Goal: Task Accomplishment & Management: Use online tool/utility

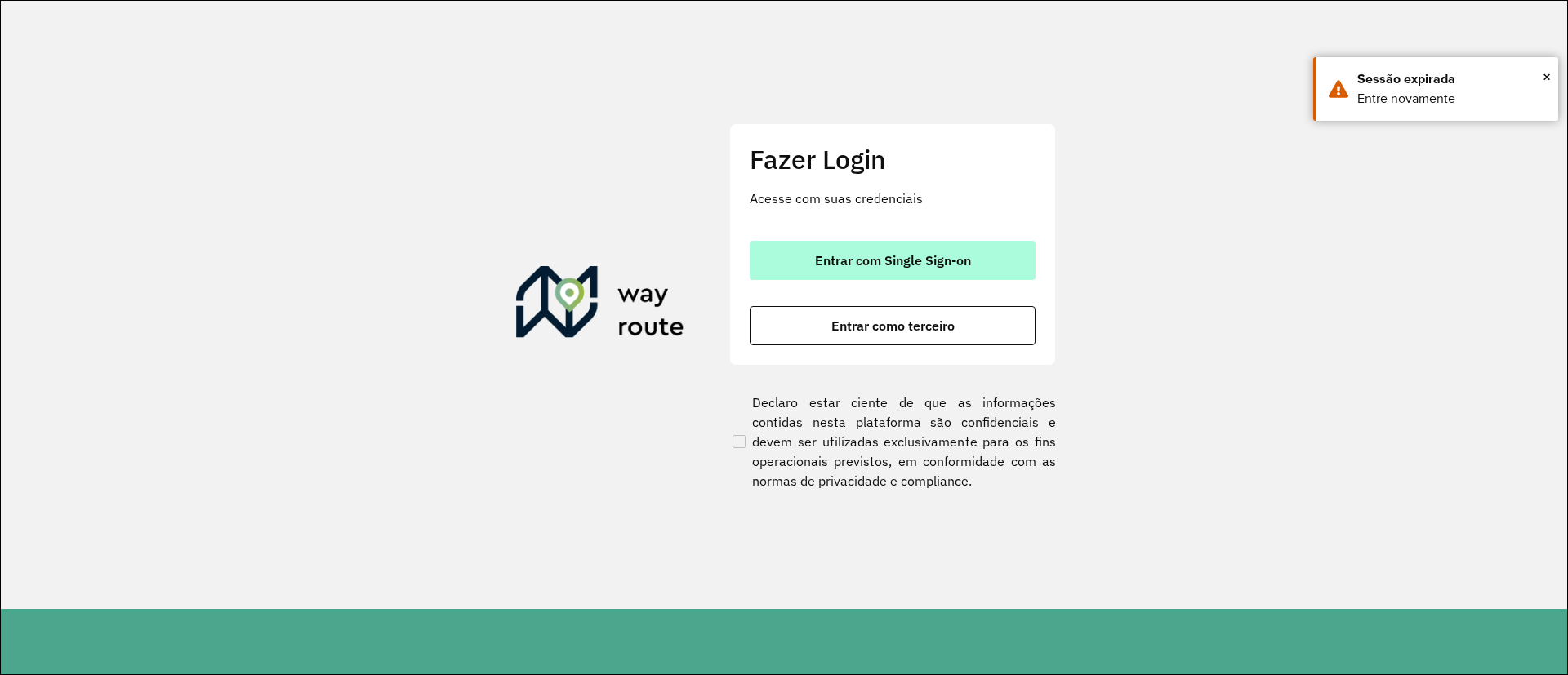
click at [903, 267] on span "Entrar com Single Sign-on" at bounding box center [893, 260] width 156 height 13
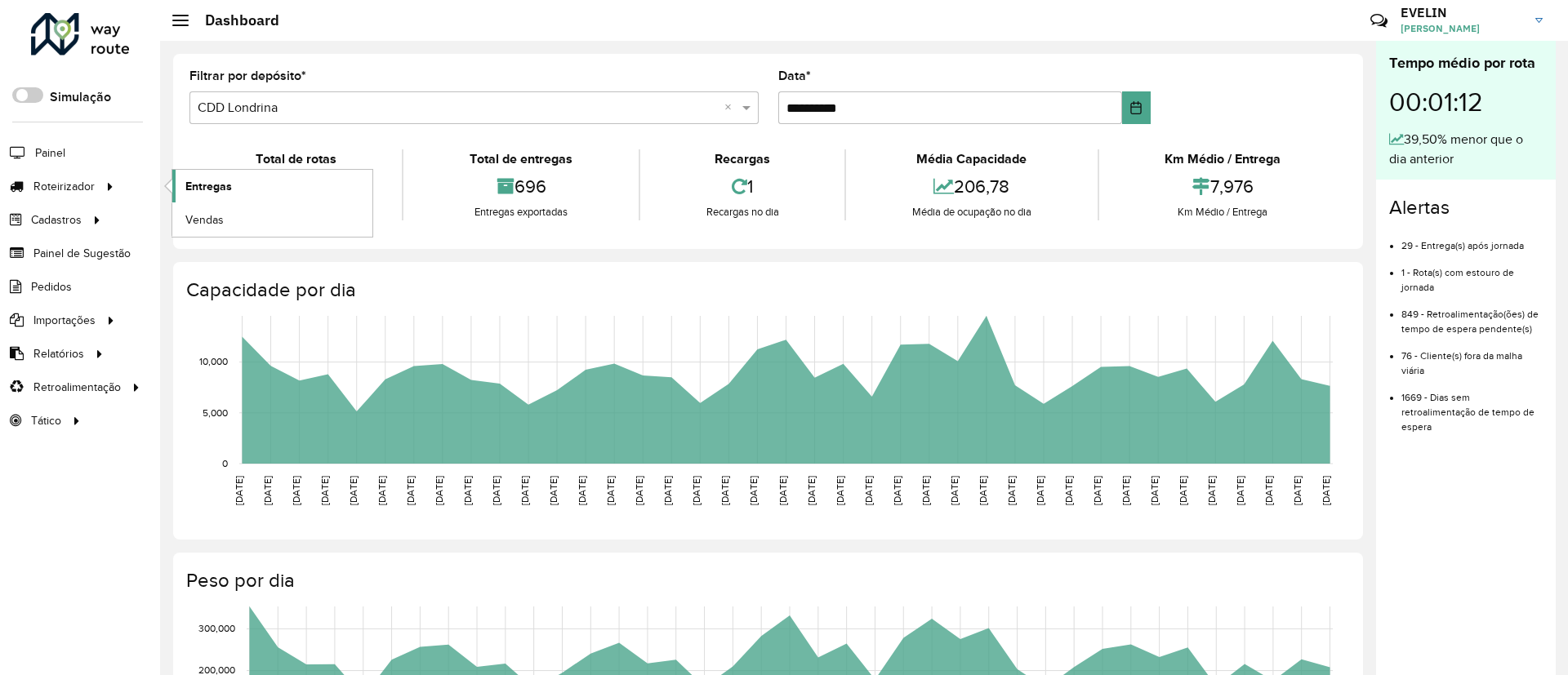
click at [199, 187] on span "Entregas" at bounding box center [208, 186] width 46 height 17
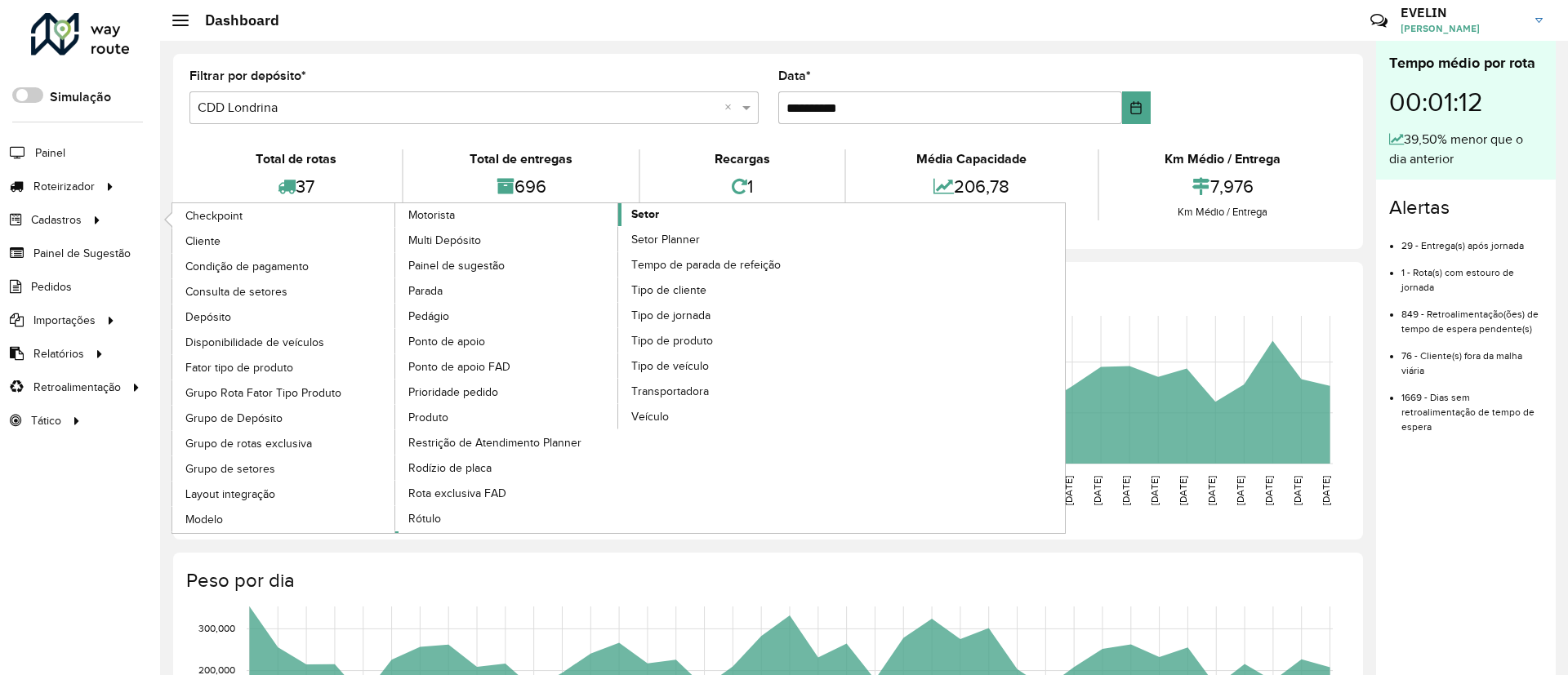
click at [662, 207] on link "Setor" at bounding box center [618, 368] width 446 height 330
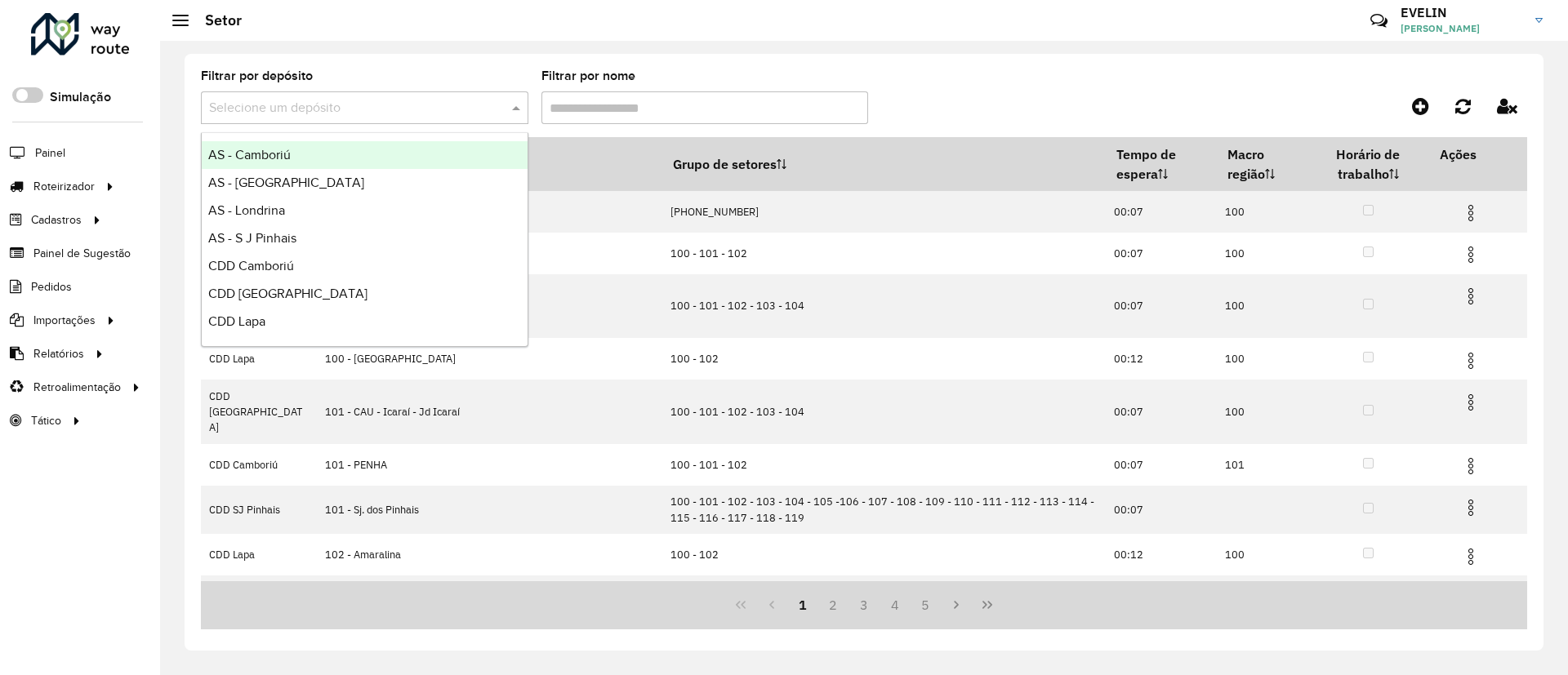
click at [509, 110] on span at bounding box center [517, 107] width 21 height 20
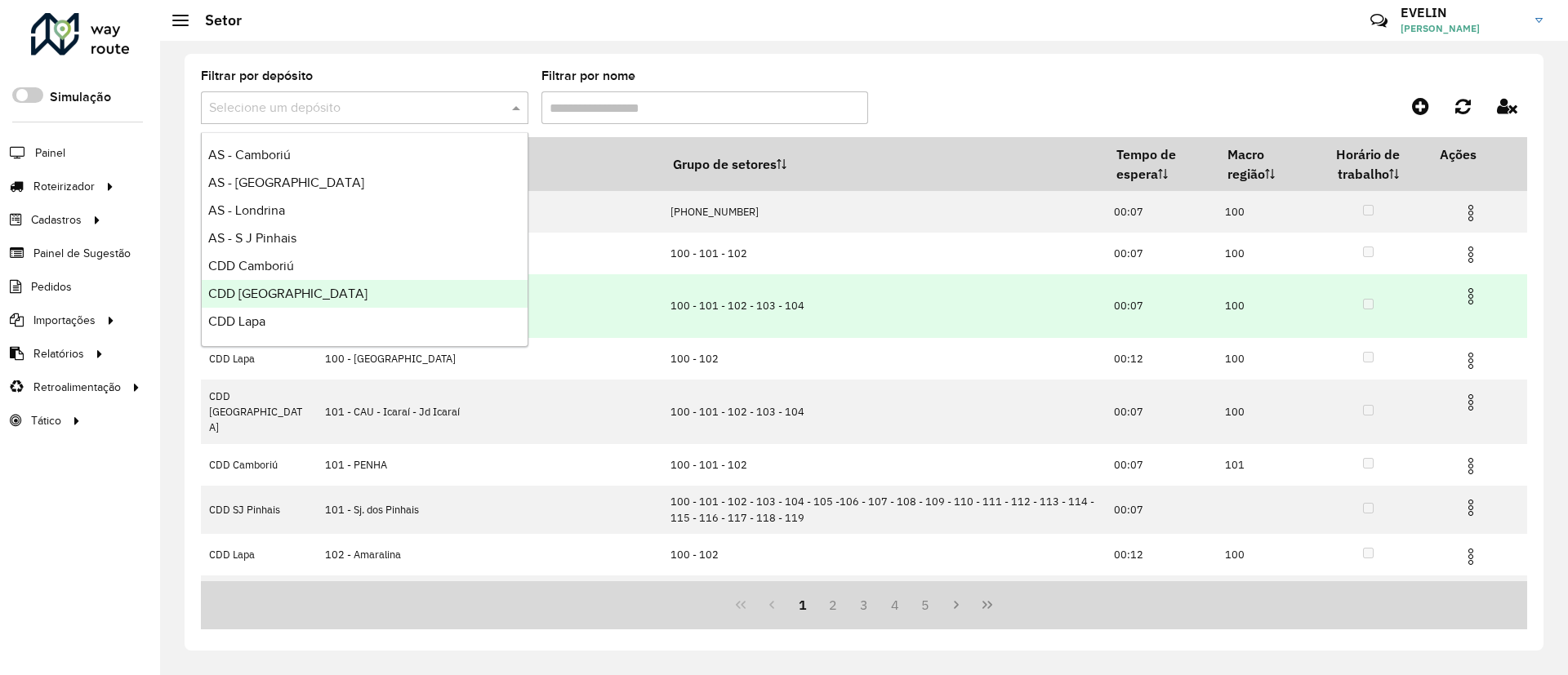
click at [289, 300] on span "CDD [GEOGRAPHIC_DATA]" at bounding box center [288, 294] width 160 height 14
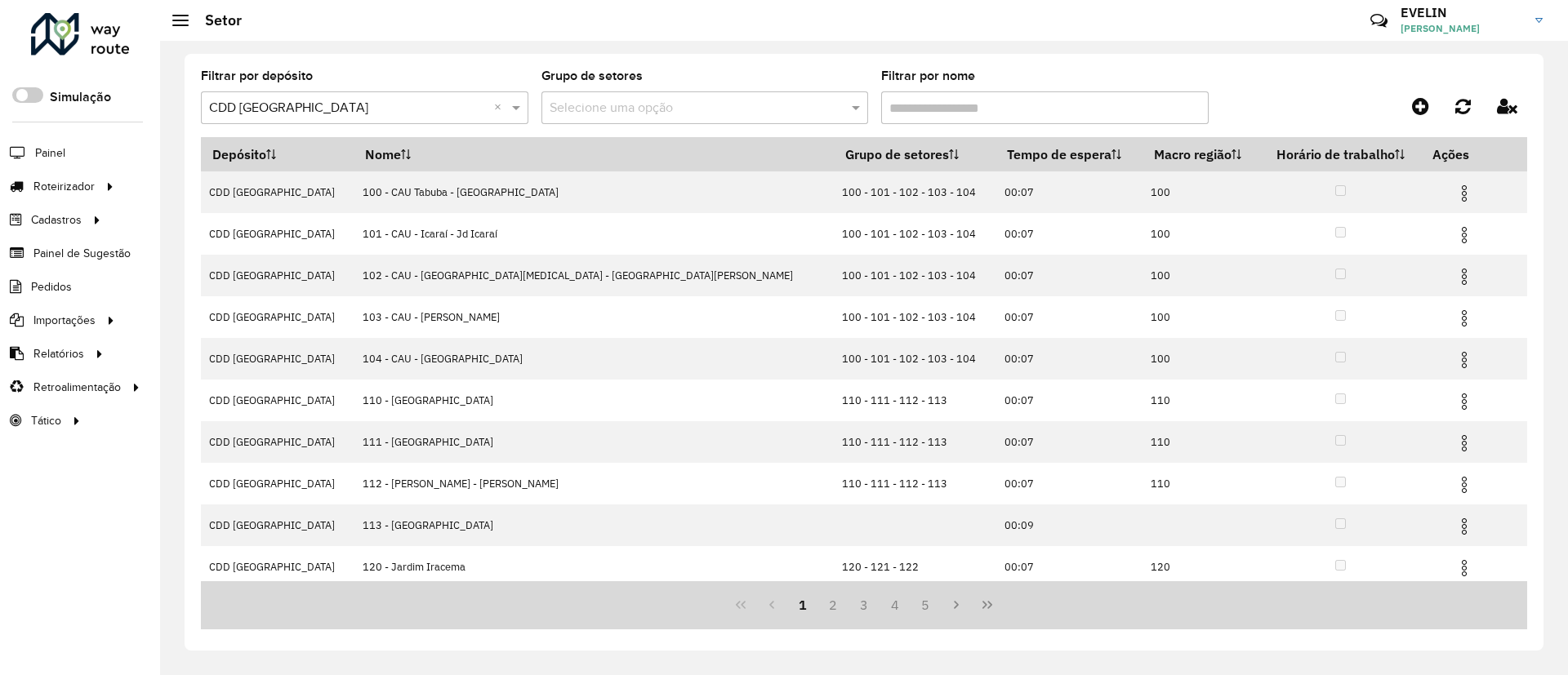
click at [999, 112] on input "Filtrar por nome" at bounding box center [1045, 107] width 327 height 33
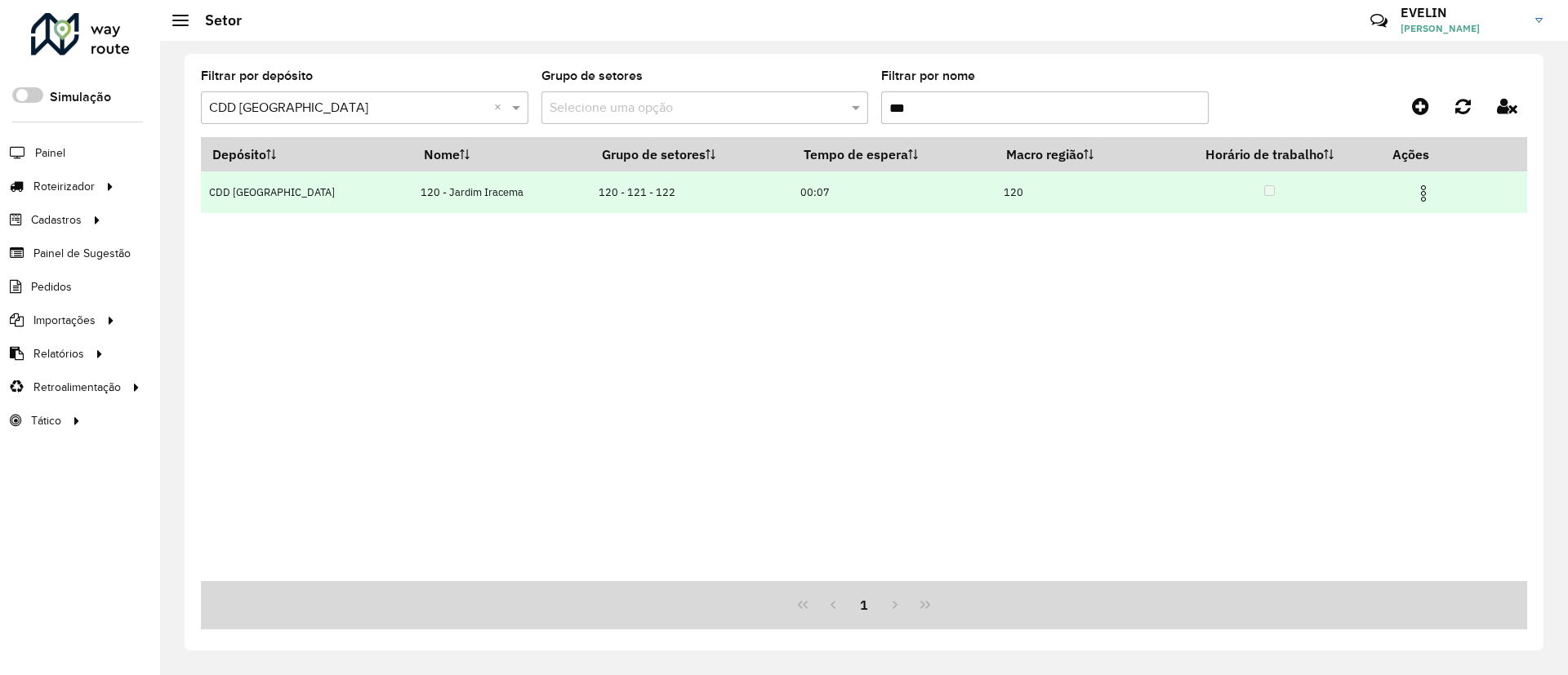
type input "***"
click at [1040, 198] on img at bounding box center [1423, 193] width 20 height 20
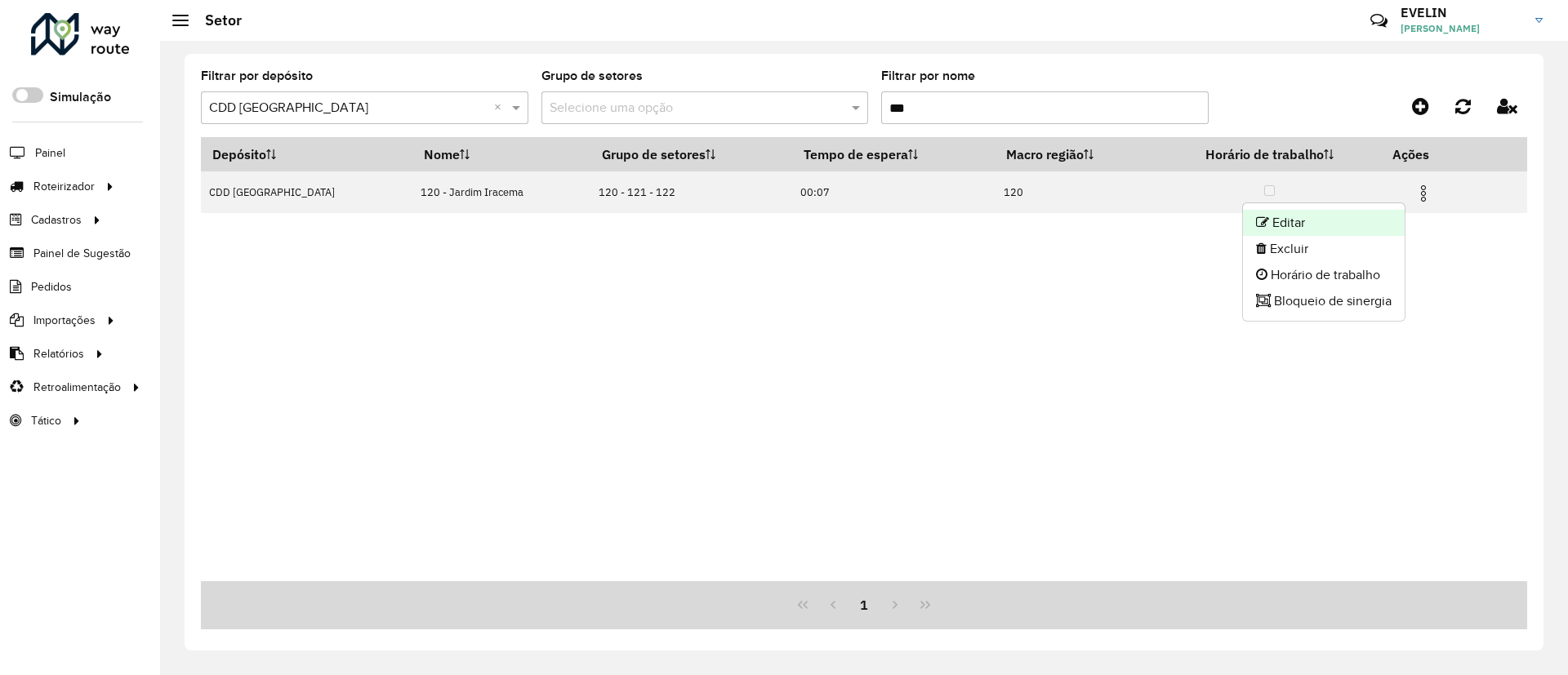
click at [1040, 212] on li "Editar" at bounding box center [1324, 223] width 162 height 27
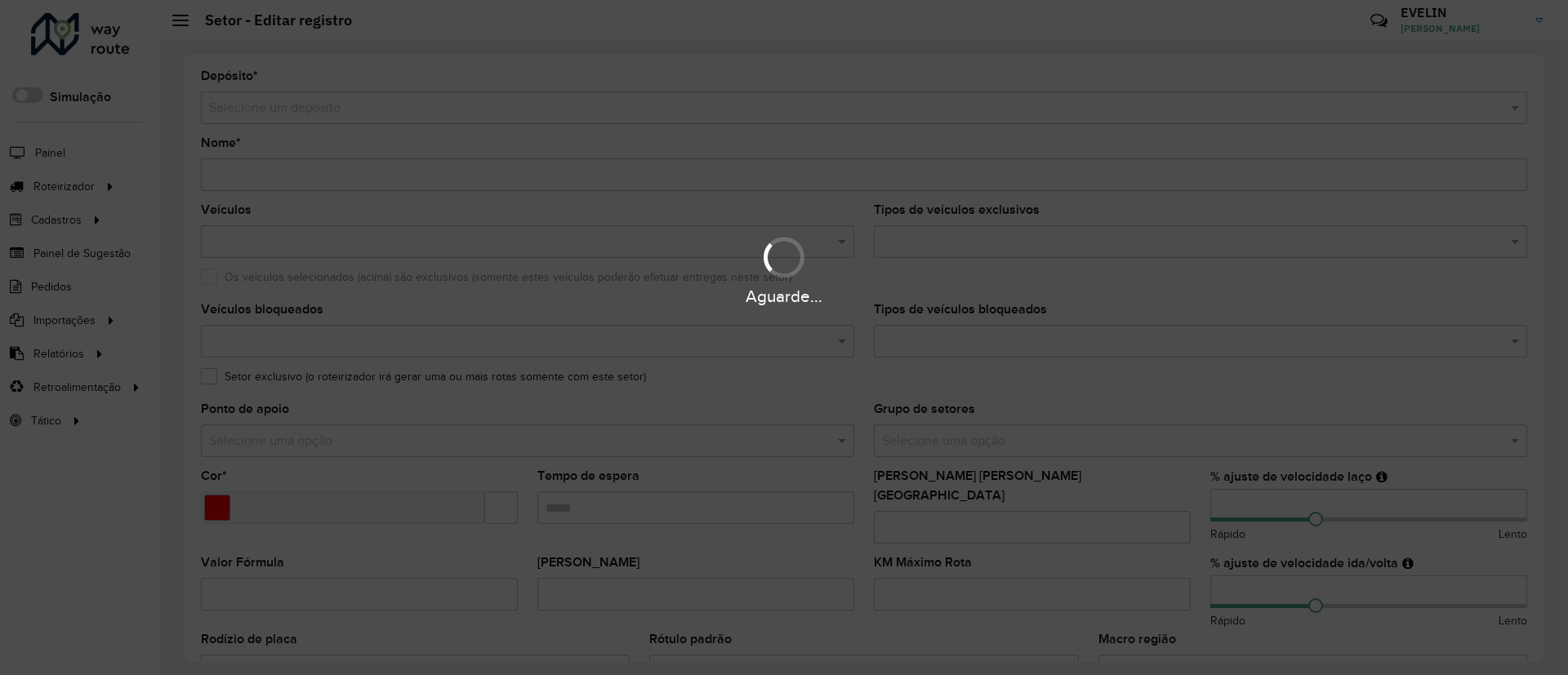
type input "**********"
type input "*******"
type input "*****"
type input "***"
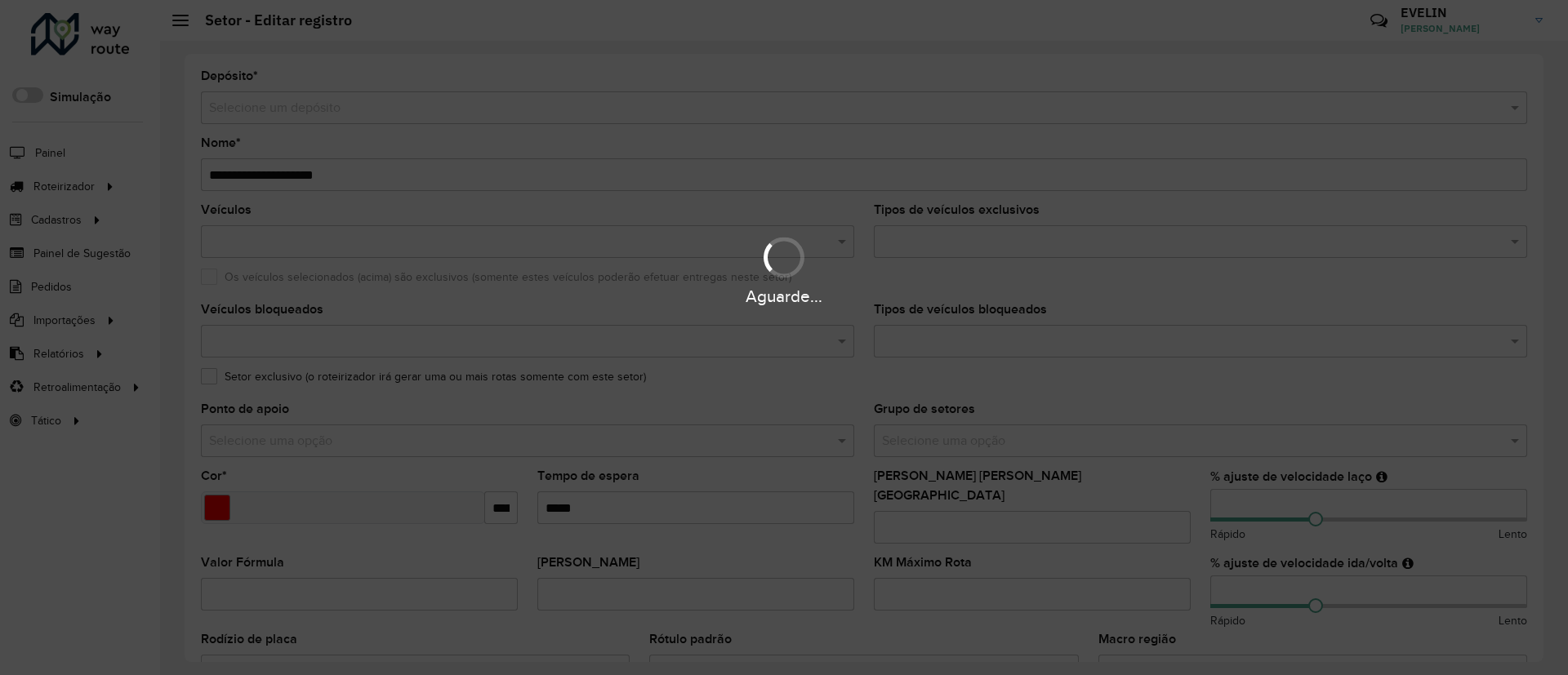
type input "***"
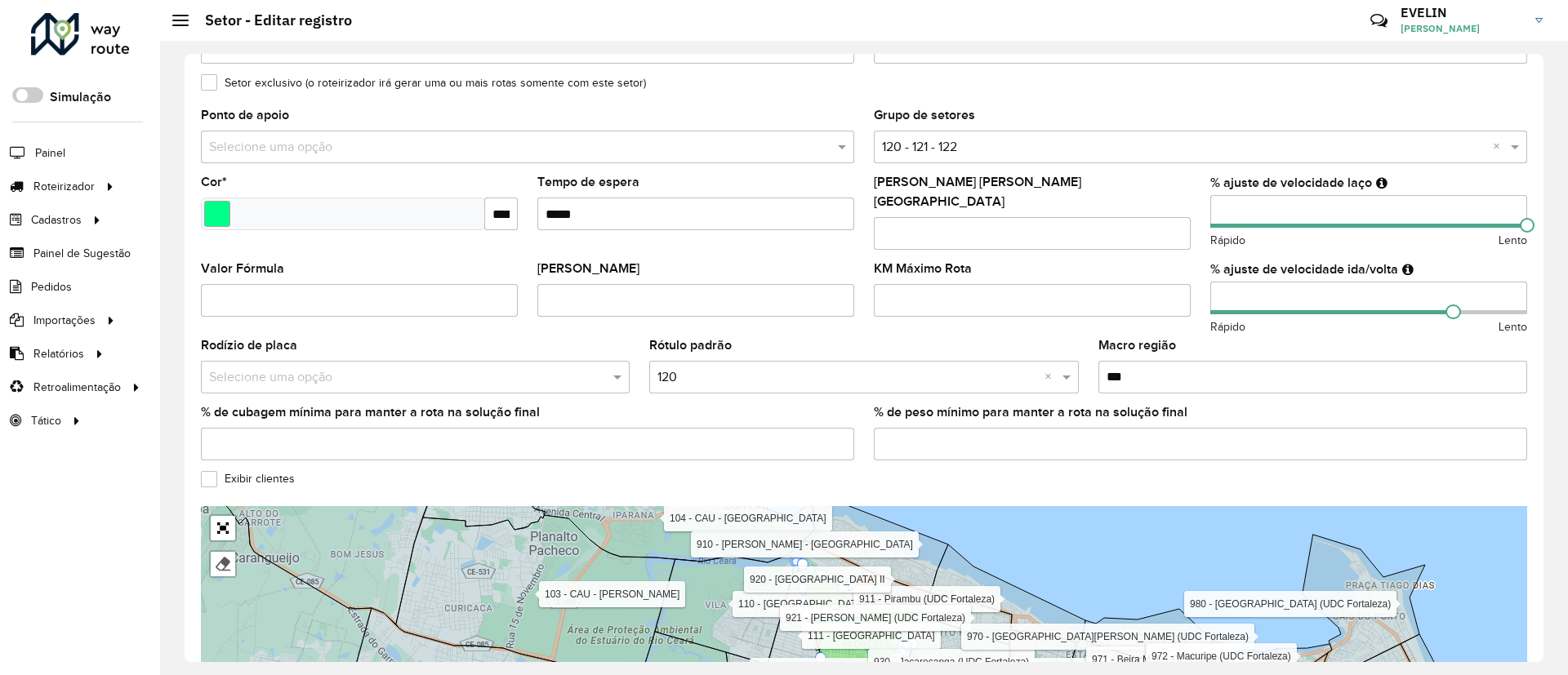
scroll to position [368, 0]
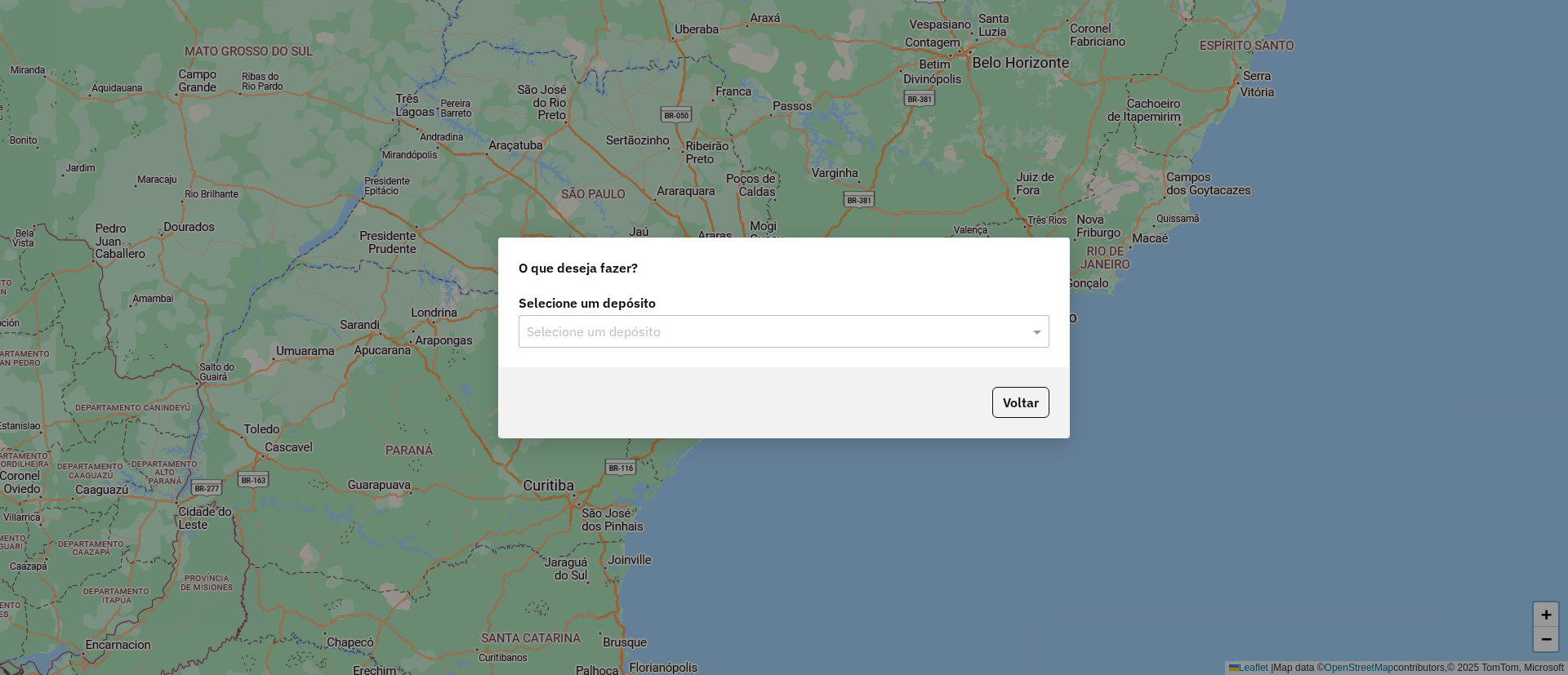
click at [653, 332] on input "text" at bounding box center [767, 332] width 482 height 20
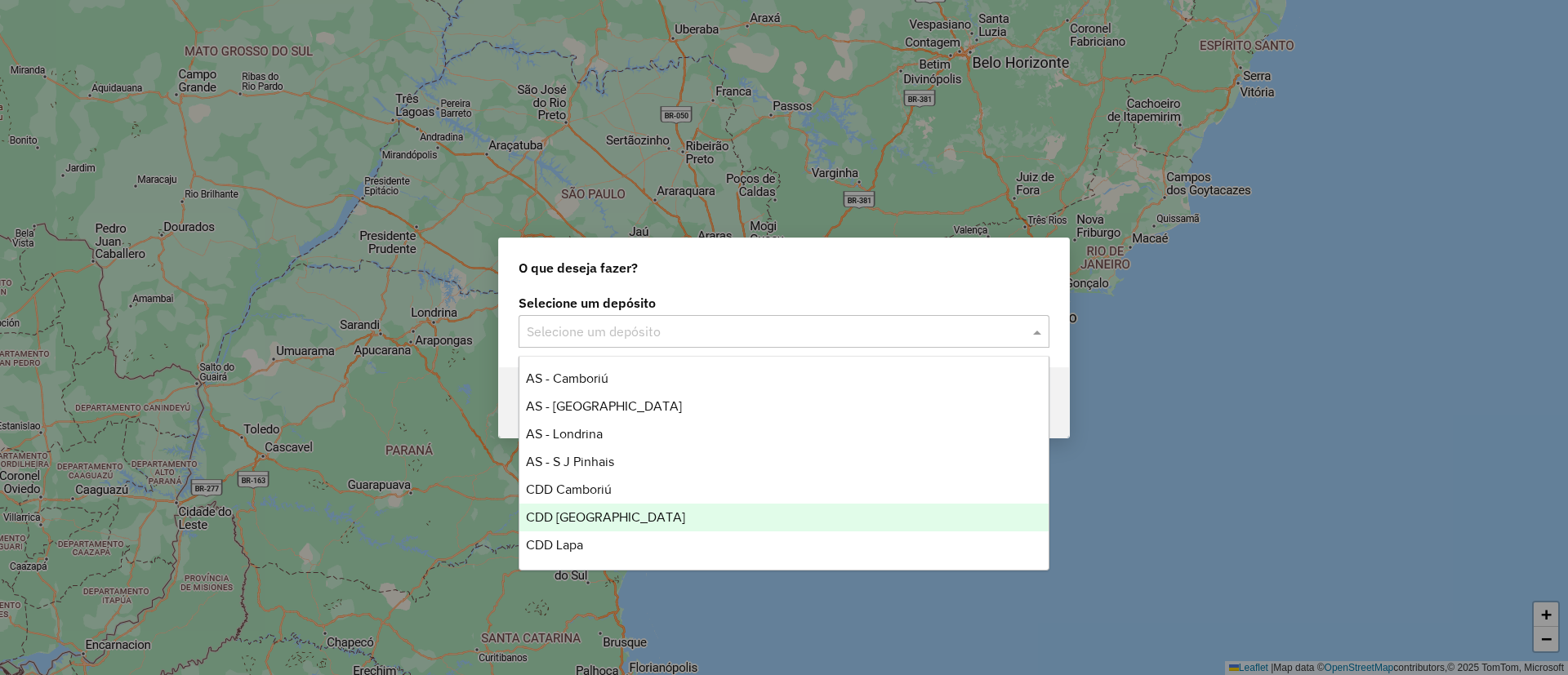
click at [609, 517] on span "CDD [GEOGRAPHIC_DATA]" at bounding box center [606, 517] width 160 height 14
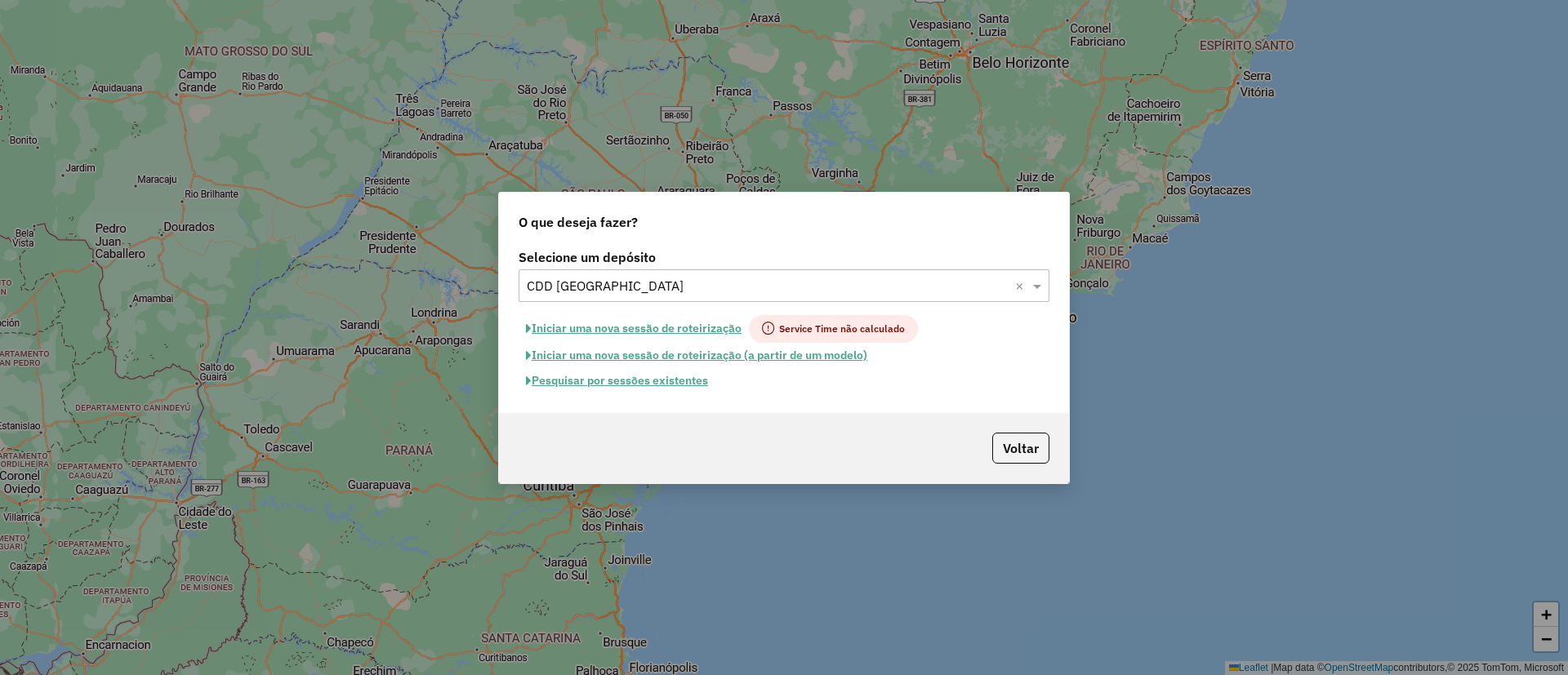
click at [643, 379] on button "Pesquisar por sessões existentes" at bounding box center [617, 381] width 197 height 26
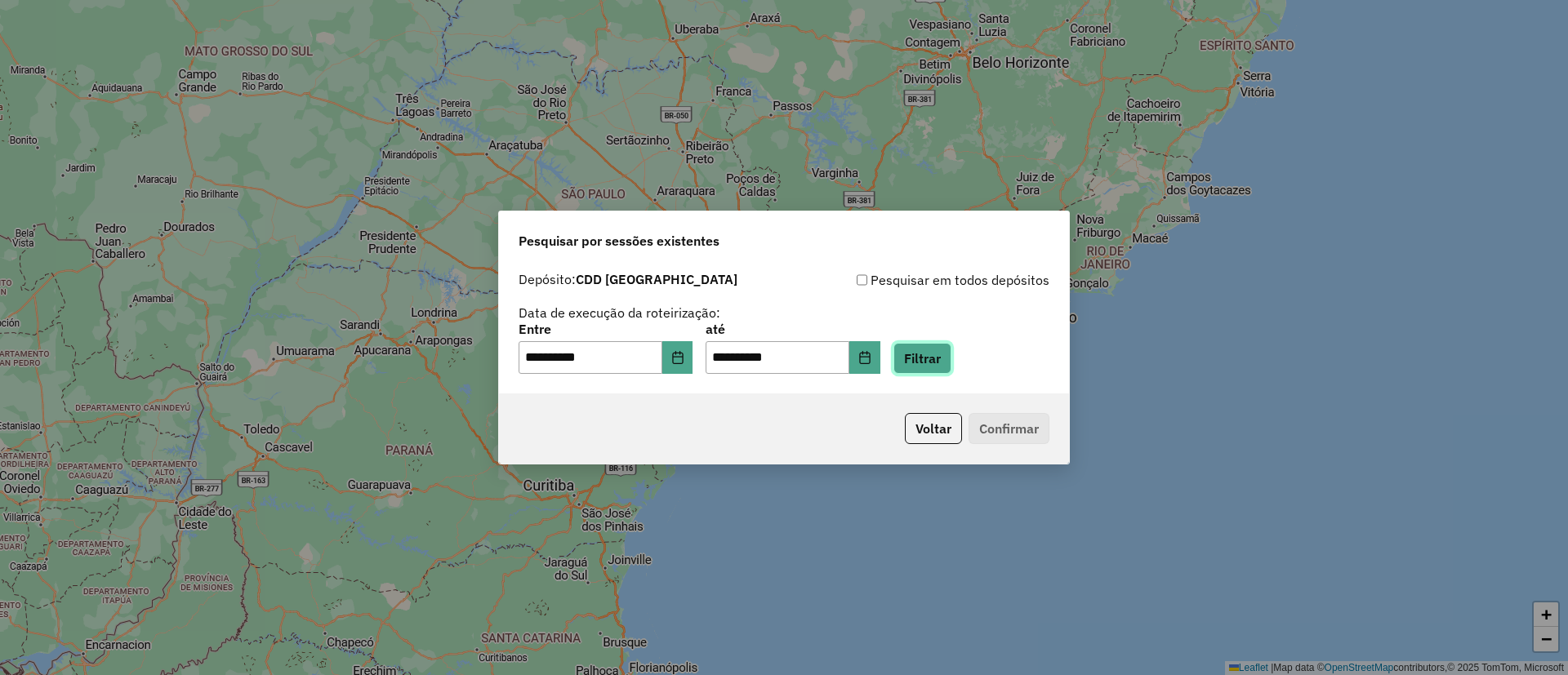
click at [934, 356] on button "Filtrar" at bounding box center [921, 358] width 58 height 31
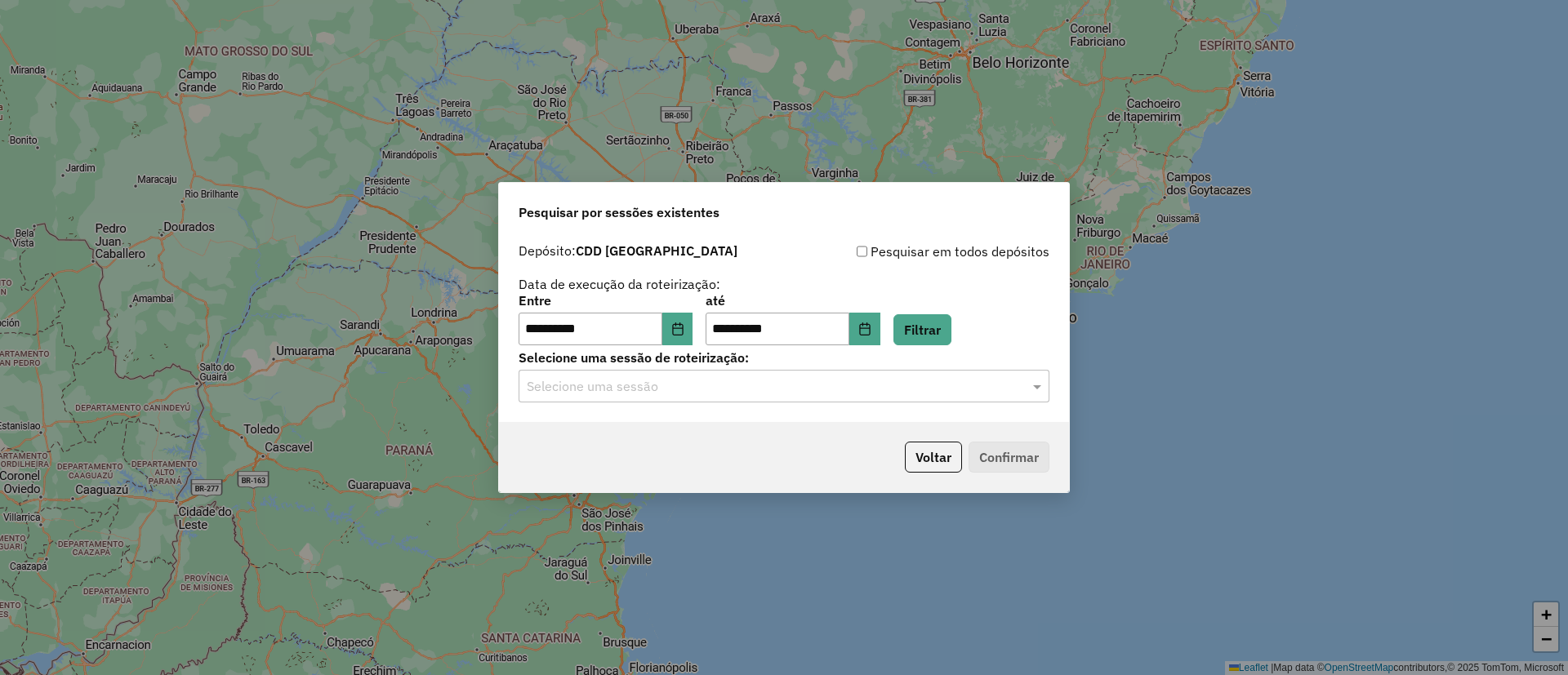
click at [702, 397] on div "Selecione uma sessão" at bounding box center [784, 385] width 531 height 33
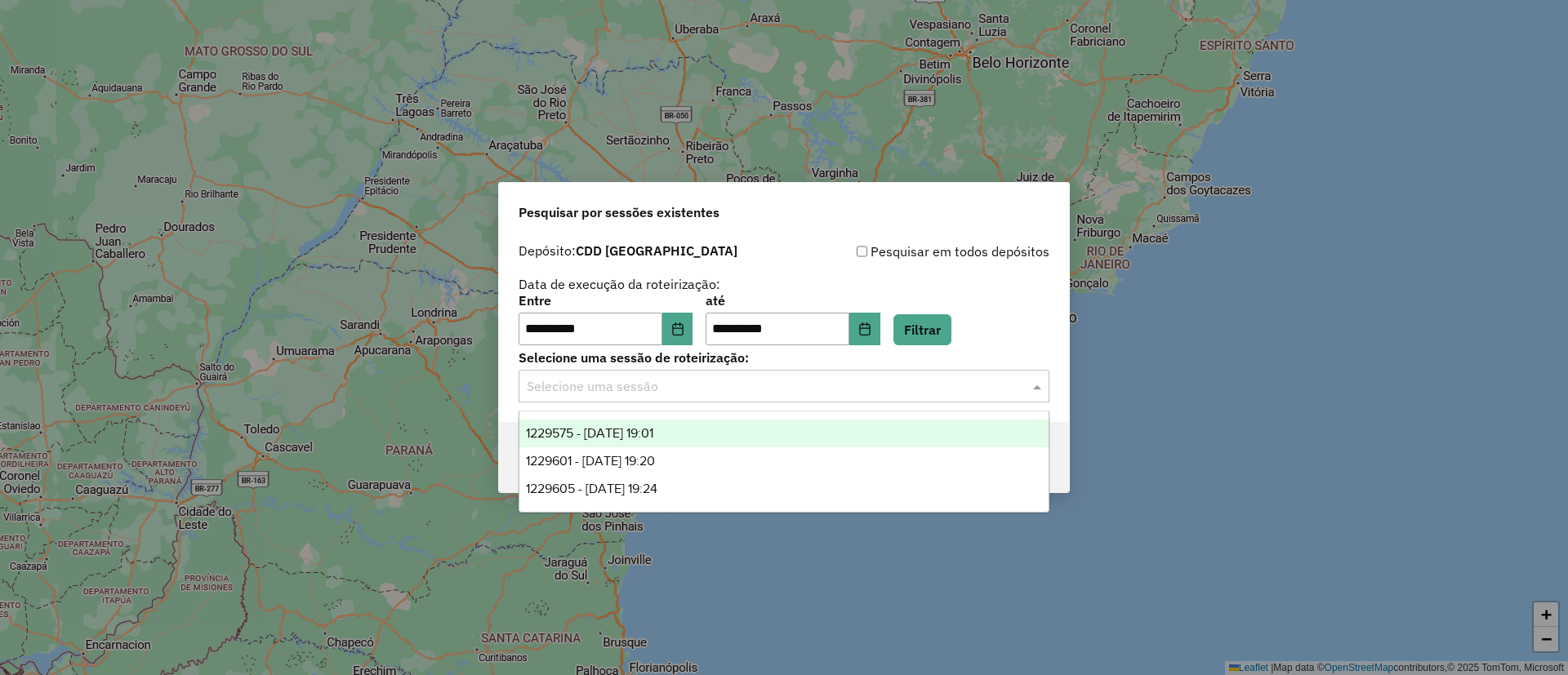
click at [951, 166] on div "**********" at bounding box center [784, 337] width 1568 height 675
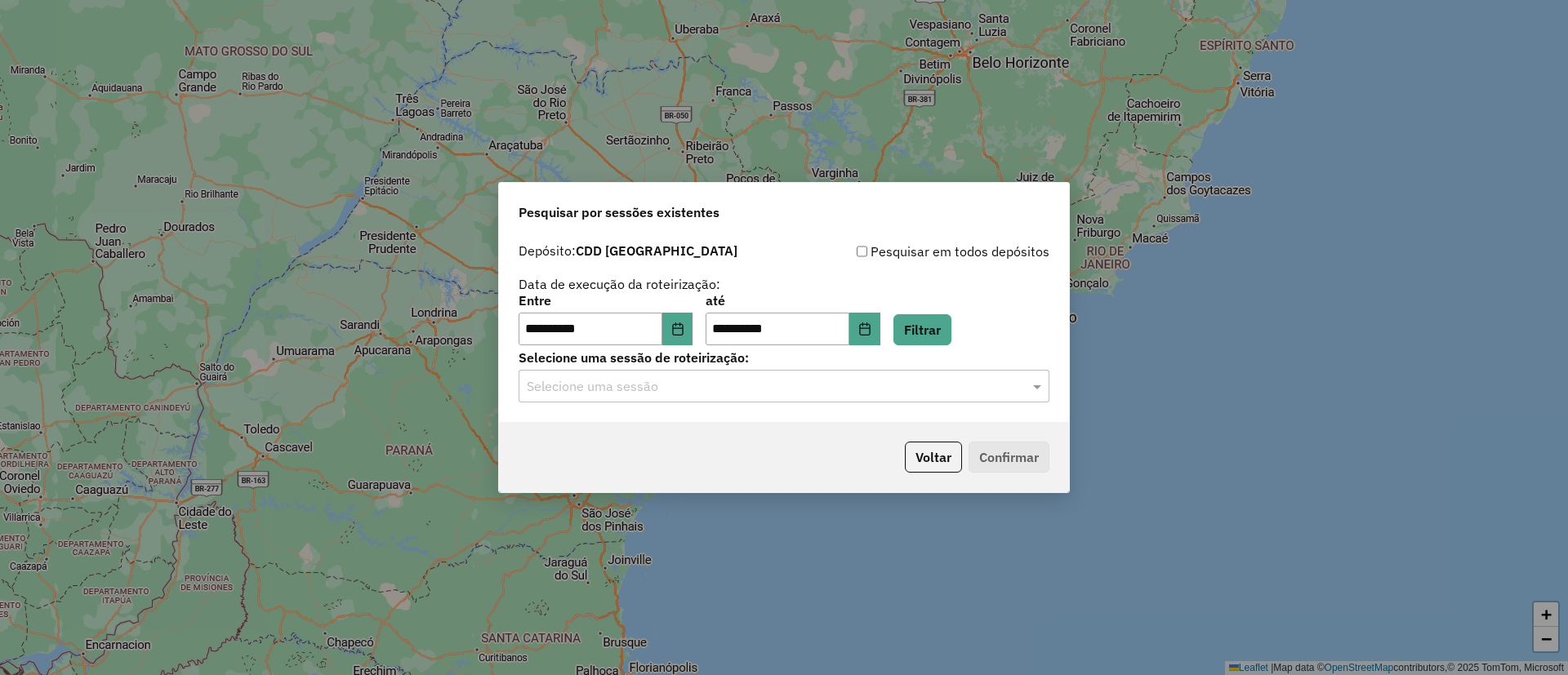
drag, startPoint x: 972, startPoint y: 70, endPoint x: 953, endPoint y: 65, distance: 19.6
click at [953, 65] on div "**********" at bounding box center [784, 337] width 1568 height 675
click at [951, 330] on button "Filtrar" at bounding box center [921, 329] width 58 height 31
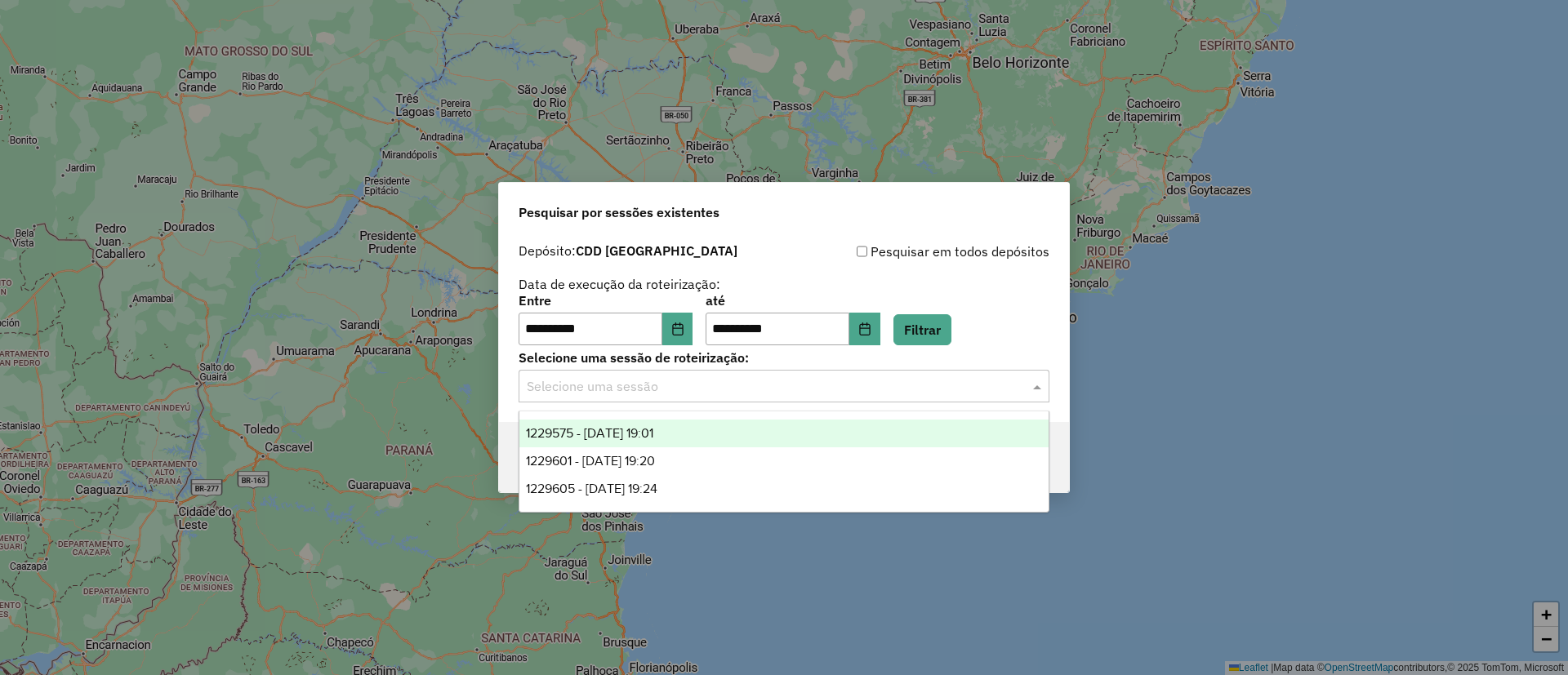
click at [945, 394] on input "text" at bounding box center [767, 387] width 482 height 20
click at [825, 429] on div "1229575 - [DATE] 19:01" at bounding box center [784, 434] width 529 height 28
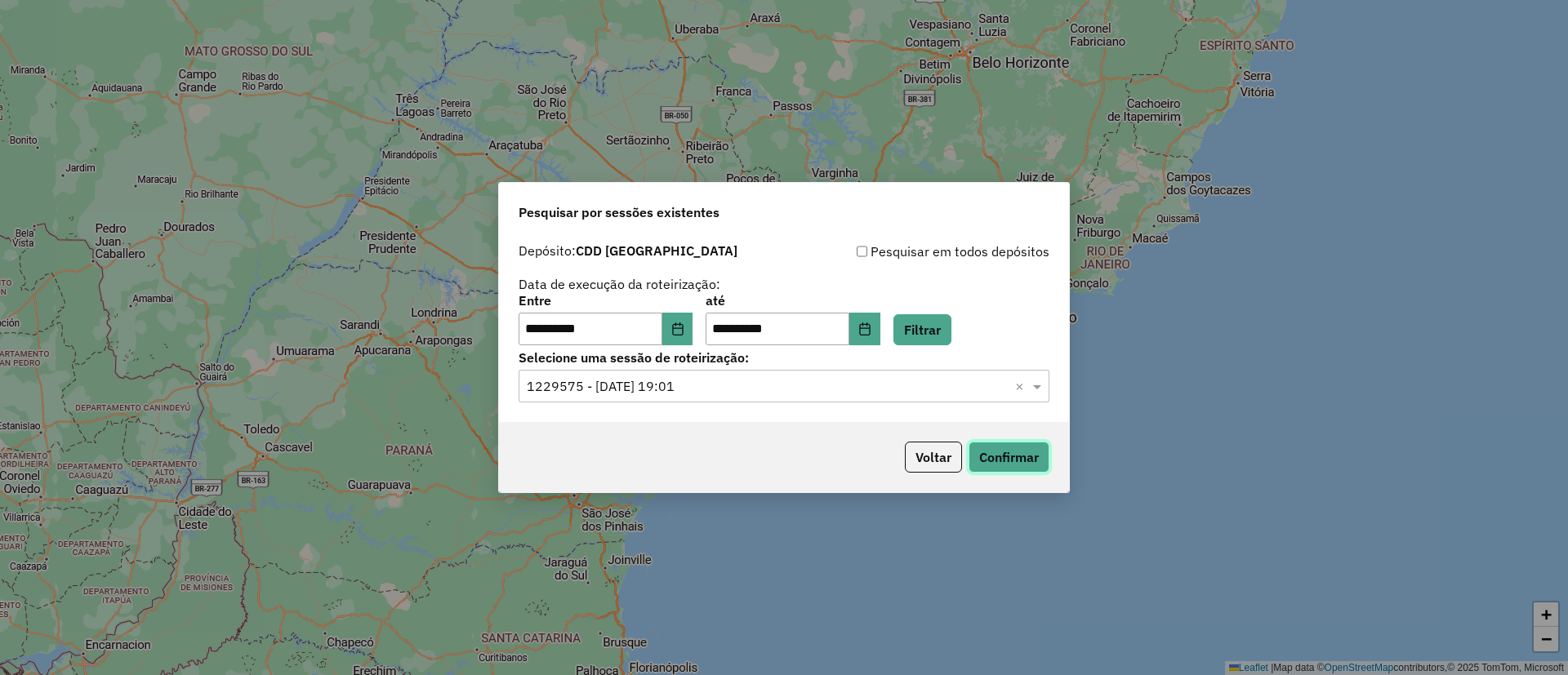
click at [1019, 456] on button "Confirmar" at bounding box center [1009, 456] width 81 height 31
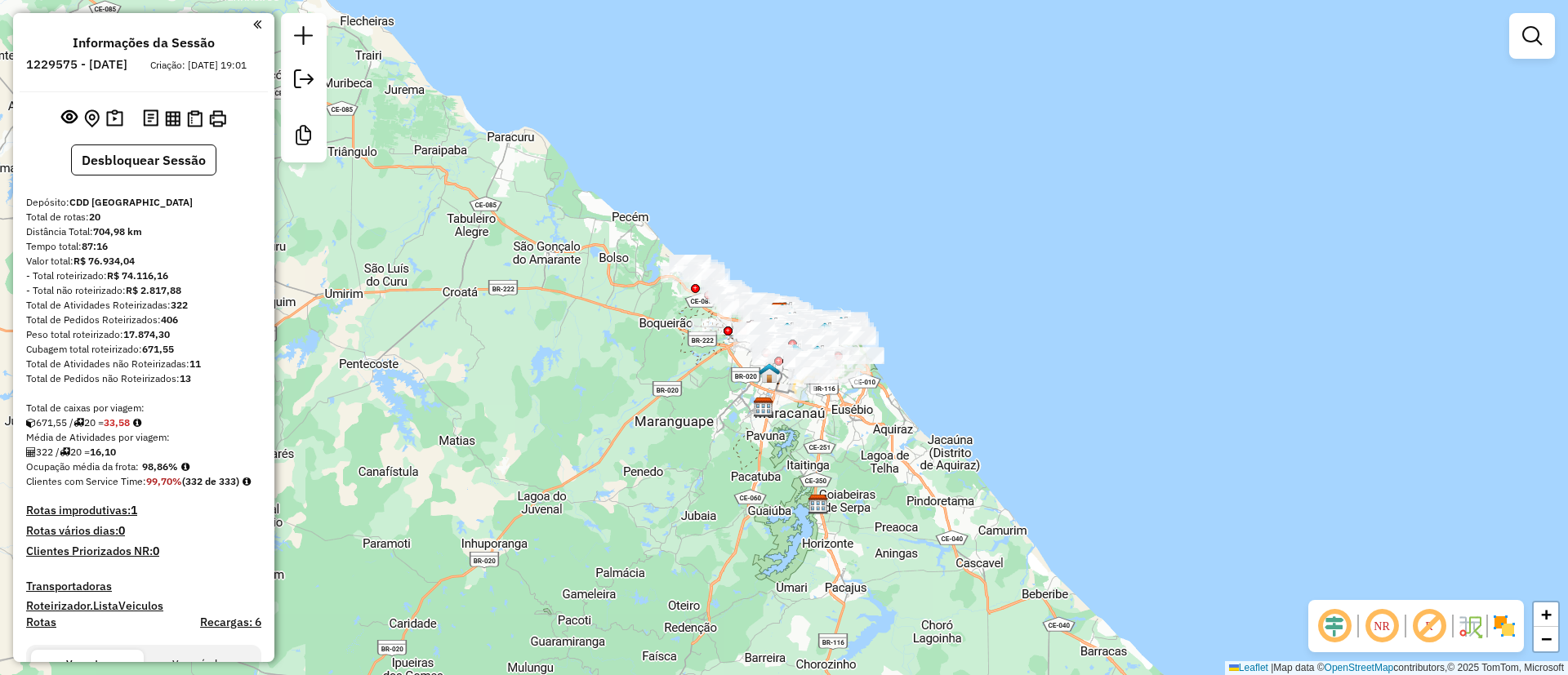
drag, startPoint x: 791, startPoint y: 229, endPoint x: 787, endPoint y: 206, distance: 23.3
click at [787, 206] on div "Janela de atendimento Grade de atendimento Capacidade Transportadoras Veículos …" at bounding box center [784, 337] width 1568 height 675
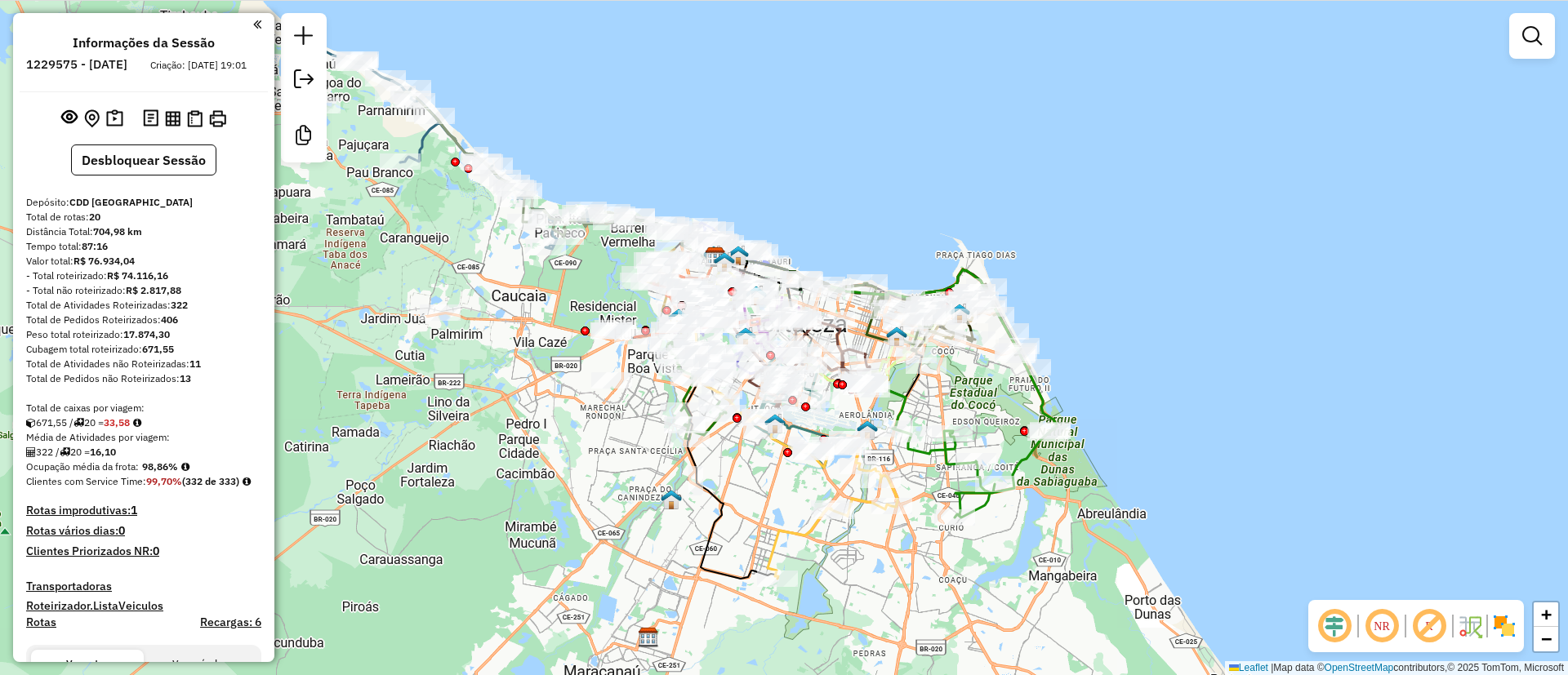
drag, startPoint x: 945, startPoint y: 165, endPoint x: 1020, endPoint y: 232, distance: 100.6
click at [1020, 232] on div "Janela de atendimento Grade de atendimento Capacidade Transportadoras Veículos …" at bounding box center [784, 337] width 1568 height 675
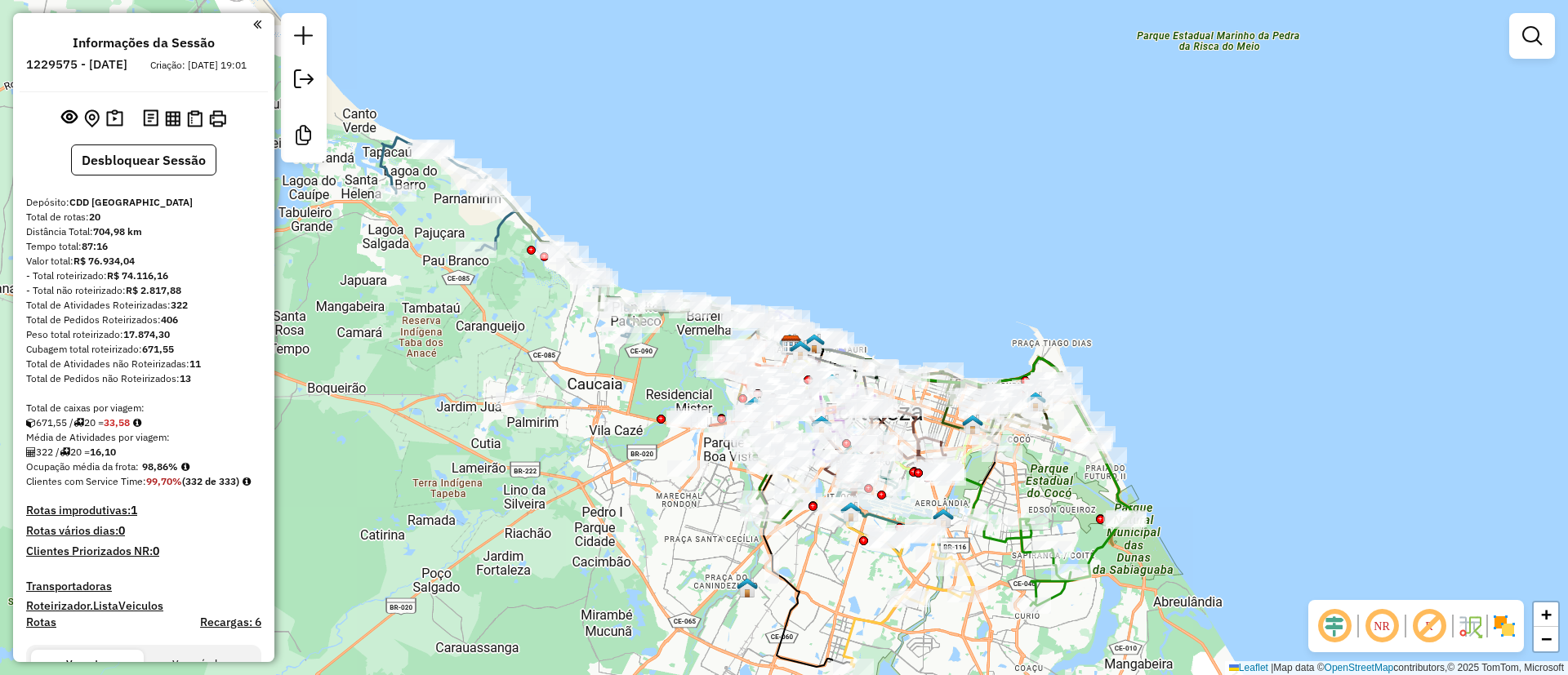
drag, startPoint x: 755, startPoint y: 160, endPoint x: 842, endPoint y: 283, distance: 150.7
click at [818, 242] on div "Janela de atendimento Grade de atendimento Capacidade Transportadoras Veículos …" at bounding box center [784, 337] width 1568 height 675
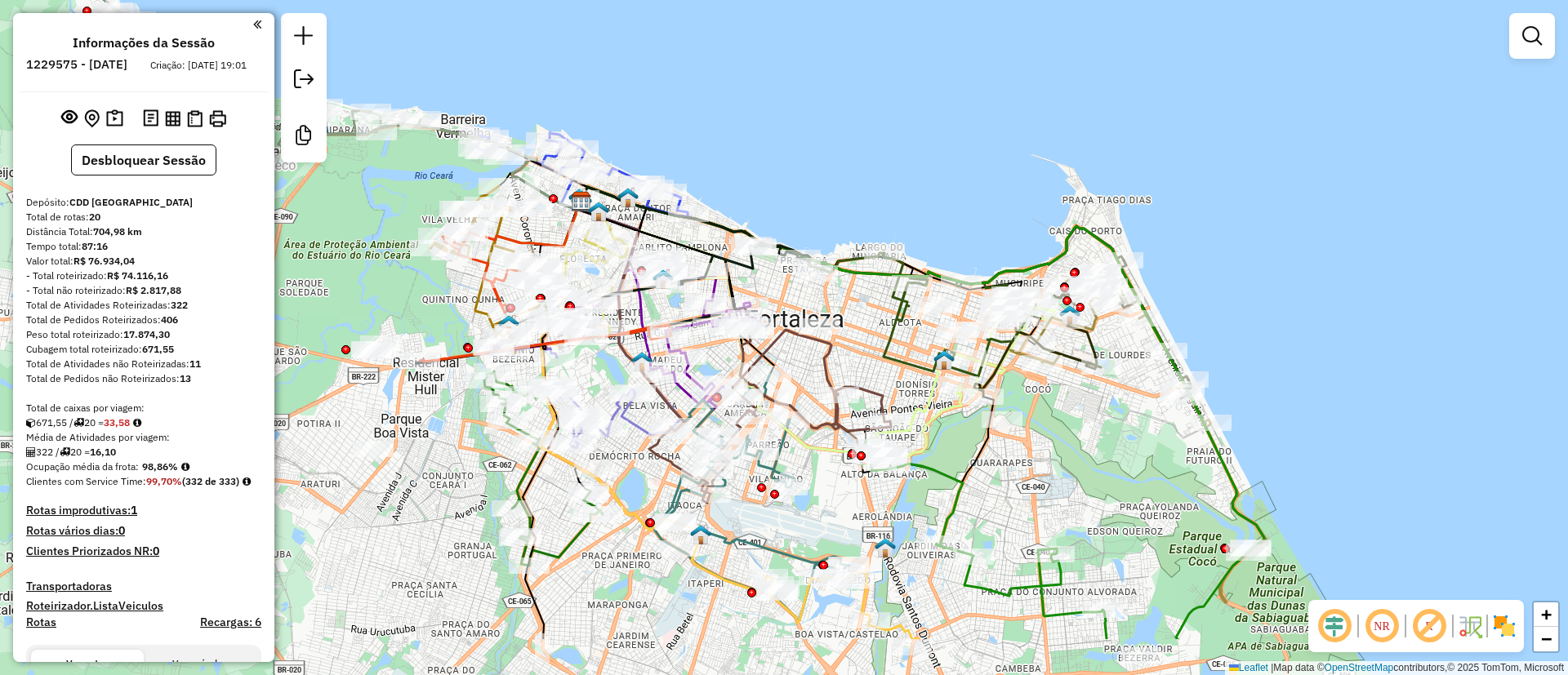
drag, startPoint x: 1027, startPoint y: 239, endPoint x: 1041, endPoint y: 165, distance: 75.3
click at [1041, 165] on div "Janela de atendimento Grade de atendimento Capacidade Transportadoras Veículos …" at bounding box center [784, 337] width 1568 height 675
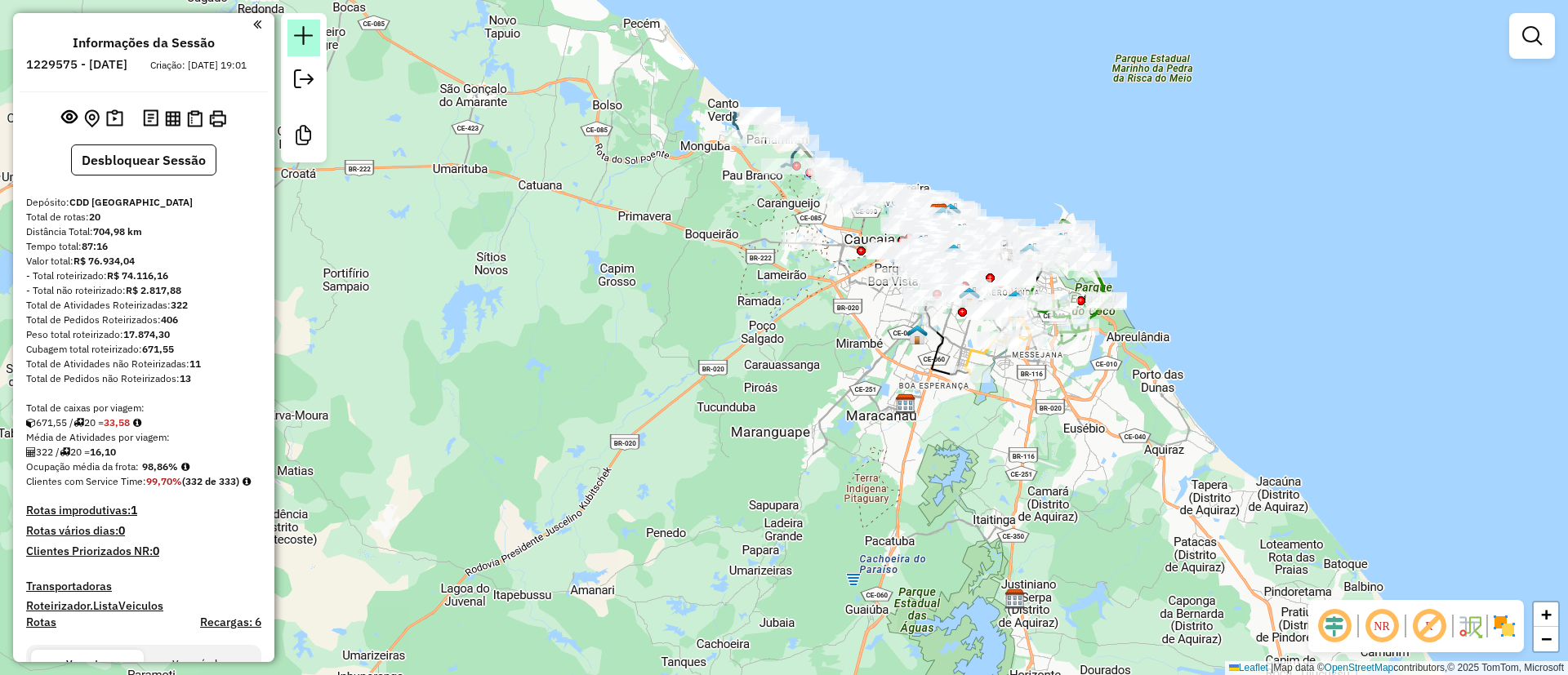
click at [292, 40] on link at bounding box center [304, 37] width 33 height 36
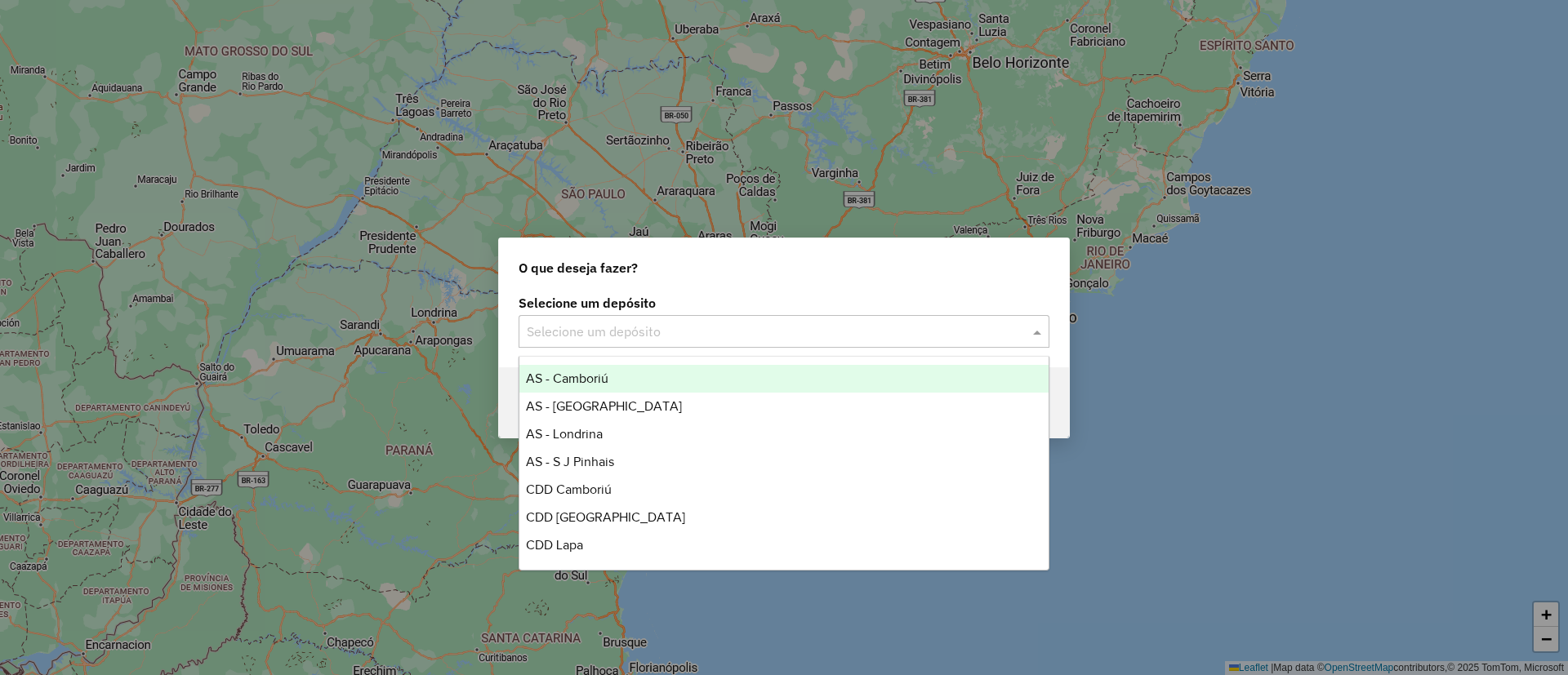
click at [818, 322] on input "text" at bounding box center [767, 332] width 482 height 20
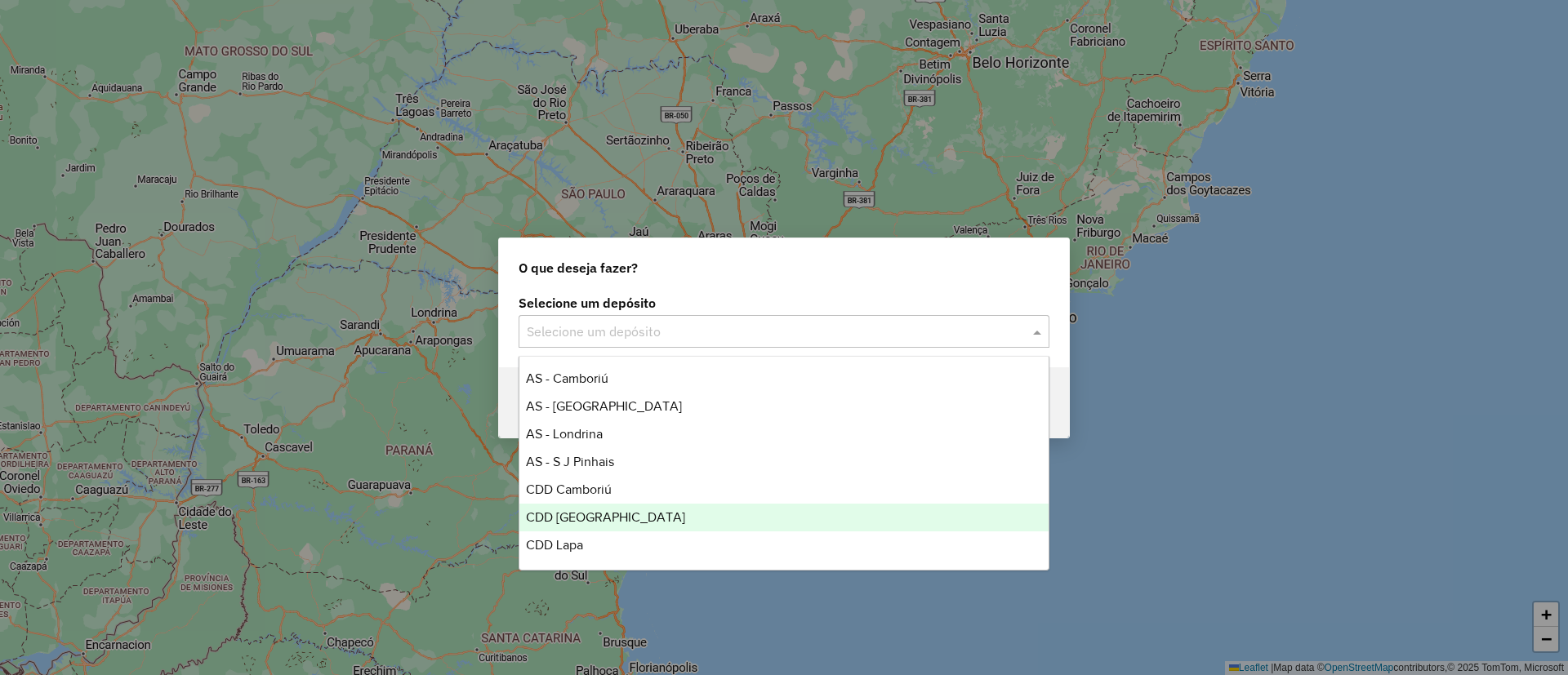
click at [583, 517] on span "CDD [GEOGRAPHIC_DATA]" at bounding box center [606, 517] width 160 height 14
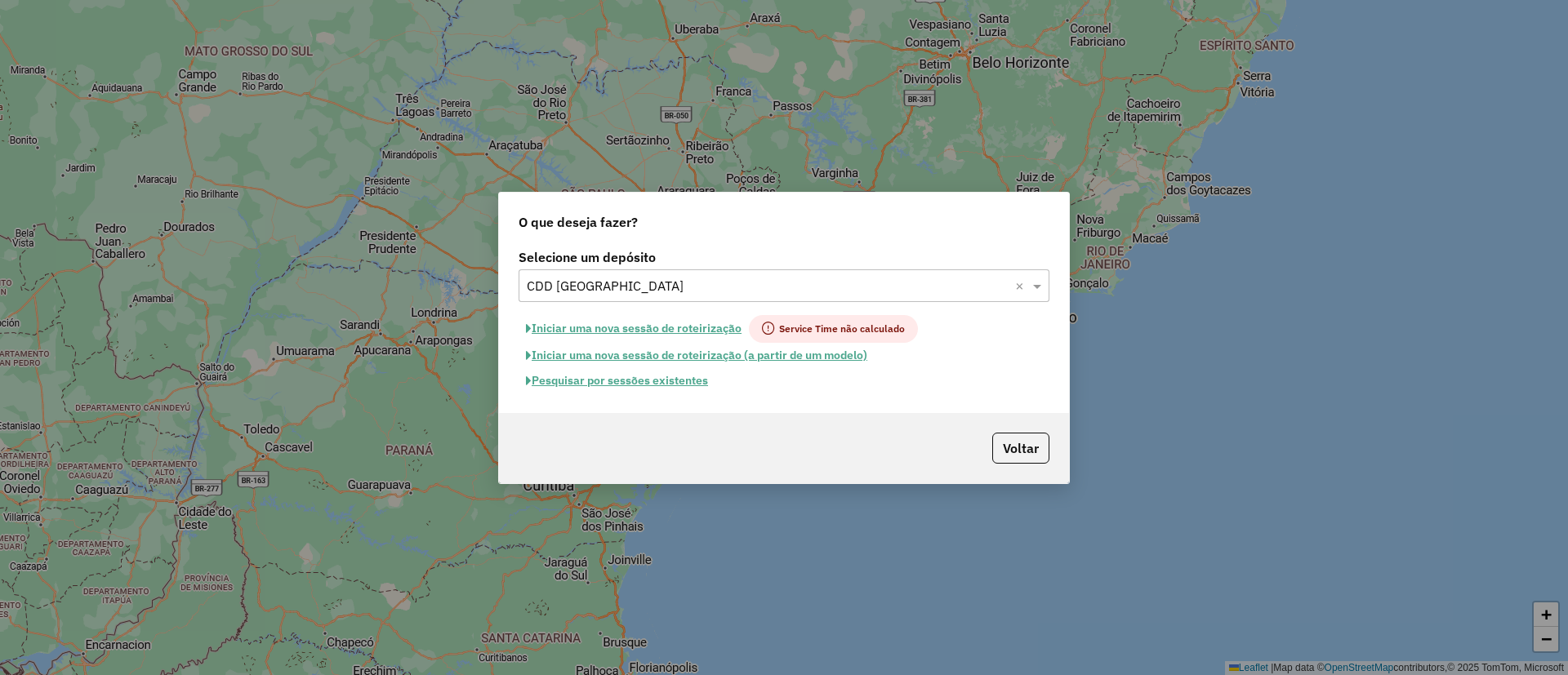
click at [659, 383] on button "Pesquisar por sessões existentes" at bounding box center [617, 381] width 197 height 26
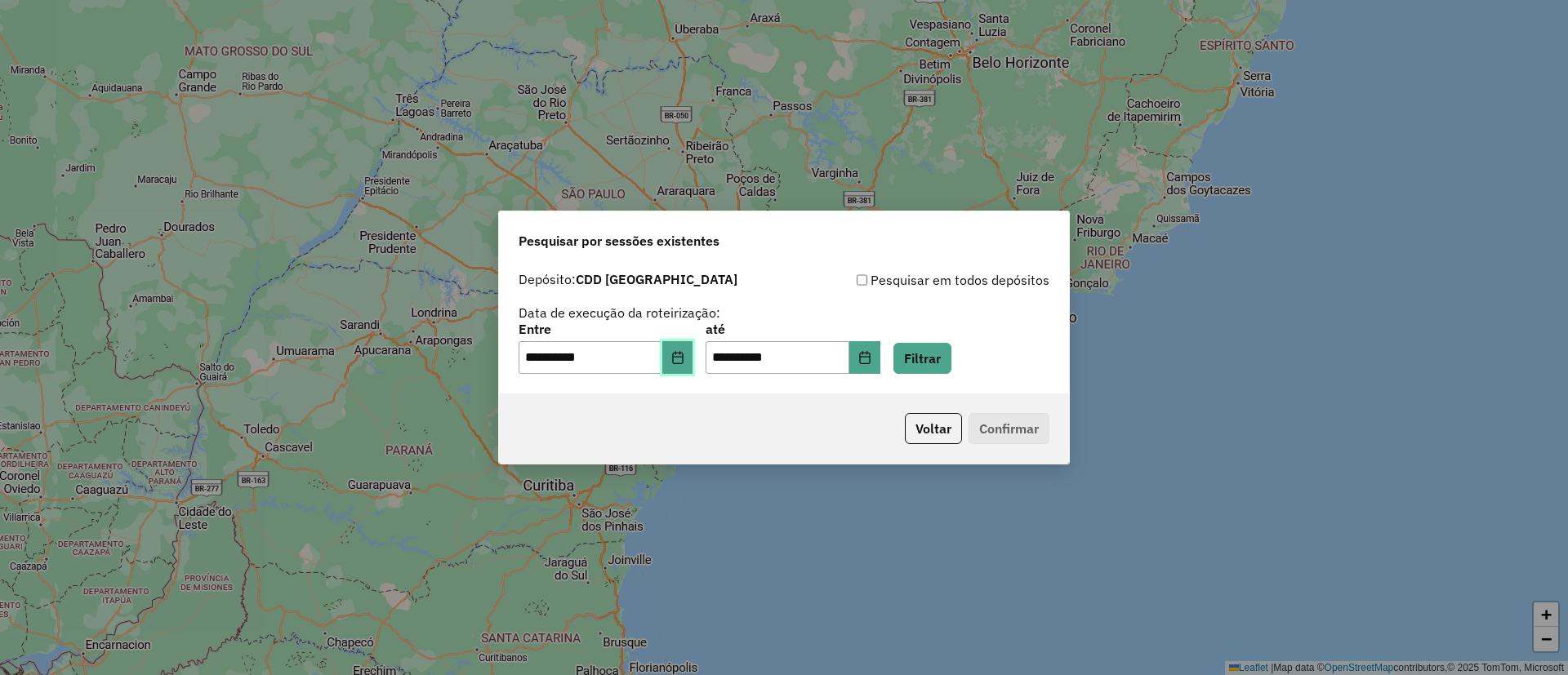
click at [683, 359] on icon "Choose Date" at bounding box center [677, 357] width 11 height 13
click at [951, 357] on button "Filtrar" at bounding box center [921, 358] width 58 height 31
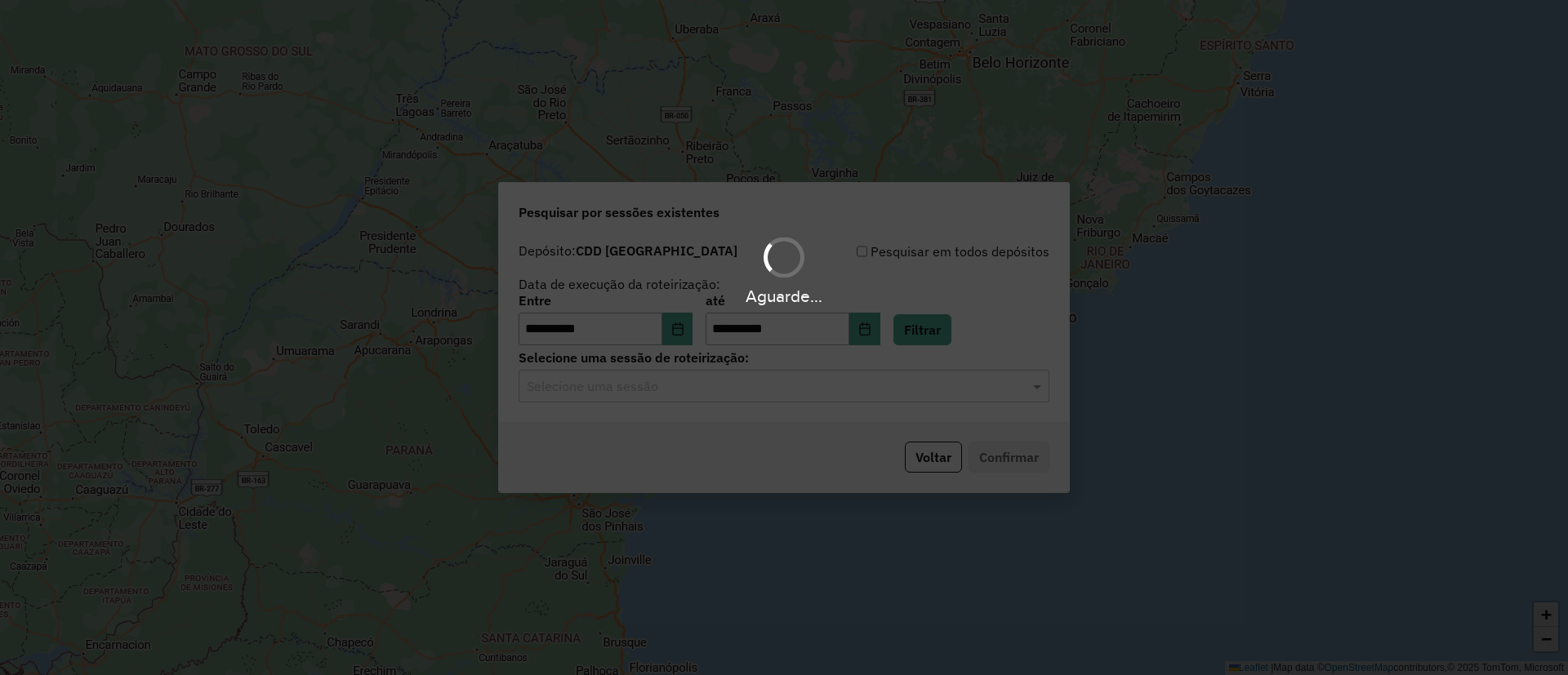
click at [696, 384] on input "text" at bounding box center [767, 387] width 482 height 20
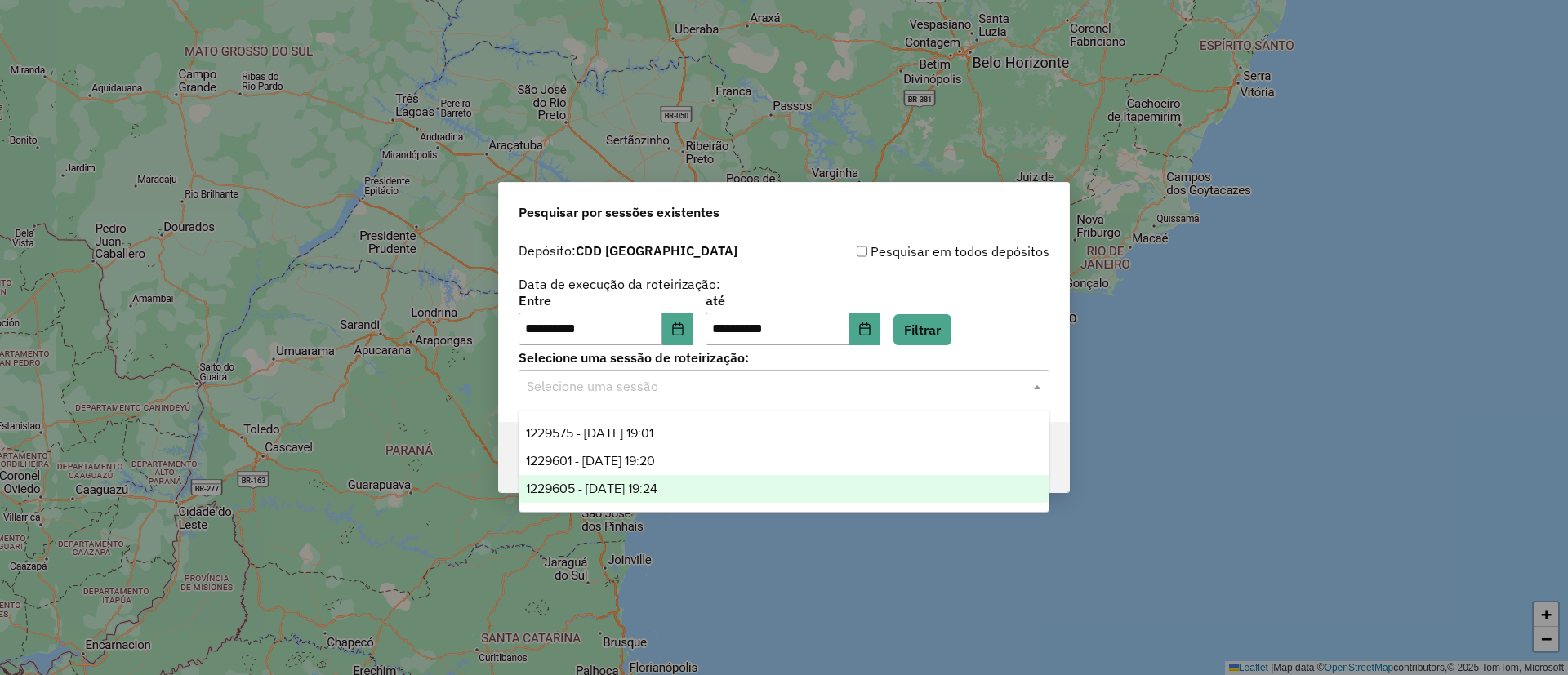
click at [657, 483] on span "1229605 - [DATE] 19:24" at bounding box center [591, 489] width 131 height 14
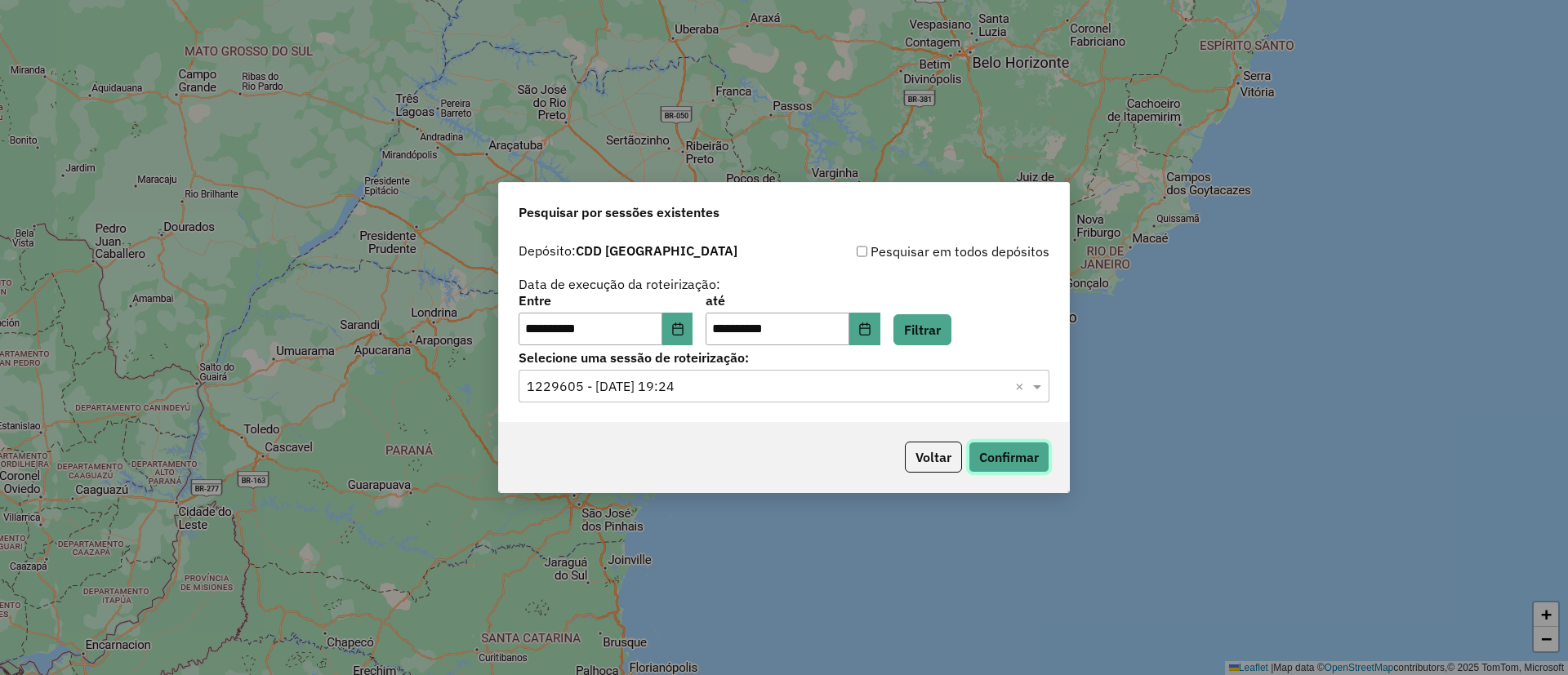
click at [1016, 447] on button "Confirmar" at bounding box center [1009, 456] width 81 height 31
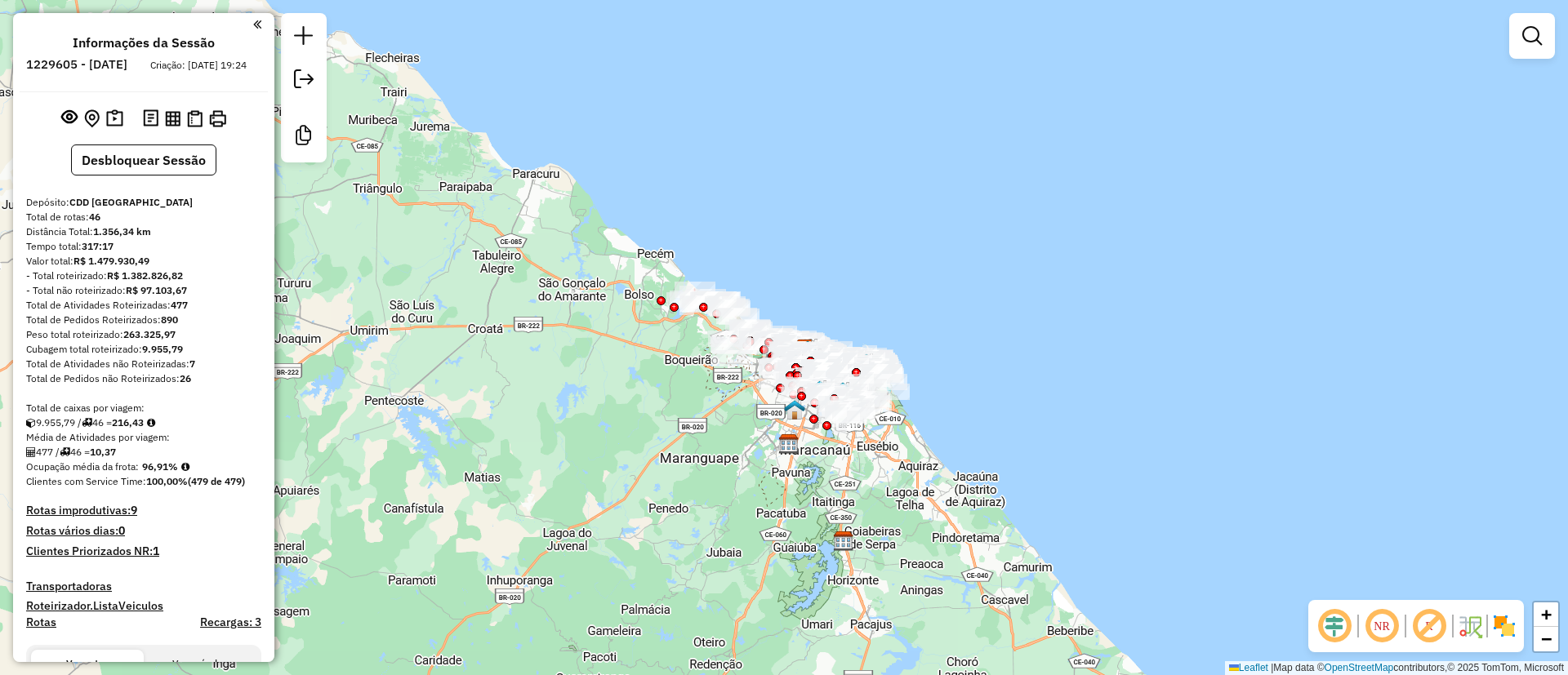
drag, startPoint x: 883, startPoint y: 243, endPoint x: 929, endPoint y: 283, distance: 61.0
click at [930, 265] on div "Janela de atendimento Grade de atendimento Capacidade Transportadoras Veículos …" at bounding box center [784, 337] width 1568 height 675
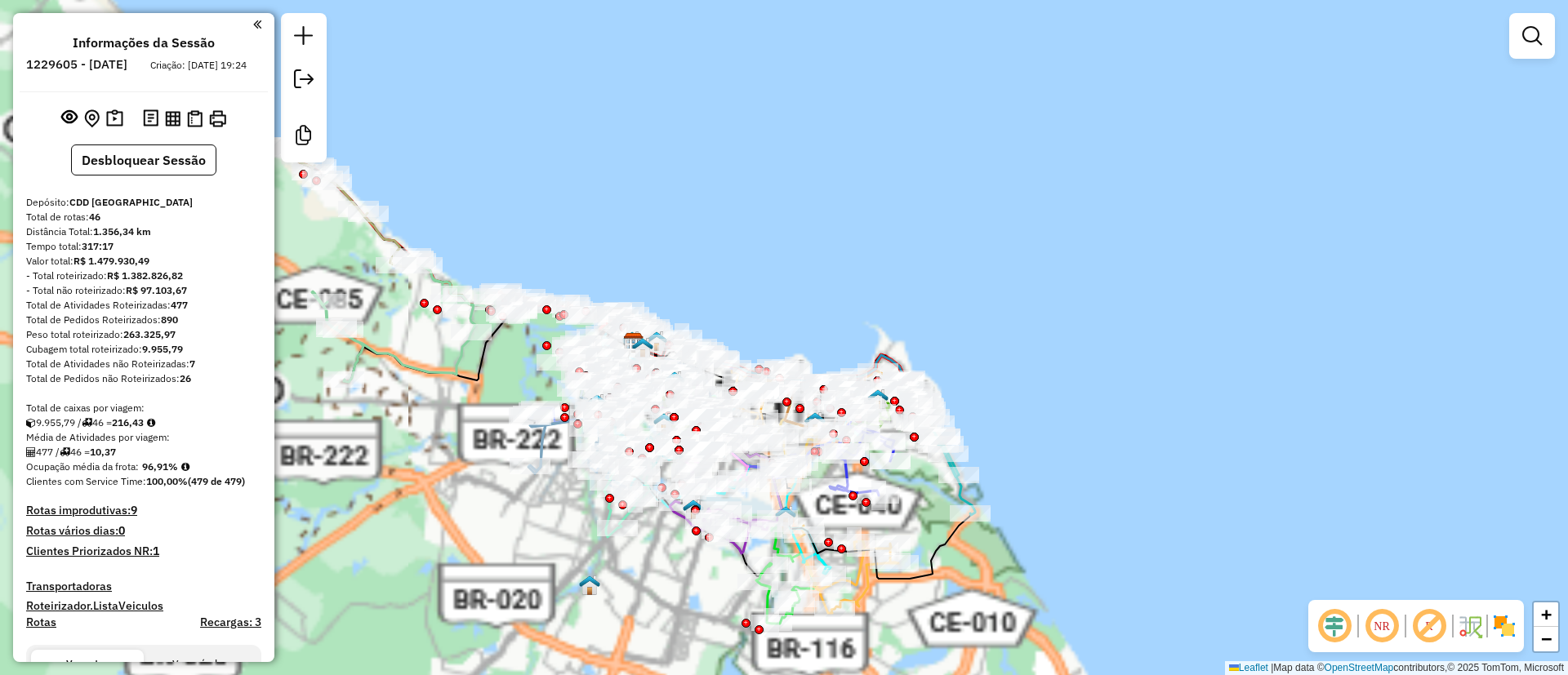
click at [1437, 616] on em at bounding box center [1429, 627] width 39 height 39
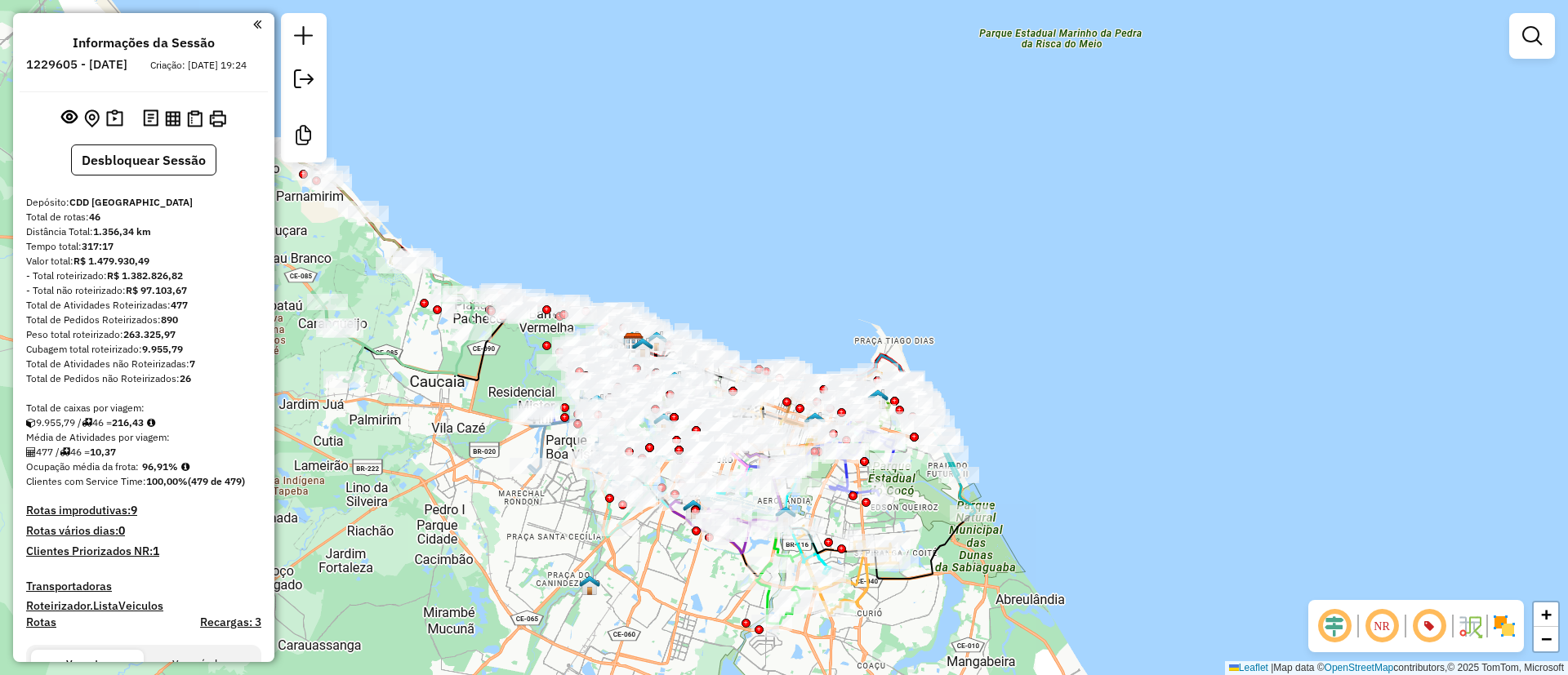
click at [1336, 636] on em at bounding box center [1334, 627] width 39 height 39
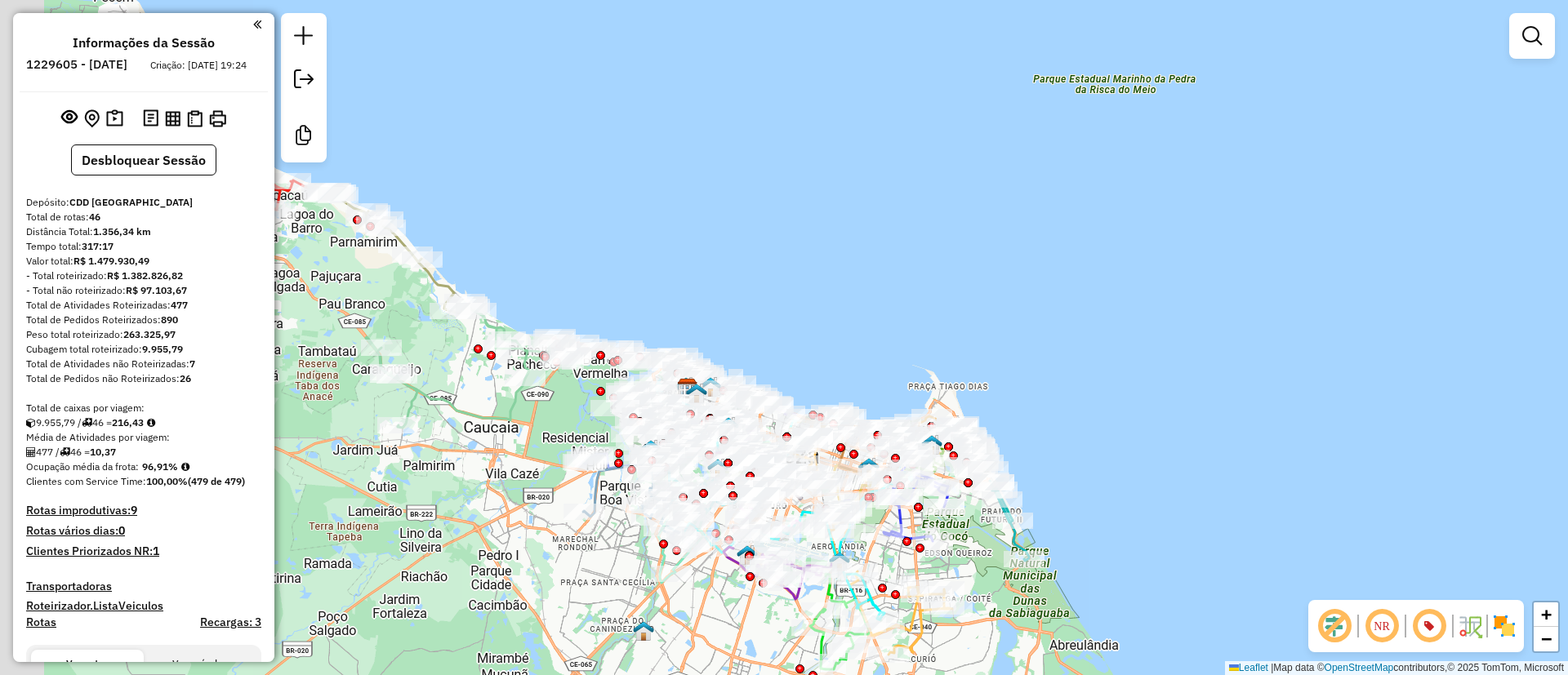
drag, startPoint x: 1100, startPoint y: 330, endPoint x: 1171, endPoint y: 394, distance: 95.6
click at [1170, 384] on div "Janela de atendimento Grade de atendimento Capacidade Transportadoras Veículos …" at bounding box center [784, 337] width 1568 height 675
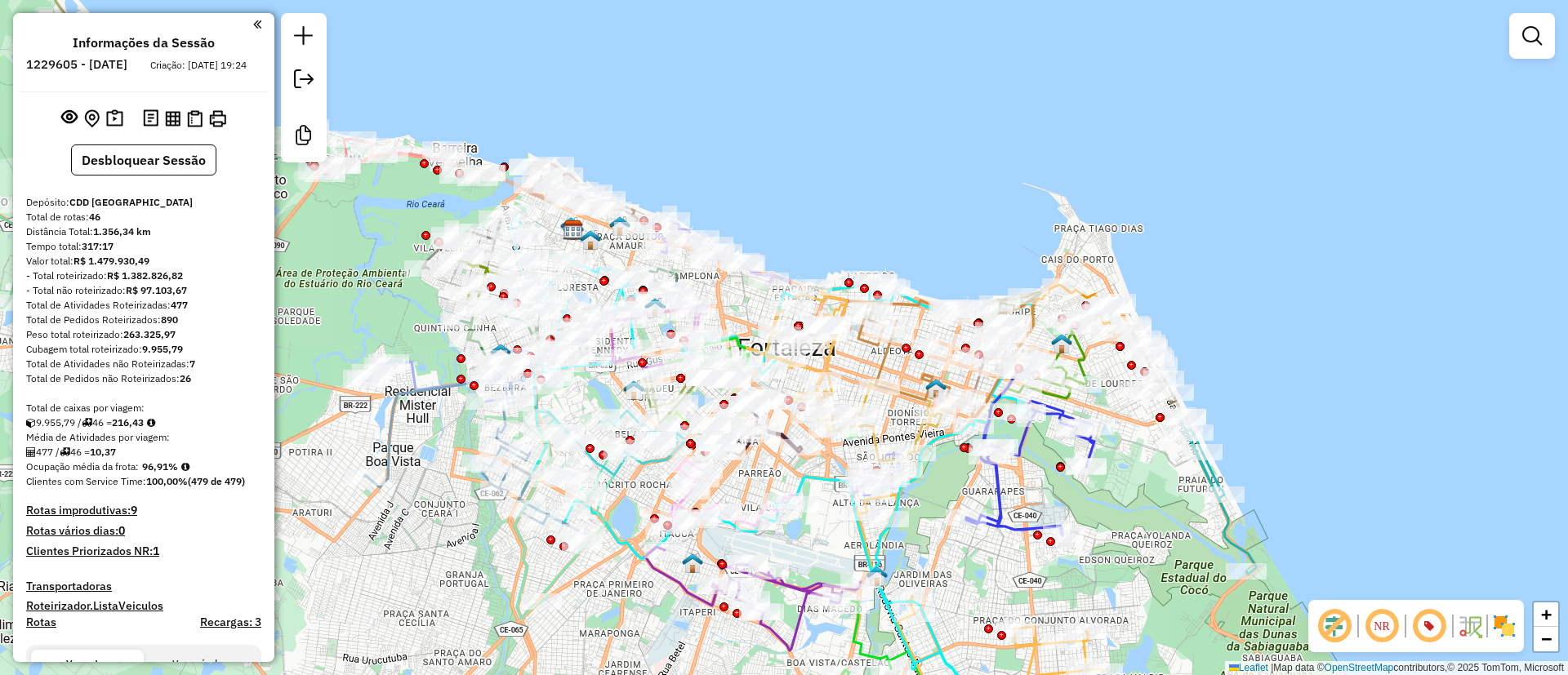
drag, startPoint x: 932, startPoint y: 208, endPoint x: 954, endPoint y: 125, distance: 85.9
click at [954, 125] on div "Janela de atendimento Grade de atendimento Capacidade Transportadoras Veículos …" at bounding box center [784, 337] width 1568 height 675
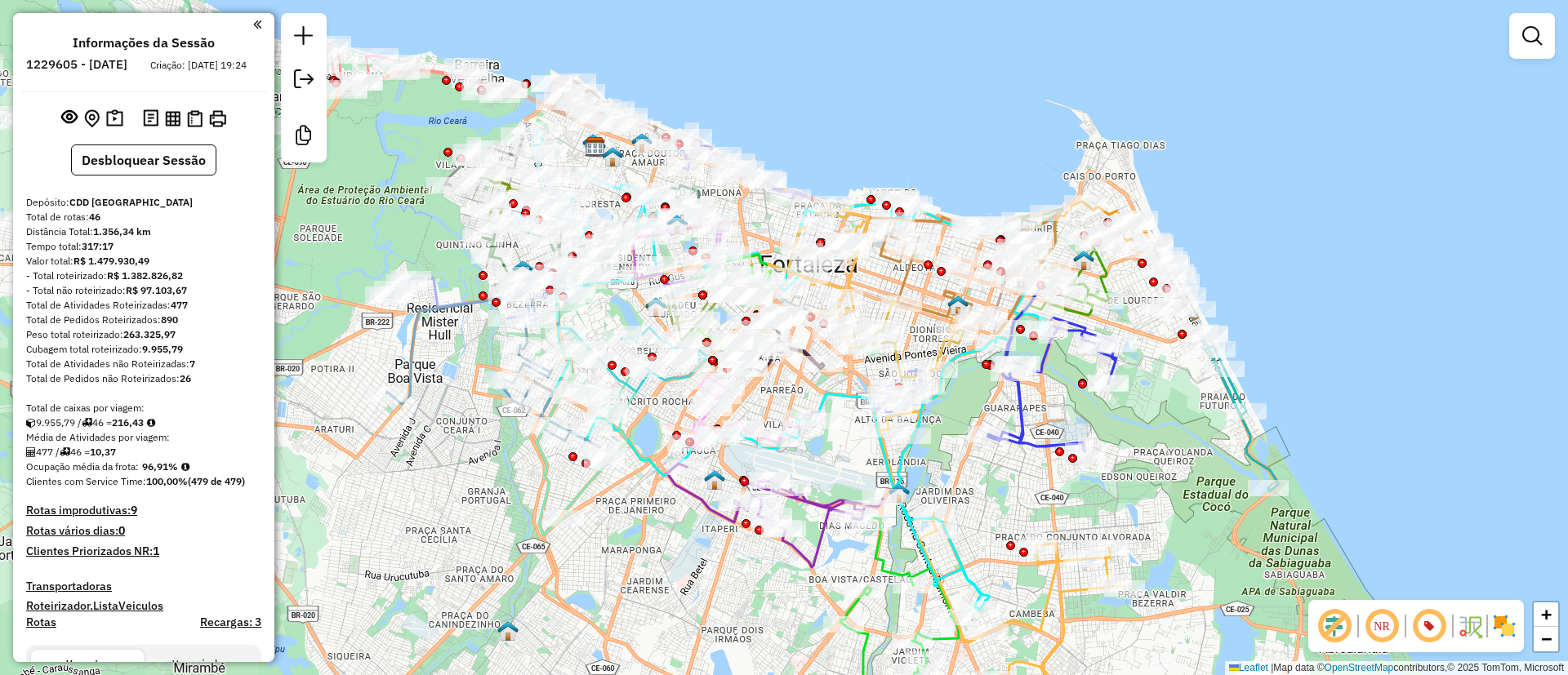
click at [965, 368] on div "Janela de atendimento Grade de atendimento Capacidade Transportadoras Veículos …" at bounding box center [784, 337] width 1568 height 675
click at [959, 352] on icon at bounding box center [897, 339] width 131 height 78
select select "**********"
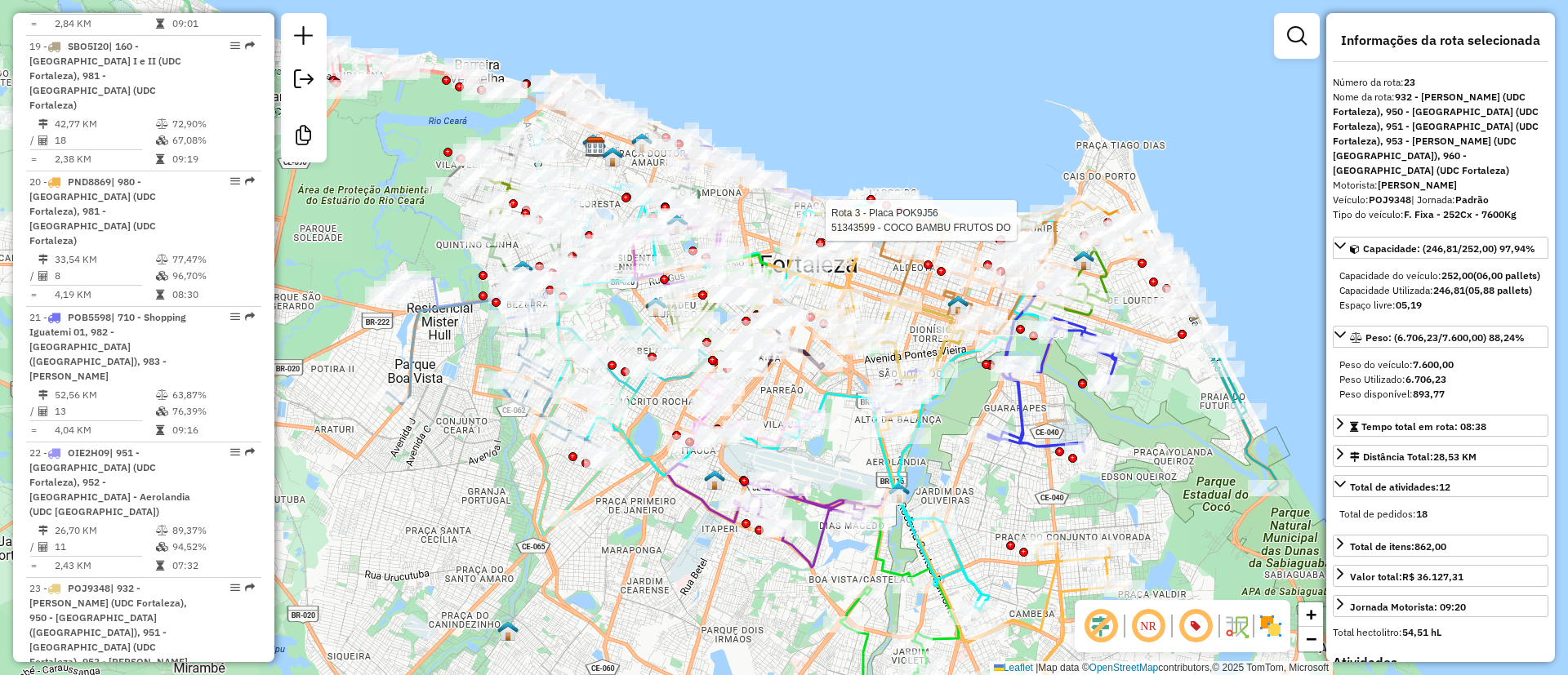
scroll to position [3004, 0]
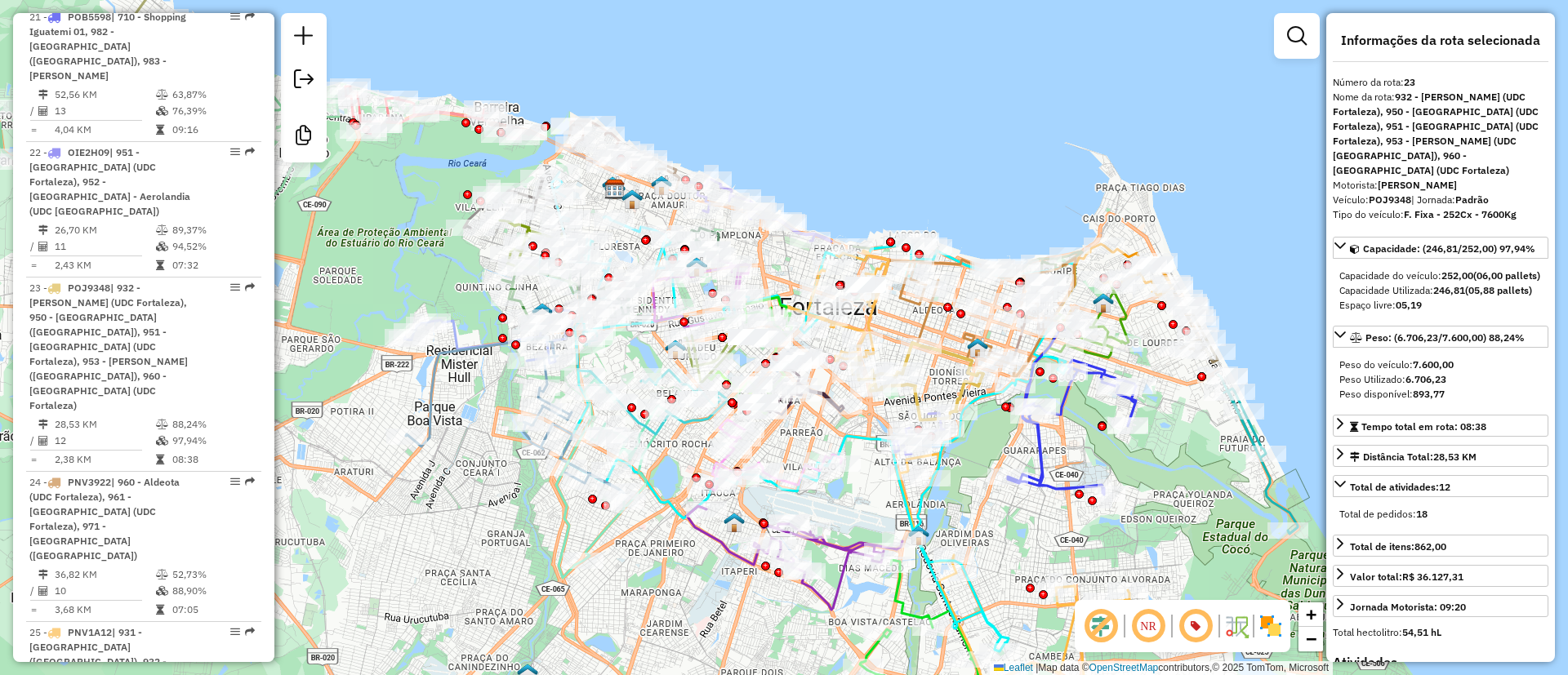
drag, startPoint x: 954, startPoint y: 116, endPoint x: 1119, endPoint y: 76, distance: 169.8
click at [982, 167] on div "Janela de atendimento Grade de atendimento Capacidade Transportadoras Veículos …" at bounding box center [784, 337] width 1568 height 675
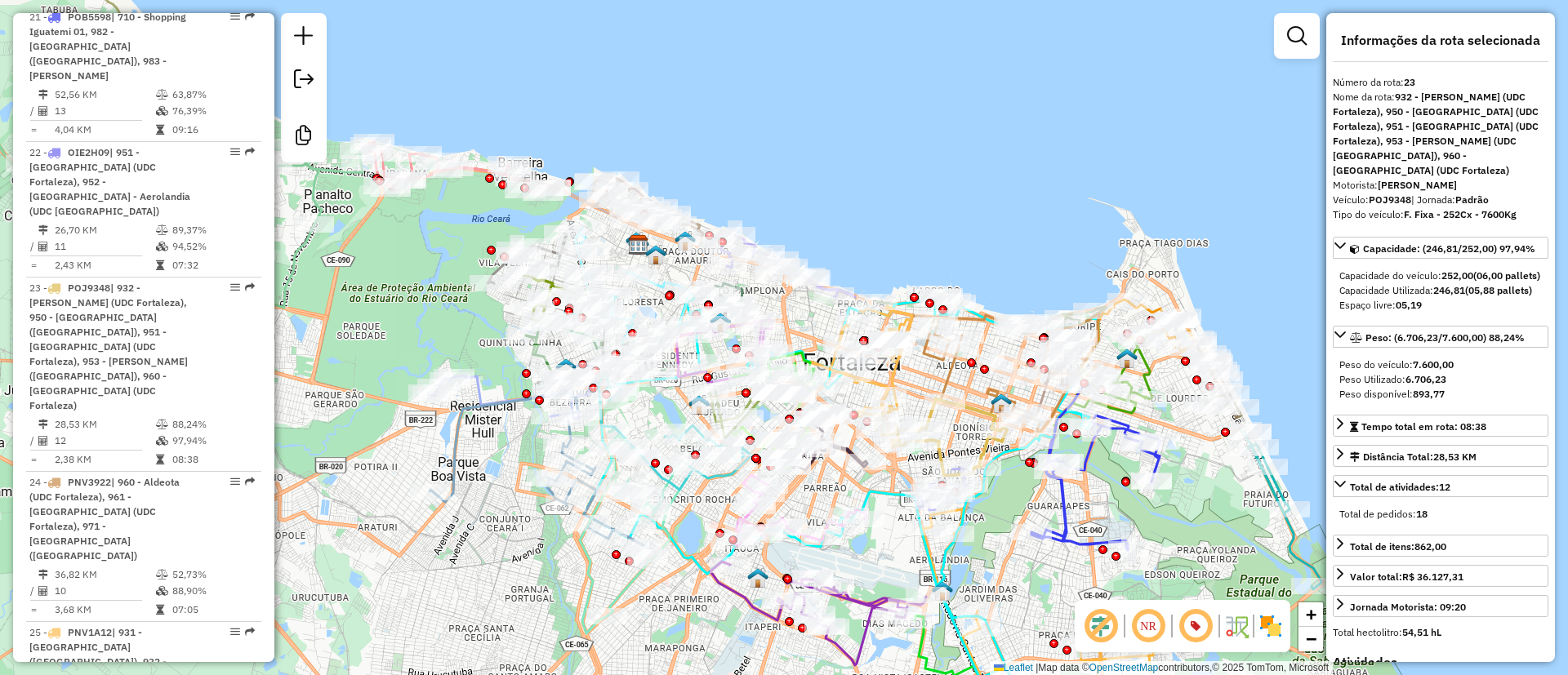
drag, startPoint x: 950, startPoint y: 203, endPoint x: 961, endPoint y: 257, distance: 55.1
click at [966, 253] on div "Janela de atendimento Grade de atendimento Capacidade Transportadoras Veículos …" at bounding box center [784, 337] width 1568 height 675
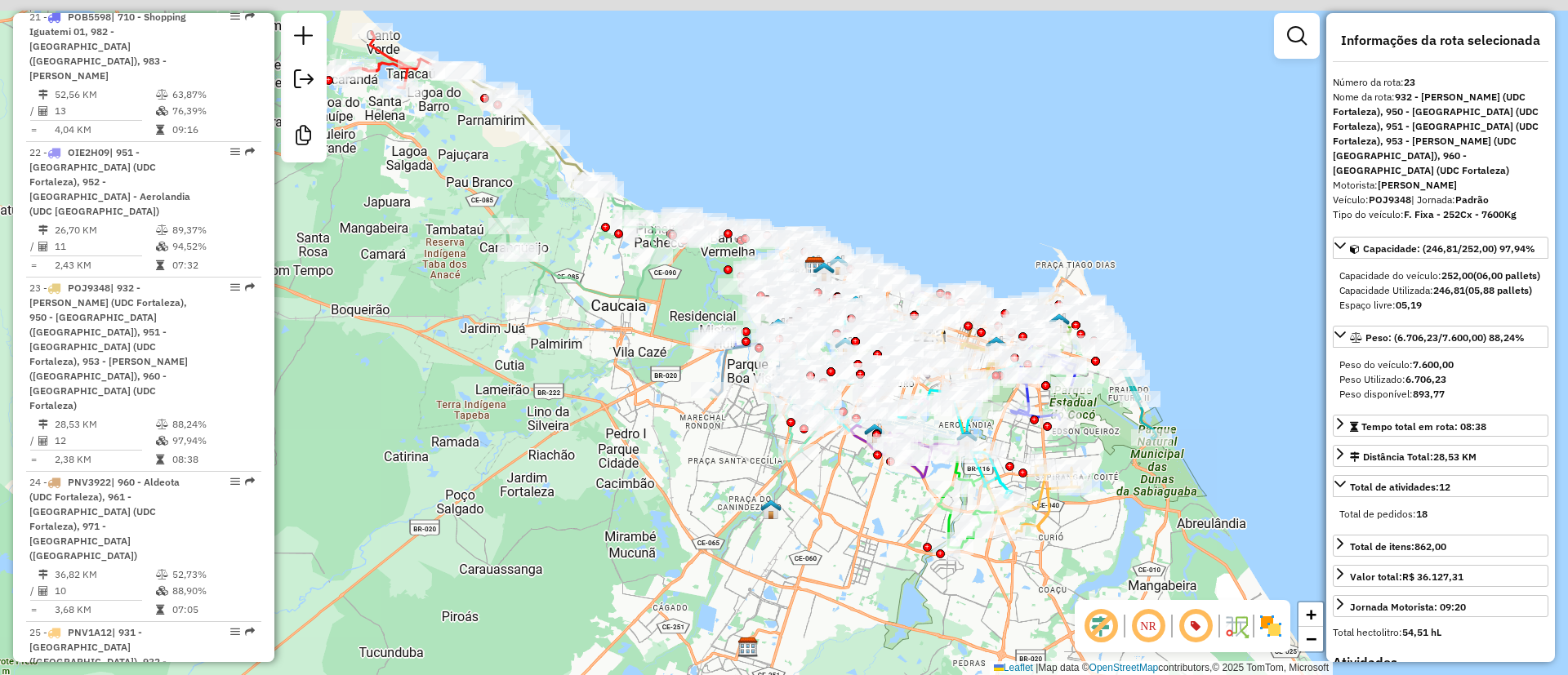
drag, startPoint x: 921, startPoint y: 135, endPoint x: 968, endPoint y: 196, distance: 77.0
click at [964, 174] on div "Janela de atendimento Grade de atendimento Capacidade Transportadoras Veículos …" at bounding box center [784, 337] width 1568 height 675
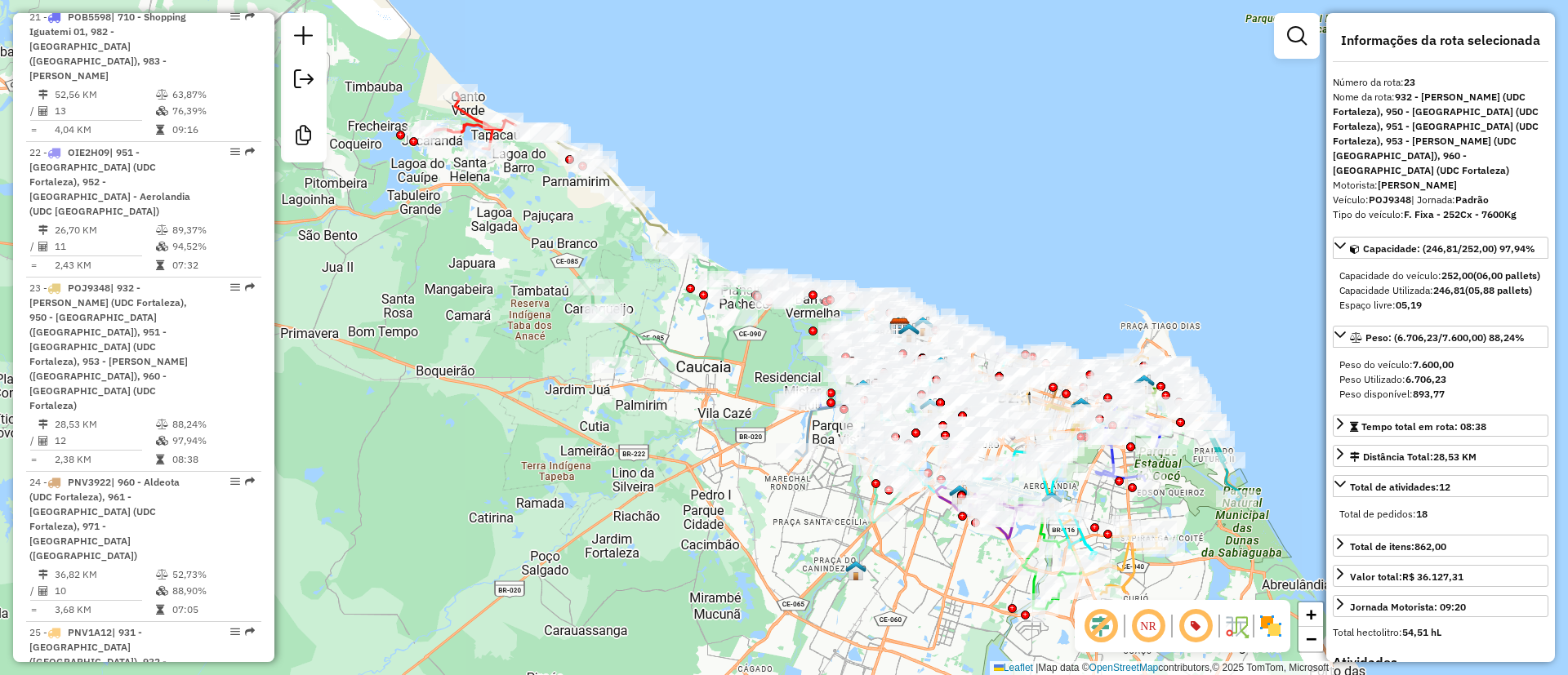
drag, startPoint x: 712, startPoint y: 188, endPoint x: 760, endPoint y: 217, distance: 56.1
click at [760, 217] on div "Janela de atendimento Grade de atendimento Capacidade Transportadoras Veículos …" at bounding box center [784, 337] width 1568 height 675
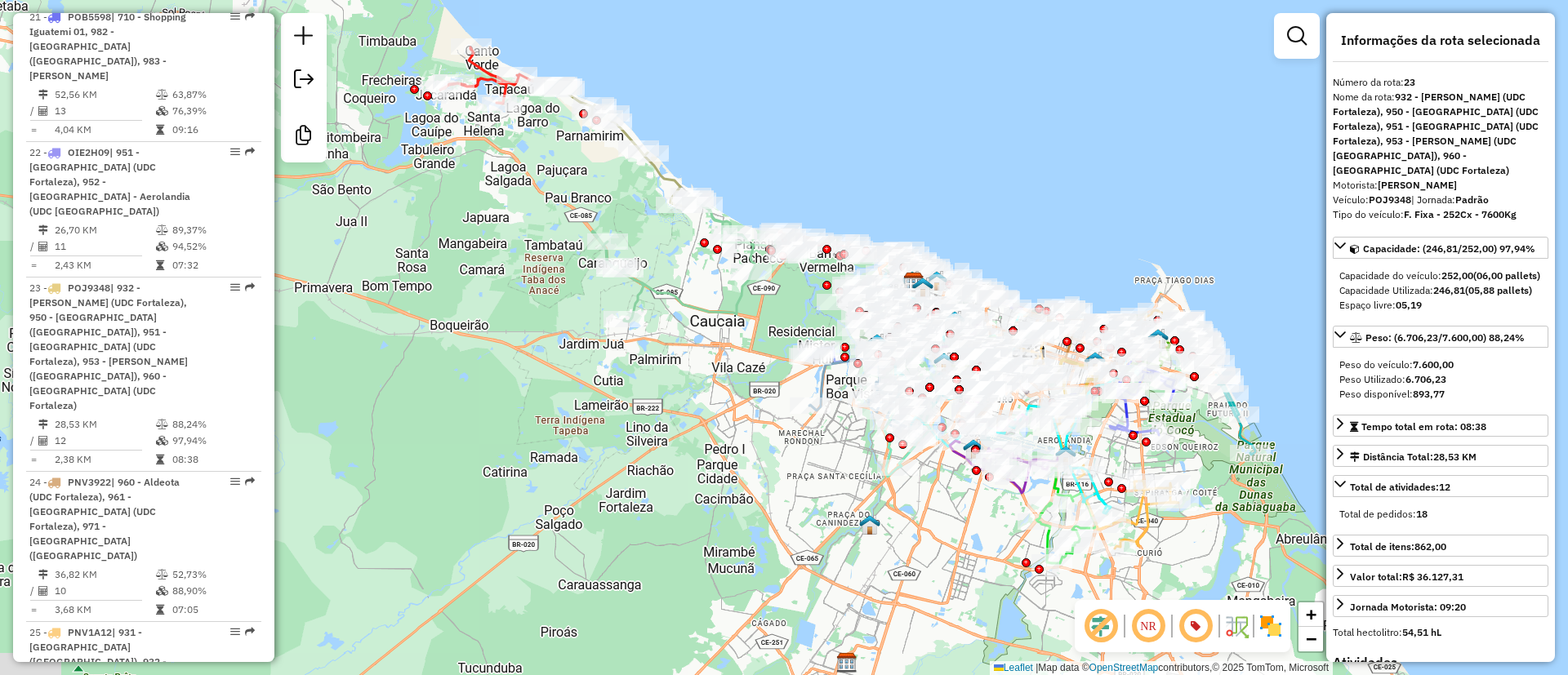
drag, startPoint x: 897, startPoint y: 181, endPoint x: 902, endPoint y: 159, distance: 22.6
click at [902, 159] on div "Janela de atendimento Grade de atendimento Capacidade Transportadoras Veículos …" at bounding box center [784, 337] width 1568 height 675
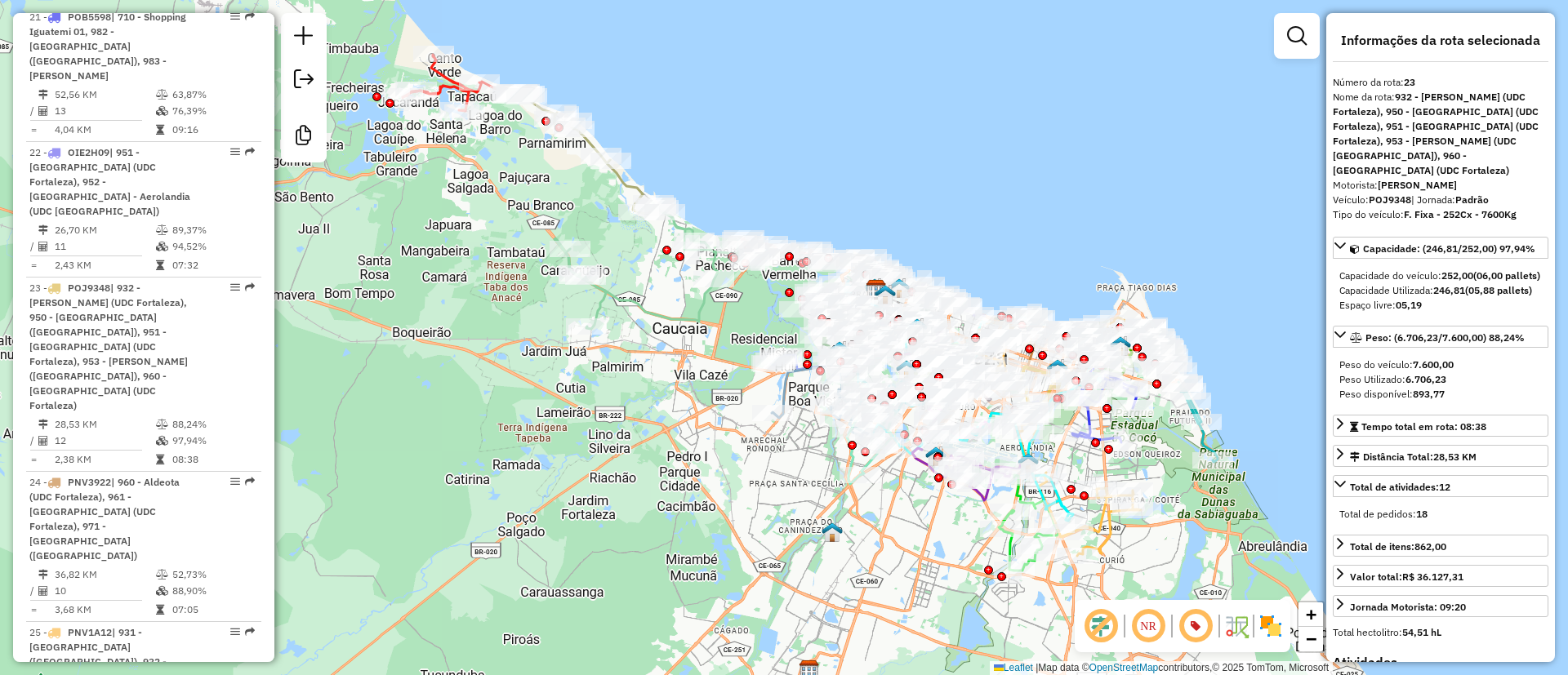
drag, startPoint x: 1079, startPoint y: 217, endPoint x: 1043, endPoint y: 226, distance: 37.1
click at [1043, 226] on div "Janela de atendimento Grade de atendimento Capacidade Transportadoras Veículos …" at bounding box center [784, 337] width 1568 height 675
click at [298, 28] on em at bounding box center [304, 36] width 20 height 20
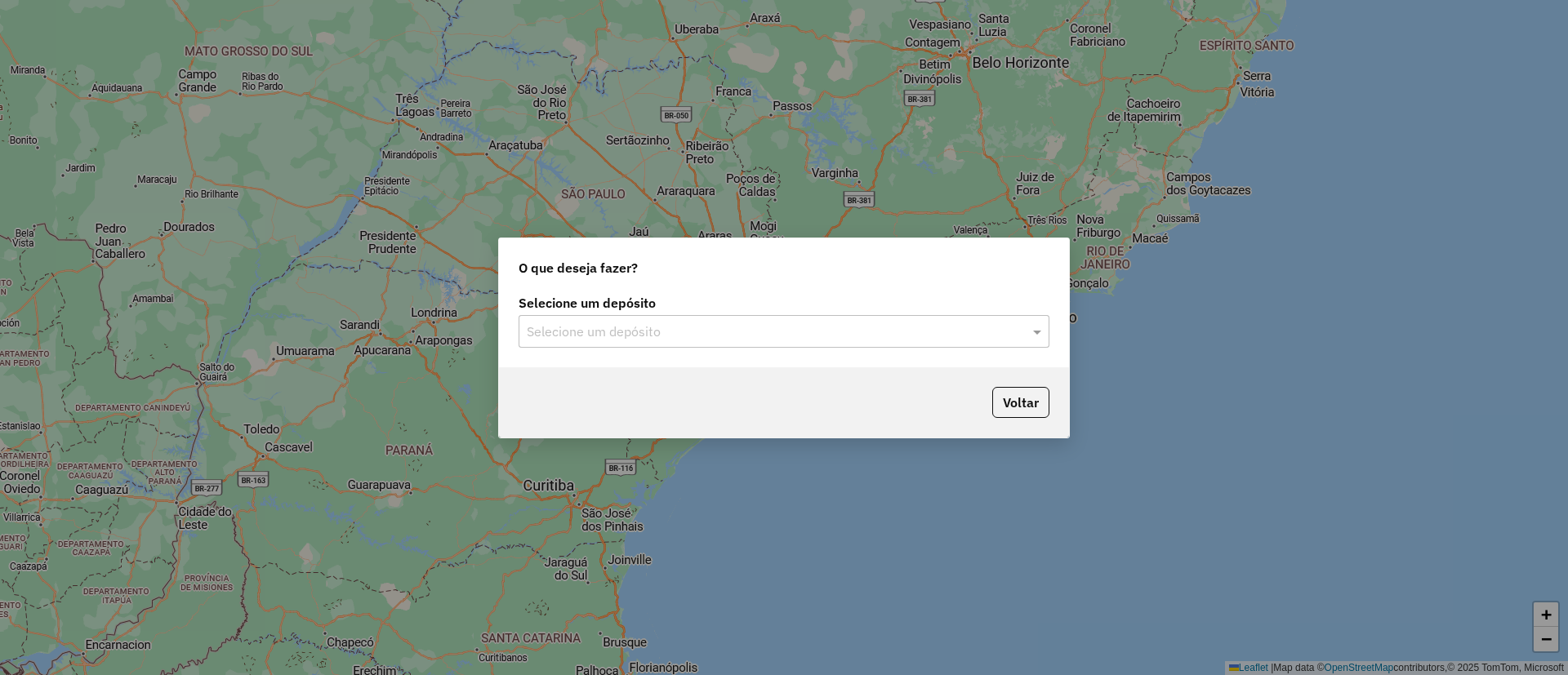
click at [797, 342] on div "Selecione um depósito" at bounding box center [784, 331] width 531 height 33
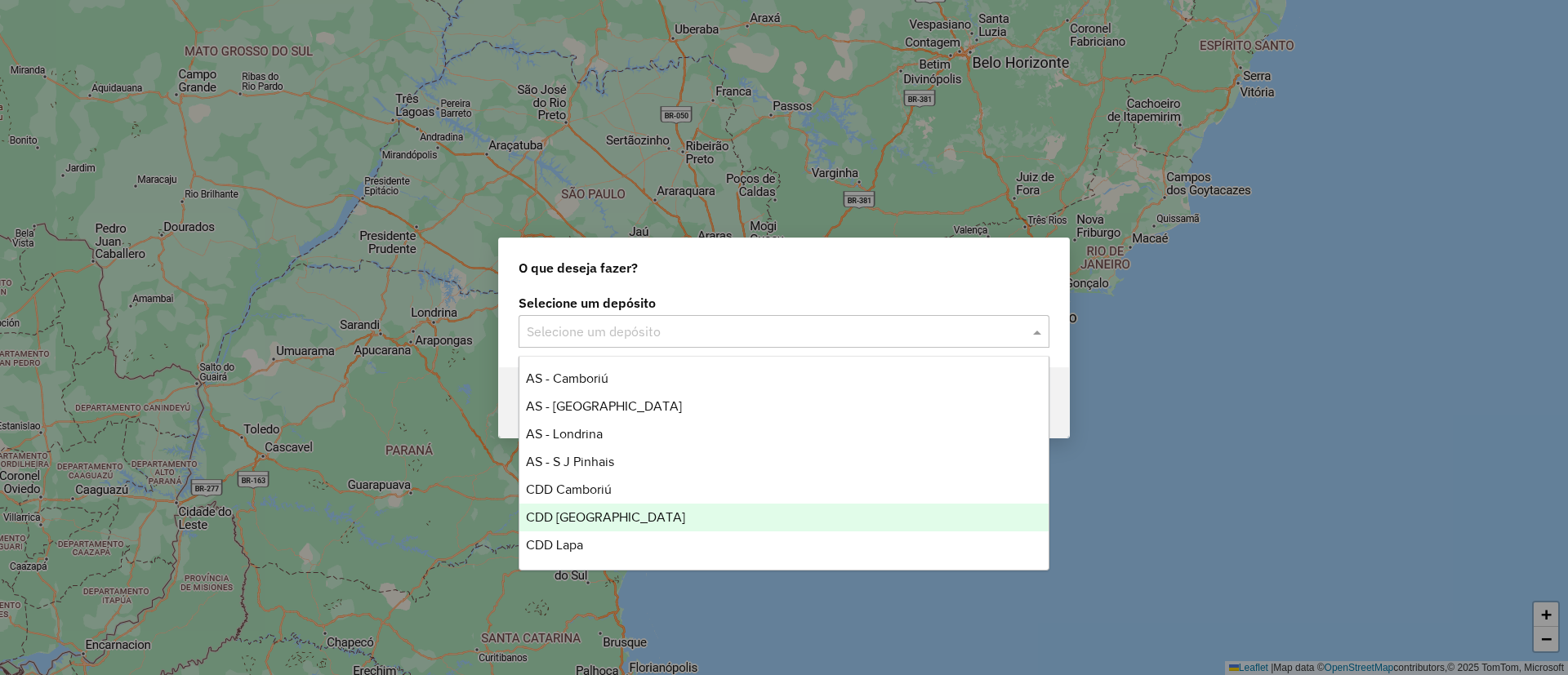
click at [596, 511] on span "CDD Fortaleza" at bounding box center [606, 517] width 160 height 14
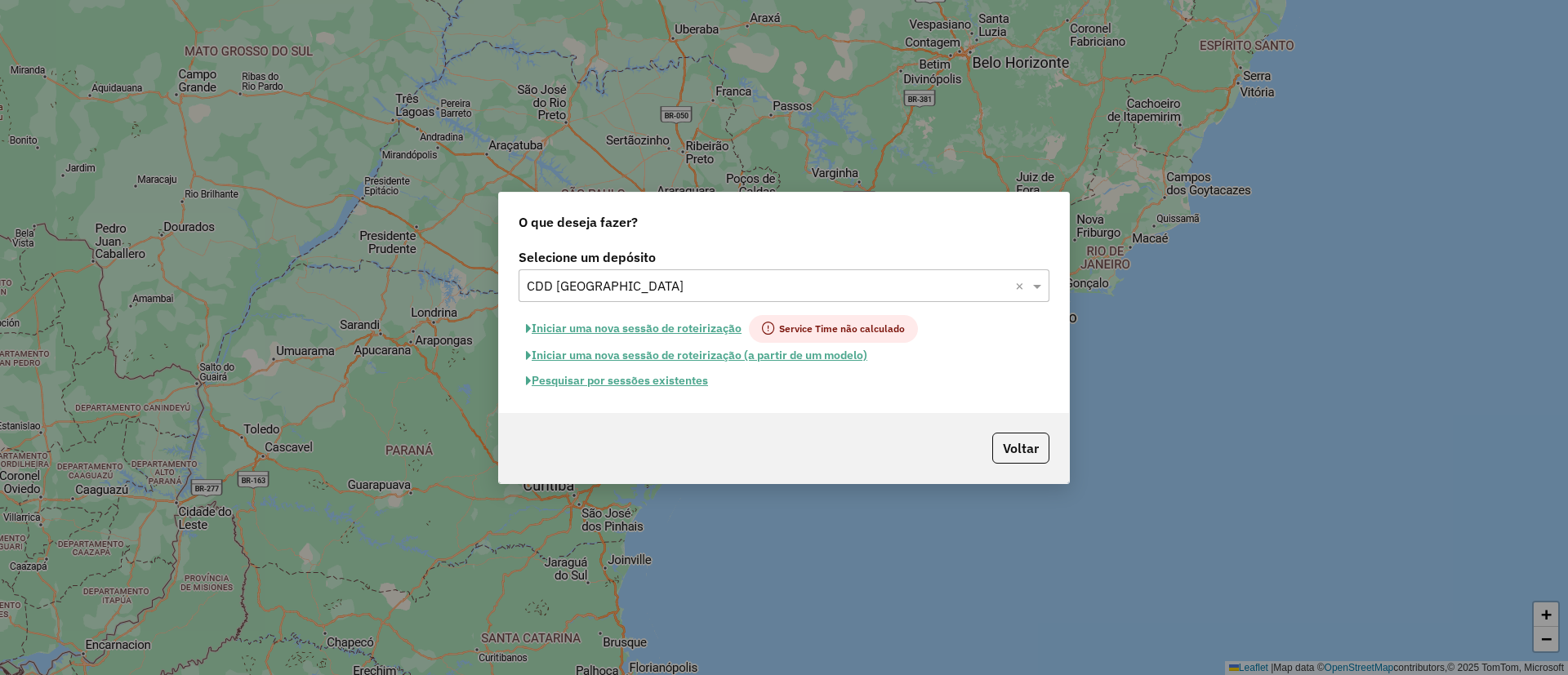
click at [681, 383] on button "Pesquisar por sessões existentes" at bounding box center [617, 381] width 197 height 26
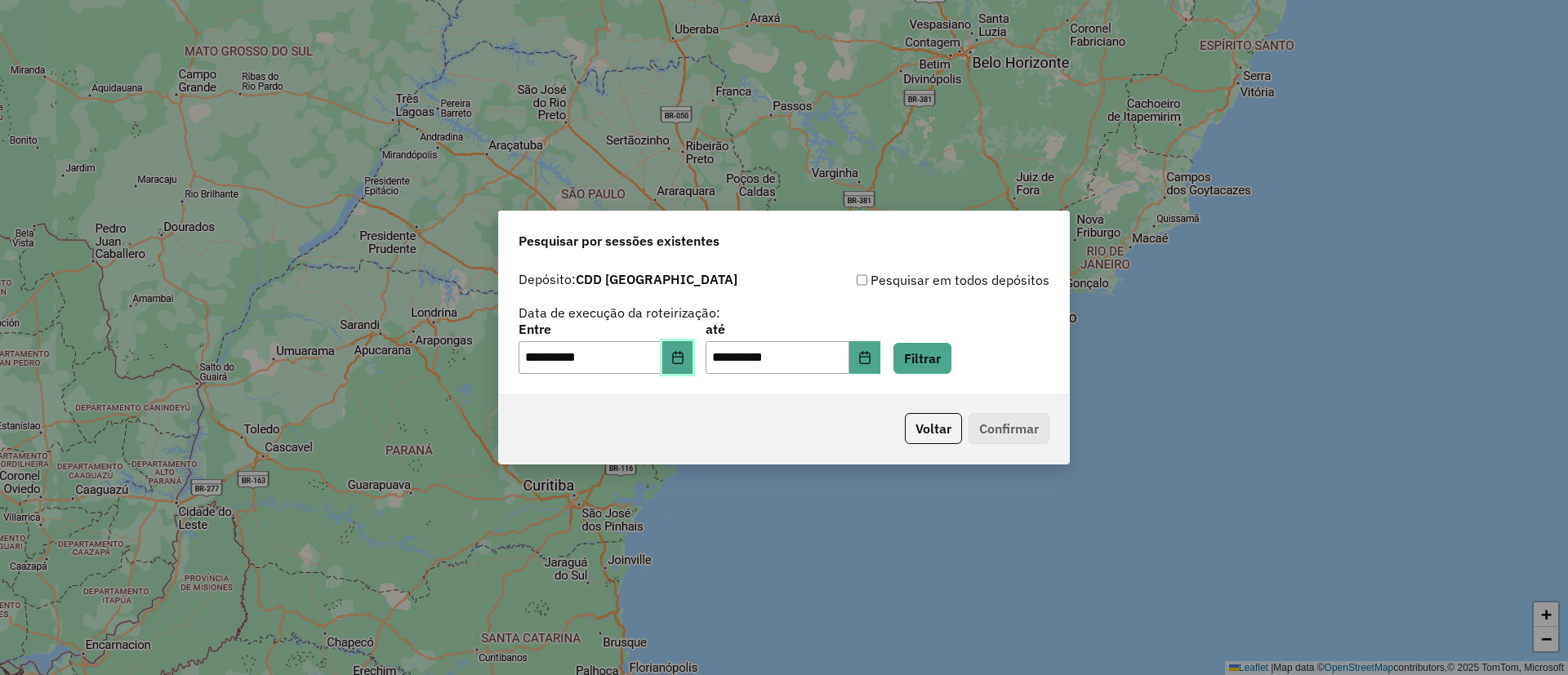
click at [682, 363] on icon "Choose Date" at bounding box center [677, 357] width 13 height 13
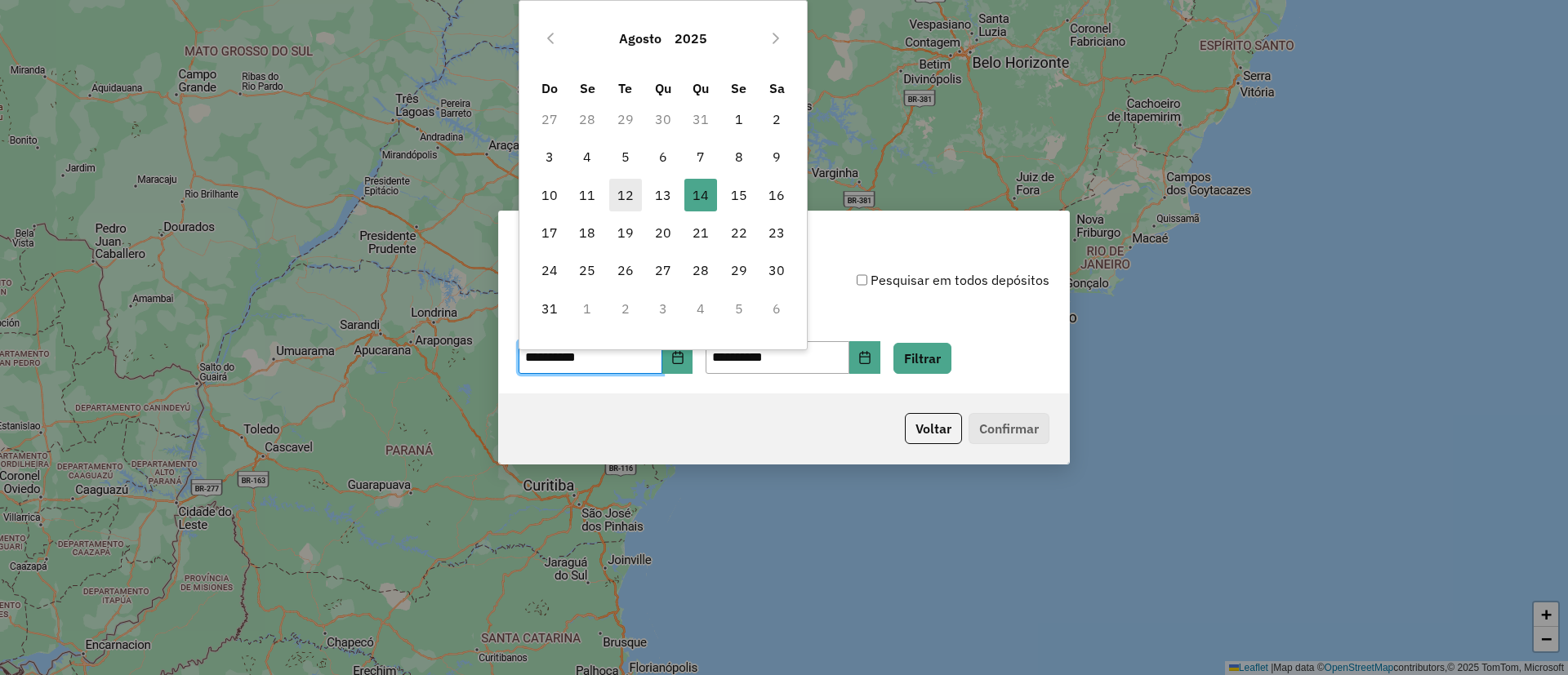
click at [625, 193] on span "12" at bounding box center [625, 194] width 33 height 33
type input "**********"
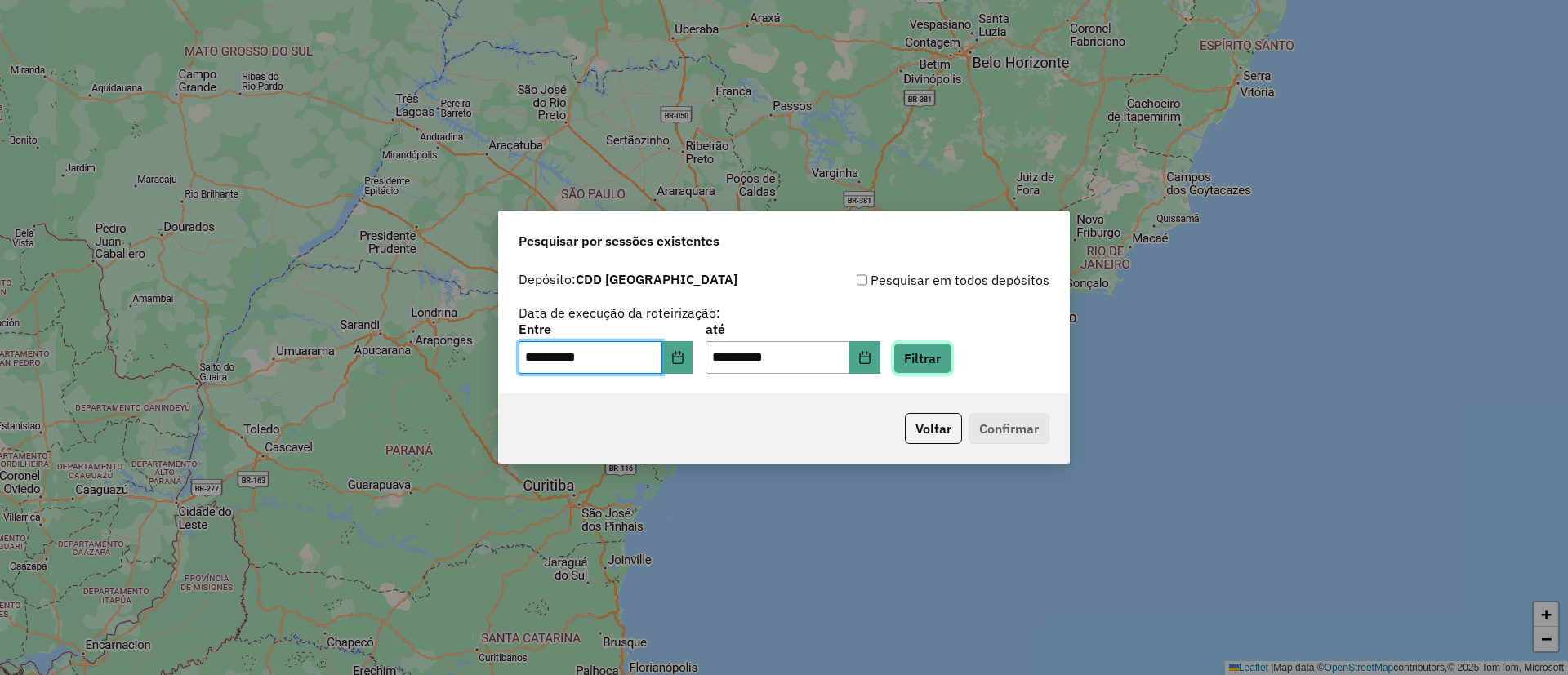
click at [943, 344] on button "Filtrar" at bounding box center [921, 358] width 58 height 31
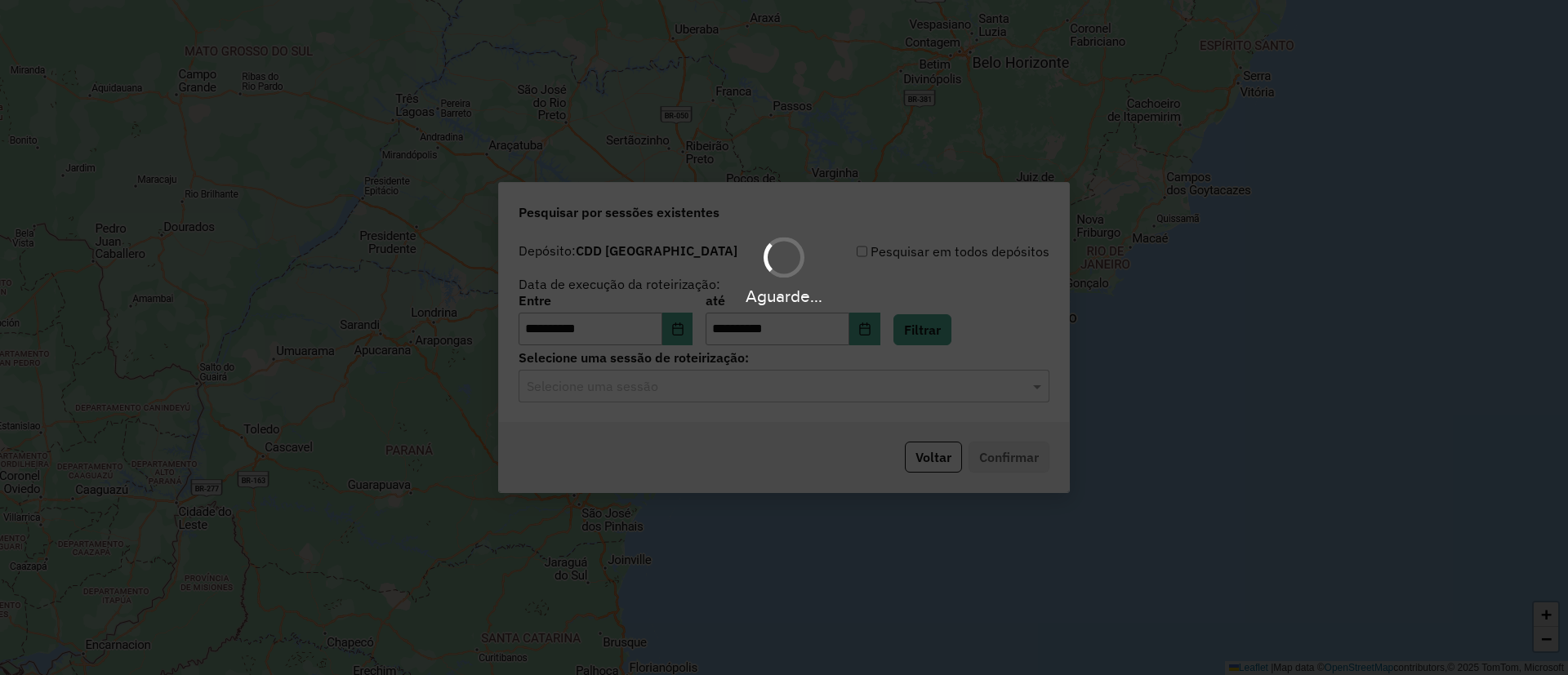
click at [711, 387] on hb-app "**********" at bounding box center [784, 337] width 1568 height 675
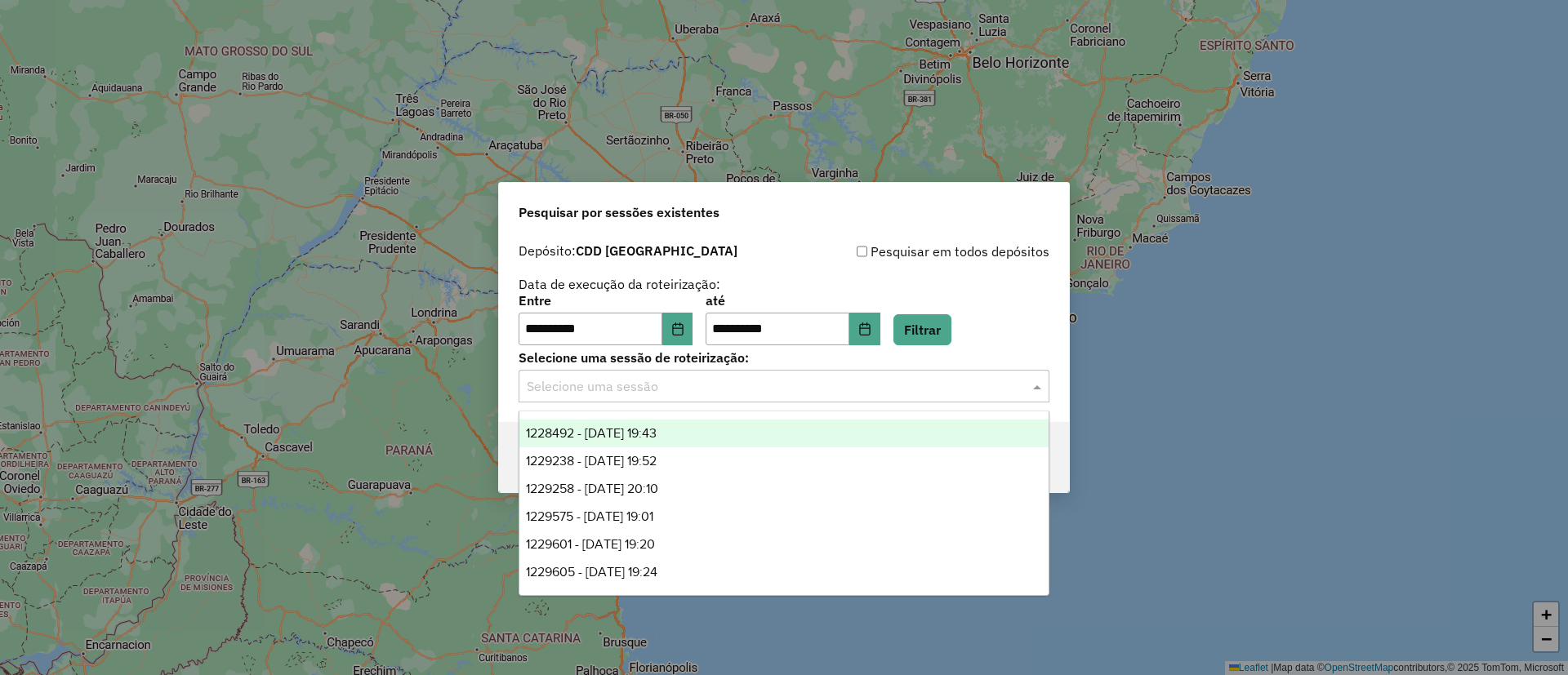
click at [711, 387] on input "text" at bounding box center [767, 387] width 482 height 20
click at [656, 431] on span "1228492 - 12/08/2025 19:43" at bounding box center [591, 433] width 131 height 14
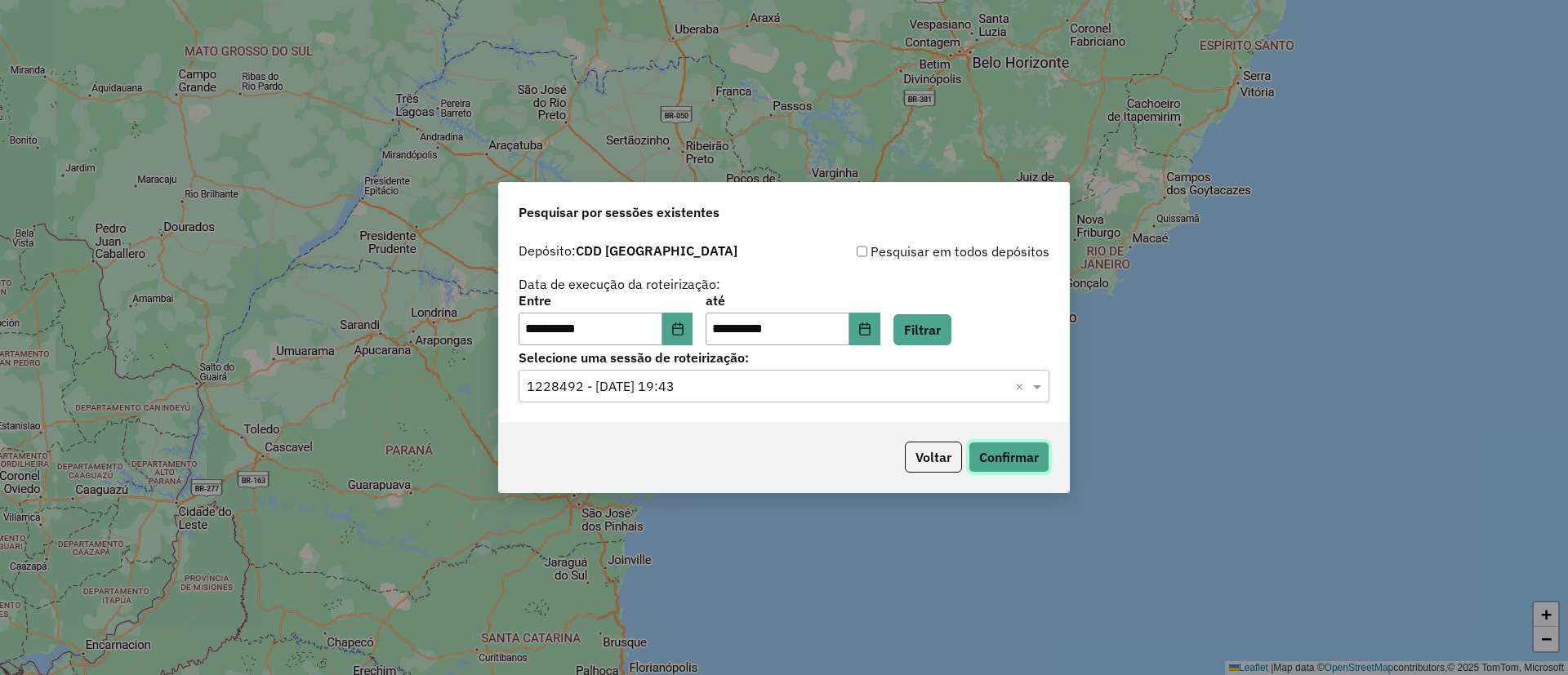
click at [1011, 459] on button "Confirmar" at bounding box center [1009, 456] width 81 height 31
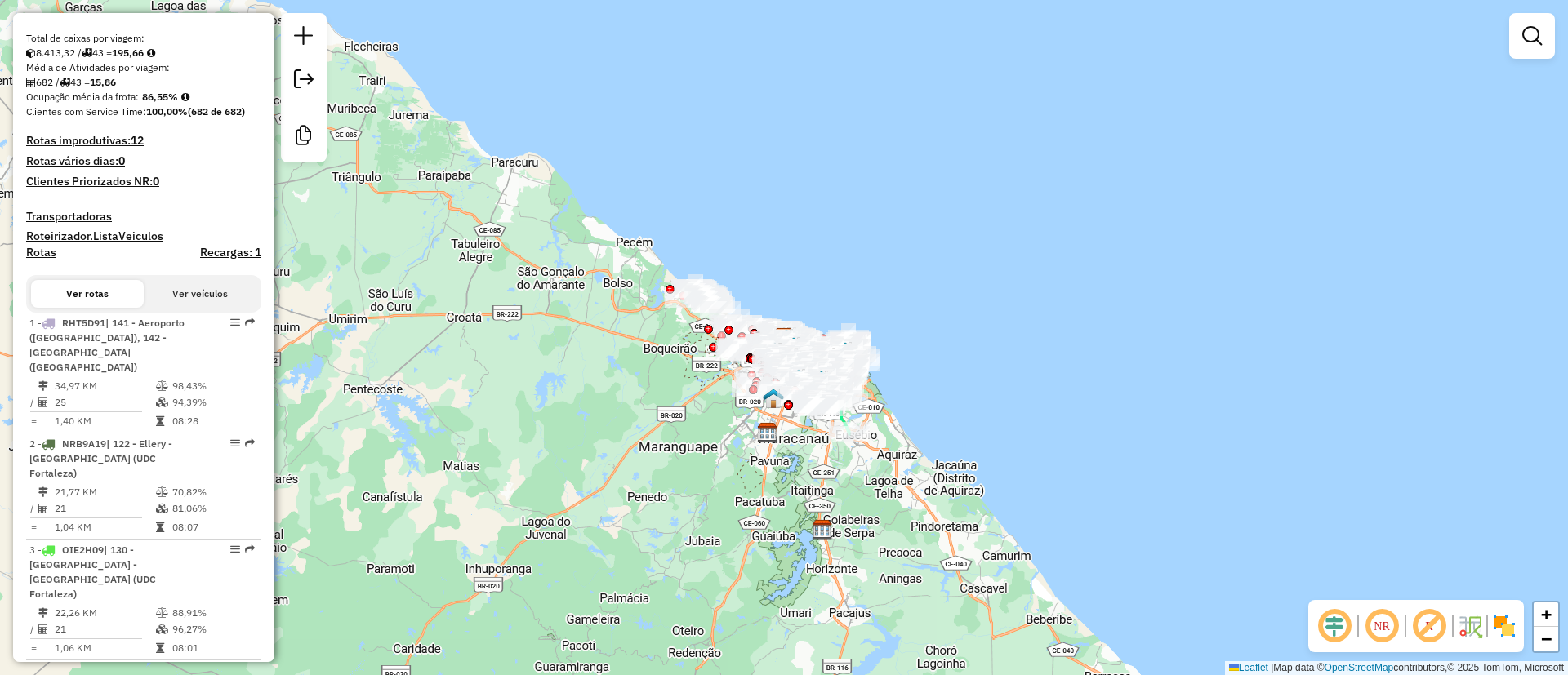
scroll to position [3262, 0]
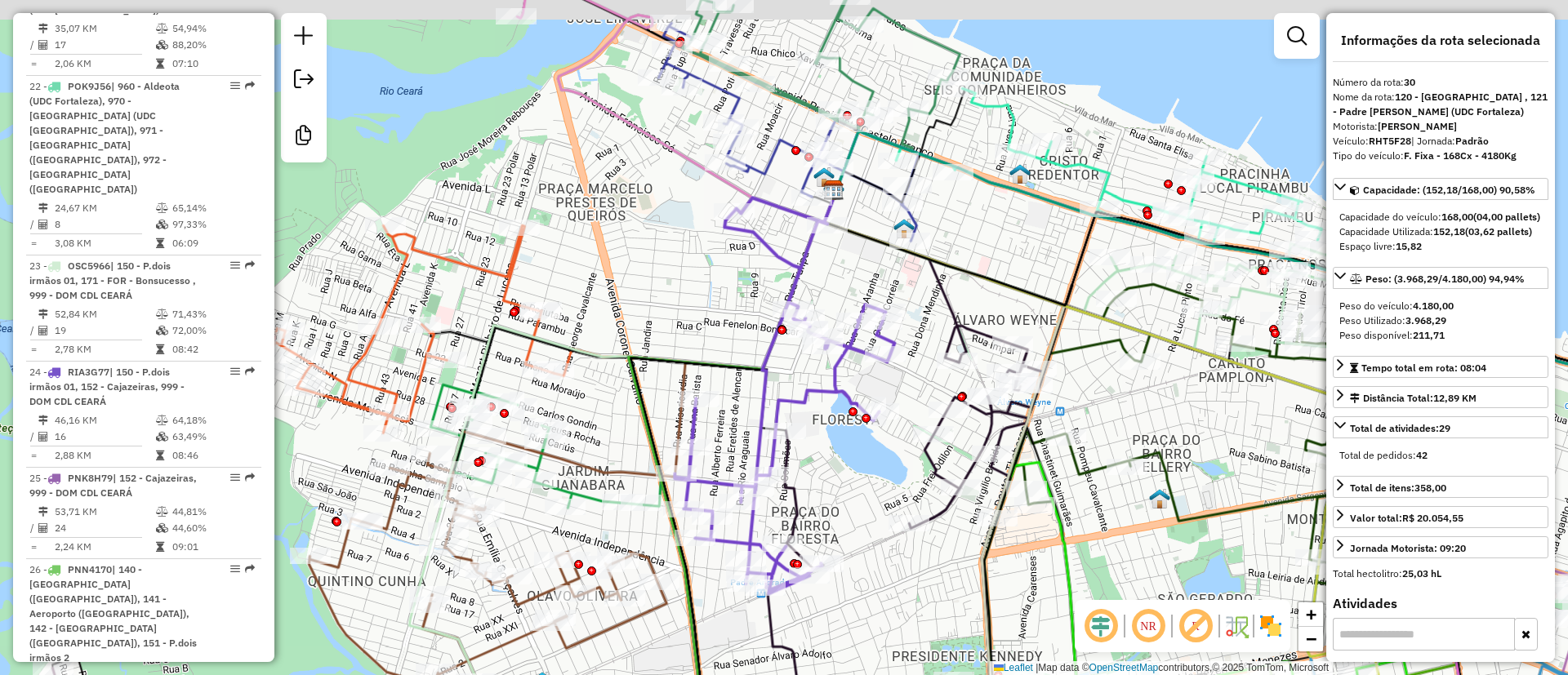
drag, startPoint x: 850, startPoint y: 417, endPoint x: 850, endPoint y: 471, distance: 54.0
click at [850, 471] on div "Janela de atendimento Grade de atendimento Capacidade Transportadoras Veículos …" at bounding box center [784, 337] width 1568 height 675
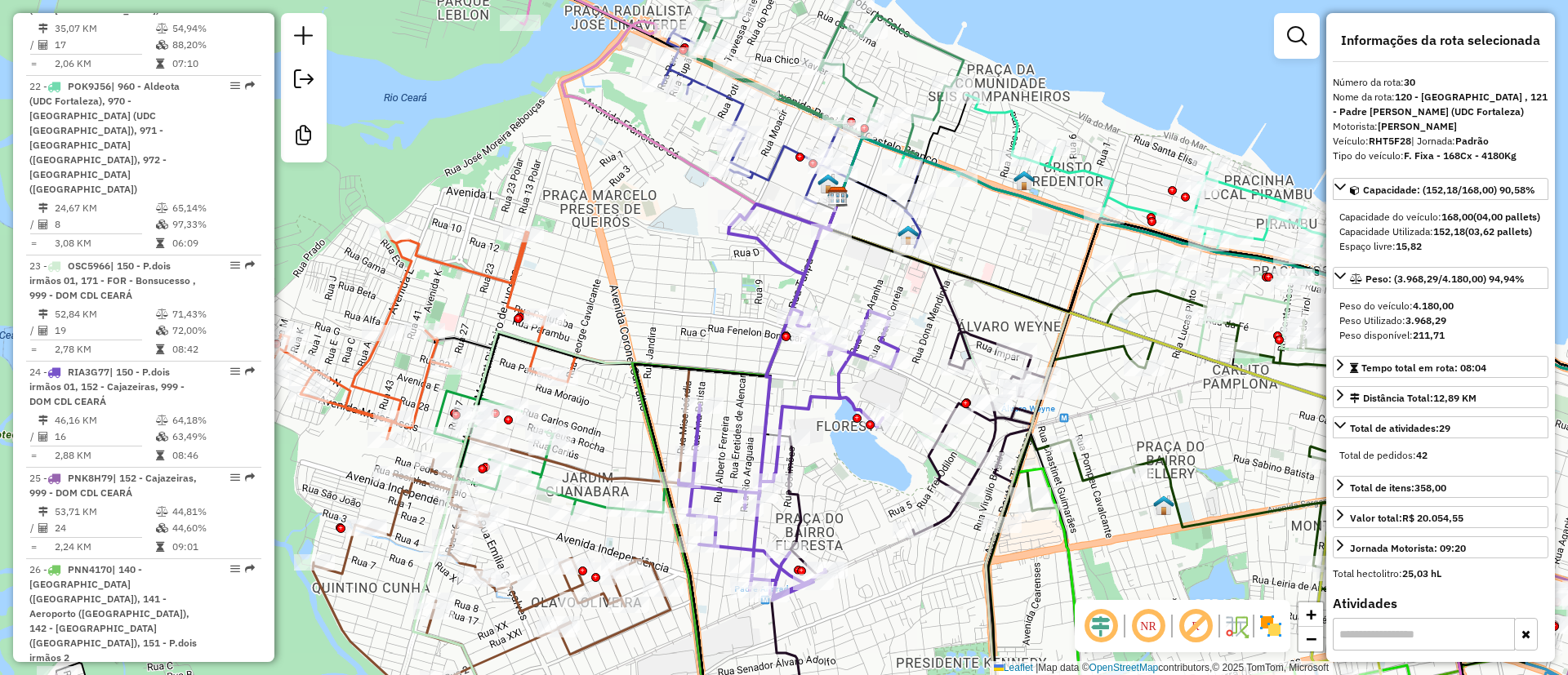
click at [784, 269] on icon at bounding box center [787, 402] width 220 height 396
click at [784, 260] on icon at bounding box center [787, 402] width 220 height 396
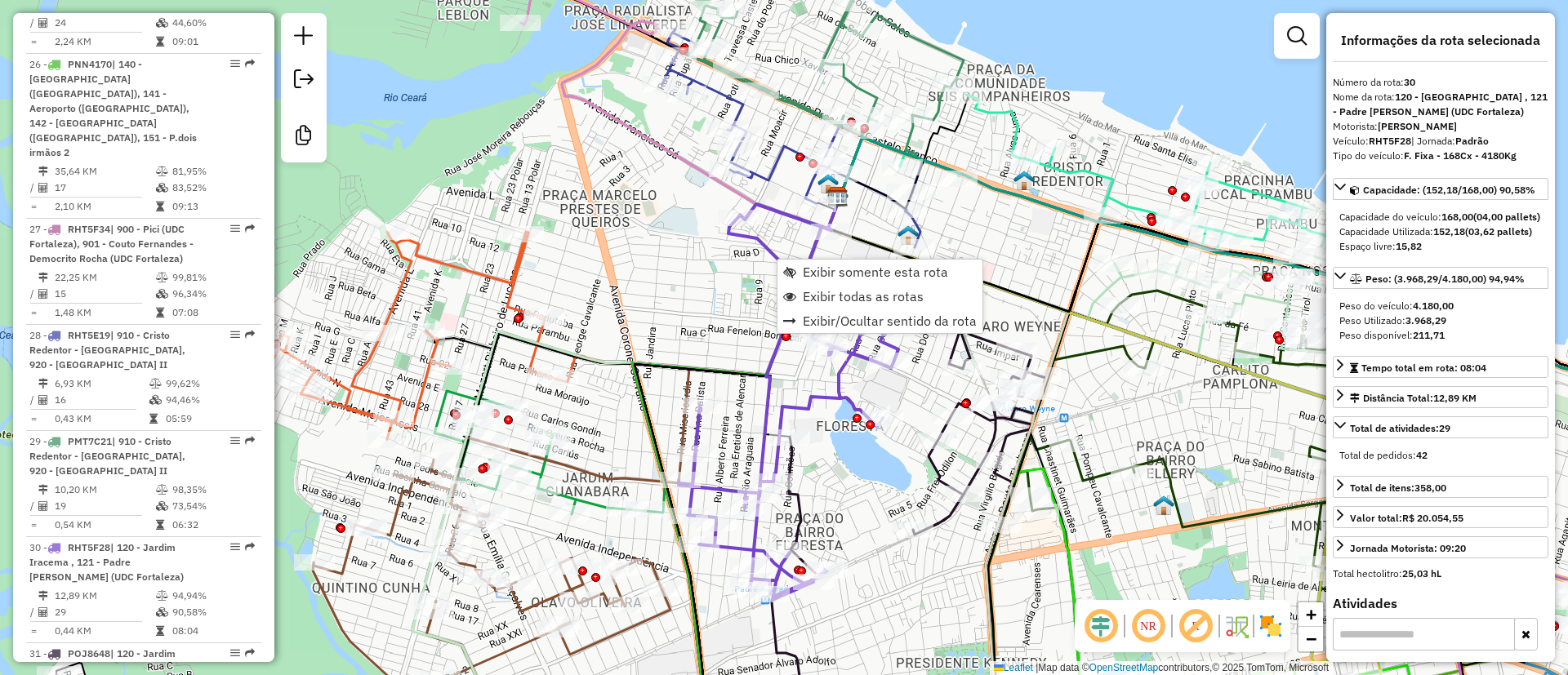
scroll to position [3894, 0]
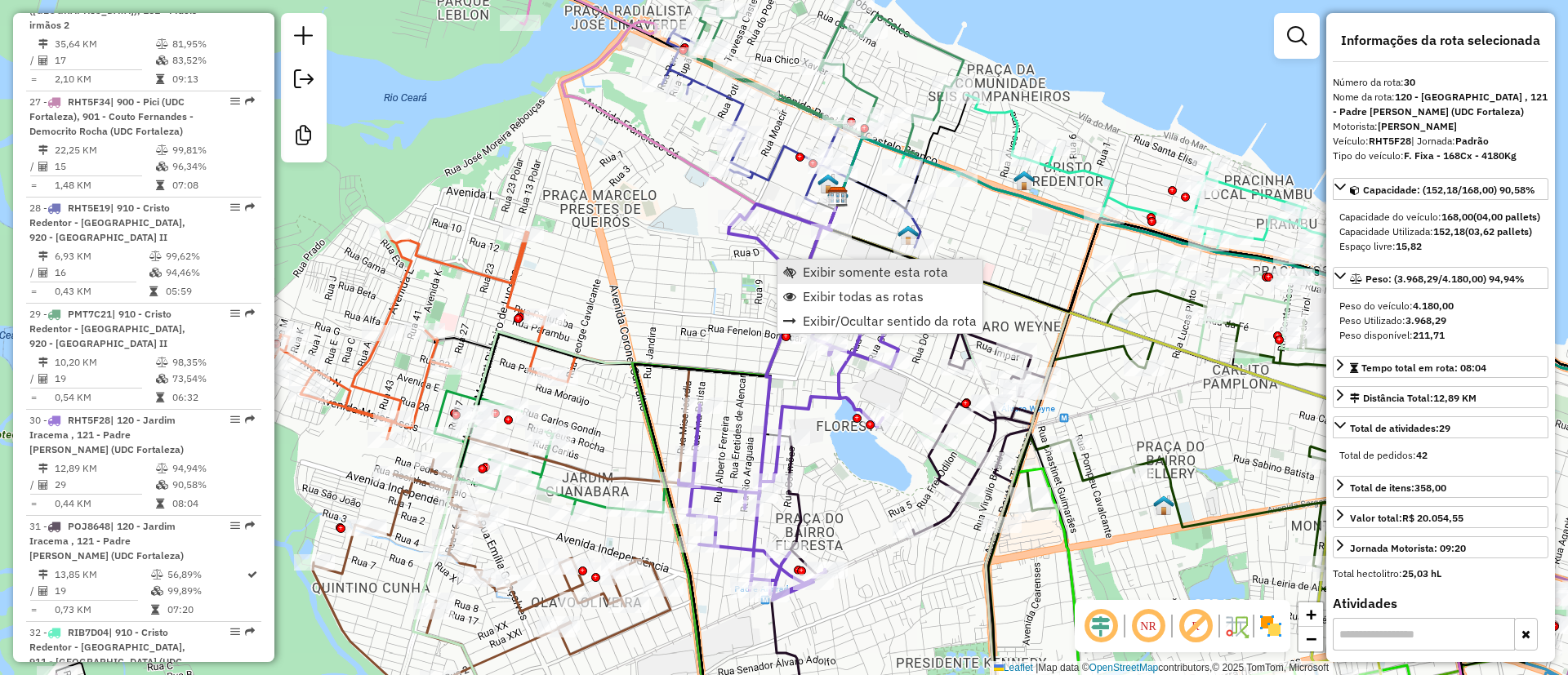
click at [824, 270] on span "Exibir somente esta rota" at bounding box center [874, 271] width 145 height 13
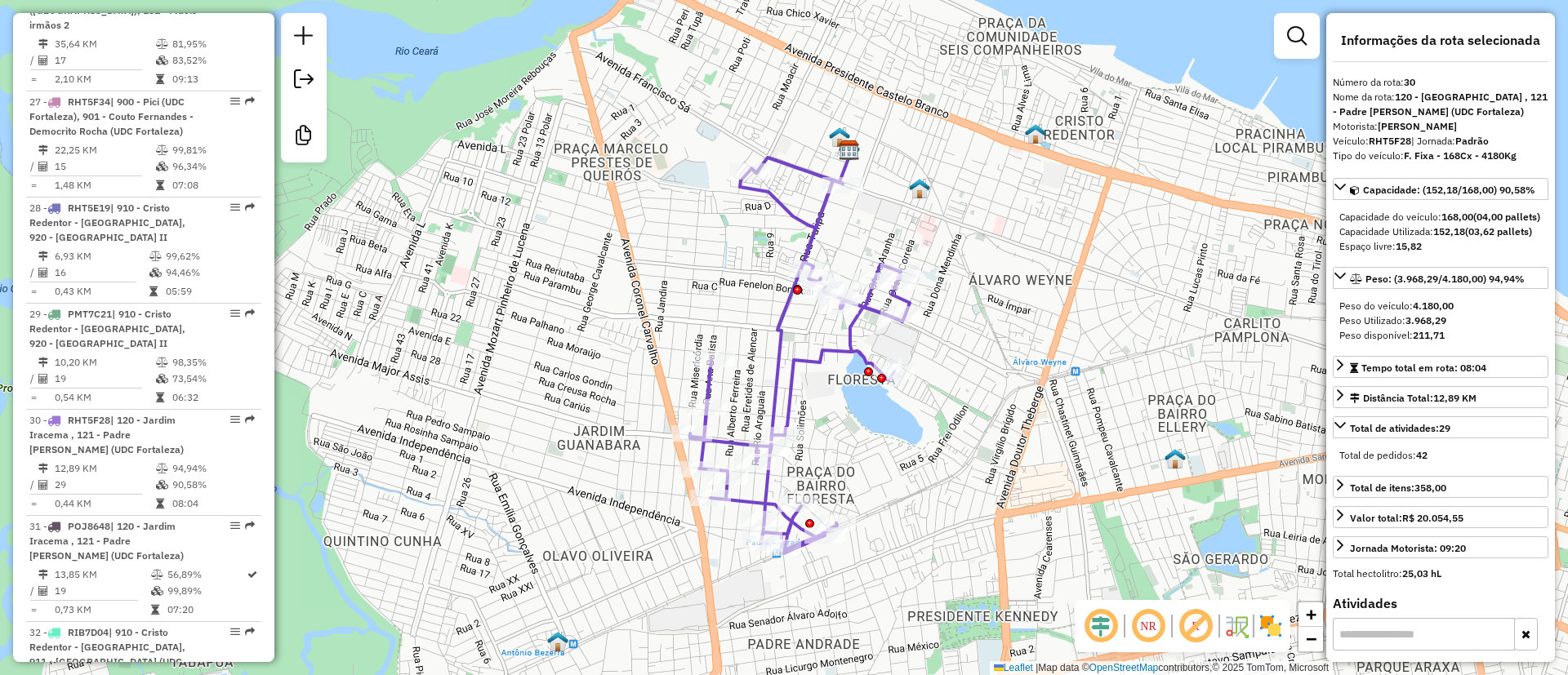
drag, startPoint x: 992, startPoint y: 329, endPoint x: 982, endPoint y: 329, distance: 10.0
click at [997, 332] on div "Janela de atendimento Grade de atendimento Capacidade Transportadoras Veículos …" at bounding box center [784, 337] width 1568 height 675
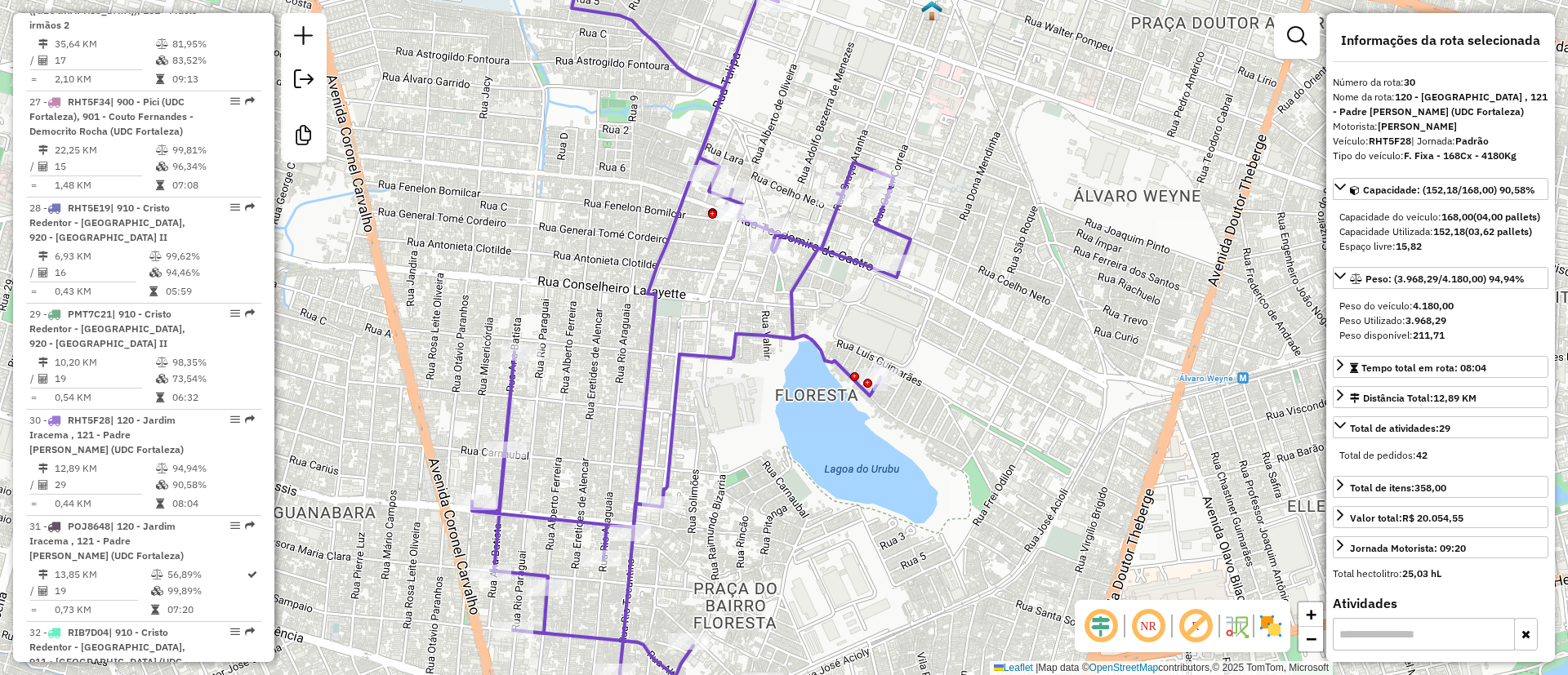
drag, startPoint x: 1142, startPoint y: 282, endPoint x: 1118, endPoint y: 260, distance: 32.6
click at [1118, 262] on div "Janela de atendimento Grade de atendimento Capacidade Transportadoras Veículos …" at bounding box center [784, 337] width 1568 height 675
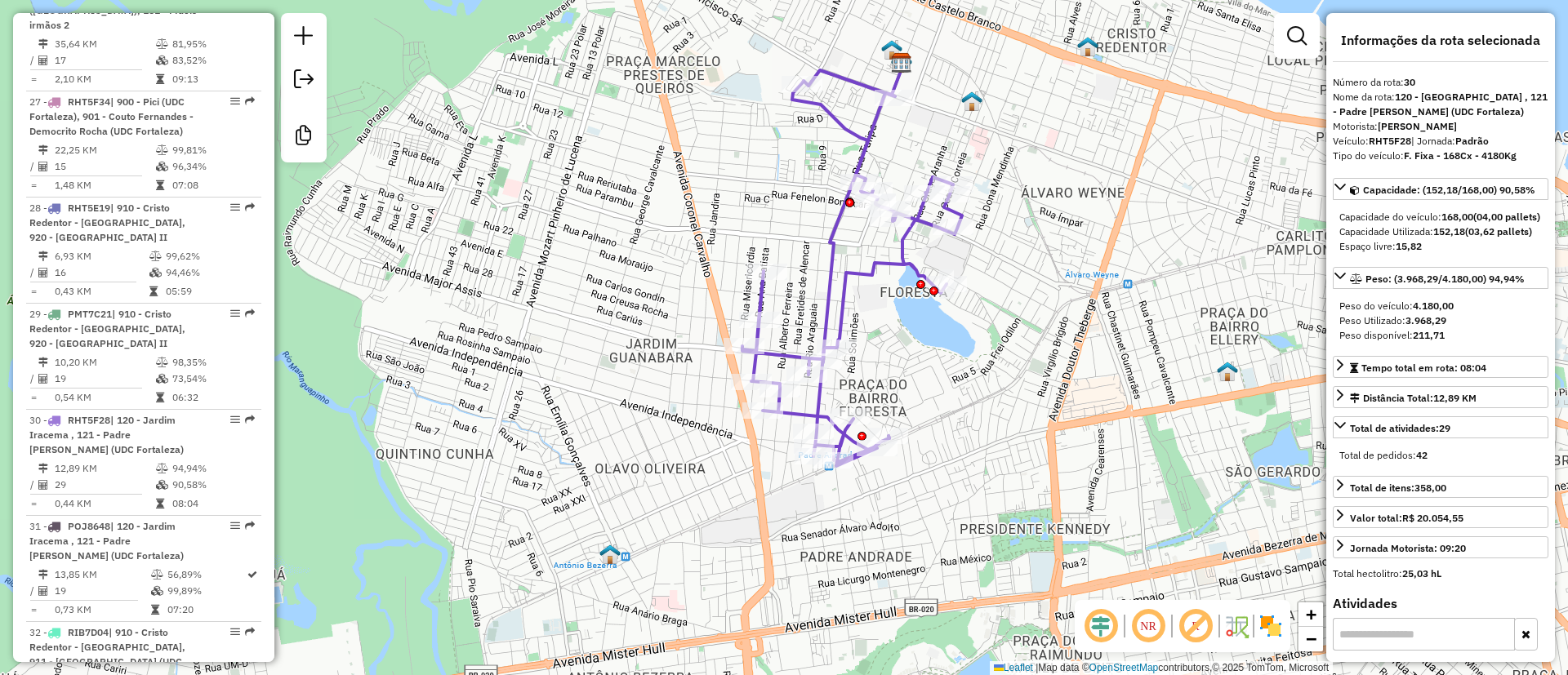
drag, startPoint x: 1121, startPoint y: 279, endPoint x: 1077, endPoint y: 240, distance: 58.8
click at [1078, 240] on div "Janela de atendimento Grade de atendimento Capacidade Transportadoras Veículos …" at bounding box center [784, 337] width 1568 height 675
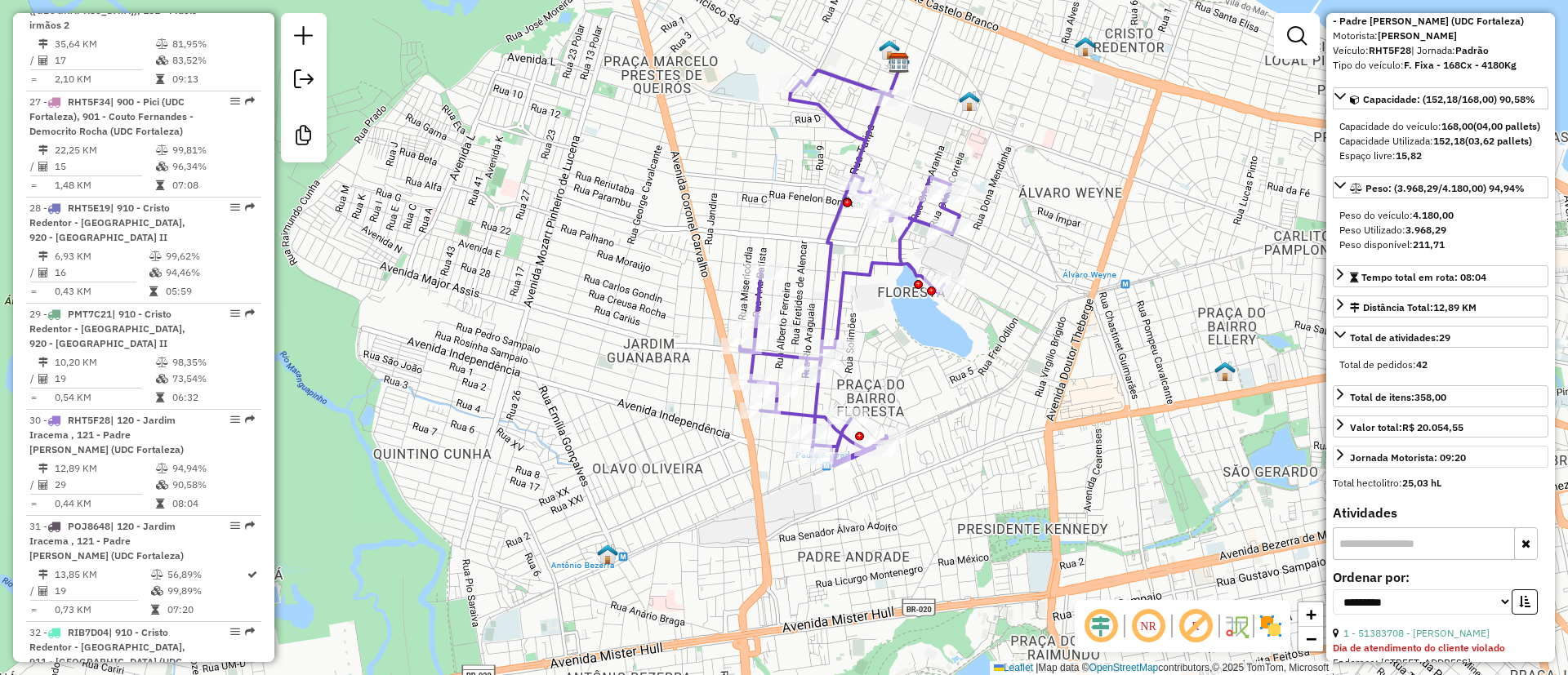
scroll to position [122, 0]
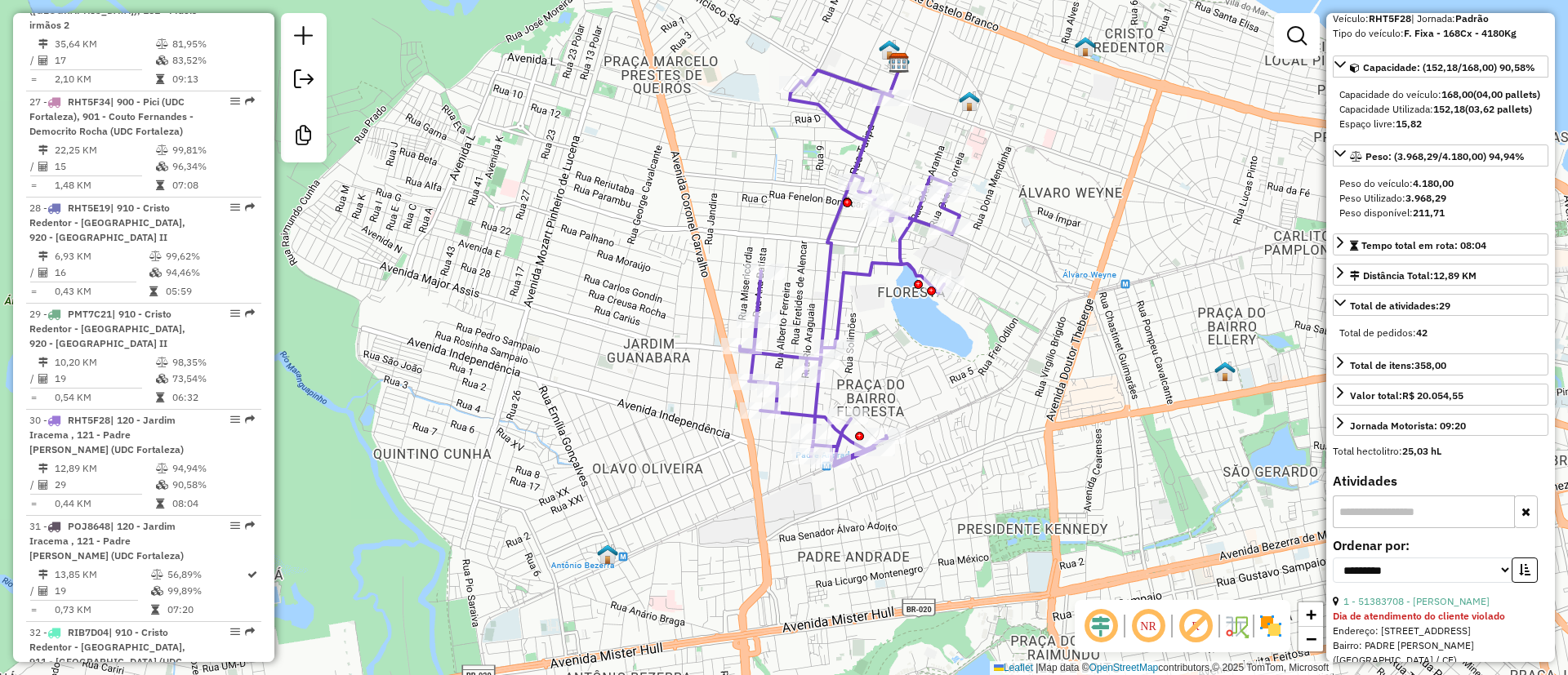
click at [1199, 624] on em at bounding box center [1195, 627] width 39 height 39
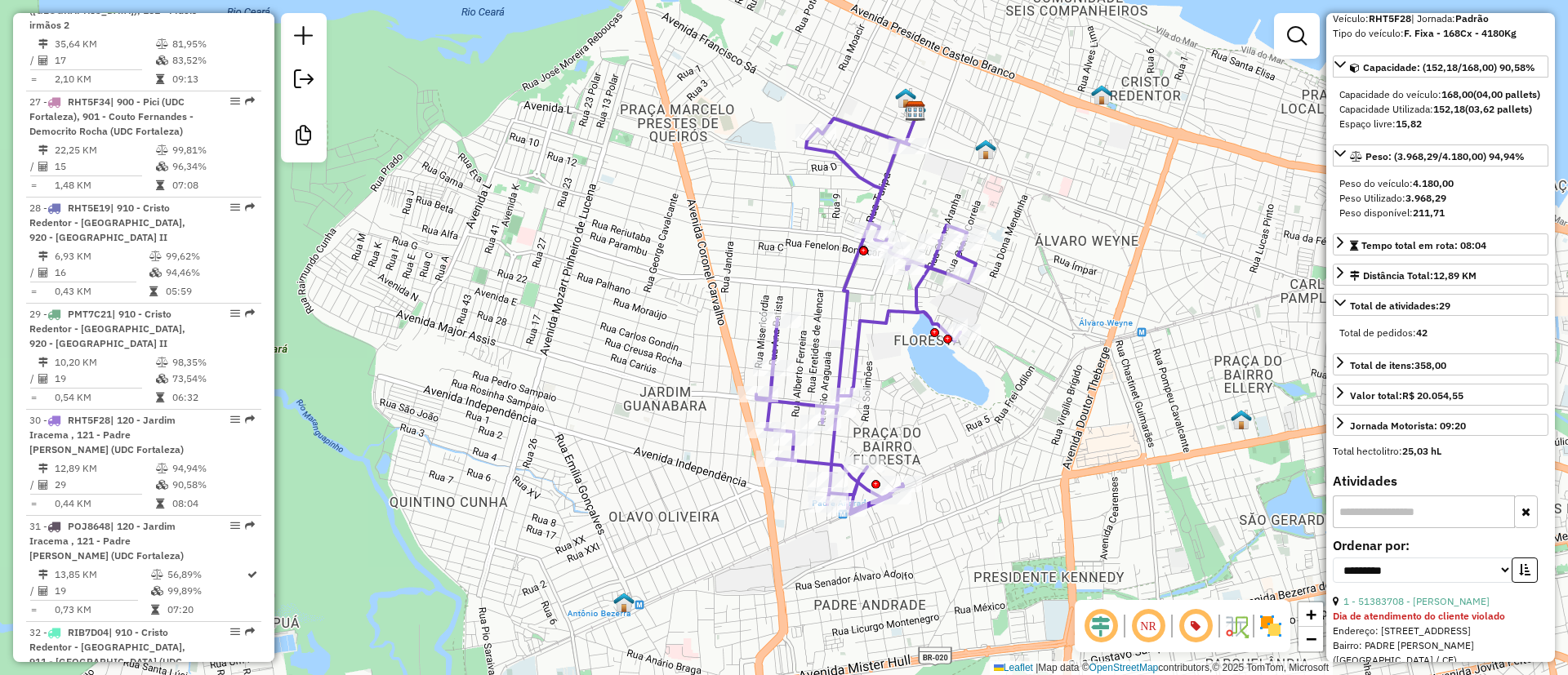
drag, startPoint x: 1129, startPoint y: 316, endPoint x: 1145, endPoint y: 364, distance: 50.6
click at [1145, 364] on div "Janela de atendimento Grade de atendimento Capacidade Transportadoras Veículos …" at bounding box center [784, 337] width 1568 height 675
click at [885, 308] on icon at bounding box center [865, 316] width 220 height 396
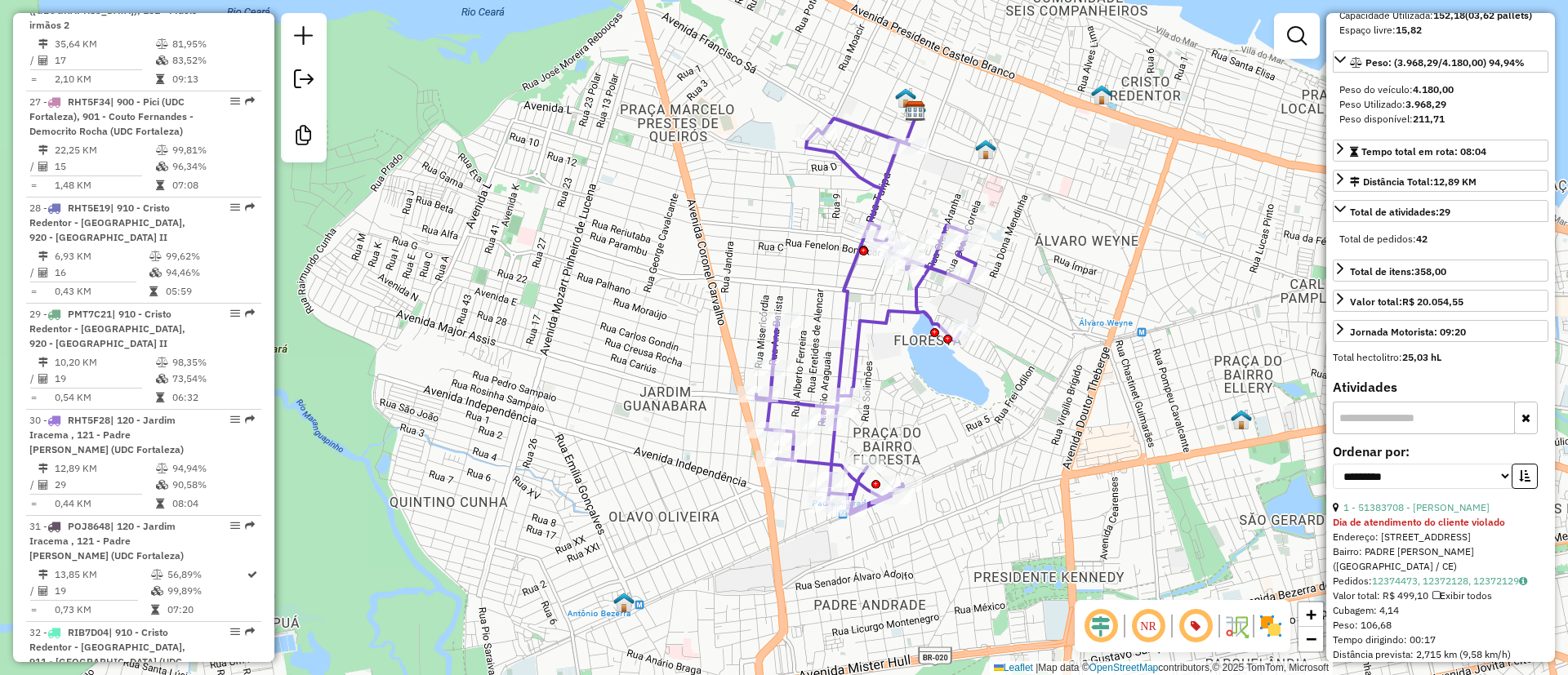
scroll to position [245, 0]
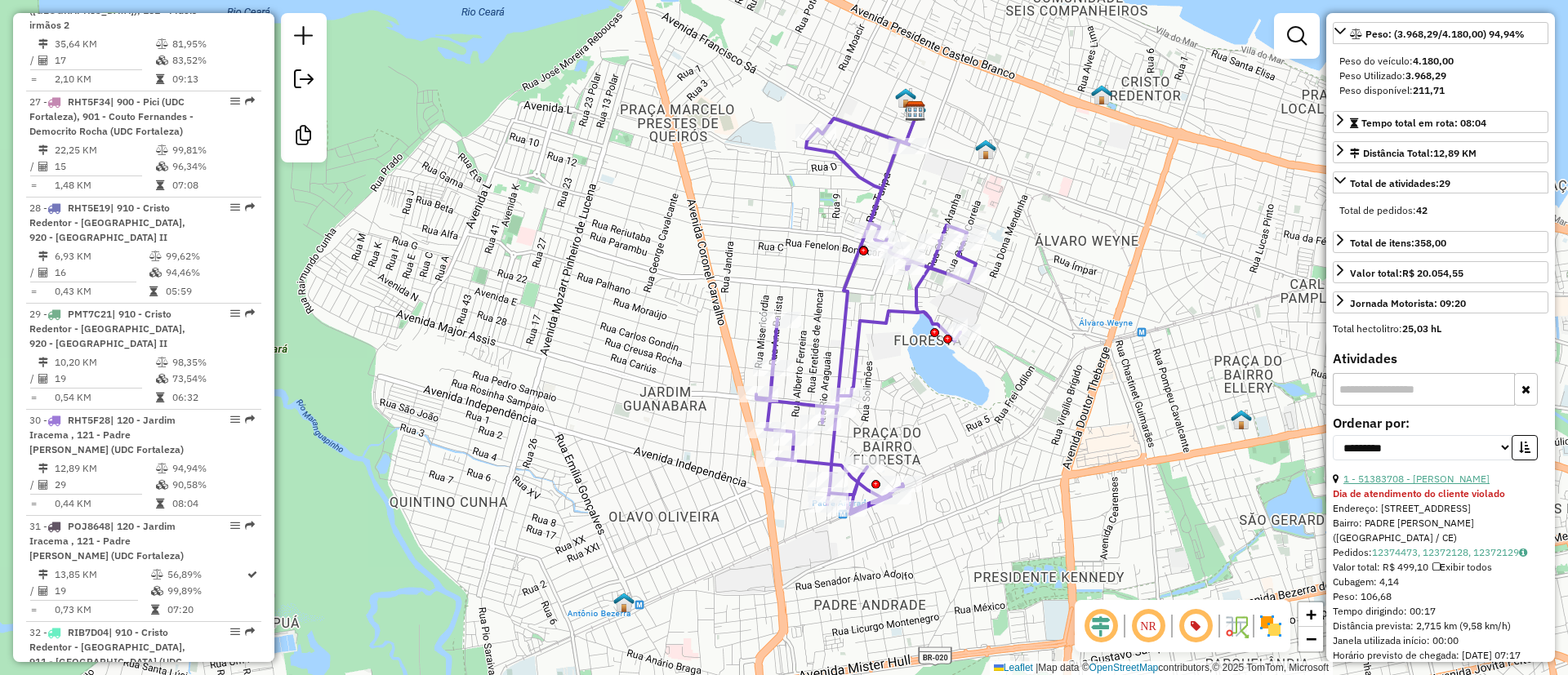
click at [1450, 485] on link "1 - 51383708 - LIGIA NAZARE FERREIR" at bounding box center [1416, 479] width 146 height 12
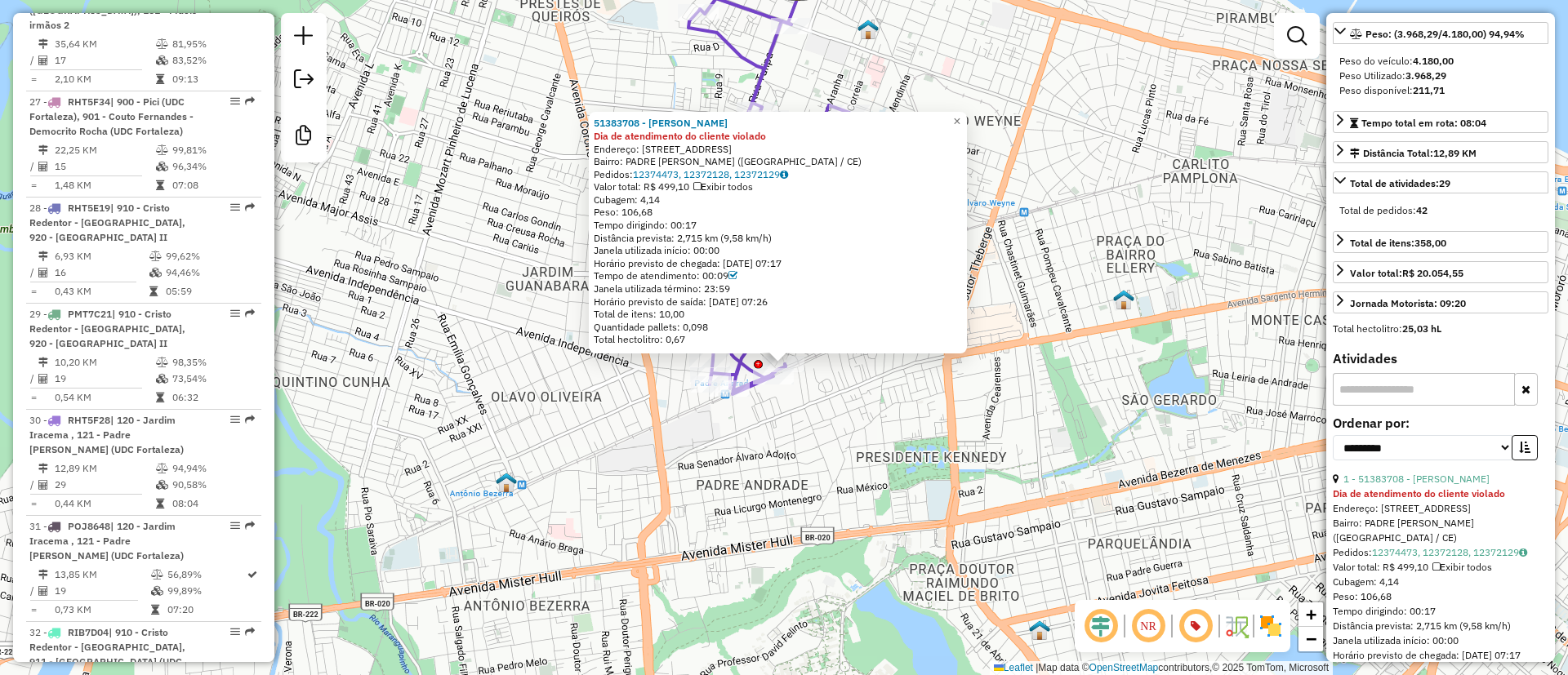
drag, startPoint x: 1027, startPoint y: 345, endPoint x: 1027, endPoint y: 377, distance: 32.0
click at [1027, 377] on div "51383708 - LIGIA NAZARE FERREIR Dia de atendimento do cliente violado Endereço:…" at bounding box center [784, 337] width 1568 height 675
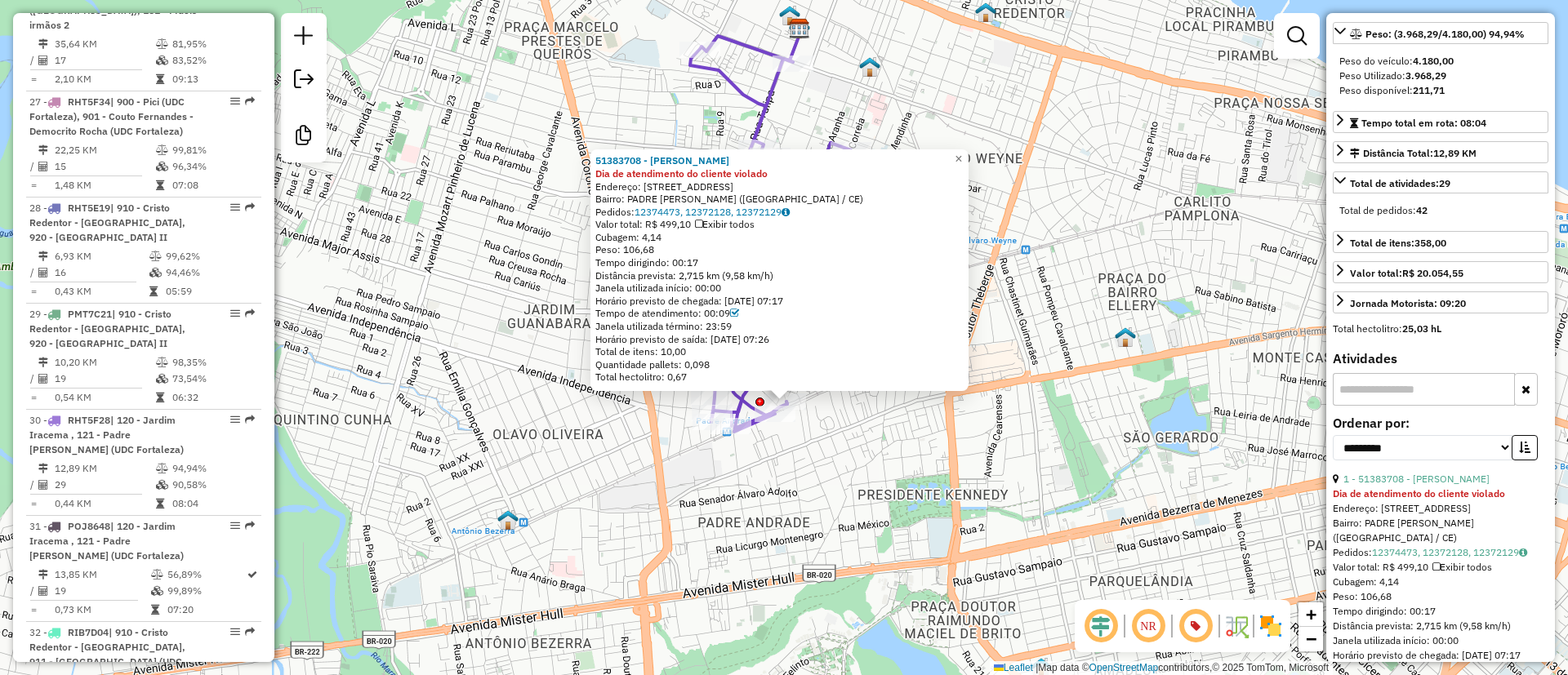
click at [1027, 208] on div "51383708 - LIGIA NAZARE FERREIR Dia de atendimento do cliente violado Endereço:…" at bounding box center [784, 337] width 1568 height 675
click at [962, 153] on span "×" at bounding box center [957, 159] width 7 height 14
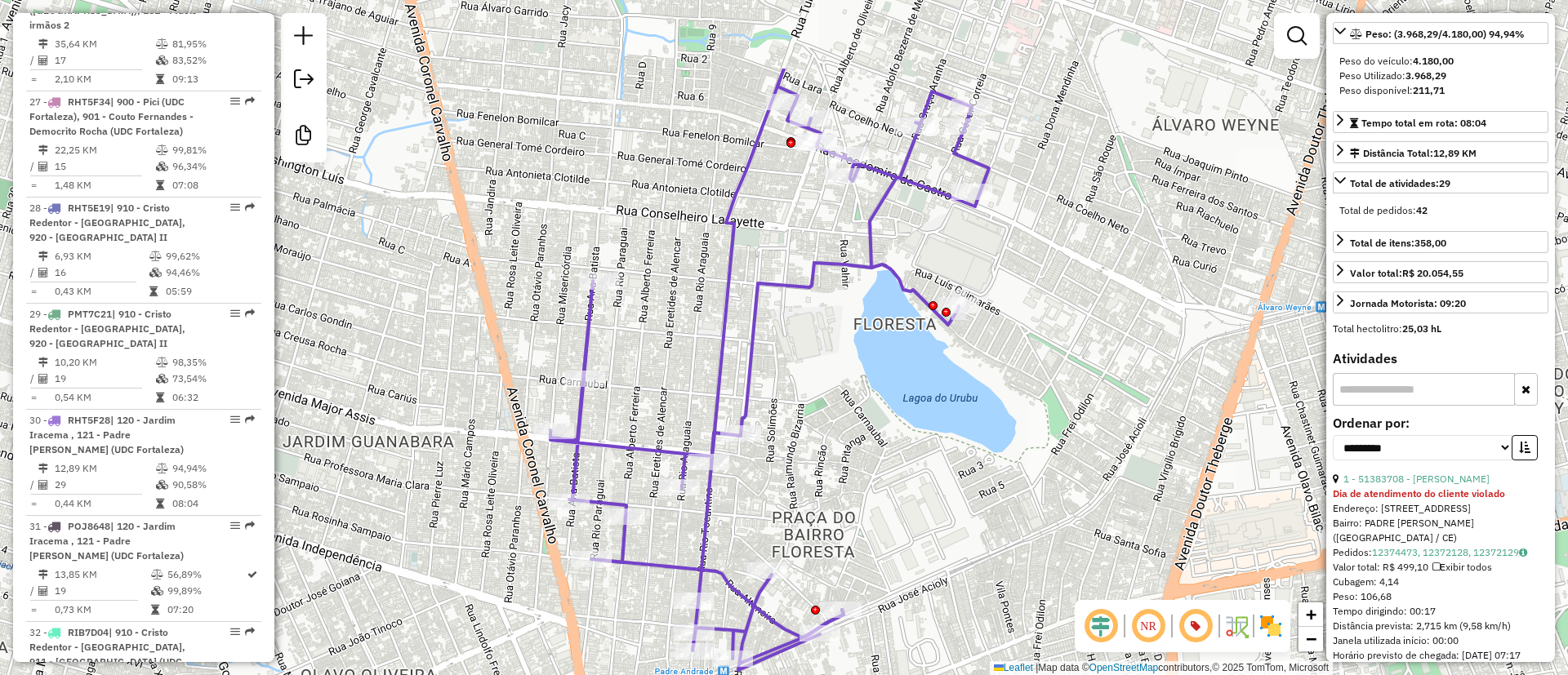
drag, startPoint x: 841, startPoint y: 342, endPoint x: 826, endPoint y: 479, distance: 137.8
click at [826, 479] on div "Janela de atendimento Grade de atendimento Capacidade Transportadoras Veículos …" at bounding box center [784, 337] width 1568 height 675
click at [815, 262] on icon at bounding box center [769, 302] width 439 height 740
drag, startPoint x: 838, startPoint y: 217, endPoint x: 843, endPoint y: 309, distance: 92.1
click at [843, 309] on div "Janela de atendimento Grade de atendimento Capacidade Transportadoras Veículos …" at bounding box center [784, 337] width 1568 height 675
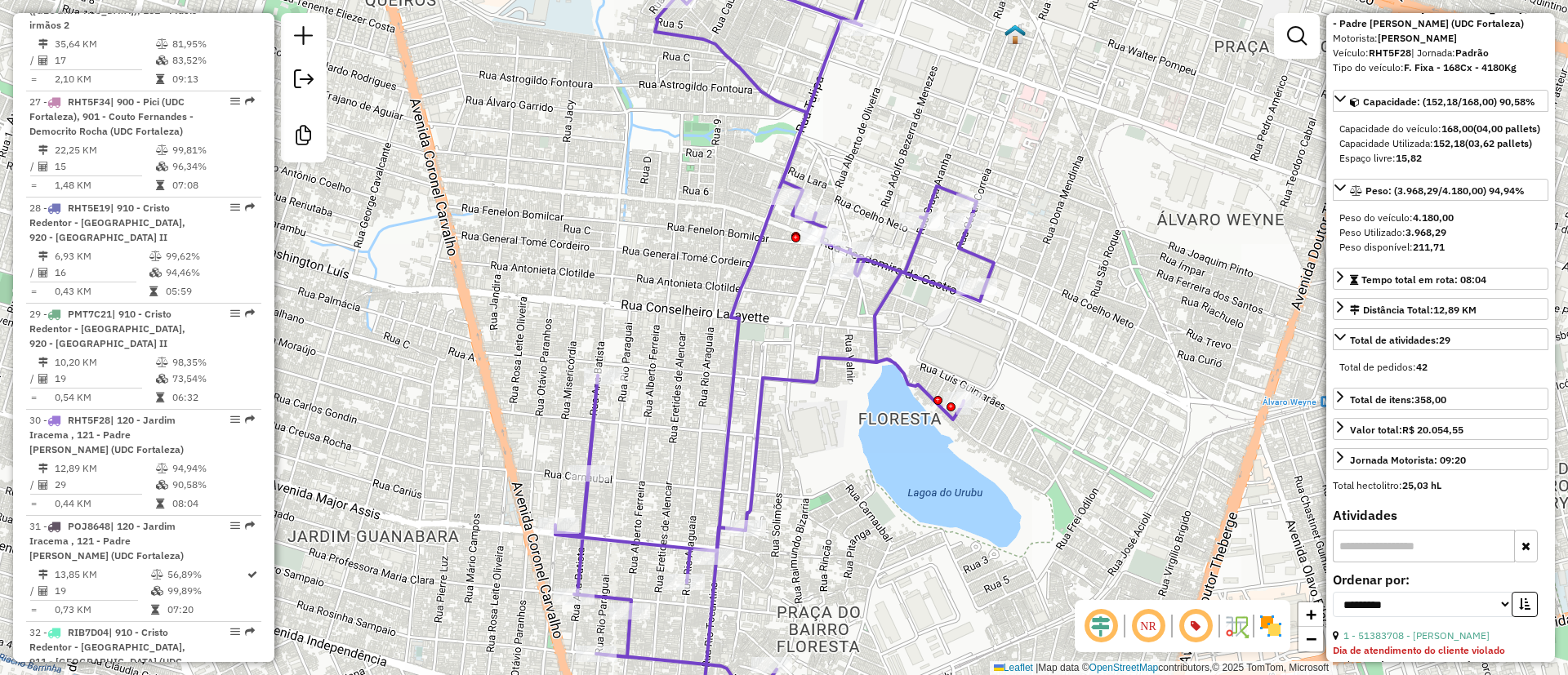
scroll to position [0, 0]
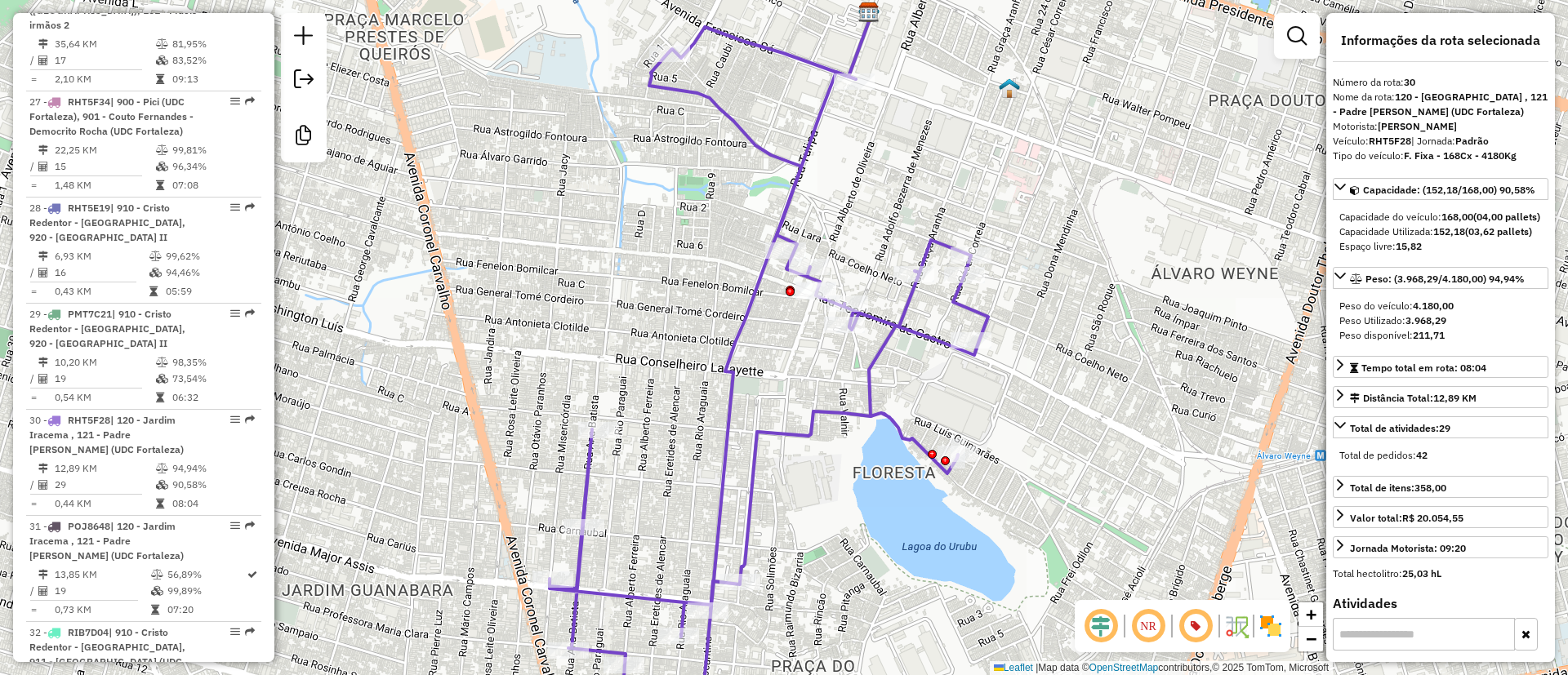
drag, startPoint x: 1117, startPoint y: 273, endPoint x: 1108, endPoint y: 363, distance: 90.4
click at [1108, 362] on div "Janela de atendimento Grade de atendimento Capacidade Transportadoras Veículos …" at bounding box center [784, 337] width 1568 height 675
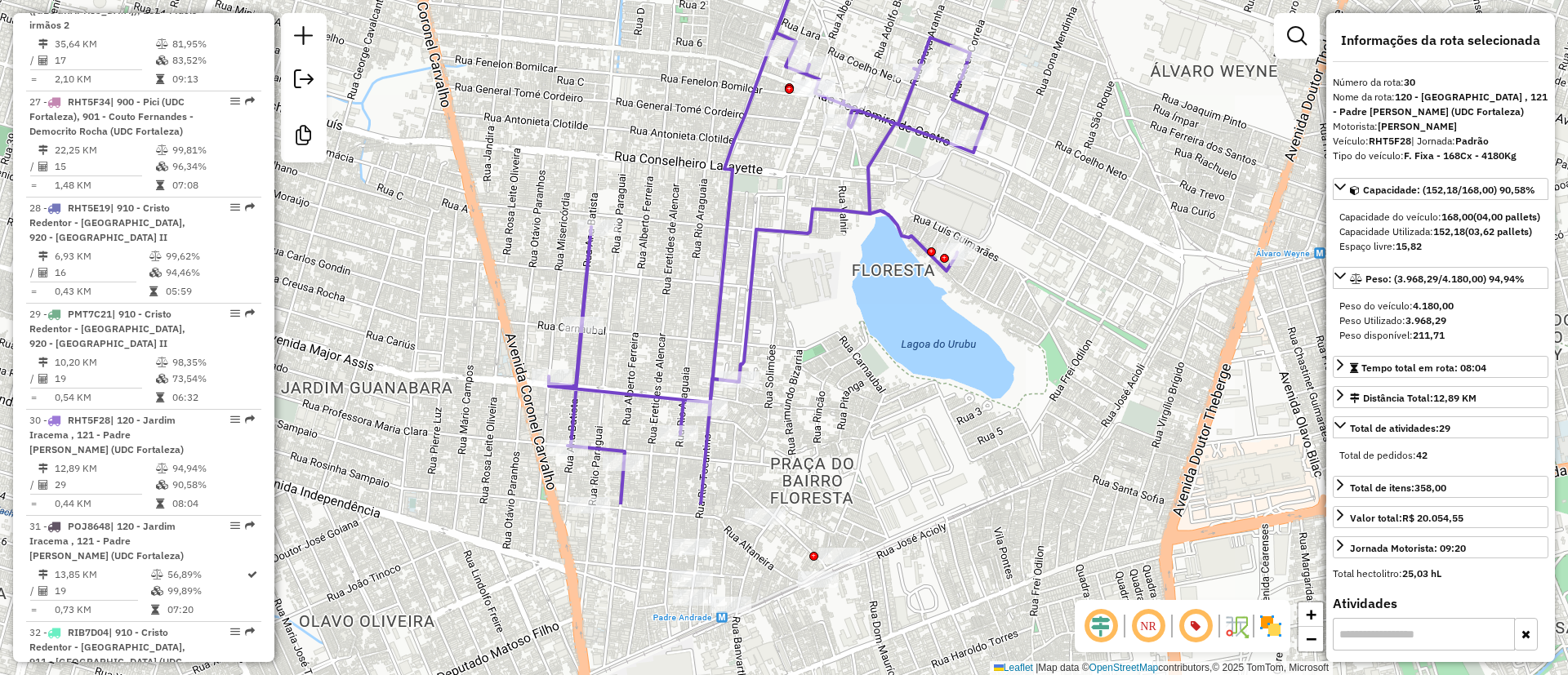
drag, startPoint x: 889, startPoint y: 520, endPoint x: 893, endPoint y: 279, distance: 241.0
click at [893, 279] on div "Janela de atendimento Grade de atendimento Capacidade Transportadoras Veículos …" at bounding box center [784, 337] width 1568 height 675
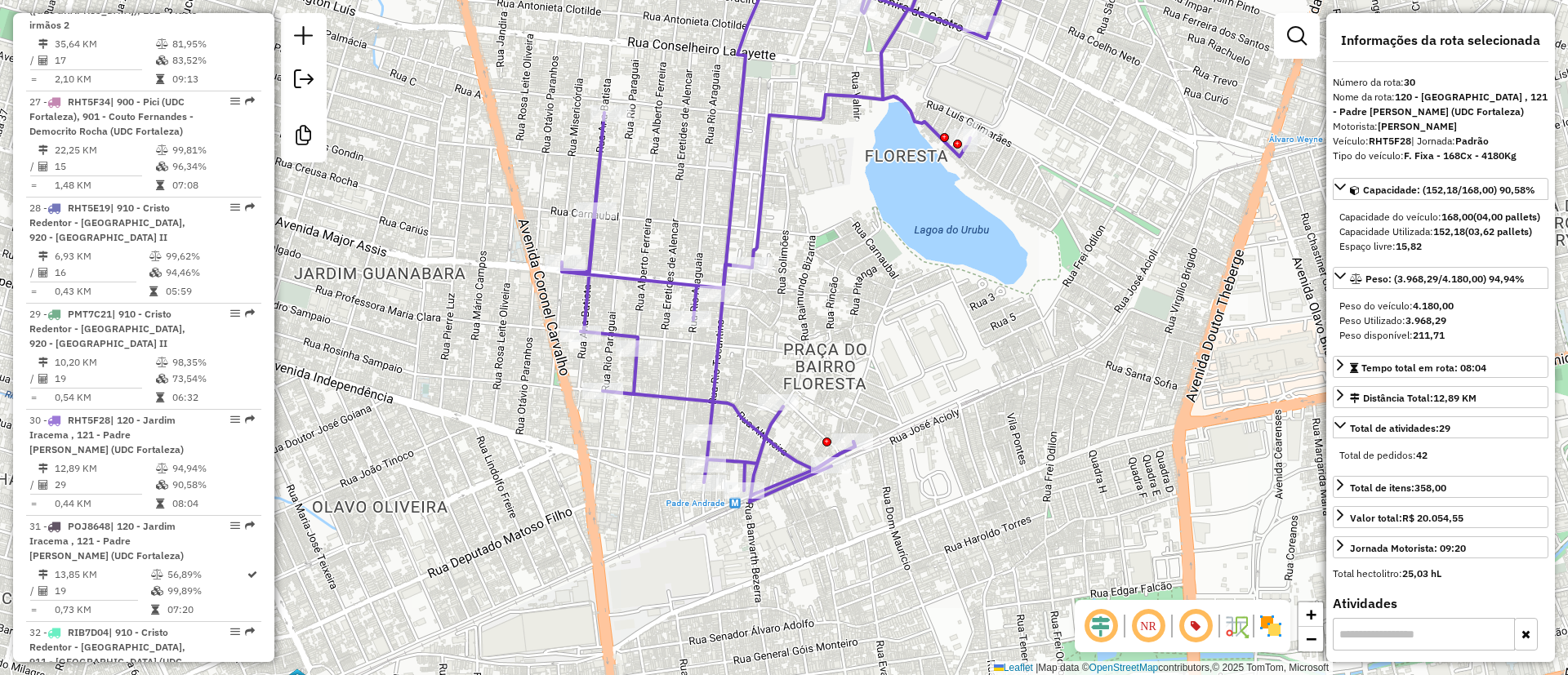
drag, startPoint x: 816, startPoint y: 471, endPoint x: 827, endPoint y: 352, distance: 119.5
click at [827, 352] on div "Janela de atendimento Grade de atendimento Capacidade Transportadoras Veículos …" at bounding box center [784, 337] width 1568 height 675
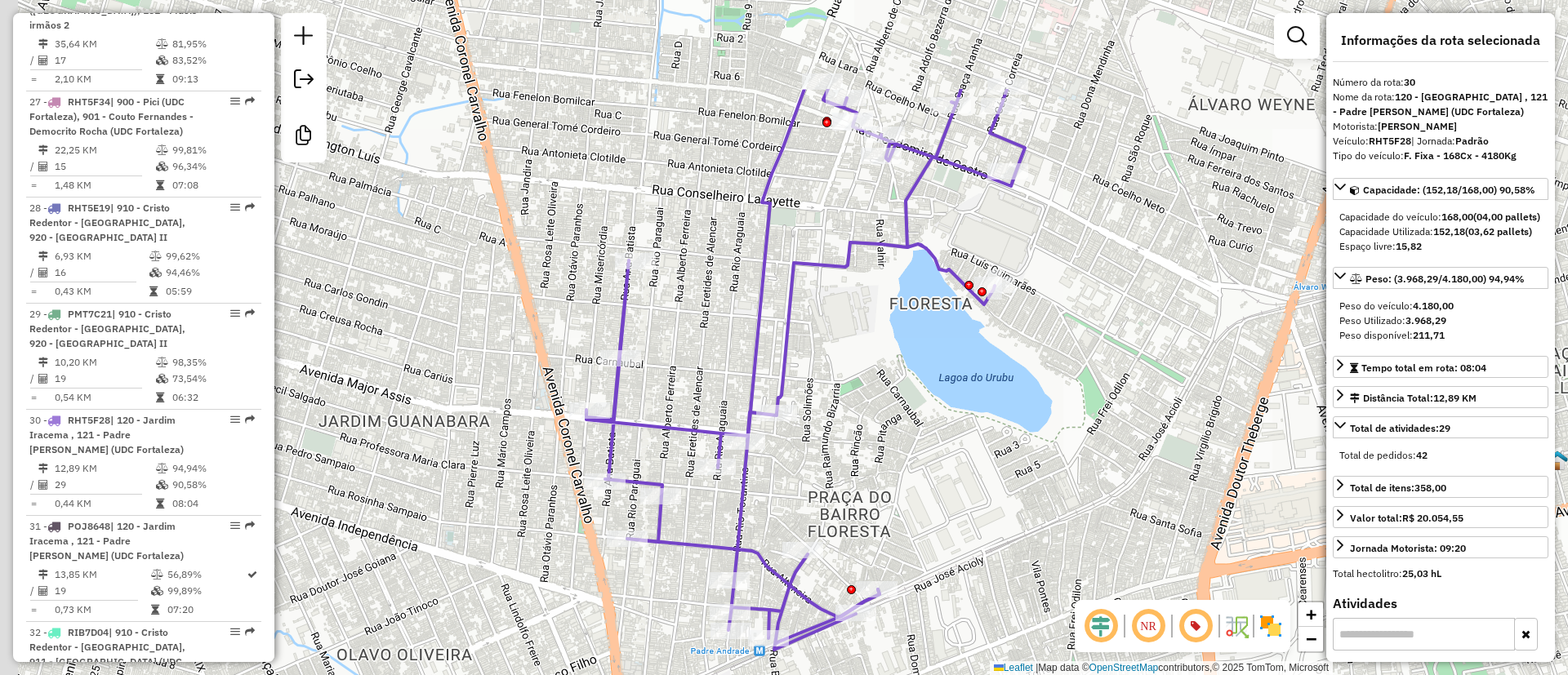
drag, startPoint x: 812, startPoint y: 365, endPoint x: 831, endPoint y: 496, distance: 132.4
click at [831, 496] on div "Janela de atendimento Grade de atendimento Capacidade Transportadoras Veículos …" at bounding box center [784, 337] width 1568 height 675
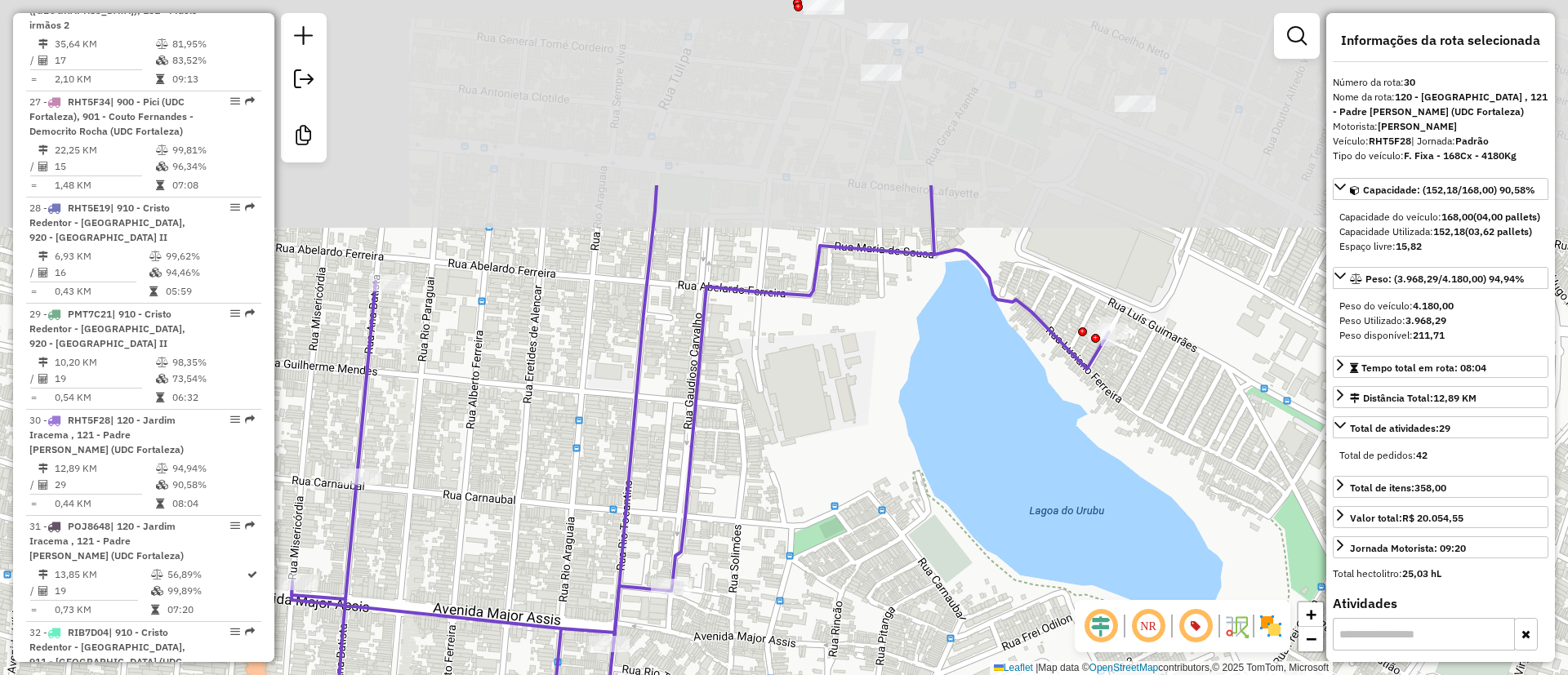
drag, startPoint x: 1093, startPoint y: 217, endPoint x: 1057, endPoint y: 478, distance: 263.5
click at [1059, 470] on div "Janela de atendimento Grade de atendimento Capacidade Transportadoras Veículos …" at bounding box center [784, 337] width 1568 height 675
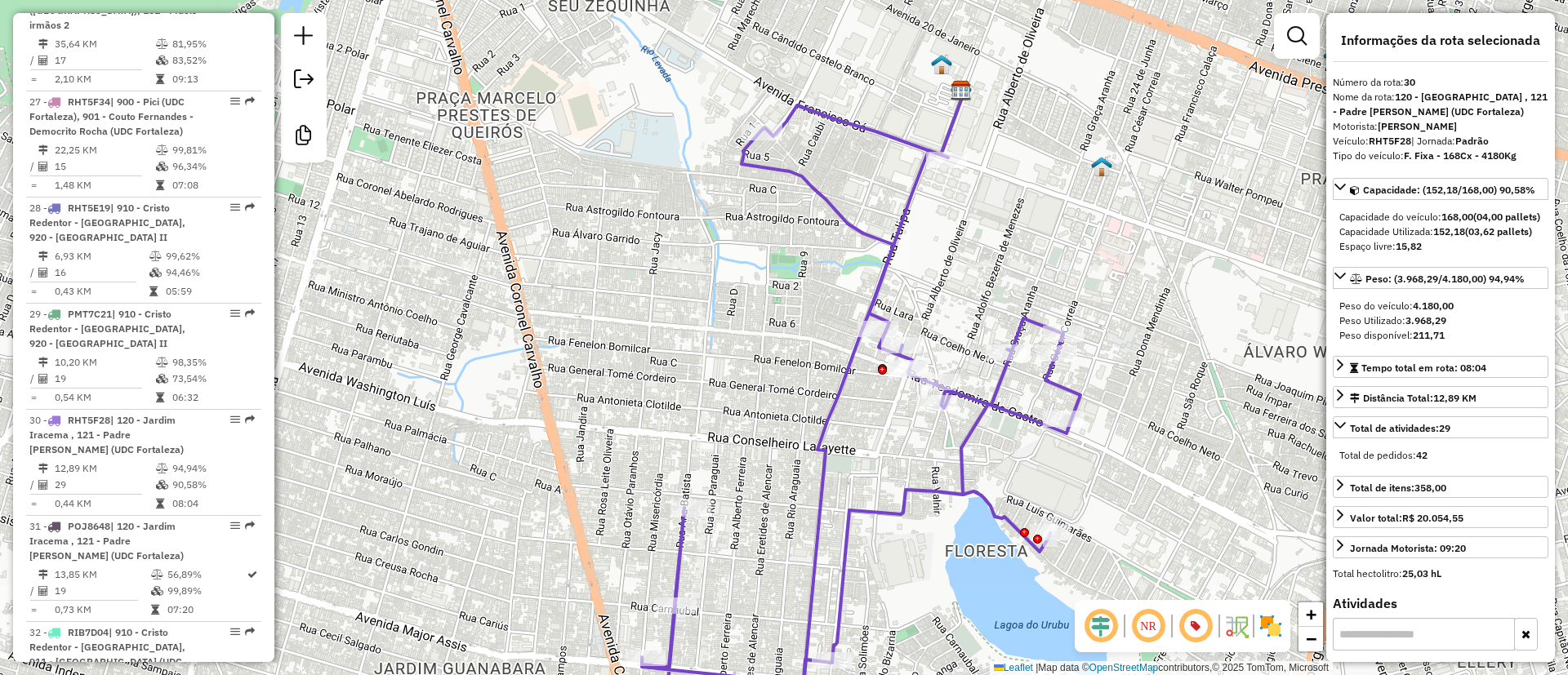
drag, startPoint x: 1092, startPoint y: 79, endPoint x: 1086, endPoint y: 170, distance: 91.2
click at [1086, 170] on div "Janela de atendimento Grade de atendimento Capacidade Transportadoras Veículos …" at bounding box center [784, 337] width 1568 height 675
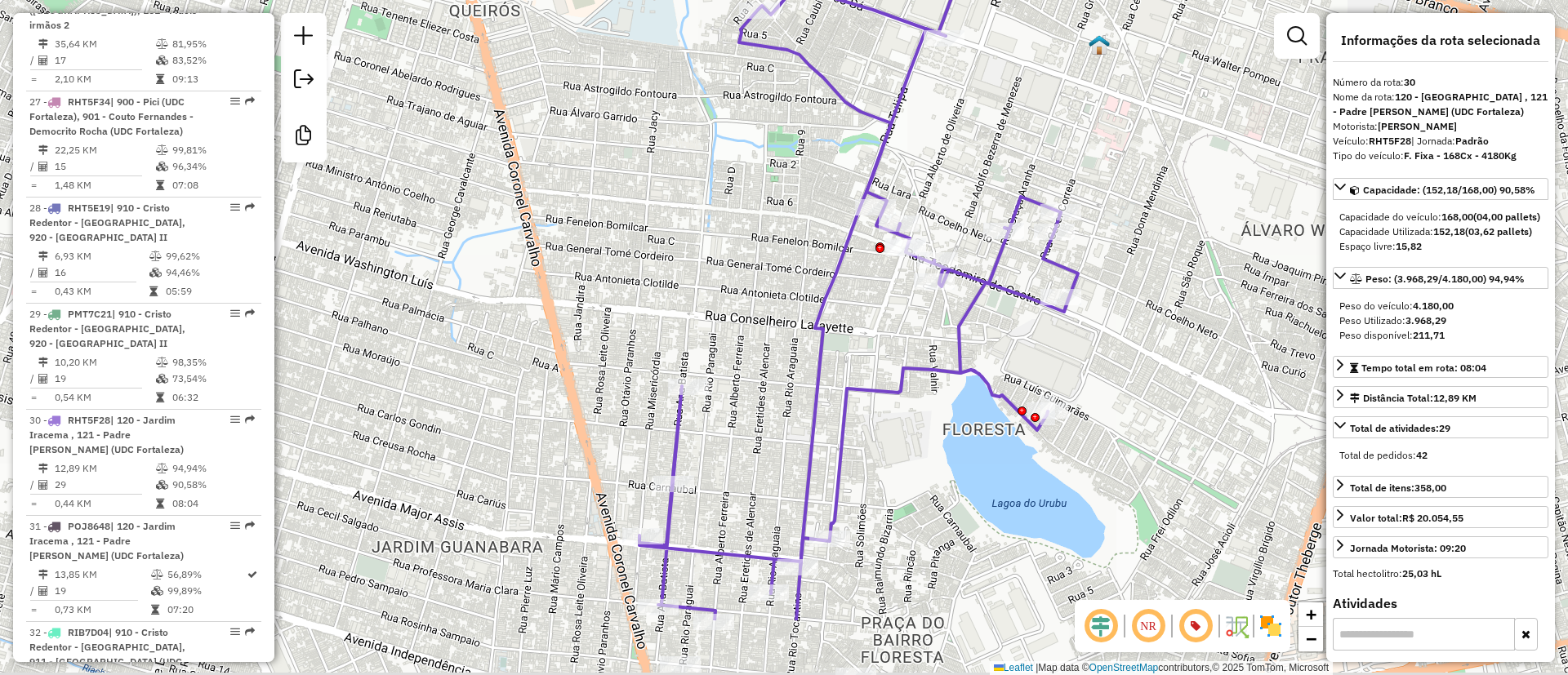
drag, startPoint x: 922, startPoint y: 213, endPoint x: 917, endPoint y: 116, distance: 97.1
click at [917, 116] on div "Janela de atendimento Grade de atendimento Capacidade Transportadoras Veículos …" at bounding box center [784, 337] width 1568 height 675
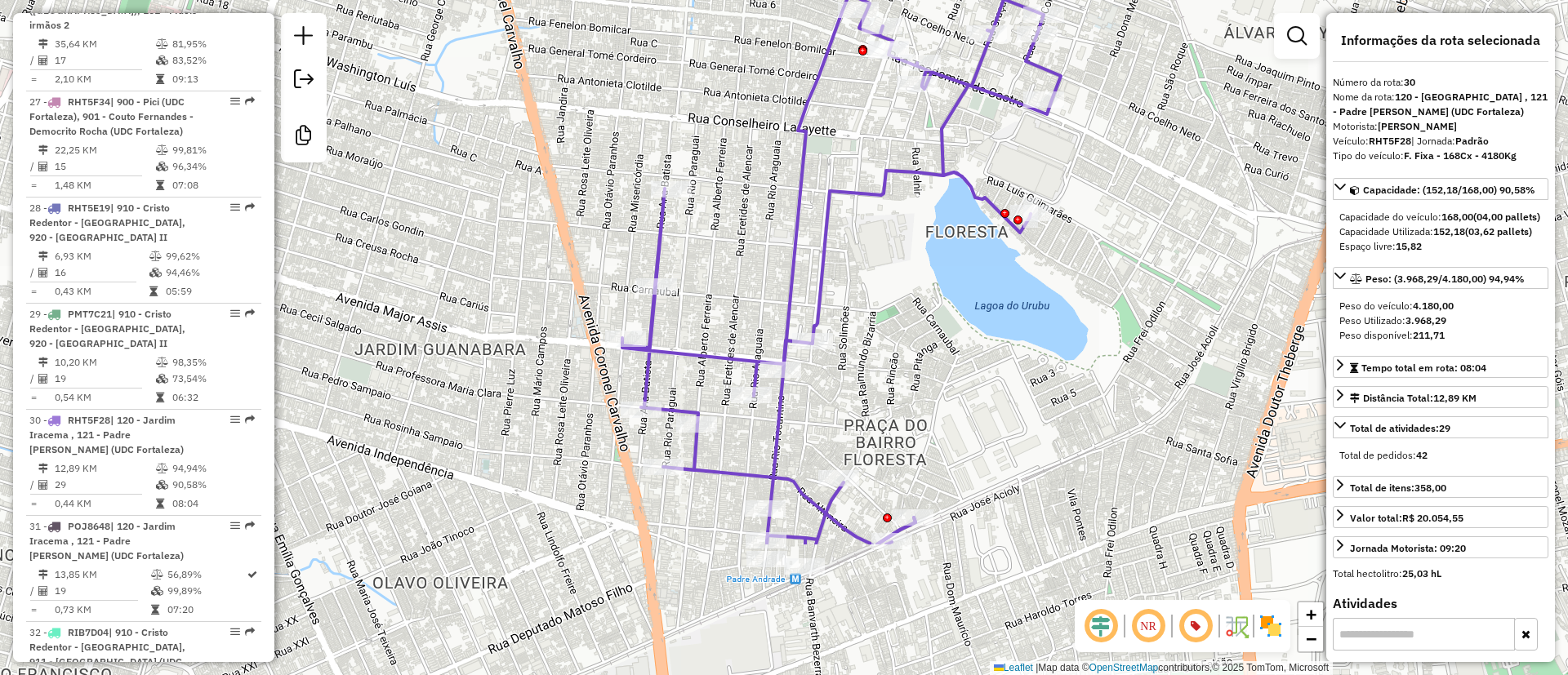
drag, startPoint x: 887, startPoint y: 317, endPoint x: 869, endPoint y: 120, distance: 197.8
click at [869, 120] on div "Janela de atendimento Grade de atendimento Capacidade Transportadoras Veículos …" at bounding box center [784, 337] width 1568 height 675
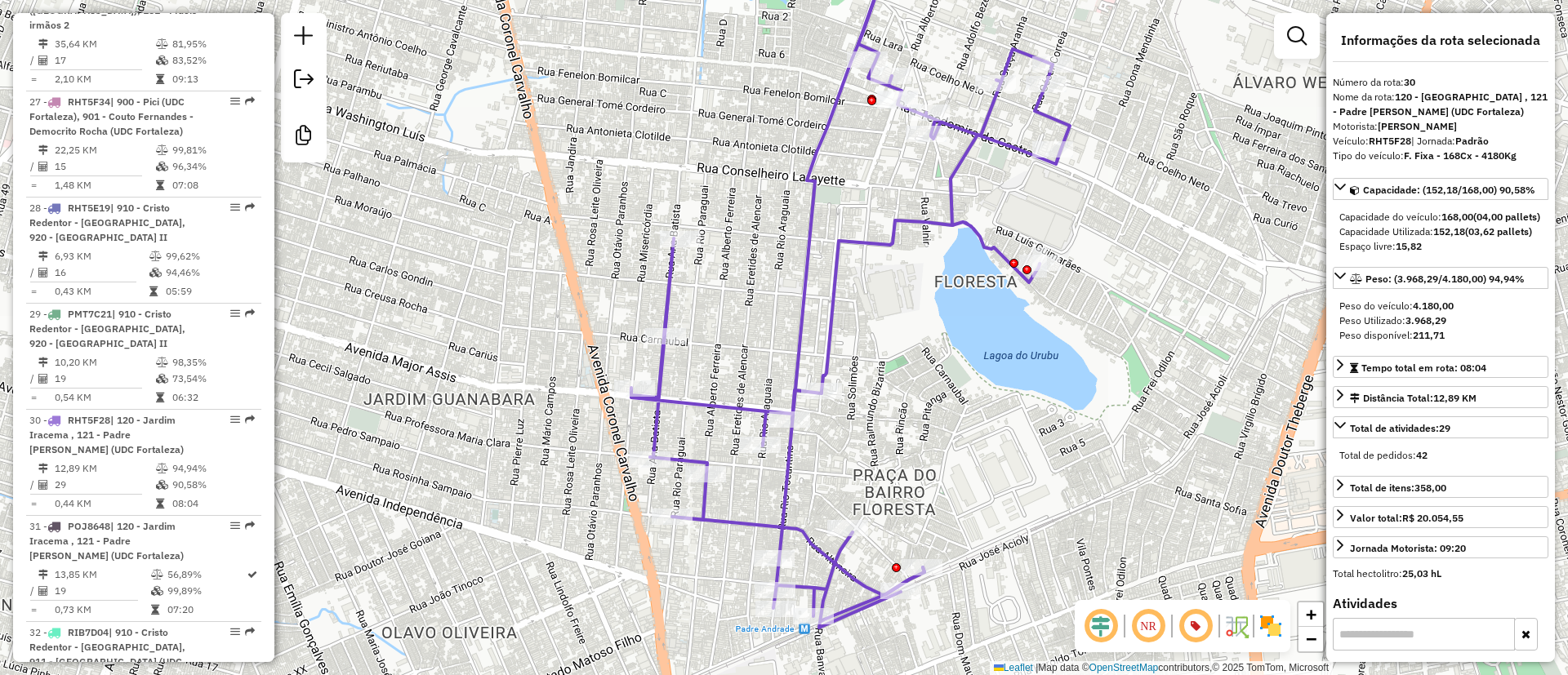
drag, startPoint x: 848, startPoint y: 393, endPoint x: 856, endPoint y: 444, distance: 51.6
click at [856, 444] on div "Janela de atendimento Grade de atendimento Capacidade Transportadoras Veículos …" at bounding box center [784, 337] width 1568 height 675
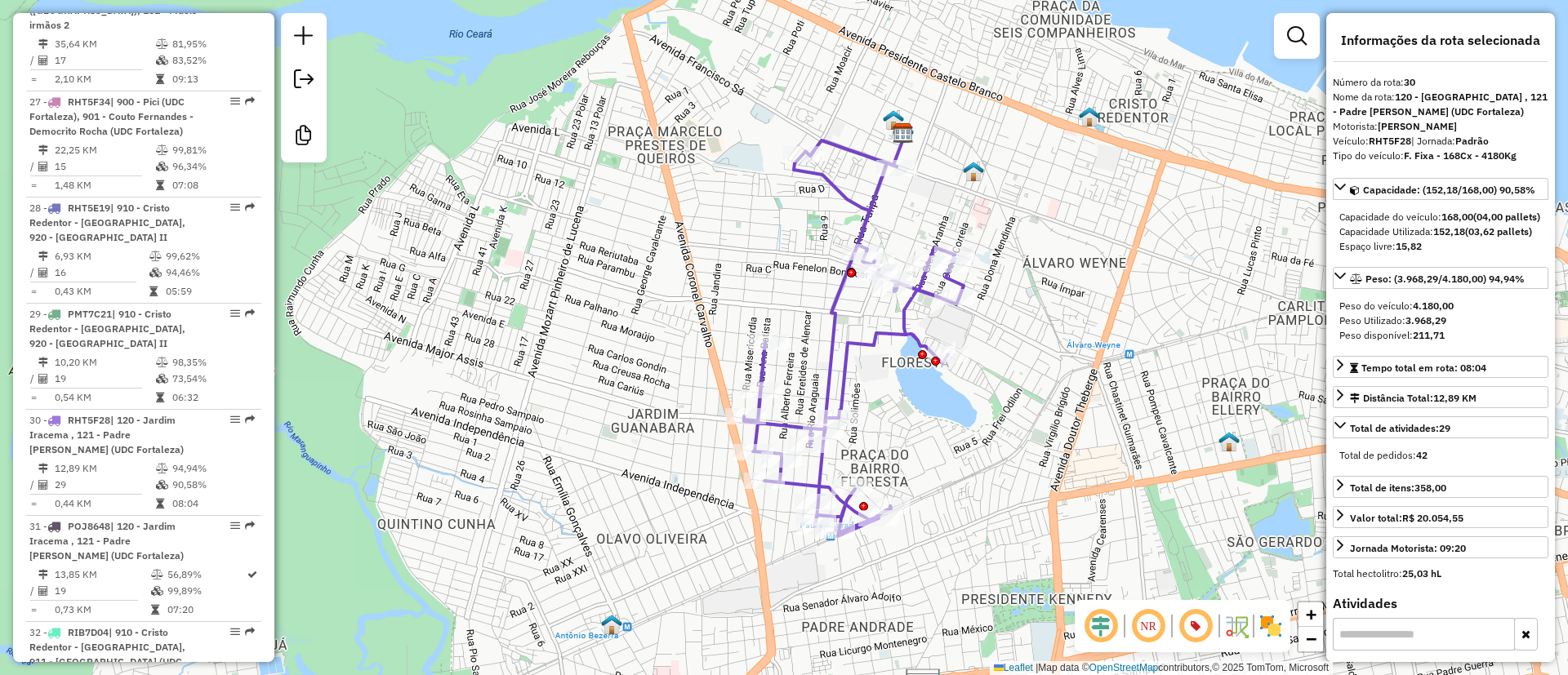
scroll to position [122, 0]
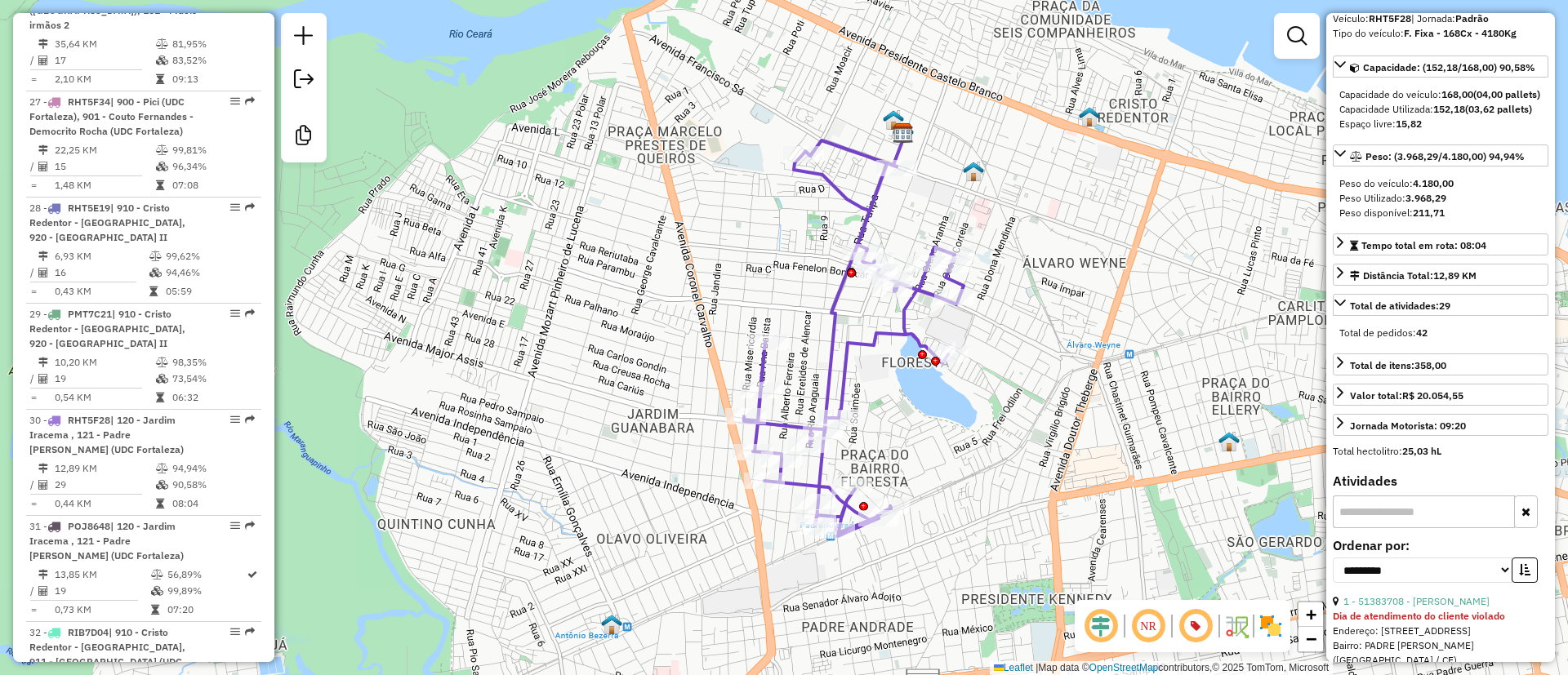
click at [1200, 621] on em at bounding box center [1195, 627] width 39 height 39
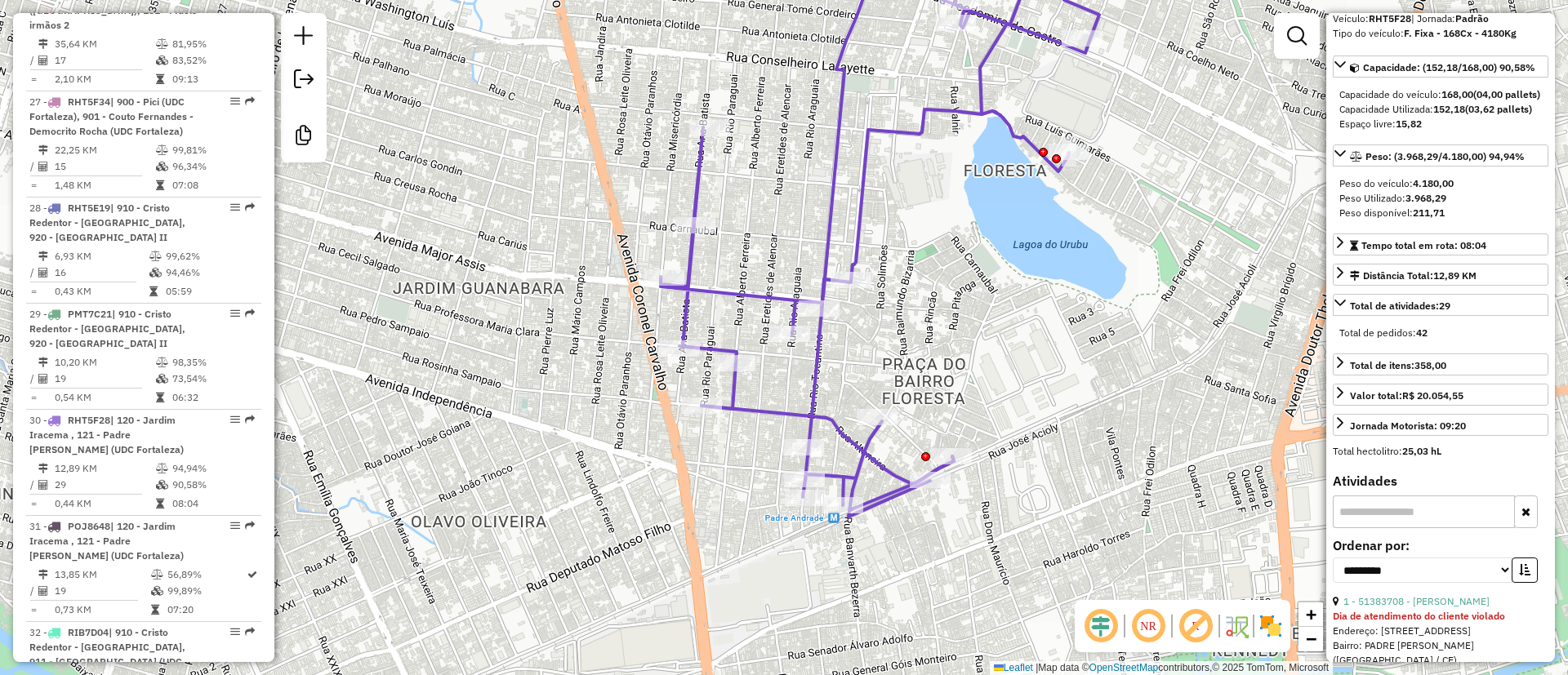
drag, startPoint x: 896, startPoint y: 431, endPoint x: 936, endPoint y: 386, distance: 60.2
click at [936, 386] on div "Janela de atendimento Grade de atendimento Capacidade Transportadoras Veículos …" at bounding box center [784, 337] width 1568 height 675
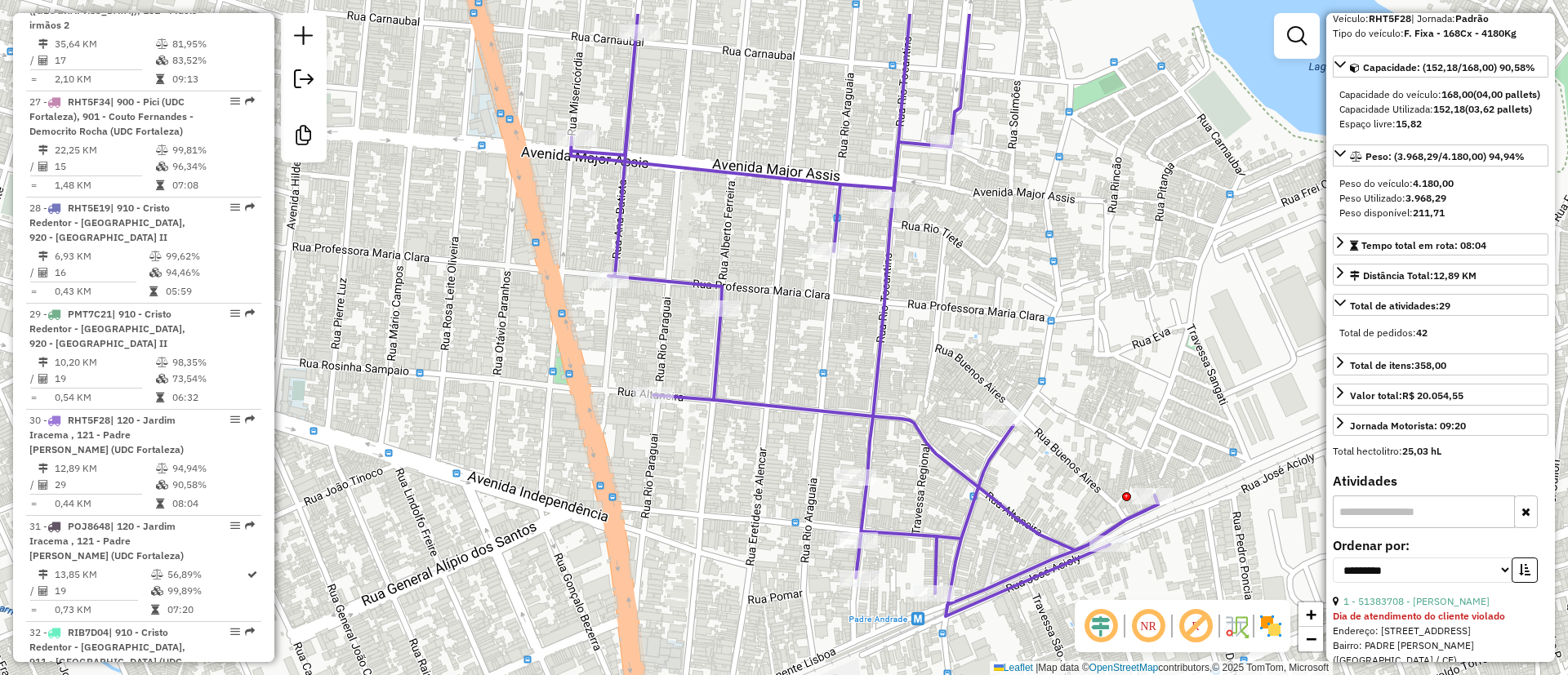
drag, startPoint x: 983, startPoint y: 304, endPoint x: 1041, endPoint y: 386, distance: 100.4
click at [1041, 386] on div "Janela de atendimento Grade de atendimento Capacidade Transportadoras Veículos …" at bounding box center [784, 337] width 1568 height 675
drag, startPoint x: 1115, startPoint y: 293, endPoint x: 1050, endPoint y: 437, distance: 158.0
click at [1051, 436] on div "Janela de atendimento Grade de atendimento Capacidade Transportadoras Veículos …" at bounding box center [784, 337] width 1568 height 675
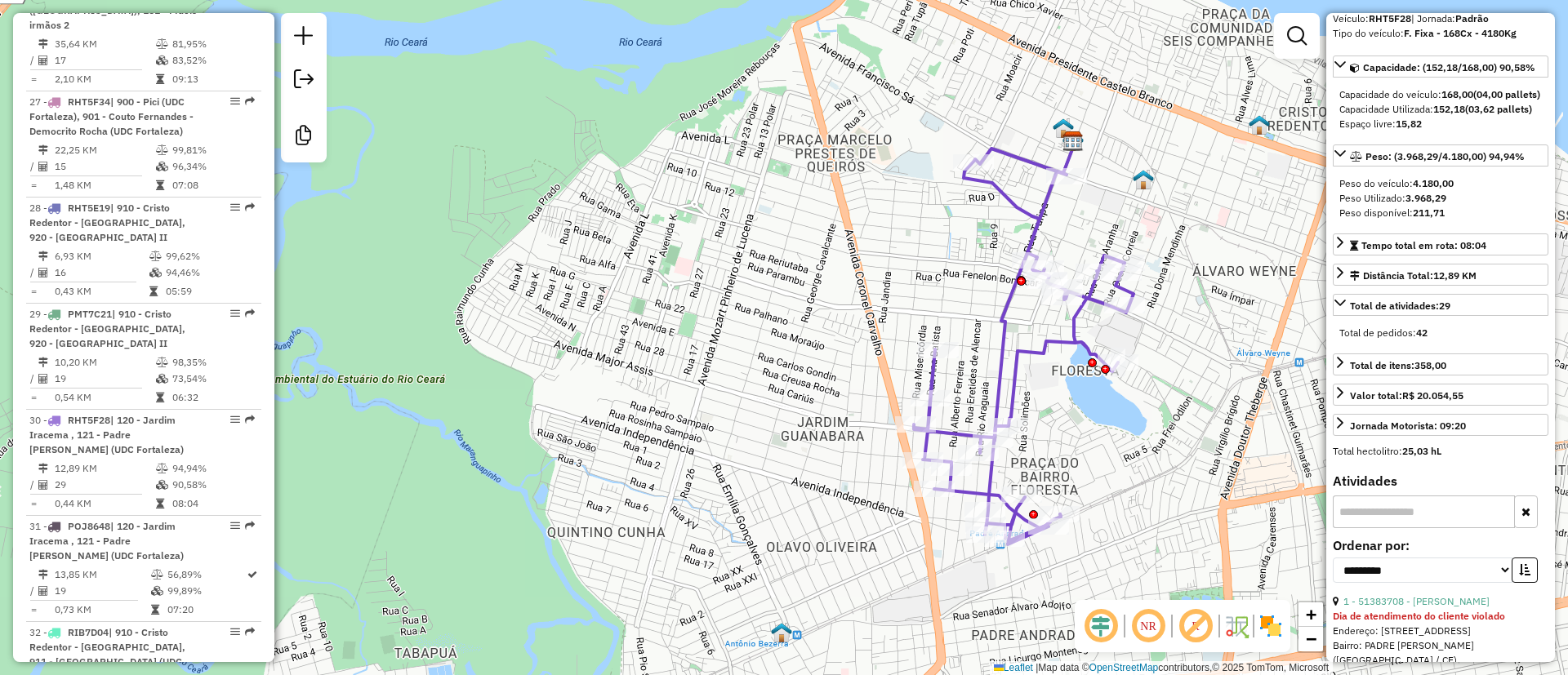
drag, startPoint x: 1097, startPoint y: 456, endPoint x: 1040, endPoint y: 468, distance: 58.2
click at [1040, 468] on div "Janela de atendimento Grade de atendimento Capacidade Transportadoras Veículos …" at bounding box center [784, 337] width 1568 height 675
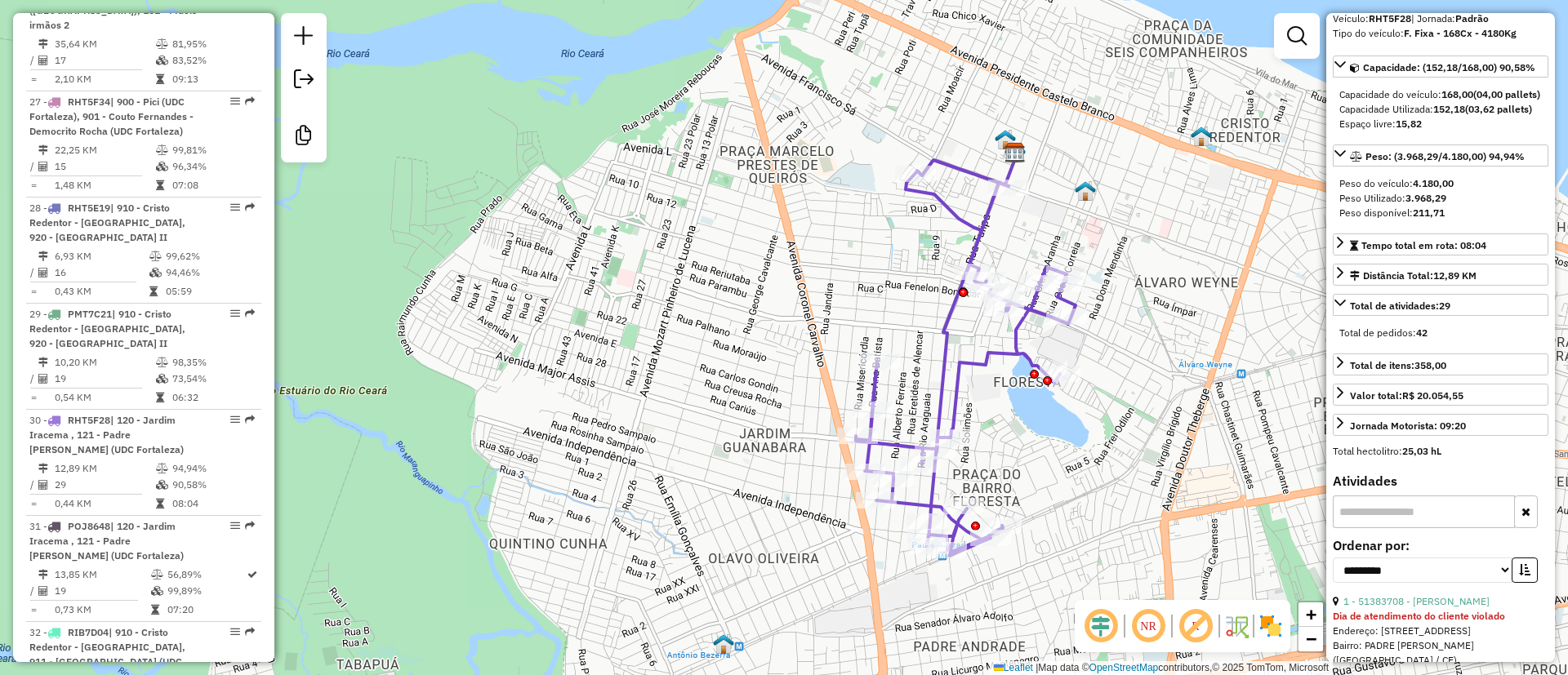
click at [1199, 625] on em at bounding box center [1195, 627] width 39 height 39
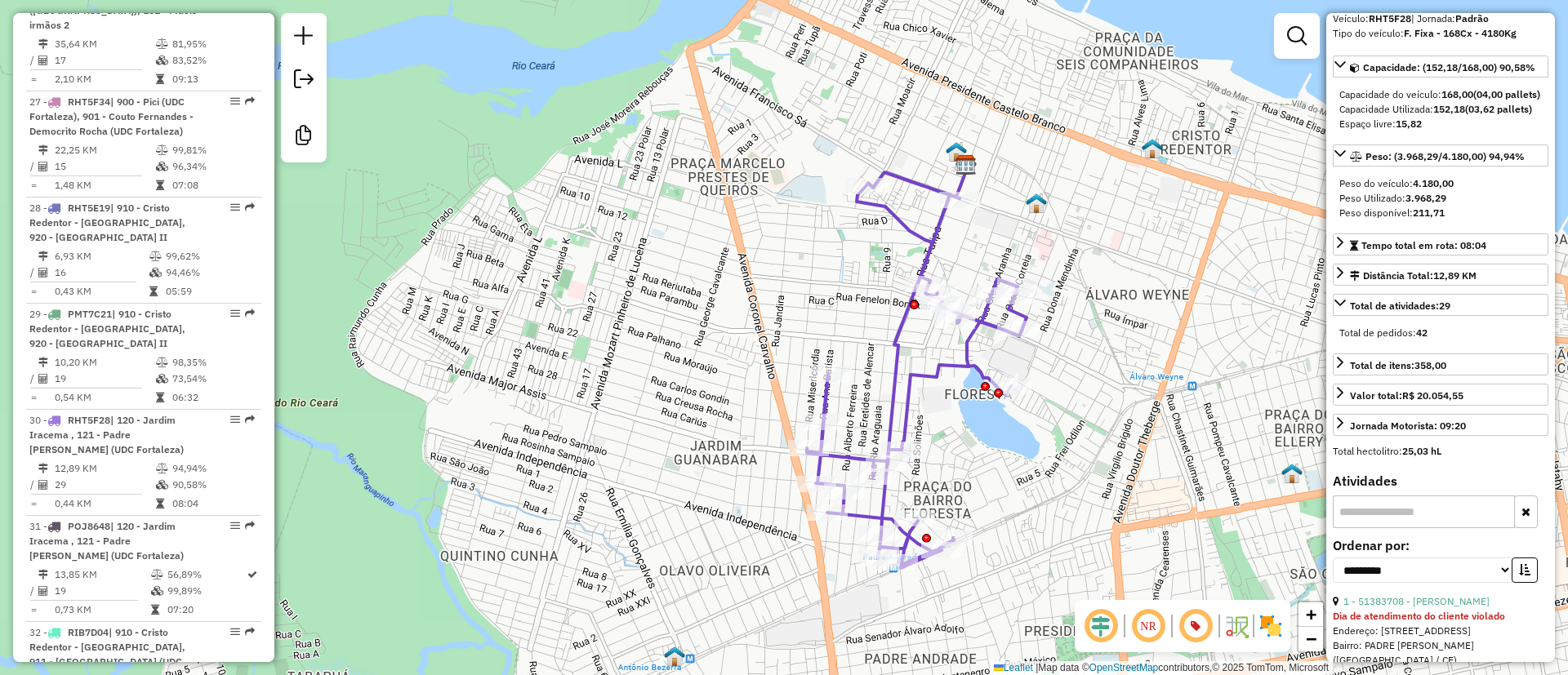
drag, startPoint x: 1138, startPoint y: 213, endPoint x: 1089, endPoint y: 226, distance: 50.7
click at [1089, 226] on div "Janela de atendimento Grade de atendimento Capacidade Transportadoras Veículos …" at bounding box center [784, 337] width 1568 height 675
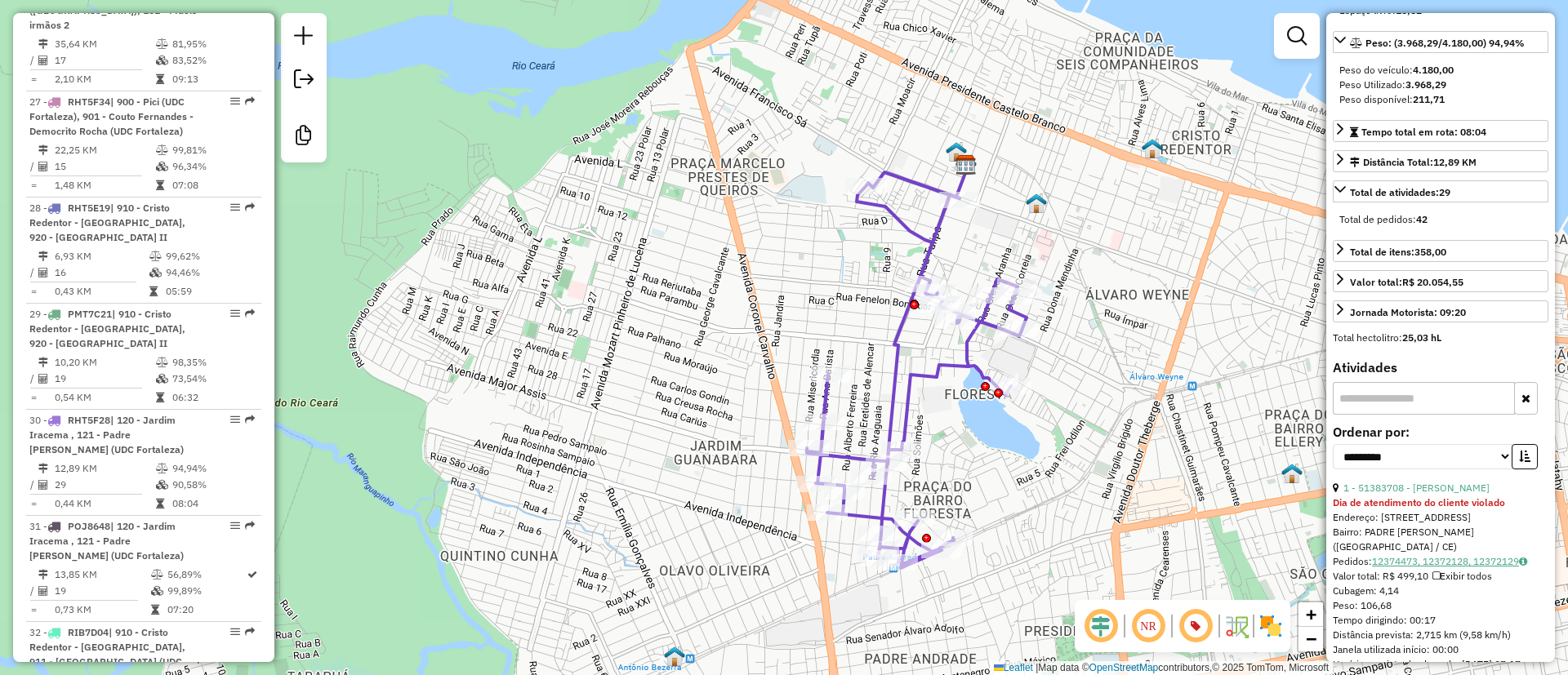
scroll to position [245, 0]
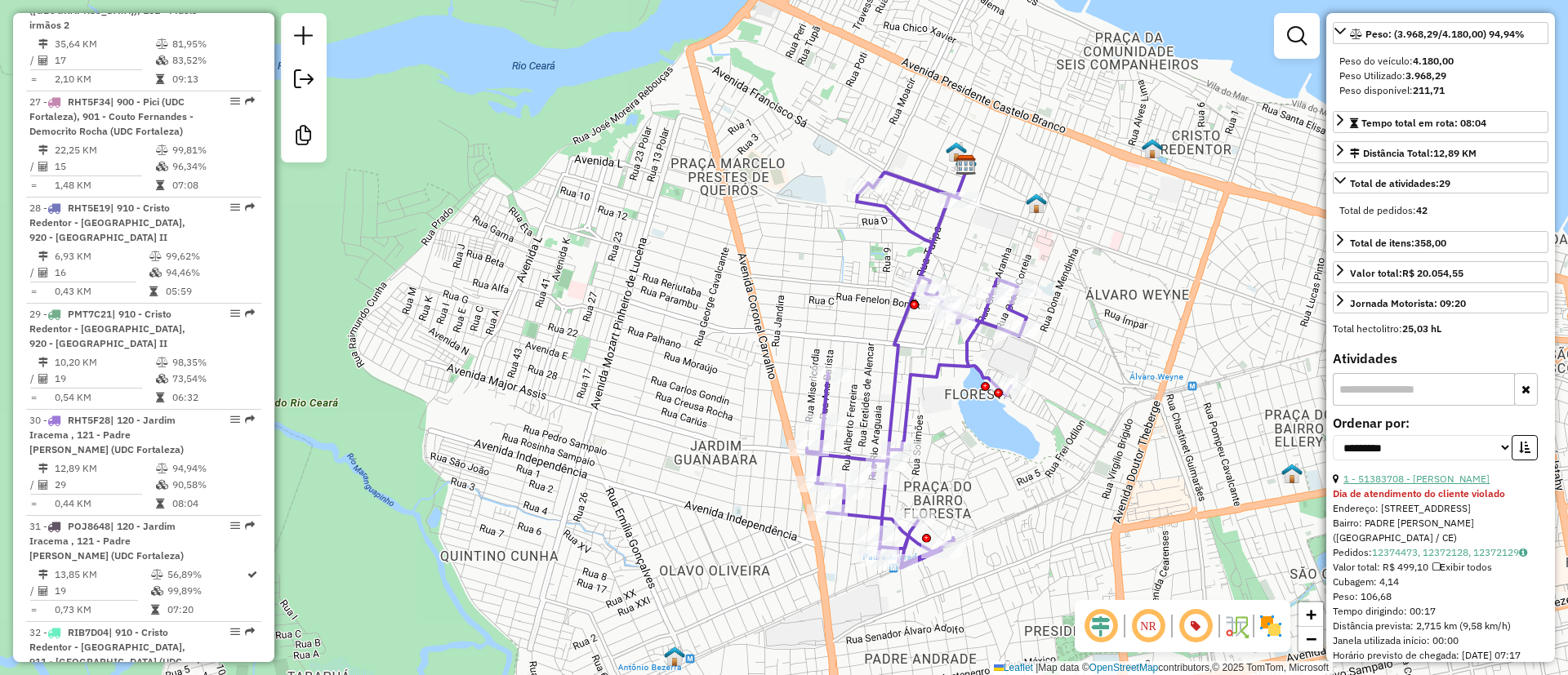
click at [1453, 485] on link "1 - 51383708 - LIGIA NAZARE FERREIR" at bounding box center [1416, 479] width 146 height 12
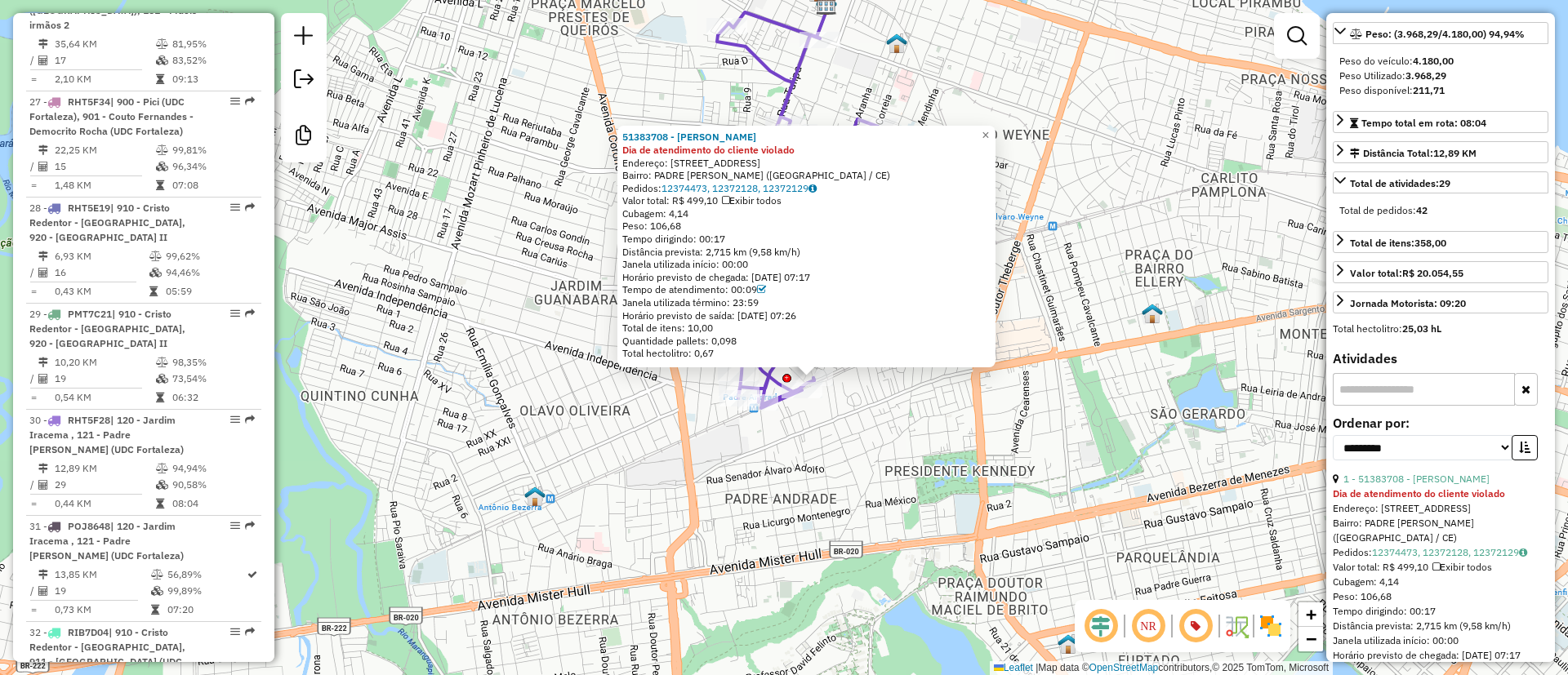
drag, startPoint x: 964, startPoint y: 453, endPoint x: 974, endPoint y: 473, distance: 22.4
click at [974, 473] on div "51383708 - LIGIA NAZARE FERREIR Dia de atendimento do cliente violado Endereço:…" at bounding box center [784, 337] width 1568 height 675
drag, startPoint x: 759, startPoint y: 254, endPoint x: 821, endPoint y: 247, distance: 62.4
click at [821, 247] on div "Distância prevista: 2,715 km (9,58 km/h)" at bounding box center [808, 253] width 369 height 13
drag, startPoint x: 755, startPoint y: 253, endPoint x: 821, endPoint y: 253, distance: 66.0
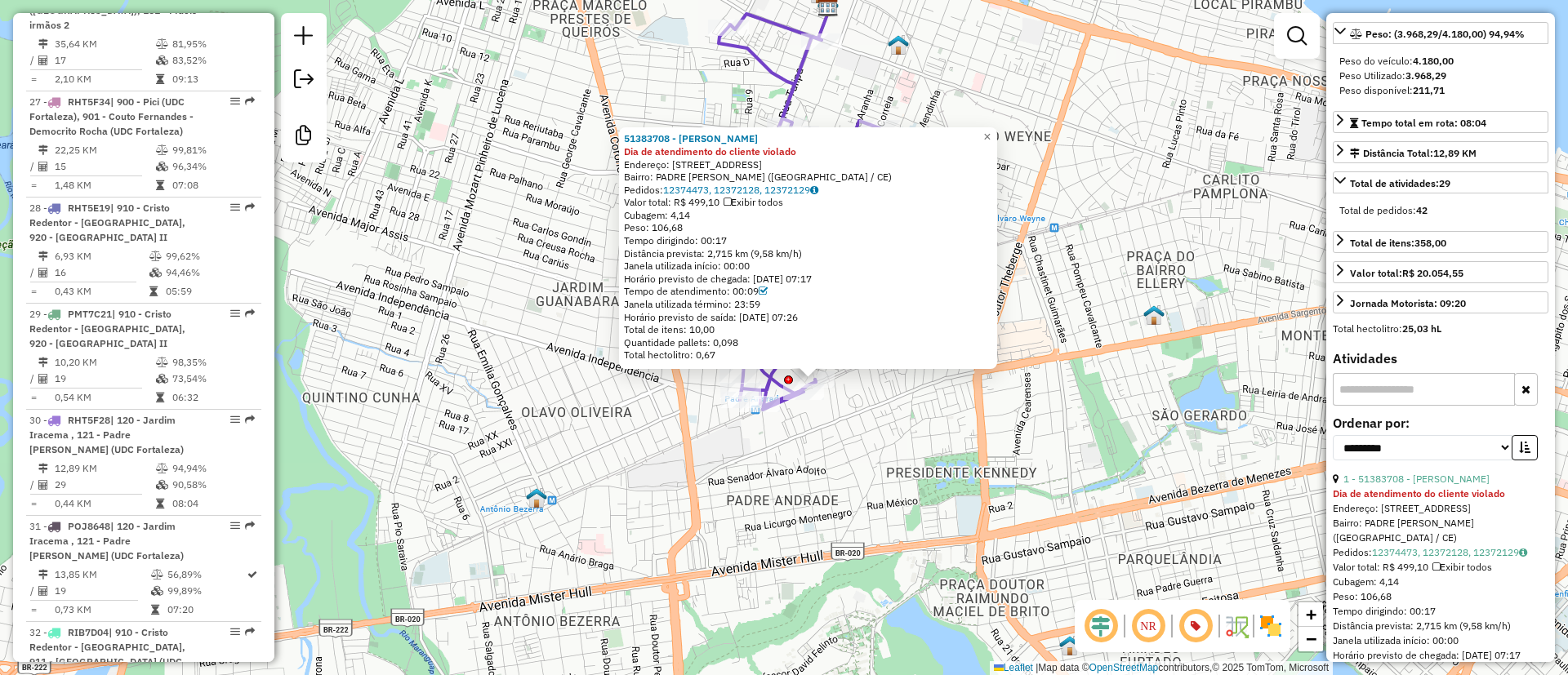
click at [821, 253] on div "Distância prevista: 2,715 km (9,58 km/h)" at bounding box center [808, 253] width 369 height 13
drag, startPoint x: 710, startPoint y: 261, endPoint x: 792, endPoint y: 248, distance: 83.0
click at [790, 248] on div "51383708 - LIGIA NAZARE FERREIR Dia de atendimento do cliente violado Endereço:…" at bounding box center [808, 246] width 369 height 230
click at [825, 253] on div "Distância prevista: 2,715 km (9,58 km/h)" at bounding box center [808, 253] width 369 height 13
click at [807, 247] on div "Distância prevista: 2,715 km (9,58 km/h)" at bounding box center [808, 253] width 369 height 13
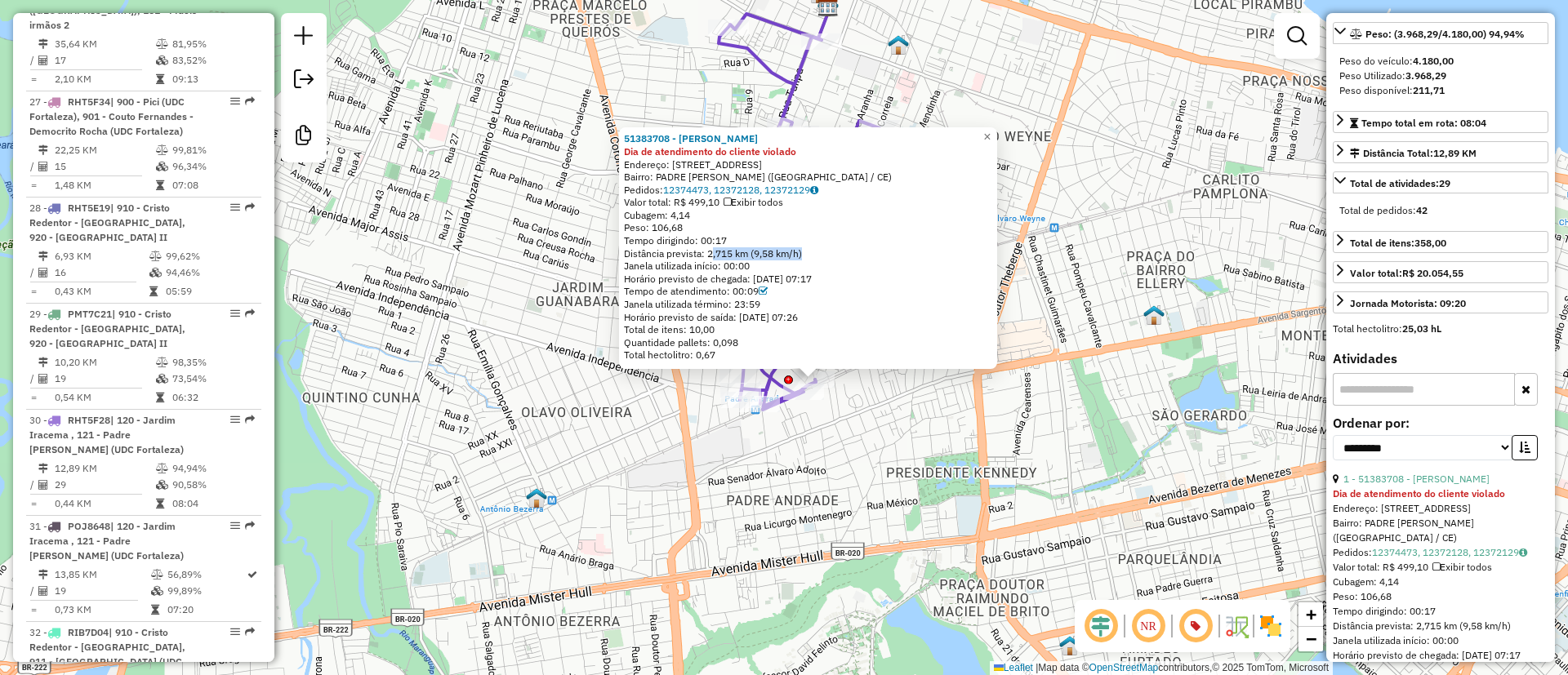
drag, startPoint x: 712, startPoint y: 251, endPoint x: 806, endPoint y: 250, distance: 94.0
click at [806, 250] on div "Distância prevista: 2,715 km (9,58 km/h)" at bounding box center [808, 253] width 369 height 13
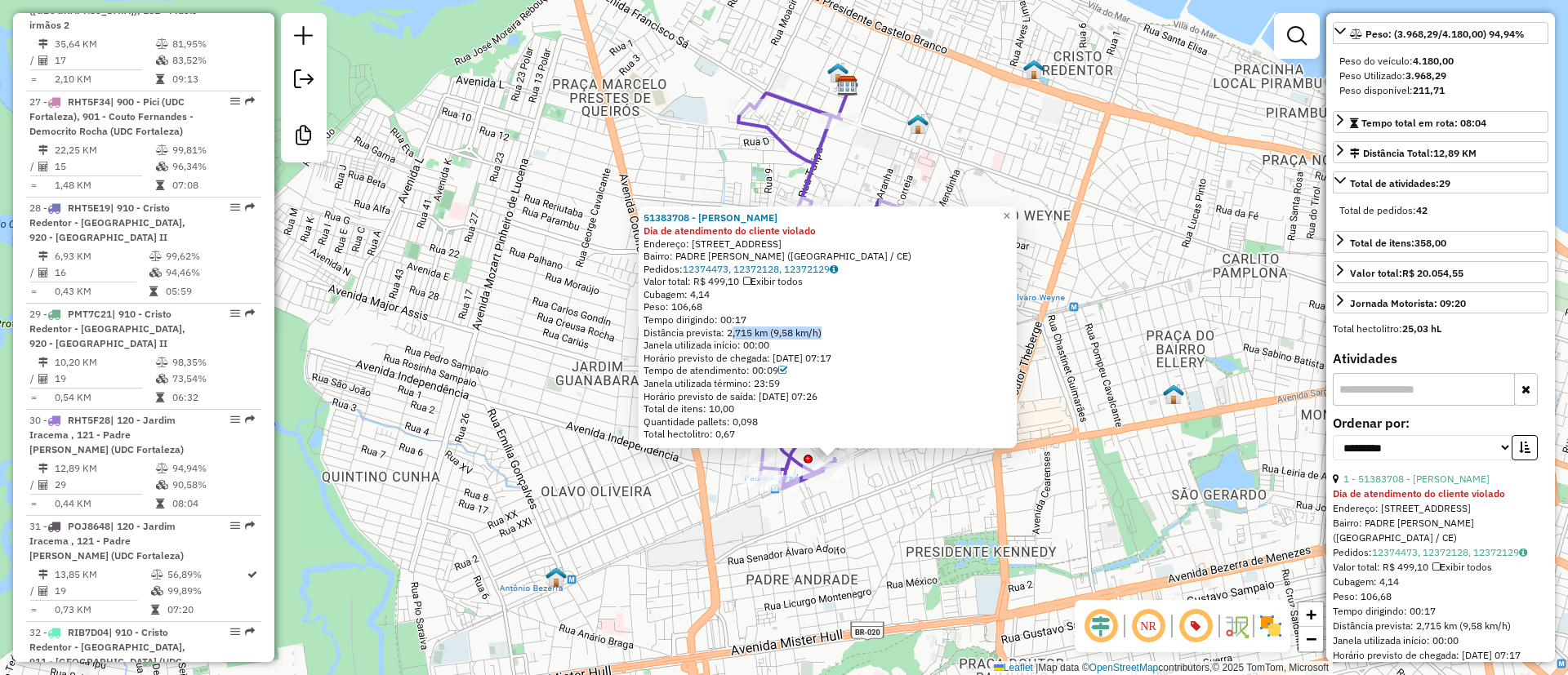
click at [878, 594] on div "51383708 - LIGIA NAZARE FERREIR Dia de atendimento do cliente violado Endereço:…" at bounding box center [784, 337] width 1568 height 675
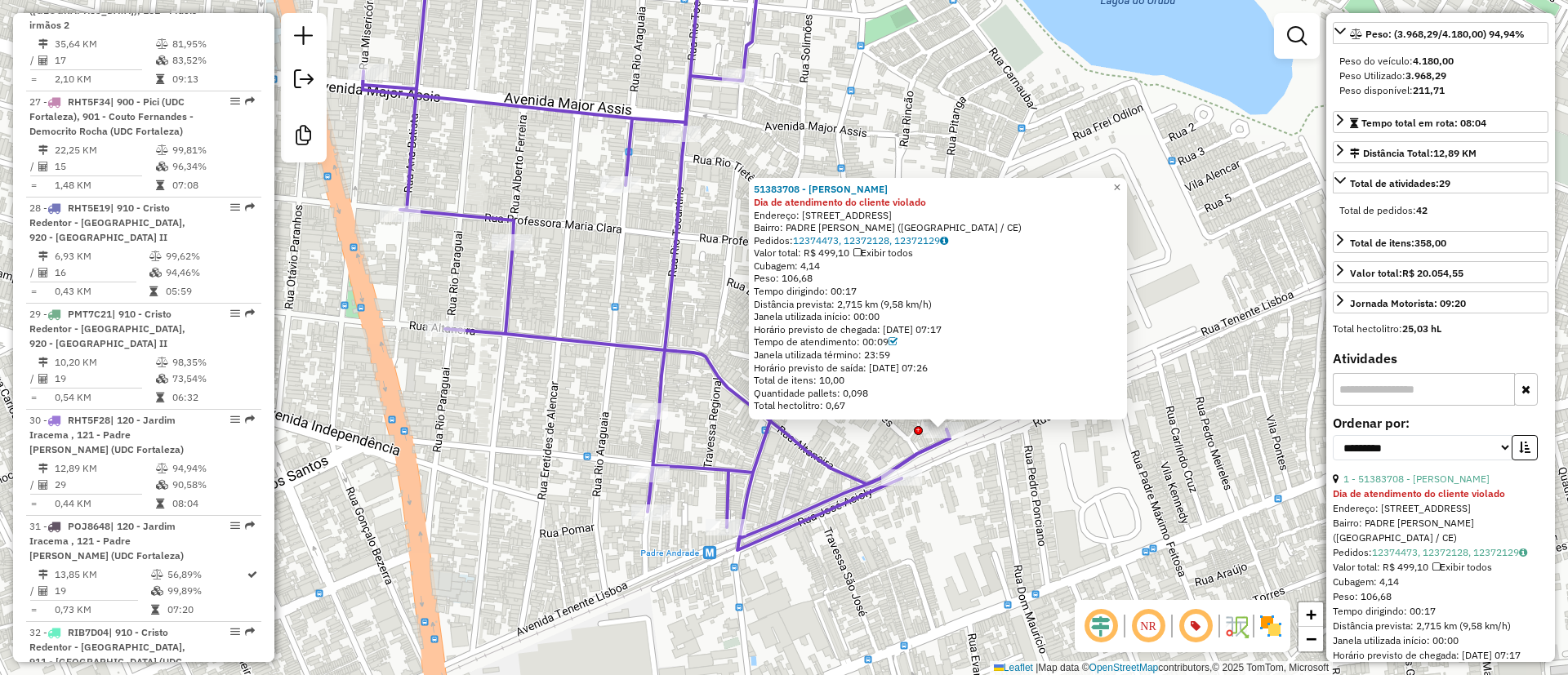
click at [982, 307] on div "Distância prevista: 2,715 km (9,58 km/h)" at bounding box center [938, 304] width 369 height 13
drag, startPoint x: 841, startPoint y: 307, endPoint x: 964, endPoint y: 304, distance: 123.0
click at [964, 304] on div "Distância prevista: 2,715 km (9,58 km/h)" at bounding box center [938, 304] width 369 height 13
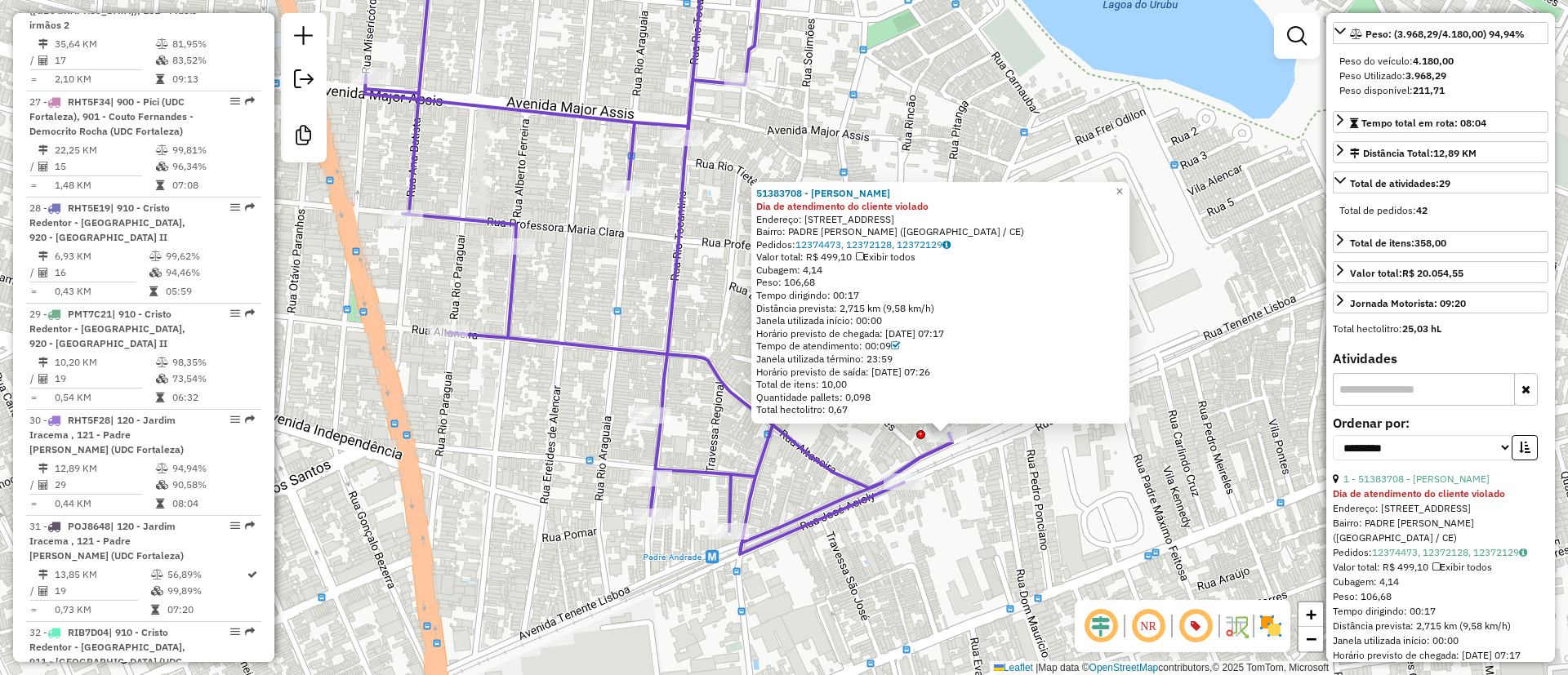
drag, startPoint x: 1184, startPoint y: 326, endPoint x: 1183, endPoint y: 383, distance: 57.0
click at [1183, 382] on div "51383708 - LIGIA NAZARE FERREIR Dia de atendimento do cliente violado Endereço:…" at bounding box center [784, 337] width 1568 height 675
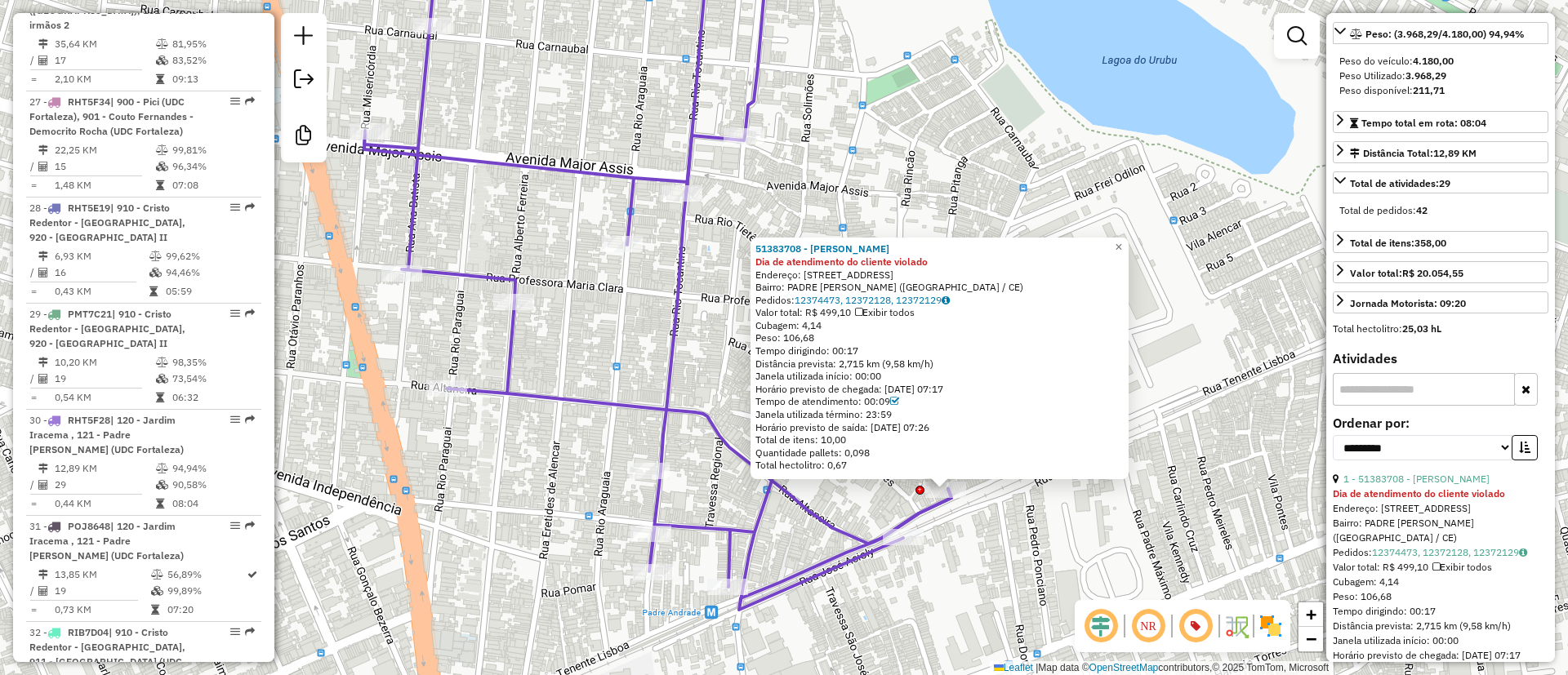
click at [1468, 472] on div "**********" at bounding box center [1440, 444] width 216 height 55
click at [1470, 485] on link "1 - 51383708 - LIGIA NAZARE FERREIR" at bounding box center [1416, 479] width 146 height 12
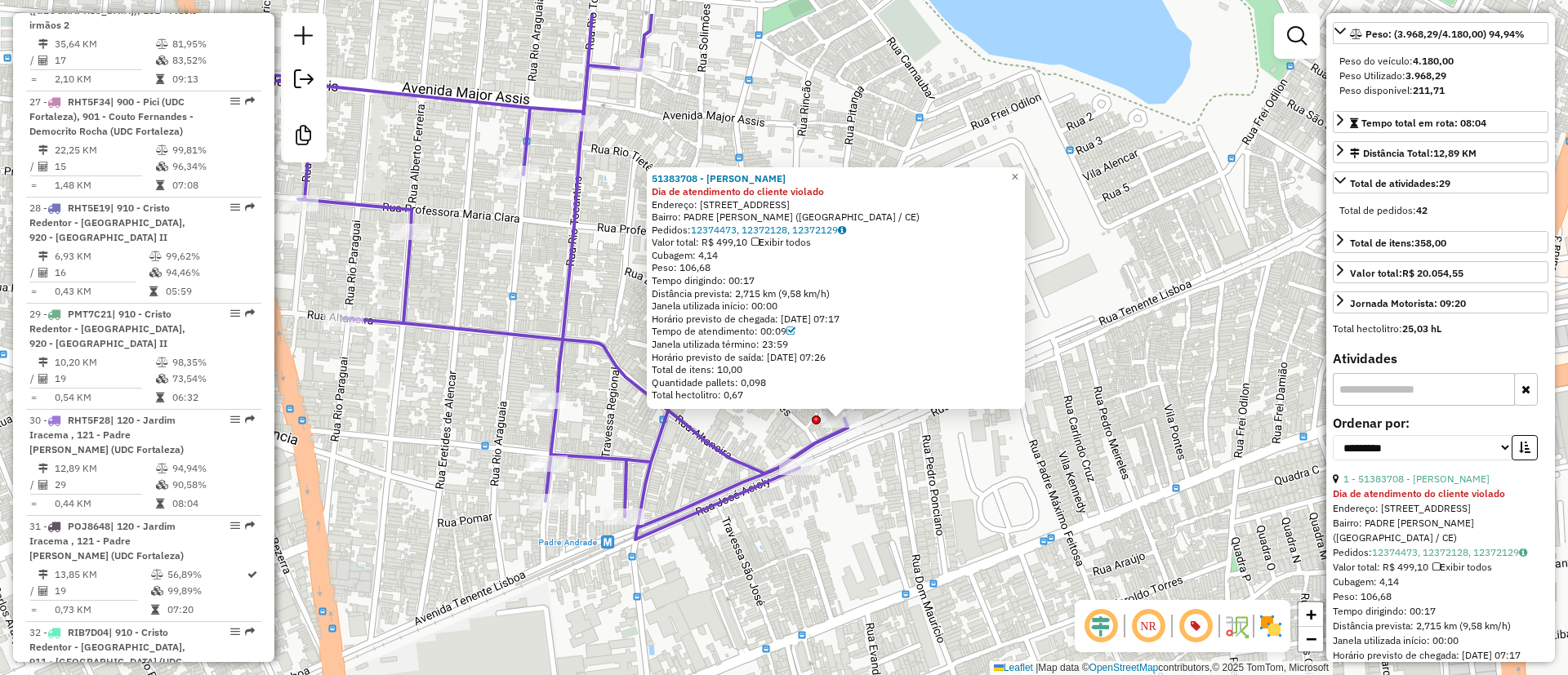
drag, startPoint x: 914, startPoint y: 498, endPoint x: 979, endPoint y: 592, distance: 114.3
click at [979, 590] on div "51383708 - LIGIA NAZARE FERREIR Dia de atendimento do cliente violado Endereço:…" at bounding box center [784, 337] width 1568 height 675
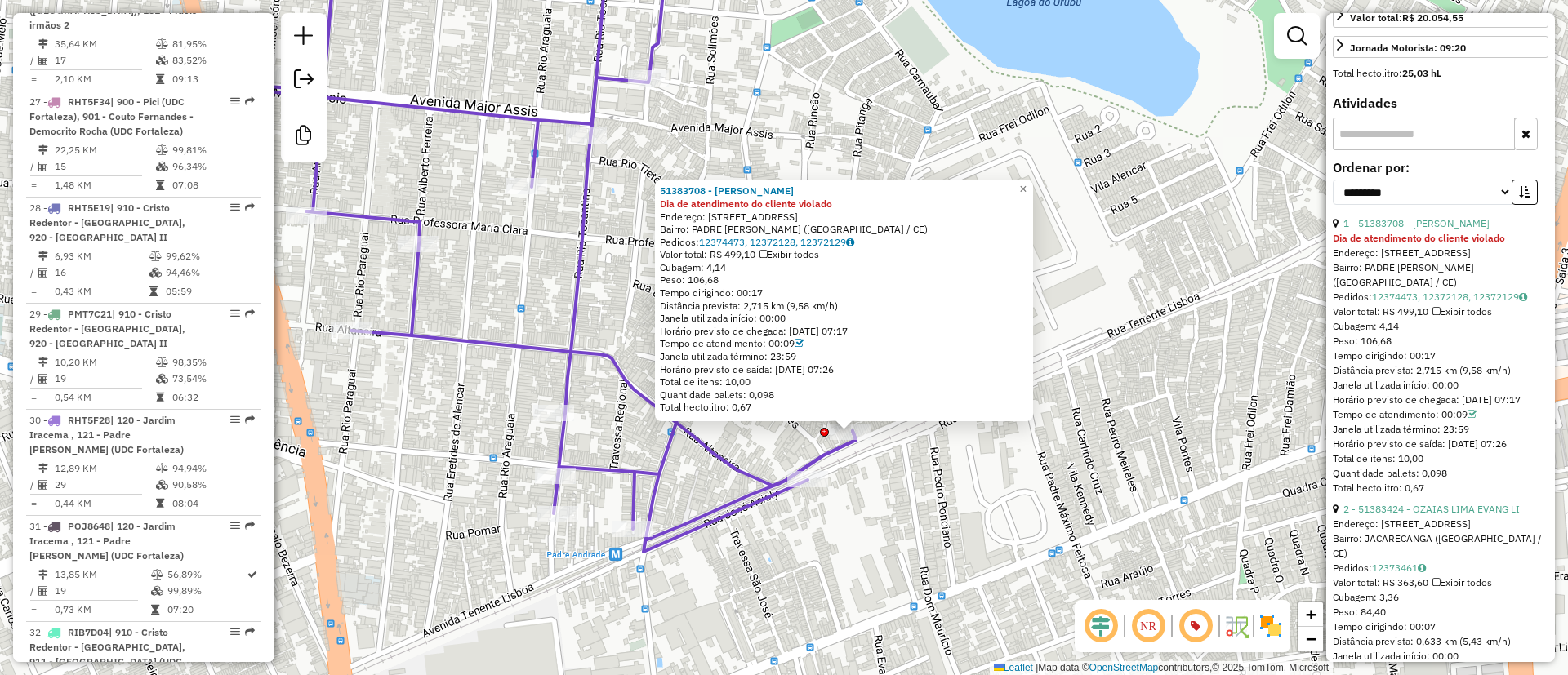
scroll to position [612, 0]
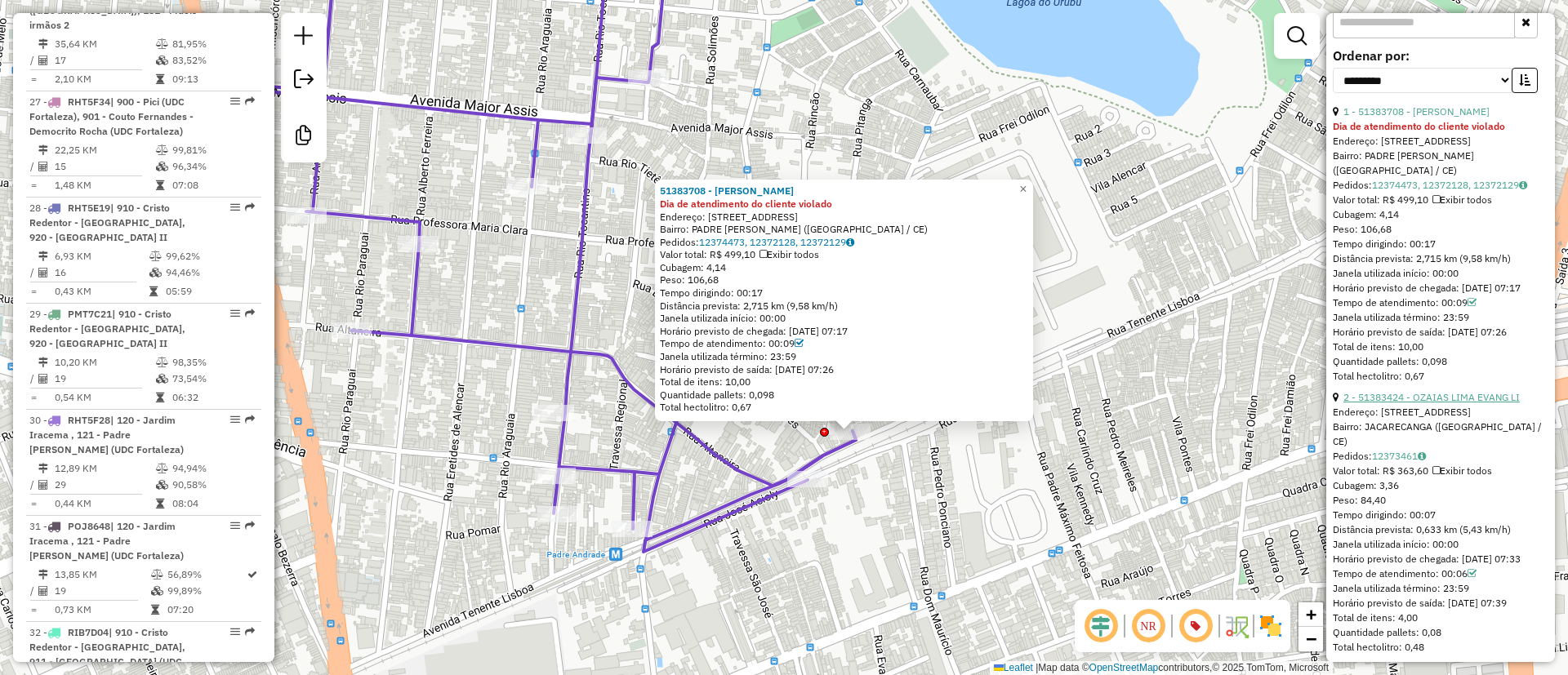
click at [1407, 403] on link "2 - 51383424 - OZAIAS LIMA EVANG LI" at bounding box center [1431, 397] width 176 height 12
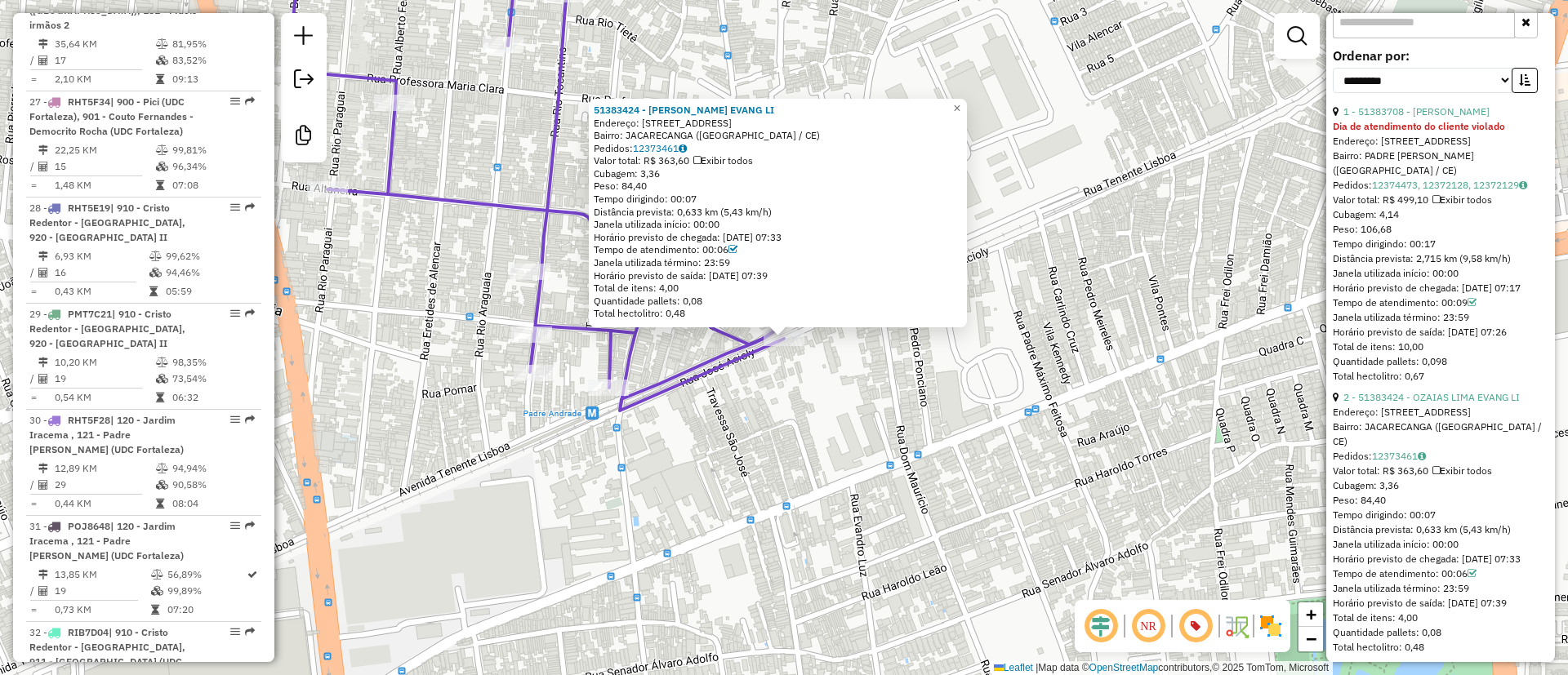
drag, startPoint x: 689, startPoint y: 213, endPoint x: 794, endPoint y: 213, distance: 105.0
click at [794, 213] on div "Distância prevista: 0,633 km (5,43 km/h)" at bounding box center [778, 212] width 369 height 13
click at [960, 102] on span "×" at bounding box center [956, 108] width 7 height 14
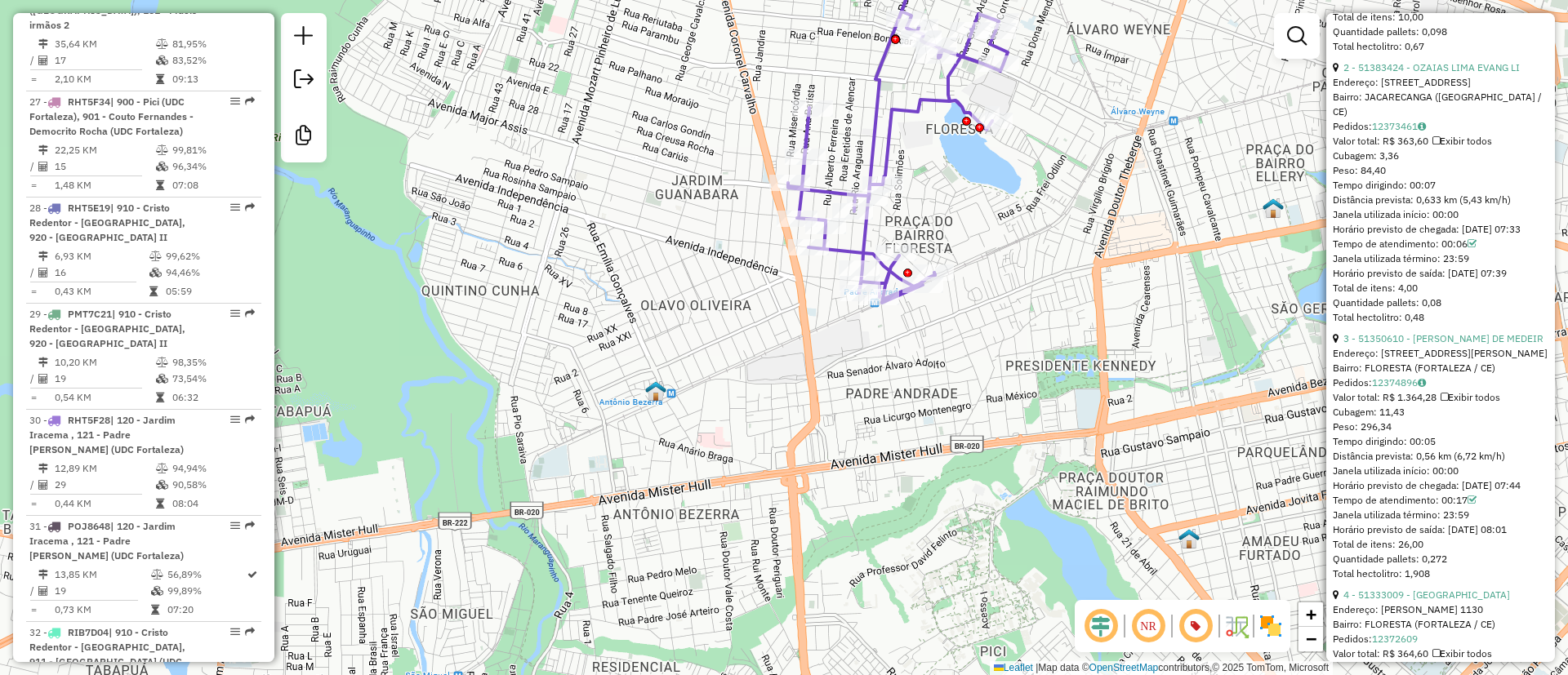
scroll to position [979, 0]
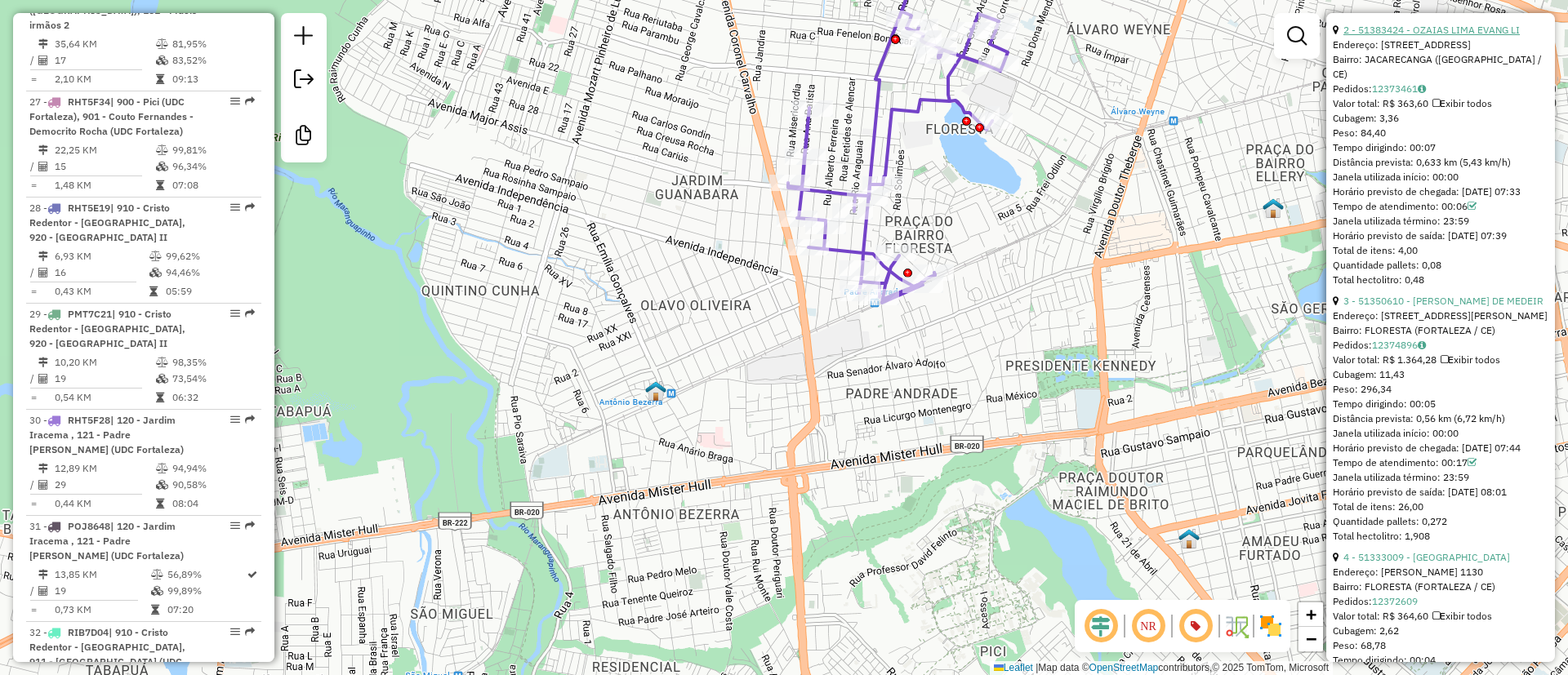
click at [1459, 35] on link "2 - 51383424 - OZAIAS LIMA EVANG LI" at bounding box center [1431, 30] width 176 height 12
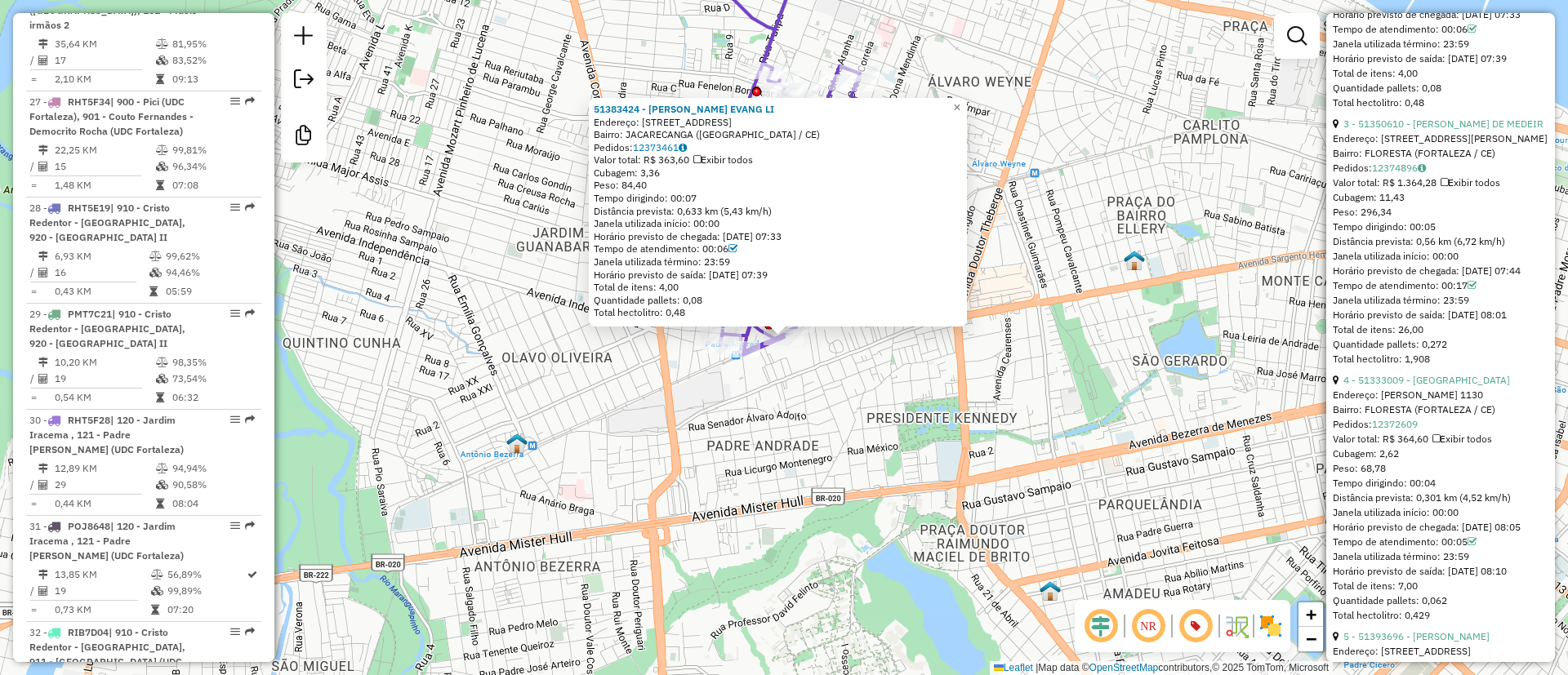
scroll to position [1225, 0]
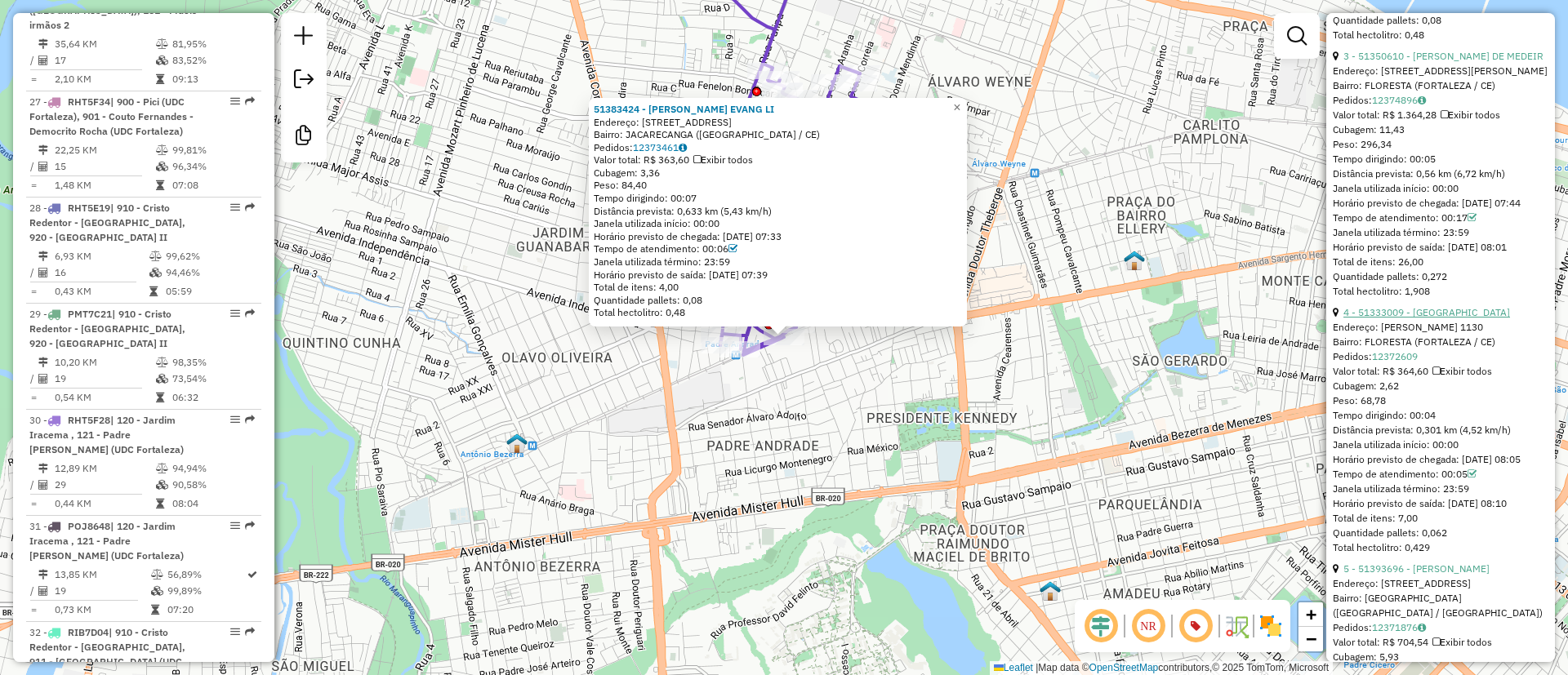
click at [1405, 318] on link "4 - 51333009 - BAR NEGUIN" at bounding box center [1426, 312] width 167 height 12
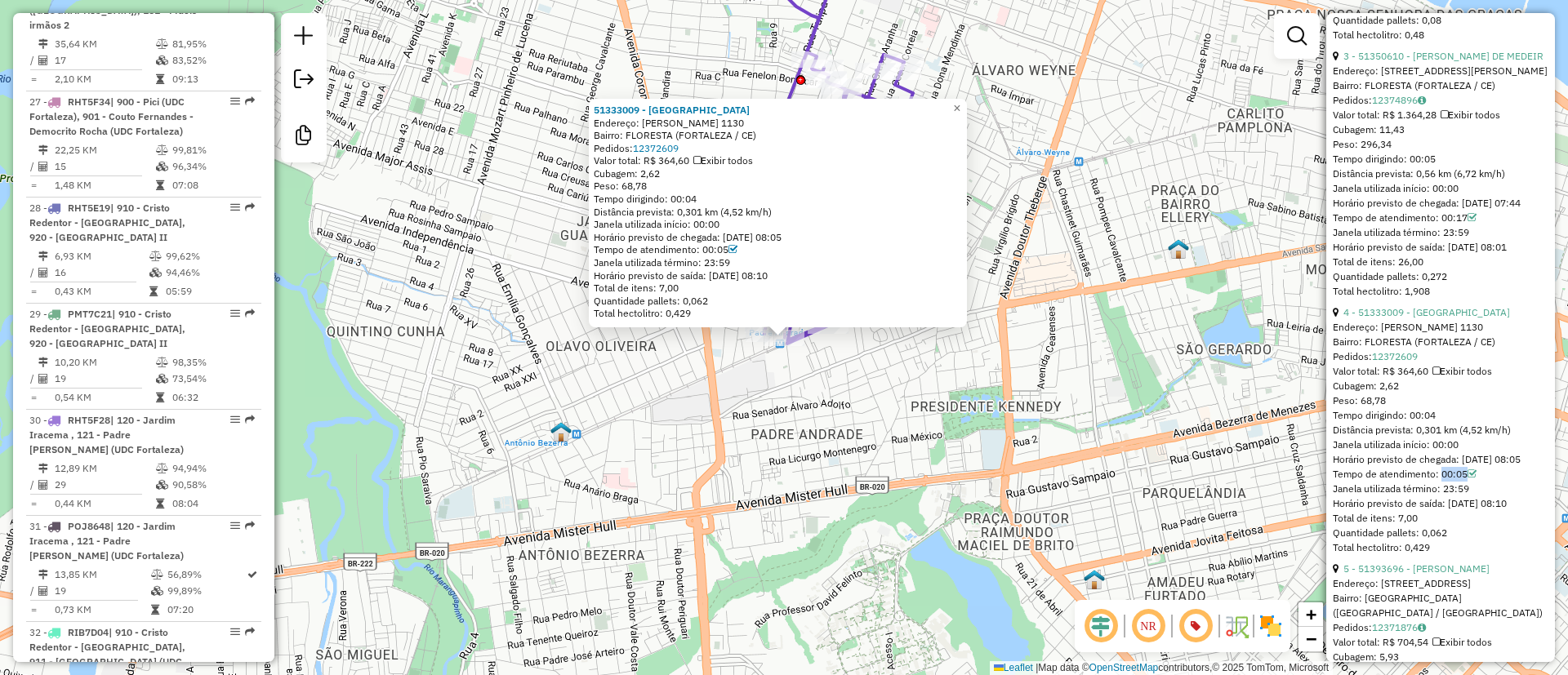
drag, startPoint x: 1439, startPoint y: 545, endPoint x: 1488, endPoint y: 545, distance: 49.0
click at [1488, 482] on div "Tempo de atendimento: 00:05" at bounding box center [1440, 474] width 216 height 15
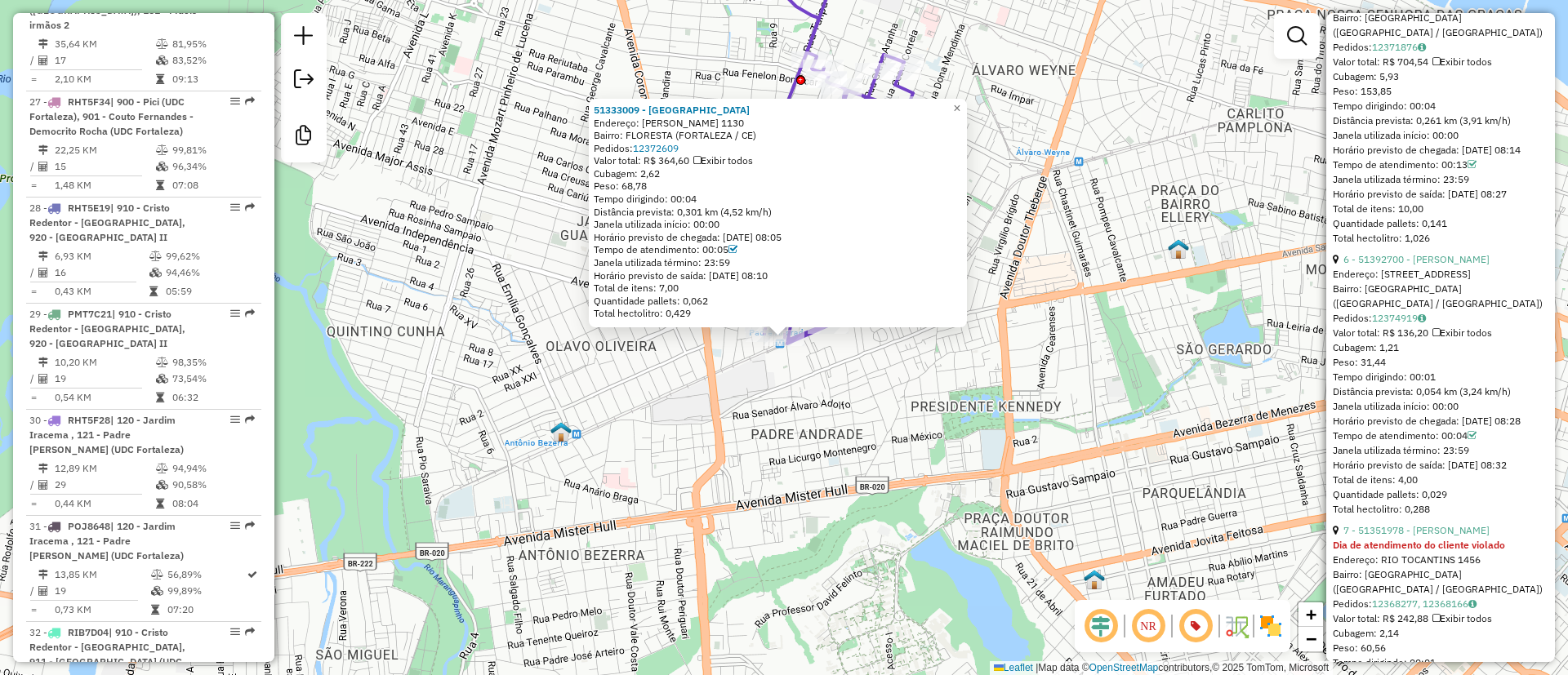
scroll to position [1837, 0]
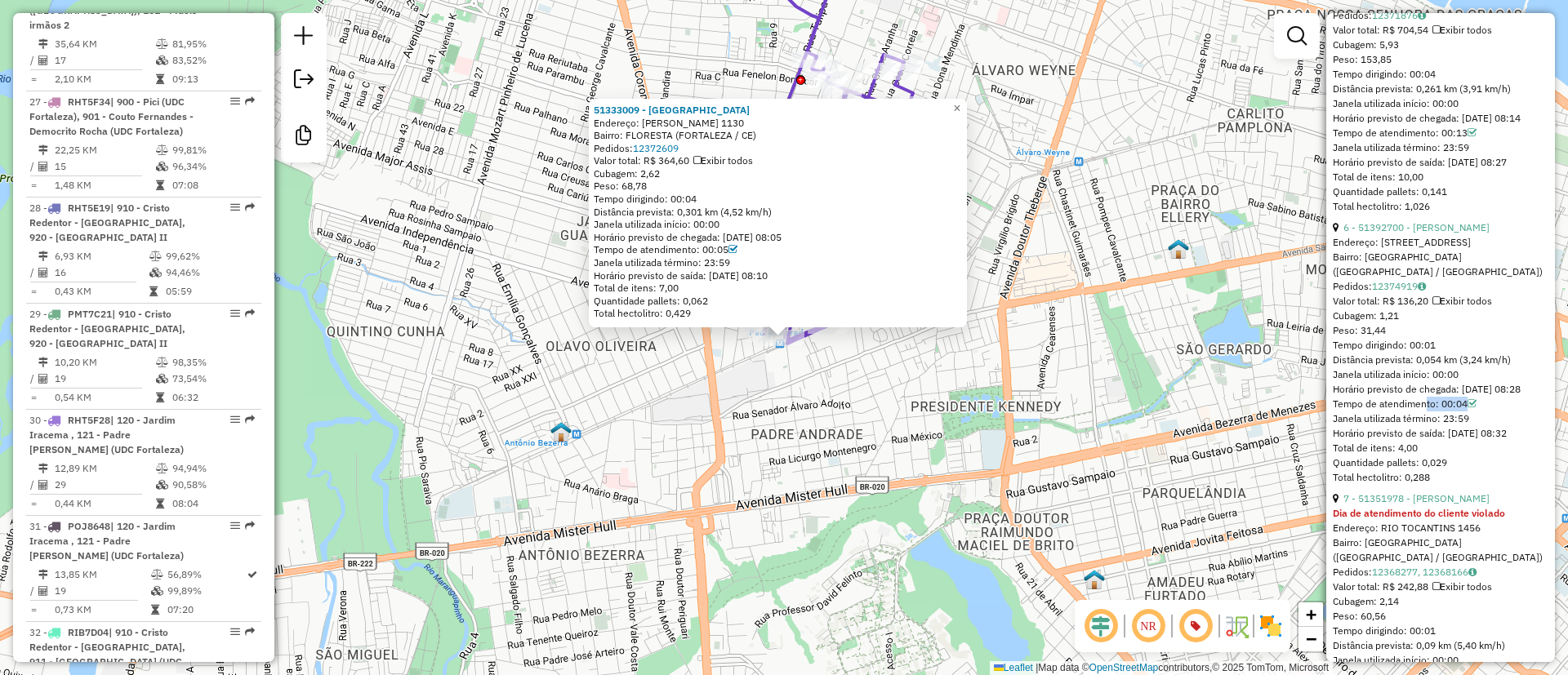
drag, startPoint x: 1417, startPoint y: 474, endPoint x: 1479, endPoint y: 474, distance: 62.0
click at [1479, 412] on div "Tempo de atendimento: 00:04" at bounding box center [1440, 404] width 216 height 15
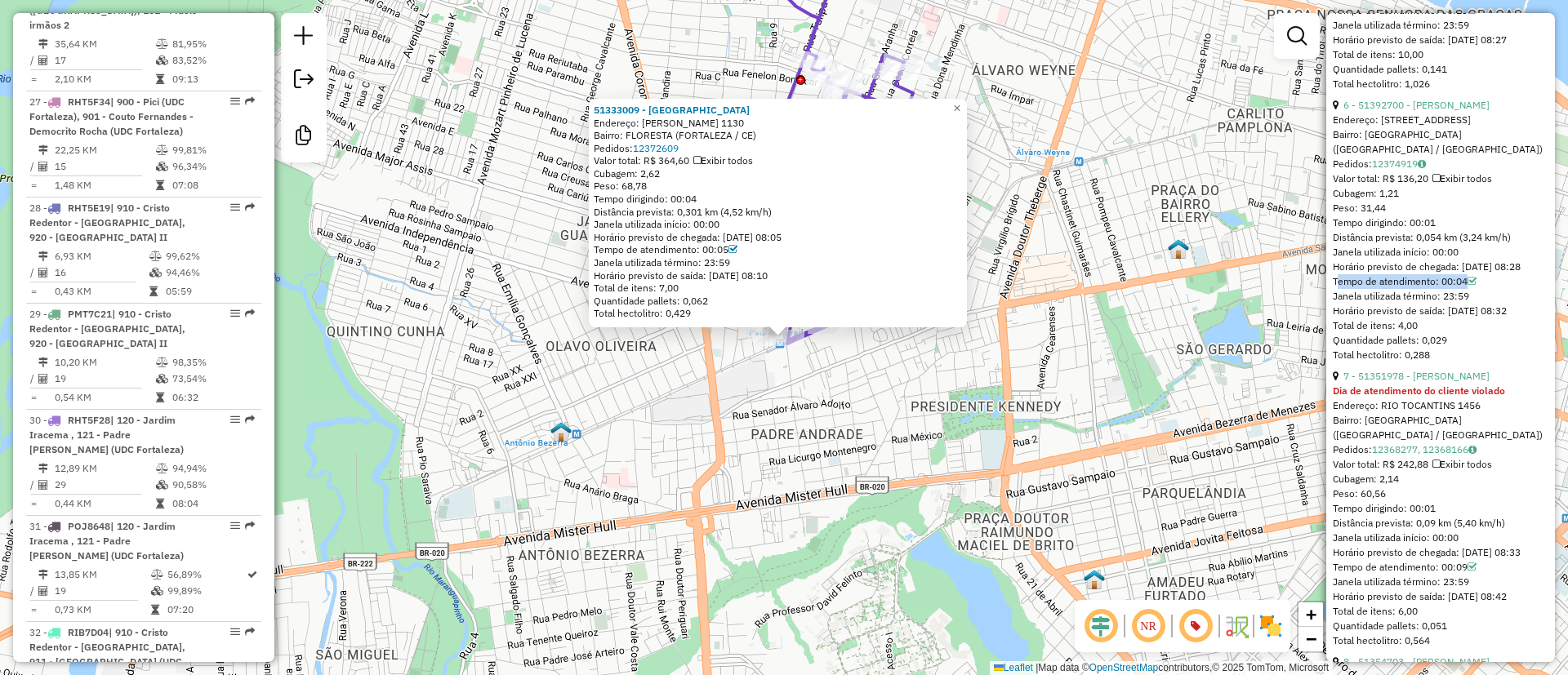
drag, startPoint x: 1328, startPoint y: 359, endPoint x: 1502, endPoint y: 358, distance: 174.0
click at [1502, 358] on div "**********" at bounding box center [1440, 337] width 229 height 649
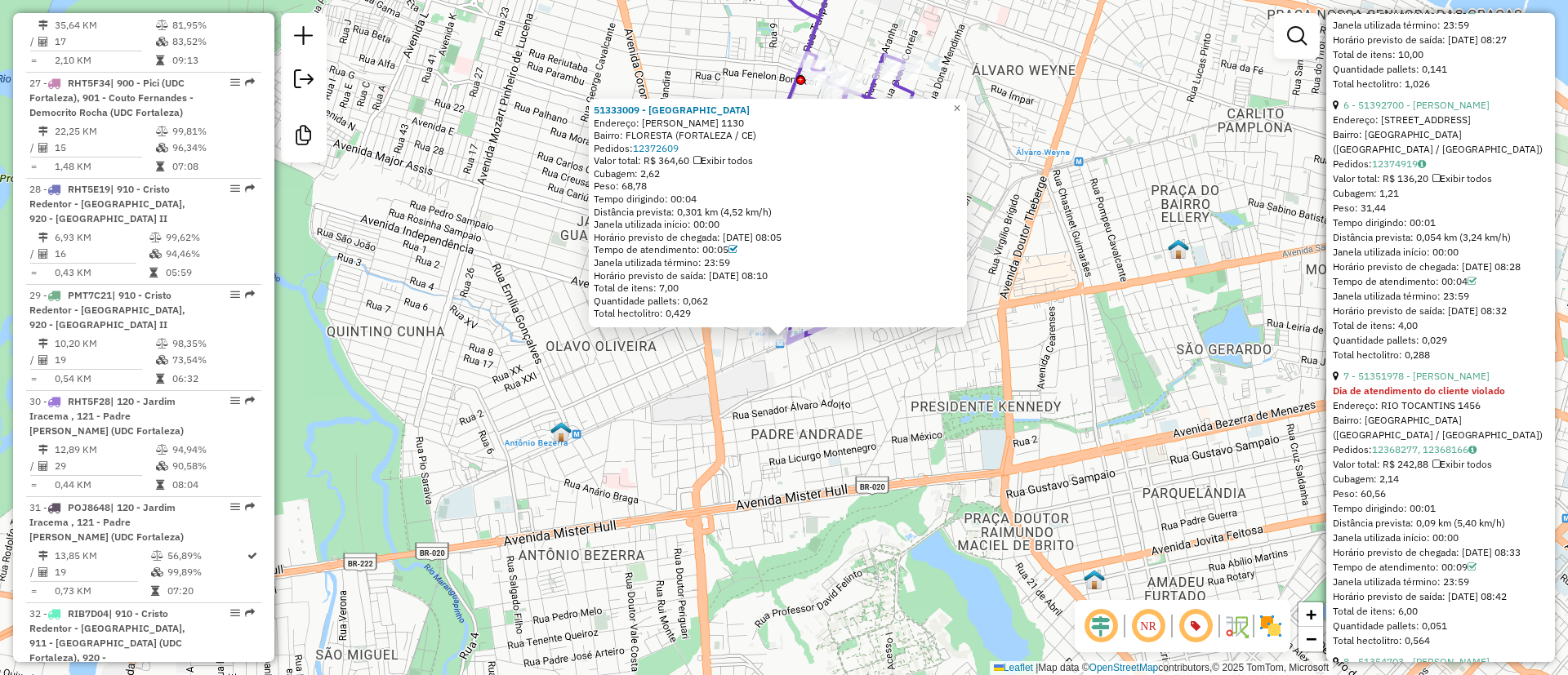
scroll to position [370, 0]
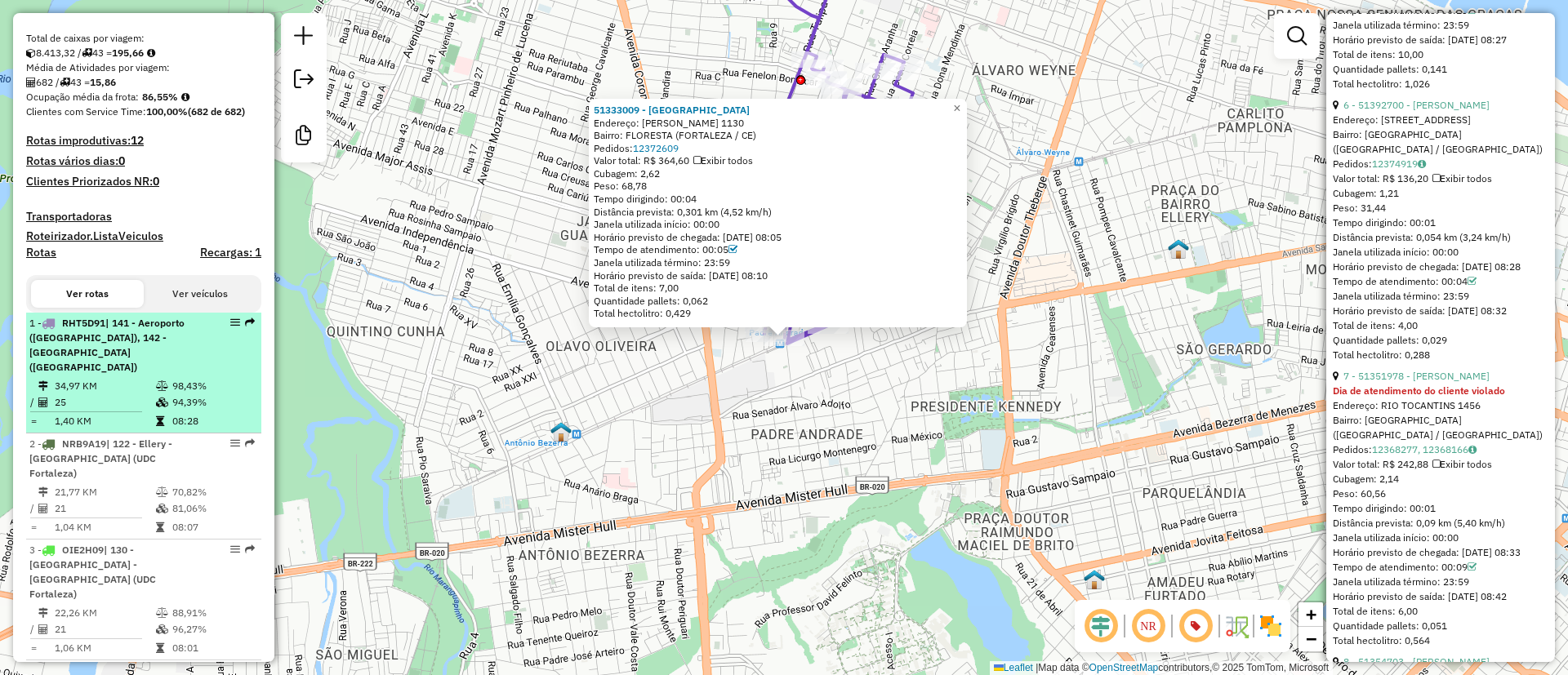
click at [93, 388] on td "34,97 KM" at bounding box center [104, 386] width 102 height 17
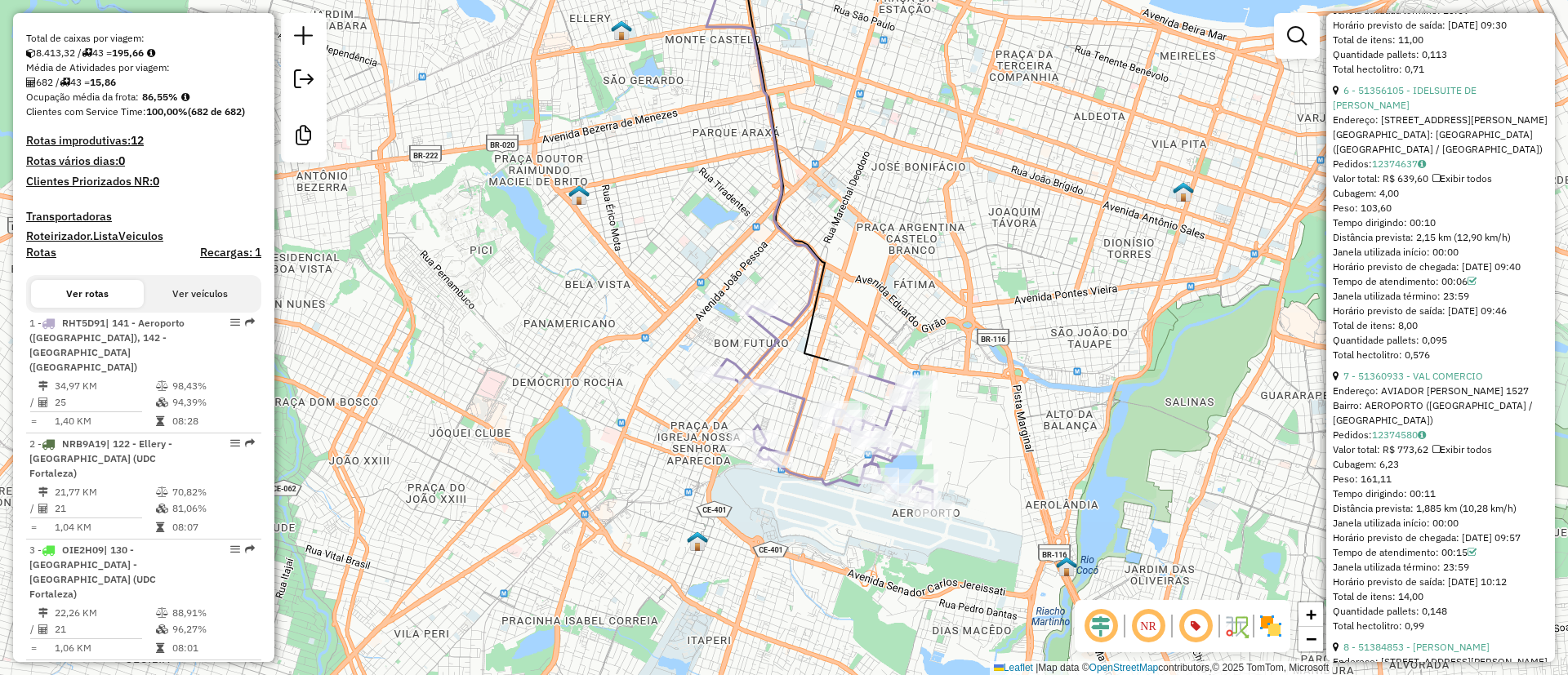
drag, startPoint x: 678, startPoint y: 237, endPoint x: 620, endPoint y: 155, distance: 100.4
click at [621, 155] on div "Janela de atendimento Grade de atendimento Capacidade Transportadoras Veículos …" at bounding box center [784, 337] width 1568 height 675
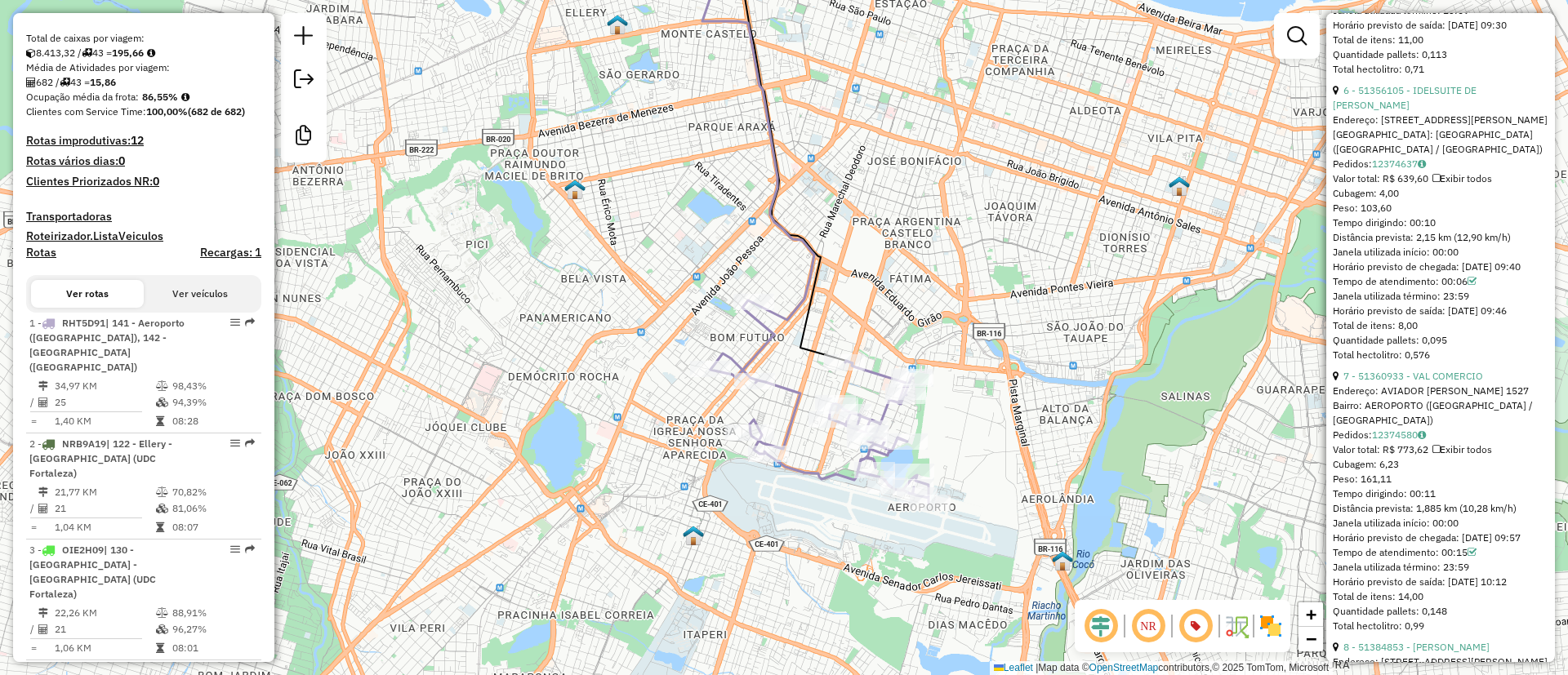
click at [868, 368] on icon at bounding box center [819, 401] width 218 height 202
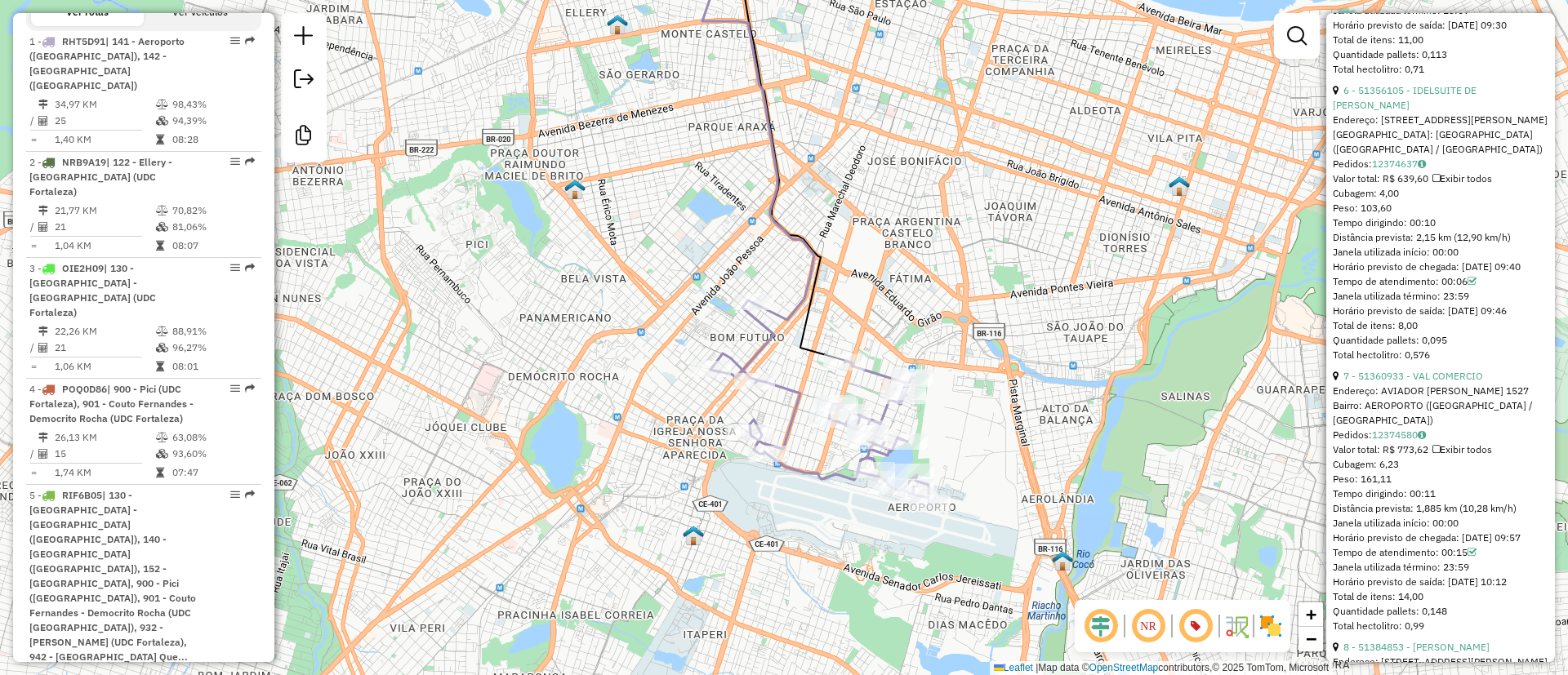
scroll to position [684, 0]
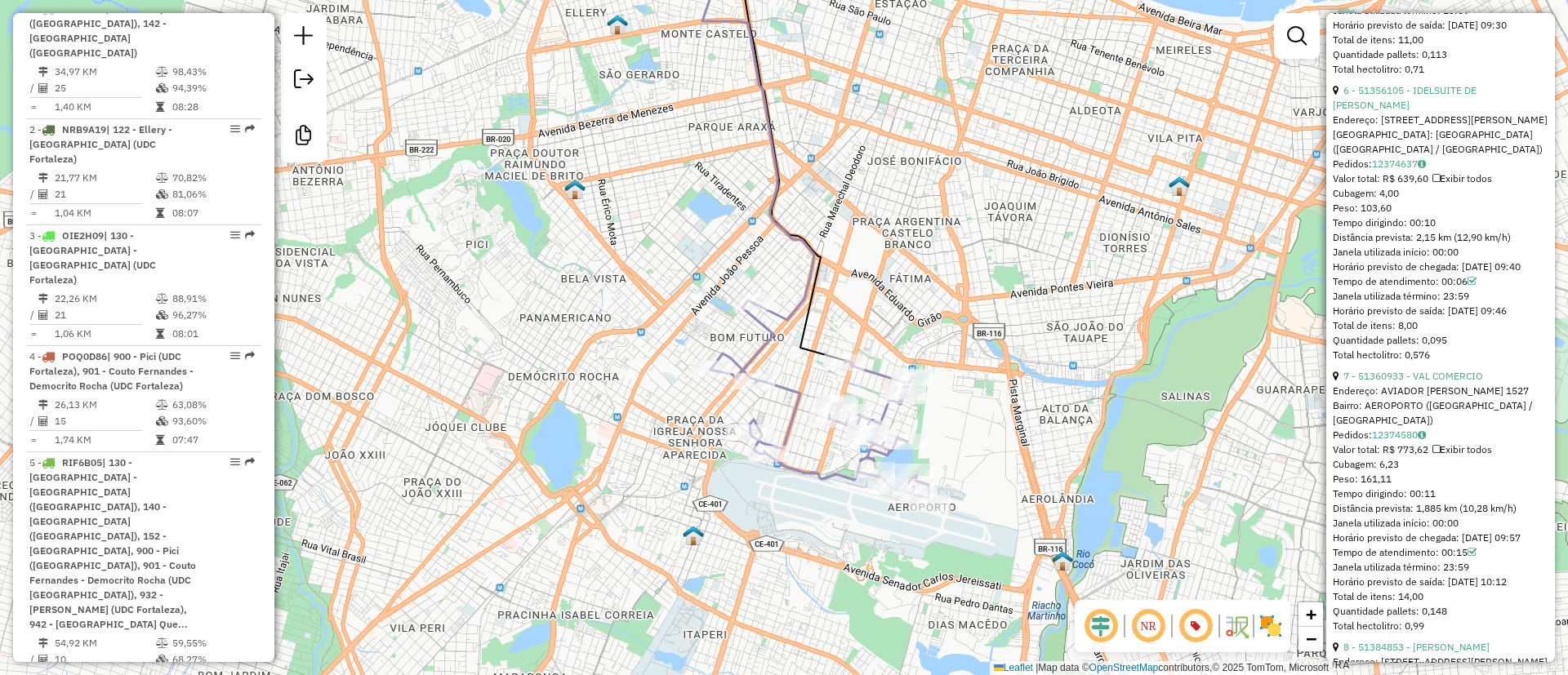
click at [868, 368] on icon at bounding box center [819, 401] width 218 height 202
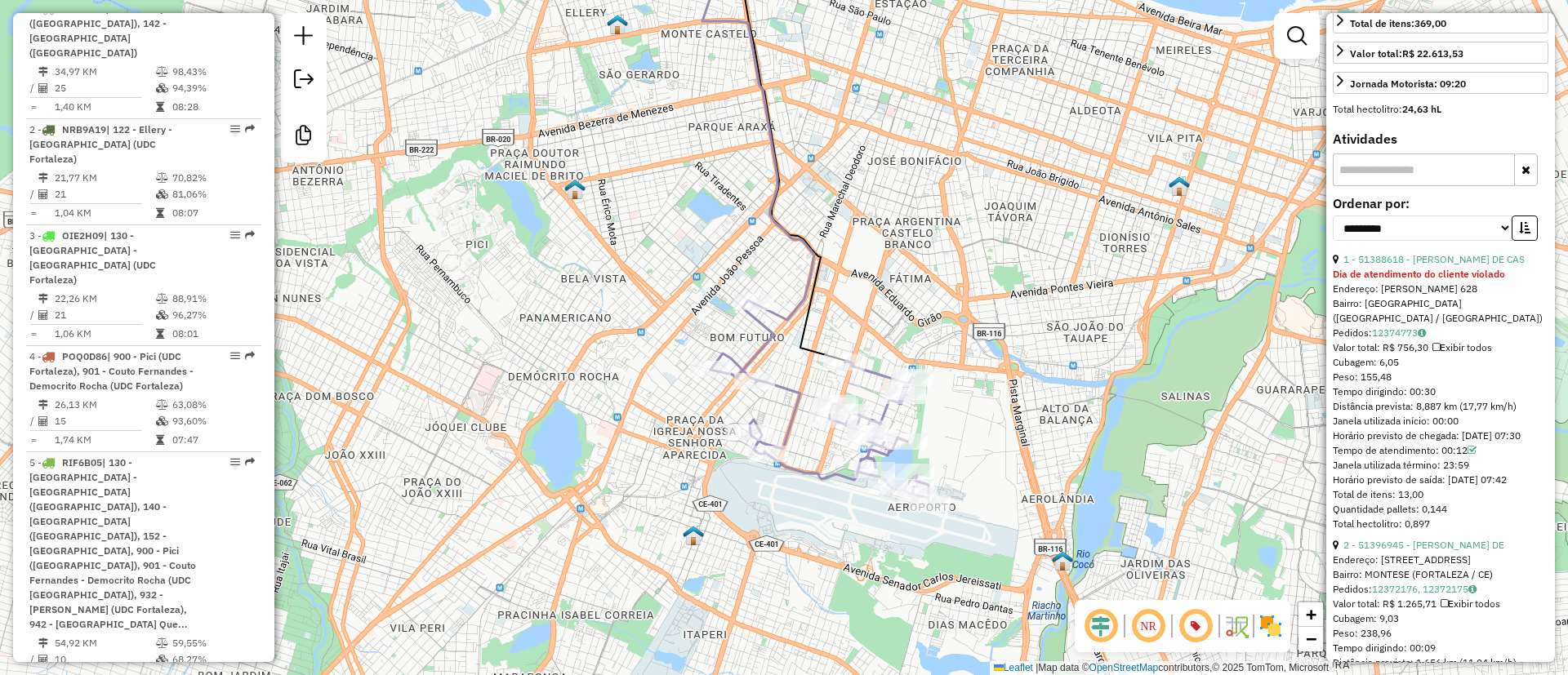
scroll to position [490, 0]
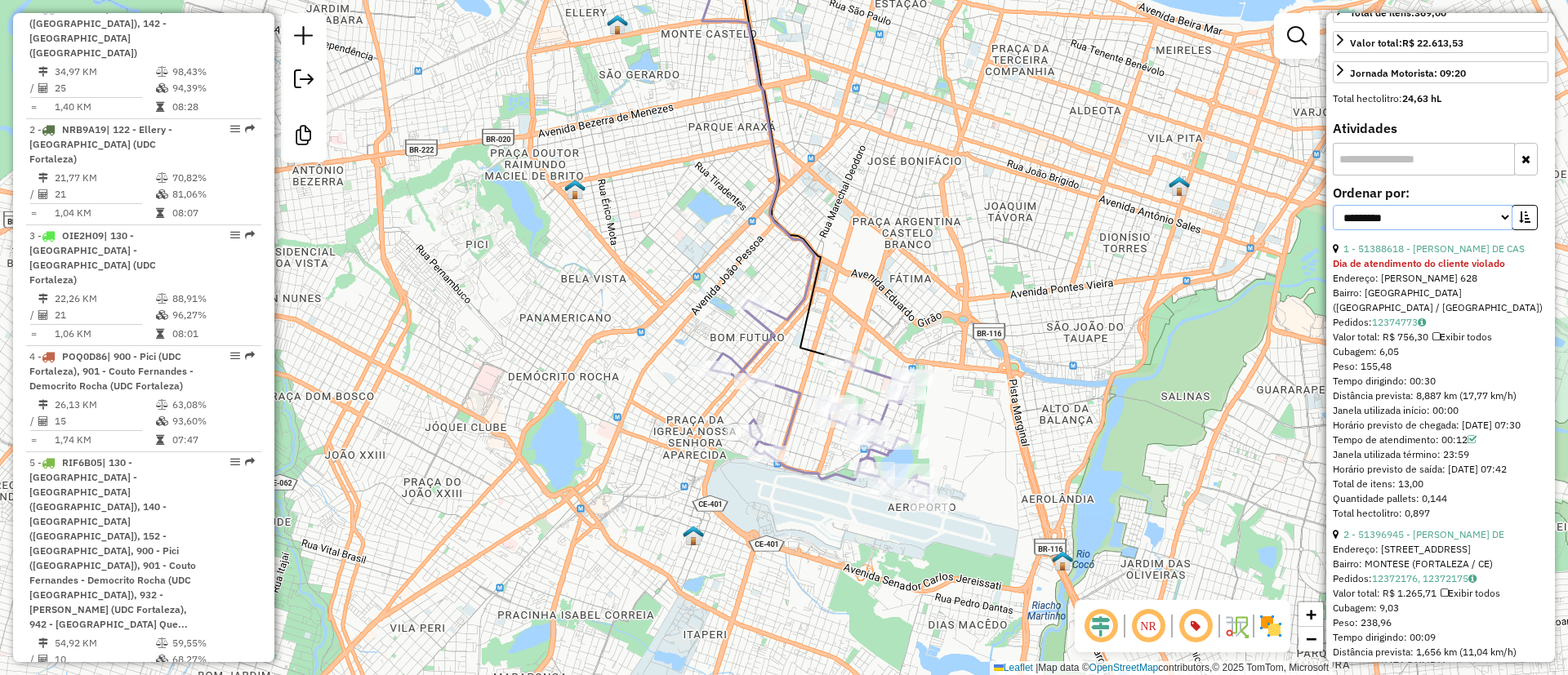
click at [1372, 231] on select "**********" at bounding box center [1422, 218] width 179 height 26
select select "**********"
click at [1332, 231] on select "**********" at bounding box center [1422, 218] width 179 height 26
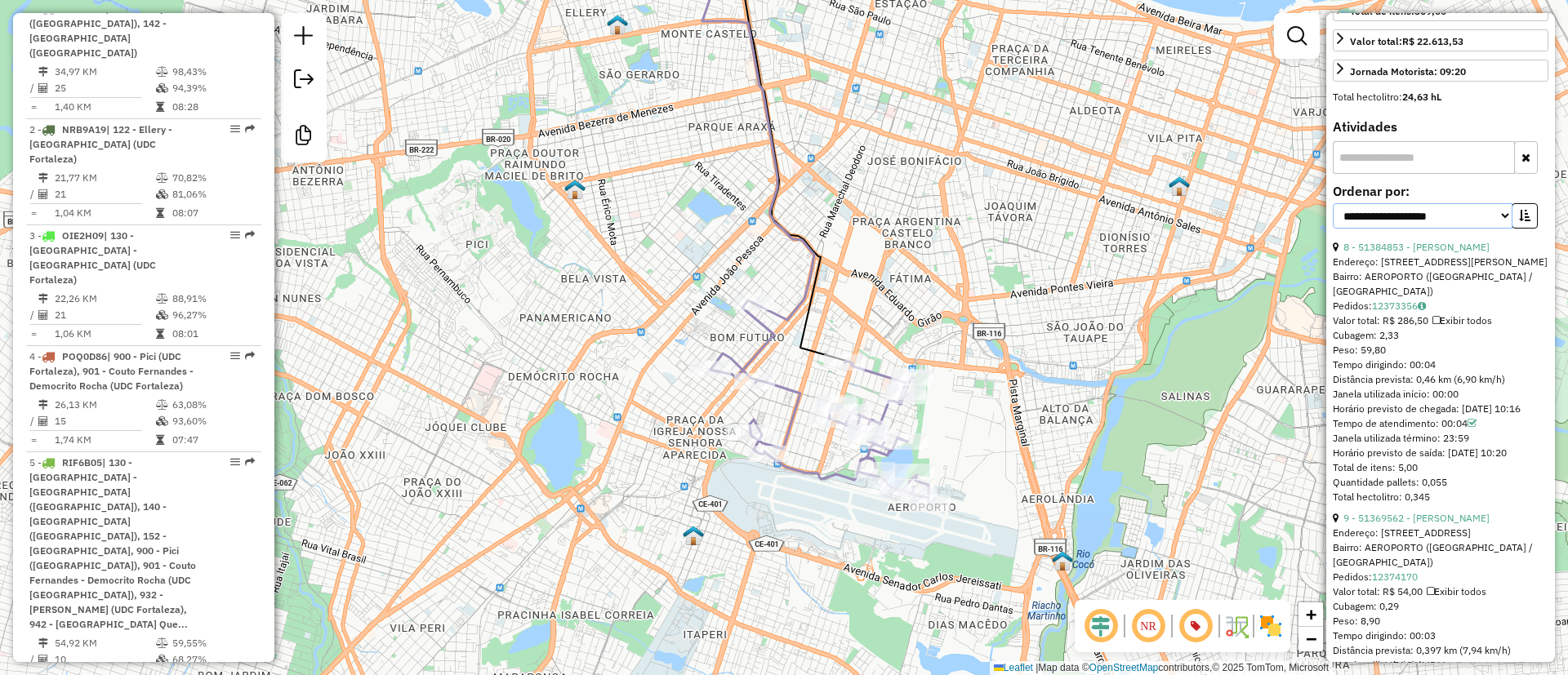
scroll to position [245, 0]
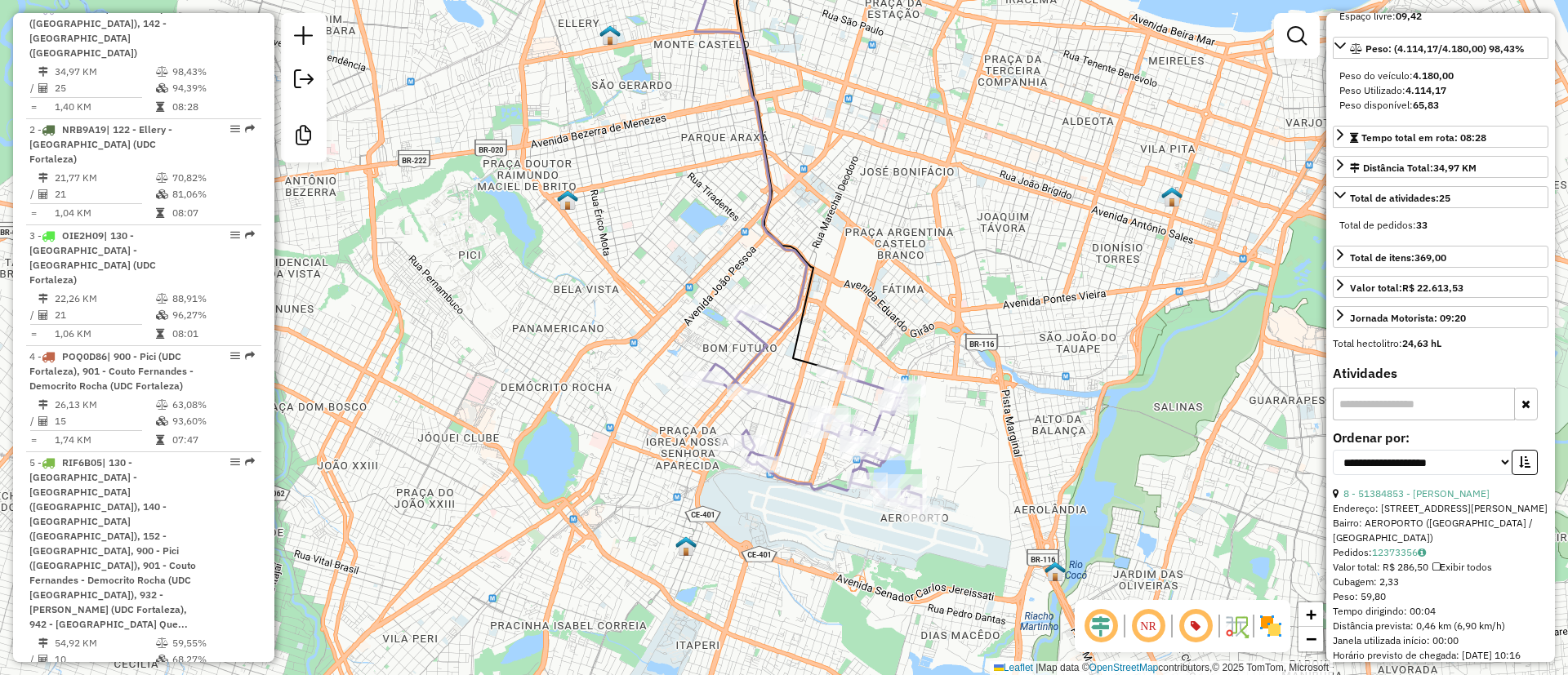
drag, startPoint x: 1176, startPoint y: 257, endPoint x: 1169, endPoint y: 269, distance: 13.9
click at [1169, 269] on div "Janela de atendimento Grade de atendimento Capacidade Transportadoras Veículos …" at bounding box center [784, 337] width 1568 height 675
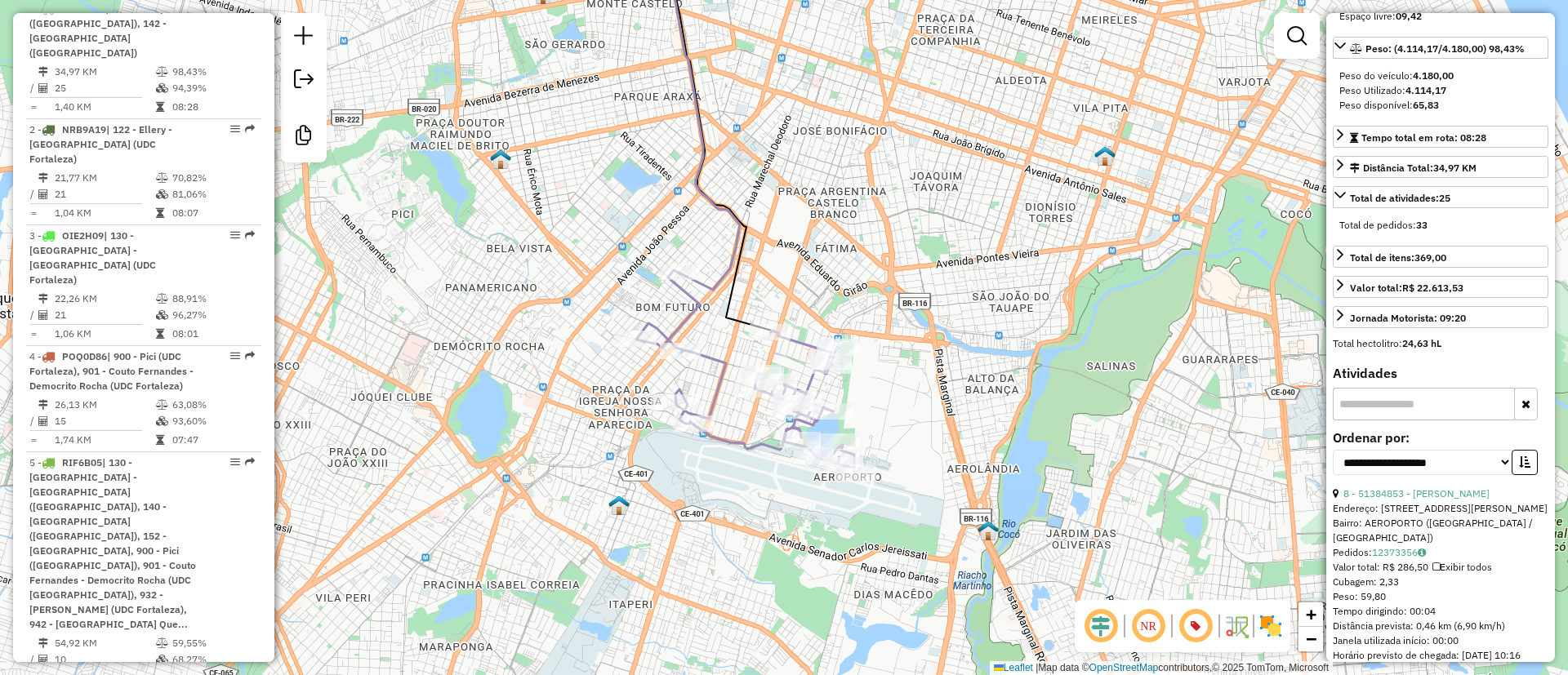
drag, startPoint x: 1155, startPoint y: 332, endPoint x: 1077, endPoint y: 283, distance: 92.1
click at [1077, 283] on div "Janela de atendimento Grade de atendimento Capacidade Transportadoras Veículos …" at bounding box center [784, 337] width 1568 height 675
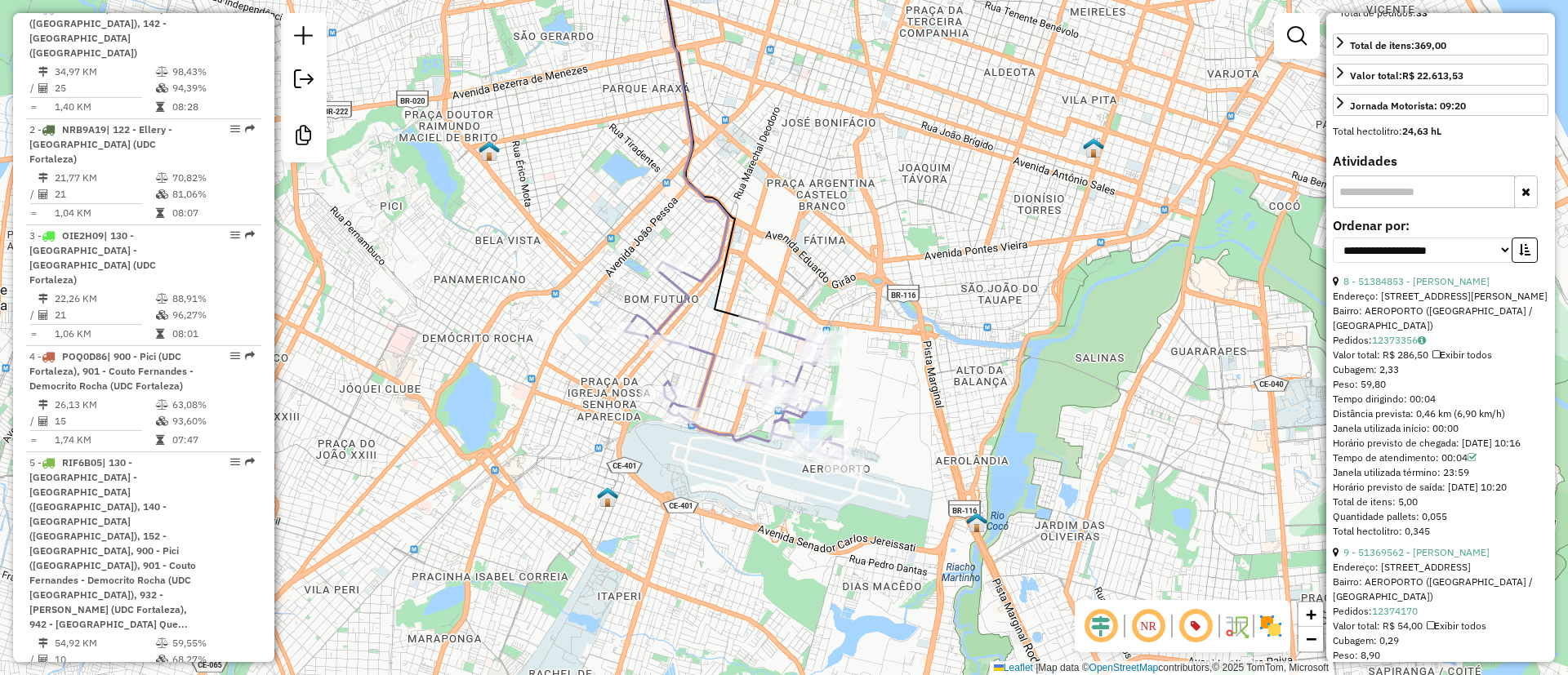
scroll to position [490, 0]
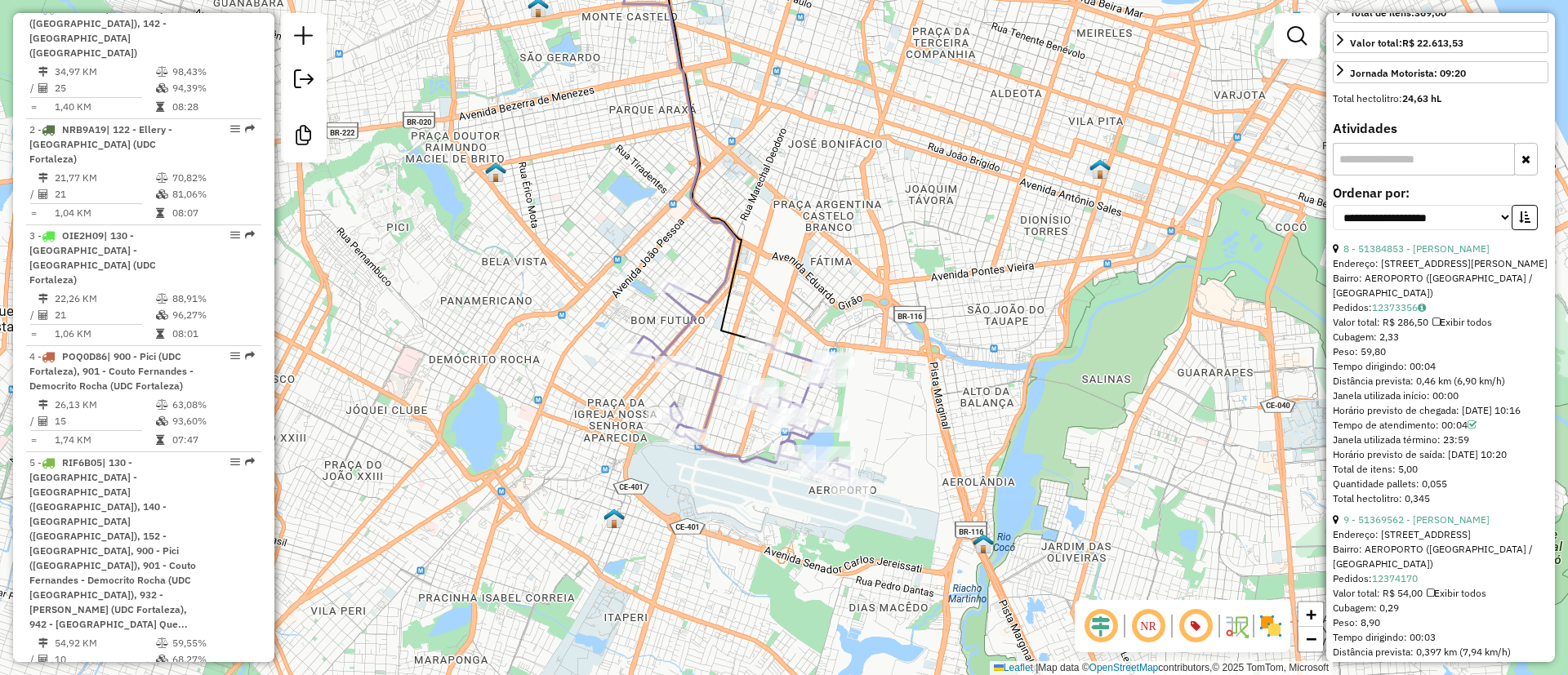
drag, startPoint x: 920, startPoint y: 348, endPoint x: 925, endPoint y: 369, distance: 21.6
click at [925, 369] on div "Janela de atendimento Grade de atendimento Capacidade Transportadoras Veículos …" at bounding box center [784, 337] width 1568 height 675
click at [807, 360] on icon at bounding box center [739, 383] width 218 height 202
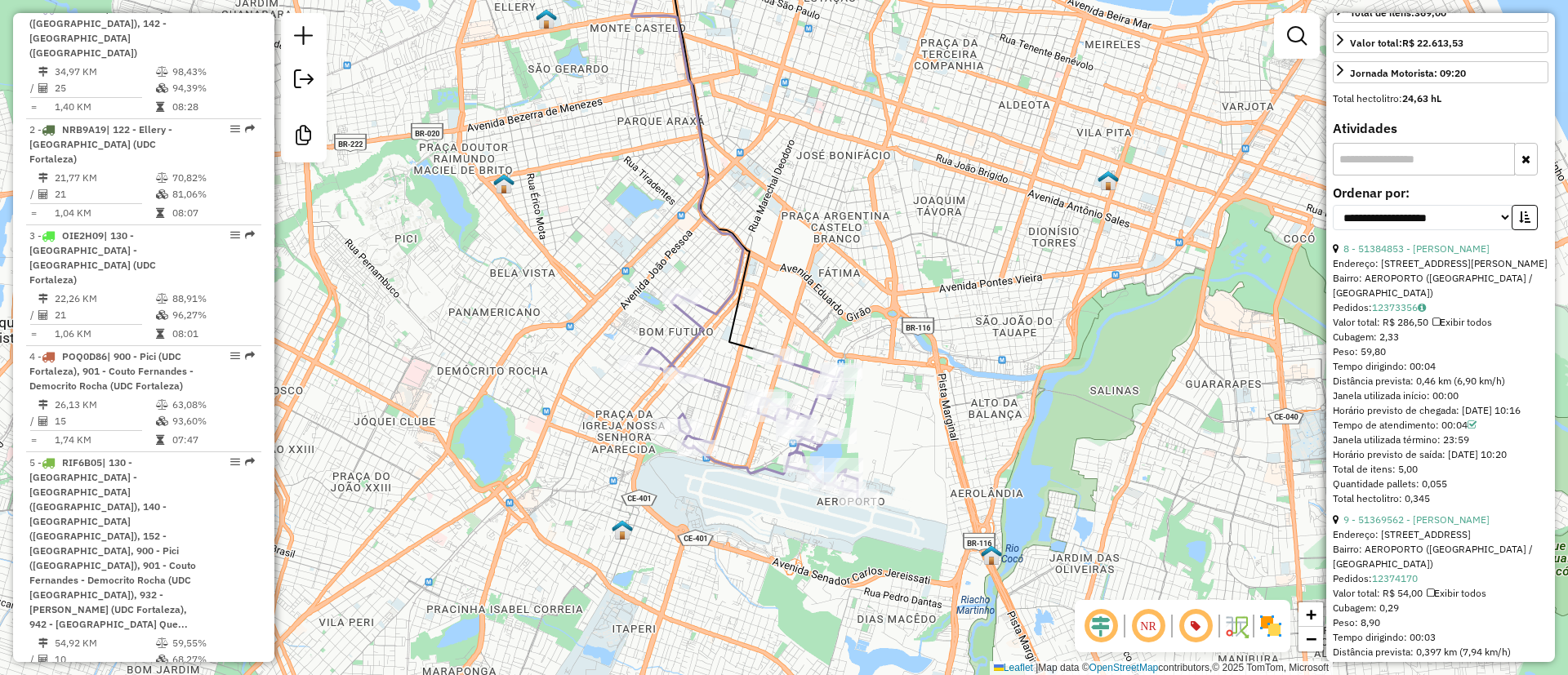
drag, startPoint x: 805, startPoint y: 340, endPoint x: 813, endPoint y: 350, distance: 12.8
click at [813, 350] on div "Janela de atendimento Grade de atendimento Capacidade Transportadoras Veículos …" at bounding box center [784, 337] width 1568 height 675
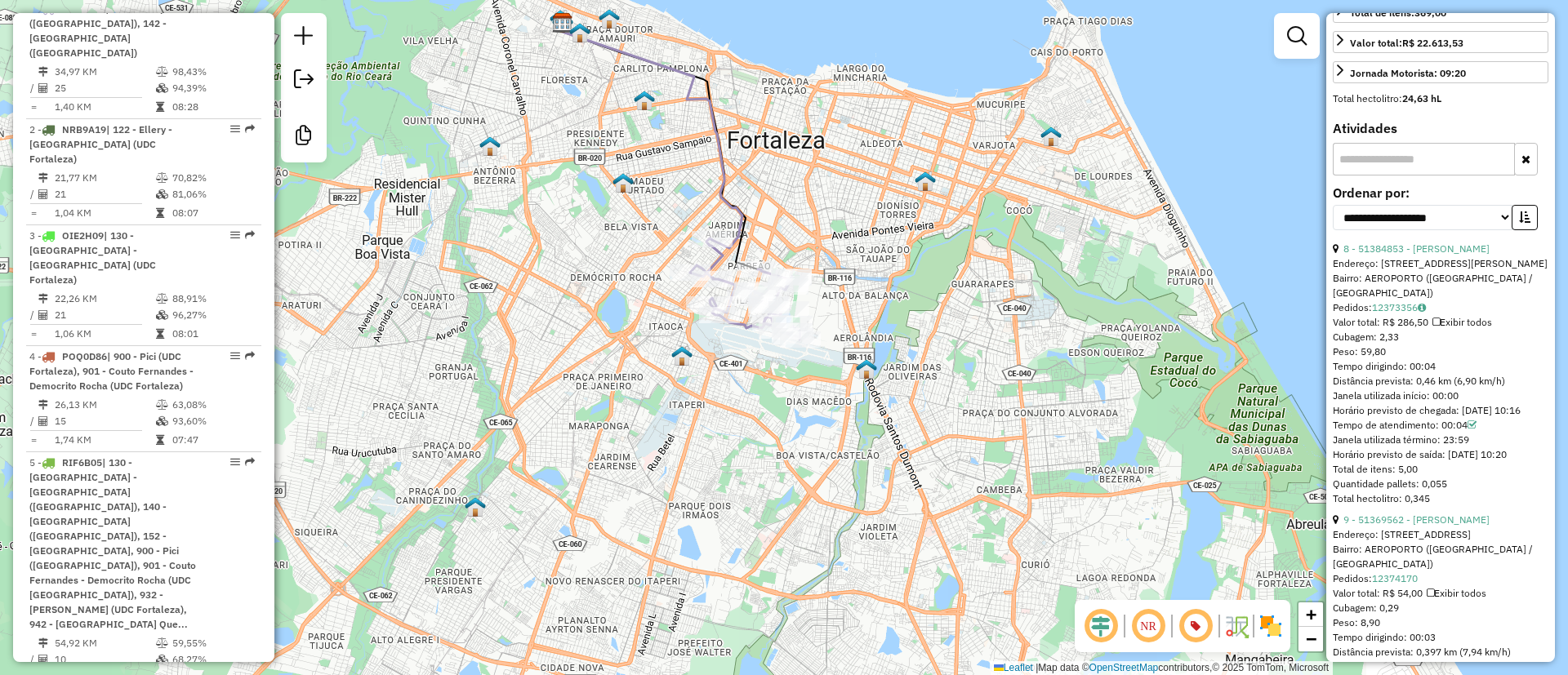
drag, startPoint x: 905, startPoint y: 417, endPoint x: 867, endPoint y: 326, distance: 98.6
click at [867, 328] on div "Janela de atendimento Grade de atendimento Capacidade Transportadoras Veículos …" at bounding box center [784, 337] width 1568 height 675
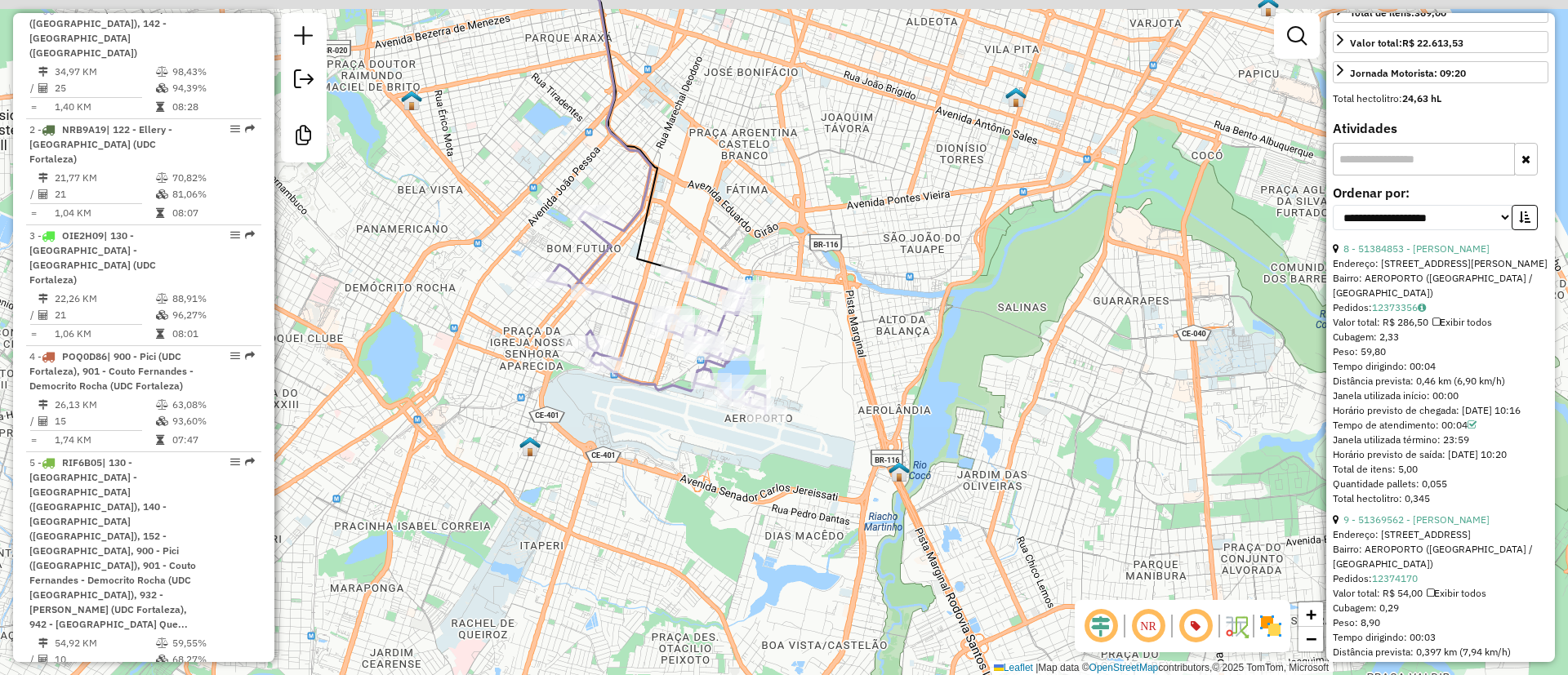
drag, startPoint x: 852, startPoint y: 293, endPoint x: 800, endPoint y: 344, distance: 72.8
click at [800, 342] on div "Janela de atendimento Grade de atendimento Capacidade Transportadoras Veículos …" at bounding box center [784, 337] width 1568 height 675
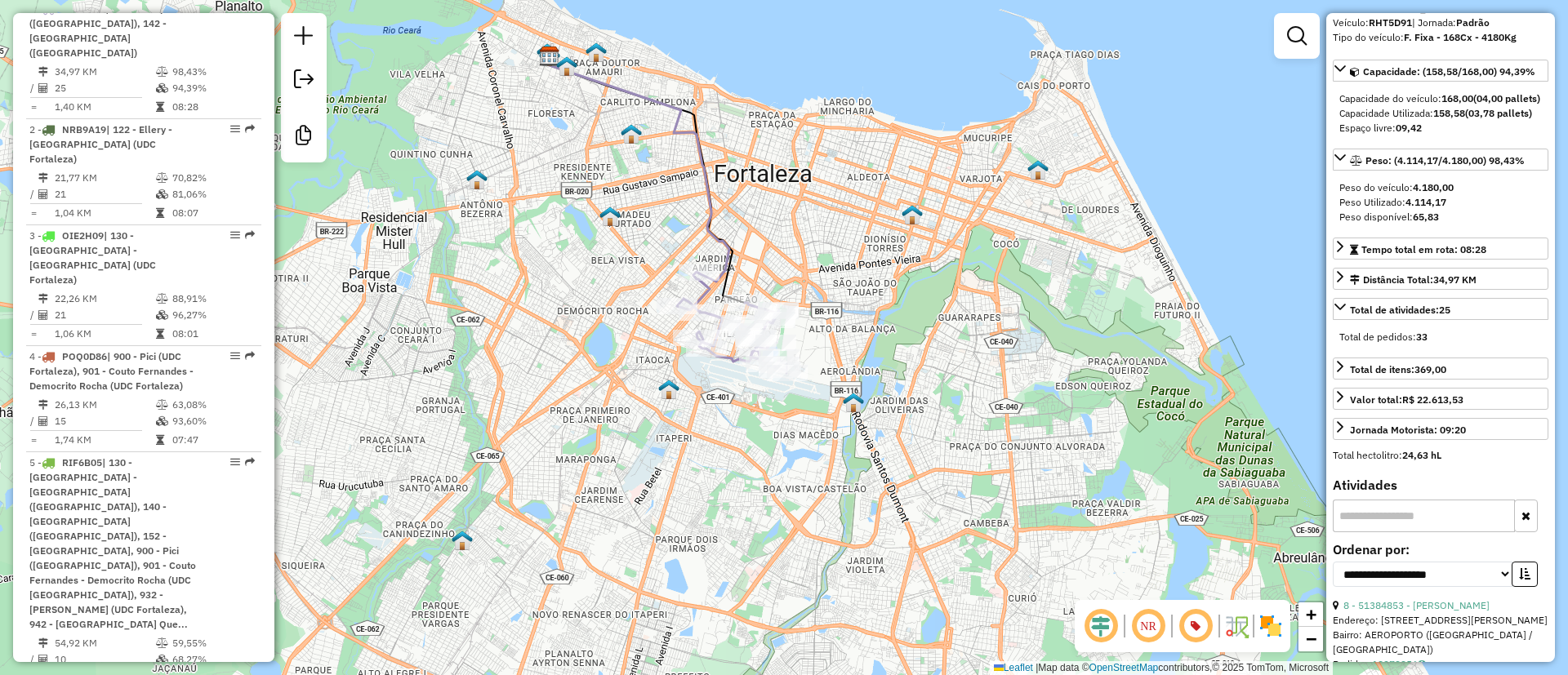
scroll to position [122, 0]
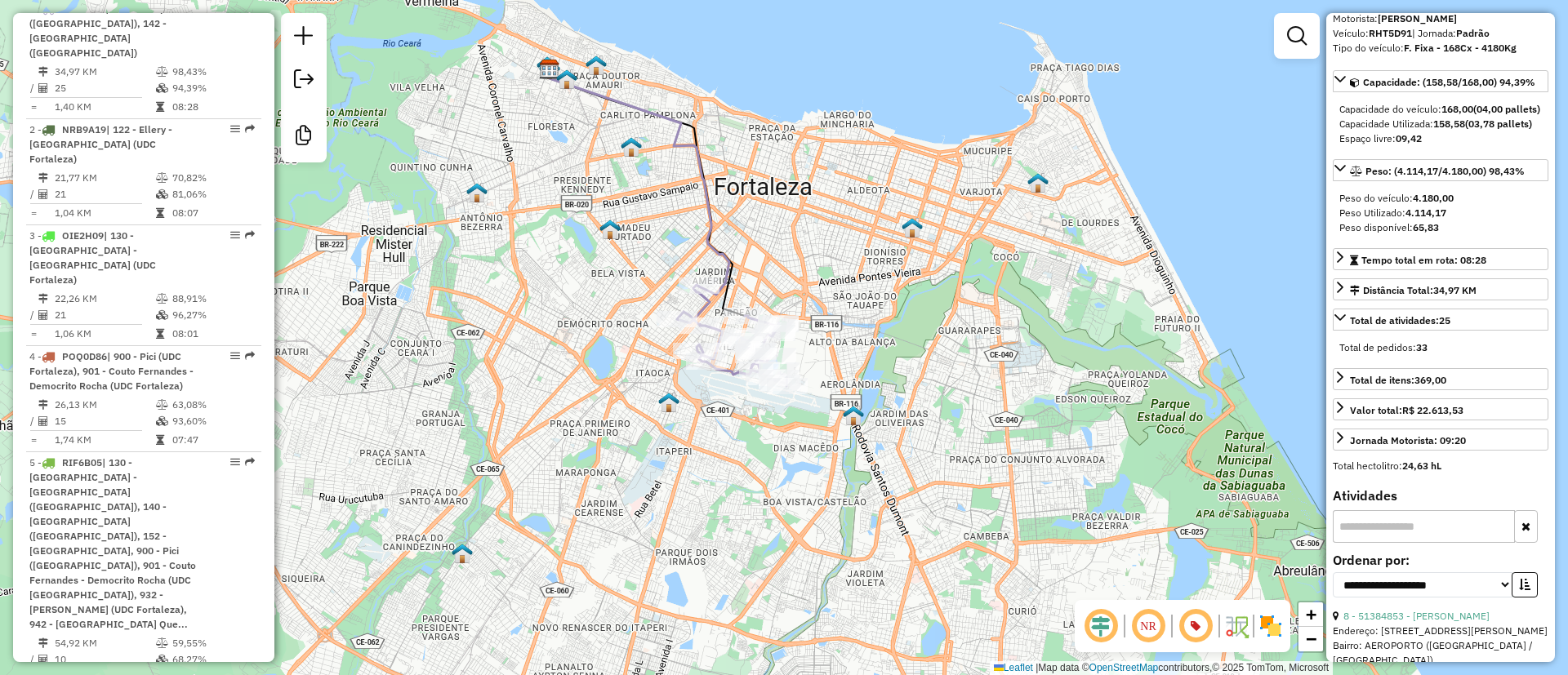
click at [768, 268] on div "Janela de atendimento Grade de atendimento Capacidade Transportadoras Veículos …" at bounding box center [784, 337] width 1568 height 675
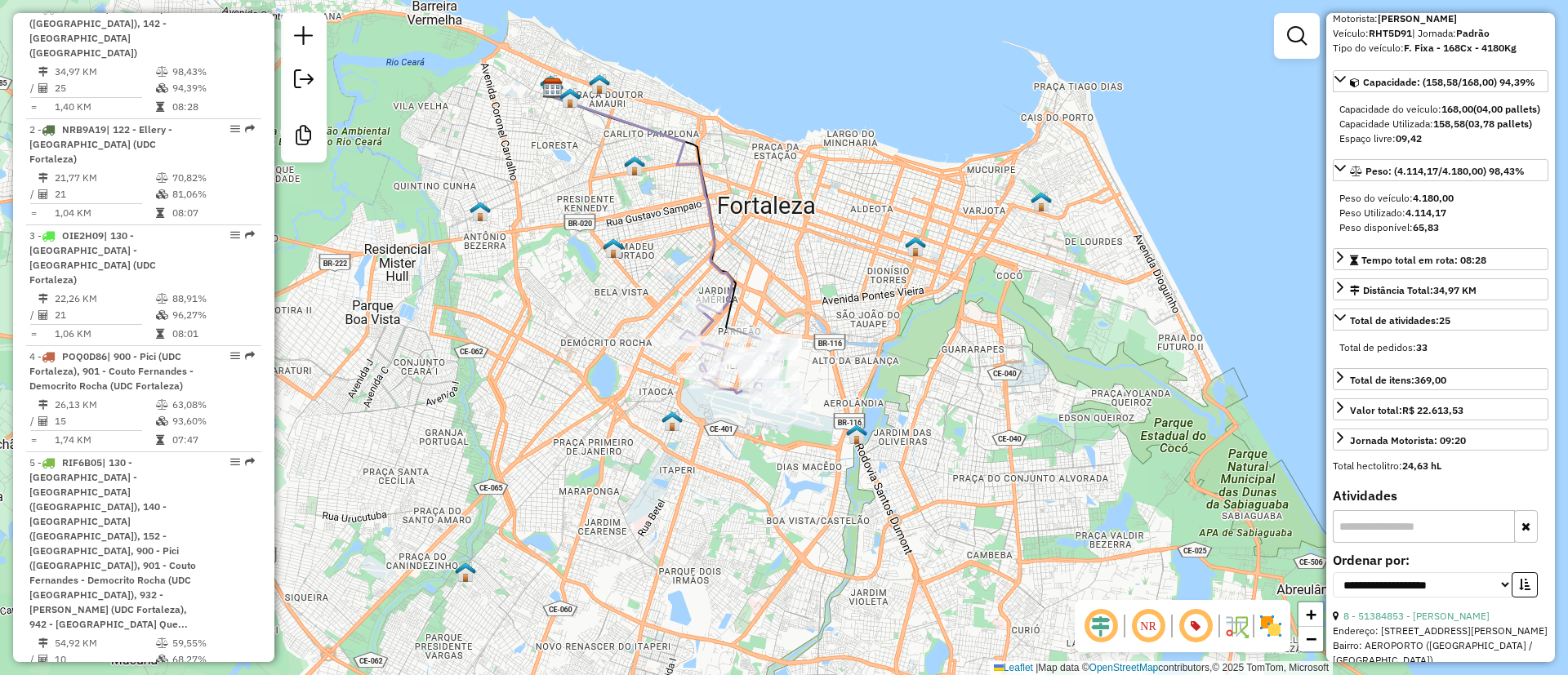
drag, startPoint x: 835, startPoint y: 268, endPoint x: 838, endPoint y: 305, distance: 37.1
click at [838, 304] on div "Janela de atendimento Grade de atendimento Capacidade Transportadoras Veículos …" at bounding box center [784, 337] width 1568 height 675
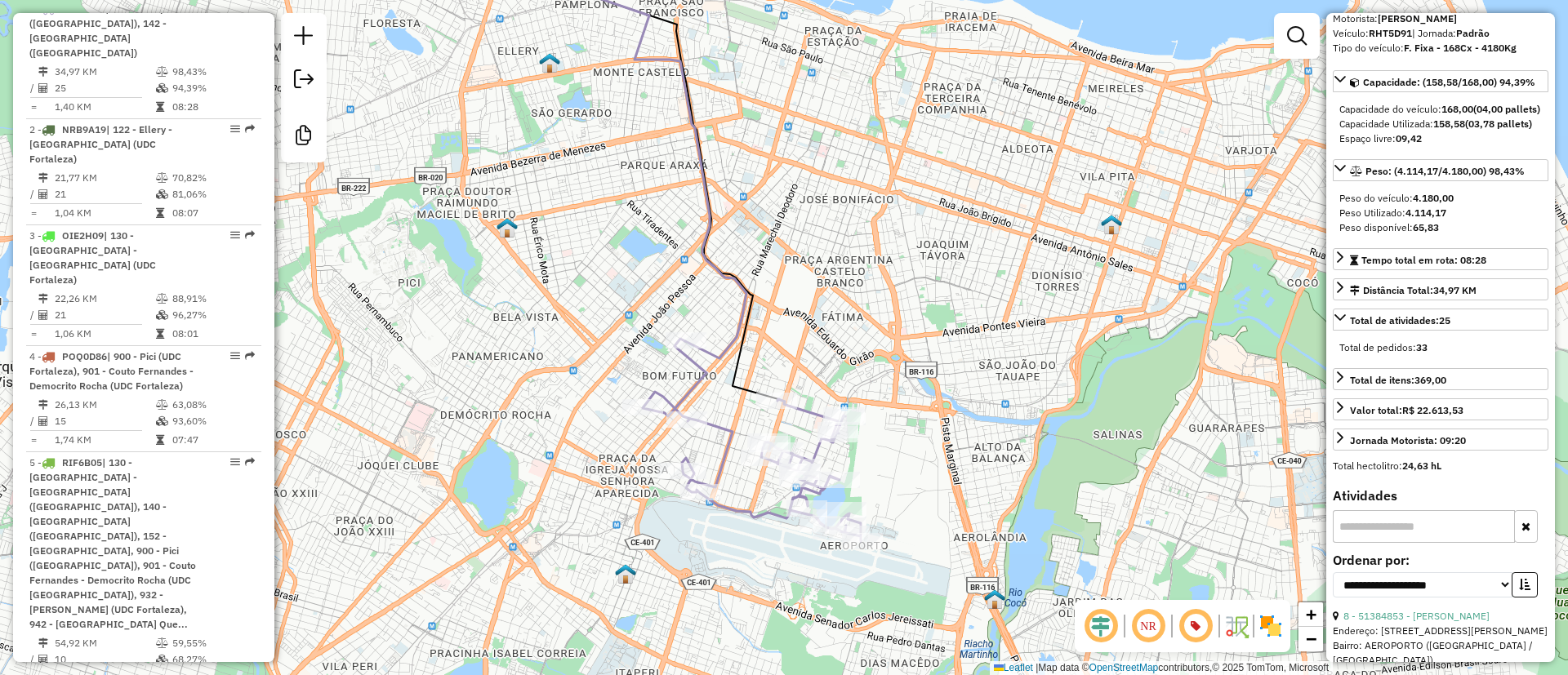
click at [721, 347] on icon at bounding box center [576, 145] width 341 height 426
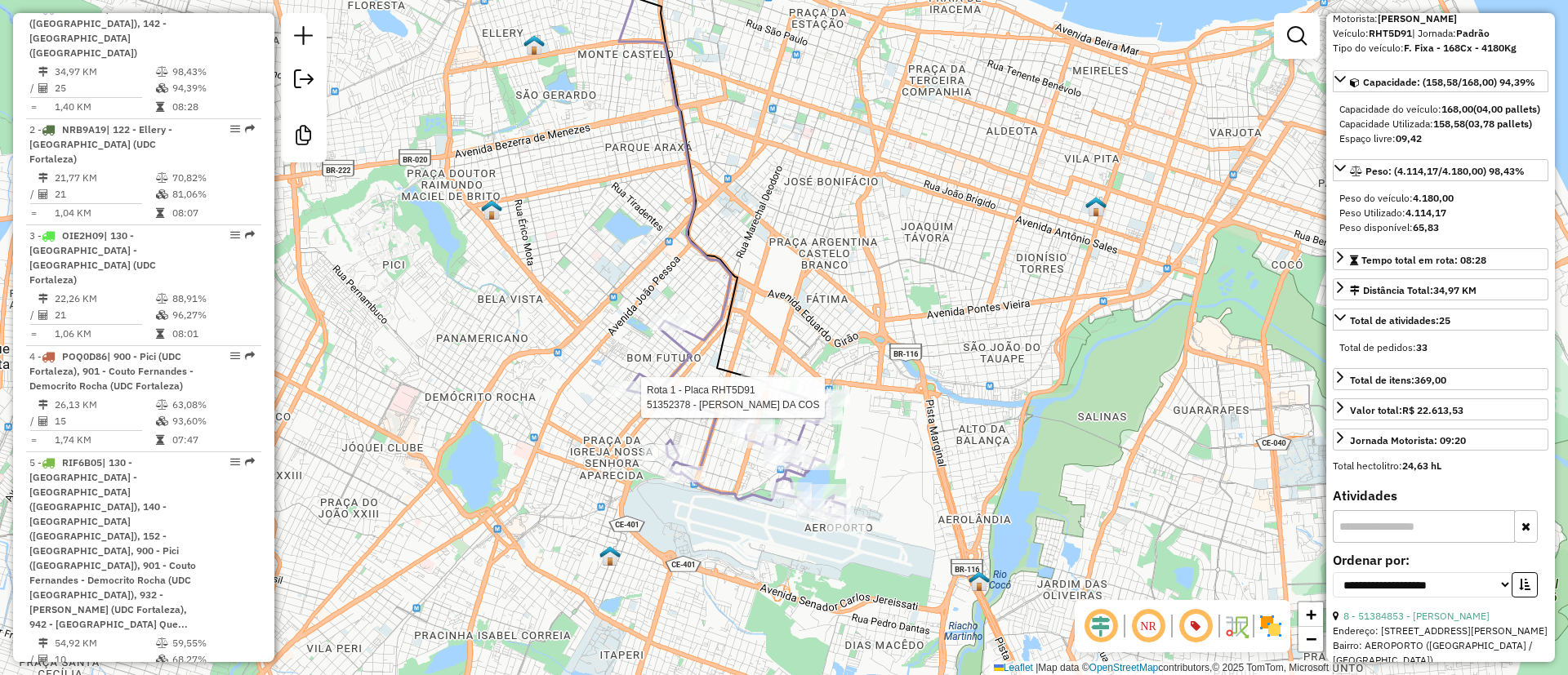
drag, startPoint x: 865, startPoint y: 340, endPoint x: 834, endPoint y: 300, distance: 50.6
click at [836, 303] on div "Rota 1 - Placa RHT5D91 51352378 - JULIO BRANDAO DA COS Janela de atendimento Gr…" at bounding box center [784, 337] width 1568 height 675
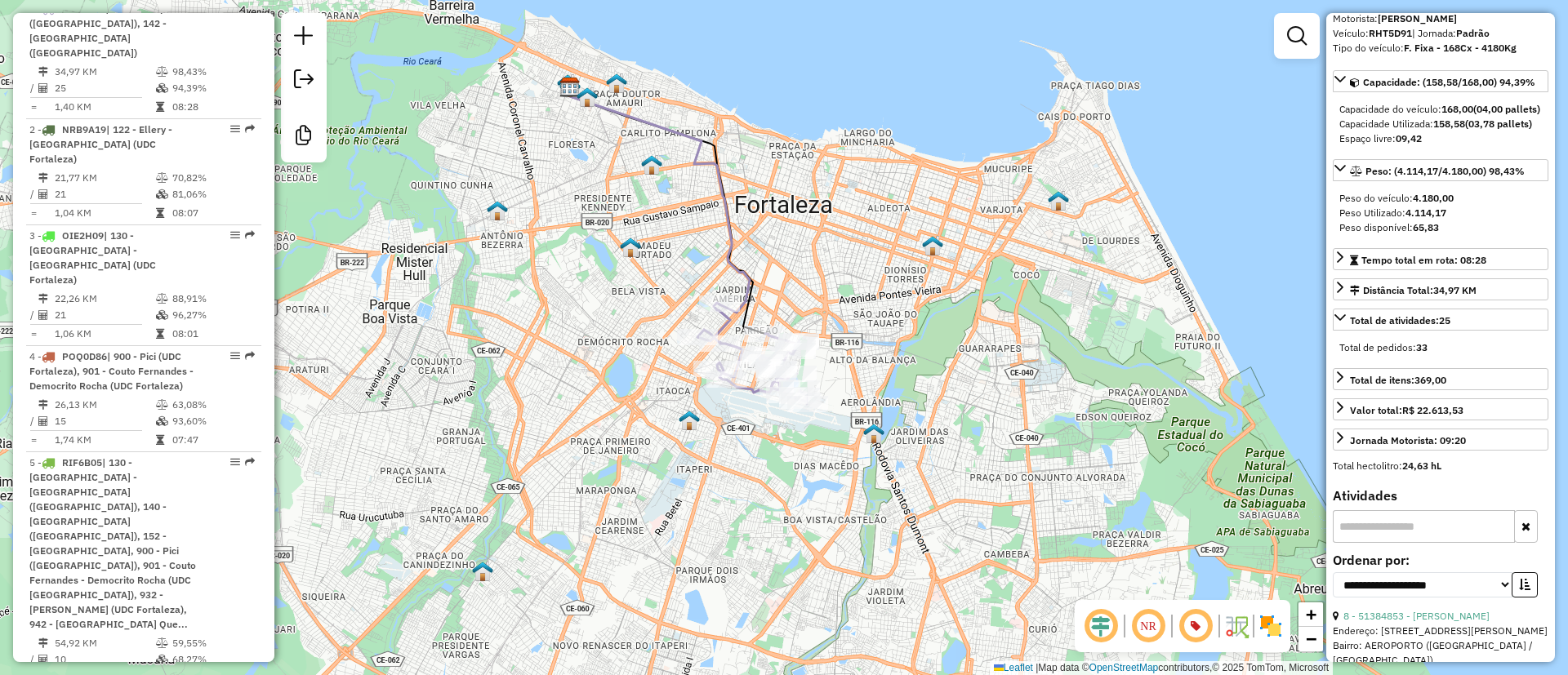
drag, startPoint x: 845, startPoint y: 369, endPoint x: 834, endPoint y: 359, distance: 14.9
click at [834, 359] on div "Janela de atendimento Grade de atendimento Capacidade Transportadoras Veículos …" at bounding box center [784, 337] width 1568 height 675
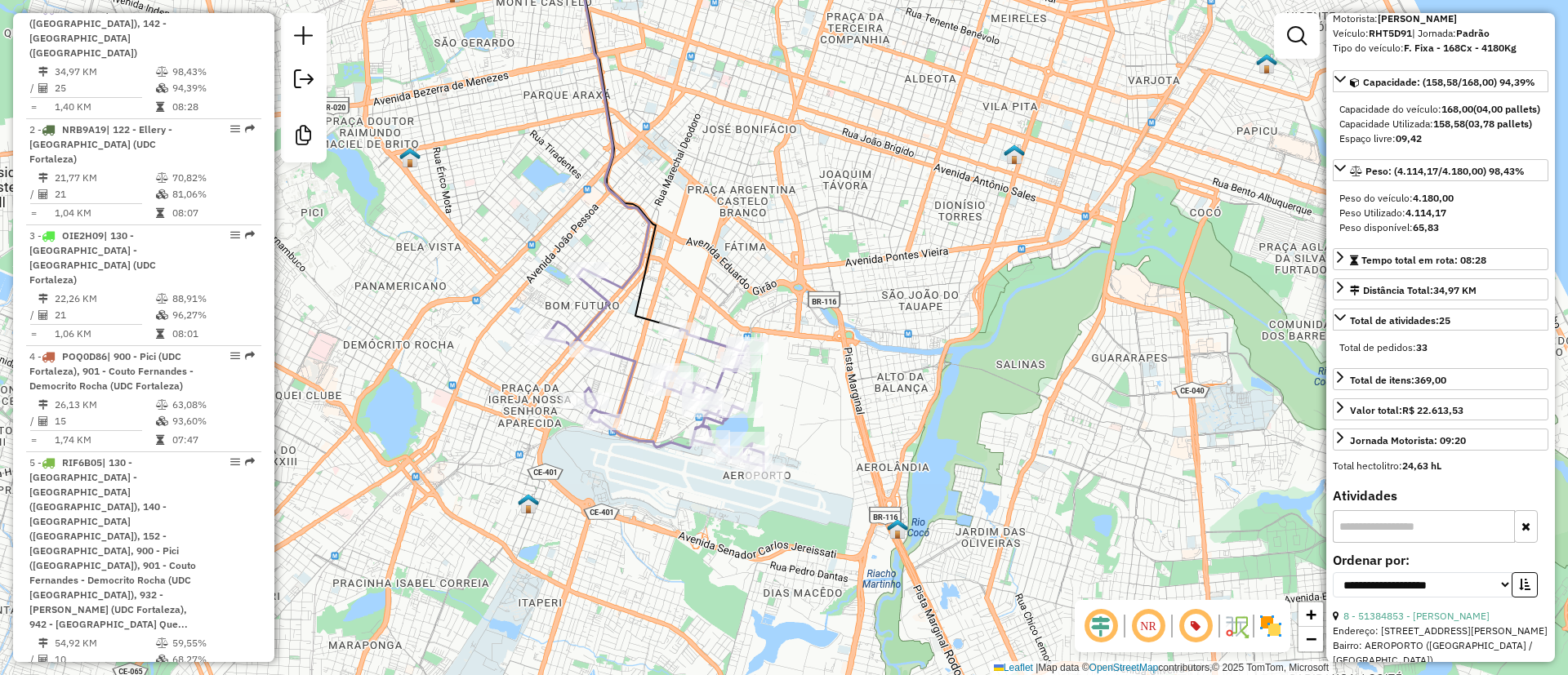
drag, startPoint x: 812, startPoint y: 246, endPoint x: 816, endPoint y: 284, distance: 38.2
click at [816, 284] on div "Janela de atendimento Grade de atendimento Capacidade Transportadoras Veículos …" at bounding box center [784, 337] width 1568 height 675
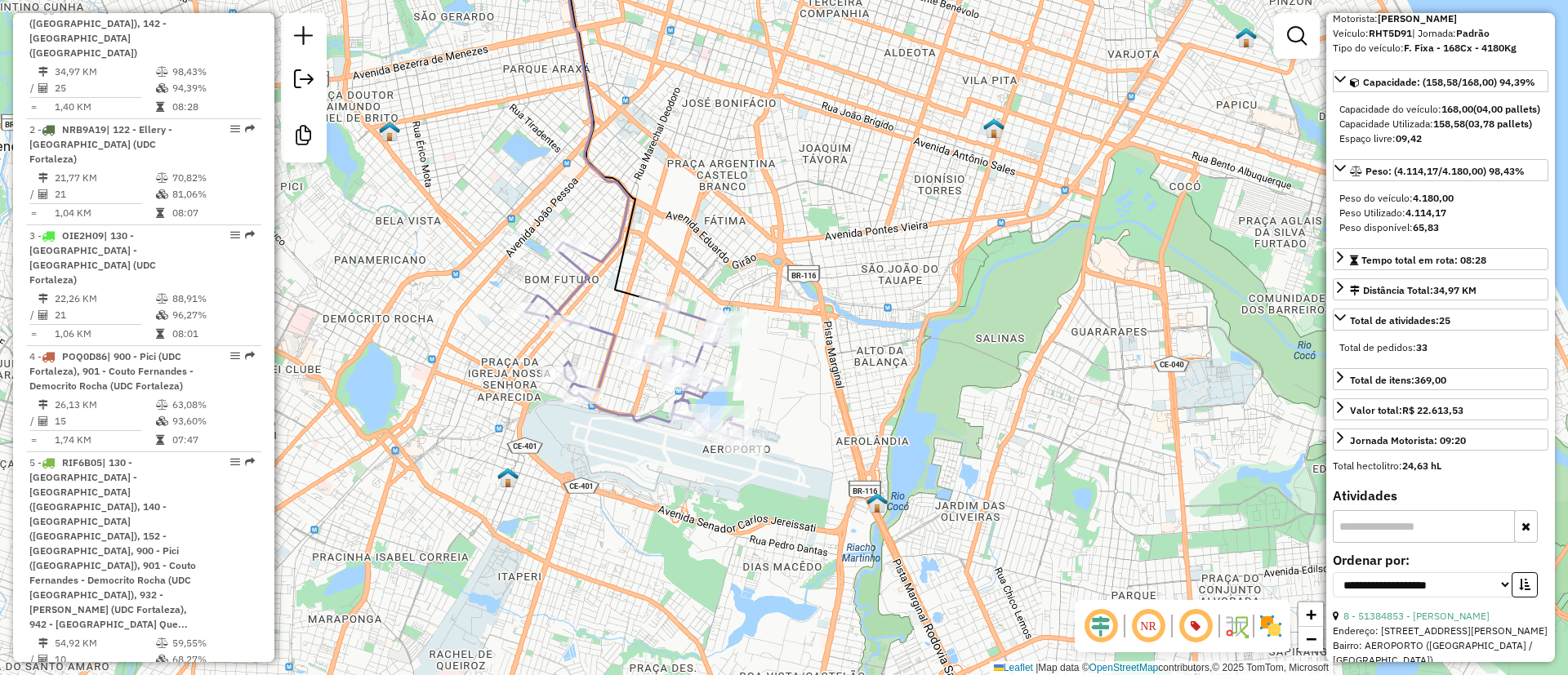
drag, startPoint x: 783, startPoint y: 394, endPoint x: 771, endPoint y: 384, distance: 15.6
click at [771, 384] on div "Janela de atendimento Grade de atendimento Capacidade Transportadoras Veículos …" at bounding box center [784, 337] width 1568 height 675
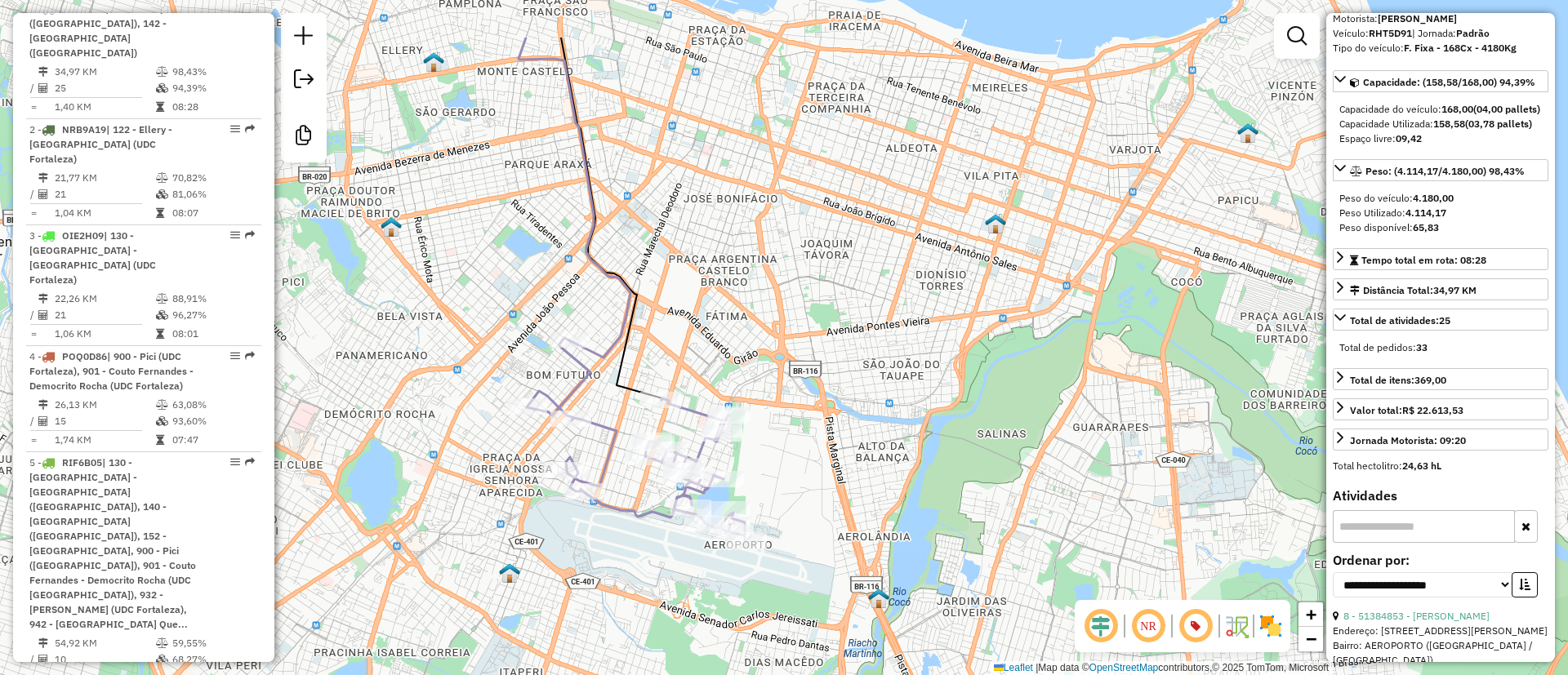
drag, startPoint x: 785, startPoint y: 399, endPoint x: 798, endPoint y: 505, distance: 106.8
click at [798, 505] on div "Janela de atendimento Grade de atendimento Capacidade Transportadoras Veículos …" at bounding box center [784, 337] width 1568 height 675
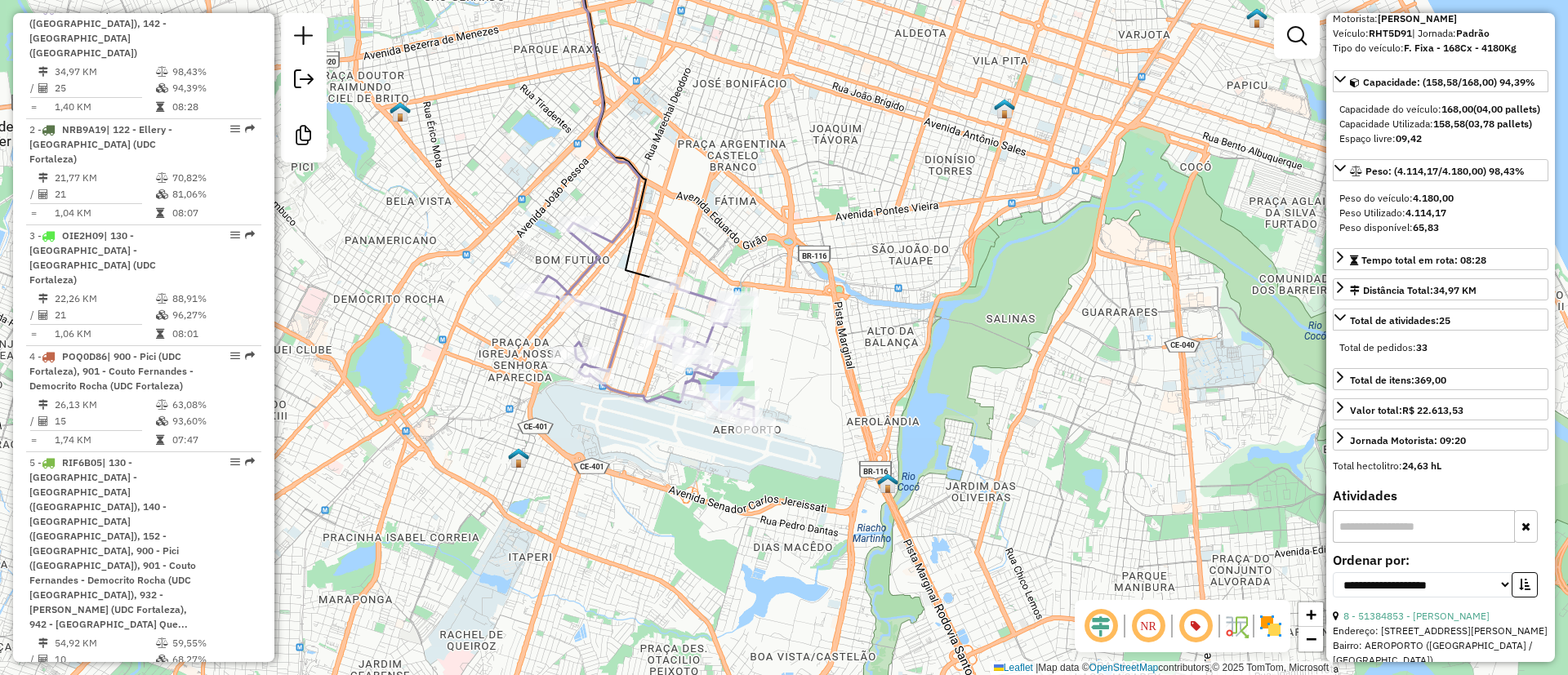
drag, startPoint x: 774, startPoint y: 509, endPoint x: 784, endPoint y: 391, distance: 118.4
click at [783, 391] on div "Janela de atendimento Grade de atendimento Capacidade Transportadoras Veículos …" at bounding box center [784, 337] width 1568 height 675
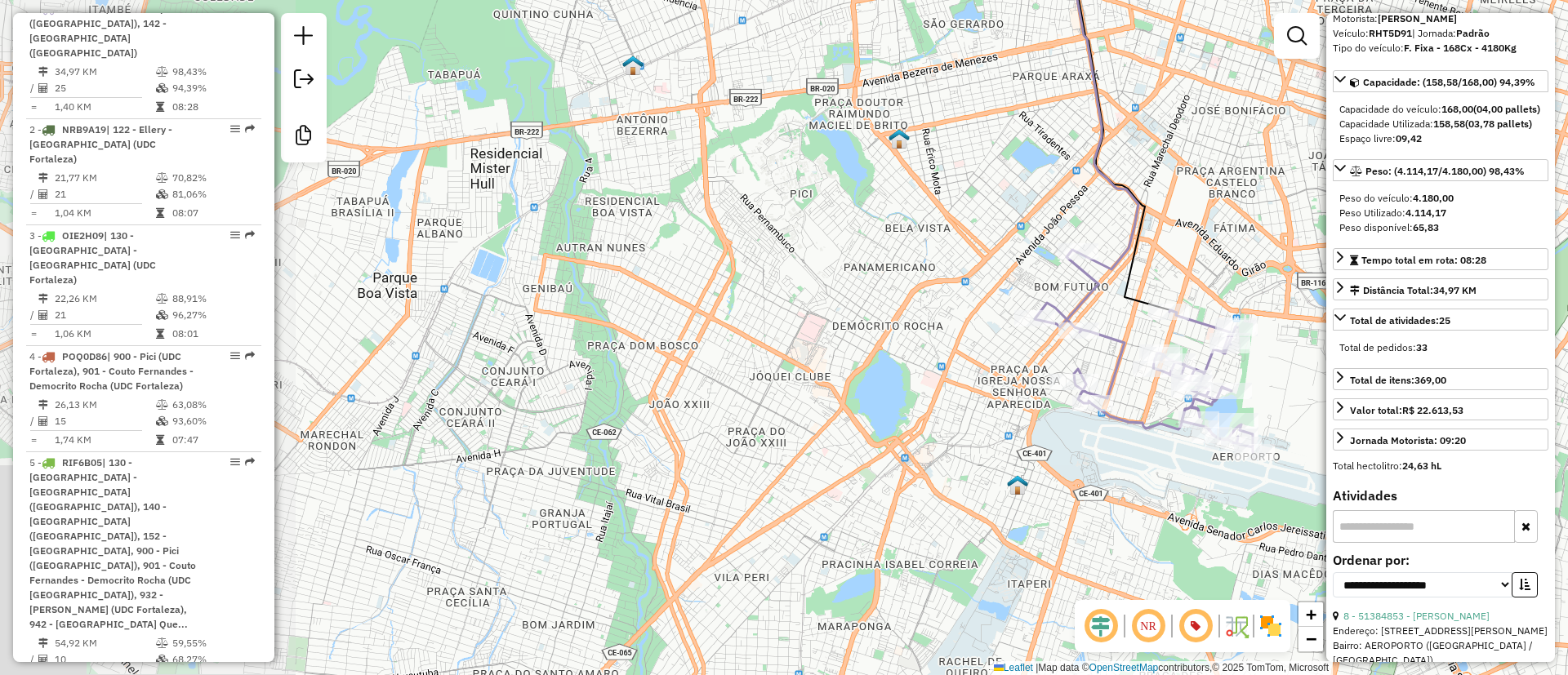
drag, startPoint x: 808, startPoint y: 498, endPoint x: 1273, endPoint y: 529, distance: 466.0
click at [1273, 529] on div "Janela de atendimento Grade de atendimento Capacidade Transportadoras Veículos …" at bounding box center [784, 337] width 1568 height 675
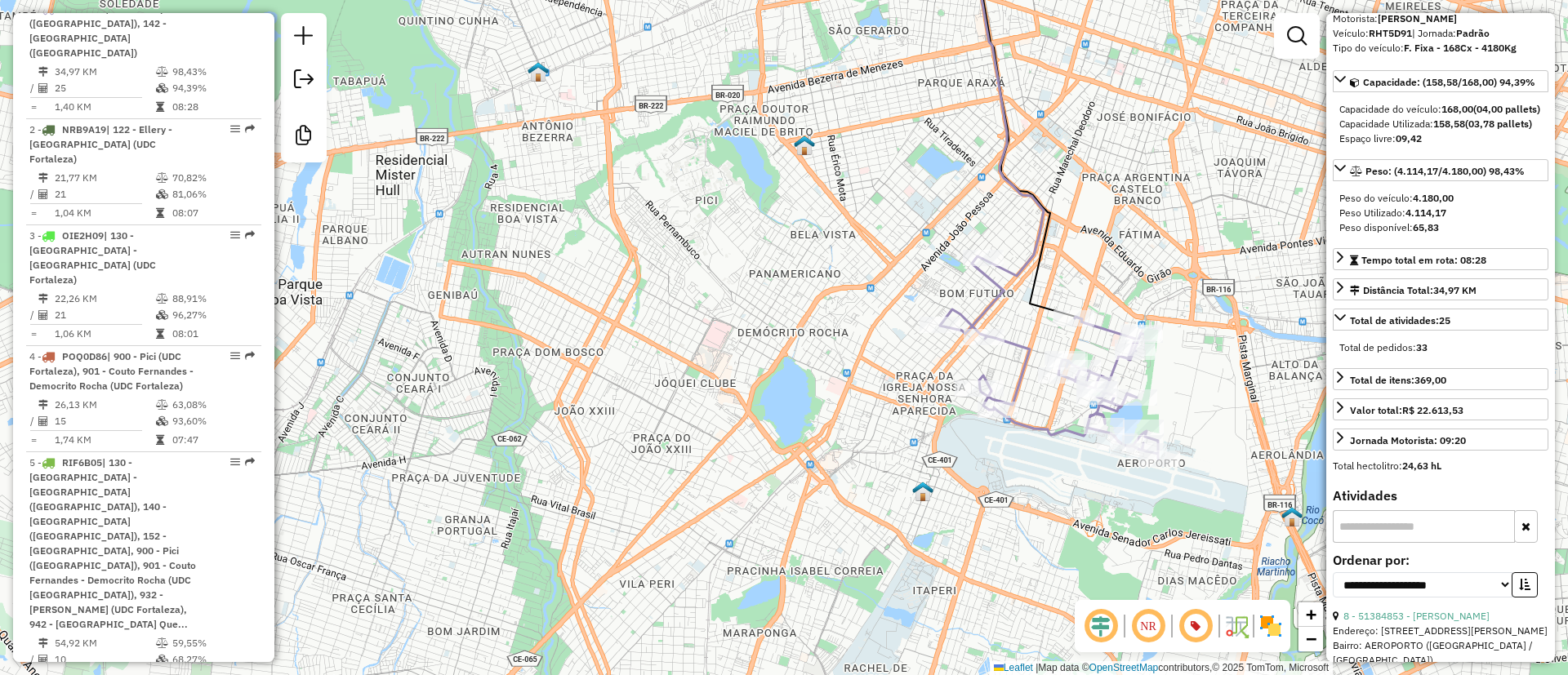
drag, startPoint x: 696, startPoint y: 506, endPoint x: 535, endPoint y: 506, distance: 161.0
click at [560, 506] on div "Janela de atendimento Grade de atendimento Capacidade Transportadoras Veículos …" at bounding box center [784, 337] width 1568 height 675
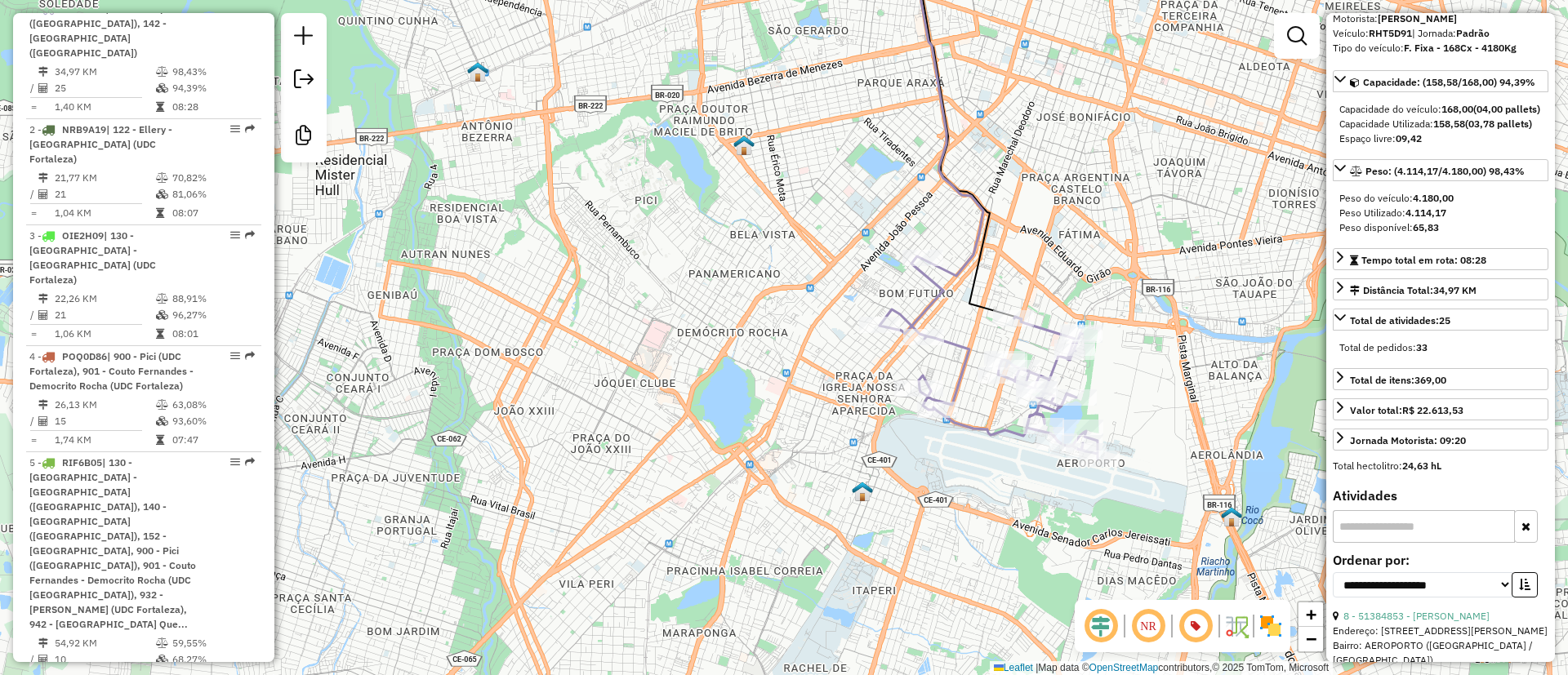
drag, startPoint x: 1020, startPoint y: 246, endPoint x: 929, endPoint y: 254, distance: 91.4
click at [936, 251] on div "Rota 1 - Placa RHT5D91 51336459 - JOSÉ CARLOS DE LIMA Rota 1 - Placa RHT5D91 51…" at bounding box center [784, 337] width 1568 height 675
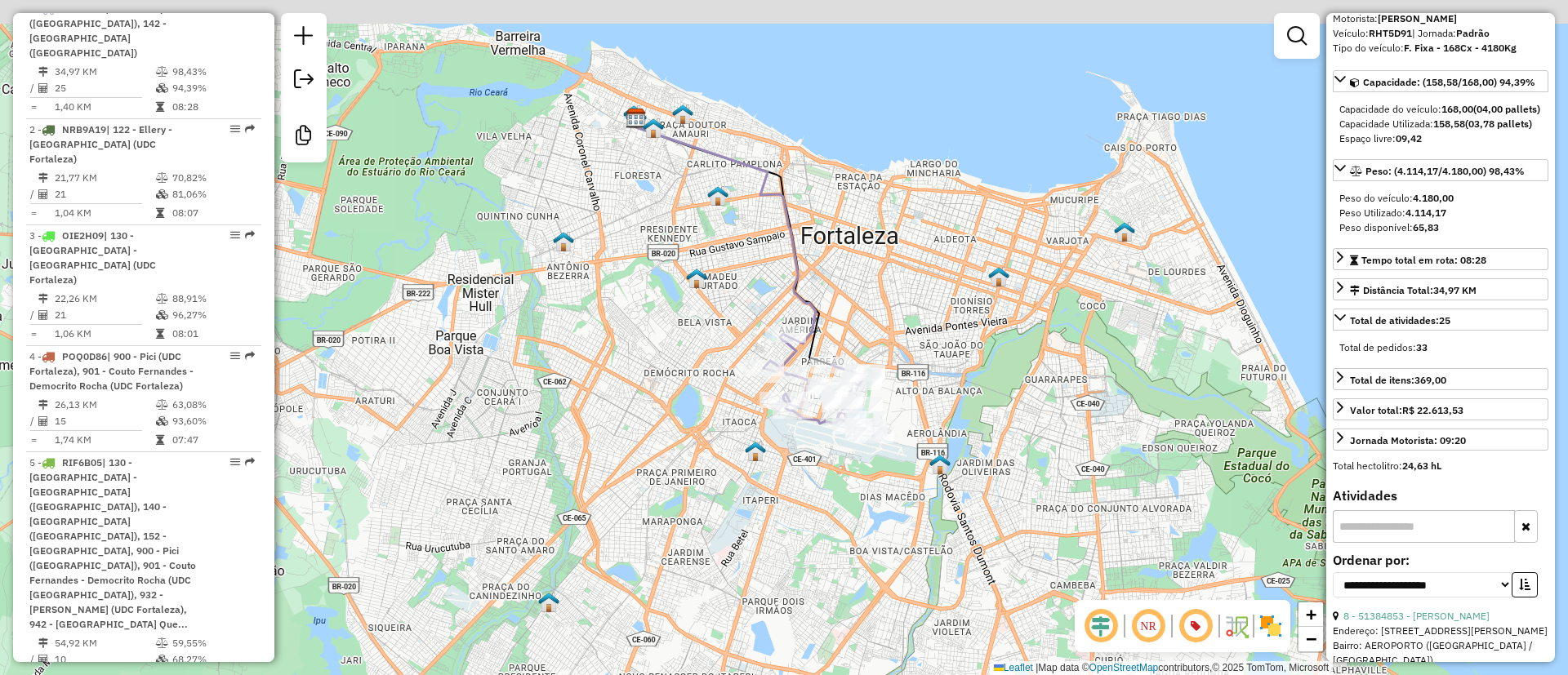
drag, startPoint x: 951, startPoint y: 339, endPoint x: 921, endPoint y: 391, distance: 60.0
click at [921, 391] on div "Janela de atendimento Grade de atendimento Capacidade Transportadoras Veículos …" at bounding box center [784, 337] width 1568 height 675
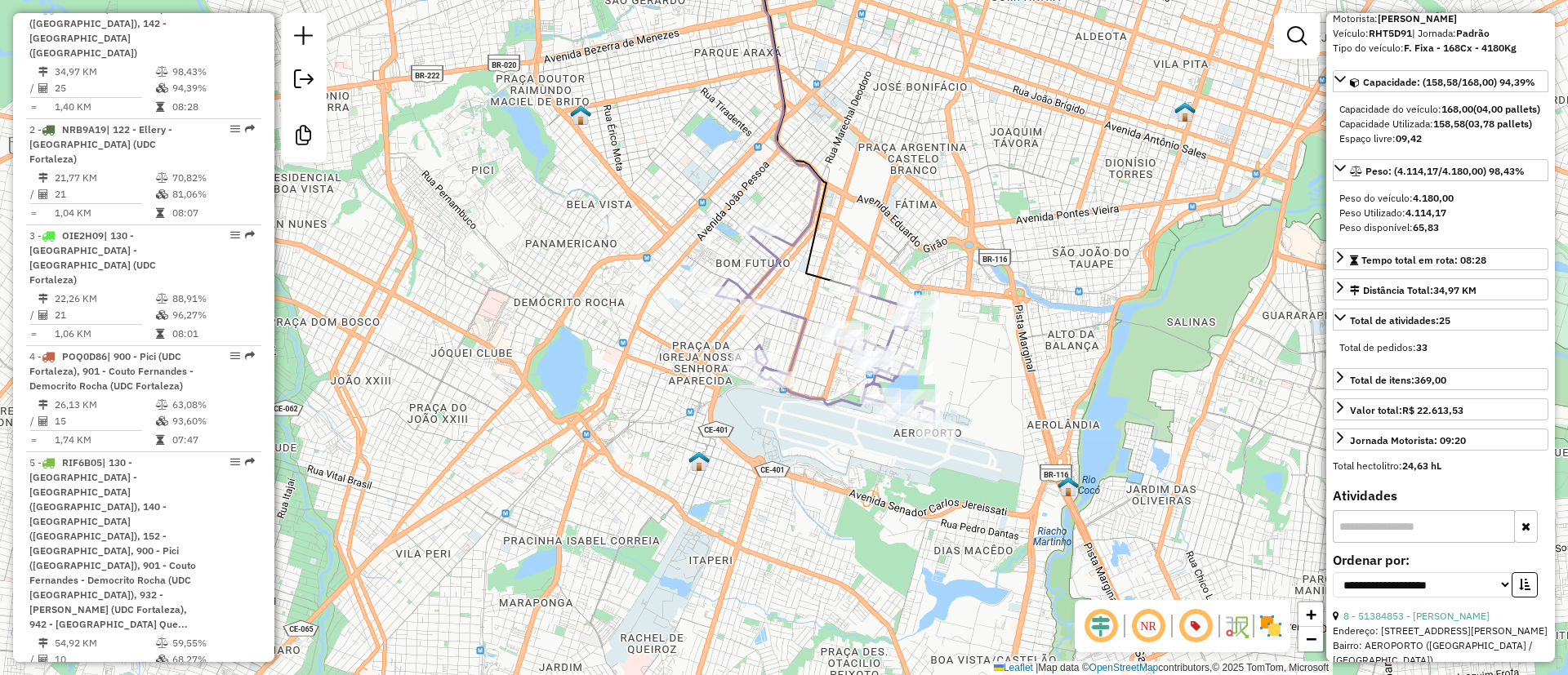
click at [808, 387] on icon at bounding box center [825, 326] width 218 height 202
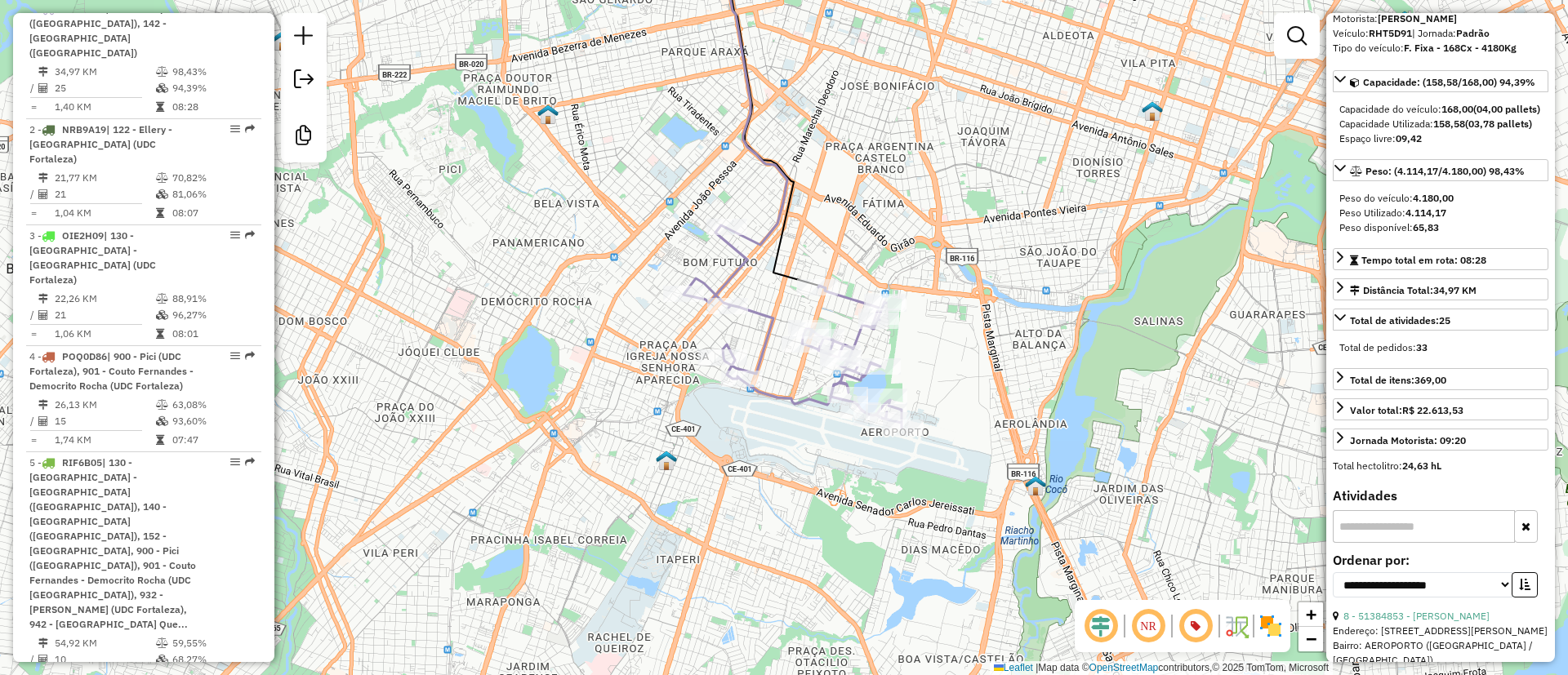
drag, startPoint x: 924, startPoint y: 215, endPoint x: 898, endPoint y: 218, distance: 26.2
click at [898, 218] on div "Janela de atendimento Grade de atendimento Capacidade Transportadoras Veículos …" at bounding box center [784, 337] width 1568 height 675
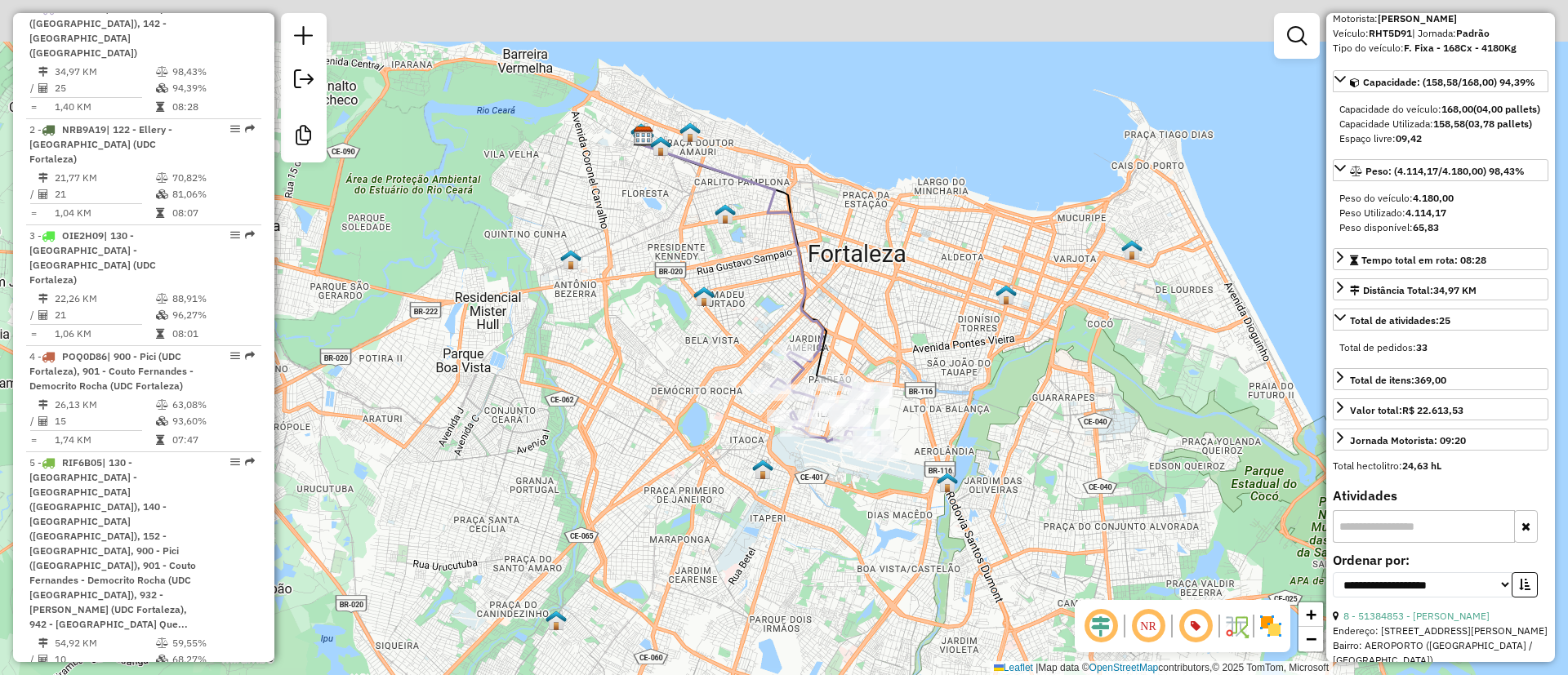
drag, startPoint x: 945, startPoint y: 212, endPoint x: 933, endPoint y: 331, distance: 119.6
click at [931, 331] on div "Janela de atendimento Grade de atendimento Capacidade Transportadoras Veículos …" at bounding box center [784, 337] width 1568 height 675
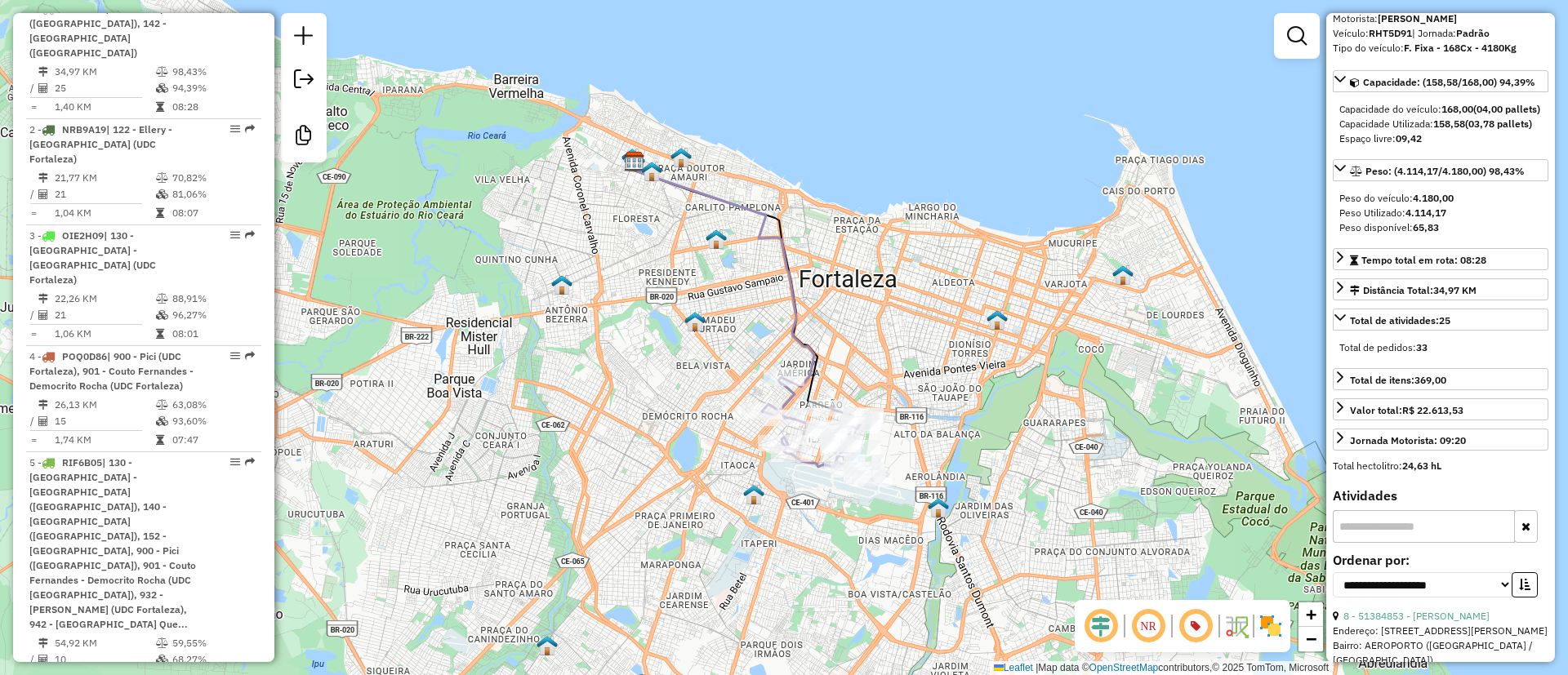
drag, startPoint x: 764, startPoint y: 333, endPoint x: 757, endPoint y: 353, distance: 21.2
click at [757, 353] on div "Janela de atendimento Grade de atendimento Capacidade Transportadoras Veículos …" at bounding box center [784, 337] width 1568 height 675
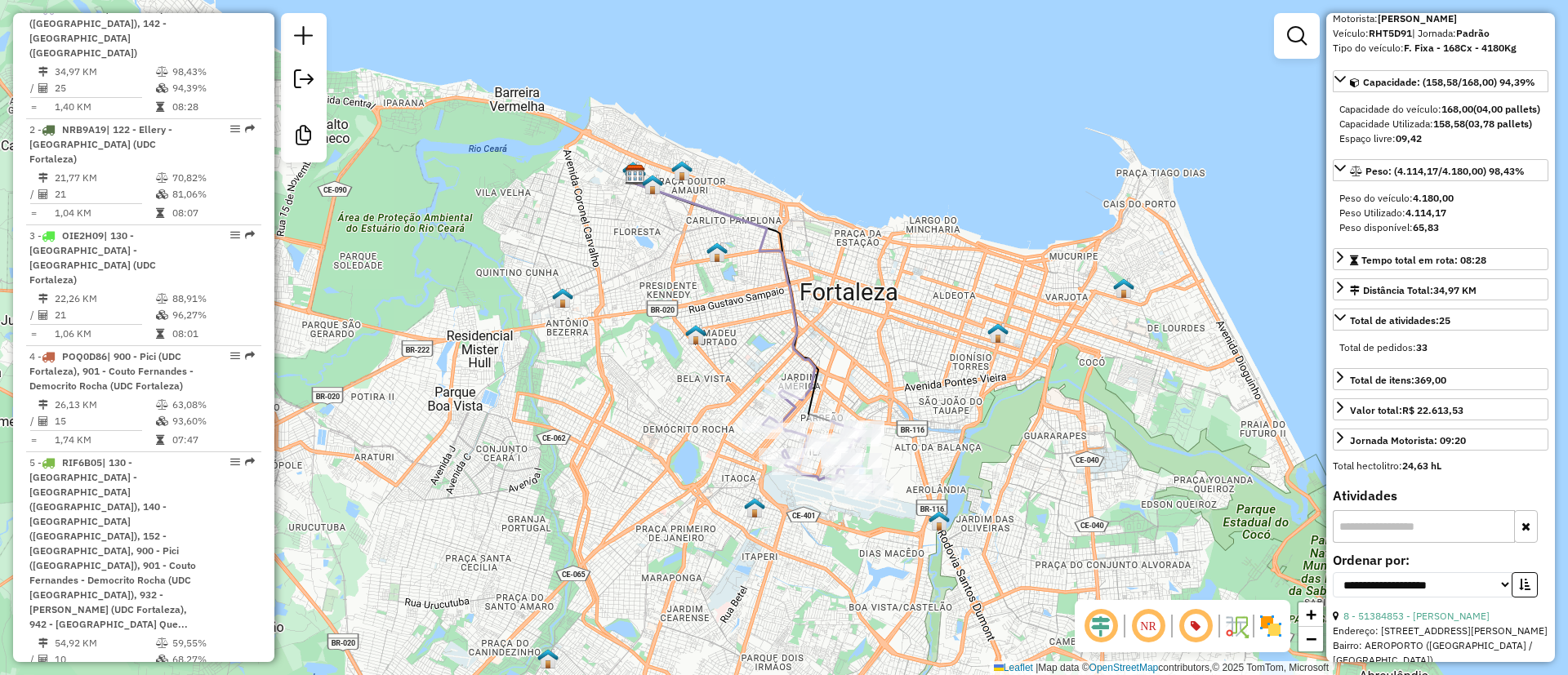
drag, startPoint x: 750, startPoint y: 311, endPoint x: 750, endPoint y: 326, distance: 15.0
click at [750, 326] on div "Janela de atendimento Grade de atendimento Capacidade Transportadoras Veículos …" at bounding box center [784, 337] width 1568 height 675
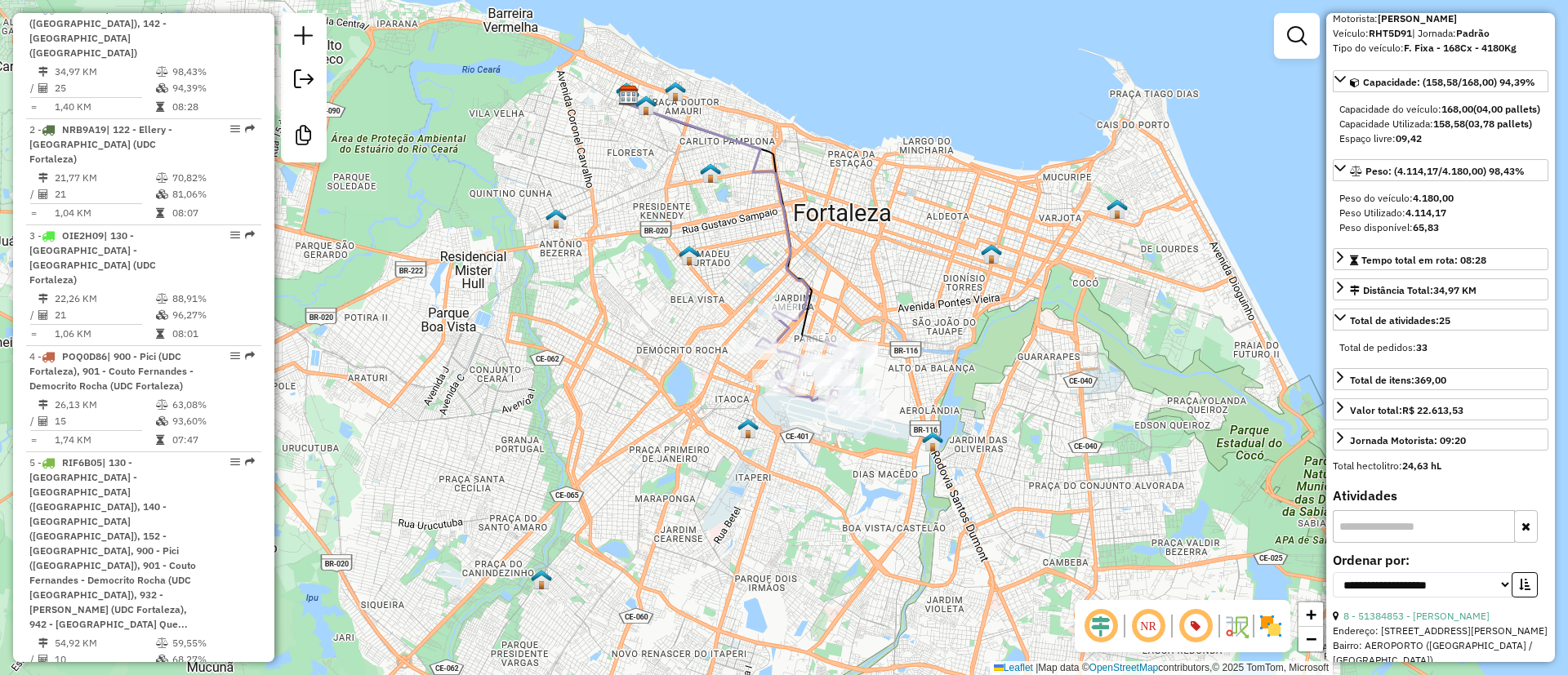
drag, startPoint x: 960, startPoint y: 441, endPoint x: 953, endPoint y: 361, distance: 80.3
click at [953, 363] on div "Janela de atendimento Grade de atendimento Capacidade Transportadoras Veículos …" at bounding box center [784, 337] width 1568 height 675
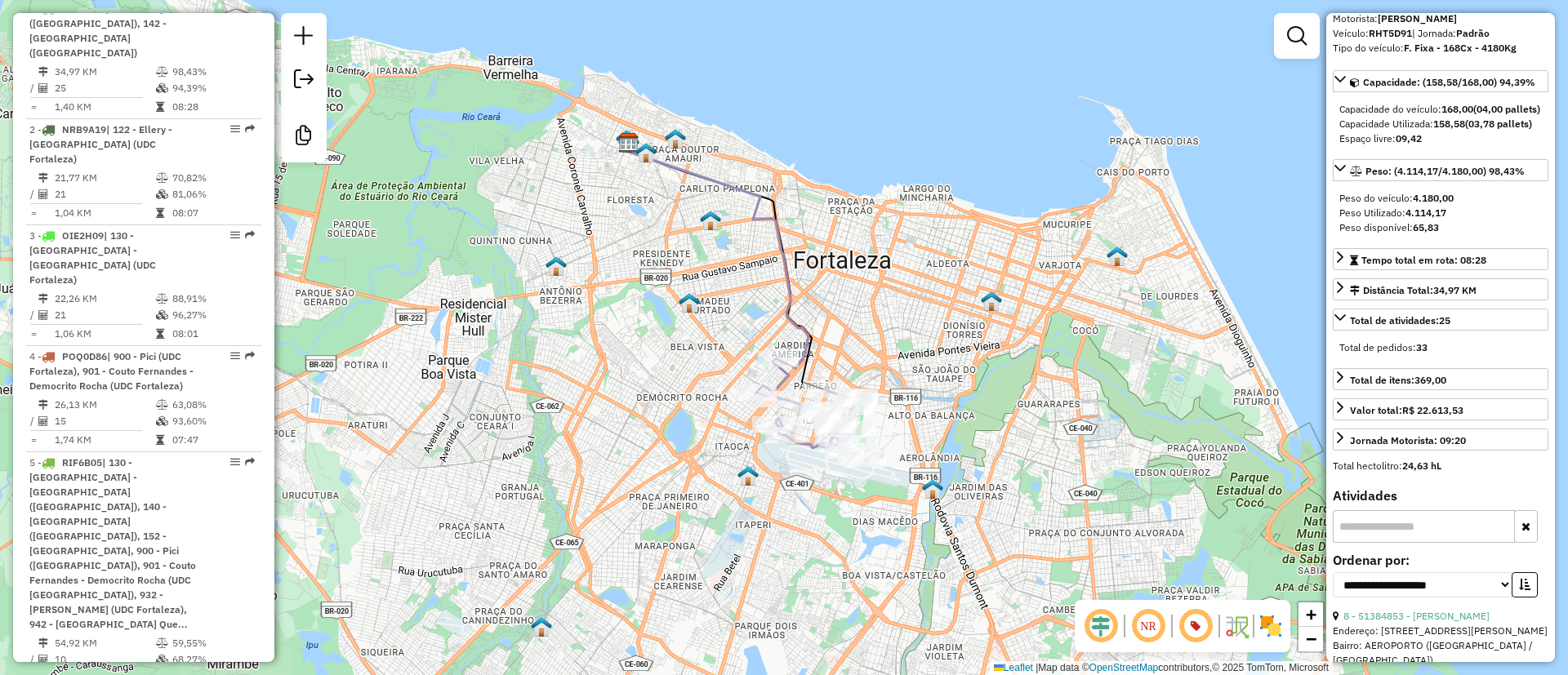
drag, startPoint x: 696, startPoint y: 268, endPoint x: 696, endPoint y: 288, distance: 20.0
click at [696, 288] on div "Janela de atendimento Grade de atendimento Capacidade Transportadoras Veículos …" at bounding box center [784, 337] width 1568 height 675
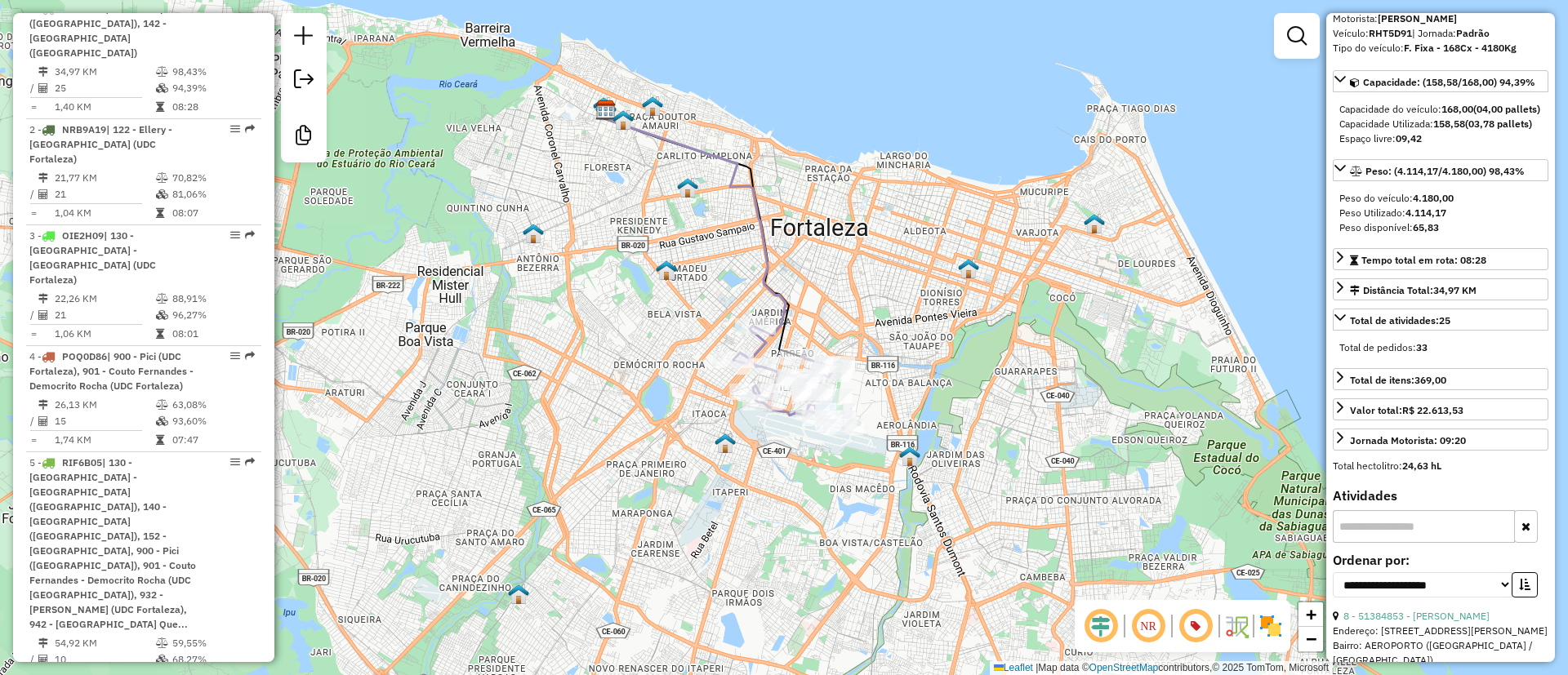
drag, startPoint x: 807, startPoint y: 285, endPoint x: 779, endPoint y: 241, distance: 52.2
click at [783, 245] on div "Janela de atendimento Grade de atendimento Capacidade Transportadoras Veículos …" at bounding box center [784, 337] width 1568 height 675
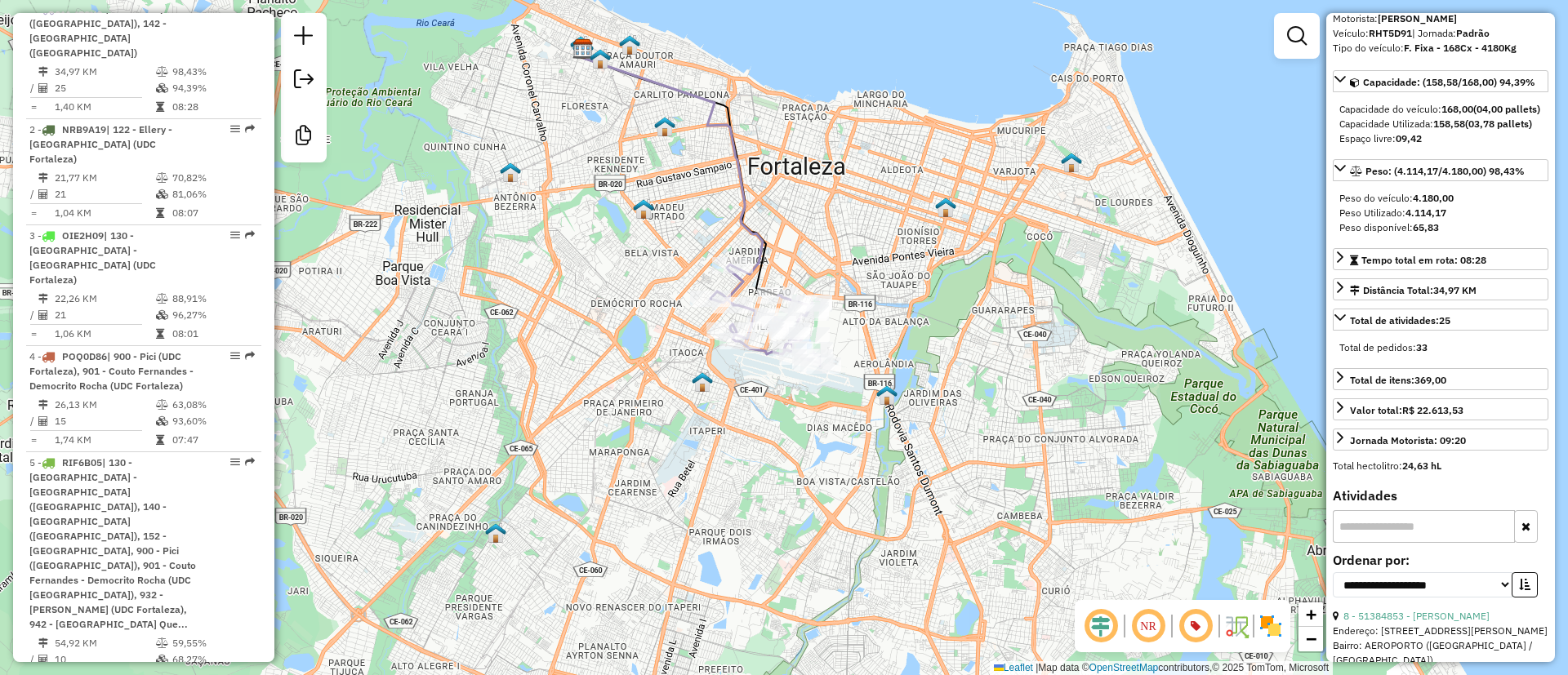
drag, startPoint x: 773, startPoint y: 242, endPoint x: 750, endPoint y: 178, distance: 68.0
click at [750, 179] on icon at bounding box center [679, 172] width 197 height 246
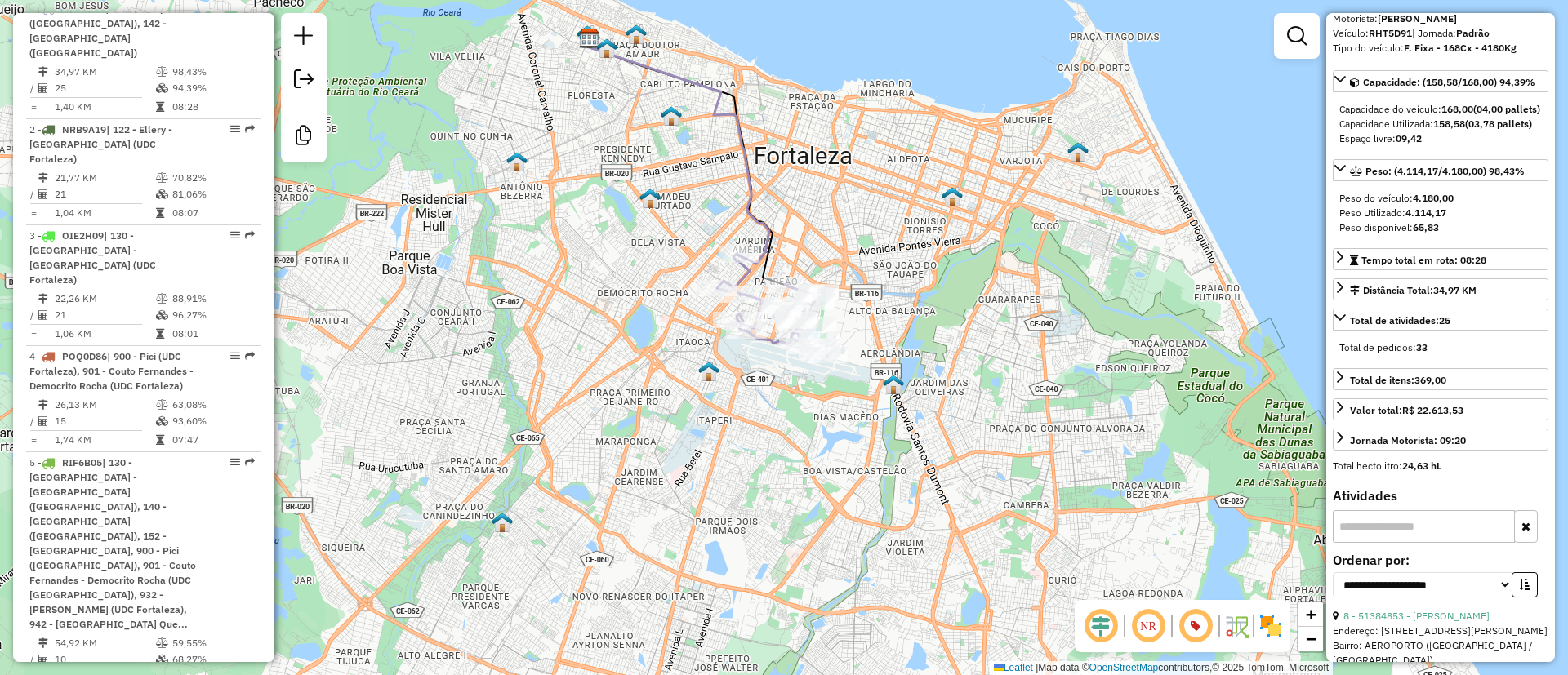
drag, startPoint x: 735, startPoint y: 184, endPoint x: 745, endPoint y: 178, distance: 11.7
click at [745, 178] on icon at bounding box center [678, 151] width 182 height 226
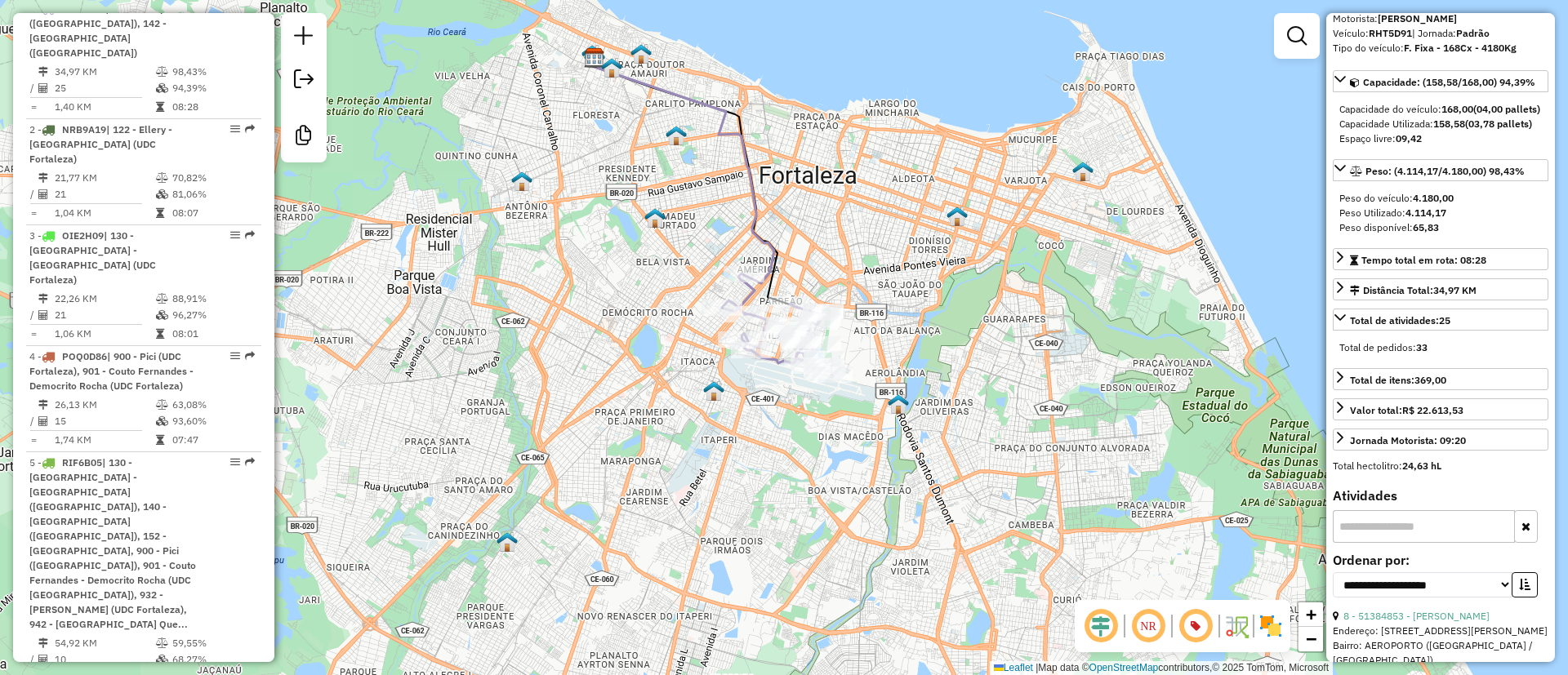
drag, startPoint x: 1054, startPoint y: 111, endPoint x: 1059, endPoint y: 137, distance: 26.5
click at [1059, 137] on div "Janela de atendimento Grade de atendimento Capacidade Transportadoras Veículos …" at bounding box center [784, 337] width 1568 height 675
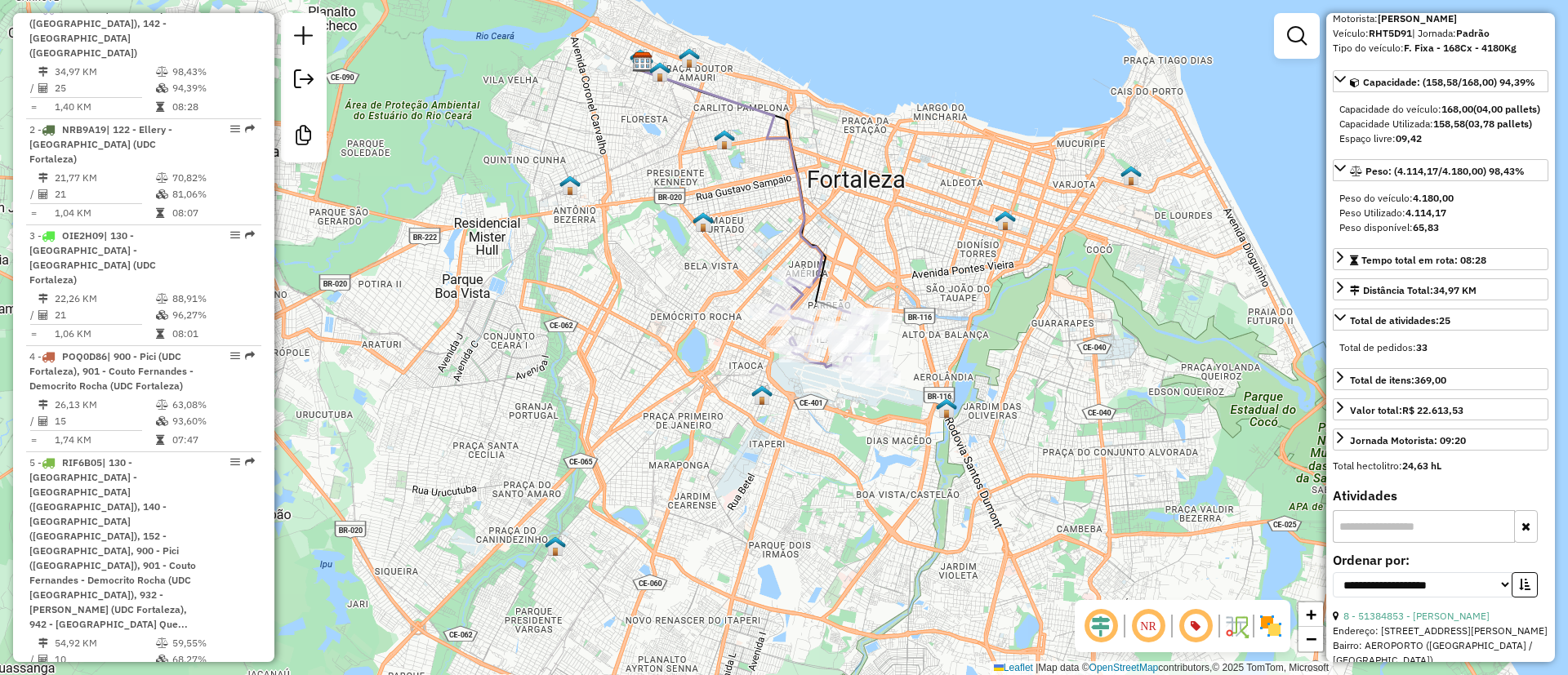
drag, startPoint x: 636, startPoint y: 231, endPoint x: 698, endPoint y: 223, distance: 62.5
click at [696, 225] on div "Janela de atendimento Grade de atendimento Capacidade Transportadoras Veículos …" at bounding box center [784, 337] width 1568 height 675
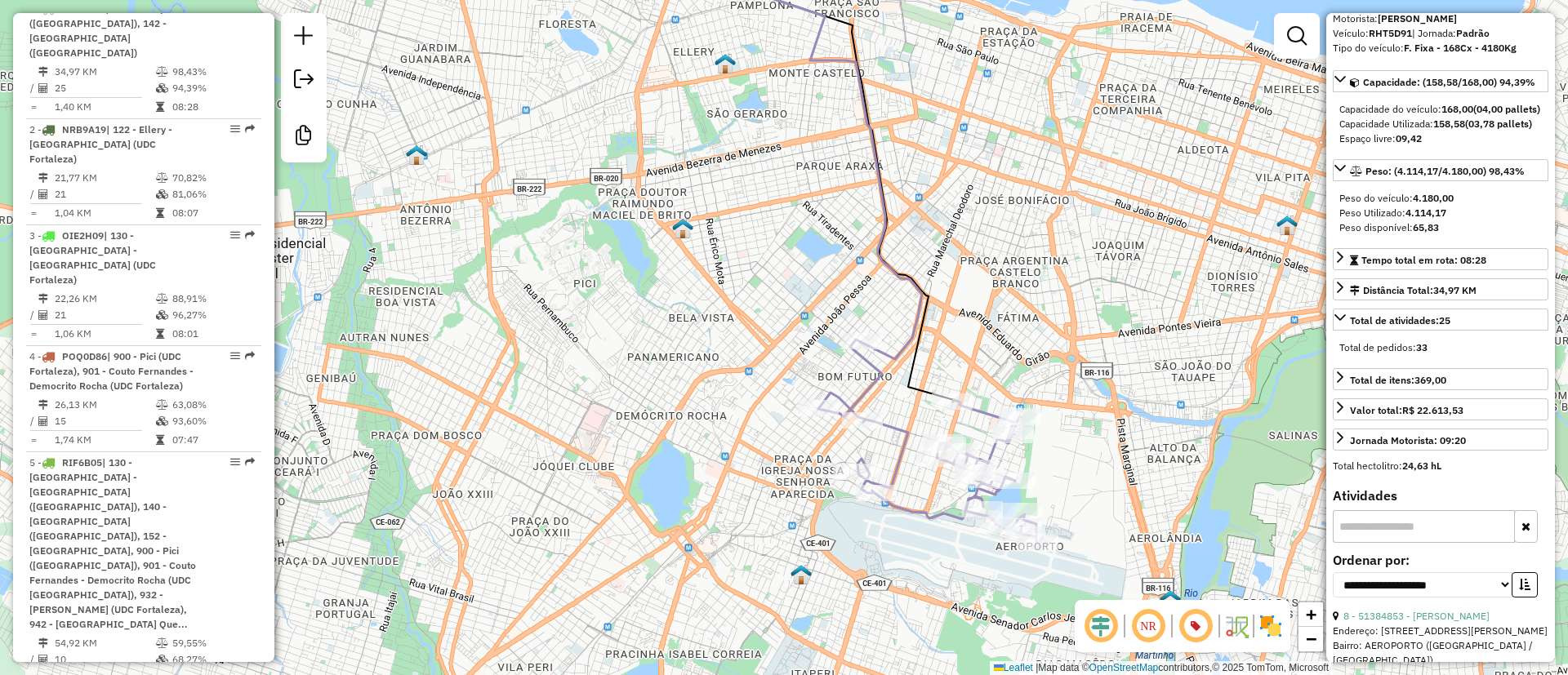
drag, startPoint x: 718, startPoint y: 148, endPoint x: 648, endPoint y: 115, distance: 77.4
click at [648, 115] on div "Janela de atendimento Grade de atendimento Capacidade Transportadoras Veículos …" at bounding box center [784, 337] width 1568 height 675
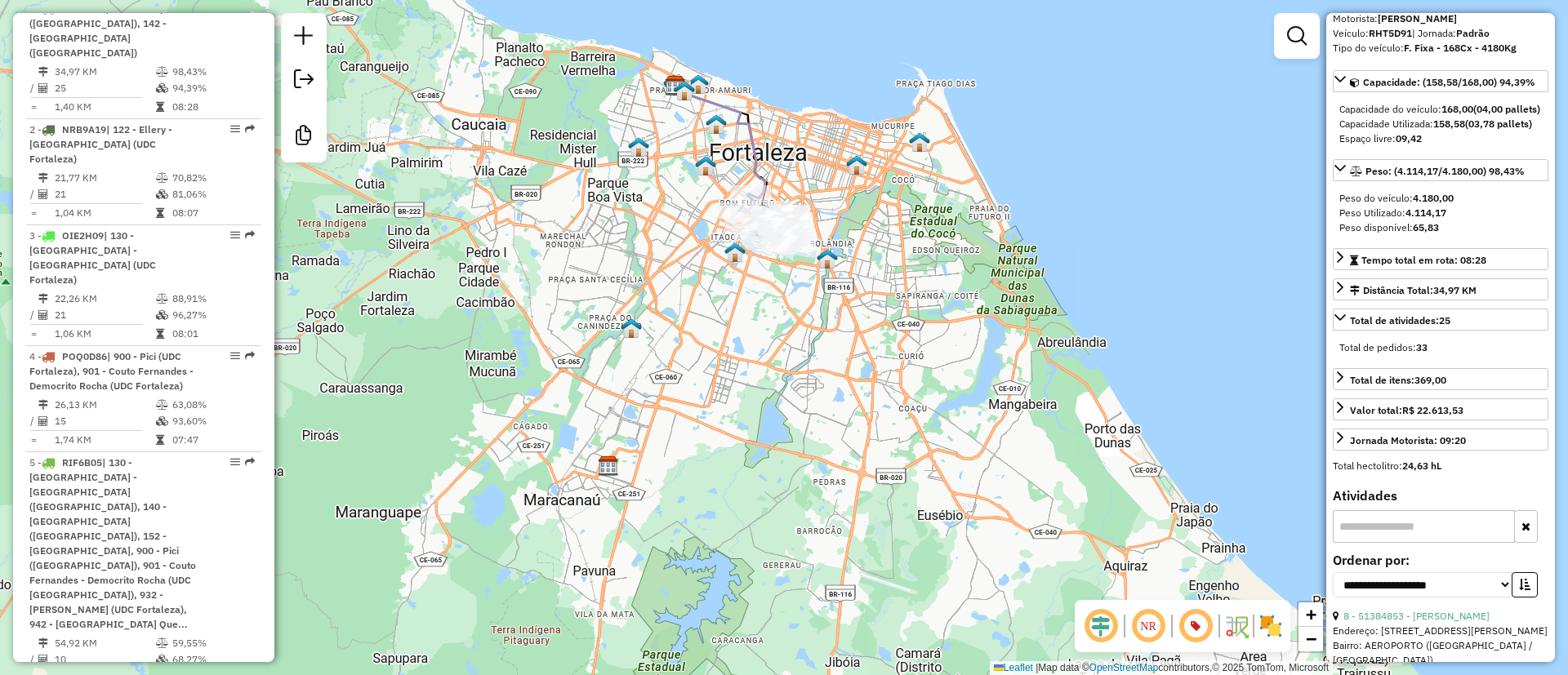
drag, startPoint x: 893, startPoint y: 184, endPoint x: 898, endPoint y: 225, distance: 41.3
click at [898, 225] on div "Janela de atendimento Grade de atendimento Capacidade Transportadoras Veículos …" at bounding box center [784, 337] width 1568 height 675
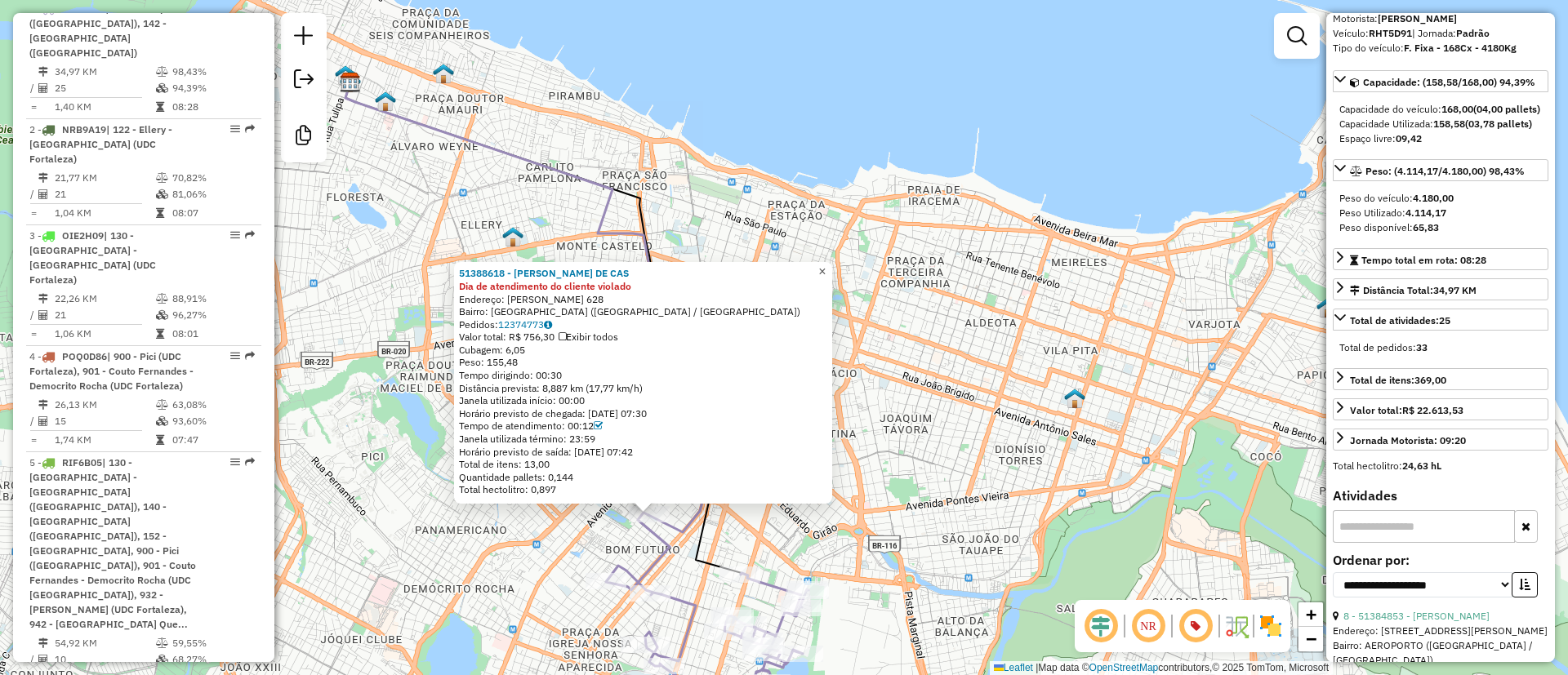
click at [826, 264] on span "×" at bounding box center [821, 271] width 7 height 14
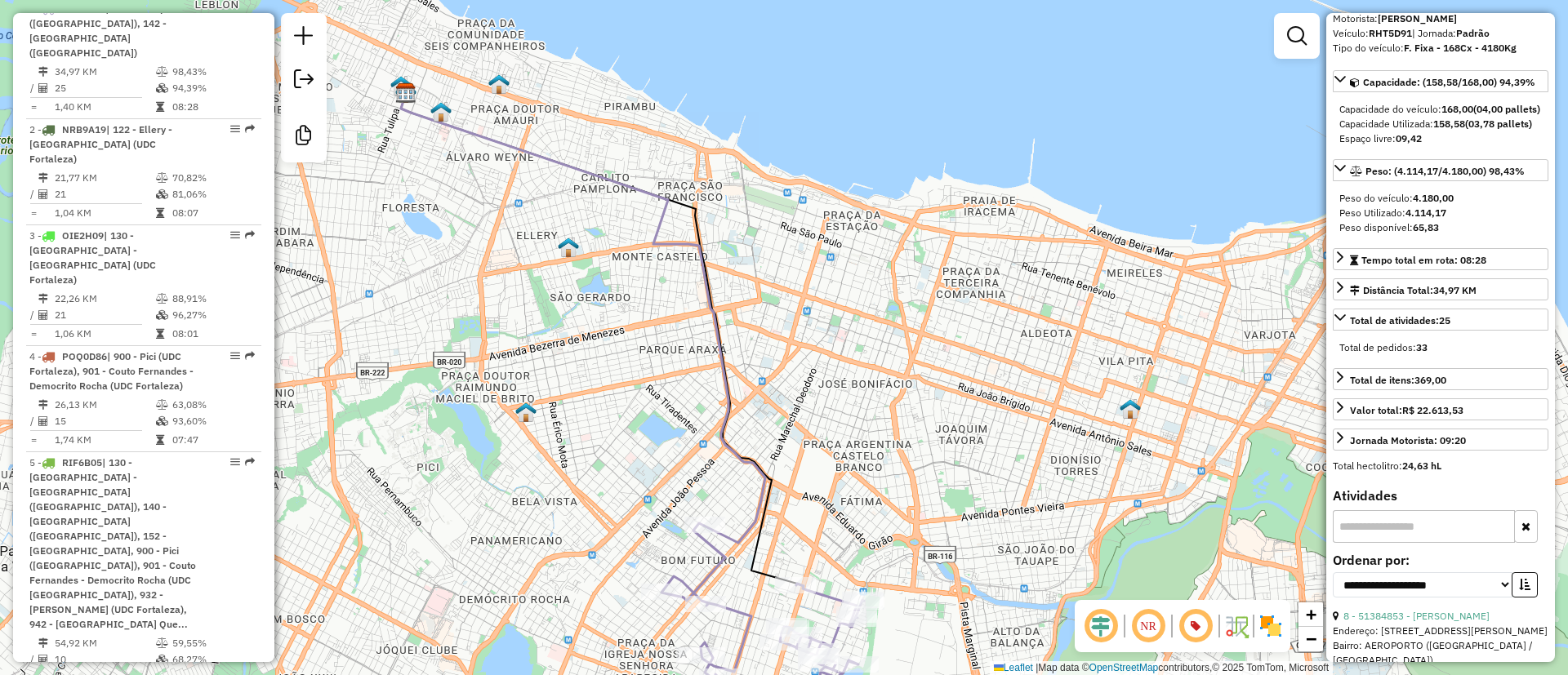
drag, startPoint x: 662, startPoint y: 331, endPoint x: 676, endPoint y: 333, distance: 14.1
click at [676, 333] on div "Janela de atendimento Grade de atendimento Capacidade Transportadoras Veículos …" at bounding box center [784, 337] width 1568 height 675
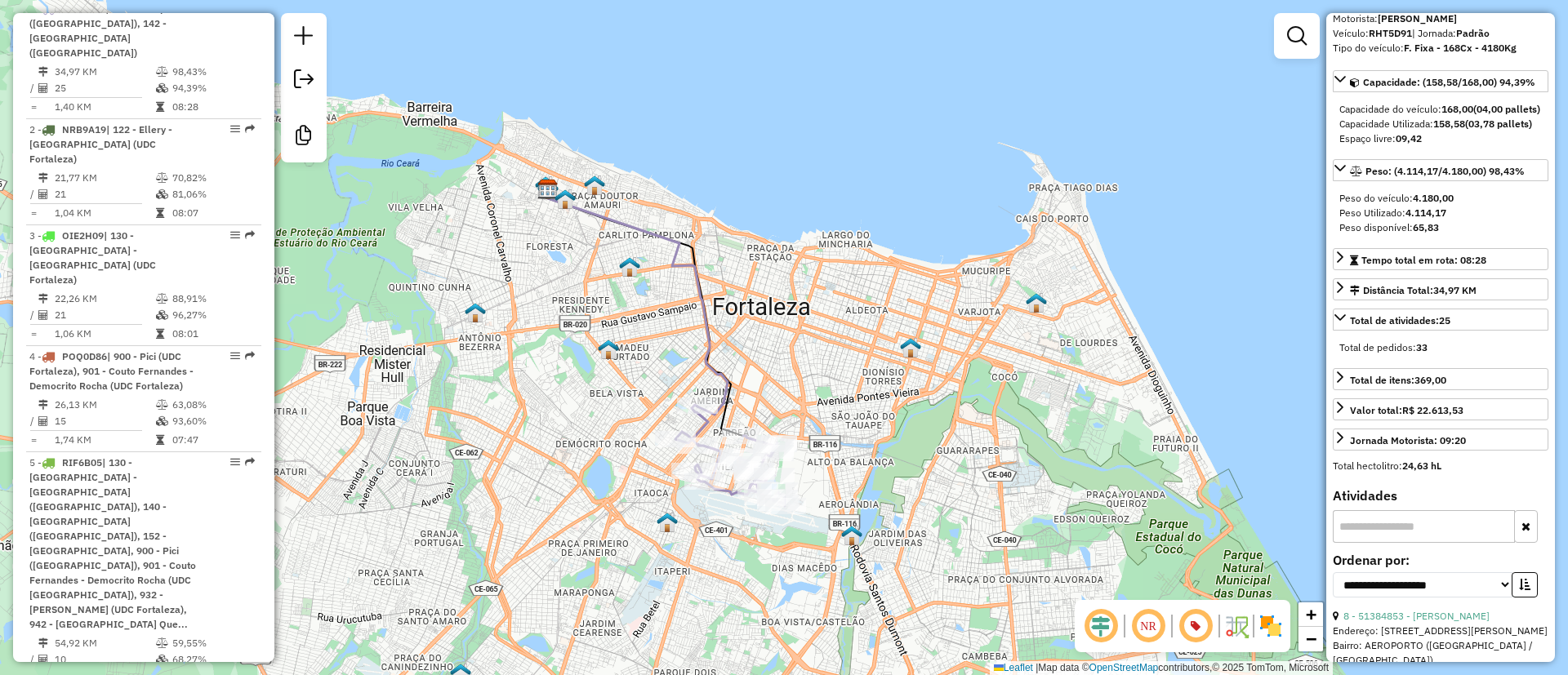
drag, startPoint x: 665, startPoint y: 350, endPoint x: 681, endPoint y: 291, distance: 61.1
click at [681, 291] on div "Janela de atendimento Grade de atendimento Capacidade Transportadoras Veículos …" at bounding box center [784, 337] width 1568 height 675
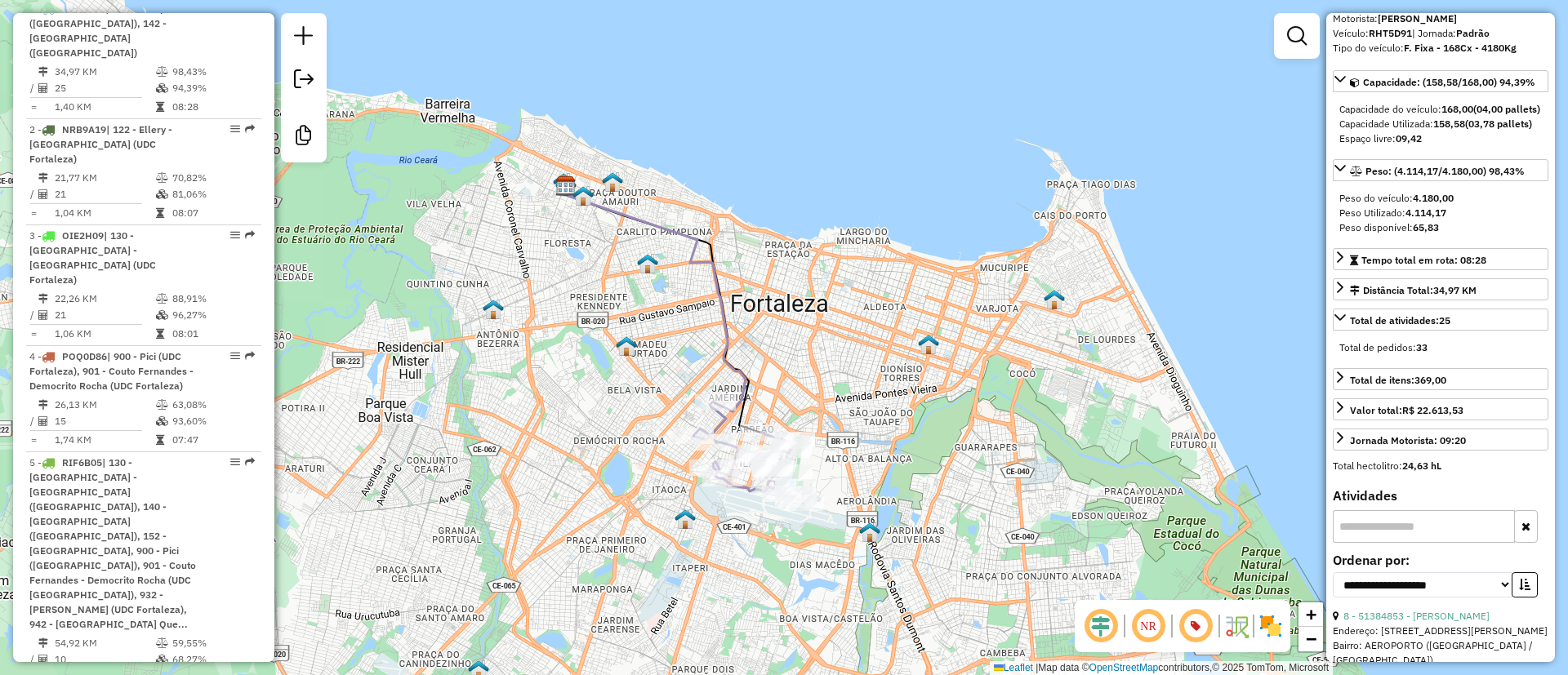
drag, startPoint x: 737, startPoint y: 230, endPoint x: 752, endPoint y: 253, distance: 27.5
click at [752, 253] on div "Janela de atendimento Grade de atendimento Capacidade Transportadoras Veículos …" at bounding box center [784, 337] width 1568 height 675
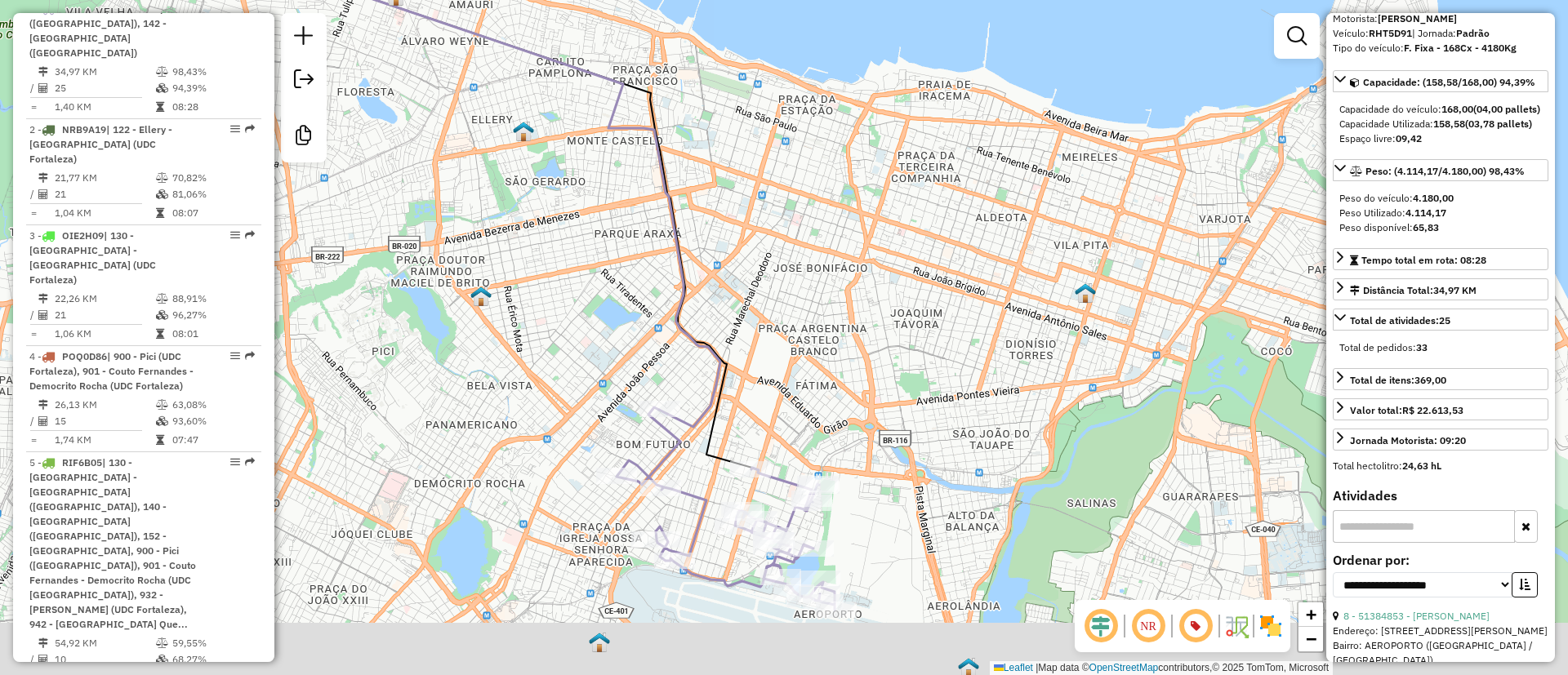
drag, startPoint x: 807, startPoint y: 279, endPoint x: 800, endPoint y: 230, distance: 49.5
click at [802, 239] on div "Janela de atendimento Grade de atendimento Capacidade Transportadoras Veículos …" at bounding box center [784, 337] width 1568 height 675
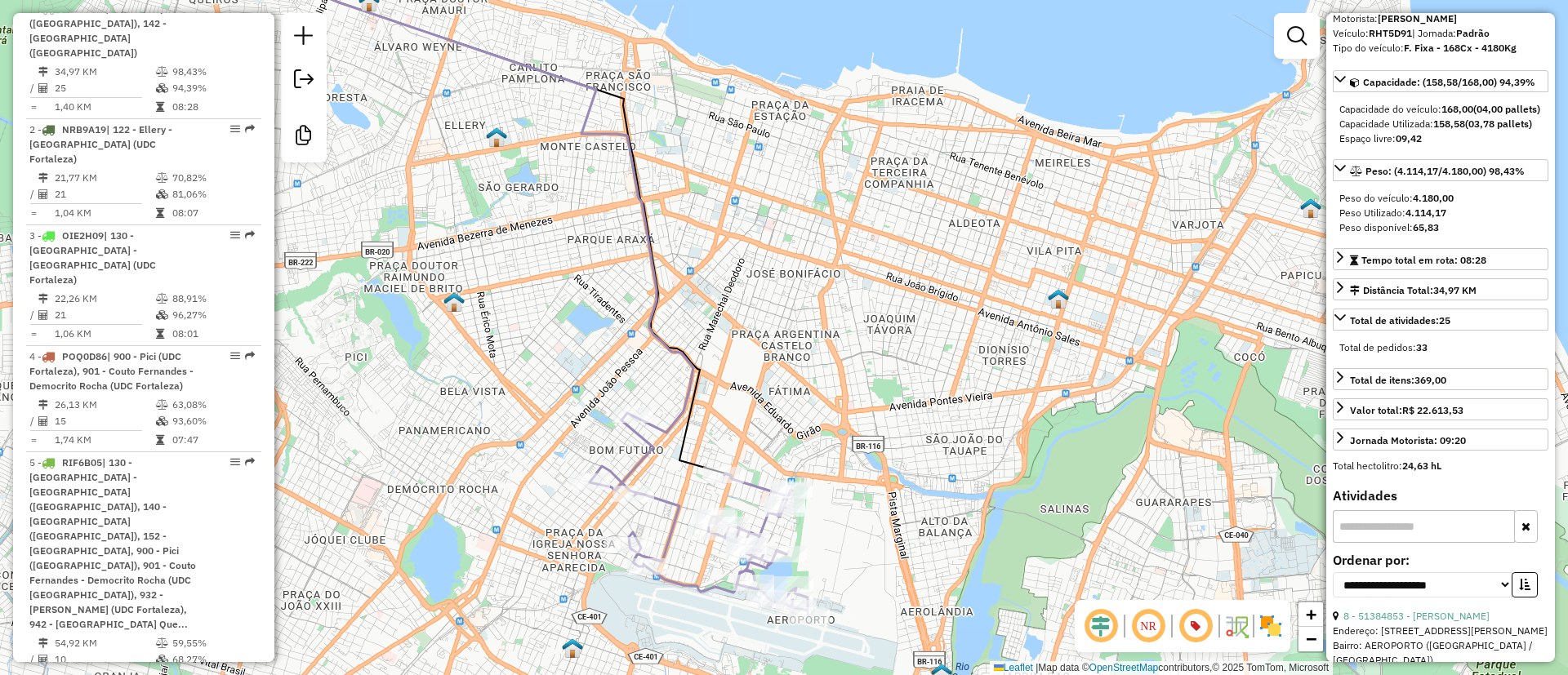
drag, startPoint x: 1070, startPoint y: 350, endPoint x: 1042, endPoint y: 378, distance: 39.6
click at [1042, 378] on div "Janela de atendimento Grade de atendimento Capacidade Transportadoras Veículos …" at bounding box center [784, 337] width 1568 height 675
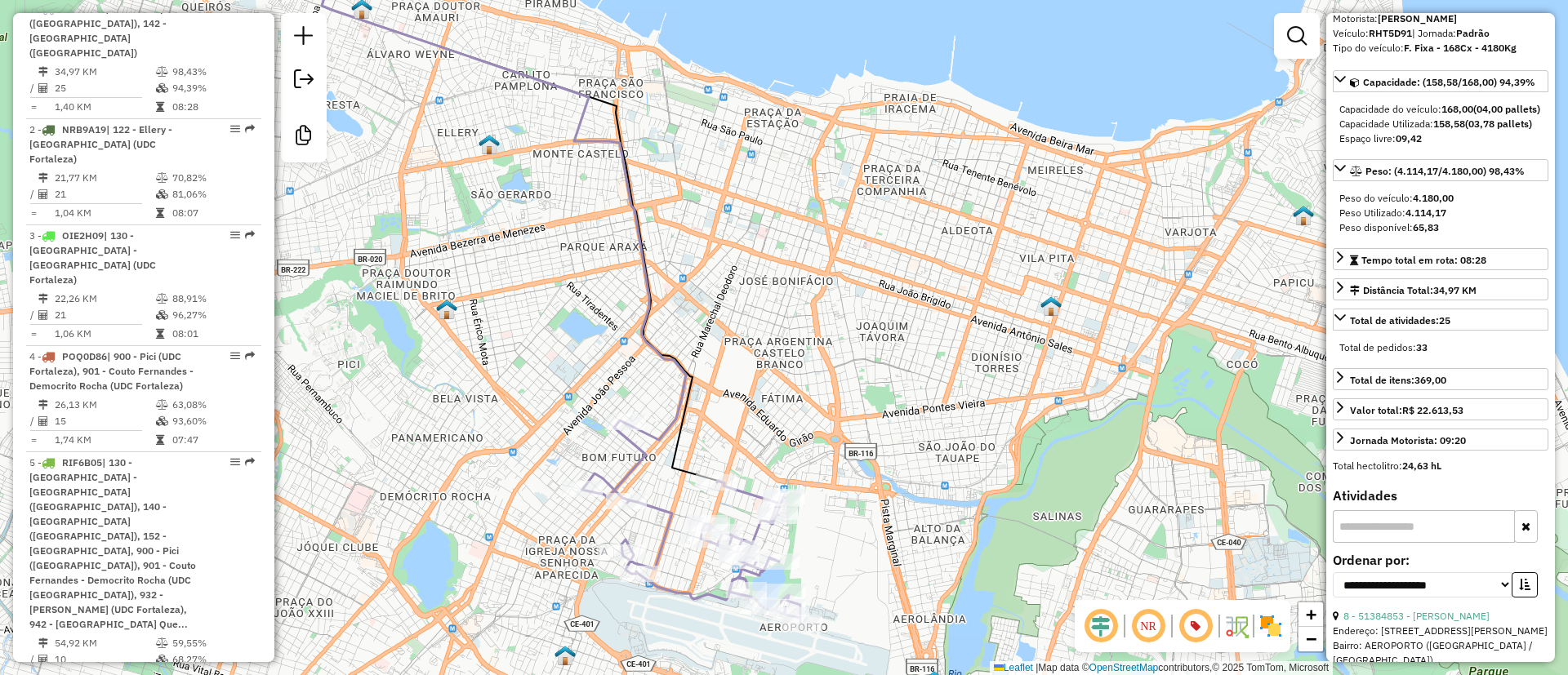
drag, startPoint x: 959, startPoint y: 164, endPoint x: 871, endPoint y: 221, distance: 104.8
click at [871, 221] on div "Janela de atendimento Grade de atendimento Capacidade Transportadoras Veículos …" at bounding box center [784, 337] width 1568 height 675
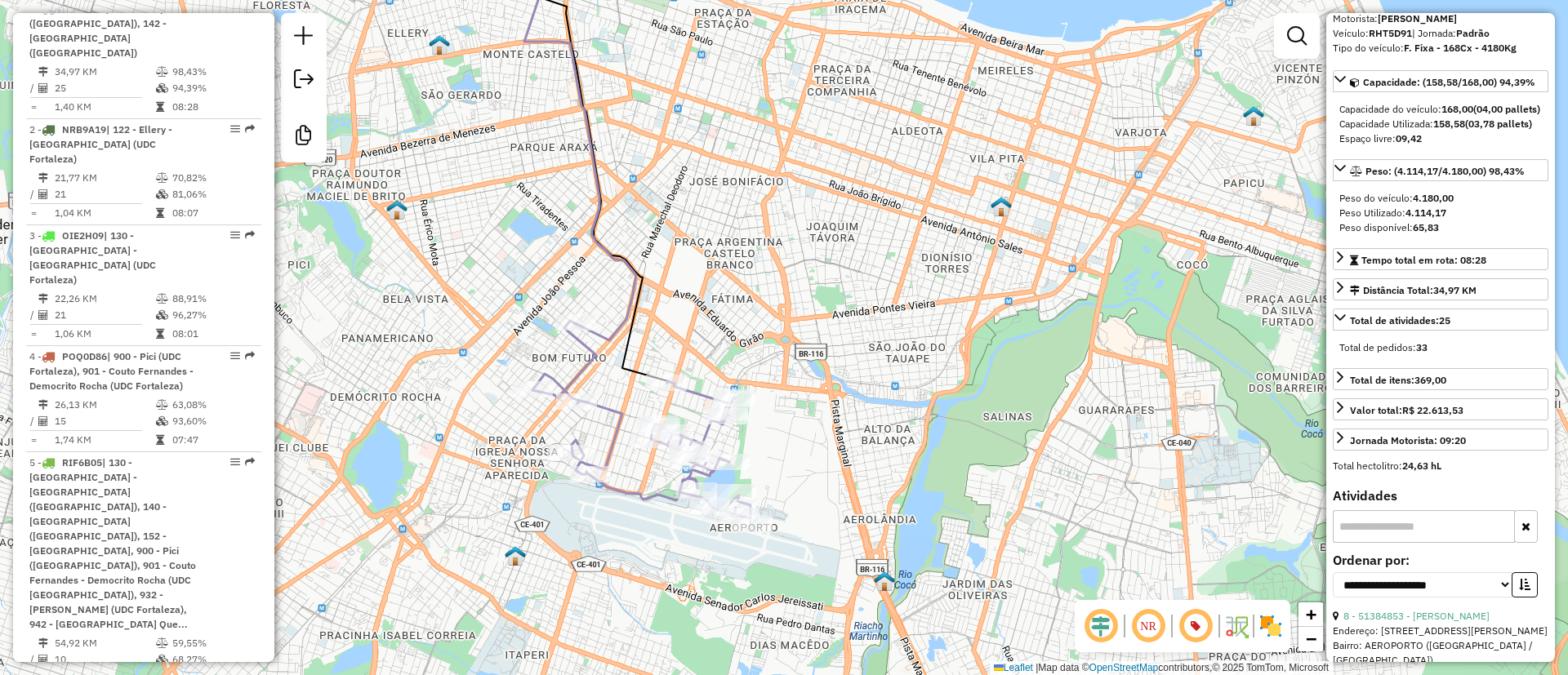
drag, startPoint x: 851, startPoint y: 397, endPoint x: 888, endPoint y: 240, distance: 161.3
click at [888, 240] on div "Janela de atendimento Grade de atendimento Capacidade Transportadoras Veículos …" at bounding box center [784, 337] width 1568 height 675
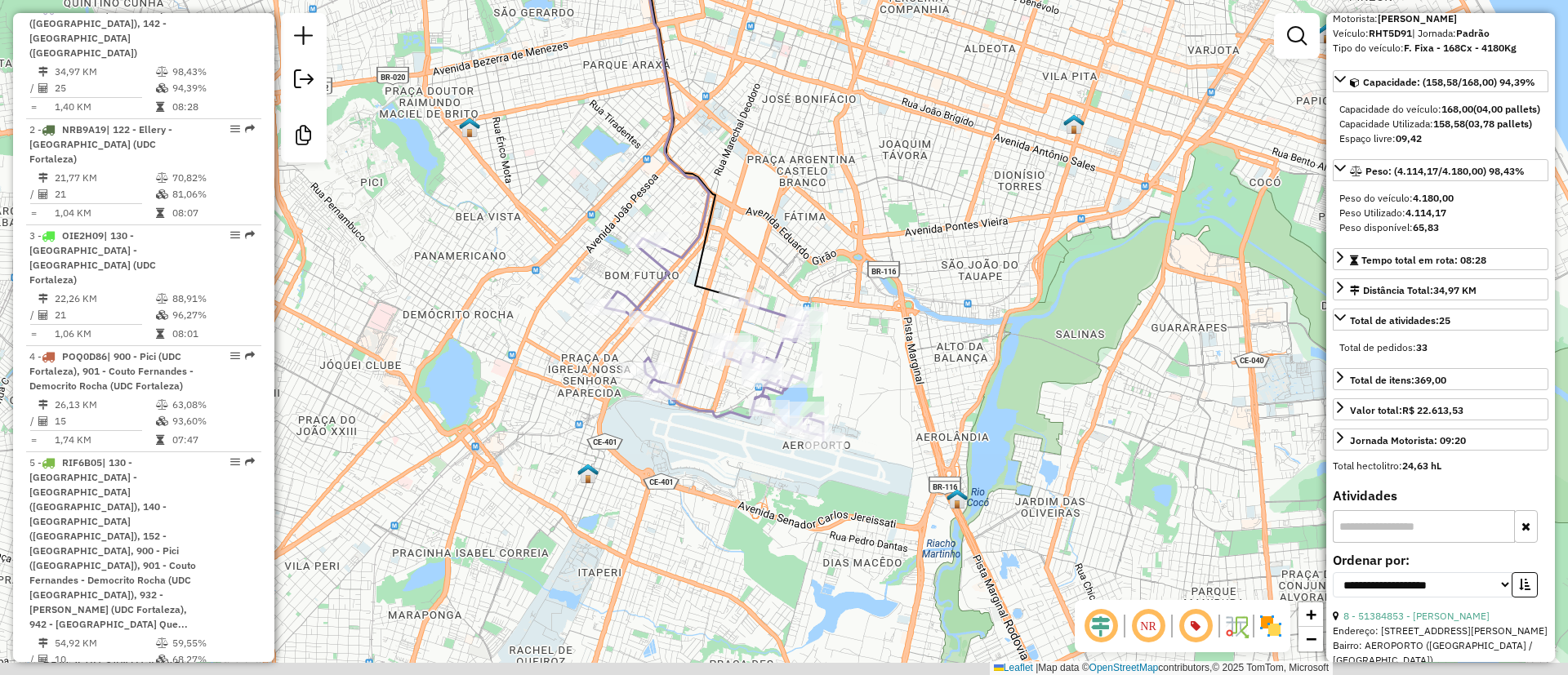
drag, startPoint x: 466, startPoint y: 464, endPoint x: 501, endPoint y: 415, distance: 60.2
click at [487, 429] on div "Janela de atendimento Grade de atendimento Capacidade Transportadoras Veículos …" at bounding box center [784, 337] width 1568 height 675
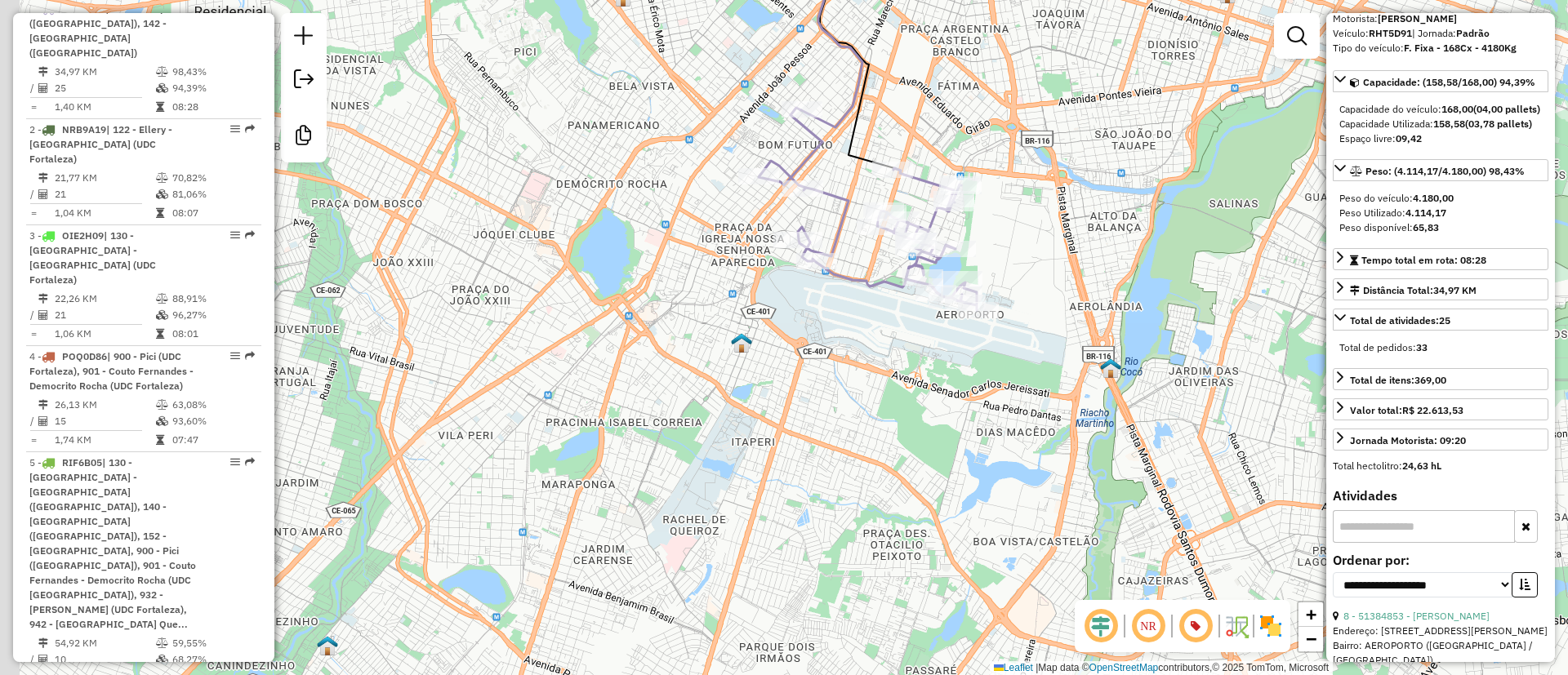
drag, startPoint x: 593, startPoint y: 600, endPoint x: 743, endPoint y: 476, distance: 194.6
click at [741, 480] on div "Janela de atendimento Grade de atendimento Capacidade Transportadoras Veículos …" at bounding box center [784, 337] width 1568 height 675
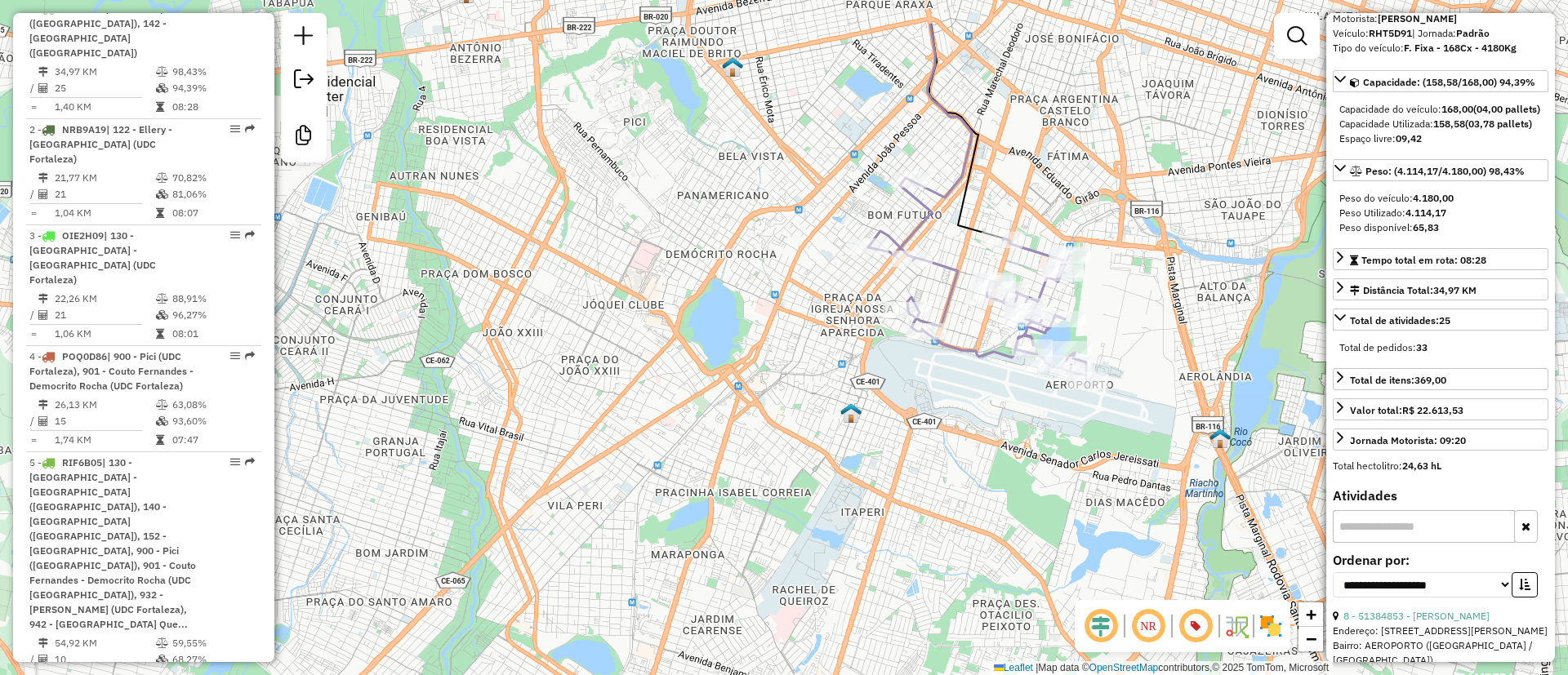
drag, startPoint x: 626, startPoint y: 472, endPoint x: 734, endPoint y: 494, distance: 110.2
click at [707, 531] on div "Janela de atendimento Grade de atendimento Capacidade Transportadoras Veículos …" at bounding box center [784, 337] width 1568 height 675
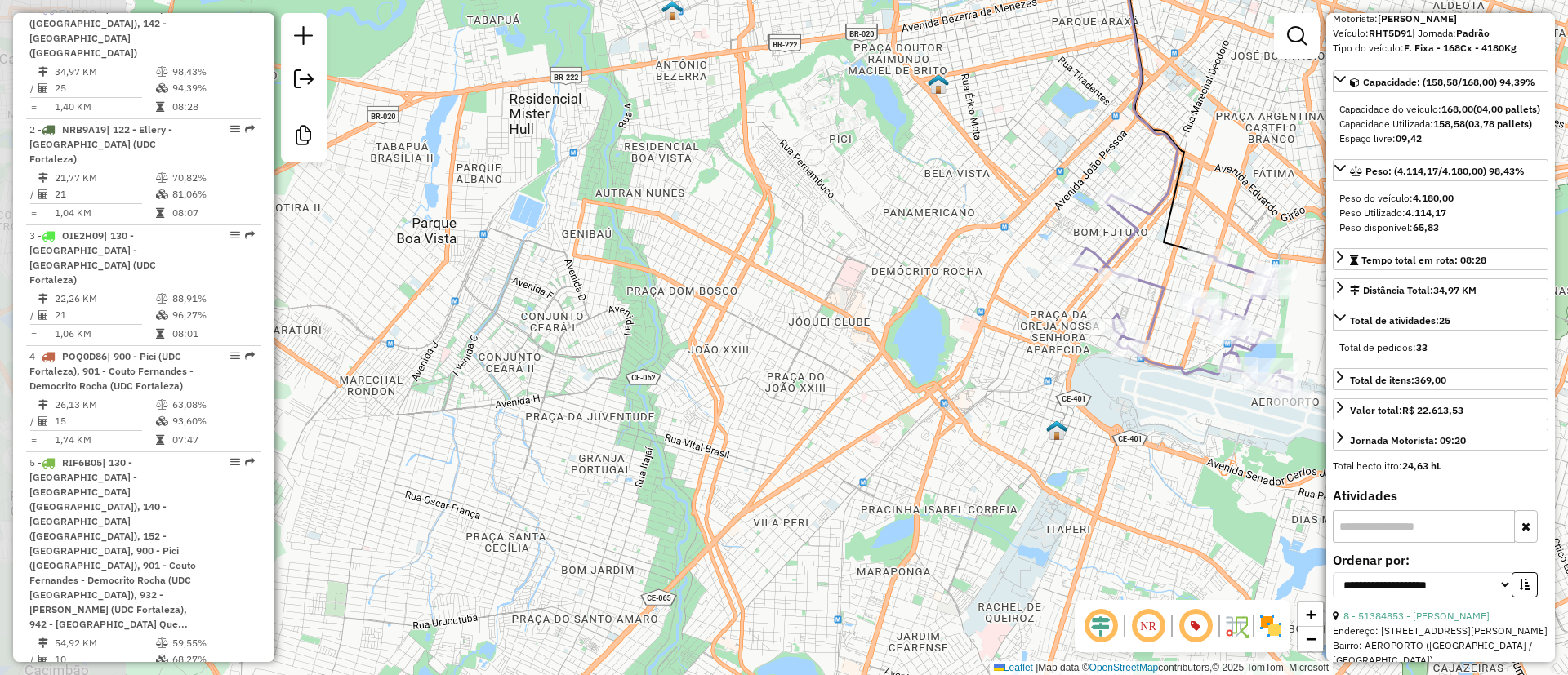
drag, startPoint x: 748, startPoint y: 578, endPoint x: 702, endPoint y: 486, distance: 102.9
click at [941, 599] on div "Janela de atendimento Grade de atendimento Capacidade Transportadoras Veículos …" at bounding box center [784, 337] width 1568 height 675
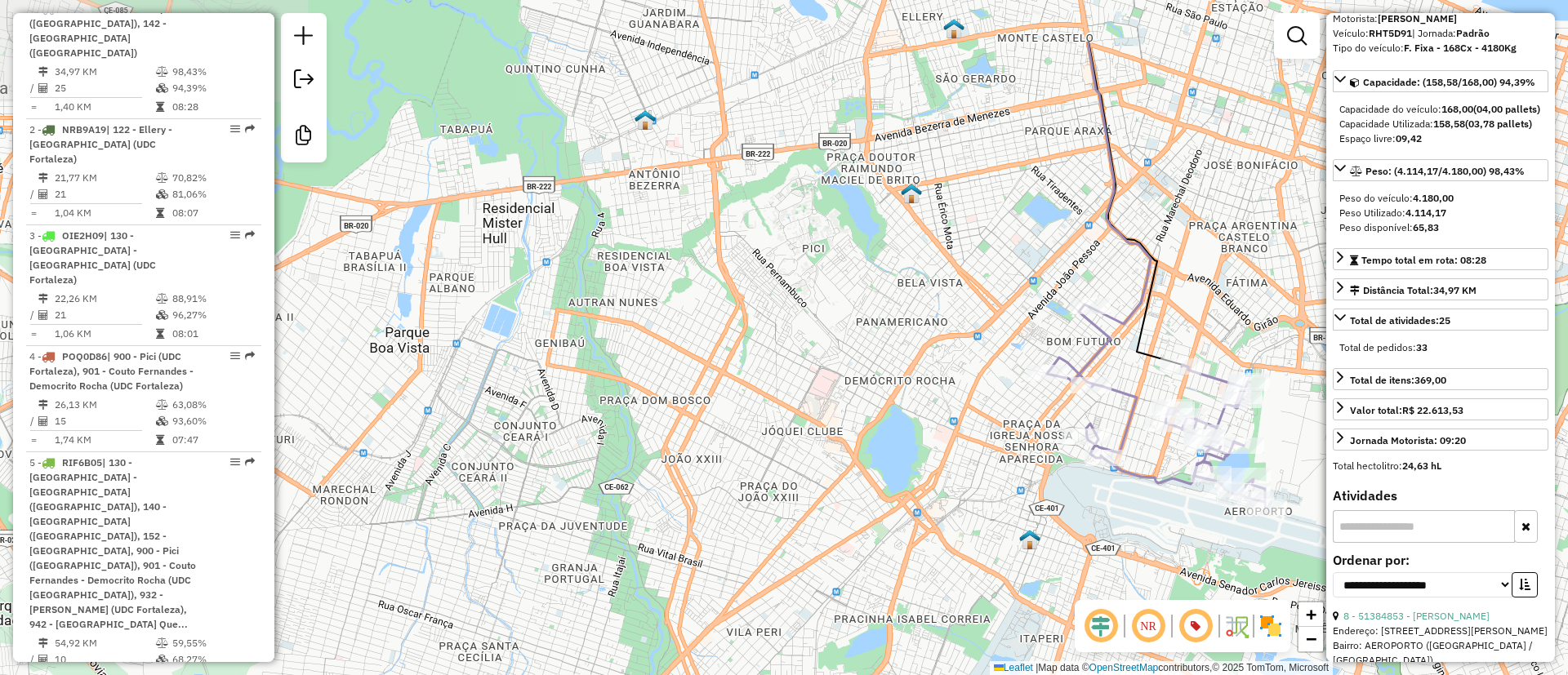
drag, startPoint x: 470, startPoint y: 433, endPoint x: 440, endPoint y: 456, distance: 37.8
click at [443, 454] on div "Janela de atendimento Grade de atendimento Capacidade Transportadoras Veículos …" at bounding box center [784, 337] width 1568 height 675
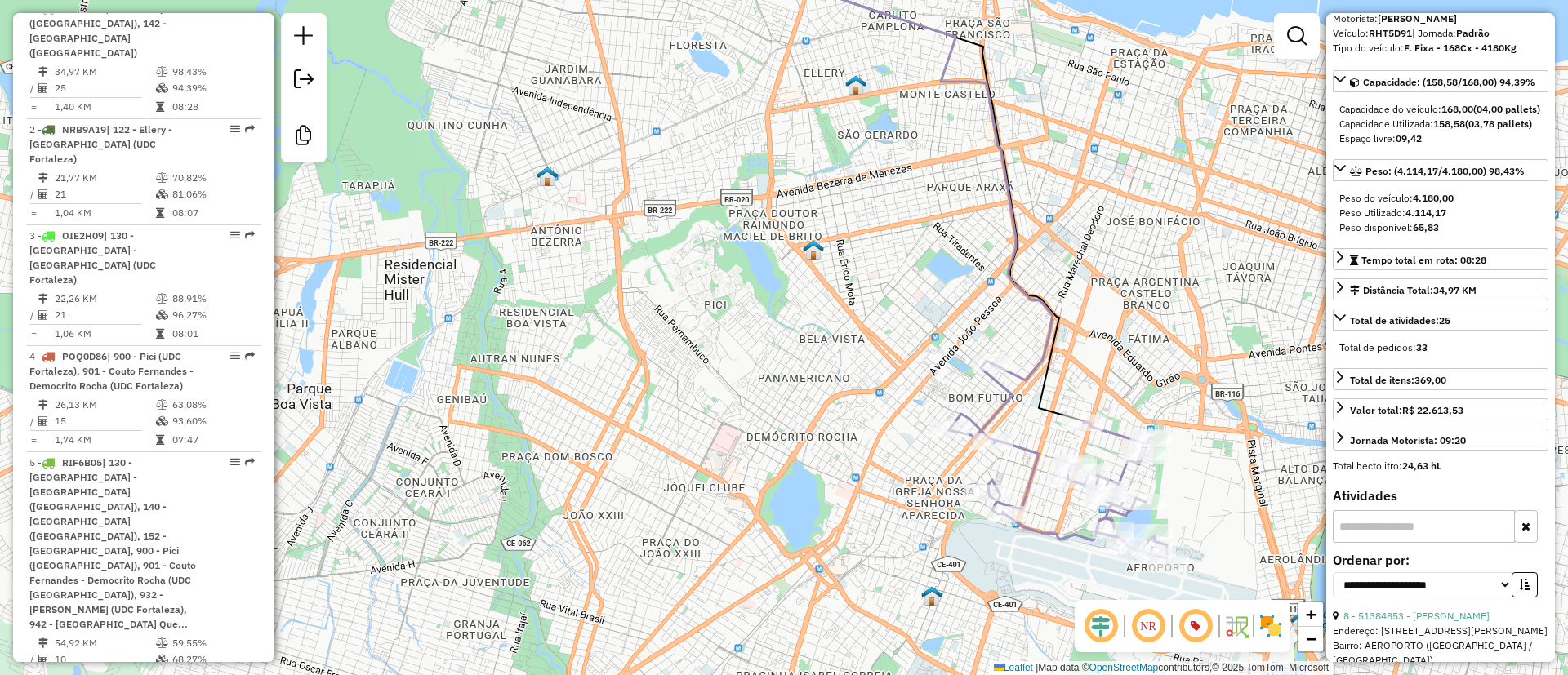
drag, startPoint x: 648, startPoint y: 353, endPoint x: 602, endPoint y: 385, distance: 56.0
click at [602, 385] on div "Janela de atendimento Grade de atendimento Capacidade Transportadoras Veículos …" at bounding box center [784, 337] width 1568 height 675
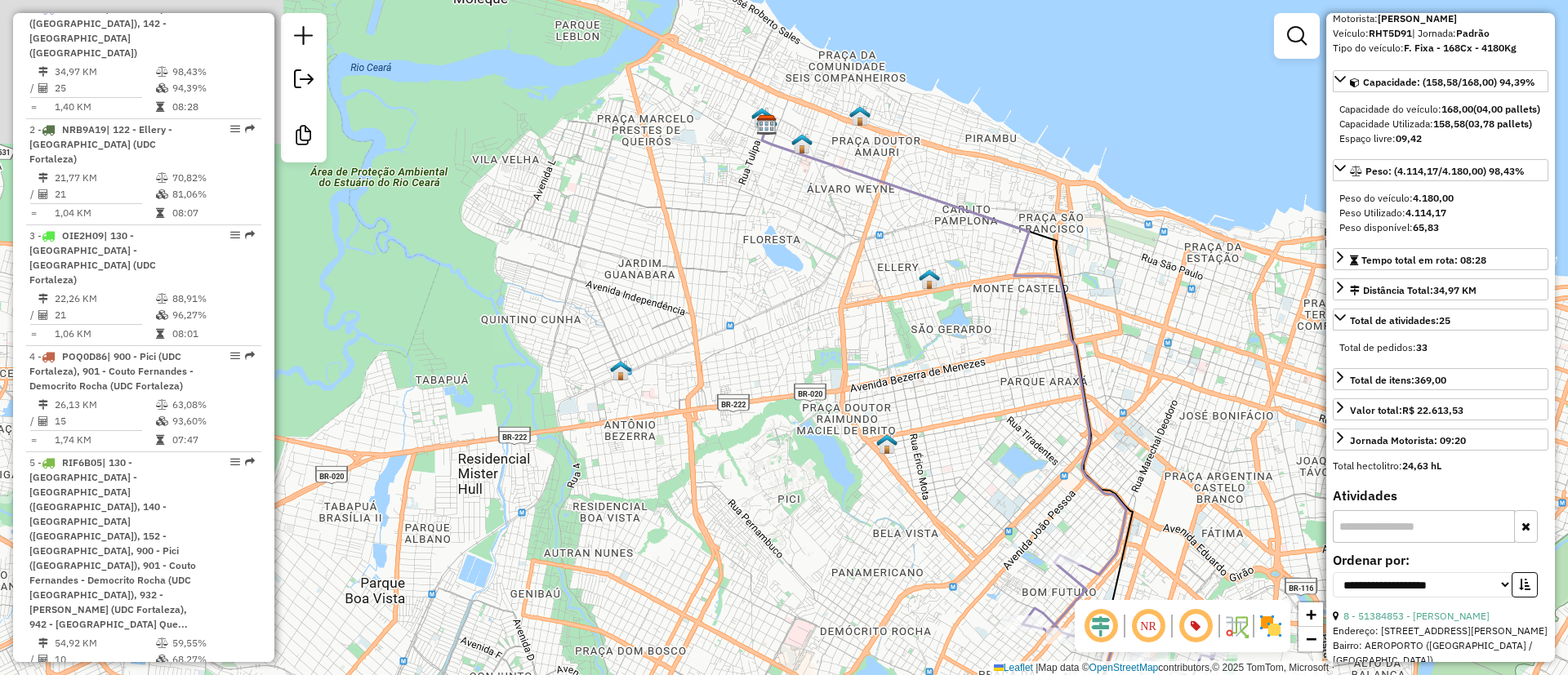
drag, startPoint x: 581, startPoint y: 219, endPoint x: 669, endPoint y: 412, distance: 212.1
click at [661, 407] on div "Janela de atendimento Grade de atendimento Capacidade Transportadoras Veículos …" at bounding box center [784, 337] width 1568 height 675
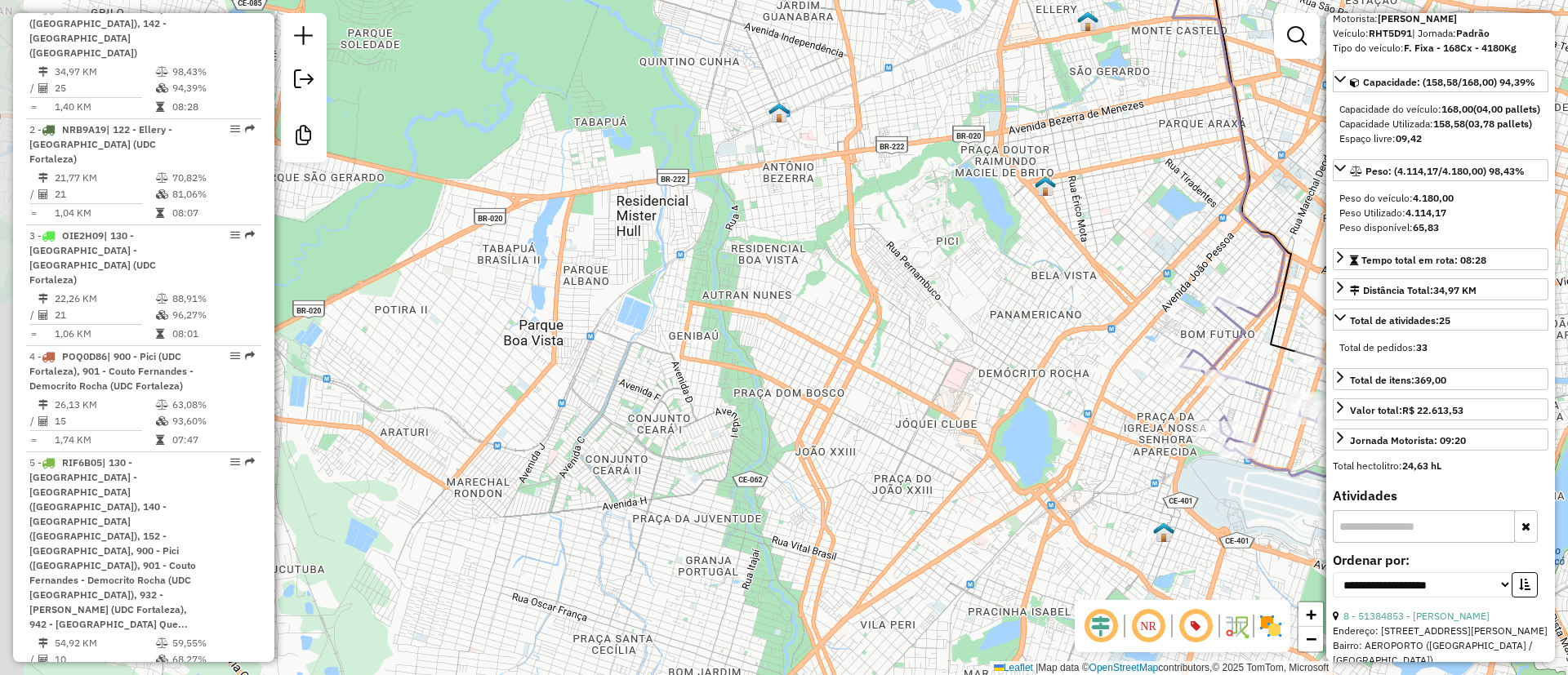
drag, startPoint x: 511, startPoint y: 517, endPoint x: 540, endPoint y: 276, distance: 242.7
click at [652, 240] on div "Janela de atendimento Grade de atendimento Capacidade Transportadoras Veículos …" at bounding box center [784, 337] width 1568 height 675
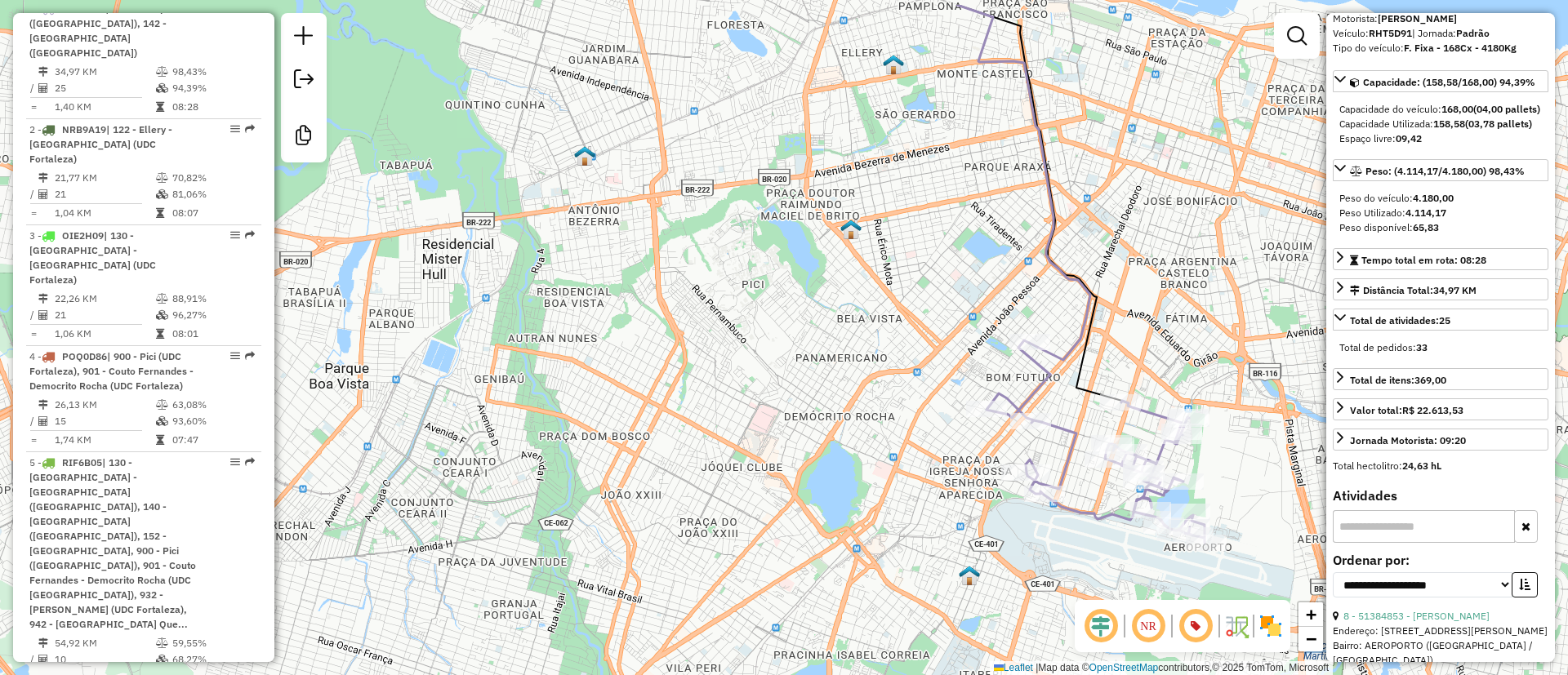
drag, startPoint x: 648, startPoint y: 226, endPoint x: 374, endPoint y: 281, distance: 279.5
click at [374, 281] on div "Janela de atendimento Grade de atendimento Capacidade Transportadoras Veículos …" at bounding box center [784, 337] width 1568 height 675
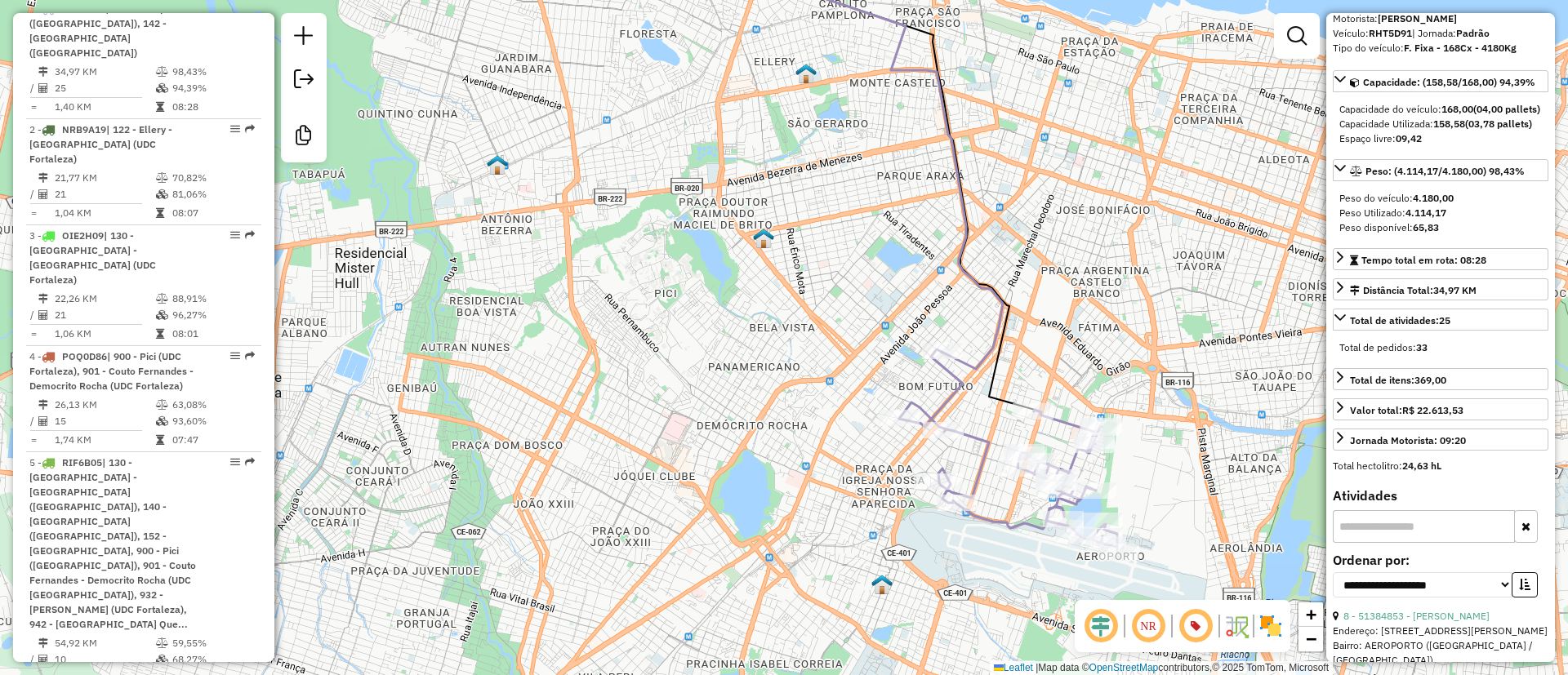
drag, startPoint x: 522, startPoint y: 315, endPoint x: 548, endPoint y: 314, distance: 26.0
click at [548, 314] on div "Janela de atendimento Grade de atendimento Capacidade Transportadoras Veículos …" at bounding box center [784, 337] width 1568 height 675
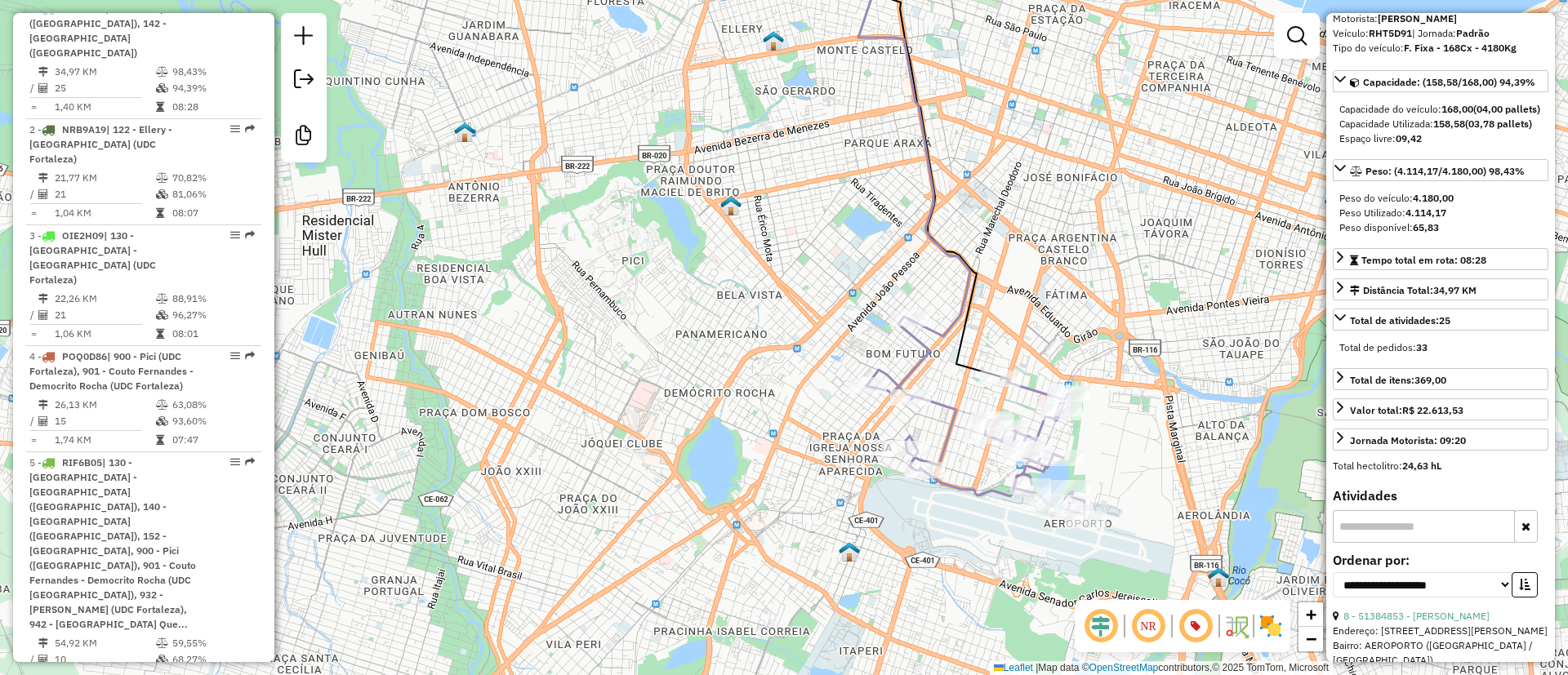
drag, startPoint x: 500, startPoint y: 297, endPoint x: 455, endPoint y: 264, distance: 55.8
click at [455, 264] on div "Janela de atendimento Grade de atendimento Capacidade Transportadoras Veículos …" at bounding box center [784, 337] width 1568 height 675
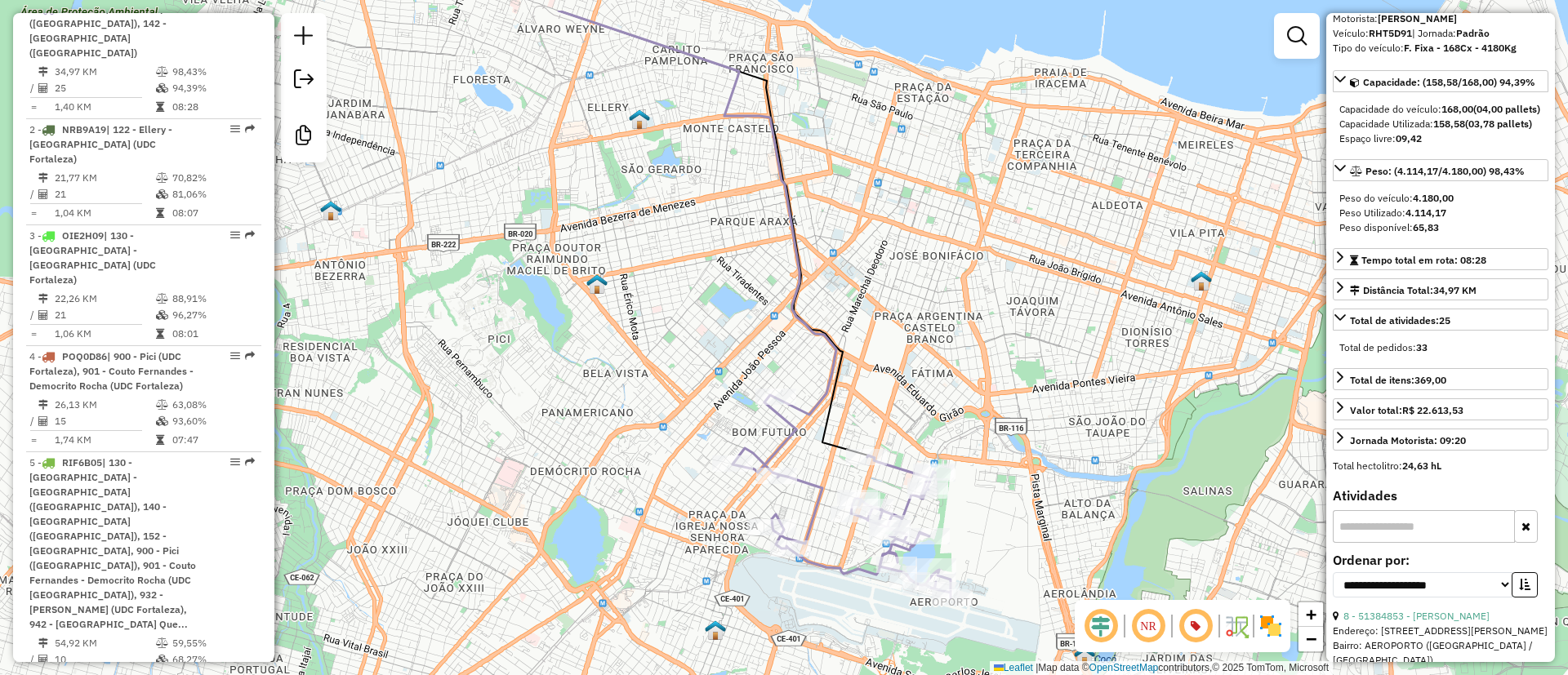
drag, startPoint x: 1056, startPoint y: 185, endPoint x: 968, endPoint y: 231, distance: 99.3
click at [968, 231] on div "Janela de atendimento Grade de atendimento Capacidade Transportadoras Veículos …" at bounding box center [784, 337] width 1568 height 675
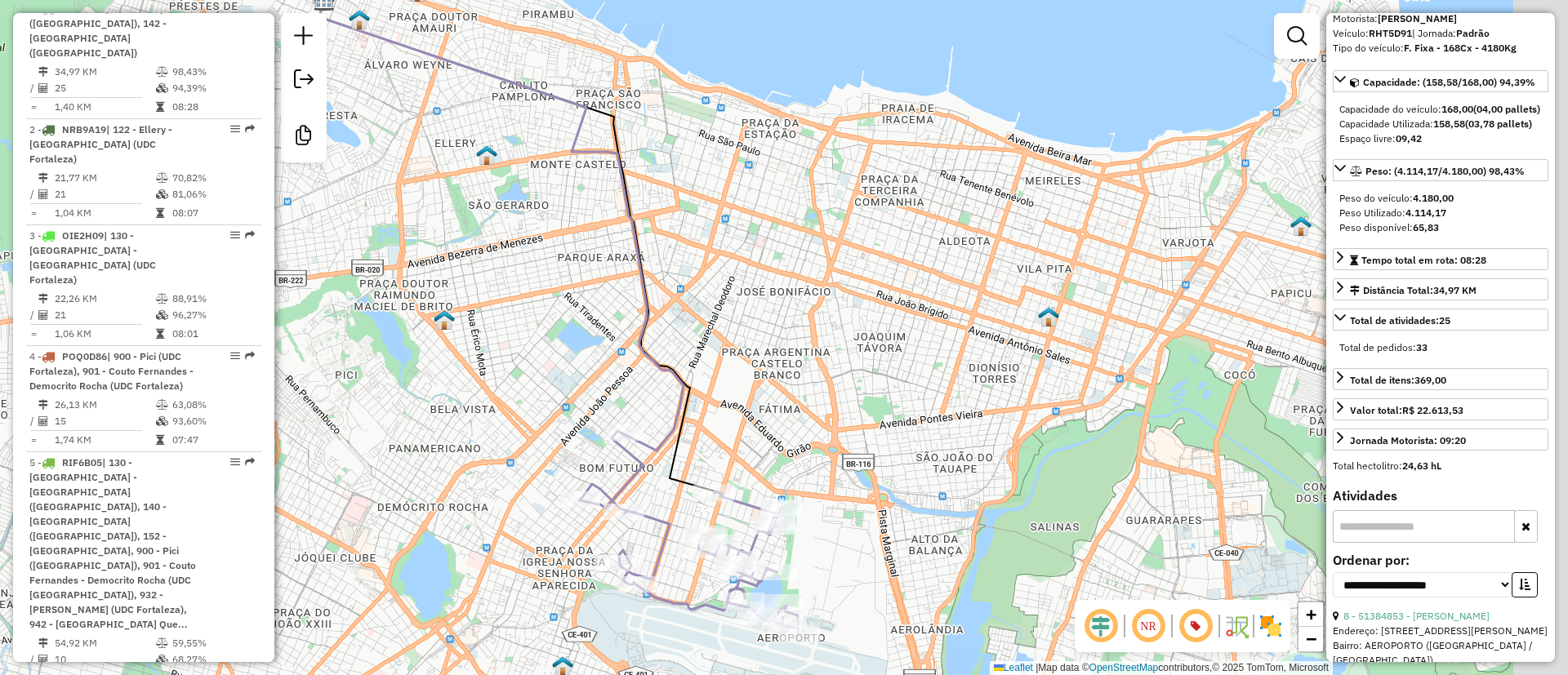
drag, startPoint x: 983, startPoint y: 300, endPoint x: 583, endPoint y: 256, distance: 402.4
click at [583, 256] on div "Janela de atendimento Grade de atendimento Capacidade Transportadoras Veículos …" at bounding box center [784, 337] width 1568 height 675
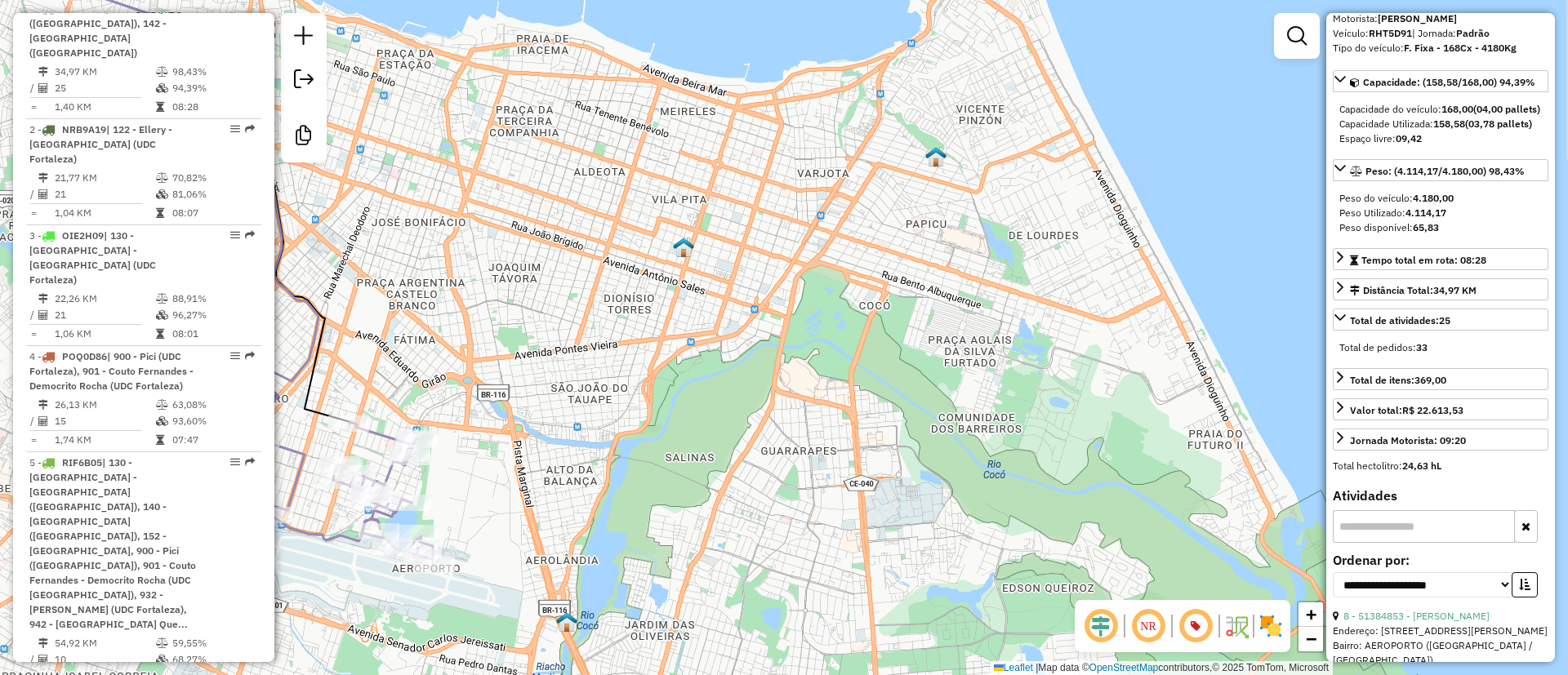
drag, startPoint x: 1022, startPoint y: 423, endPoint x: 1011, endPoint y: 403, distance: 22.8
click at [1011, 403] on div "Janela de atendimento Grade de atendimento Capacidade Transportadoras Veículos …" at bounding box center [784, 337] width 1568 height 675
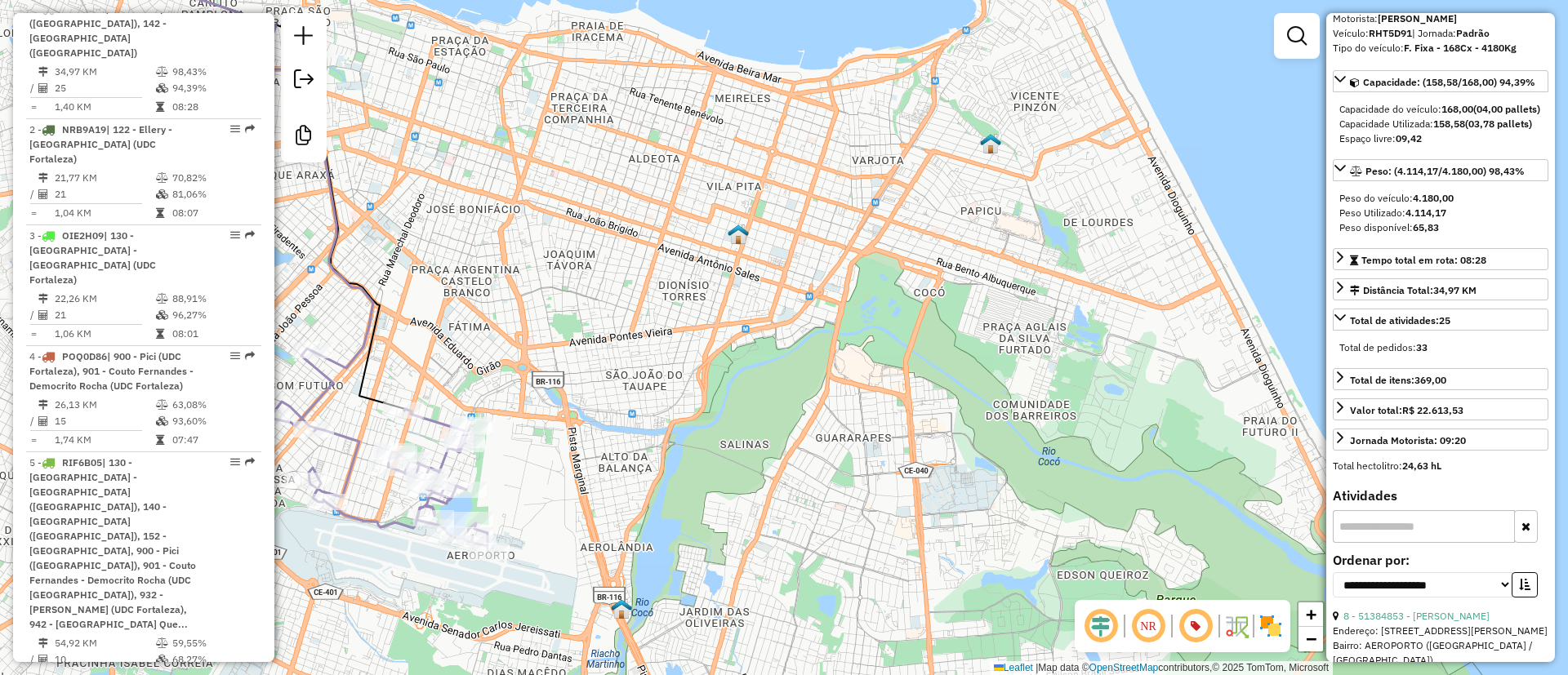
drag, startPoint x: 918, startPoint y: 347, endPoint x: 974, endPoint y: 334, distance: 57.5
click at [974, 334] on div "Janela de atendimento Grade de atendimento Capacidade Transportadoras Veículos …" at bounding box center [784, 337] width 1568 height 675
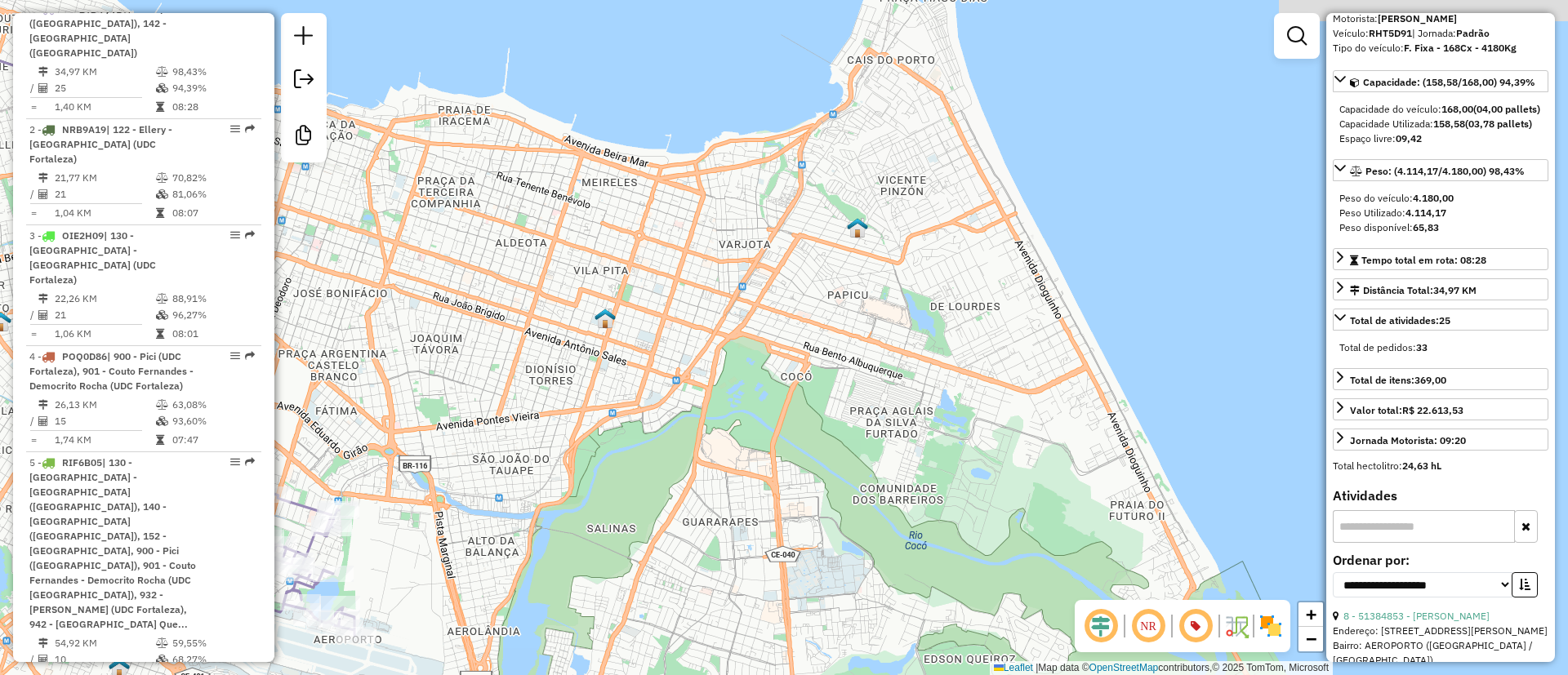
click at [1093, 392] on div "Janela de atendimento Grade de atendimento Capacidade Transportadoras Veículos …" at bounding box center [784, 337] width 1568 height 675
drag, startPoint x: 1052, startPoint y: 369, endPoint x: 1108, endPoint y: 417, distance: 73.8
click at [1108, 417] on div "Janela de atendimento Grade de atendimento Capacidade Transportadoras Veículos …" at bounding box center [784, 337] width 1568 height 675
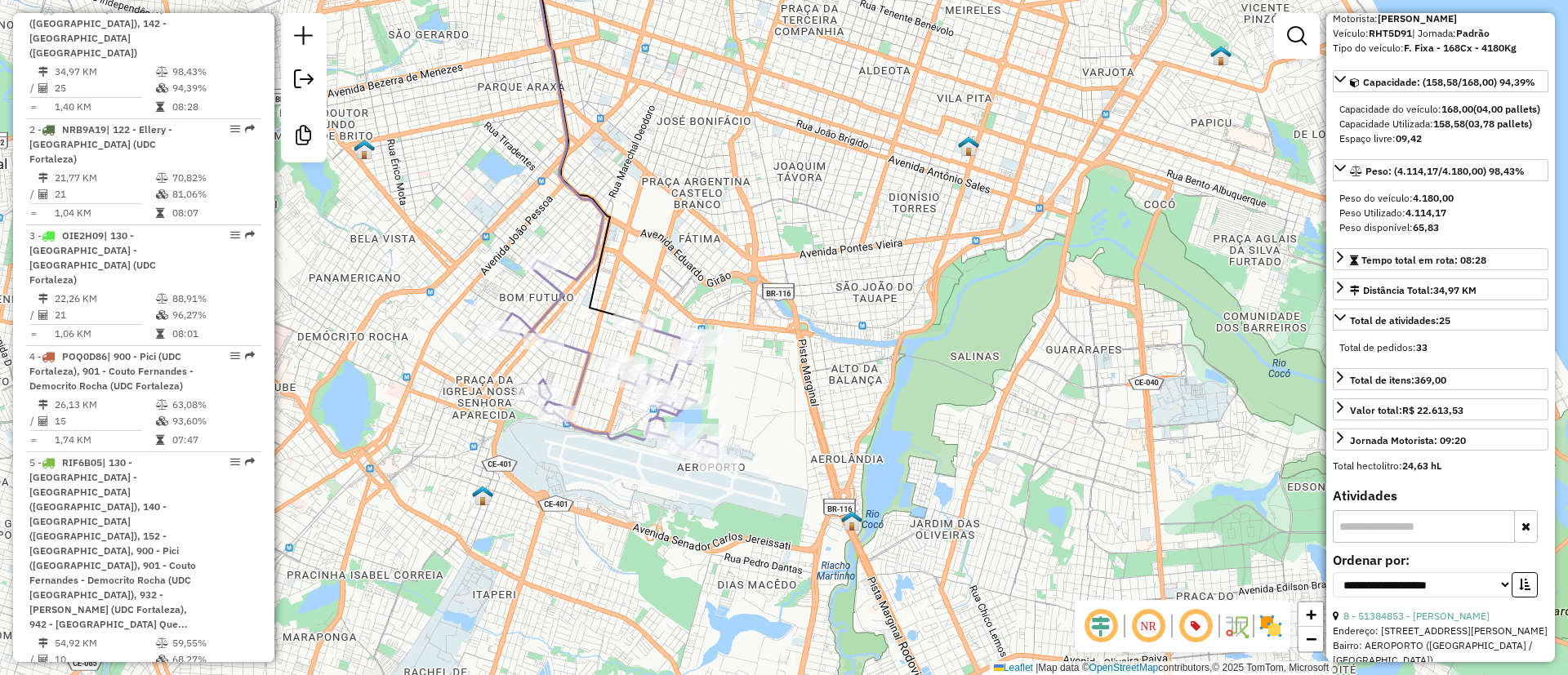
drag, startPoint x: 1128, startPoint y: 551, endPoint x: 1448, endPoint y: 301, distance: 406.1
click at [1444, 308] on hb-router-mapa "Informações da Sessão 1228492 - 12/08/2025 Criação: 11/08/2025 19:43 Desbloquea…" at bounding box center [784, 337] width 1568 height 675
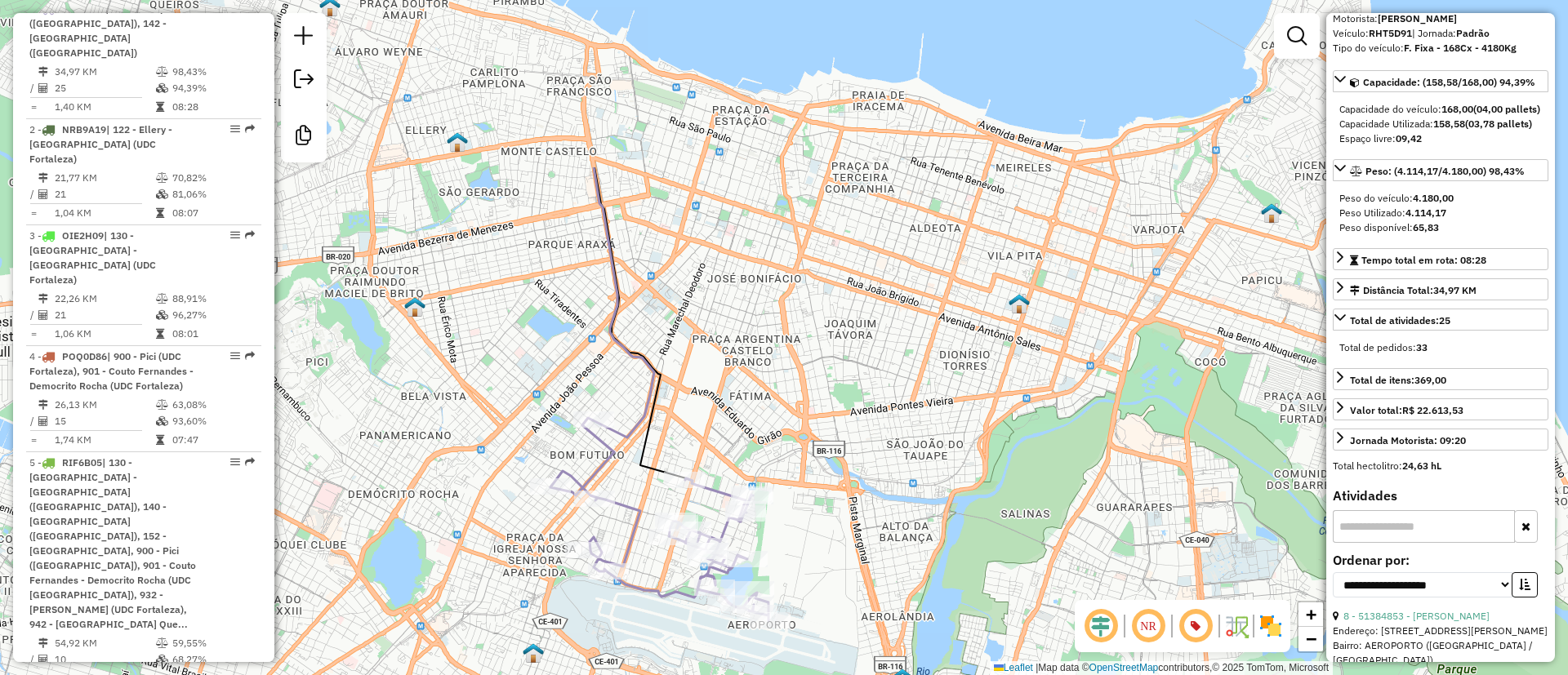
drag, startPoint x: 880, startPoint y: 375, endPoint x: 931, endPoint y: 485, distance: 121.2
click at [875, 524] on div "Janela de atendimento Grade de atendimento Capacidade Transportadoras Veículos …" at bounding box center [784, 337] width 1568 height 675
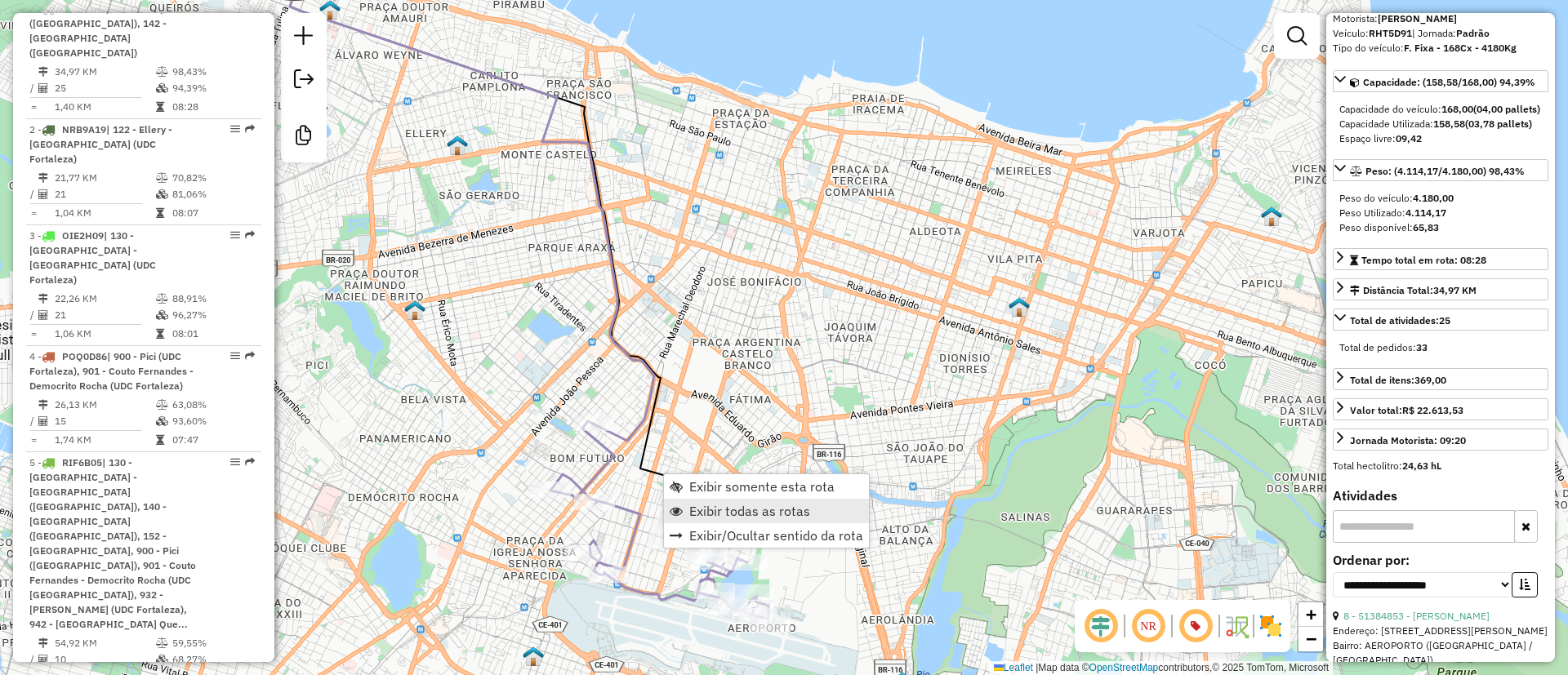
click at [764, 511] on span "Exibir todas as rotas" at bounding box center [749, 510] width 121 height 13
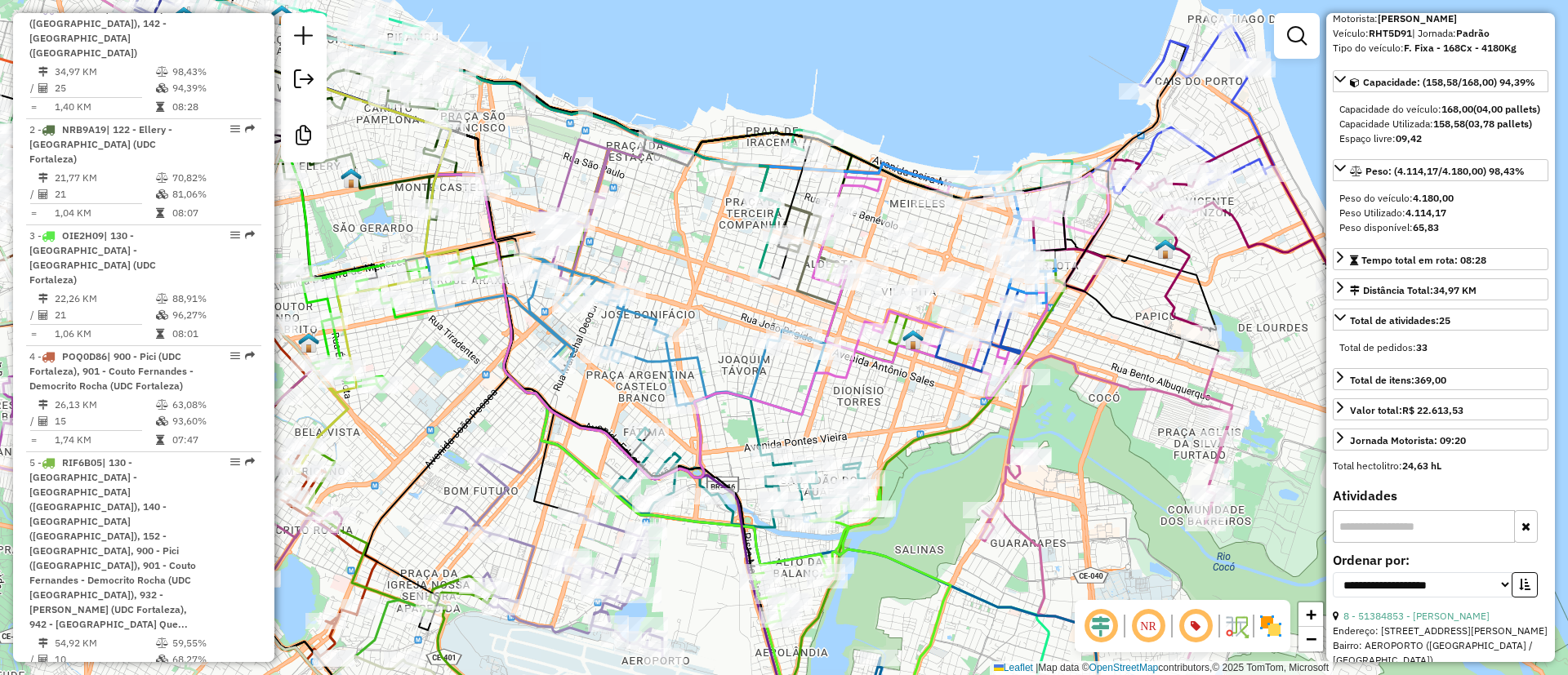
drag, startPoint x: 1014, startPoint y: 360, endPoint x: 908, endPoint y: 392, distance: 110.7
click at [904, 394] on div "Janela de atendimento Grade de atendimento Capacidade Transportadoras Veículos …" at bounding box center [784, 337] width 1568 height 675
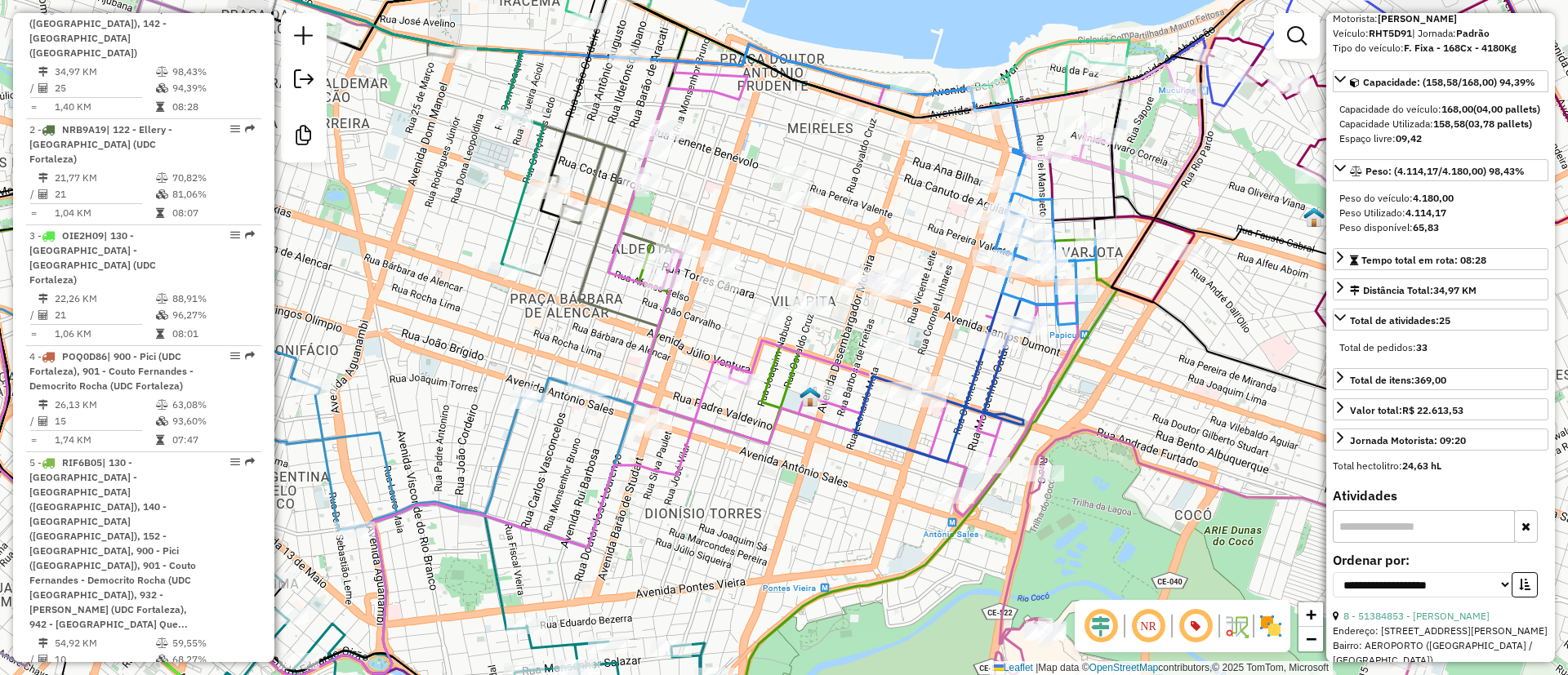
click at [1230, 624] on img at bounding box center [1236, 626] width 27 height 27
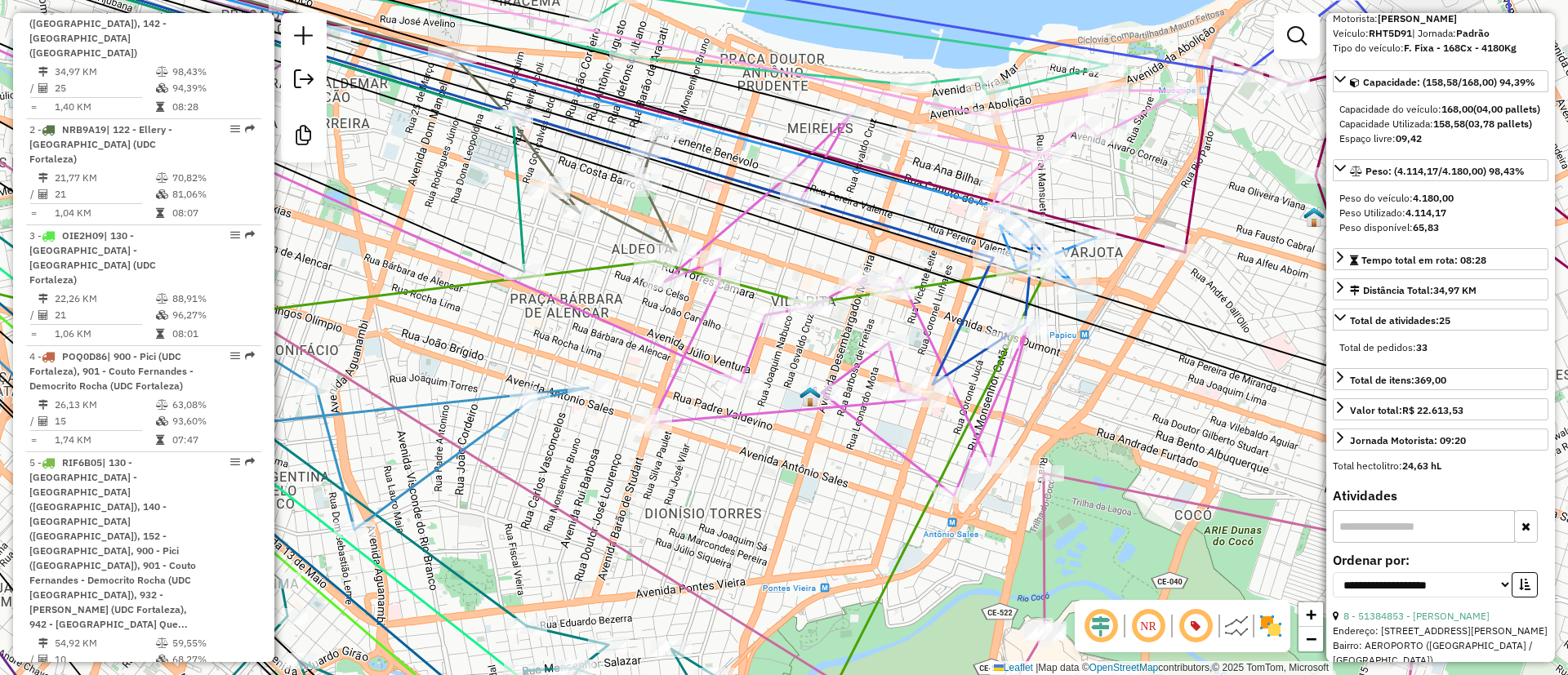
click at [1106, 624] on em at bounding box center [1101, 627] width 39 height 39
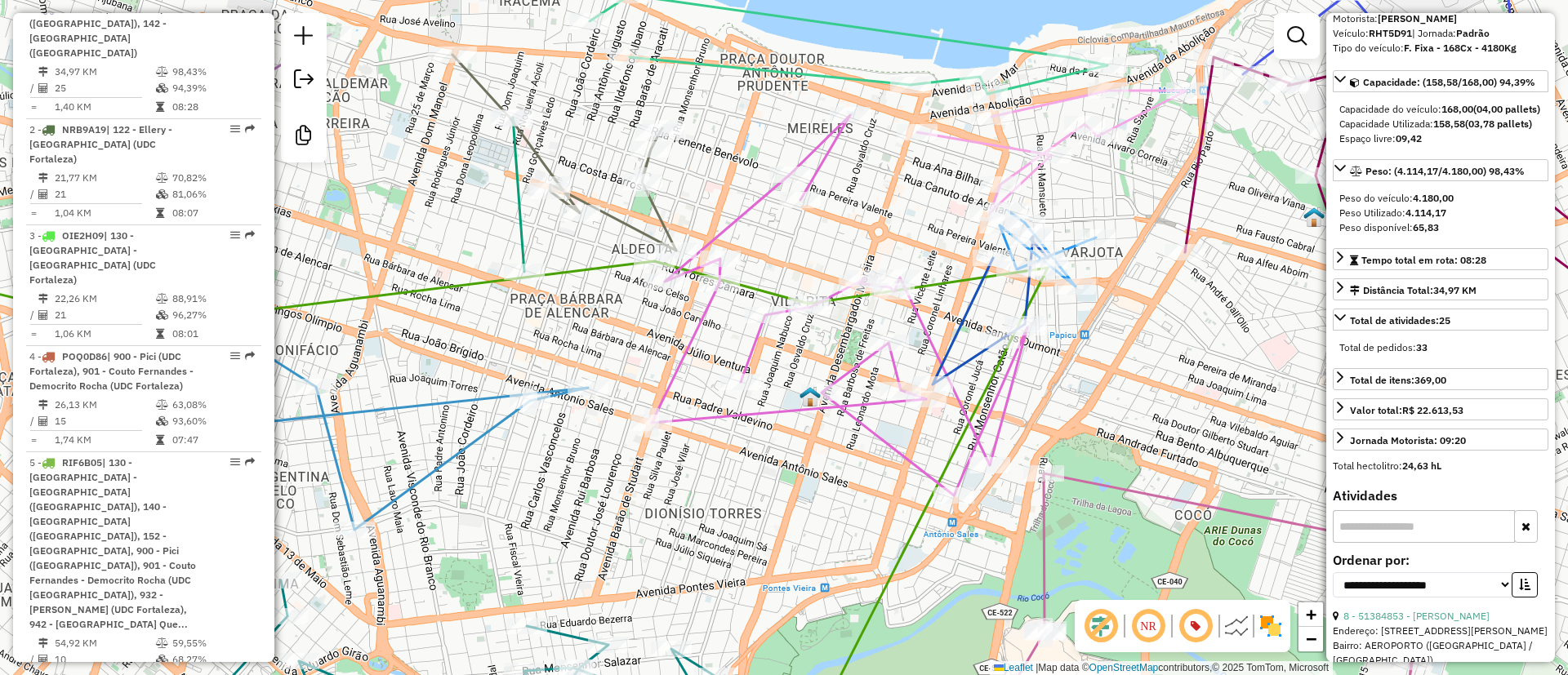
click at [966, 331] on icon at bounding box center [989, 309] width 115 height 149
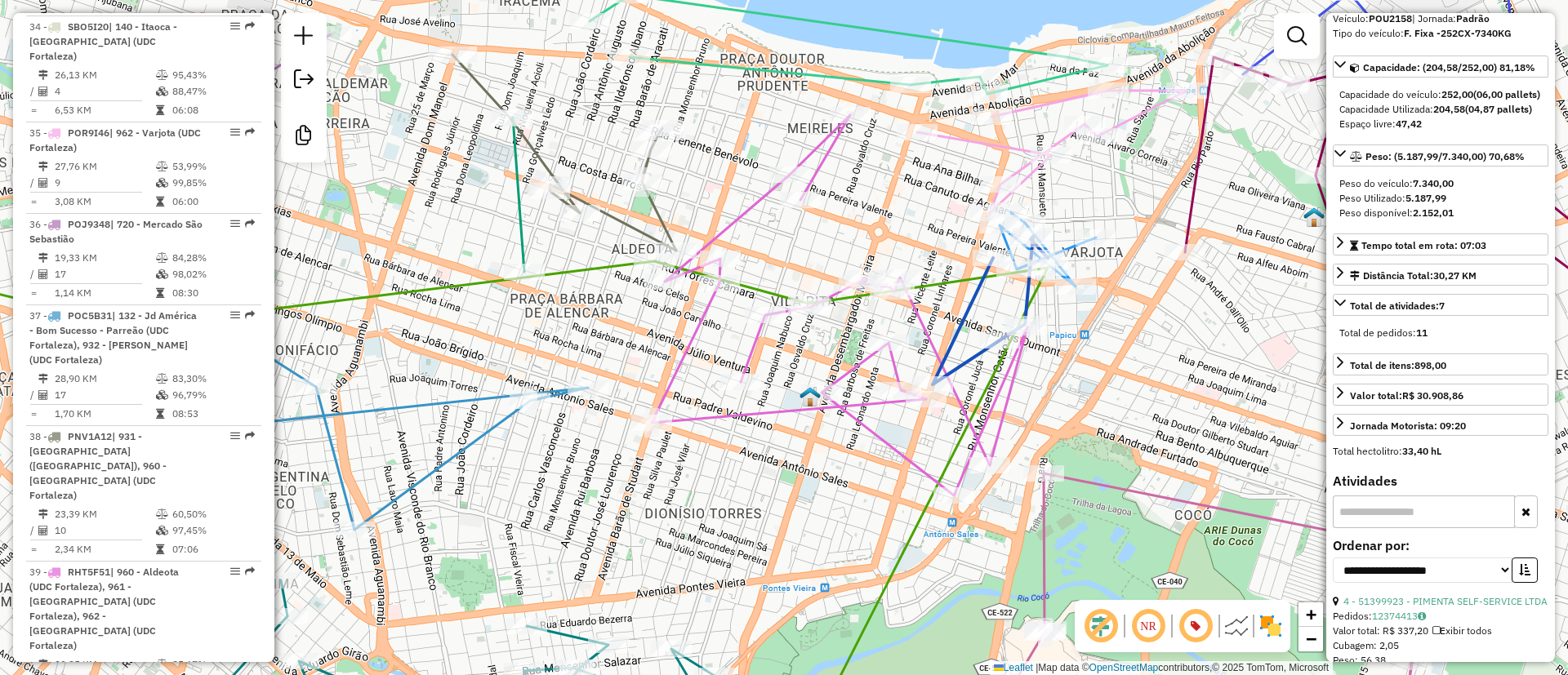
scroll to position [4744, 0]
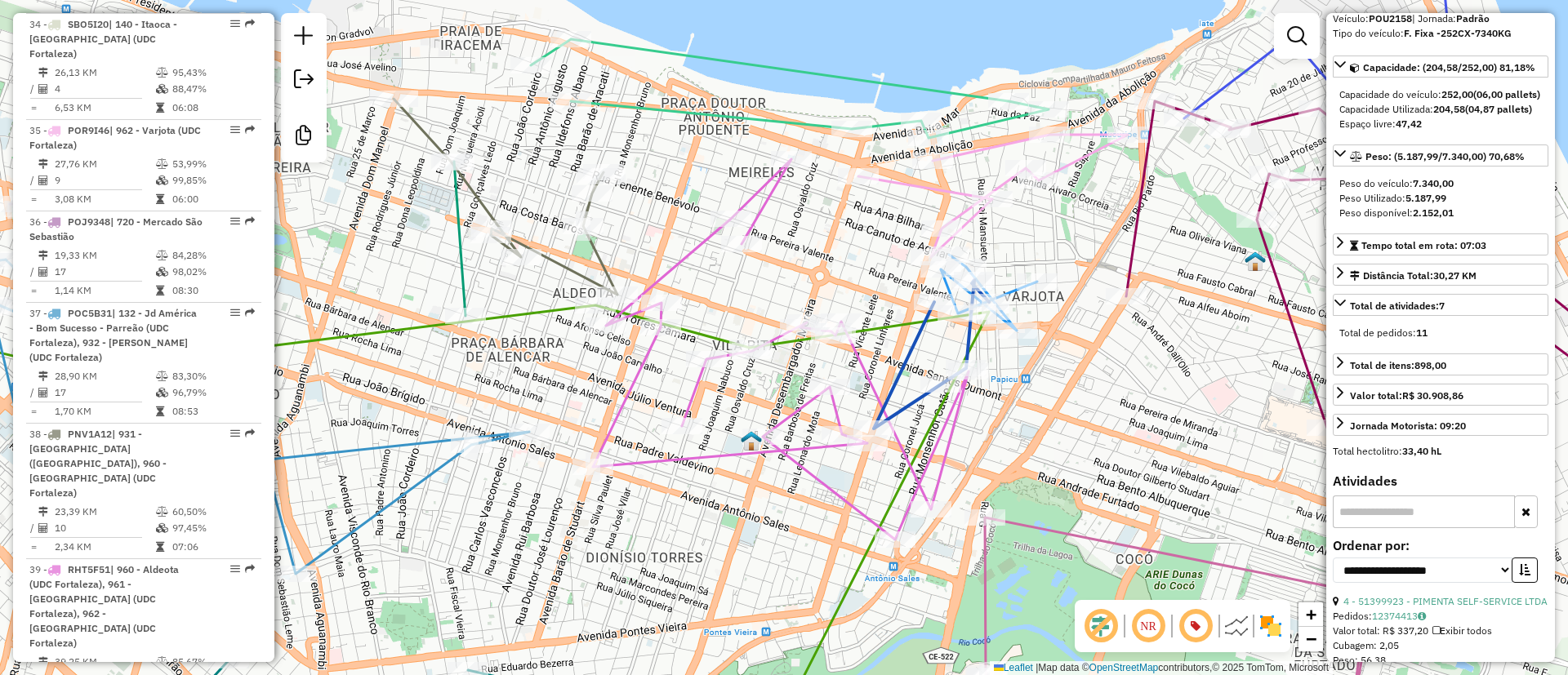
drag, startPoint x: 971, startPoint y: 325, endPoint x: 892, endPoint y: 381, distance: 96.8
click at [892, 381] on icon at bounding box center [930, 354] width 115 height 149
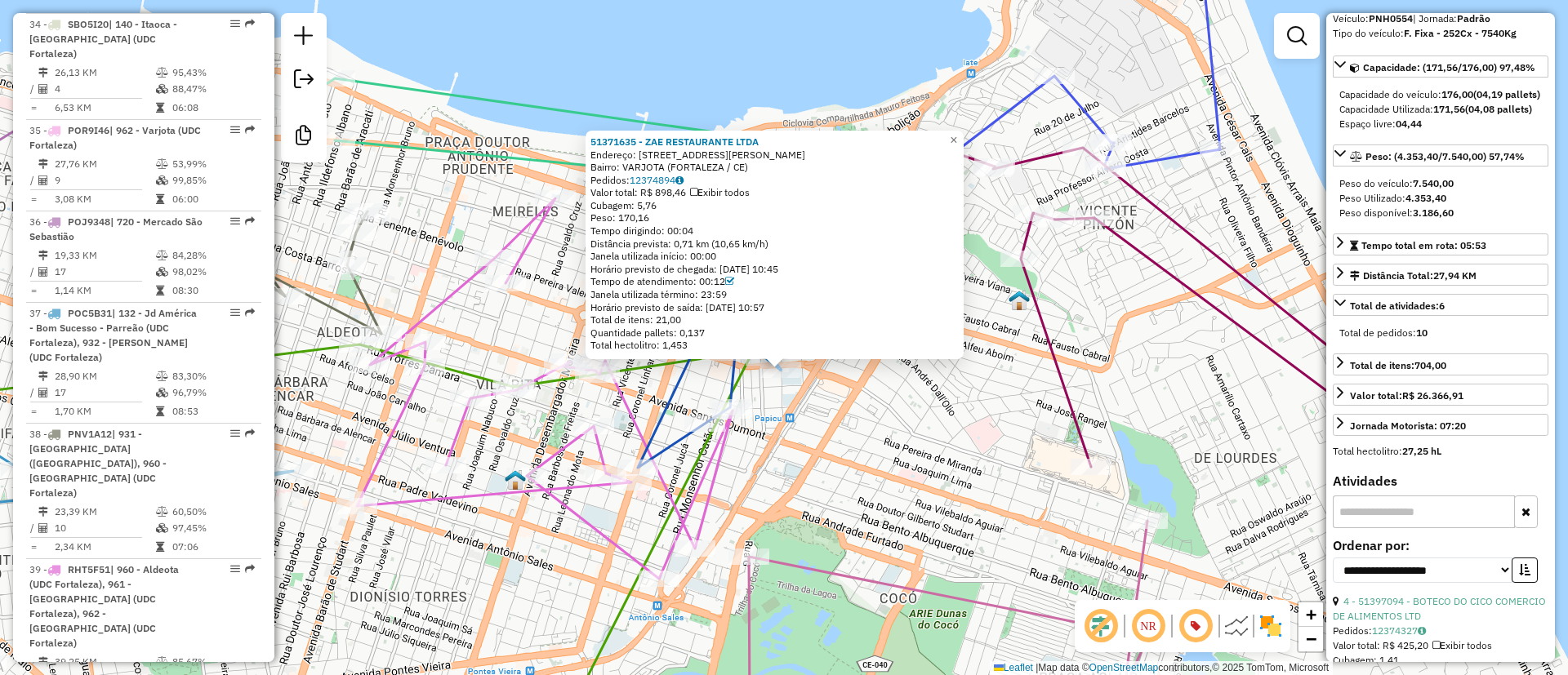
drag, startPoint x: 1045, startPoint y: 381, endPoint x: 1047, endPoint y: 449, distance: 68.0
click at [1047, 448] on div "51371635 - ZAE RESTAURANTE LTDA Endereço: AV JULIO ABREU 160 Bairro: VARJOTA (F…" at bounding box center [784, 337] width 1568 height 675
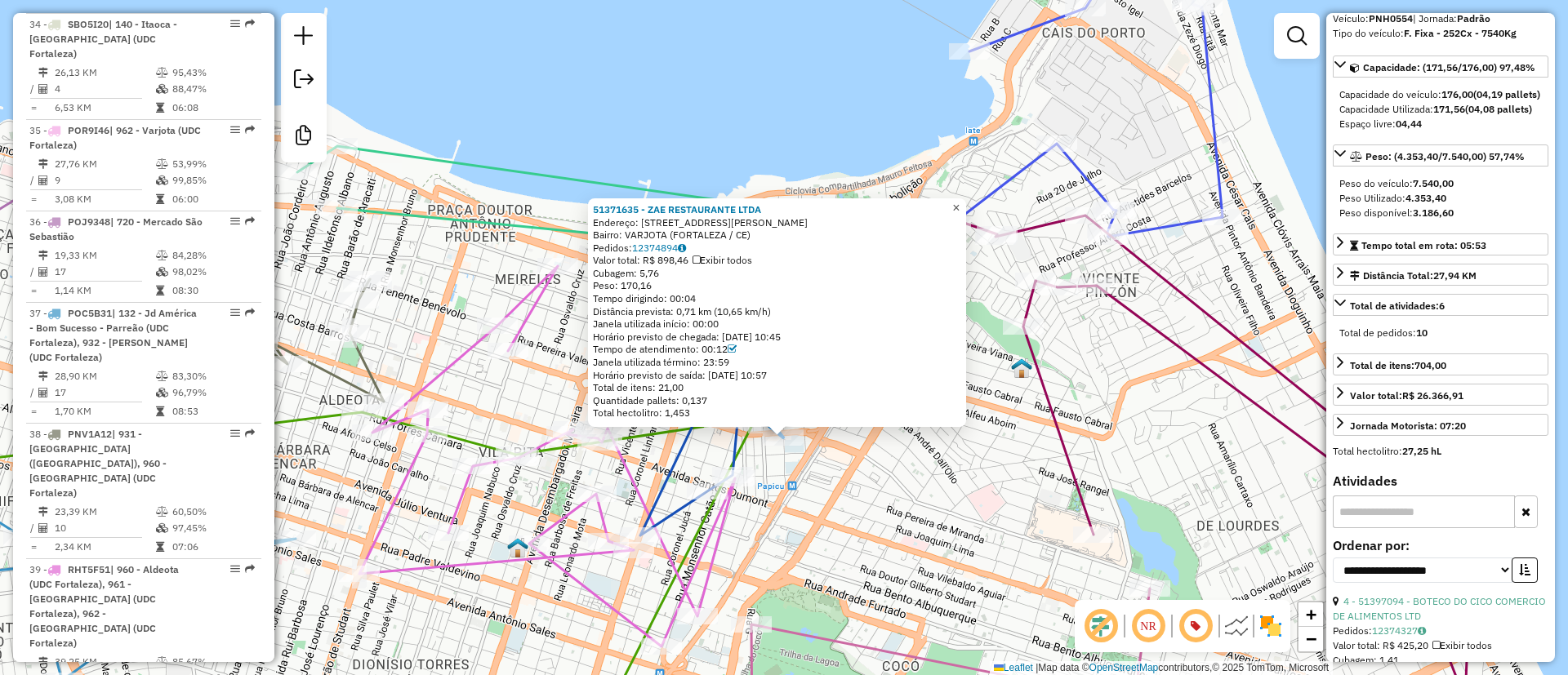
click at [959, 201] on span "×" at bounding box center [955, 208] width 7 height 14
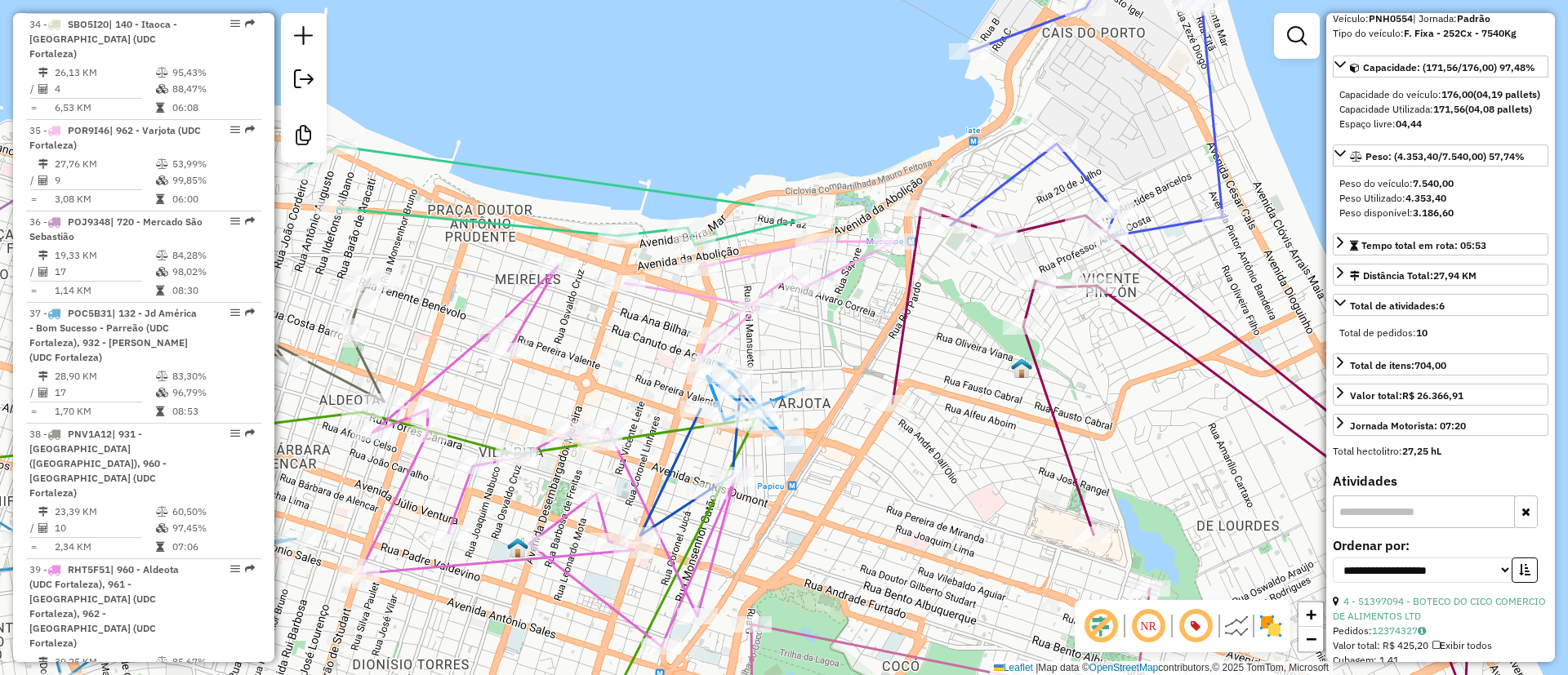
drag, startPoint x: 873, startPoint y: 377, endPoint x: 930, endPoint y: 307, distance: 90.3
click at [930, 307] on div "Janela de atendimento Grade de atendimento Capacidade Transportadoras Veículos …" at bounding box center [784, 337] width 1568 height 675
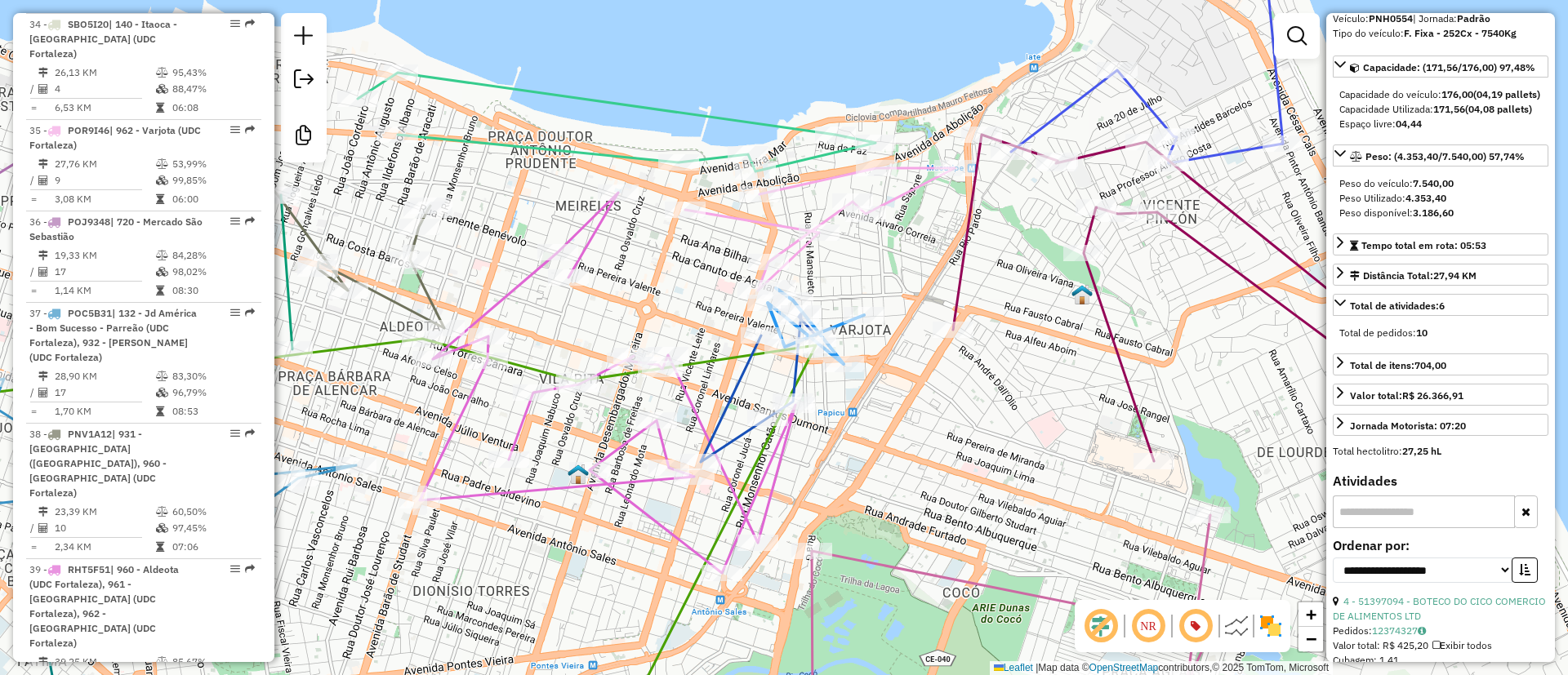
drag, startPoint x: 800, startPoint y: 487, endPoint x: 806, endPoint y: 478, distance: 10.8
click at [806, 478] on div "Janela de atendimento Grade de atendimento Capacidade Transportadoras Veículos …" at bounding box center [784, 337] width 1568 height 675
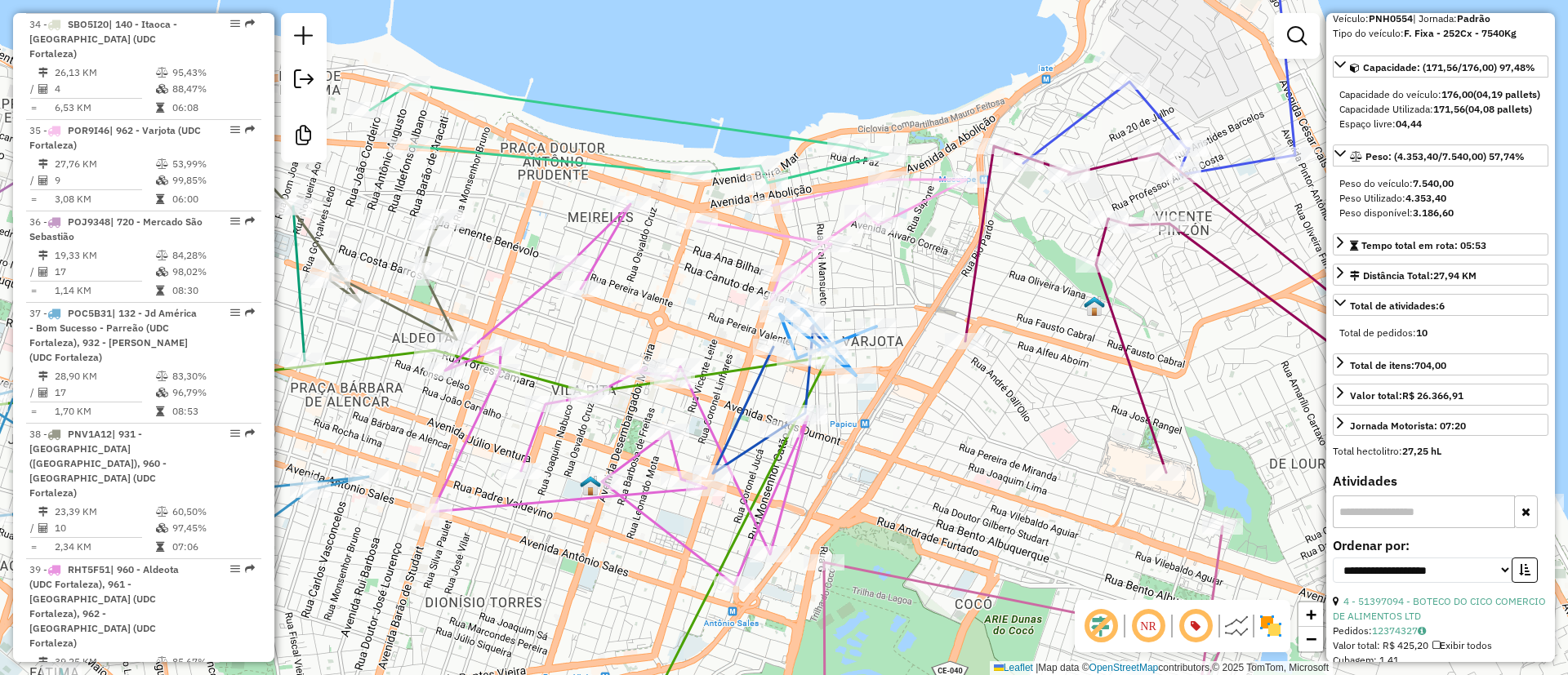
drag, startPoint x: 636, startPoint y: 337, endPoint x: 644, endPoint y: 380, distance: 43.7
click at [644, 380] on div "Janela de atendimento Grade de atendimento Capacidade Transportadoras Veículos …" at bounding box center [784, 337] width 1568 height 675
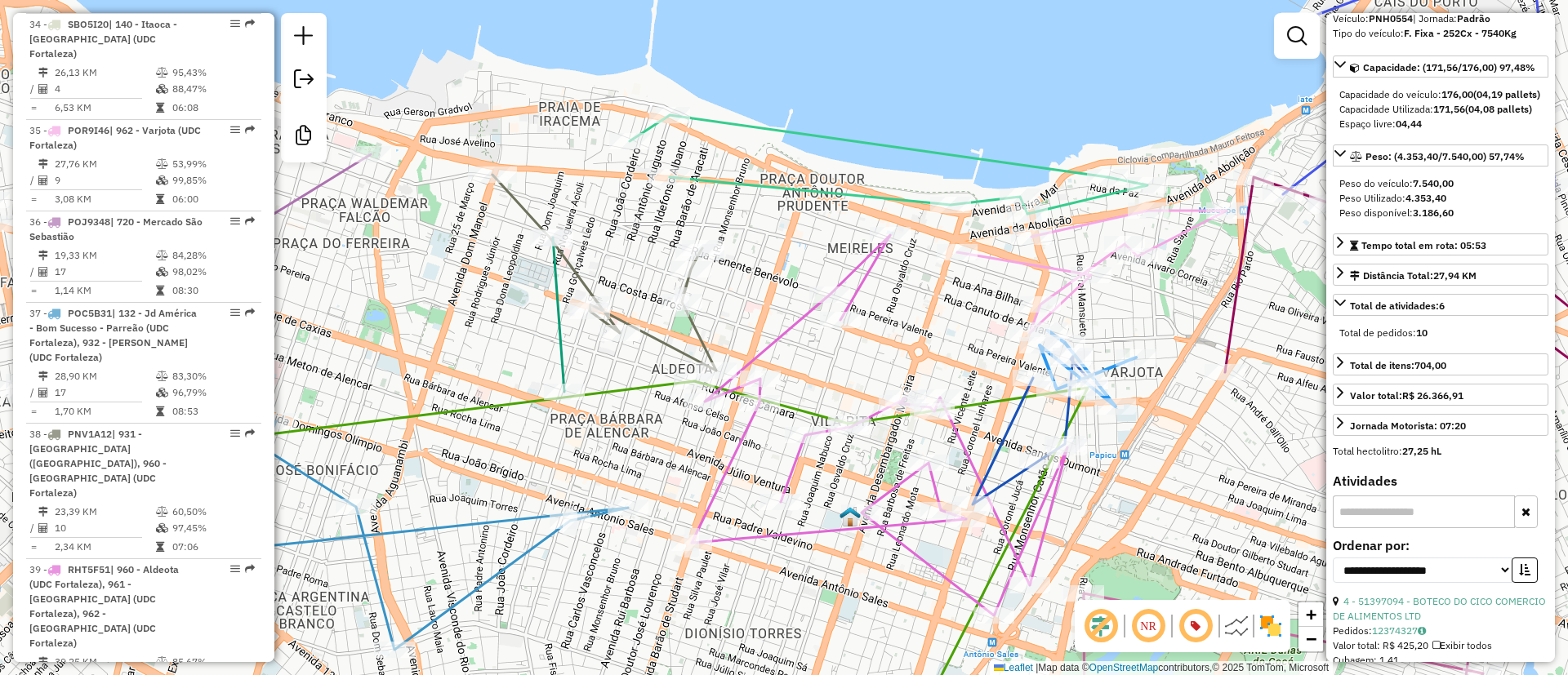
drag, startPoint x: 613, startPoint y: 353, endPoint x: 1003, endPoint y: 328, distance: 390.8
click at [1002, 328] on div "Janela de atendimento Grade de atendimento Capacidade Transportadoras Veículos …" at bounding box center [784, 337] width 1568 height 675
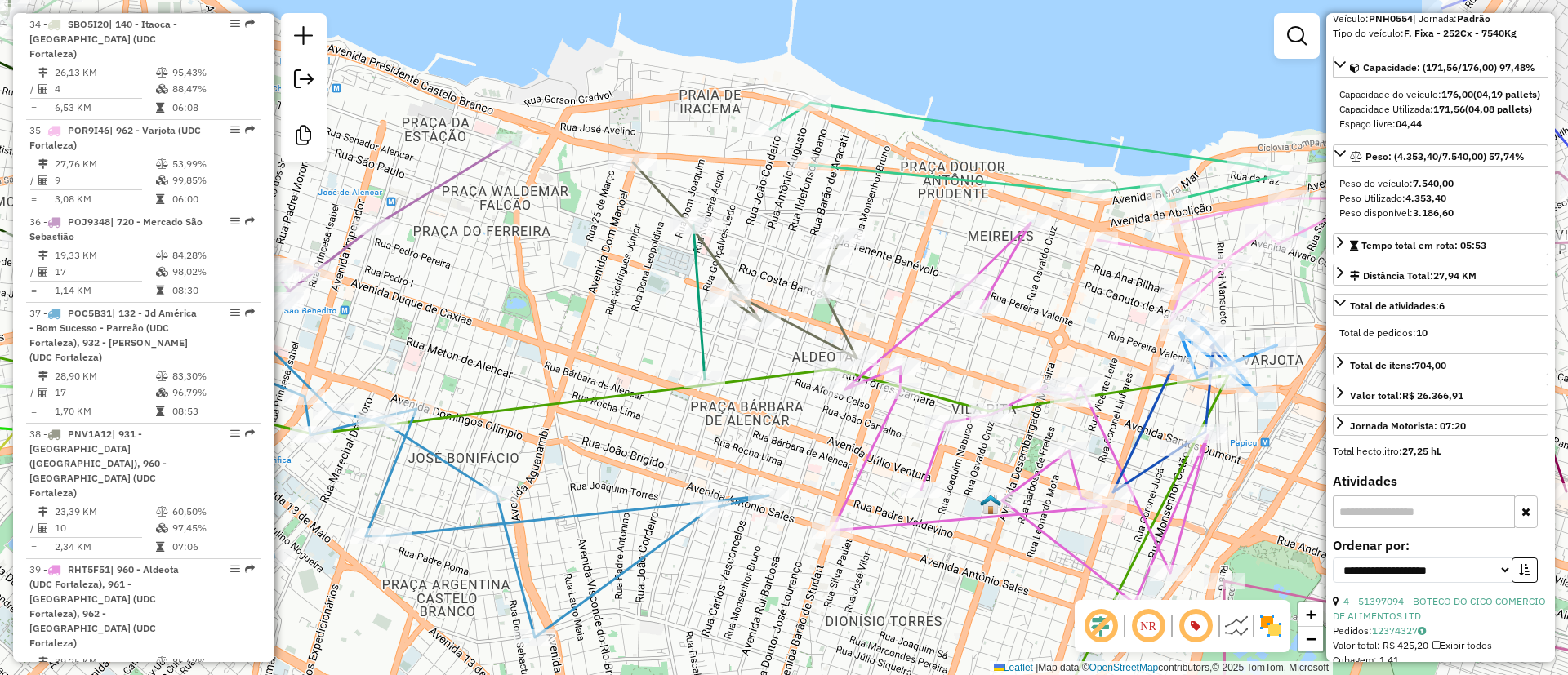
click at [714, 259] on icon at bounding box center [744, 260] width 224 height 196
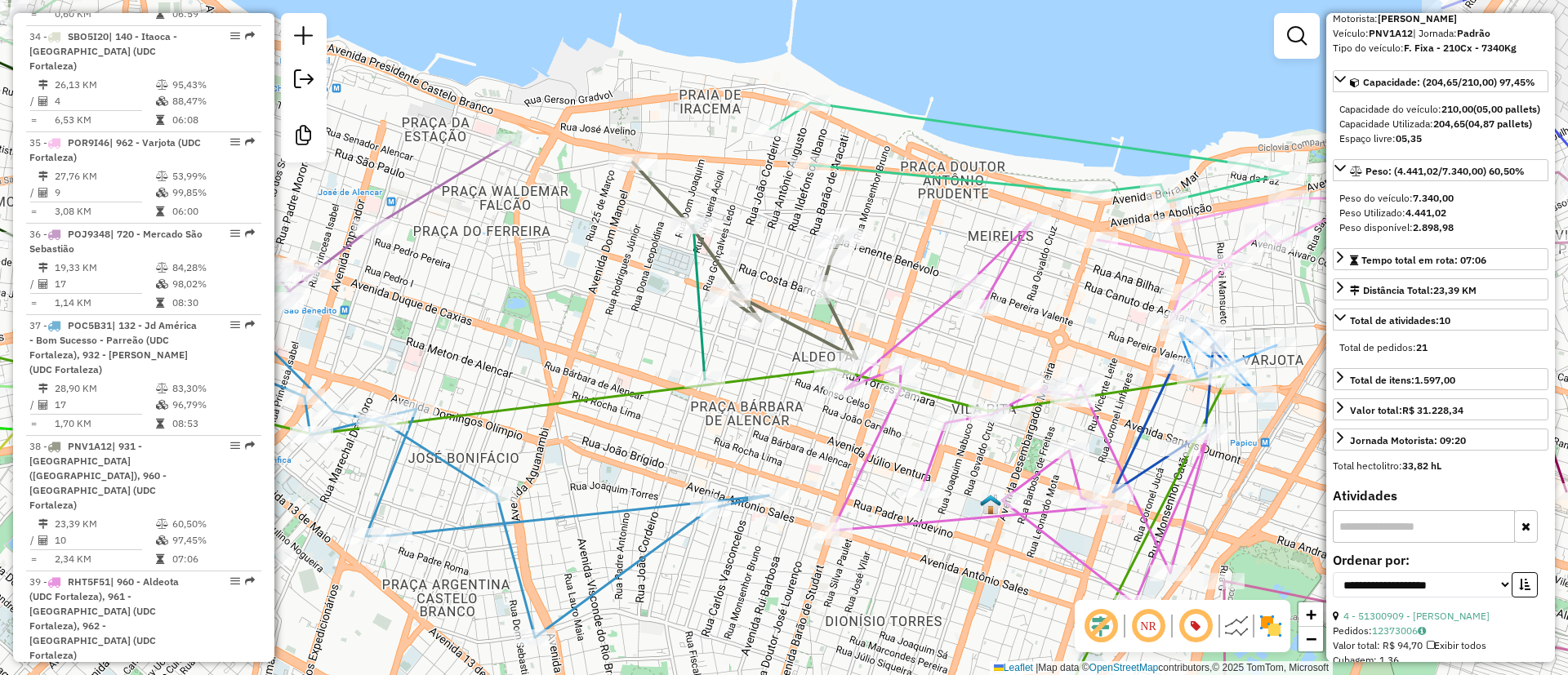
scroll to position [4729, 0]
click at [700, 367] on icon at bounding box center [699, 303] width 12 height 155
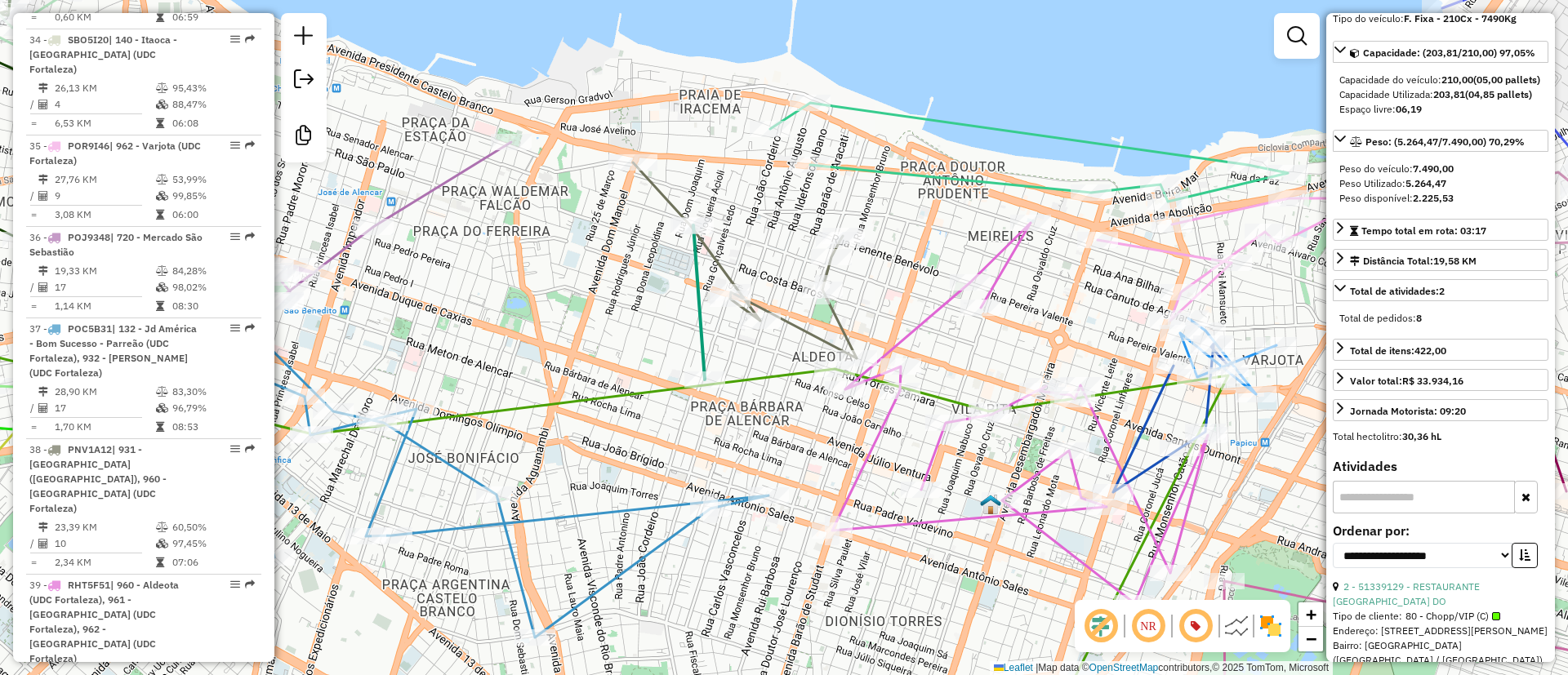
scroll to position [4744, 0]
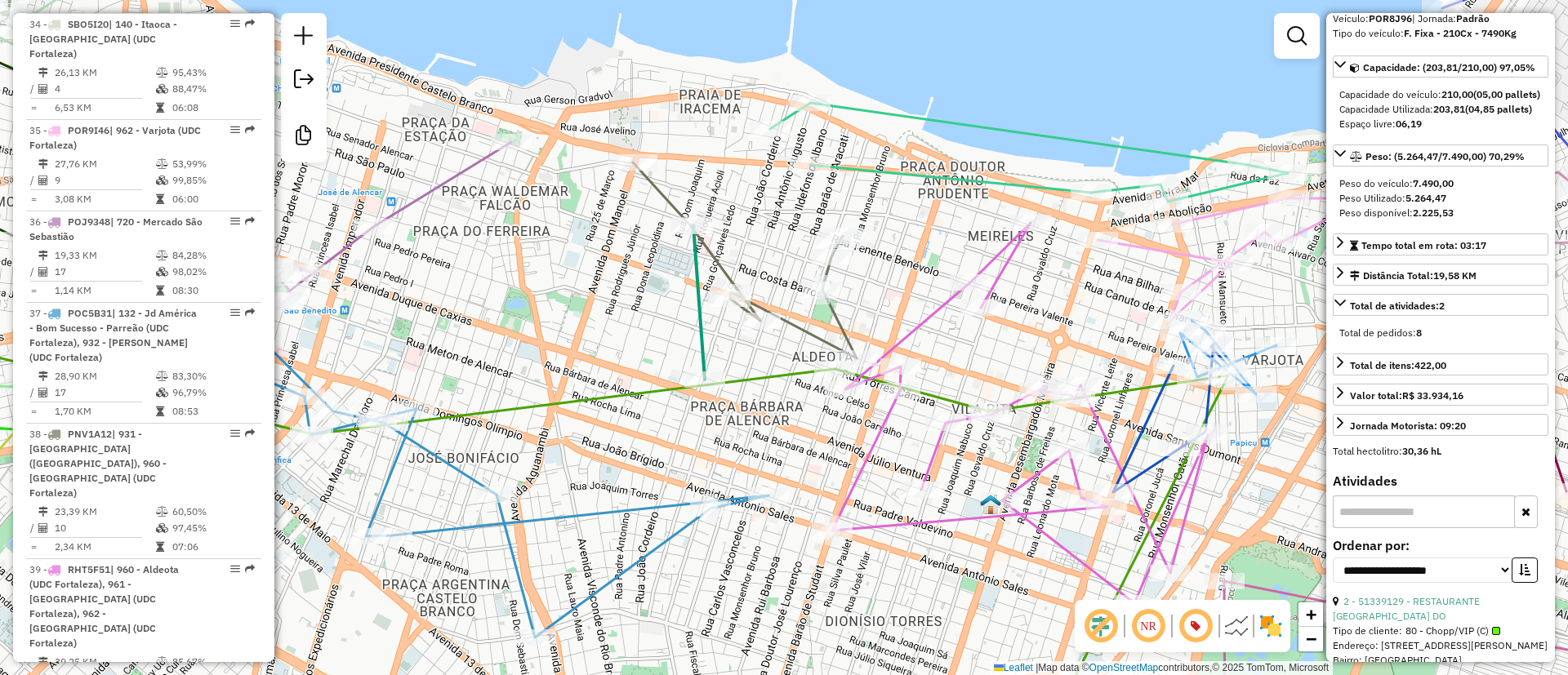
click at [715, 264] on icon at bounding box center [744, 260] width 224 height 196
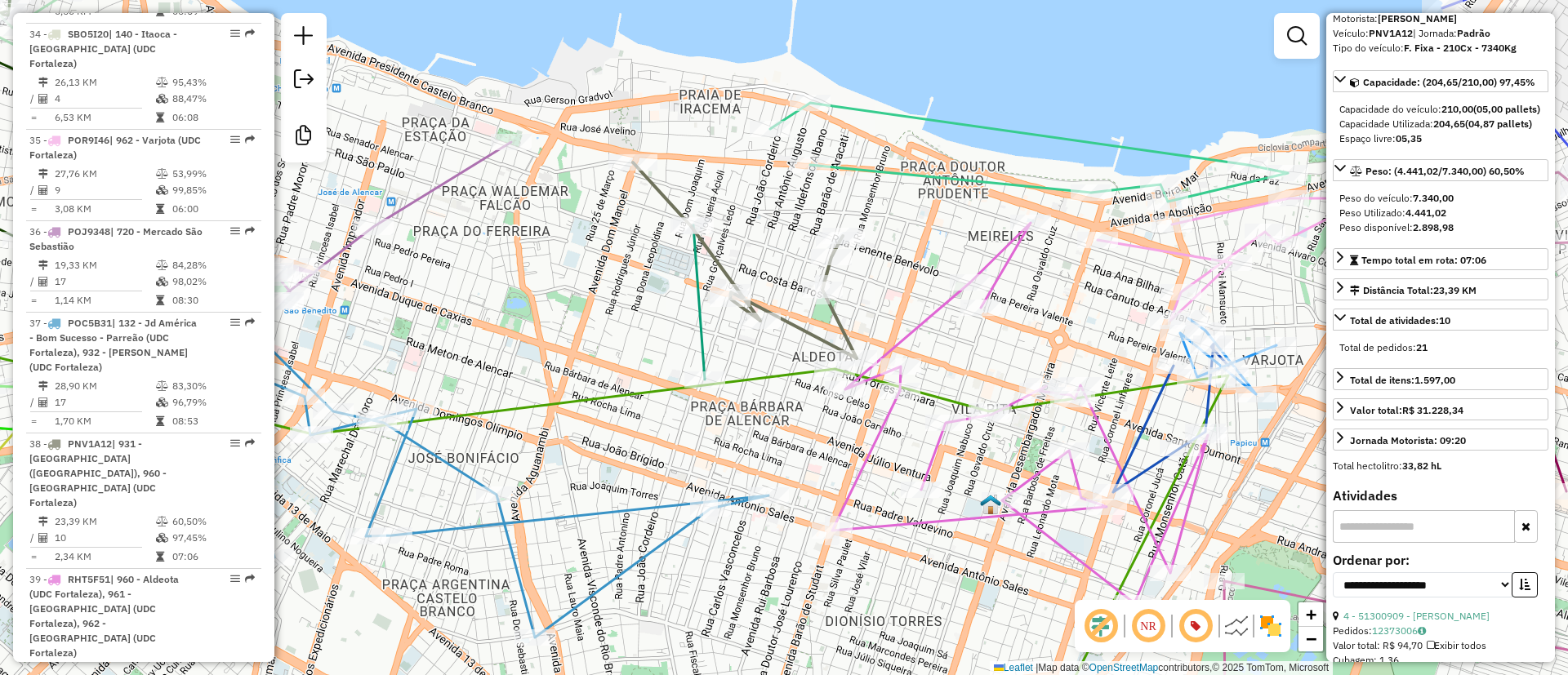
scroll to position [4729, 0]
click at [700, 280] on icon at bounding box center [699, 303] width 12 height 155
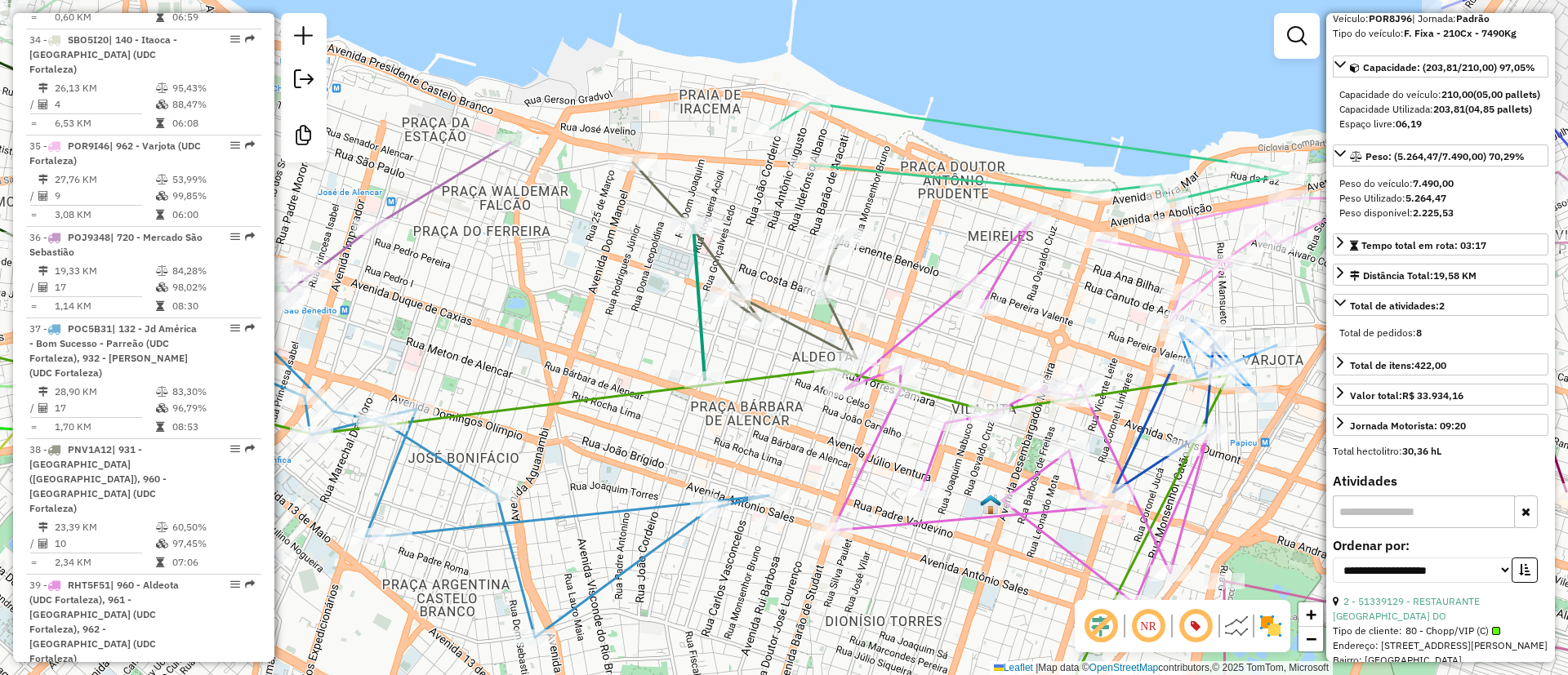
scroll to position [4744, 0]
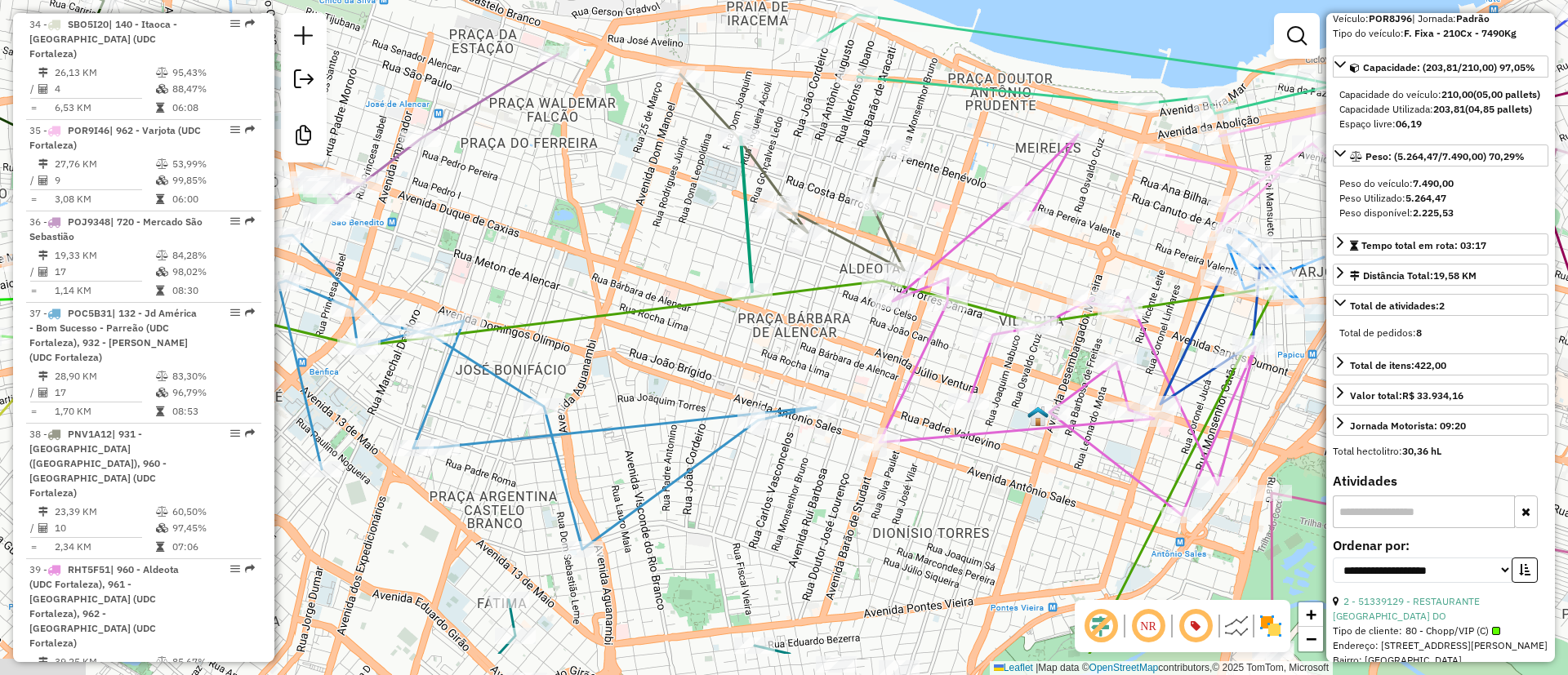
drag, startPoint x: 974, startPoint y: 205, endPoint x: 1304, endPoint y: 142, distance: 336.0
click at [1301, 133] on div "Janela de atendimento Grade de atendimento Capacidade Transportadoras Veículos …" at bounding box center [784, 337] width 1568 height 675
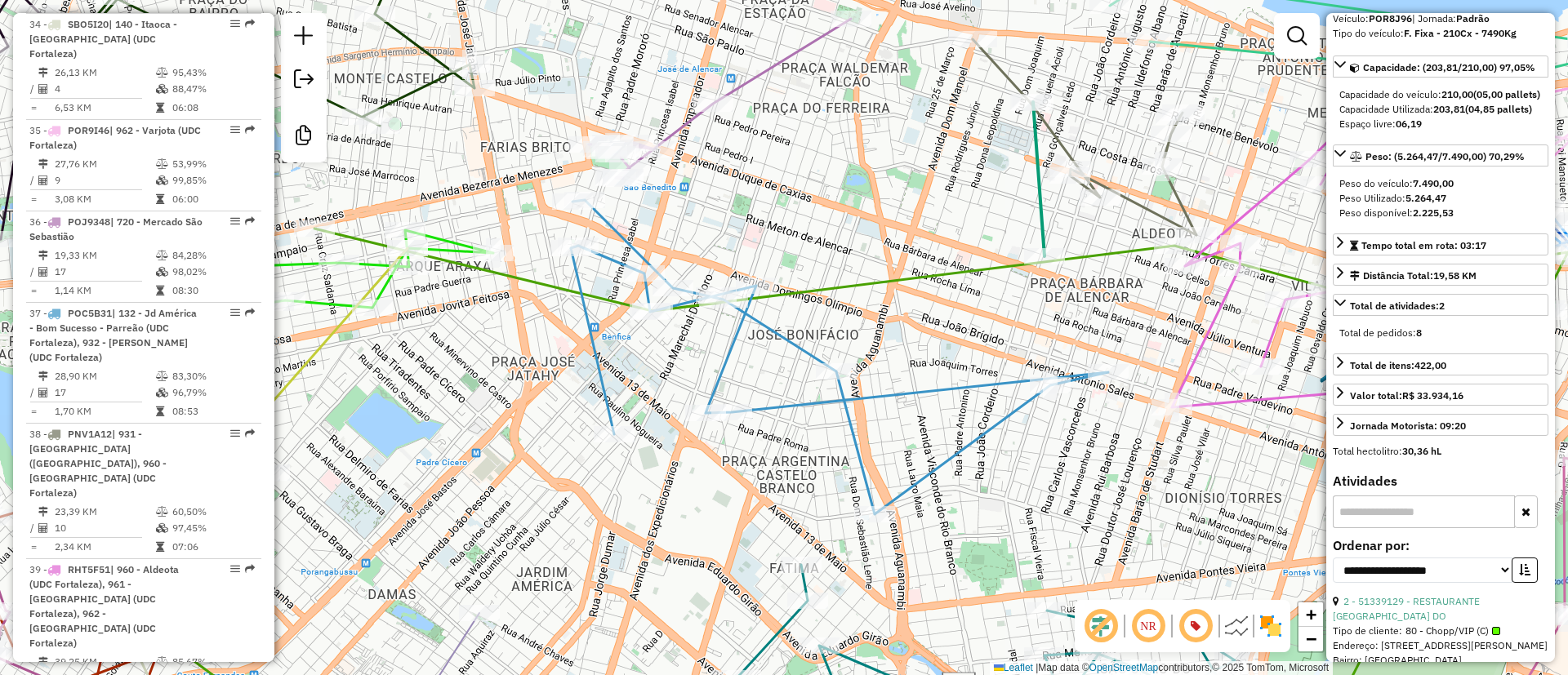
click at [984, 389] on icon at bounding box center [839, 357] width 537 height 314
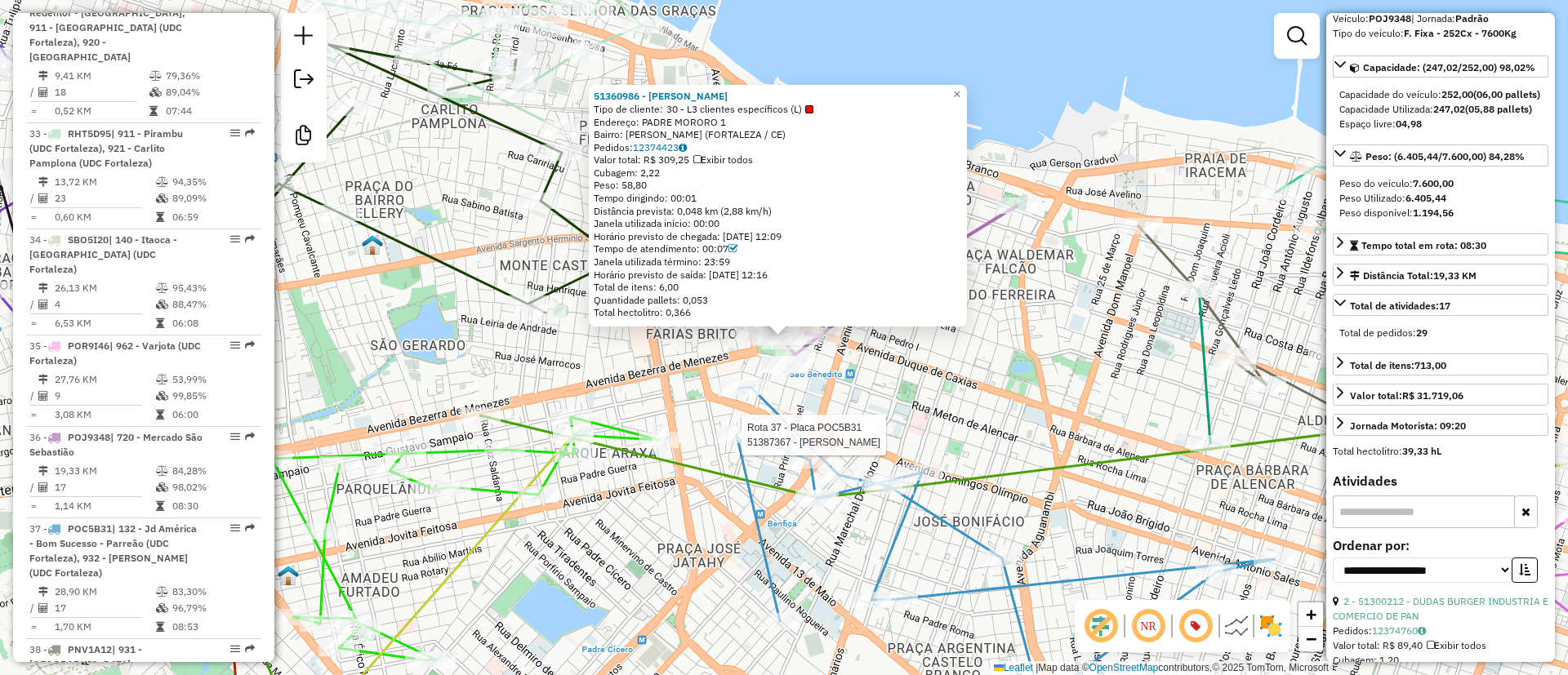
scroll to position [4516, 0]
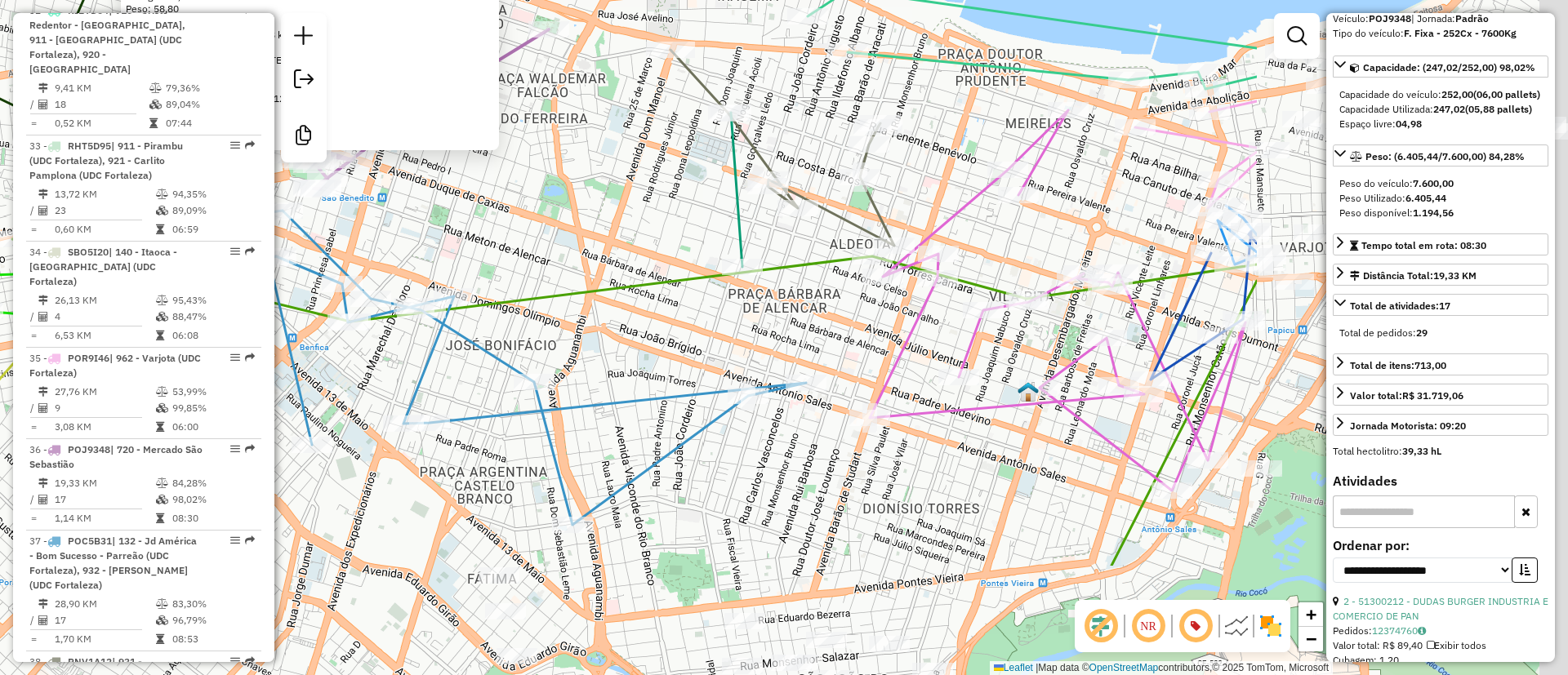
drag, startPoint x: 905, startPoint y: 406, endPoint x: 344, endPoint y: 151, distance: 616.2
click at [363, 155] on div "51360986 - FRANCISCO RODRIGUES Tipo de cliente: 30 - L3 clientes específicos (L…" at bounding box center [784, 337] width 1568 height 675
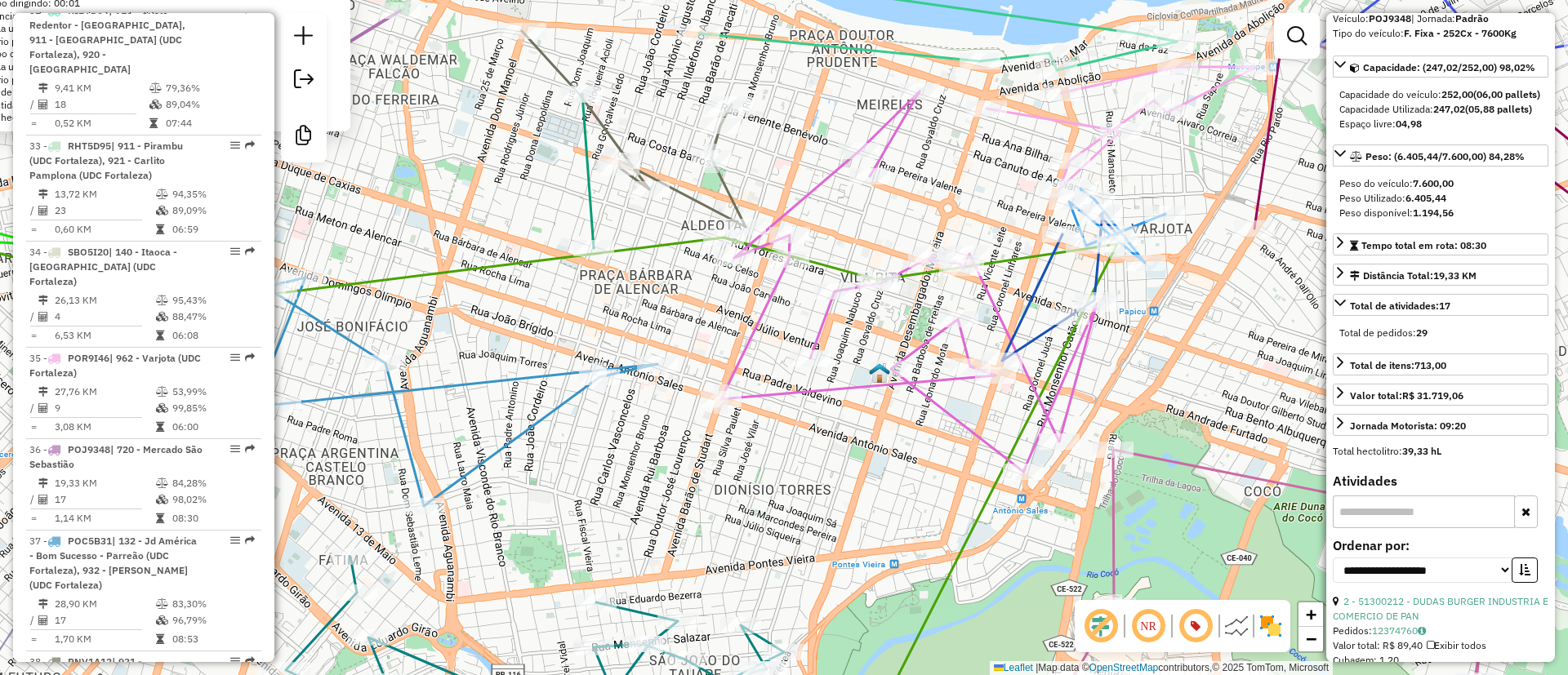
drag, startPoint x: 877, startPoint y: 407, endPoint x: 759, endPoint y: 511, distance: 157.3
click at [760, 509] on div "51360986 - FRANCISCO RODRIGUES Tipo de cliente: 30 - L3 clientes específicos (L…" at bounding box center [784, 337] width 1568 height 675
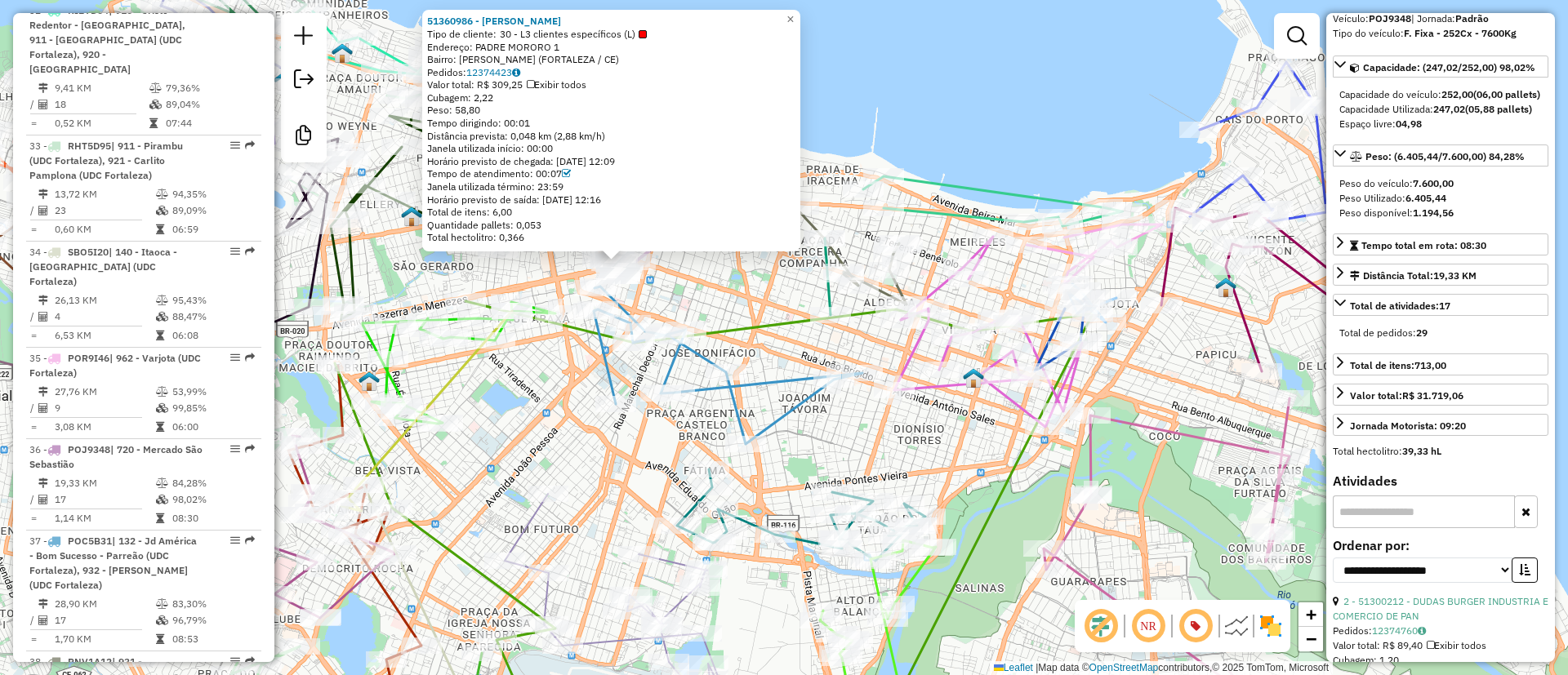
drag, startPoint x: 917, startPoint y: 156, endPoint x: 1089, endPoint y: 79, distance: 188.4
click at [1089, 79] on div "51360986 - FRANCISCO RODRIGUES Tipo de cliente: 30 - L3 clientes específicos (L…" at bounding box center [784, 337] width 1568 height 675
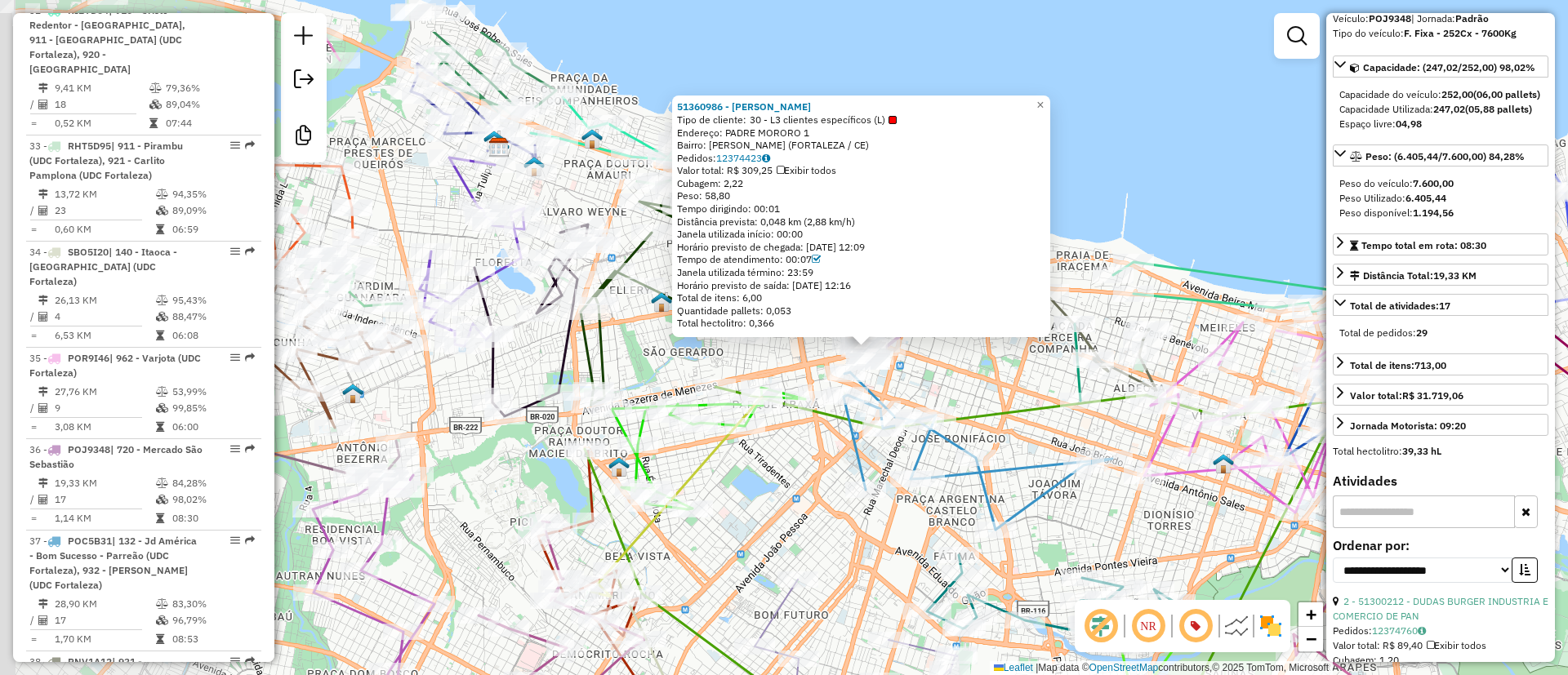
drag, startPoint x: 656, startPoint y: 422, endPoint x: 801, endPoint y: 463, distance: 150.7
click at [801, 463] on div "51360986 - FRANCISCO RODRIGUES Tipo de cliente: 30 - L3 clientes específicos (L…" at bounding box center [784, 337] width 1568 height 675
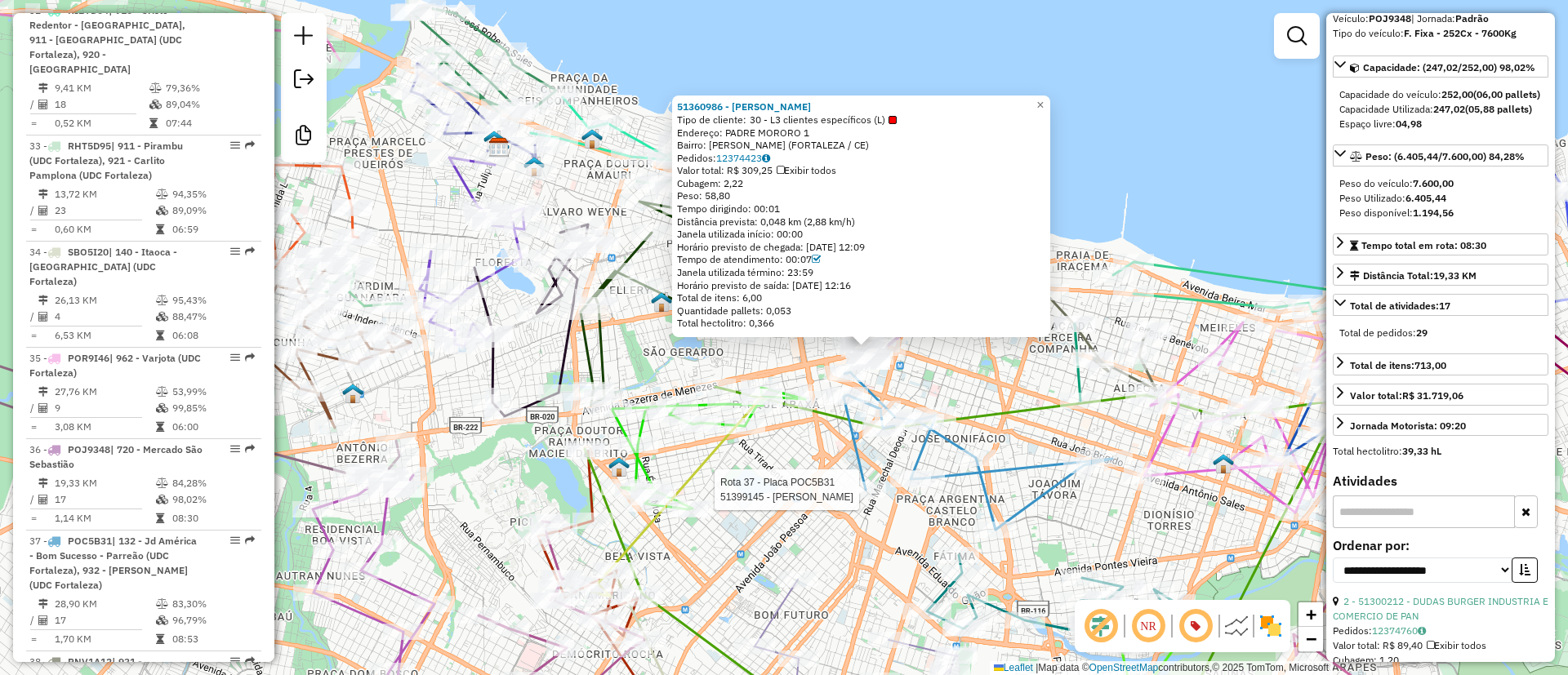
click at [835, 494] on div "Rota 37 - Placa POC5B31 51399145 - EDUARDO TELES 51360986 - FRANCISCO RODRIGUES…" at bounding box center [784, 337] width 1568 height 675
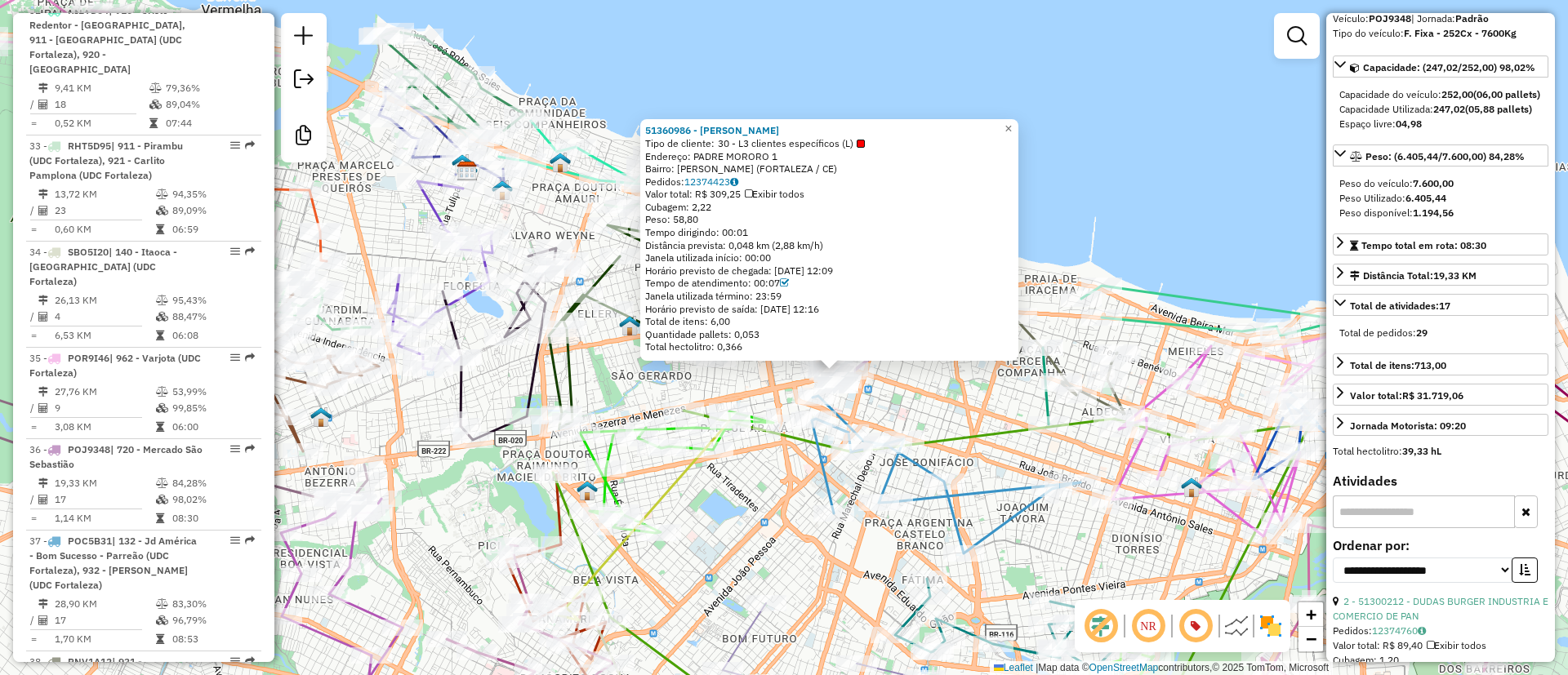
drag, startPoint x: 769, startPoint y: 525, endPoint x: 589, endPoint y: 541, distance: 180.7
click at [595, 541] on div "51360986 - FRANCISCO RODRIGUES Tipo de cliente: 30 - L3 clientes específicos (L…" at bounding box center [784, 337] width 1568 height 675
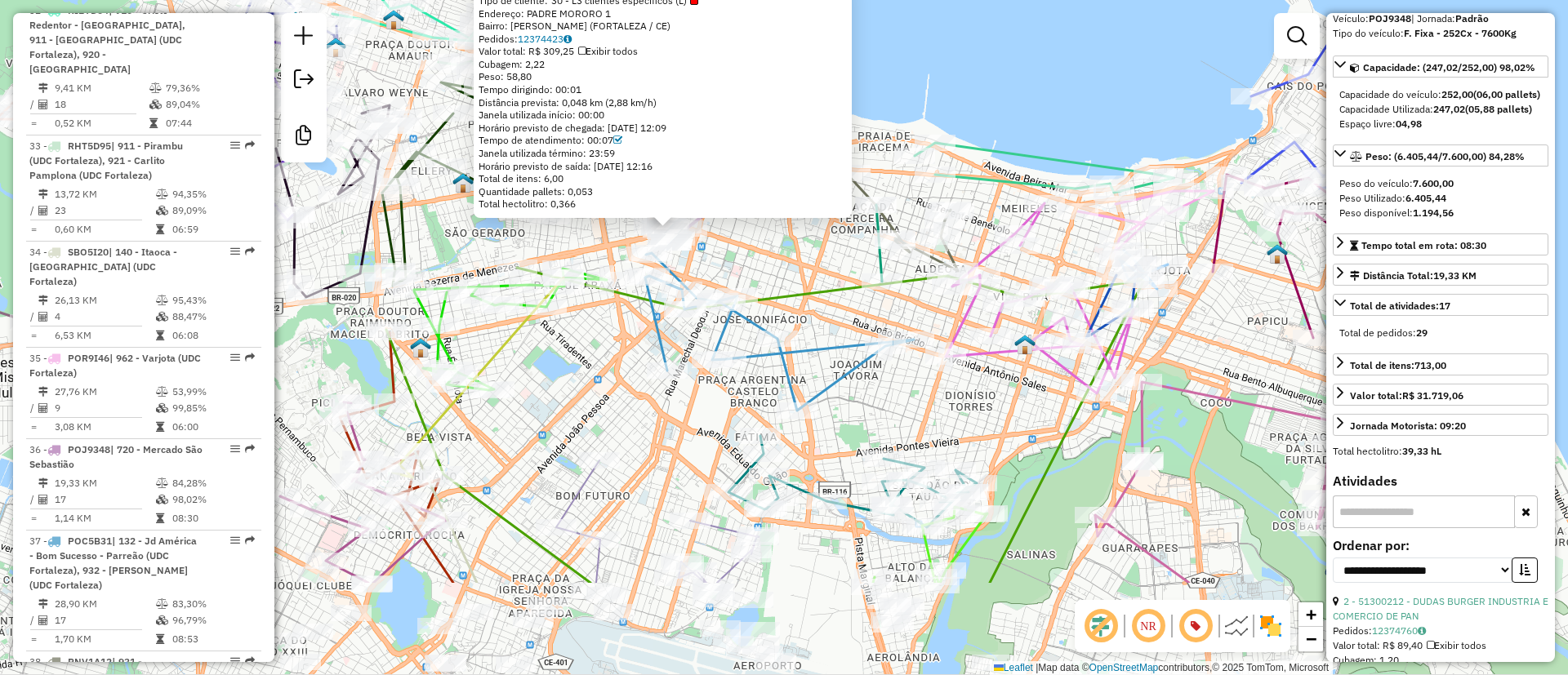
drag, startPoint x: 597, startPoint y: 381, endPoint x: 626, endPoint y: 227, distance: 156.7
click at [625, 232] on div "51360986 - FRANCISCO RODRIGUES Tipo de cliente: 30 - L3 clientes específicos (L…" at bounding box center [784, 337] width 1568 height 675
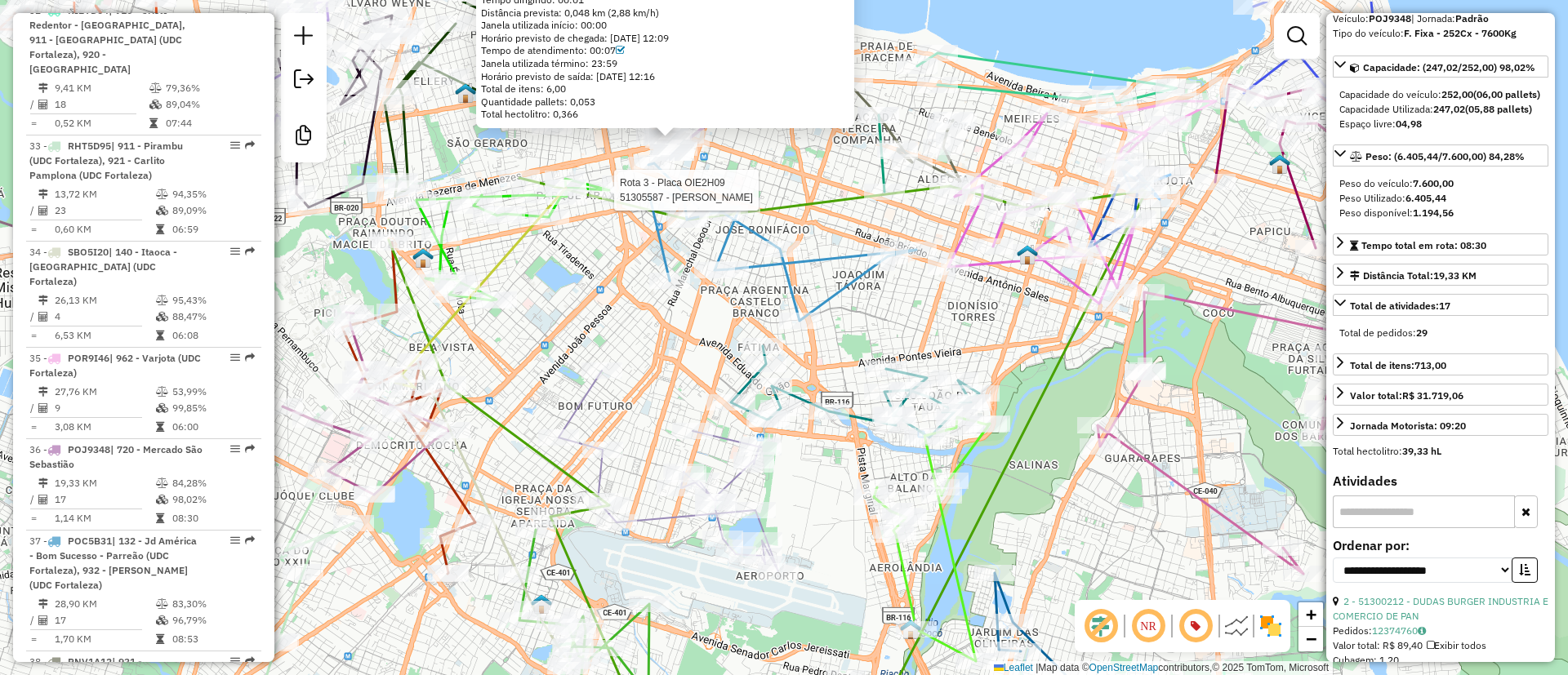
drag, startPoint x: 835, startPoint y: 535, endPoint x: 821, endPoint y: 556, distance: 25.2
click at [821, 556] on div "Rota 3 - Placa OIE2H09 51305587 - RICARDO CESAR BEZZER 51360986 - FRANCISCO ROD…" at bounding box center [784, 337] width 1568 height 675
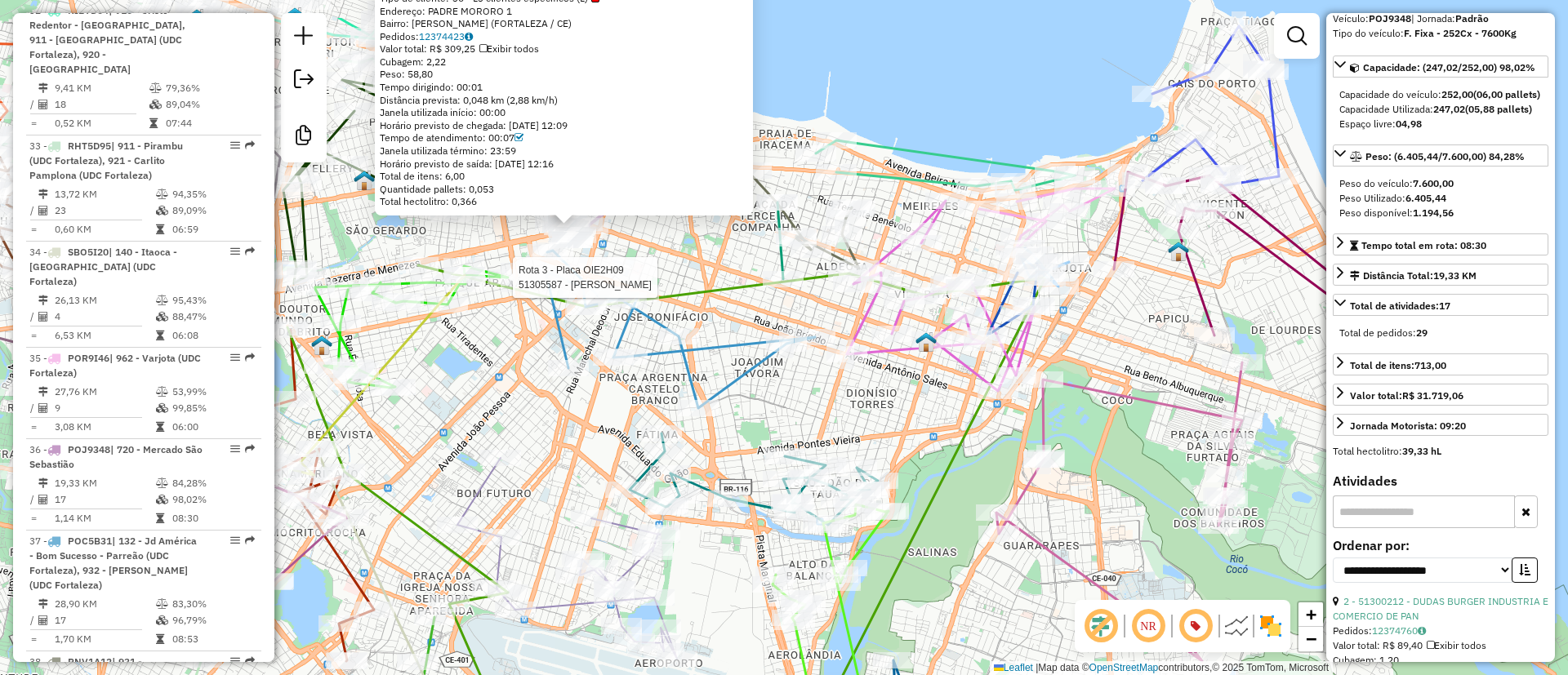
drag, startPoint x: 1000, startPoint y: 358, endPoint x: 897, endPoint y: 445, distance: 134.8
click at [897, 445] on div "Rota 3 - Placa OIE2H09 51305587 - RICARDO CESAR BEZZER 51360986 - FRANCISCO ROD…" at bounding box center [784, 337] width 1568 height 675
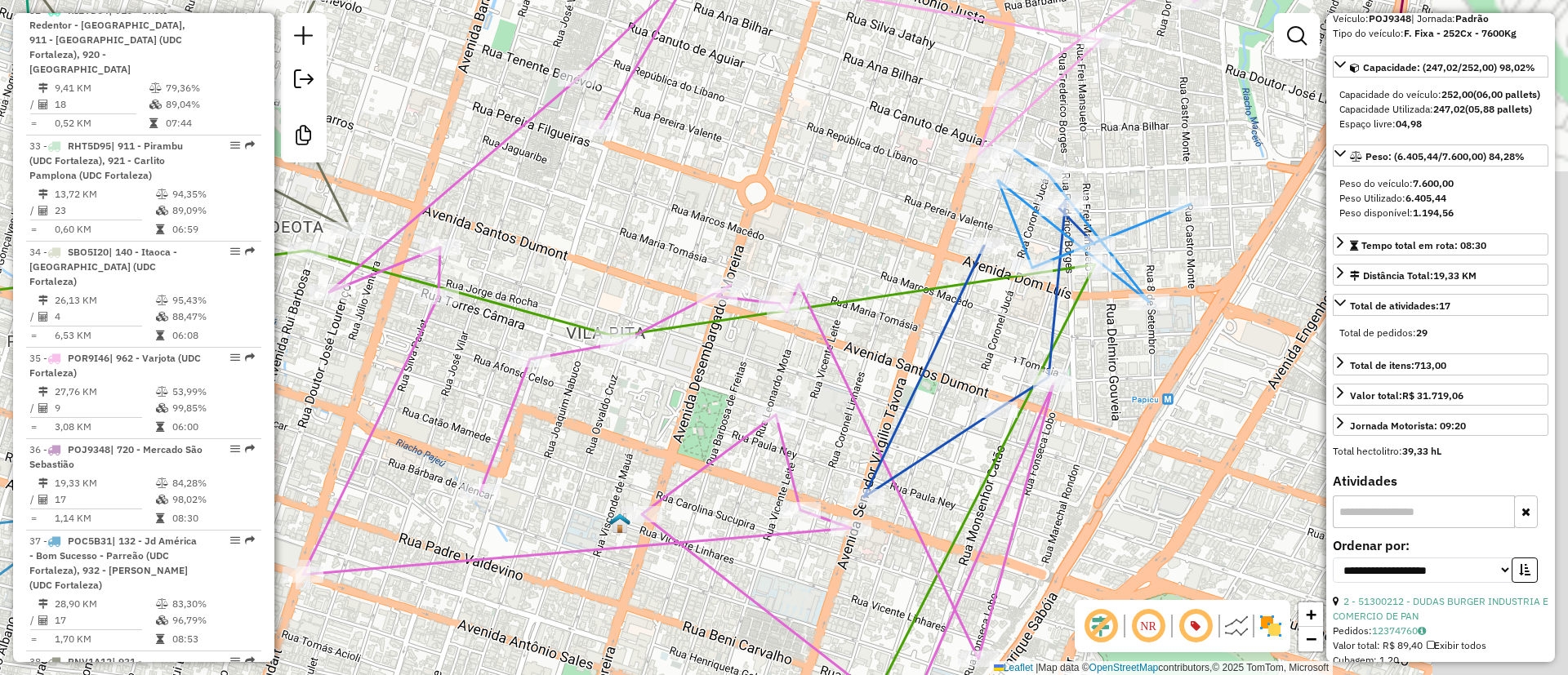
drag, startPoint x: 1266, startPoint y: 376, endPoint x: 1081, endPoint y: 321, distance: 193.0
click at [1112, 359] on div "Rota 3 - Placa OIE2H09 51305587 - RICARDO CESAR BEZZER 51360986 - FRANCISCO ROD…" at bounding box center [784, 337] width 1568 height 675
click at [1073, 311] on icon at bounding box center [468, 496] width 1251 height 492
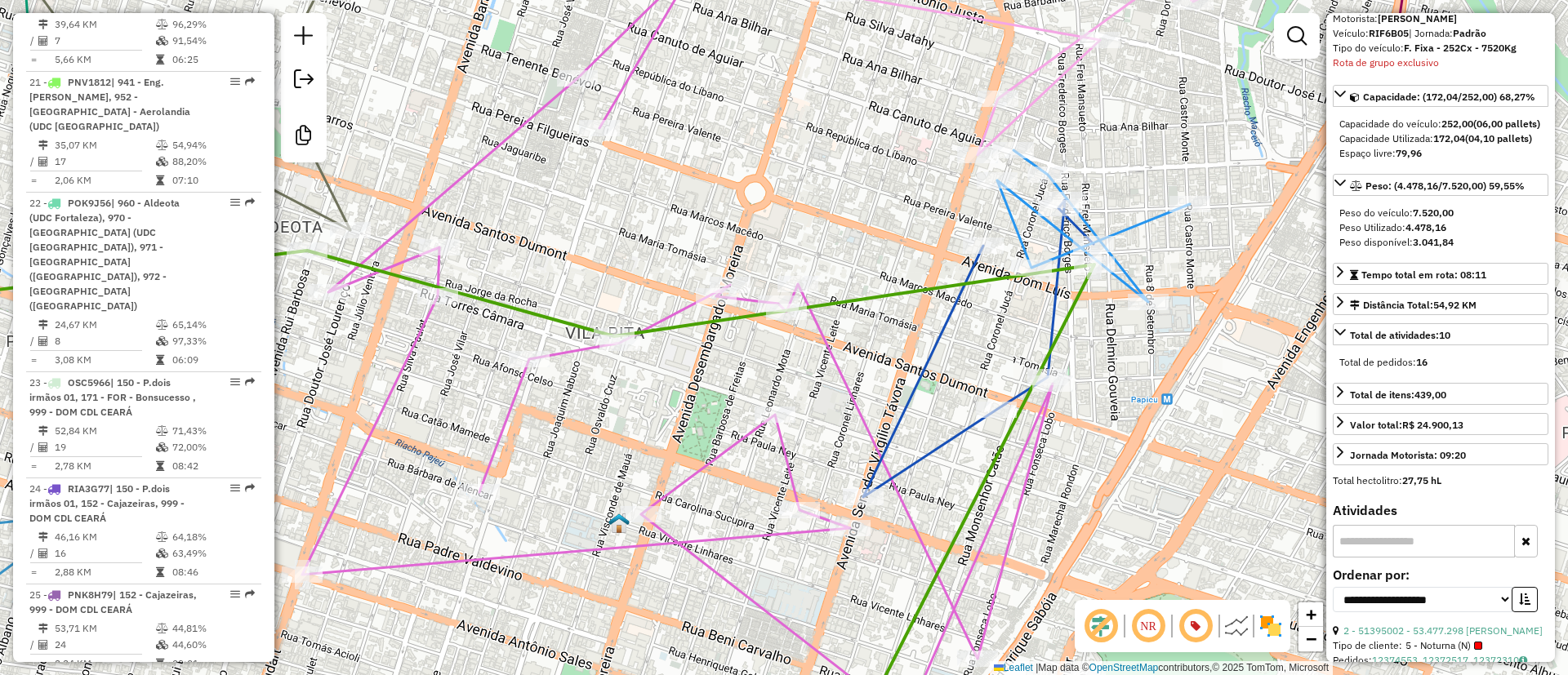
scroll to position [1094, 0]
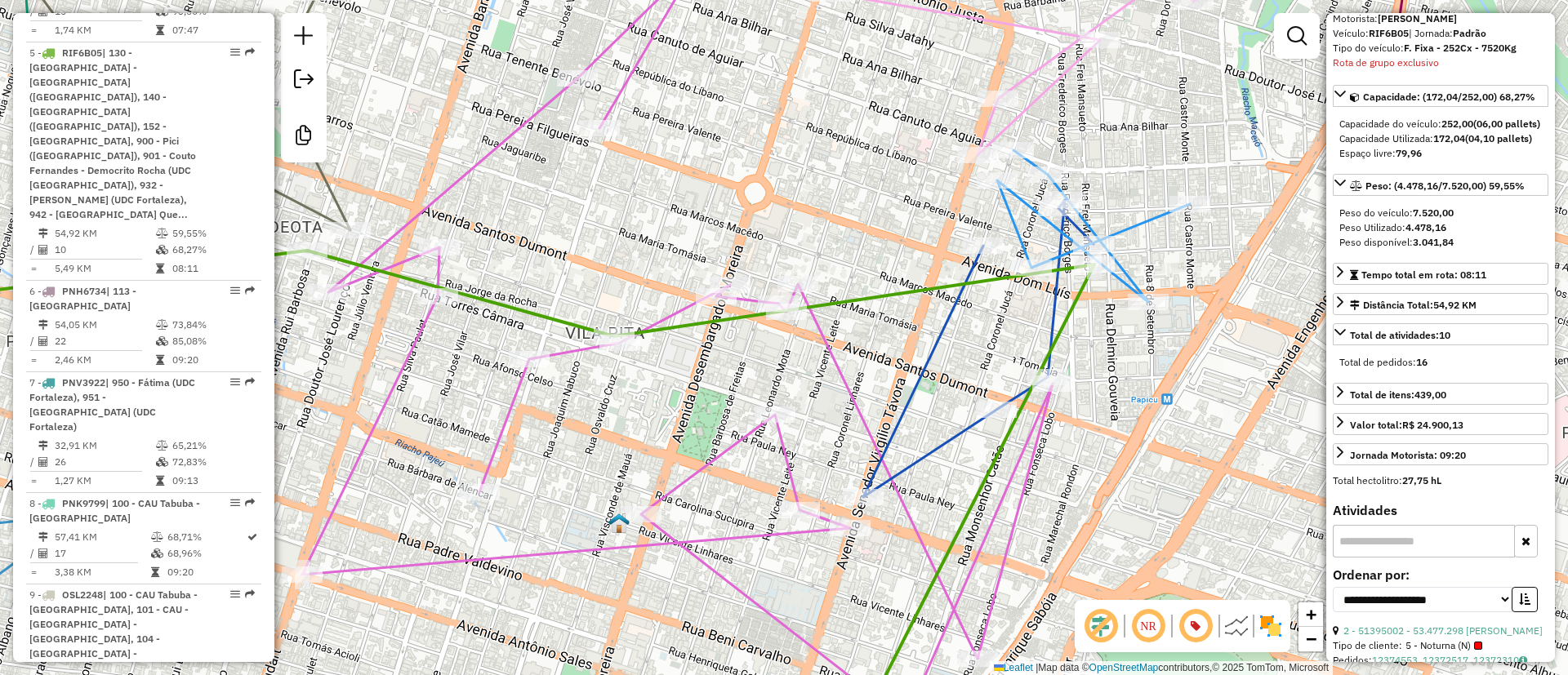
drag, startPoint x: 788, startPoint y: 333, endPoint x: 730, endPoint y: 317, distance: 60.2
click at [730, 317] on div "Janela de atendimento Grade de atendimento Capacidade Transportadoras Veículos …" at bounding box center [784, 337] width 1568 height 675
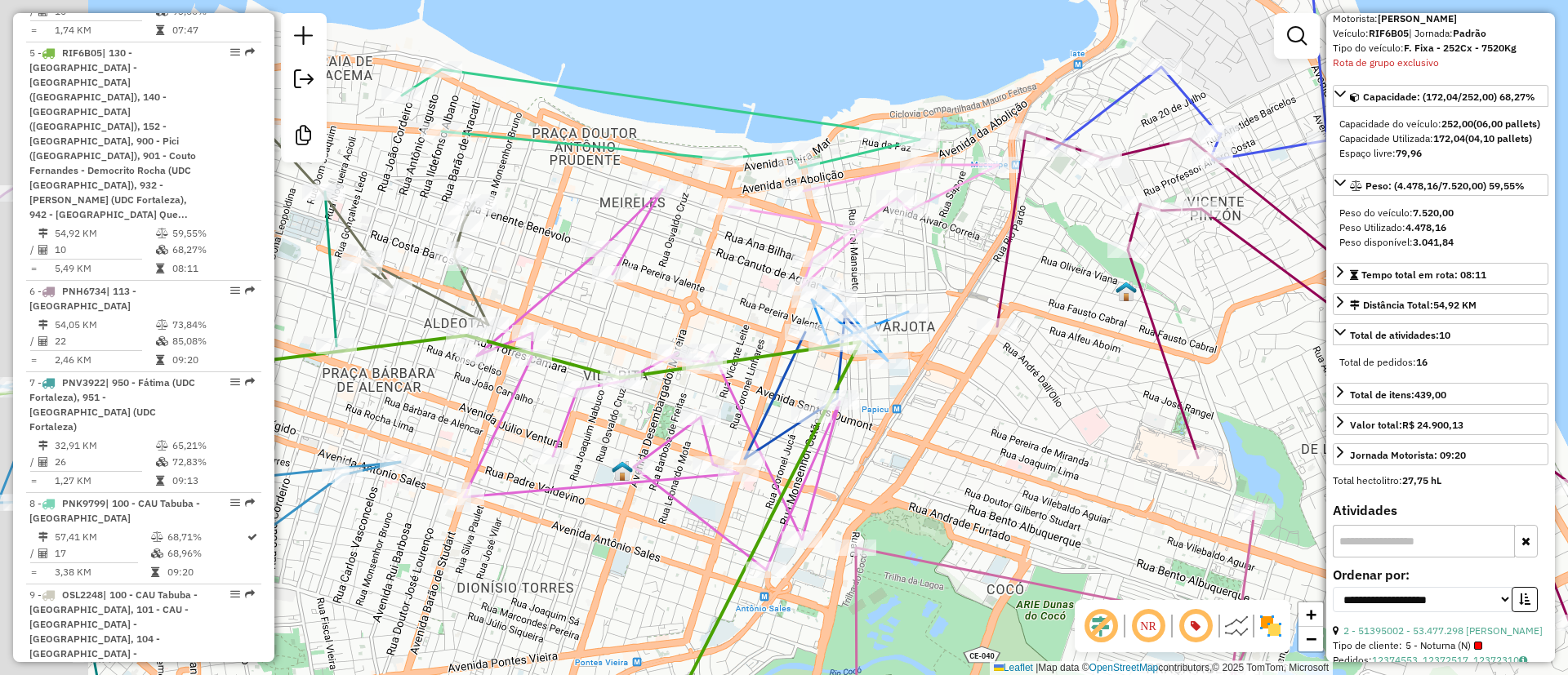
drag, startPoint x: 909, startPoint y: 275, endPoint x: 957, endPoint y: 275, distance: 48.0
click at [957, 275] on div "Janela de atendimento Grade de atendimento Capacidade Transportadoras Veículos …" at bounding box center [784, 337] width 1568 height 675
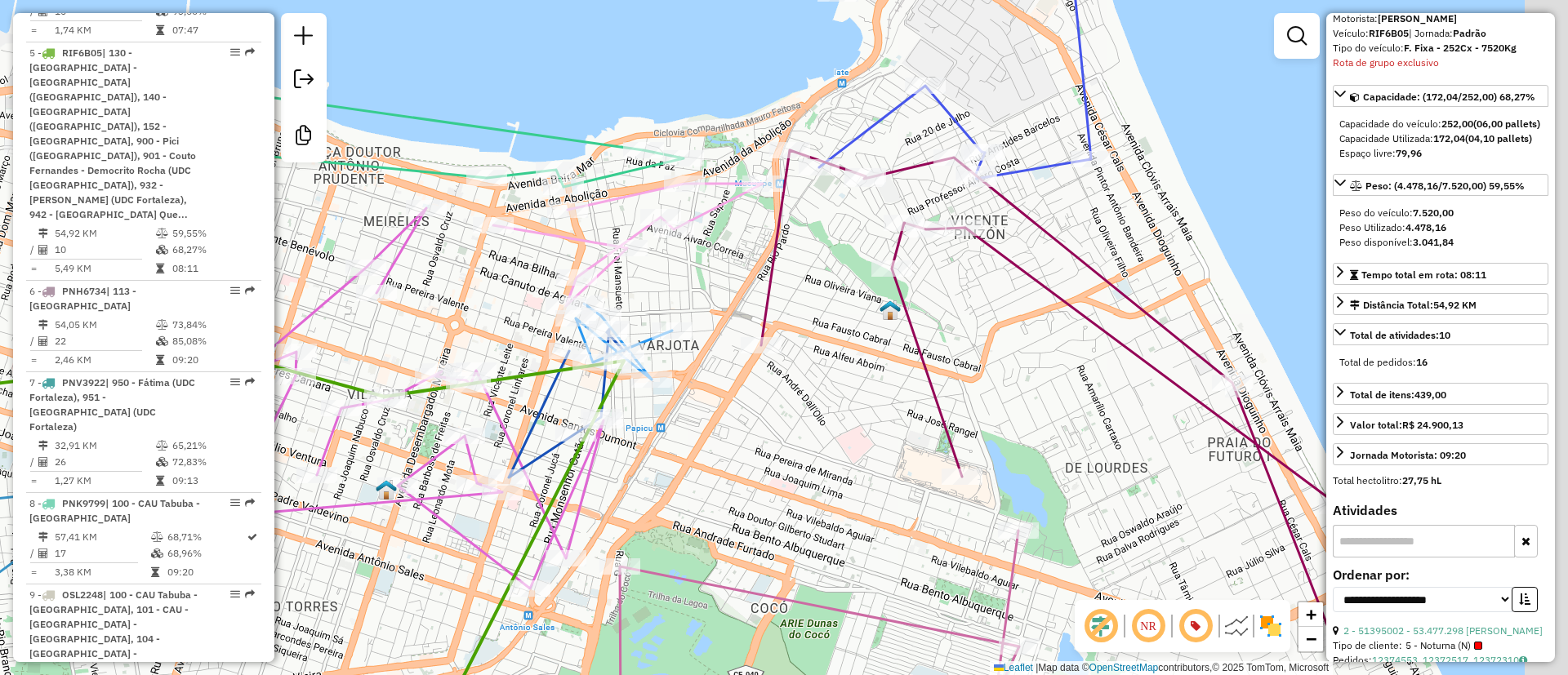
drag, startPoint x: 1073, startPoint y: 327, endPoint x: 883, endPoint y: 332, distance: 190.1
click at [883, 332] on div "Janela de atendimento Grade de atendimento Capacidade Transportadoras Veículos …" at bounding box center [784, 337] width 1568 height 675
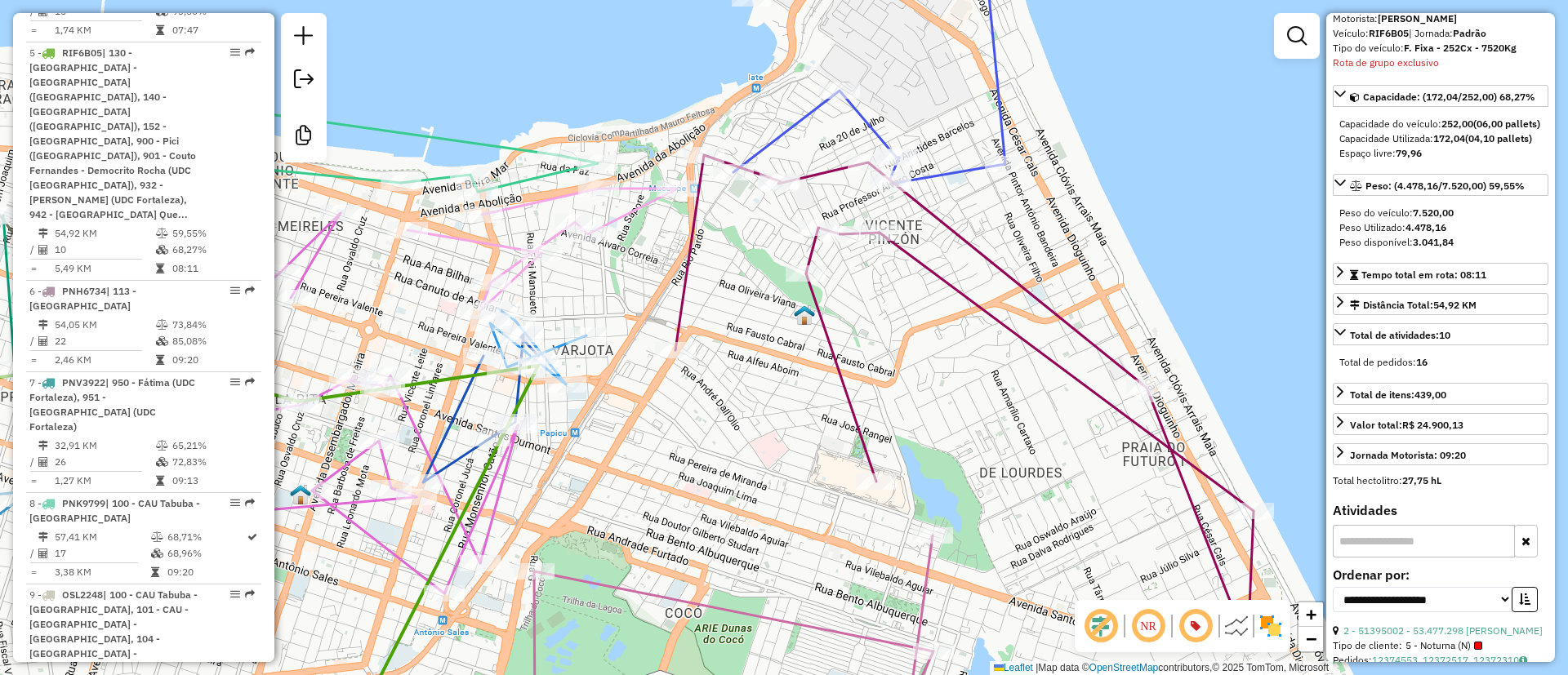
drag, startPoint x: 985, startPoint y: 416, endPoint x: 974, endPoint y: 360, distance: 57.1
click at [974, 360] on div "Janela de atendimento Grade de atendimento Capacidade Transportadoras Veículos …" at bounding box center [784, 337] width 1568 height 675
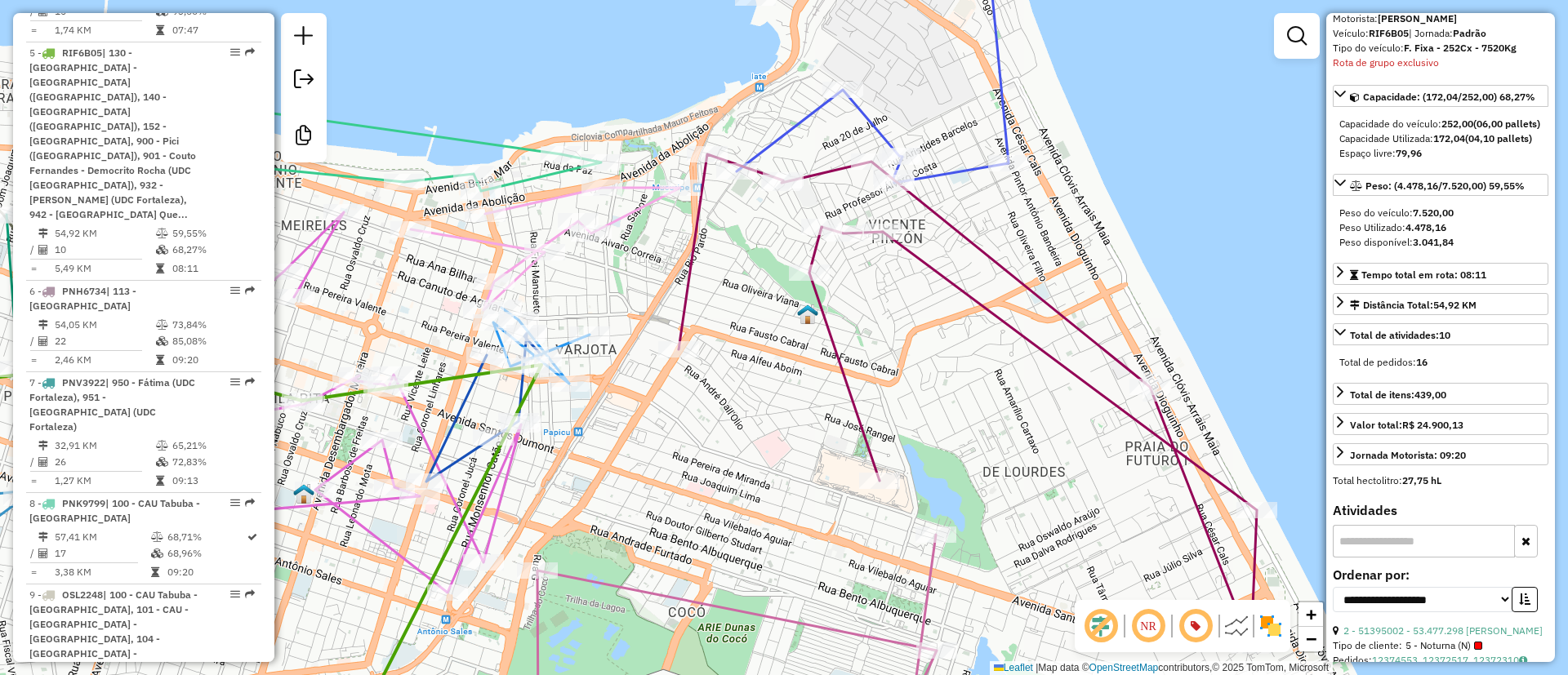
drag, startPoint x: 899, startPoint y: 325, endPoint x: 910, endPoint y: 358, distance: 34.8
click at [910, 358] on div "Janela de atendimento Grade de atendimento Capacidade Transportadoras Veículos …" at bounding box center [784, 337] width 1568 height 675
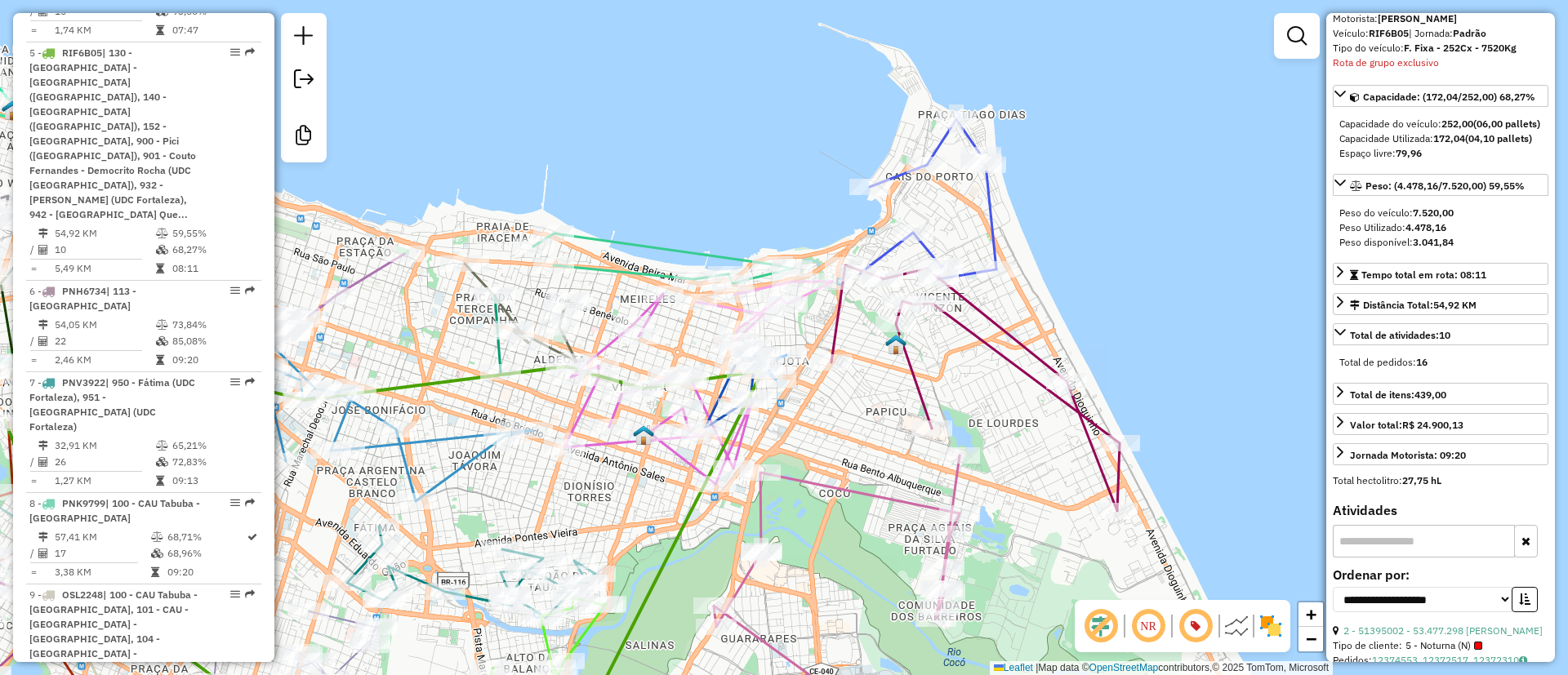
drag, startPoint x: 1033, startPoint y: 459, endPoint x: 1055, endPoint y: 444, distance: 26.6
click at [1044, 458] on div "Janela de atendimento Grade de atendimento Capacidade Transportadoras Veículos …" at bounding box center [784, 337] width 1568 height 675
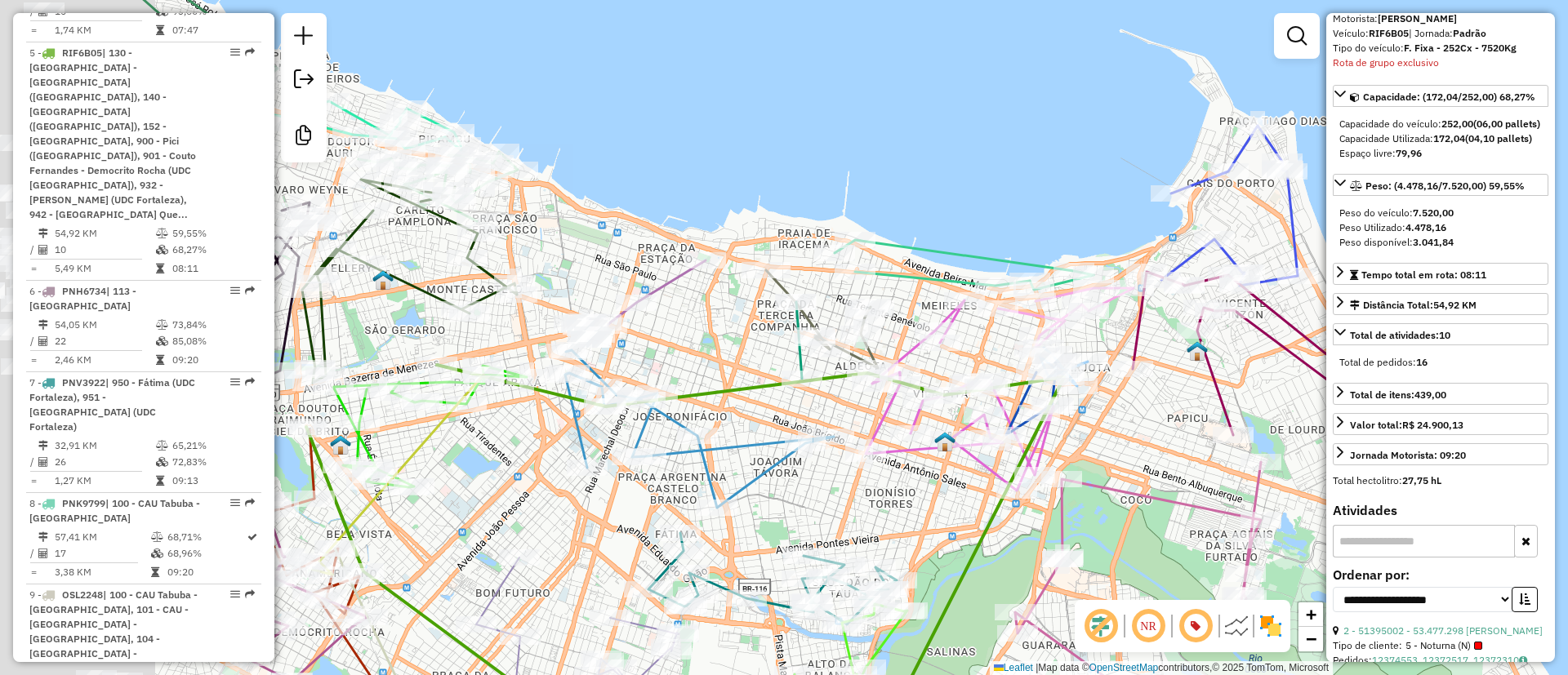
drag, startPoint x: 810, startPoint y: 170, endPoint x: 963, endPoint y: 170, distance: 153.0
click at [963, 170] on div "Janela de atendimento Grade de atendimento Capacidade Transportadoras Veículos …" at bounding box center [784, 337] width 1568 height 675
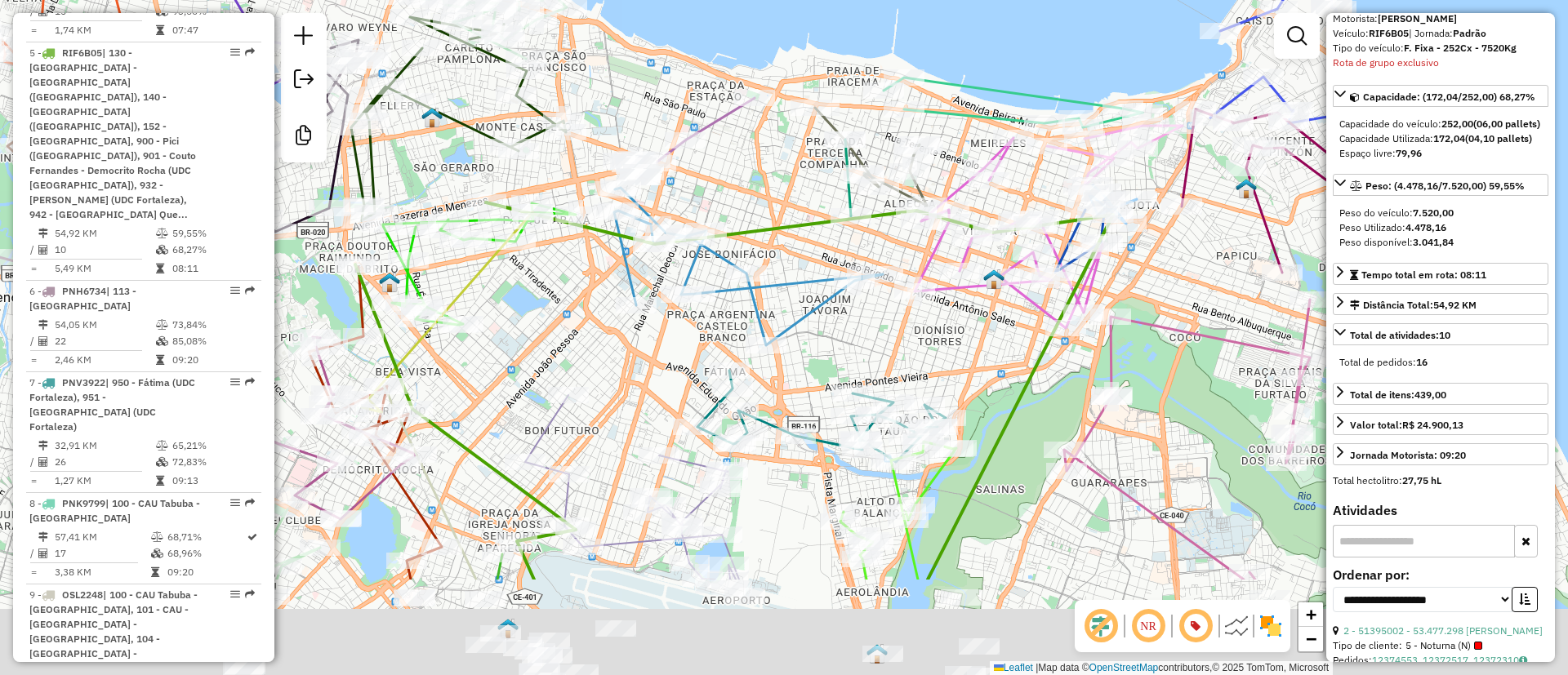
drag, startPoint x: 631, startPoint y: 470, endPoint x: 656, endPoint y: 379, distance: 94.4
click at [658, 373] on div "Janela de atendimento Grade de atendimento Capacidade Transportadoras Veículos …" at bounding box center [784, 337] width 1568 height 675
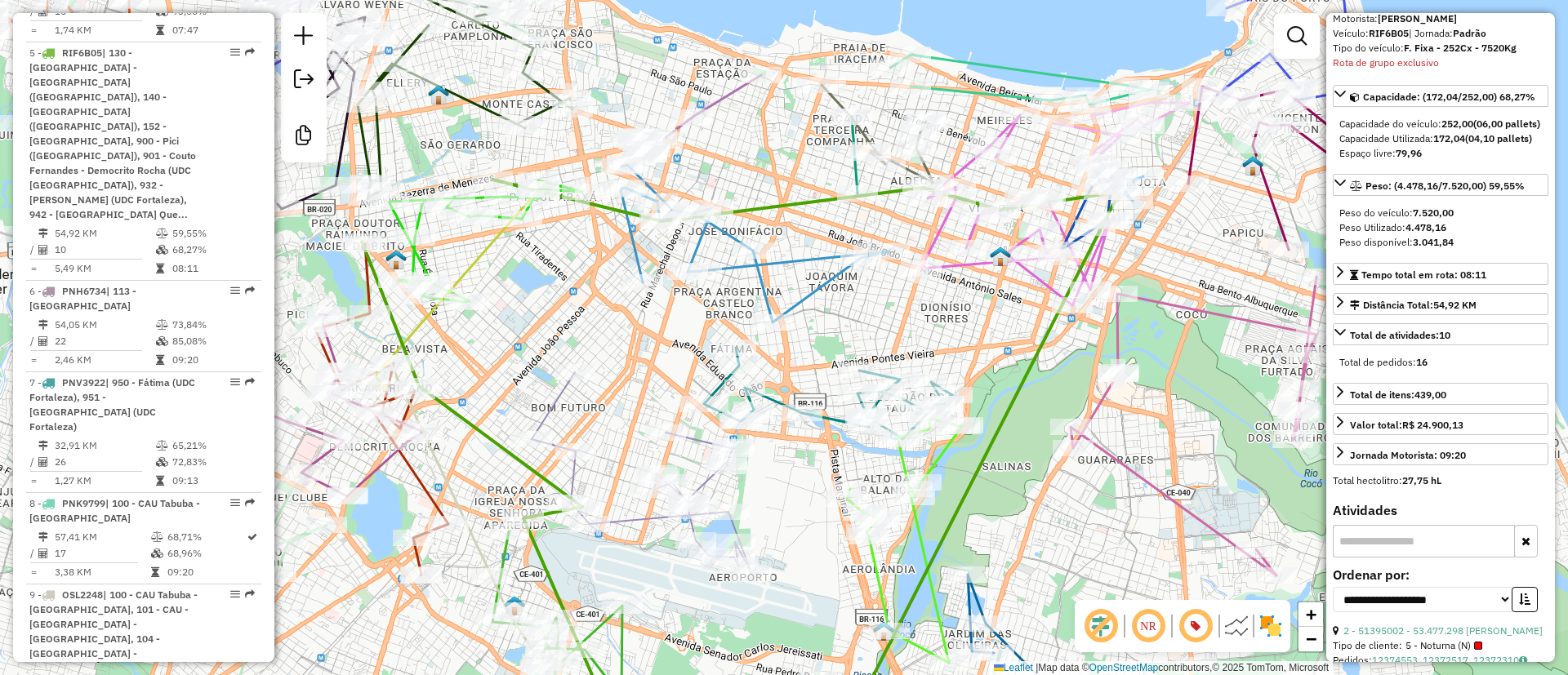
click at [577, 481] on icon at bounding box center [641, 473] width 220 height 201
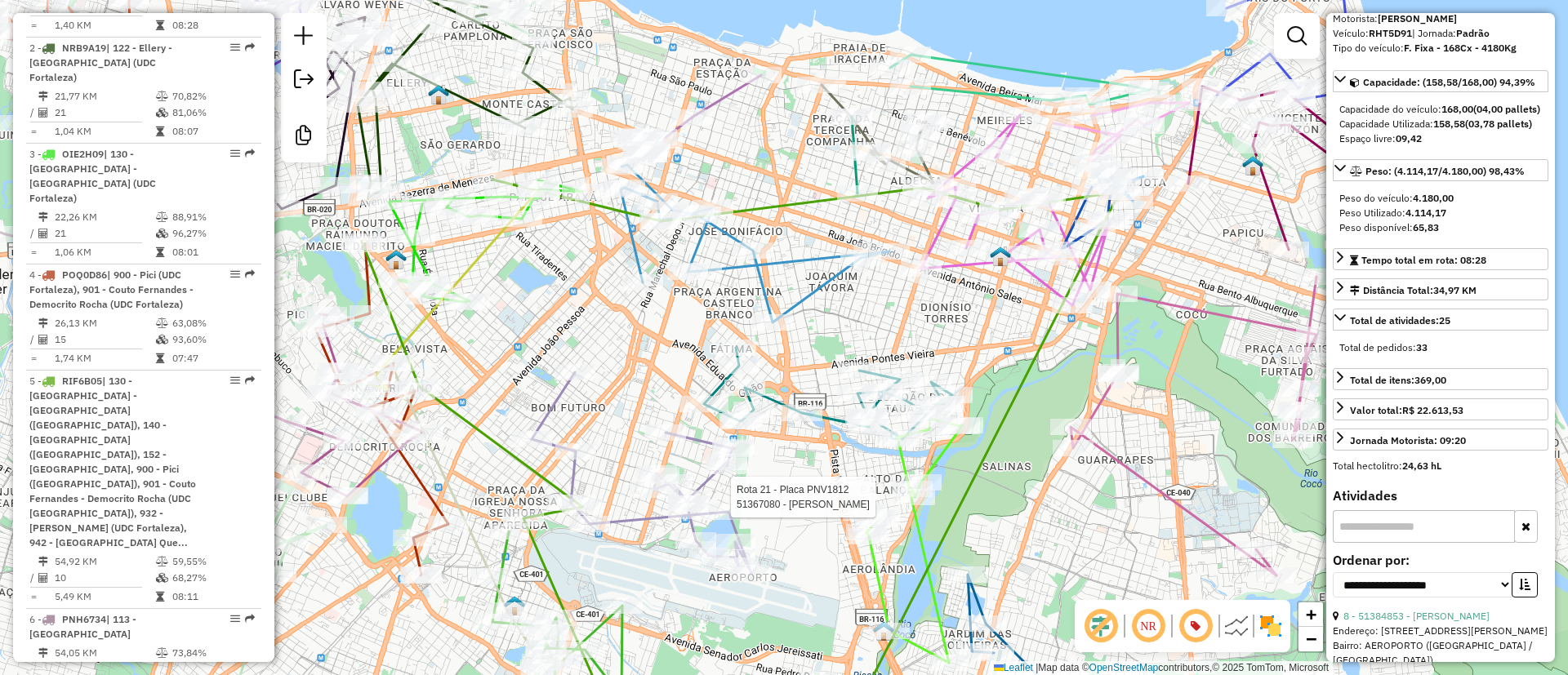
scroll to position [684, 0]
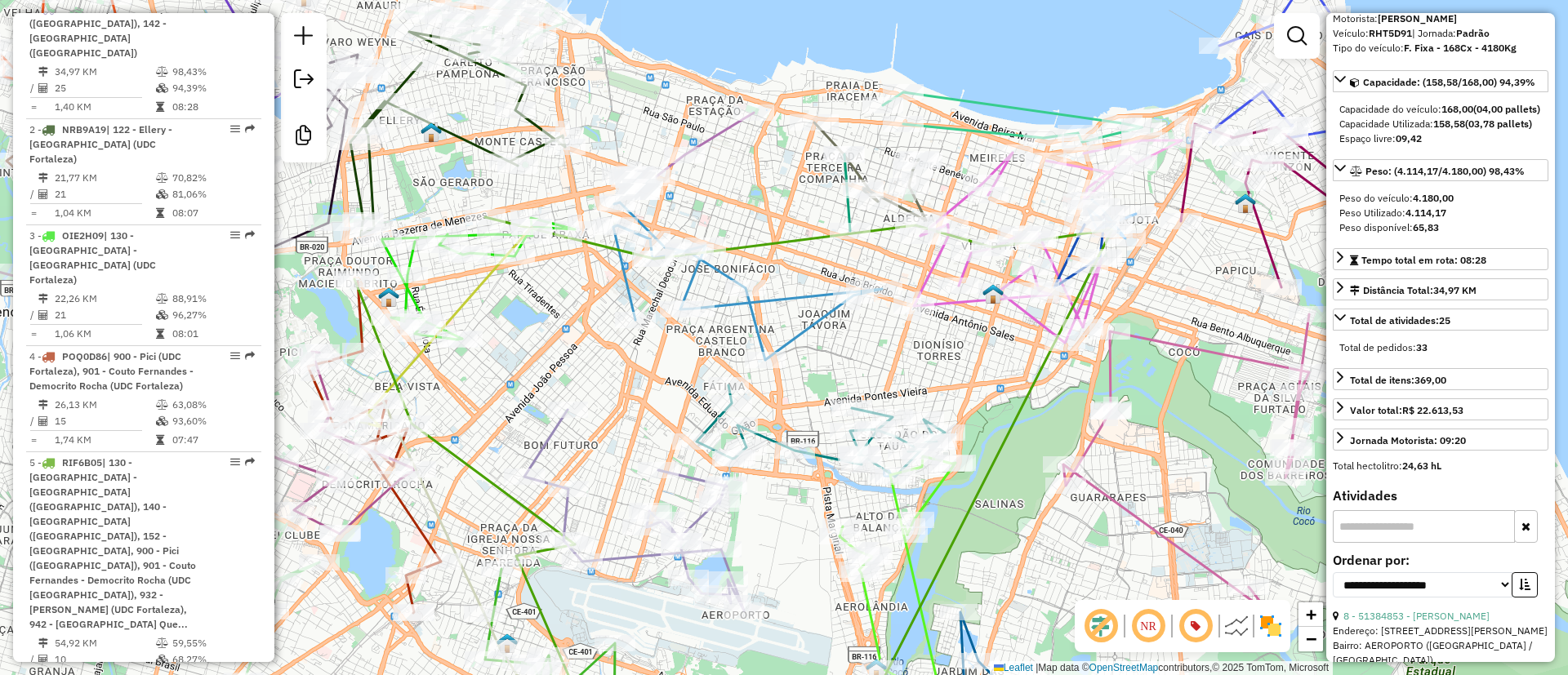
drag, startPoint x: 1011, startPoint y: 333, endPoint x: 962, endPoint y: 396, distance: 79.8
click at [1003, 387] on div "Janela de atendimento Grade de atendimento Capacidade Transportadoras Veículos …" at bounding box center [784, 337] width 1568 height 675
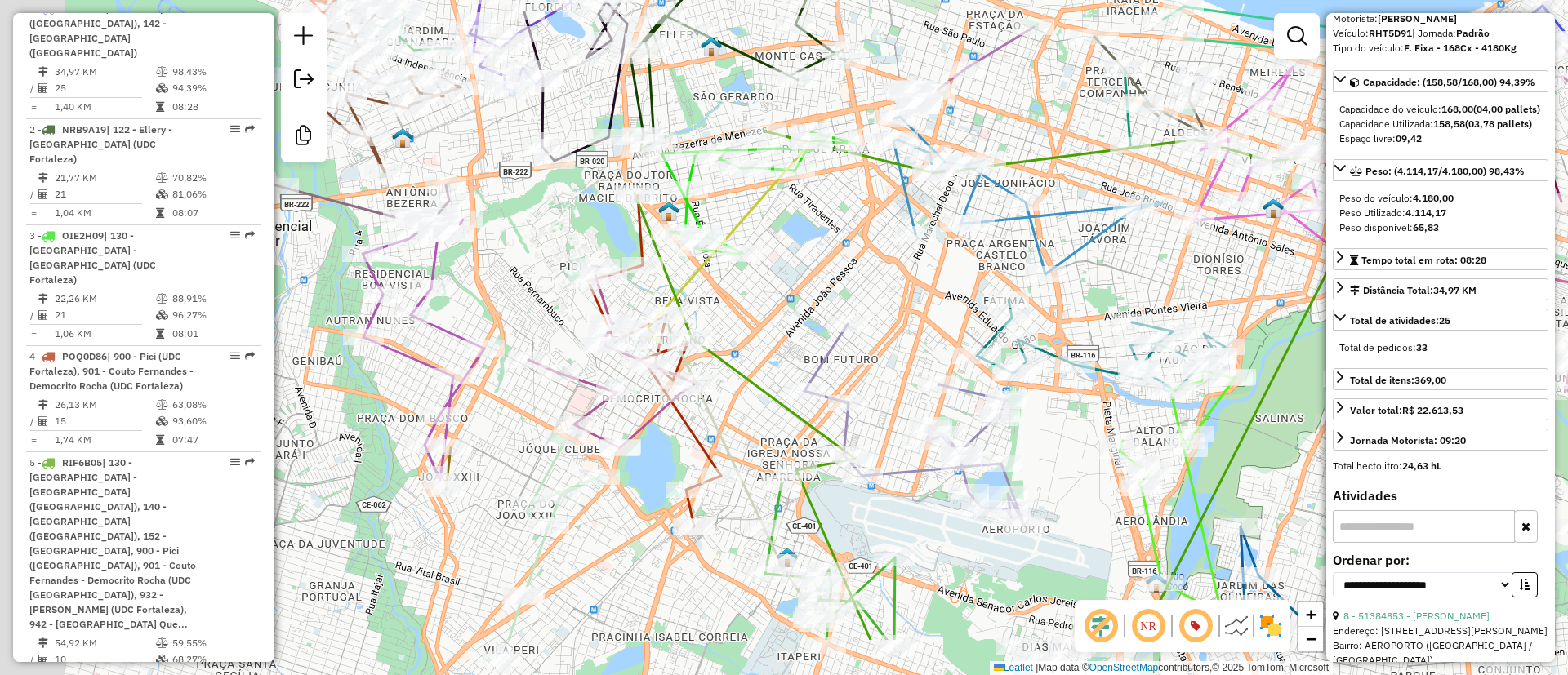
drag, startPoint x: 502, startPoint y: 408, endPoint x: 845, endPoint y: 266, distance: 371.2
click at [845, 266] on div "Janela de atendimento Grade de atendimento Capacidade Transportadoras Veículos …" at bounding box center [784, 337] width 1568 height 675
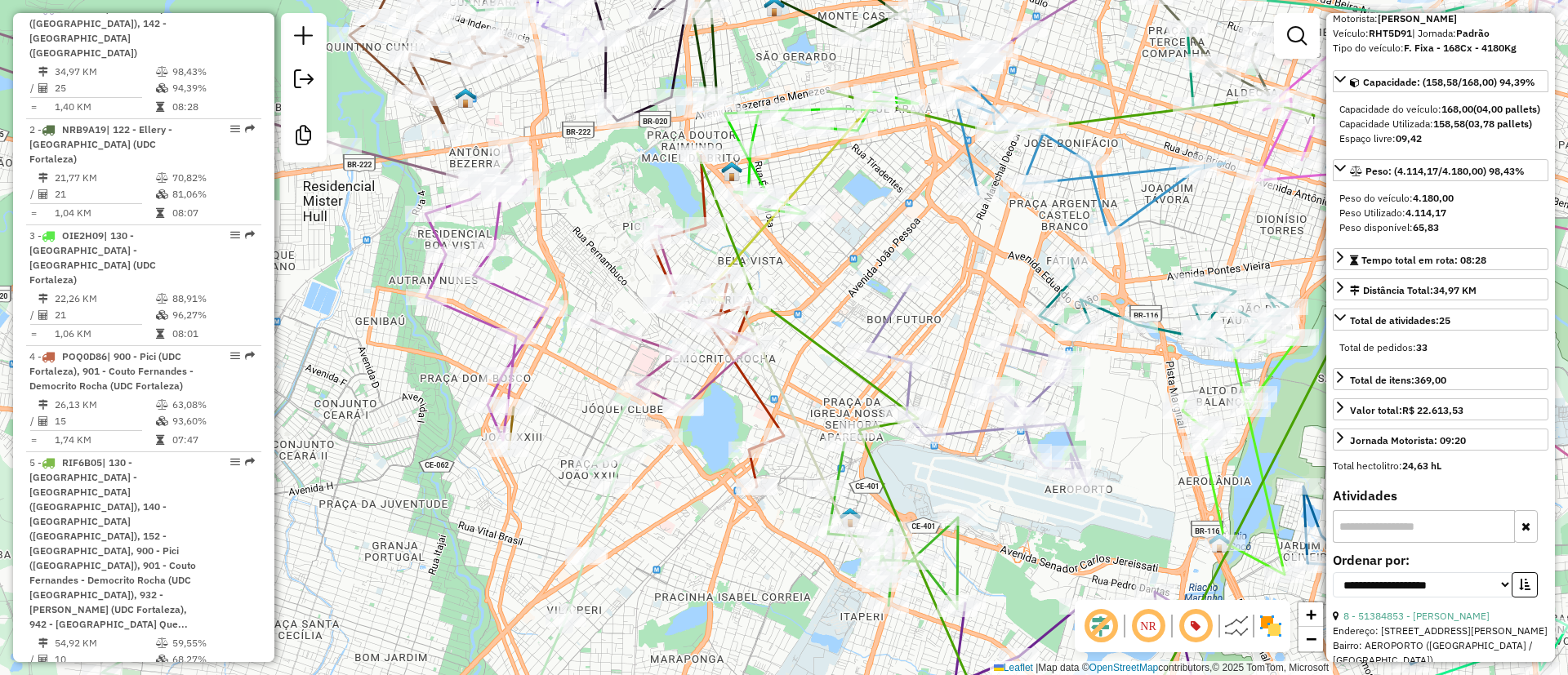
click at [595, 526] on icon at bounding box center [382, 570] width 560 height 344
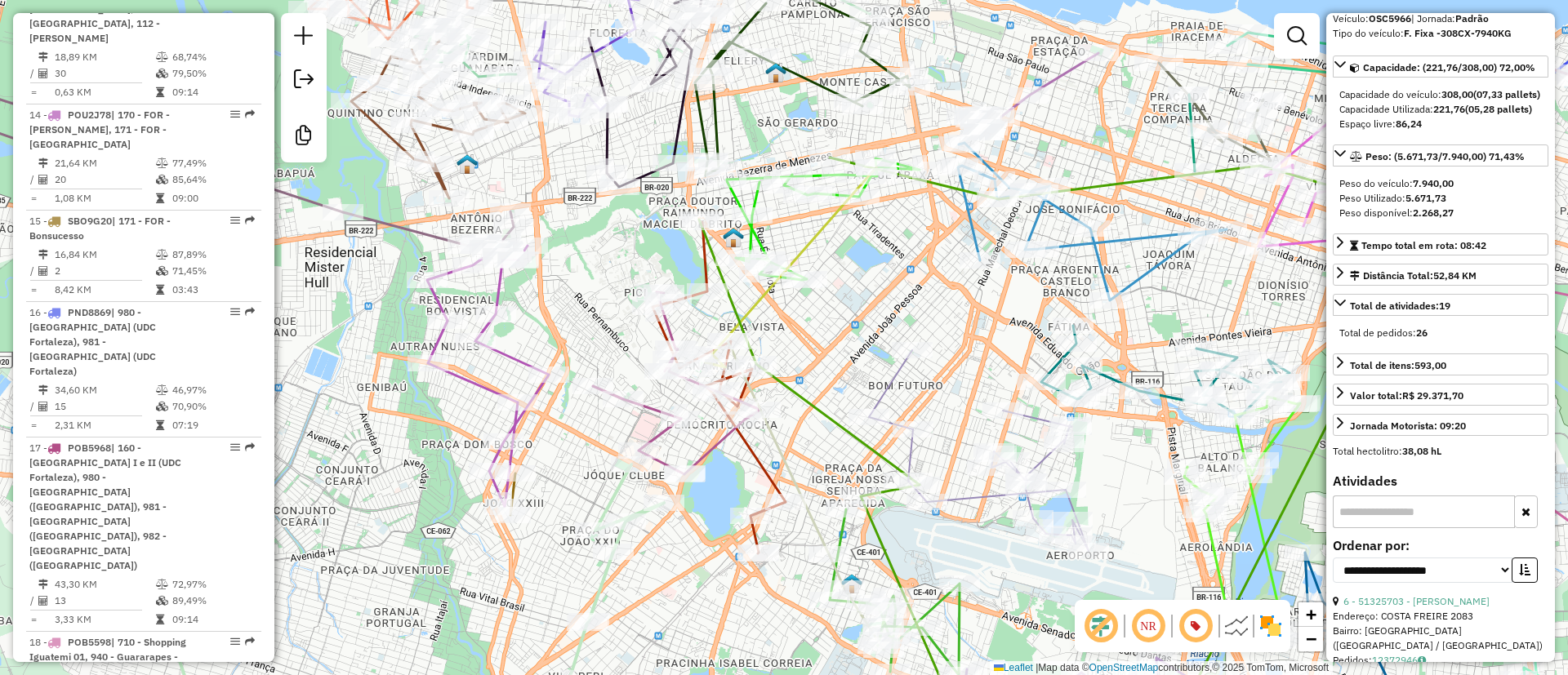
drag, startPoint x: 656, startPoint y: 519, endPoint x: 658, endPoint y: 585, distance: 66.0
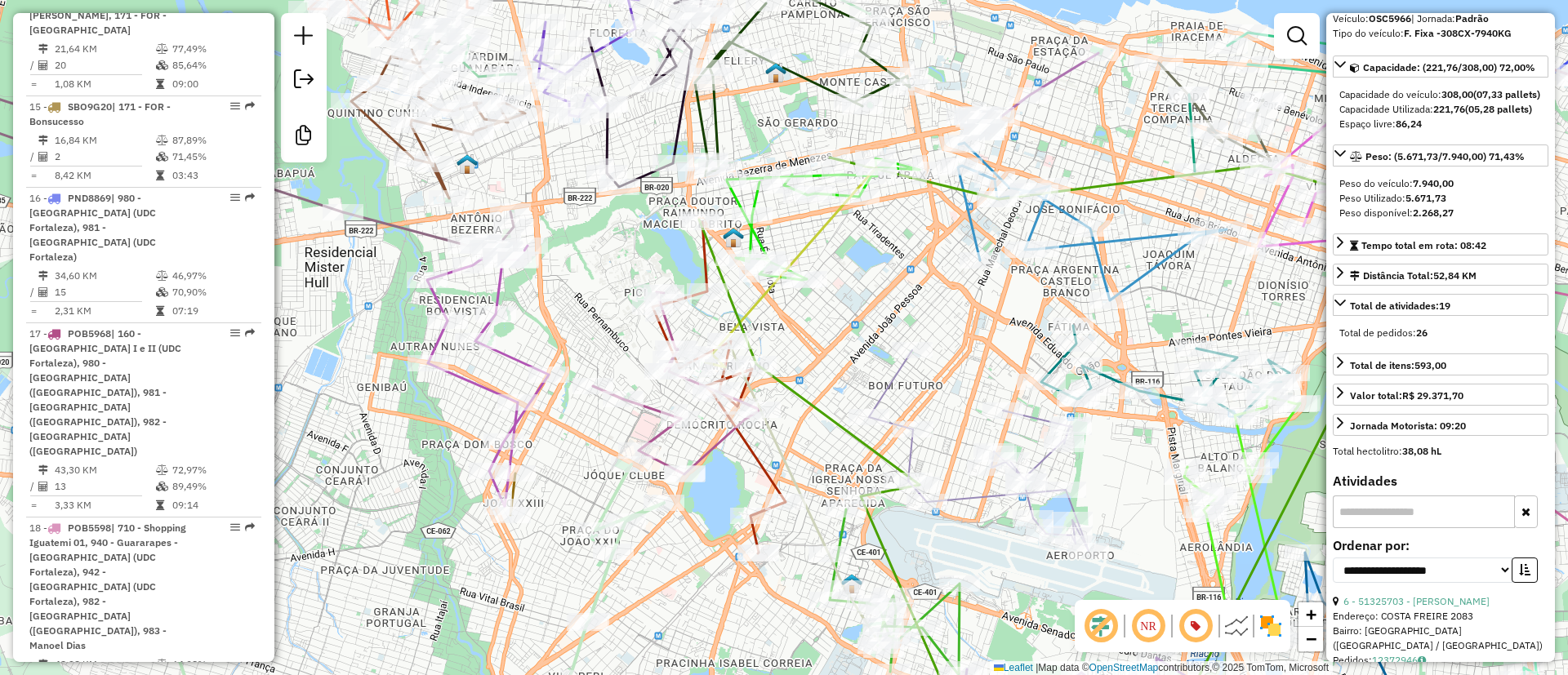
click at [658, 585] on div "Janela de atendimento Grade de atendimento Capacidade Transportadoras Veículos …" at bounding box center [784, 337] width 1568 height 675
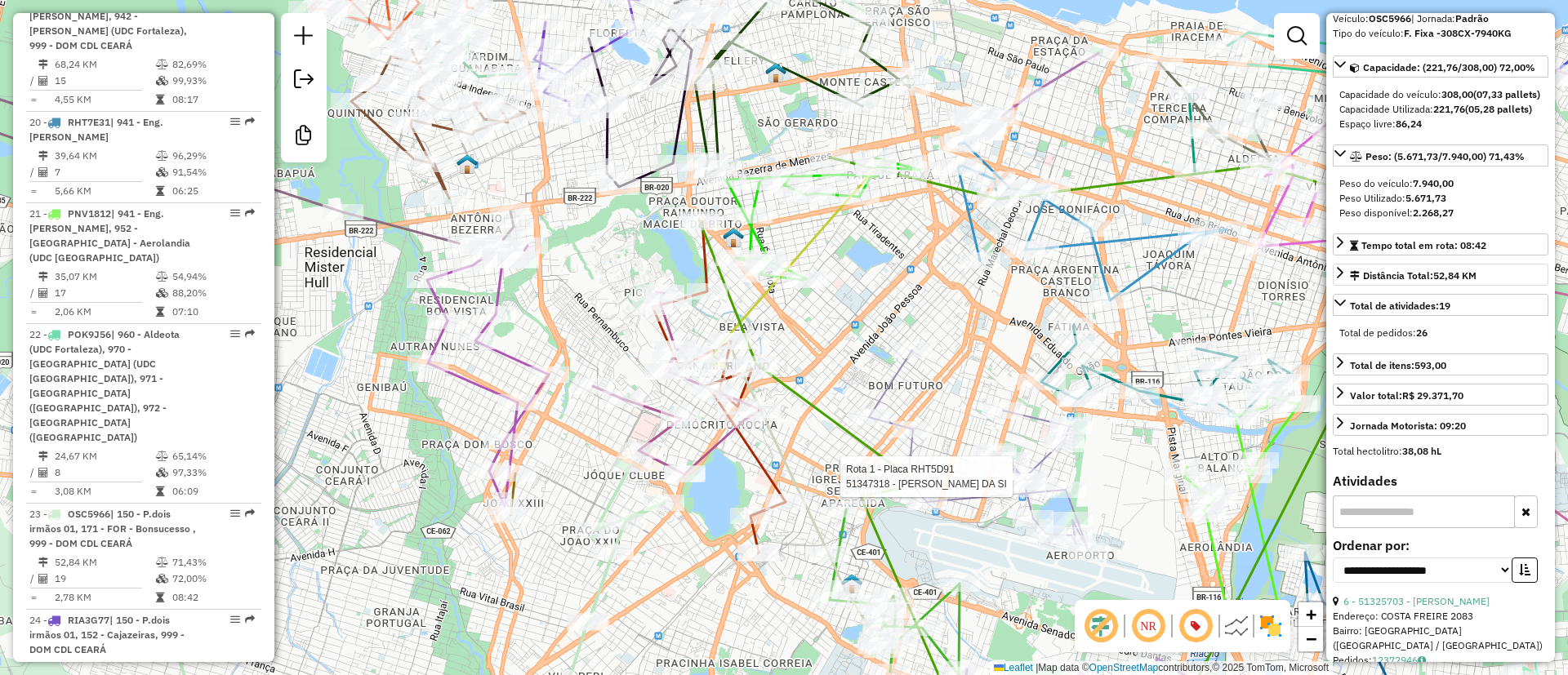
scroll to position [3137, 0]
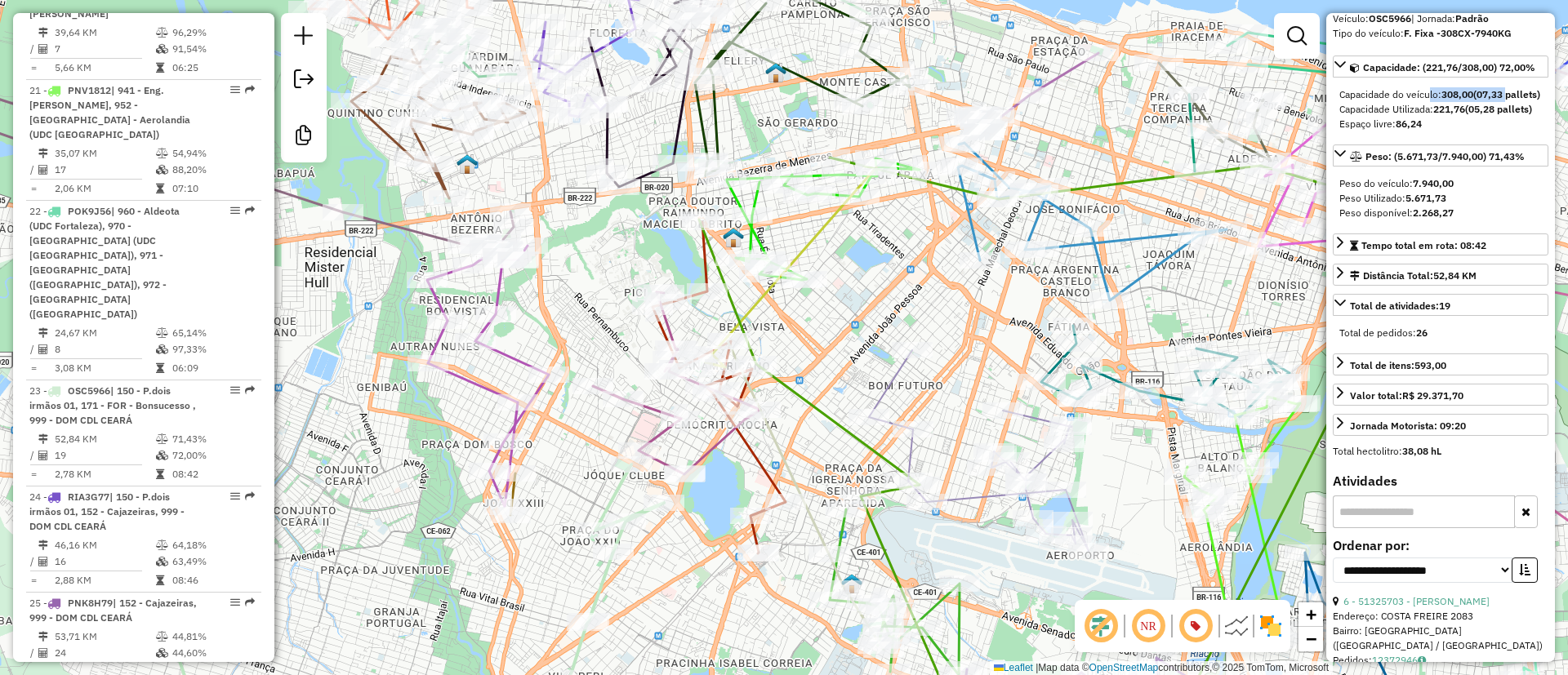
drag, startPoint x: 1426, startPoint y: 80, endPoint x: 1514, endPoint y: 87, distance: 88.3
click at [1514, 87] on div "Capacidade do veículo: 308,00 (07,33 pallets) Capacidade Utilizada: 221,76 (05,…" at bounding box center [1440, 109] width 216 height 57
drag, startPoint x: 603, startPoint y: 600, endPoint x: 643, endPoint y: 540, distance: 72.1
click at [643, 540] on icon at bounding box center [383, 603] width 560 height 278
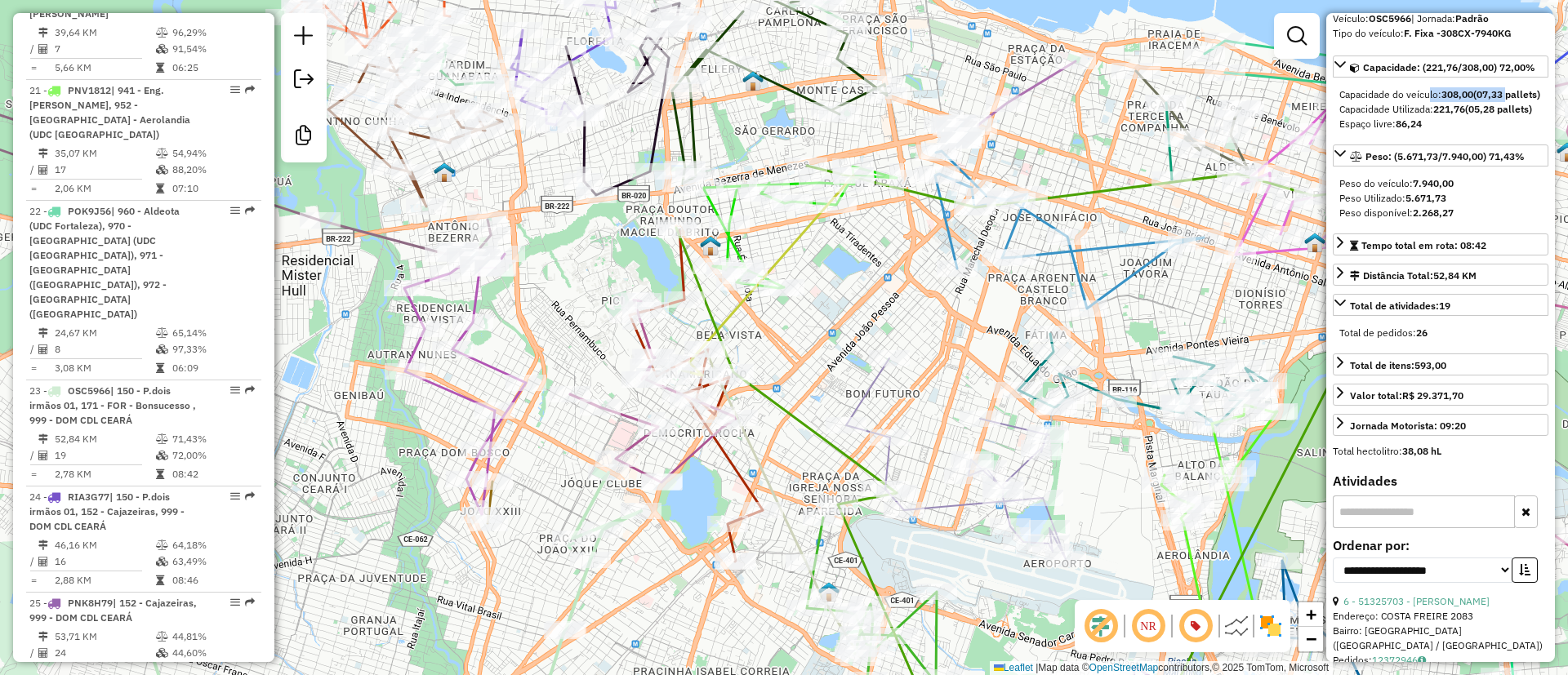
drag, startPoint x: 660, startPoint y: 549, endPoint x: 586, endPoint y: 602, distance: 91.0
click at [586, 602] on div "Janela de atendimento Grade de atendimento Capacidade Transportadoras Veículos …" at bounding box center [784, 337] width 1568 height 675
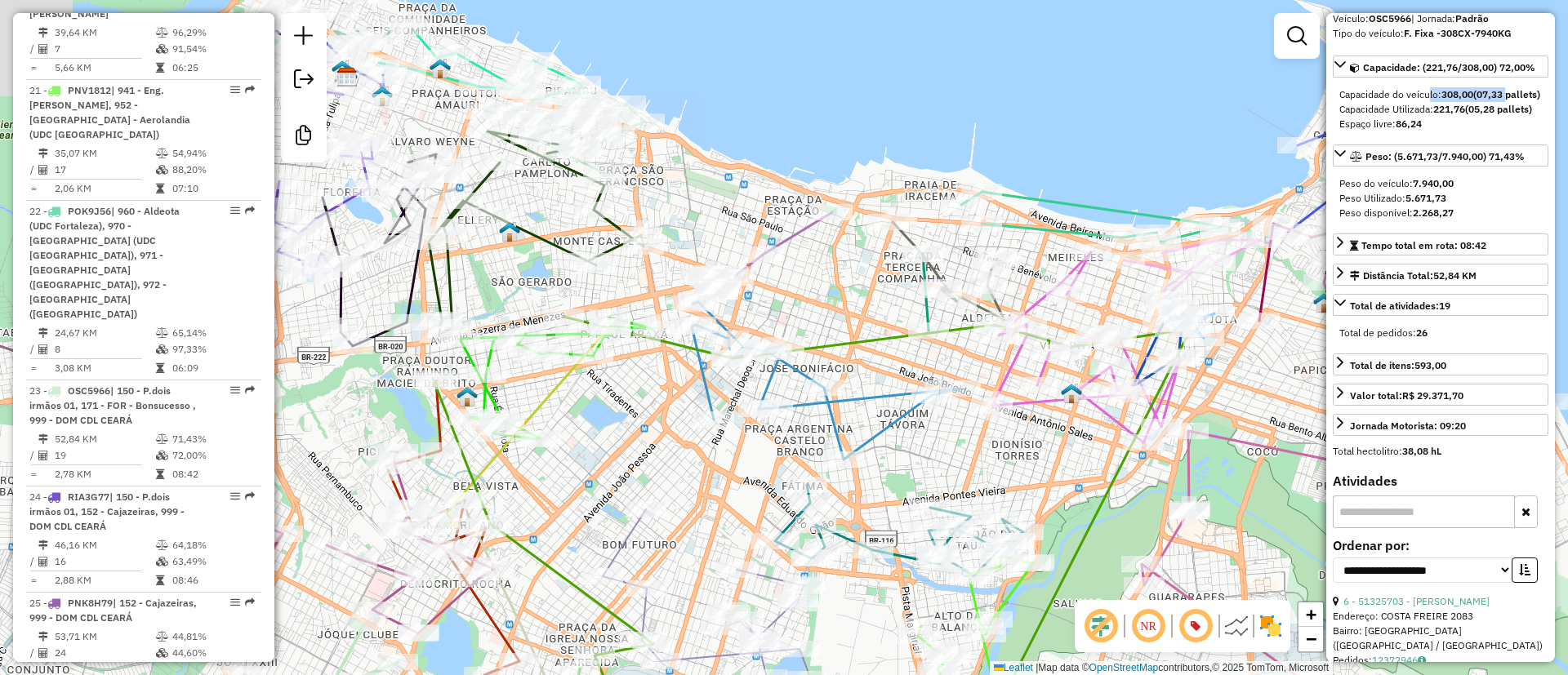
drag, startPoint x: 669, startPoint y: 431, endPoint x: 631, endPoint y: 456, distance: 45.5
click at [631, 454] on div "Janela de atendimento Grade de atendimento Capacidade Transportadoras Veículos …" at bounding box center [784, 337] width 1568 height 675
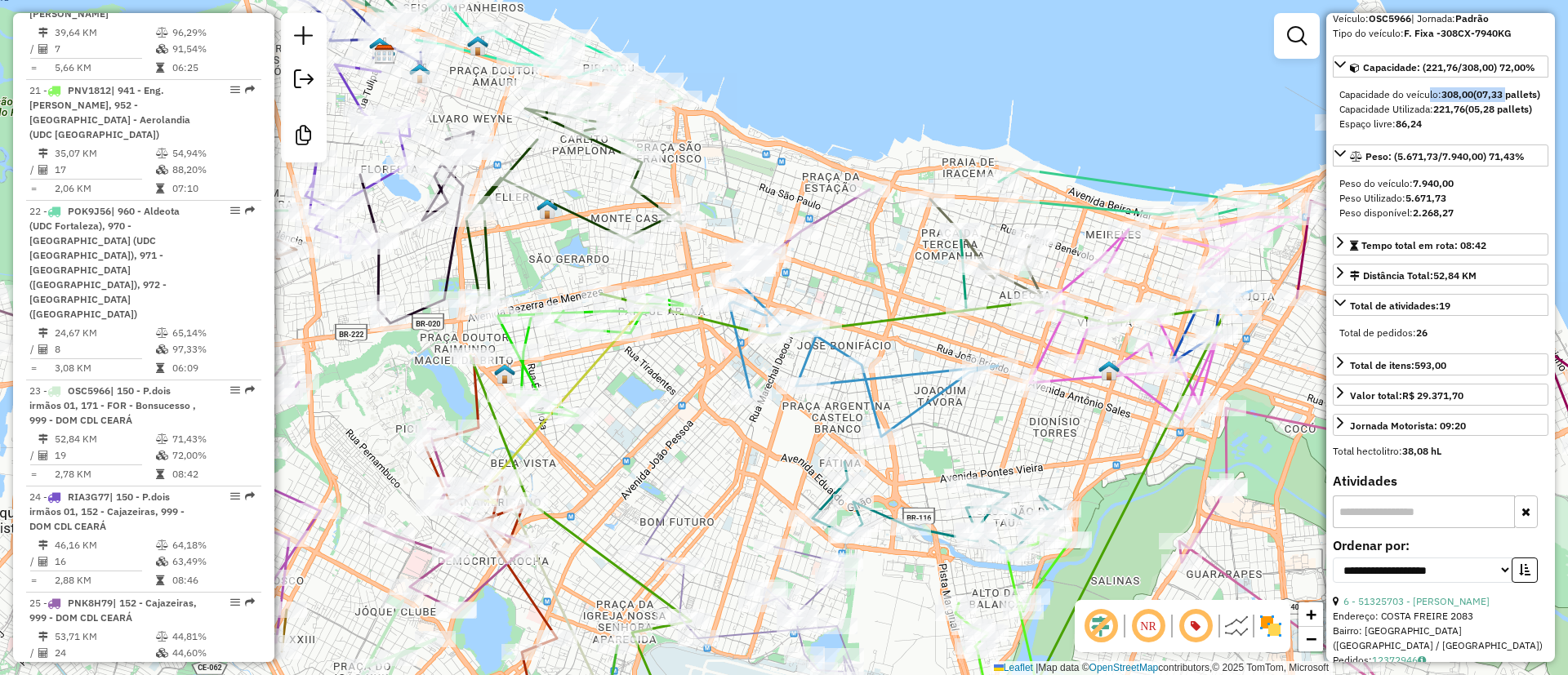
drag, startPoint x: 646, startPoint y: 452, endPoint x: 716, endPoint y: 401, distance: 86.6
click at [716, 401] on div "Janela de atendimento Grade de atendimento Capacidade Transportadoras Veículos …" at bounding box center [784, 337] width 1568 height 675
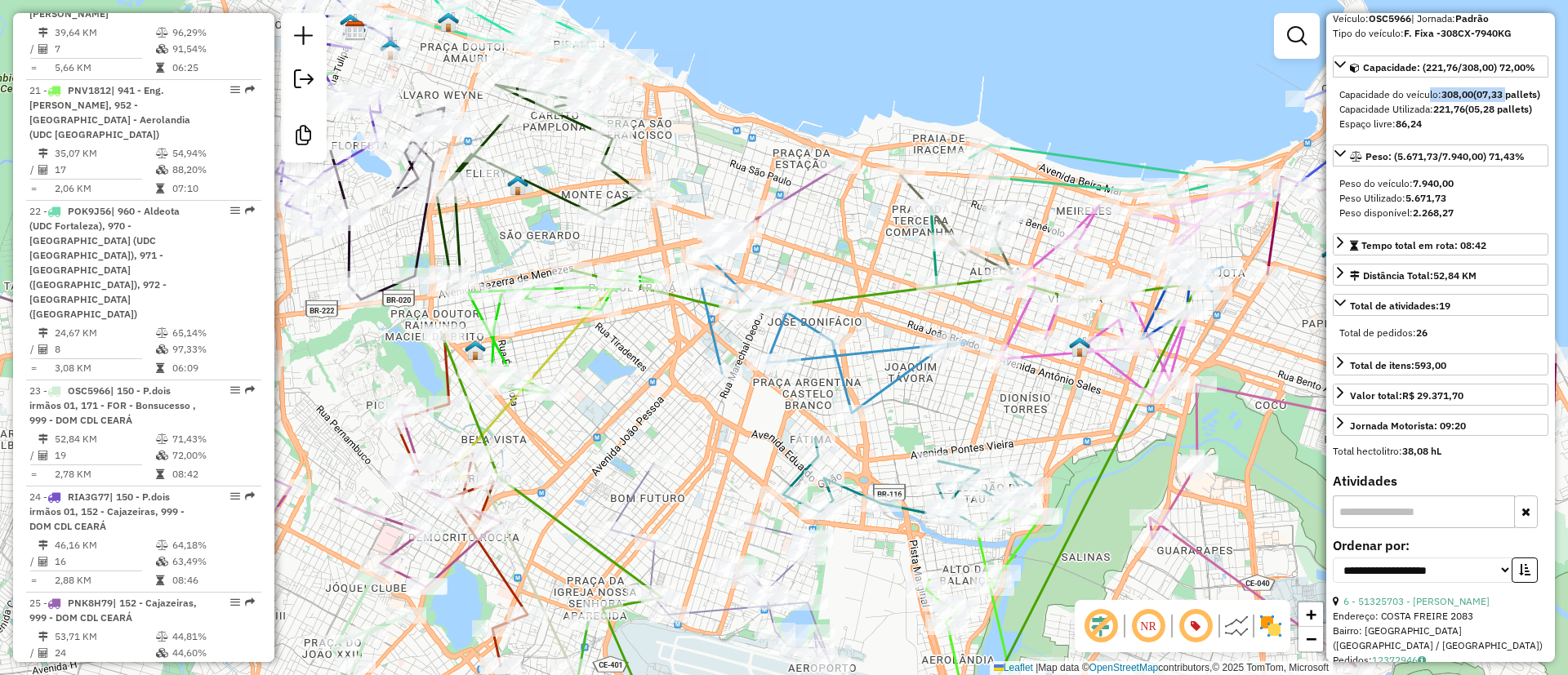
drag, startPoint x: 1109, startPoint y: 116, endPoint x: 959, endPoint y: 170, distance: 159.4
click at [969, 165] on icon at bounding box center [1098, 169] width 259 height 50
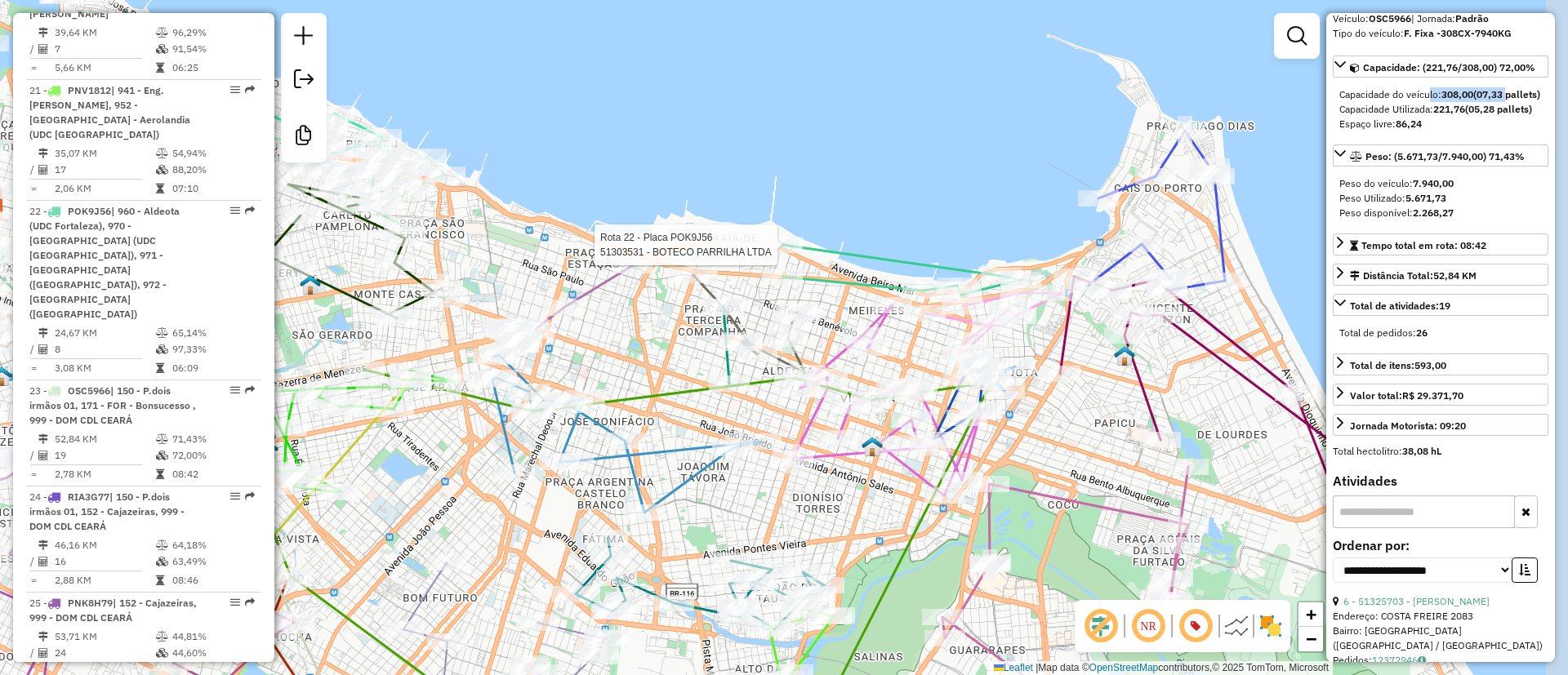
drag, startPoint x: 1193, startPoint y: 249, endPoint x: 1042, endPoint y: 326, distance: 169.5
click at [1042, 326] on div "Rota 22 - Placa POK9J56 51303531 - BOTECO PARRILHA LTDA Rota 35 - Placa POR9I46…" at bounding box center [784, 337] width 1568 height 675
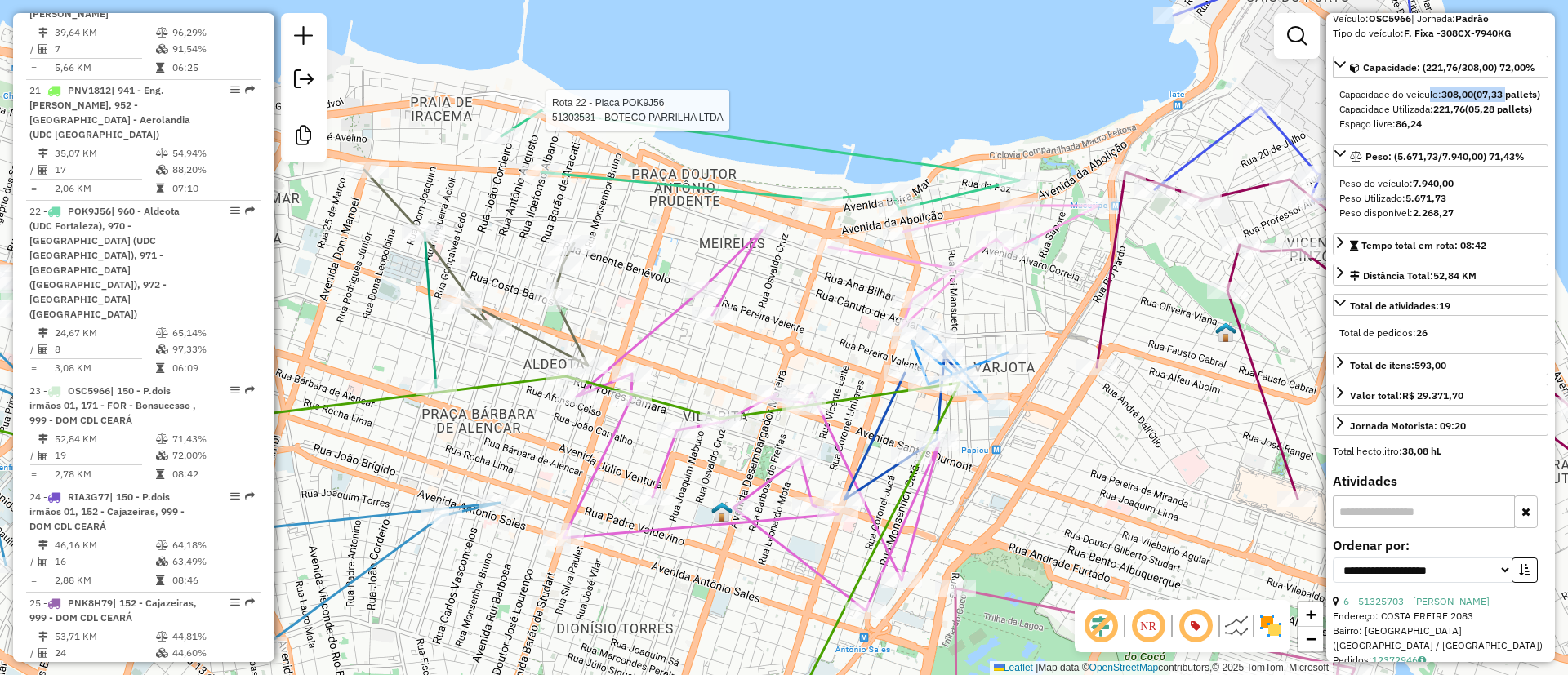
click at [876, 434] on icon at bounding box center [902, 425] width 115 height 149
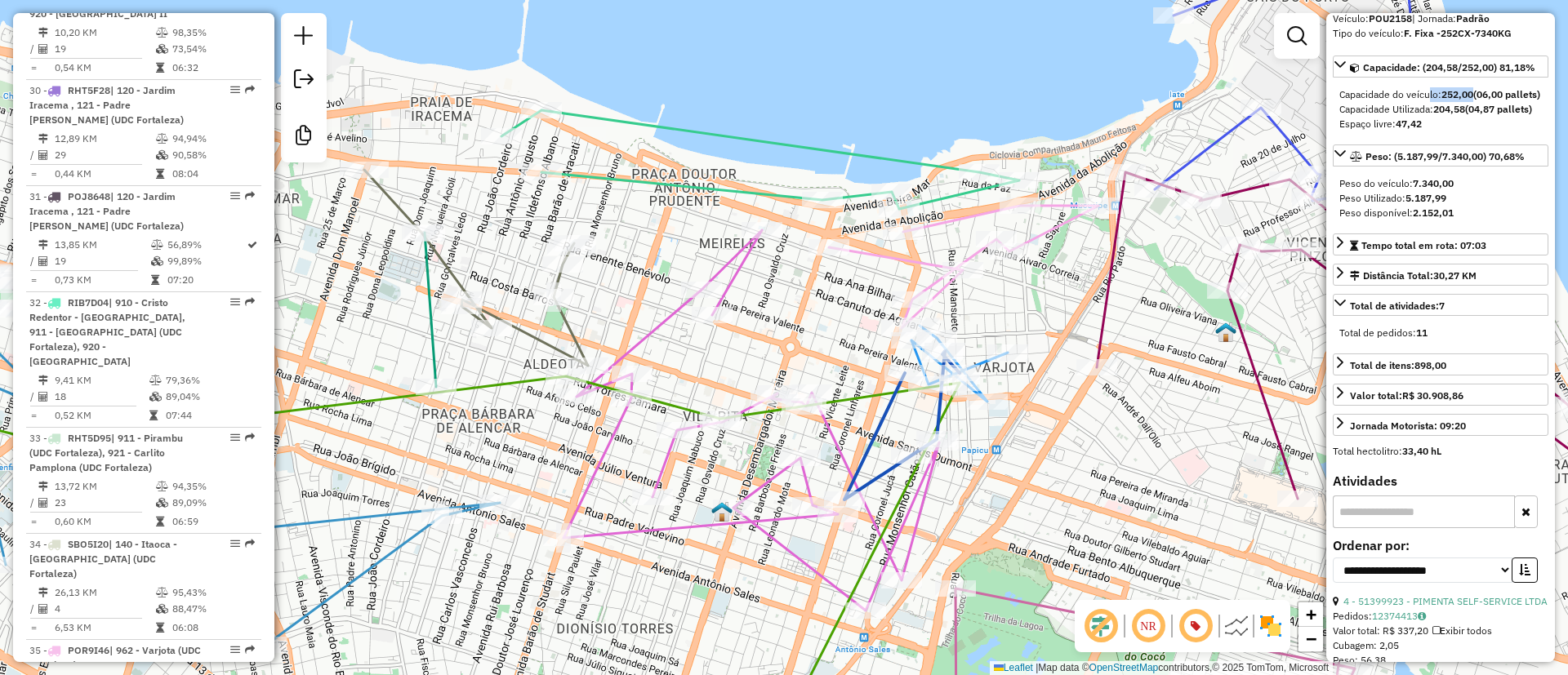
scroll to position [4744, 0]
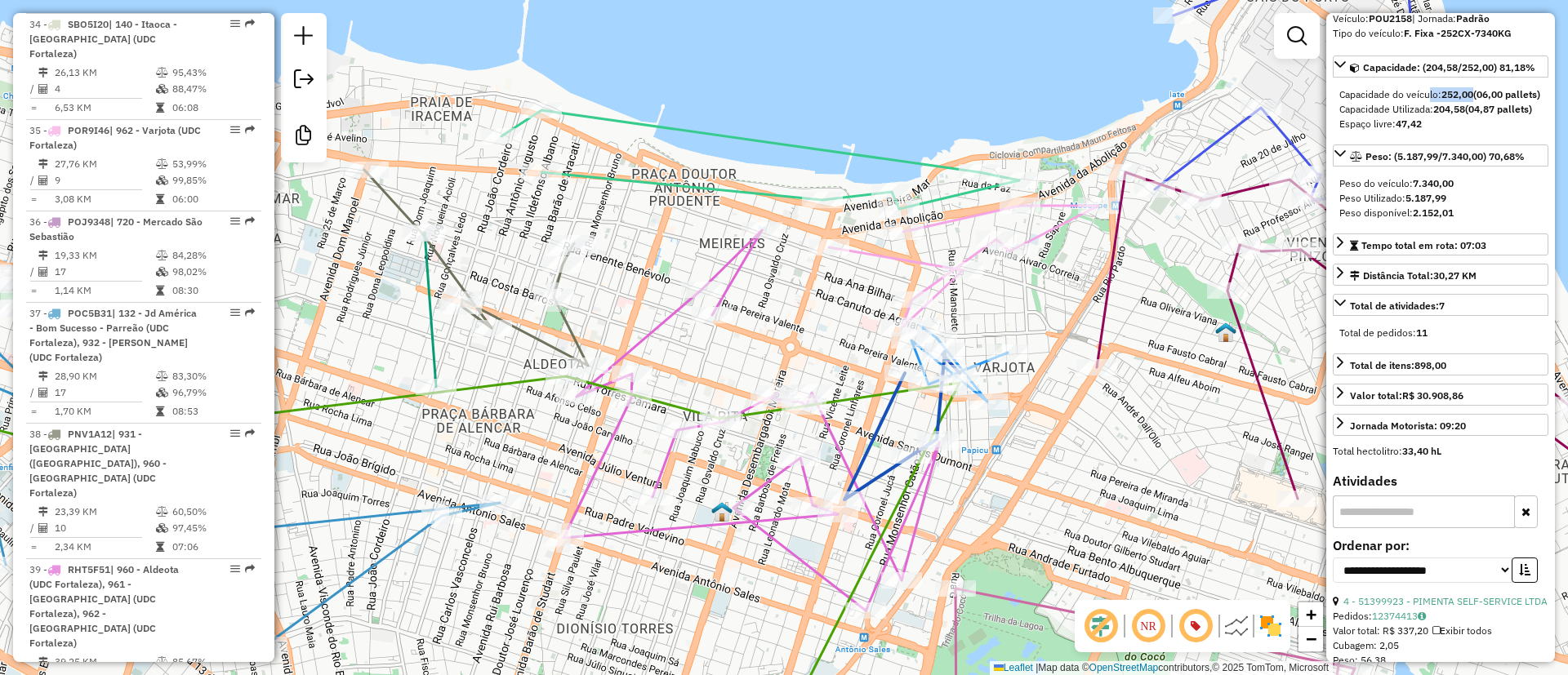
click at [1048, 233] on icon at bounding box center [963, 267] width 269 height 122
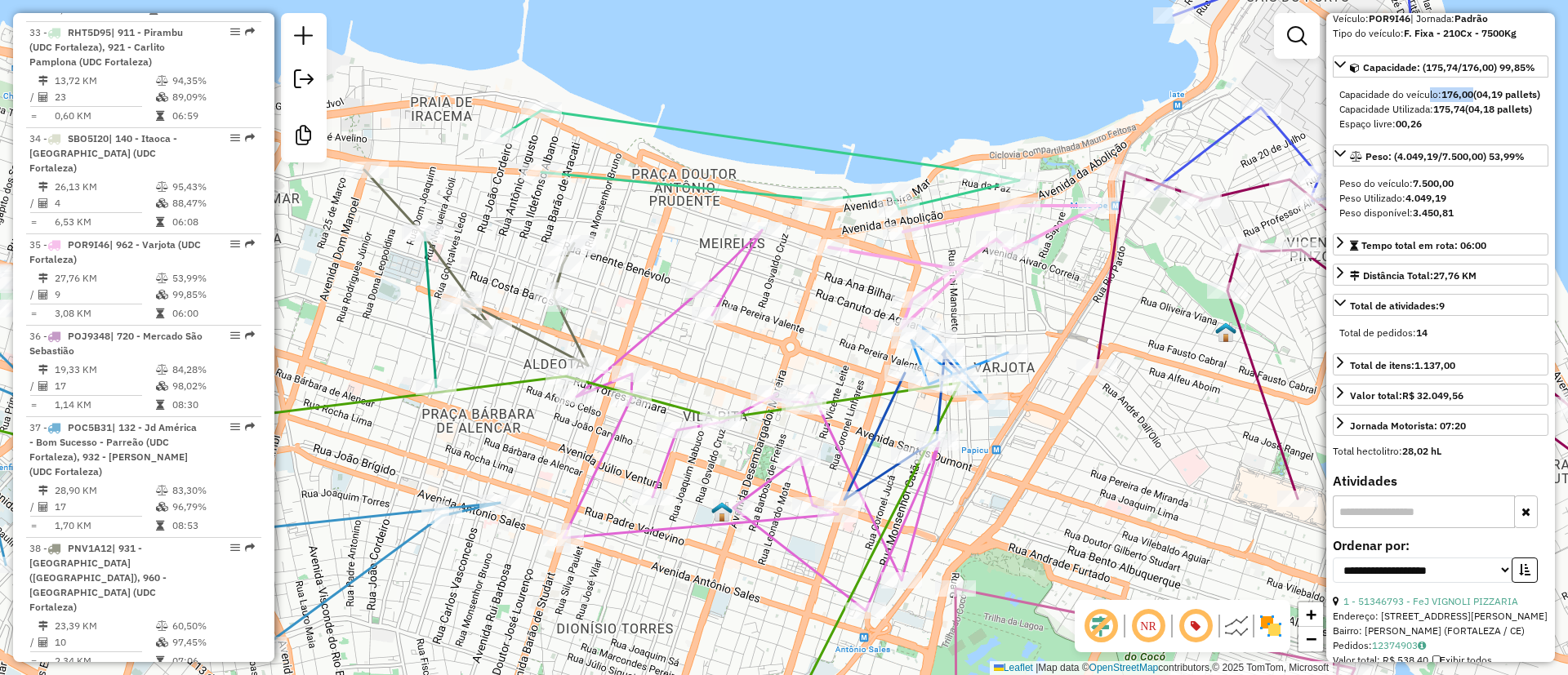
scroll to position [4424, 0]
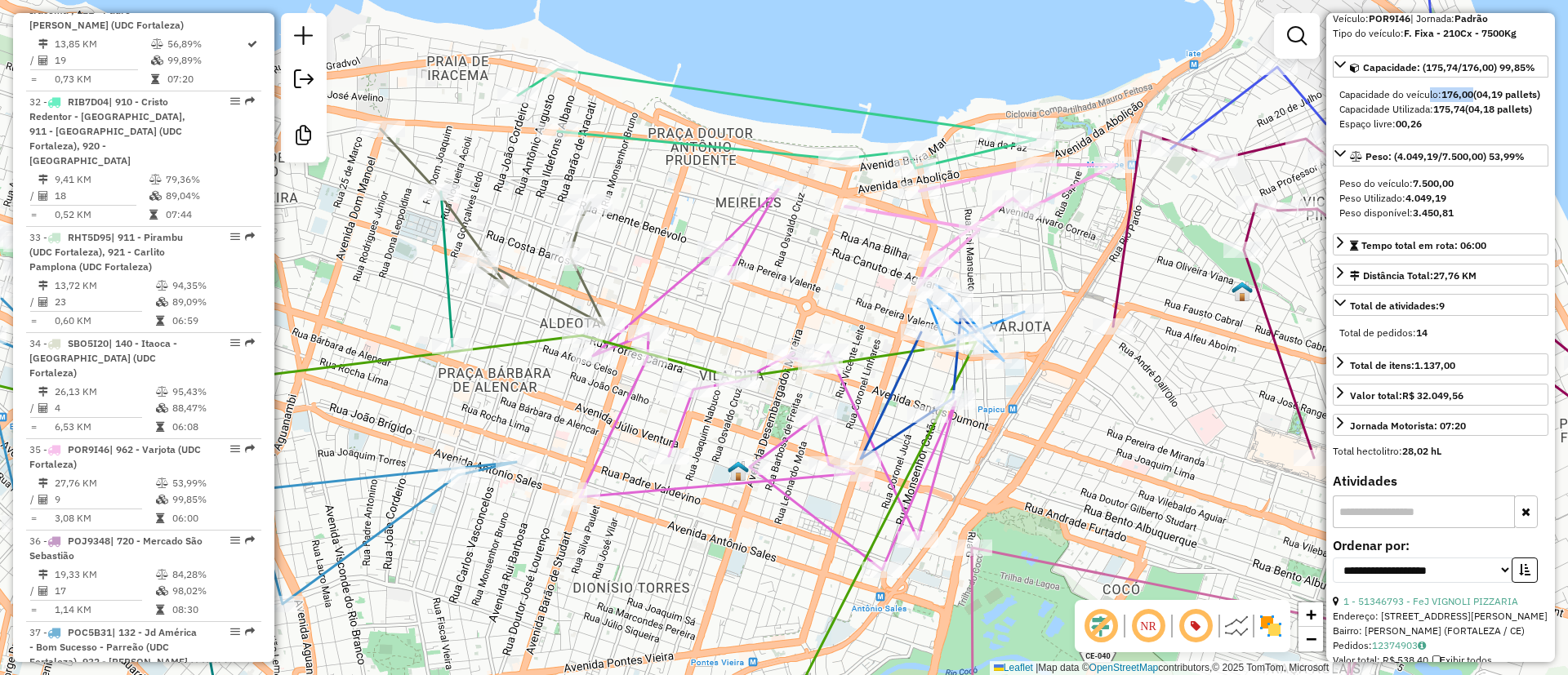
drag, startPoint x: 1055, startPoint y: 299, endPoint x: 1082, endPoint y: 222, distance: 81.6
click at [1082, 222] on div "Janela de atendimento Grade de atendimento Capacidade Transportadoras Veículos …" at bounding box center [784, 337] width 1568 height 675
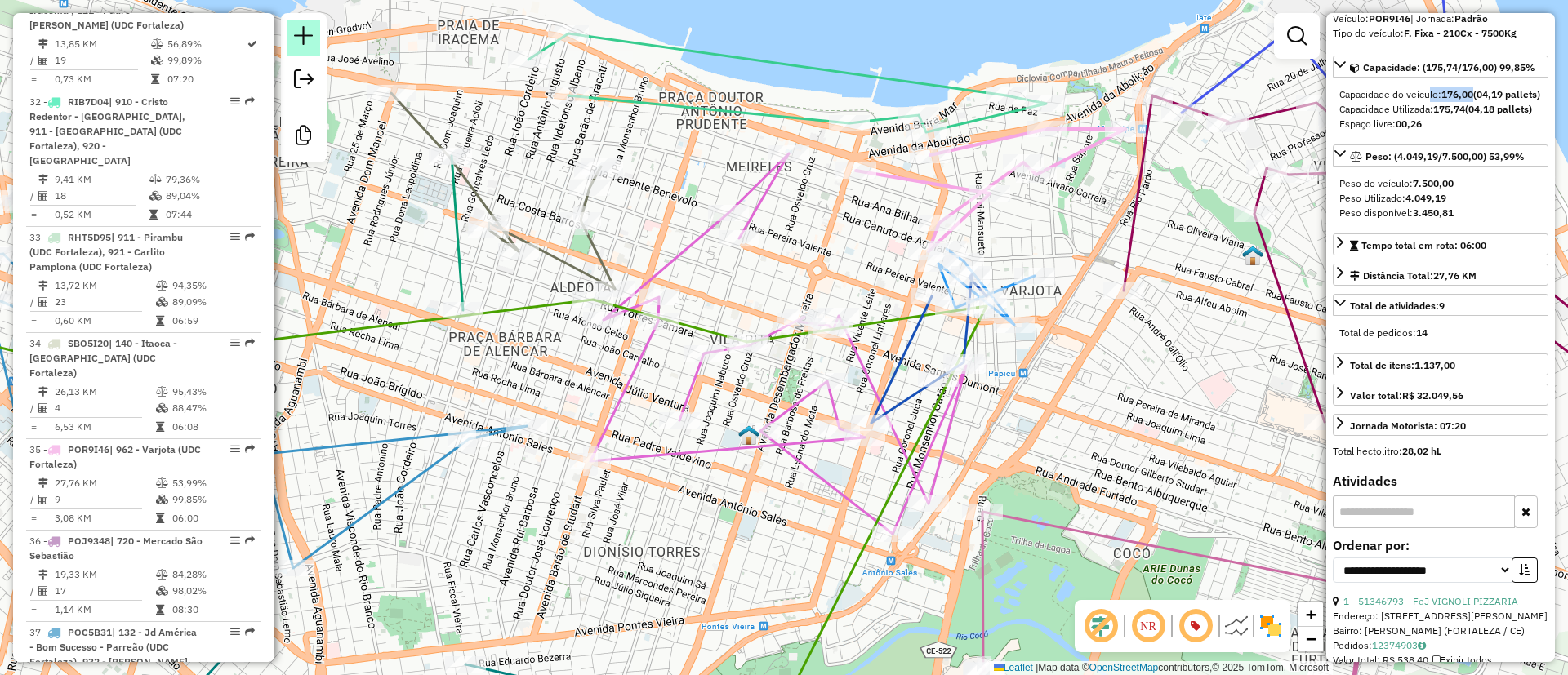
click at [306, 27] on em at bounding box center [304, 36] width 20 height 20
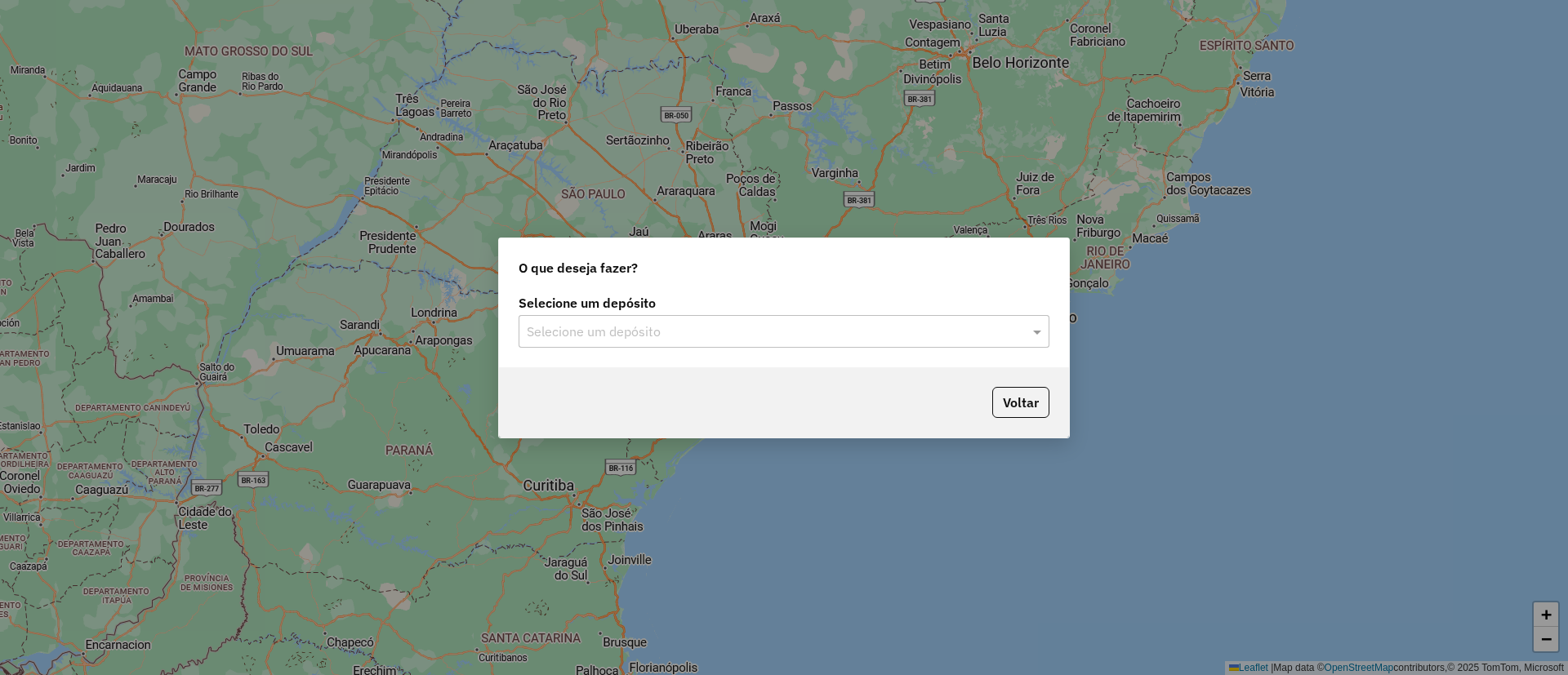
click at [755, 331] on input "text" at bounding box center [767, 332] width 482 height 20
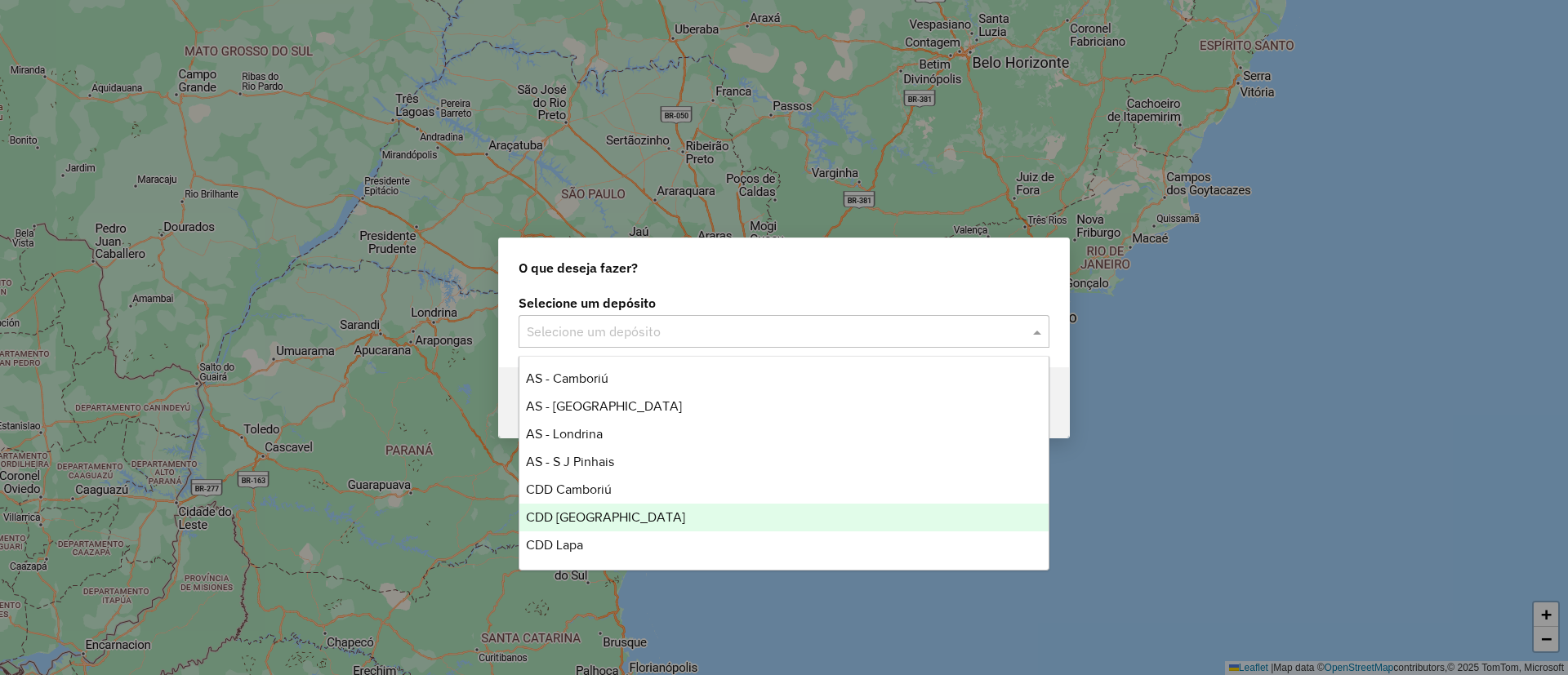
click at [585, 512] on span "CDD Fortaleza" at bounding box center [606, 517] width 160 height 14
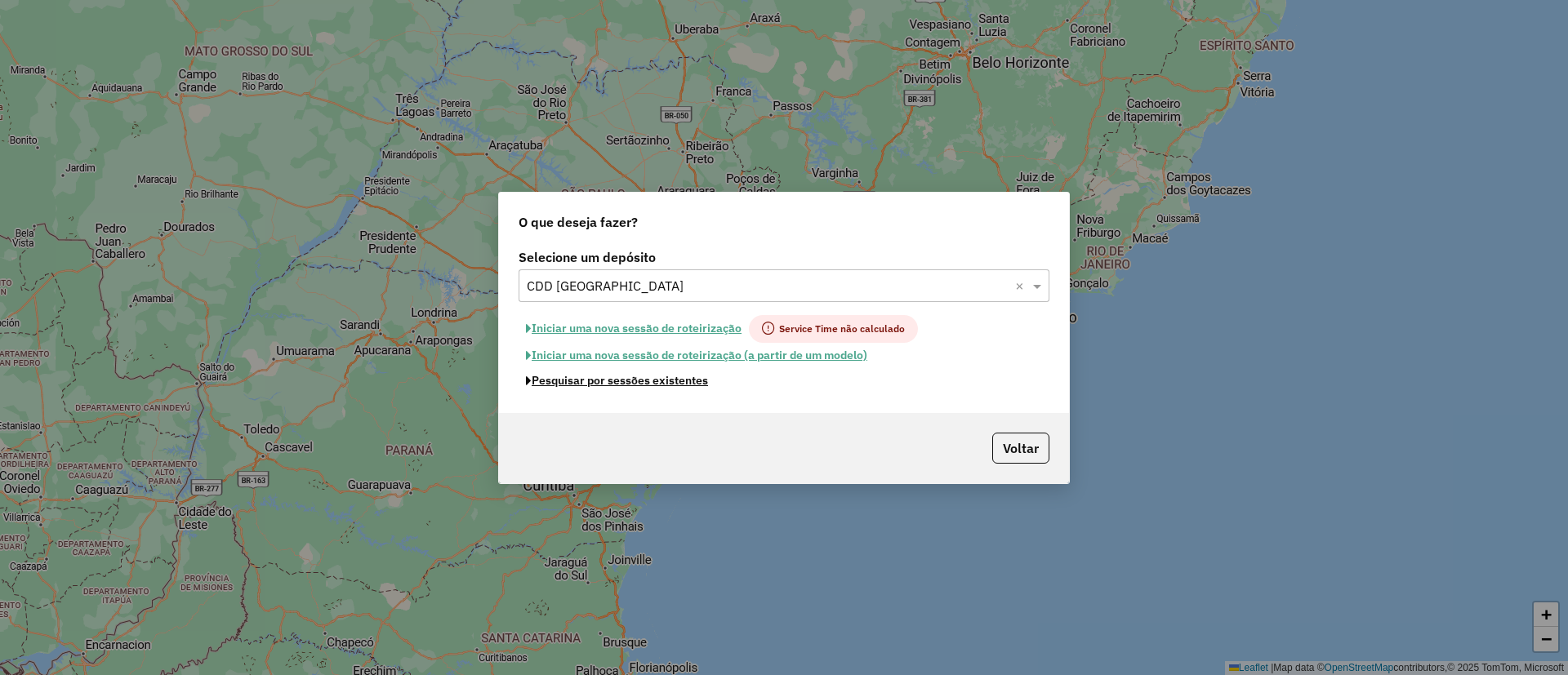
click at [612, 381] on button "Pesquisar por sessões existentes" at bounding box center [617, 381] width 197 height 26
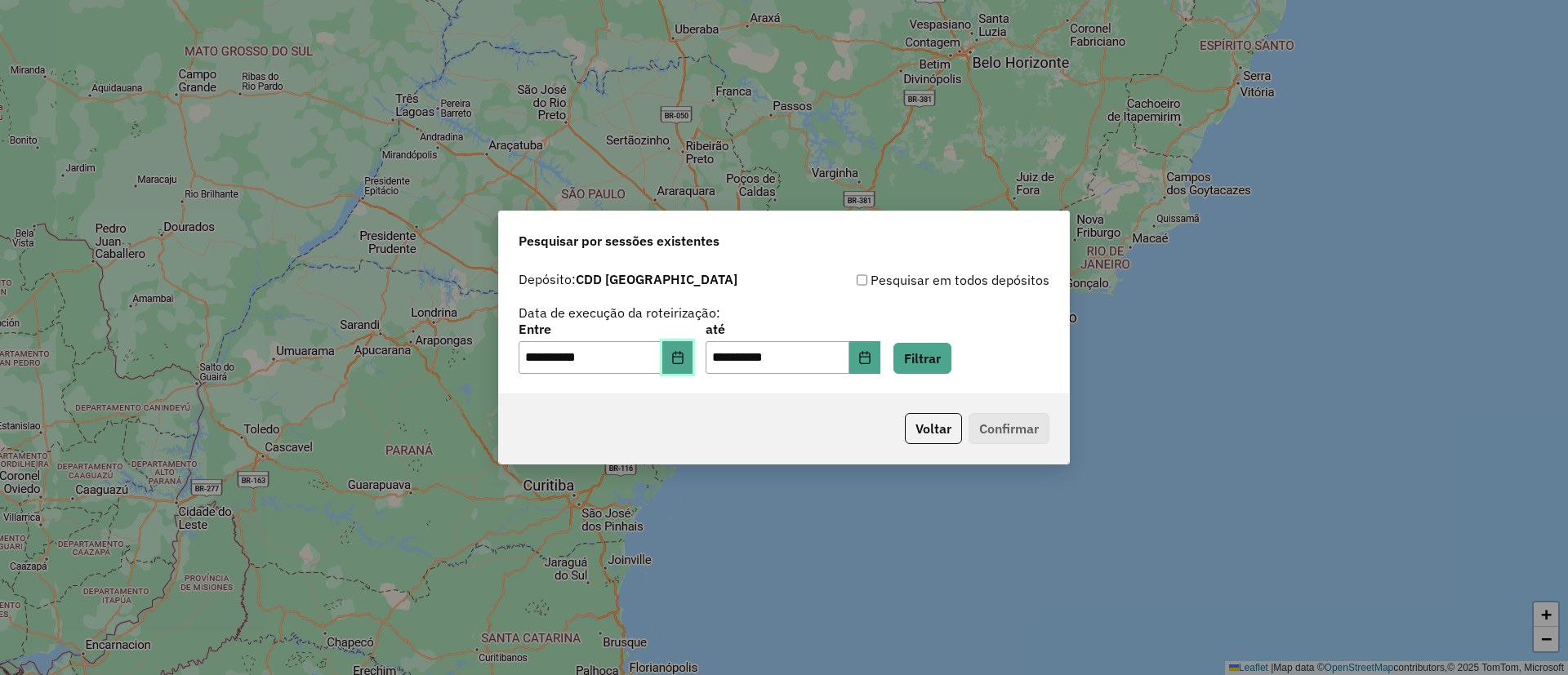
click at [684, 358] on icon "Choose Date" at bounding box center [677, 357] width 13 height 13
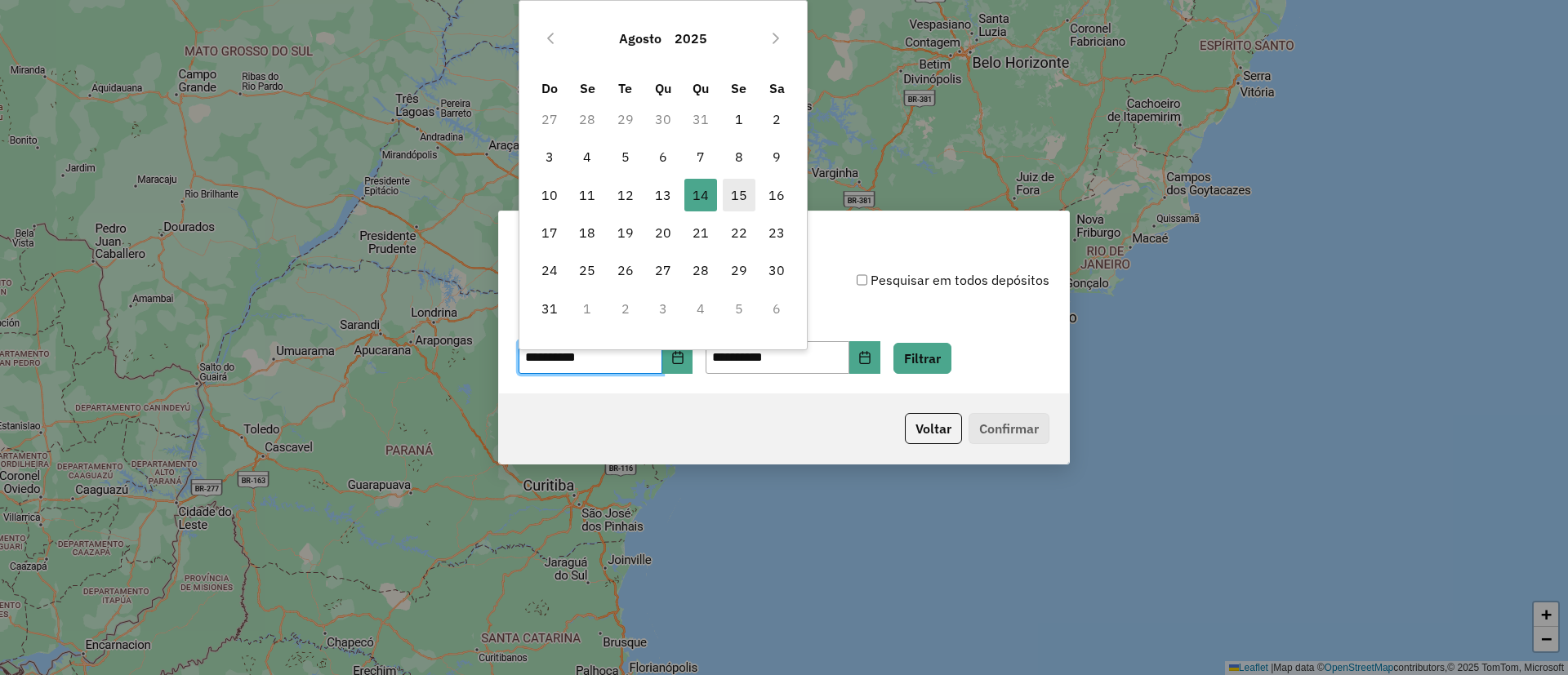
click at [748, 188] on span "15" at bounding box center [738, 194] width 33 height 33
type input "**********"
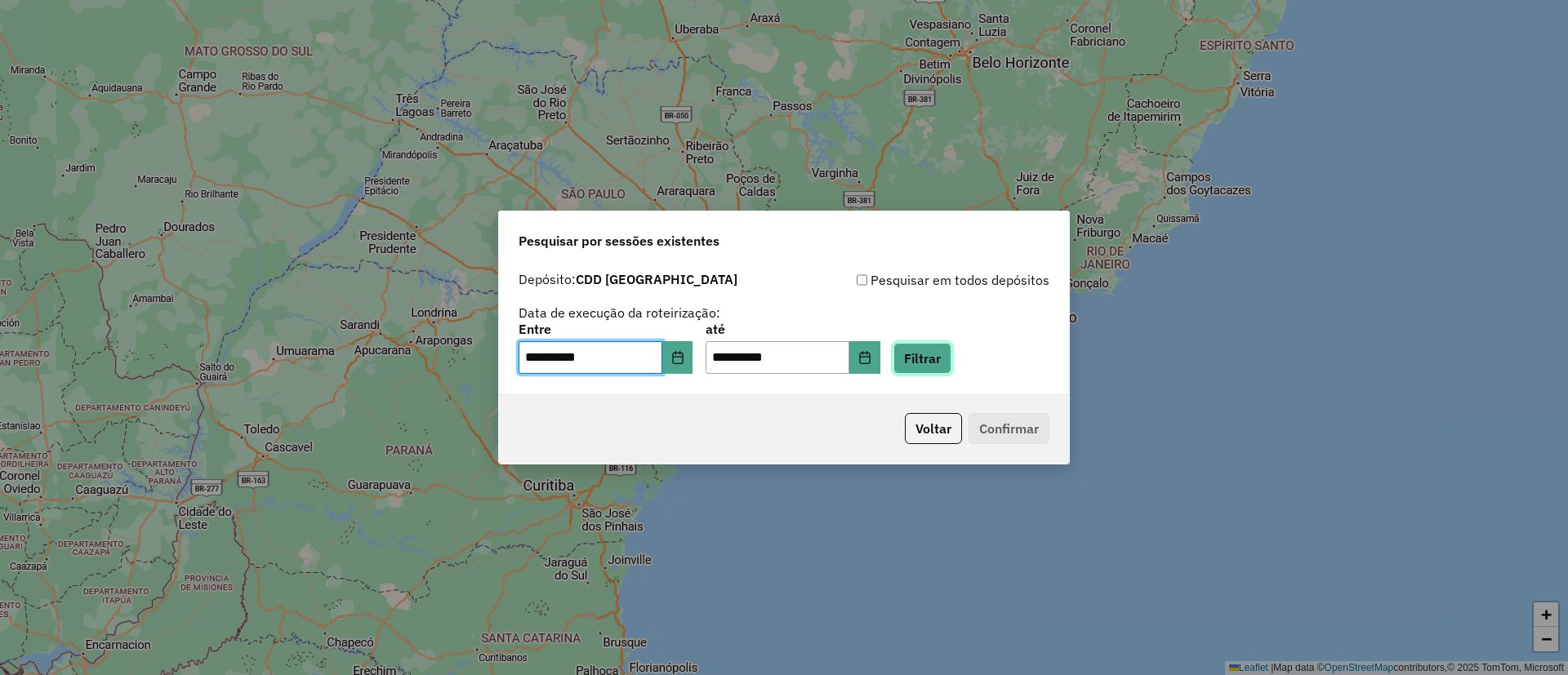
click at [951, 358] on button "Filtrar" at bounding box center [921, 358] width 58 height 31
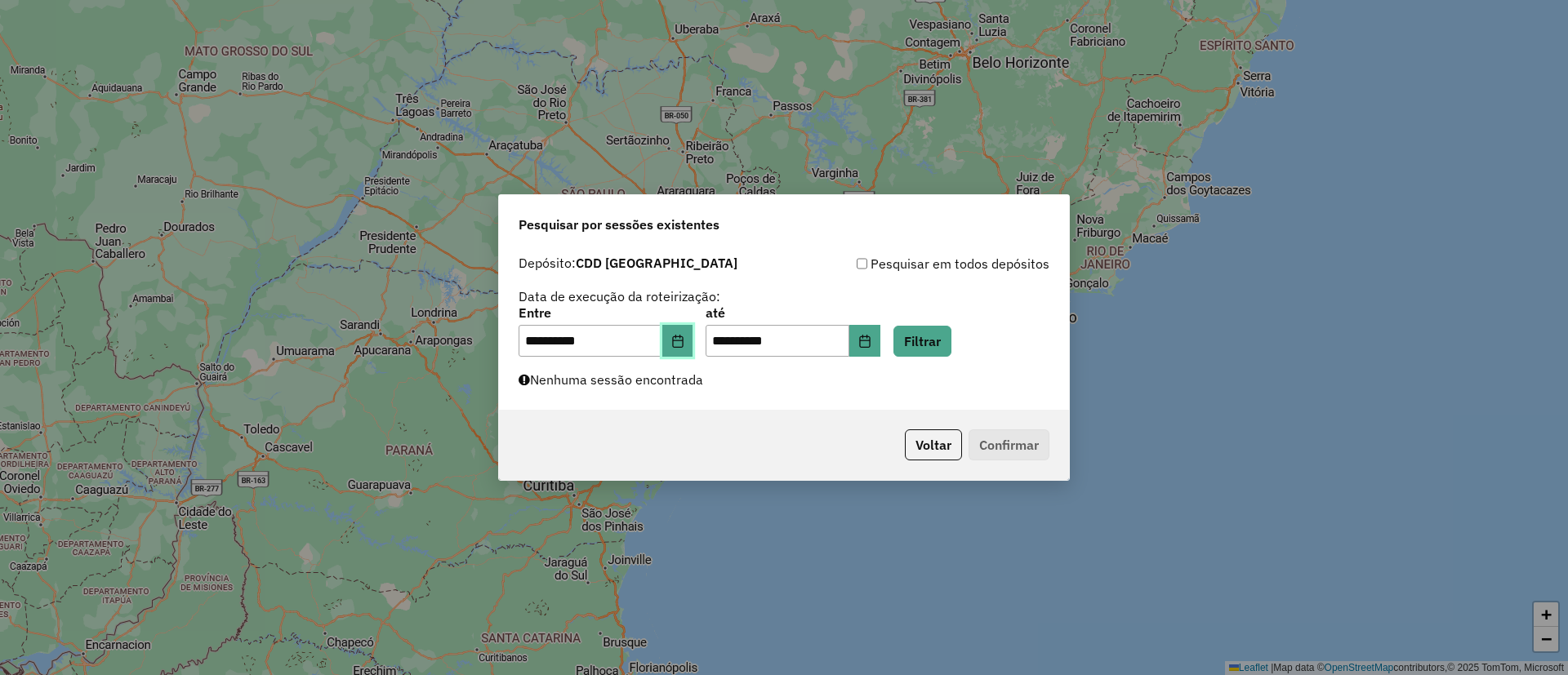
click at [673, 347] on button "Choose Date" at bounding box center [677, 341] width 31 height 33
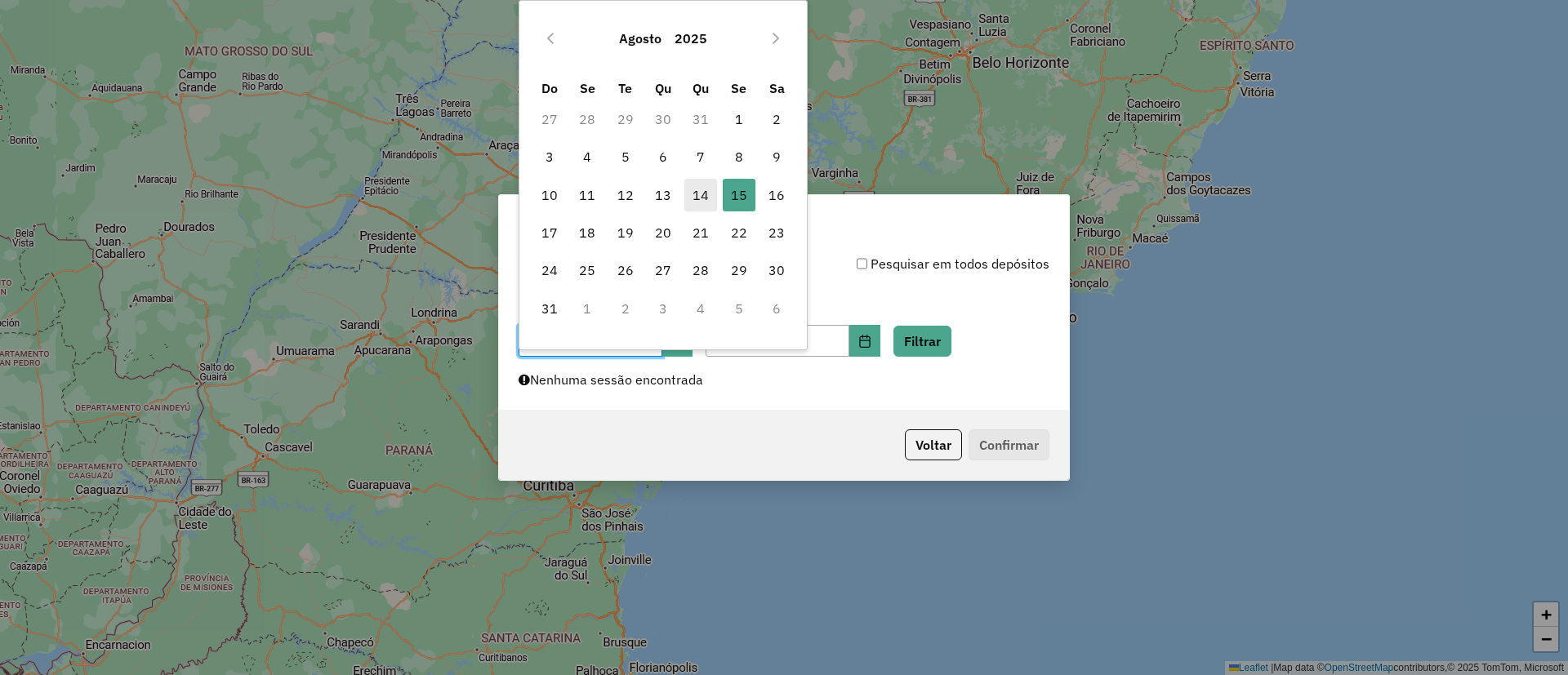
click at [694, 202] on span "14" at bounding box center [700, 194] width 33 height 33
type input "**********"
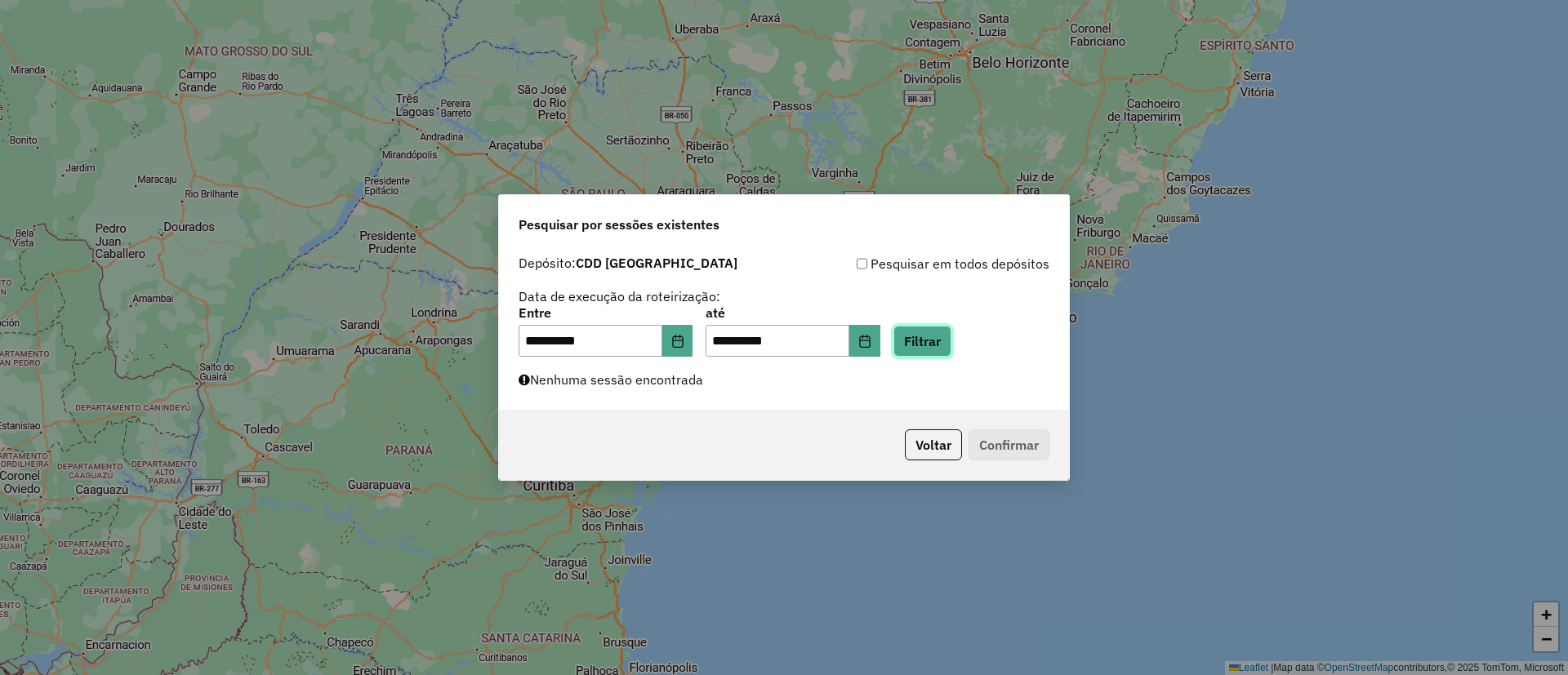
click at [951, 331] on button "Filtrar" at bounding box center [921, 341] width 58 height 31
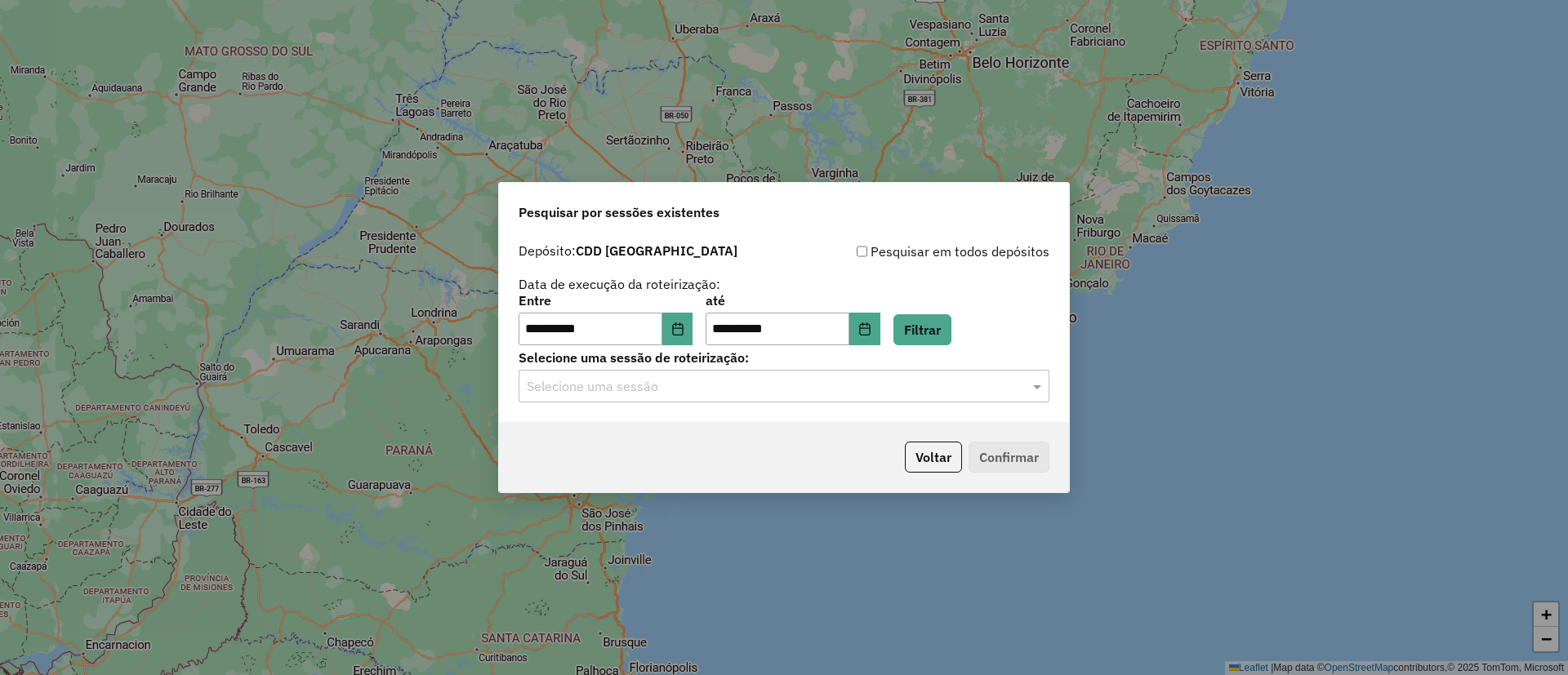
click at [692, 377] on input "text" at bounding box center [767, 387] width 482 height 20
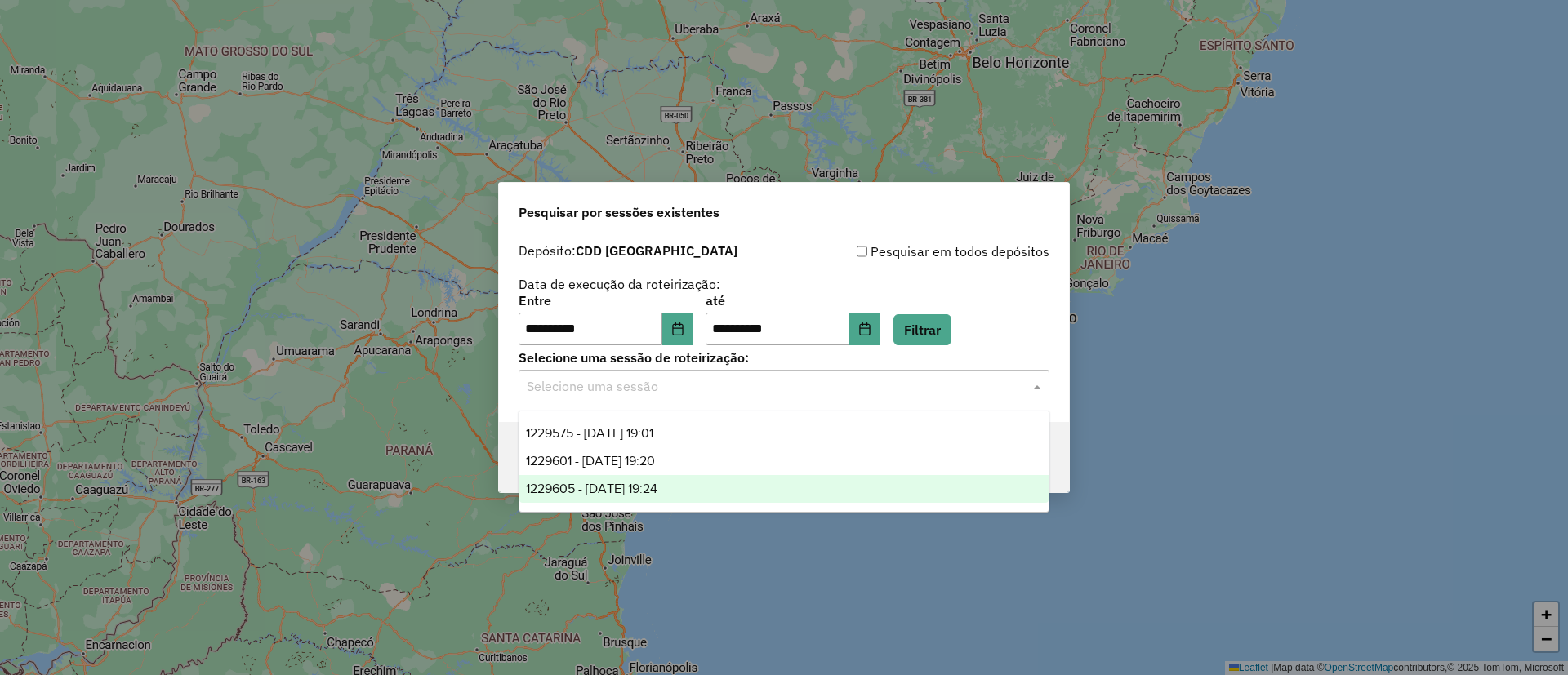
click at [646, 488] on span "1229605 - 14/08/2025 19:24" at bounding box center [591, 489] width 131 height 14
click at [990, 388] on input "text" at bounding box center [767, 387] width 482 height 20
click at [771, 482] on div "1229605 - 14/08/2025 19:24" at bounding box center [784, 489] width 529 height 28
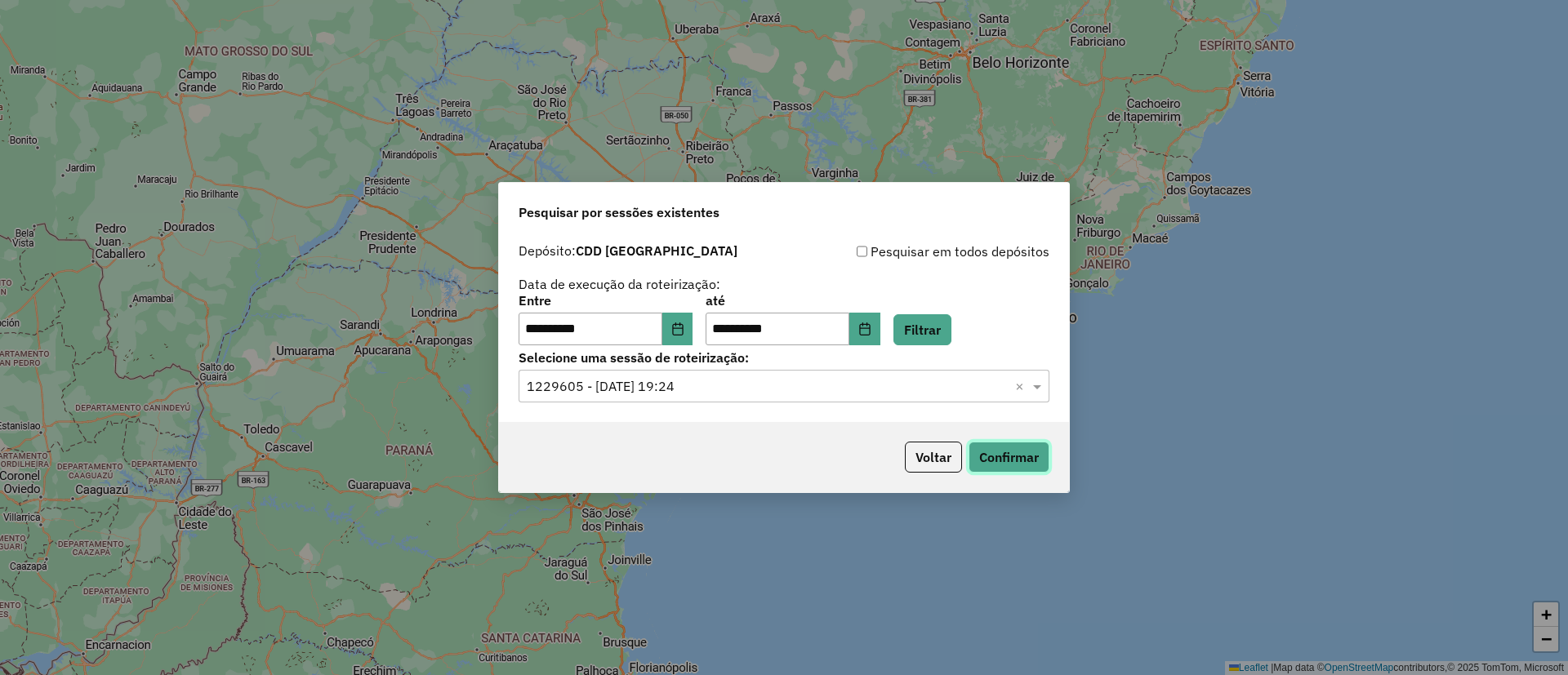
click at [1021, 445] on button "Confirmar" at bounding box center [1009, 456] width 81 height 31
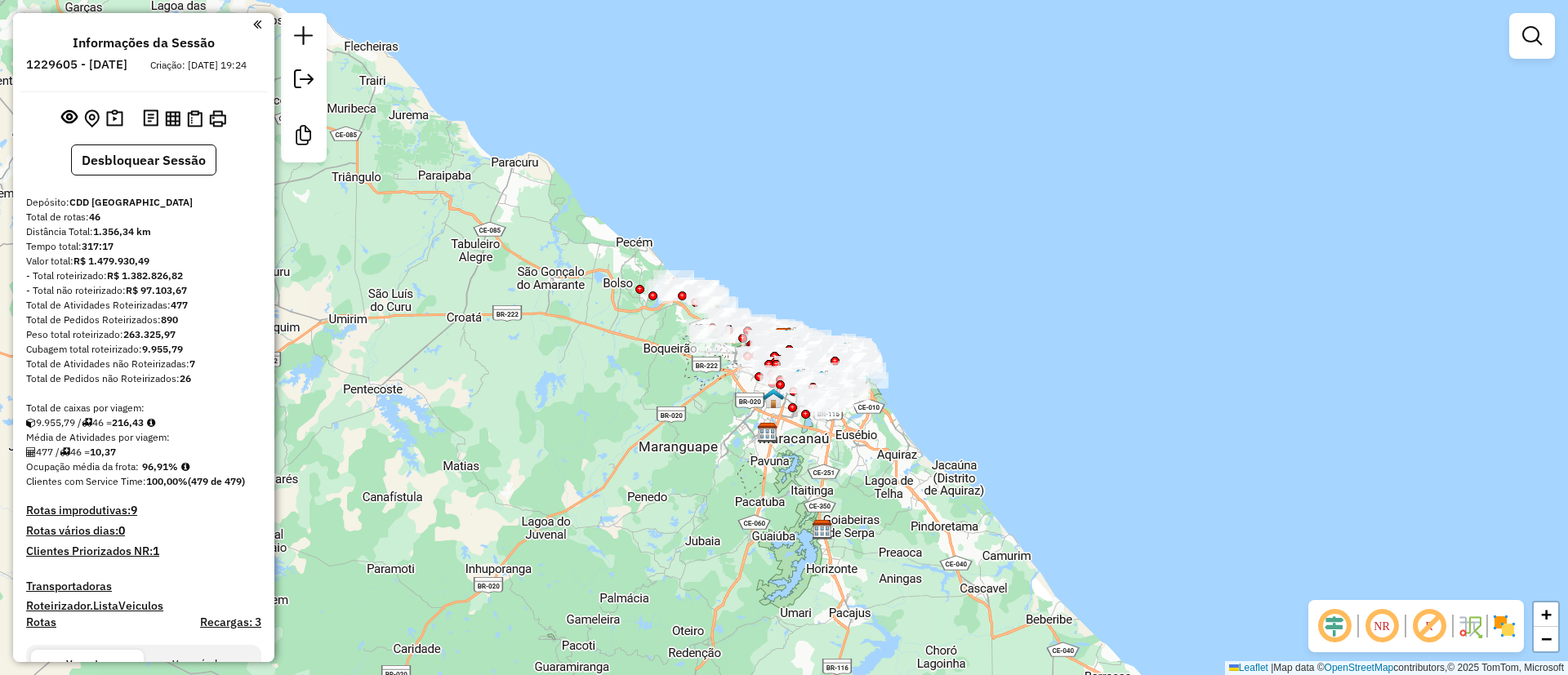
click at [1422, 624] on em at bounding box center [1429, 627] width 39 height 39
click at [1325, 630] on em at bounding box center [1334, 627] width 39 height 39
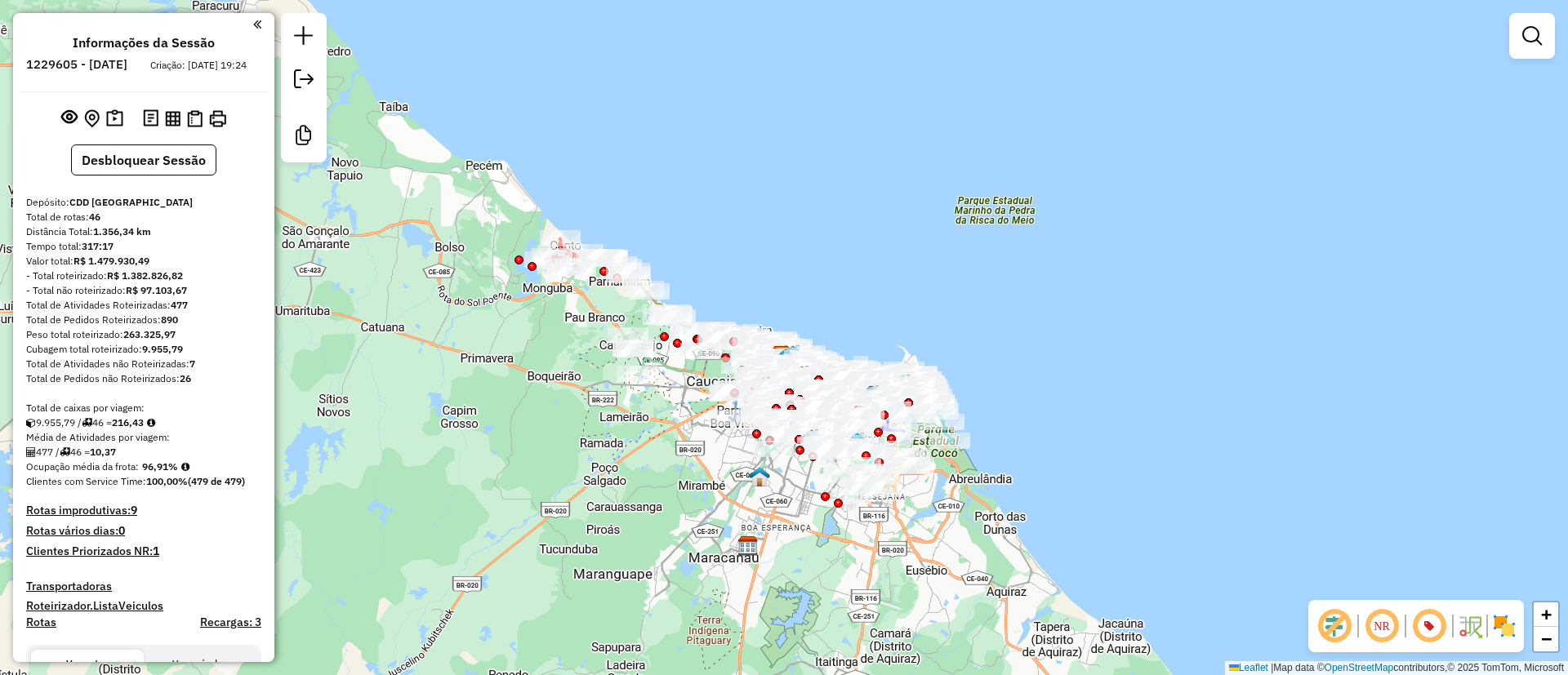
drag, startPoint x: 606, startPoint y: 186, endPoint x: 611, endPoint y: 206, distance: 20.6
click at [611, 206] on div "Janela de atendimento Grade de atendimento Capacidade Transportadoras Veículos …" at bounding box center [784, 337] width 1568 height 675
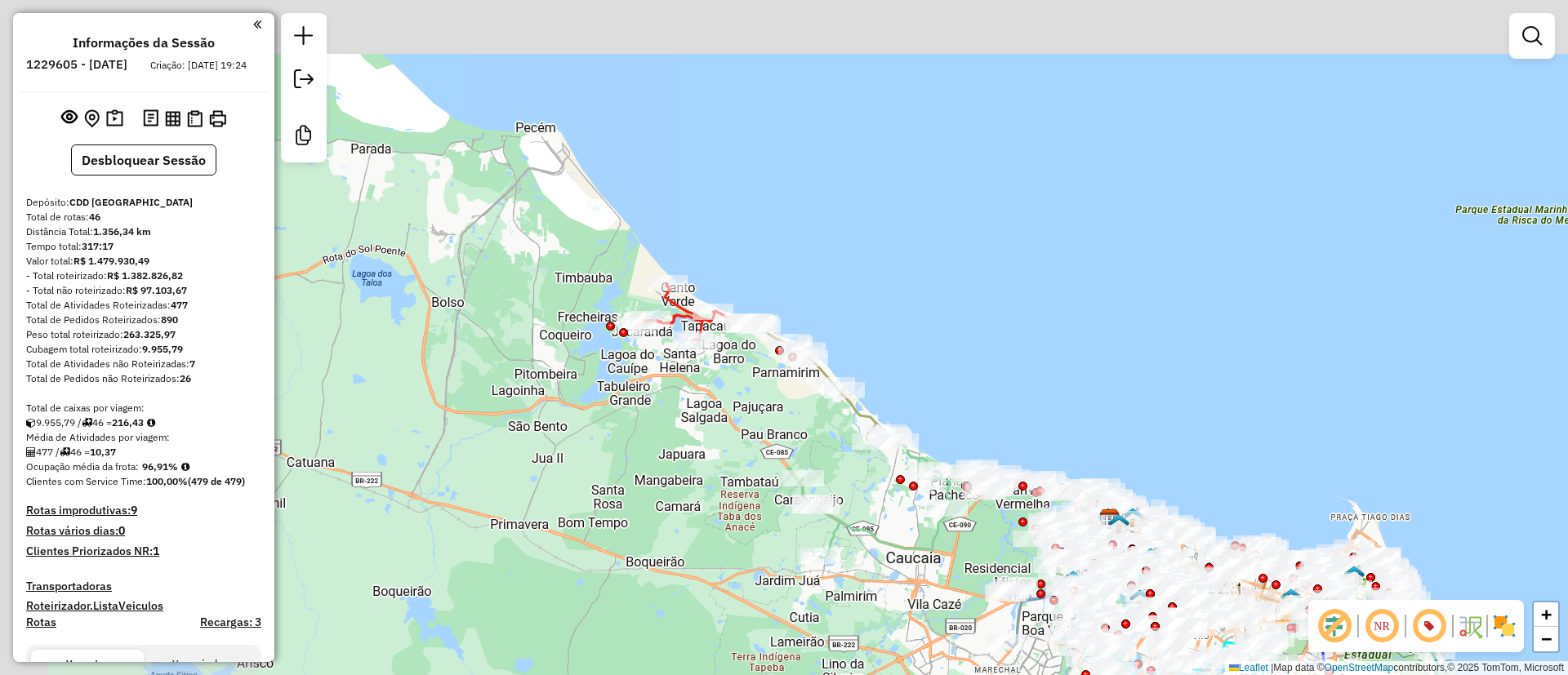
drag, startPoint x: 695, startPoint y: 199, endPoint x: 1135, endPoint y: 359, distance: 468.2
click at [1134, 359] on div "Janela de atendimento Grade de atendimento Capacidade Transportadoras Veículos …" at bounding box center [784, 337] width 1568 height 675
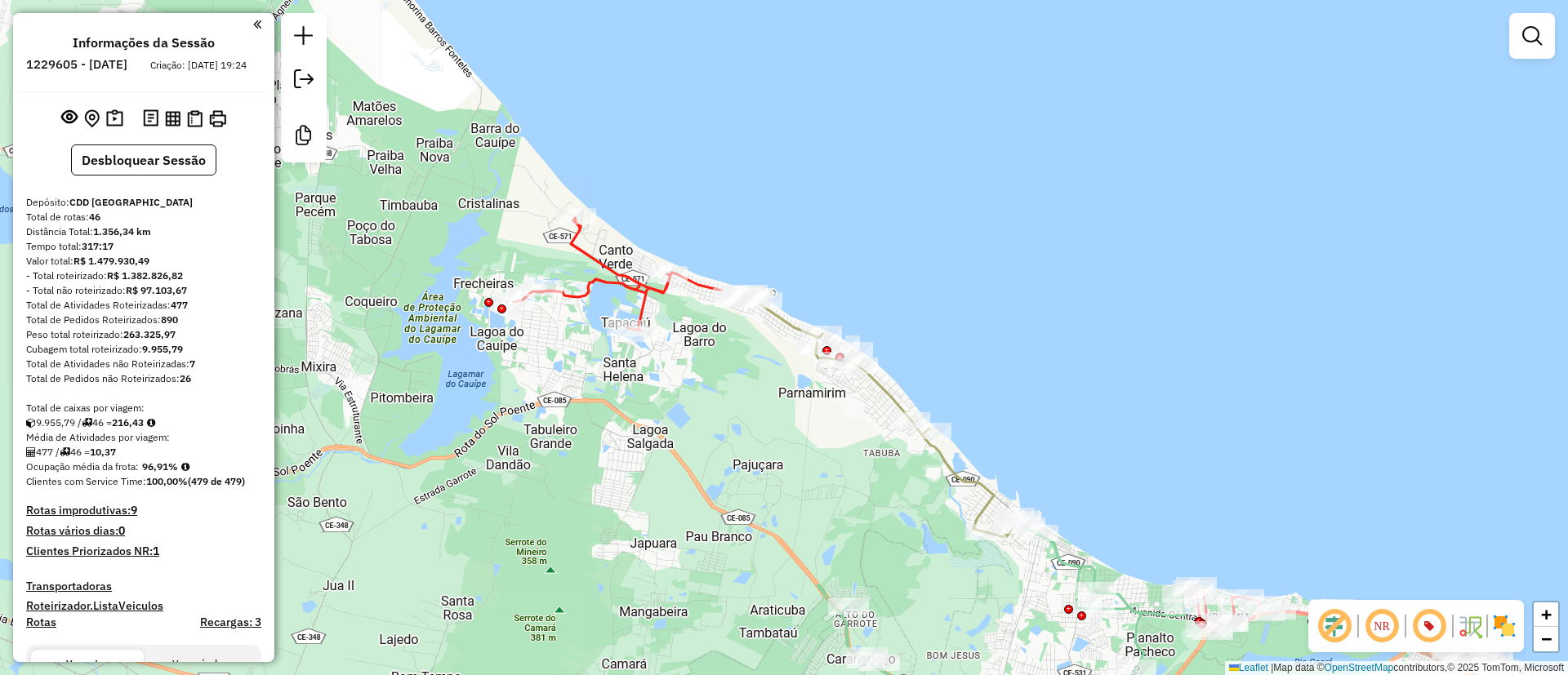
click at [627, 281] on icon at bounding box center [633, 274] width 239 height 112
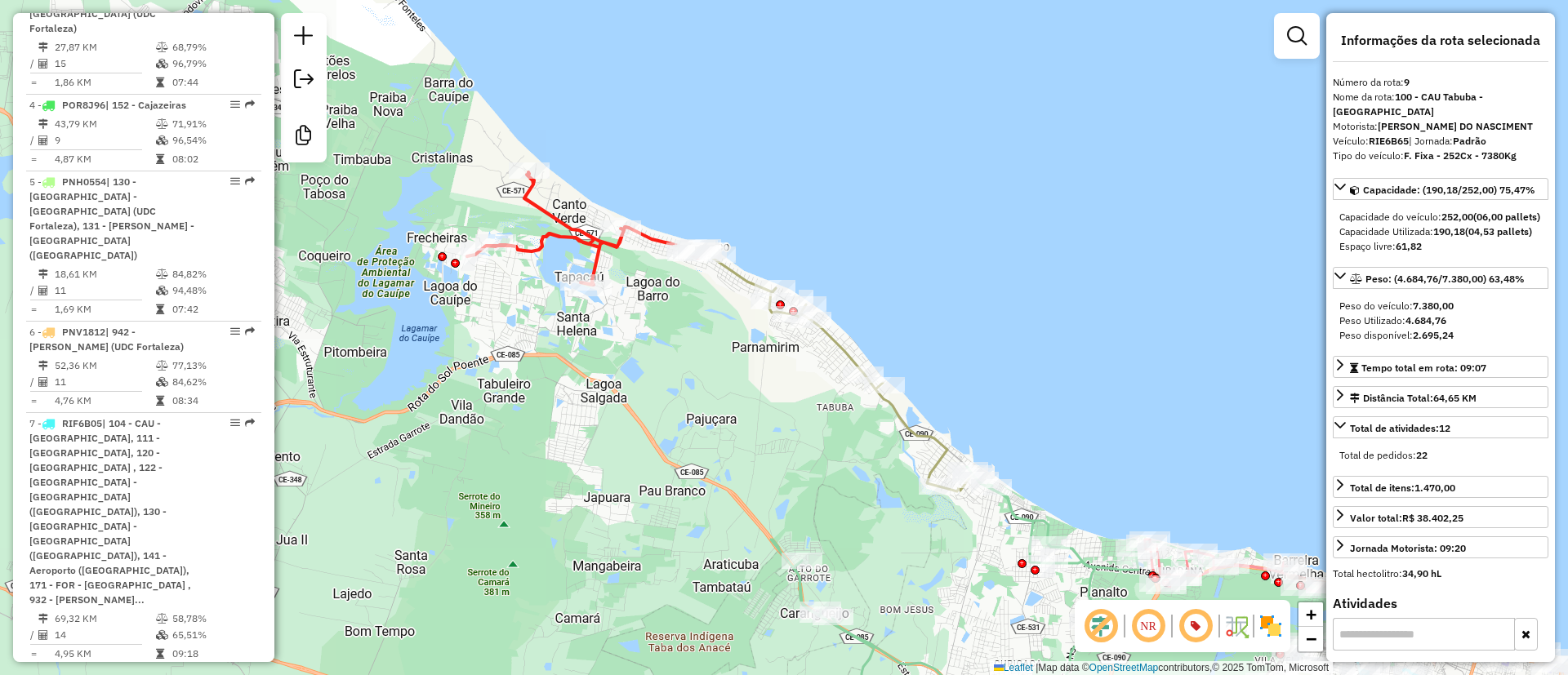
drag, startPoint x: 636, startPoint y: 200, endPoint x: 562, endPoint y: 139, distance: 95.9
click at [564, 139] on div "Rota 9 - Placa RIE6B65 51328346 - BALTAZAR RODRIGUES R Janela de atendimento Gr…" at bounding box center [784, 337] width 1568 height 675
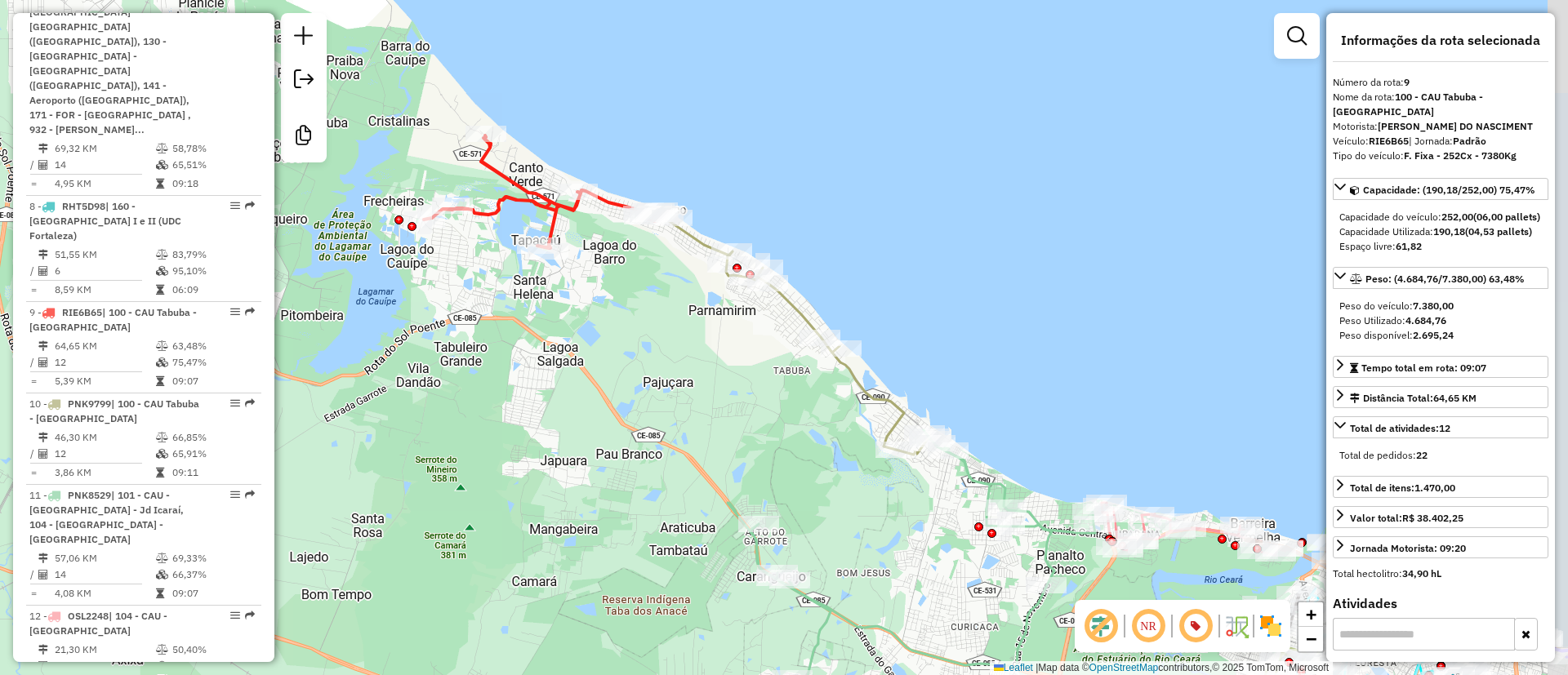
scroll to position [1563, 0]
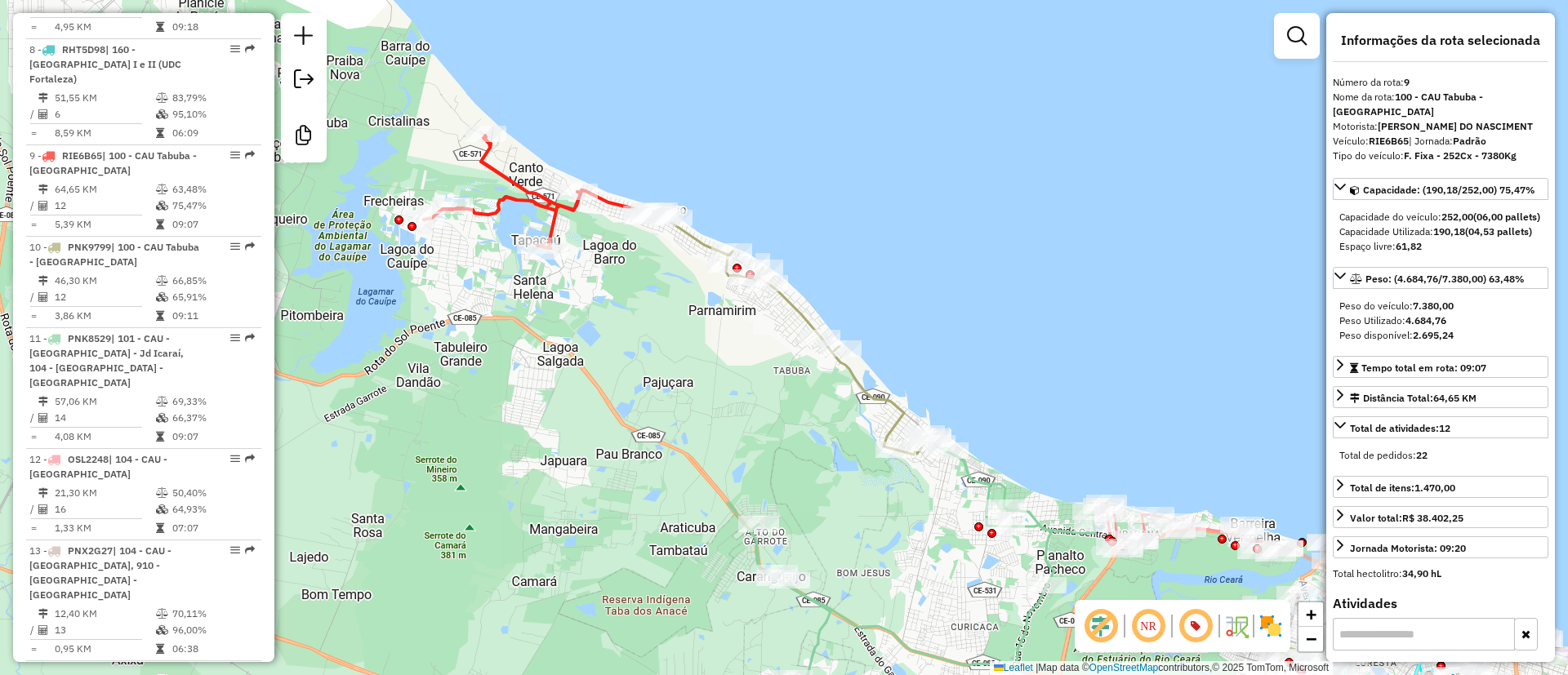
click at [697, 230] on icon at bounding box center [793, 333] width 272 height 241
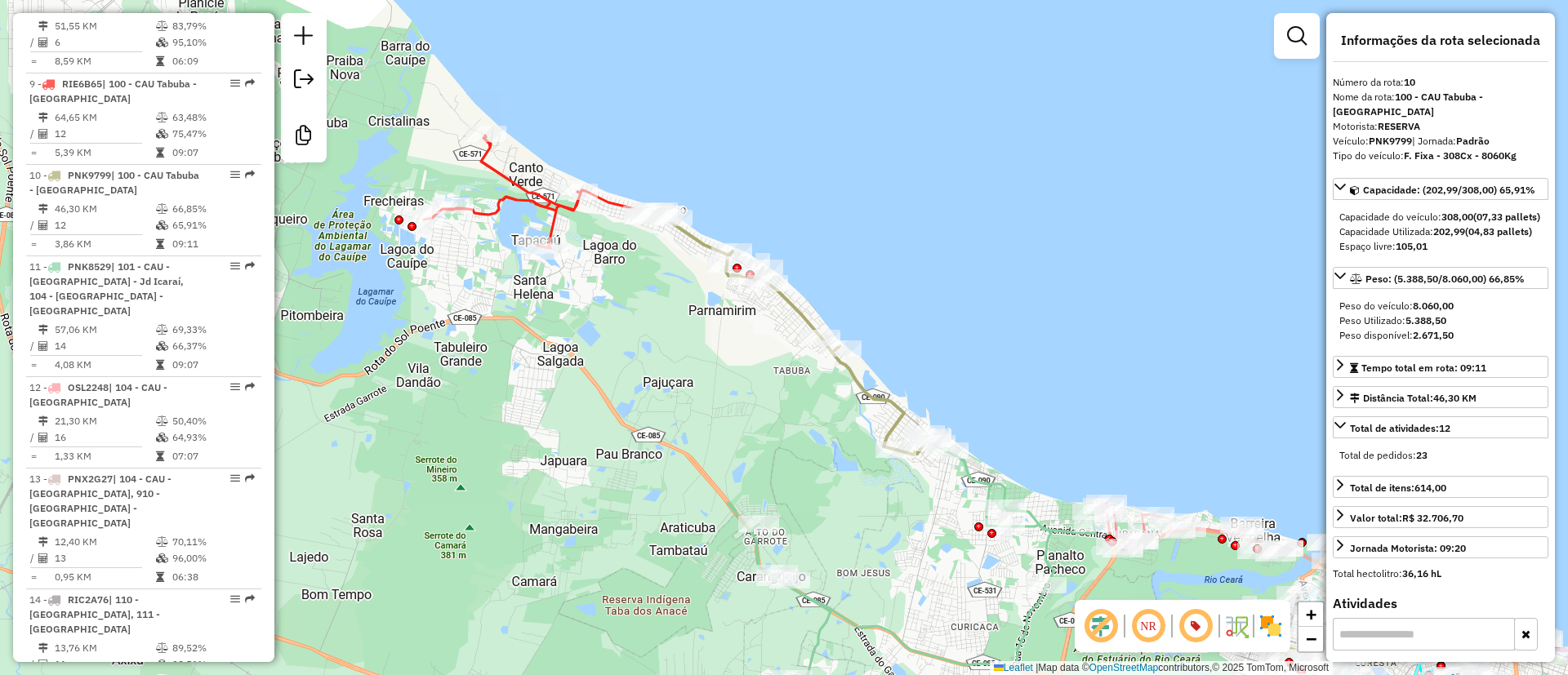
scroll to position [1654, 0]
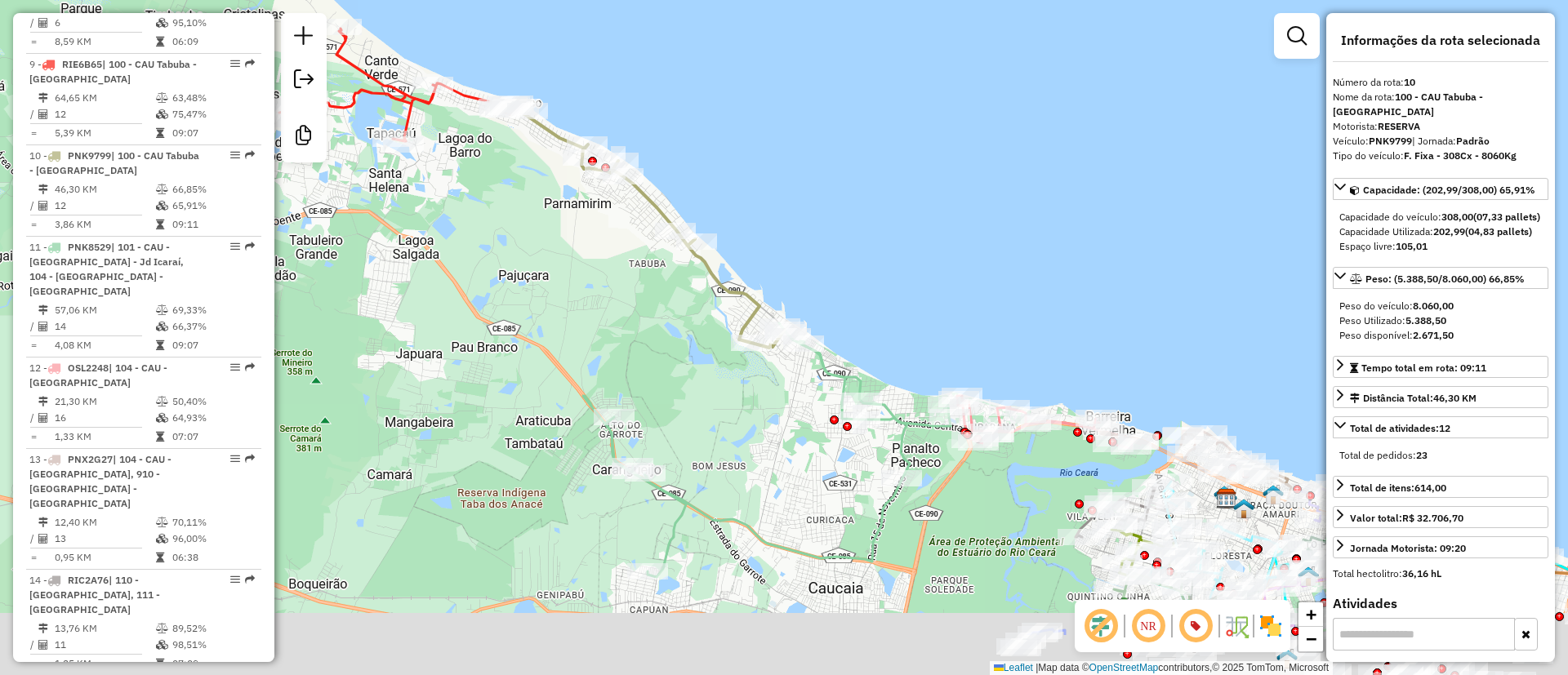
drag, startPoint x: 746, startPoint y: 174, endPoint x: 659, endPoint y: 112, distance: 106.8
click at [659, 112] on div "Janela de atendimento Grade de atendimento Capacidade Transportadoras Veículos …" at bounding box center [784, 337] width 1568 height 675
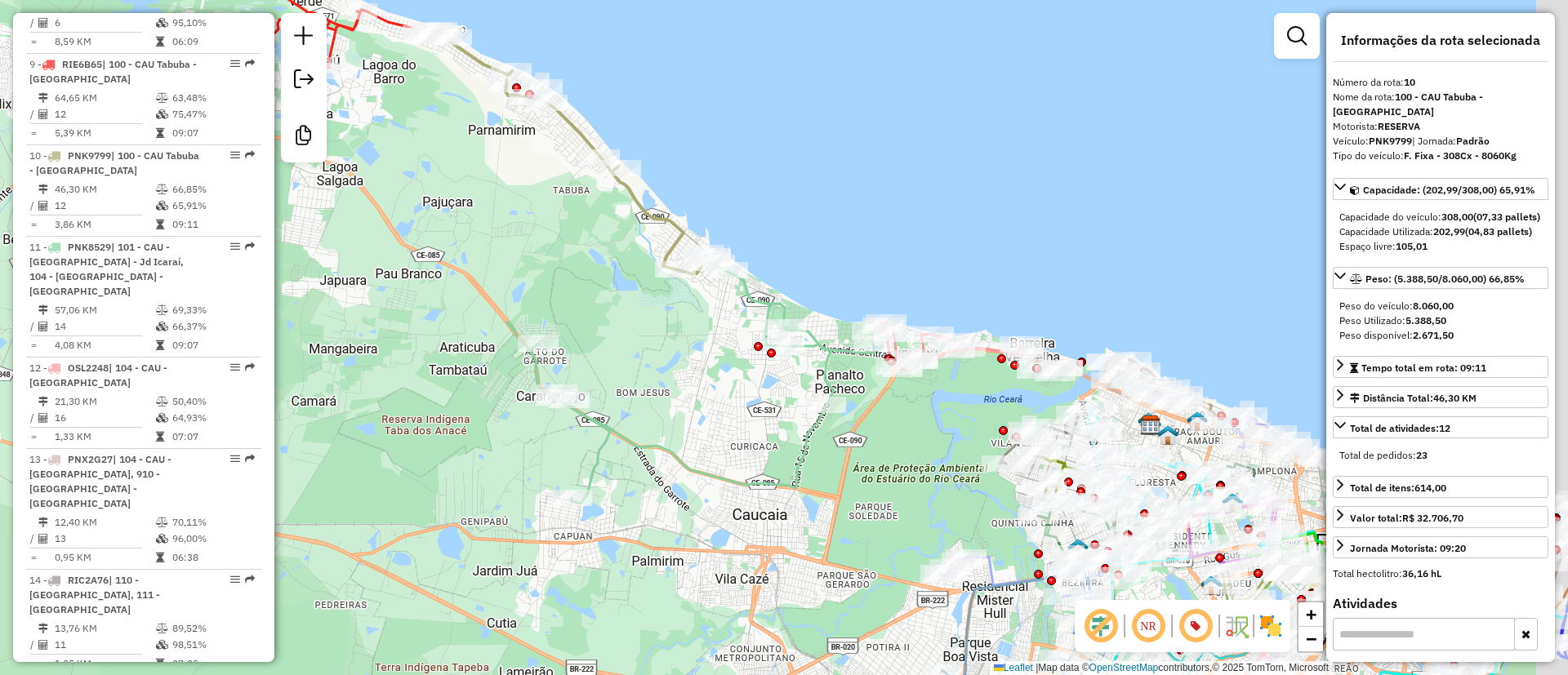
drag, startPoint x: 683, startPoint y: 83, endPoint x: 689, endPoint y: 126, distance: 43.4
click at [645, 53] on div "Janela de atendimento Grade de atendimento Capacidade Transportadoras Veículos …" at bounding box center [784, 337] width 1568 height 675
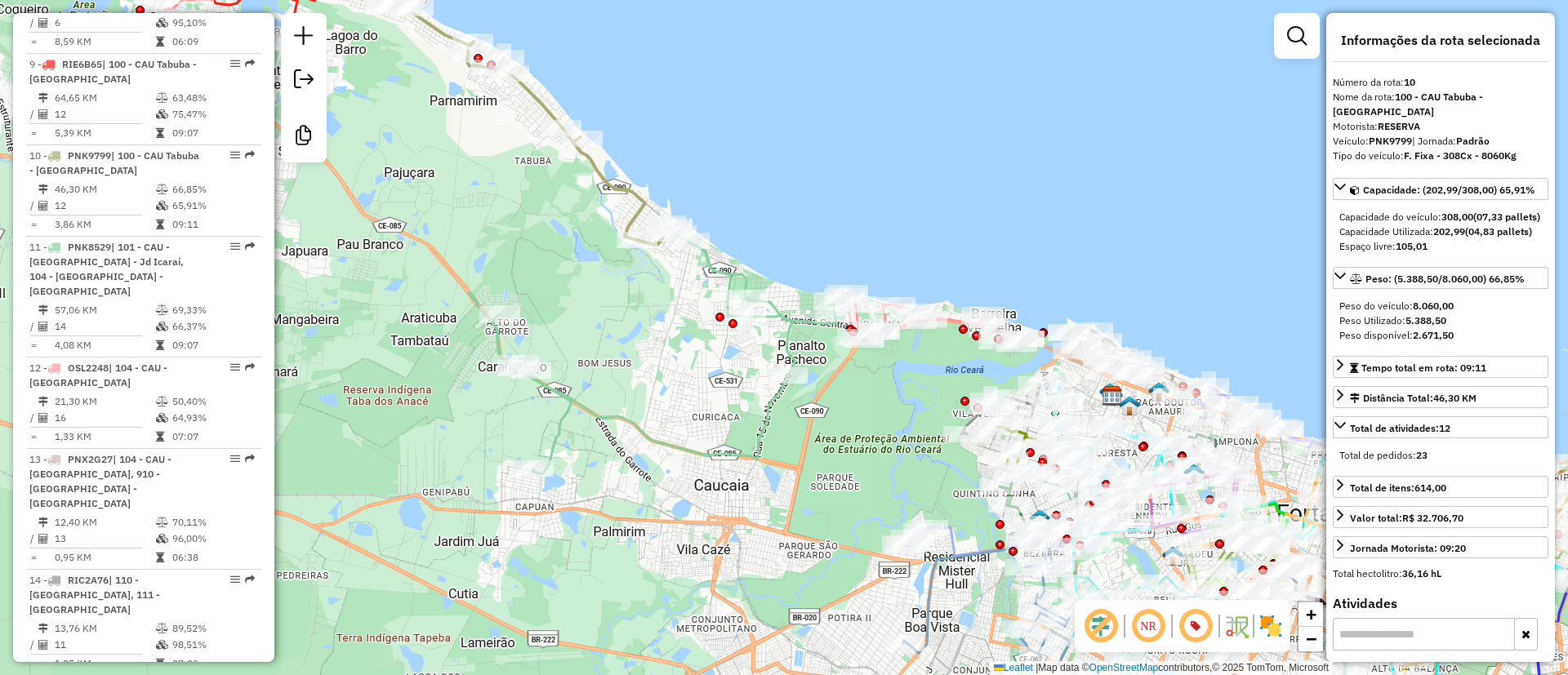
click at [710, 264] on icon at bounding box center [652, 348] width 368 height 254
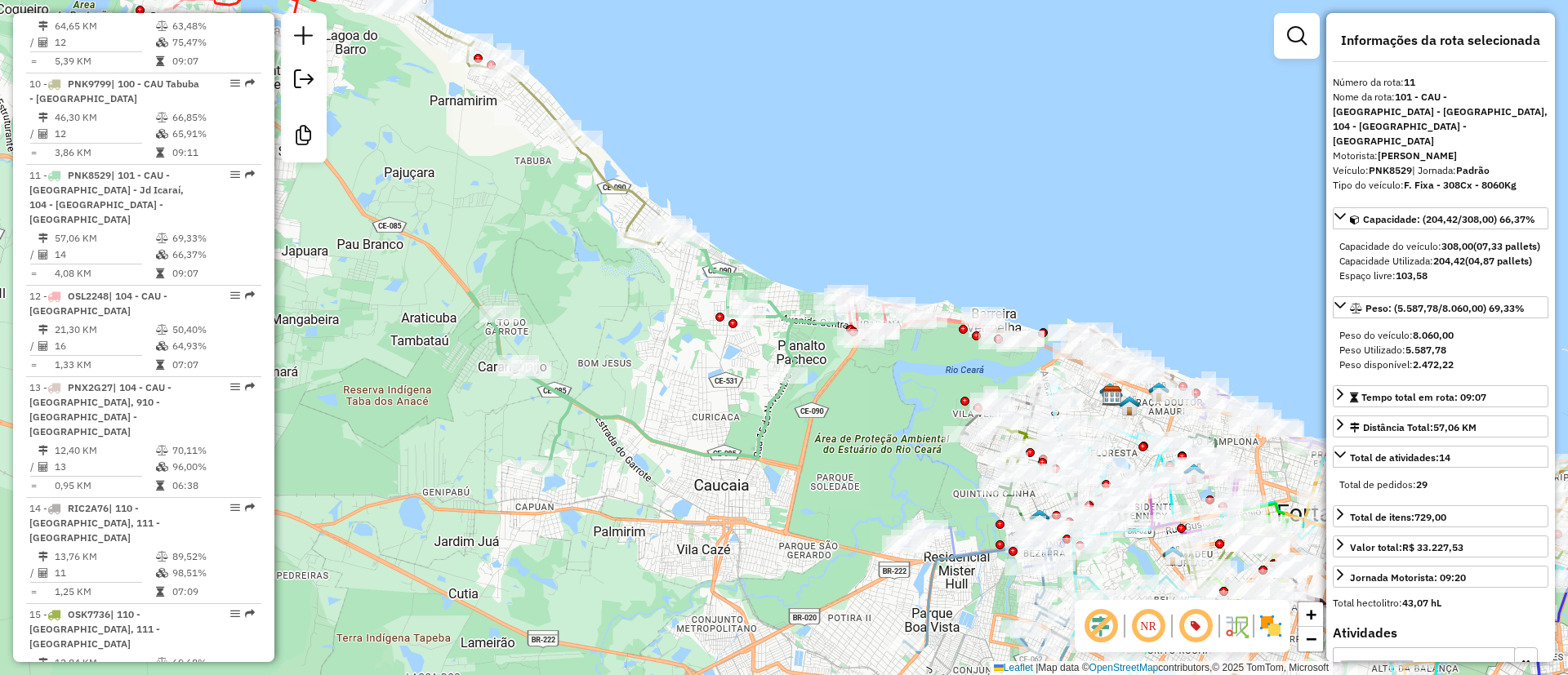
scroll to position [1745, 0]
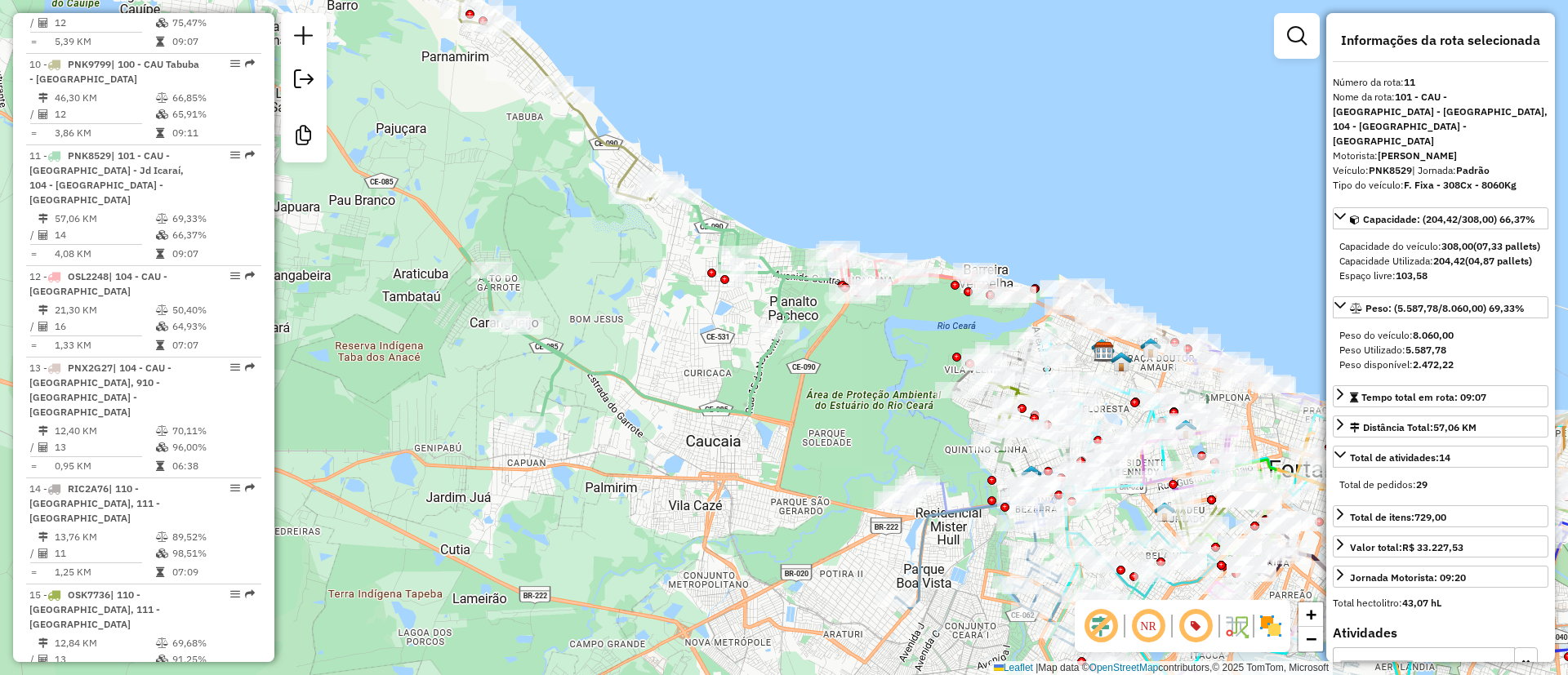
drag, startPoint x: 739, startPoint y: 221, endPoint x: 703, endPoint y: 136, distance: 92.3
click at [706, 132] on div "Janela de atendimento Grade de atendimento Capacidade Transportadoras Veículos …" at bounding box center [784, 337] width 1568 height 675
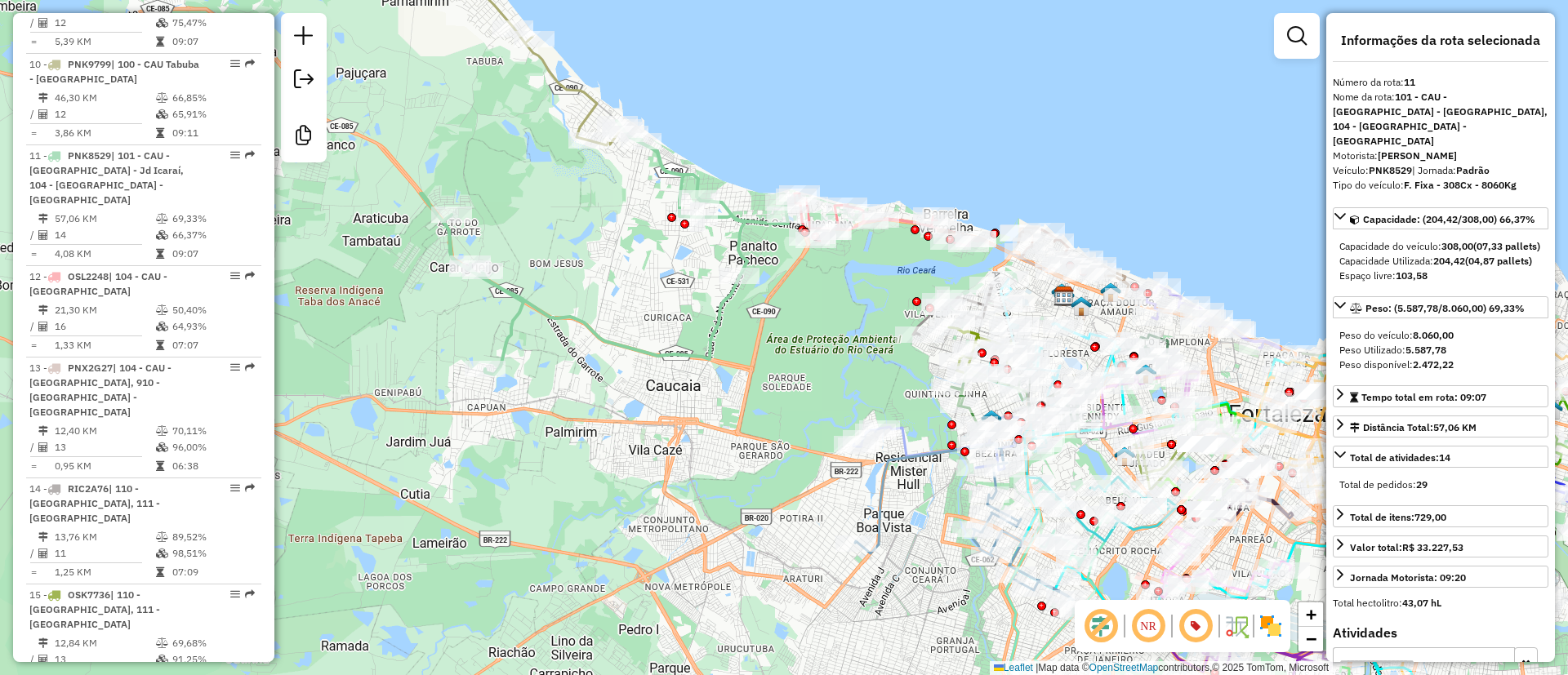
drag, startPoint x: 788, startPoint y: 329, endPoint x: 533, endPoint y: 189, distance: 290.9
click at [534, 189] on div "Janela de atendimento Grade de atendimento Capacidade Transportadoras Veículos …" at bounding box center [784, 337] width 1568 height 675
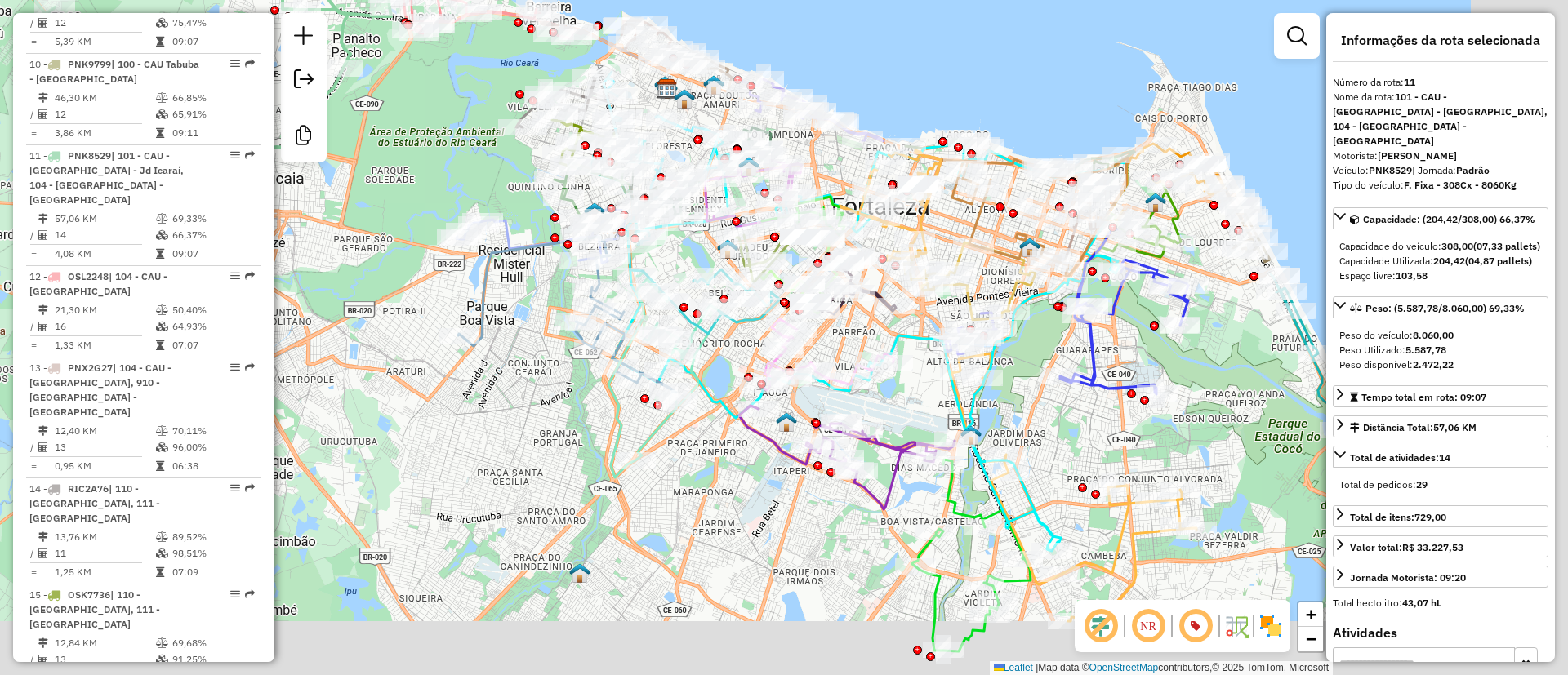
drag, startPoint x: 730, startPoint y: 38, endPoint x: 659, endPoint y: -1, distance: 81.0
click at [659, 0] on div "Janela de atendimento Grade de atendimento Capacidade Transportadoras Veículos …" at bounding box center [784, 337] width 1568 height 675
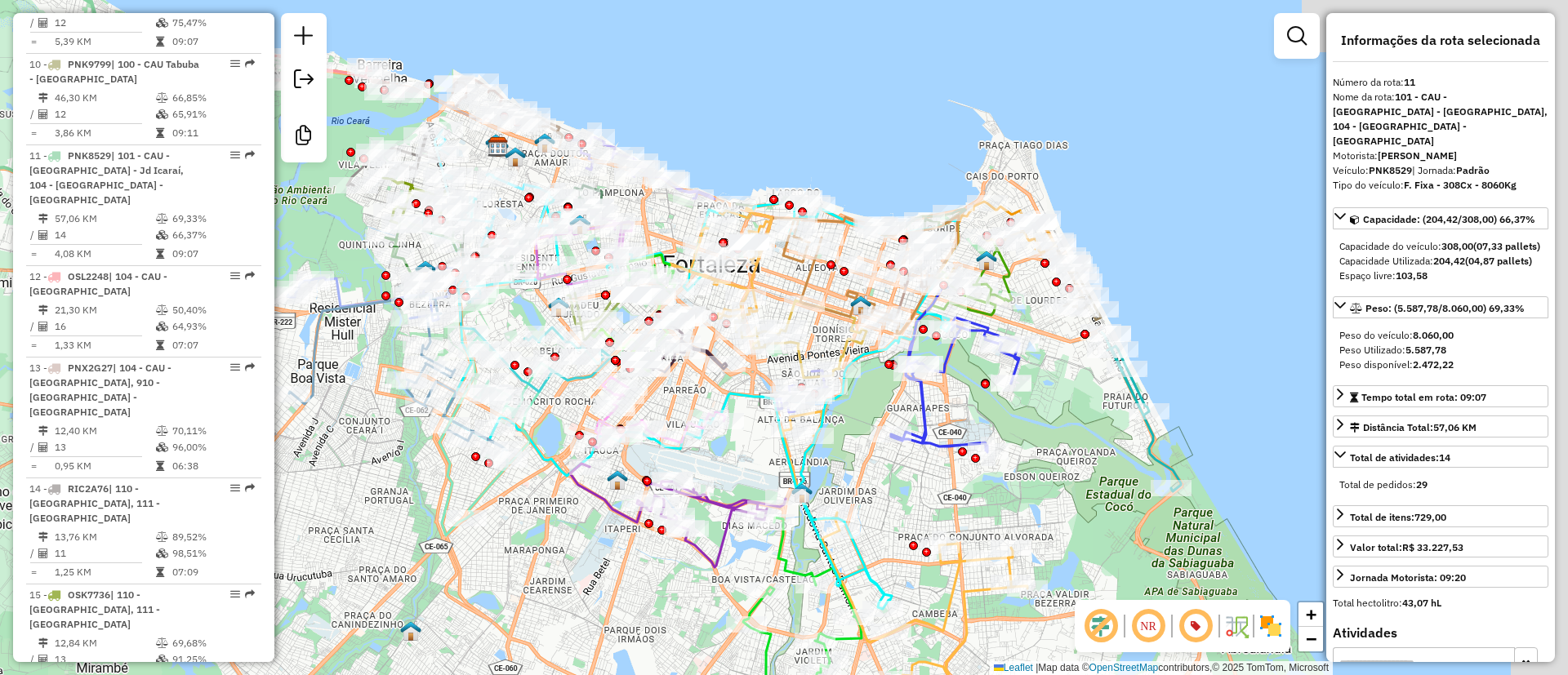
drag, startPoint x: 1062, startPoint y: 84, endPoint x: 776, endPoint y: 120, distance: 288.3
click at [785, 125] on div "Janela de atendimento Grade de atendimento Capacidade Transportadoras Veículos …" at bounding box center [784, 337] width 1568 height 675
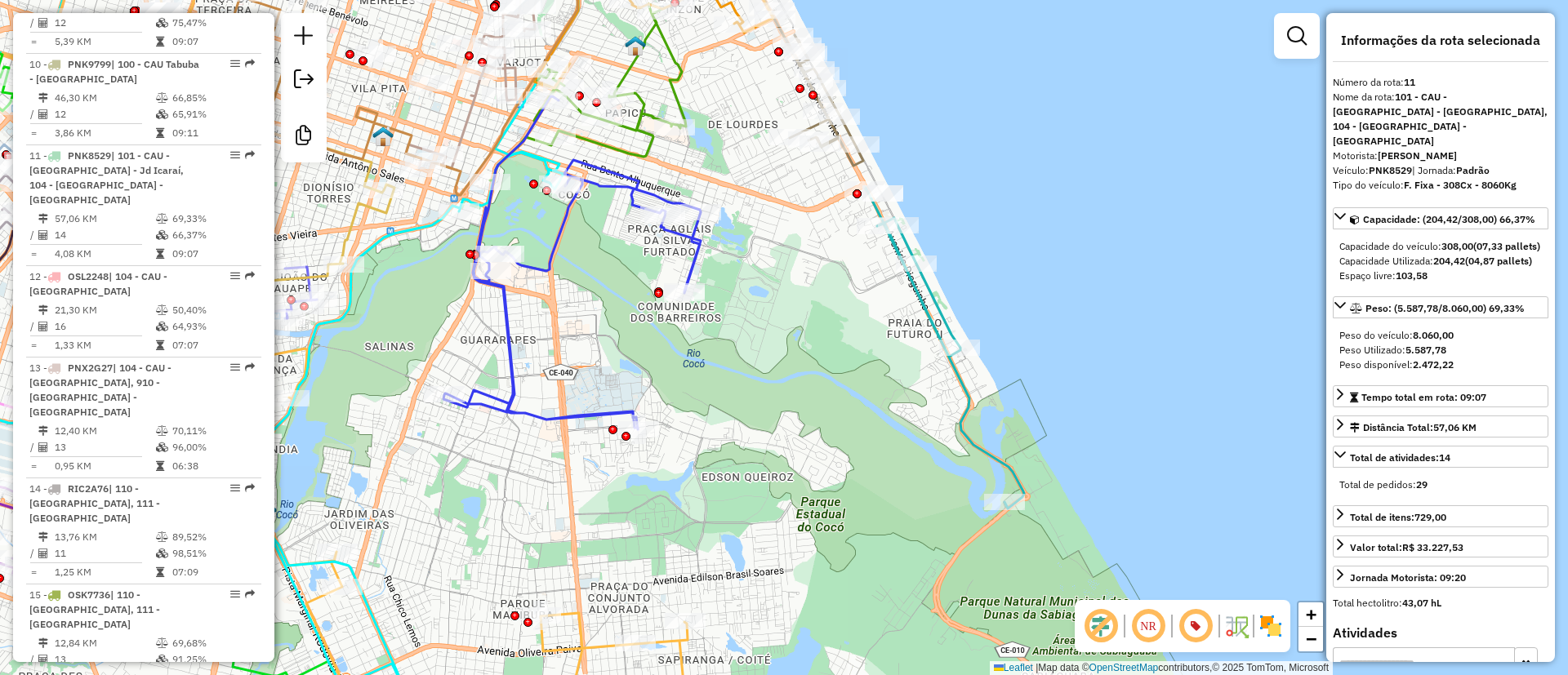
click at [909, 287] on icon at bounding box center [944, 349] width 159 height 321
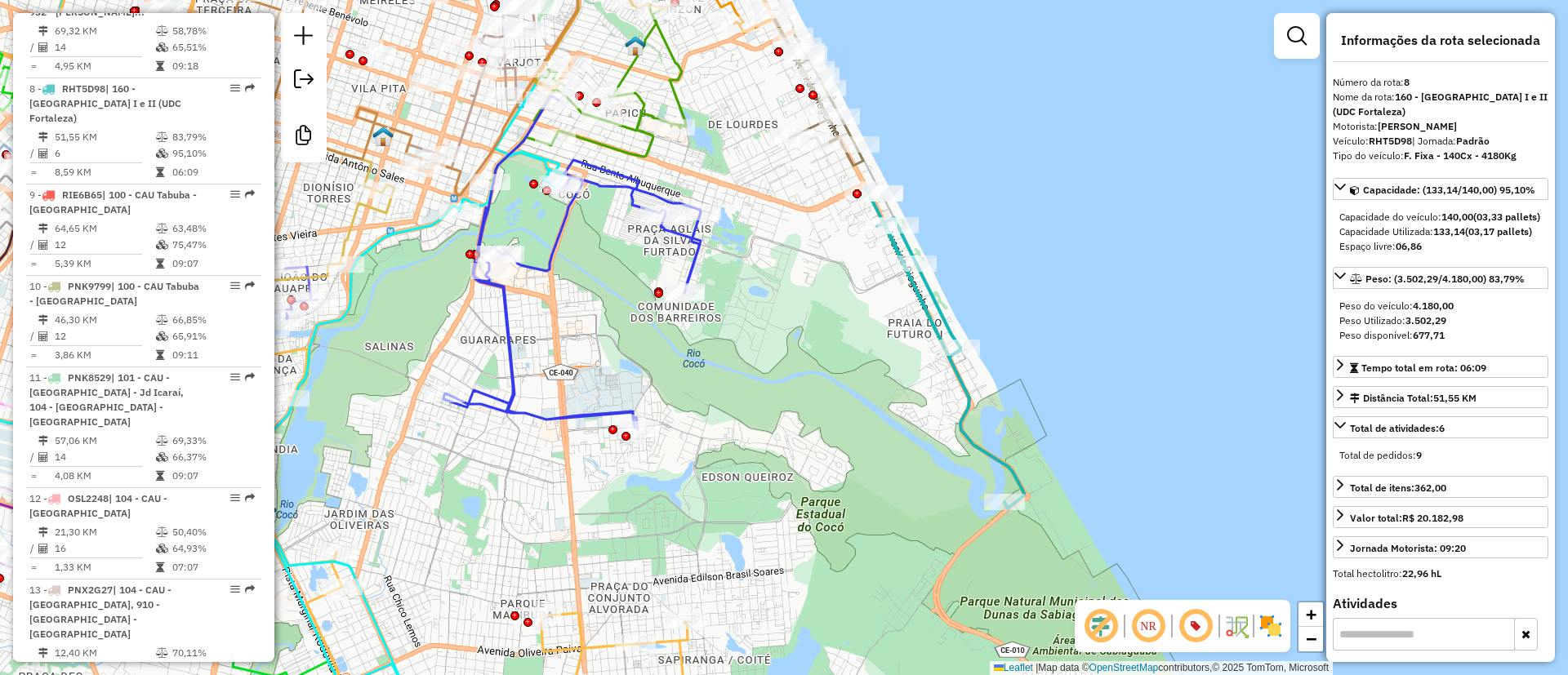
scroll to position [1471, 0]
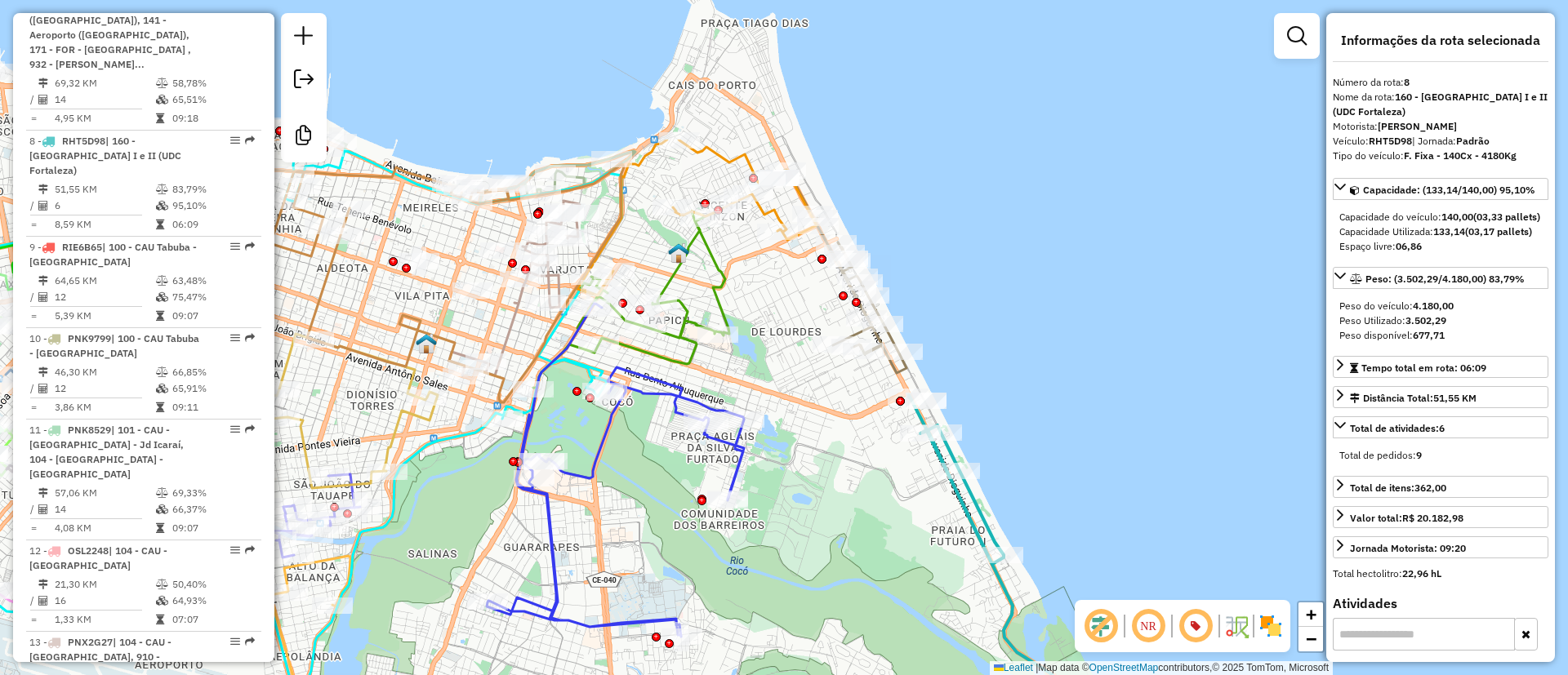
drag, startPoint x: 1023, startPoint y: 299, endPoint x: 1052, endPoint y: 438, distance: 142.0
click at [1052, 438] on div "Janela de atendimento Grade de atendimento Capacidade Transportadoras Veículos …" at bounding box center [784, 337] width 1568 height 675
drag, startPoint x: 1403, startPoint y: 280, endPoint x: 1415, endPoint y: 274, distance: 13.4
click at [1414, 239] on div "Capacidade Utilizada: 133,14 (03,17 pallets)" at bounding box center [1440, 232] width 202 height 15
drag, startPoint x: 1421, startPoint y: 260, endPoint x: 1528, endPoint y: 257, distance: 107.0
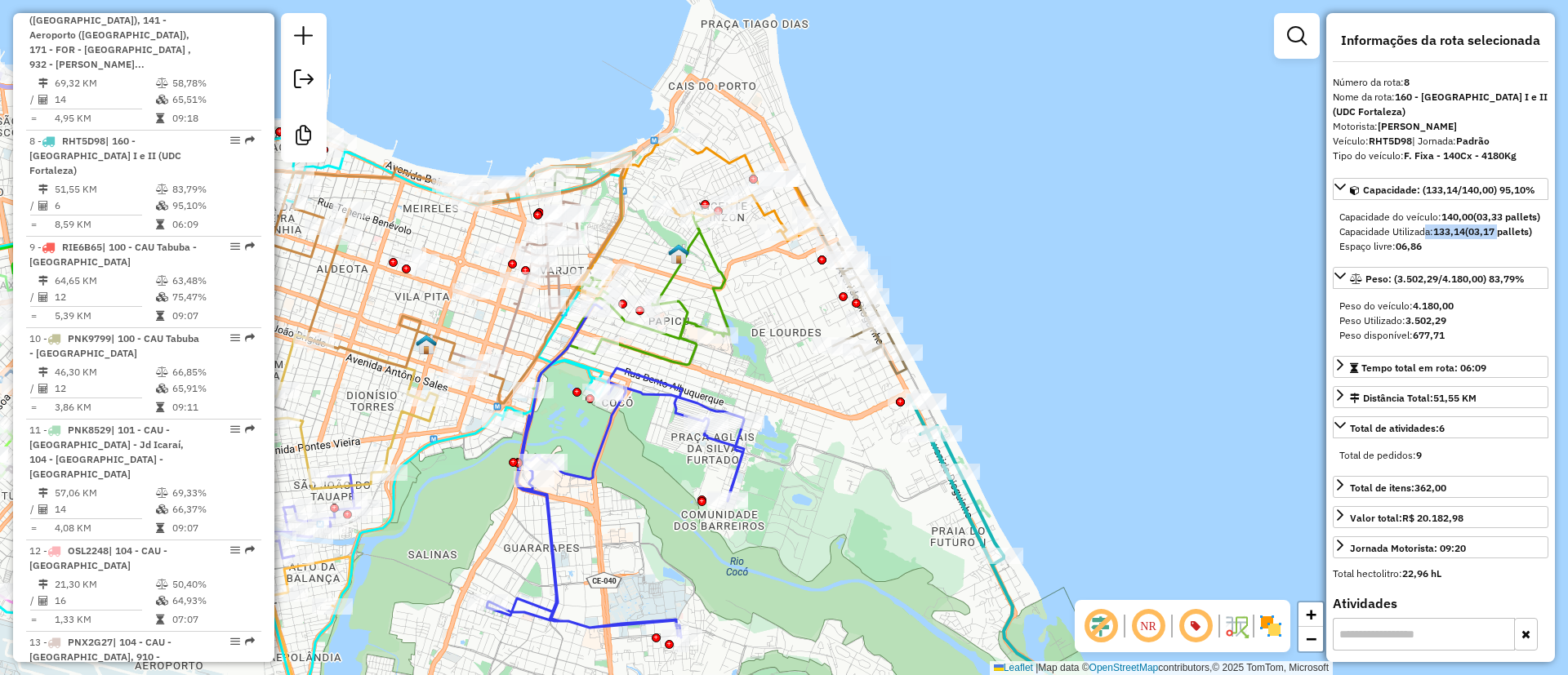
click at [1528, 239] on div "Capacidade Utilizada: 133,14 (03,17 pallets)" at bounding box center [1440, 232] width 202 height 15
drag, startPoint x: 1423, startPoint y: 471, endPoint x: 1497, endPoint y: 475, distance: 74.1
click at [1497, 439] on link "Total de atividades: 6" at bounding box center [1440, 428] width 216 height 22
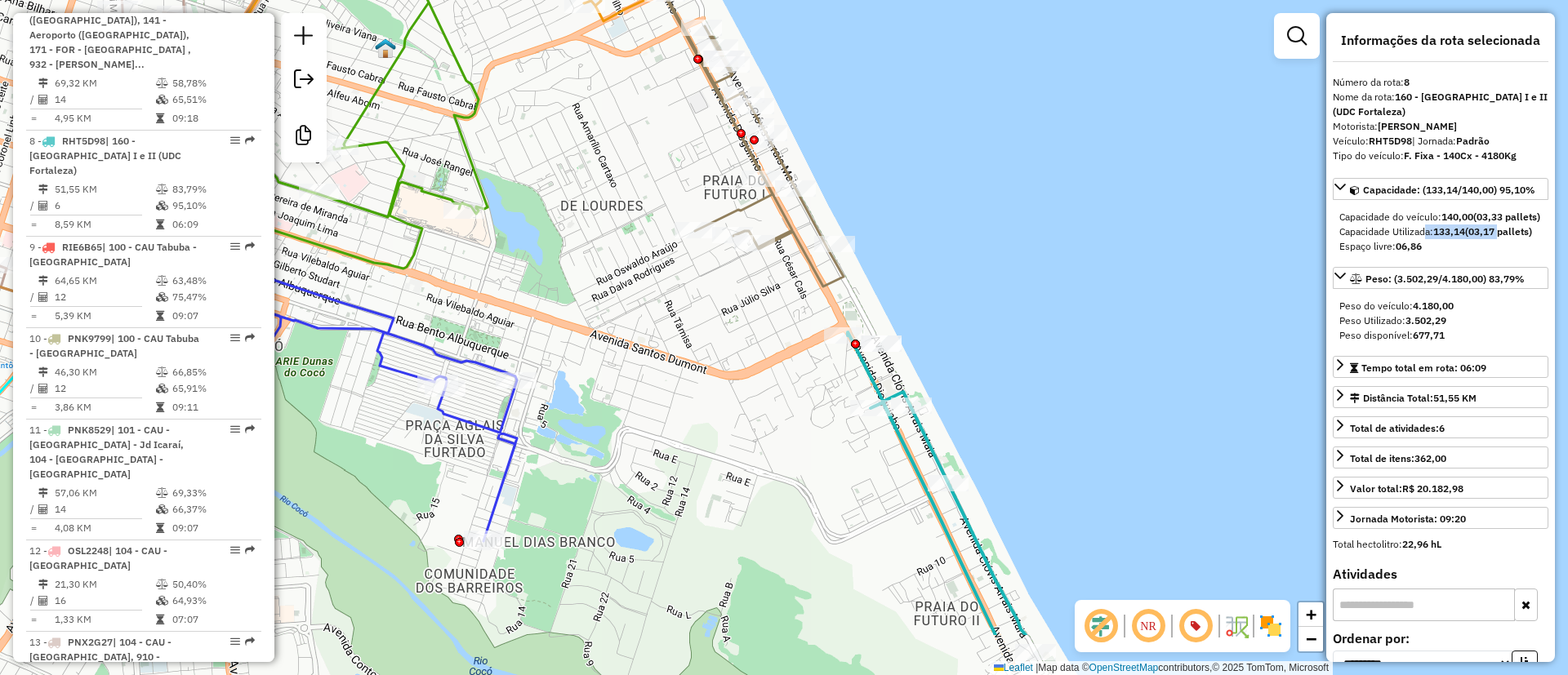
drag, startPoint x: 934, startPoint y: 240, endPoint x: 822, endPoint y: 93, distance: 184.8
click at [822, 93] on div "Janela de atendimento Grade de atendimento Capacidade Transportadoras Veículos …" at bounding box center [784, 337] width 1568 height 675
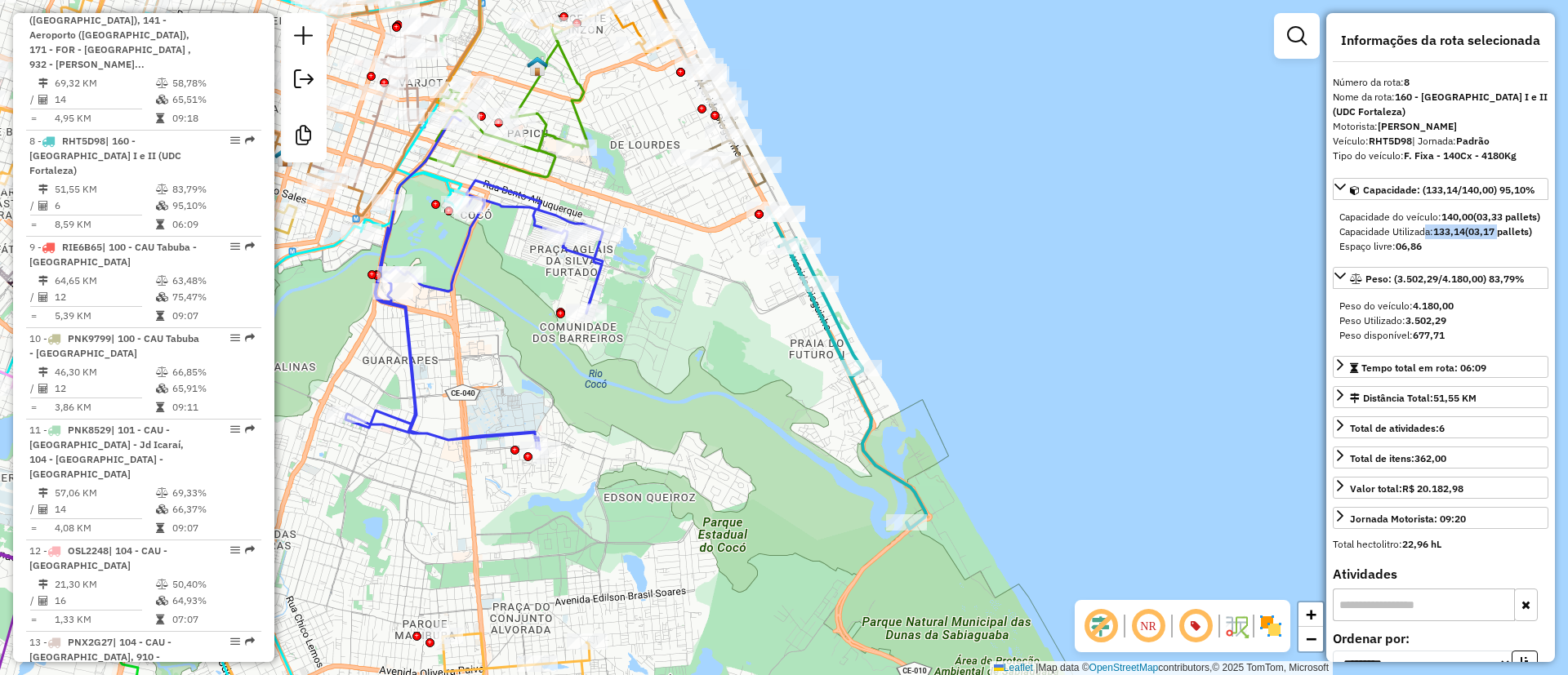
click at [825, 332] on icon at bounding box center [847, 369] width 159 height 321
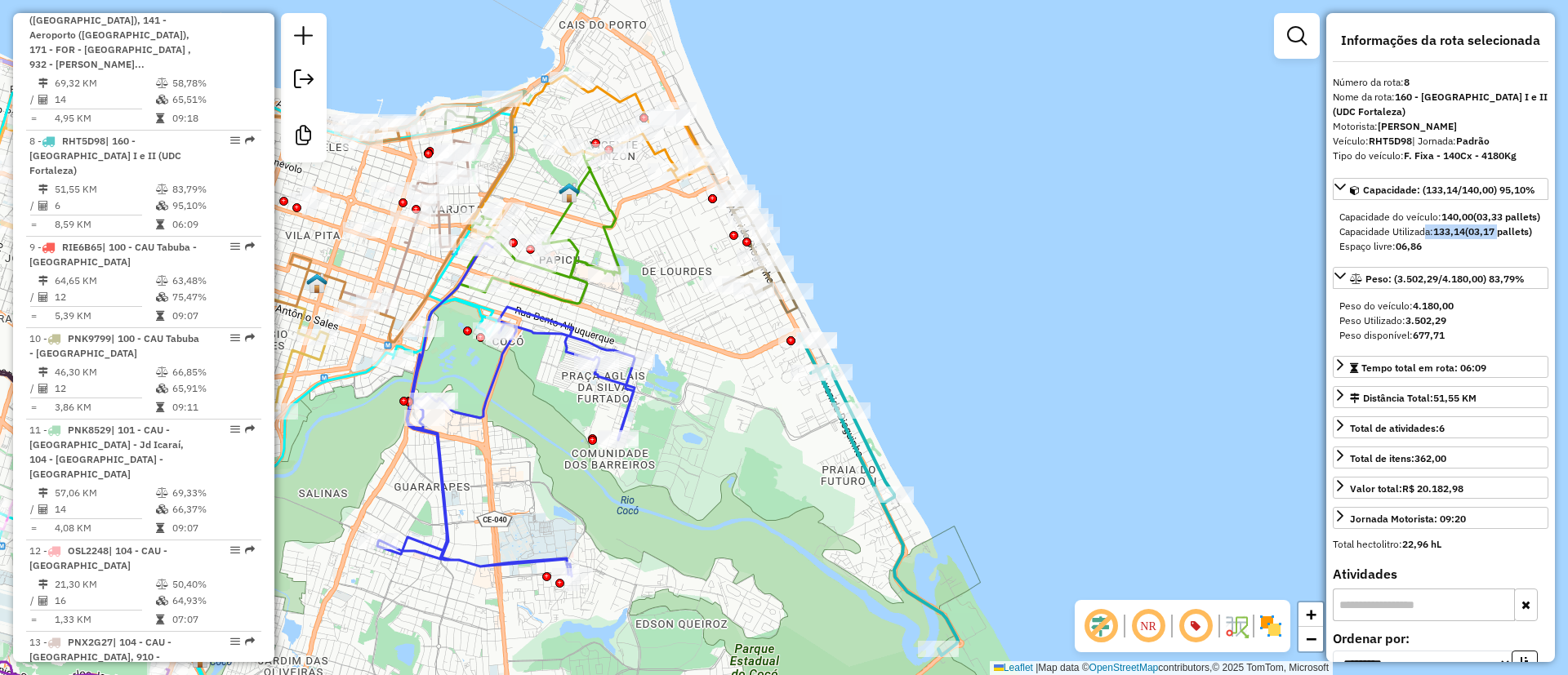
drag, startPoint x: 888, startPoint y: 301, endPoint x: 918, endPoint y: 402, distance: 105.4
click at [918, 402] on div "Janela de atendimento Grade de atendimento Capacidade Transportadoras Veículos …" at bounding box center [784, 337] width 1568 height 675
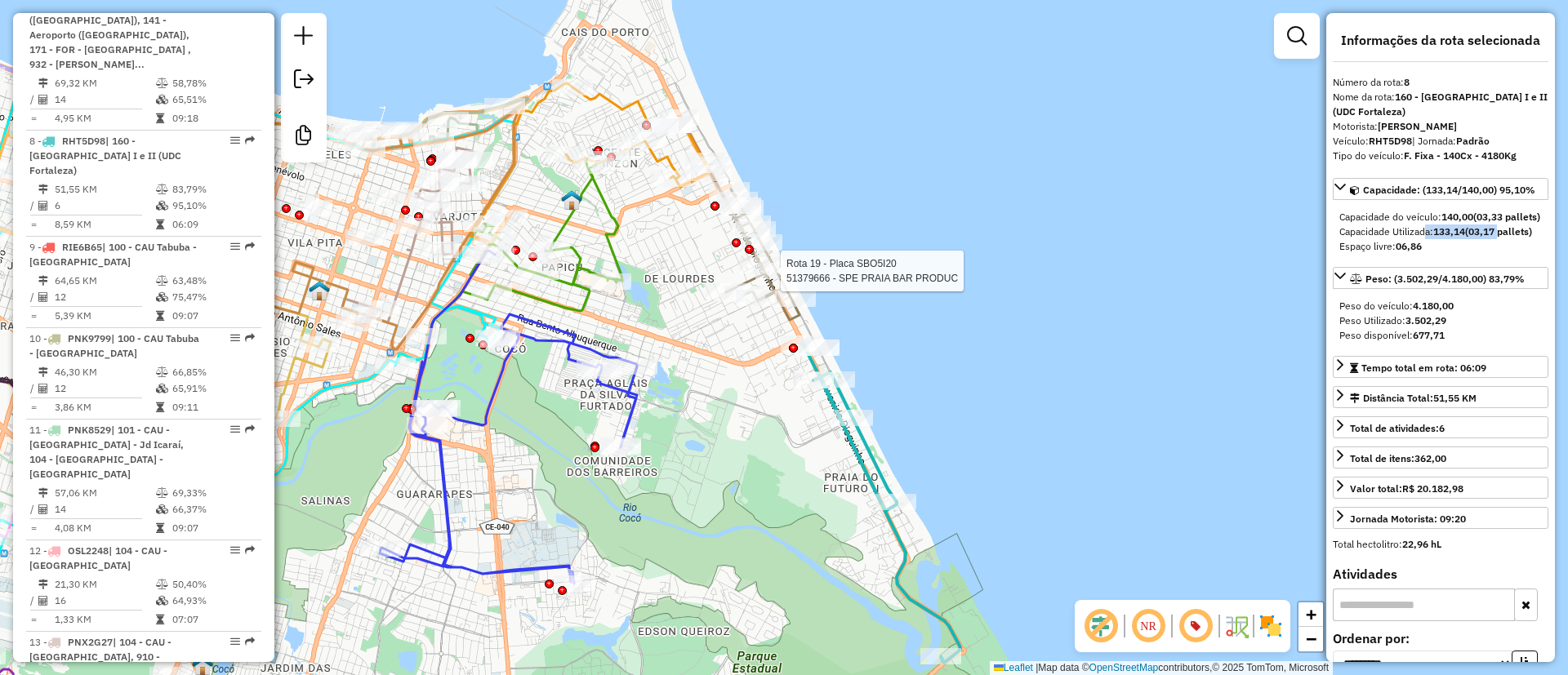
click at [766, 279] on div at bounding box center [775, 271] width 40 height 17
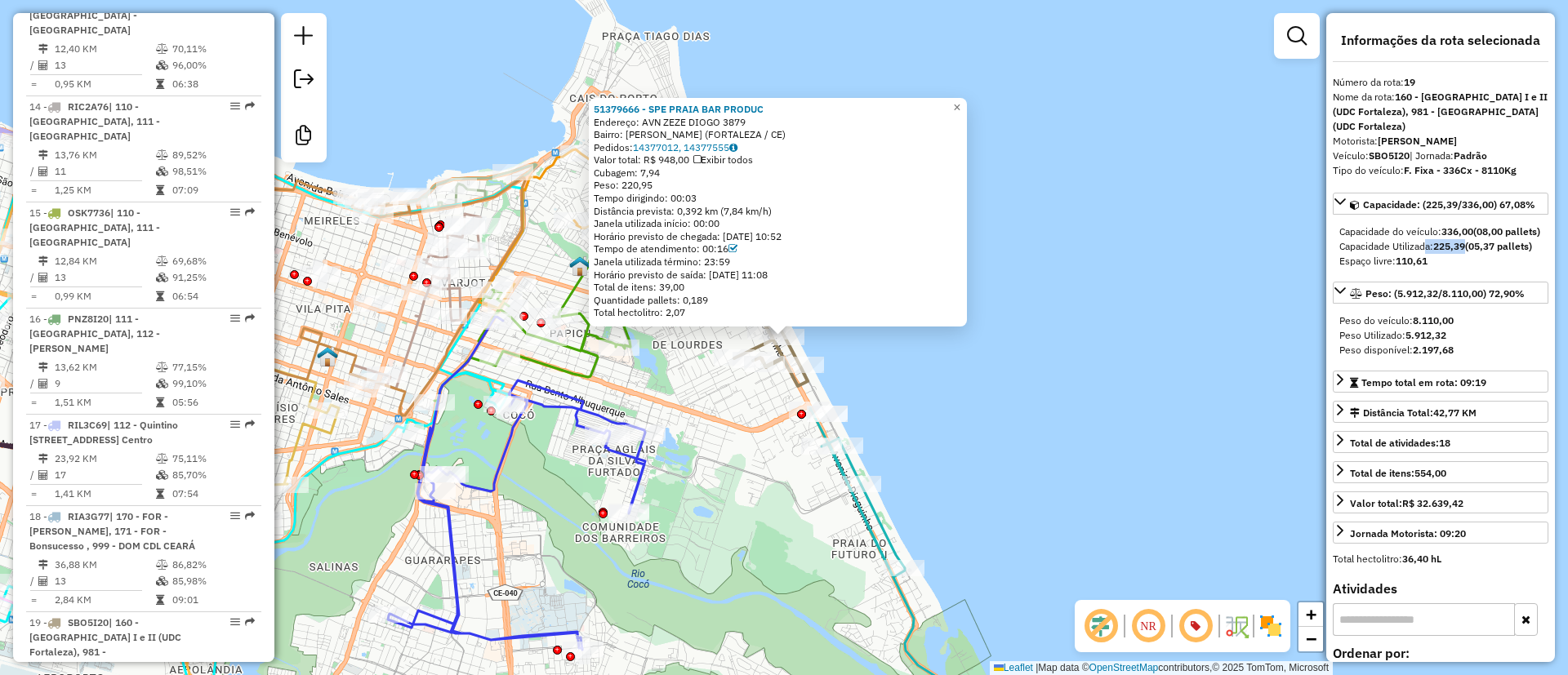
scroll to position [2565, 0]
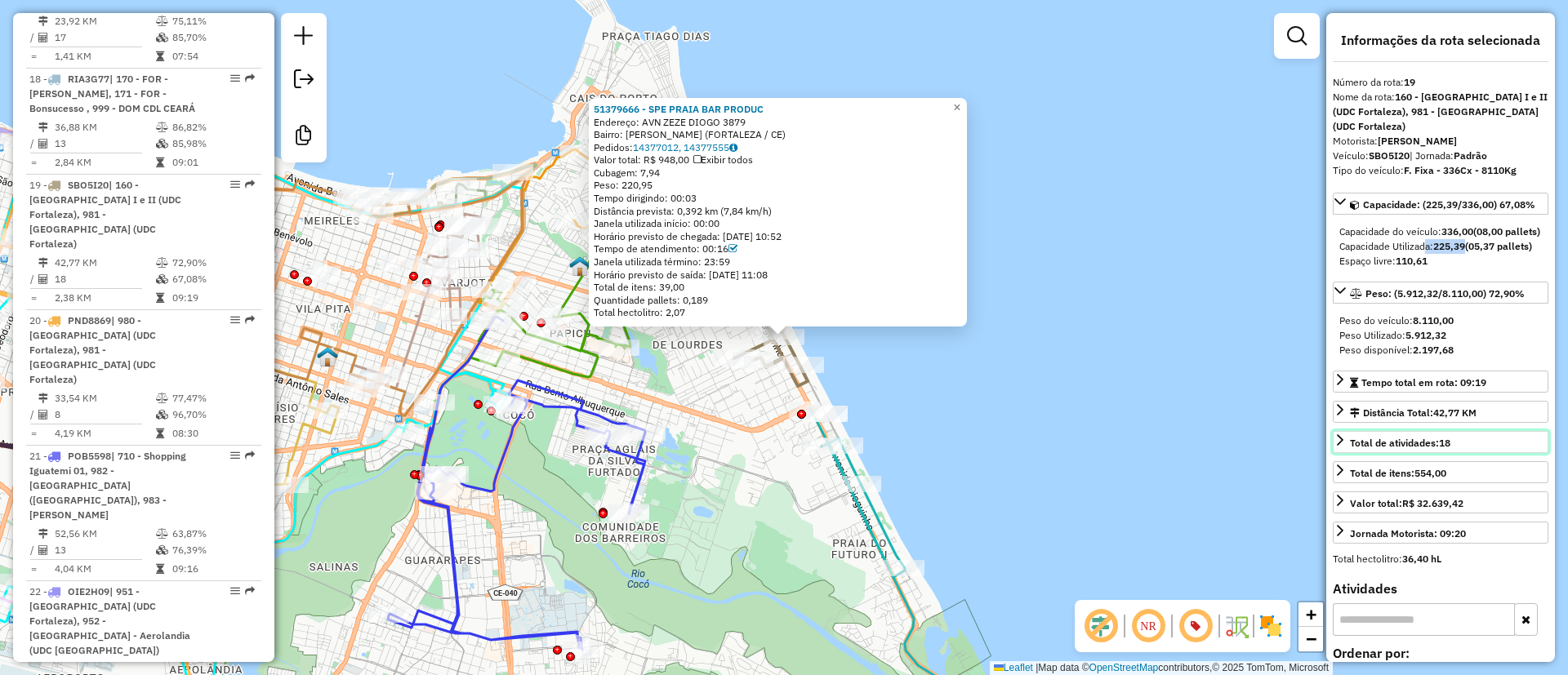
drag, startPoint x: 1435, startPoint y: 472, endPoint x: 1455, endPoint y: 469, distance: 20.2
click at [1455, 453] on link "Total de atividades: 18" at bounding box center [1440, 441] width 216 height 22
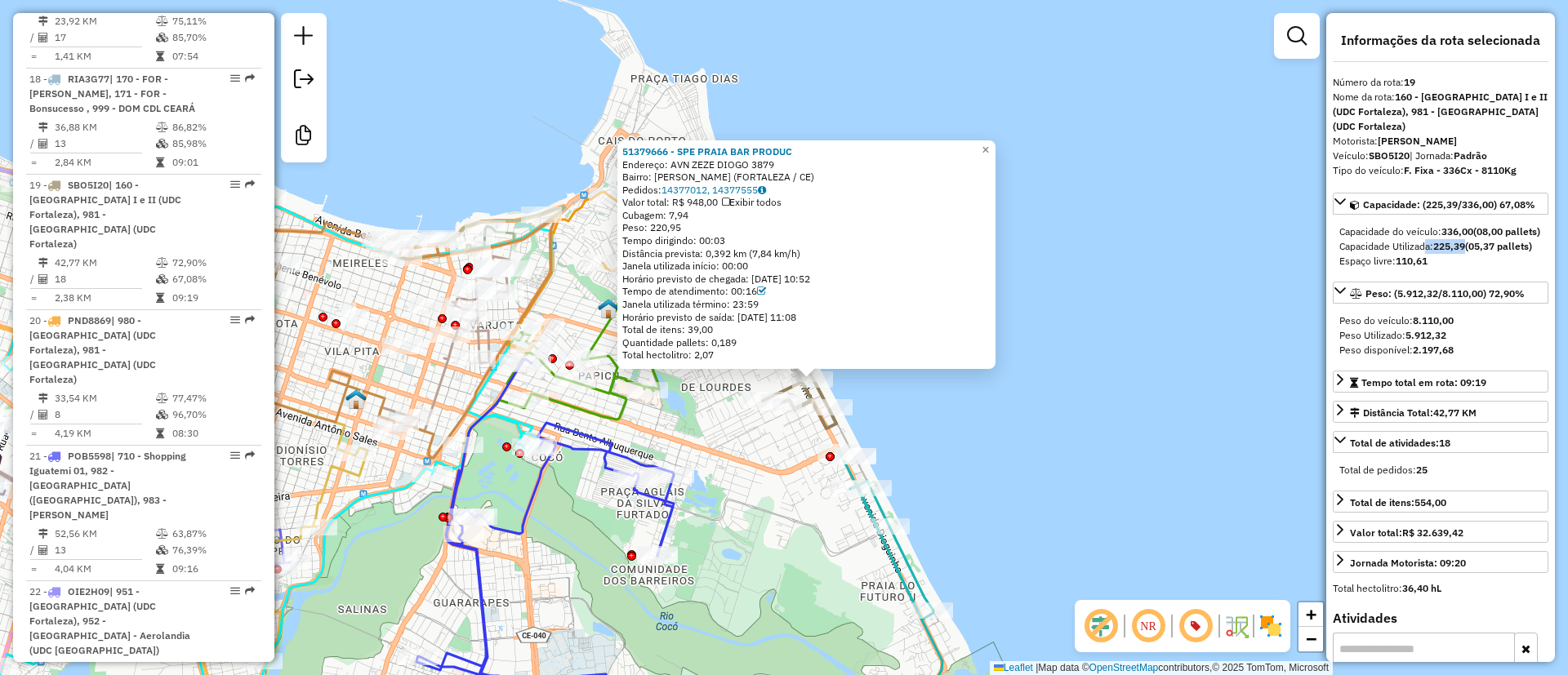
drag, startPoint x: 1054, startPoint y: 489, endPoint x: 1203, endPoint y: 378, distance: 185.8
click at [1056, 495] on div "51379666 - SPE PRAIA BAR PRODUC Endereço: AVN ZEZE DIOGO 3879 Bairro: VICENTE P…" at bounding box center [784, 337] width 1568 height 675
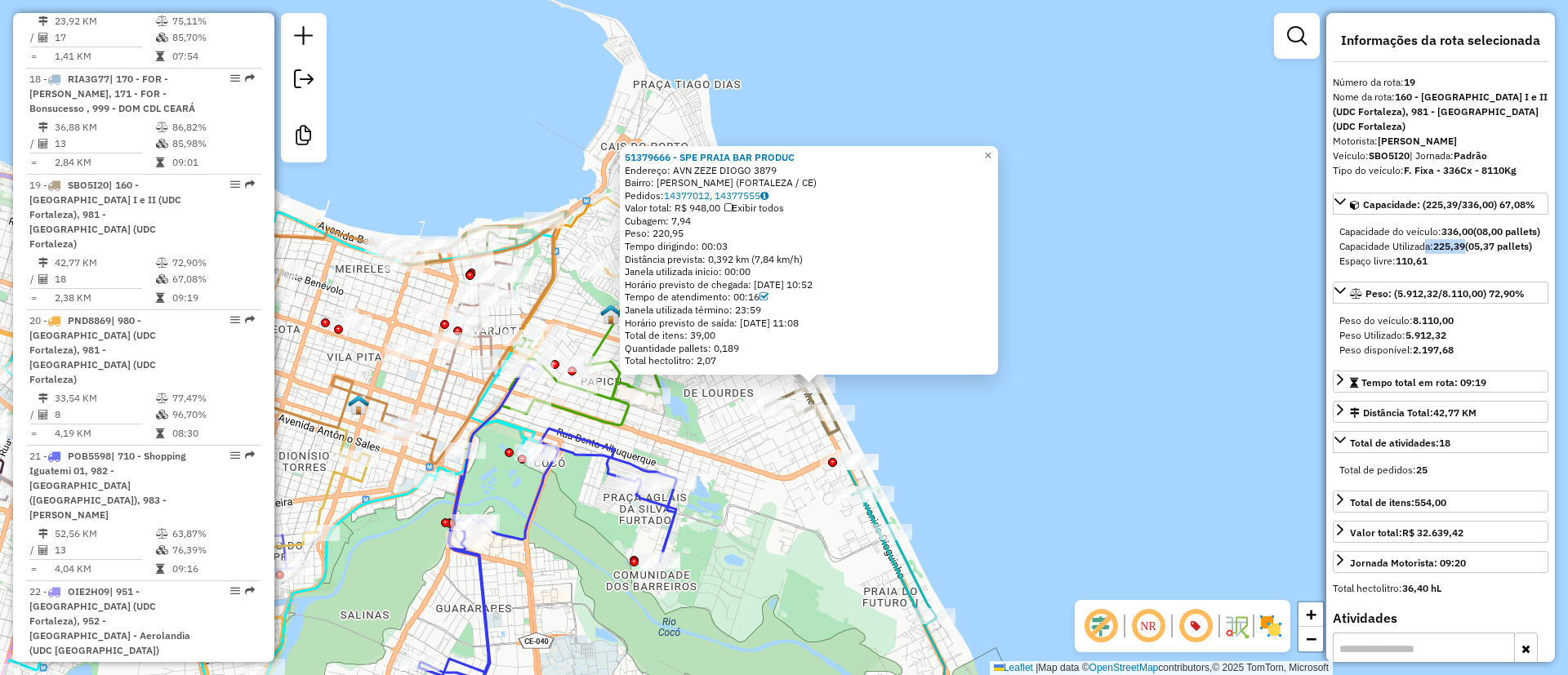
drag, startPoint x: 1045, startPoint y: 479, endPoint x: 1033, endPoint y: 363, distance: 116.6
click at [1045, 481] on div "51379666 - SPE PRAIA BAR PRODUC Endereço: AVN ZEZE DIOGO 3879 Bairro: VICENTE P…" at bounding box center [784, 337] width 1568 height 675
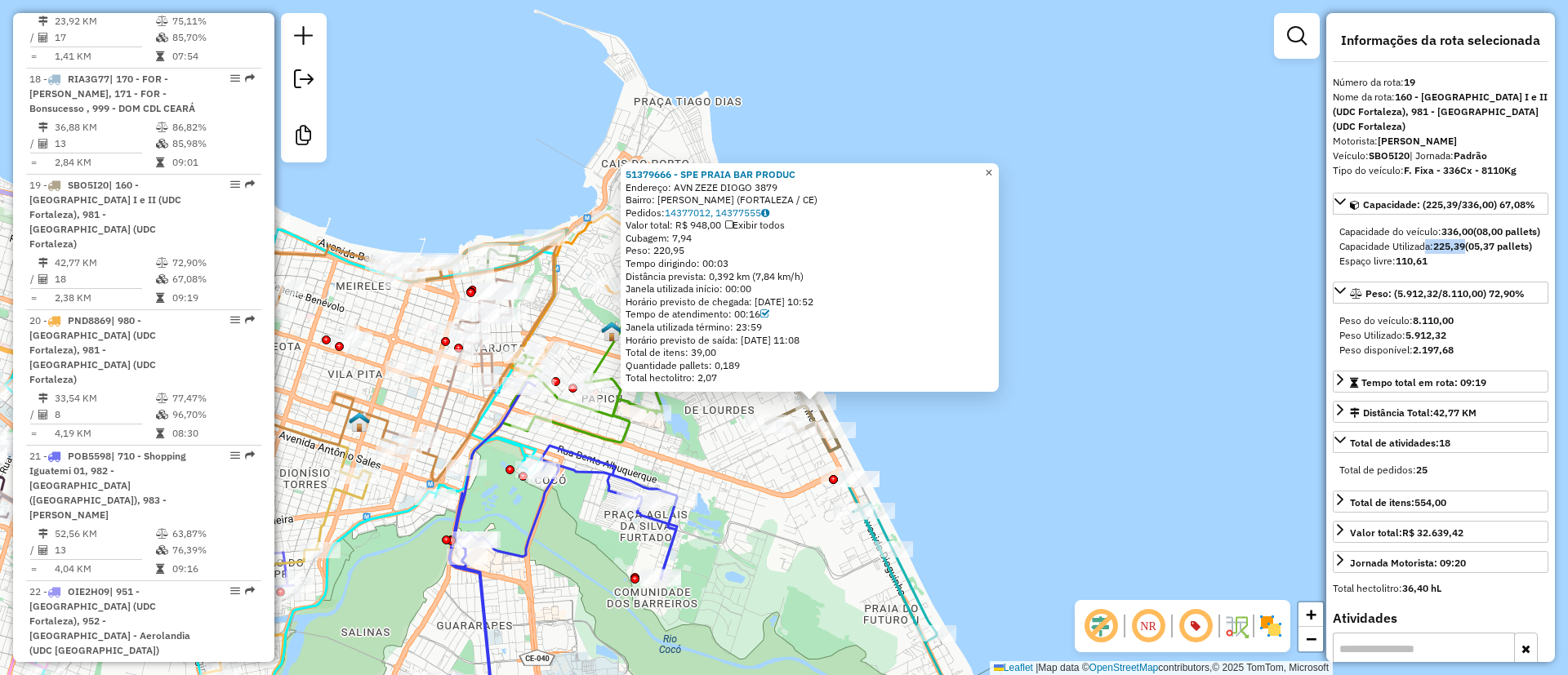
click at [992, 166] on span "×" at bounding box center [988, 172] width 7 height 14
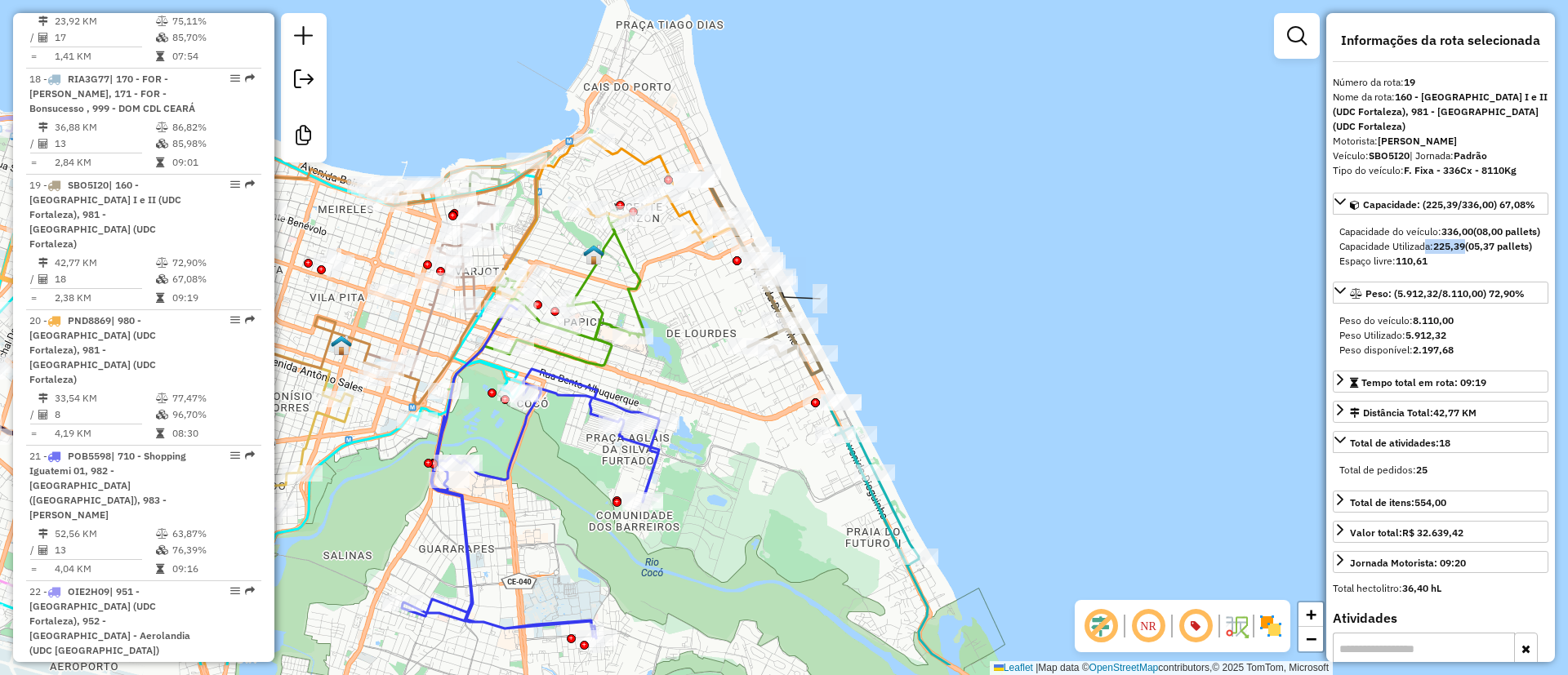
drag, startPoint x: 1005, startPoint y: 266, endPoint x: 937, endPoint y: 86, distance: 192.4
click at [938, 86] on div "Janela de atendimento Grade de atendimento Capacidade Transportadoras Veículos …" at bounding box center [784, 337] width 1568 height 675
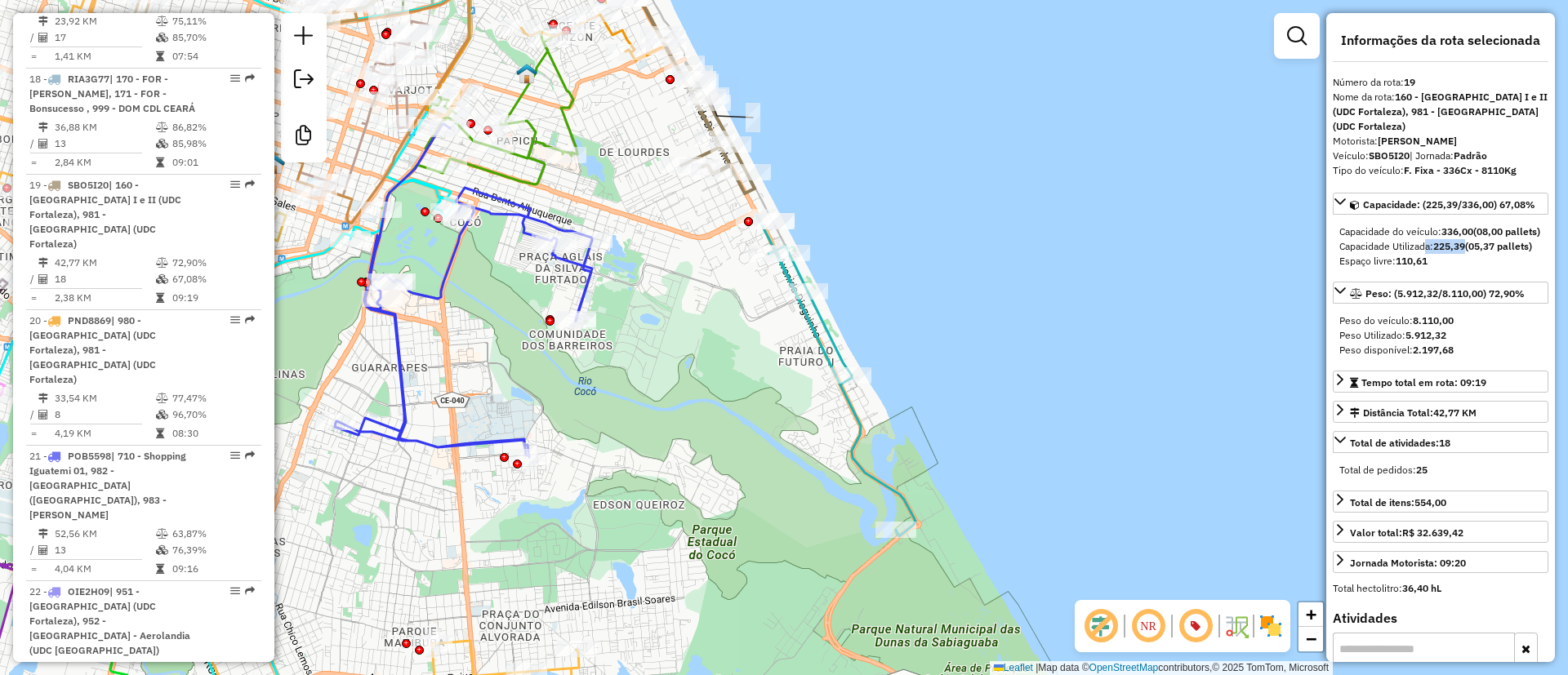
click at [817, 331] on icon at bounding box center [836, 376] width 159 height 321
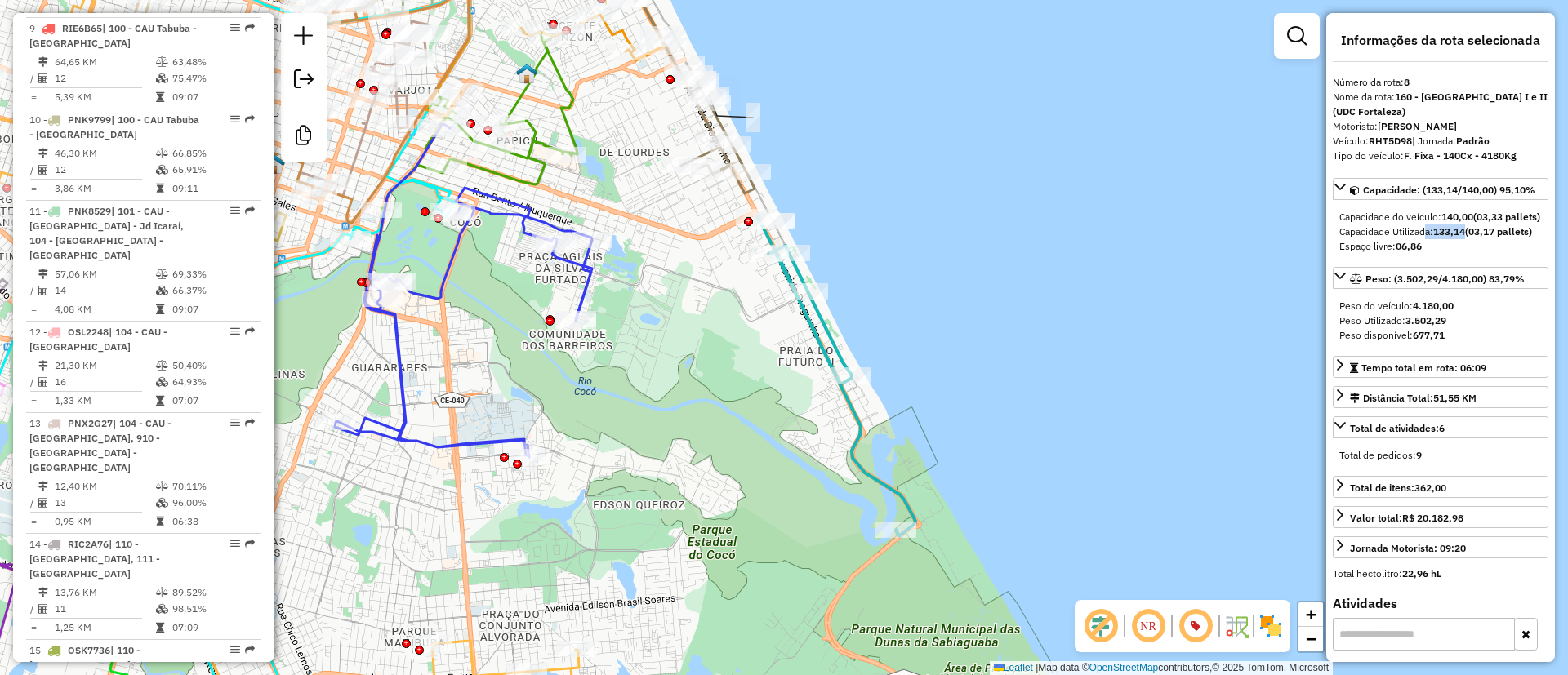
scroll to position [1471, 0]
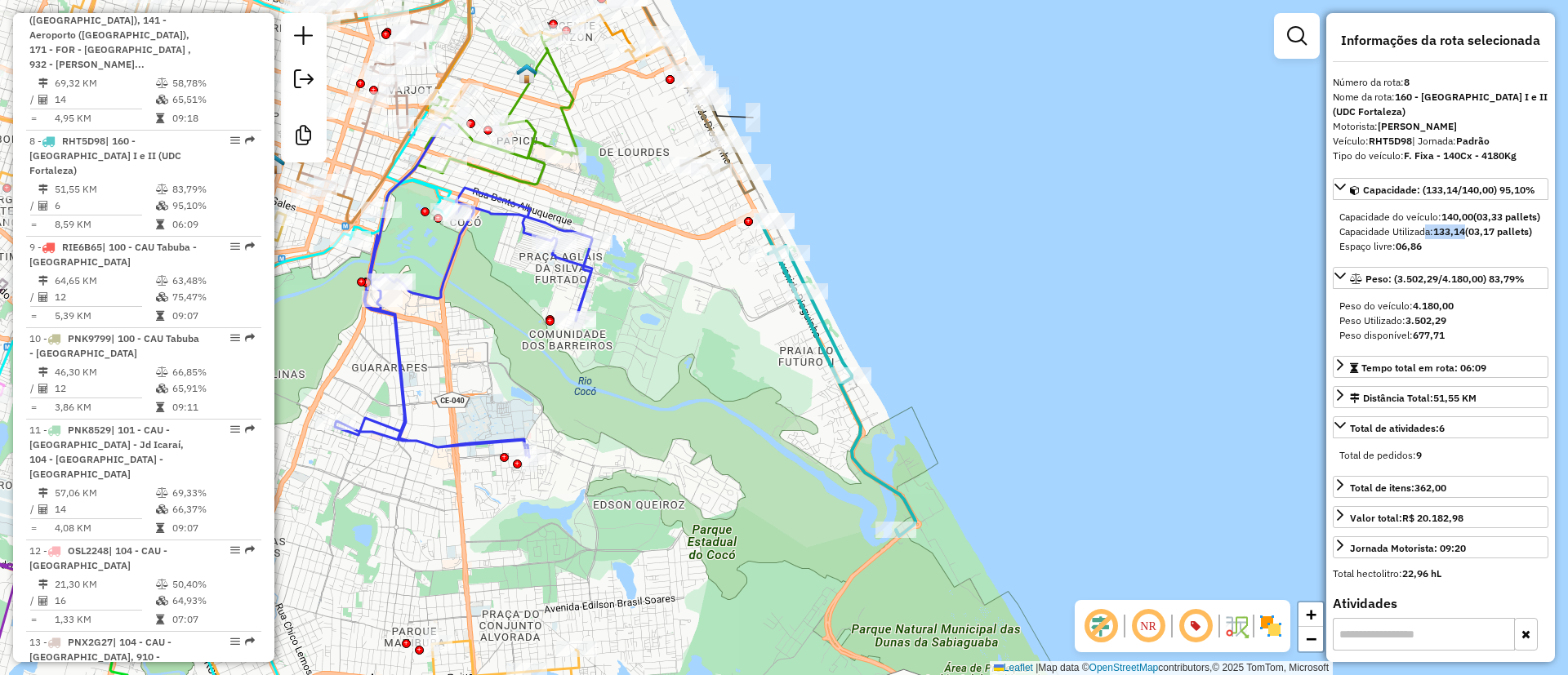
click at [843, 345] on icon at bounding box center [836, 376] width 159 height 321
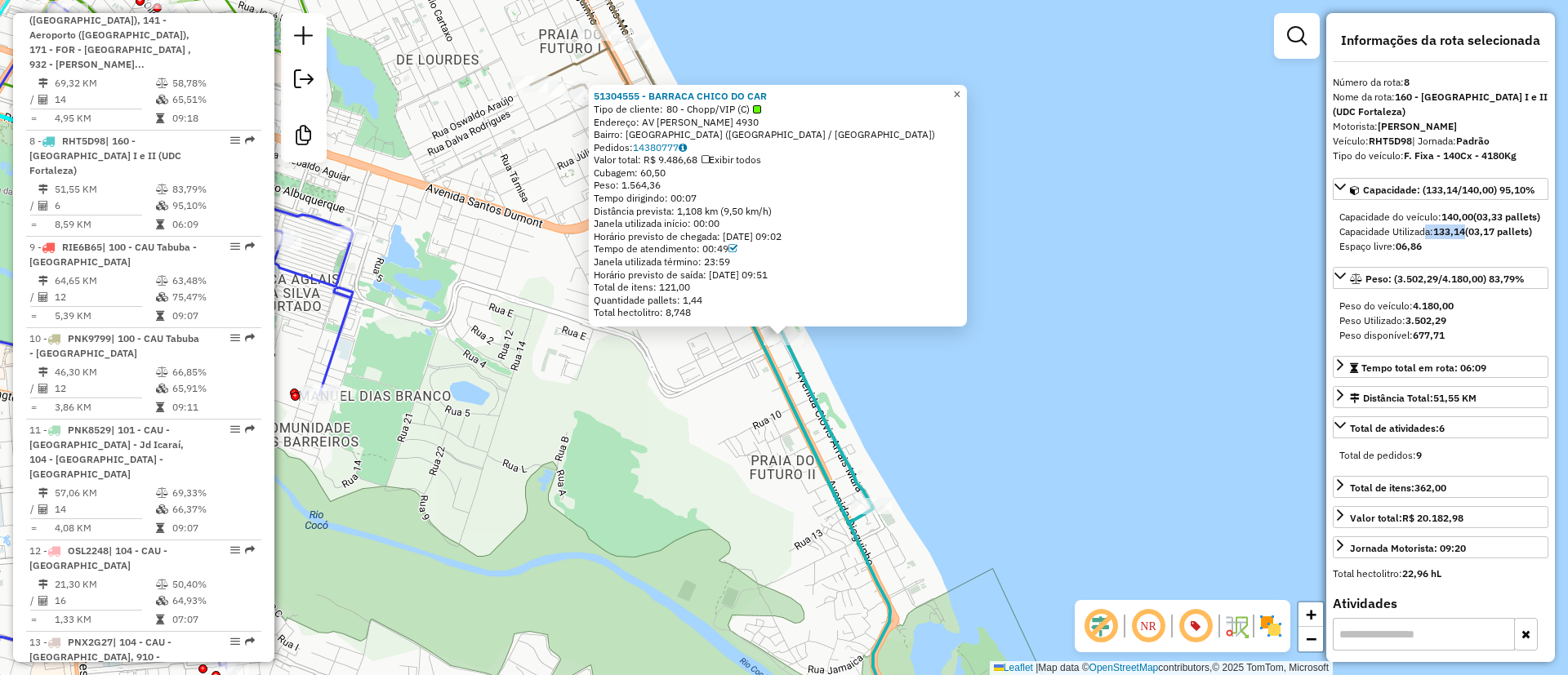
click at [960, 93] on span "×" at bounding box center [956, 95] width 7 height 14
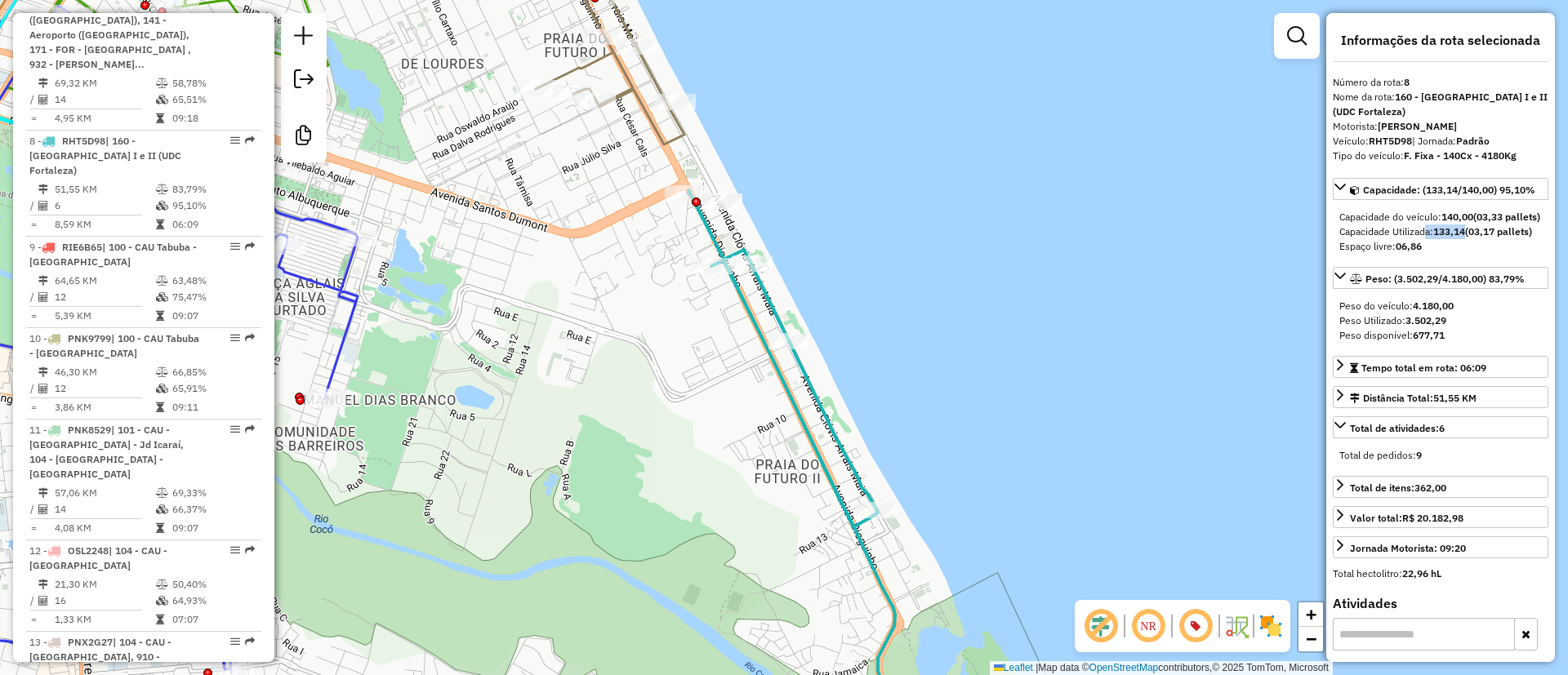
drag, startPoint x: 971, startPoint y: 301, endPoint x: 1344, endPoint y: 311, distance: 373.1
click at [1326, 310] on div "Janela de atendimento Grade de atendimento Capacidade Transportadoras Veículos …" at bounding box center [784, 337] width 1568 height 675
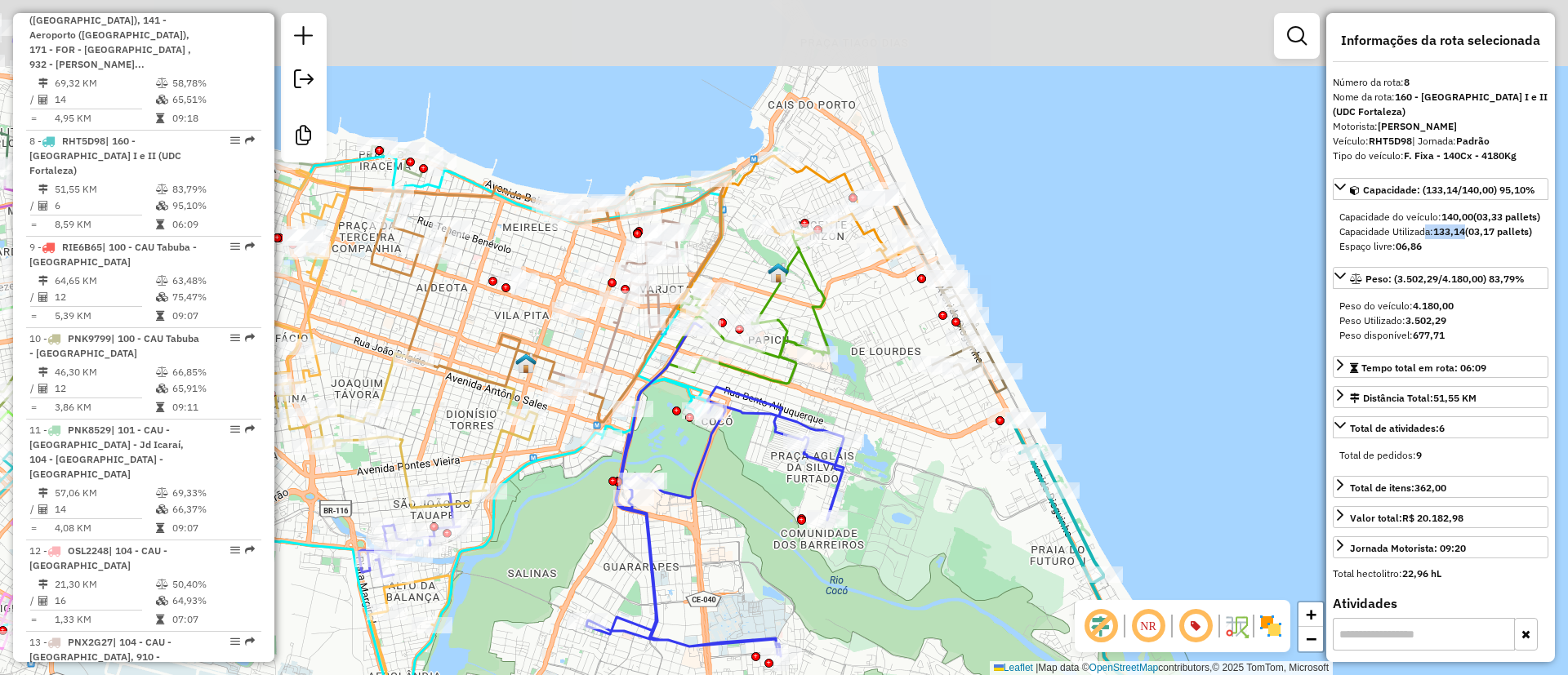
drag, startPoint x: 895, startPoint y: 317, endPoint x: 894, endPoint y: 329, distance: 12.0
click at [894, 329] on div "Janela de atendimento Grade de atendimento Capacidade Transportadoras Veículos …" at bounding box center [784, 337] width 1568 height 675
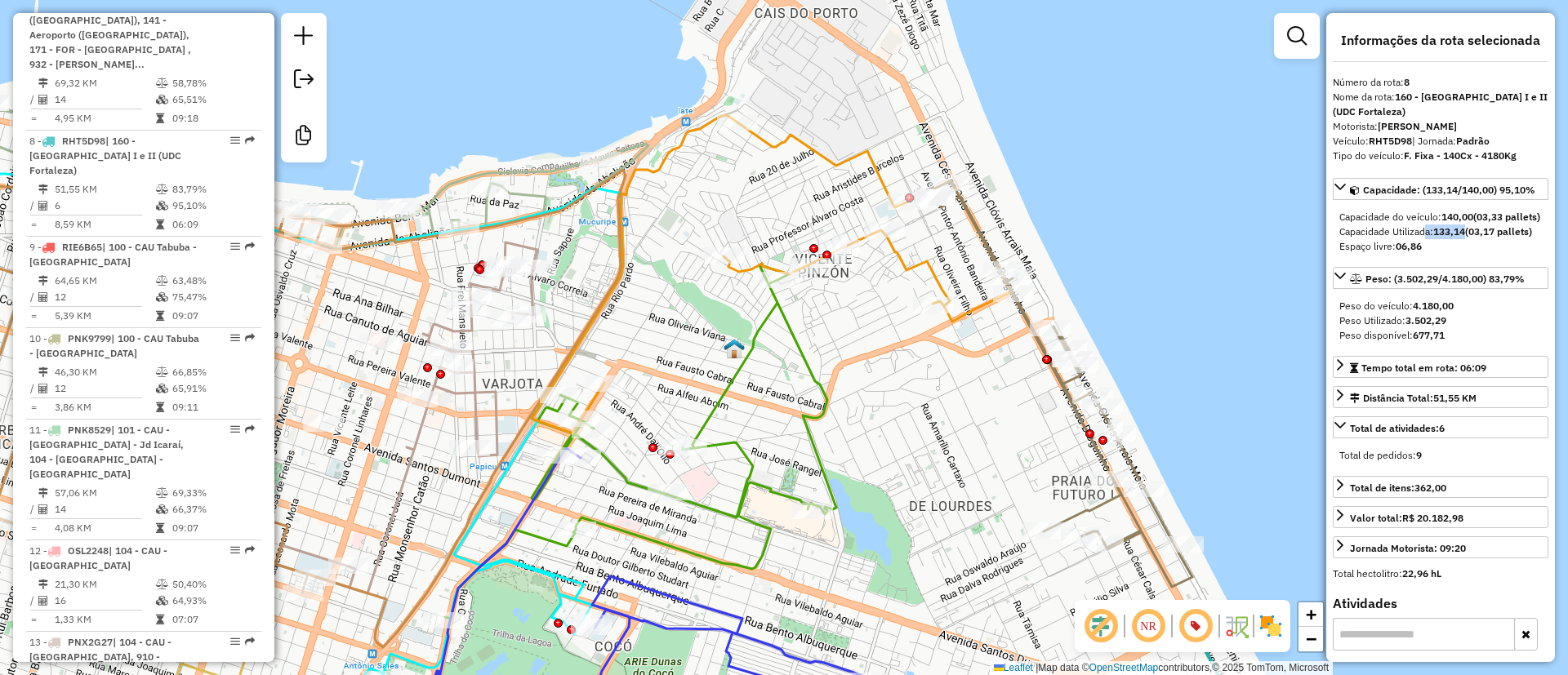
click at [834, 156] on icon at bounding box center [771, 274] width 479 height 318
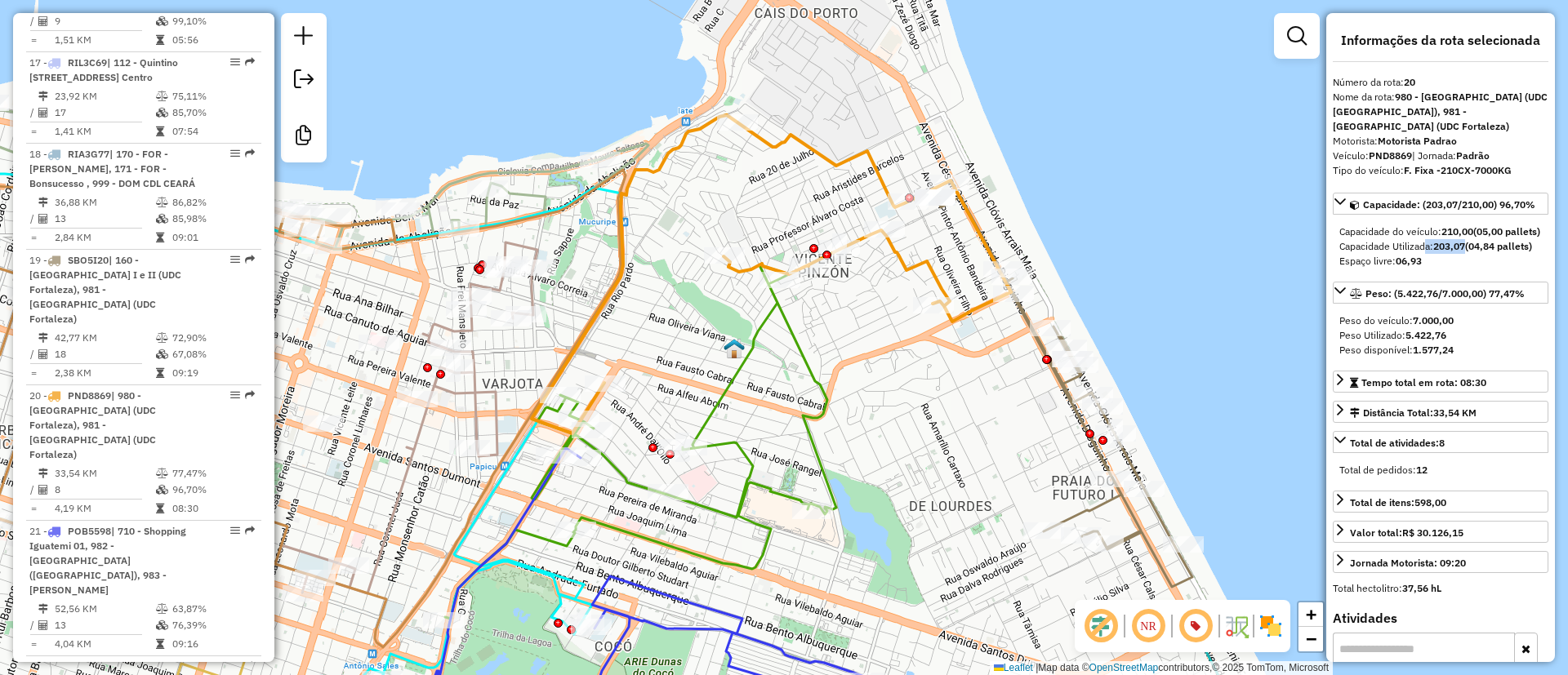
scroll to position [2671, 0]
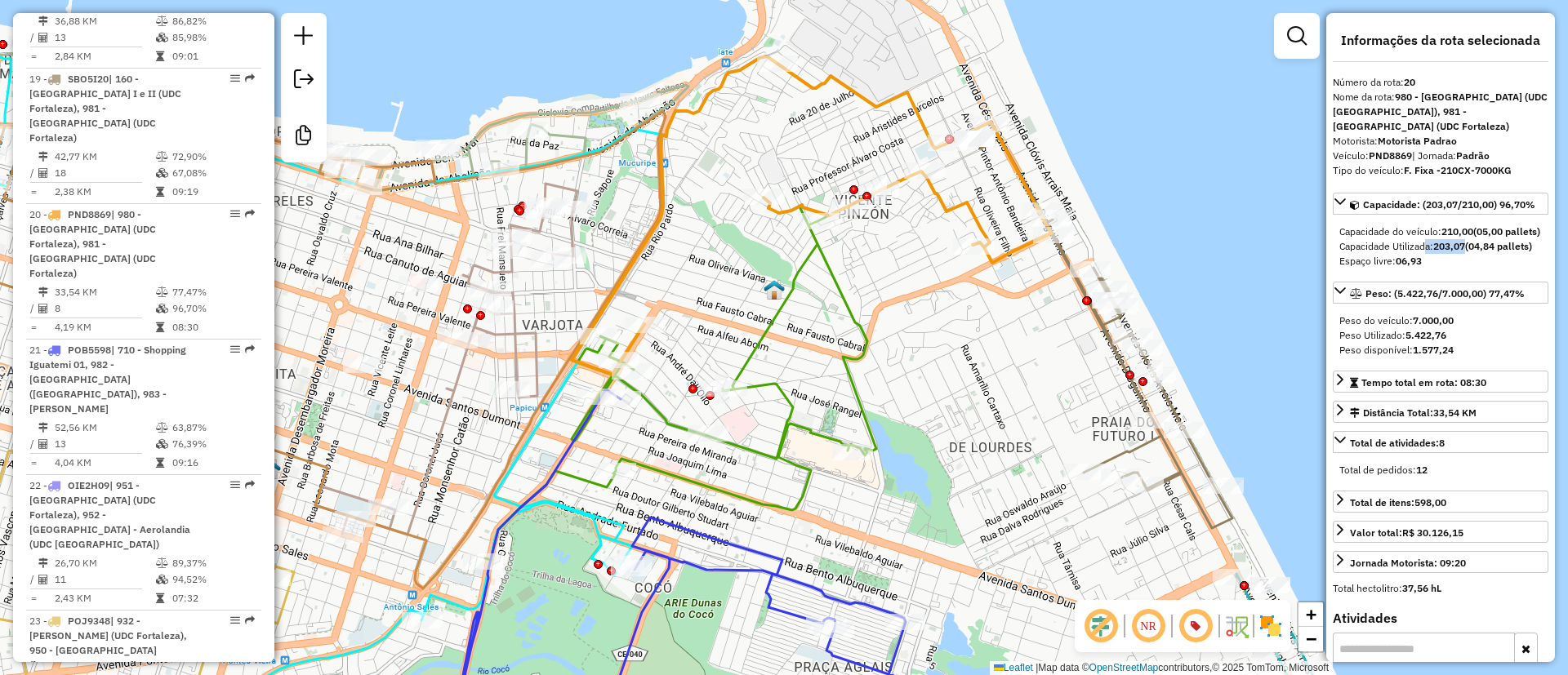
drag, startPoint x: 825, startPoint y: 215, endPoint x: 864, endPoint y: 156, distance: 70.7
click at [864, 156] on div "Janela de atendimento Grade de atendimento Capacidade Transportadoras Veículos …" at bounding box center [784, 337] width 1568 height 675
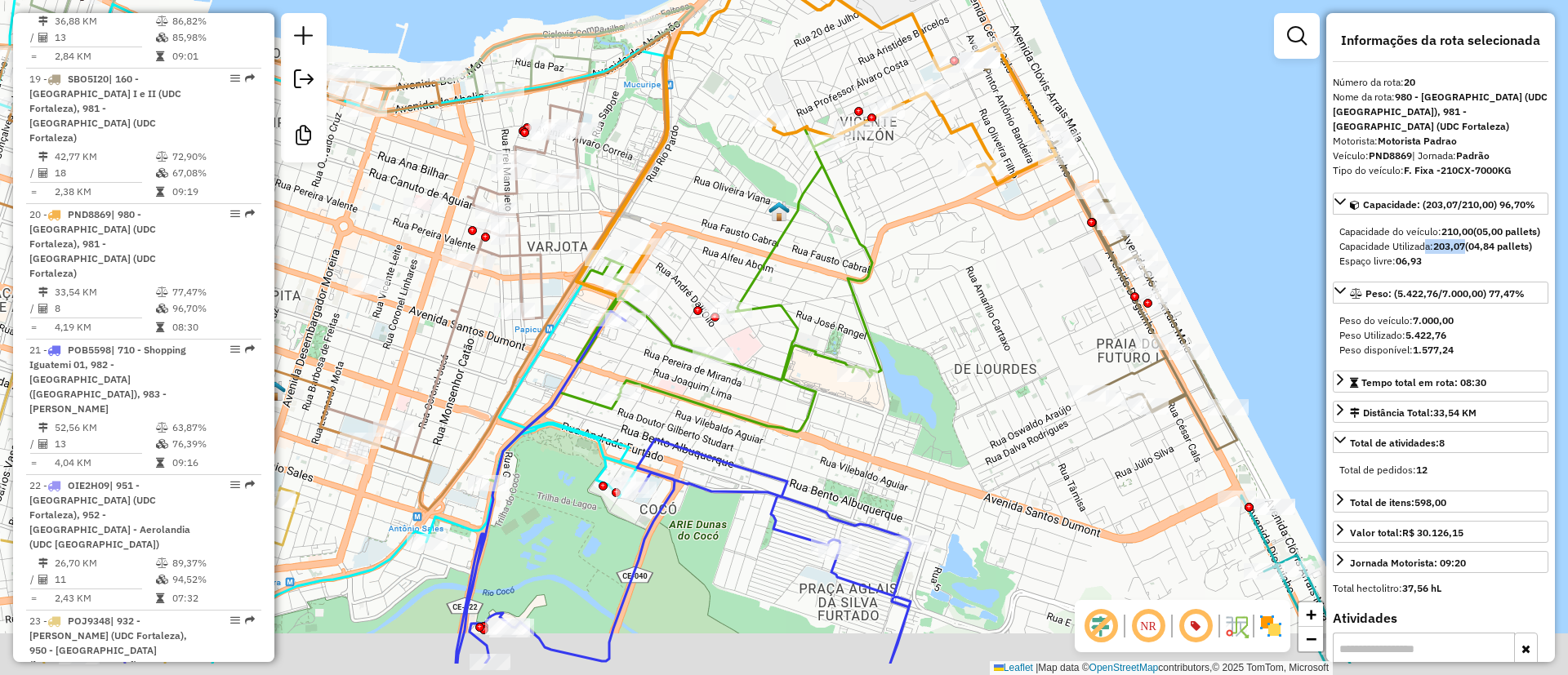
drag, startPoint x: 907, startPoint y: 326, endPoint x: 908, endPoint y: 252, distance: 74.0
click at [908, 252] on div "Janela de atendimento Grade de atendimento Capacidade Transportadoras Veículos …" at bounding box center [784, 337] width 1568 height 675
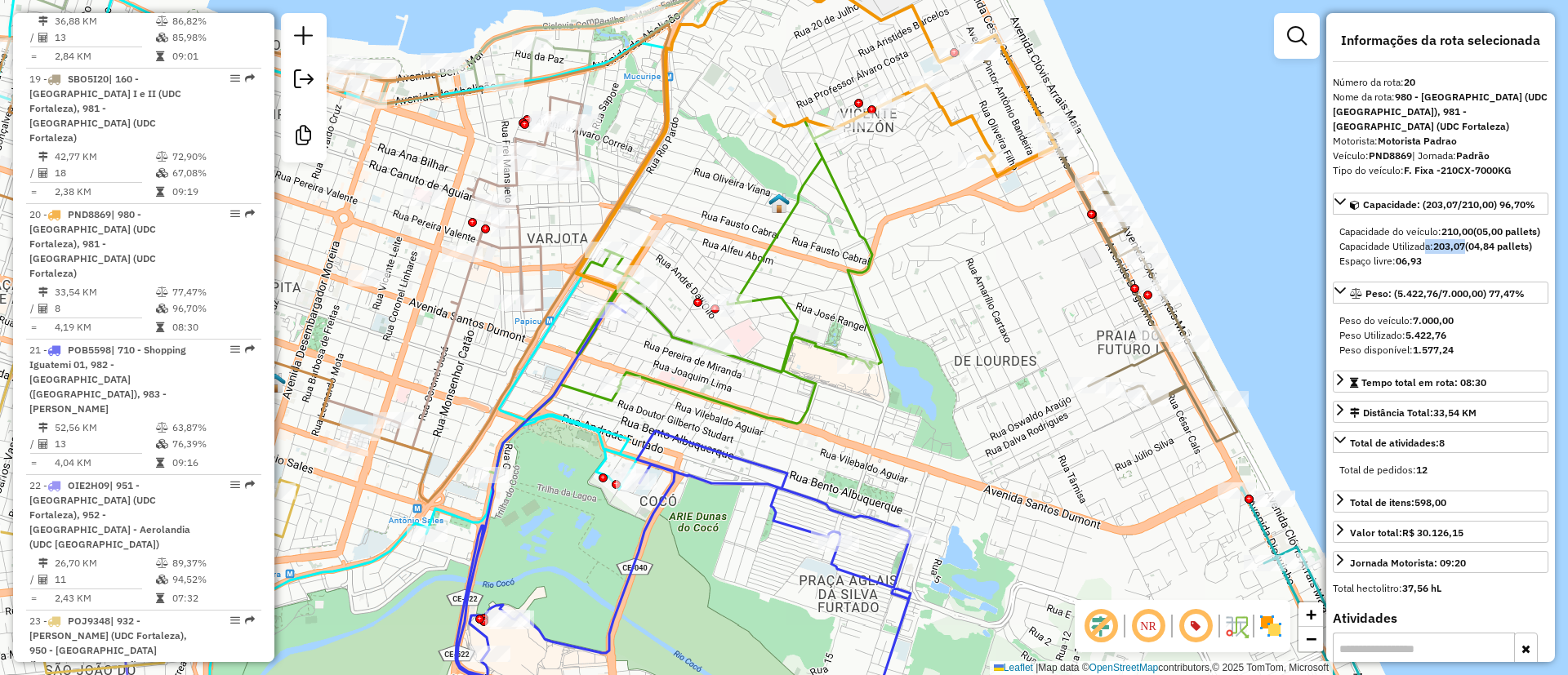
drag, startPoint x: 866, startPoint y: 202, endPoint x: 887, endPoint y: 263, distance: 64.5
click at [887, 268] on div "Janela de atendimento Grade de atendimento Capacidade Transportadoras Veículos …" at bounding box center [784, 337] width 1568 height 675
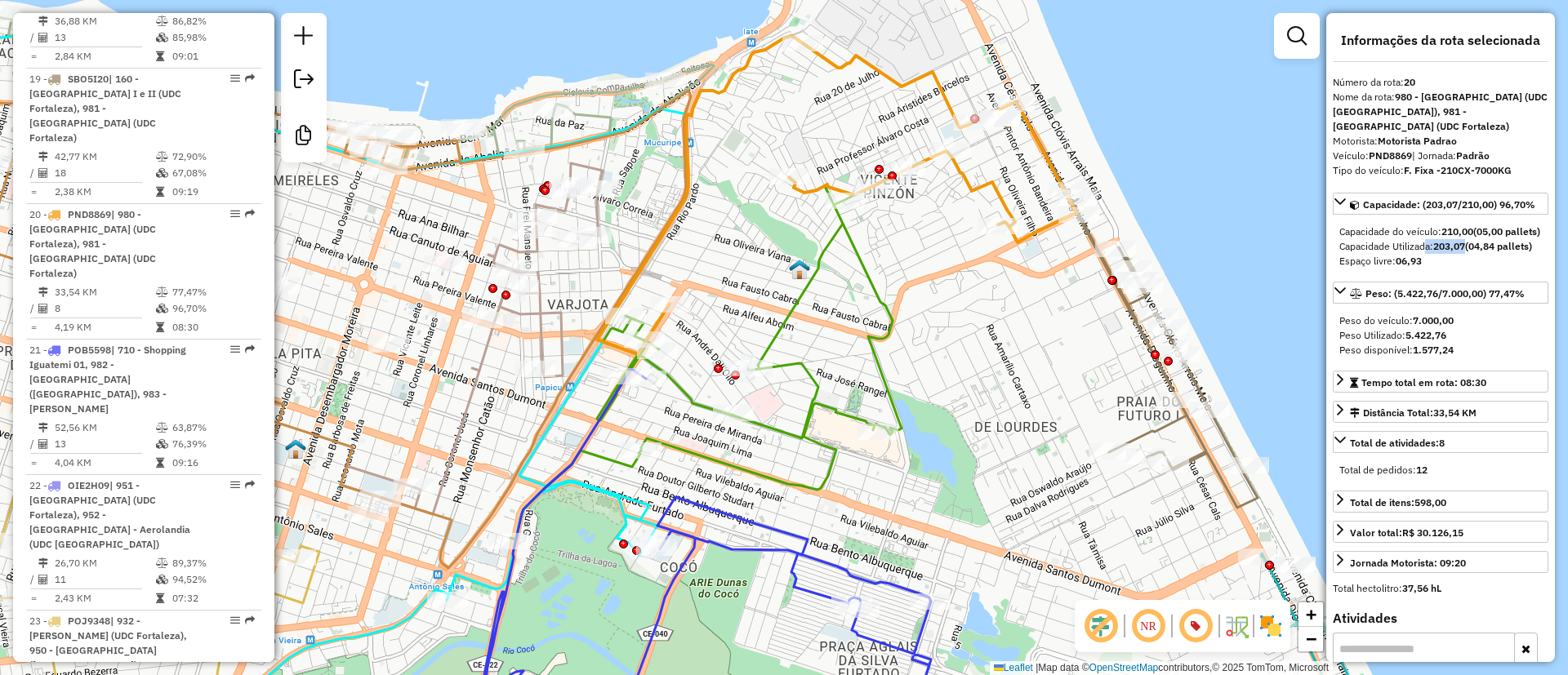
click at [860, 254] on icon at bounding box center [706, 362] width 391 height 355
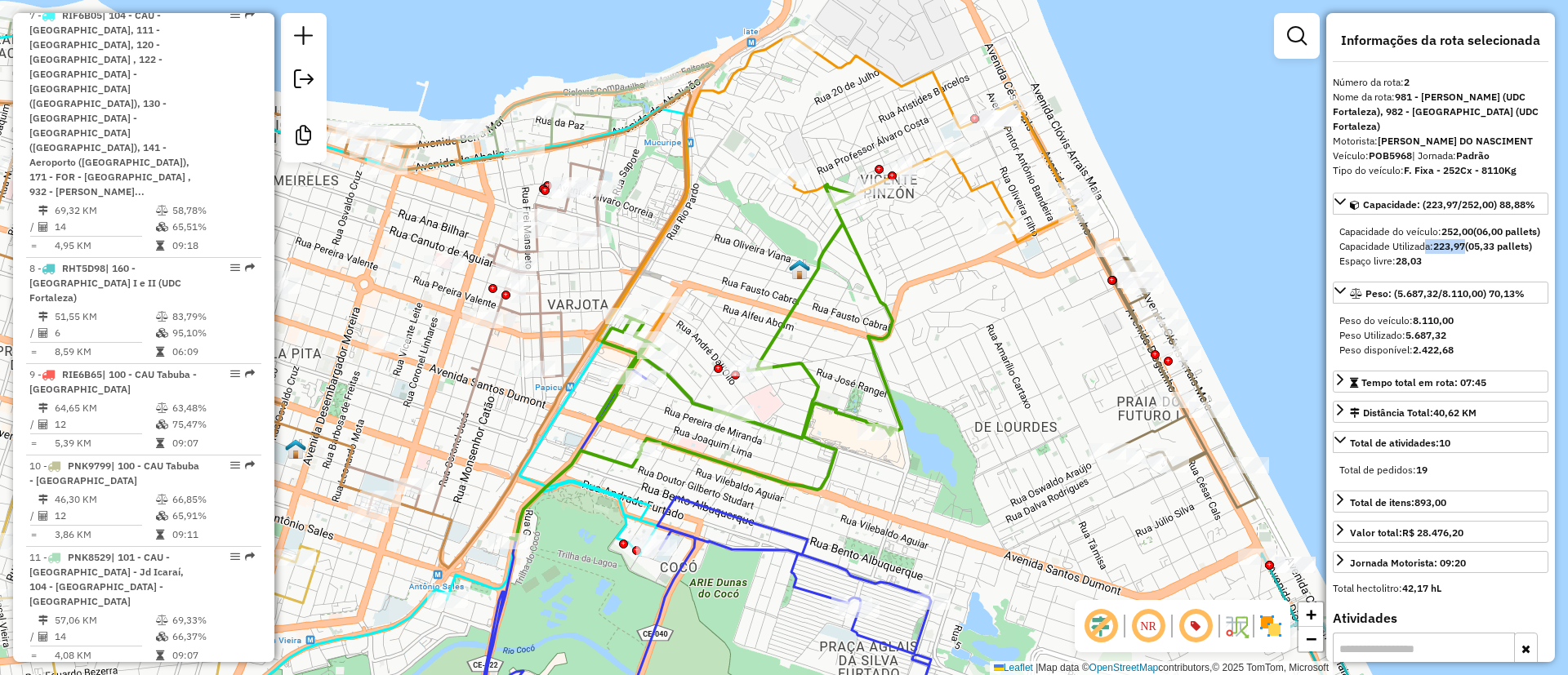
scroll to position [776, 0]
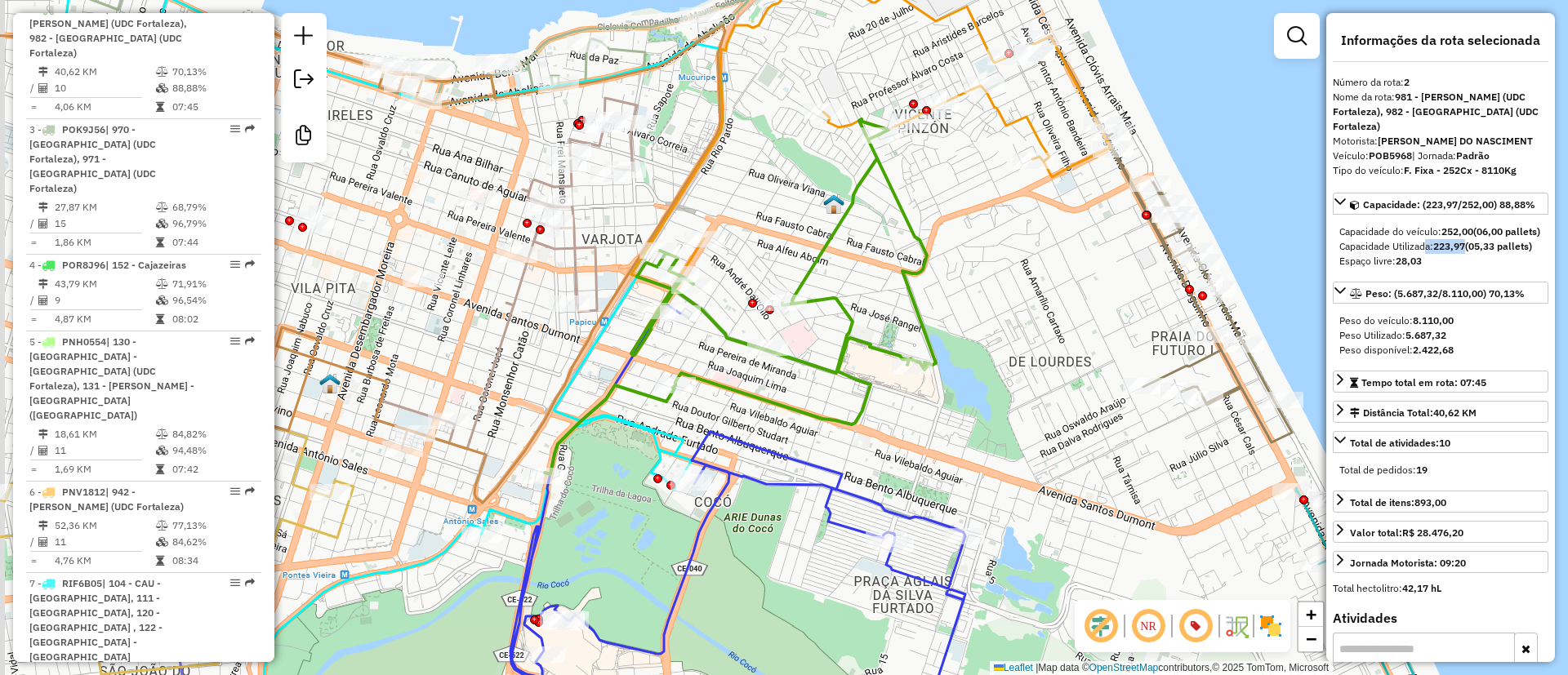
drag, startPoint x: 906, startPoint y: 306, endPoint x: 954, endPoint y: 216, distance: 102.0
click at [954, 216] on div "Janela de atendimento Grade de atendimento Capacidade Transportadoras Veículos …" at bounding box center [784, 337] width 1568 height 675
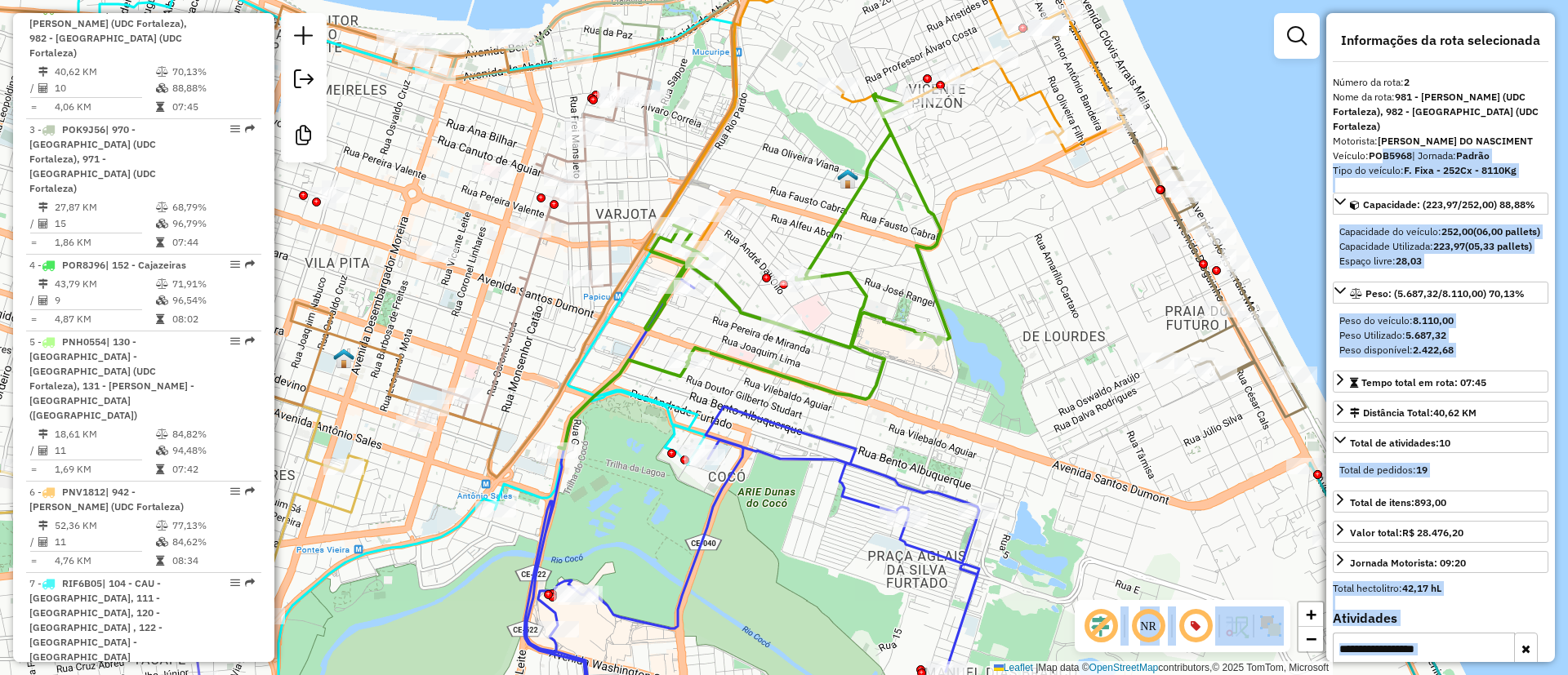
drag, startPoint x: 1382, startPoint y: 154, endPoint x: 1567, endPoint y: 158, distance: 185.0
click at [1567, 158] on hb-router-mapa "Informações da Sessão 1229605 - 14/08/2025 Criação: 13/08/2025 19:24 Desbloquea…" at bounding box center [784, 337] width 1568 height 675
drag, startPoint x: 1010, startPoint y: 207, endPoint x: 985, endPoint y: 137, distance: 74.3
click at [989, 143] on div "Janela de atendimento Grade de atendimento Capacidade Transportadoras Veículos …" at bounding box center [784, 337] width 1568 height 675
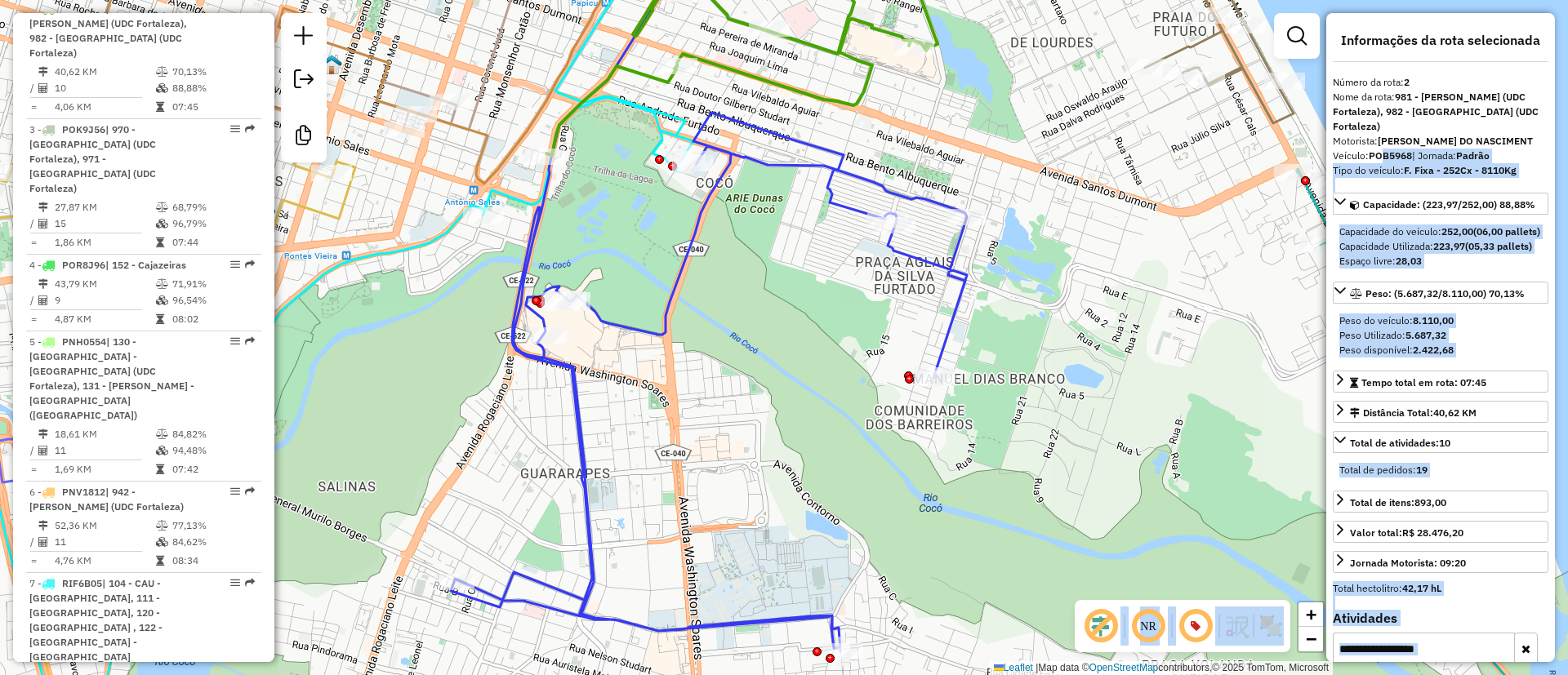
click at [834, 165] on icon at bounding box center [709, 317] width 516 height 667
click at [848, 167] on icon at bounding box center [708, 318] width 516 height 667
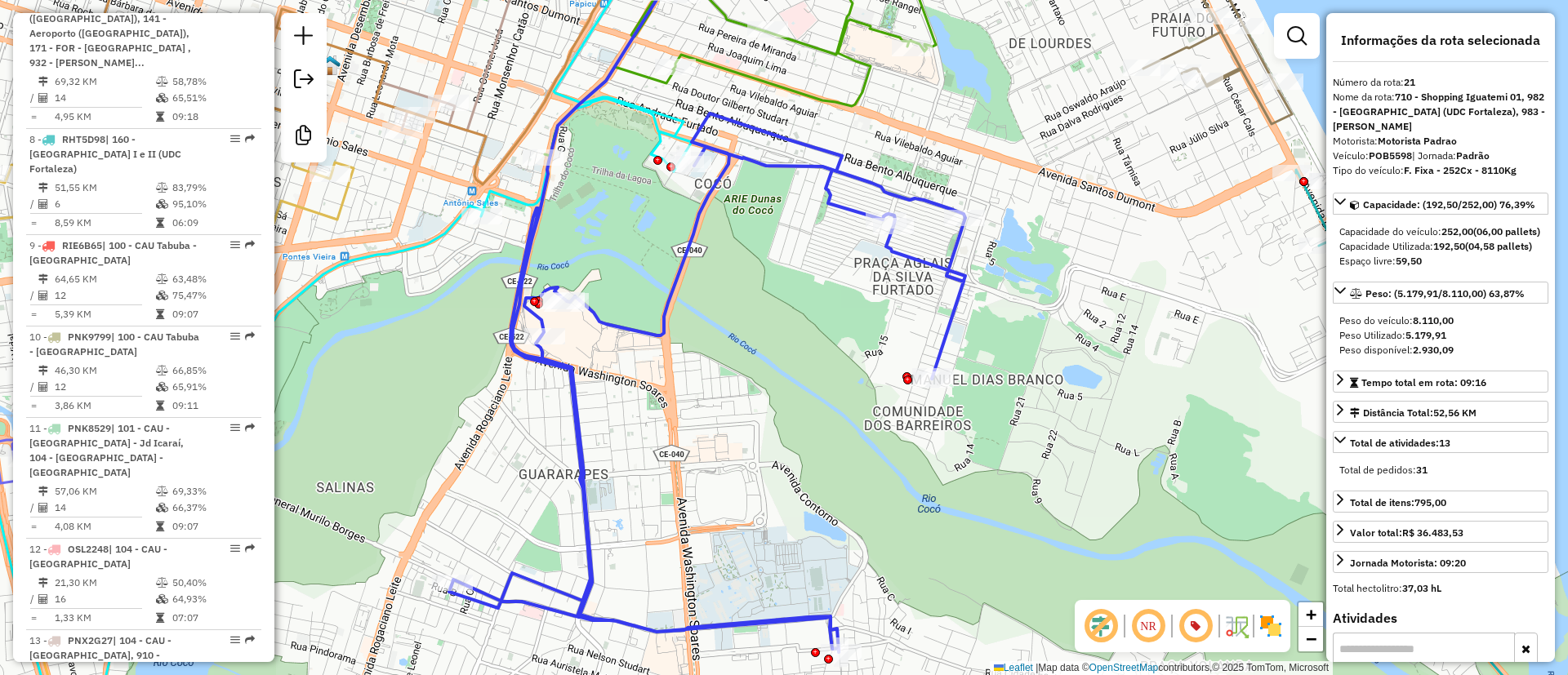
scroll to position [2777, 0]
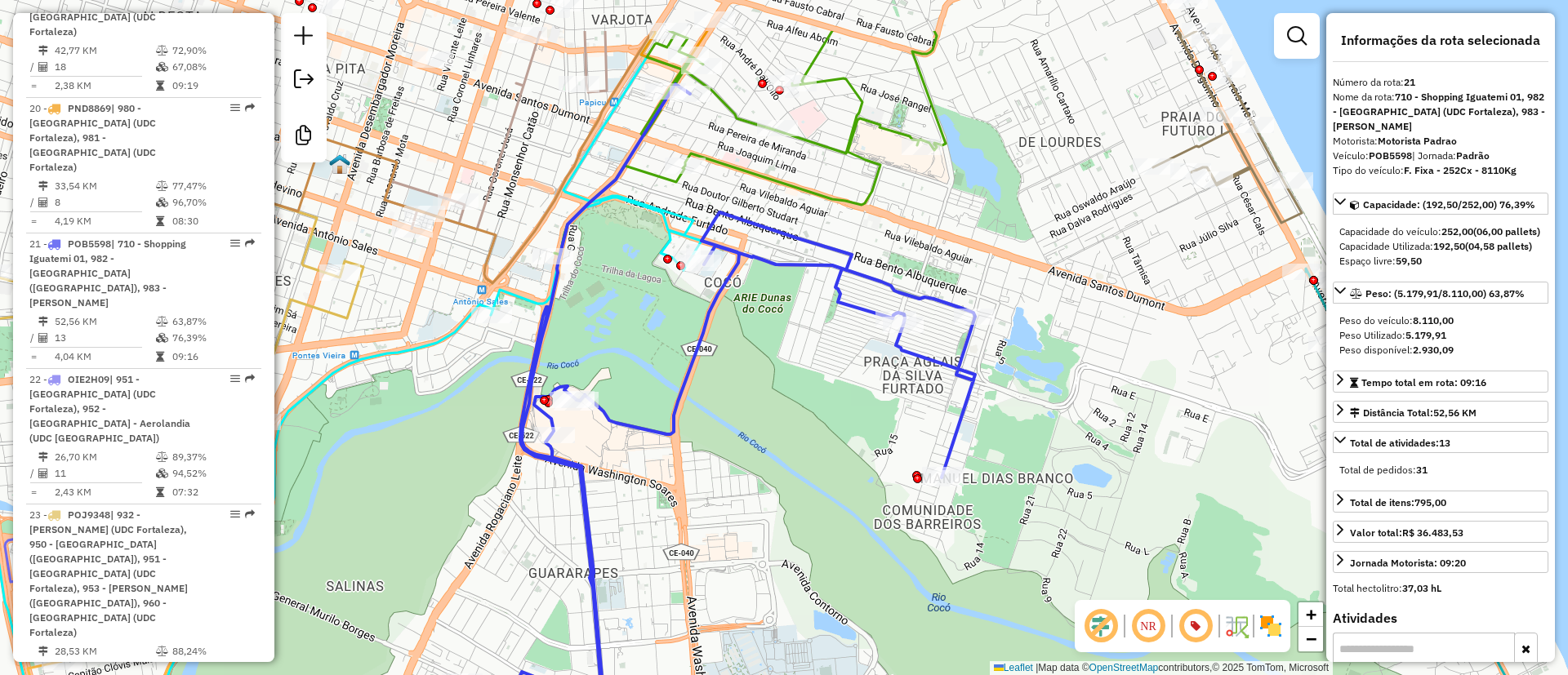
drag, startPoint x: 959, startPoint y: 165, endPoint x: 969, endPoint y: 264, distance: 99.5
click at [969, 264] on div "Janela de atendimento Grade de atendimento Capacidade Transportadoras Veículos …" at bounding box center [784, 337] width 1568 height 675
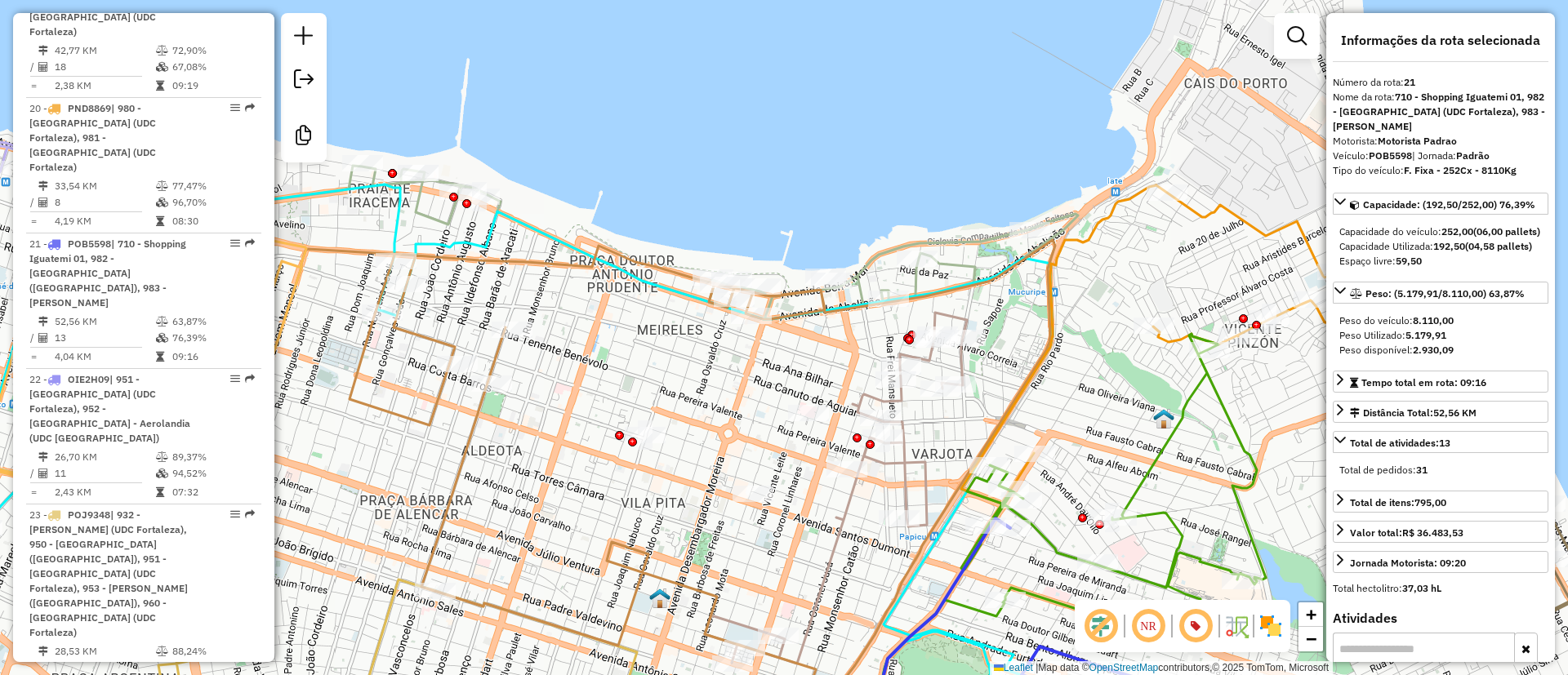
click at [962, 361] on icon at bounding box center [836, 488] width 262 height 351
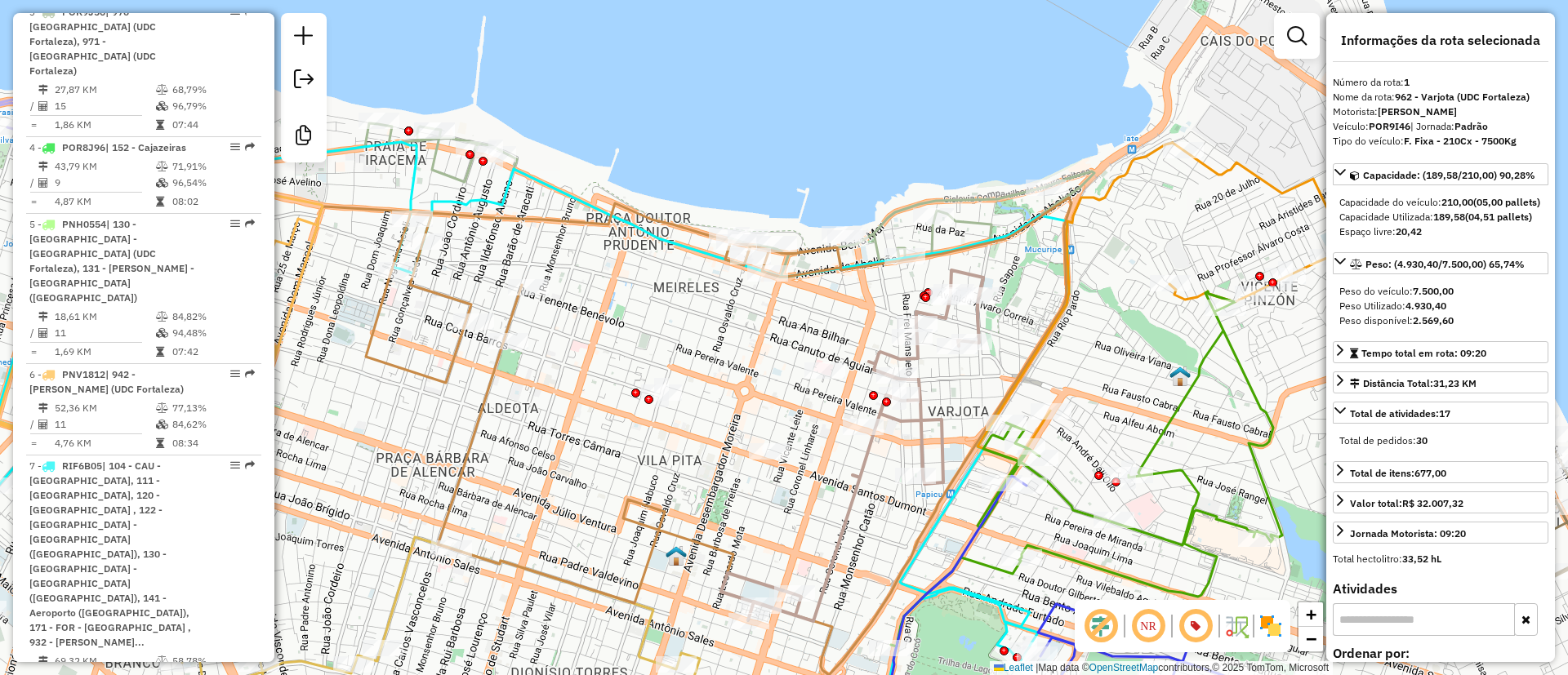
scroll to position [684, 0]
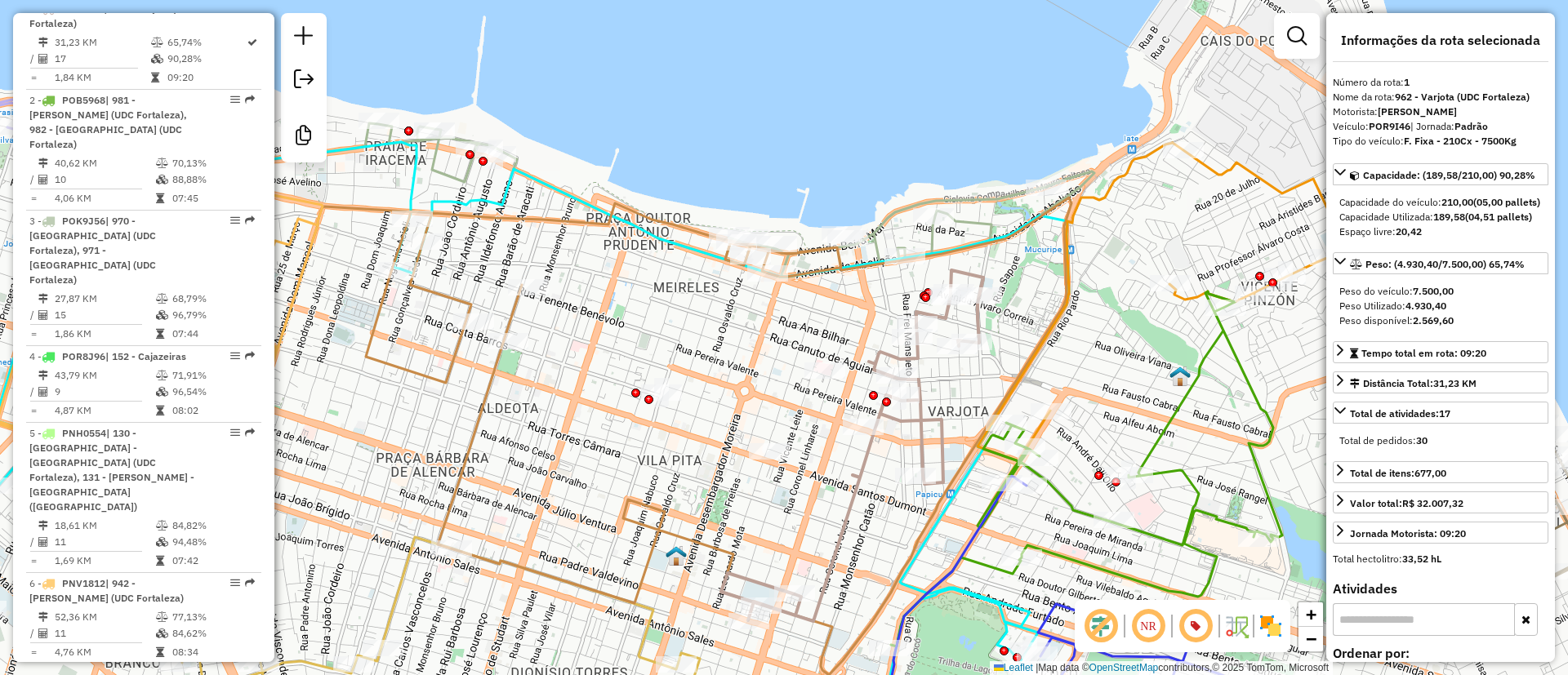
drag, startPoint x: 1019, startPoint y: 397, endPoint x: 1063, endPoint y: 273, distance: 131.6
click at [1063, 273] on icon at bounding box center [1217, 302] width 479 height 318
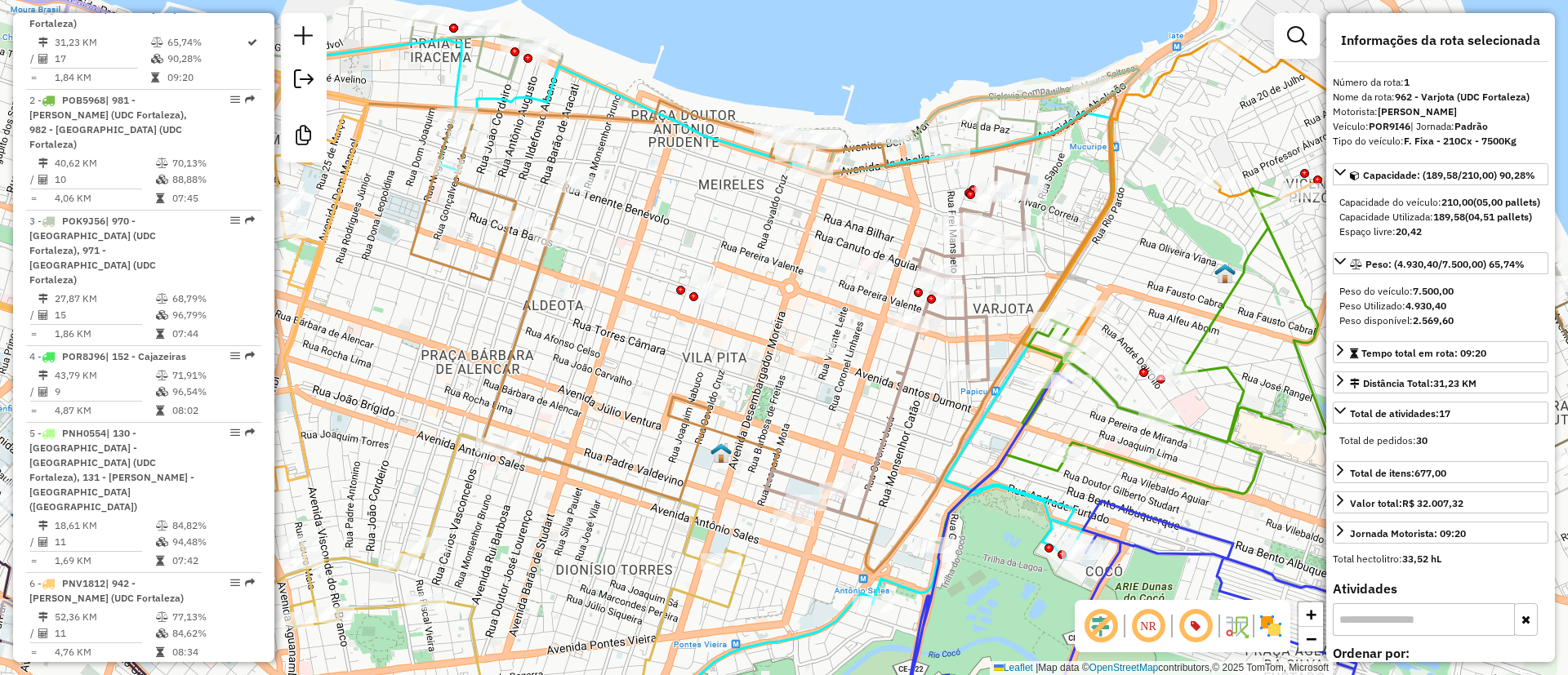
drag, startPoint x: 831, startPoint y: 406, endPoint x: 887, endPoint y: 336, distance: 89.6
click at [887, 338] on div "Janela de atendimento Grade de atendimento Capacidade Transportadoras Veículos …" at bounding box center [784, 337] width 1568 height 675
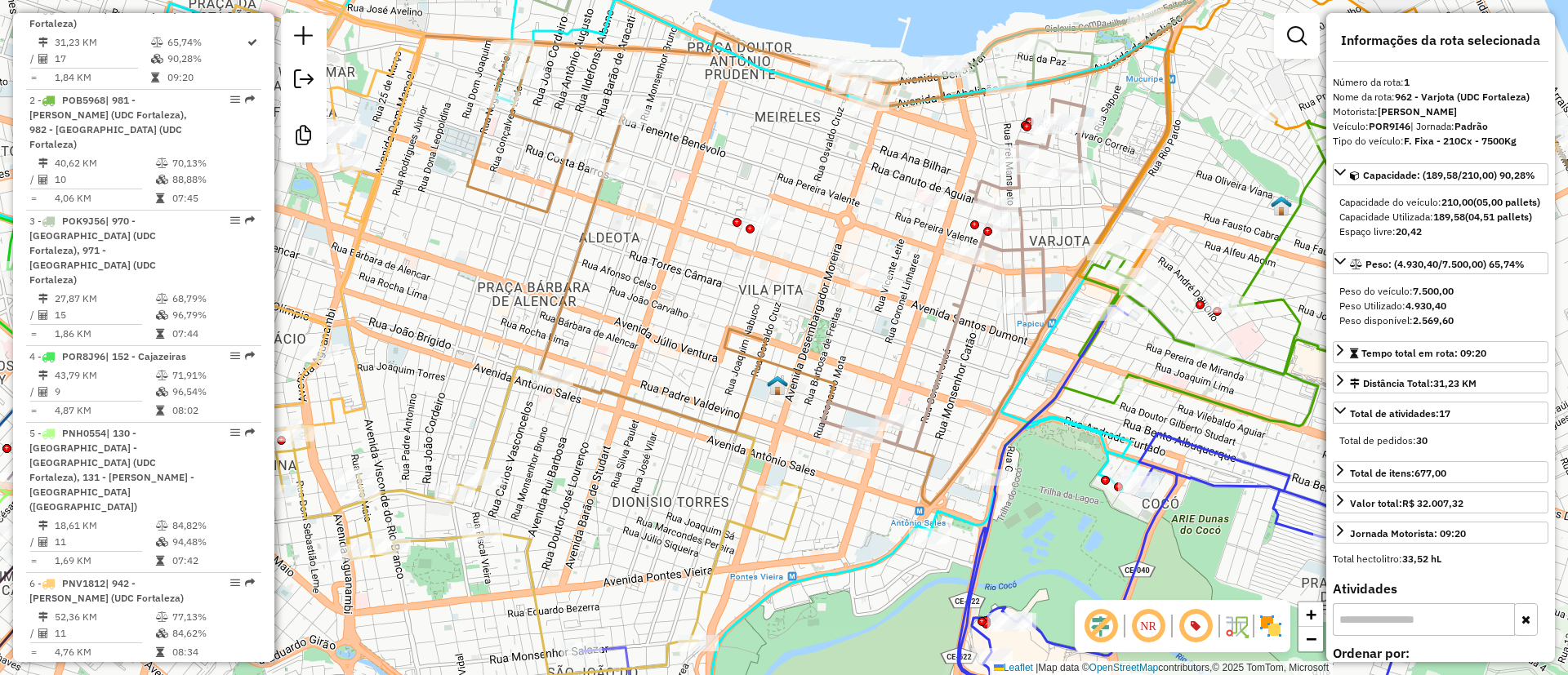
drag, startPoint x: 777, startPoint y: 300, endPoint x: 824, endPoint y: 374, distance: 87.7
click at [824, 374] on div "Janela de atendimento Grade de atendimento Capacidade Transportadoras Veículos …" at bounding box center [784, 337] width 1568 height 675
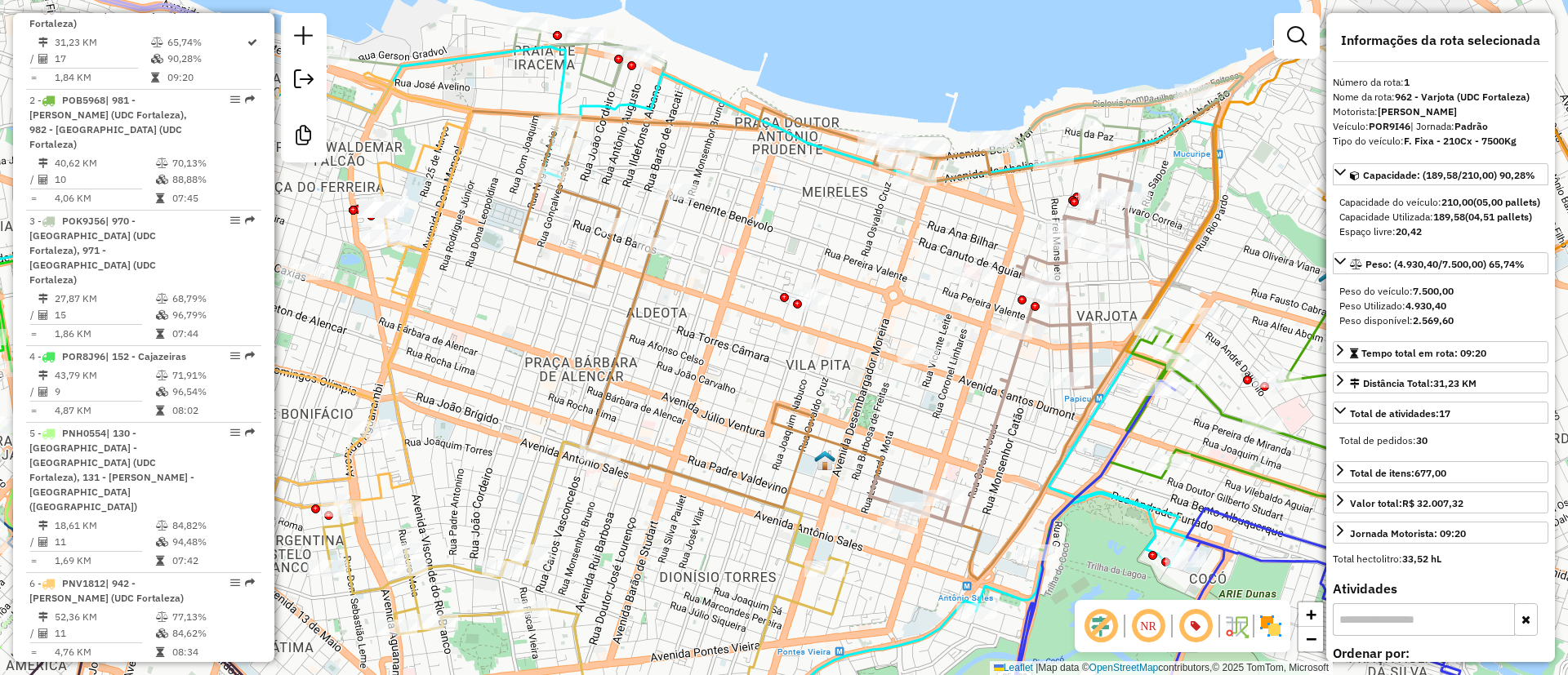
click at [631, 328] on icon at bounding box center [801, 341] width 837 height 478
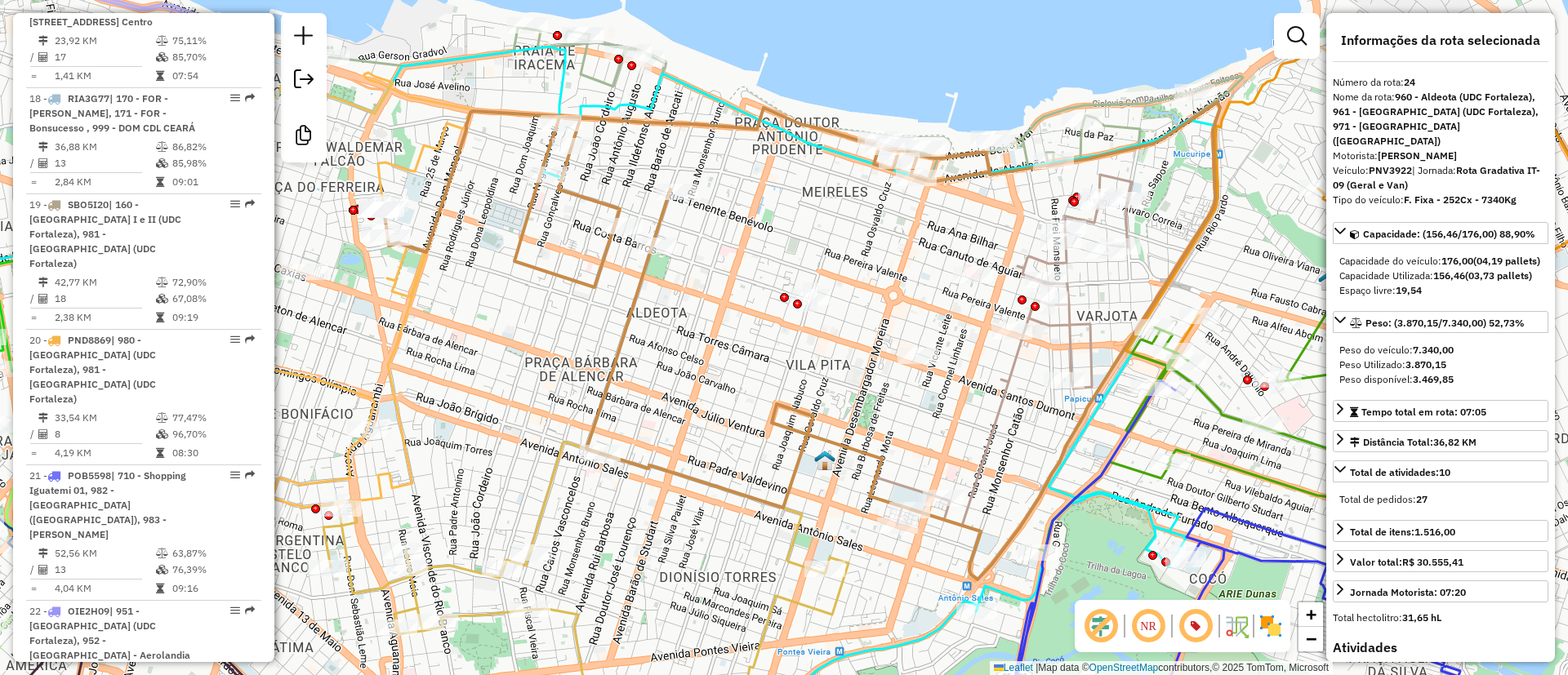
scroll to position [3169, 0]
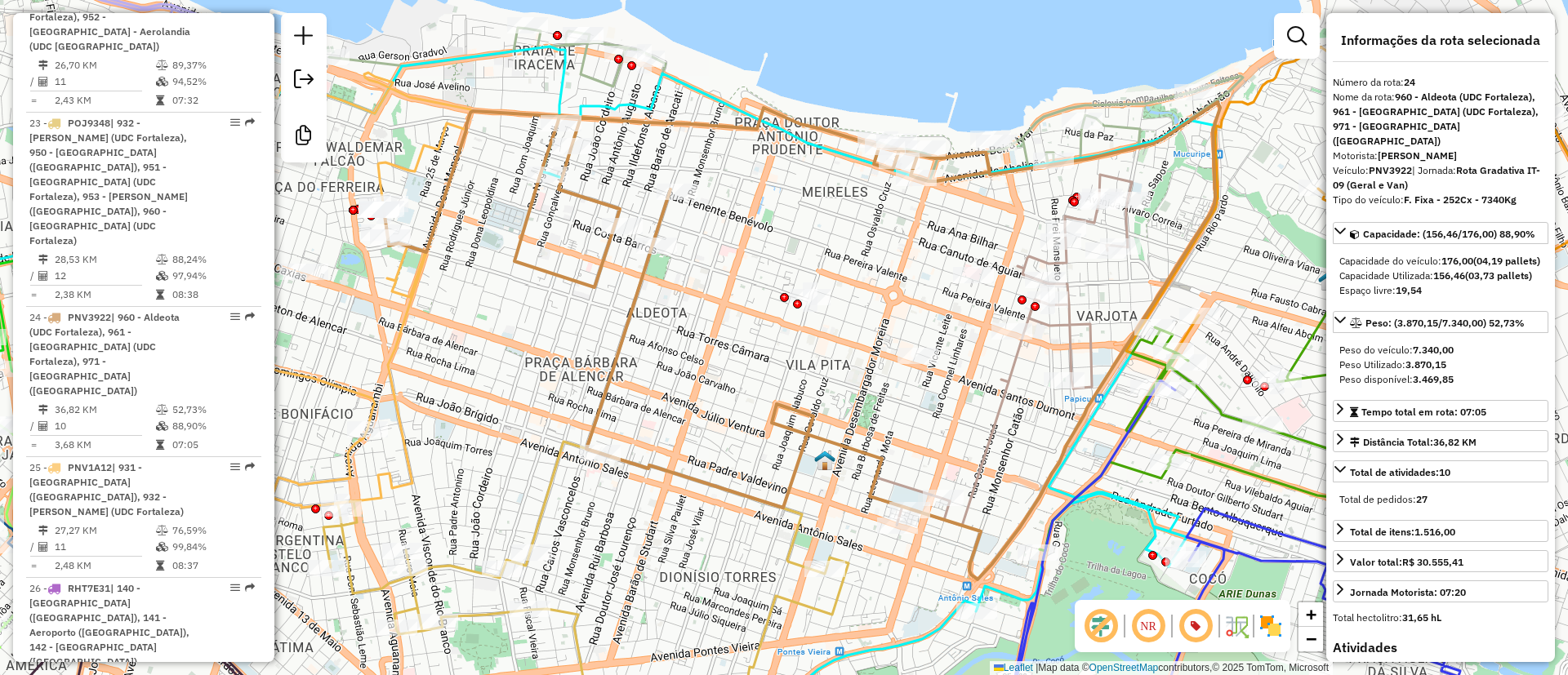
drag, startPoint x: 678, startPoint y: 313, endPoint x: 748, endPoint y: 387, distance: 101.9
click at [746, 387] on div "Janela de atendimento Grade de atendimento Capacidade Transportadoras Veículos …" at bounding box center [784, 337] width 1568 height 675
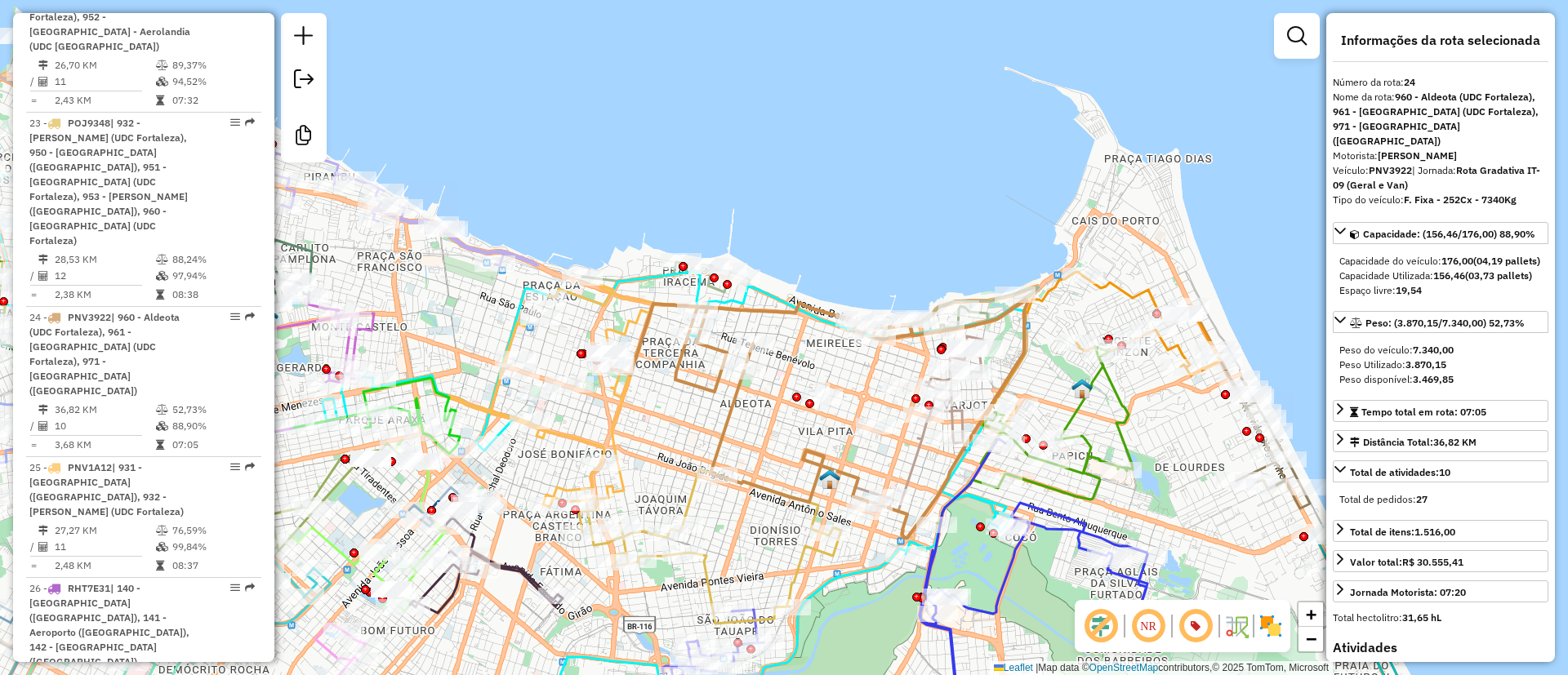
drag, startPoint x: 882, startPoint y: 122, endPoint x: 896, endPoint y: 67, distance: 56.8
click at [897, 71] on div "Rota 24 - Placa PNV3922 51368475 - HERMELINDA RAQUEL RE Rota 24 - Placa PNV3922…" at bounding box center [784, 337] width 1568 height 675
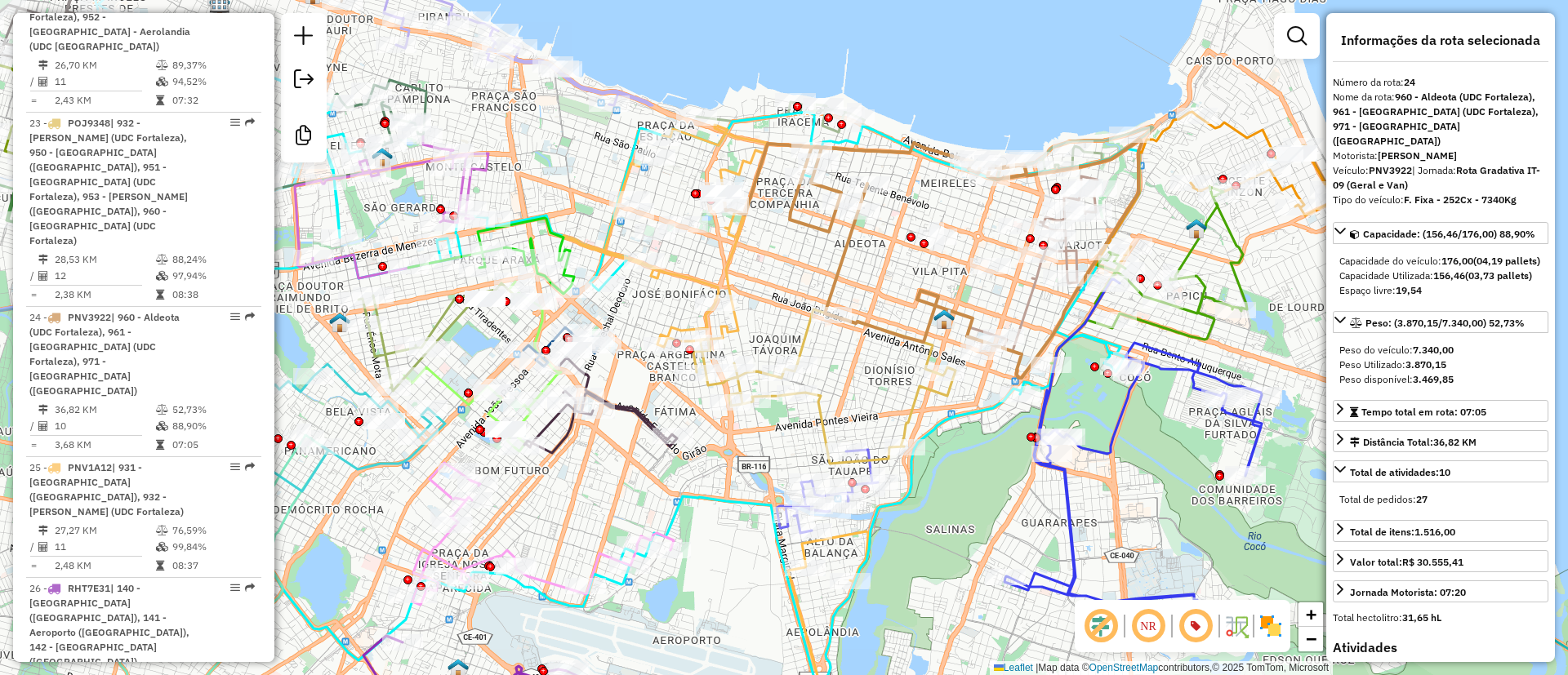
click at [821, 420] on icon at bounding box center [824, 386] width 262 height 155
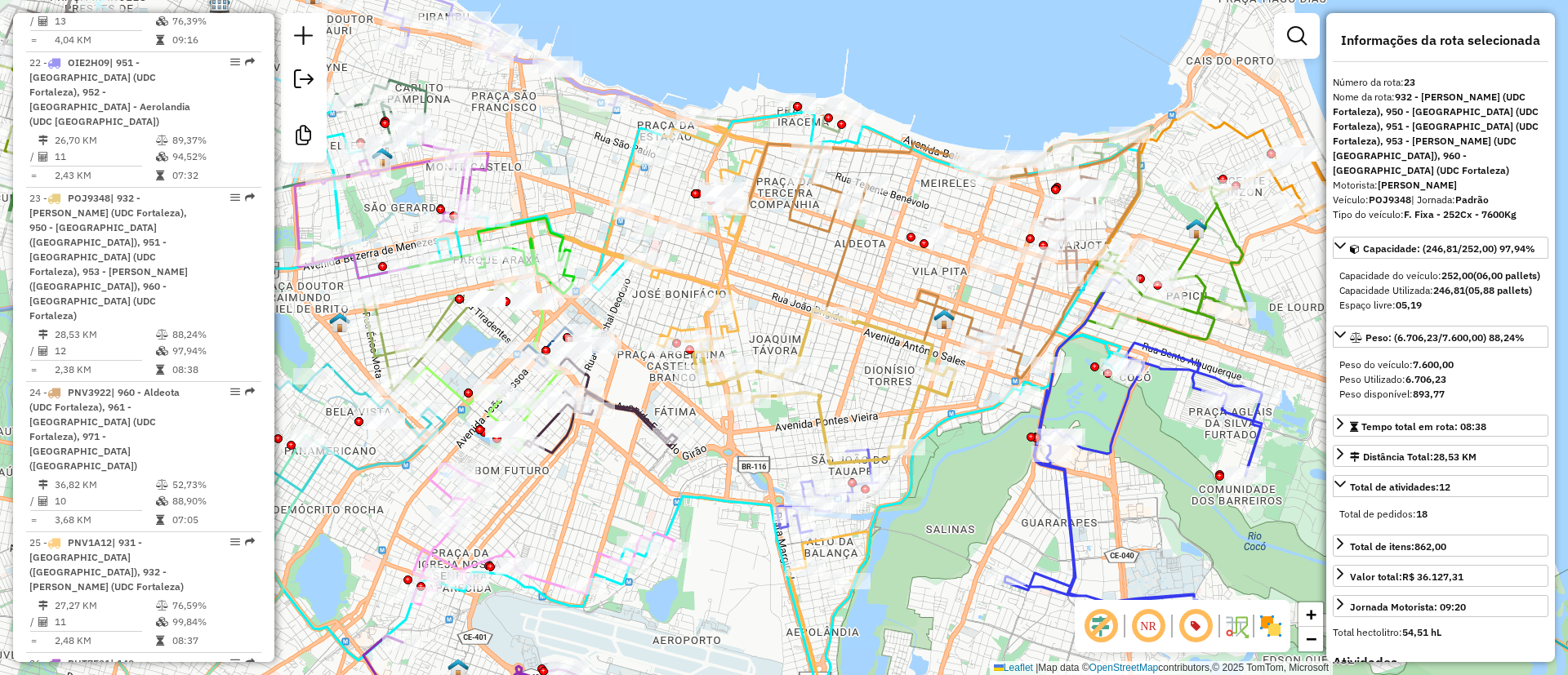
scroll to position [3004, 0]
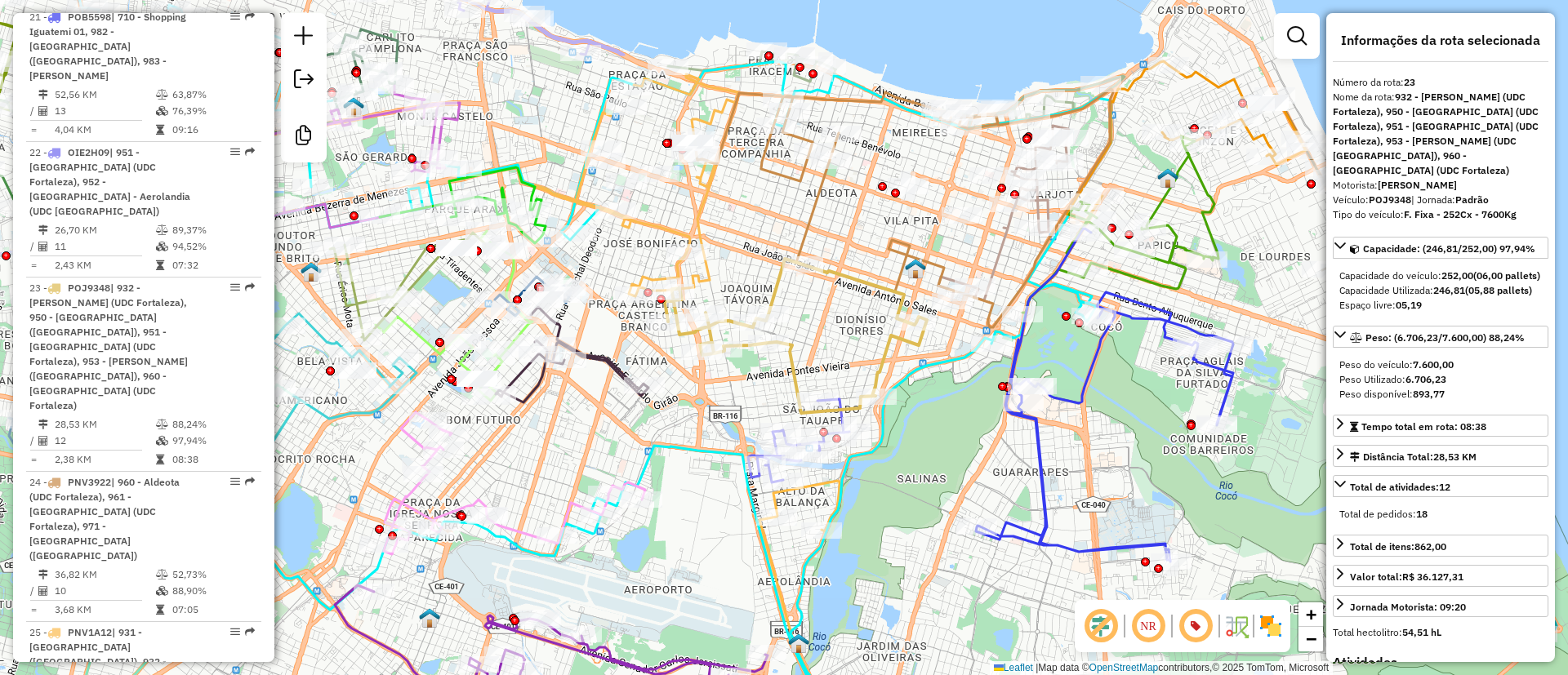
drag, startPoint x: 841, startPoint y: 316, endPoint x: 807, endPoint y: 251, distance: 73.4
click at [807, 251] on div "Janela de atendimento Grade de atendimento Capacidade Transportadoras Veículos …" at bounding box center [784, 337] width 1568 height 675
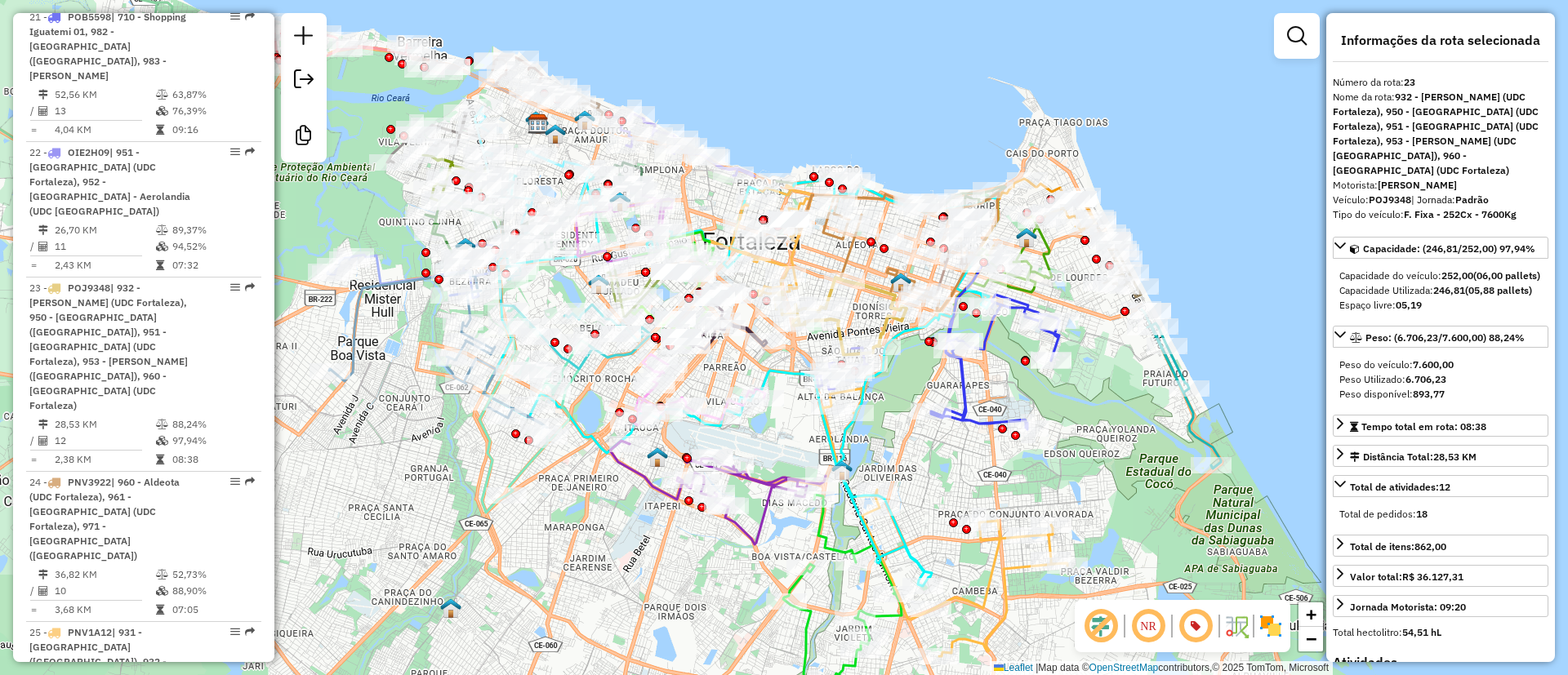
click at [906, 461] on div "Janela de atendimento Grade de atendimento Capacidade Transportadoras Veículos …" at bounding box center [784, 337] width 1568 height 675
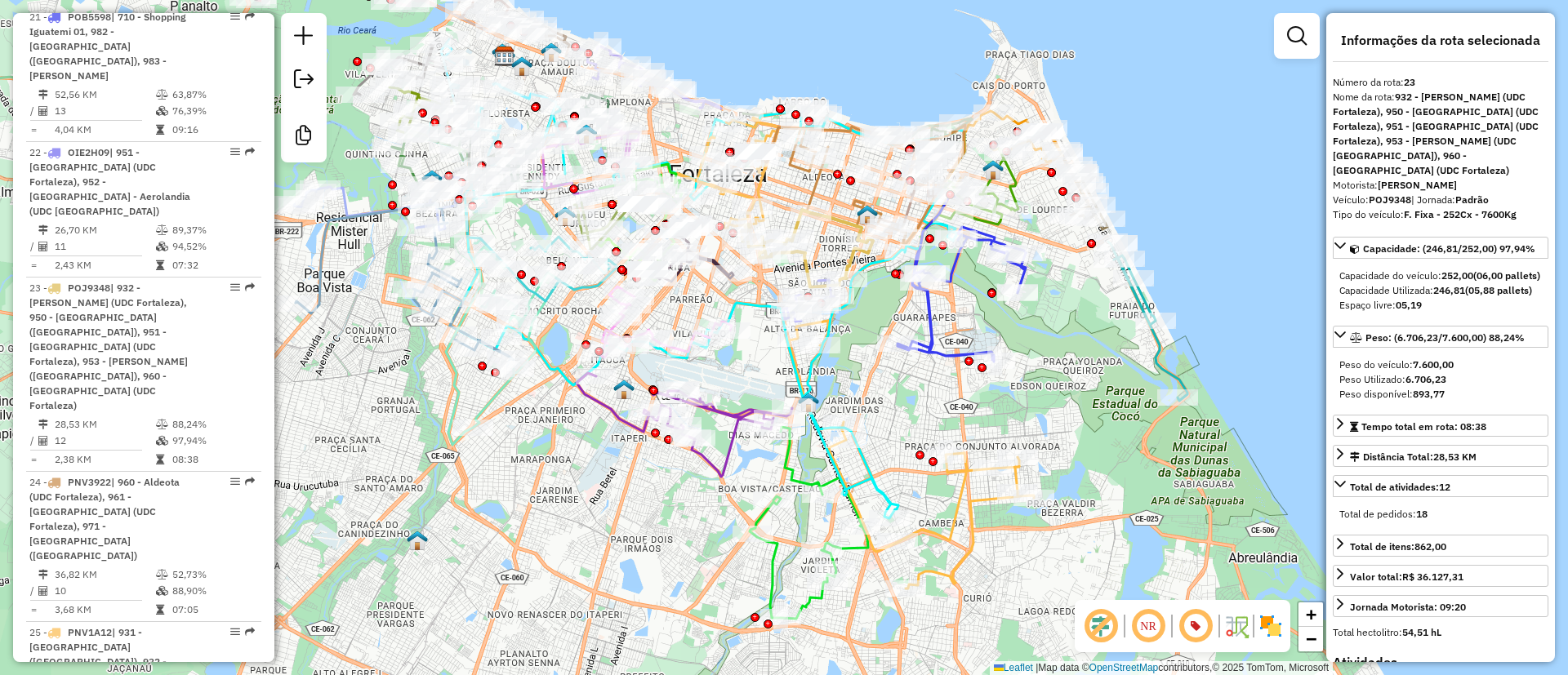
drag, startPoint x: 939, startPoint y: 454, endPoint x: 926, endPoint y: 463, distance: 15.8
click at [877, 298] on div "Janela de atendimento Grade de atendimento Capacidade Transportadoras Veículos …" at bounding box center [784, 337] width 1568 height 675
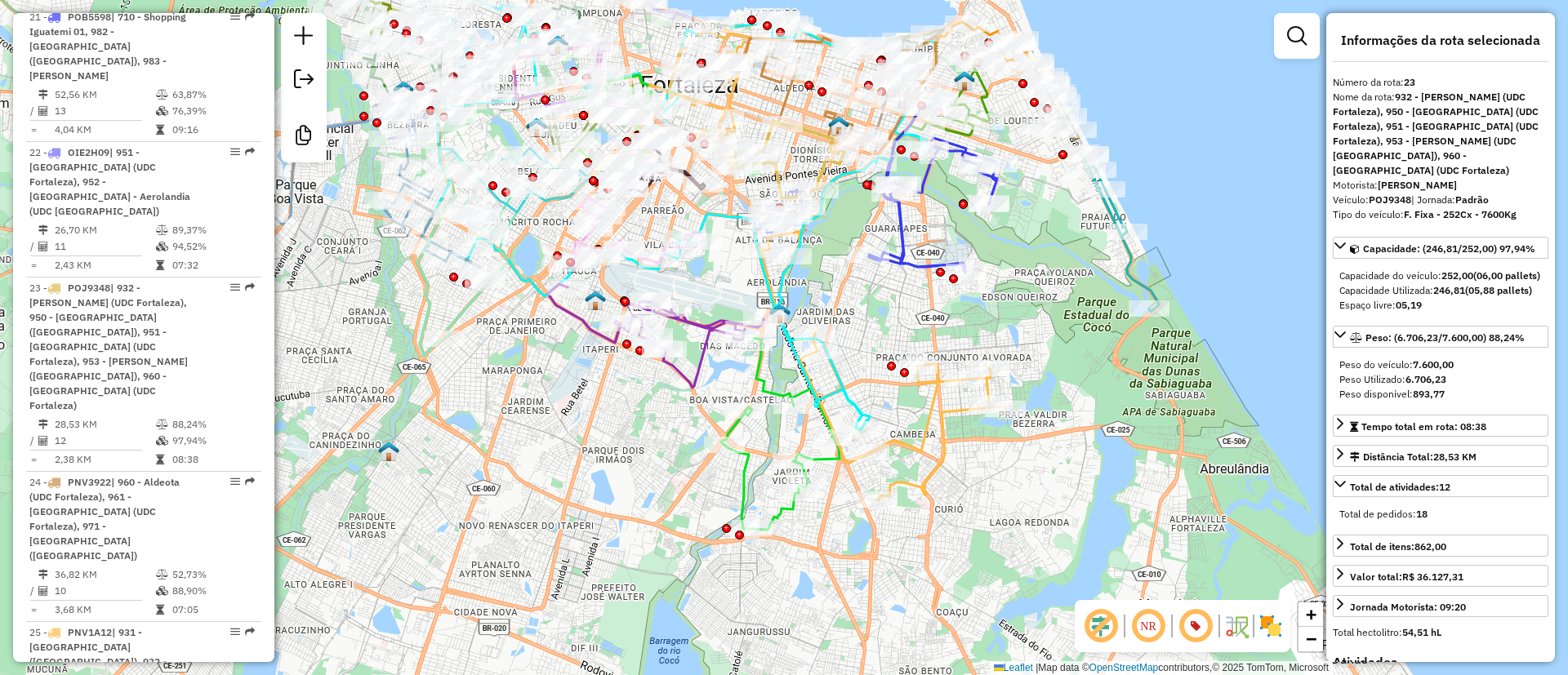
click at [962, 420] on icon at bounding box center [882, 366] width 245 height 268
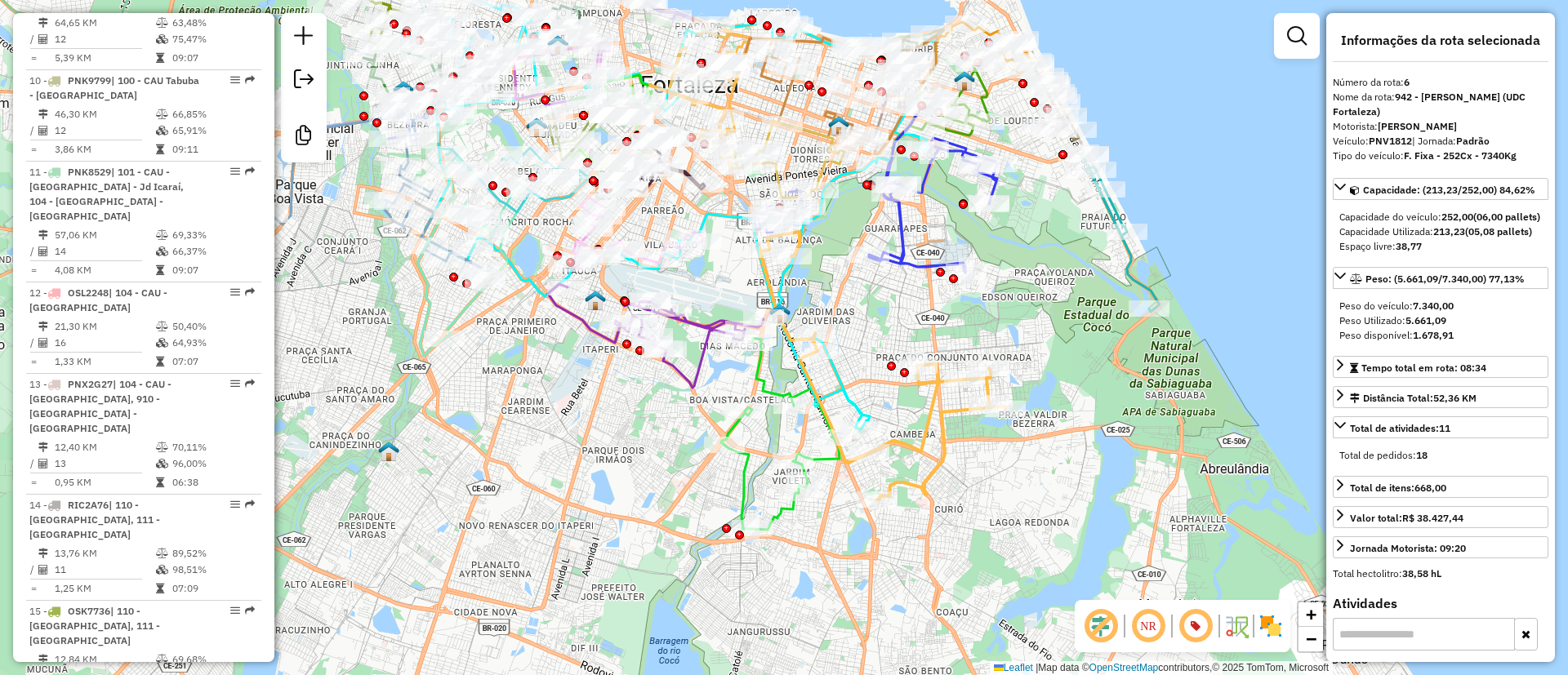
scroll to position [1185, 0]
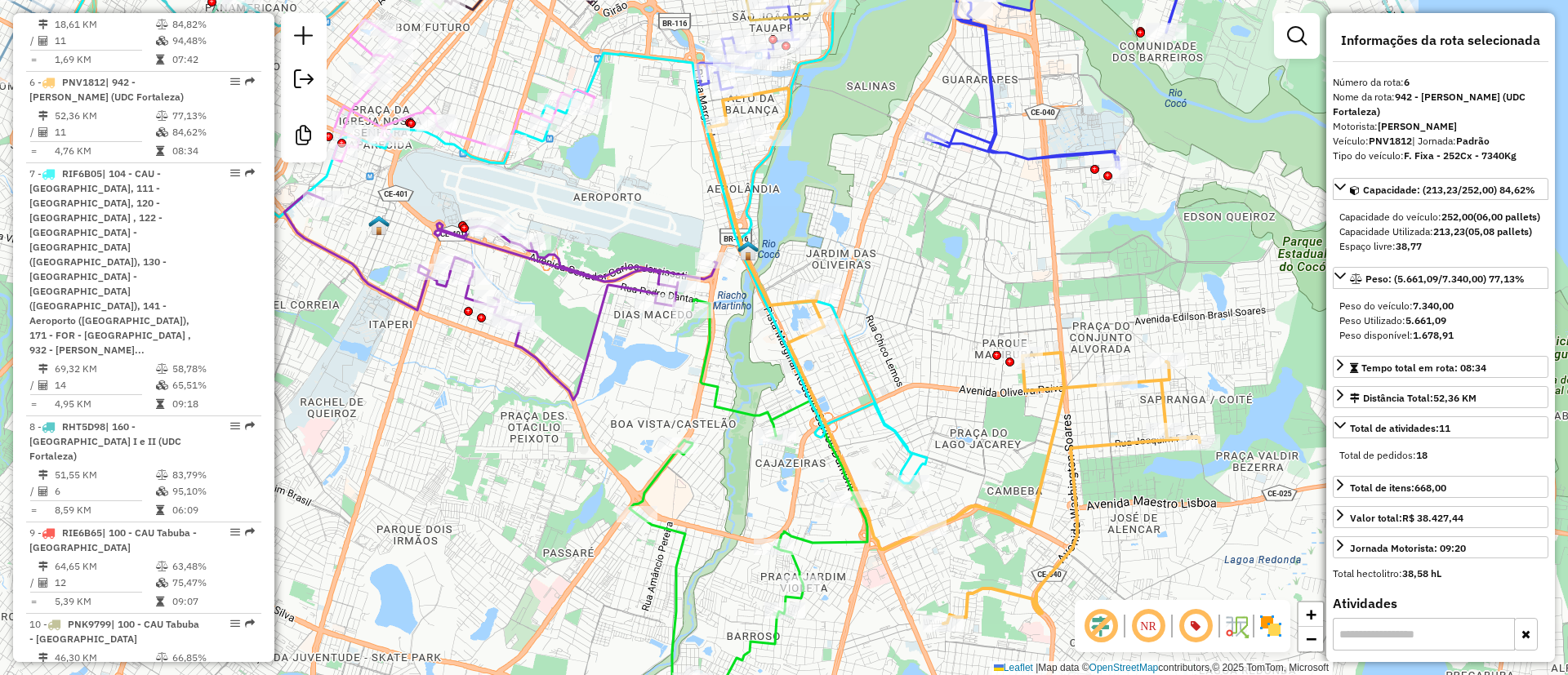
click at [790, 346] on icon at bounding box center [954, 355] width 491 height 535
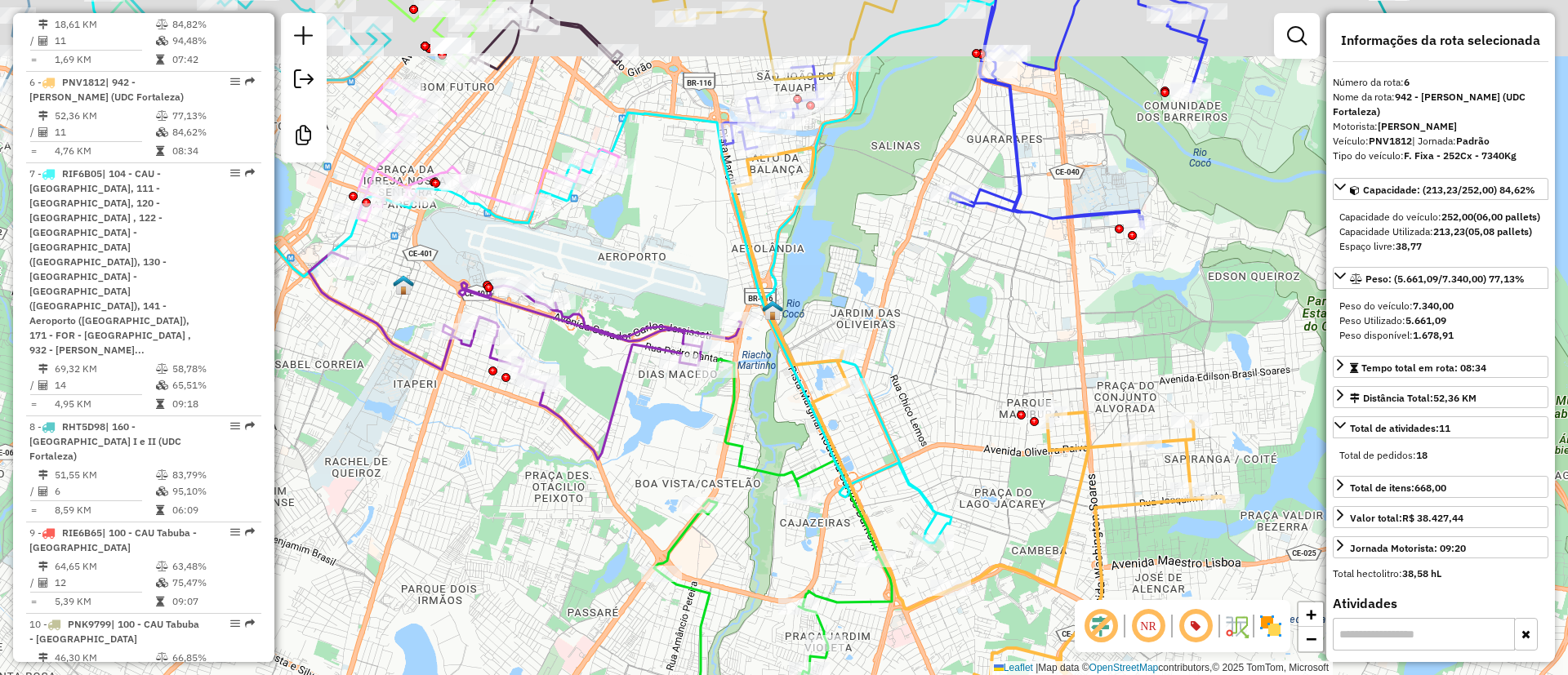
drag, startPoint x: 843, startPoint y: 257, endPoint x: 857, endPoint y: 310, distance: 54.8
click at [857, 308] on div "Janela de atendimento Grade de atendimento Capacidade Transportadoras Veículos …" at bounding box center [784, 337] width 1568 height 675
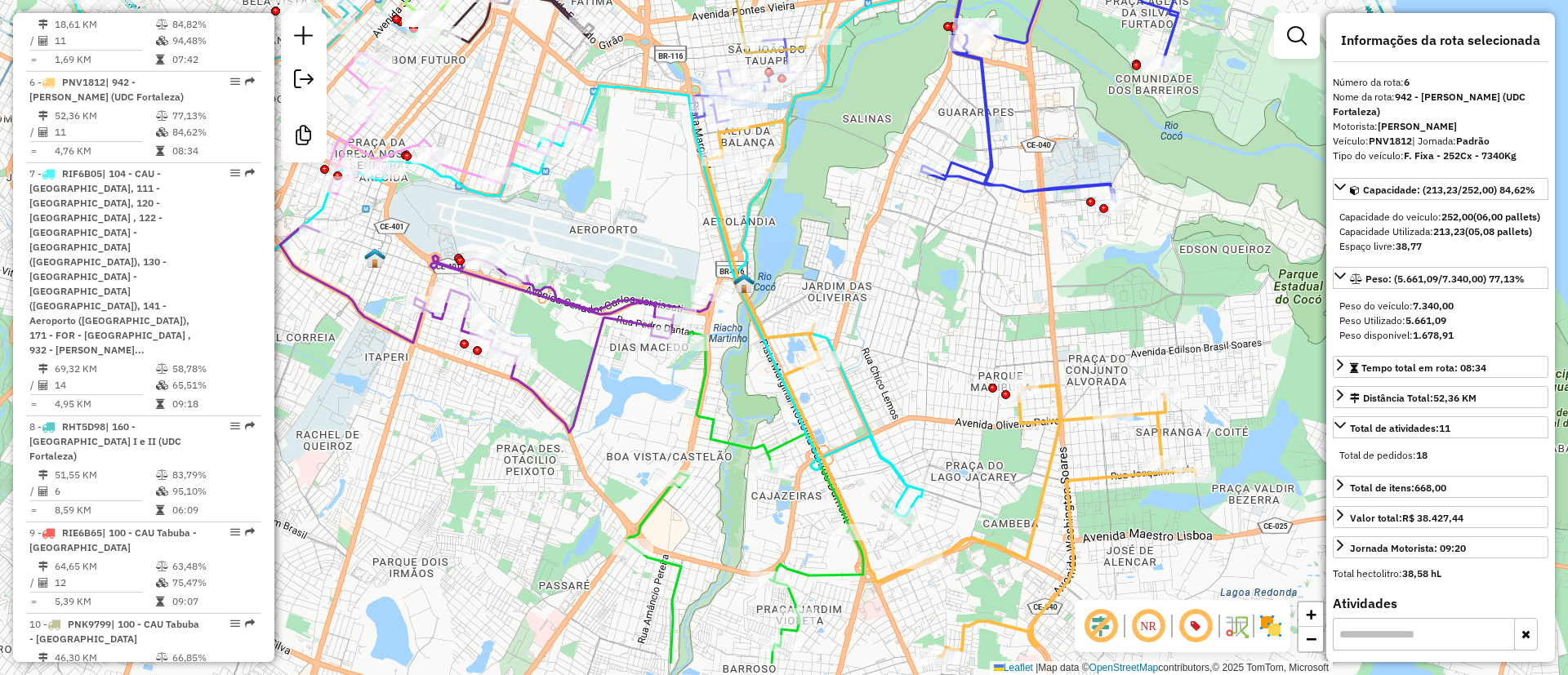
drag, startPoint x: 866, startPoint y: 317, endPoint x: 807, endPoint y: 214, distance: 118.7
click at [807, 214] on div "Janela de atendimento Grade de atendimento Capacidade Transportadoras Veículos …" at bounding box center [784, 337] width 1568 height 675
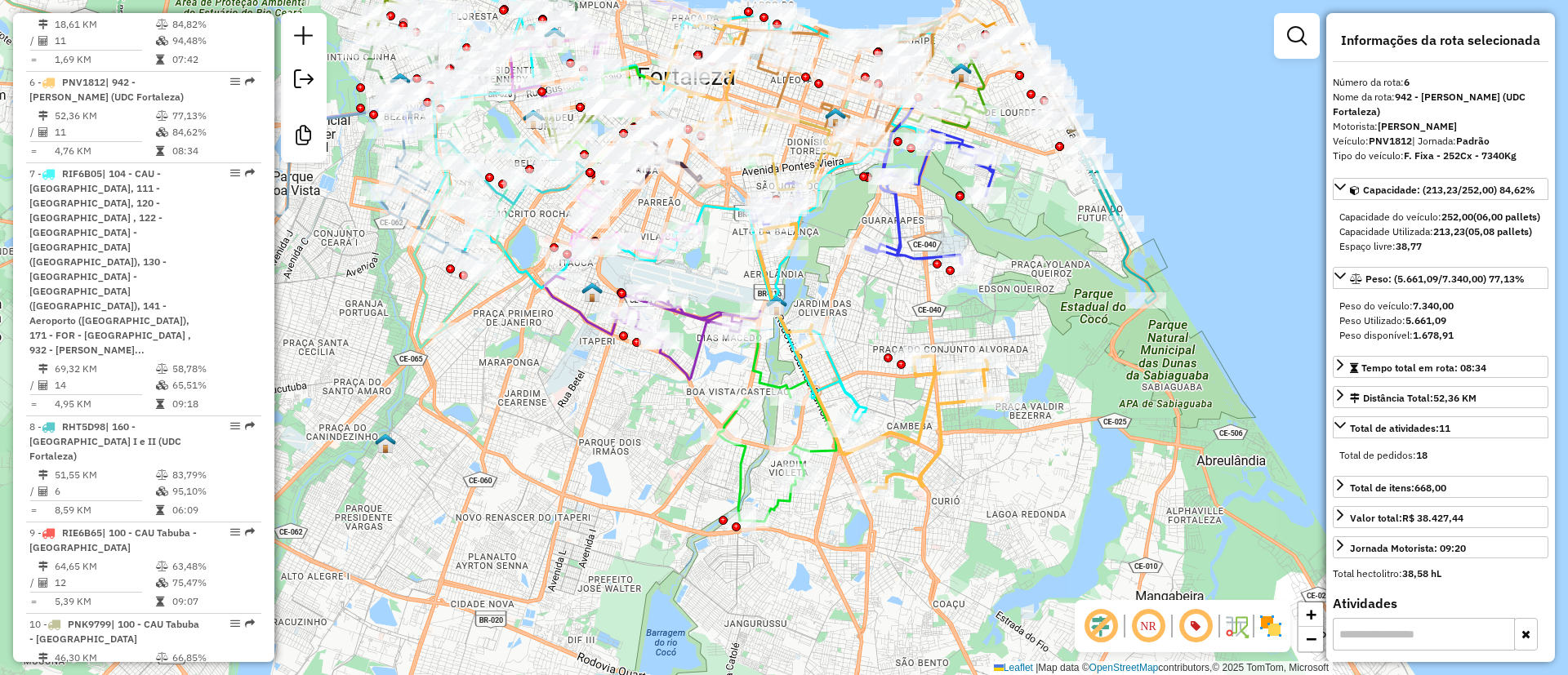
click at [909, 376] on icon at bounding box center [879, 358] width 245 height 268
click at [897, 248] on icon at bounding box center [929, 181] width 128 height 168
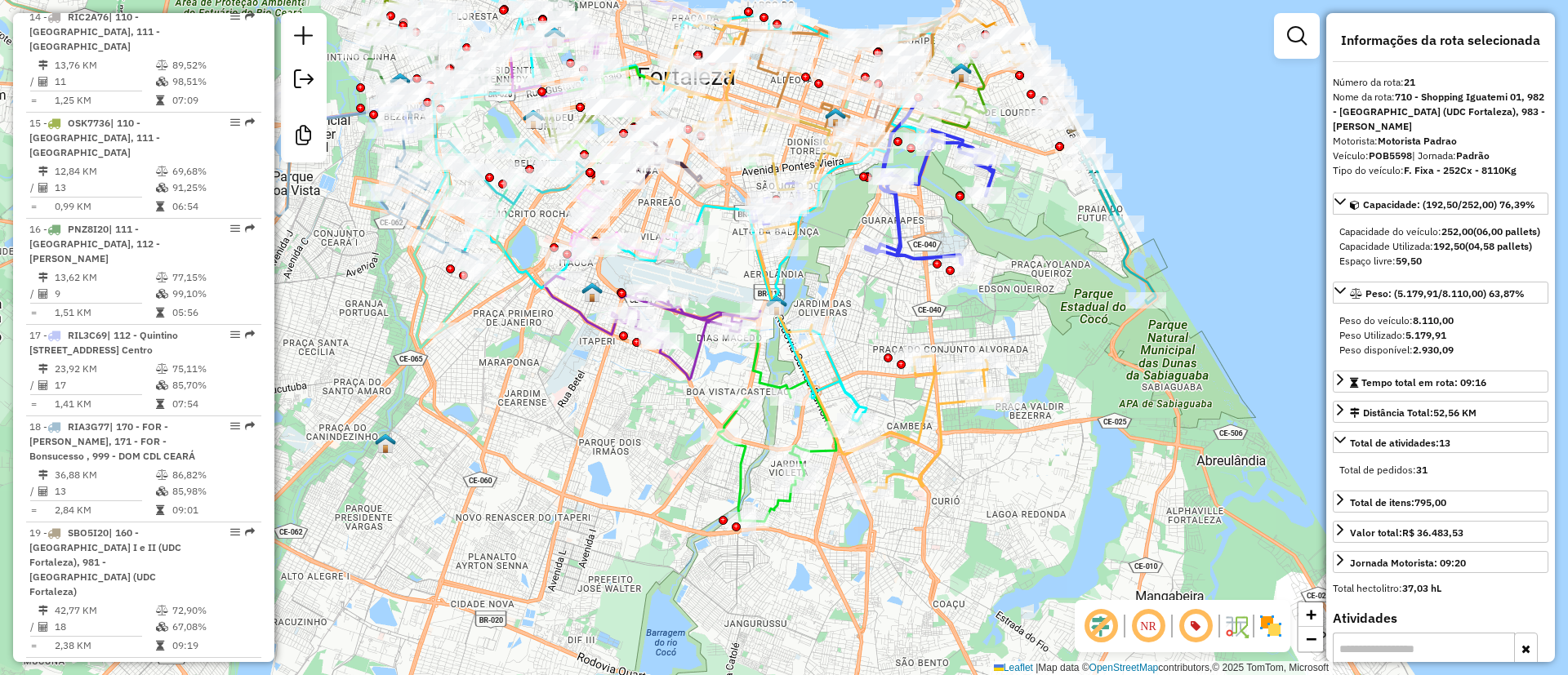
scroll to position [2777, 0]
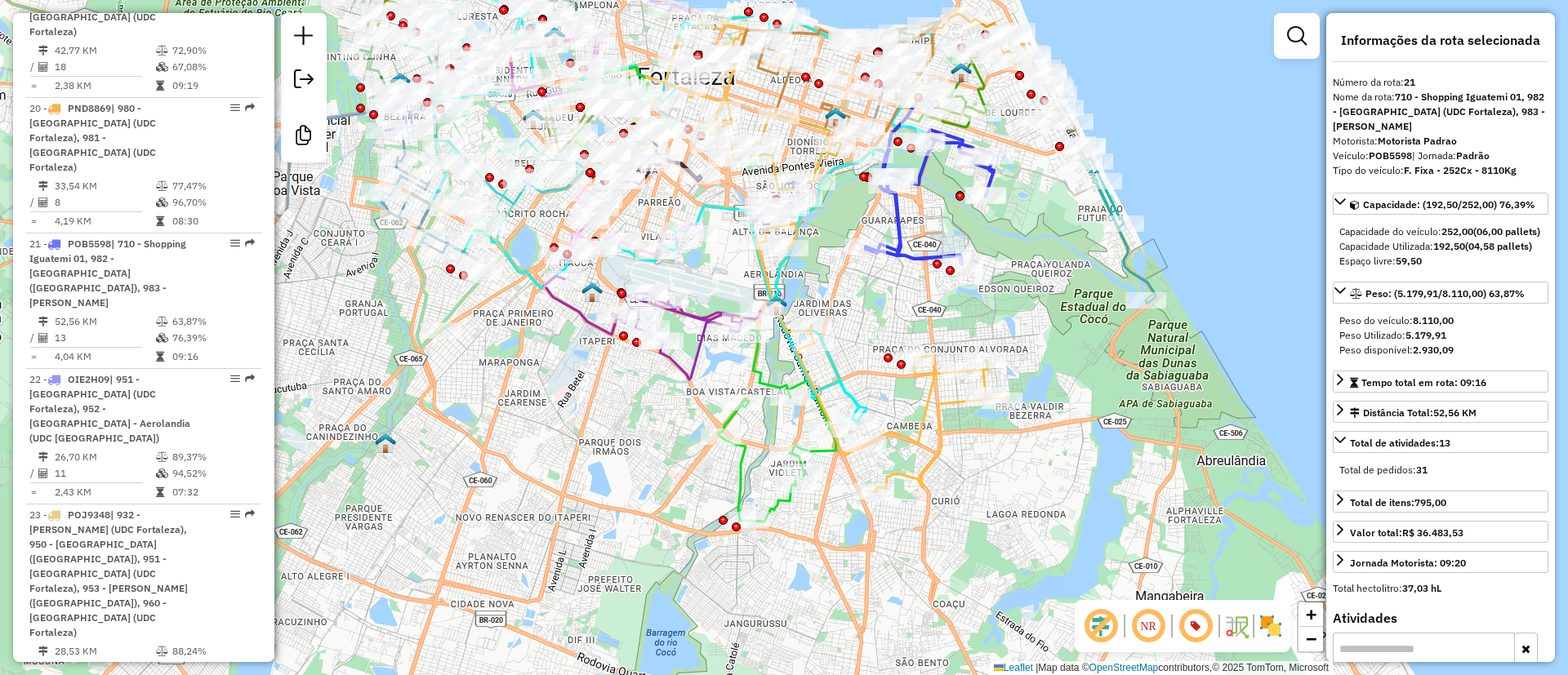
drag, startPoint x: 1405, startPoint y: 459, endPoint x: 1466, endPoint y: 477, distance: 63.6
click at [1466, 477] on div "Capacidade: (192,50/252,00) 76,39% Capacidade do veículo: 252,00 (06,00 pallets…" at bounding box center [1440, 386] width 216 height 387
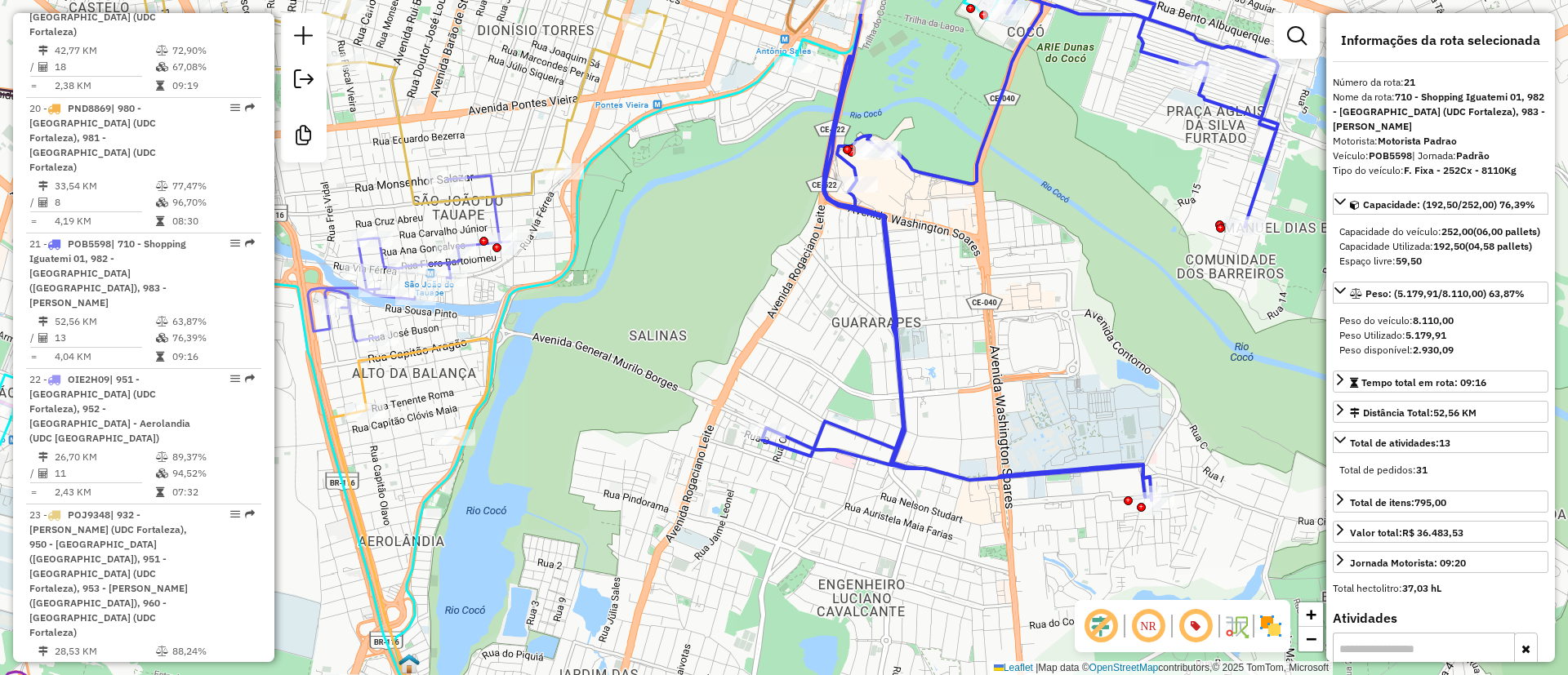
drag, startPoint x: 950, startPoint y: 234, endPoint x: 954, endPoint y: 315, distance: 81.1
click at [954, 315] on div "Janela de atendimento Grade de atendimento Capacidade Transportadoras Veículos …" at bounding box center [784, 337] width 1568 height 675
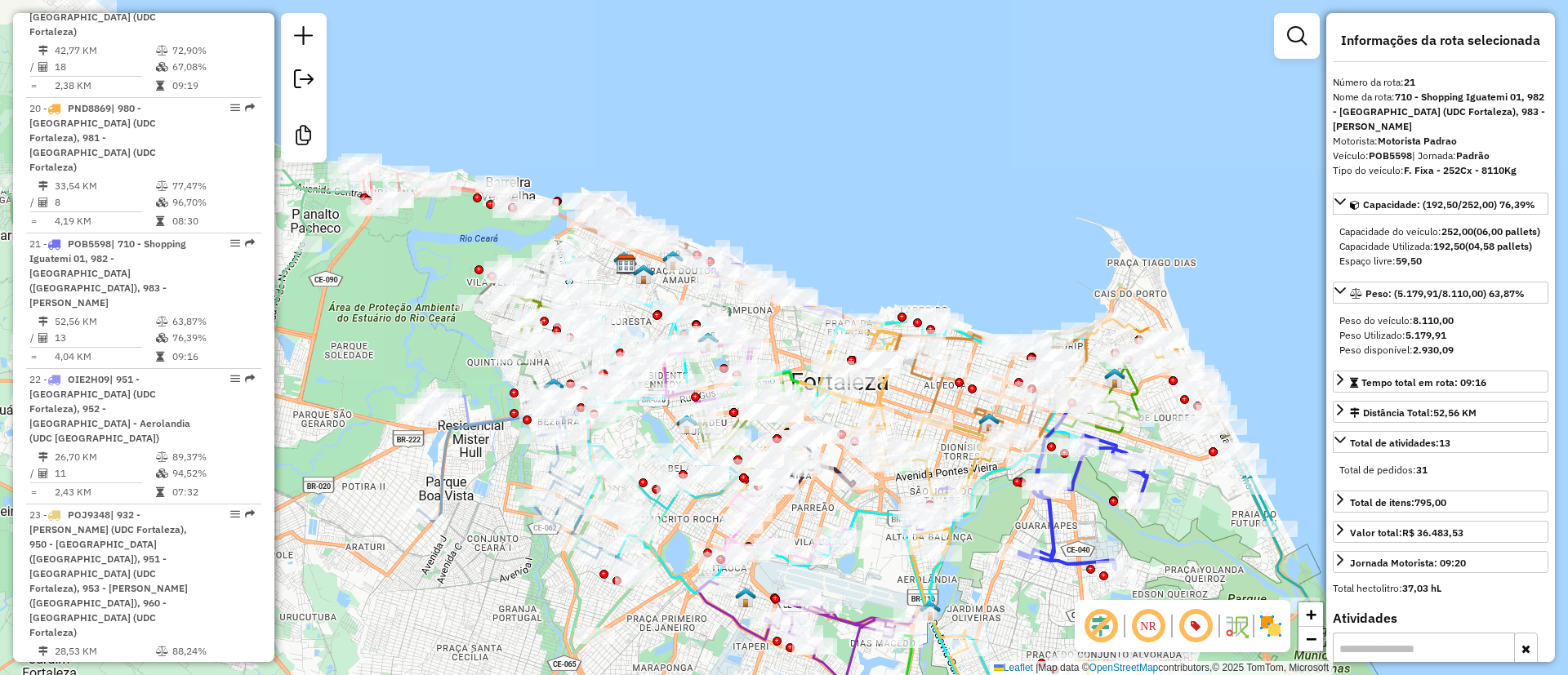
drag, startPoint x: 771, startPoint y: 85, endPoint x: 808, endPoint y: 305, distance: 223.1
click at [808, 305] on div "Janela de atendimento Grade de atendimento Capacidade Transportadoras Veículos …" at bounding box center [784, 337] width 1568 height 675
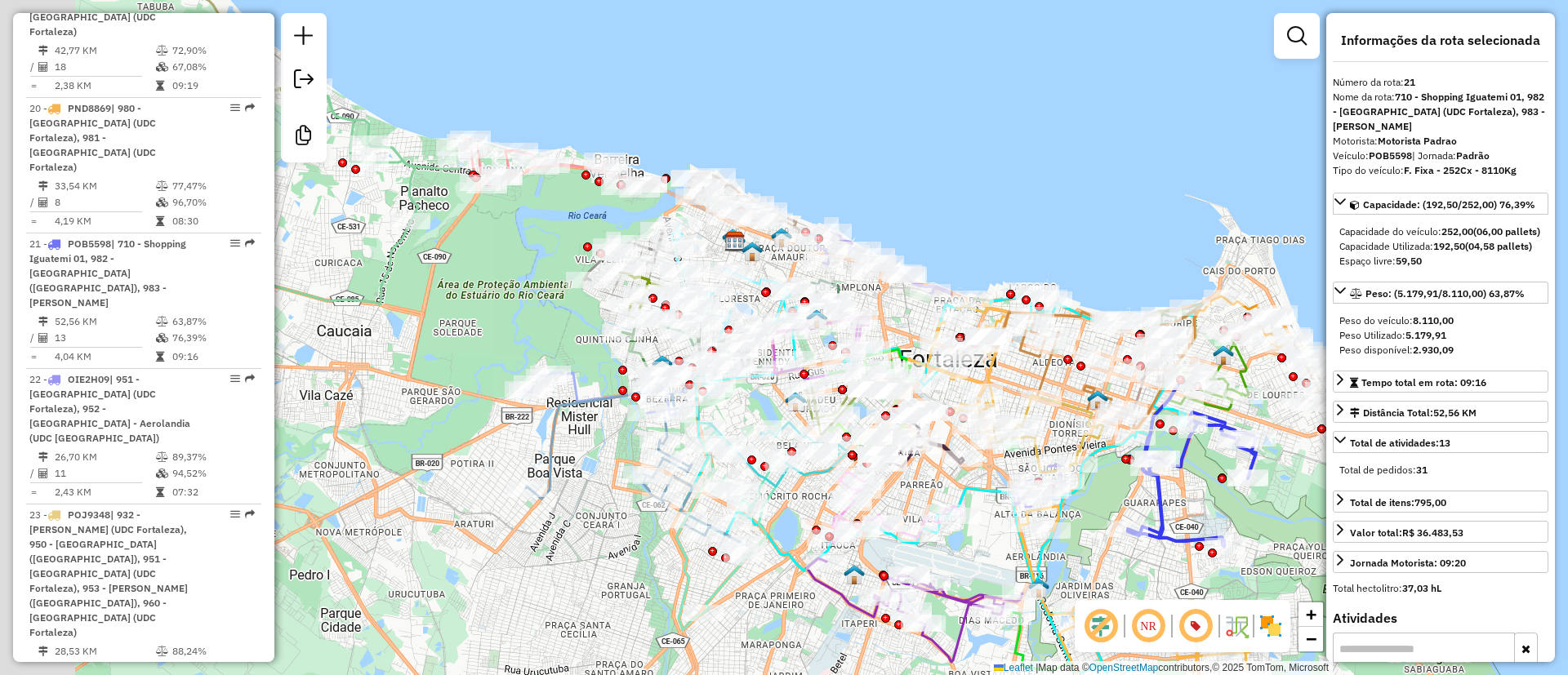
drag, startPoint x: 759, startPoint y: 189, endPoint x: 858, endPoint y: 88, distance: 141.4
click at [856, 88] on div "Janela de atendimento Grade de atendimento Capacidade Transportadoras Veículos …" at bounding box center [784, 337] width 1568 height 675
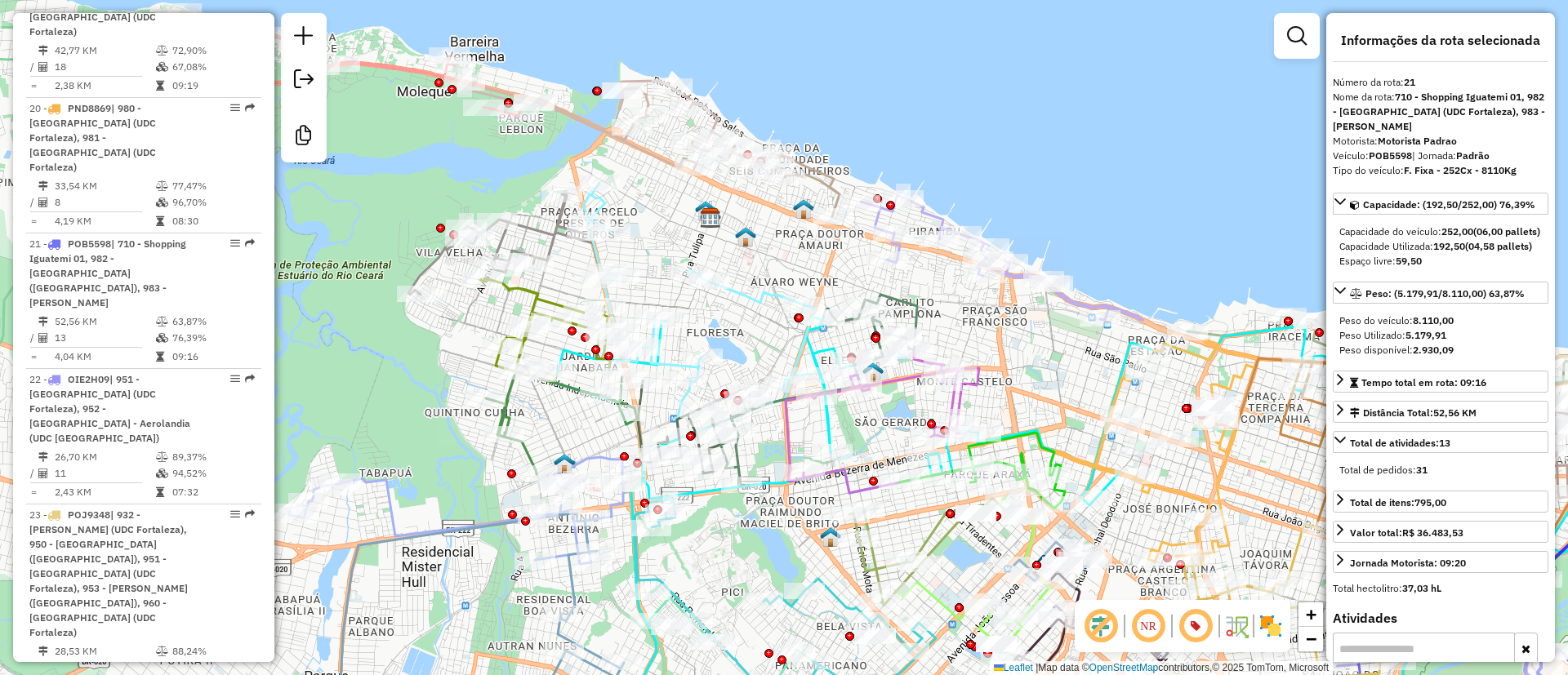
click at [816, 180] on icon at bounding box center [779, 180] width 121 height 71
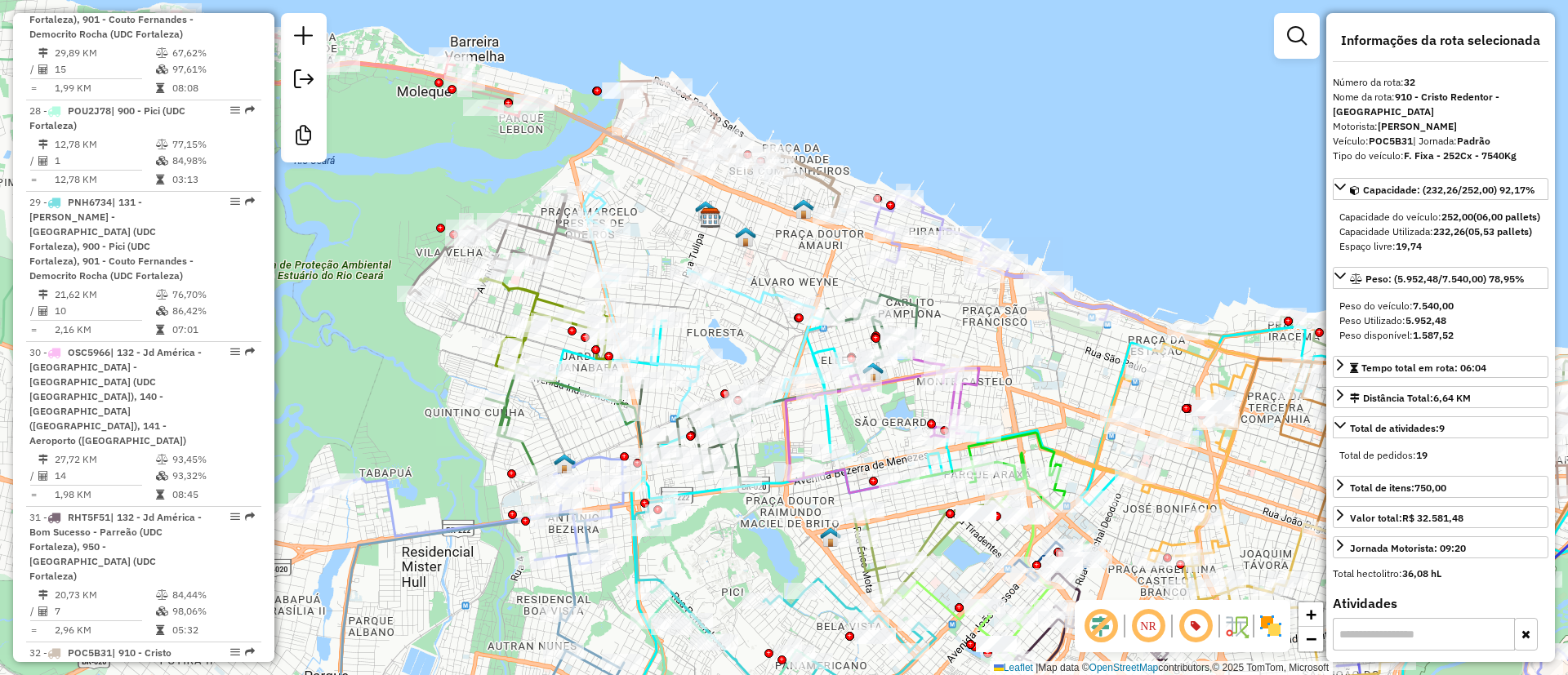
scroll to position [4121, 0]
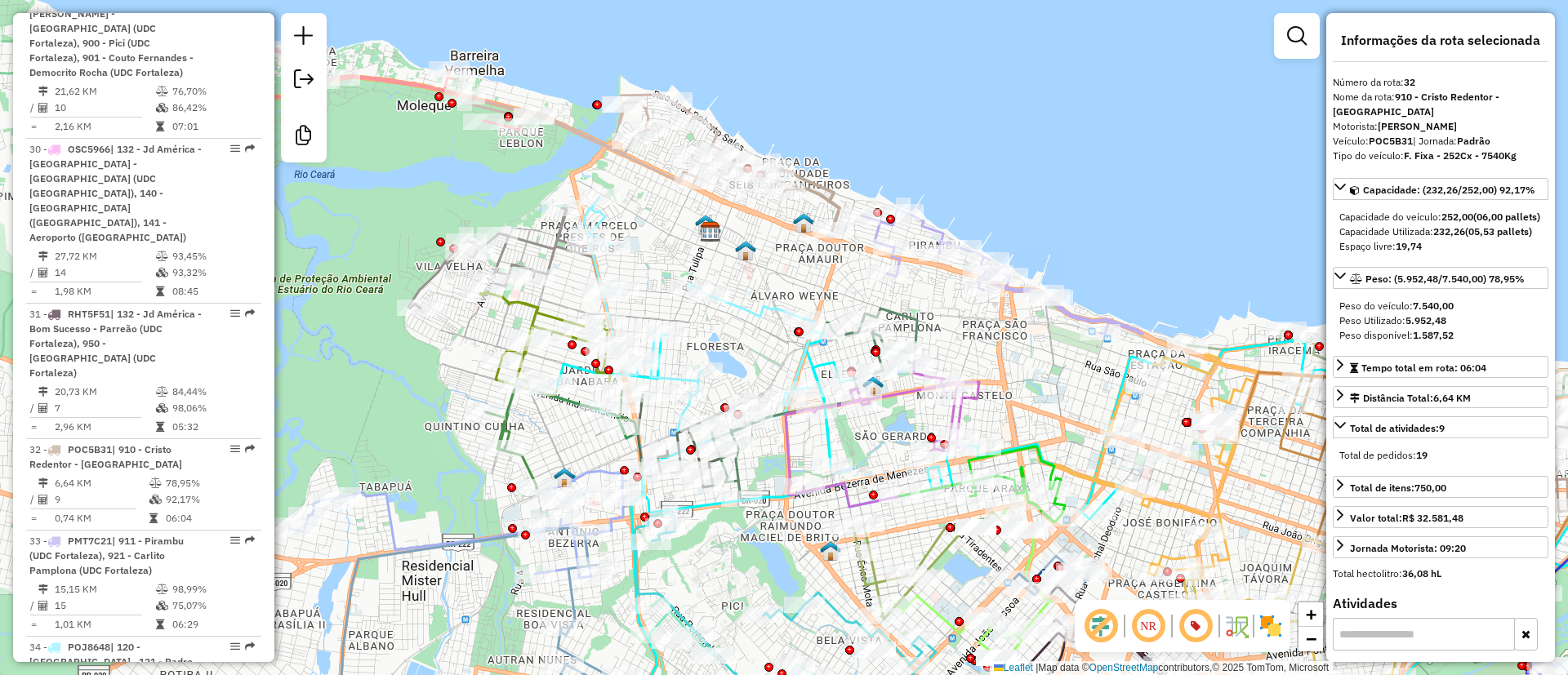
drag, startPoint x: 841, startPoint y: 117, endPoint x: 842, endPoint y: 142, distance: 25.0
click at [842, 142] on div "Janela de atendimento Grade de atendimento Capacidade Transportadoras Veículos …" at bounding box center [784, 337] width 1568 height 675
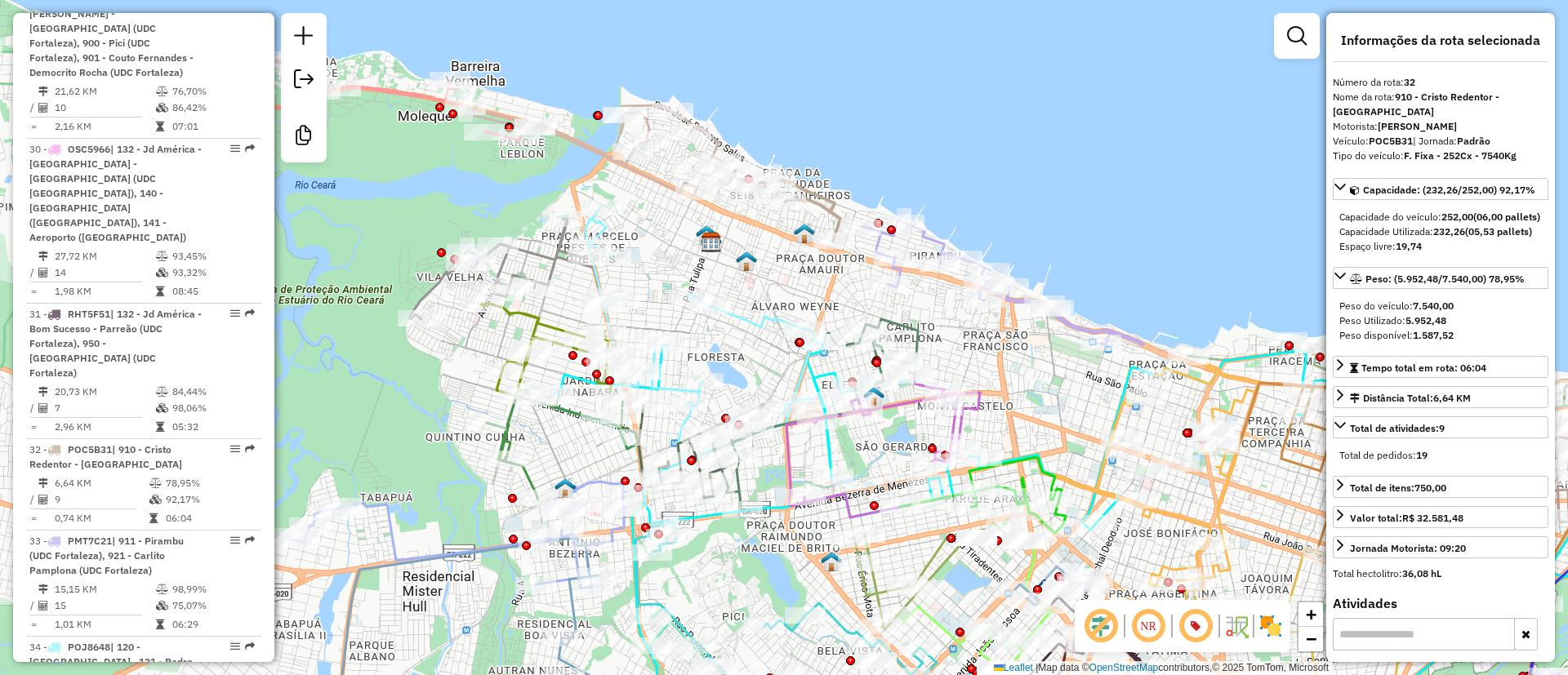
click at [824, 194] on icon at bounding box center [780, 205] width 121 height 71
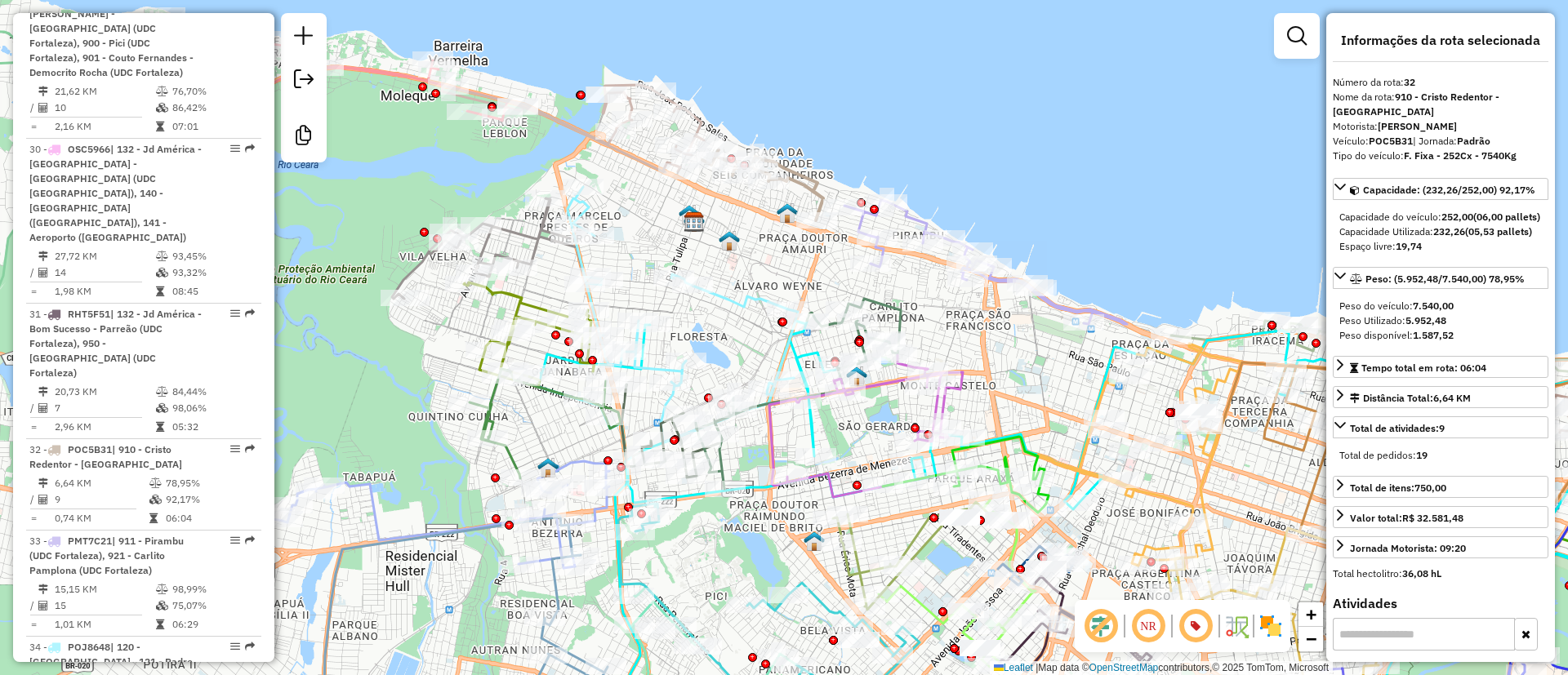
drag, startPoint x: 873, startPoint y: 169, endPoint x: 832, endPoint y: 122, distance: 62.4
click at [832, 122] on div "Janela de atendimento Grade de atendimento Capacidade Transportadoras Veículos …" at bounding box center [784, 337] width 1568 height 675
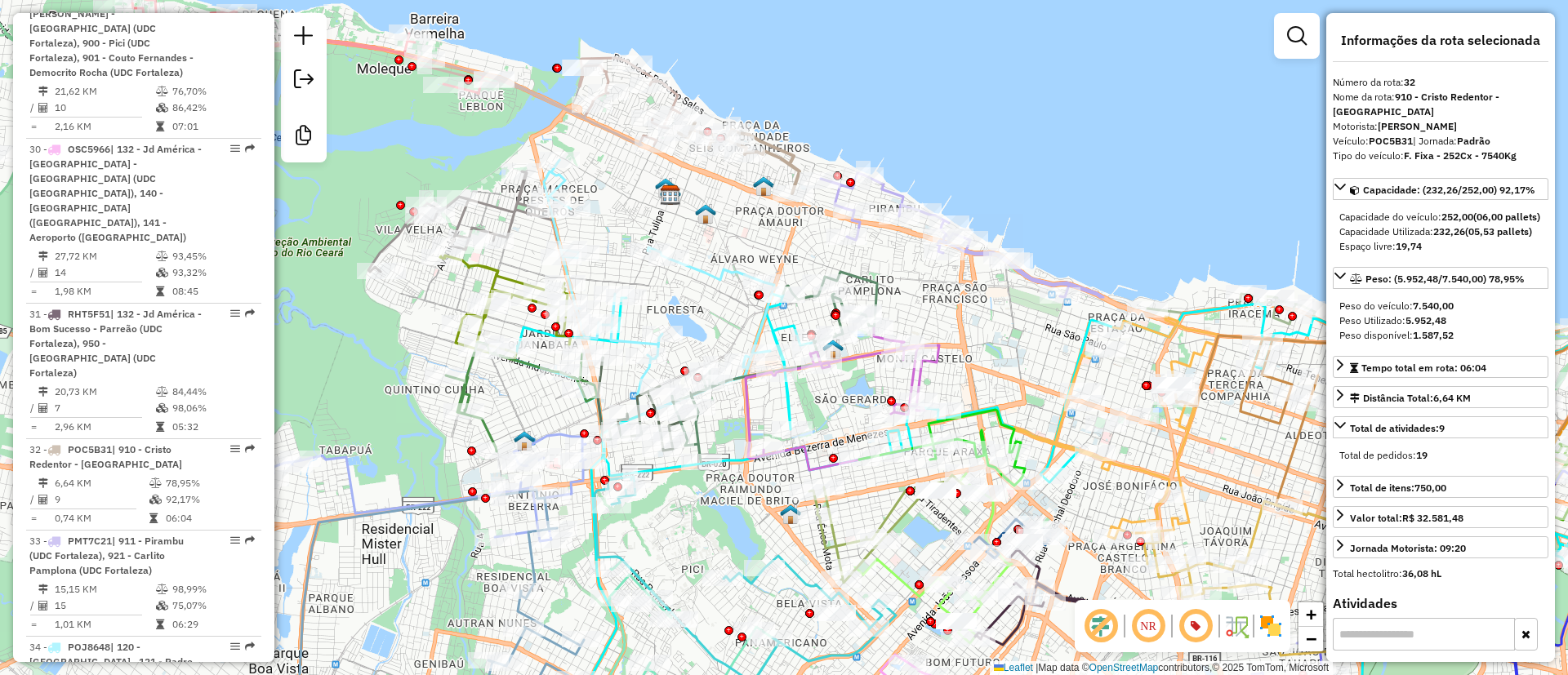
drag, startPoint x: 889, startPoint y: 189, endPoint x: 900, endPoint y: 184, distance: 12.1
click at [889, 188] on icon at bounding box center [962, 236] width 283 height 124
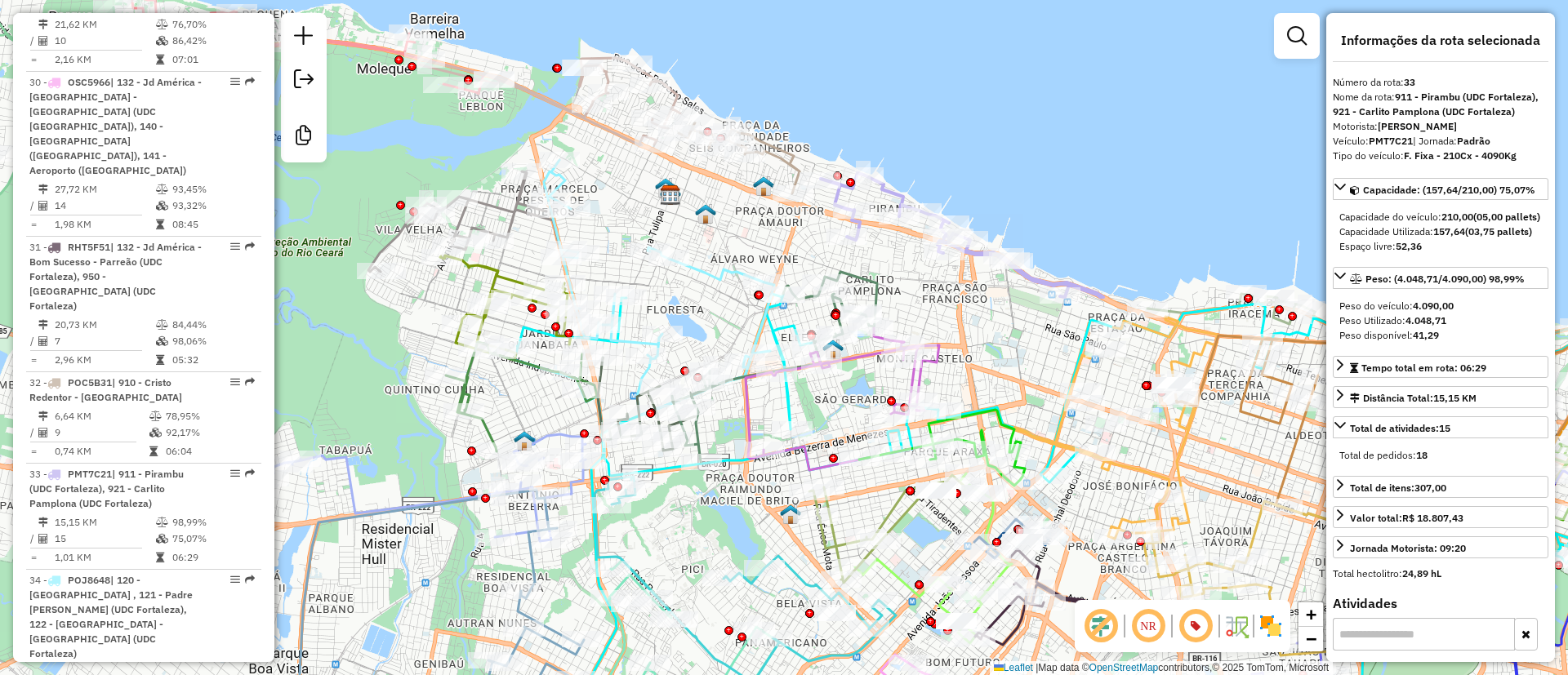
drag, startPoint x: 965, startPoint y: 155, endPoint x: 940, endPoint y: 45, distance: 112.8
click at [940, 47] on div "Janela de atendimento Grade de atendimento Capacidade Transportadoras Veículos …" at bounding box center [784, 337] width 1568 height 675
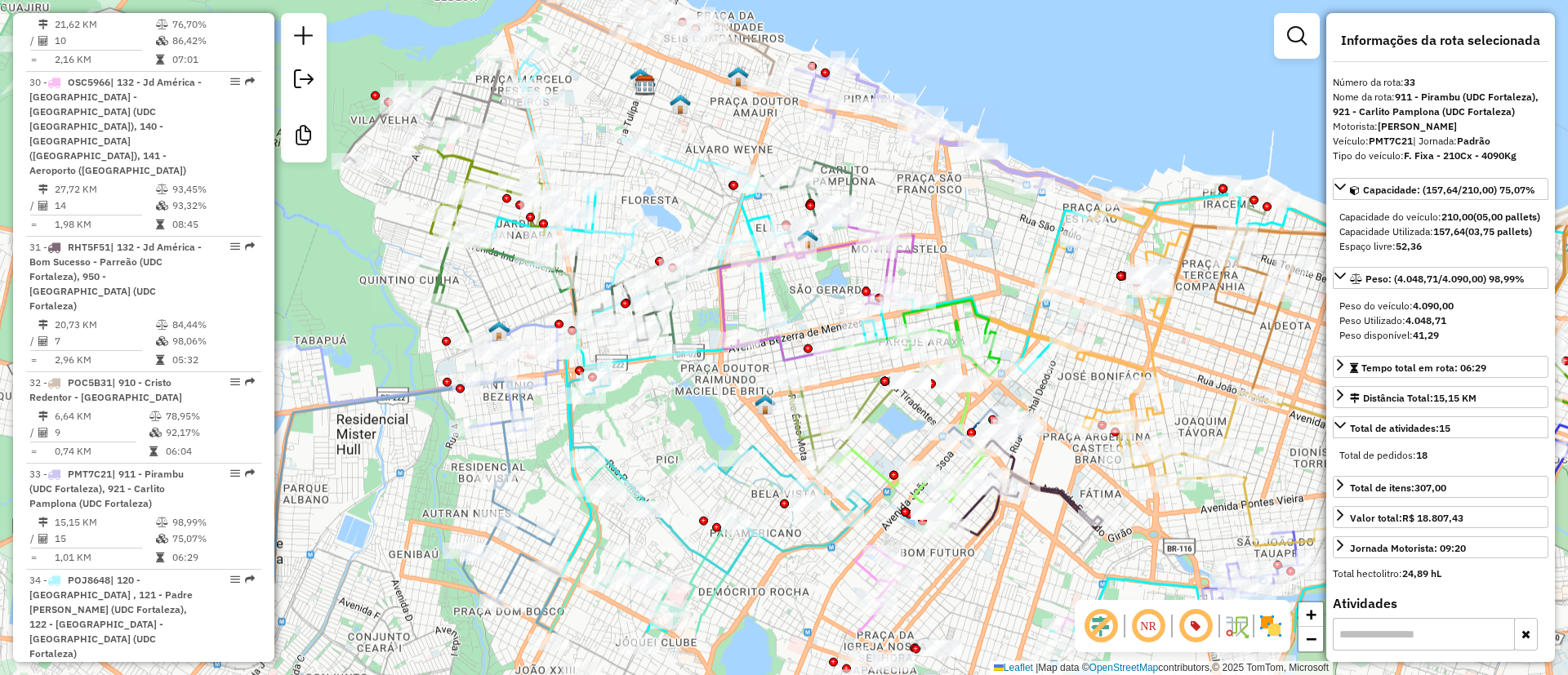
scroll to position [4213, 0]
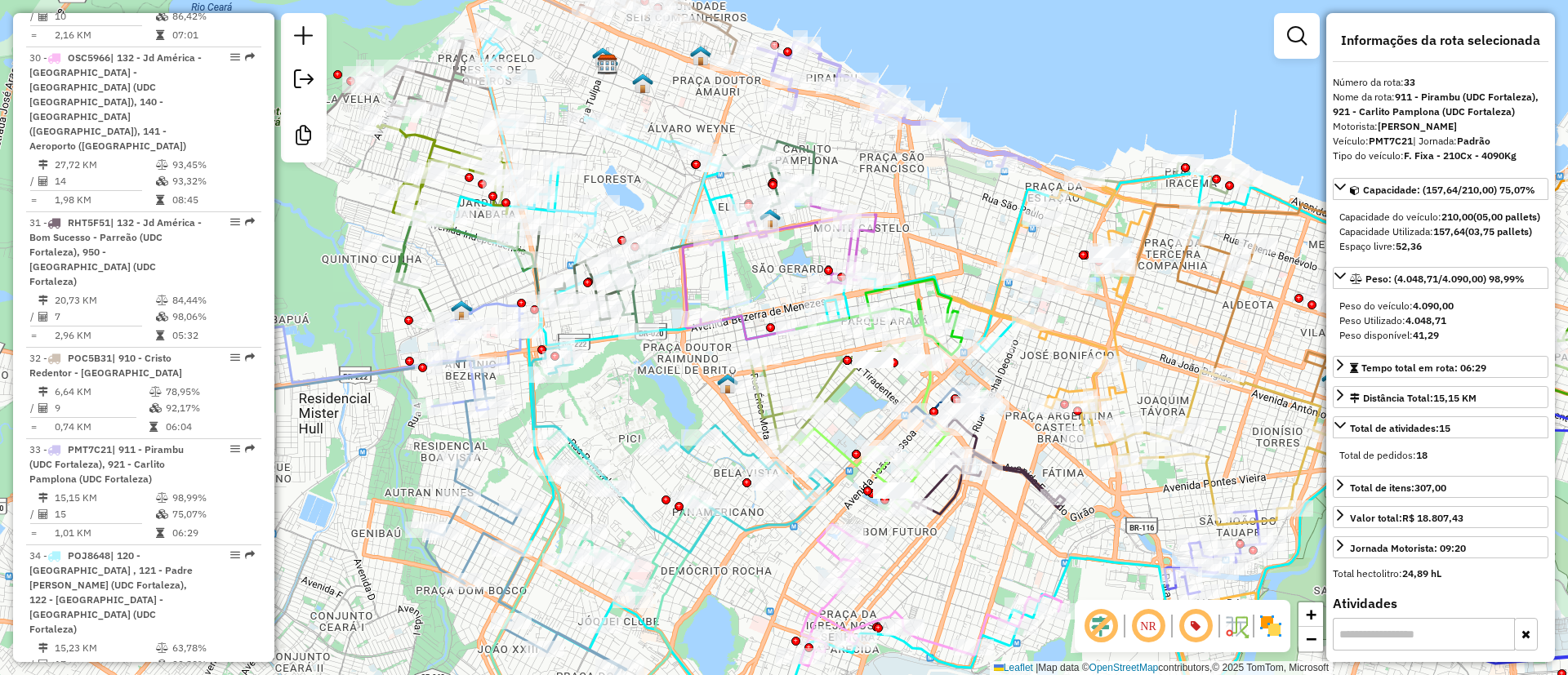
drag, startPoint x: 938, startPoint y: 167, endPoint x: 826, endPoint y: 90, distance: 135.9
click at [830, 93] on div "Rota 33 - Placa PMT7C21 51365822 - CICERO OLIVEIRA CARD Rota 33 - Placa PMT7C21…" at bounding box center [784, 337] width 1568 height 675
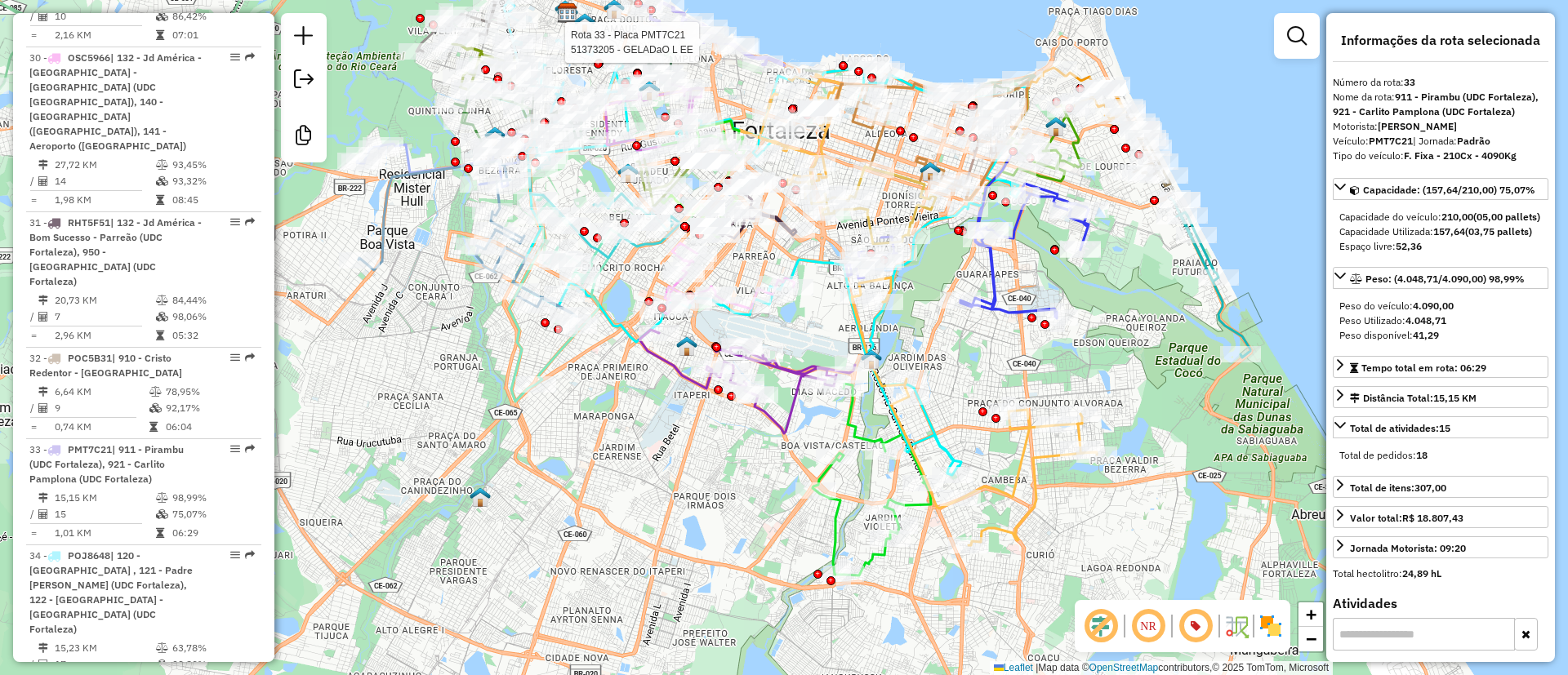
drag, startPoint x: 1216, startPoint y: 377, endPoint x: 1051, endPoint y: 355, distance: 166.5
click at [1069, 352] on div "Rota 33 - Placa PMT7C21 51373205 - GELADaO L EE Janela de atendimento Grade de …" at bounding box center [784, 337] width 1568 height 675
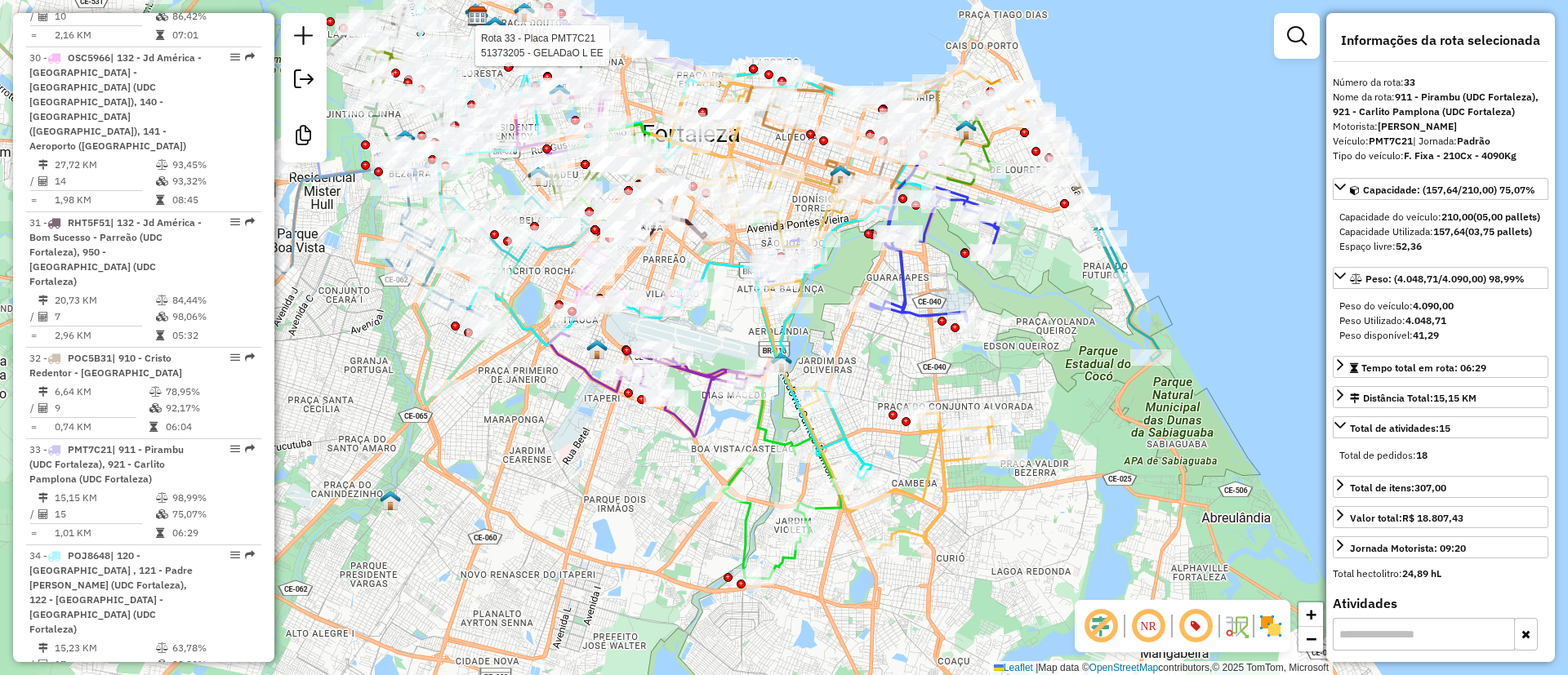
drag, startPoint x: 1055, startPoint y: 285, endPoint x: 1036, endPoint y: 339, distance: 57.2
click at [1036, 339] on div "Rota 33 - Placa PMT7C21 51373205 - GELADaO L EE Janela de atendimento Grade de …" at bounding box center [784, 337] width 1568 height 675
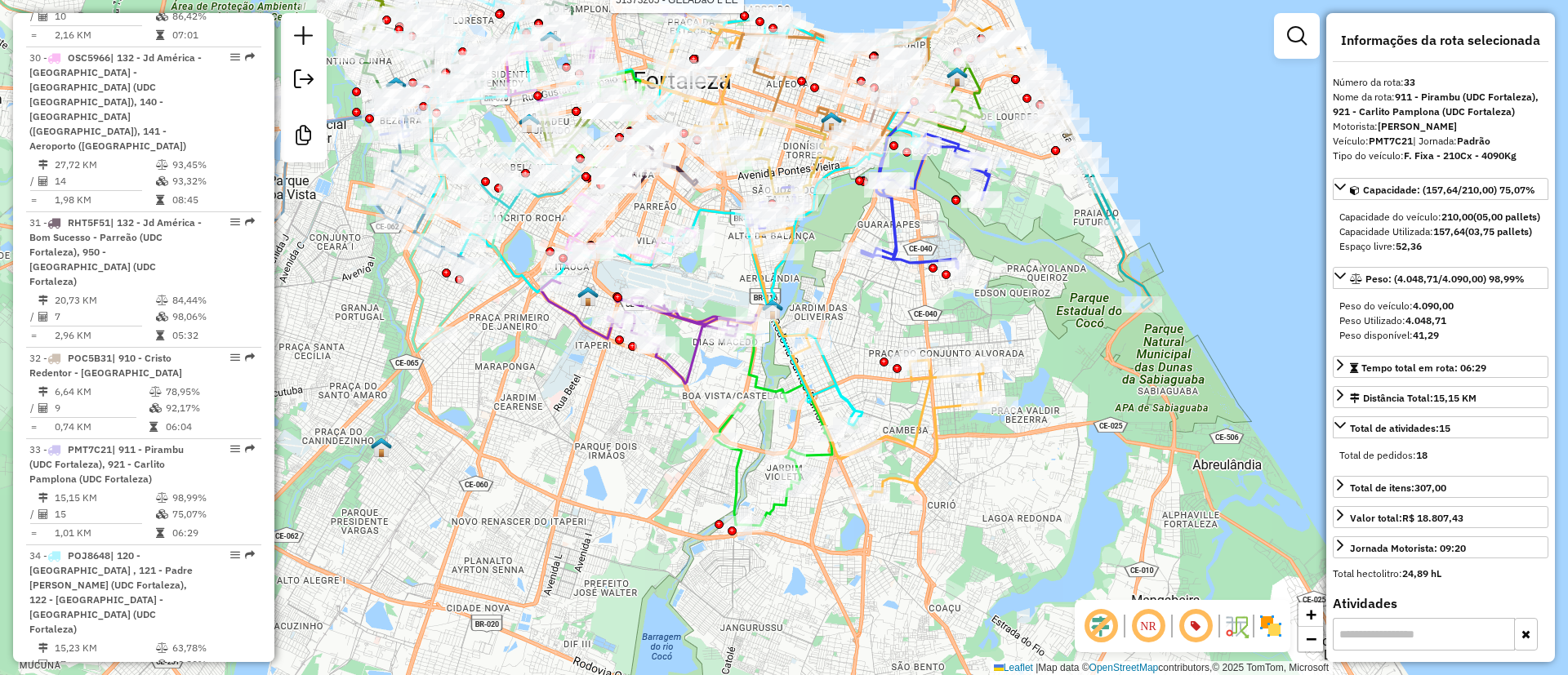
drag, startPoint x: 1035, startPoint y: 293, endPoint x: 1034, endPoint y: 347, distance: 54.0
click at [1040, 340] on div "Rota 33 - Placa PMT7C21 51373205 - GELADaO L EE Janela de atendimento Grade de …" at bounding box center [784, 337] width 1568 height 675
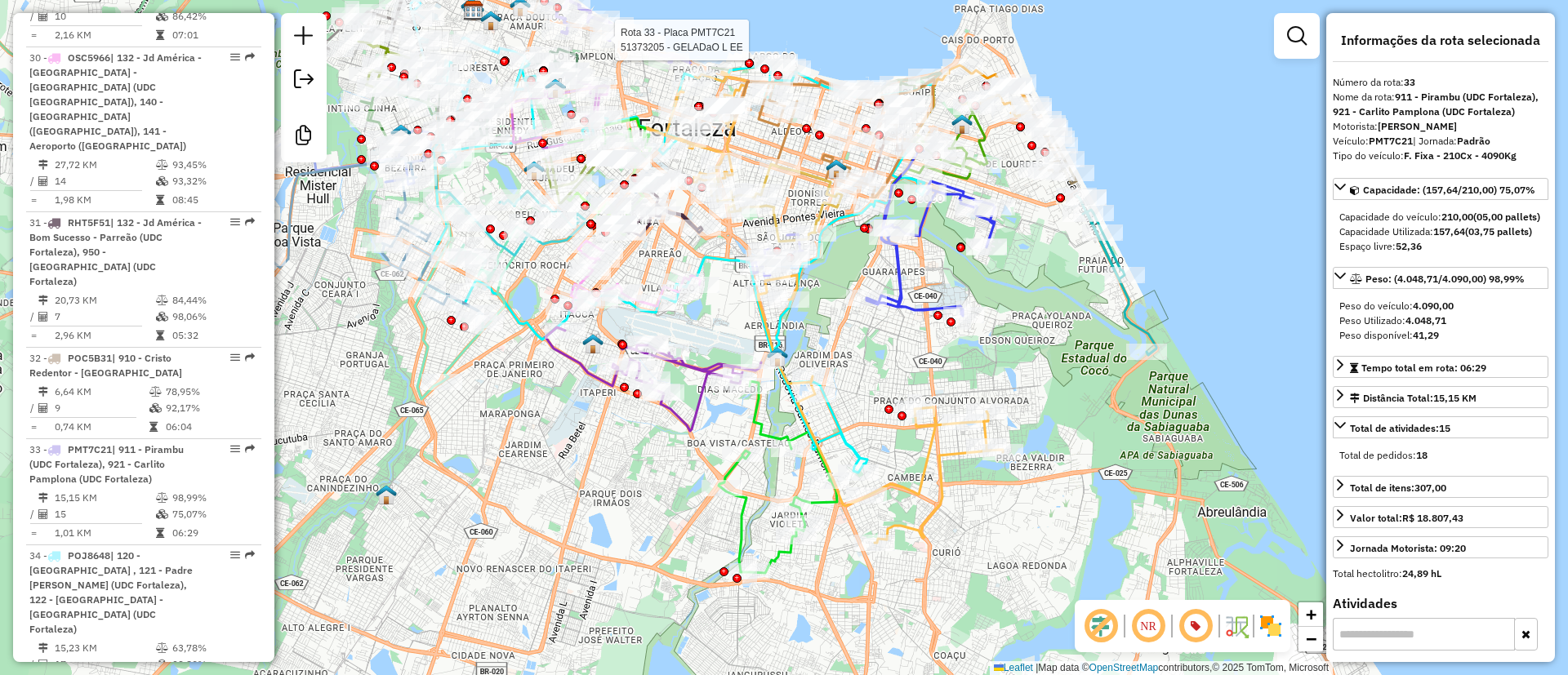
click at [928, 470] on icon at bounding box center [880, 409] width 245 height 268
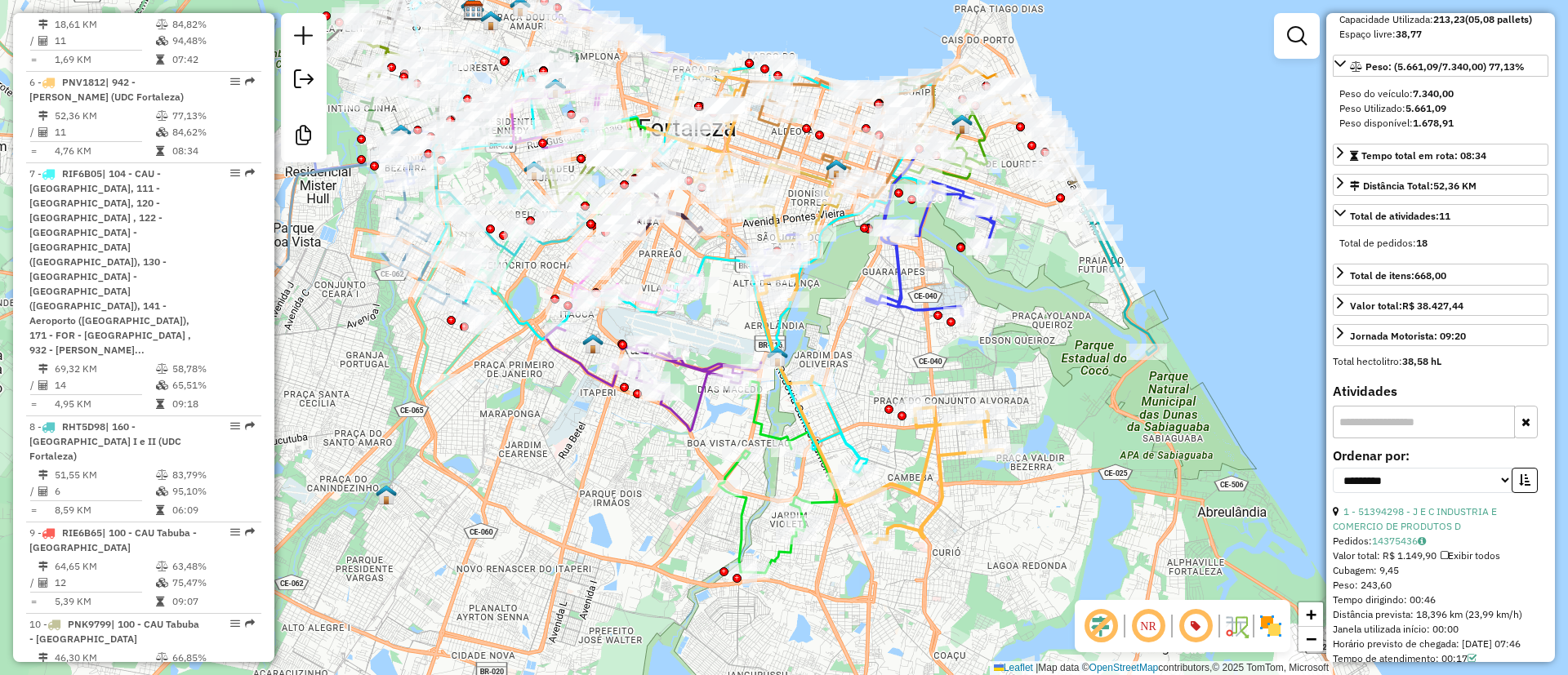
scroll to position [245, 0]
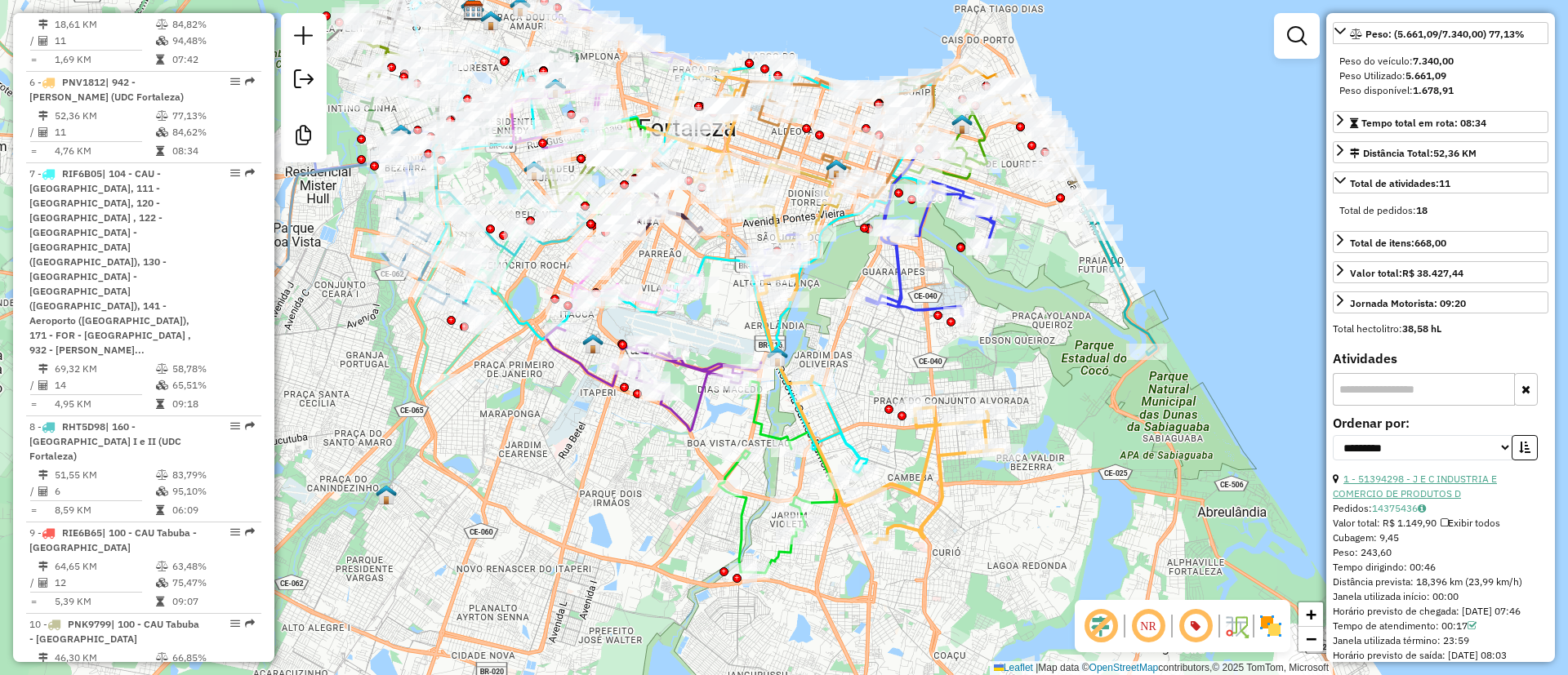
click at [1438, 500] on link "1 - 51394298 - J E C INDUSTRIA E COMERCIO DE PRODUTOS D" at bounding box center [1414, 486] width 165 height 27
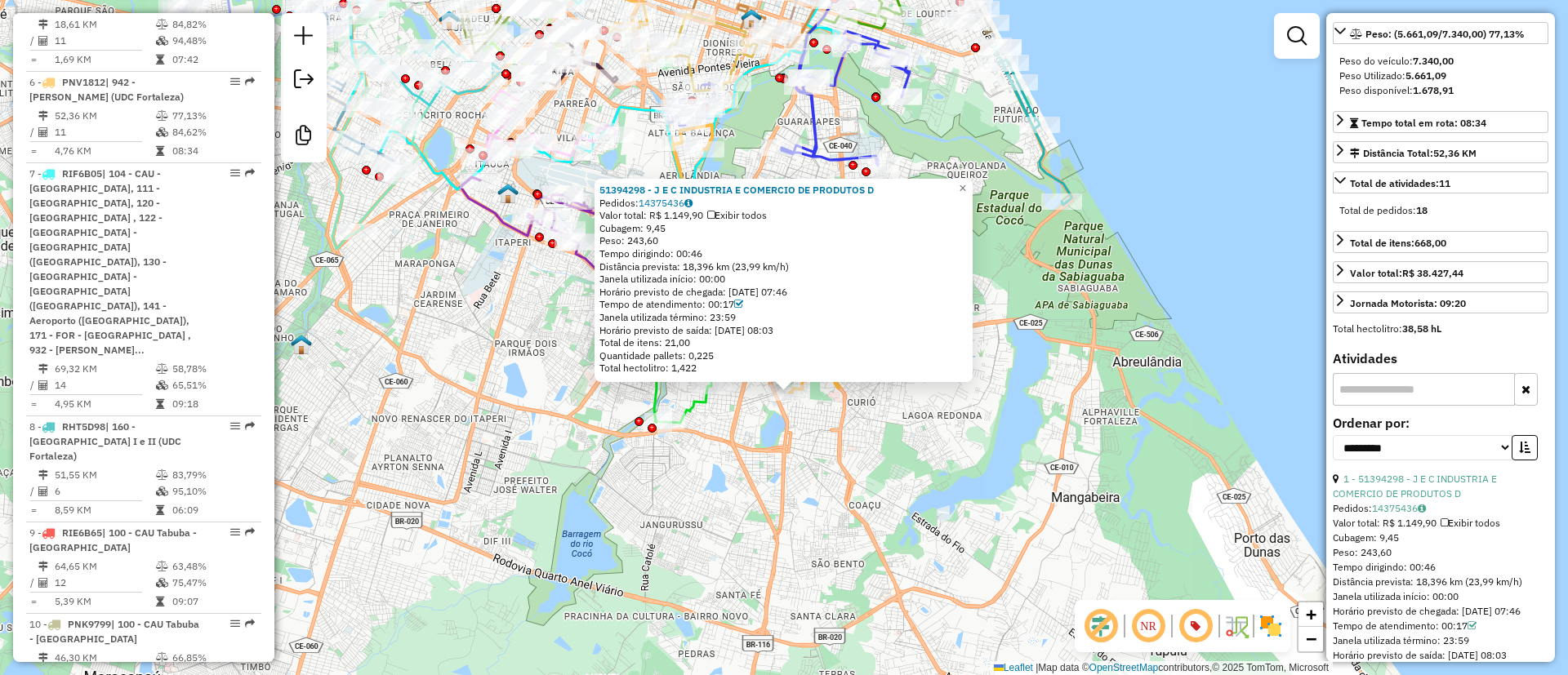
drag, startPoint x: 921, startPoint y: 450, endPoint x: 932, endPoint y: 492, distance: 43.4
click at [932, 492] on div "51394298 - J E C INDUSTRIA E COMERCIO DE PRODUTOS D Pedidos: 14375436 Valor tot…" at bounding box center [784, 337] width 1568 height 675
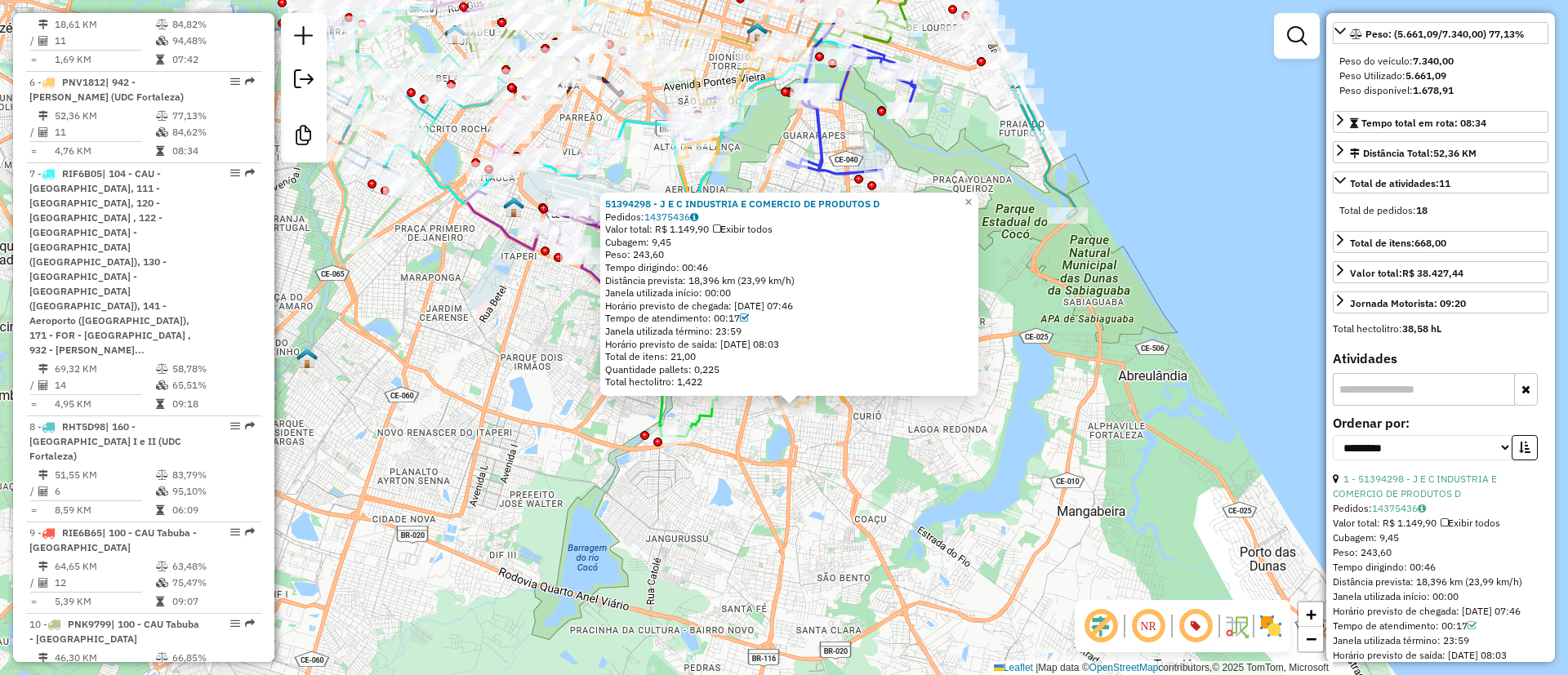
drag, startPoint x: 741, startPoint y: 283, endPoint x: 878, endPoint y: 286, distance: 137.0
click at [878, 286] on div "51394298 - J E C INDUSTRIA E COMERCIO DE PRODUTOS D Pedidos: 14375436 Valor tot…" at bounding box center [789, 293] width 369 height 191
drag, startPoint x: 694, startPoint y: 278, endPoint x: 812, endPoint y: 276, distance: 118.0
click at [812, 276] on div "Distância prevista: 18,396 km (23,99 km/h)" at bounding box center [789, 280] width 369 height 13
click at [972, 197] on span "×" at bounding box center [967, 202] width 7 height 14
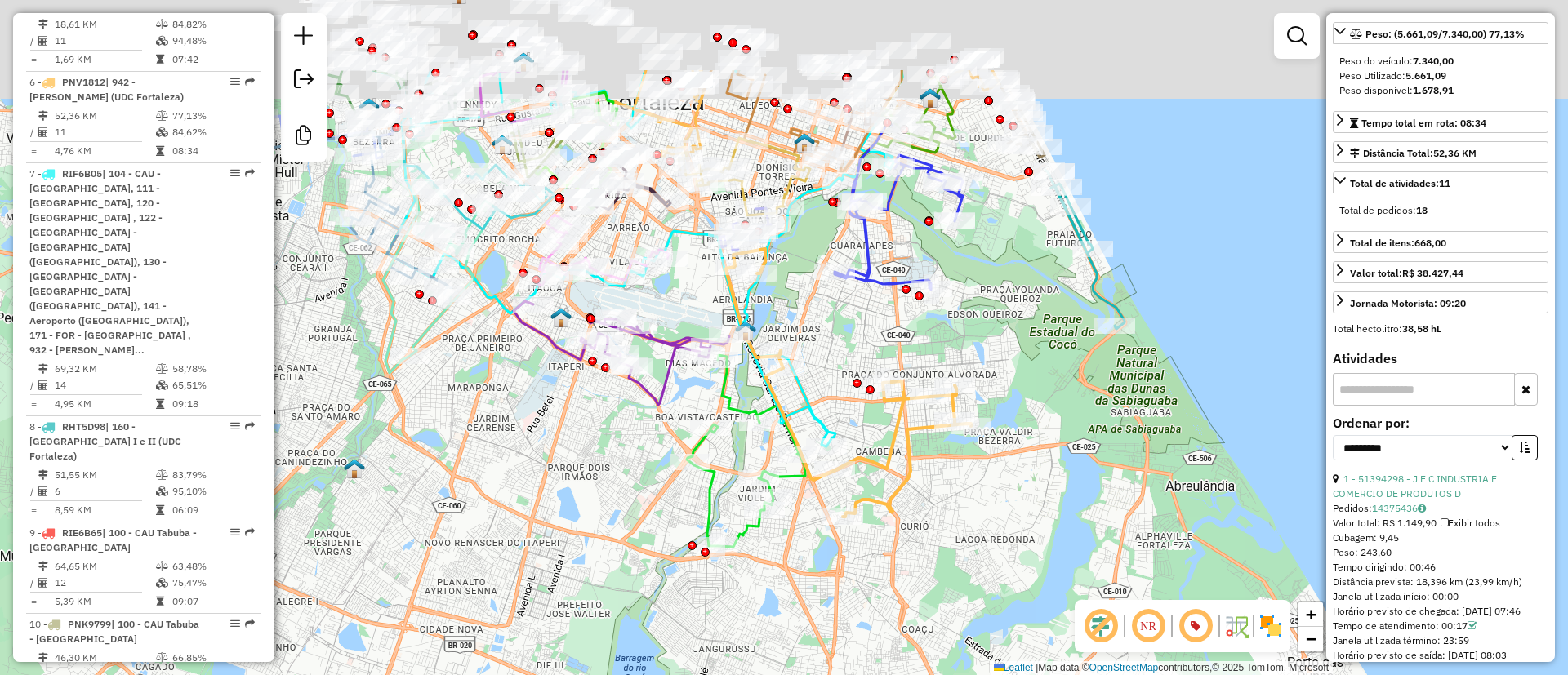
drag, startPoint x: 761, startPoint y: 199, endPoint x: 828, endPoint y: 350, distance: 165.2
click at [828, 350] on div "Janela de atendimento Grade de atendimento Capacidade Transportadoras Veículos …" at bounding box center [784, 337] width 1568 height 675
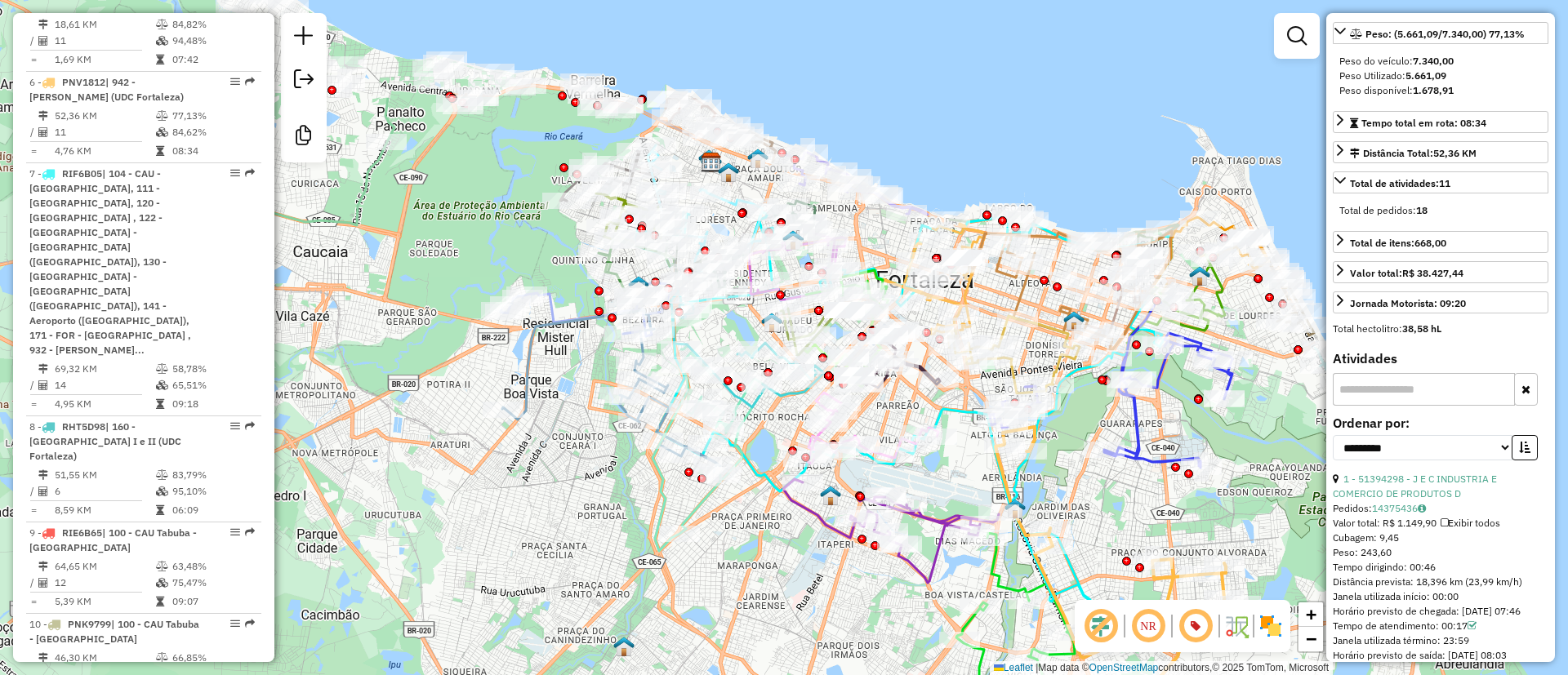
drag, startPoint x: 626, startPoint y: 235, endPoint x: 890, endPoint y: 400, distance: 311.3
click at [890, 400] on div "Janela de atendimento Grade de atendimento Capacidade Transportadoras Veículos …" at bounding box center [784, 337] width 1568 height 675
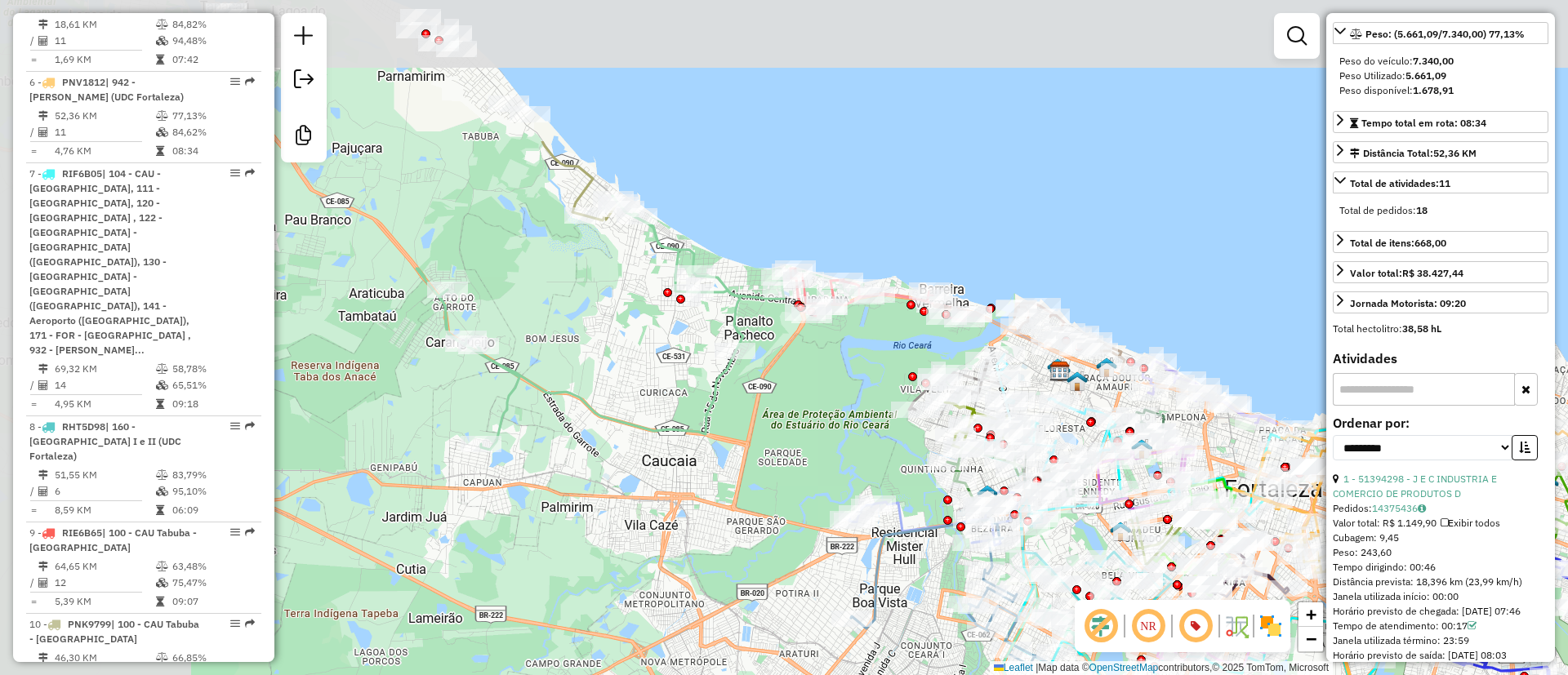
drag, startPoint x: 533, startPoint y: 269, endPoint x: 817, endPoint y: 432, distance: 327.5
click at [817, 432] on div "Janela de atendimento Grade de atendimento Capacidade Transportadoras Veículos …" at bounding box center [784, 337] width 1568 height 675
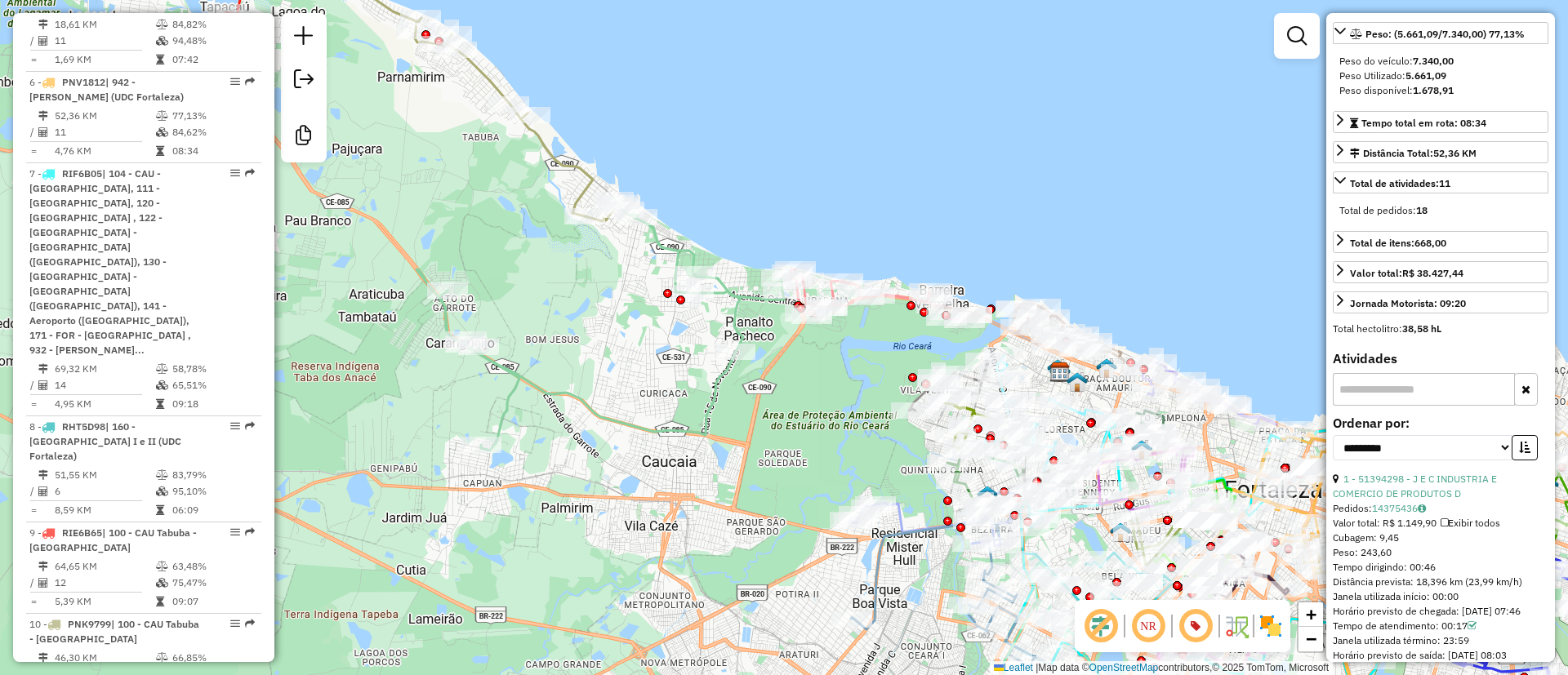
click at [727, 296] on icon at bounding box center [600, 324] width 368 height 254
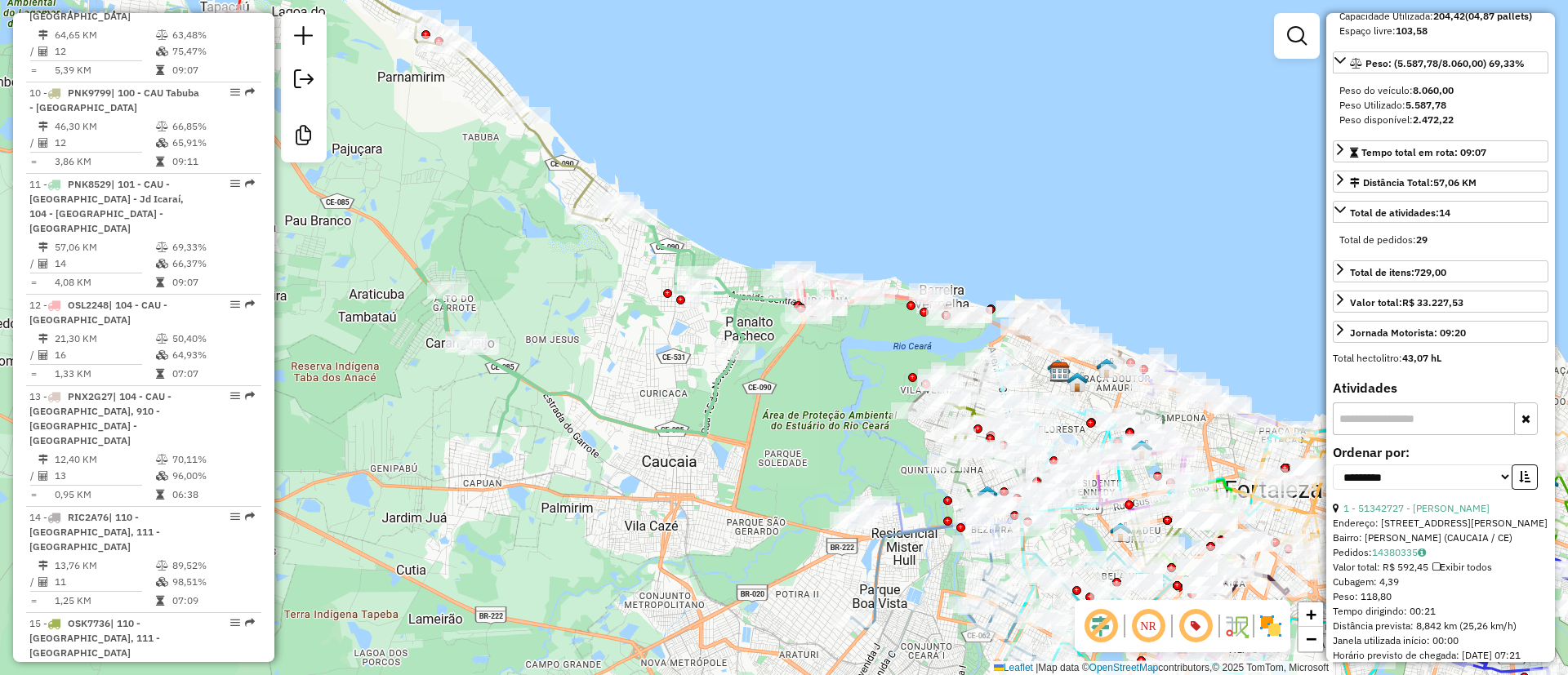
scroll to position [1745, 0]
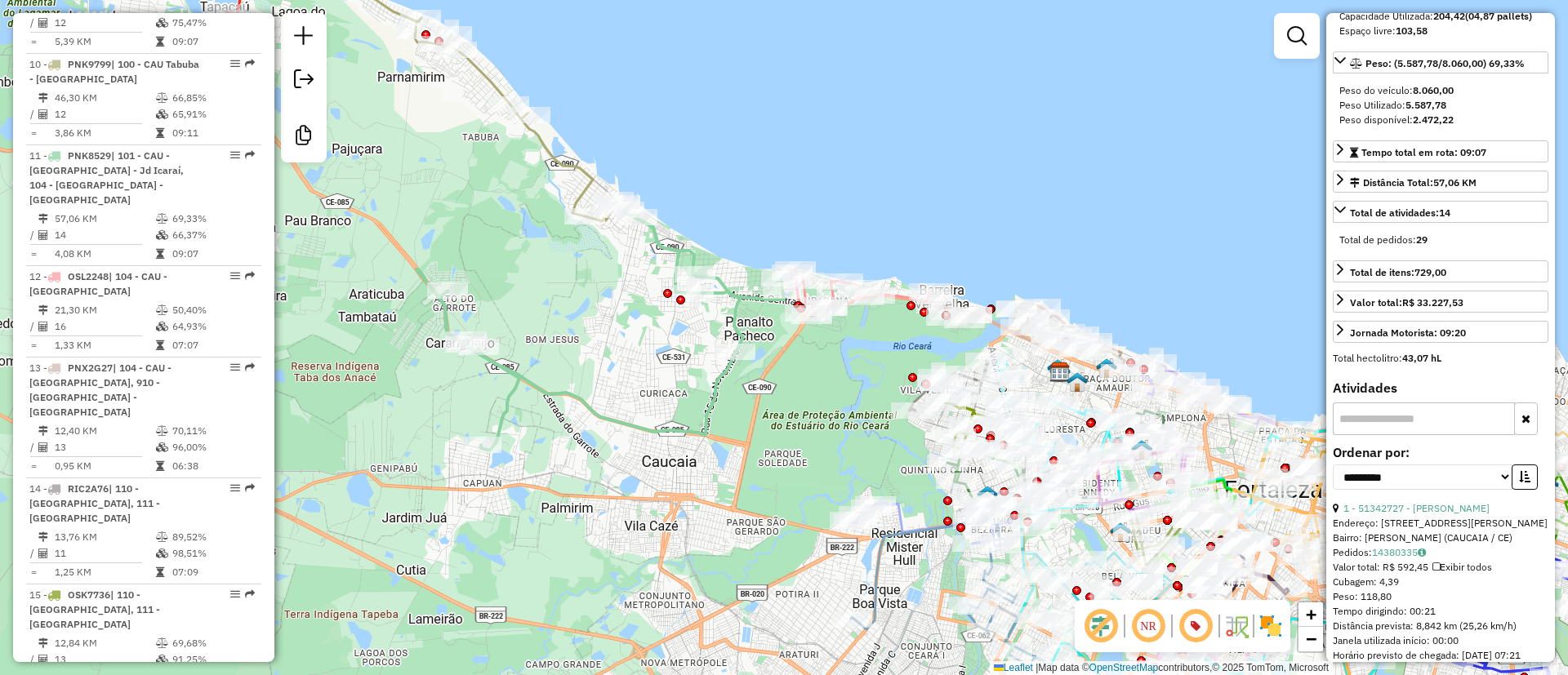
drag, startPoint x: 630, startPoint y: 389, endPoint x: 508, endPoint y: 375, distance: 122.8
click at [513, 373] on div "Janela de atendimento Grade de atendimento Capacidade Transportadoras Veículos …" at bounding box center [784, 337] width 1568 height 675
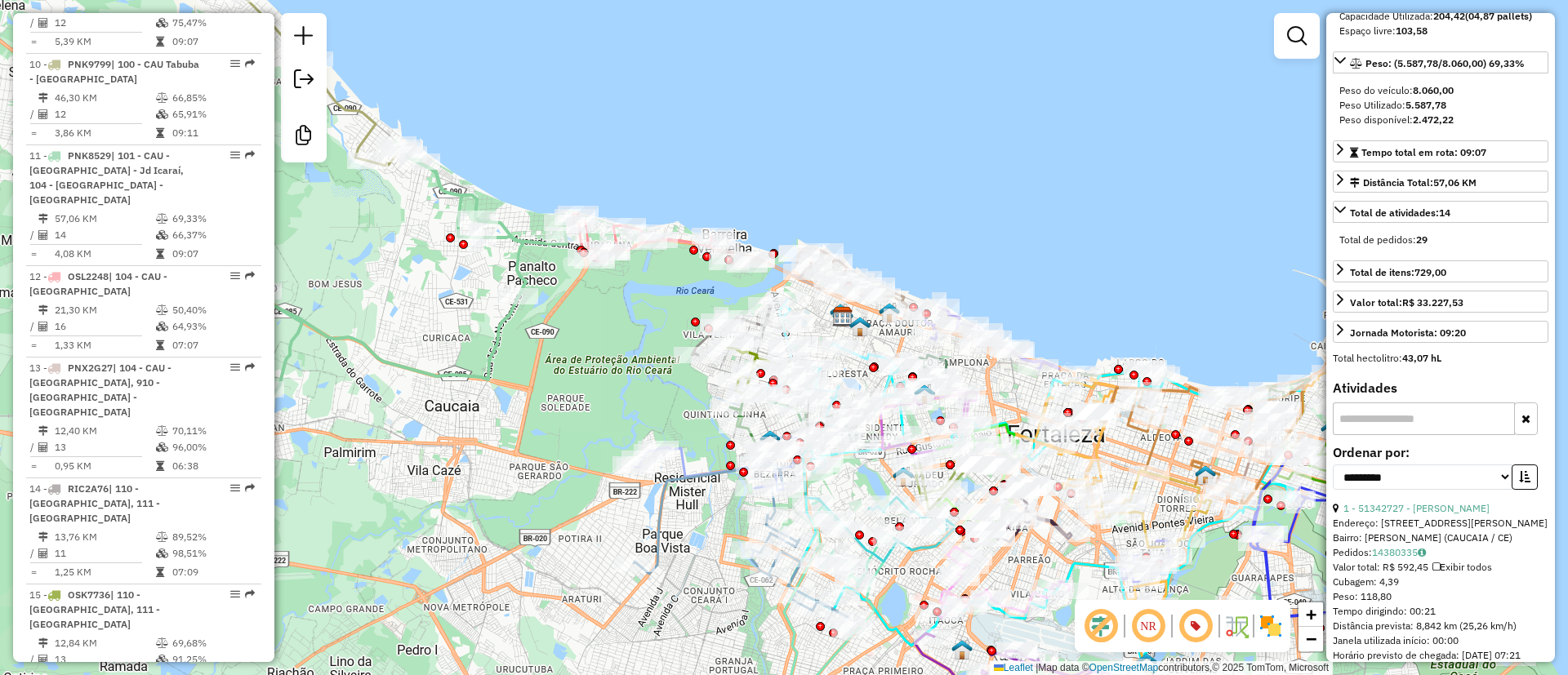
drag, startPoint x: 1009, startPoint y: 269, endPoint x: 875, endPoint y: 221, distance: 142.3
click at [884, 223] on div "Janela de atendimento Grade de atendimento Capacidade Transportadoras Veículos …" at bounding box center [784, 337] width 1568 height 675
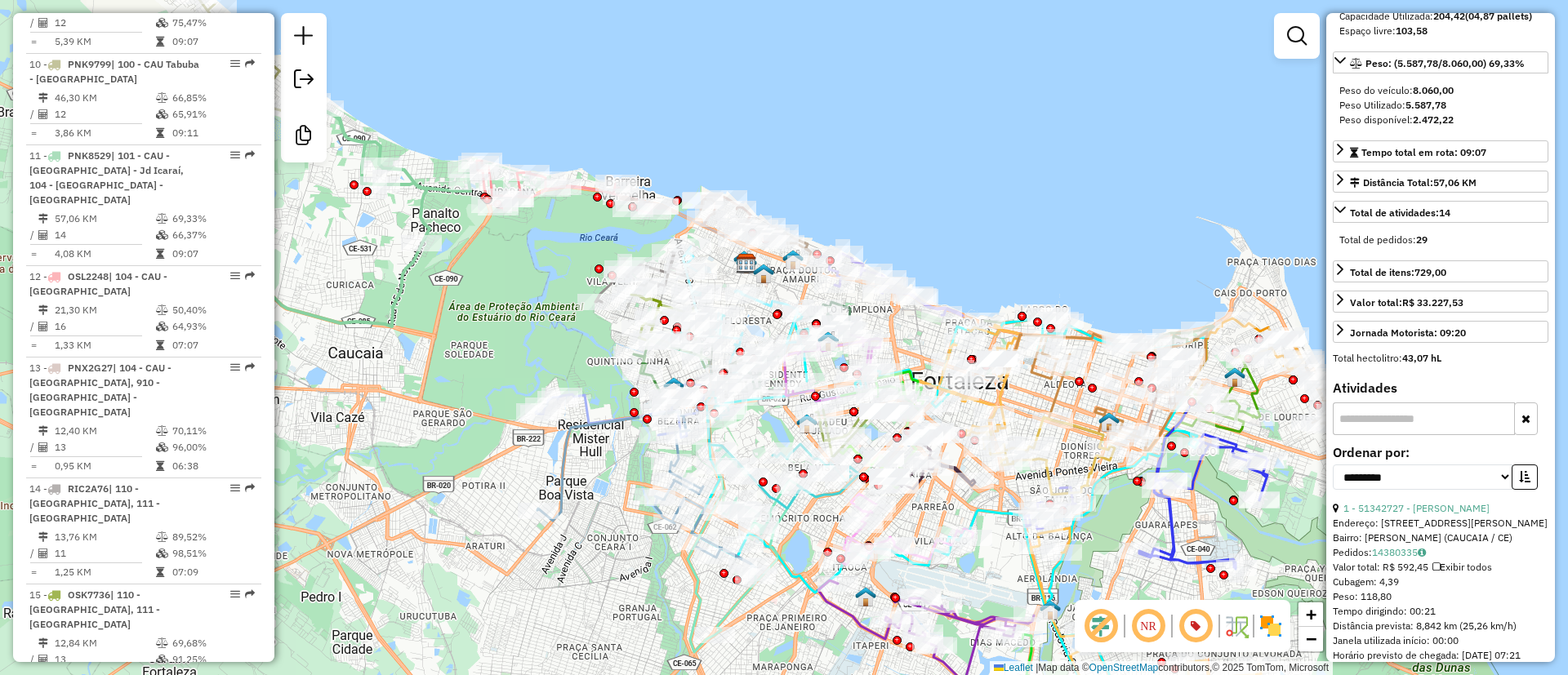
drag, startPoint x: 832, startPoint y: 203, endPoint x: 755, endPoint y: 148, distance: 94.6
click at [759, 157] on div "Janela de atendimento Grade de atendimento Capacidade Transportadoras Veículos …" at bounding box center [784, 337] width 1568 height 675
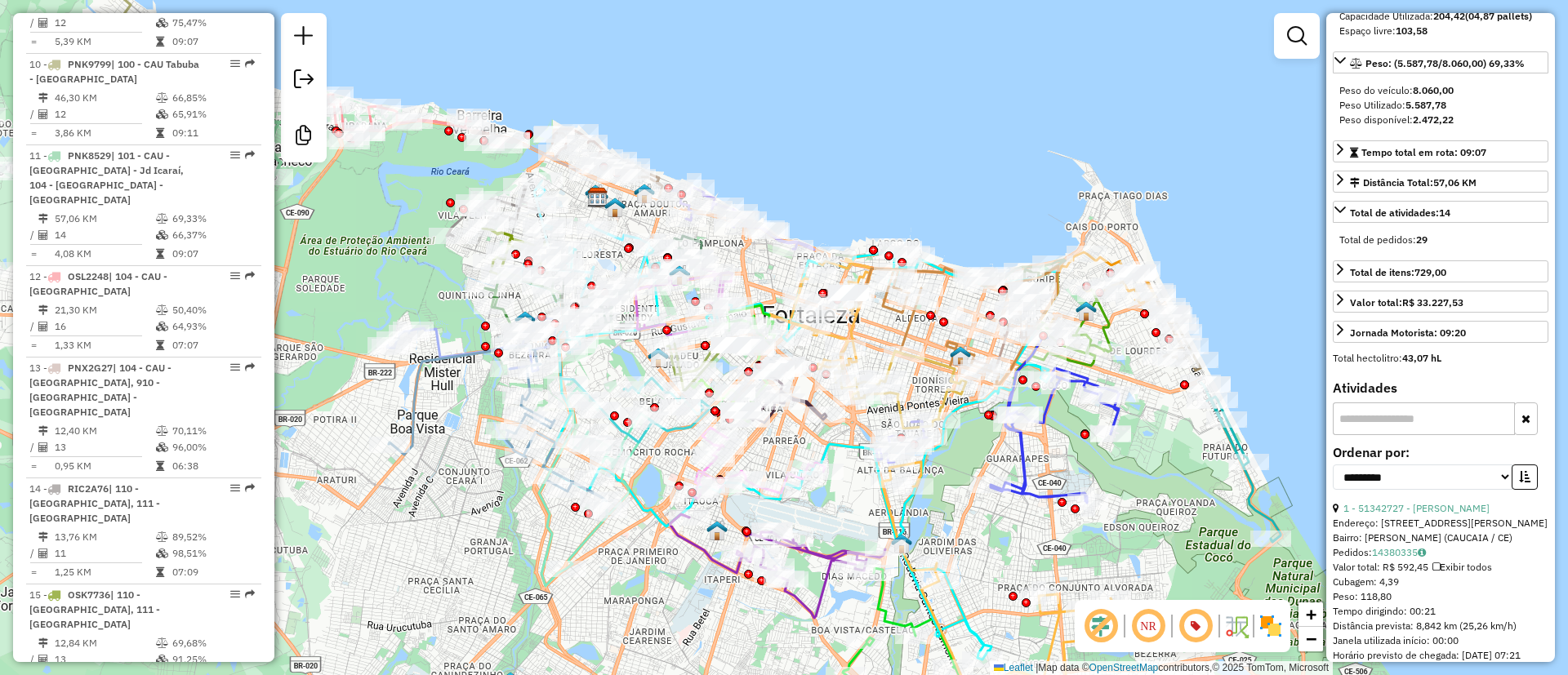
drag, startPoint x: 1090, startPoint y: 186, endPoint x: 1008, endPoint y: 164, distance: 84.9
click at [1008, 164] on div "Janela de atendimento Grade de atendimento Capacidade Transportadoras Veículos …" at bounding box center [784, 337] width 1568 height 675
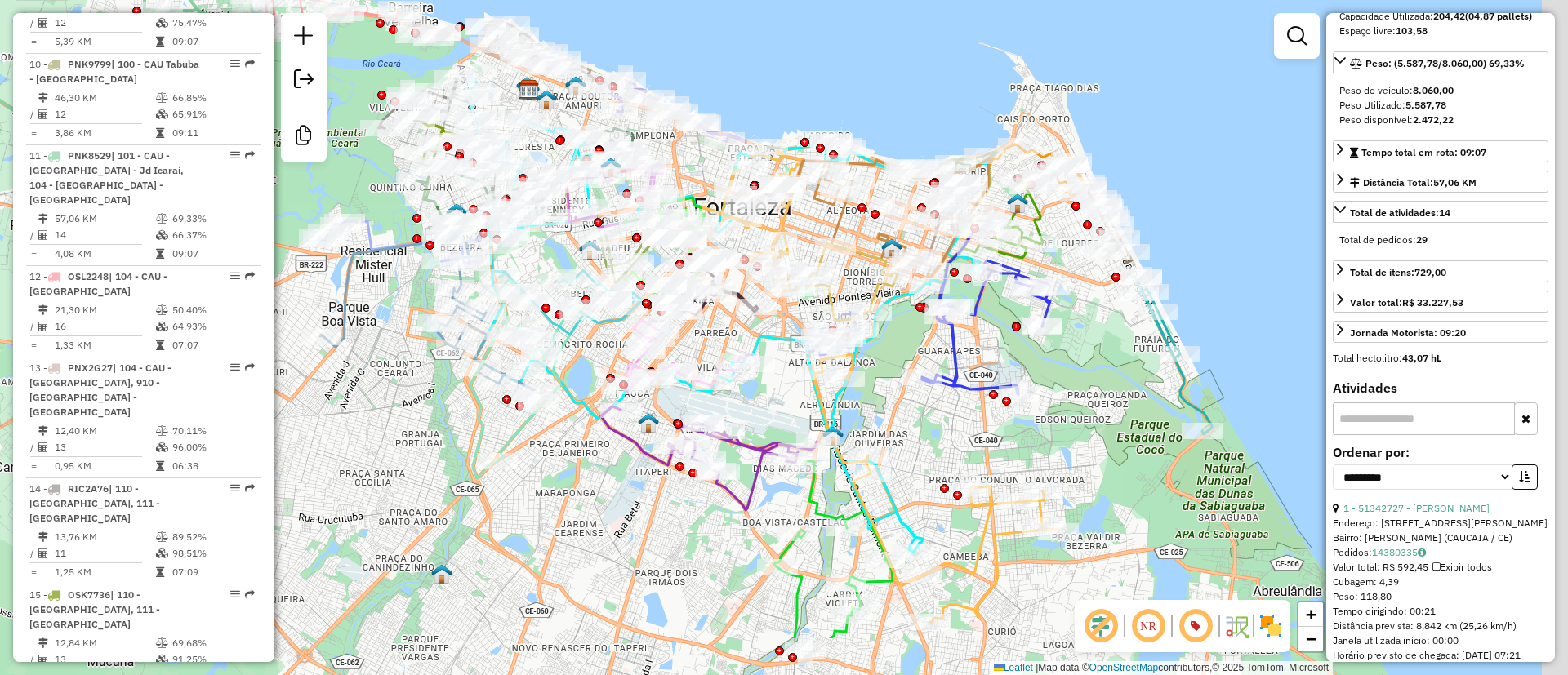
drag, startPoint x: 1184, startPoint y: 488, endPoint x: 1085, endPoint y: 341, distance: 177.2
click at [1091, 346] on div "Janela de atendimento Grade de atendimento Capacidade Transportadoras Veículos …" at bounding box center [784, 337] width 1568 height 675
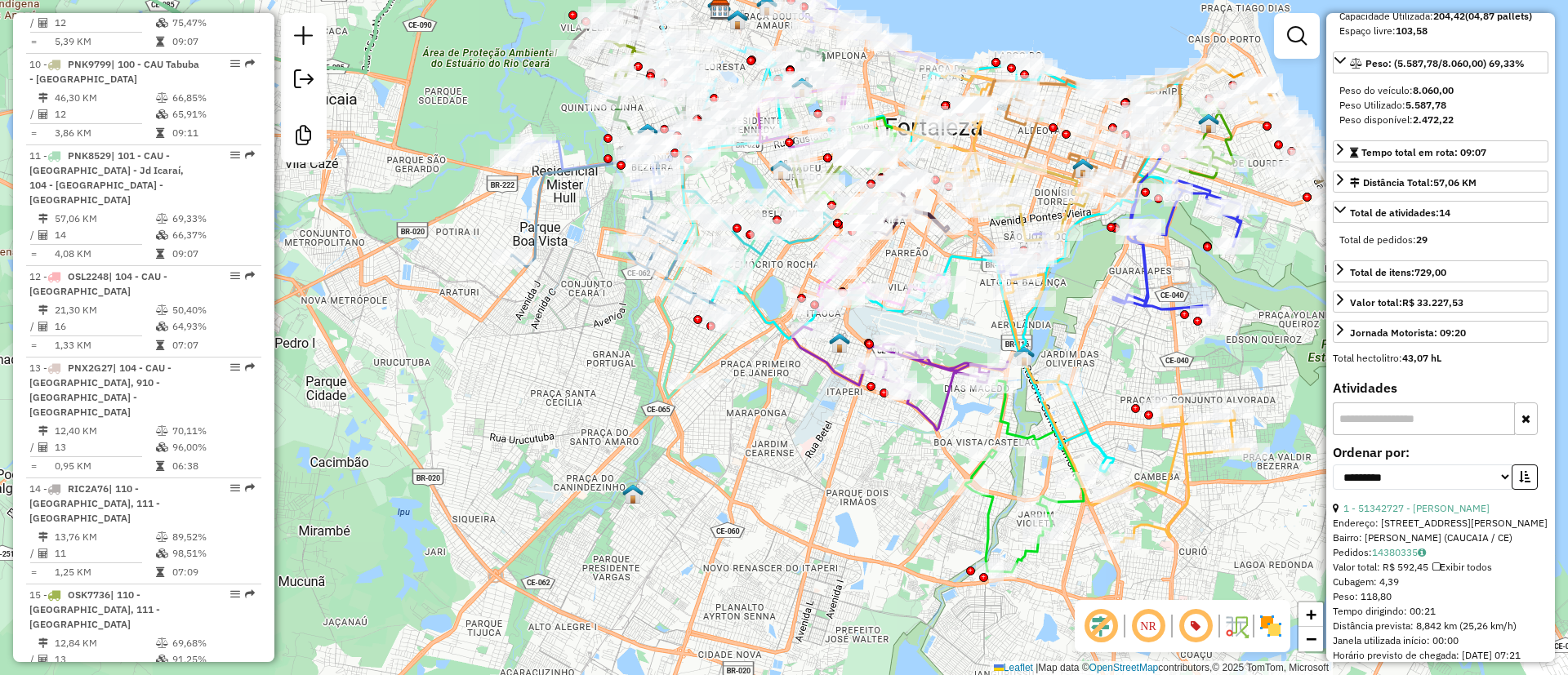
click at [921, 413] on icon at bounding box center [900, 377] width 216 height 103
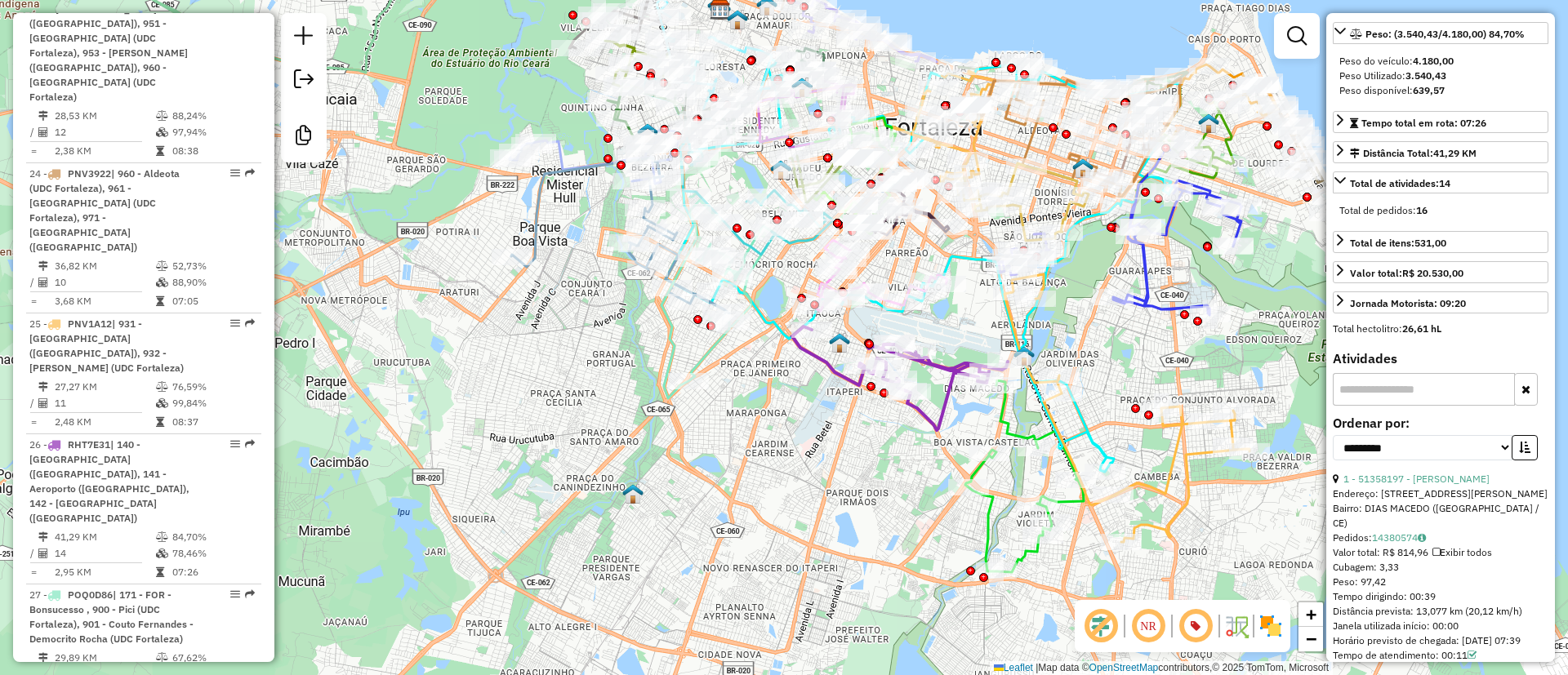
scroll to position [3396, 0]
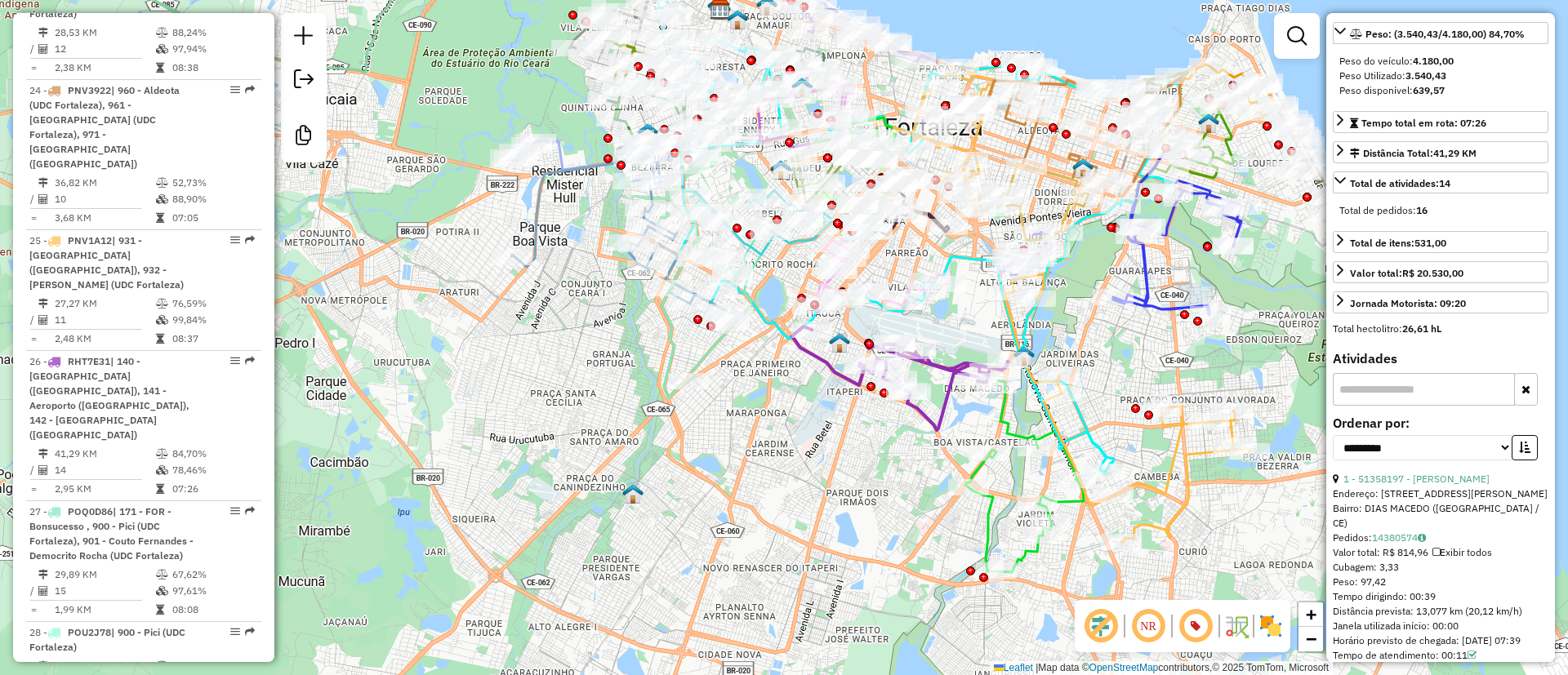
drag, startPoint x: 964, startPoint y: 323, endPoint x: 932, endPoint y: 393, distance: 77.0
click at [932, 393] on div "Janela de atendimento Grade de atendimento Capacidade Transportadoras Veículos …" at bounding box center [784, 337] width 1568 height 675
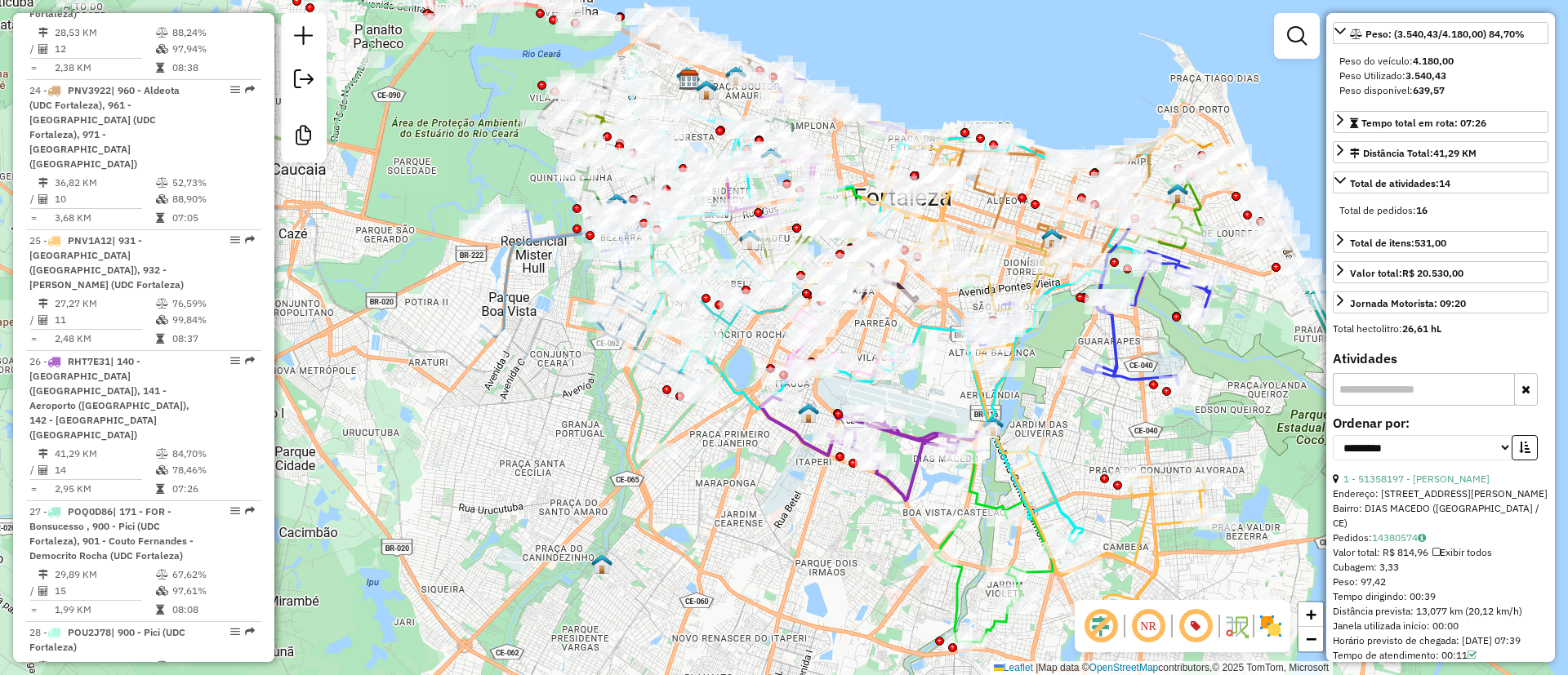
scroll to position [397, 0]
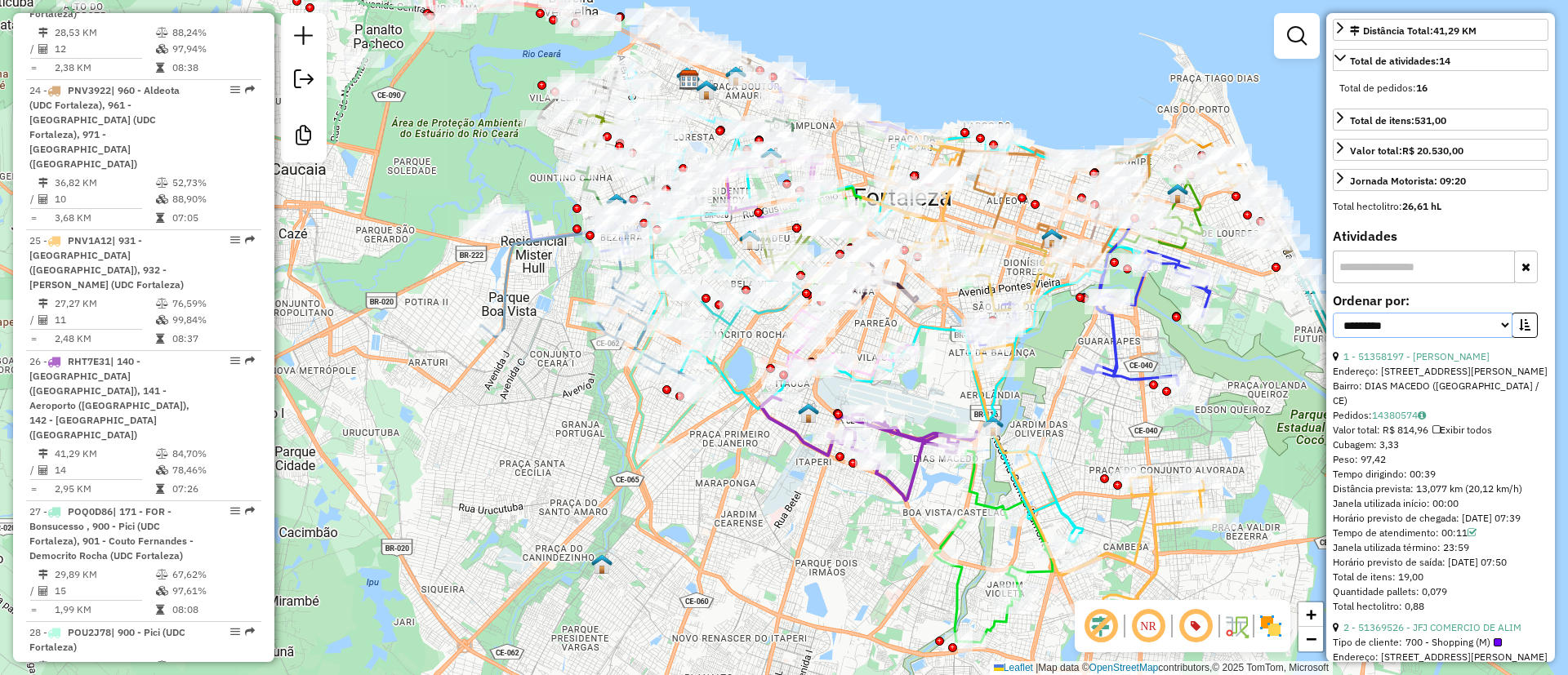
click at [1438, 338] on select "**********" at bounding box center [1422, 325] width 179 height 26
select select "**********"
click at [1332, 338] on select "**********" at bounding box center [1422, 325] width 179 height 26
click at [1477, 363] on link "8 - 51349929 - EUDES F XIMENES MERC" at bounding box center [1433, 356] width 180 height 12
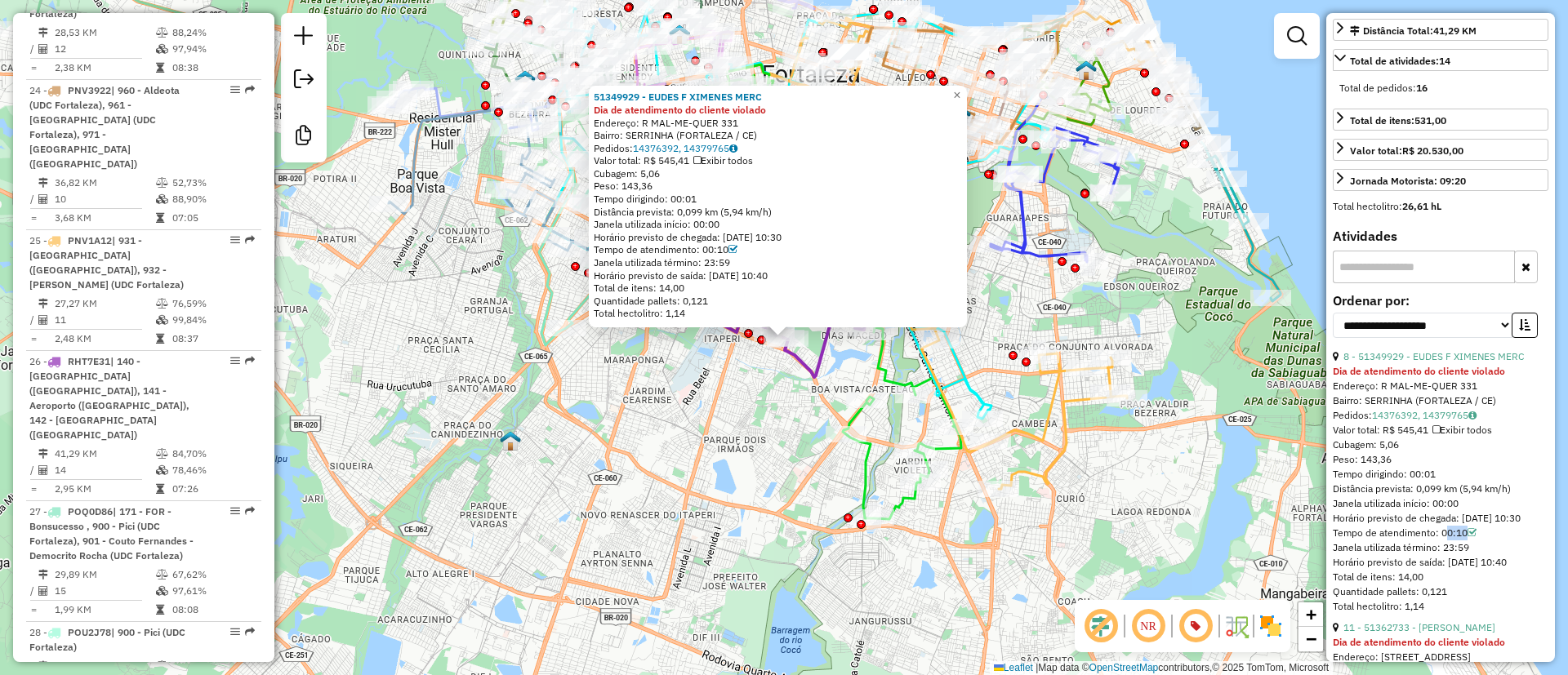
drag, startPoint x: 1442, startPoint y: 572, endPoint x: 1497, endPoint y: 574, distance: 55.0
click at [1497, 540] on div "Tempo de atendimento: 00:10" at bounding box center [1440, 533] width 216 height 15
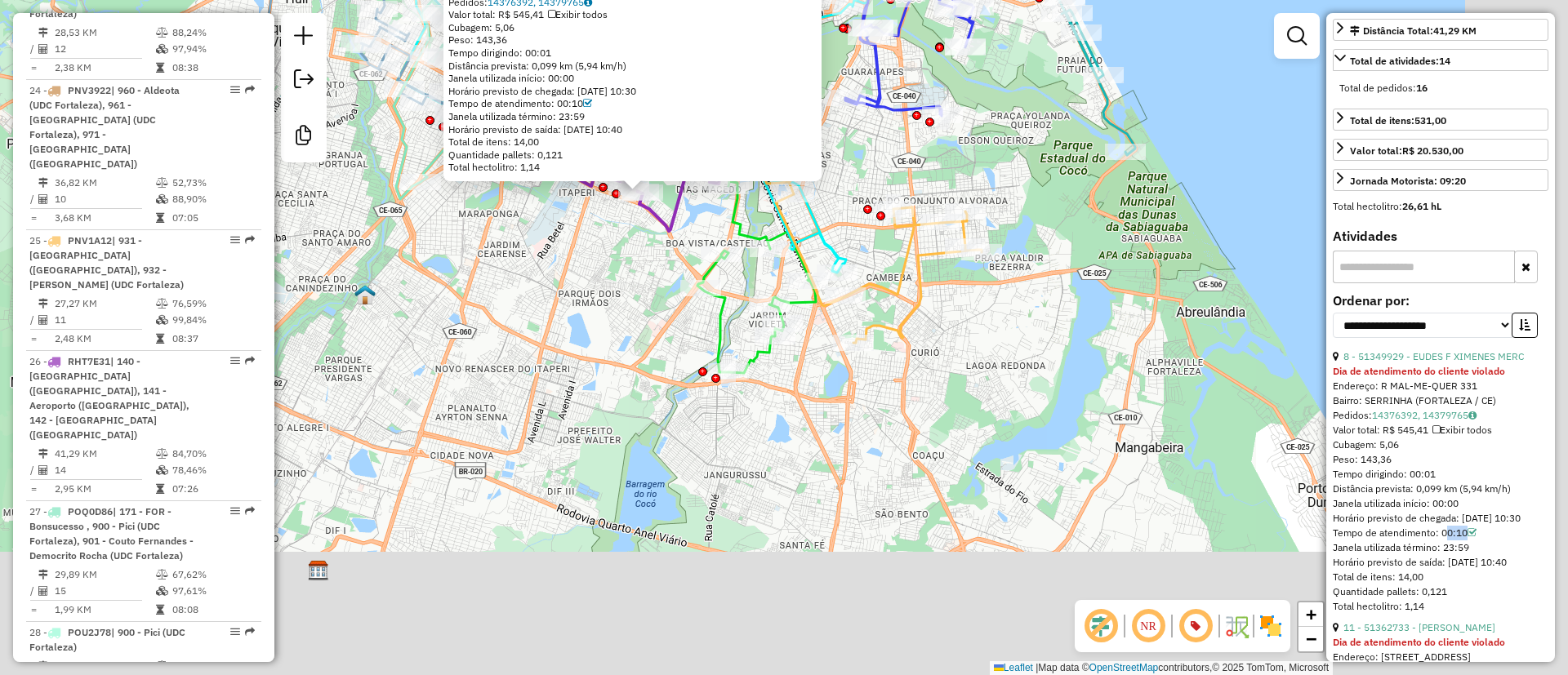
drag, startPoint x: 595, startPoint y: 295, endPoint x: 491, endPoint y: 204, distance: 138.2
click at [491, 204] on div "51349929 - EUDES F XIMENES MERC Dia de atendimento do cliente violado Endereço:…" at bounding box center [784, 337] width 1568 height 675
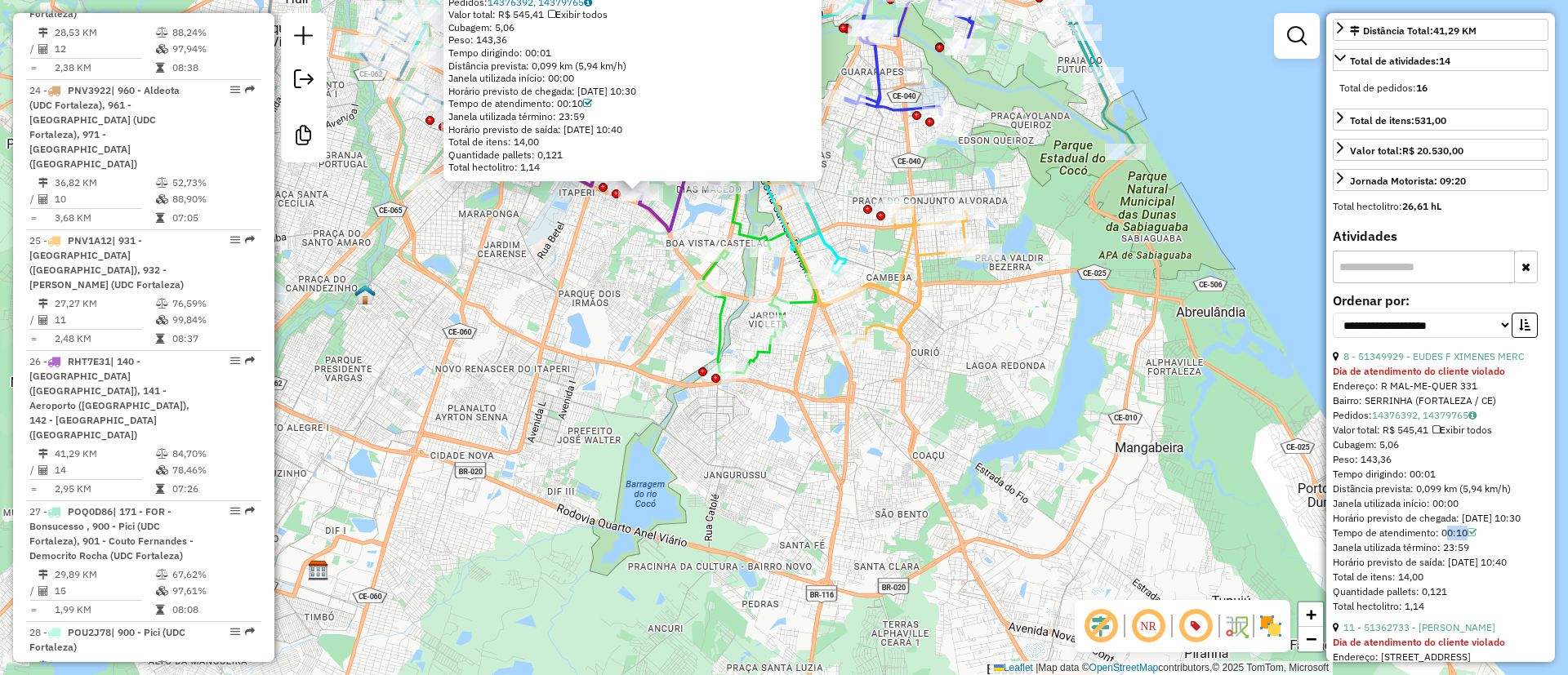
click at [707, 278] on icon at bounding box center [757, 277] width 118 height 192
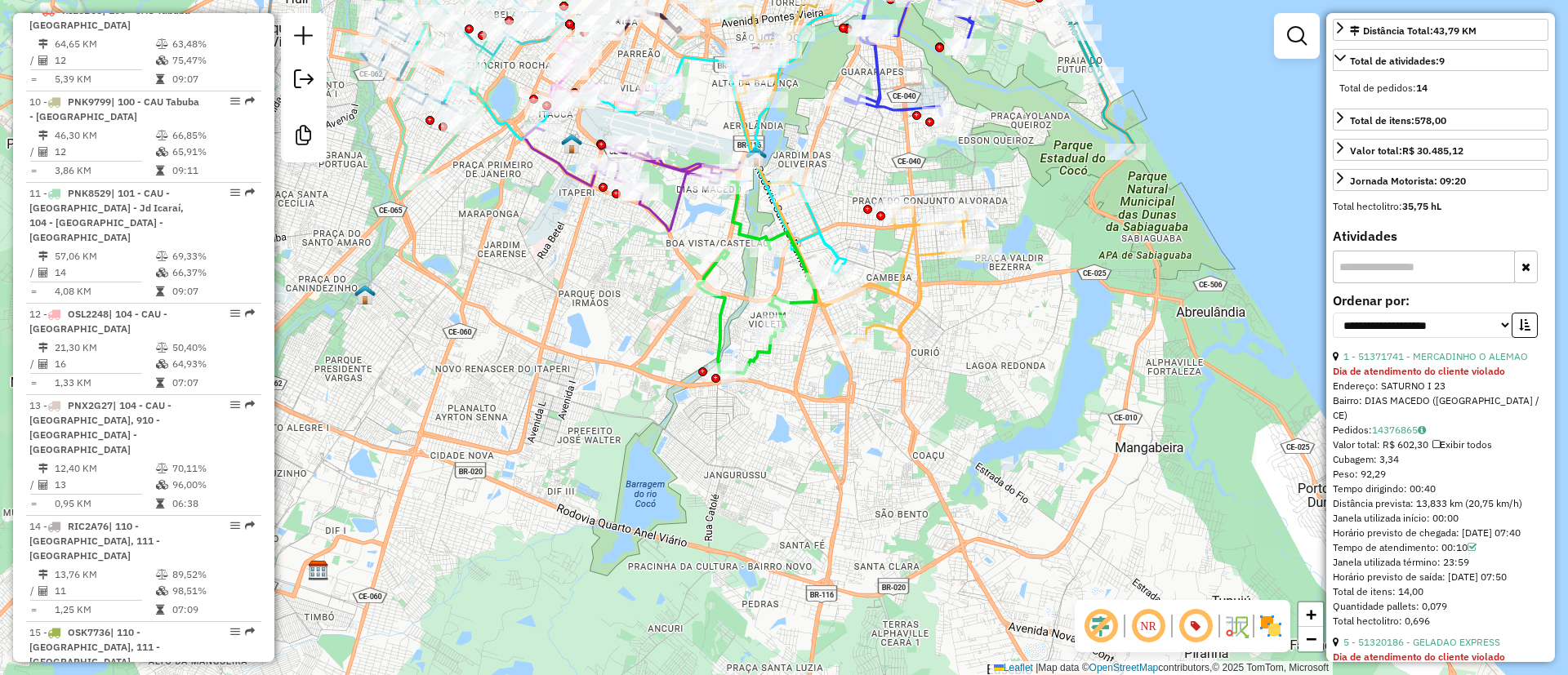
scroll to position [987, 0]
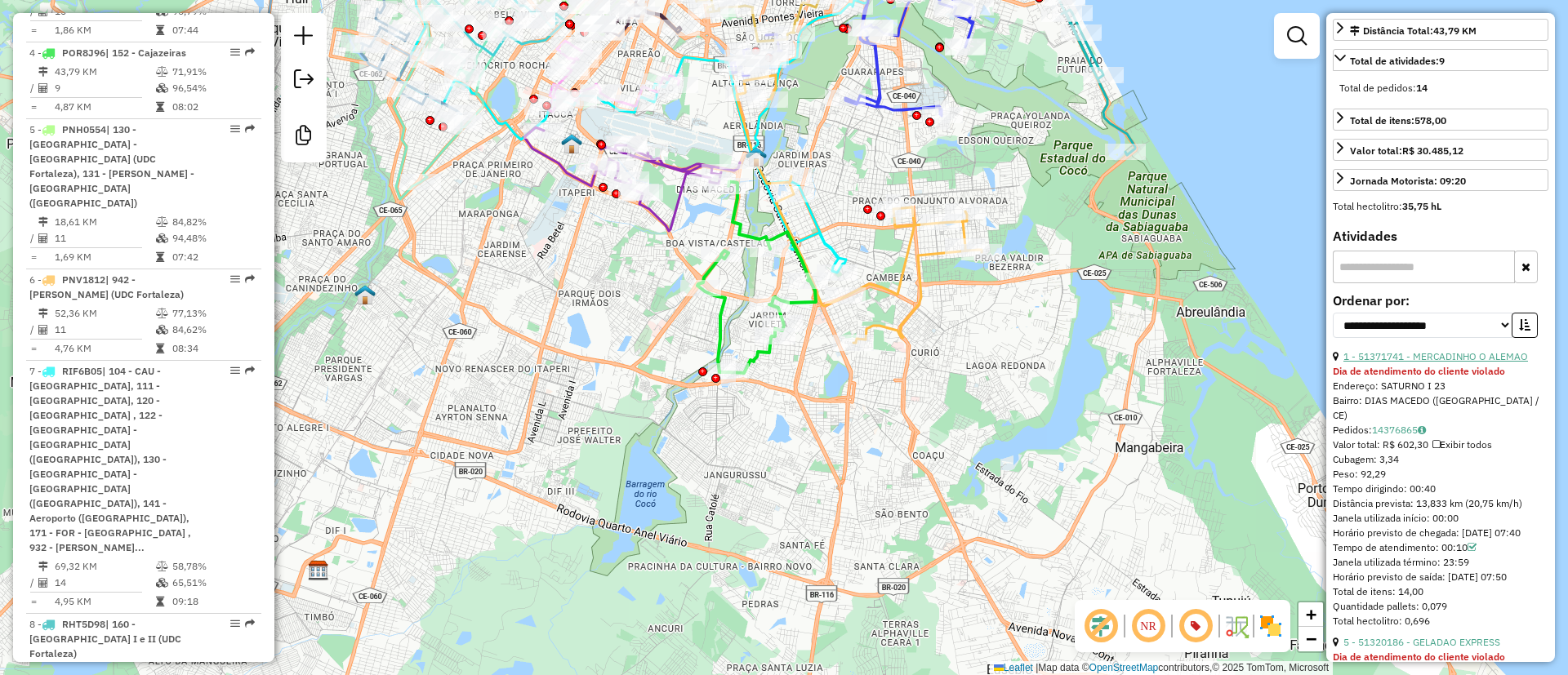
click at [1465, 363] on link "1 - 51371741 - MERCADINHO O ALEMAO" at bounding box center [1435, 356] width 184 height 12
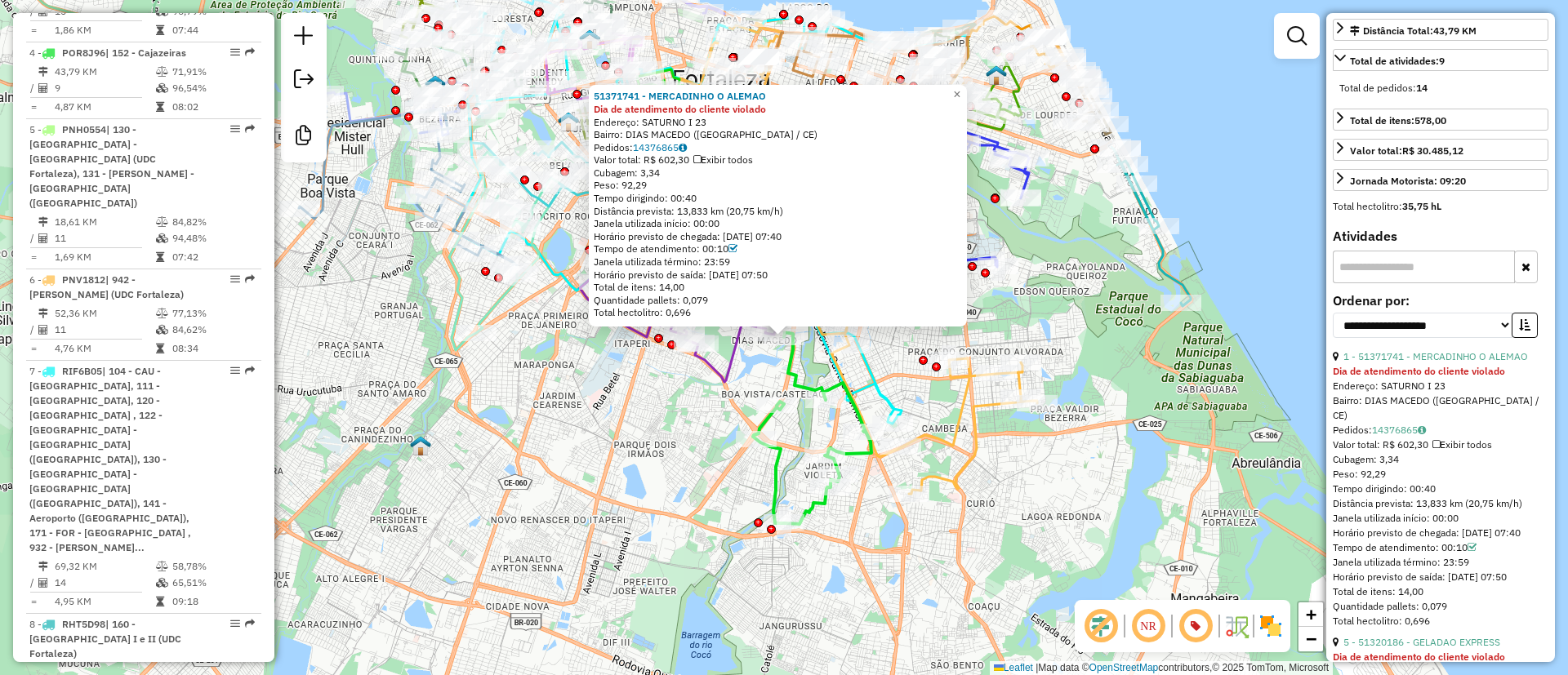
click at [893, 371] on div "51371741 - MERCADINHO O ALEMAO Dia de atendimento do cliente violado Endereço: …" at bounding box center [784, 337] width 1568 height 675
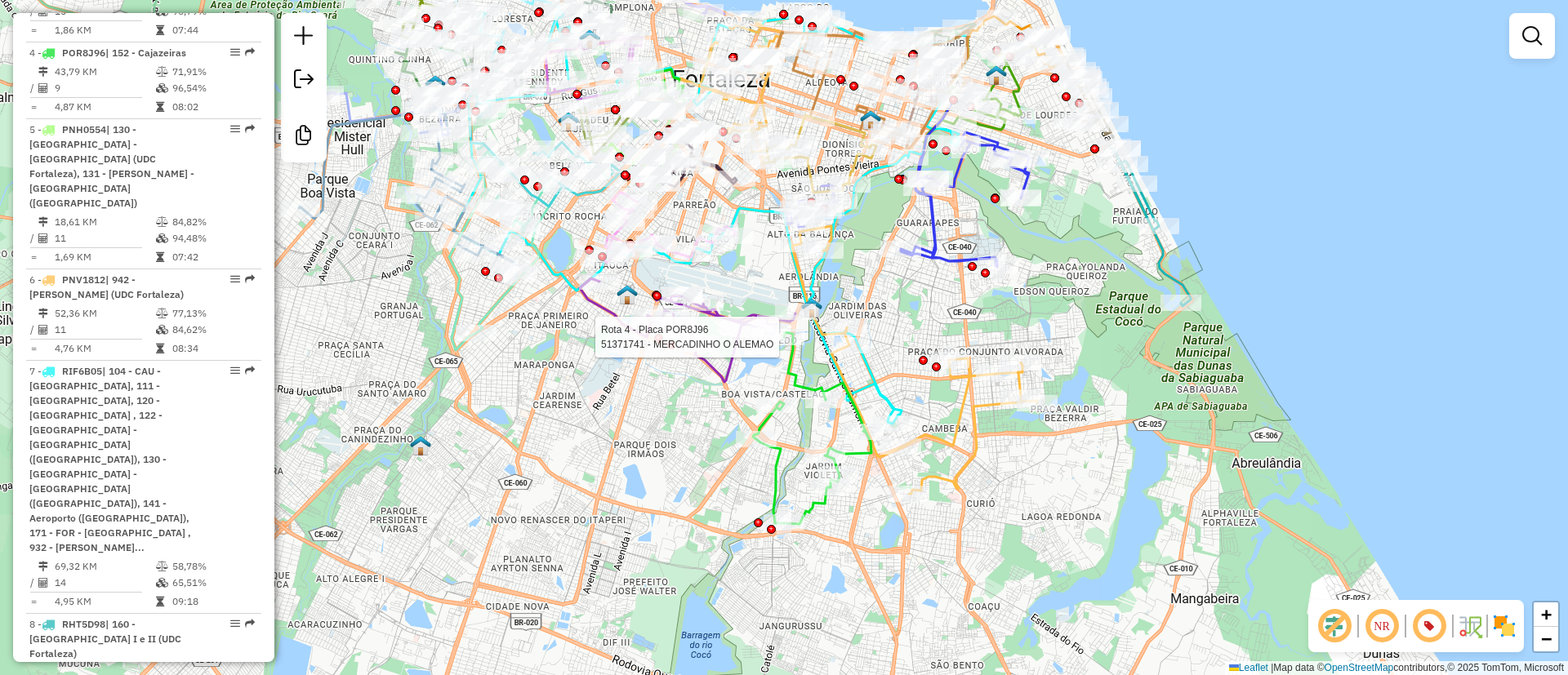
select select "**********"
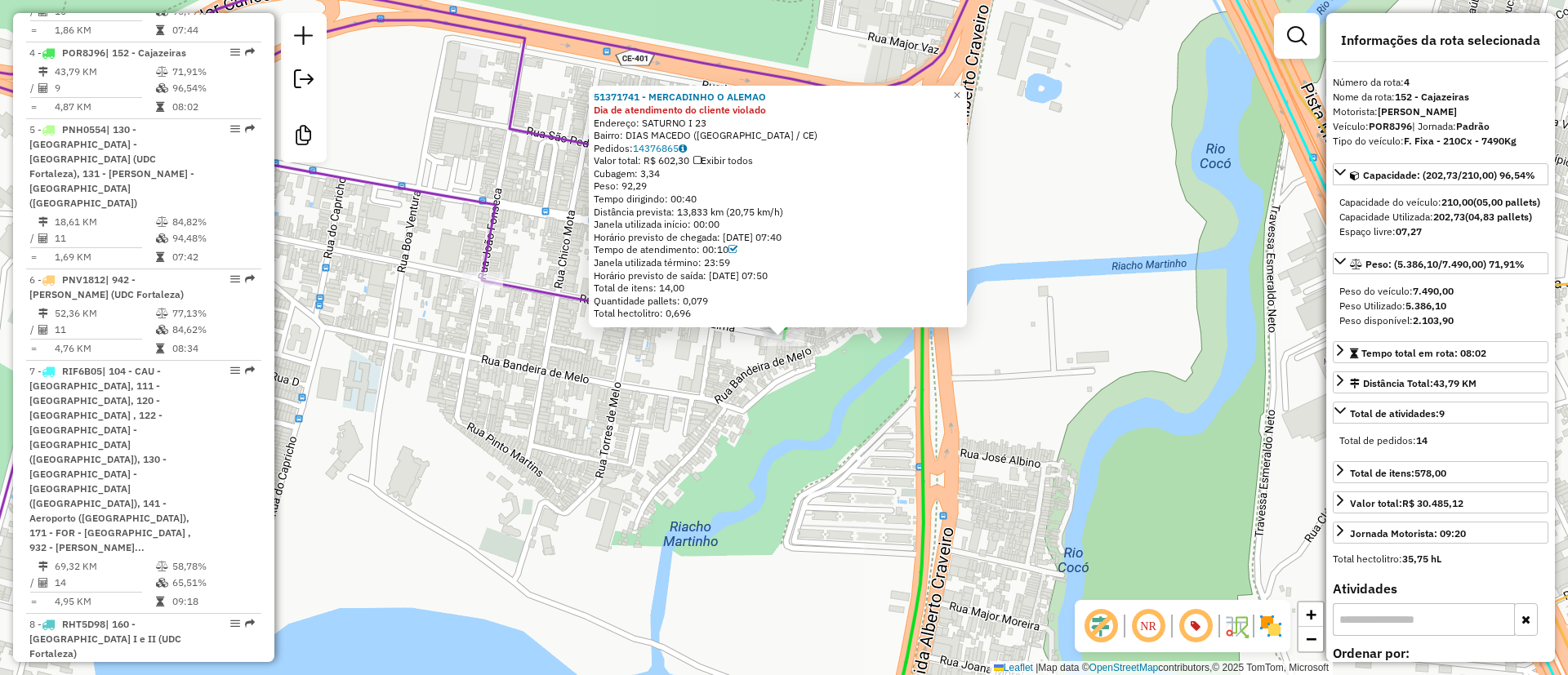
scroll to position [612, 0]
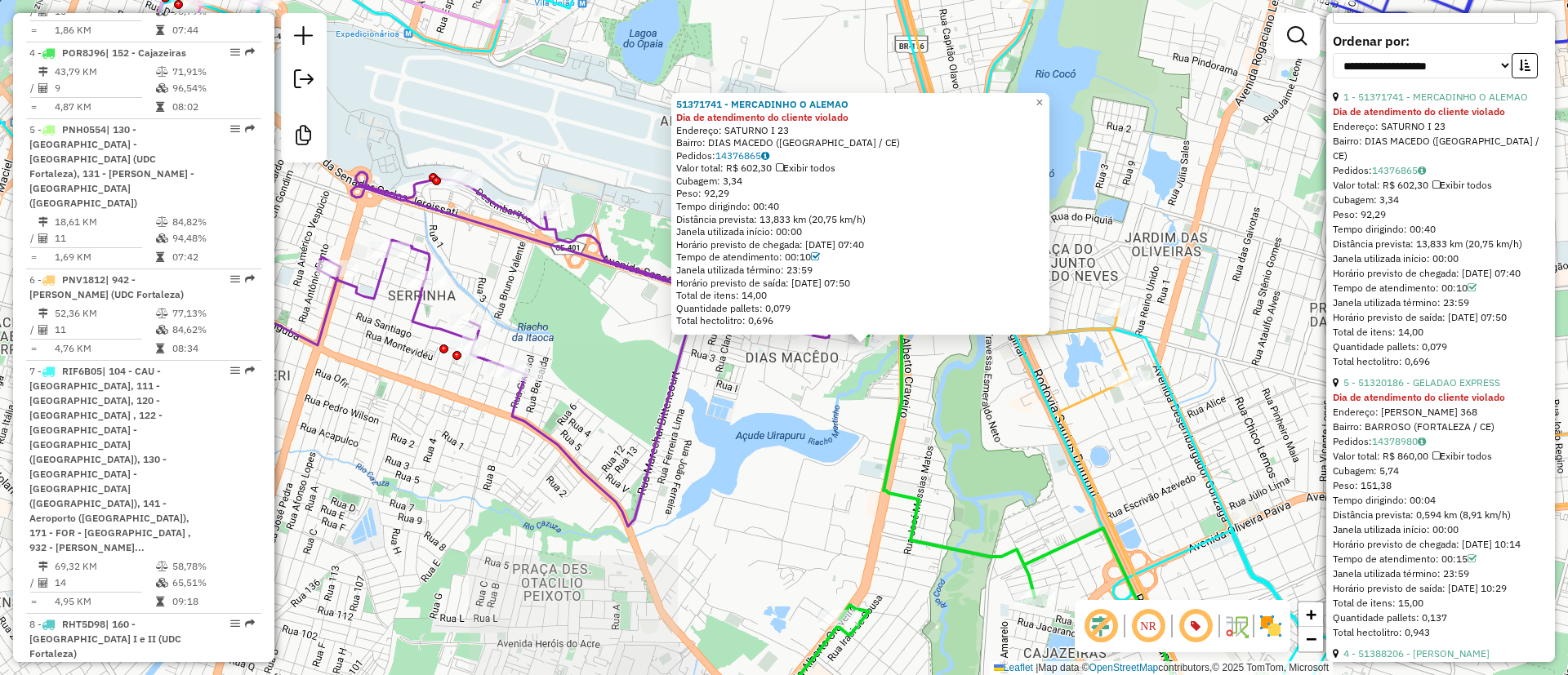
click at [592, 273] on div "51371741 - MERCADINHO O ALEMAO Dia de atendimento do cliente violado Endereço: …" at bounding box center [784, 337] width 1568 height 675
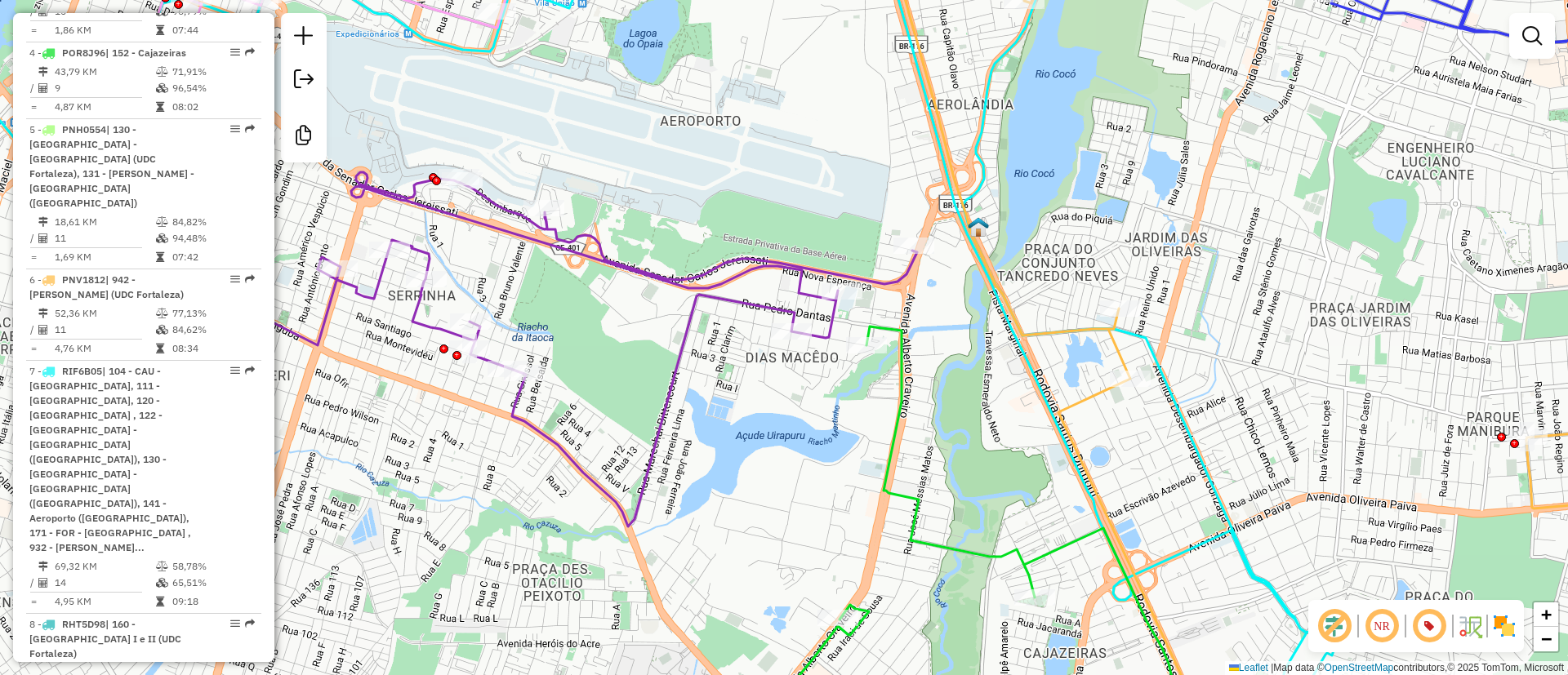
click at [583, 245] on icon at bounding box center [483, 319] width 866 height 416
select select "**********"
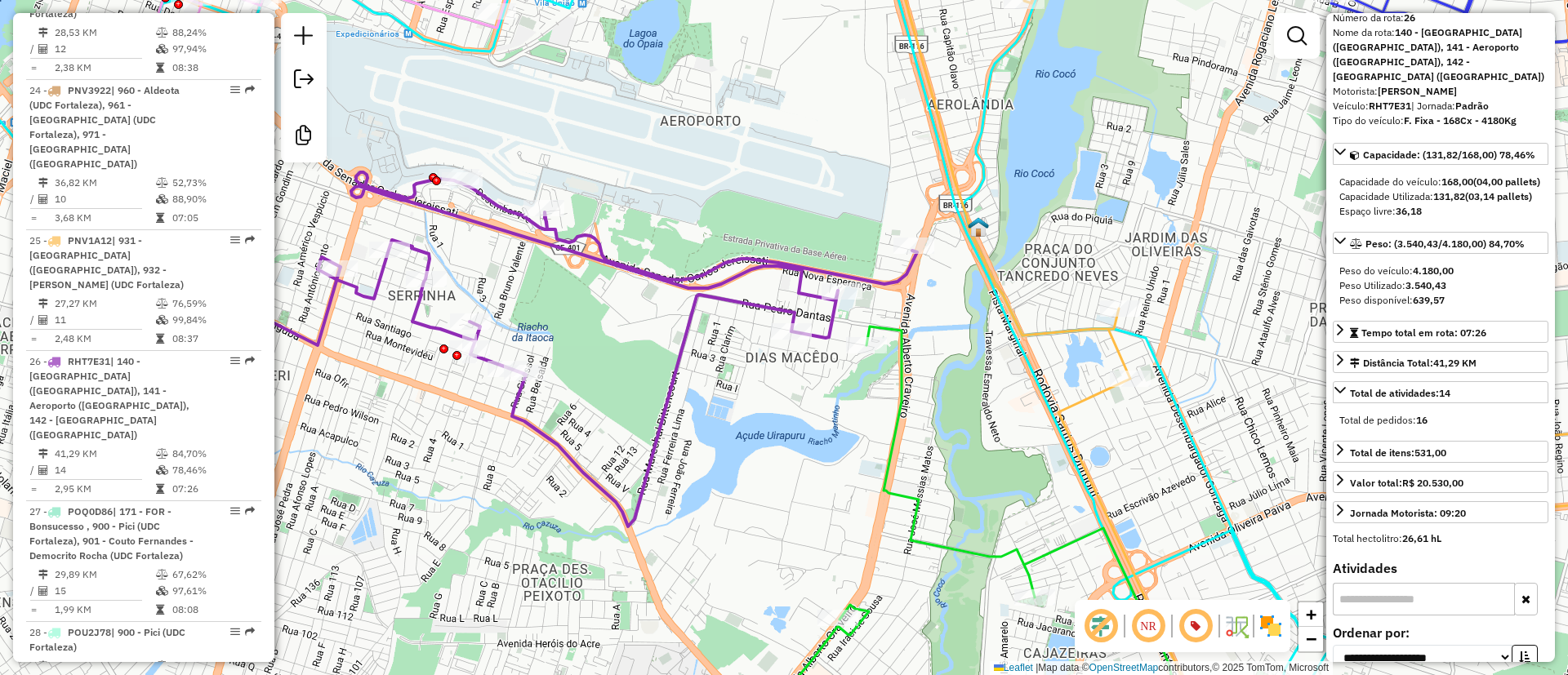
scroll to position [245, 0]
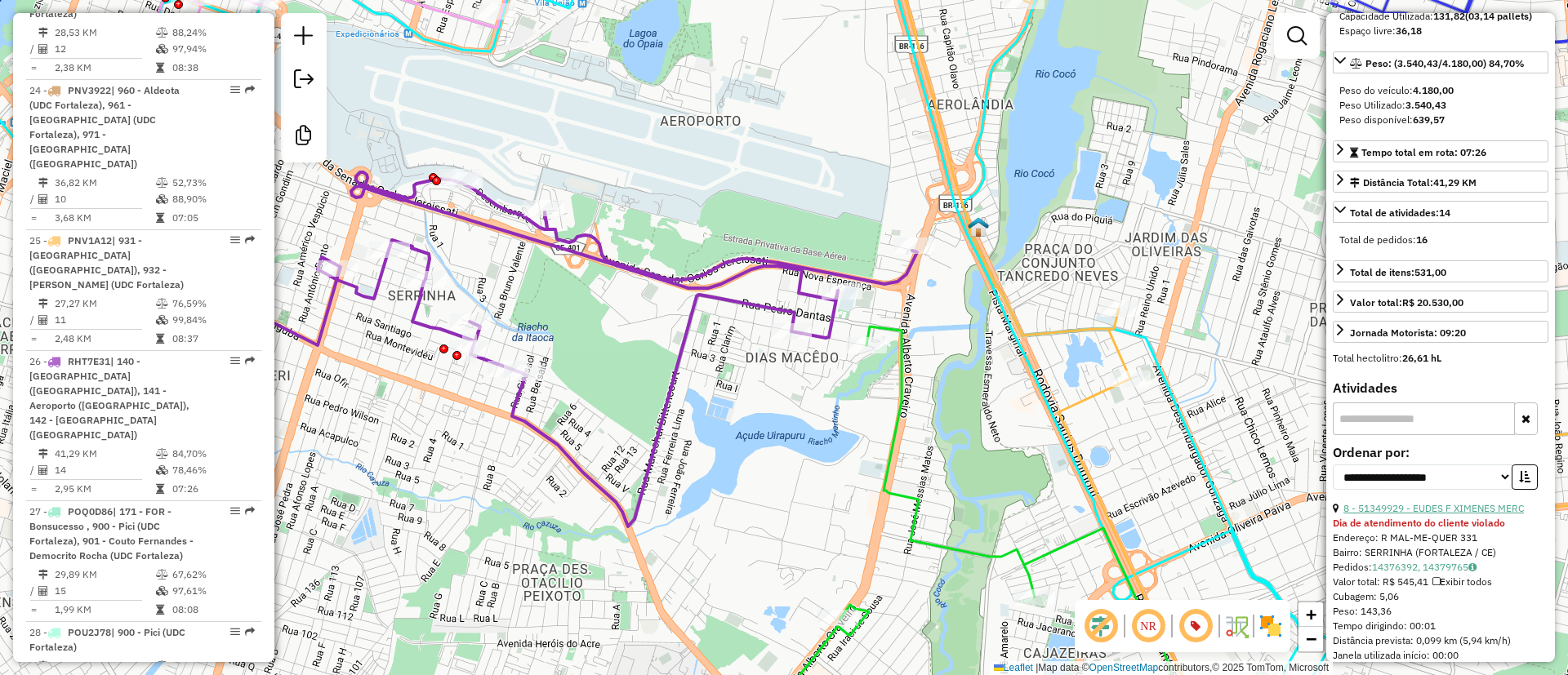
click at [1455, 514] on link "8 - 51349929 - EUDES F XIMENES MERC" at bounding box center [1433, 508] width 180 height 12
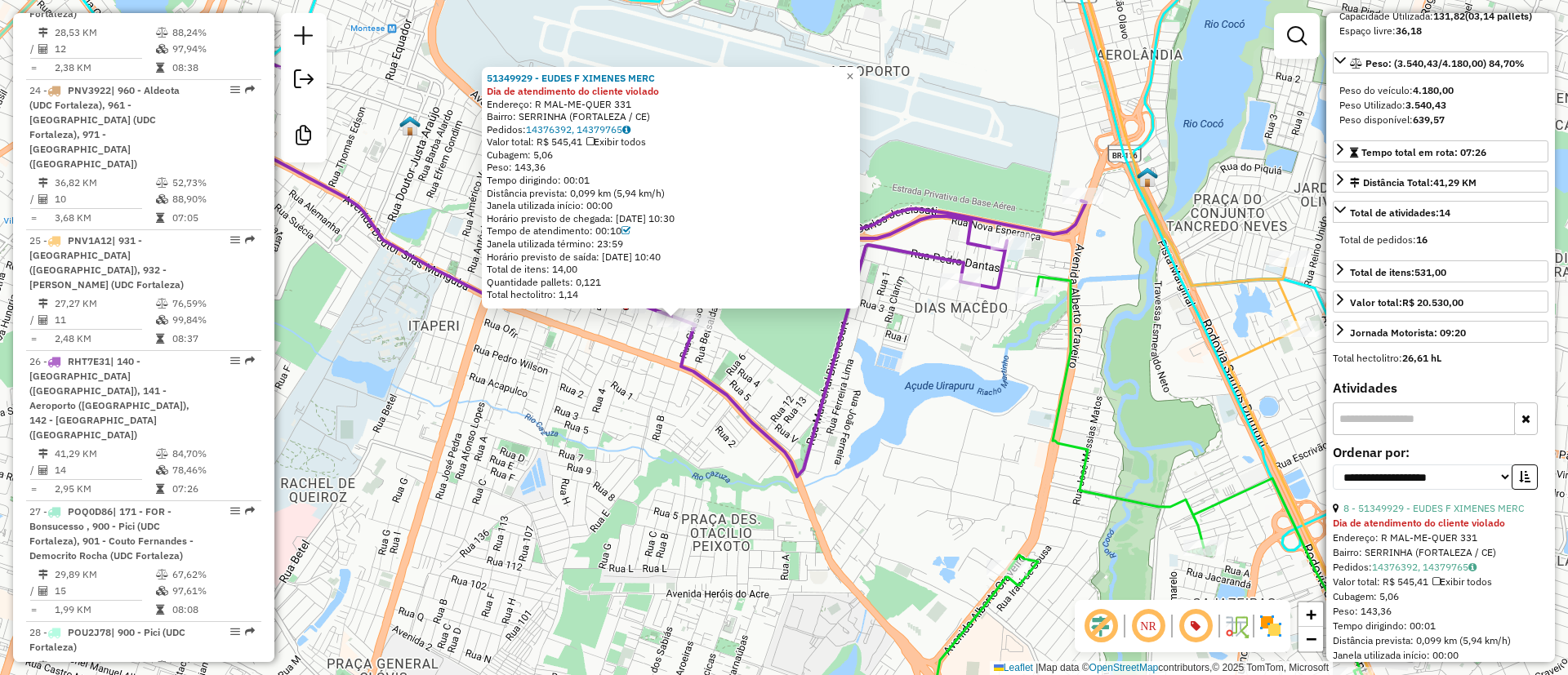
drag, startPoint x: 907, startPoint y: 385, endPoint x: 797, endPoint y: 367, distance: 111.5
click at [797, 367] on div "51349929 - EUDES F XIMENES MERC Dia de atendimento do cliente violado Endereço:…" at bounding box center [784, 337] width 1568 height 675
click at [956, 423] on div "51349929 - EUDES F XIMENES MERC Dia de atendimento do cliente violado Endereço:…" at bounding box center [784, 337] width 1568 height 675
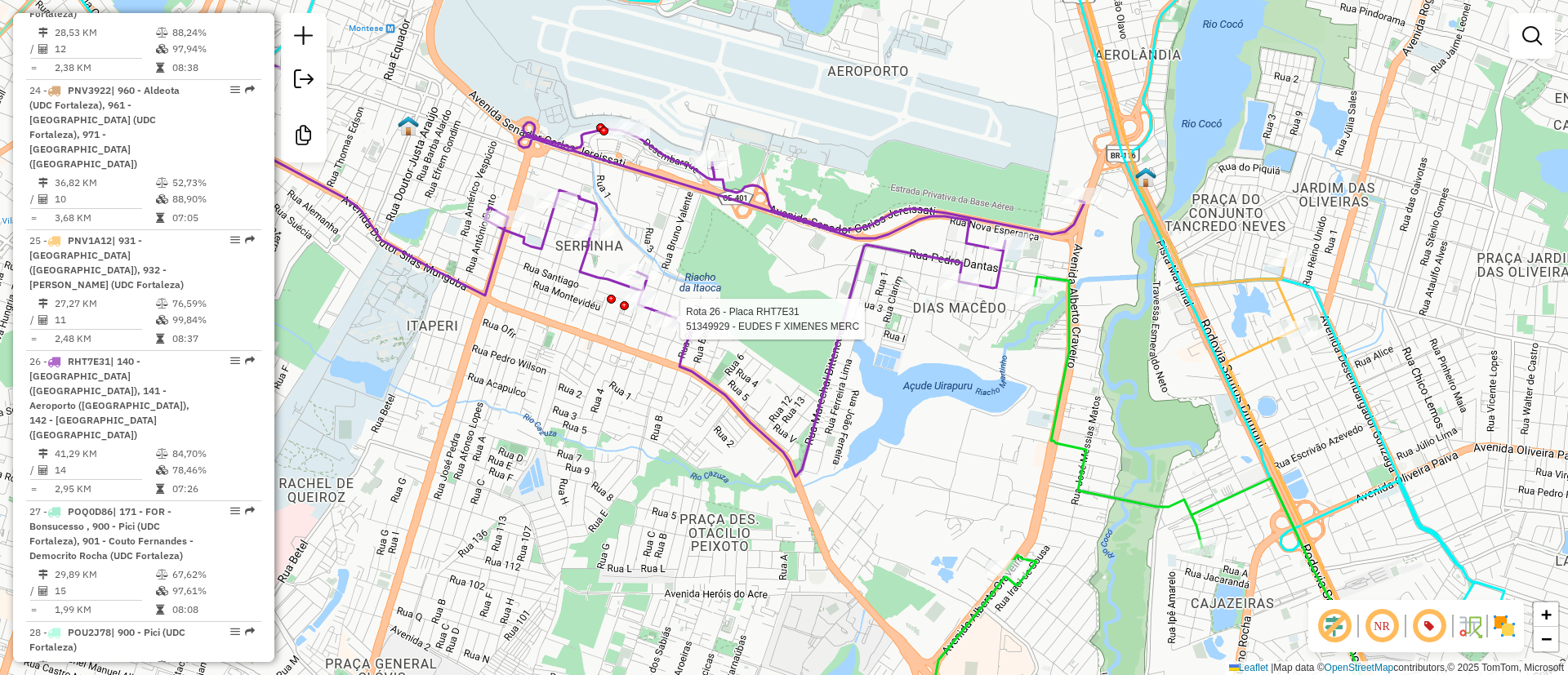
select select "**********"
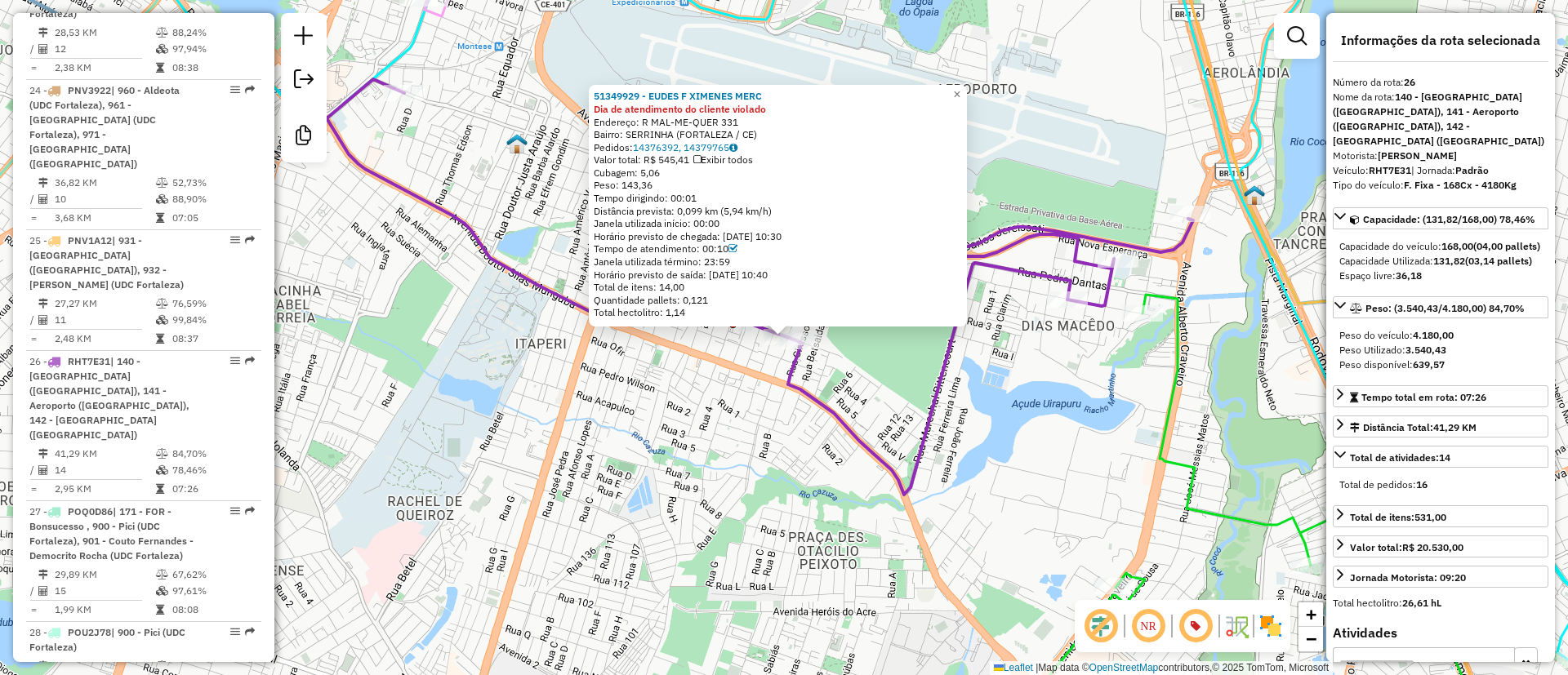
click at [983, 344] on div "51349929 - EUDES F XIMENES MERC Dia de atendimento do cliente violado Endereço:…" at bounding box center [784, 337] width 1568 height 675
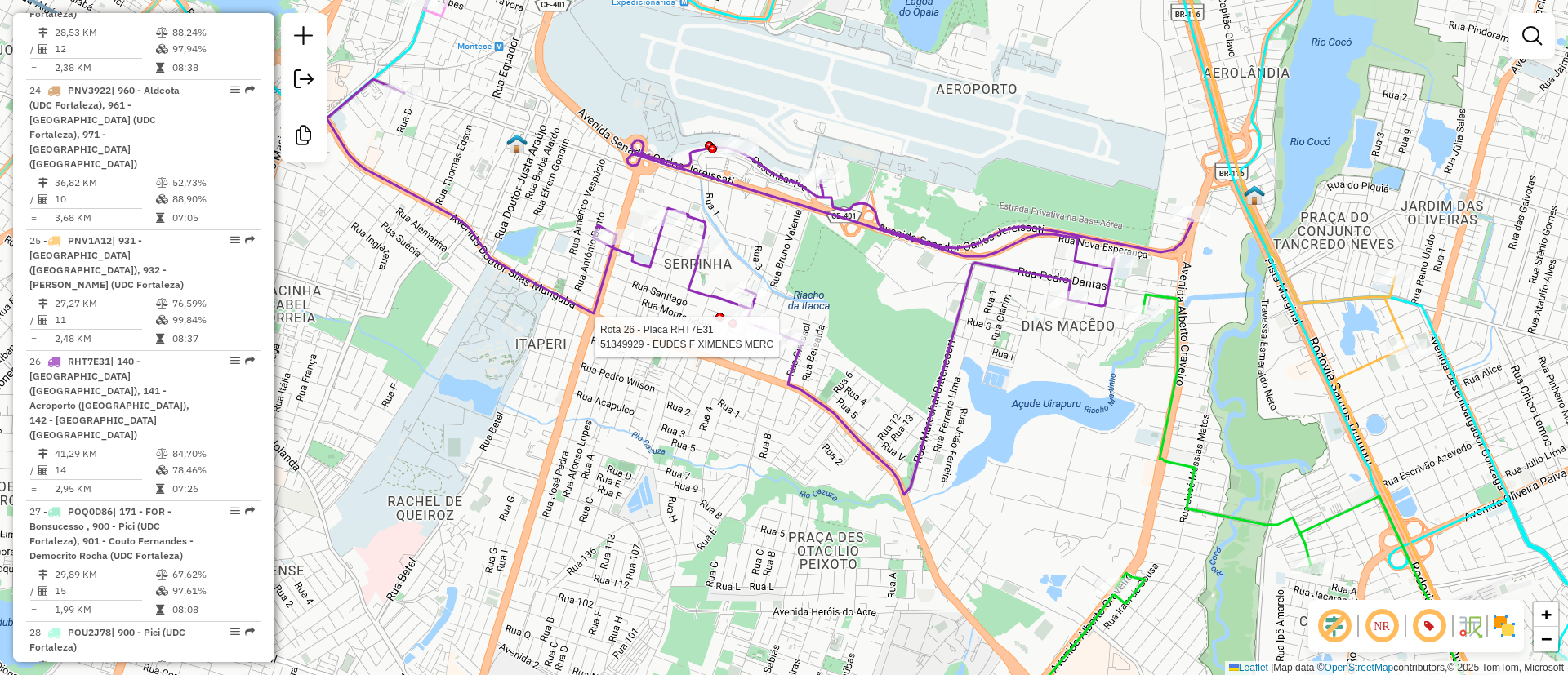
select select "**********"
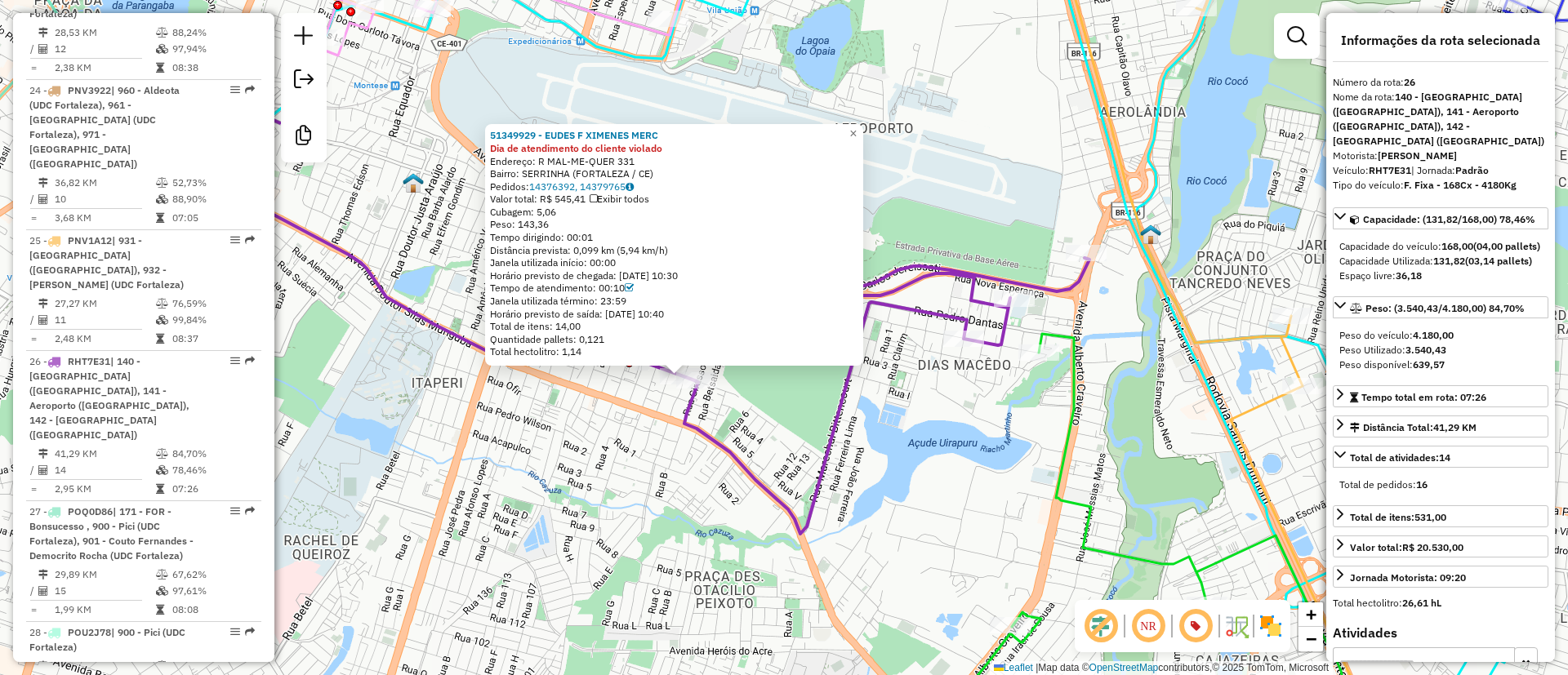
drag, startPoint x: 743, startPoint y: 436, endPoint x: 648, endPoint y: 463, distance: 98.8
click at [648, 464] on div "51349929 - EUDES F XIMENES MERC Dia de atendimento do cliente violado Endereço:…" at bounding box center [784, 337] width 1568 height 675
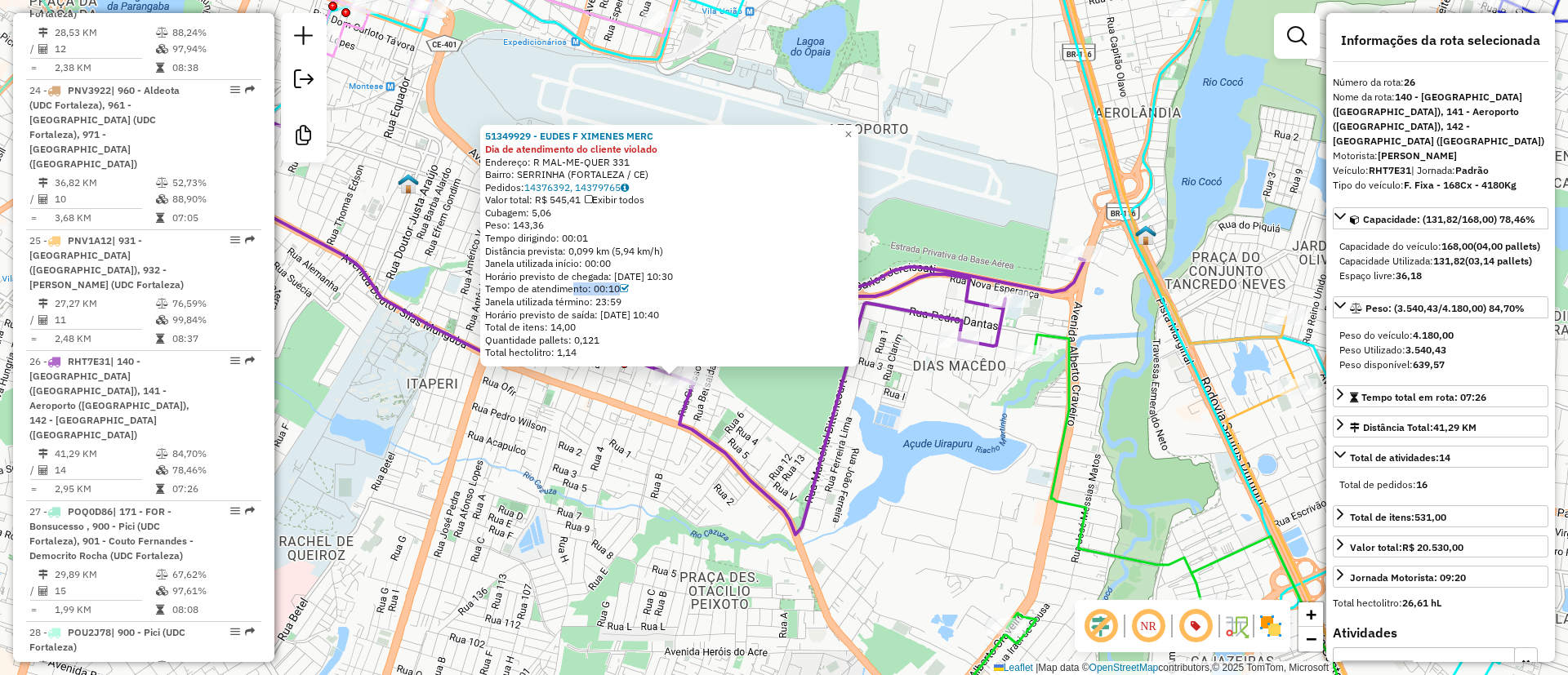
drag, startPoint x: 578, startPoint y: 293, endPoint x: 673, endPoint y: 293, distance: 95.0
click at [673, 293] on div "Tempo de atendimento: 00:10" at bounding box center [669, 289] width 369 height 13
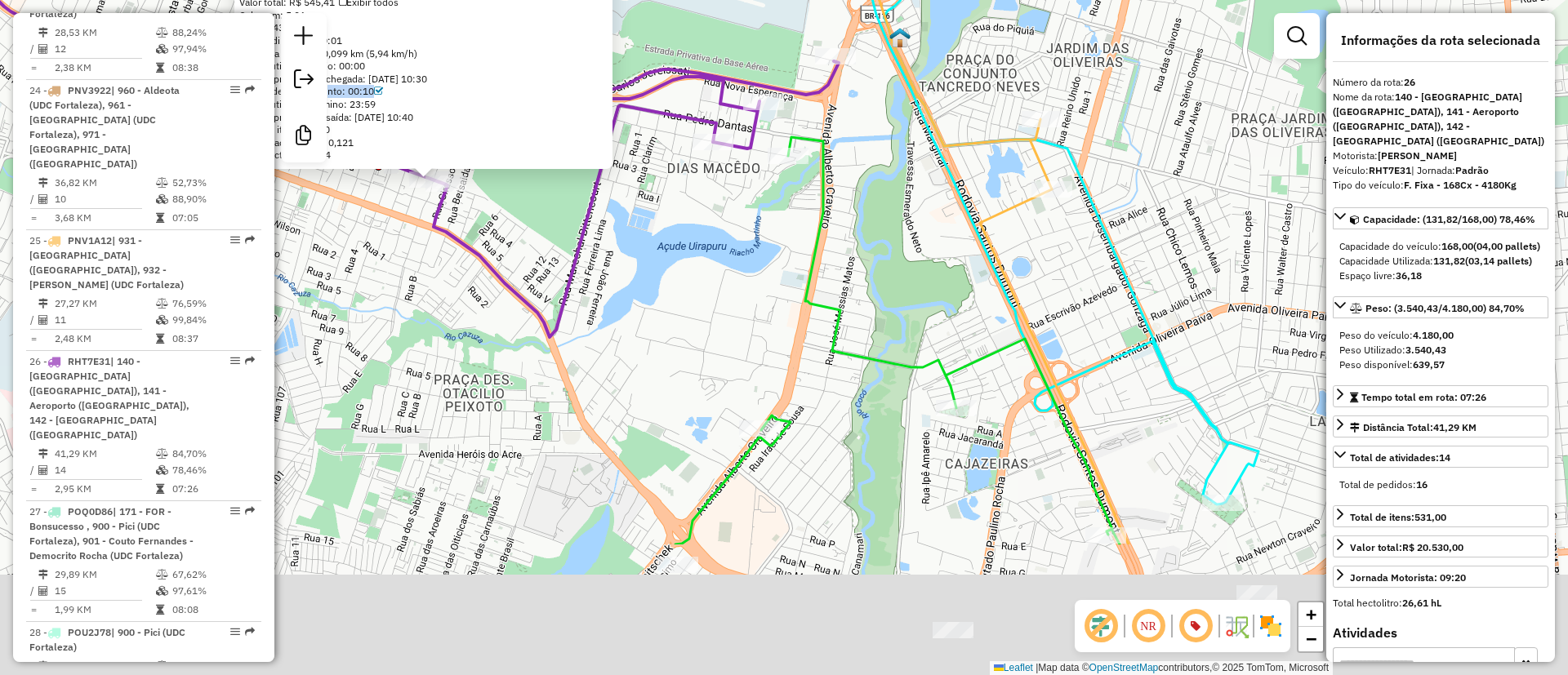
drag, startPoint x: 959, startPoint y: 547, endPoint x: 512, endPoint y: 293, distance: 514.1
click at [512, 293] on div "51349929 - EUDES F XIMENES MERC Dia de atendimento do cliente violado Endereço:…" at bounding box center [784, 337] width 1568 height 675
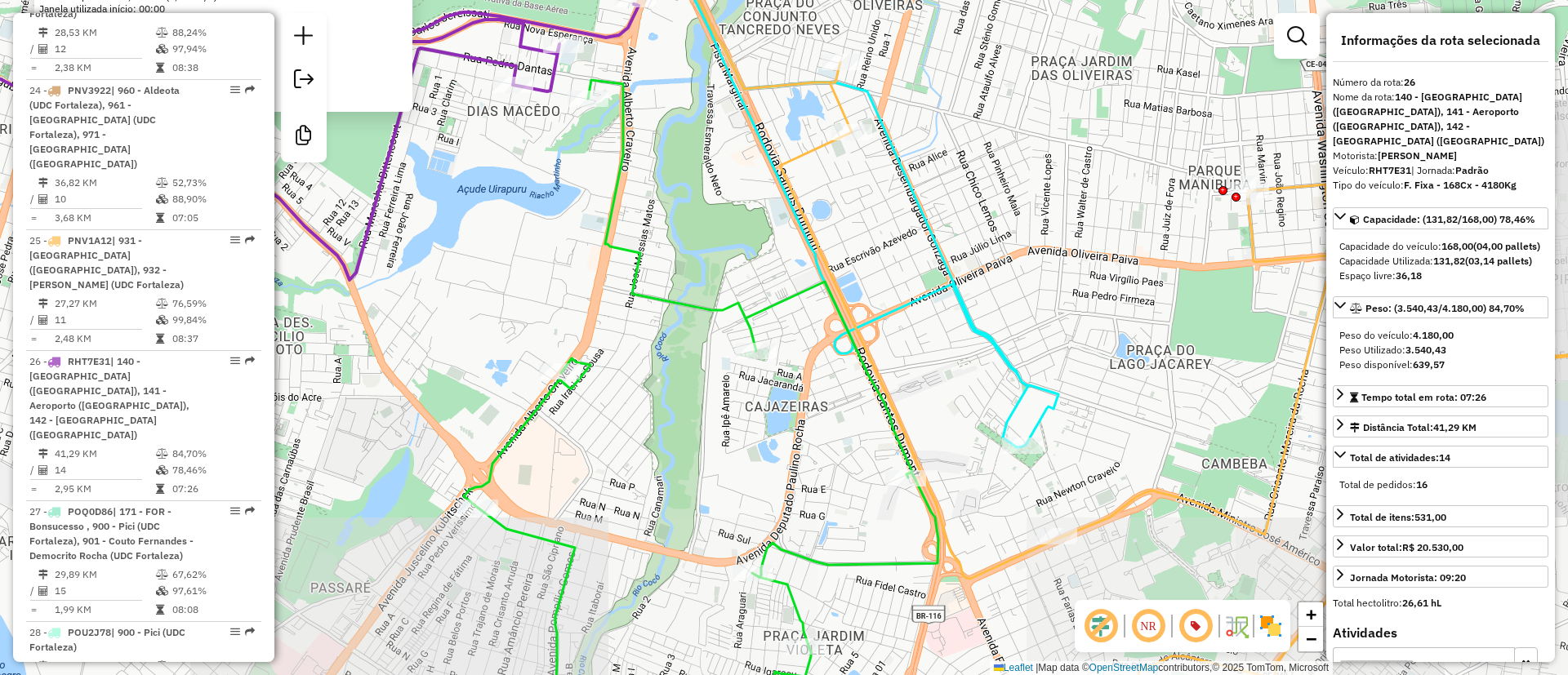
click at [702, 299] on icon at bounding box center [701, 411] width 474 height 662
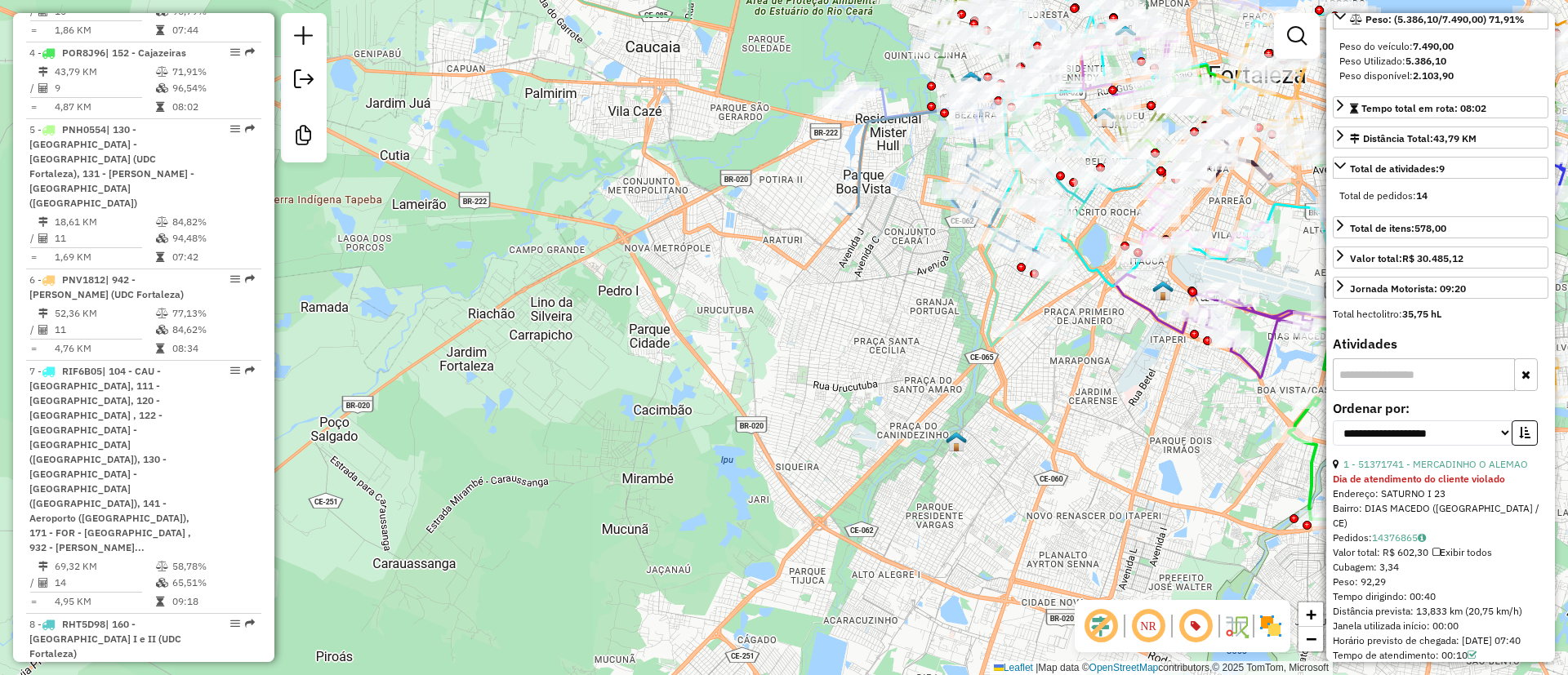
click at [1439, 485] on strong "Dia de atendimento do cliente violado" at bounding box center [1418, 479] width 172 height 12
click at [1439, 470] on link "1 - 51371741 - MERCADINHO O ALEMAO" at bounding box center [1435, 464] width 184 height 12
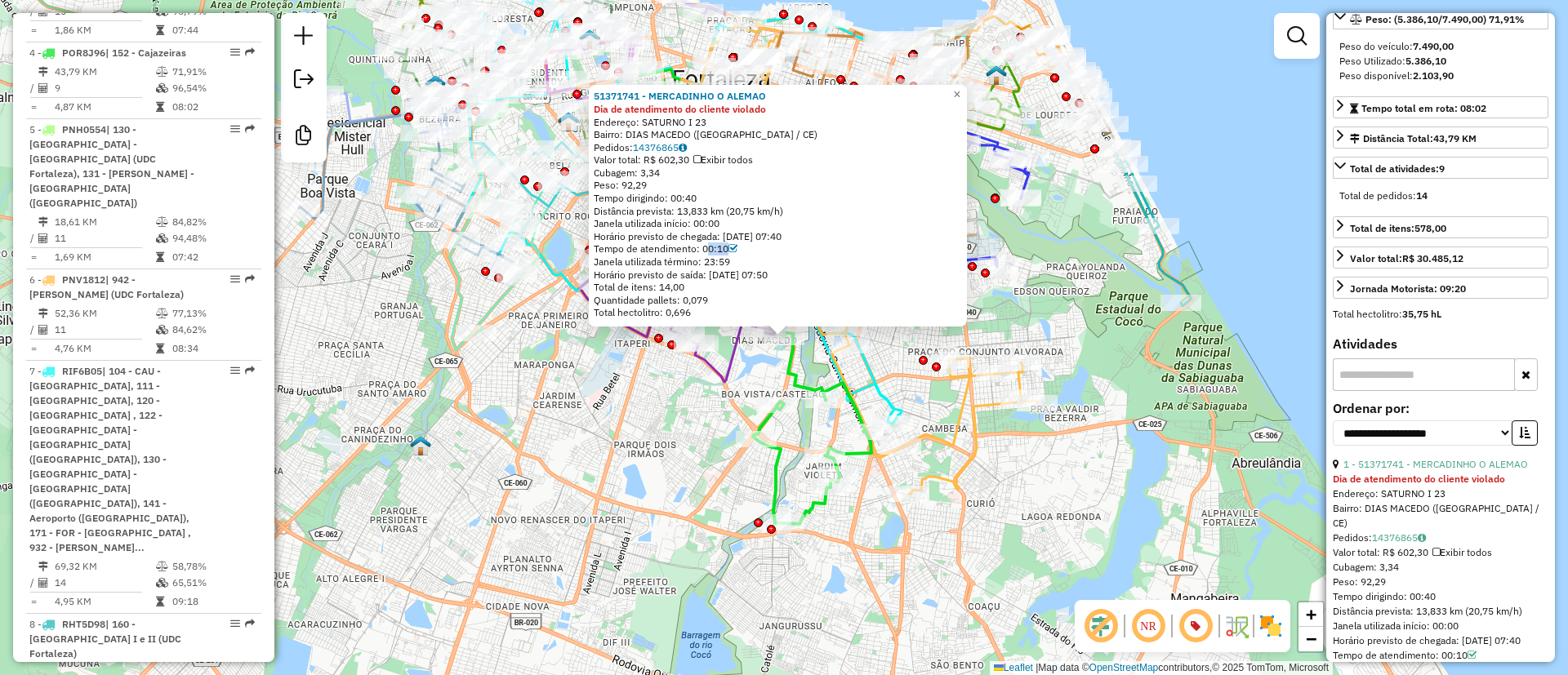
drag, startPoint x: 707, startPoint y: 252, endPoint x: 751, endPoint y: 252, distance: 44.0
click at [751, 252] on div "Tempo de atendimento: 00:10" at bounding box center [778, 248] width 369 height 13
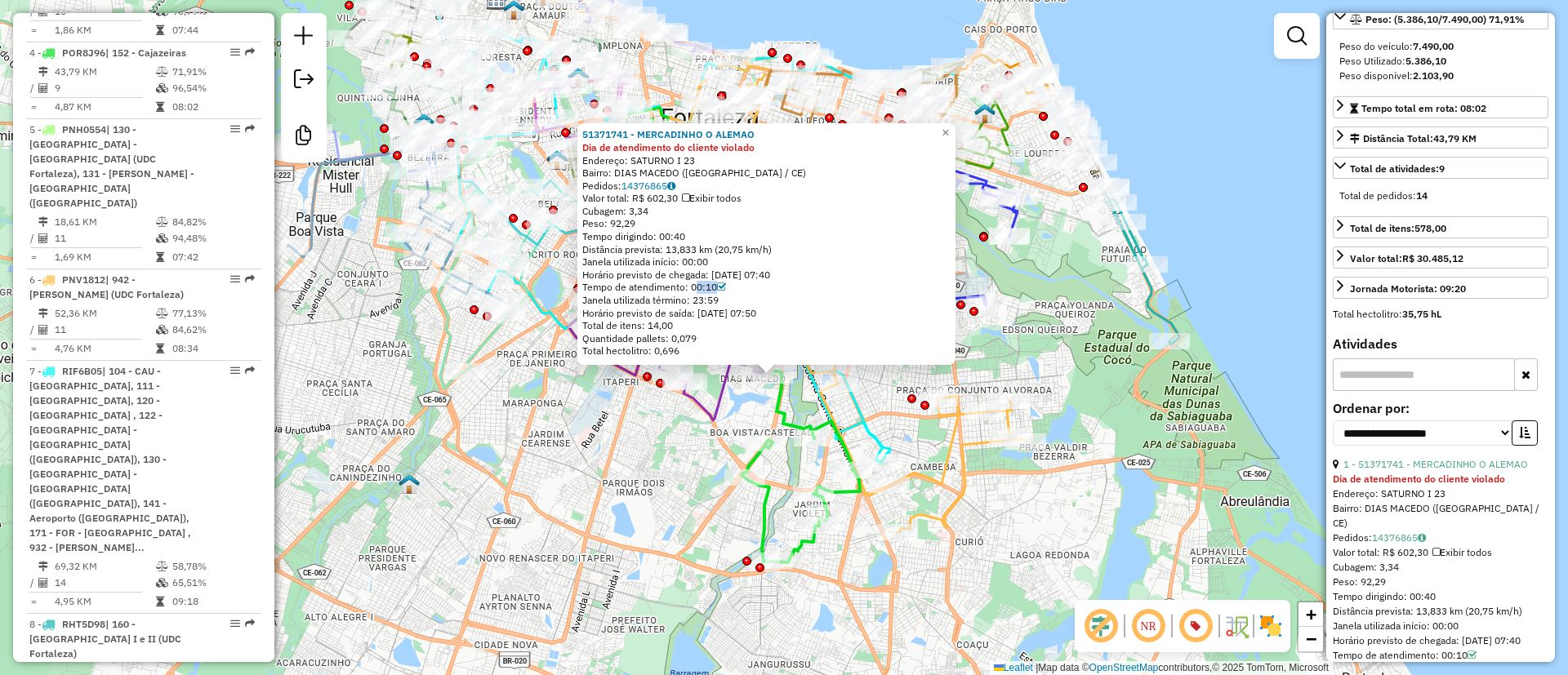
drag, startPoint x: 669, startPoint y: 488, endPoint x: 666, endPoint y: 504, distance: 16.3
click at [666, 504] on div "51371741 - MERCADINHO O ALEMAO Dia de atendimento do cliente violado Endereço: …" at bounding box center [784, 337] width 1568 height 675
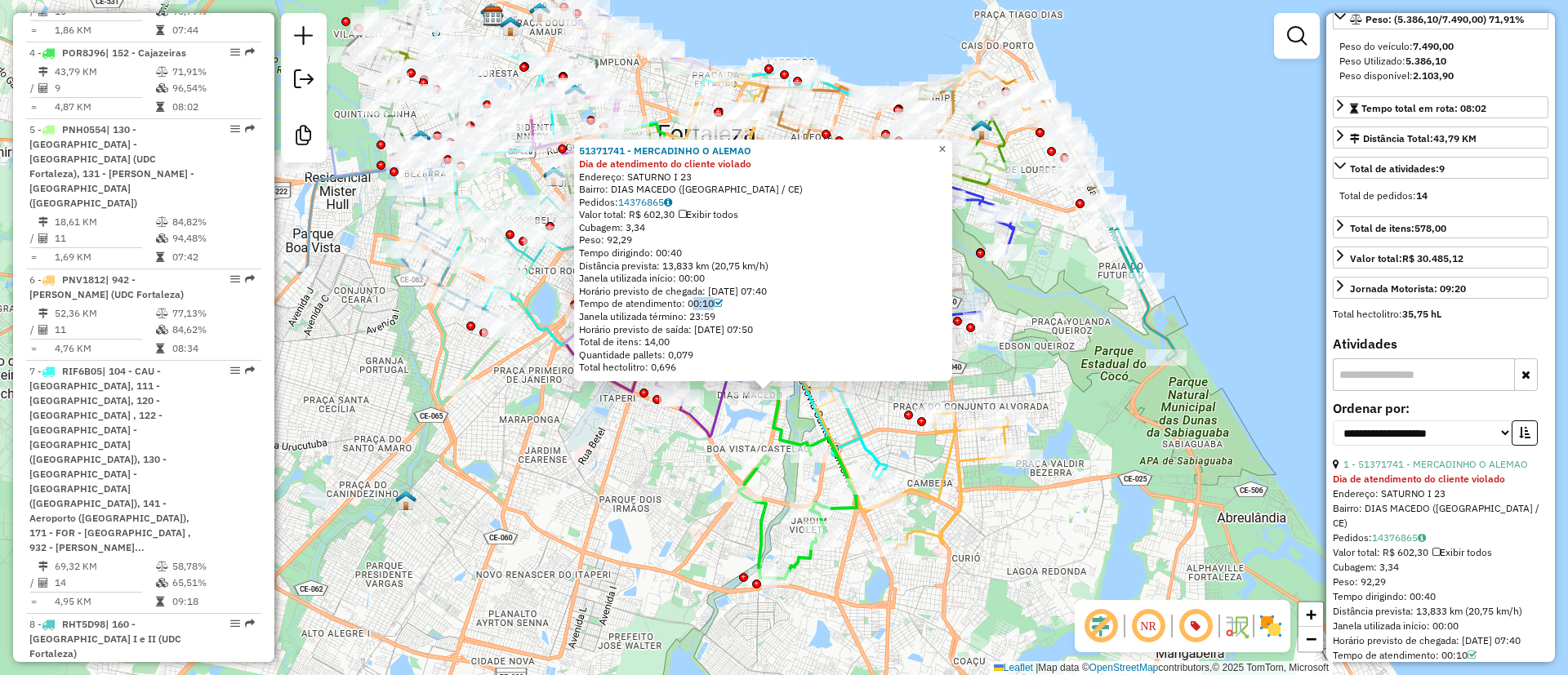
click at [945, 143] on span "×" at bounding box center [941, 149] width 7 height 14
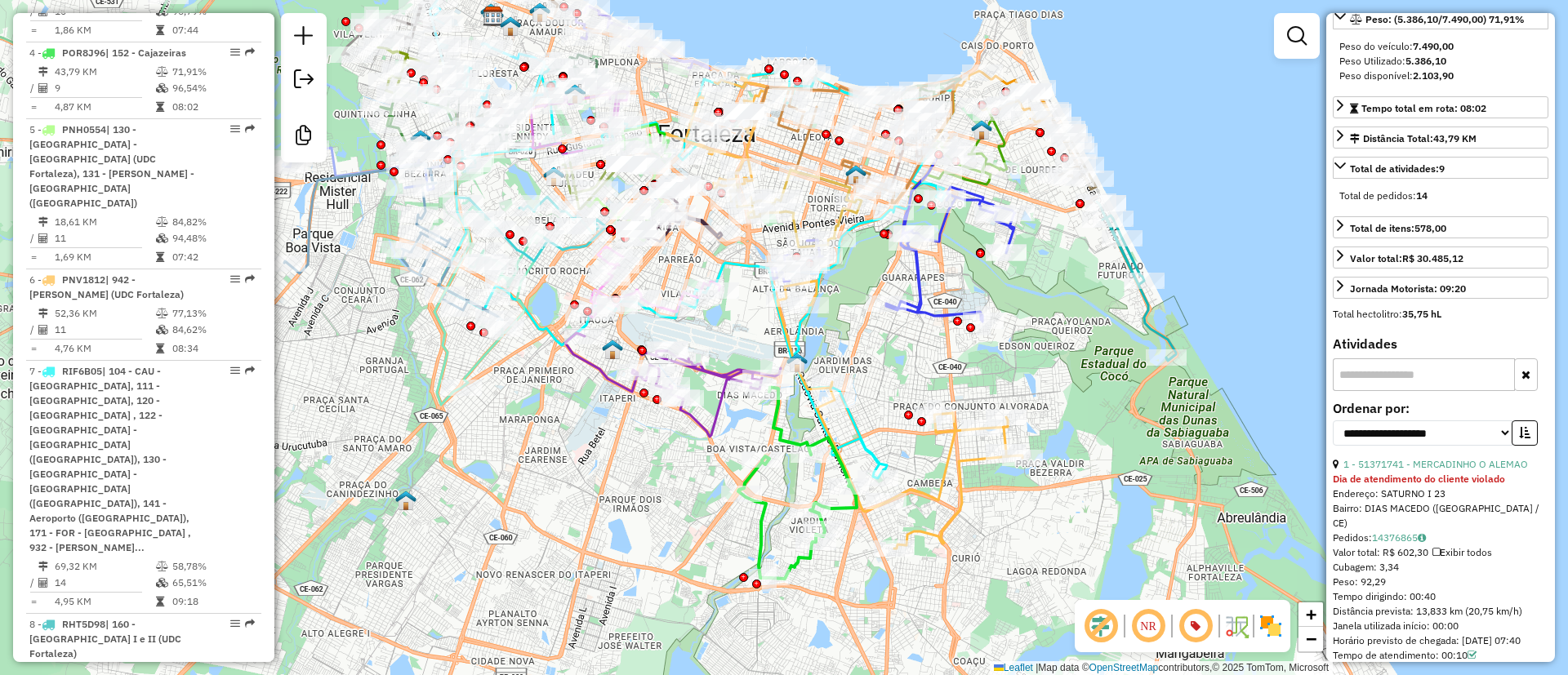
click at [483, 369] on icon at bounding box center [491, 302] width 113 height 206
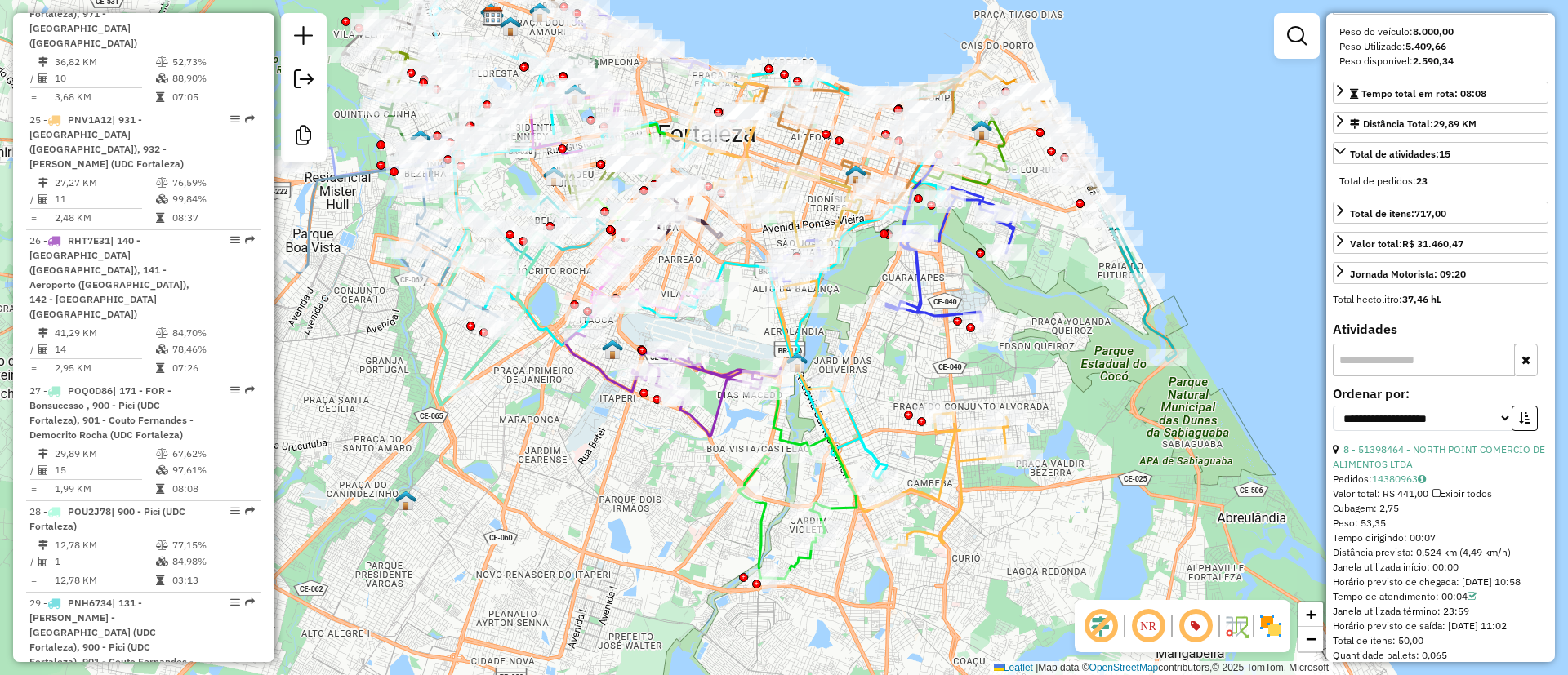
scroll to position [412, 0]
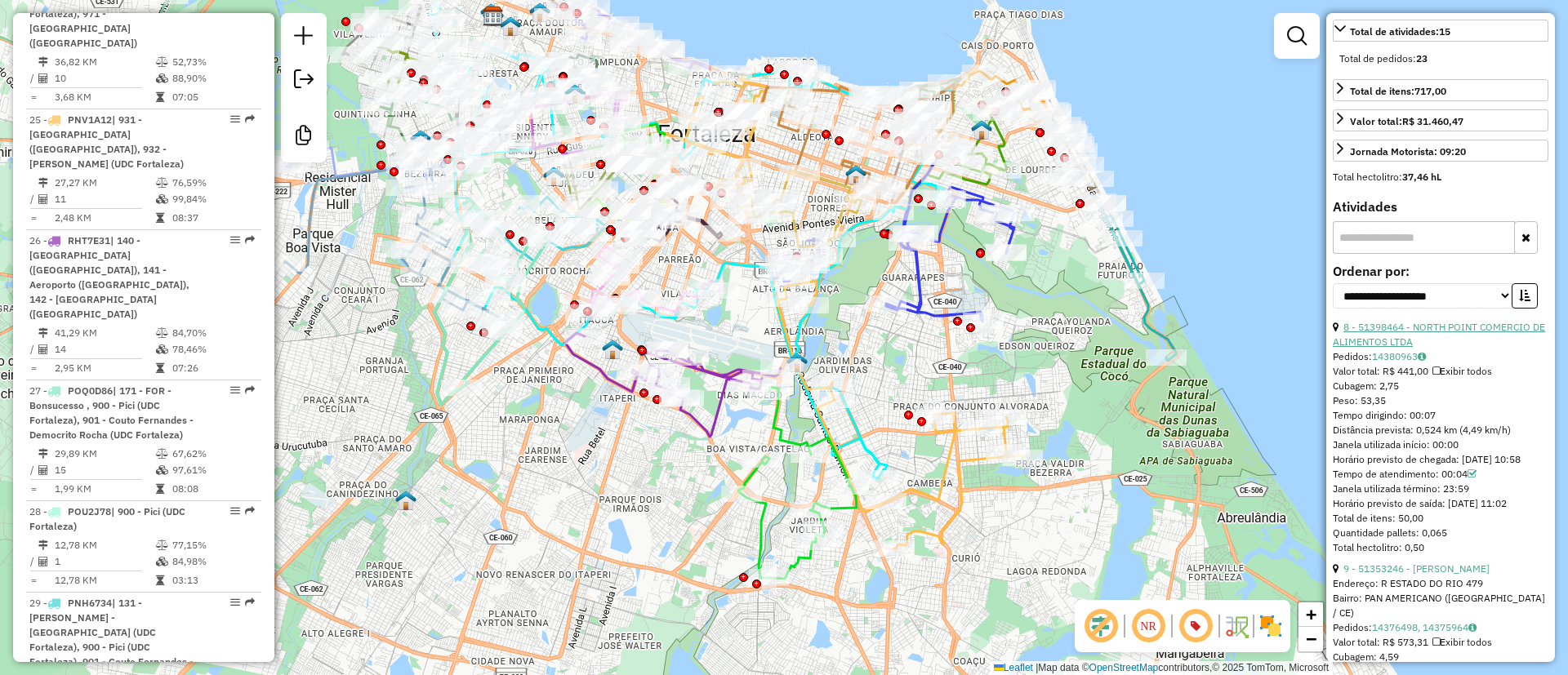
click at [1428, 348] on link "8 - 51398464 - NORTH POINT COMERCIO DE ALIMENTOS LTDA" at bounding box center [1438, 334] width 212 height 27
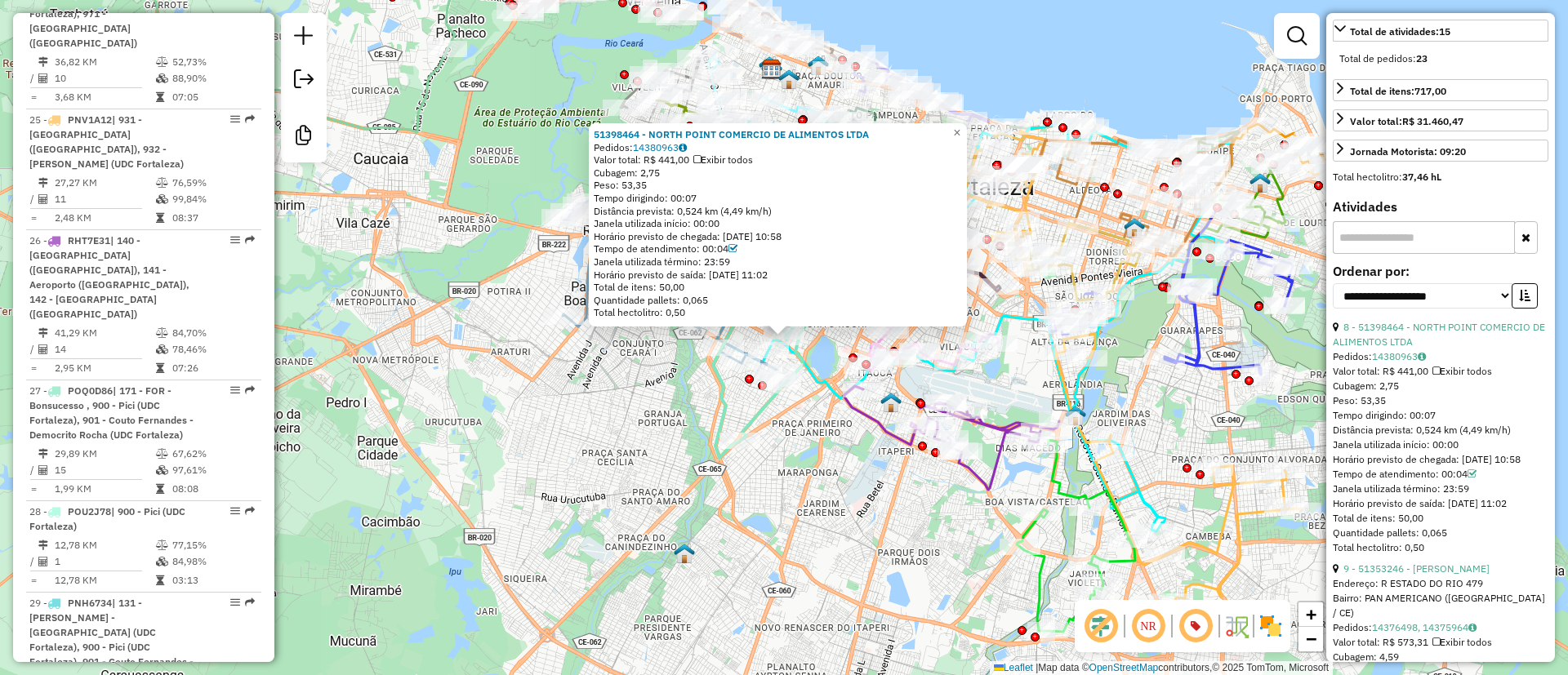
click at [751, 419] on icon at bounding box center [769, 355] width 113 height 206
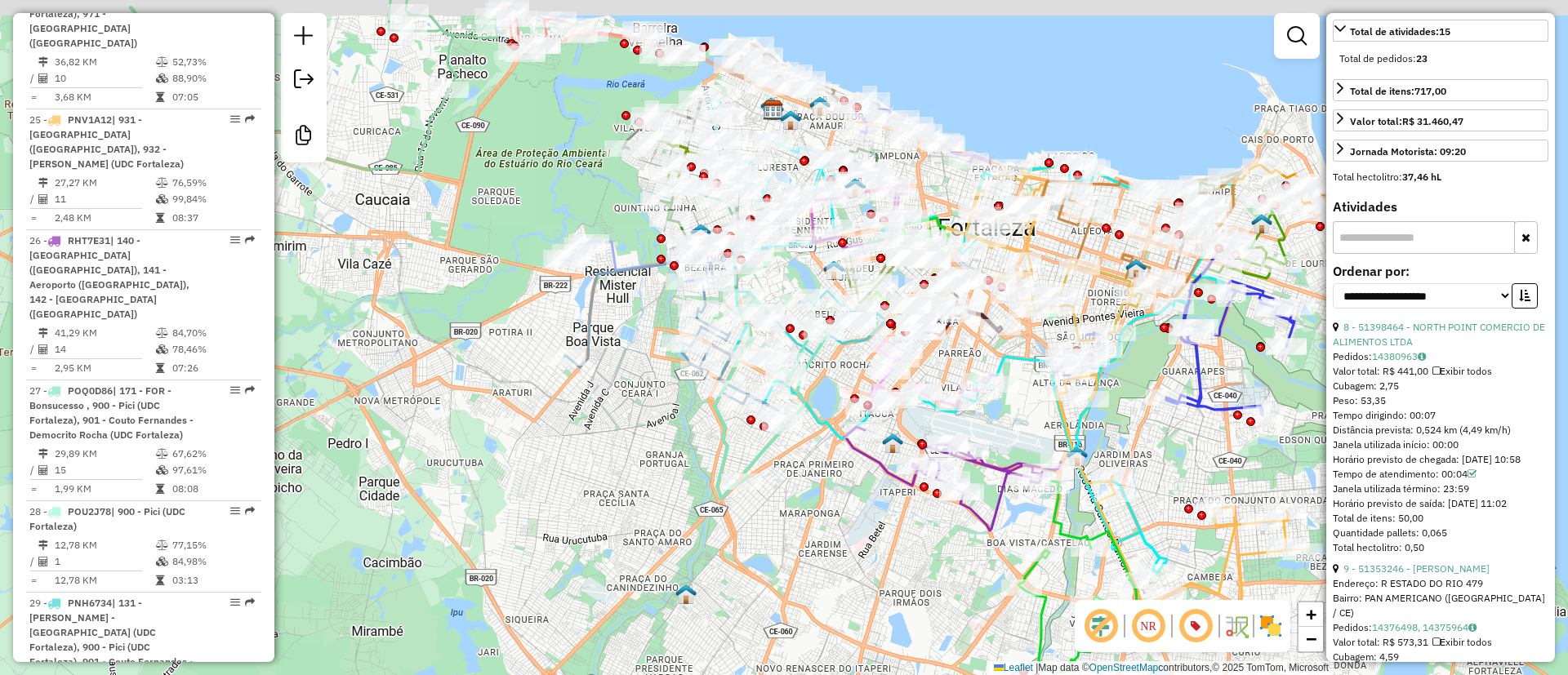
drag, startPoint x: 995, startPoint y: 120, endPoint x: 996, endPoint y: 128, distance: 8.1
click at [996, 128] on div "Janela de atendimento Grade de atendimento Capacidade Transportadoras Veículos …" at bounding box center [784, 337] width 1568 height 675
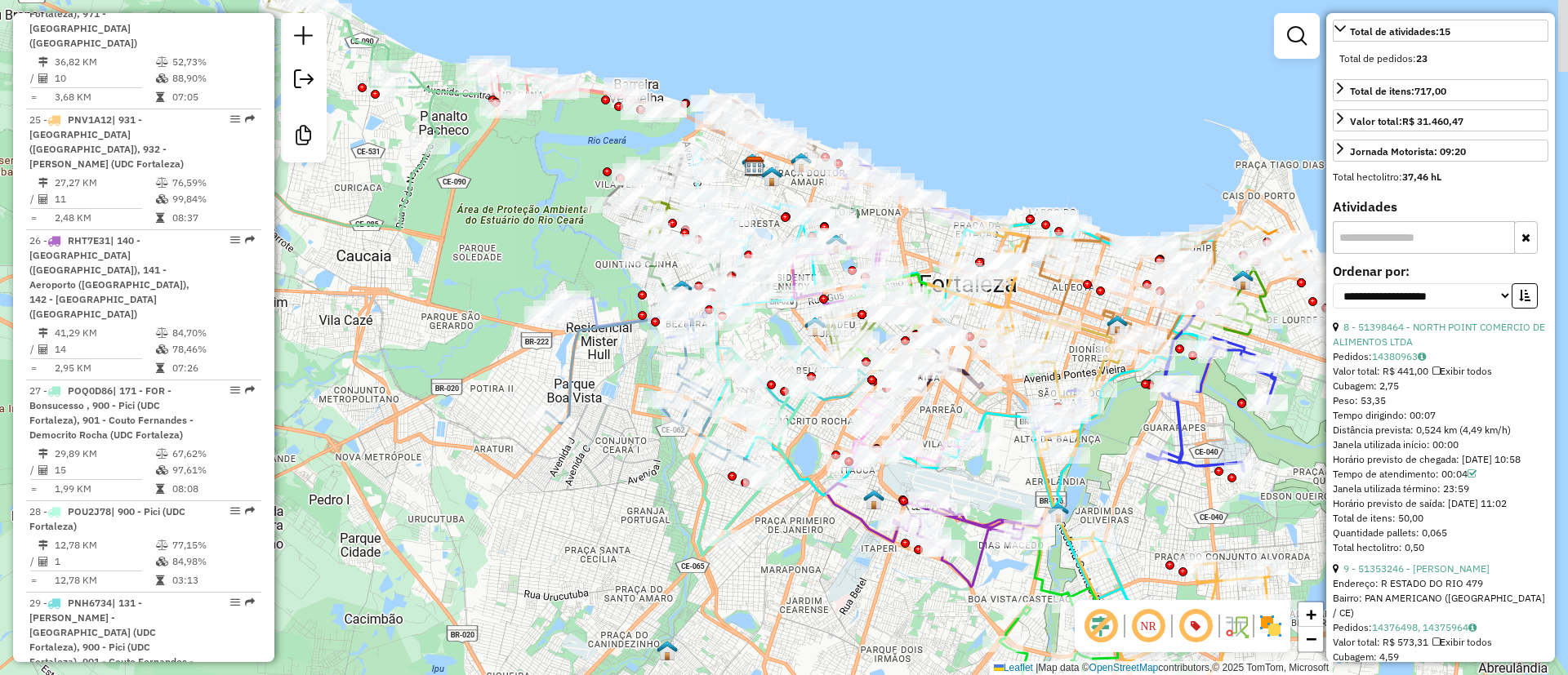
drag, startPoint x: 989, startPoint y: 96, endPoint x: 960, endPoint y: 205, distance: 112.8
click at [960, 203] on div "Janela de atendimento Grade de atendimento Capacidade Transportadoras Veículos …" at bounding box center [784, 337] width 1568 height 675
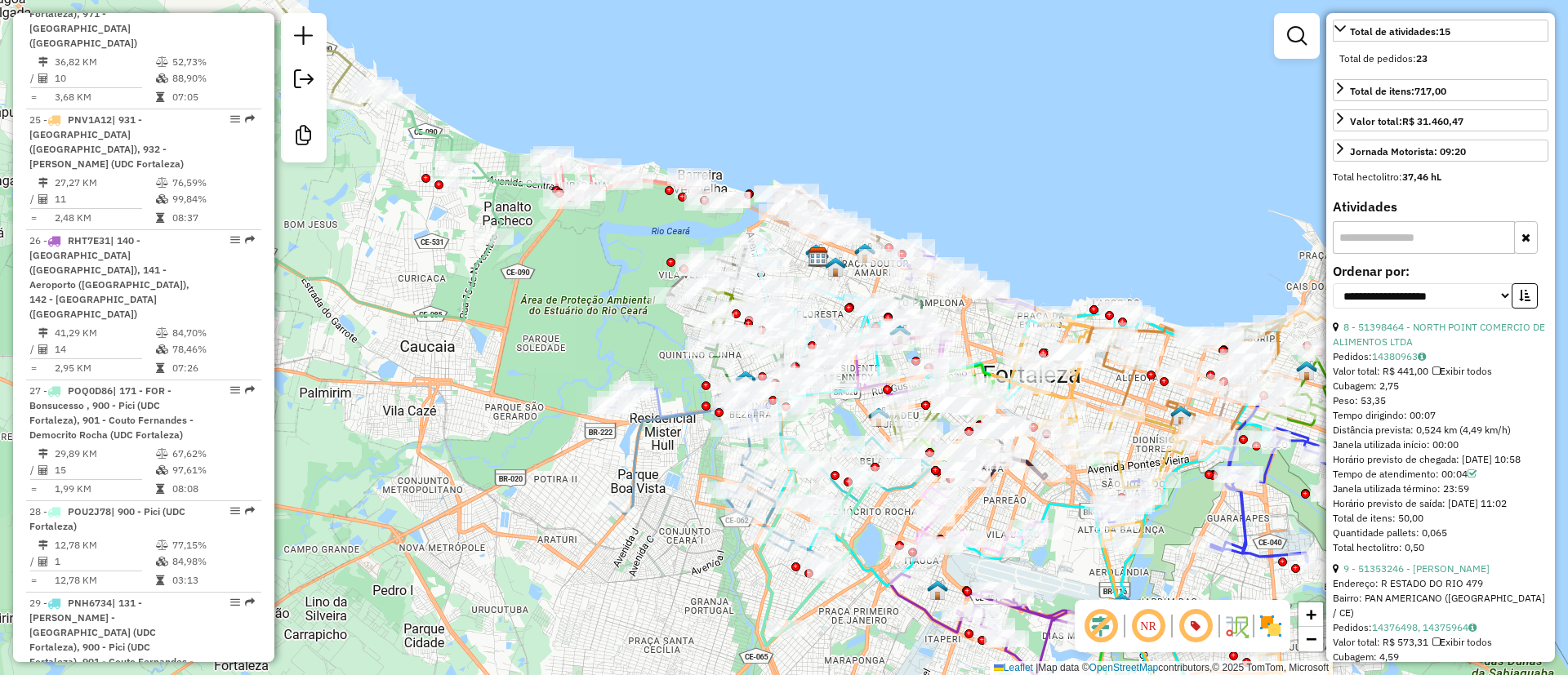
drag, startPoint x: 963, startPoint y: 118, endPoint x: 1036, endPoint y: 151, distance: 80.1
click at [1036, 151] on div "Janela de atendimento Grade de atendimento Capacidade Transportadoras Veículos …" at bounding box center [784, 337] width 1568 height 675
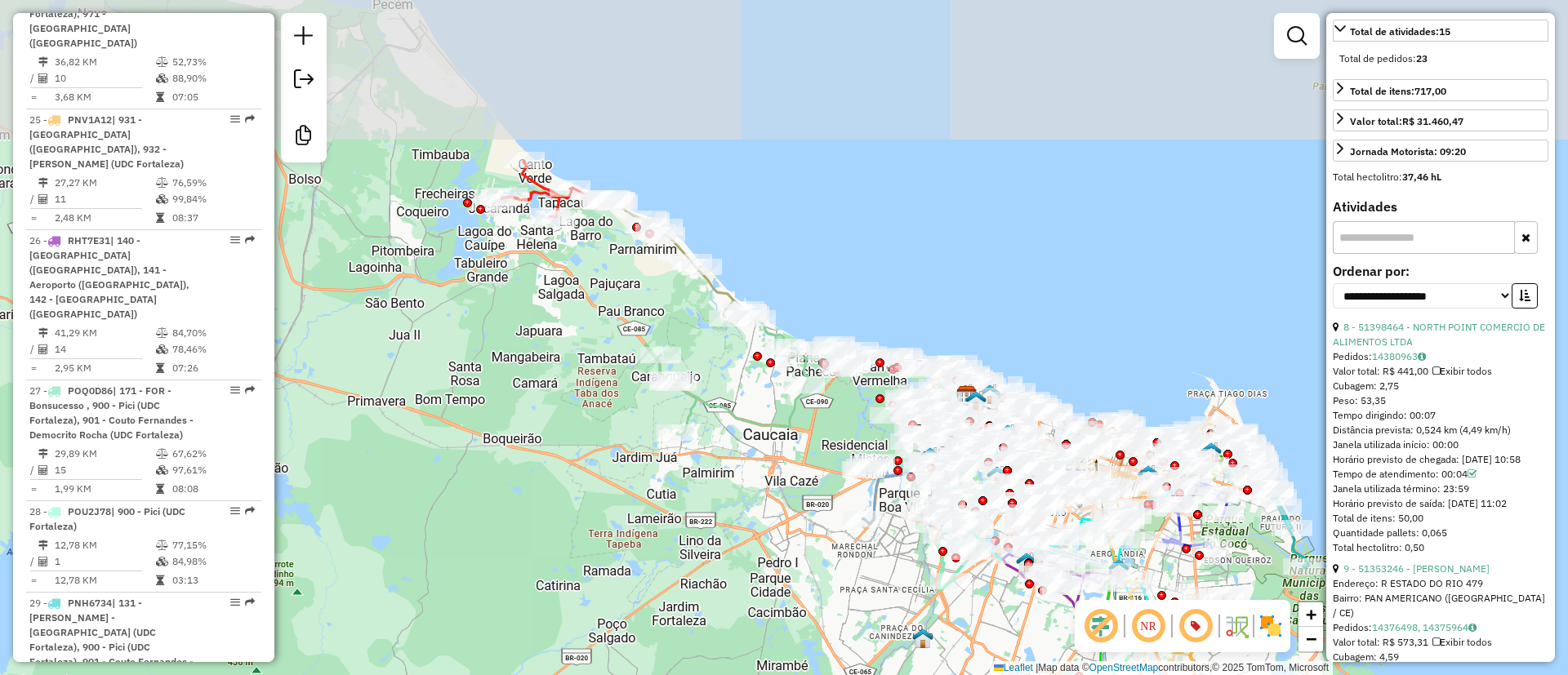
drag, startPoint x: 1036, startPoint y: 152, endPoint x: 1075, endPoint y: 343, distance: 194.9
click at [1075, 343] on div "Janela de atendimento Grade de atendimento Capacidade Transportadoras Veículos …" at bounding box center [784, 337] width 1568 height 675
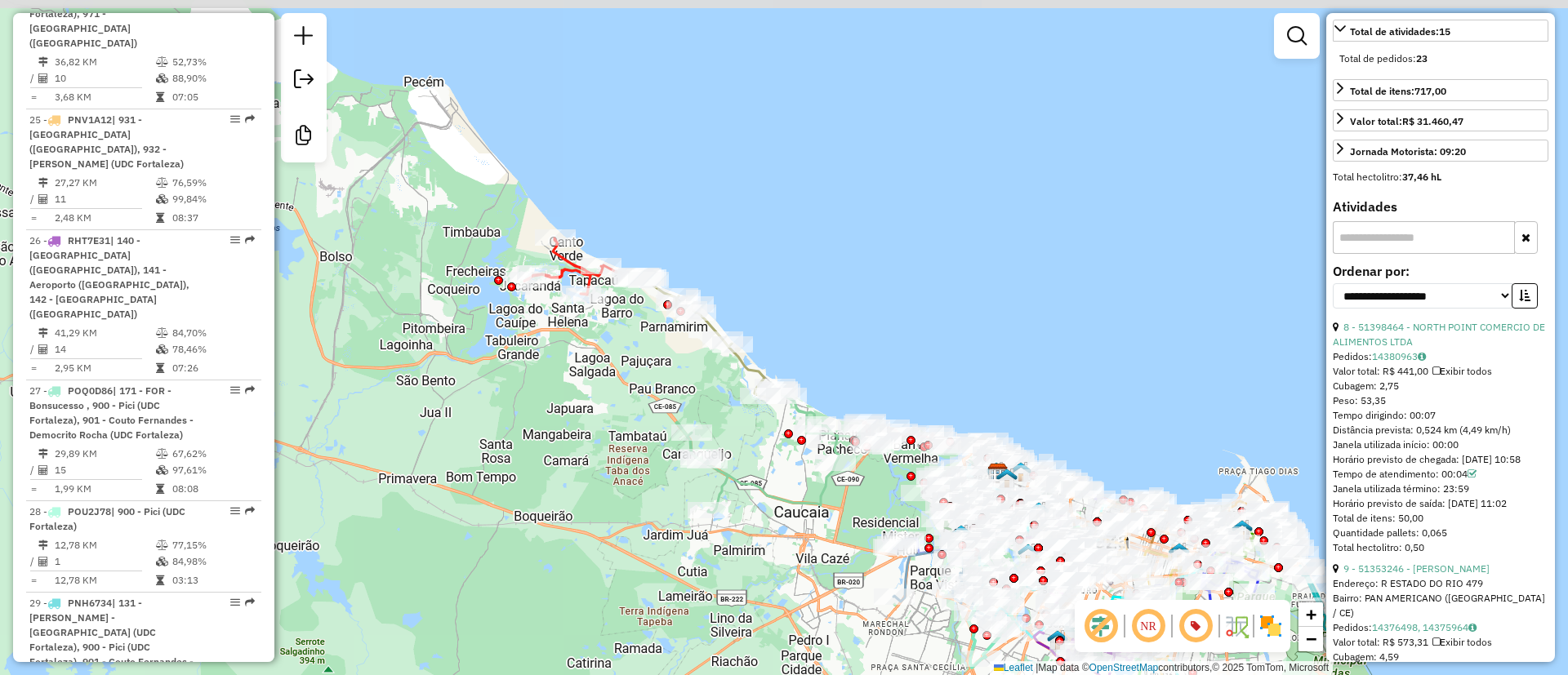
drag, startPoint x: 541, startPoint y: 94, endPoint x: 573, endPoint y: 171, distance: 83.4
click at [573, 171] on div "Janela de atendimento Grade de atendimento Capacidade Transportadoras Veículos …" at bounding box center [784, 337] width 1568 height 675
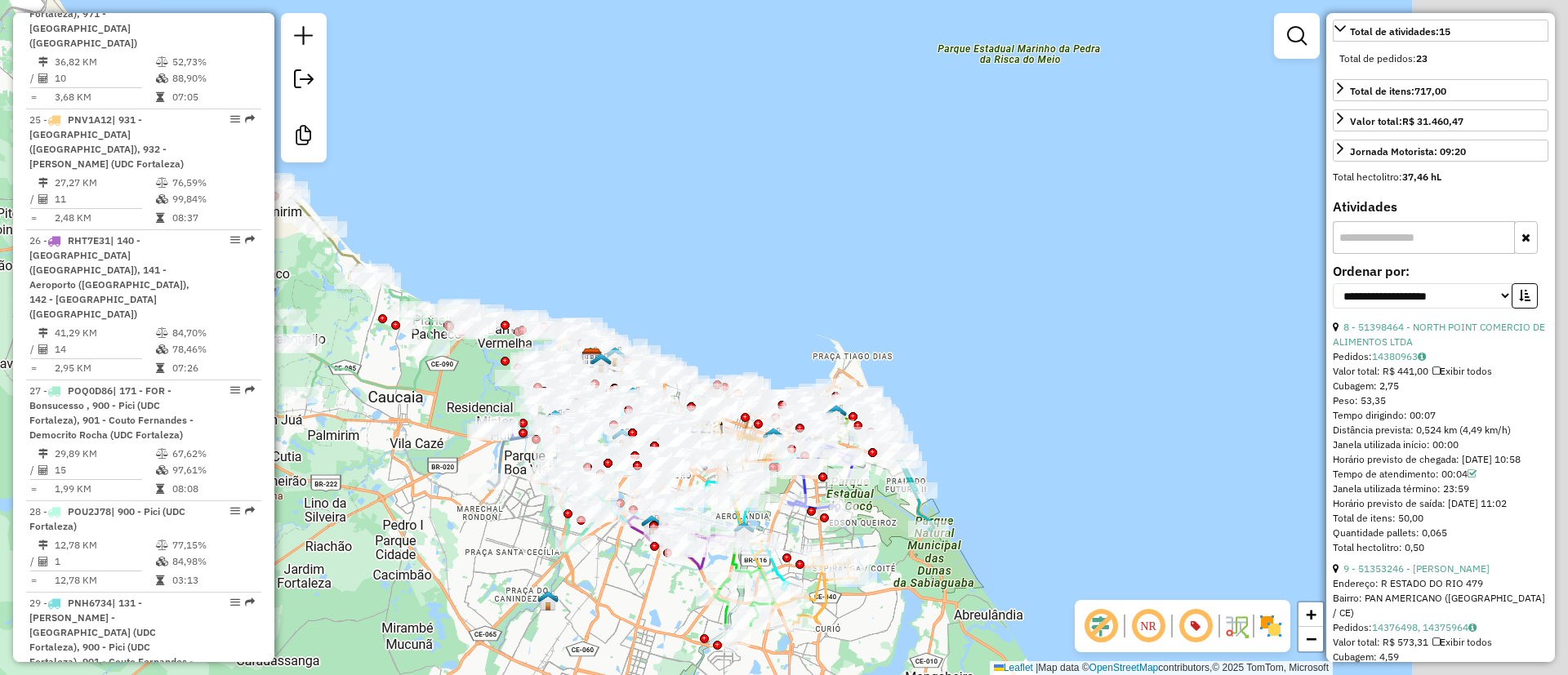
drag, startPoint x: 1043, startPoint y: 227, endPoint x: 690, endPoint y: 136, distance: 364.5
click at [694, 138] on div "Janela de atendimento Grade de atendimento Capacidade Transportadoras Veículos …" at bounding box center [784, 337] width 1568 height 675
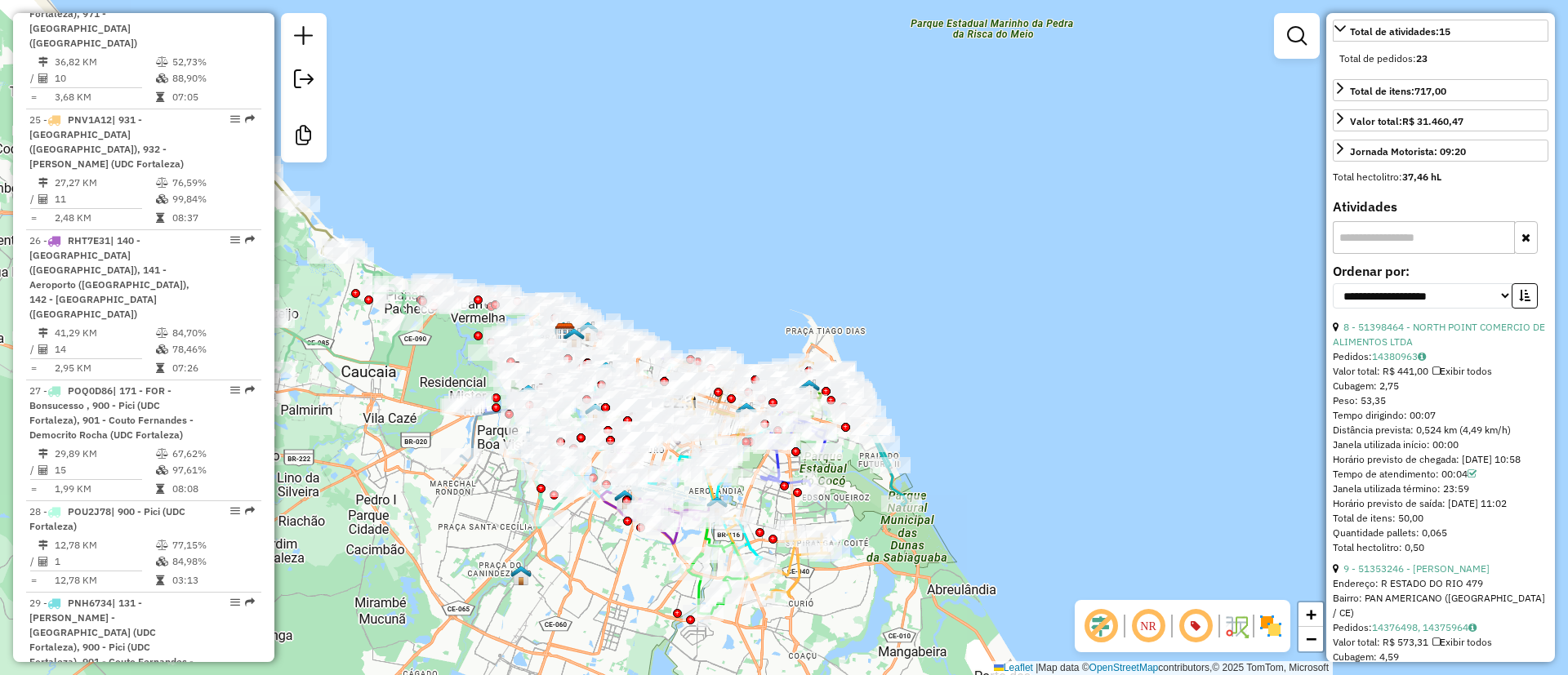
drag, startPoint x: 942, startPoint y: 380, endPoint x: 959, endPoint y: 331, distance: 51.9
click at [959, 331] on div "Janela de atendimento Grade de atendimento Capacidade Transportadoras Veículos …" at bounding box center [784, 337] width 1568 height 675
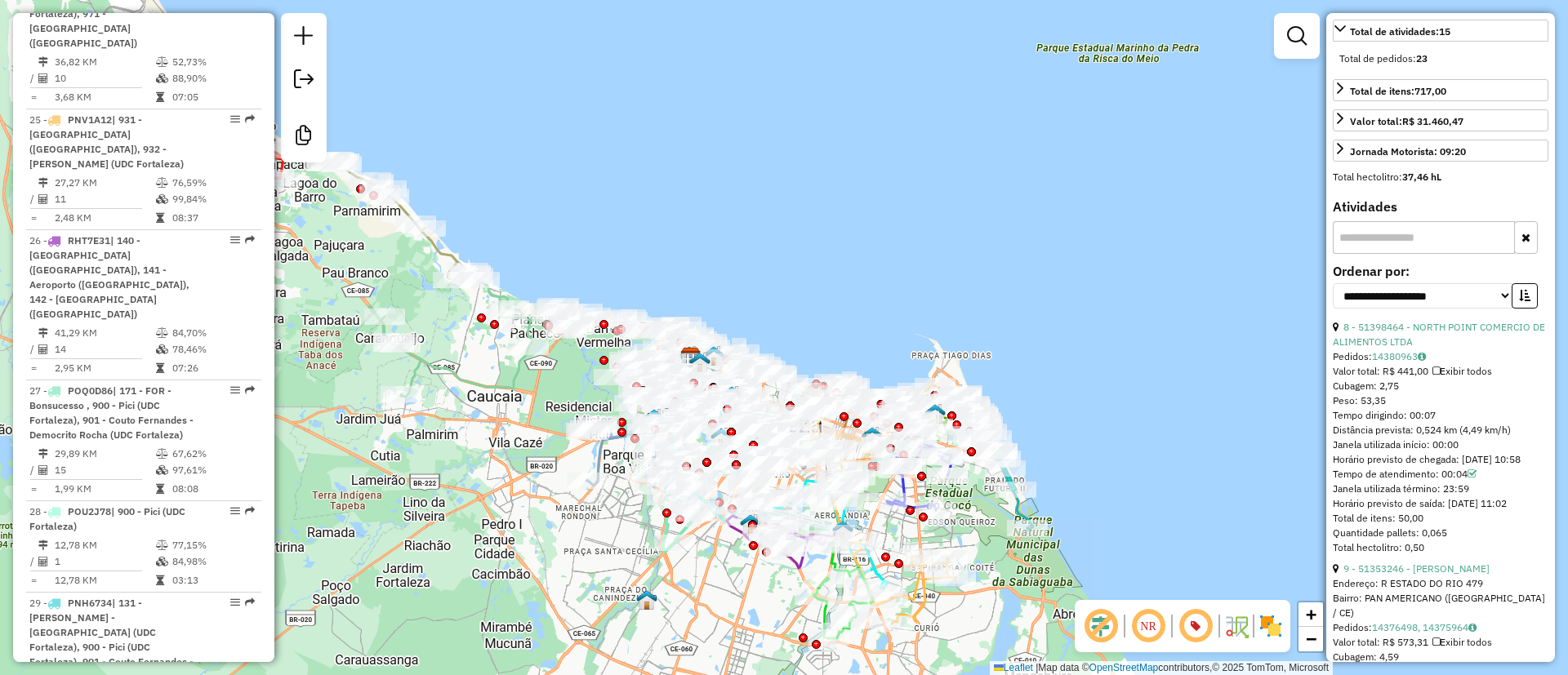
drag, startPoint x: 1063, startPoint y: 380, endPoint x: 1194, endPoint y: 454, distance: 150.5
click at [1185, 453] on div "Janela de atendimento Grade de atendimento Capacidade Transportadoras Veículos …" at bounding box center [784, 337] width 1568 height 675
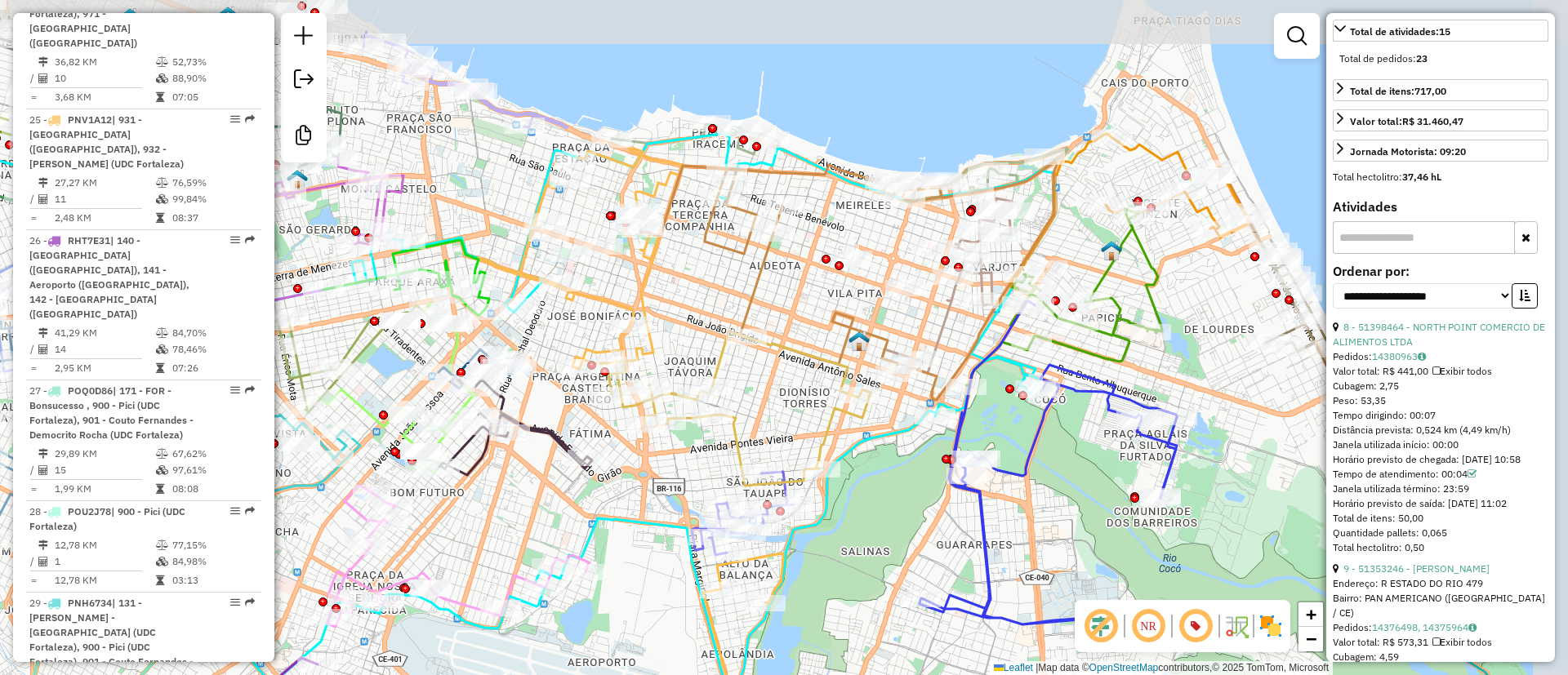
drag, startPoint x: 992, startPoint y: 215, endPoint x: 832, endPoint y: 289, distance: 176.3
click at [835, 270] on div at bounding box center [839, 265] width 9 height 9
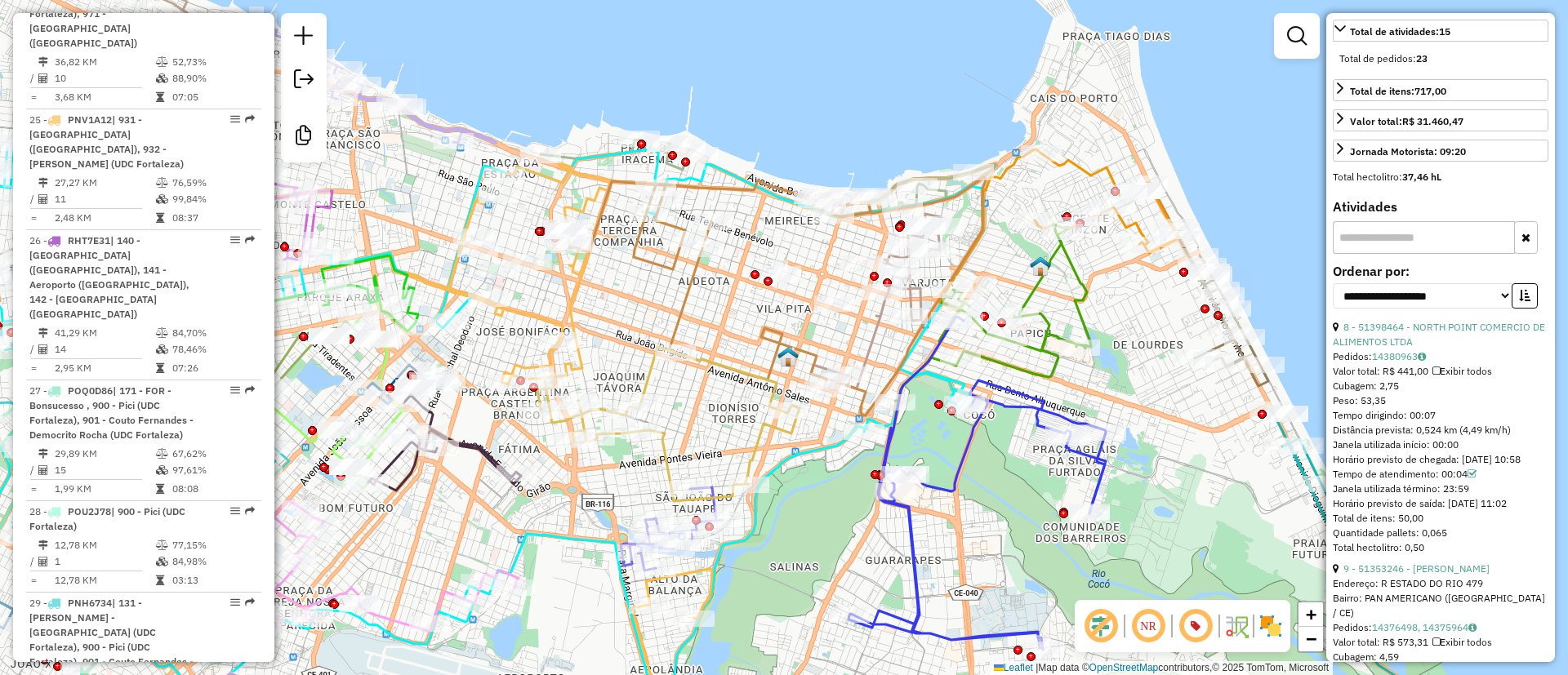
drag, startPoint x: 1196, startPoint y: 86, endPoint x: 1080, endPoint y: 108, distance: 118.1
click at [1080, 108] on div "Janela de atendimento Grade de atendimento Capacidade Transportadoras Veículos …" at bounding box center [784, 337] width 1568 height 675
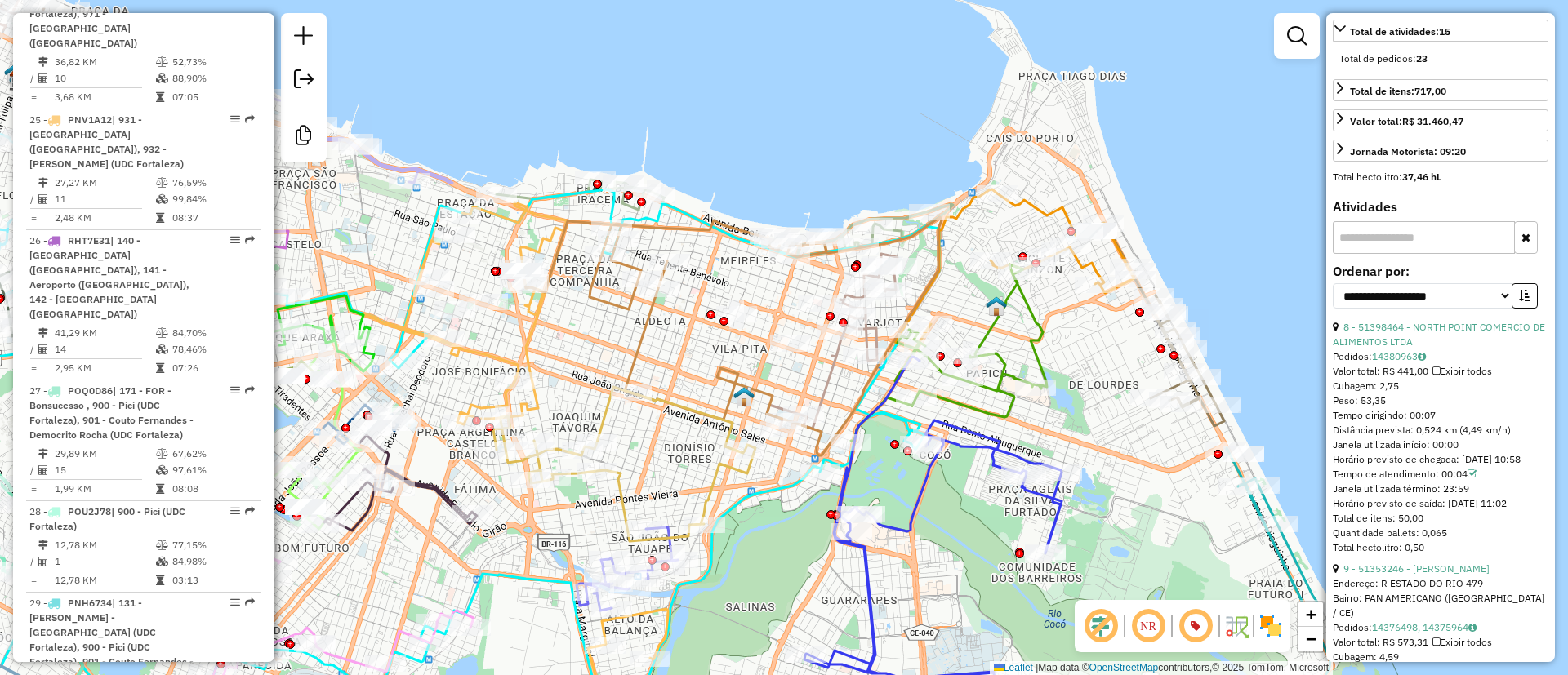
drag, startPoint x: 997, startPoint y: 102, endPoint x: 1002, endPoint y: 137, distance: 35.4
click at [1002, 136] on div "Janela de atendimento Grade de atendimento Capacidade Transportadoras Veículos …" at bounding box center [784, 337] width 1568 height 675
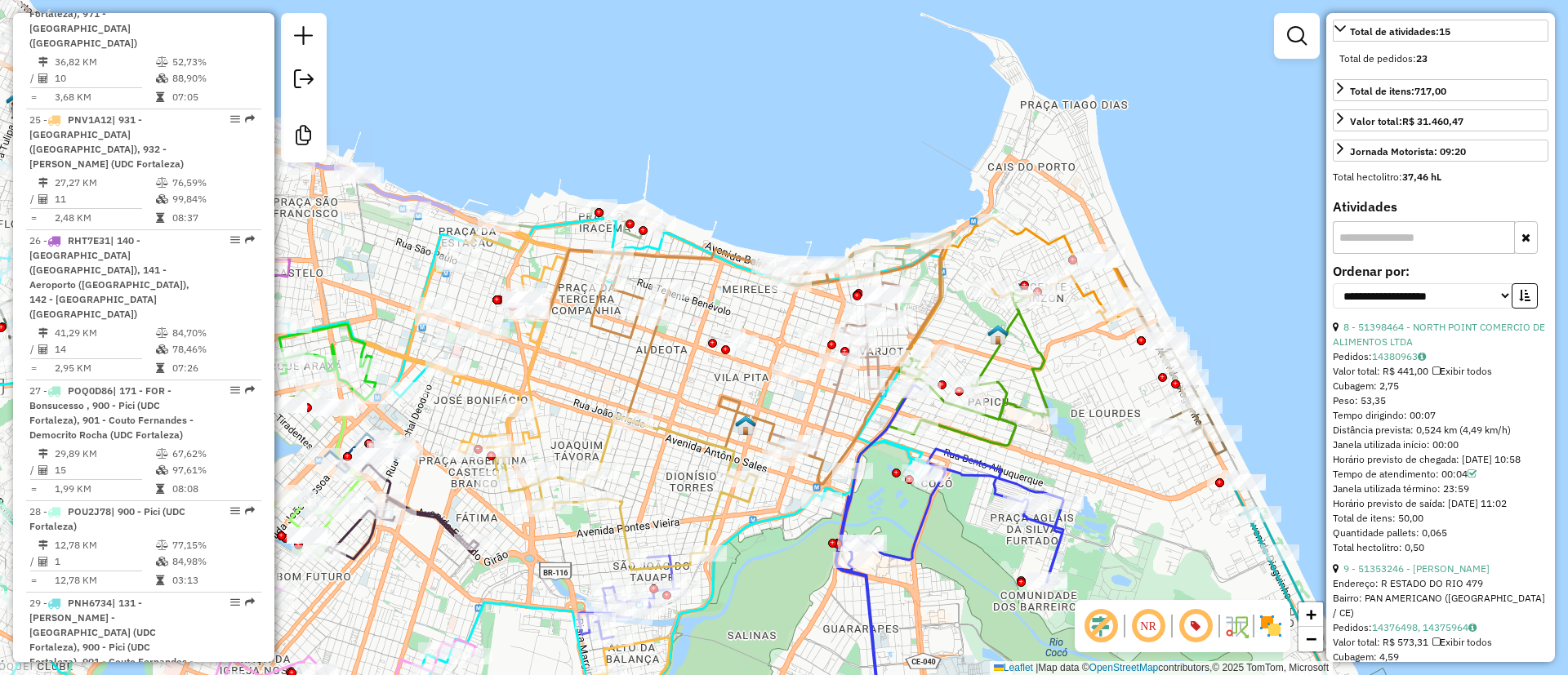
drag, startPoint x: 925, startPoint y: 157, endPoint x: 925, endPoint y: 185, distance: 28.0
click at [925, 185] on div "Janela de atendimento Grade de atendimento Capacidade Transportadoras Veículos …" at bounding box center [784, 337] width 1568 height 675
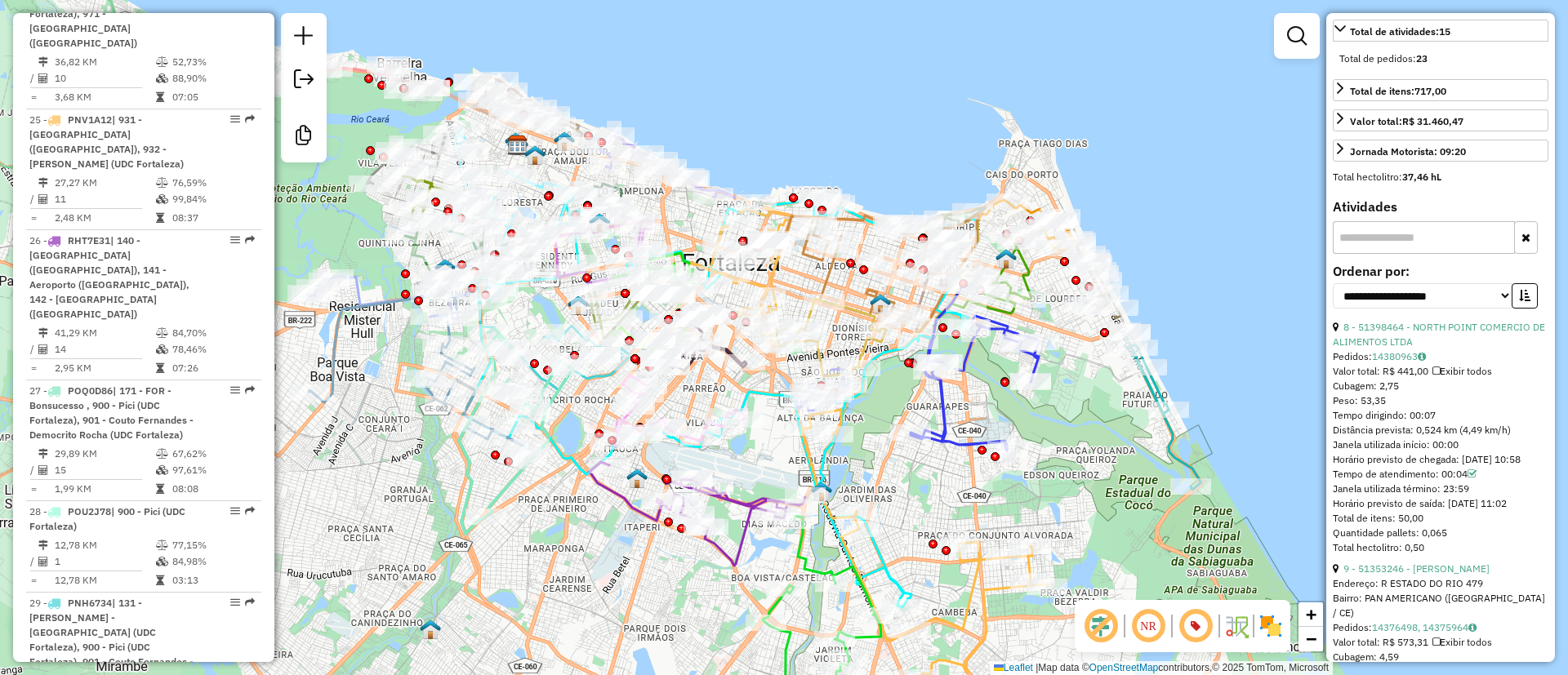
drag, startPoint x: 1080, startPoint y: 179, endPoint x: 1002, endPoint y: 98, distance: 112.4
click at [1002, 98] on div "Janela de atendimento Grade de atendimento Capacidade Transportadoras Veículos …" at bounding box center [784, 337] width 1568 height 675
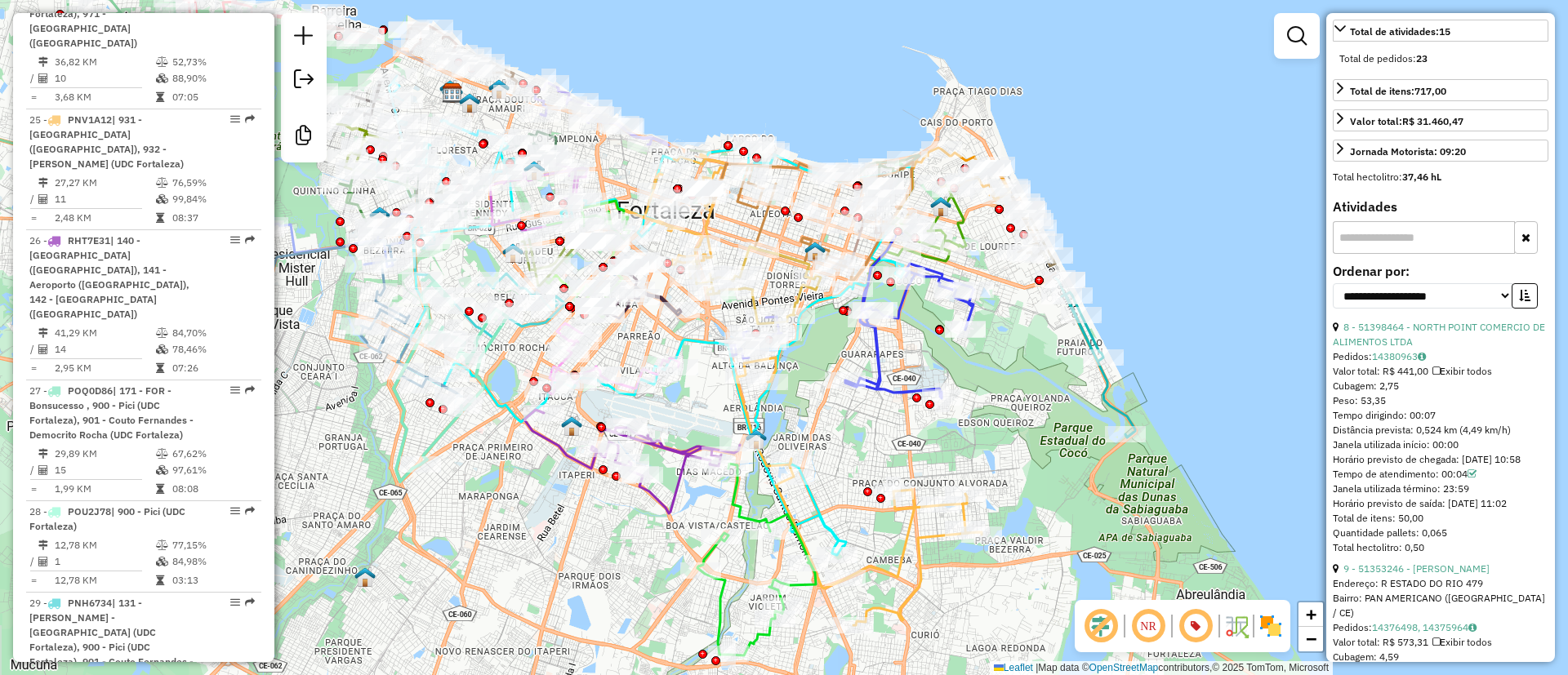
drag, startPoint x: 1008, startPoint y: 364, endPoint x: 1021, endPoint y: 394, distance: 32.7
click at [1021, 394] on div "Janela de atendimento Grade de atendimento Capacidade Transportadoras Veículos …" at bounding box center [784, 337] width 1568 height 675
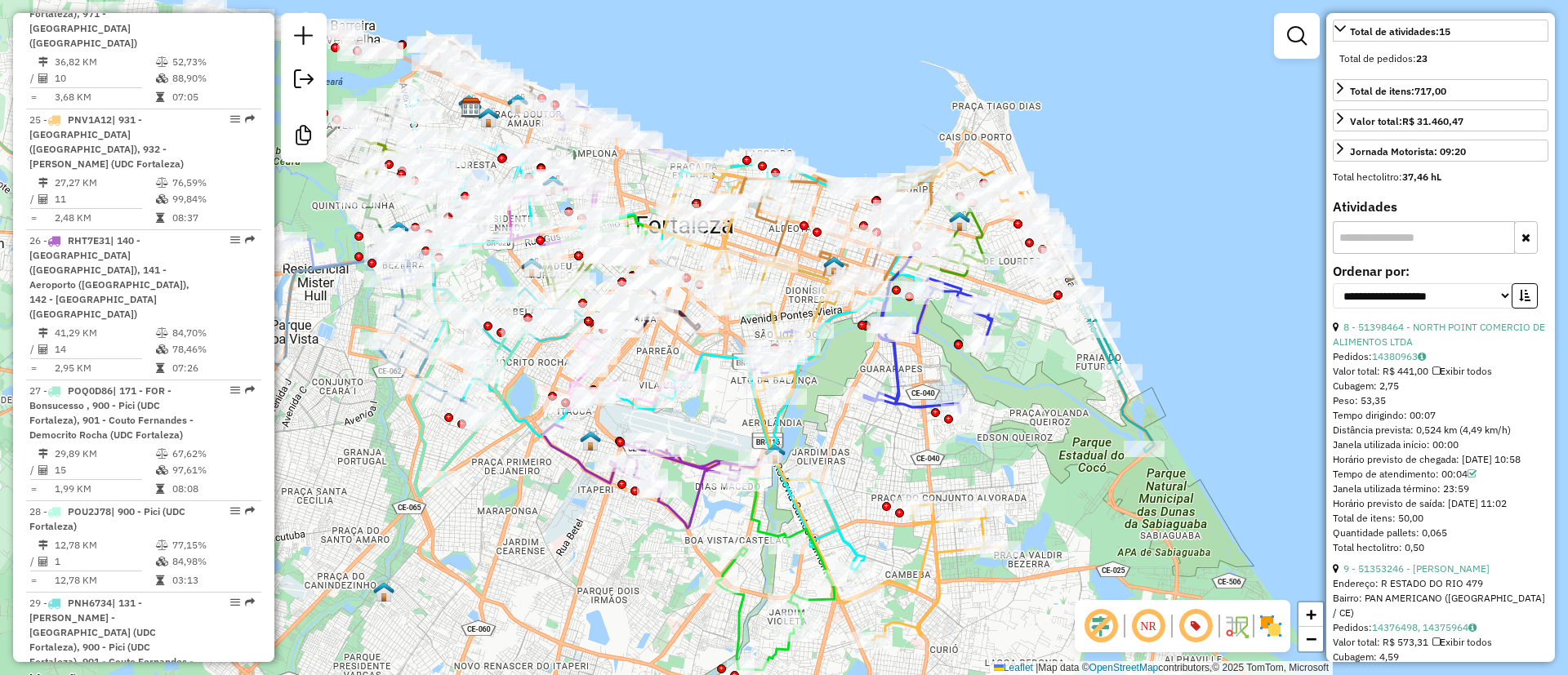
drag, startPoint x: 1025, startPoint y: 383, endPoint x: 1044, endPoint y: 397, distance: 23.6
click at [1044, 397] on div "Janela de atendimento Grade de atendimento Capacidade Transportadoras Veículos …" at bounding box center [784, 337] width 1568 height 675
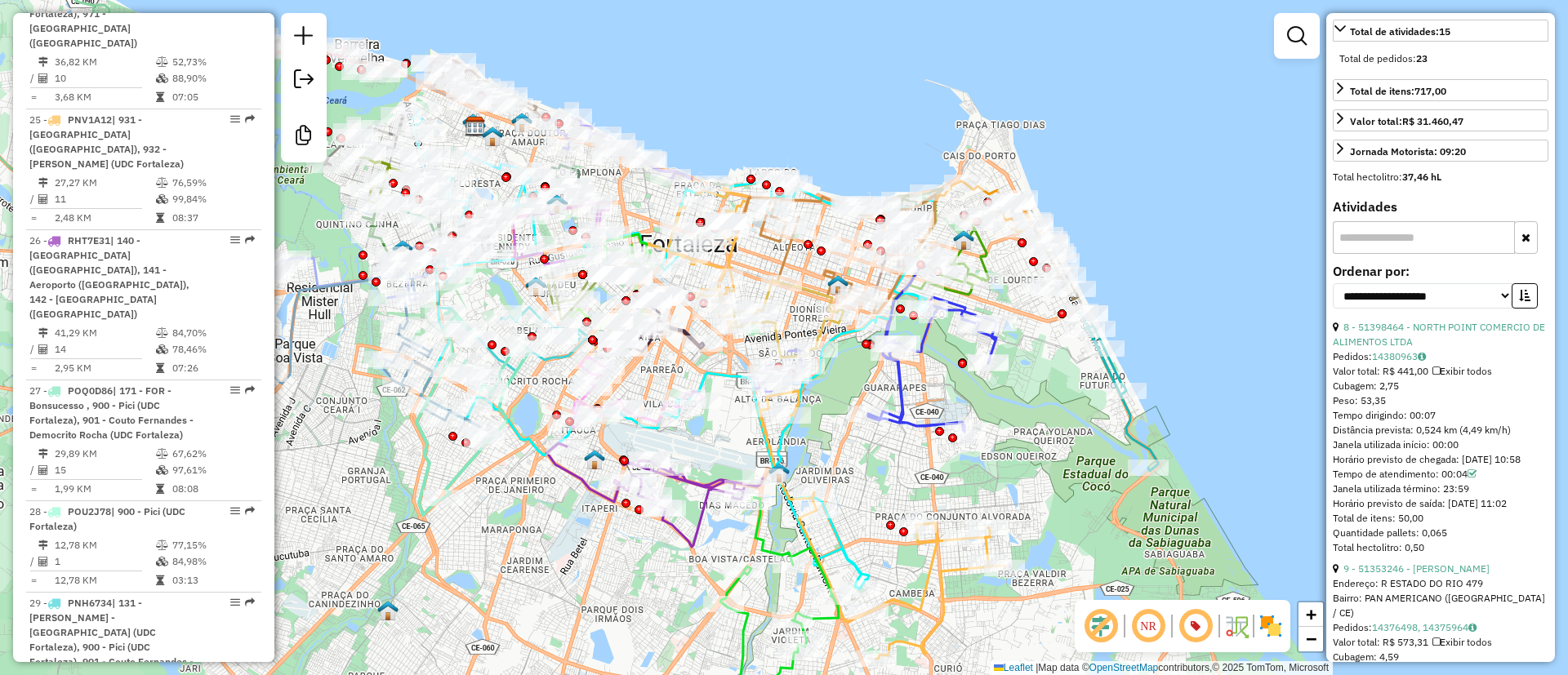
drag, startPoint x: 1041, startPoint y: 378, endPoint x: 1047, endPoint y: 397, distance: 19.9
click at [1047, 397] on div "Janela de atendimento Grade de atendimento Capacidade Transportadoras Veículos …" at bounding box center [784, 337] width 1568 height 675
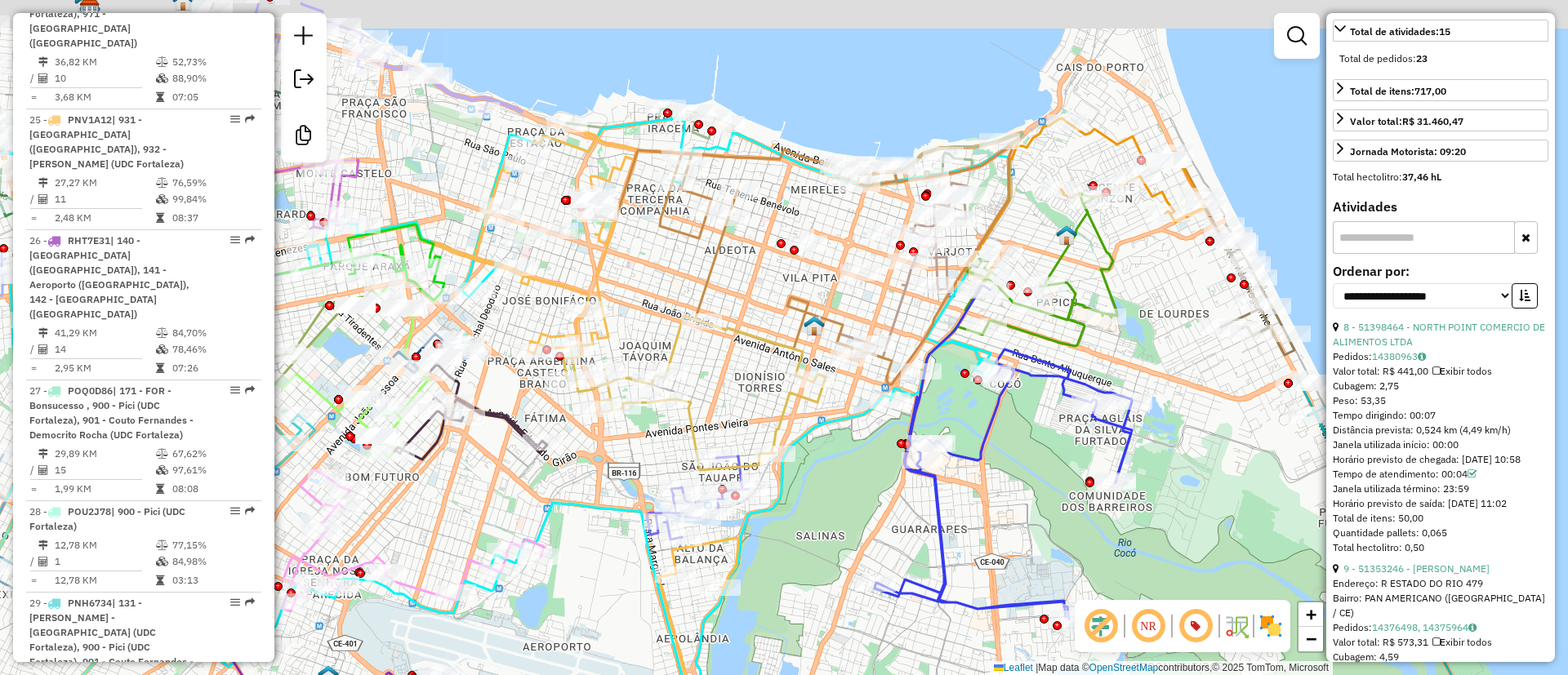
drag, startPoint x: 804, startPoint y: 246, endPoint x: 758, endPoint y: 284, distance: 59.7
click at [758, 284] on div "Janela de atendimento Grade de atendimento Capacidade Transportadoras Veículos …" at bounding box center [784, 337] width 1568 height 675
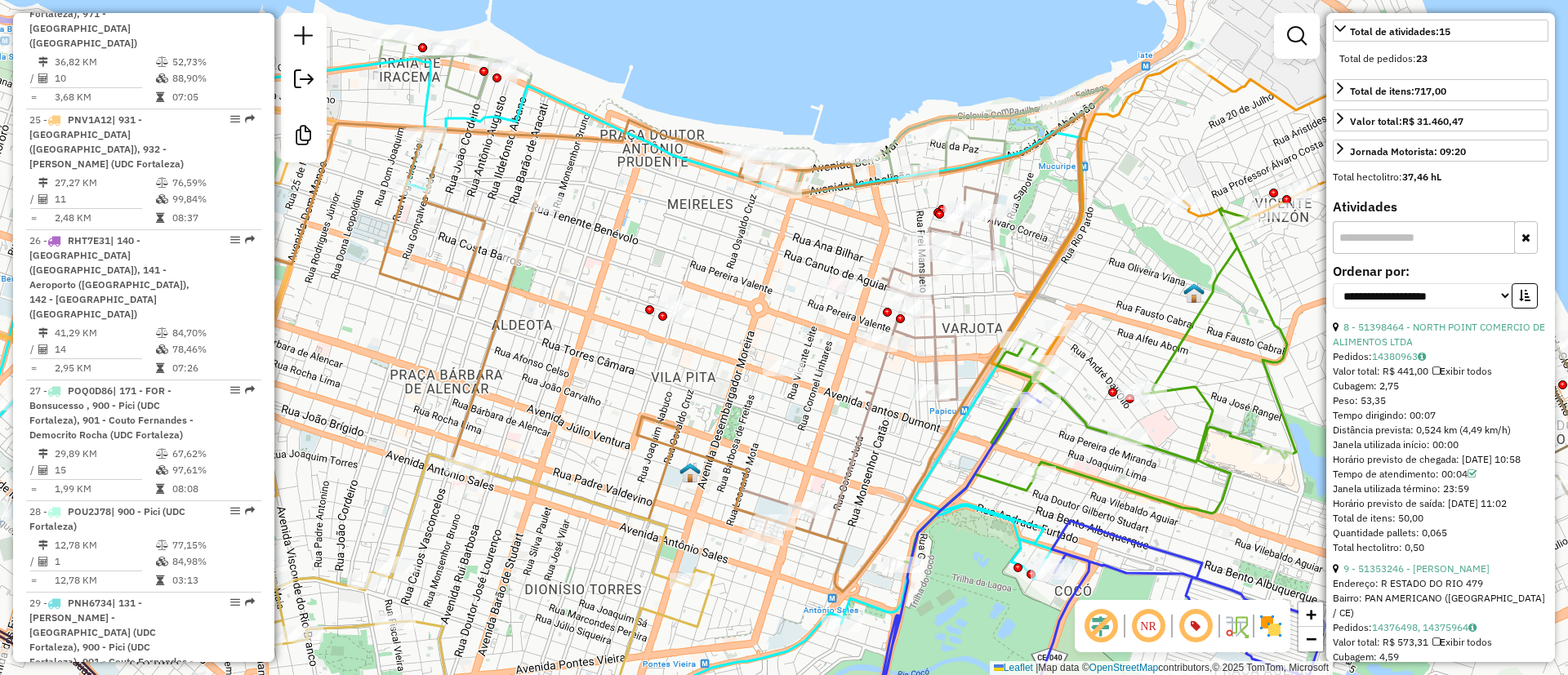
click at [958, 235] on icon at bounding box center [866, 363] width 262 height 351
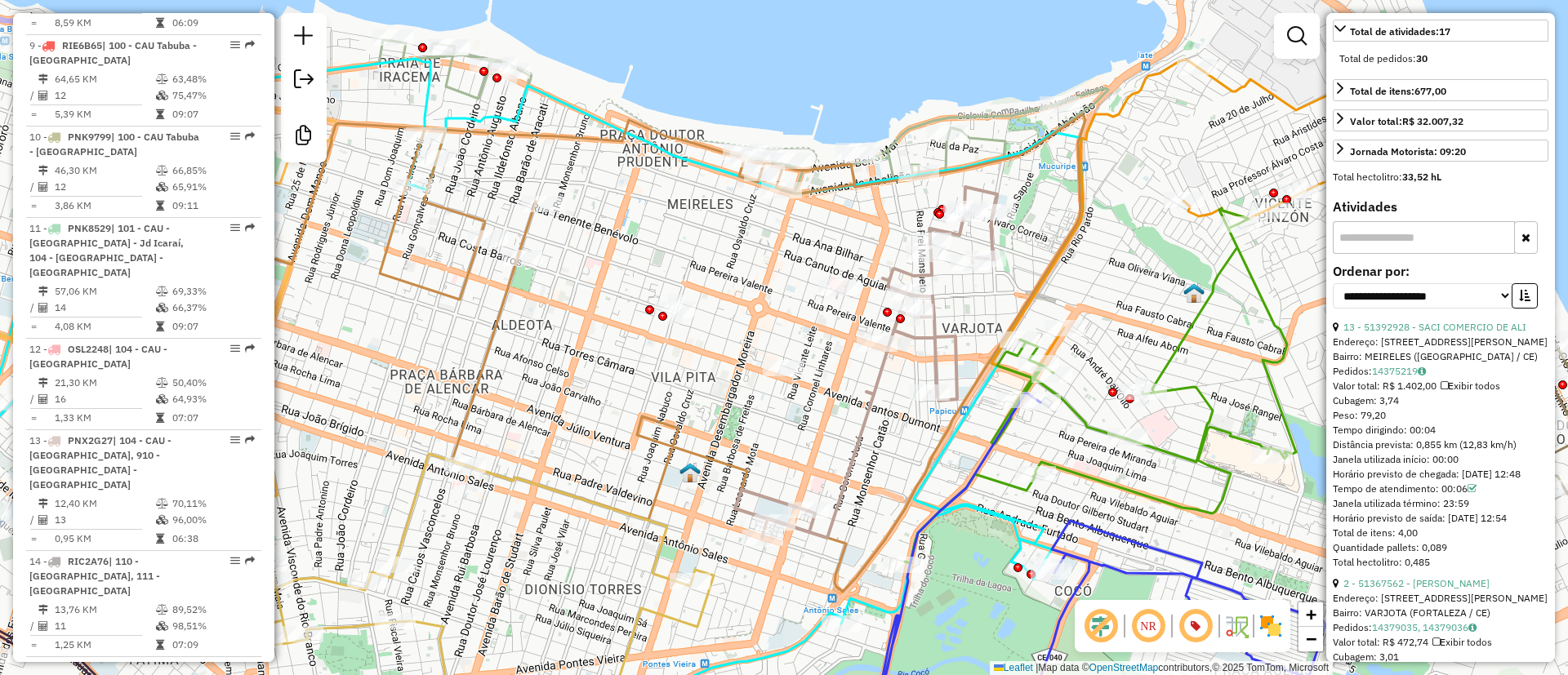
scroll to position [684, 0]
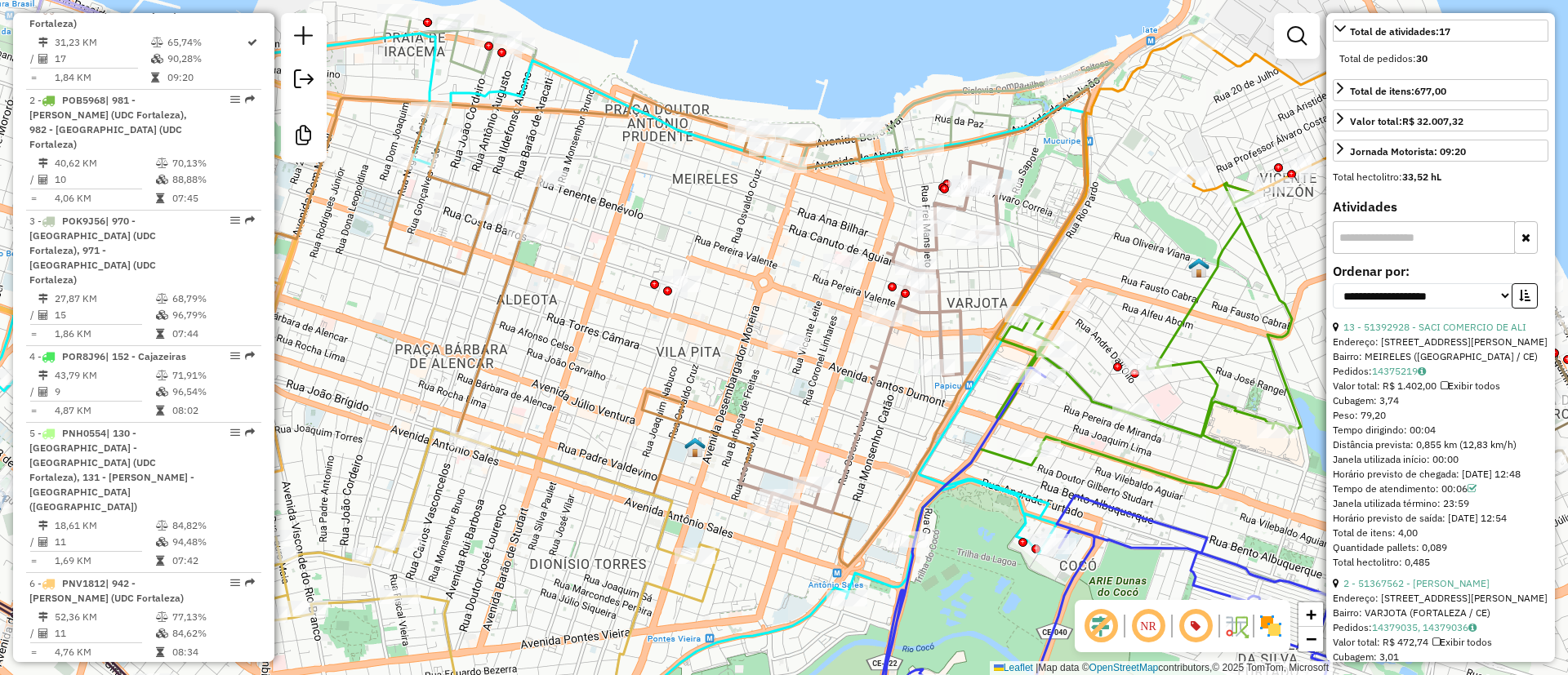
drag, startPoint x: 1023, startPoint y: 222, endPoint x: 1028, endPoint y: 197, distance: 25.5
click at [1028, 197] on div "Janela de atendimento Grade de atendimento Capacidade Transportadoras Veículos …" at bounding box center [784, 337] width 1568 height 675
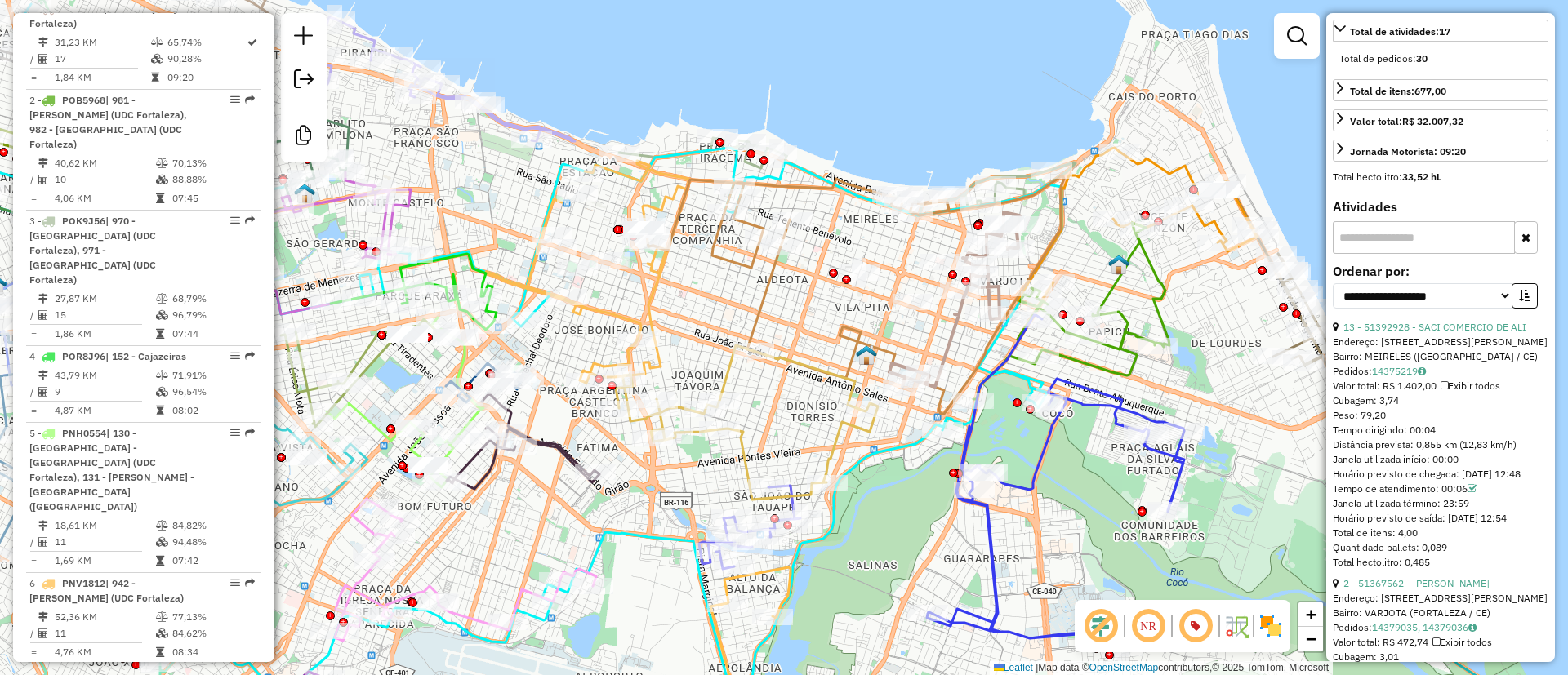
drag, startPoint x: 1045, startPoint y: 227, endPoint x: 1048, endPoint y: 236, distance: 9.5
click at [1048, 236] on icon at bounding box center [854, 295] width 418 height 238
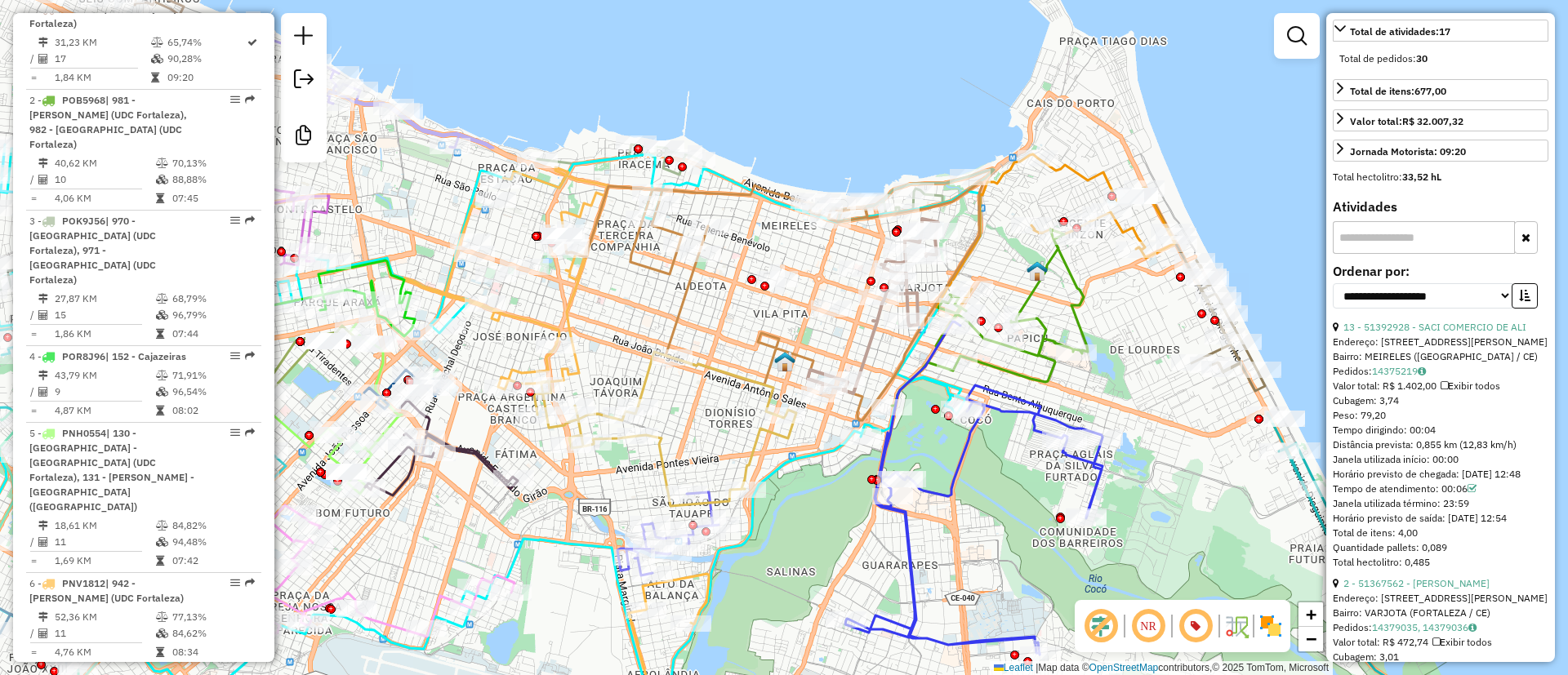
drag, startPoint x: 871, startPoint y: 326, endPoint x: 734, endPoint y: 341, distance: 137.8
click at [734, 341] on div "Janela de atendimento Grade de atendimento Capacidade Transportadoras Veículos …" at bounding box center [784, 337] width 1568 height 675
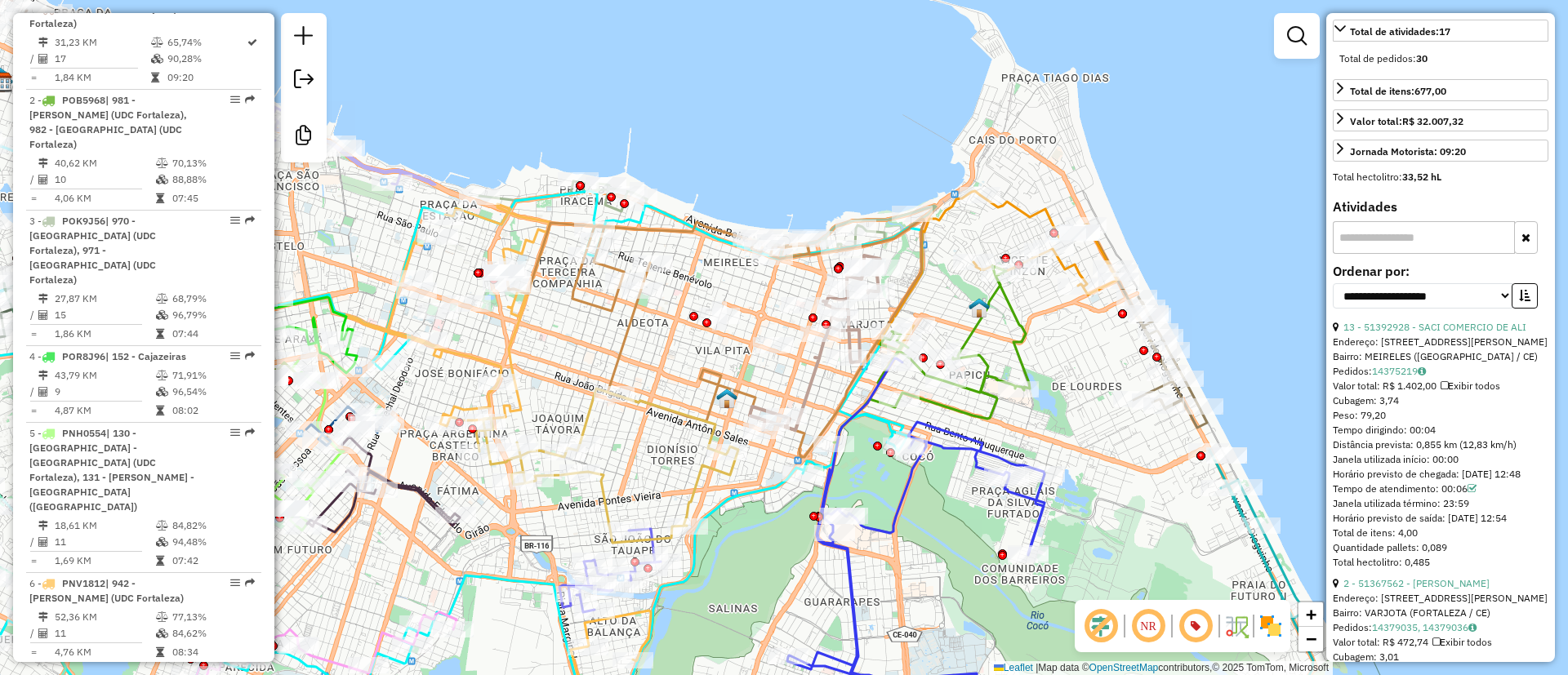
drag, startPoint x: 888, startPoint y: 131, endPoint x: 877, endPoint y: 189, distance: 59.0
click at [877, 189] on div "Janela de atendimento Grade de atendimento Capacidade Transportadoras Veículos …" at bounding box center [784, 337] width 1568 height 675
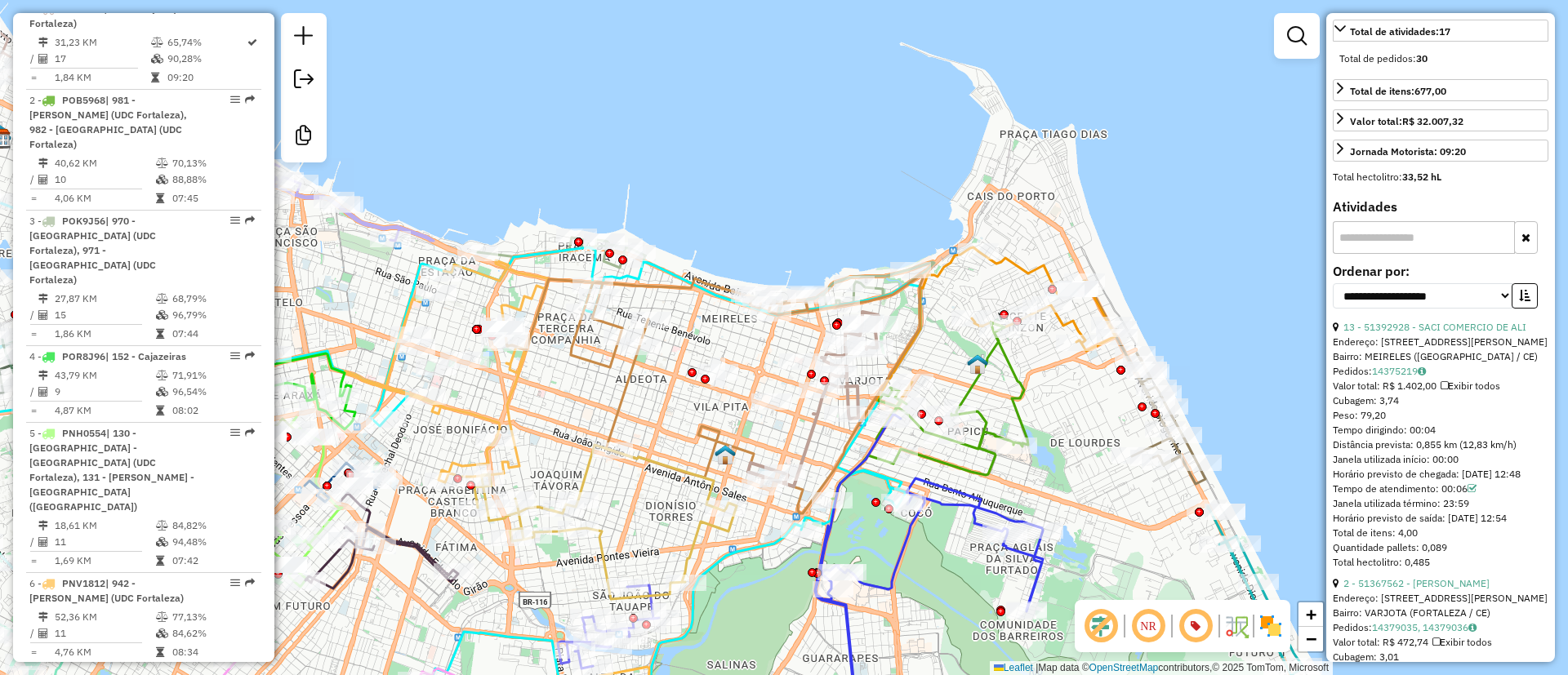
drag, startPoint x: 877, startPoint y: 189, endPoint x: 882, endPoint y: 215, distance: 26.5
click at [882, 215] on div "Janela de atendimento Grade de atendimento Capacidade Transportadoras Veículos …" at bounding box center [784, 337] width 1568 height 675
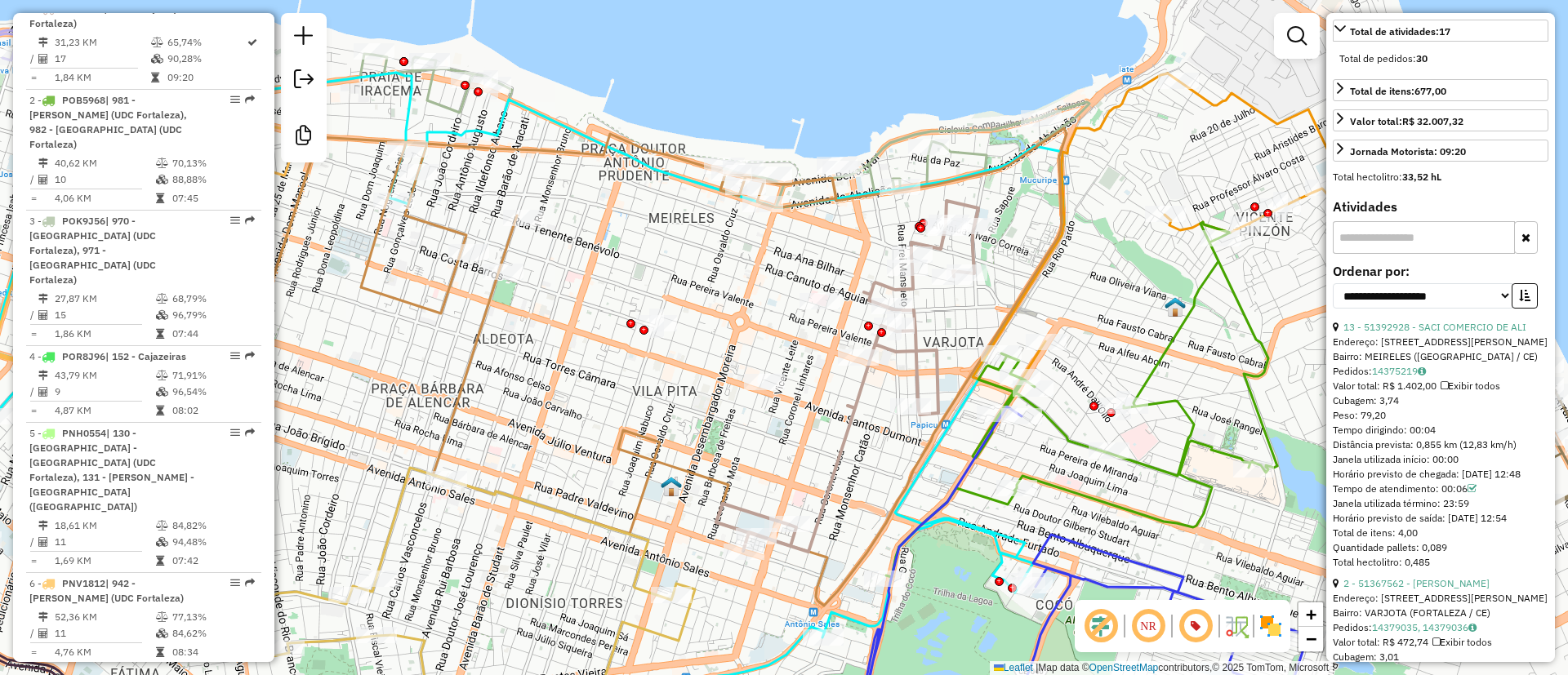
click at [842, 462] on icon at bounding box center [848, 376] width 262 height 351
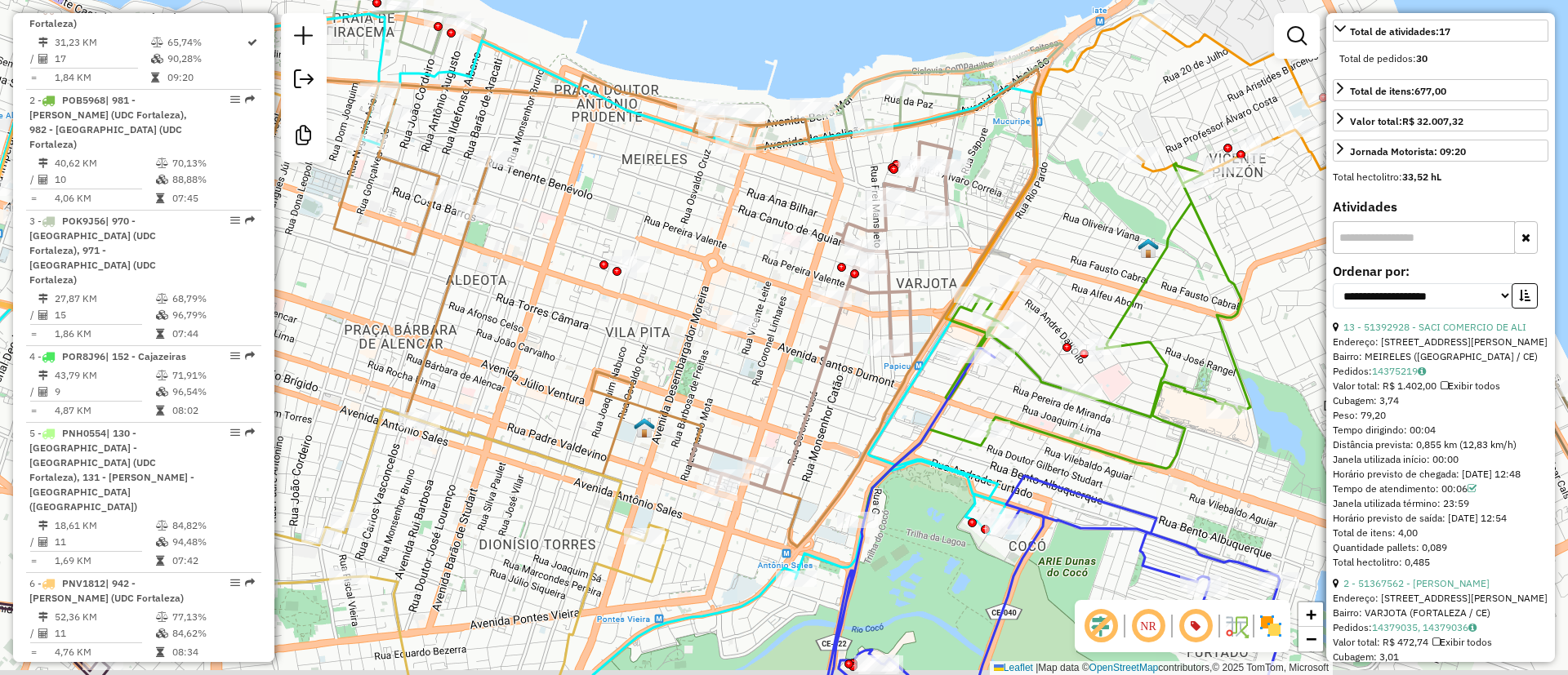
drag, startPoint x: 842, startPoint y: 462, endPoint x: 815, endPoint y: 403, distance: 64.9
click at [815, 403] on icon at bounding box center [820, 317] width 262 height 351
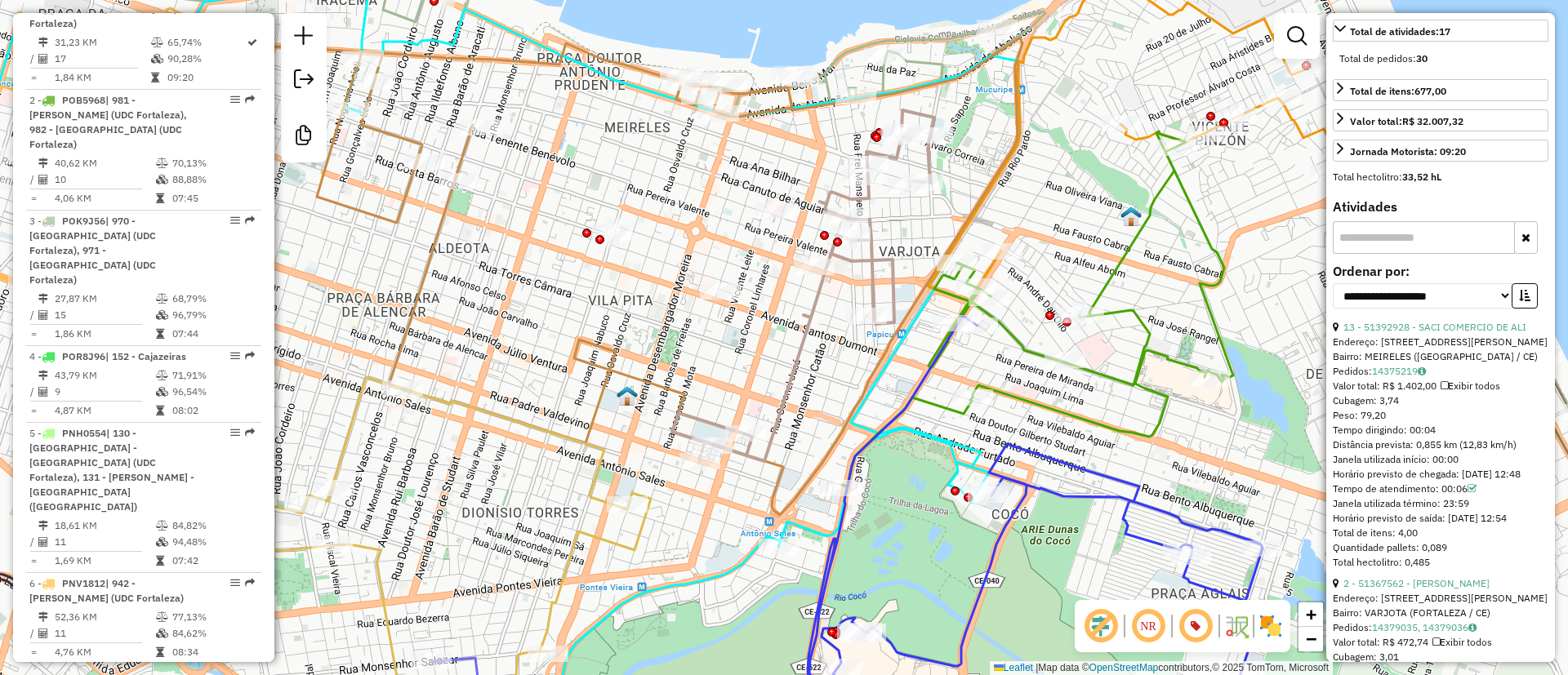
drag, startPoint x: 782, startPoint y: 381, endPoint x: 764, endPoint y: 350, distance: 35.8
click at [764, 350] on div "Janela de atendimento Grade de atendimento Capacidade Transportadoras Veículos …" at bounding box center [784, 337] width 1568 height 675
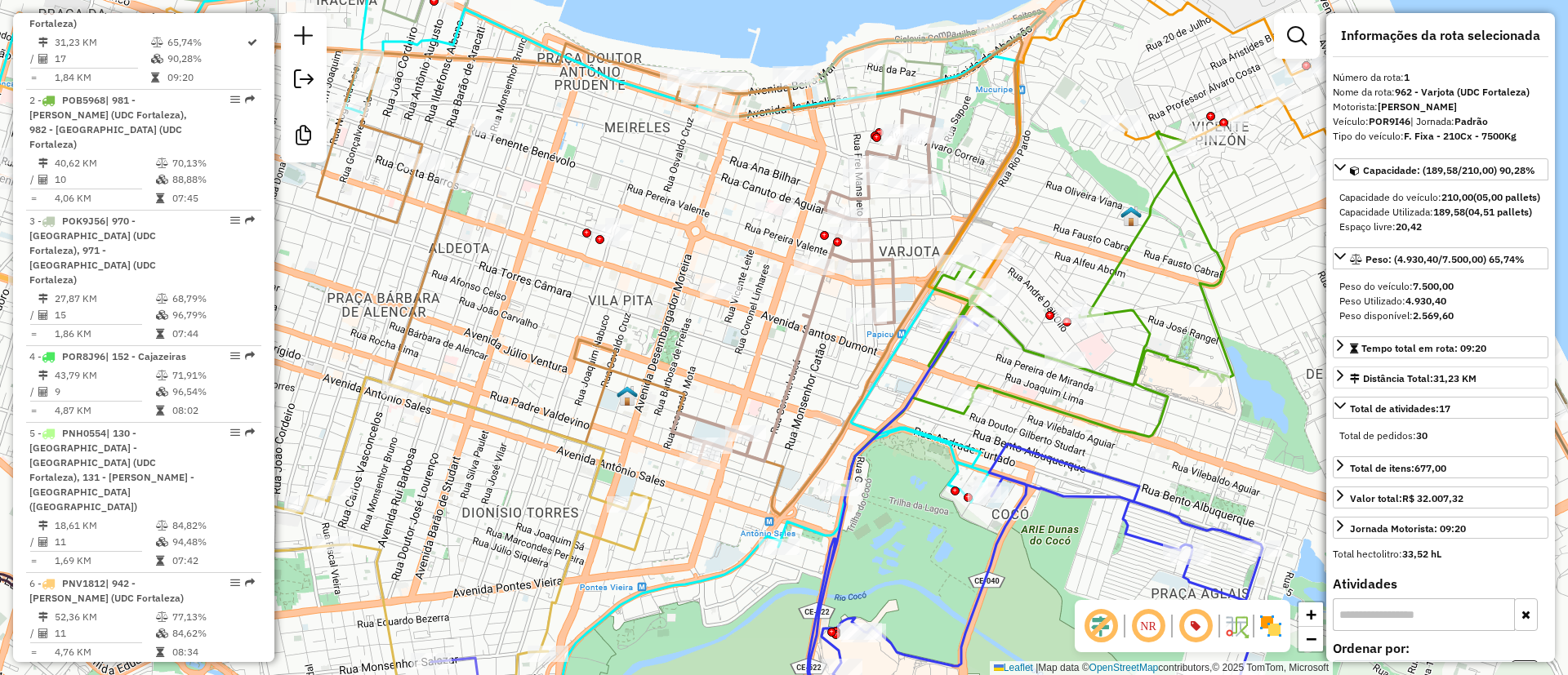
scroll to position [0, 0]
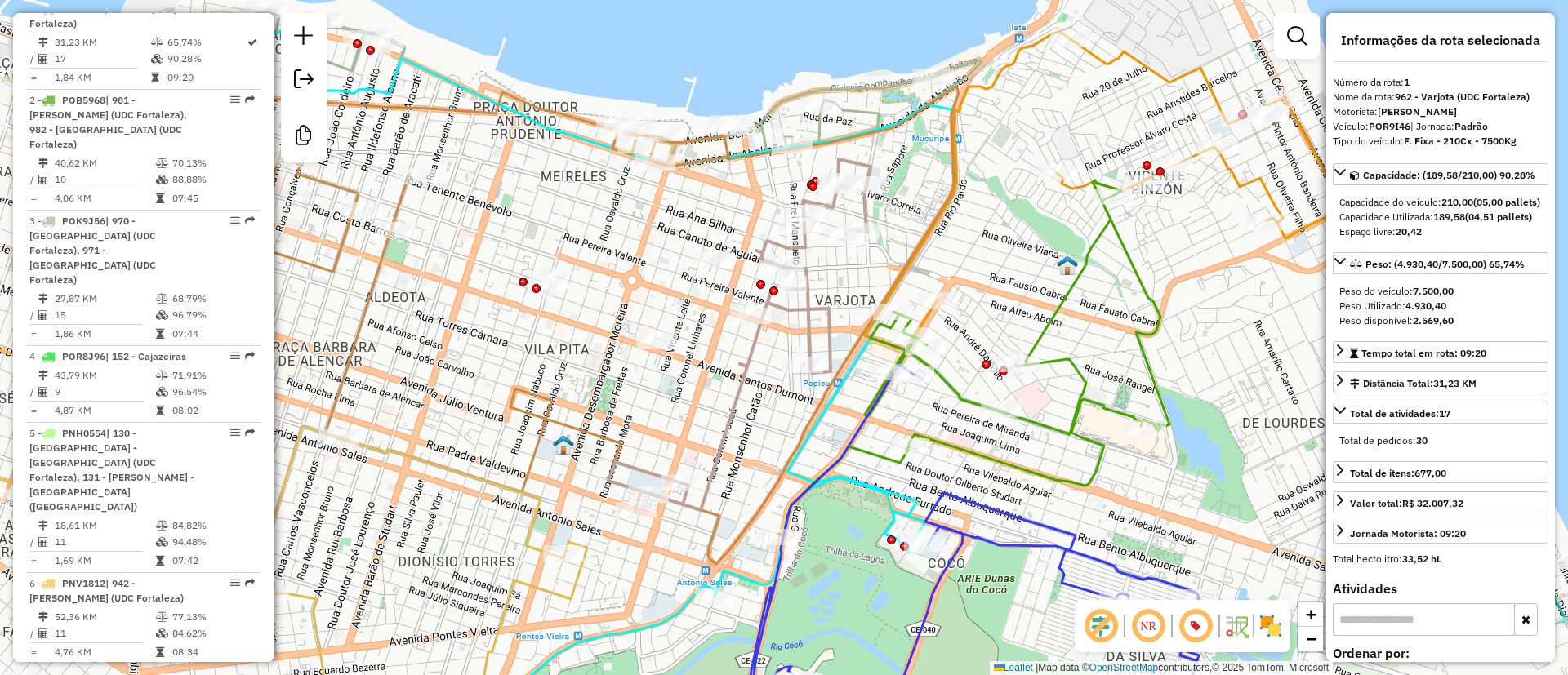
drag, startPoint x: 806, startPoint y: 360, endPoint x: 740, endPoint y: 409, distance: 82.2
click at [740, 409] on icon at bounding box center [739, 335] width 262 height 351
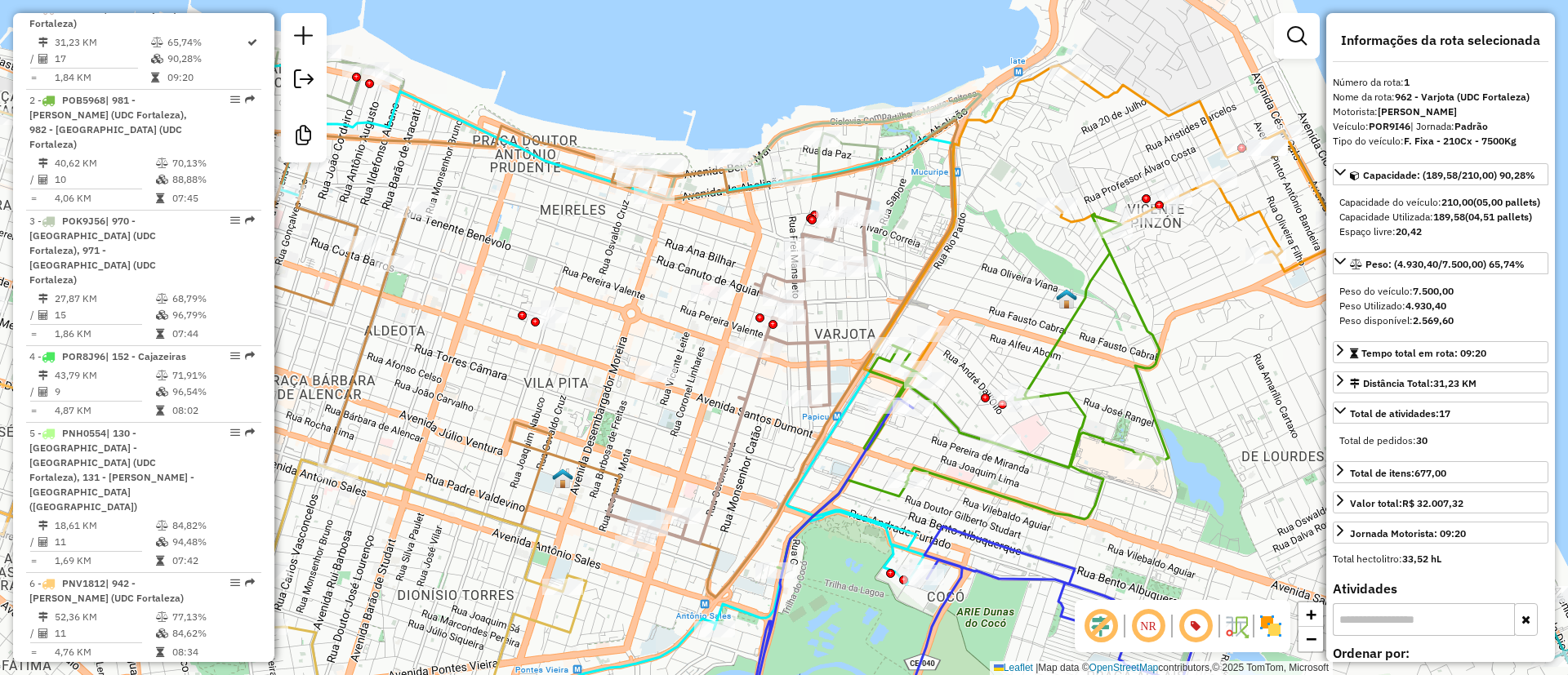
drag, startPoint x: 673, startPoint y: 188, endPoint x: 673, endPoint y: 222, distance: 34.0
click at [673, 222] on div "Janela de atendimento Grade de atendimento Capacidade Transportadoras Veículos …" at bounding box center [784, 337] width 1568 height 675
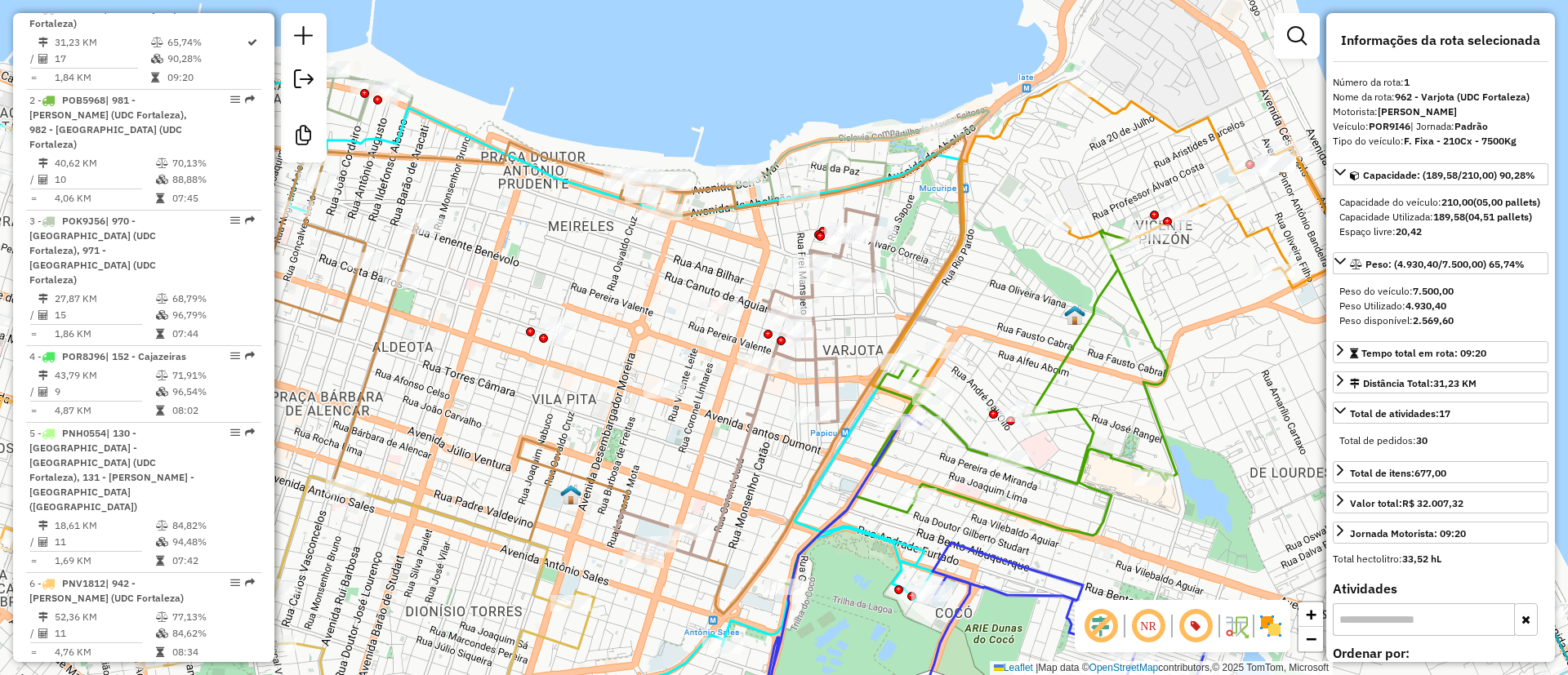
drag, startPoint x: 718, startPoint y: 247, endPoint x: 747, endPoint y: 282, distance: 45.5
click at [745, 279] on div "Janela de atendimento Grade de atendimento Capacidade Transportadoras Veículos …" at bounding box center [784, 337] width 1568 height 675
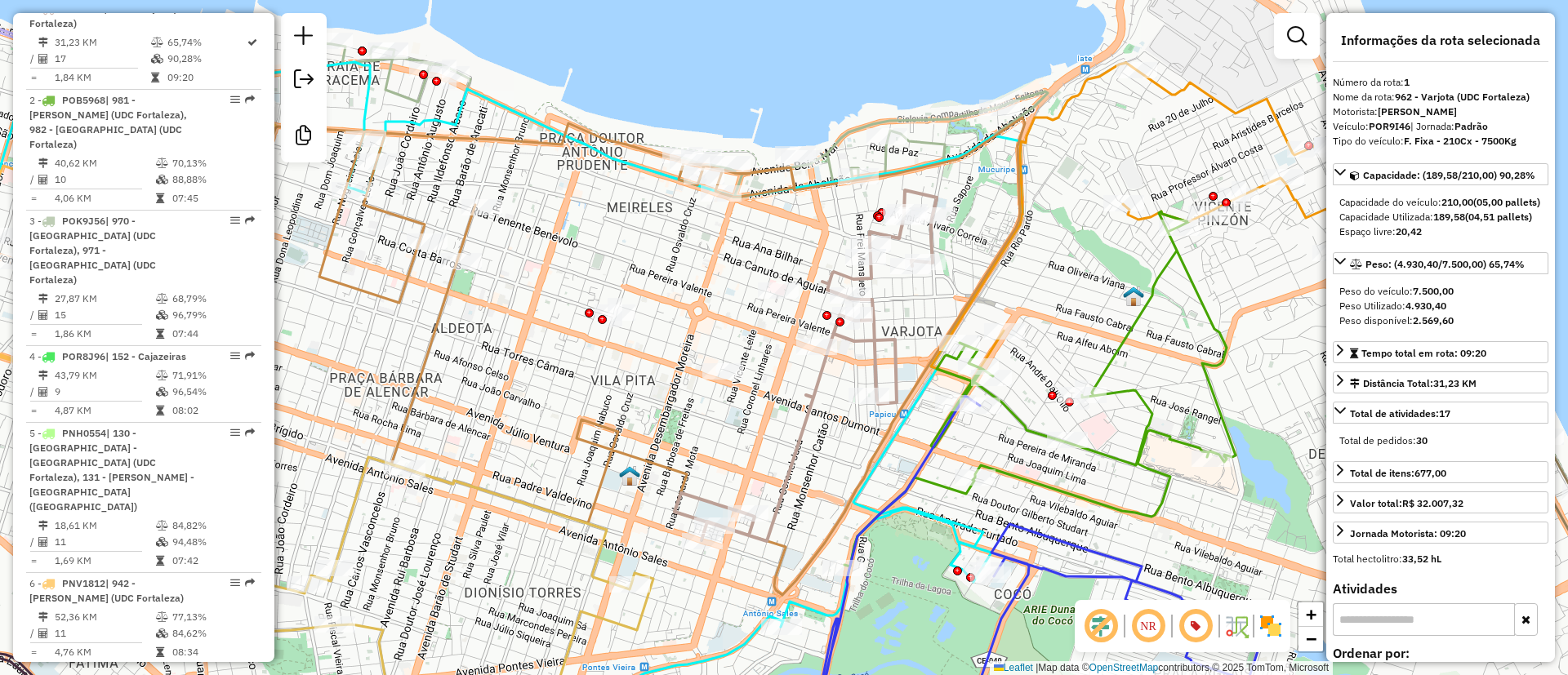
drag, startPoint x: 805, startPoint y: 275, endPoint x: 867, endPoint y: 223, distance: 80.9
click at [867, 223] on div "Janela de atendimento Grade de atendimento Capacidade Transportadoras Veículos …" at bounding box center [784, 337] width 1568 height 675
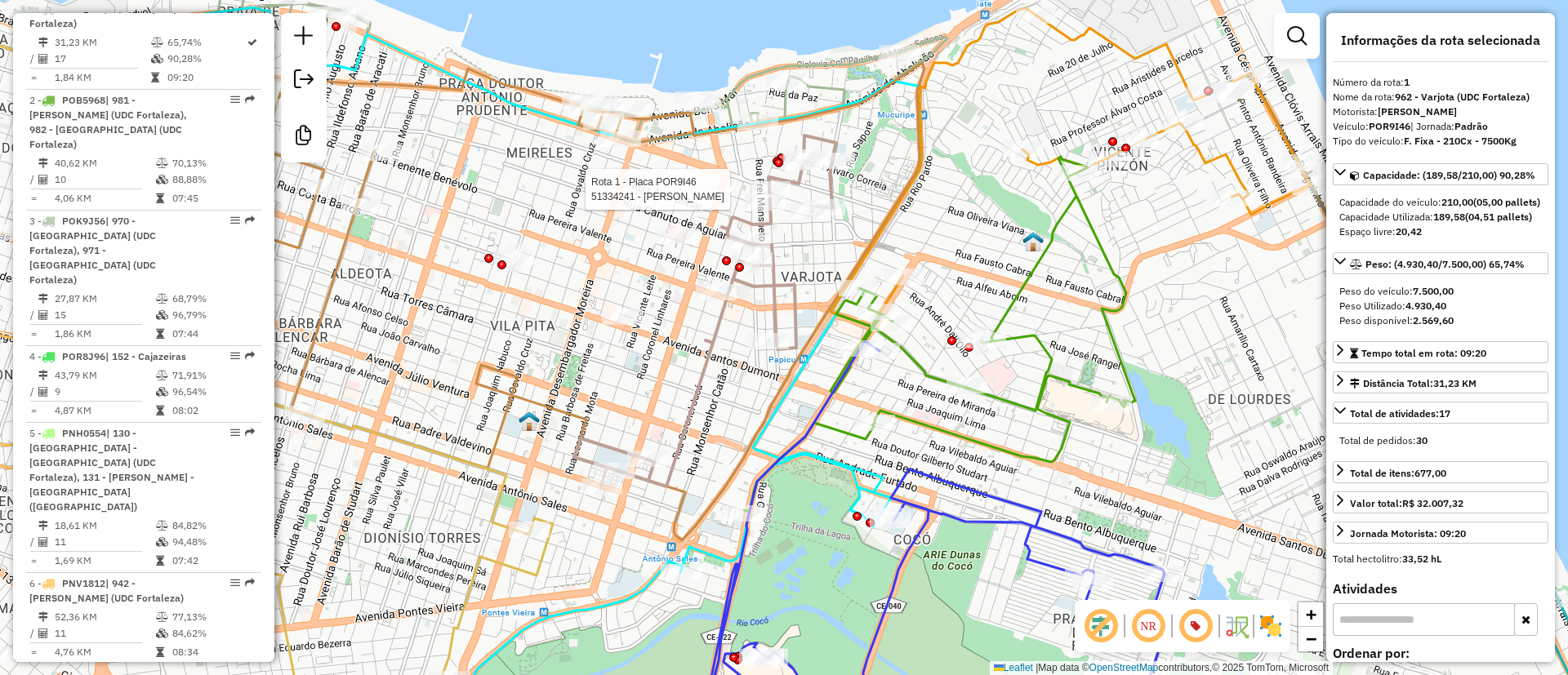
click at [590, 197] on div "Rota 1 - Placa POR9I46 51334241 - PAULO HENRIQUE SILVA Janela de atendimento Gr…" at bounding box center [784, 337] width 1568 height 675
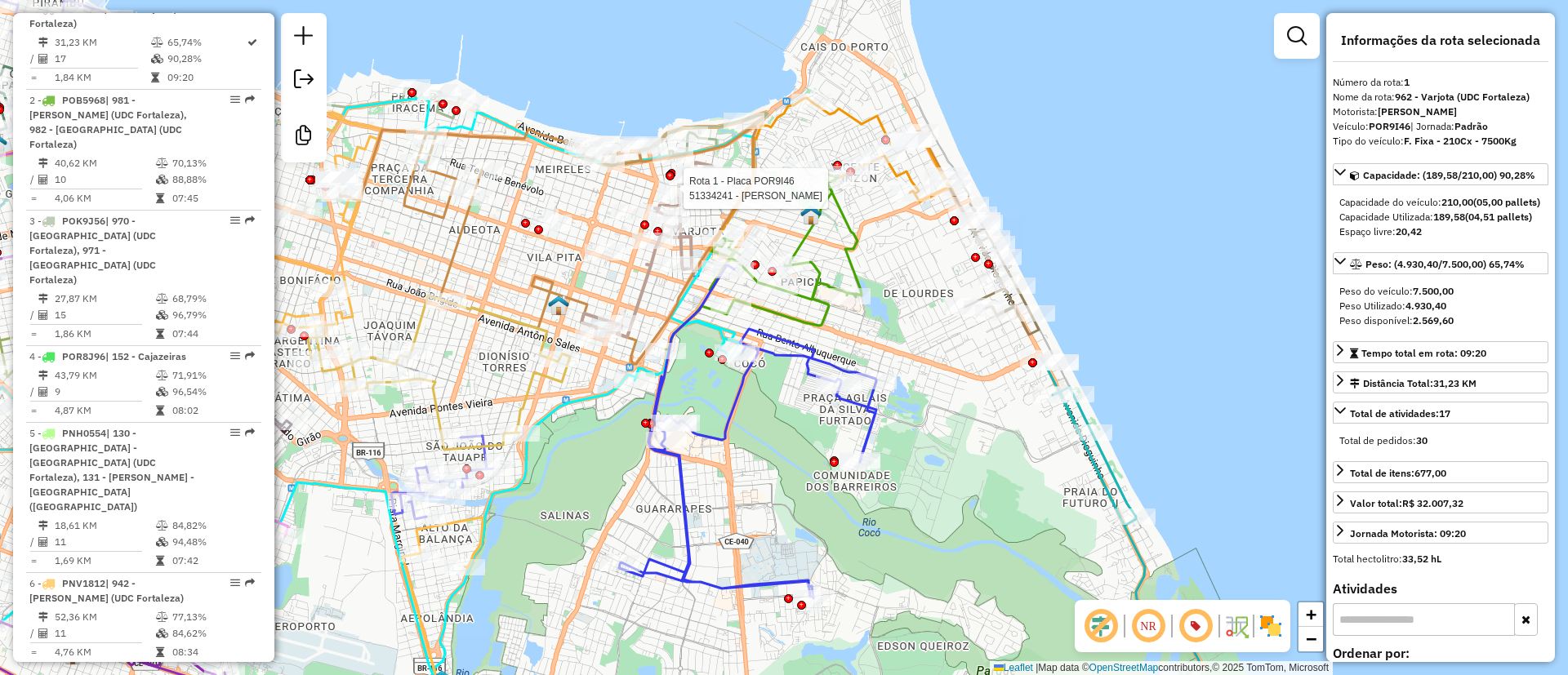
click at [854, 102] on div "Rota 1 - Placa POR9I46 51334241 - PAULO HENRIQUE SILVA Janela de atendimento Gr…" at bounding box center [784, 337] width 1568 height 675
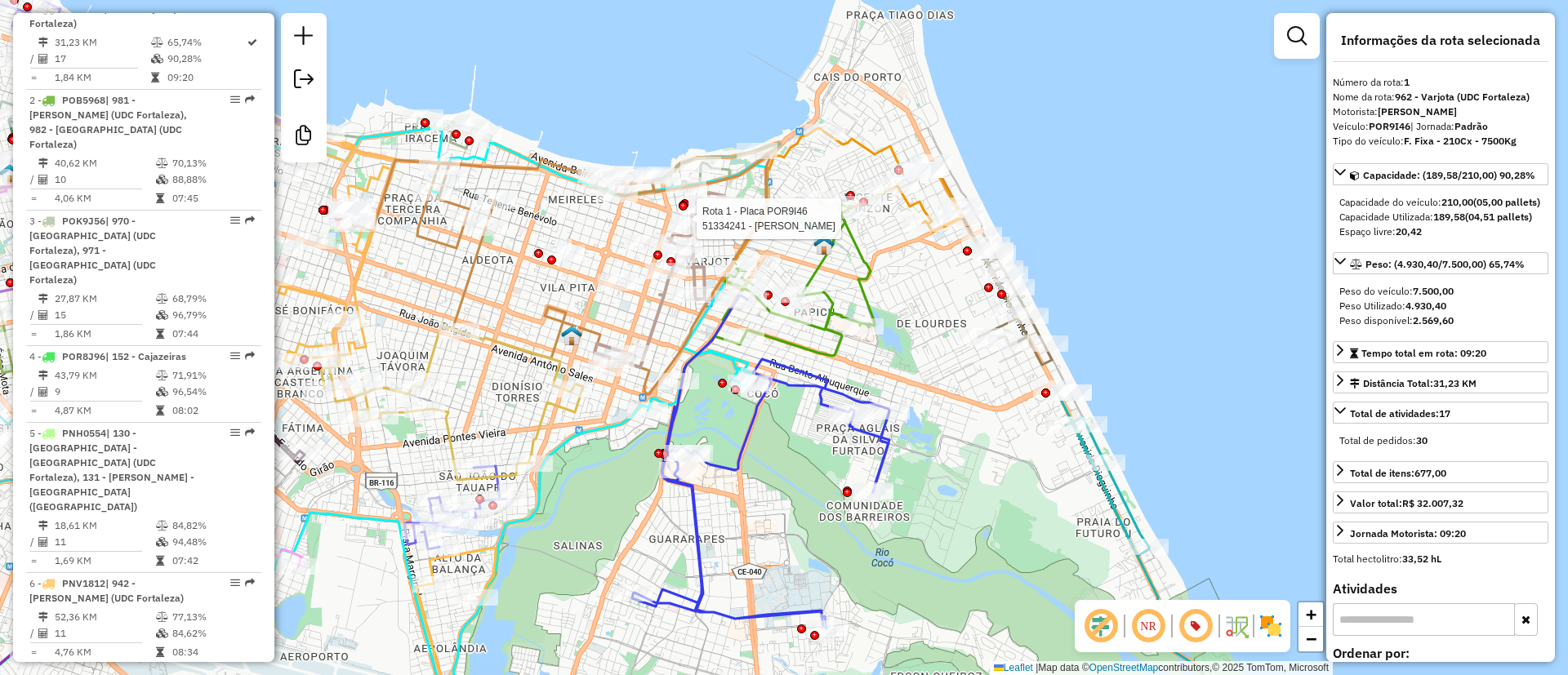
drag, startPoint x: 886, startPoint y: 51, endPoint x: 897, endPoint y: 82, distance: 32.9
click at [897, 82] on div "Rota 1 - Placa POR9I46 51334241 - PAULO HENRIQUE SILVA Janela de atendimento Gr…" at bounding box center [784, 337] width 1568 height 675
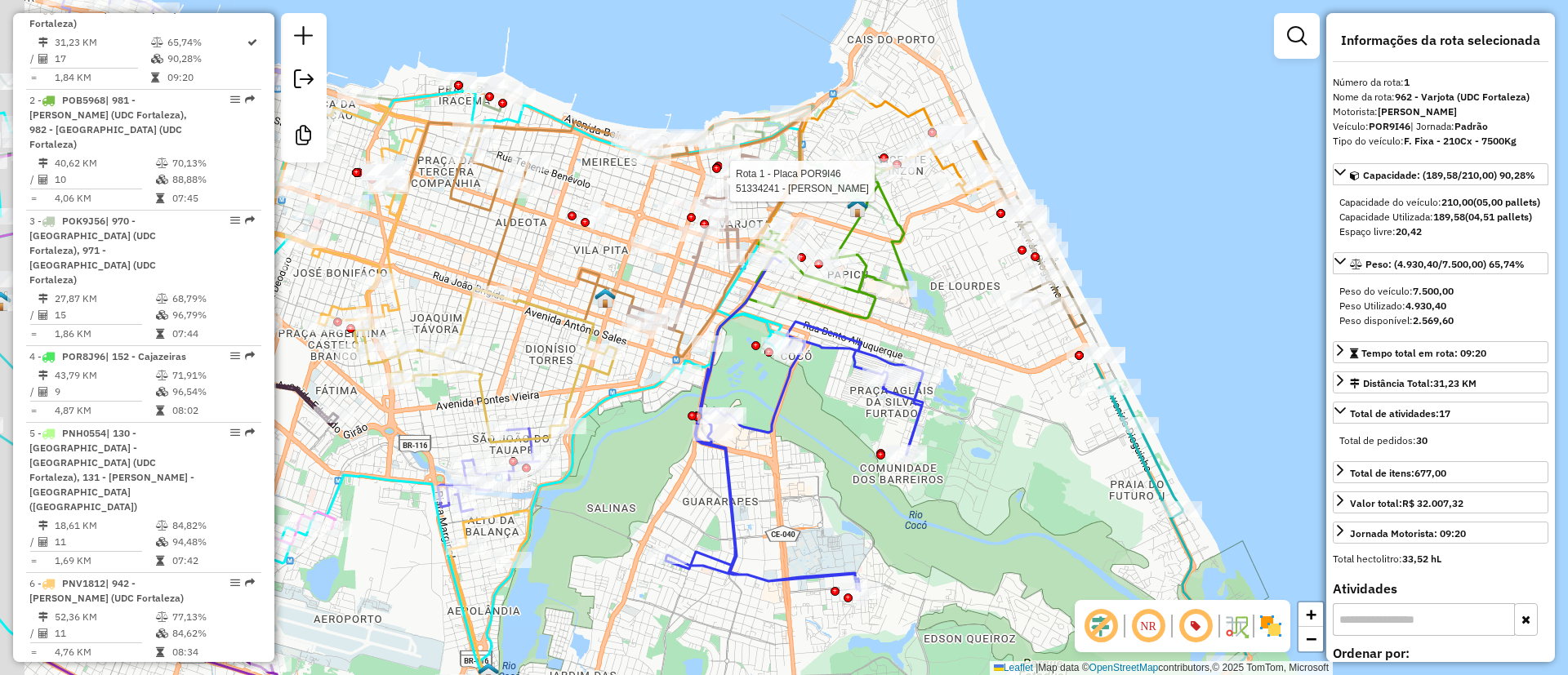
drag, startPoint x: 730, startPoint y: 249, endPoint x: 764, endPoint y: 212, distance: 50.2
click at [764, 212] on icon at bounding box center [593, 237] width 418 height 238
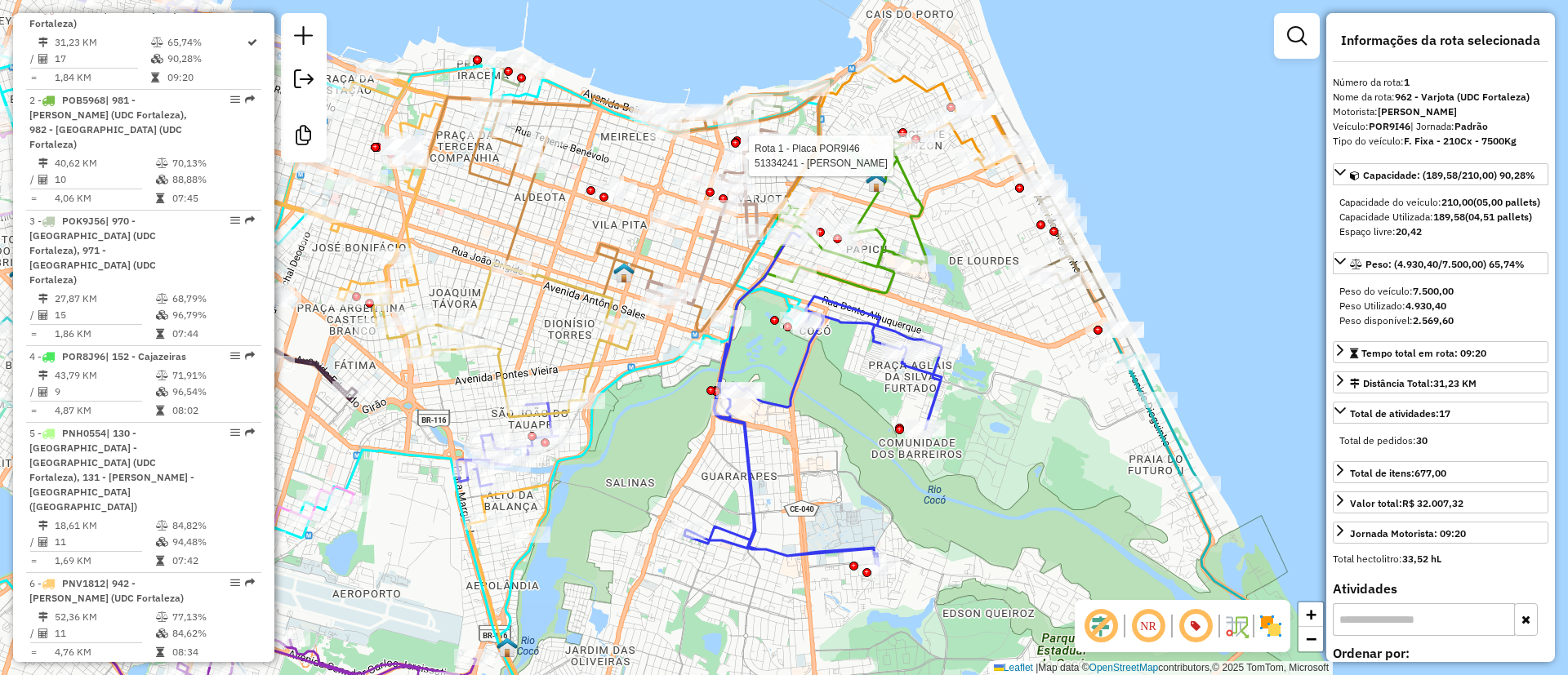
drag, startPoint x: 669, startPoint y: 273, endPoint x: 688, endPoint y: 247, distance: 32.2
click at [688, 247] on div "Rota 1 - Placa POR9I46 51334241 - PAULO HENRIQUE SILVA Janela de atendimento Gr…" at bounding box center [784, 337] width 1568 height 675
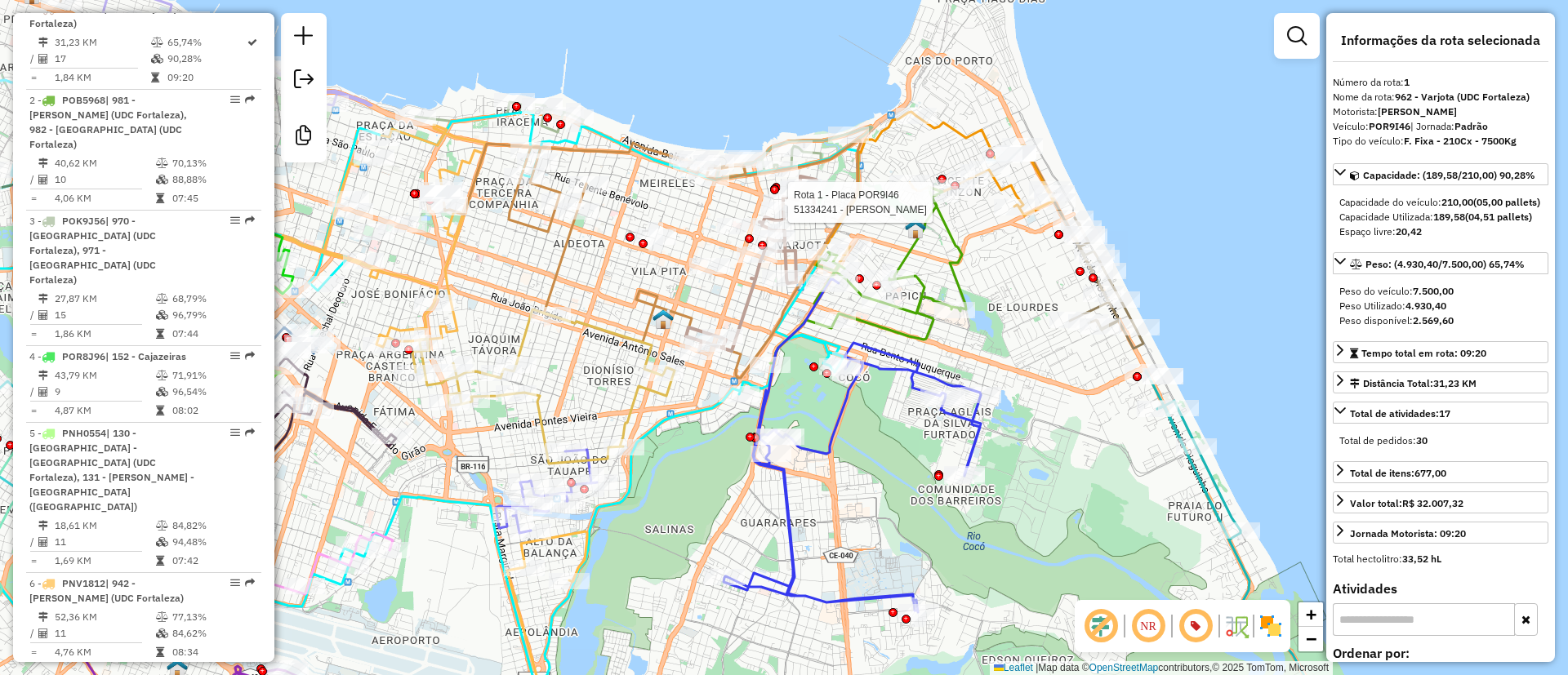
drag, startPoint x: 552, startPoint y: 257, endPoint x: 601, endPoint y: 311, distance: 72.9
click at [603, 311] on div "Rota 1 - Placa POR9I46 51334241 - PAULO HENRIQUE SILVA Janela de atendimento Gr…" at bounding box center [784, 337] width 1568 height 675
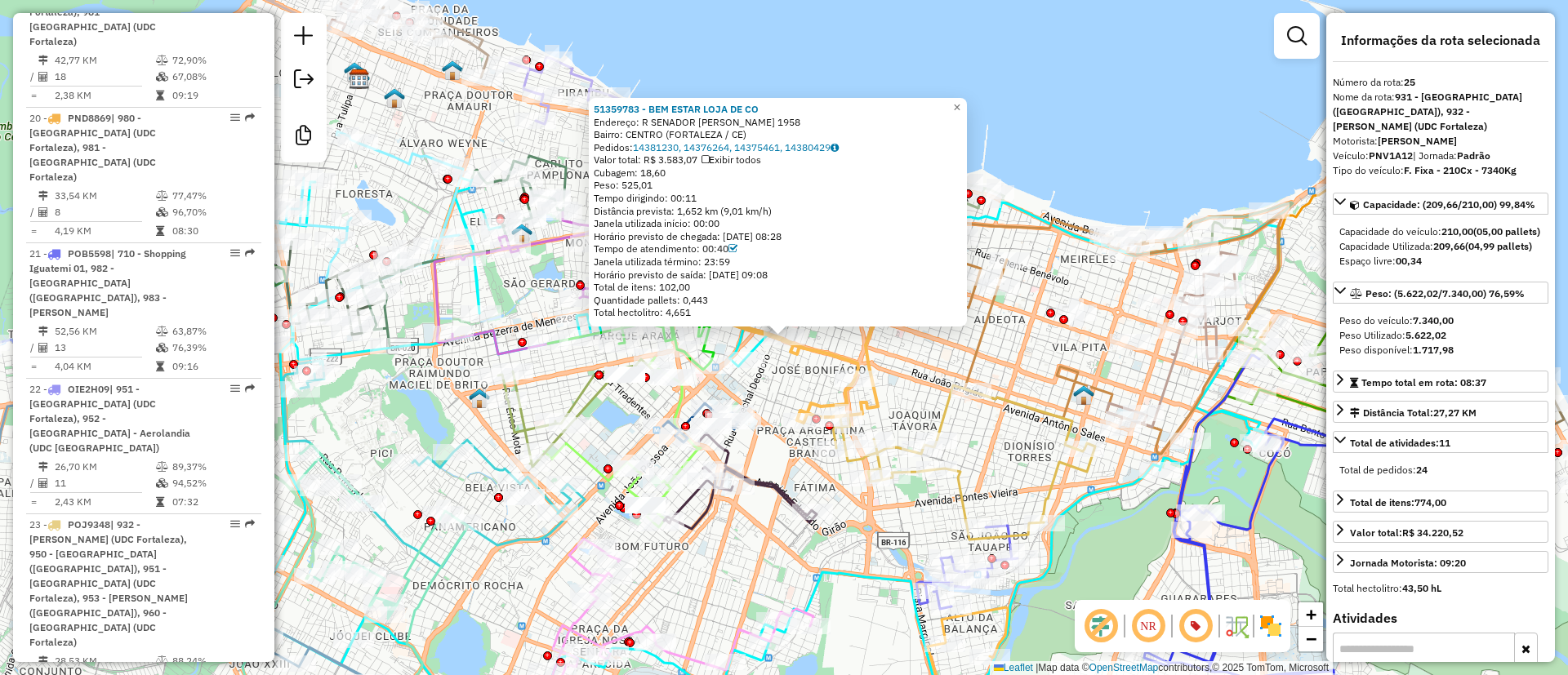
scroll to position [3290, 0]
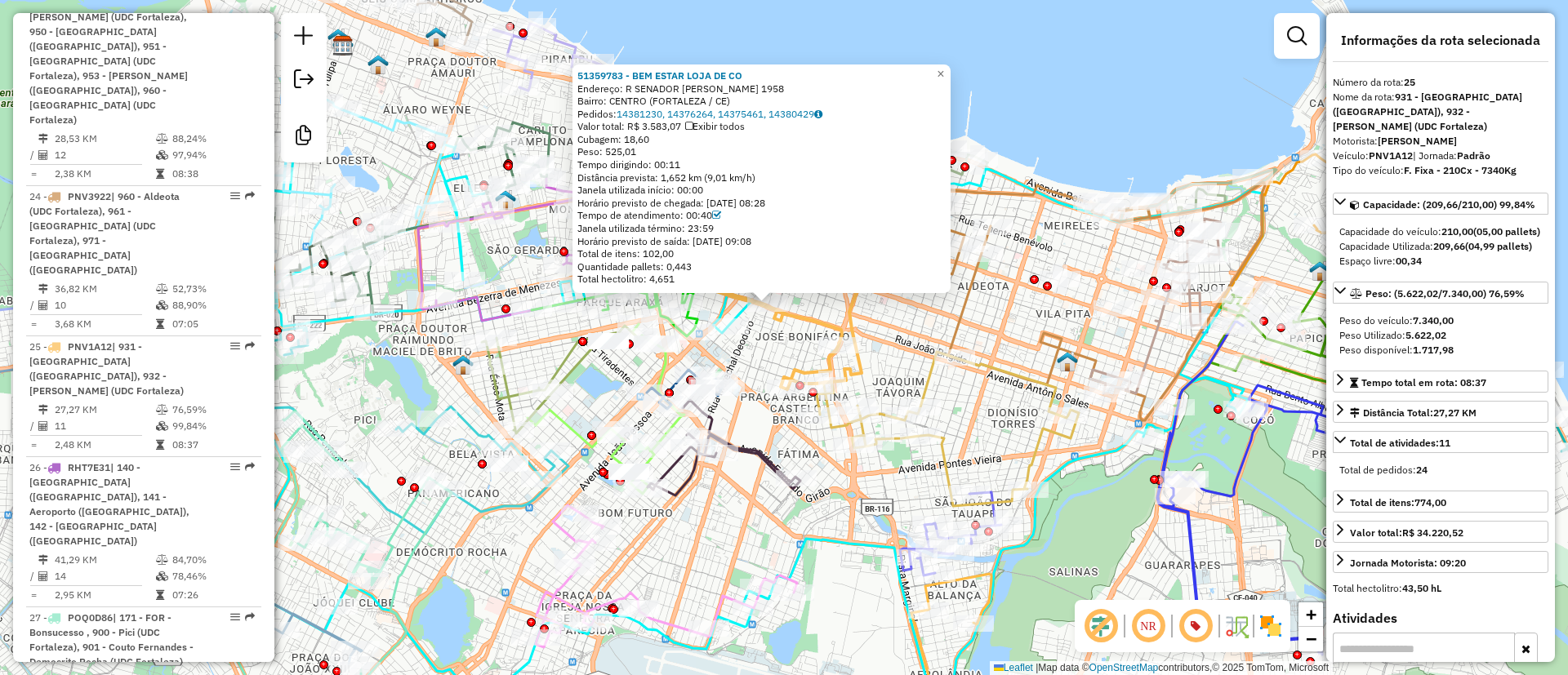
drag, startPoint x: 783, startPoint y: 468, endPoint x: 693, endPoint y: 362, distance: 139.1
click at [693, 362] on div "51359783 - BEM ESTAR LOJA DE CO Endereço: R SENADOR POMPEU 1958 Bairro: CENTRO …" at bounding box center [784, 337] width 1568 height 675
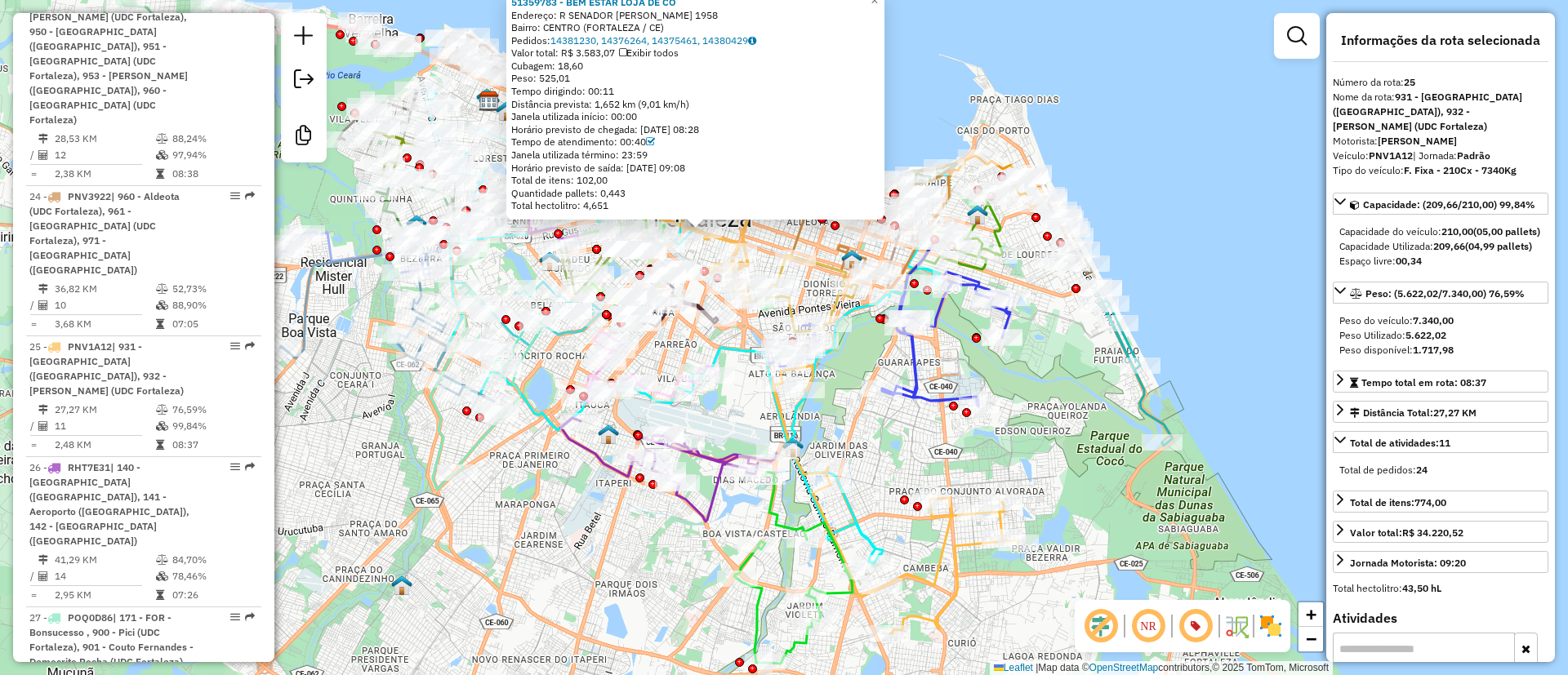
click at [735, 423] on div "51359783 - BEM ESTAR LOJA DE CO Endereço: R SENADOR POMPEU 1958 Bairro: CENTRO …" at bounding box center [784, 337] width 1568 height 675
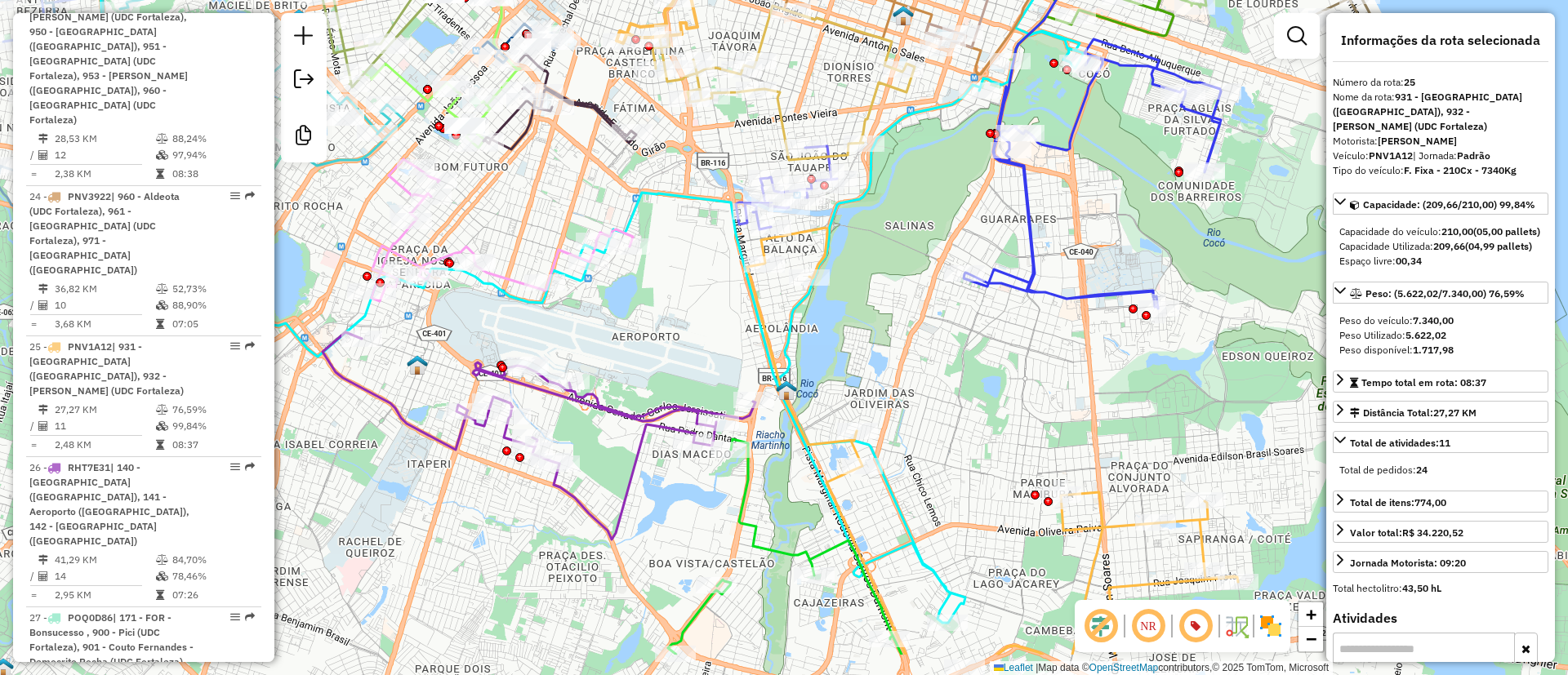
drag, startPoint x: 731, startPoint y: 402, endPoint x: 694, endPoint y: 315, distance: 94.5
click at [694, 315] on div "51359783 - BEM ESTAR LOJA DE CO Endereço: R SENADOR POMPEU 1958 Bairro: CENTRO …" at bounding box center [784, 337] width 1568 height 675
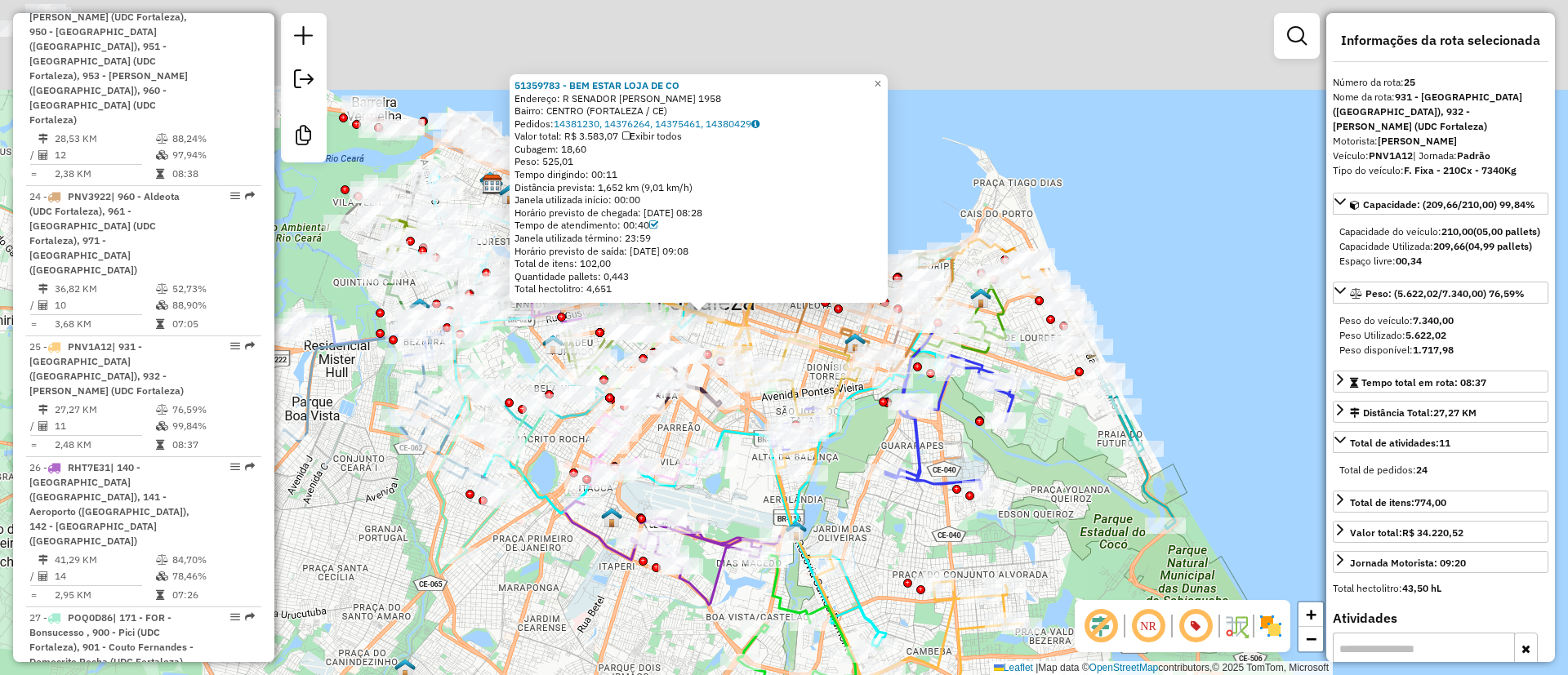
drag, startPoint x: 724, startPoint y: 142, endPoint x: 787, endPoint y: 371, distance: 237.5
click at [787, 369] on div "Rota 23 - Placa POJ9348 51349575 - AP - COMERCIO DE BEB 51359783 - BEM ESTAR LO…" at bounding box center [784, 337] width 1568 height 675
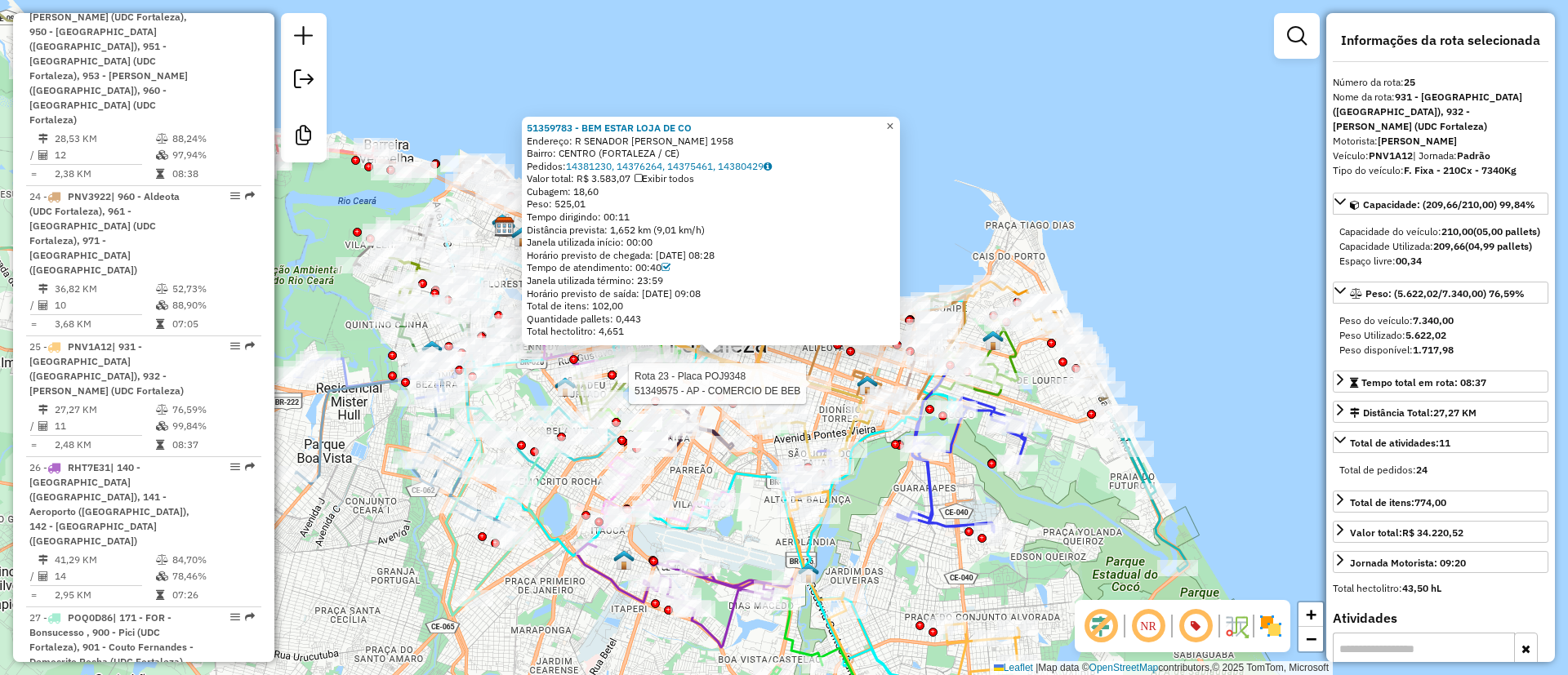
click at [893, 122] on span "×" at bounding box center [889, 126] width 7 height 14
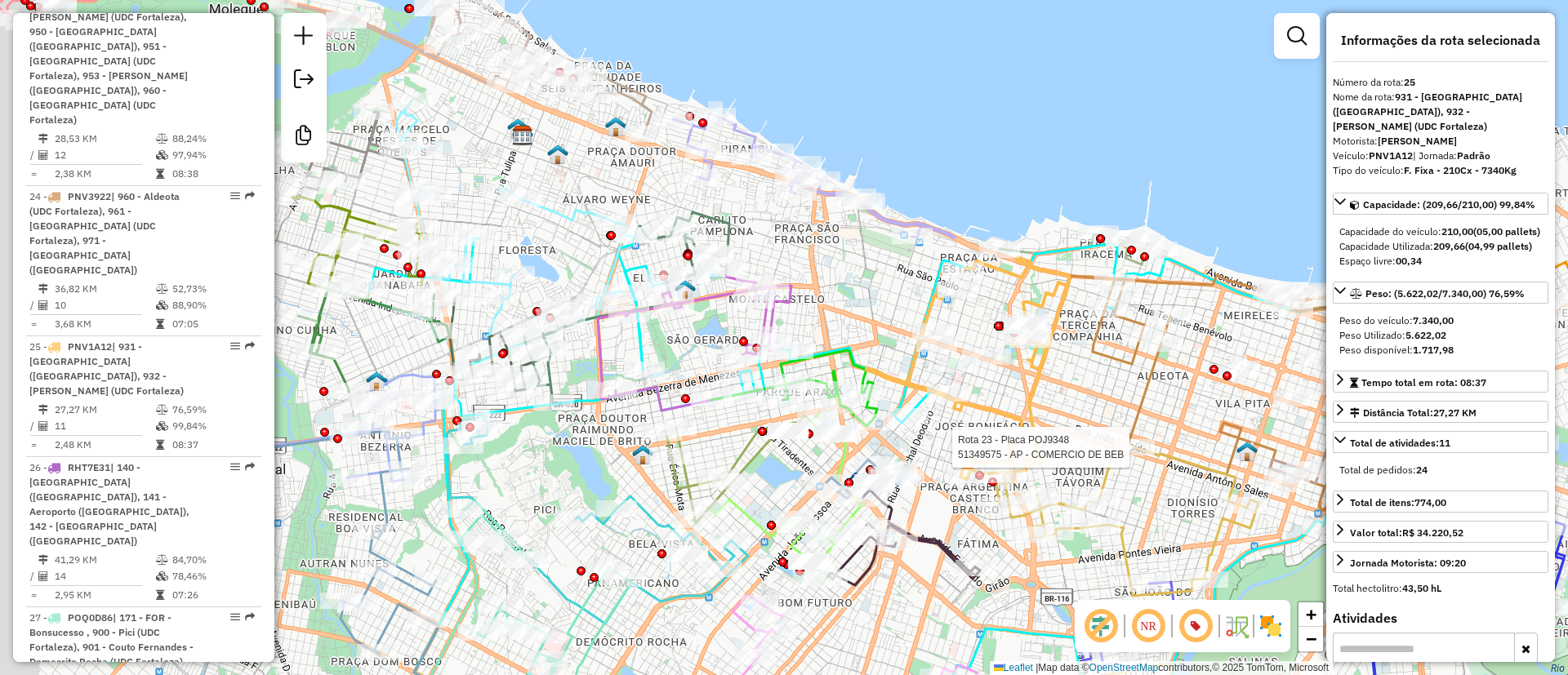
drag, startPoint x: 521, startPoint y: 186, endPoint x: 685, endPoint y: 192, distance: 164.1
click at [685, 192] on div "Rota 23 - Placa POJ9348 51349575 - AP - COMERCIO DE BEB Janela de atendimento G…" at bounding box center [784, 337] width 1568 height 675
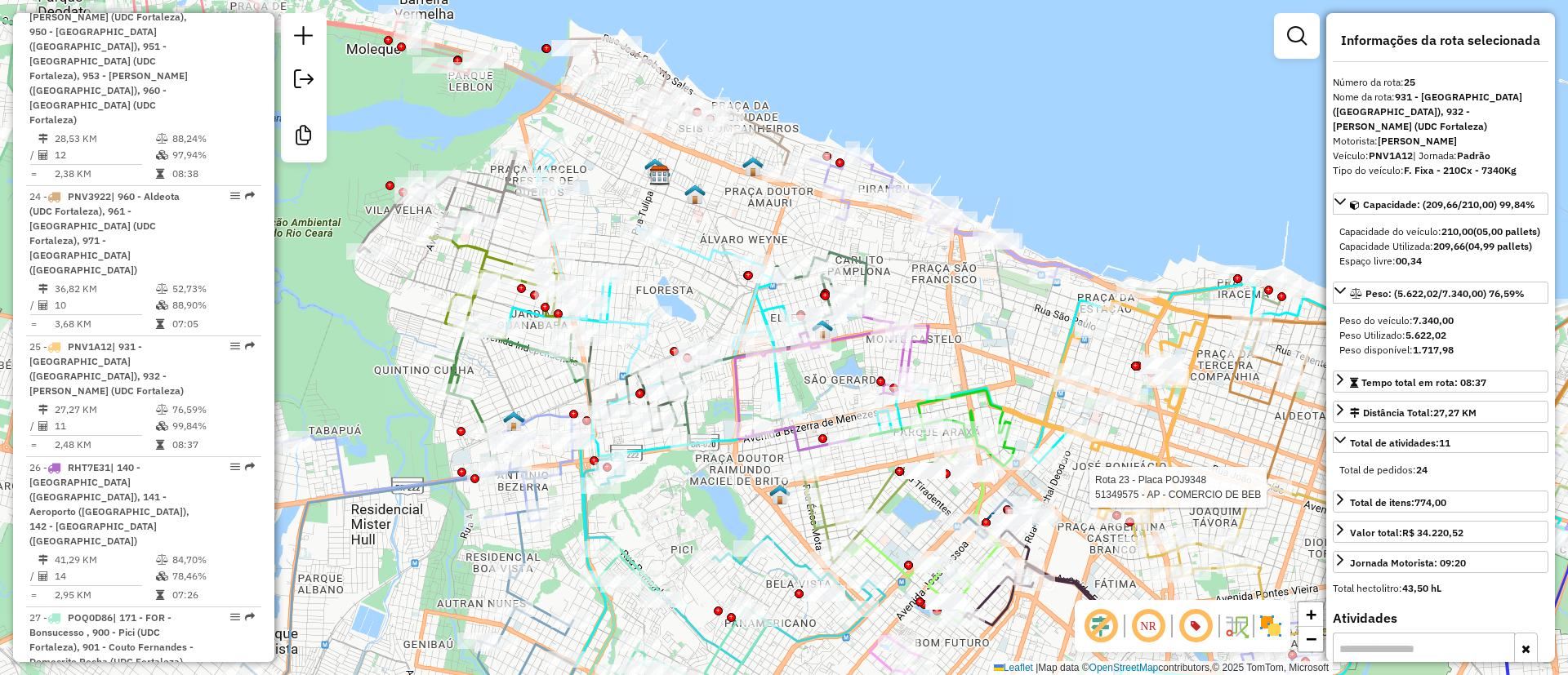
drag, startPoint x: 633, startPoint y: 197, endPoint x: 647, endPoint y: 218, distance: 25.2
click at [647, 218] on div "Rota 23 - Placa POJ9348 51349575 - AP - COMERCIO DE BEB Rota 34 - Placa POJ8648…" at bounding box center [784, 337] width 1568 height 675
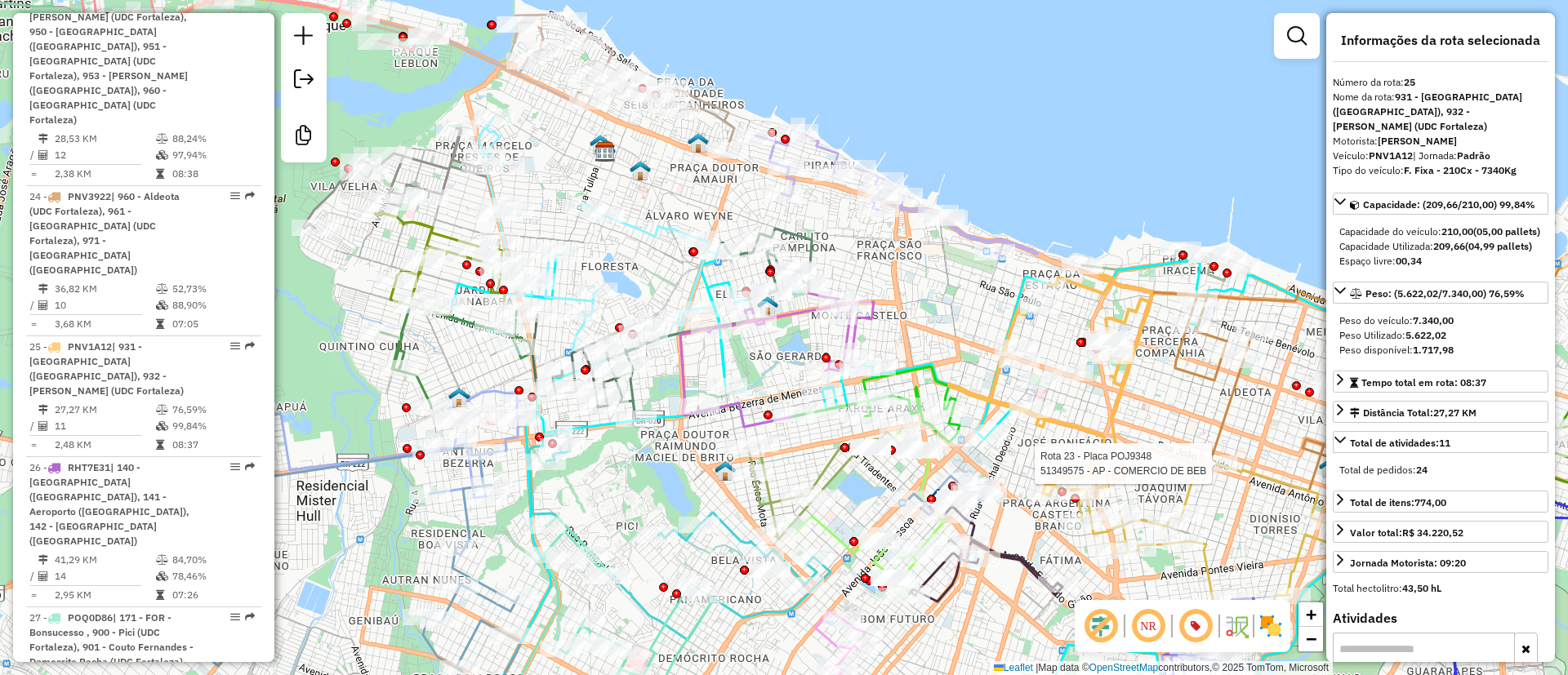
drag, startPoint x: 698, startPoint y: 232, endPoint x: 591, endPoint y: 174, distance: 121.7
click at [591, 174] on div "Rota 23 - Placa POJ9348 51349575 - AP - COMERCIO DE BEB Janela de atendimento G…" at bounding box center [784, 337] width 1568 height 675
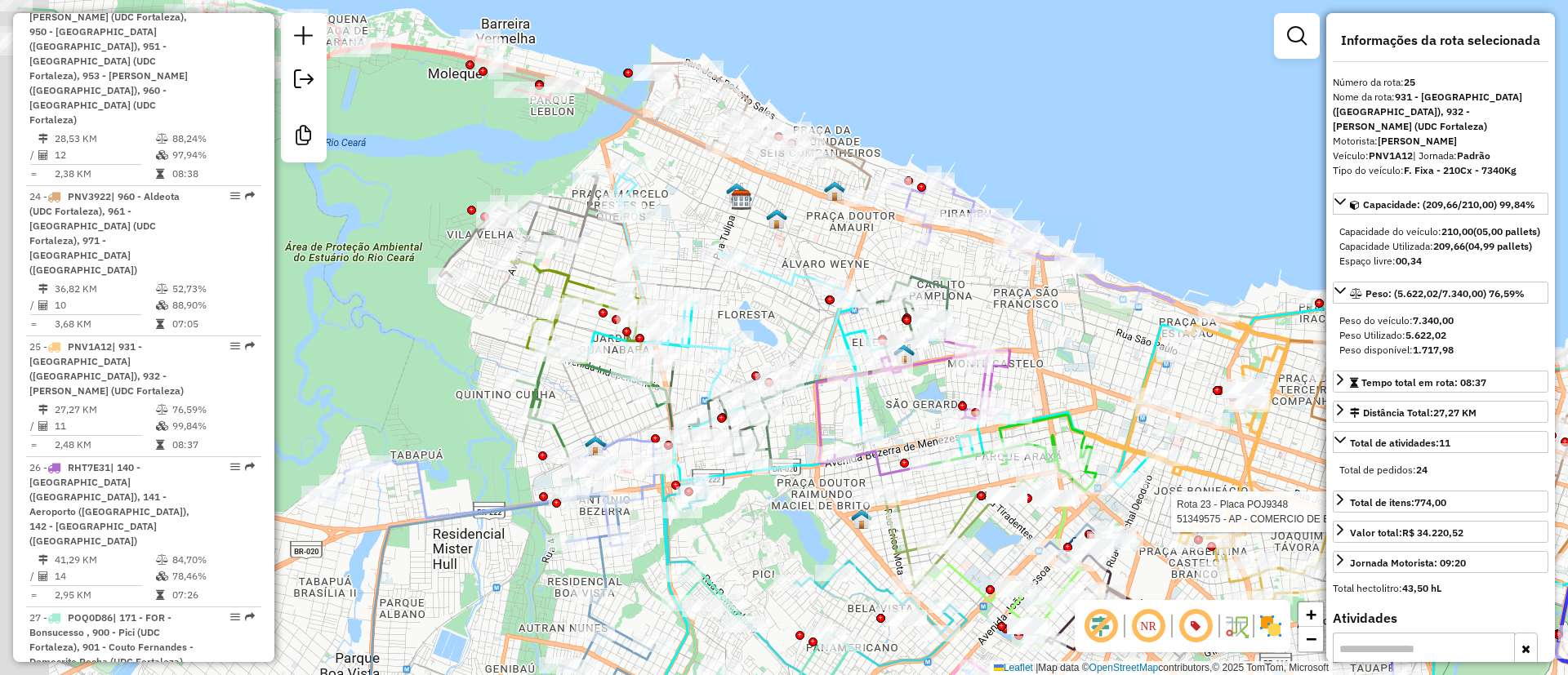
click at [991, 169] on div "Rota 23 - Placa POJ9348 51349575 - AP - COMERCIO DE BEB Janela de atendimento G…" at bounding box center [784, 337] width 1568 height 675
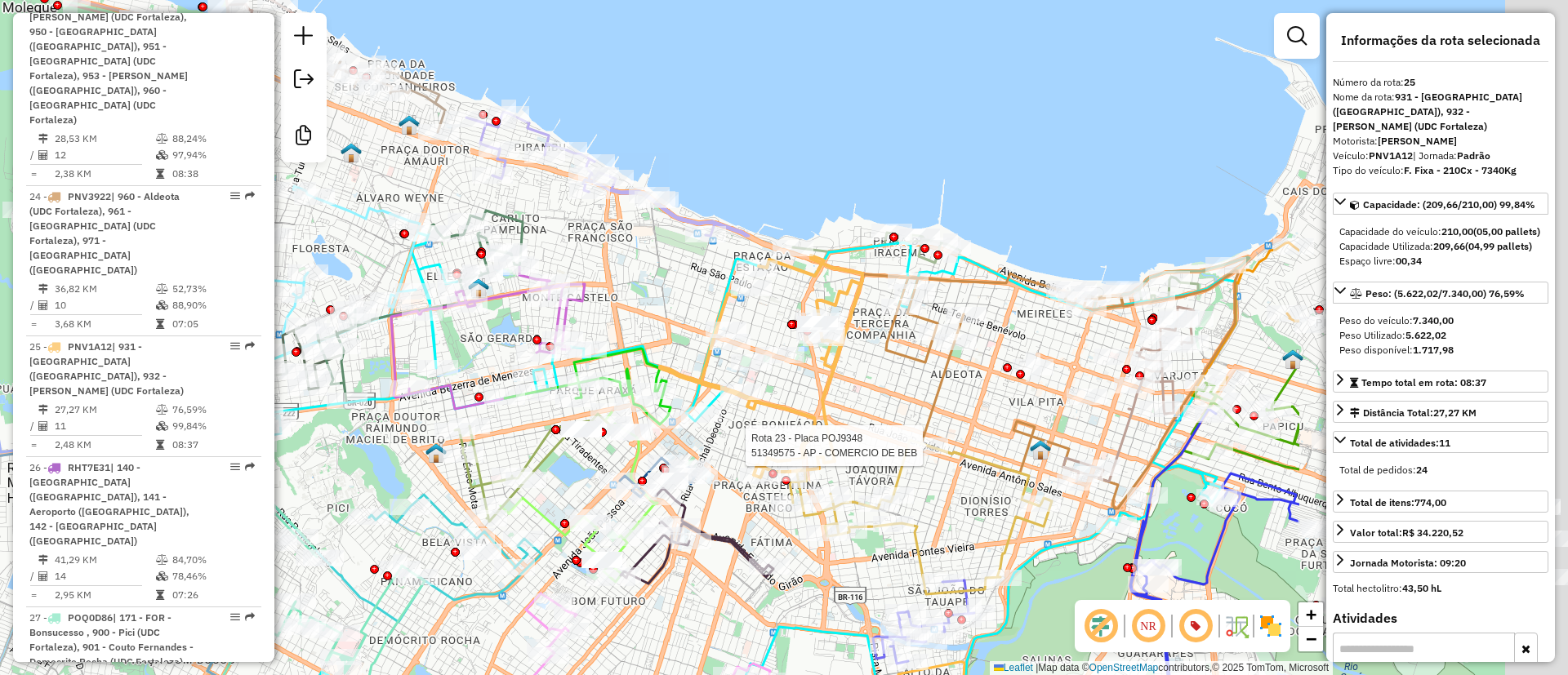
drag, startPoint x: 875, startPoint y: 137, endPoint x: 592, endPoint y: 83, distance: 288.1
click at [602, 85] on div "Rota 23 - Placa POJ9348 51349575 - AP - COMERCIO DE BEB Janela de atendimento G…" at bounding box center [784, 337] width 1568 height 675
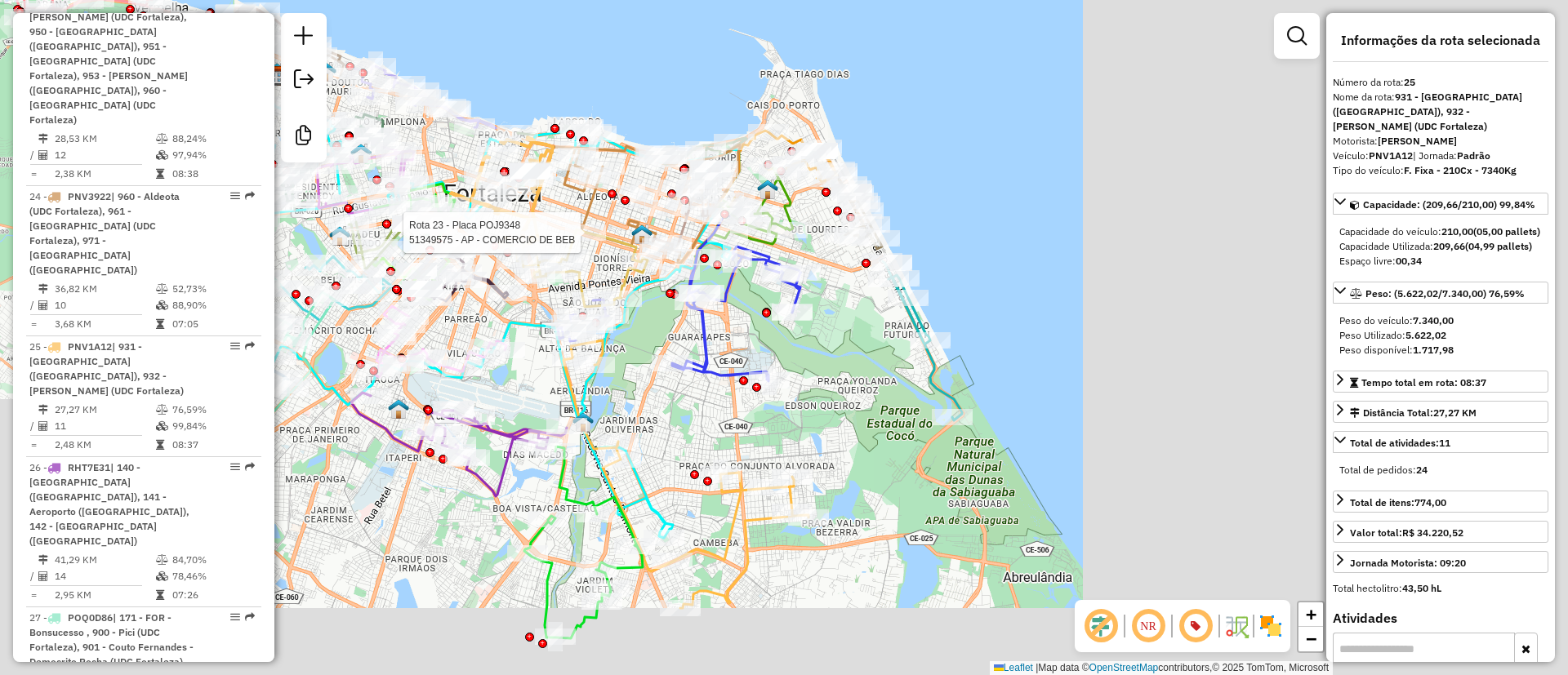
drag, startPoint x: 645, startPoint y: 34, endPoint x: 626, endPoint y: 17, distance: 25.5
click at [628, 18] on div "Rota 23 - Placa POJ9348 51349575 - AP - COMERCIO DE BEB Janela de atendimento G…" at bounding box center [784, 337] width 1568 height 675
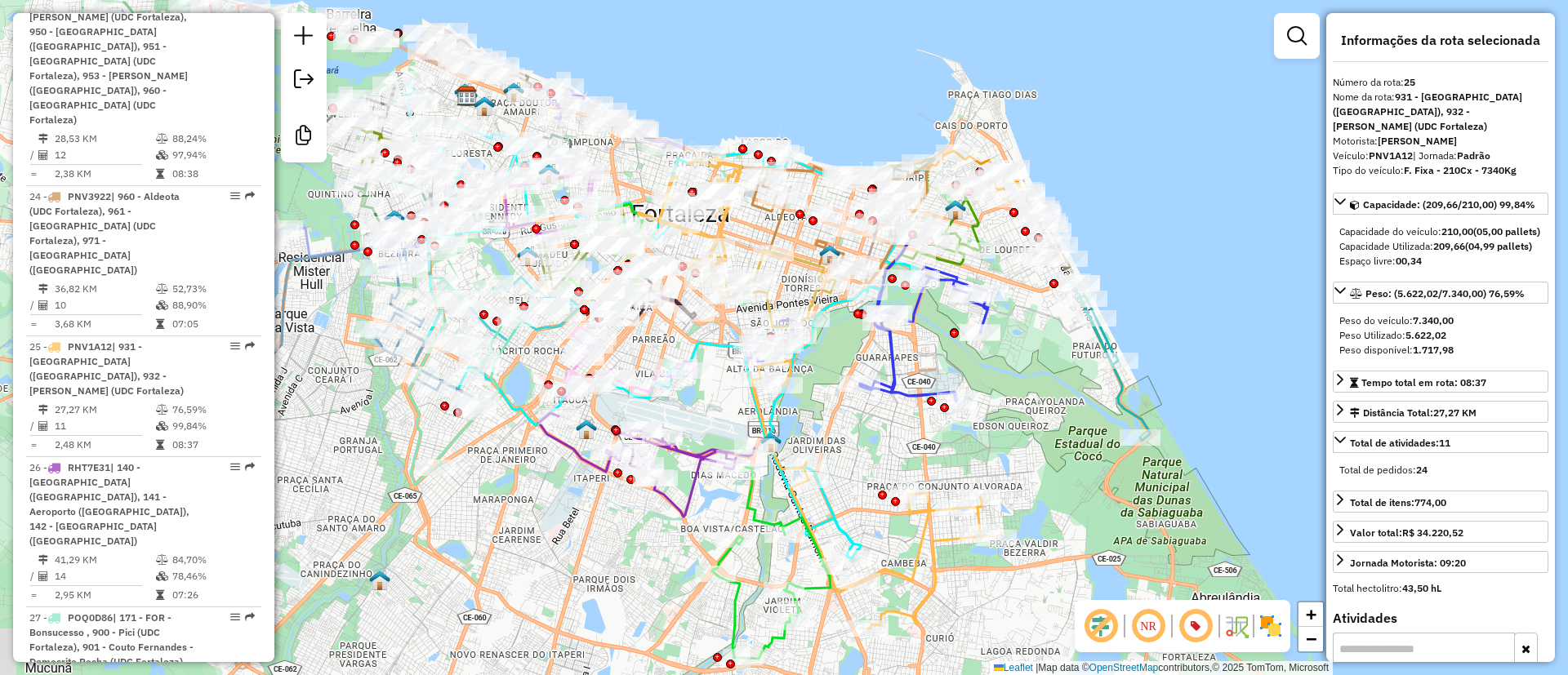
drag, startPoint x: 668, startPoint y: 114, endPoint x: 676, endPoint y: 116, distance: 8.2
click at [676, 116] on div "Janela de atendimento Grade de atendimento Capacidade Transportadoras Veículos …" at bounding box center [784, 337] width 1568 height 675
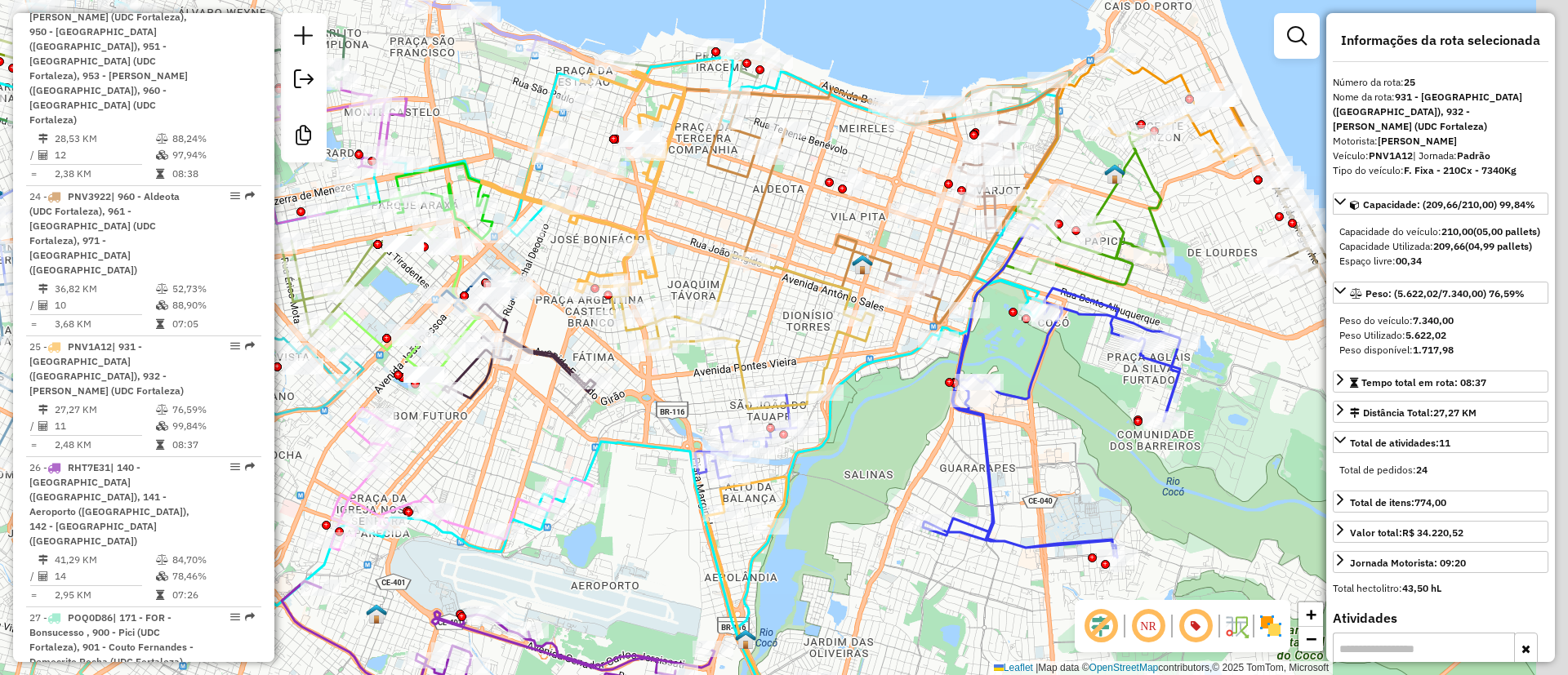
drag, startPoint x: 826, startPoint y: 267, endPoint x: 779, endPoint y: 293, distance: 53.7
click at [779, 293] on div "Janela de atendimento Grade de atendimento Capacidade Transportadoras Veículos …" at bounding box center [784, 337] width 1568 height 675
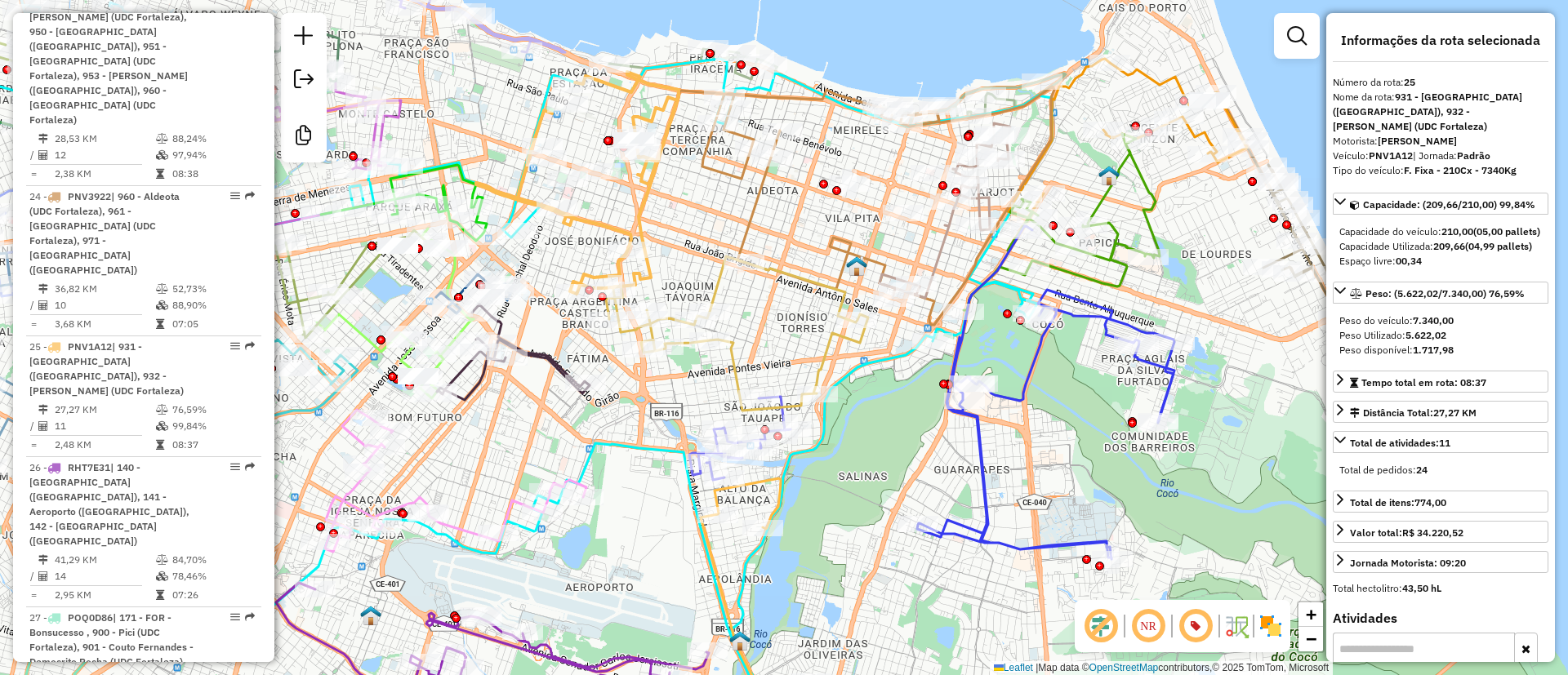
drag, startPoint x: 774, startPoint y: 274, endPoint x: 774, endPoint y: 331, distance: 57.0
click at [774, 329] on icon at bounding box center [737, 333] width 262 height 155
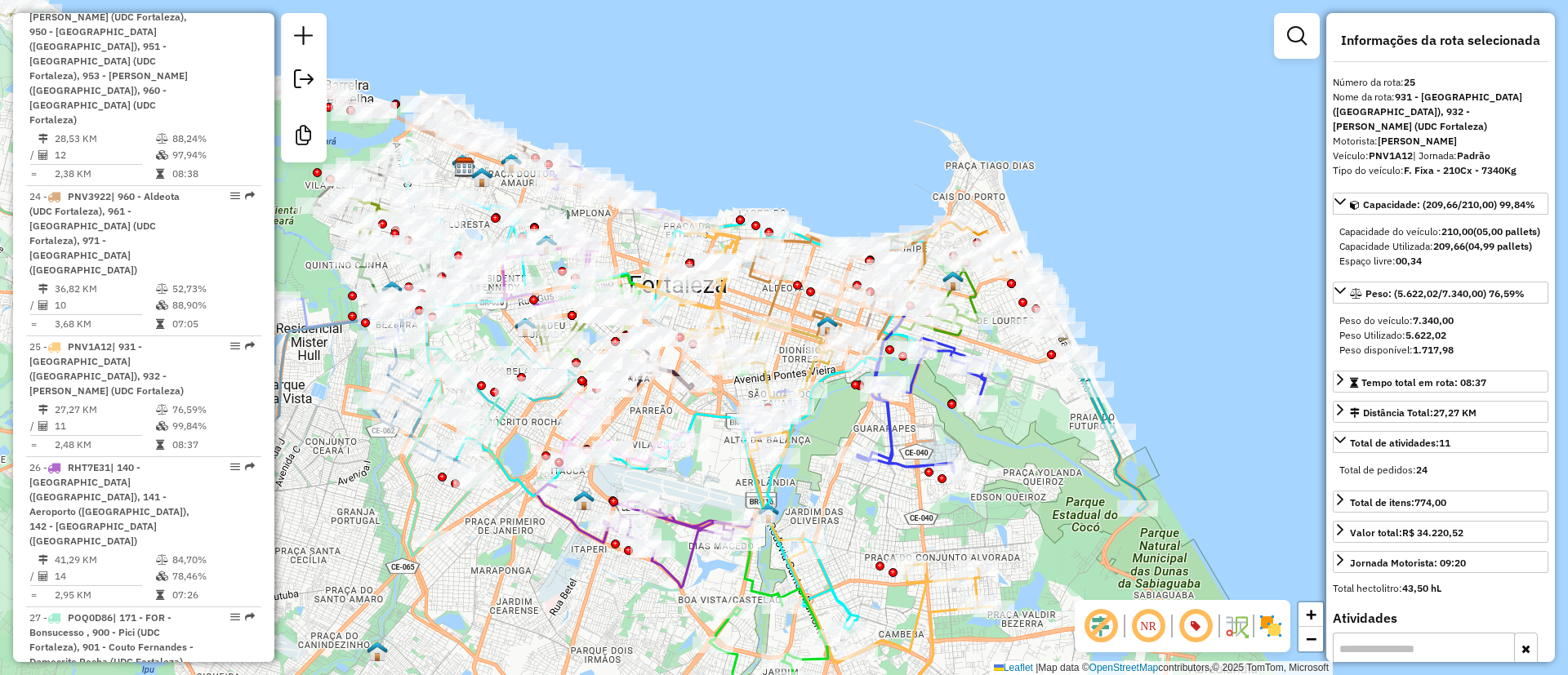
drag, startPoint x: 759, startPoint y: 110, endPoint x: 730, endPoint y: 138, distance: 40.3
click at [736, 131] on div "Janela de atendimento Grade de atendimento Capacidade Transportadoras Veículos …" at bounding box center [784, 337] width 1568 height 675
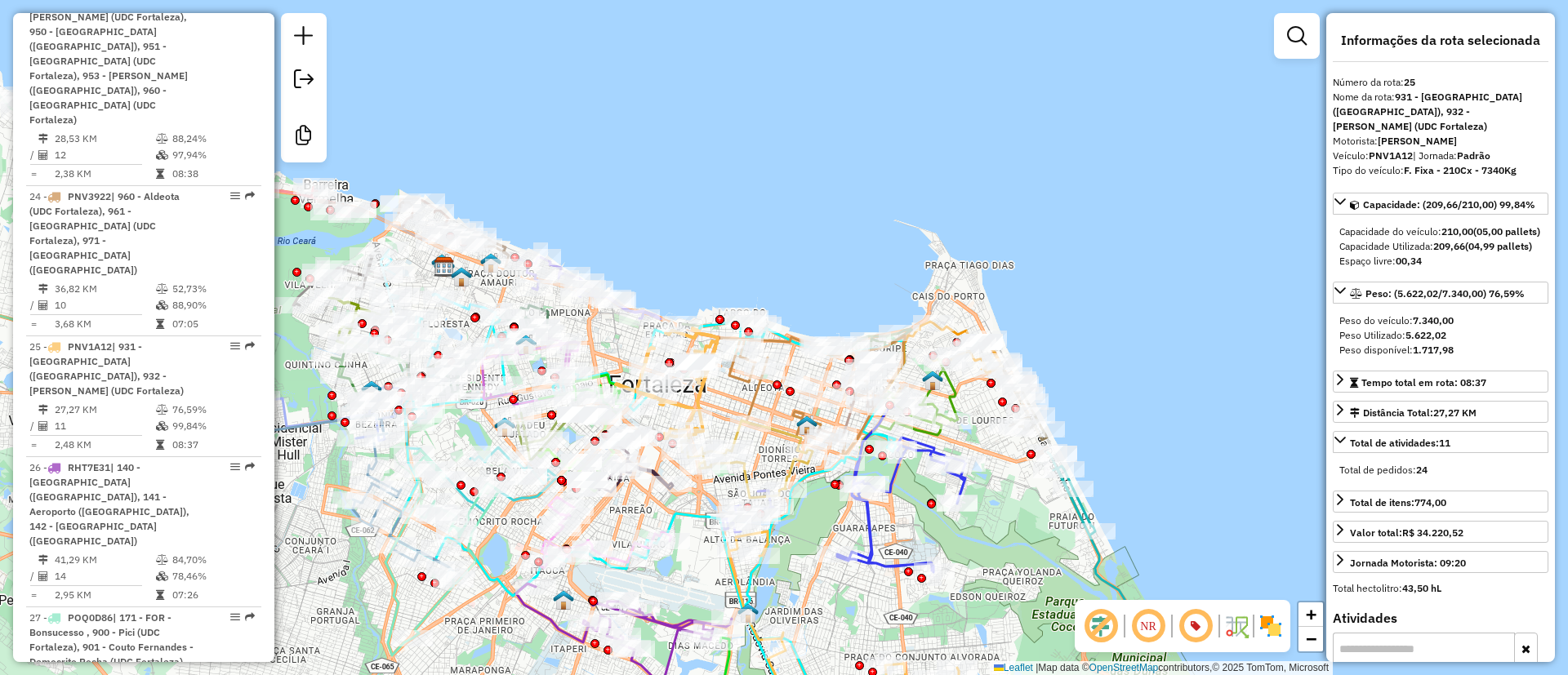
click at [1011, 283] on div "Janela de atendimento Grade de atendimento Capacidade Transportadoras Veículos …" at bounding box center [784, 337] width 1568 height 675
click at [936, 146] on div "Janela de atendimento Grade de atendimento Capacidade Transportadoras Veículos …" at bounding box center [784, 337] width 1568 height 675
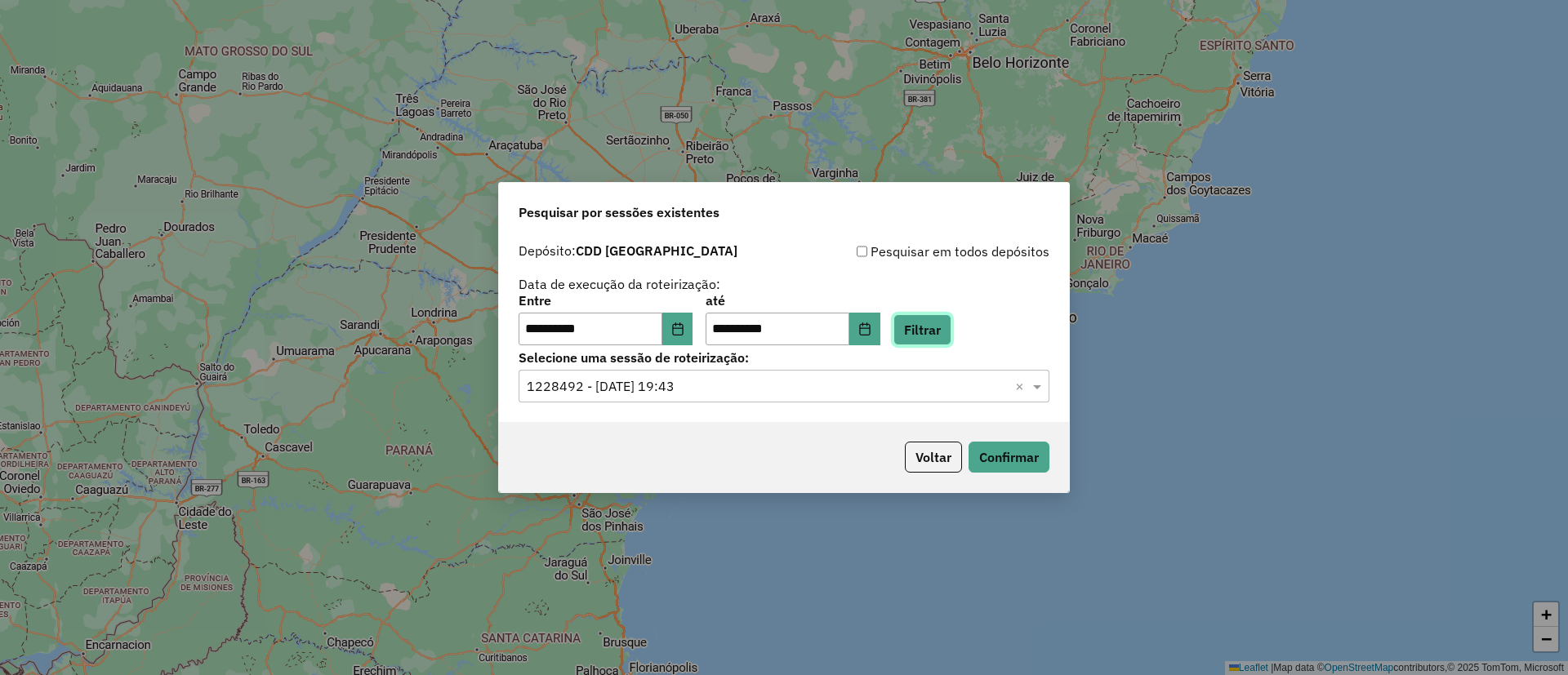
click at [951, 322] on button "Filtrar" at bounding box center [921, 329] width 58 height 31
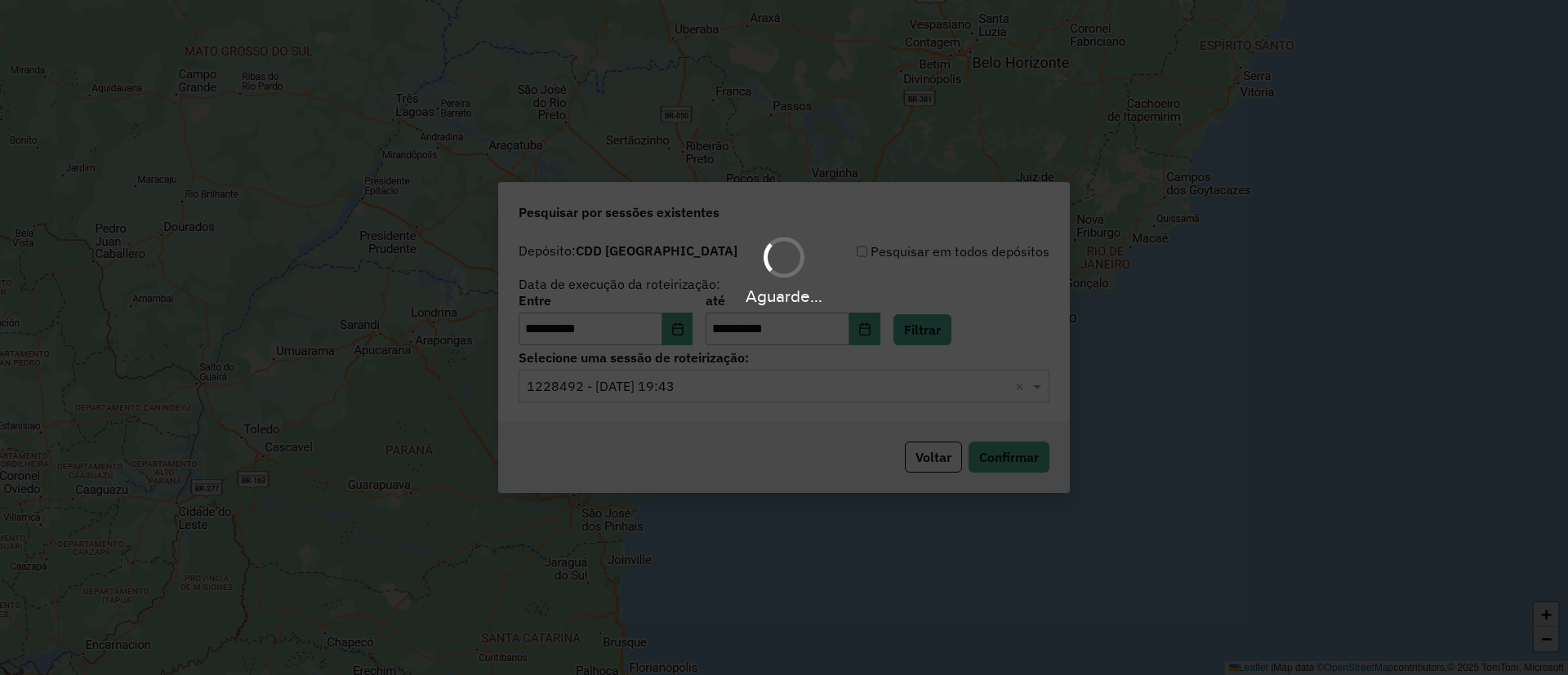
click at [948, 453] on div "Aguarde..." at bounding box center [784, 337] width 1568 height 675
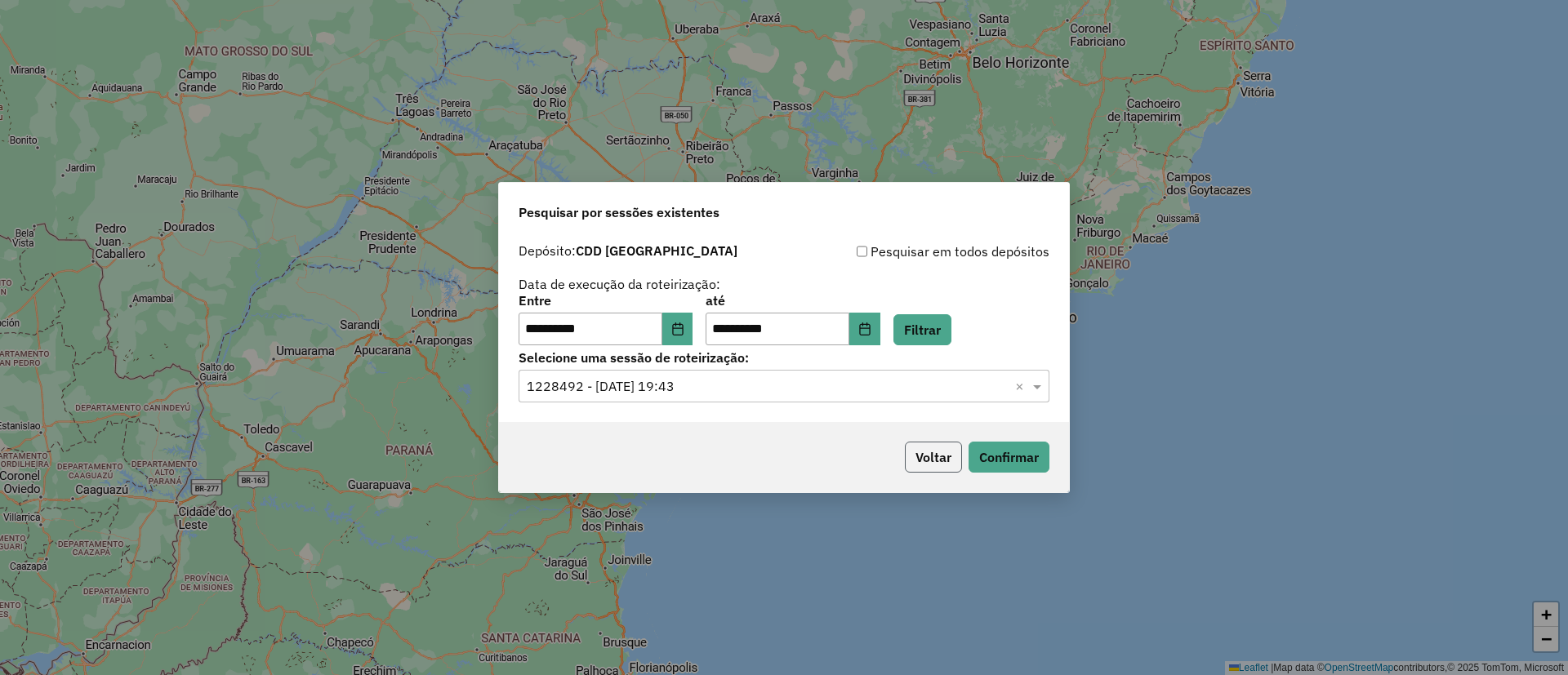
click at [939, 460] on button "Voltar" at bounding box center [933, 456] width 57 height 31
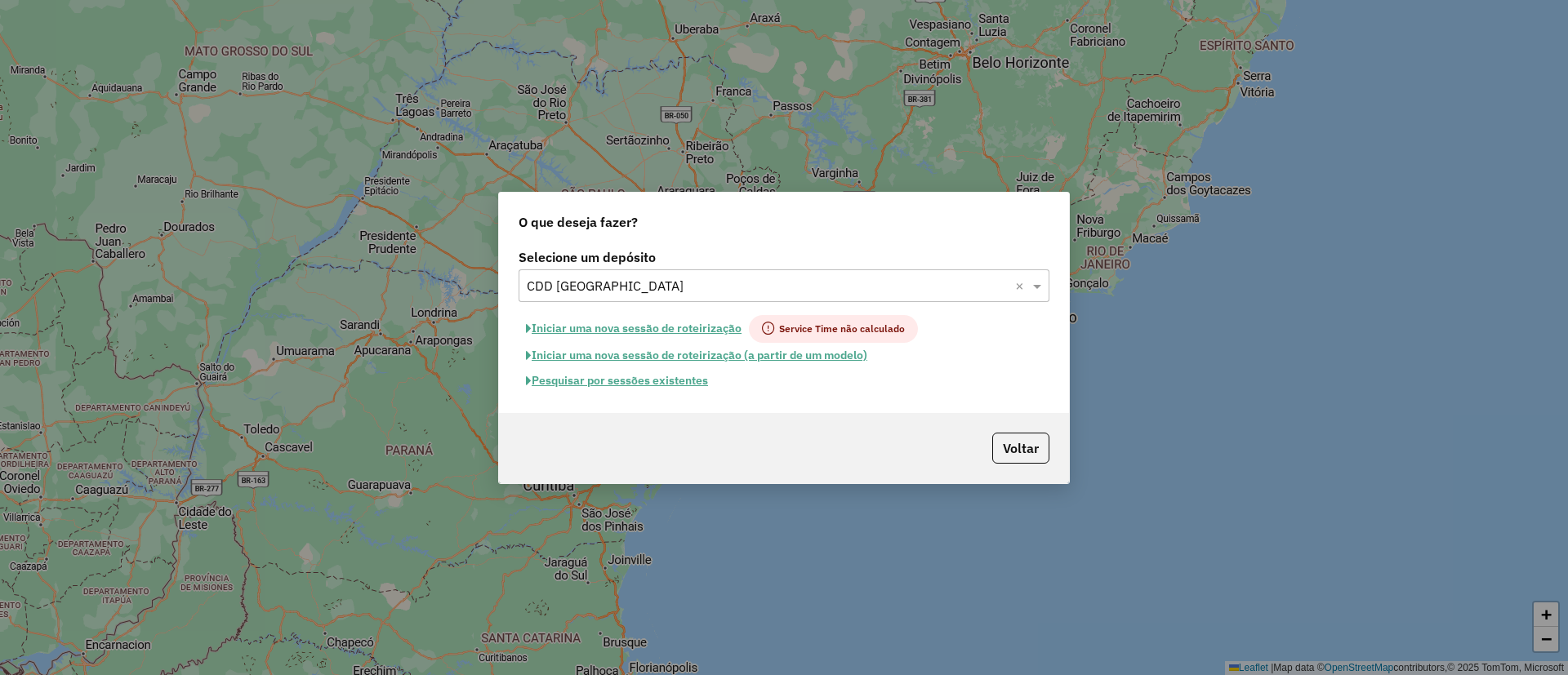
click at [721, 288] on input "text" at bounding box center [767, 287] width 482 height 20
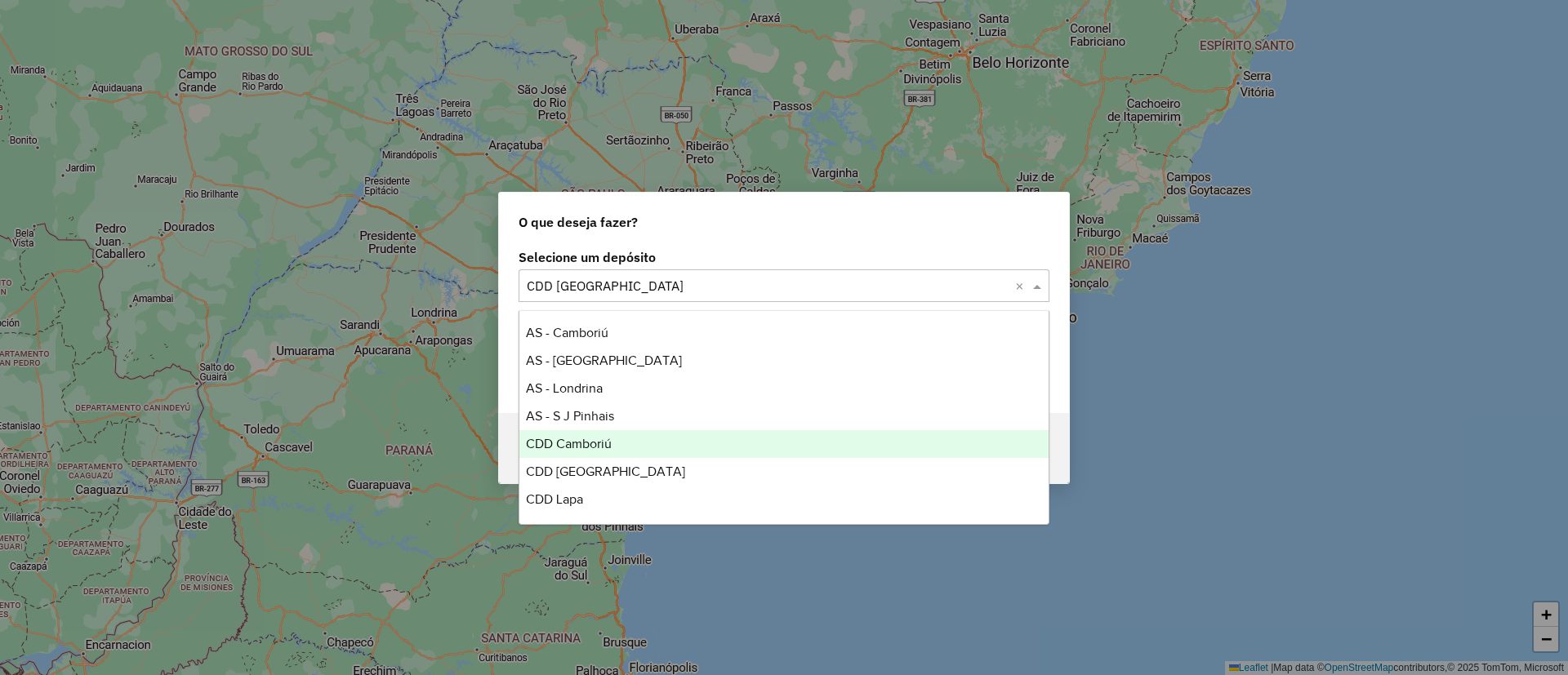
click at [626, 442] on div "CDD Camboriú" at bounding box center [784, 444] width 529 height 28
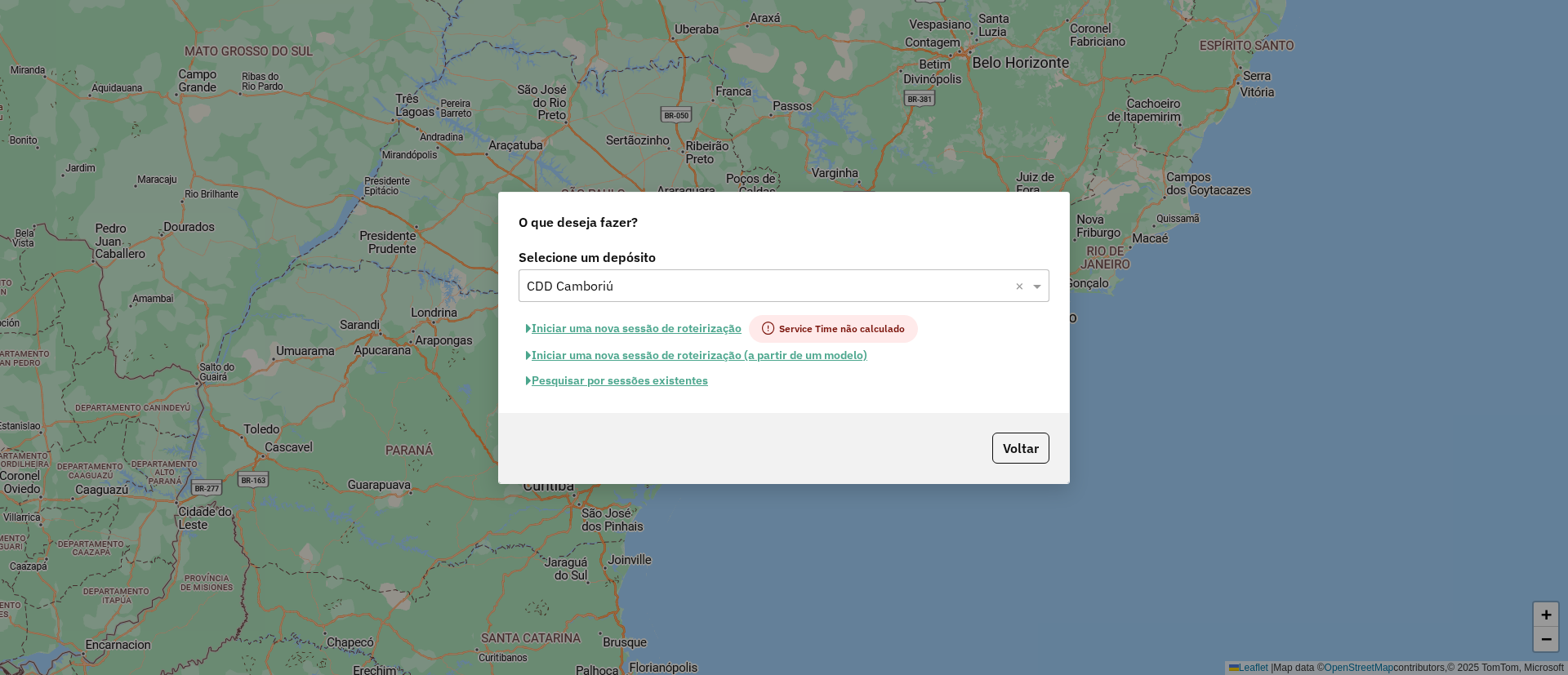
click at [673, 385] on button "Pesquisar por sessões existentes" at bounding box center [617, 381] width 197 height 26
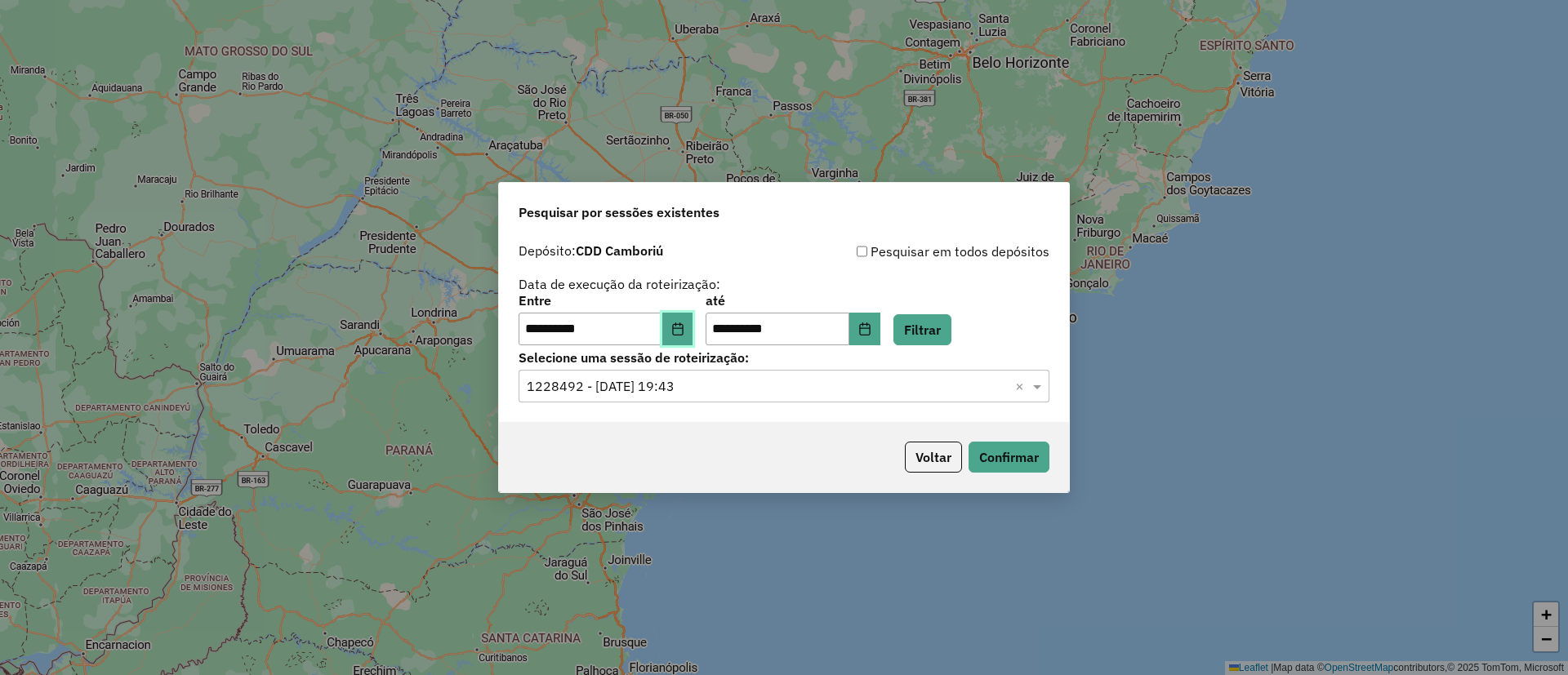
click at [684, 329] on icon "Choose Date" at bounding box center [677, 328] width 13 height 13
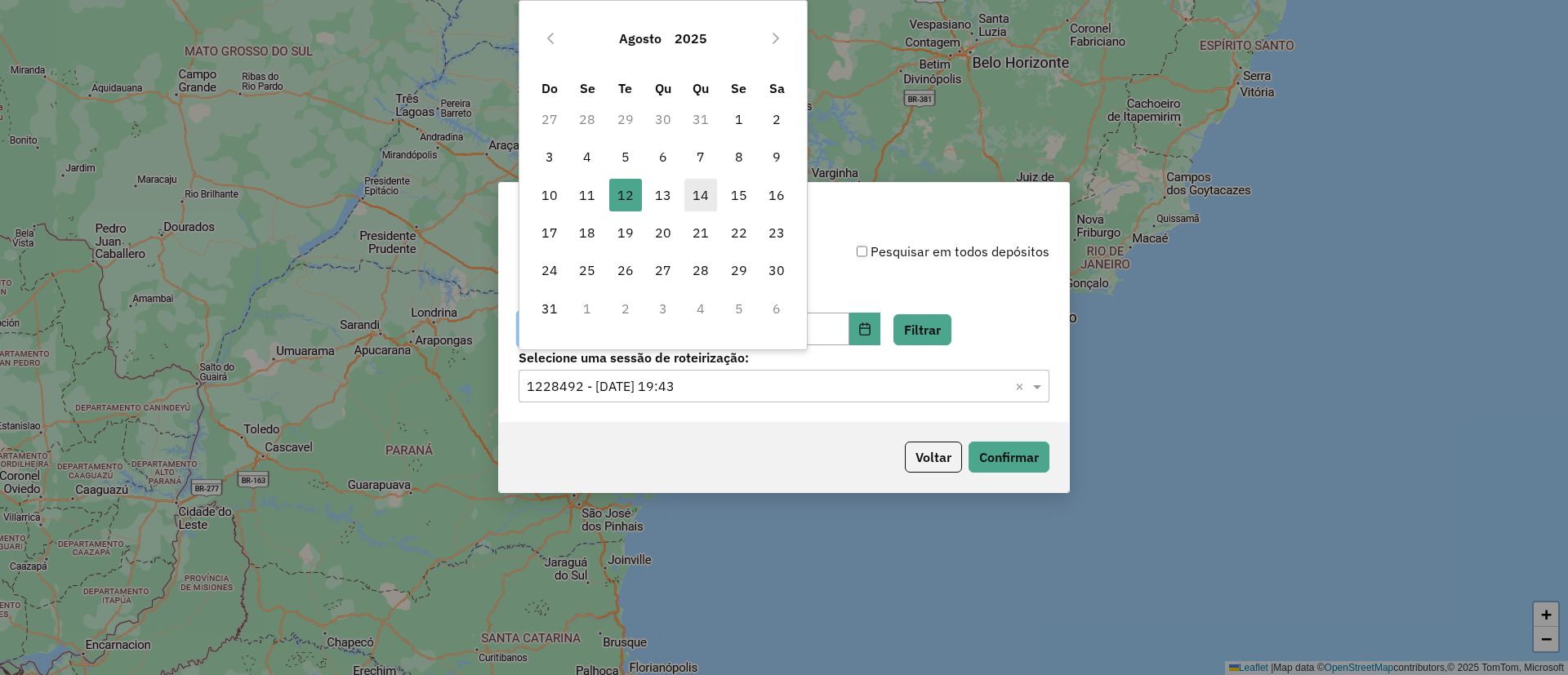
click at [702, 202] on span "14" at bounding box center [700, 194] width 33 height 33
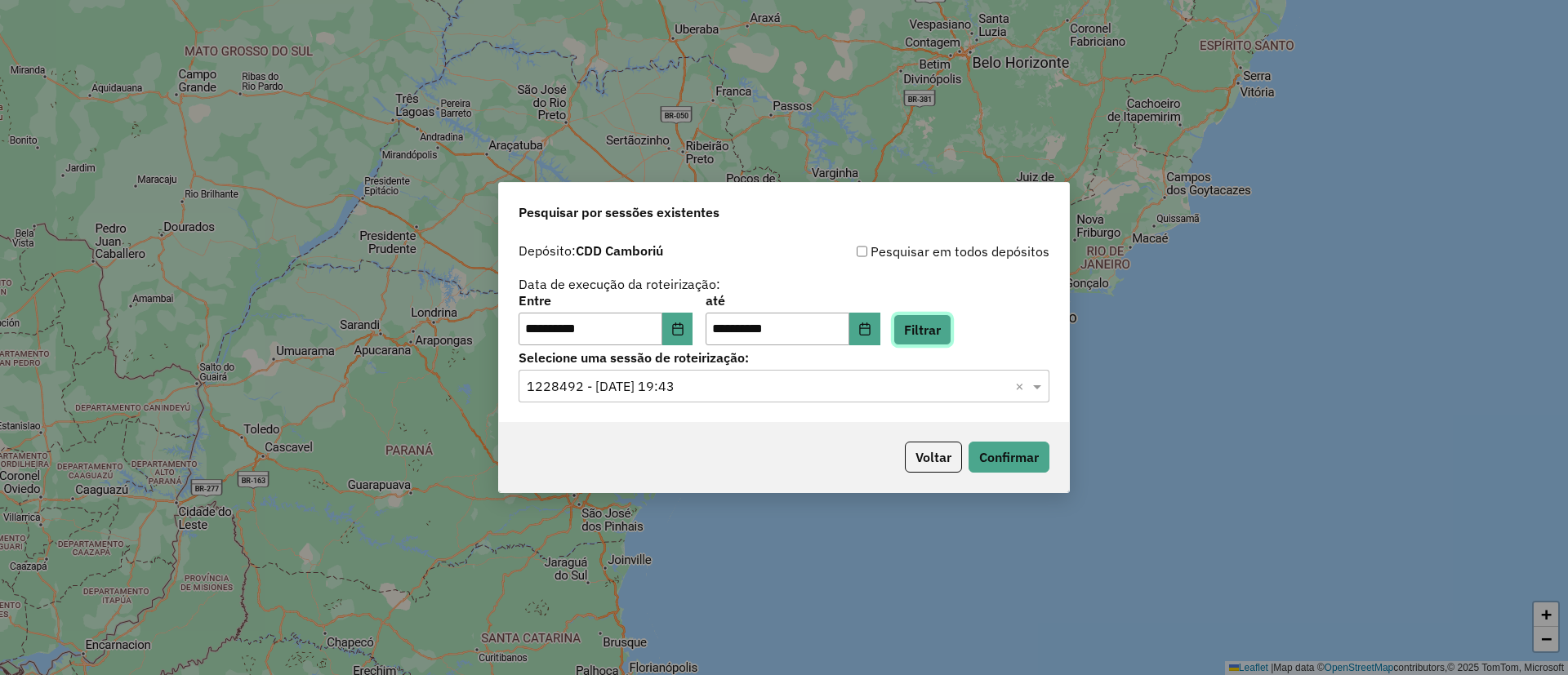
click at [934, 333] on button "Filtrar" at bounding box center [921, 329] width 58 height 31
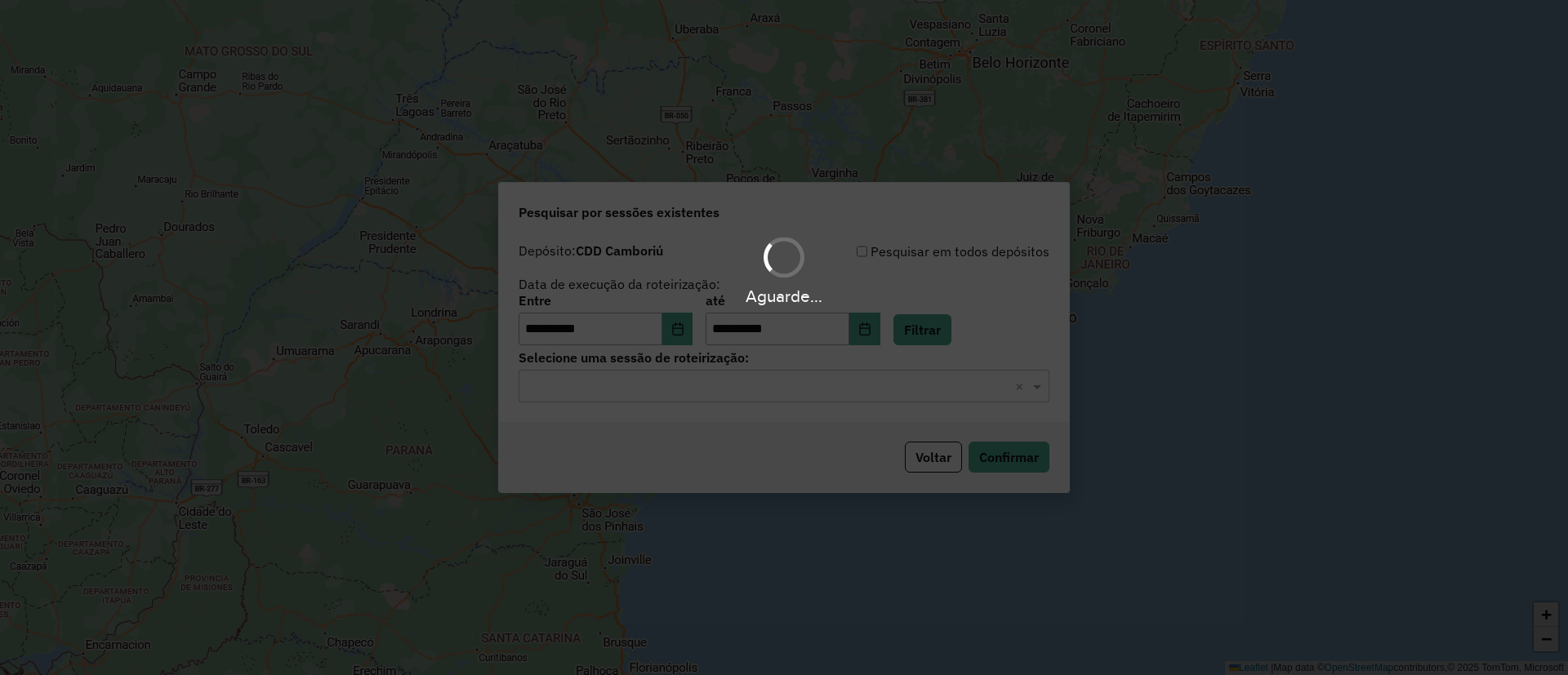
click at [687, 336] on div "Aguarde..." at bounding box center [784, 337] width 1568 height 675
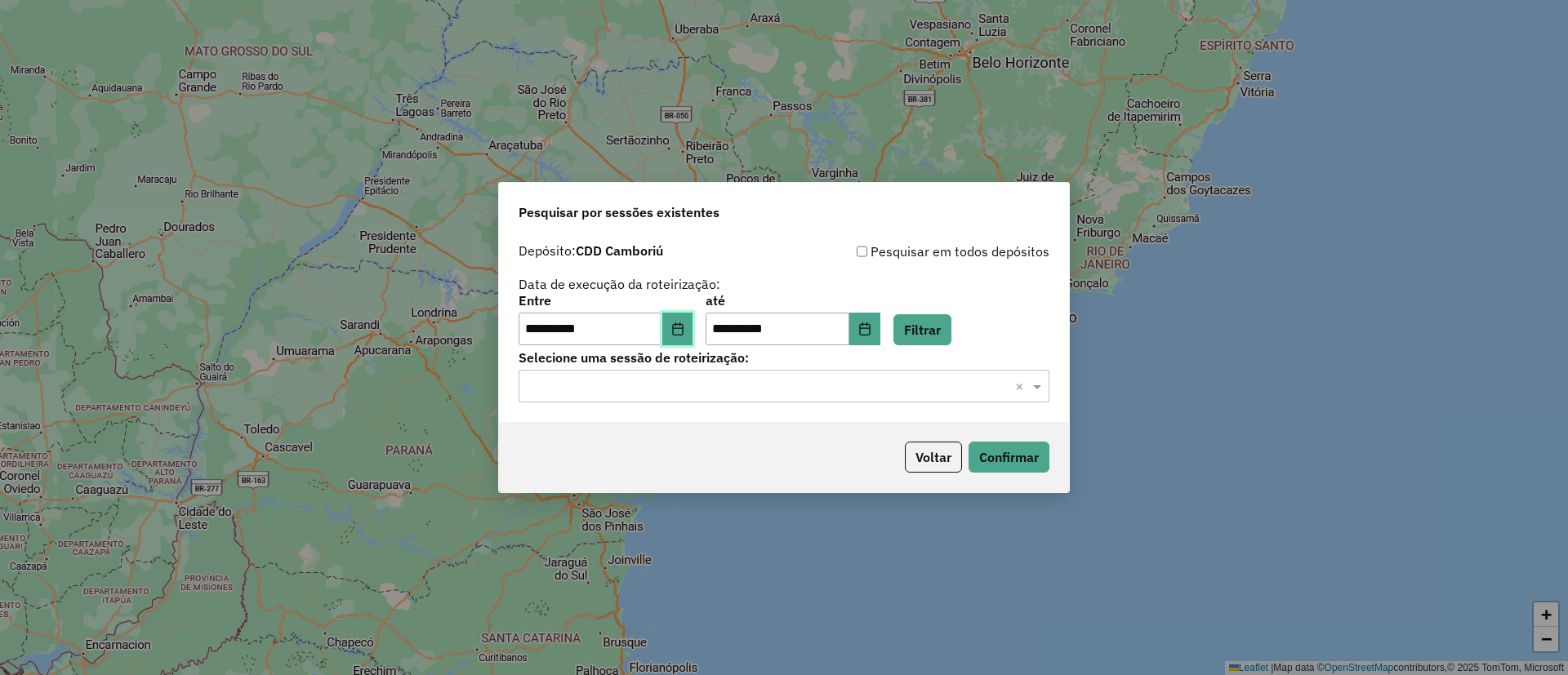
click at [683, 327] on icon "Choose Date" at bounding box center [677, 328] width 11 height 13
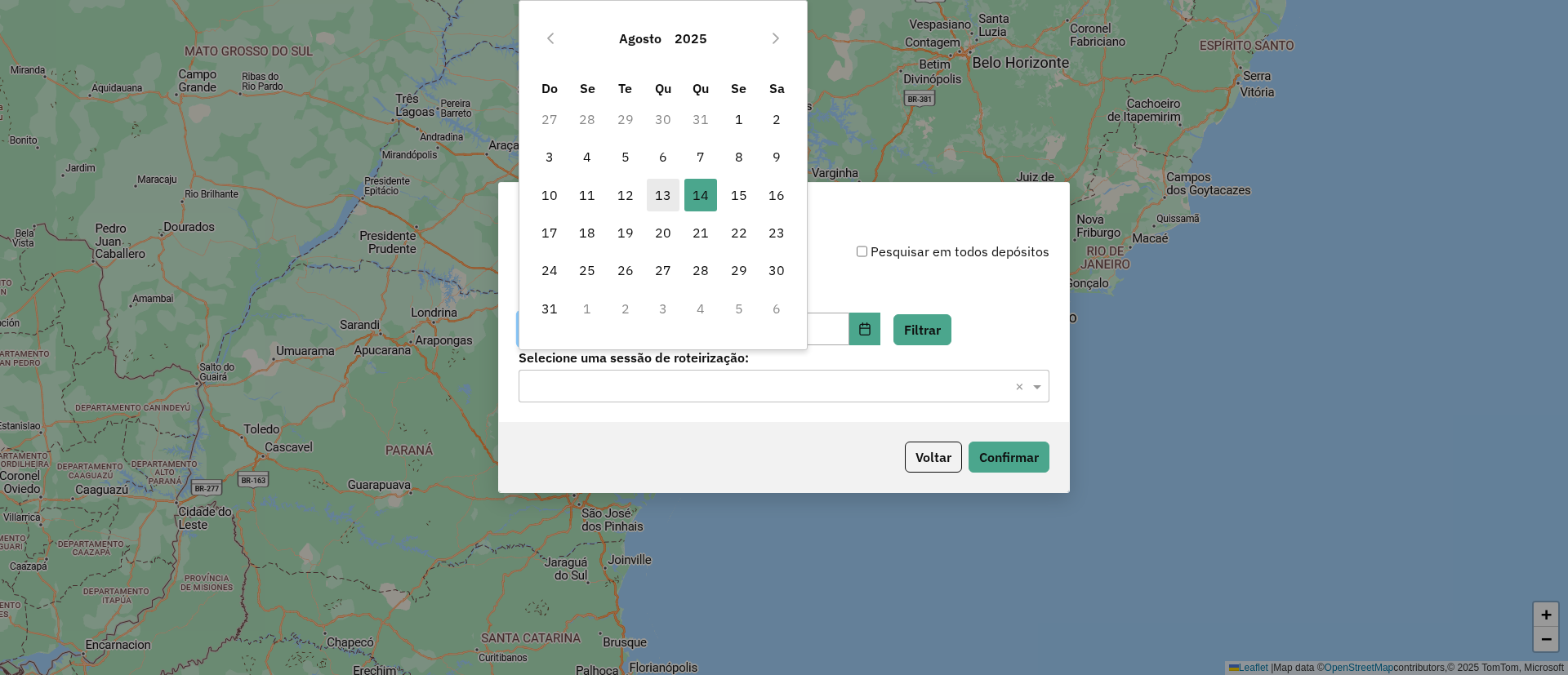
click at [659, 204] on span "13" at bounding box center [662, 194] width 33 height 33
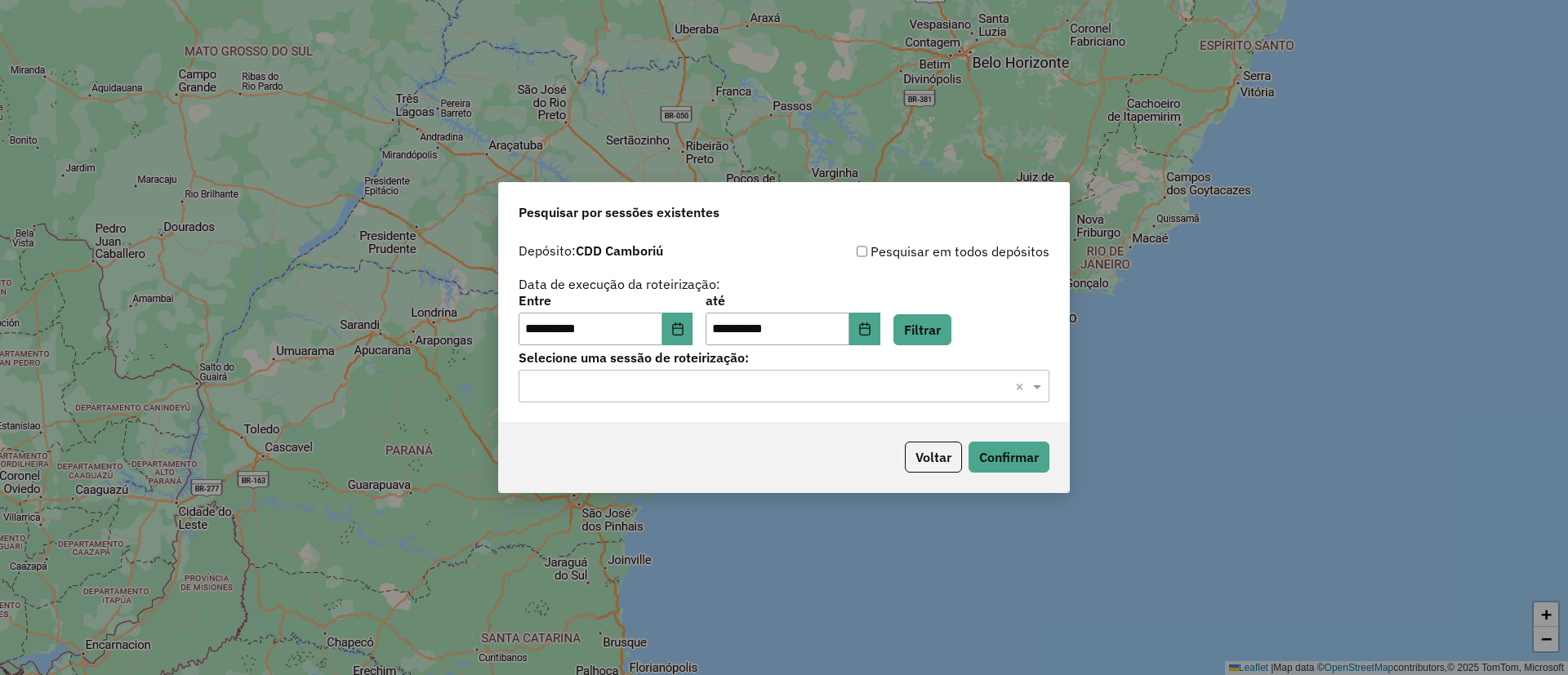
click at [908, 324] on div "**********" at bounding box center [784, 319] width 531 height 50
drag, startPoint x: 938, startPoint y: 327, endPoint x: 934, endPoint y: 337, distance: 10.8
click at [939, 325] on button "Filtrar" at bounding box center [921, 329] width 58 height 31
click at [902, 397] on div "Selecione uma sessão × ×" at bounding box center [784, 385] width 531 height 33
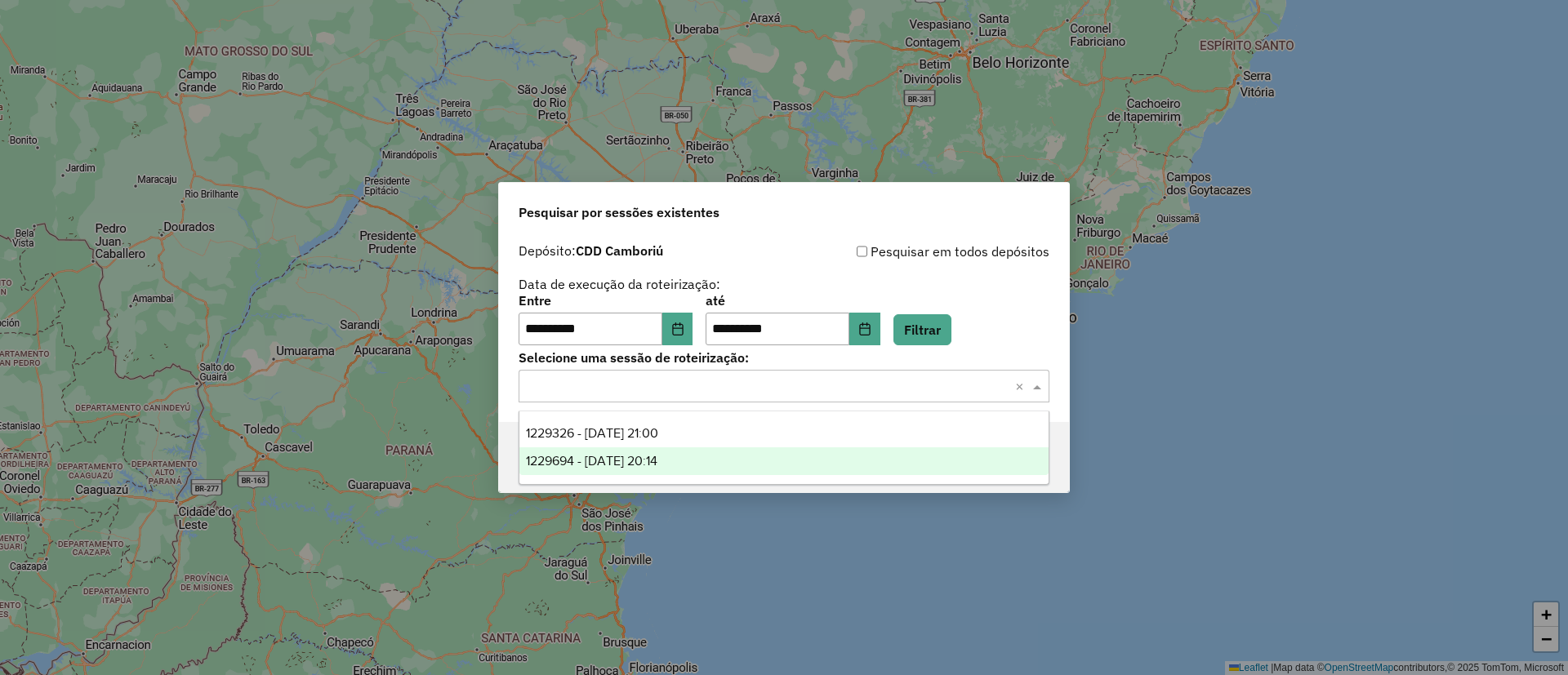
click at [749, 456] on div "1229694 - [DATE] 20:14" at bounding box center [784, 461] width 529 height 28
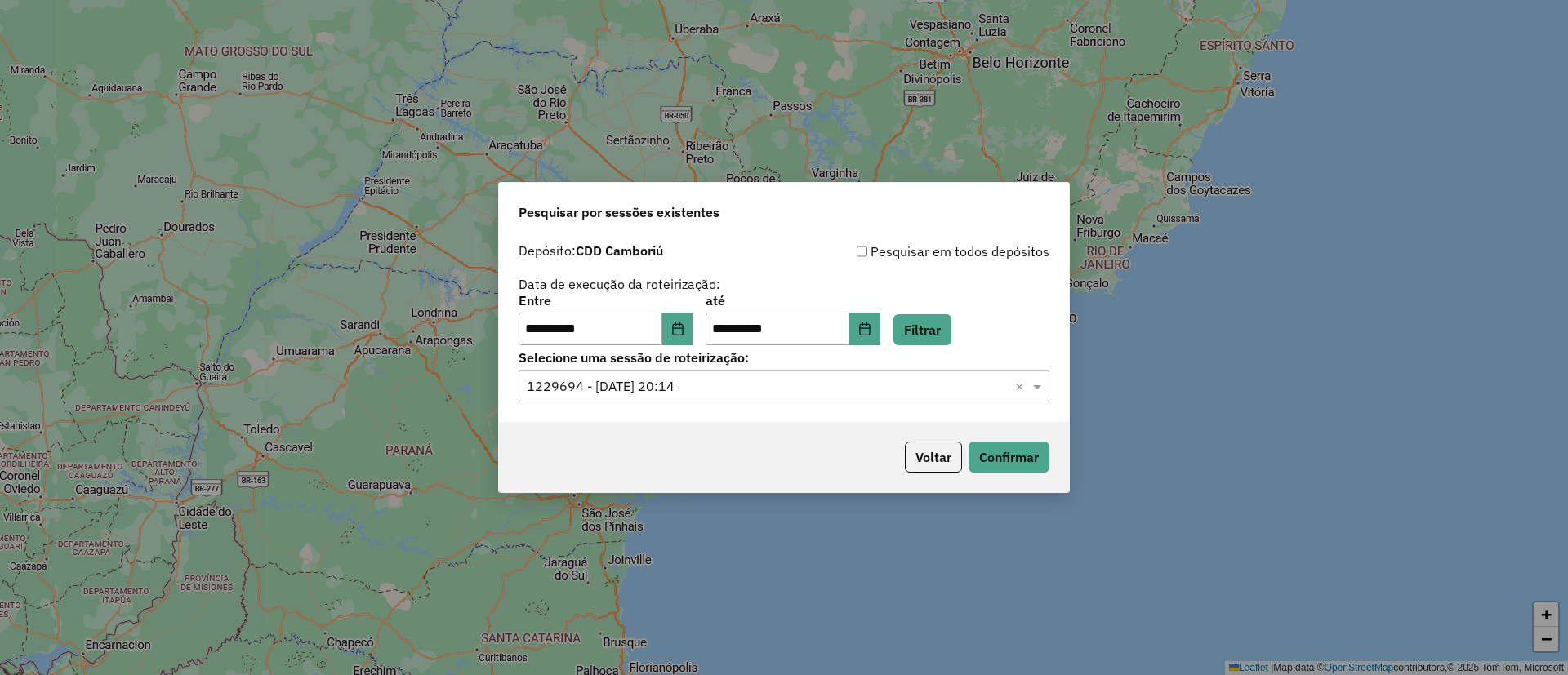
click at [780, 377] on input "text" at bounding box center [767, 387] width 482 height 20
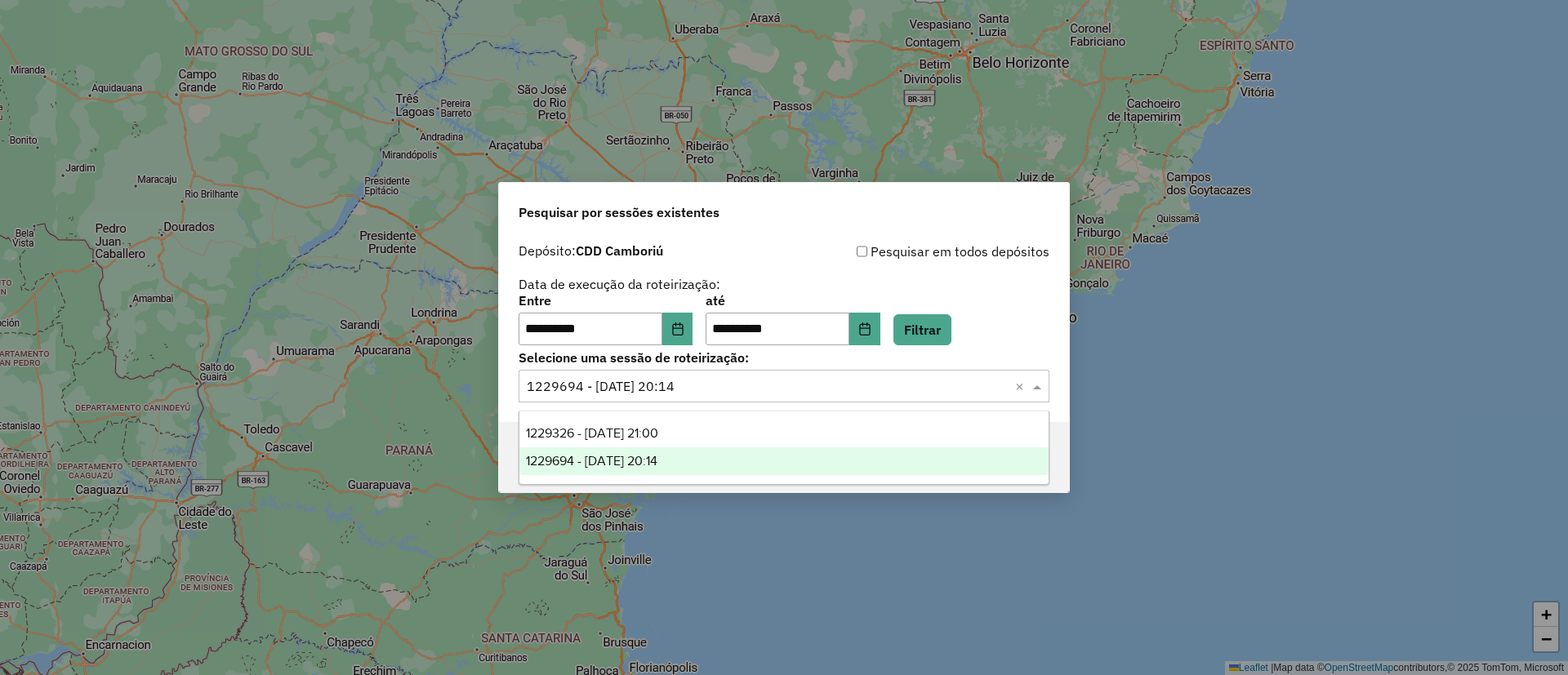
drag, startPoint x: 773, startPoint y: 449, endPoint x: 773, endPoint y: 459, distance: 10.0
click at [773, 454] on div "1229694 - [DATE] 20:14" at bounding box center [784, 461] width 529 height 28
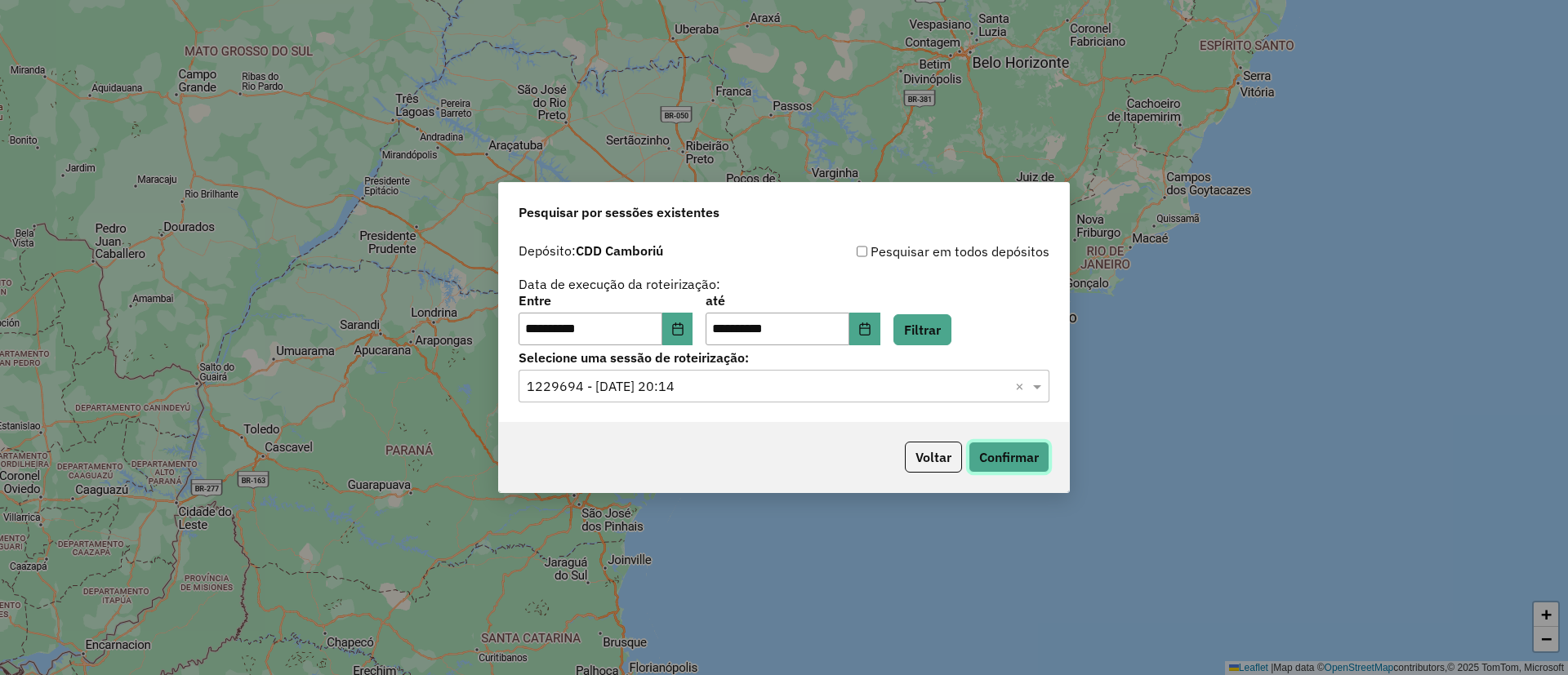
click at [1000, 454] on button "Confirmar" at bounding box center [1009, 456] width 81 height 31
click at [939, 333] on button "Filtrar" at bounding box center [921, 329] width 58 height 31
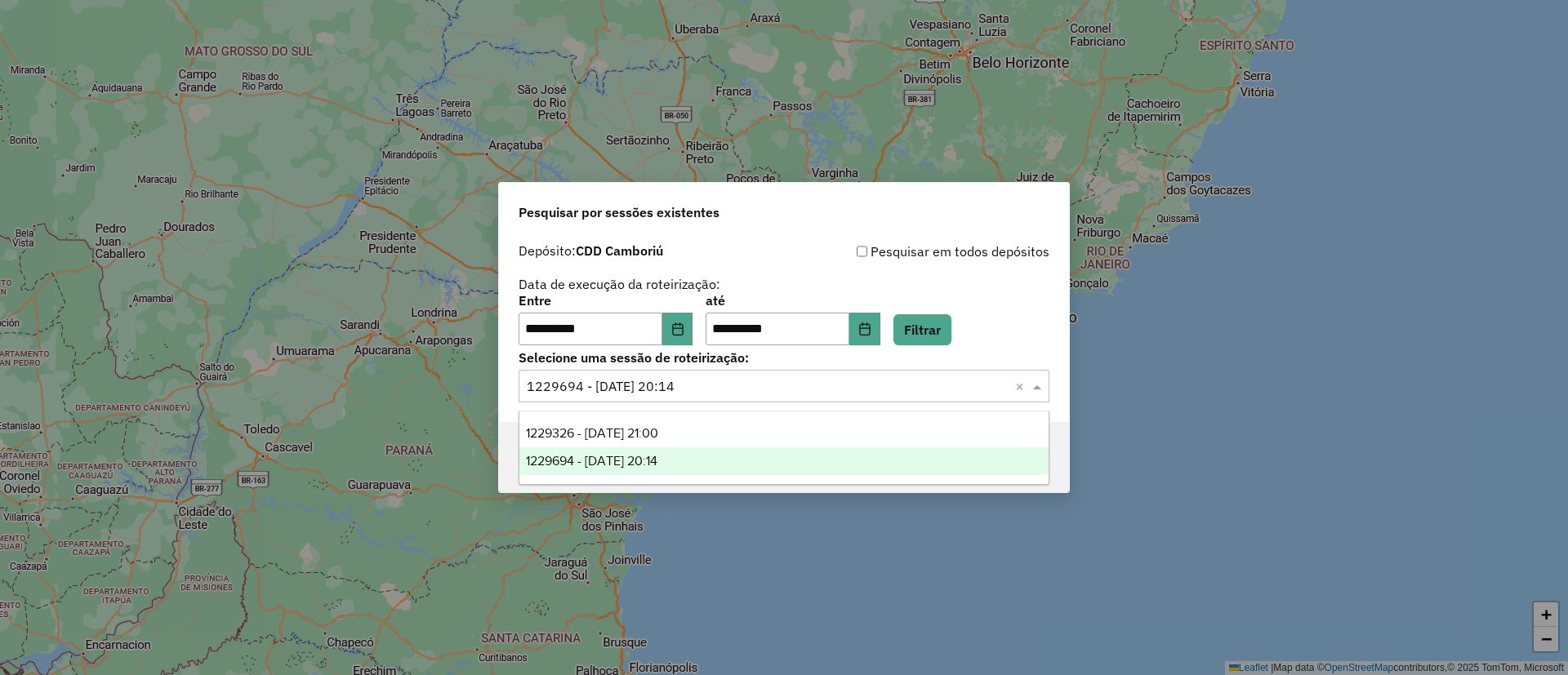
click at [702, 395] on input "text" at bounding box center [767, 387] width 482 height 20
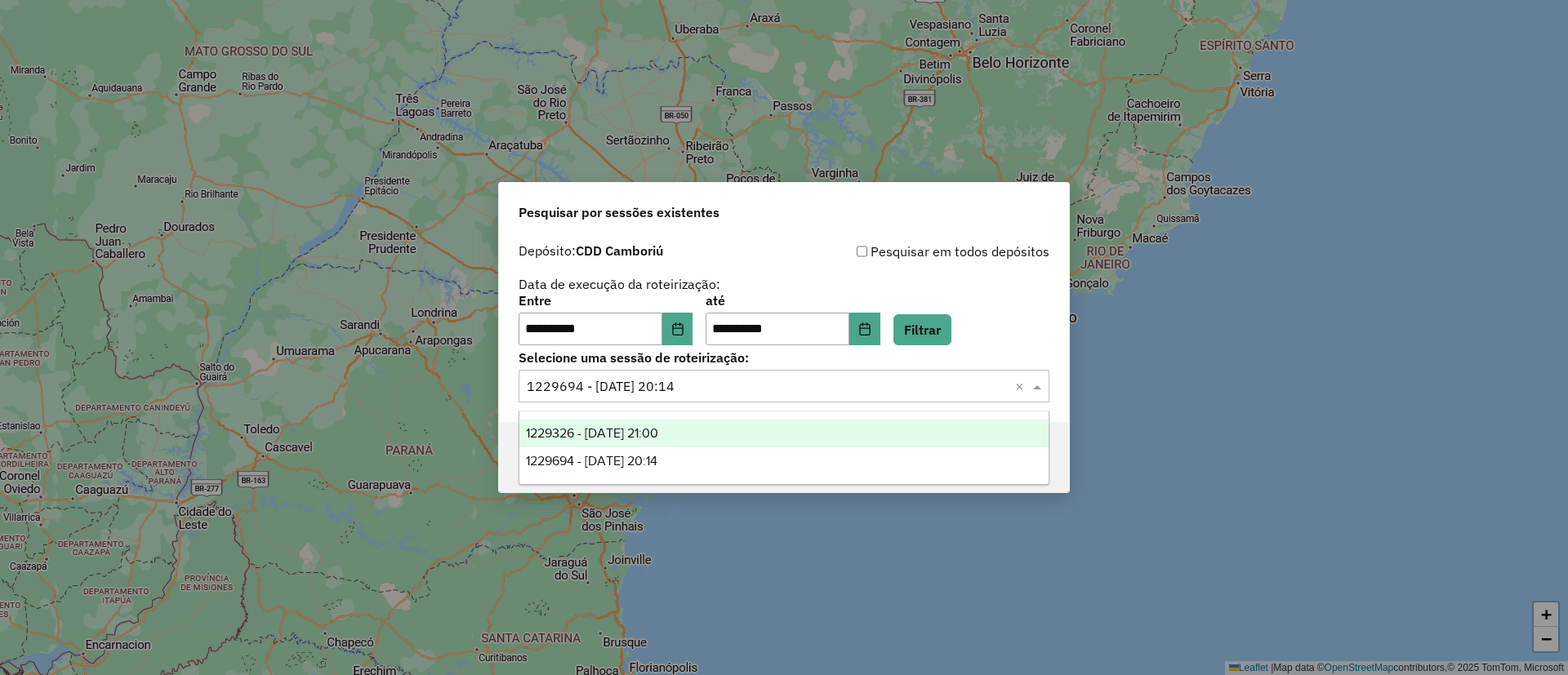
click at [658, 426] on span "1229326 - [DATE] 21:00" at bounding box center [592, 433] width 132 height 14
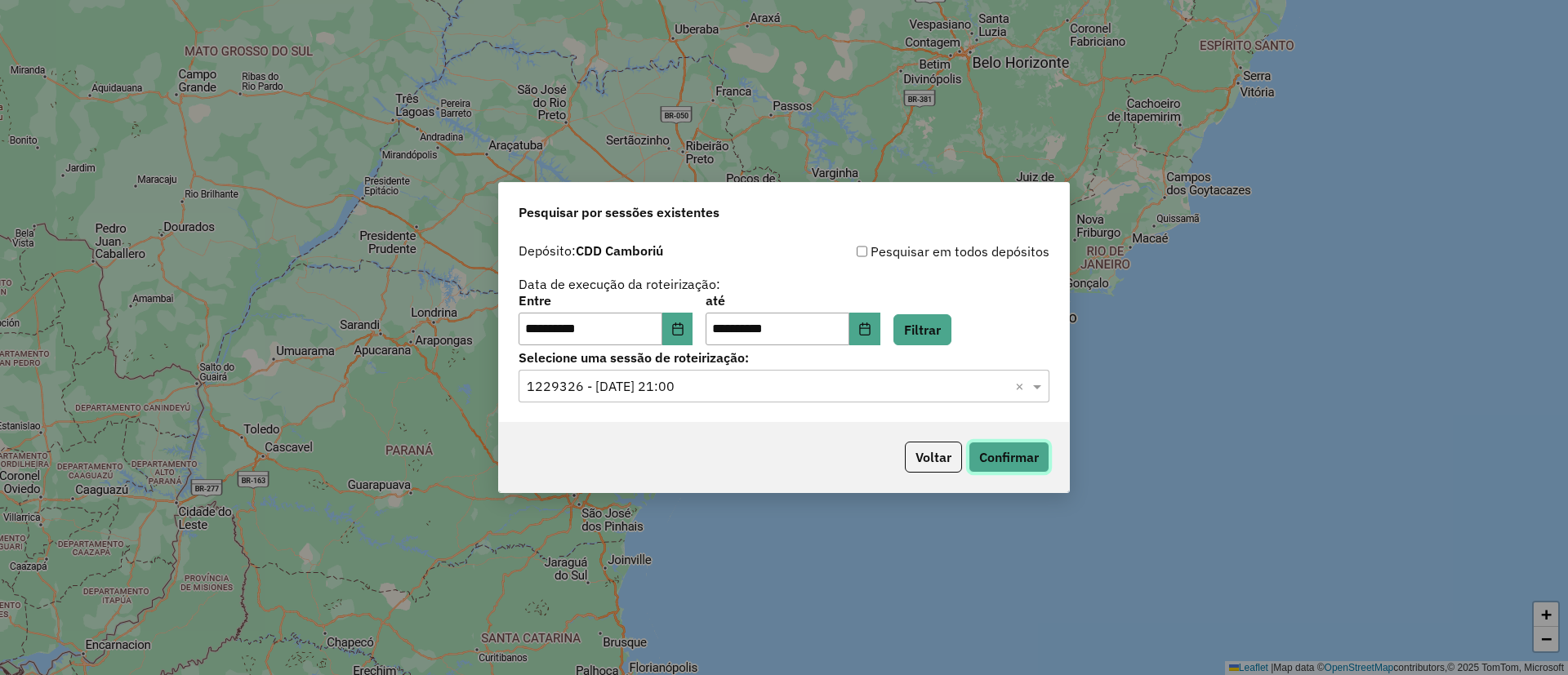
click at [1001, 460] on button "Confirmar" at bounding box center [1009, 456] width 81 height 31
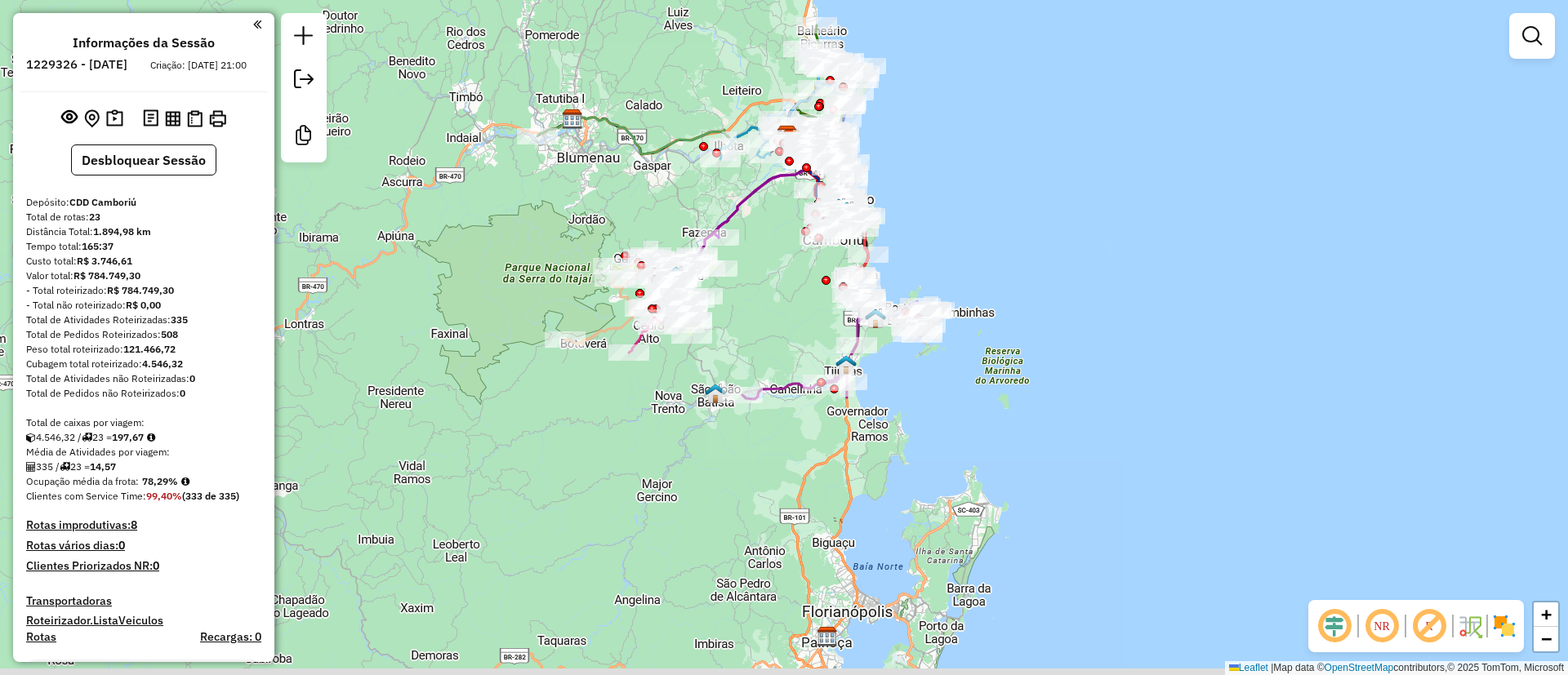
drag, startPoint x: 955, startPoint y: 413, endPoint x: 965, endPoint y: 215, distance: 198.3
click at [965, 215] on div "Janela de atendimento Grade de atendimento Capacidade Transportadoras Veículos …" at bounding box center [784, 337] width 1568 height 675
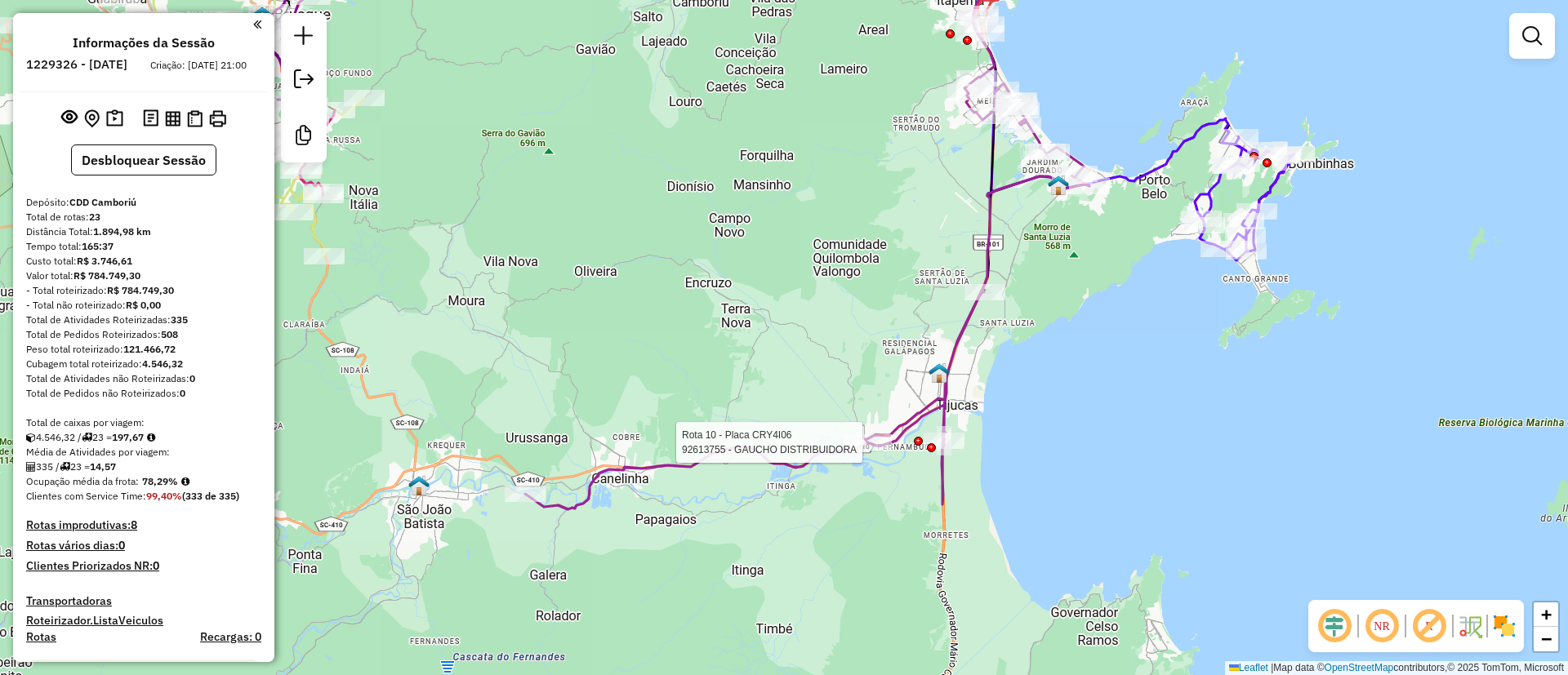
select select "**********"
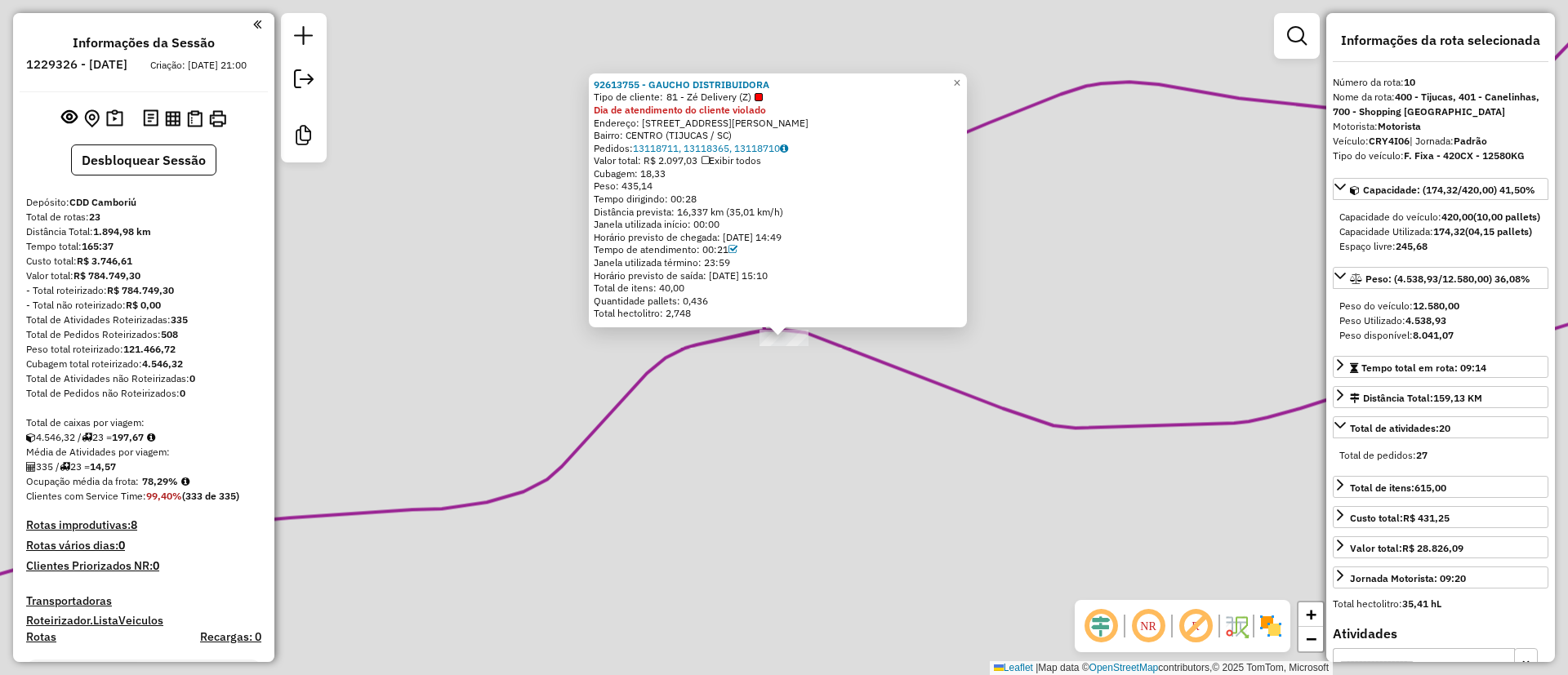
scroll to position [1625, 0]
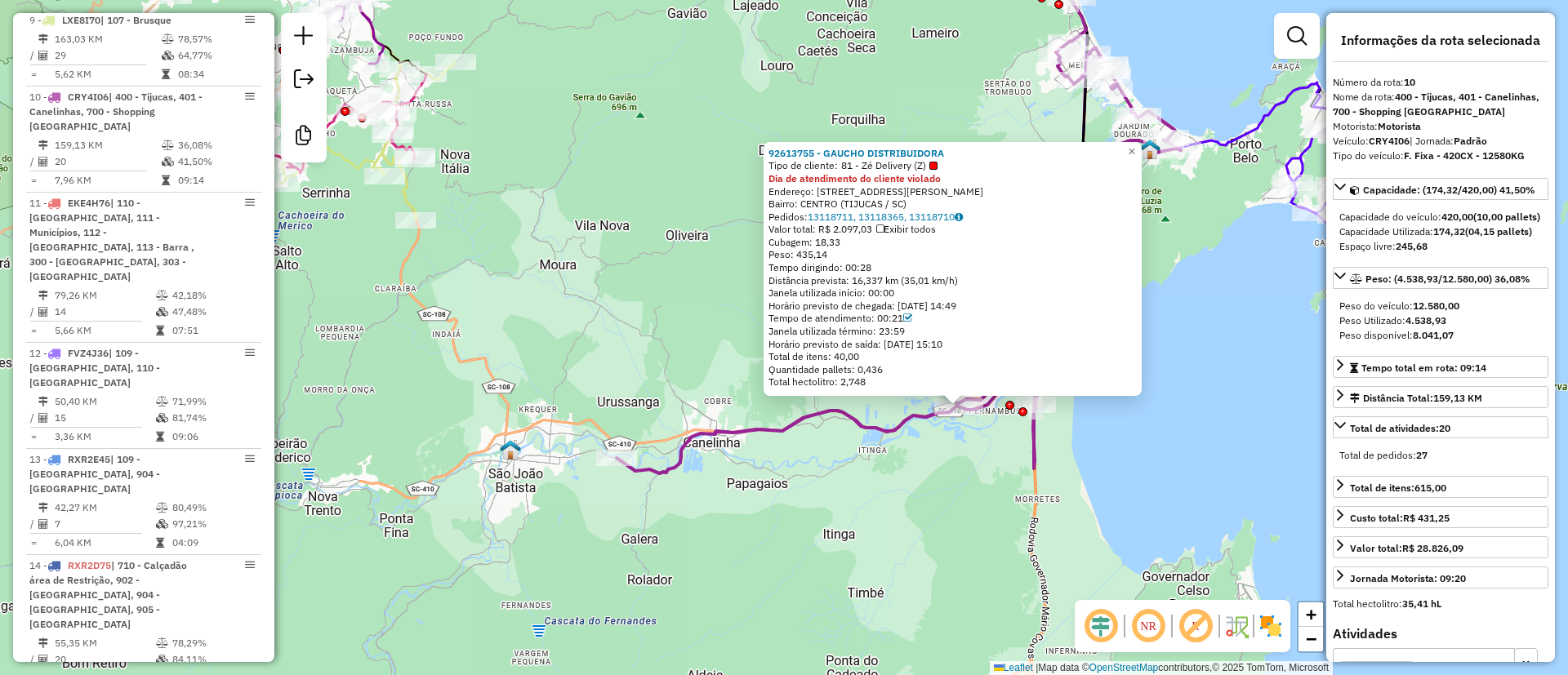
drag, startPoint x: 1048, startPoint y: 502, endPoint x: 1036, endPoint y: 553, distance: 52.4
click at [1036, 553] on div "92613755 - GAUCHO DISTRIBUIDORA Tipo de cliente: 81 - Zé Delivery (Z) Dia de at…" at bounding box center [784, 337] width 1568 height 675
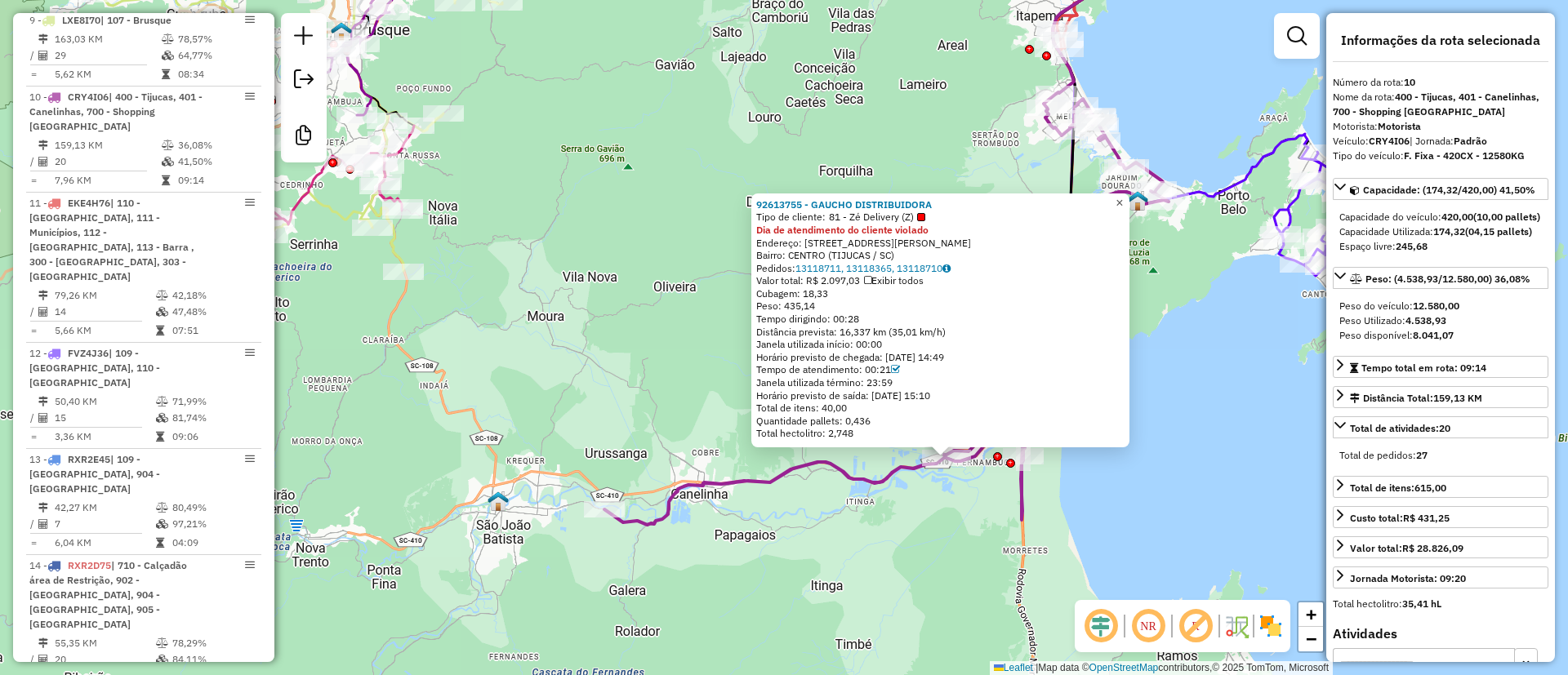
click at [1123, 196] on span "×" at bounding box center [1119, 203] width 7 height 14
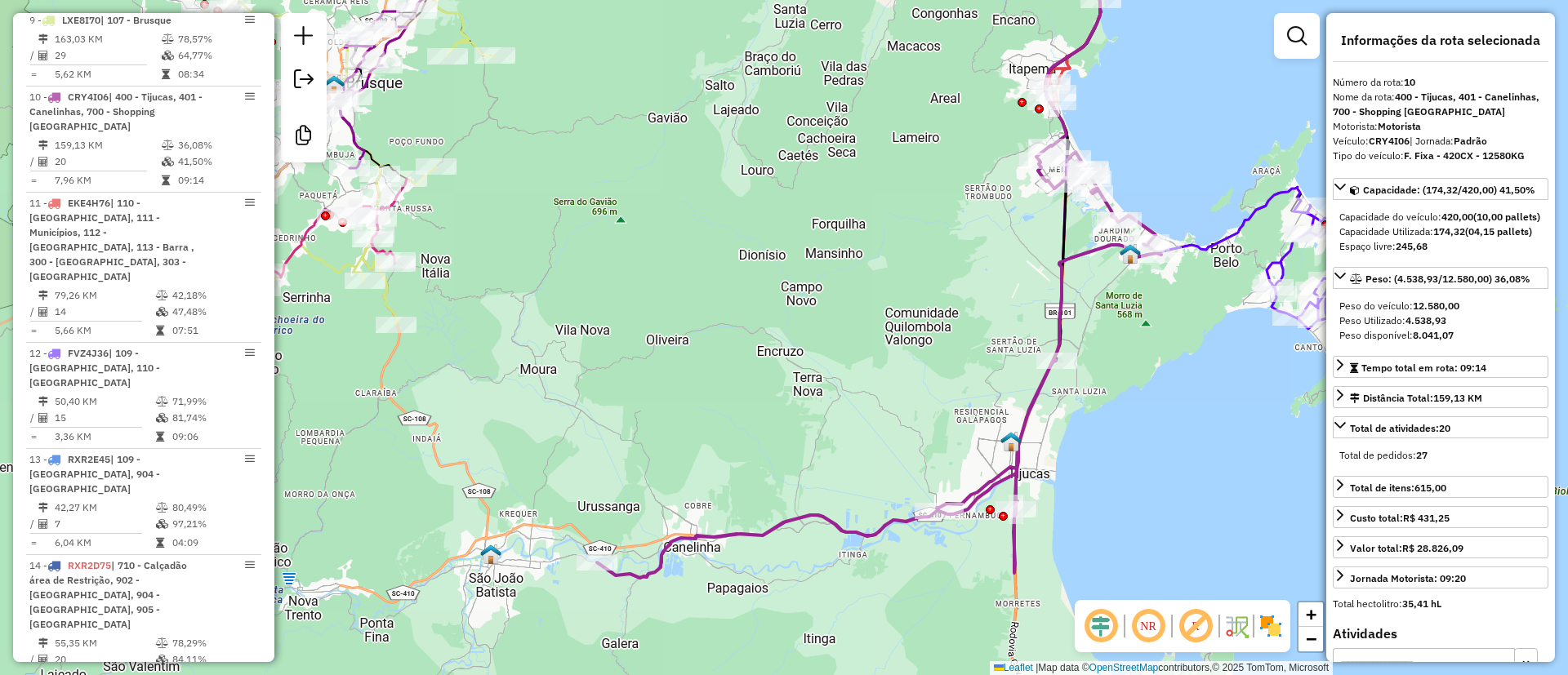
drag, startPoint x: 1035, startPoint y: 336, endPoint x: 1021, endPoint y: 437, distance: 102.0
click at [1021, 437] on icon at bounding box center [879, 362] width 564 height 431
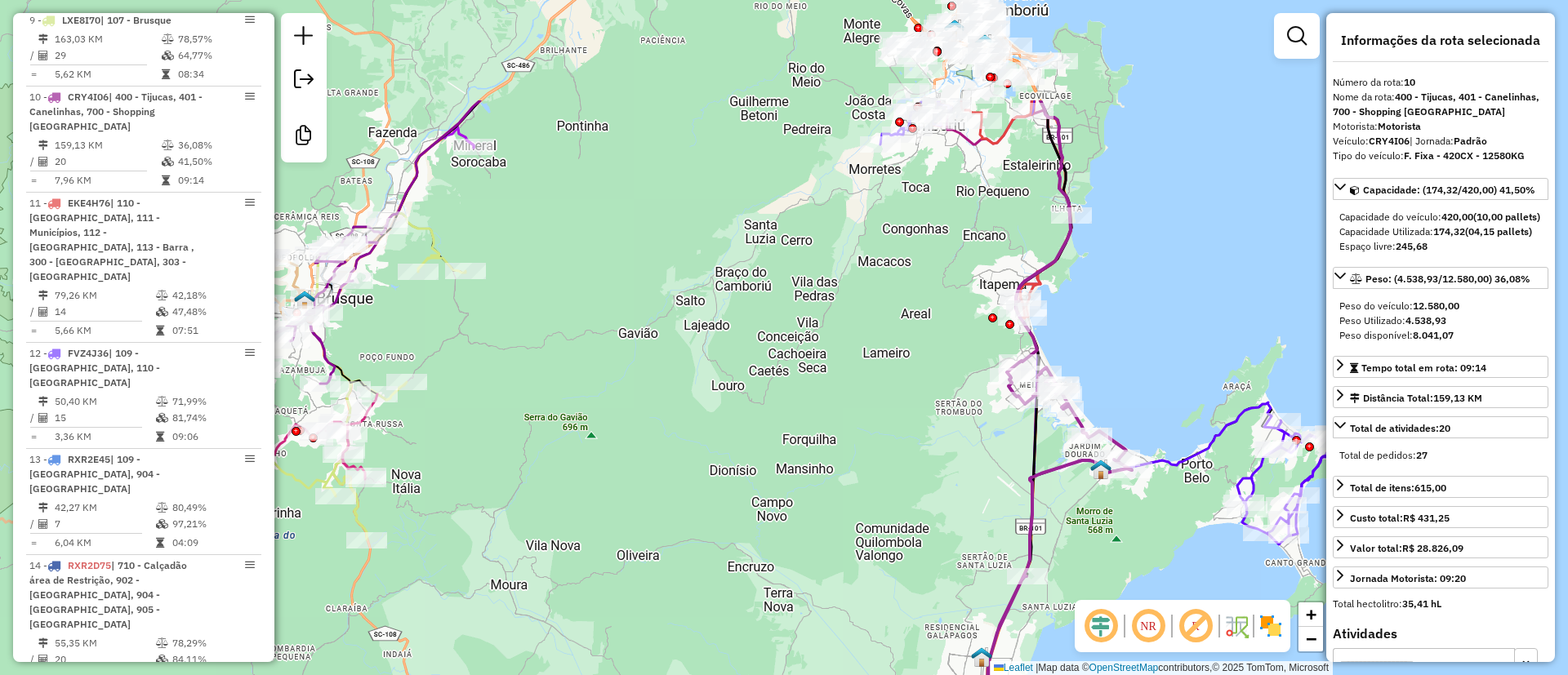
click at [878, 475] on div "Janela de atendimento Grade de atendimento Capacidade Transportadoras Veículos …" at bounding box center [784, 337] width 1568 height 675
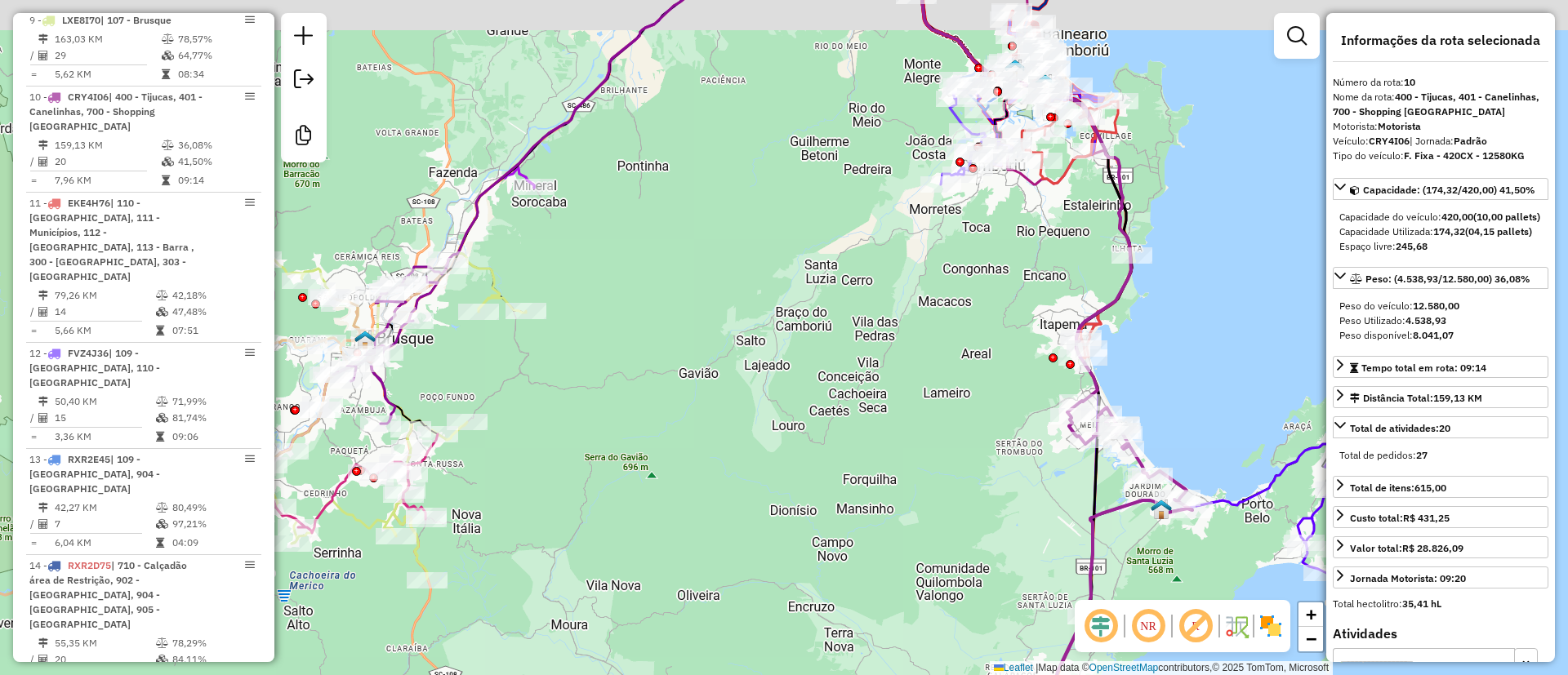
drag, startPoint x: 651, startPoint y: 194, endPoint x: 767, endPoint y: 261, distance: 134.0
click at [767, 261] on div "Janela de atendimento Grade de atendimento Capacidade Transportadoras Veículos …" at bounding box center [784, 337] width 1568 height 675
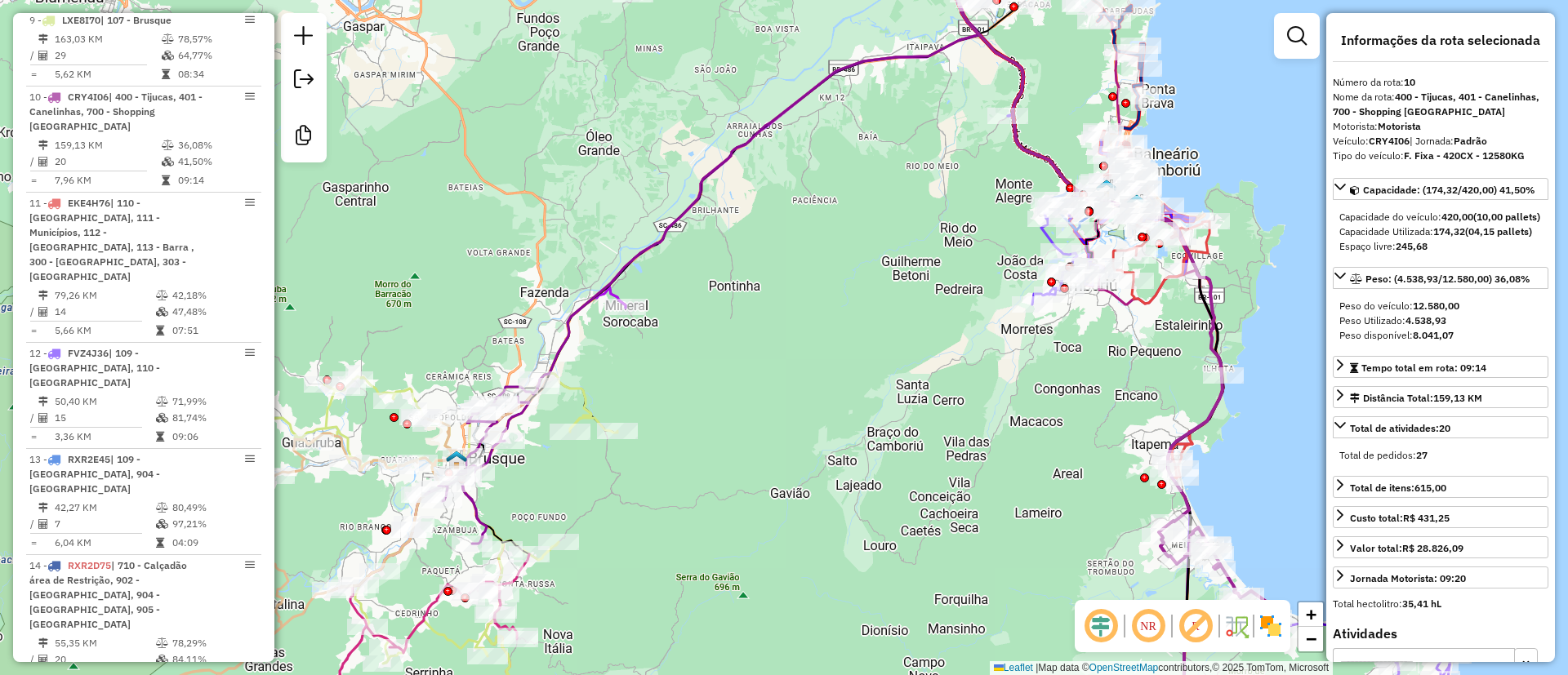
drag, startPoint x: 856, startPoint y: 300, endPoint x: 827, endPoint y: 320, distance: 35.2
click at [840, 326] on div "Janela de atendimento Grade de atendimento Capacidade Transportadoras Veículos …" at bounding box center [784, 337] width 1568 height 675
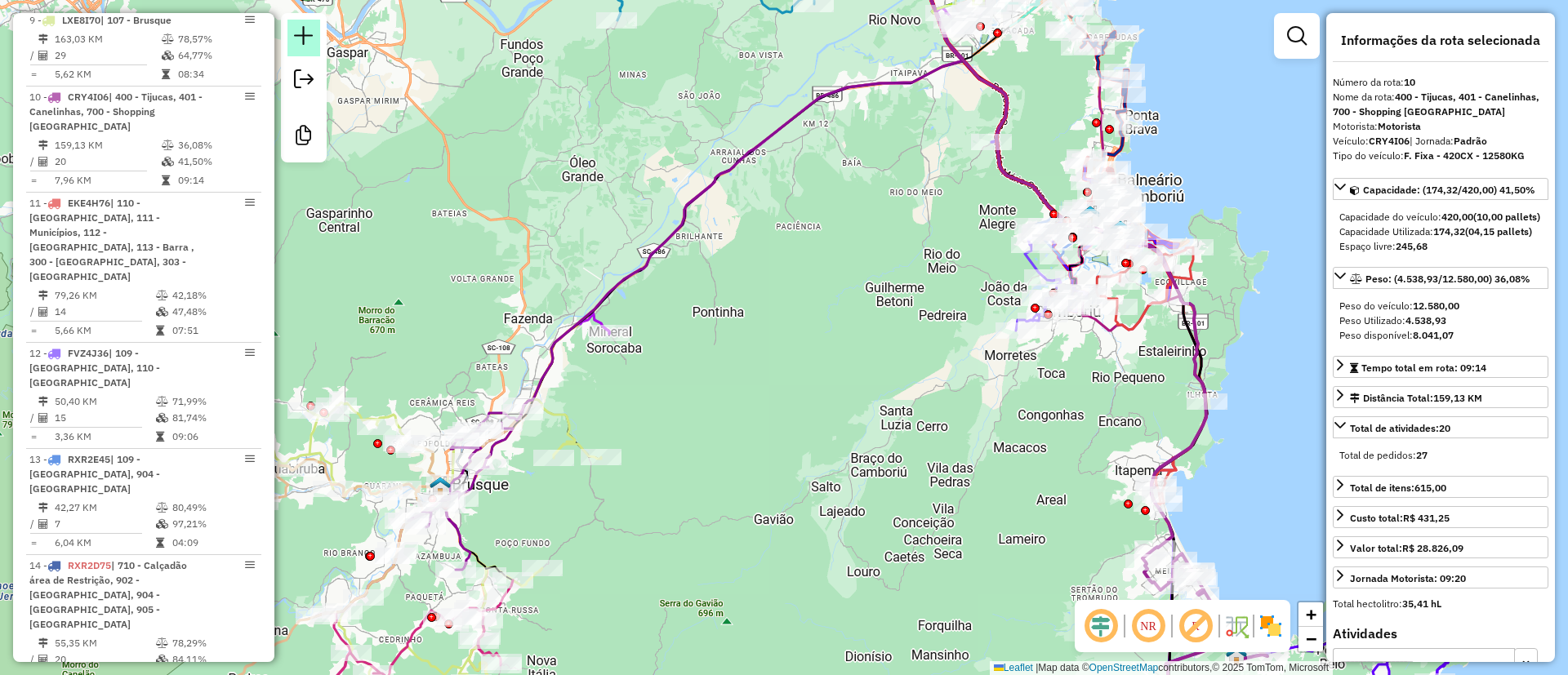
click at [314, 40] on link at bounding box center [304, 37] width 33 height 36
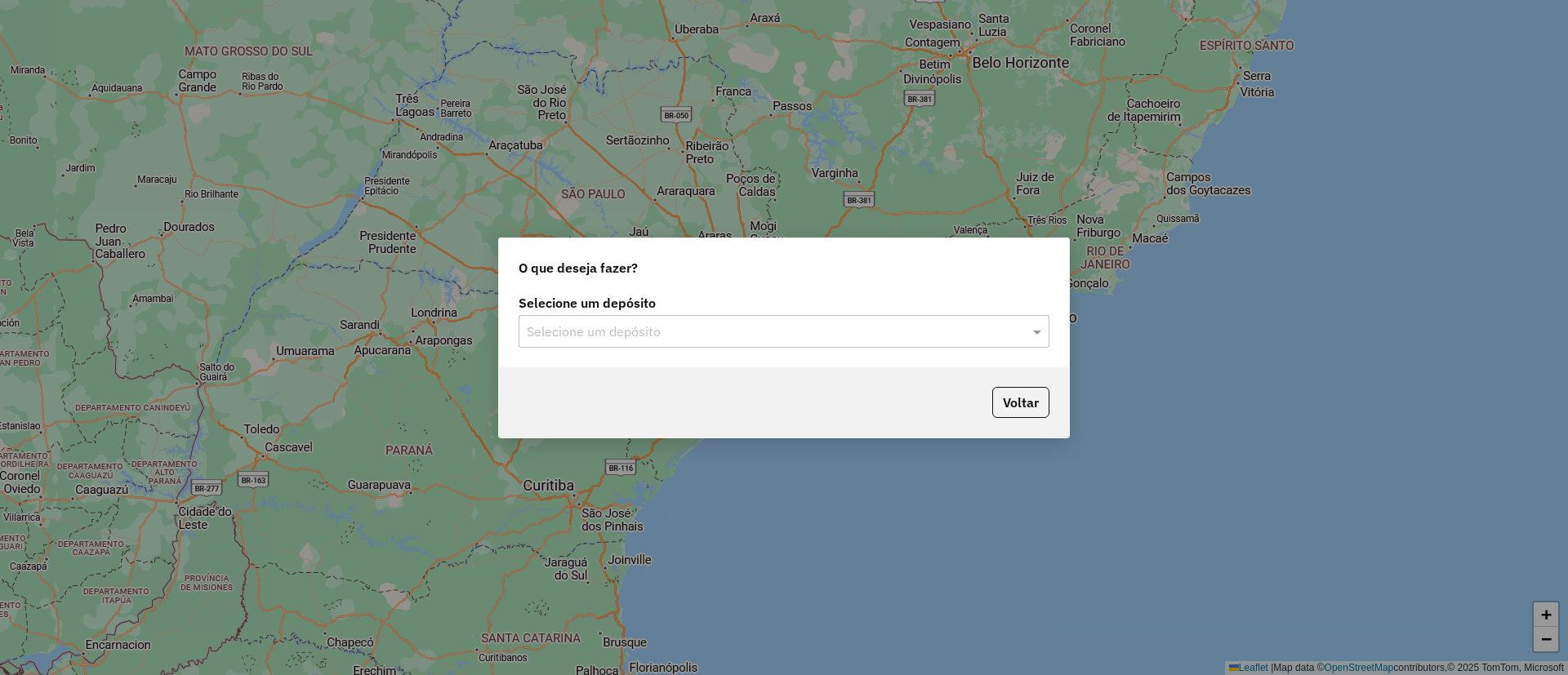
click at [731, 328] on hb-app "Aguarde... Pop-up bloqueado! Seu navegador bloqueou automáticamente a abertura …" at bounding box center [784, 337] width 1568 height 675
click at [624, 323] on input "text" at bounding box center [767, 332] width 482 height 20
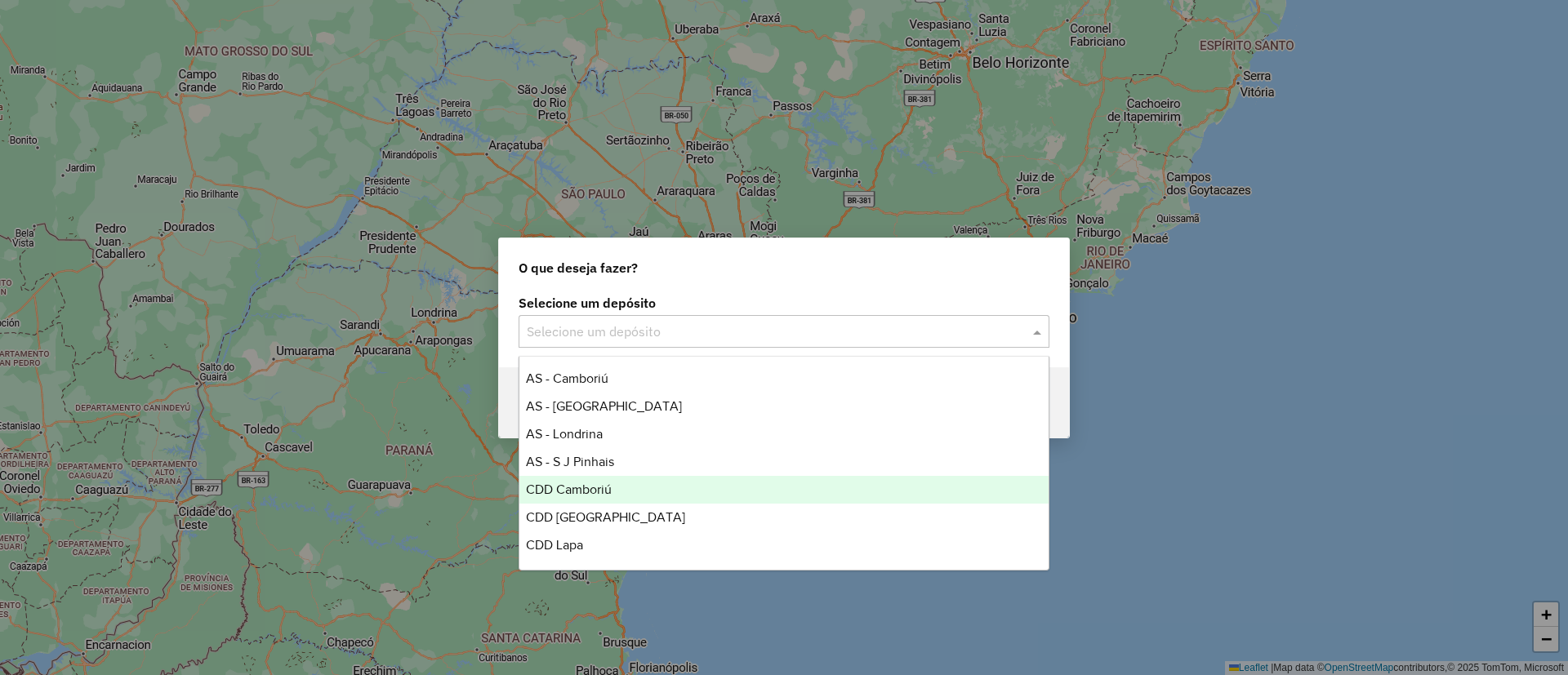
click at [589, 492] on span "CDD Camboriú" at bounding box center [569, 490] width 86 height 14
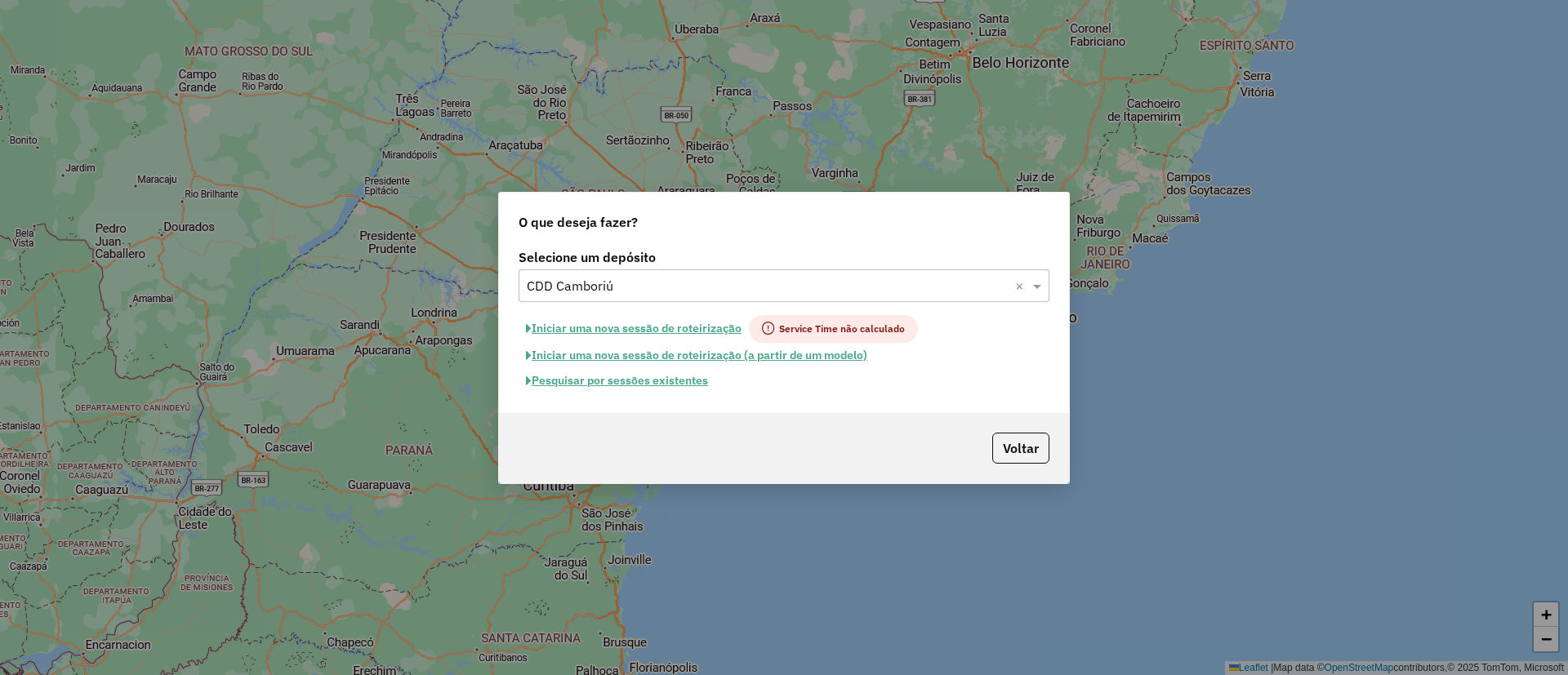
click at [631, 386] on button "Pesquisar por sessões existentes" at bounding box center [617, 381] width 197 height 26
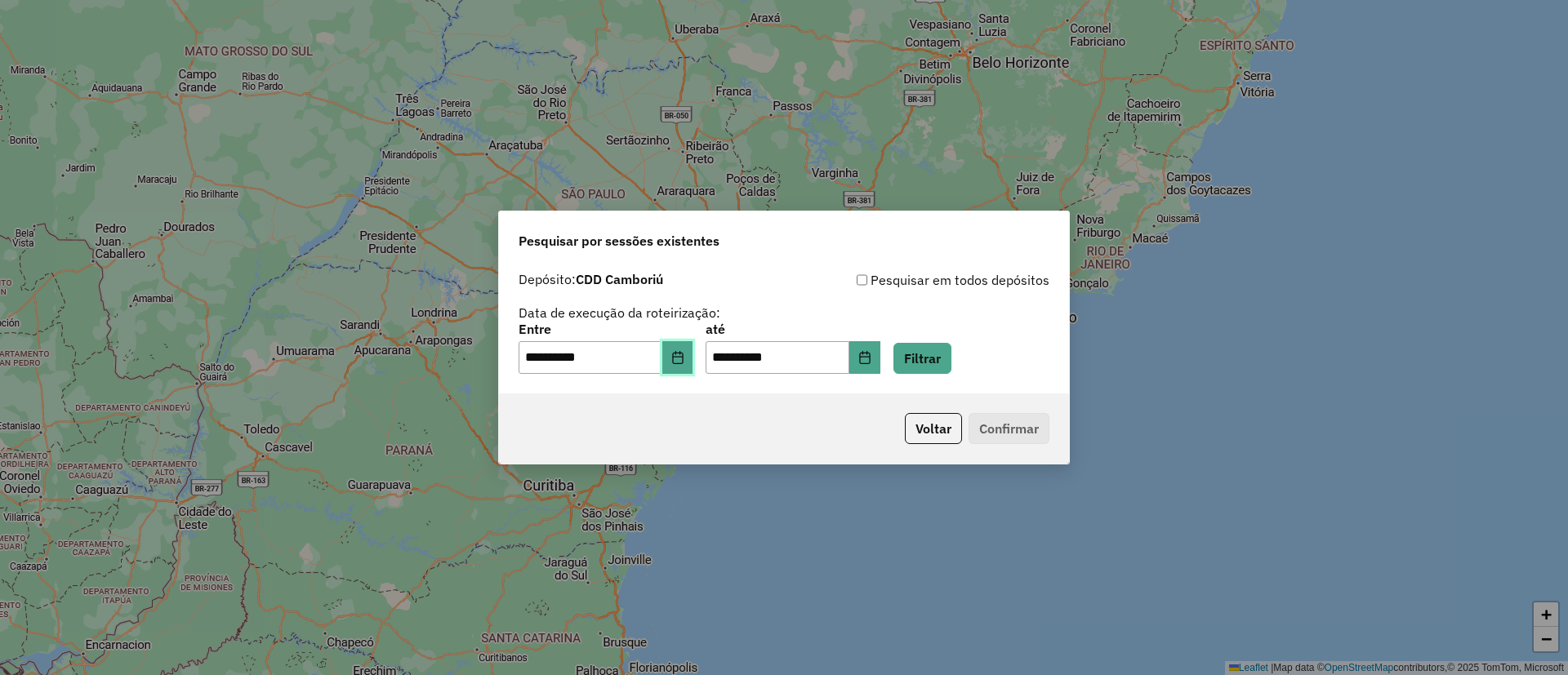
click at [684, 358] on icon "Choose Date" at bounding box center [677, 357] width 13 height 13
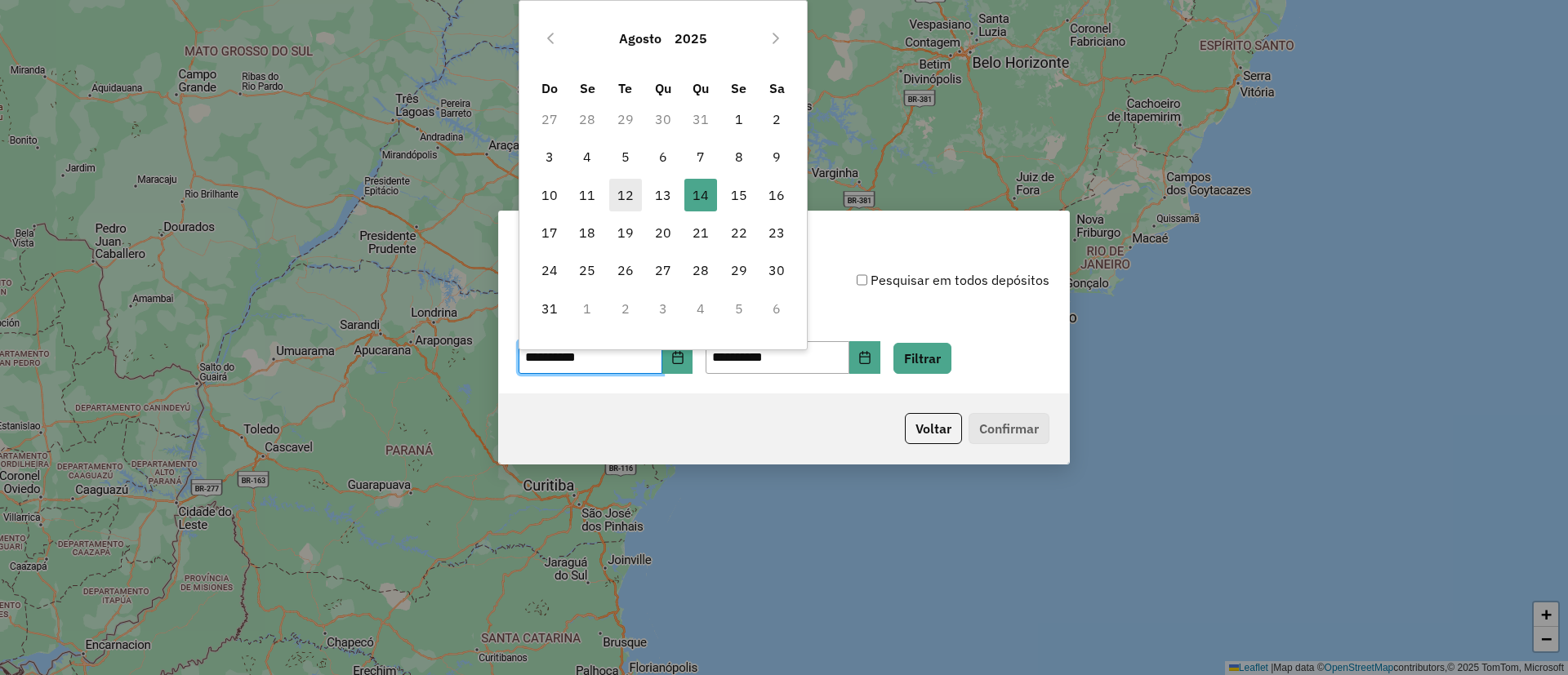
click at [616, 196] on span "12" at bounding box center [625, 194] width 33 height 33
type input "**********"
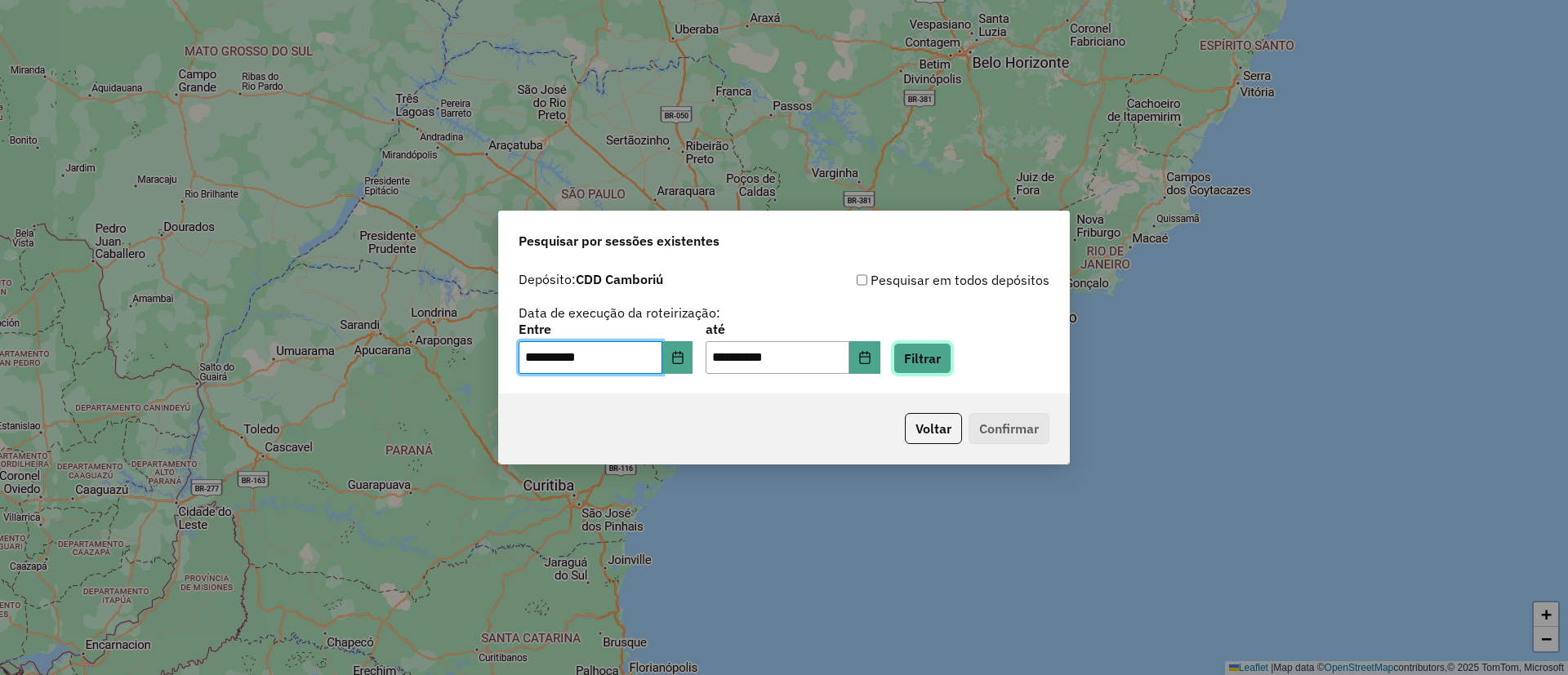
click at [940, 354] on button "Filtrar" at bounding box center [921, 358] width 58 height 31
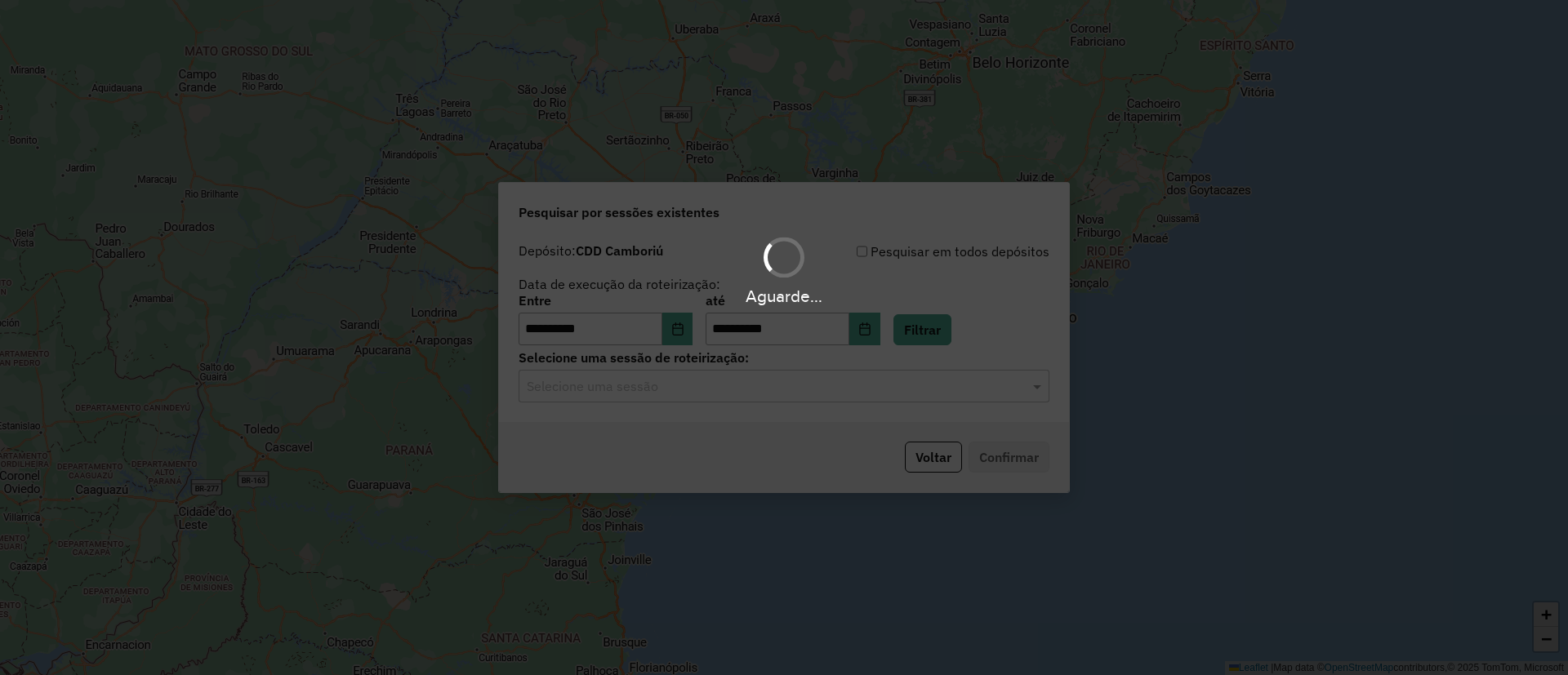
click at [630, 390] on hb-app "**********" at bounding box center [784, 337] width 1568 height 675
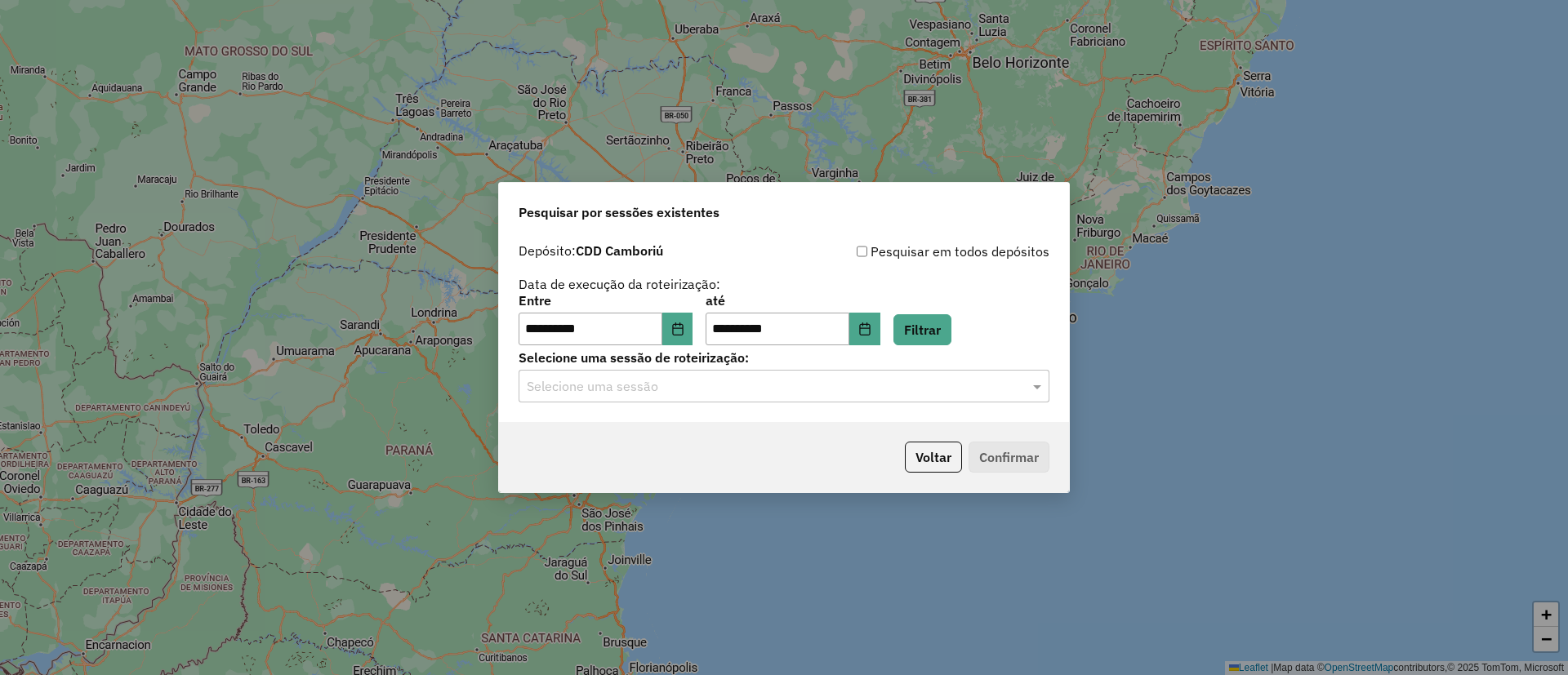
click at [630, 390] on input "text" at bounding box center [767, 387] width 482 height 20
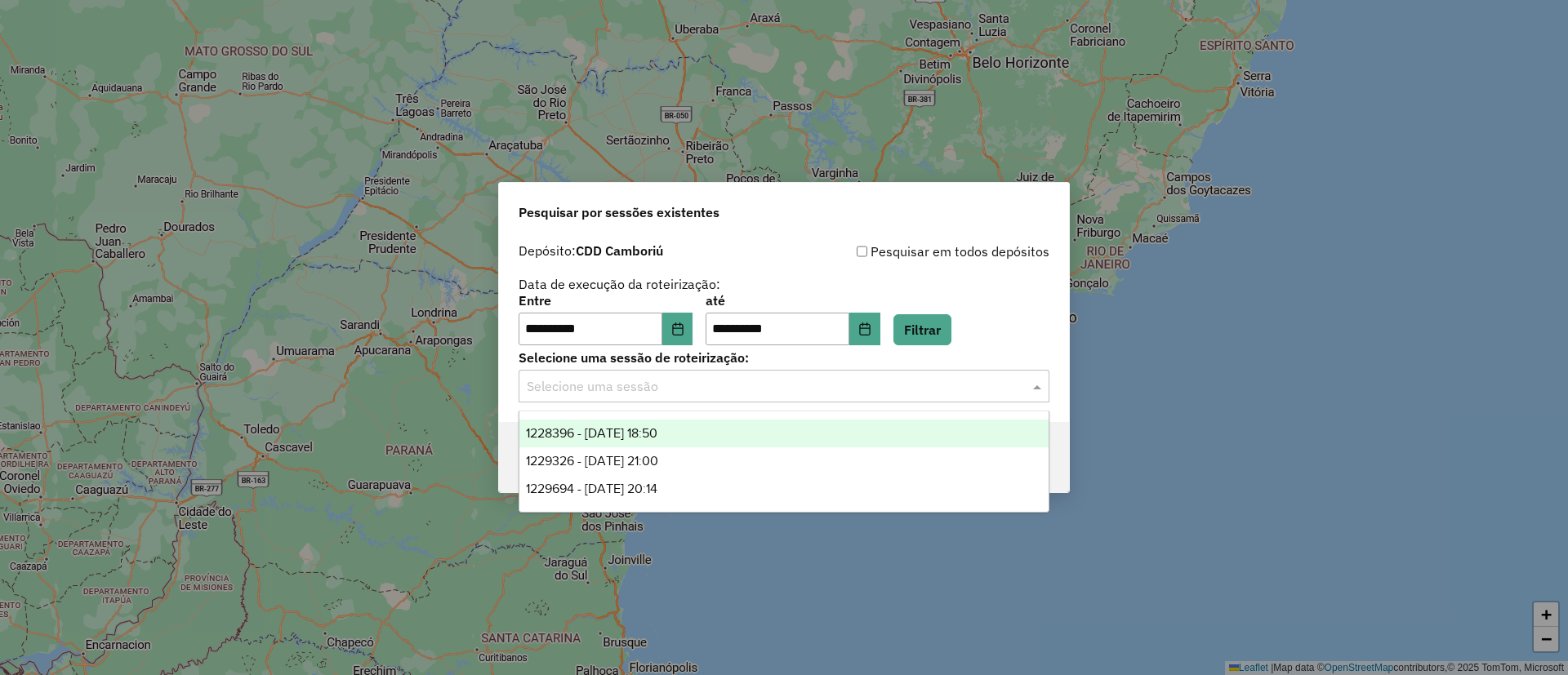
click at [603, 426] on span "1228396 - [DATE] 18:50" at bounding box center [591, 433] width 131 height 14
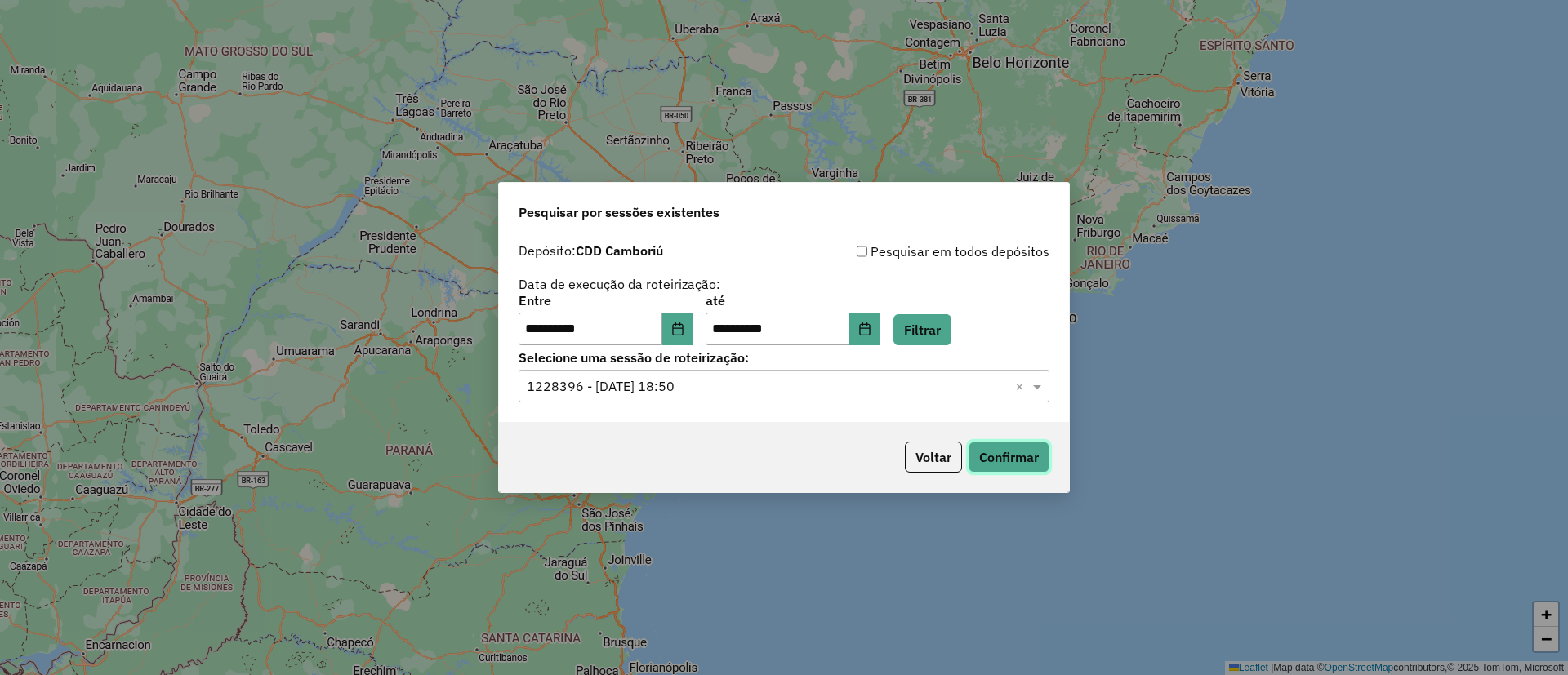
click at [1009, 454] on button "Confirmar" at bounding box center [1009, 456] width 81 height 31
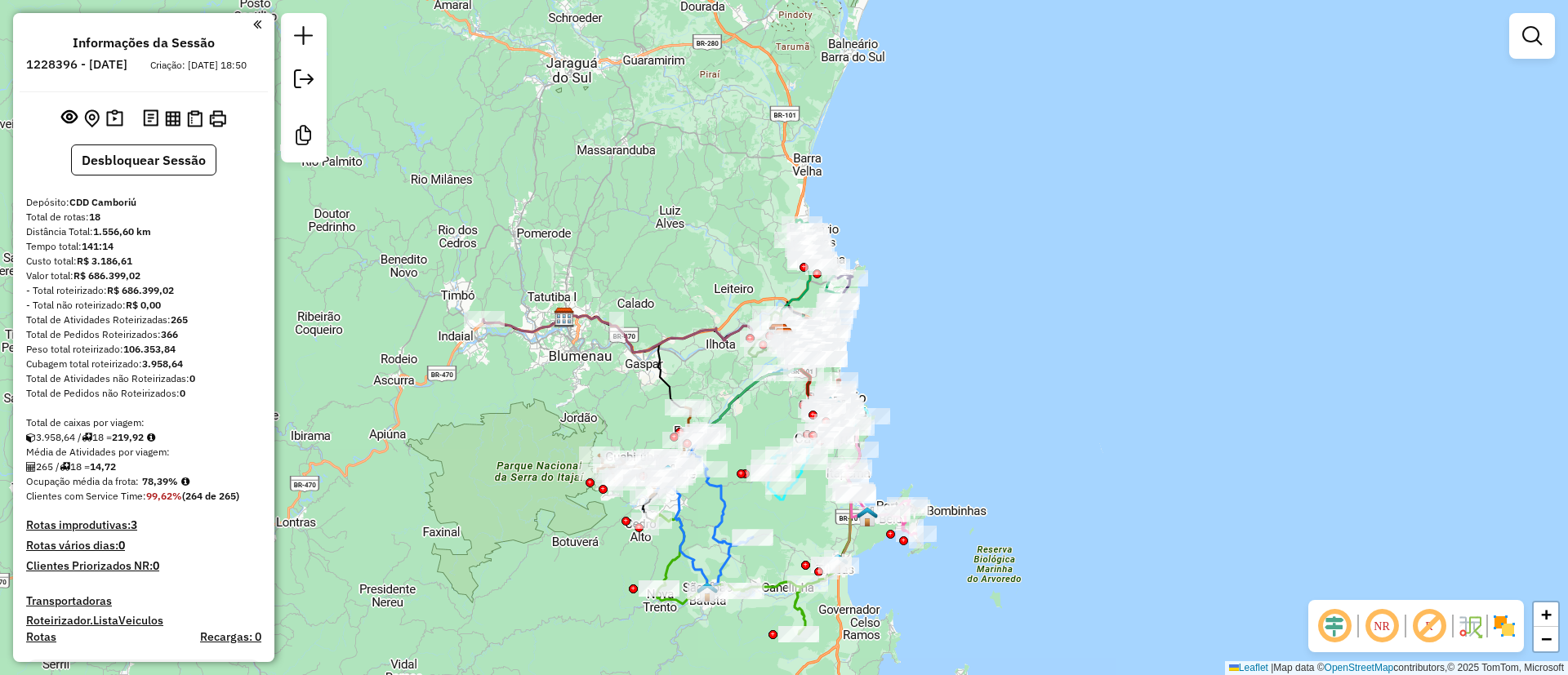
drag, startPoint x: 974, startPoint y: 396, endPoint x: 999, endPoint y: 316, distance: 83.8
click at [999, 316] on div "Rota 10 - Placa RXT2E35 92610623 - [PERSON_NAME] Rota 10 - Placa RXT2E35 926106…" at bounding box center [784, 337] width 1568 height 675
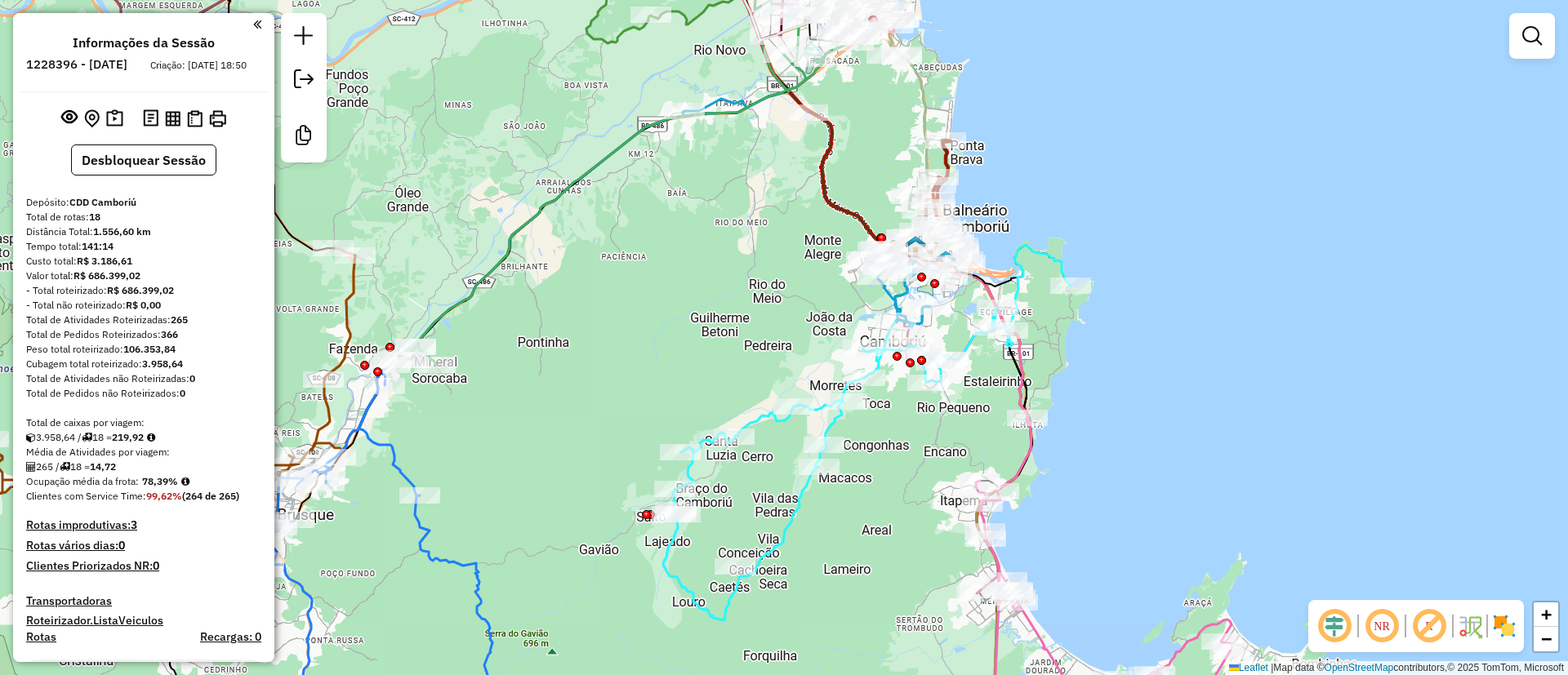
click at [830, 430] on icon at bounding box center [866, 433] width 407 height 375
select select "**********"
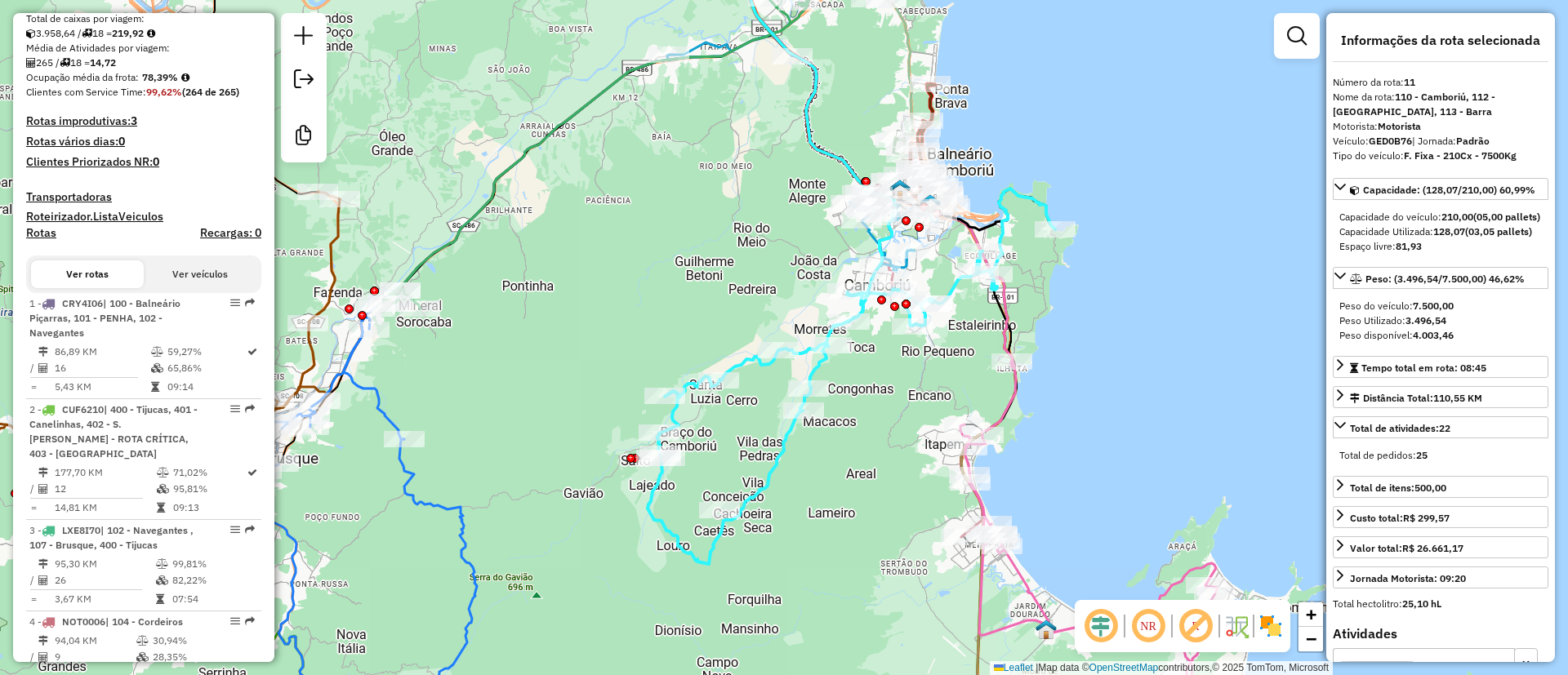
drag, startPoint x: 920, startPoint y: 476, endPoint x: 905, endPoint y: 420, distance: 58.0
click at [905, 420] on div "Janela de atendimento Grade de atendimento Capacidade Transportadoras Veículos …" at bounding box center [784, 337] width 1568 height 675
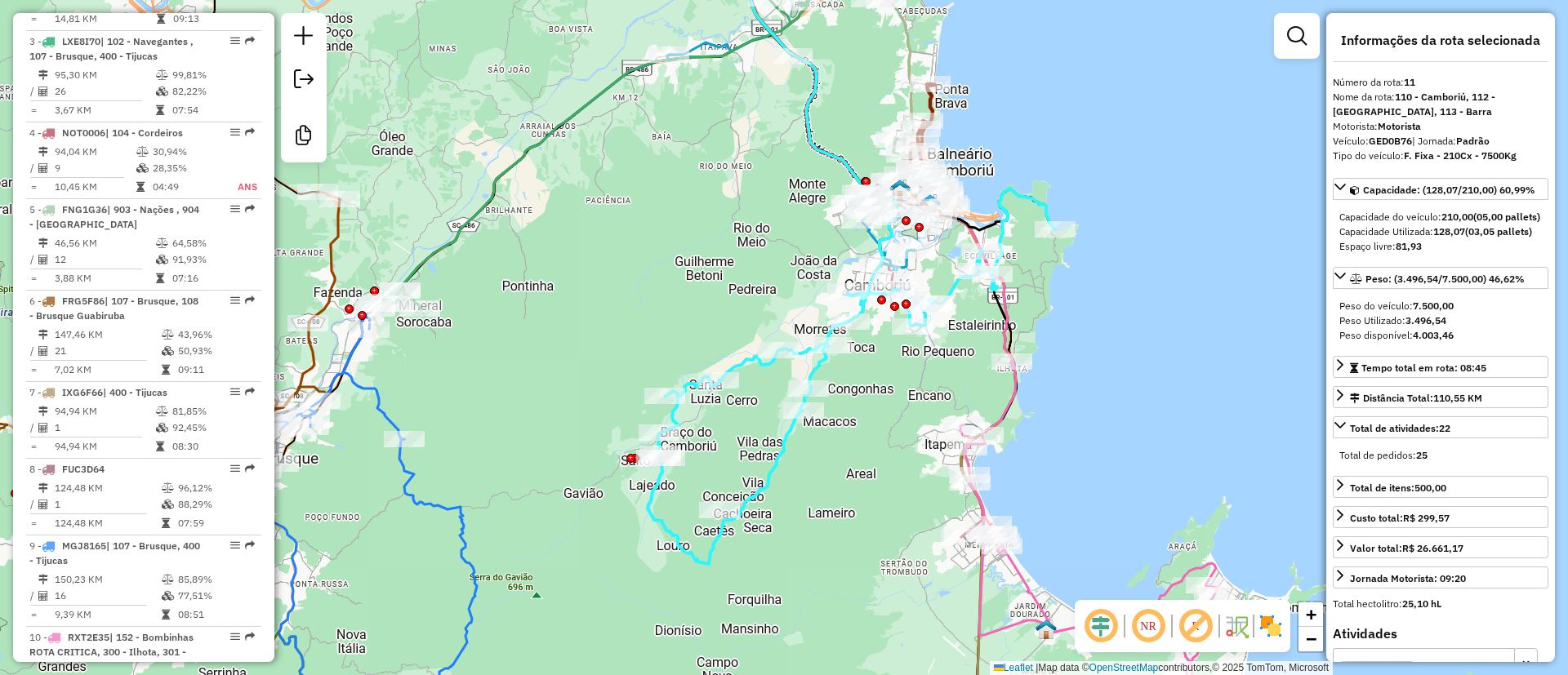
scroll to position [1628, 0]
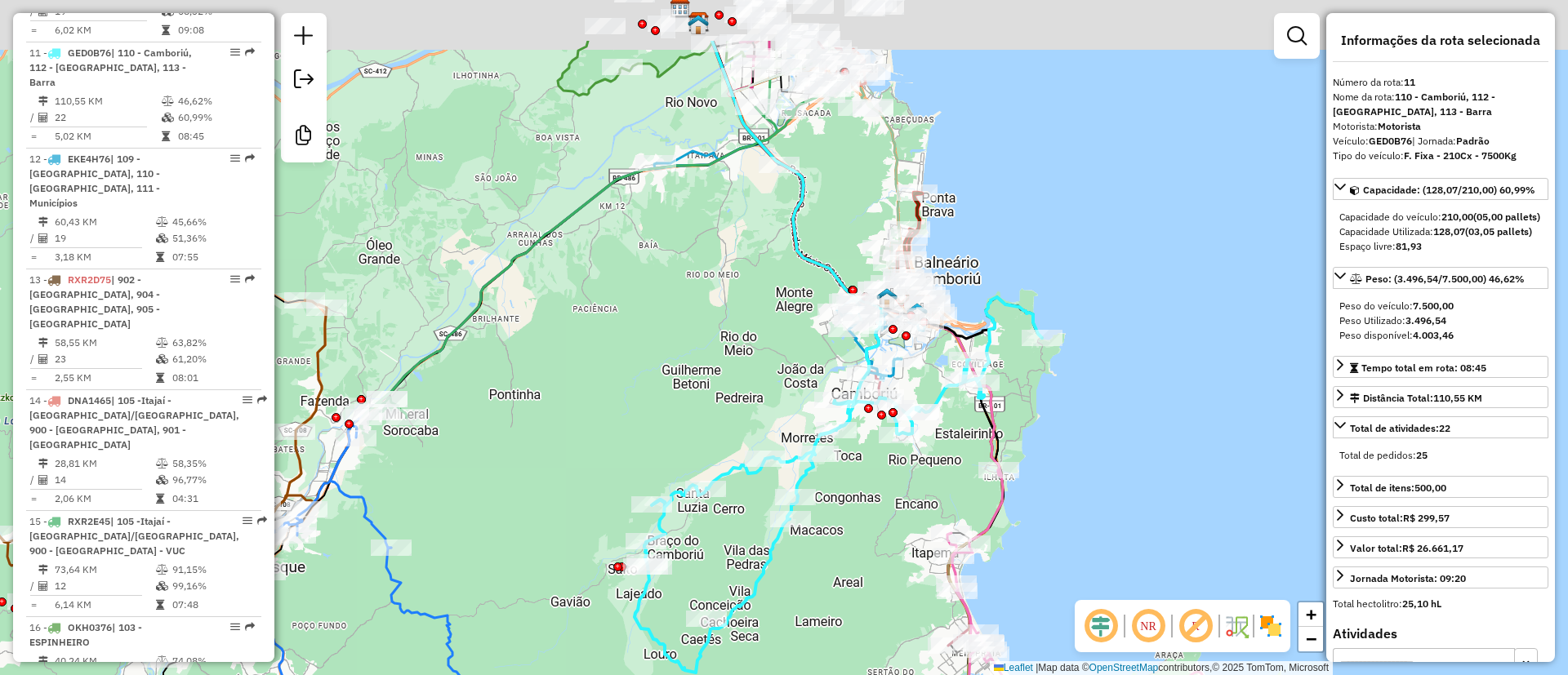
drag, startPoint x: 865, startPoint y: 546, endPoint x: 865, endPoint y: 557, distance: 11.0
click at [865, 557] on div "Janela de atendimento Grade de atendimento Capacidade Transportadoras Veículos …" at bounding box center [784, 337] width 1568 height 675
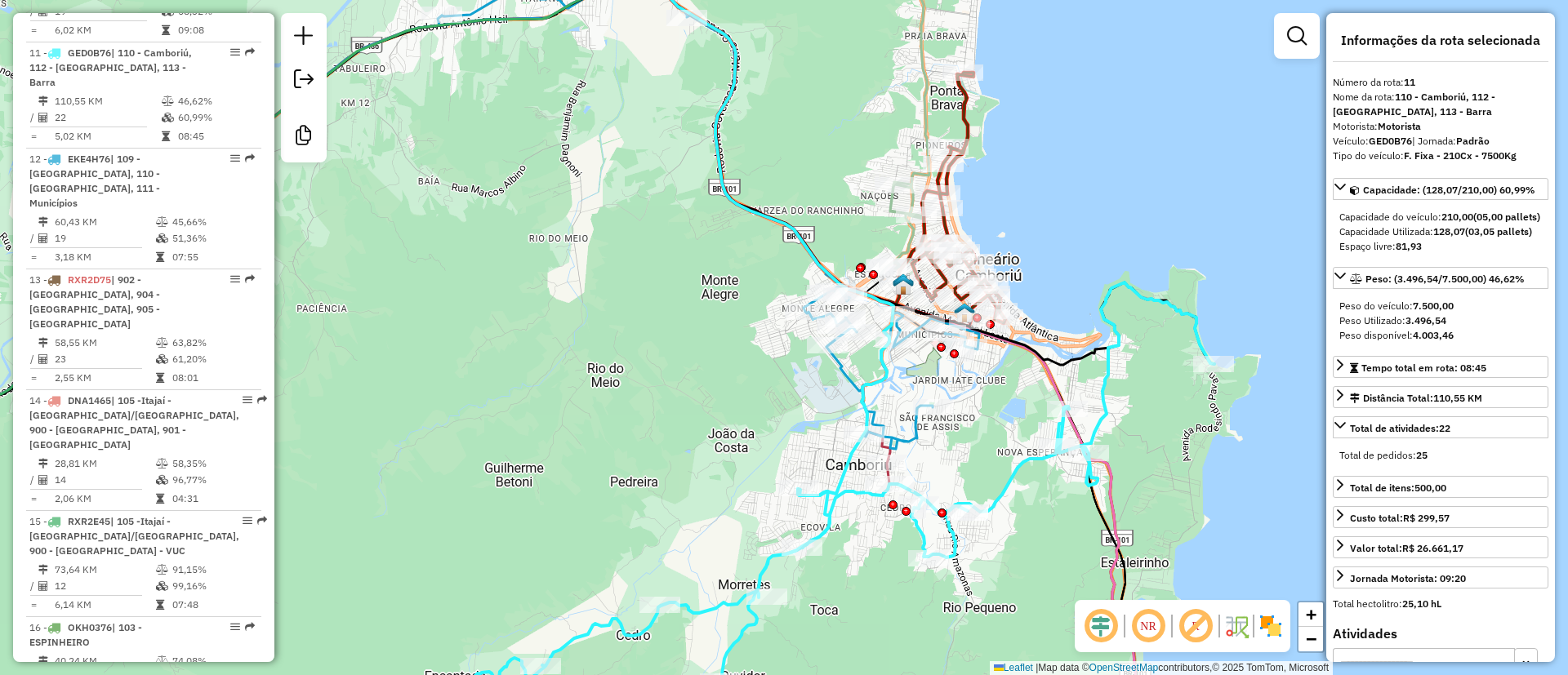
click at [923, 430] on icon at bounding box center [710, 212] width 537 height 474
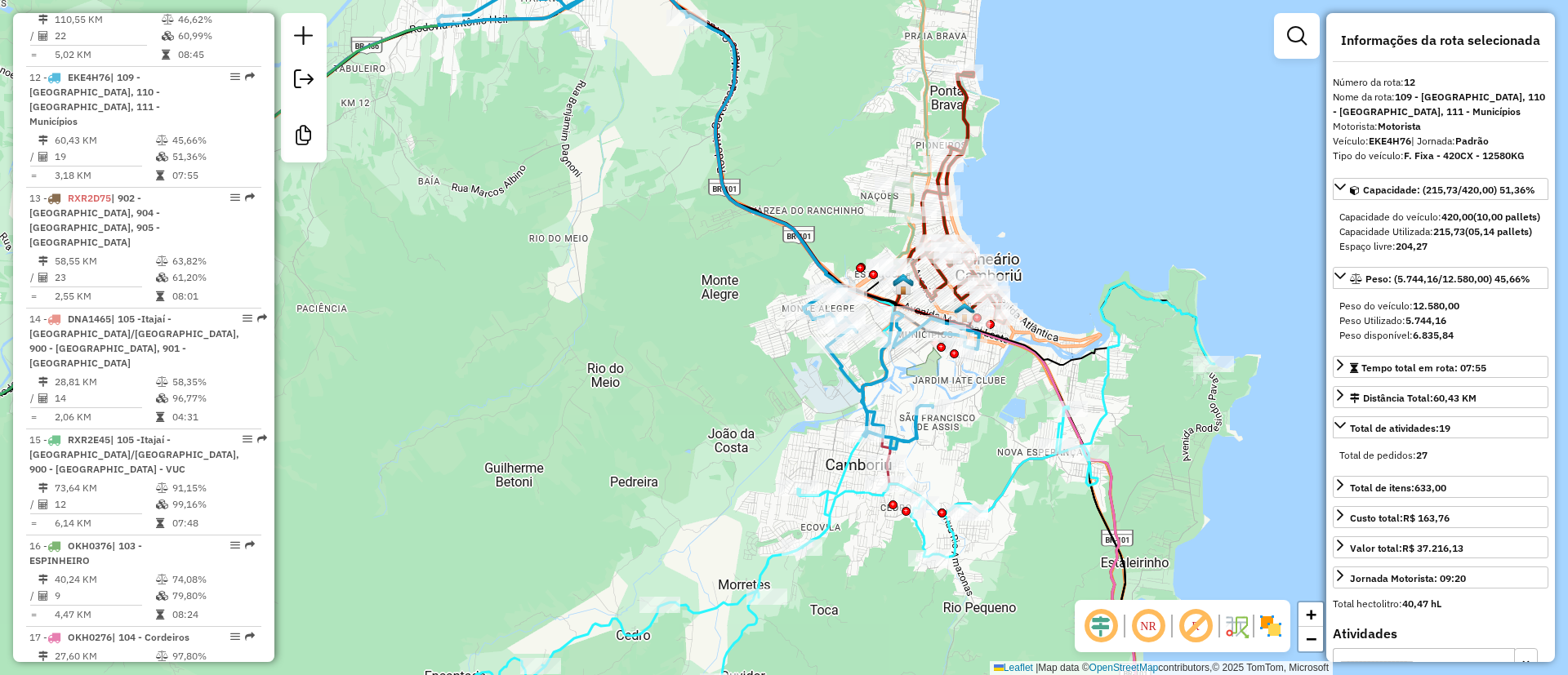
scroll to position [1720, 0]
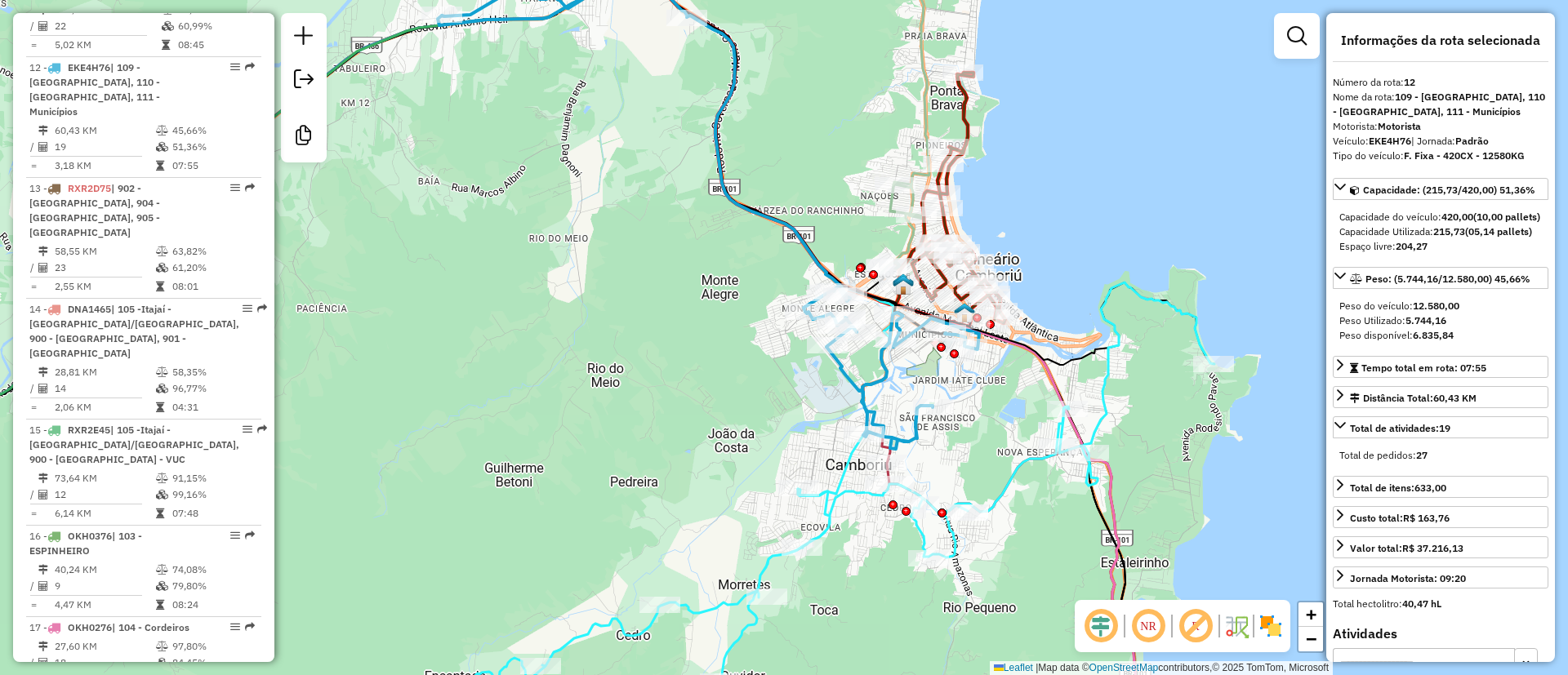
drag, startPoint x: 669, startPoint y: 283, endPoint x: 682, endPoint y: 361, distance: 79.1
click at [682, 361] on div "Janela de atendimento Grade de atendimento Capacidade Transportadoras Veículos …" at bounding box center [784, 337] width 1568 height 675
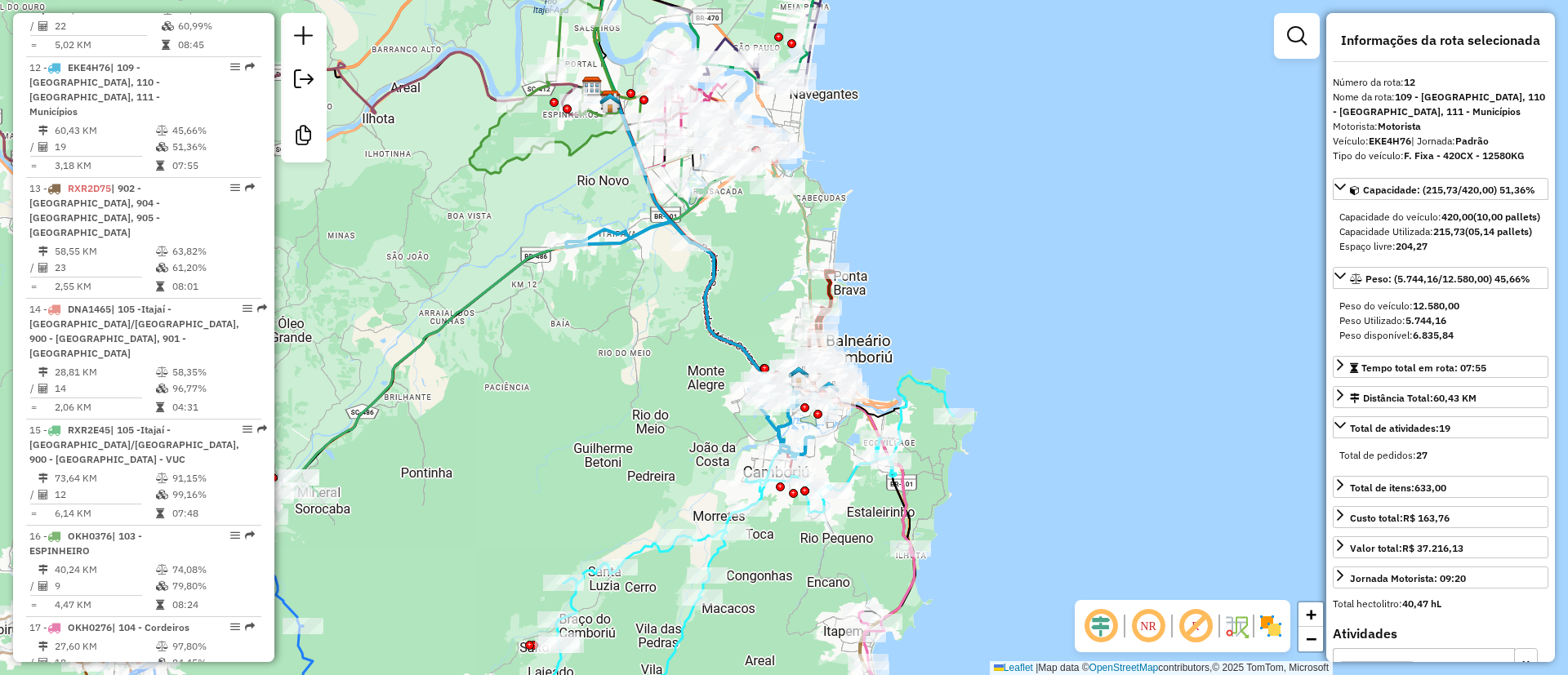
click at [1268, 620] on img at bounding box center [1270, 626] width 27 height 27
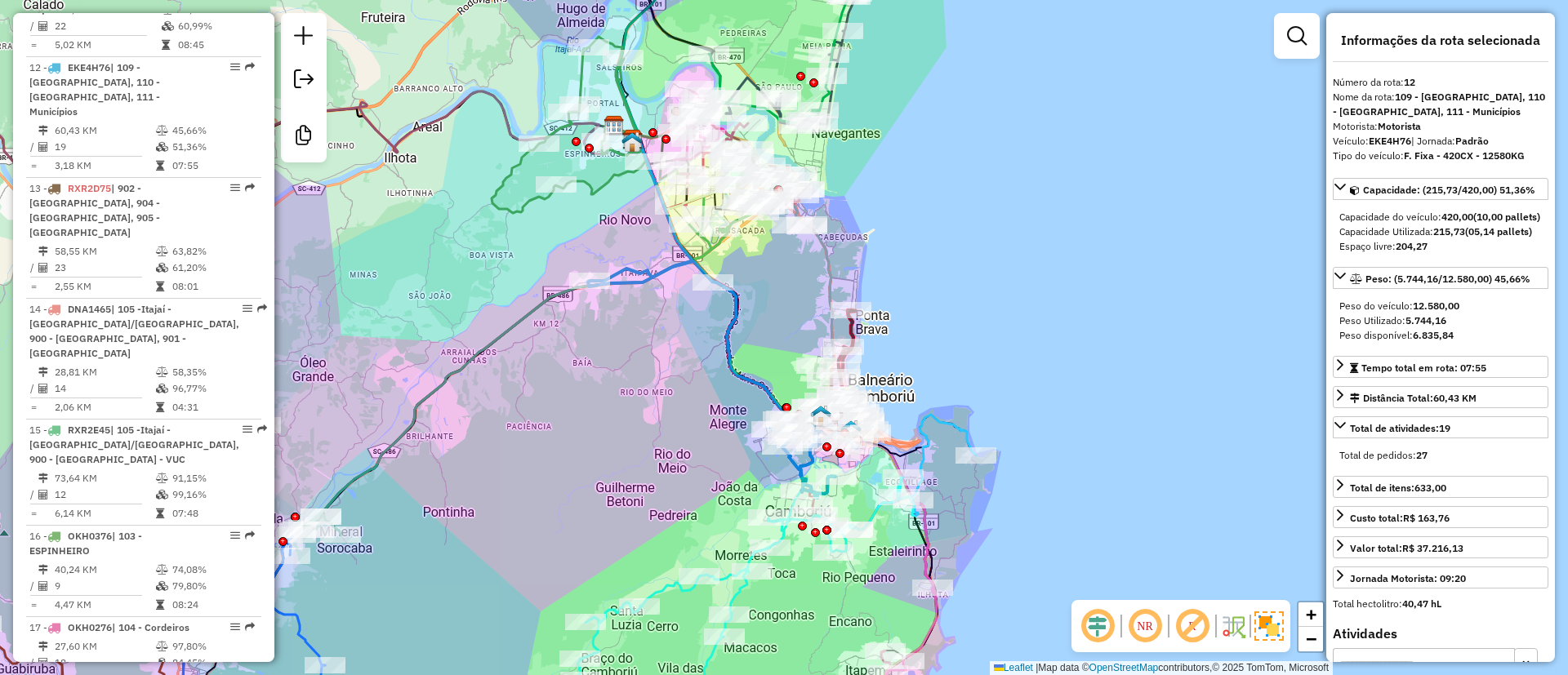
drag, startPoint x: 986, startPoint y: 190, endPoint x: 1029, endPoint y: 294, distance: 112.5
click at [1029, 294] on div "Janela de atendimento Grade de atendimento Capacidade Transportadoras Veículos …" at bounding box center [784, 337] width 1568 height 675
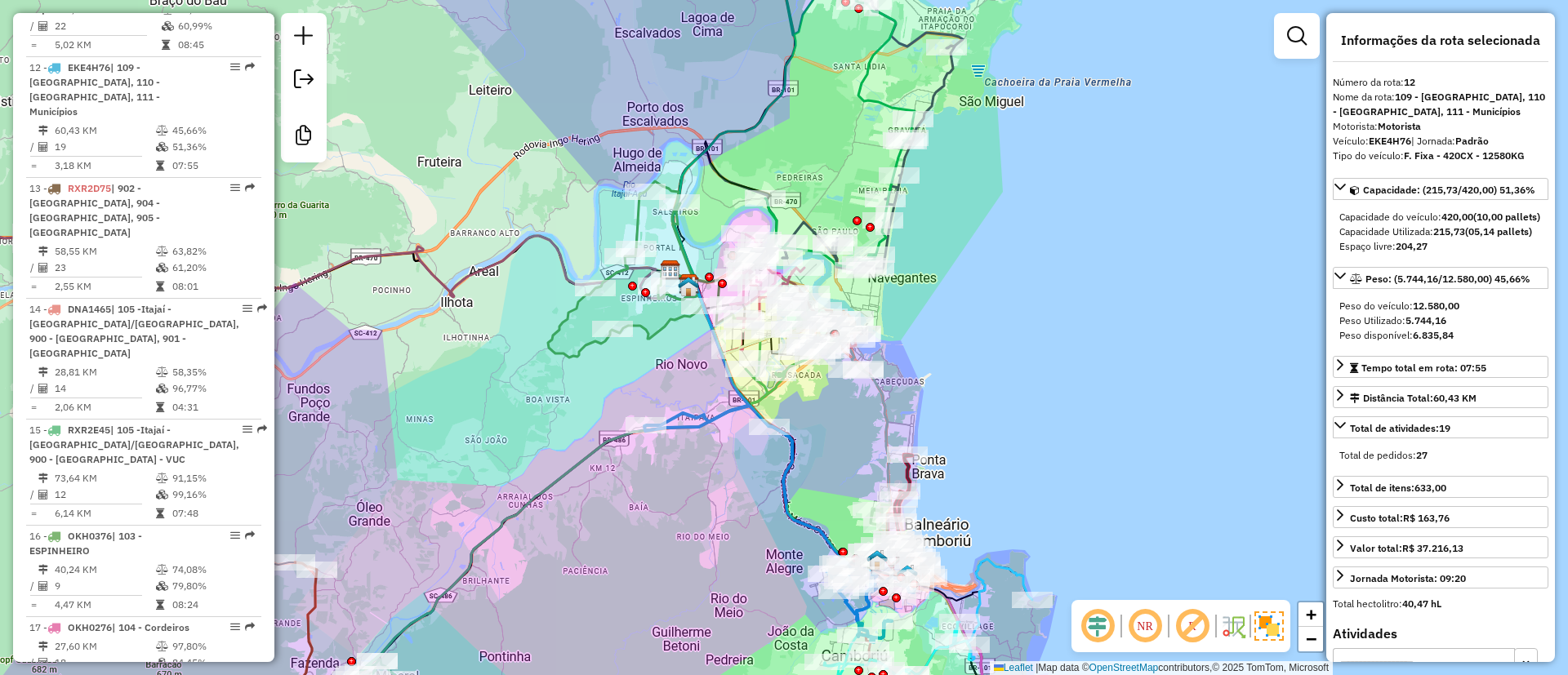
click at [1193, 622] on em at bounding box center [1193, 627] width 39 height 39
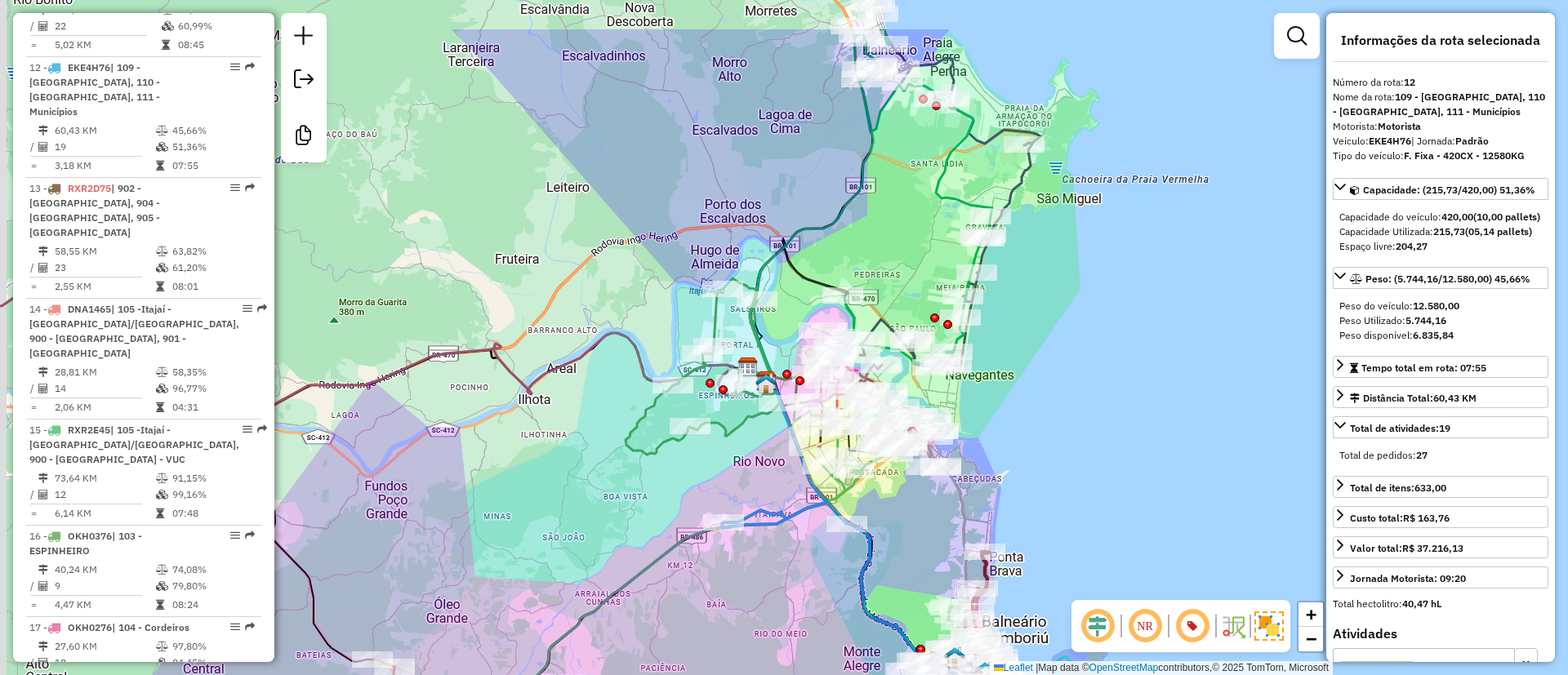
drag, startPoint x: 1088, startPoint y: 287, endPoint x: 1166, endPoint y: 383, distance: 123.7
click at [1166, 383] on div "Janela de atendimento Grade de atendimento Capacidade Transportadoras Veículos …" at bounding box center [784, 337] width 1568 height 675
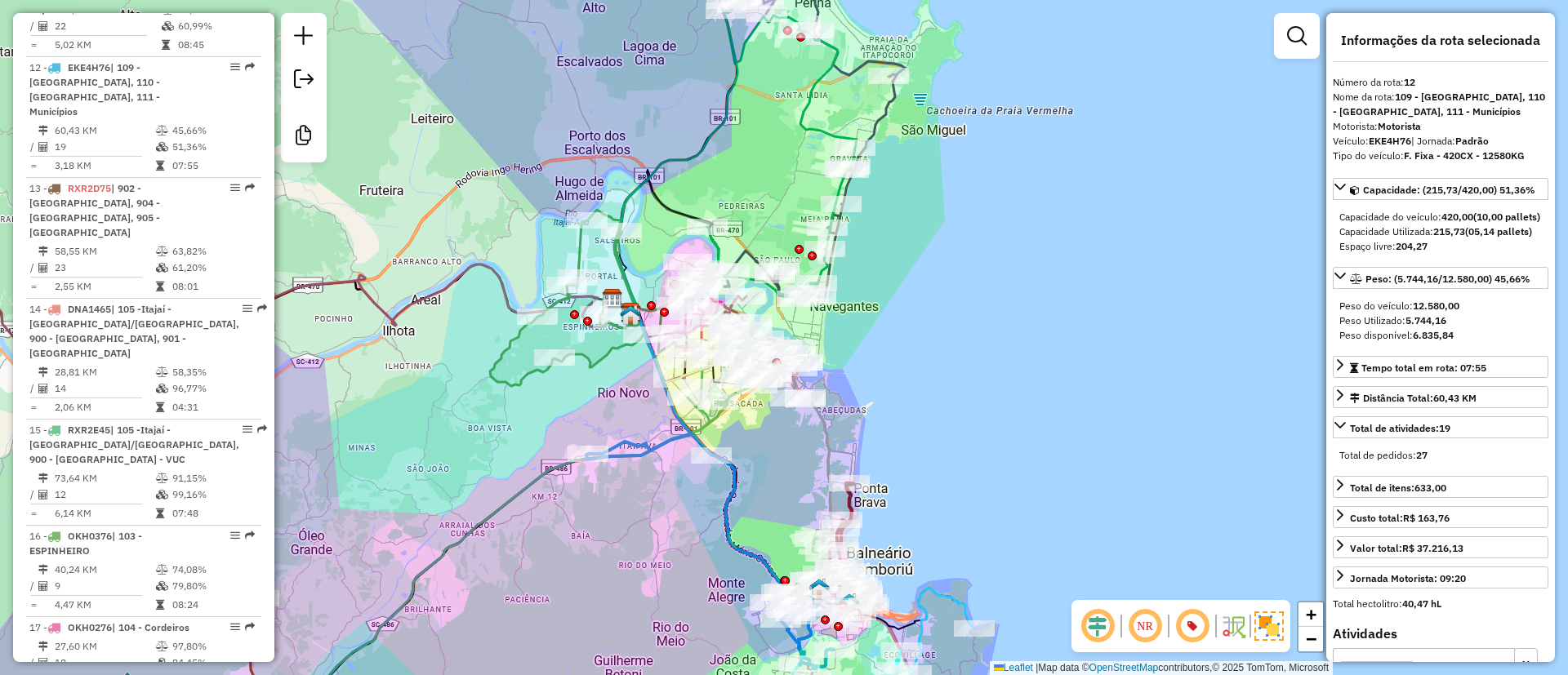
click at [1240, 627] on img at bounding box center [1233, 626] width 27 height 27
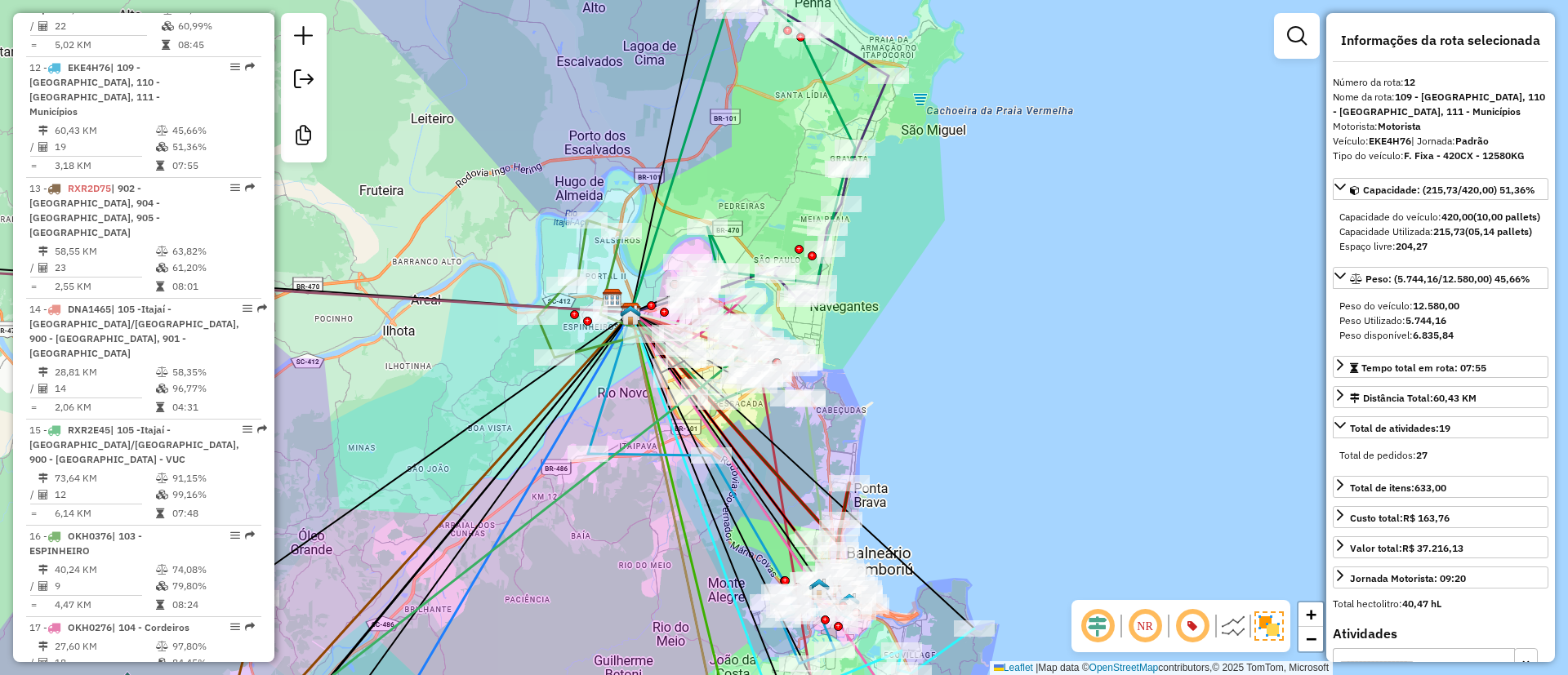
click at [1082, 623] on em at bounding box center [1098, 627] width 39 height 39
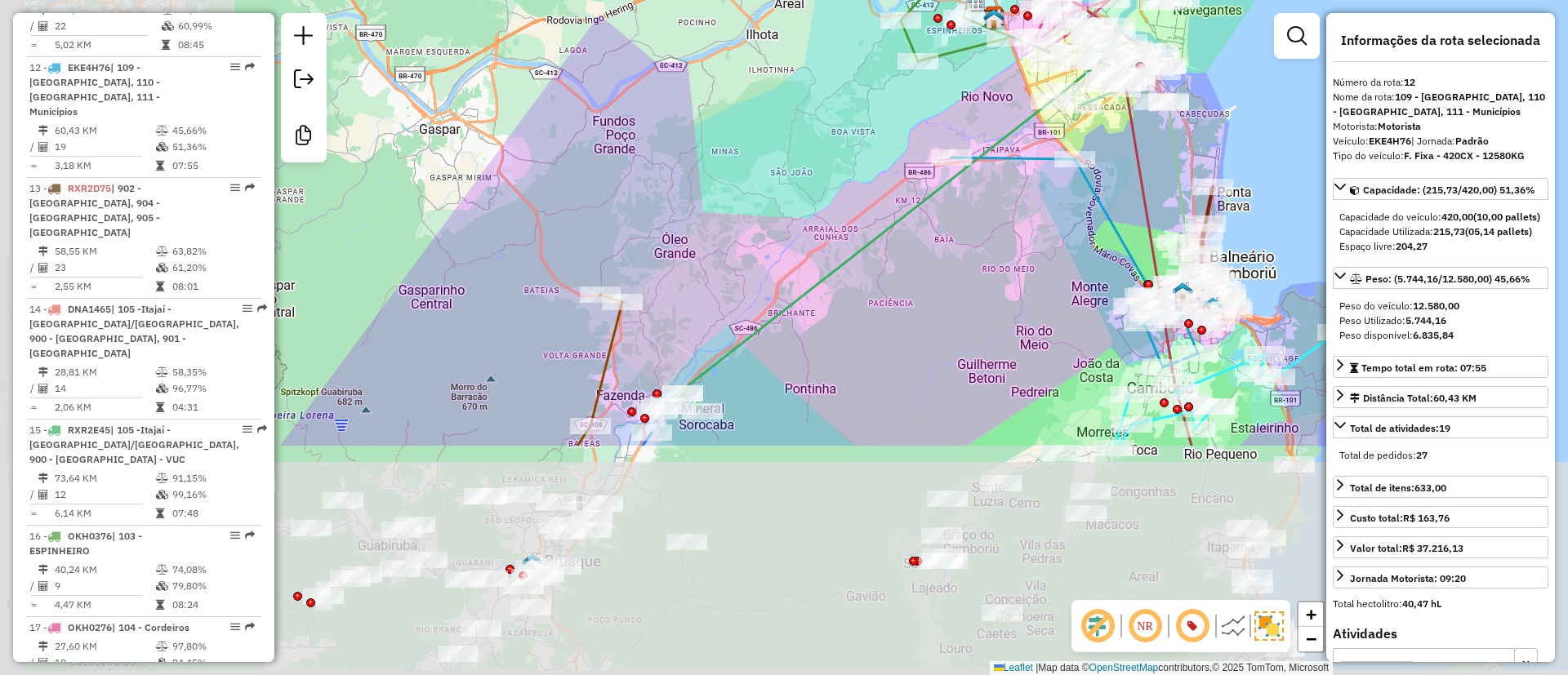
drag, startPoint x: 961, startPoint y: 414, endPoint x: 1326, endPoint y: 118, distance: 469.9
click at [1326, 118] on div "Janela de atendimento Grade de atendimento Capacidade Transportadoras Veículos …" at bounding box center [784, 337] width 1568 height 675
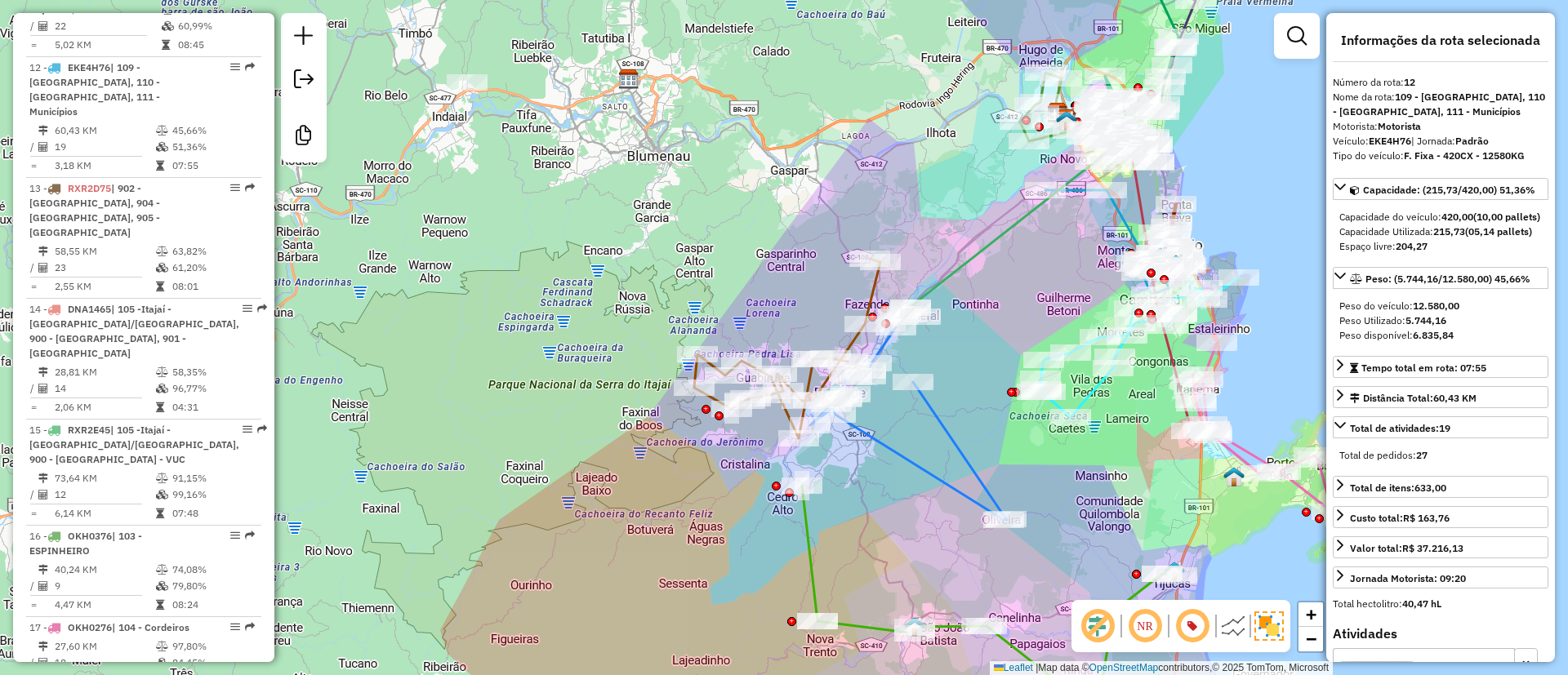
click at [1009, 302] on div "Janela de atendimento Grade de atendimento Capacidade Transportadoras Veículos …" at bounding box center [784, 337] width 1568 height 675
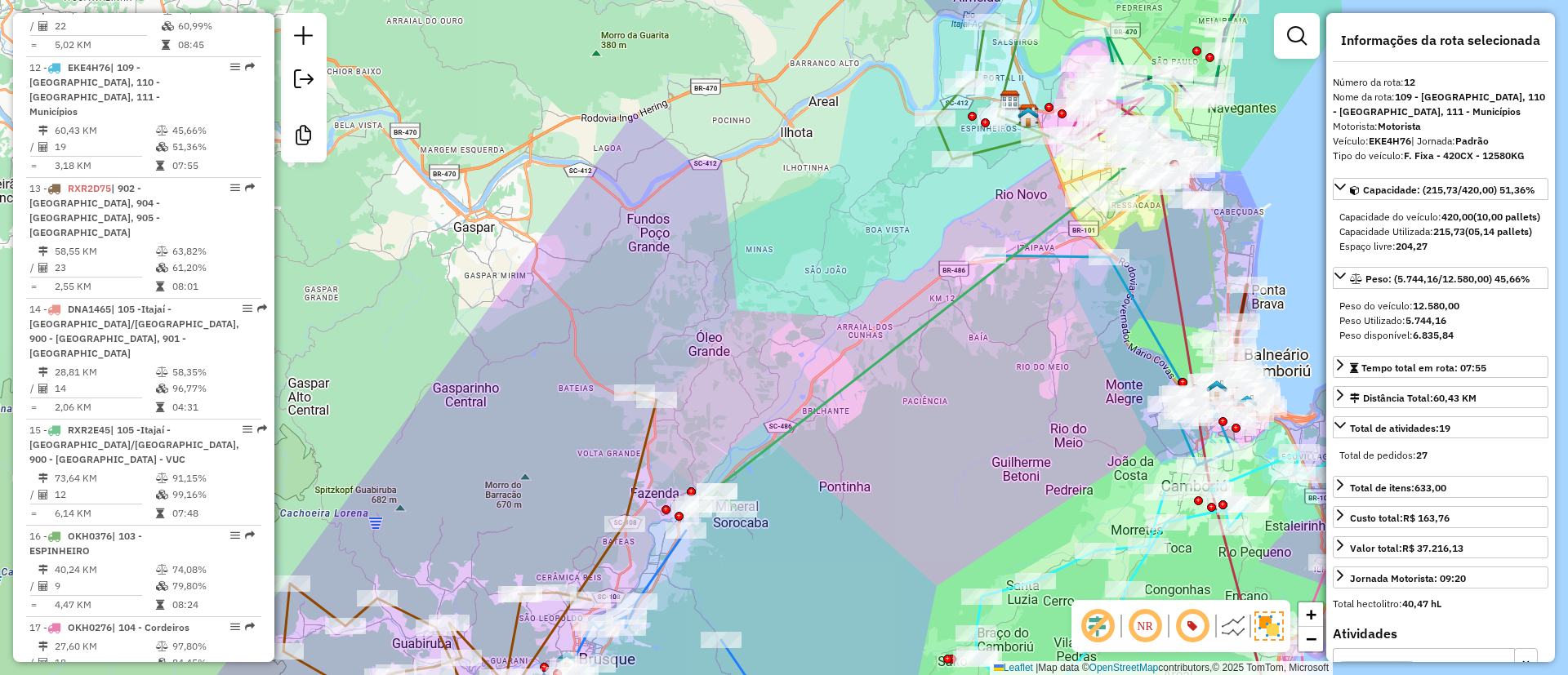
click at [775, 426] on div "Rota 15 - Placa RXR2E45 92602324 - AIRTON MERLO Janela de atendimento Grade de …" at bounding box center [784, 337] width 1568 height 675
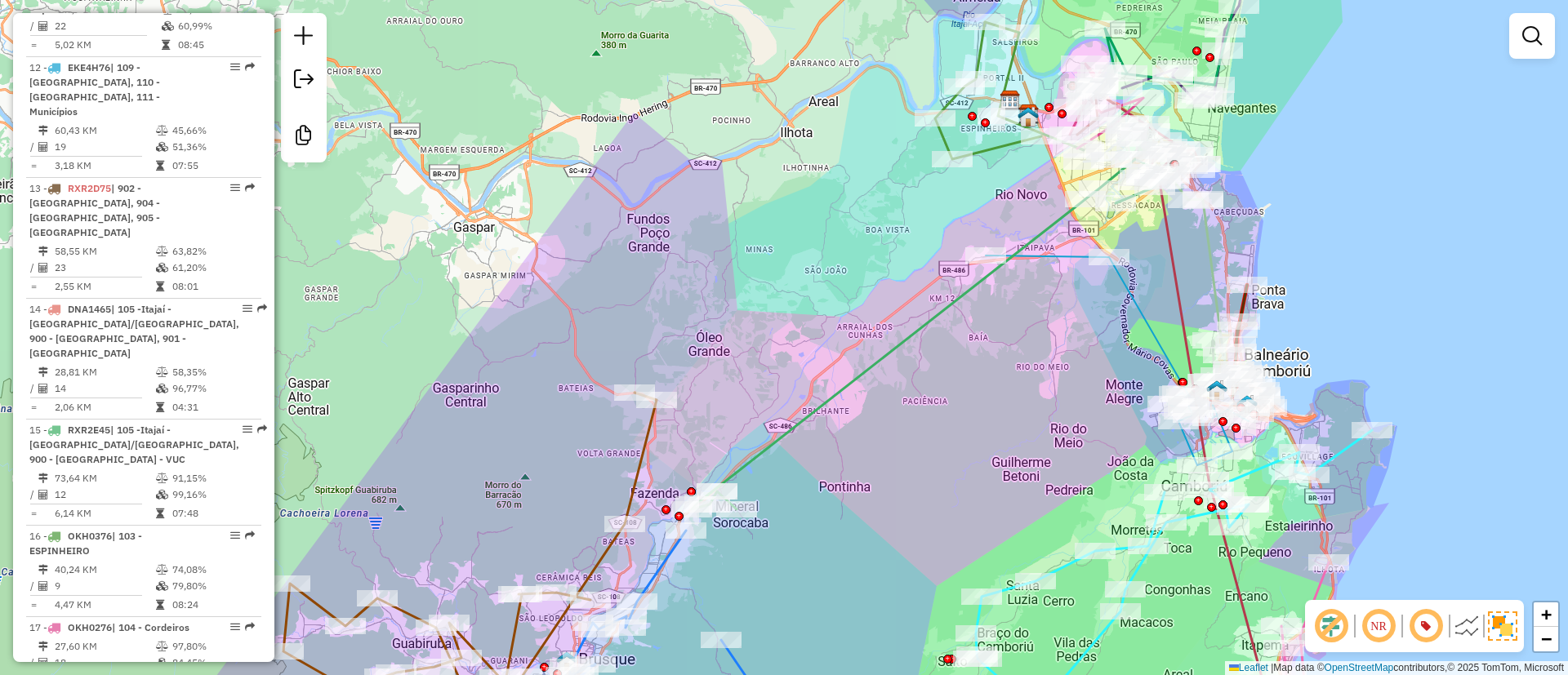
click at [792, 422] on icon at bounding box center [928, 334] width 474 height 350
select select "**********"
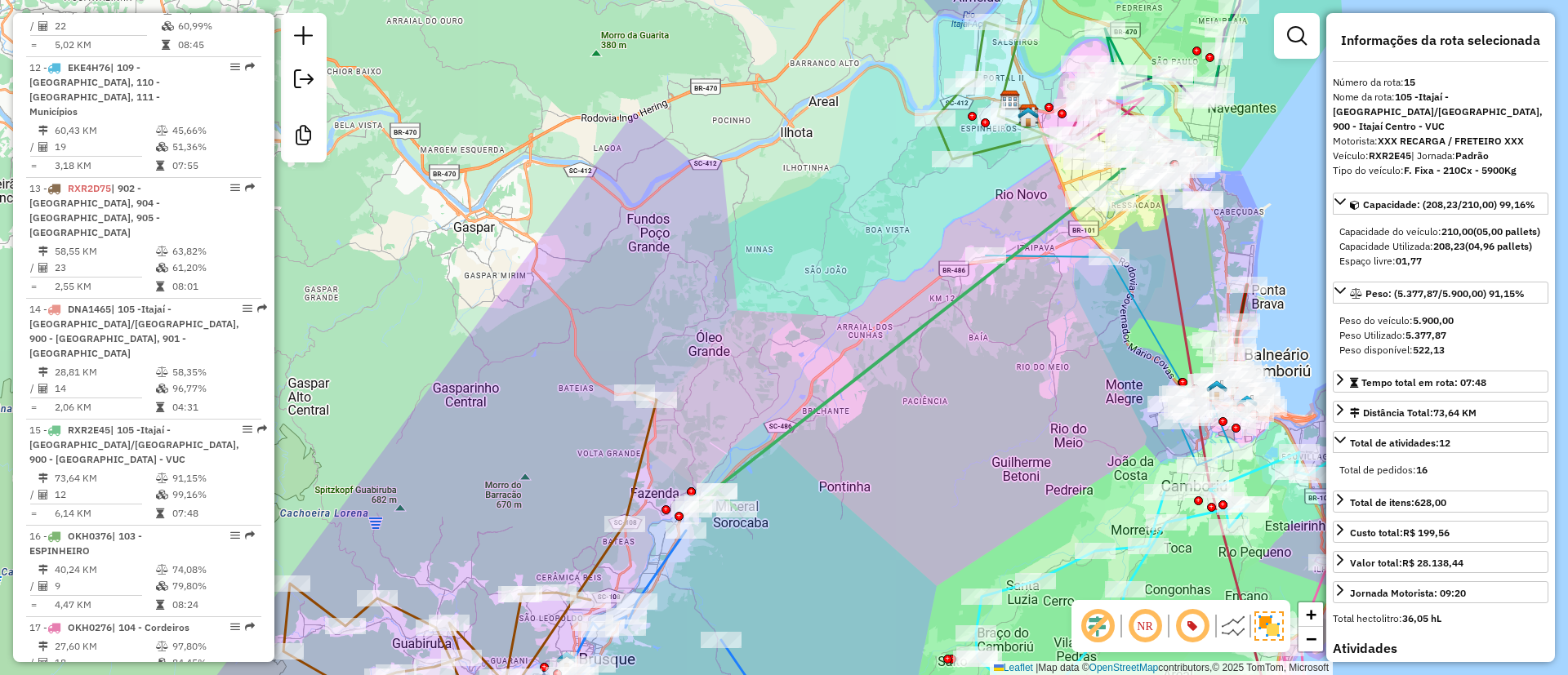
scroll to position [1796, 0]
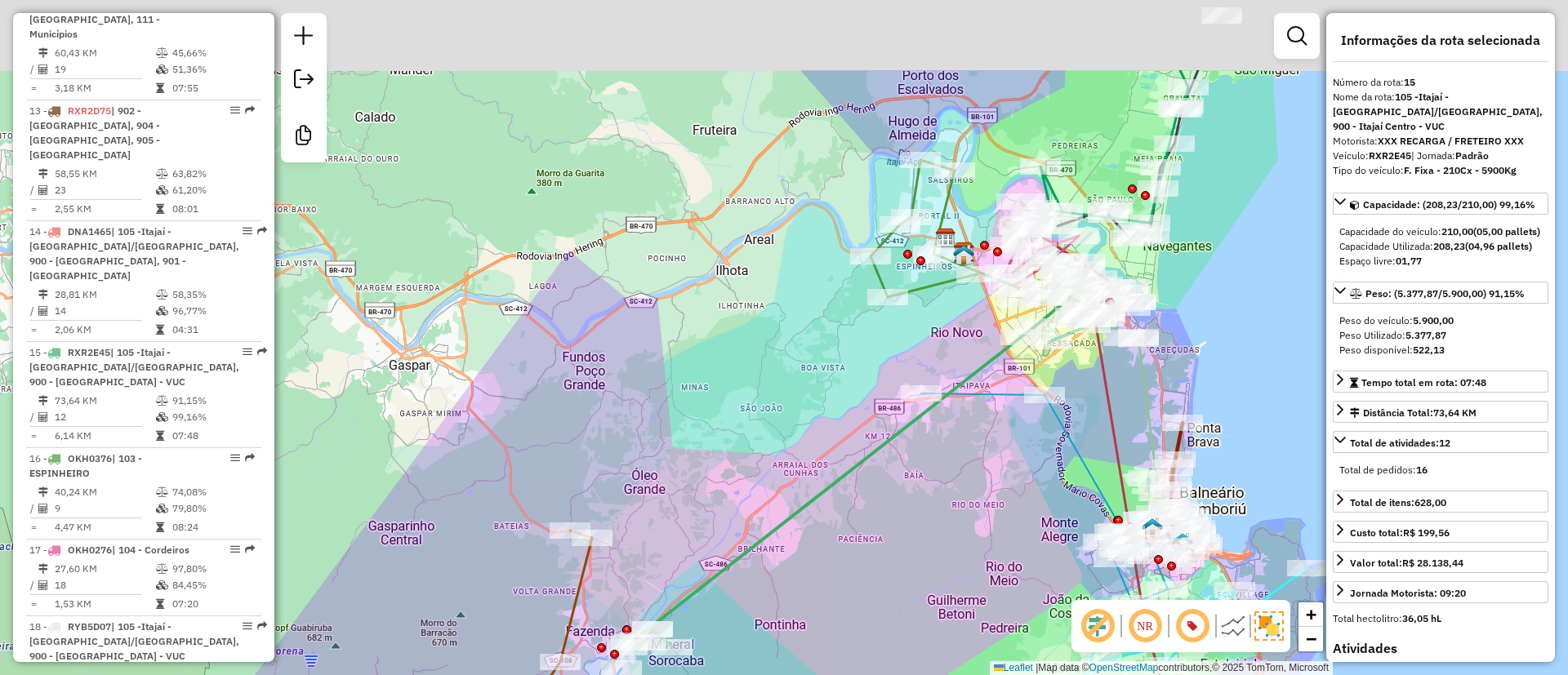
drag, startPoint x: 958, startPoint y: 395, endPoint x: 930, endPoint y: 436, distance: 49.6
click at [930, 436] on div "Janela de atendimento Grade de atendimento Capacidade Transportadoras Veículos …" at bounding box center [784, 337] width 1568 height 675
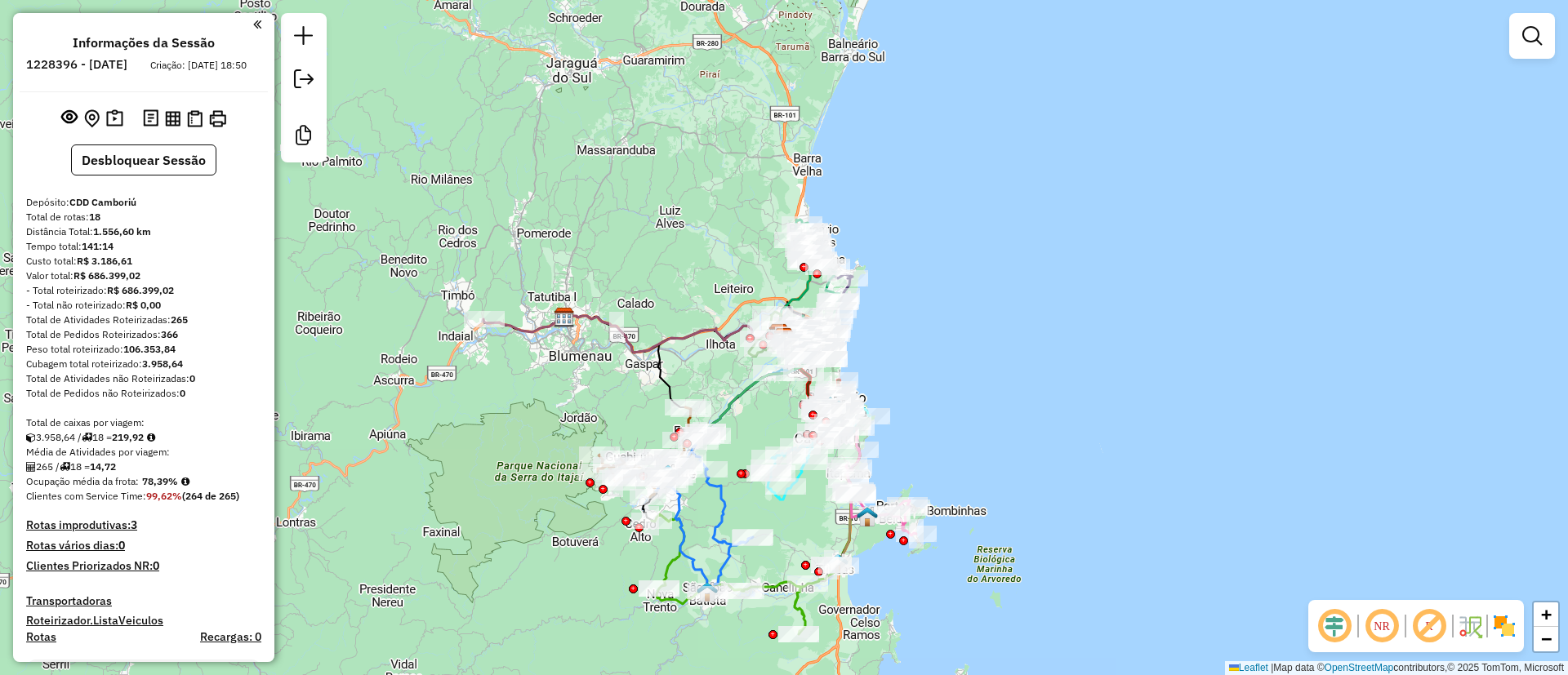
drag, startPoint x: 959, startPoint y: 309, endPoint x: 1048, endPoint y: 234, distance: 116.4
click at [1048, 234] on div "Janela de atendimento Grade de atendimento Capacidade Transportadoras Veículos …" at bounding box center [784, 337] width 1568 height 675
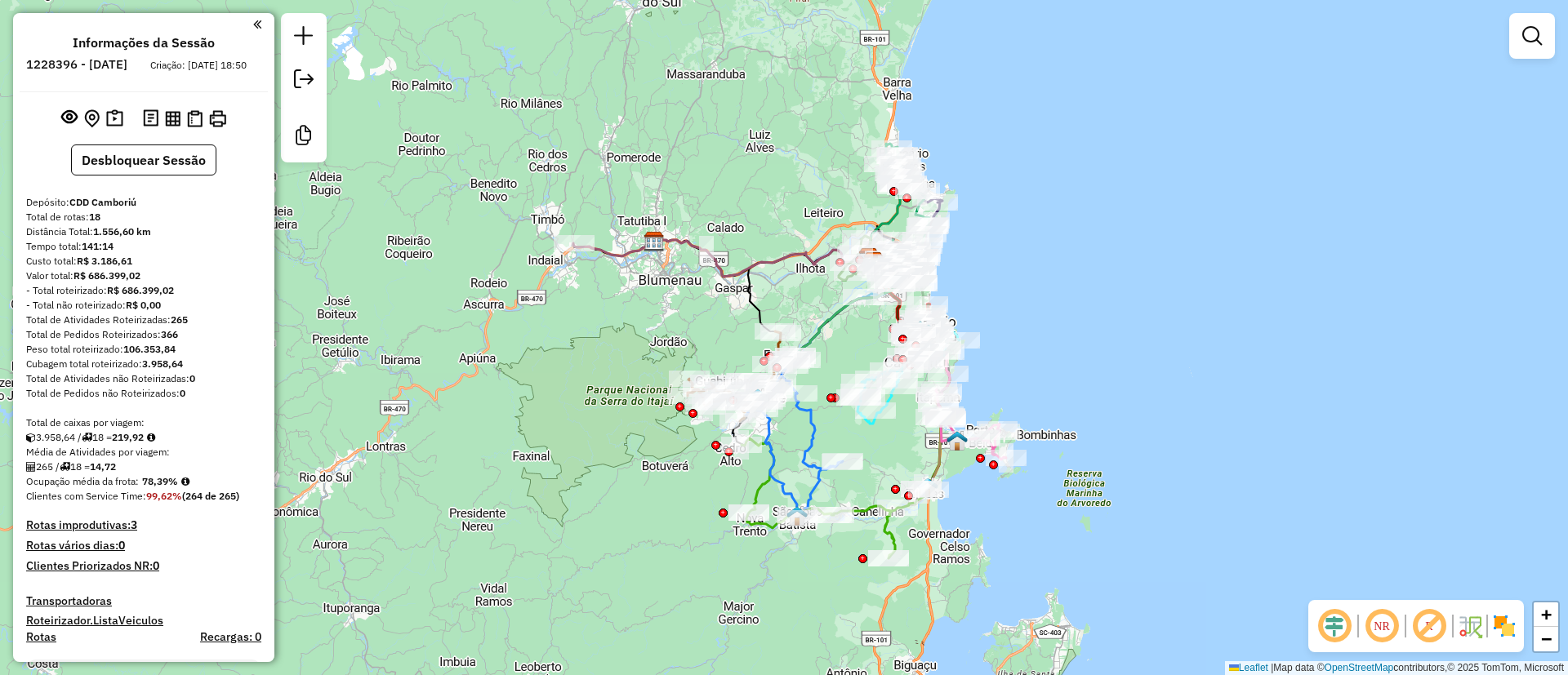
click at [1325, 617] on em at bounding box center [1334, 627] width 39 height 39
click at [1432, 621] on em at bounding box center [1429, 627] width 39 height 39
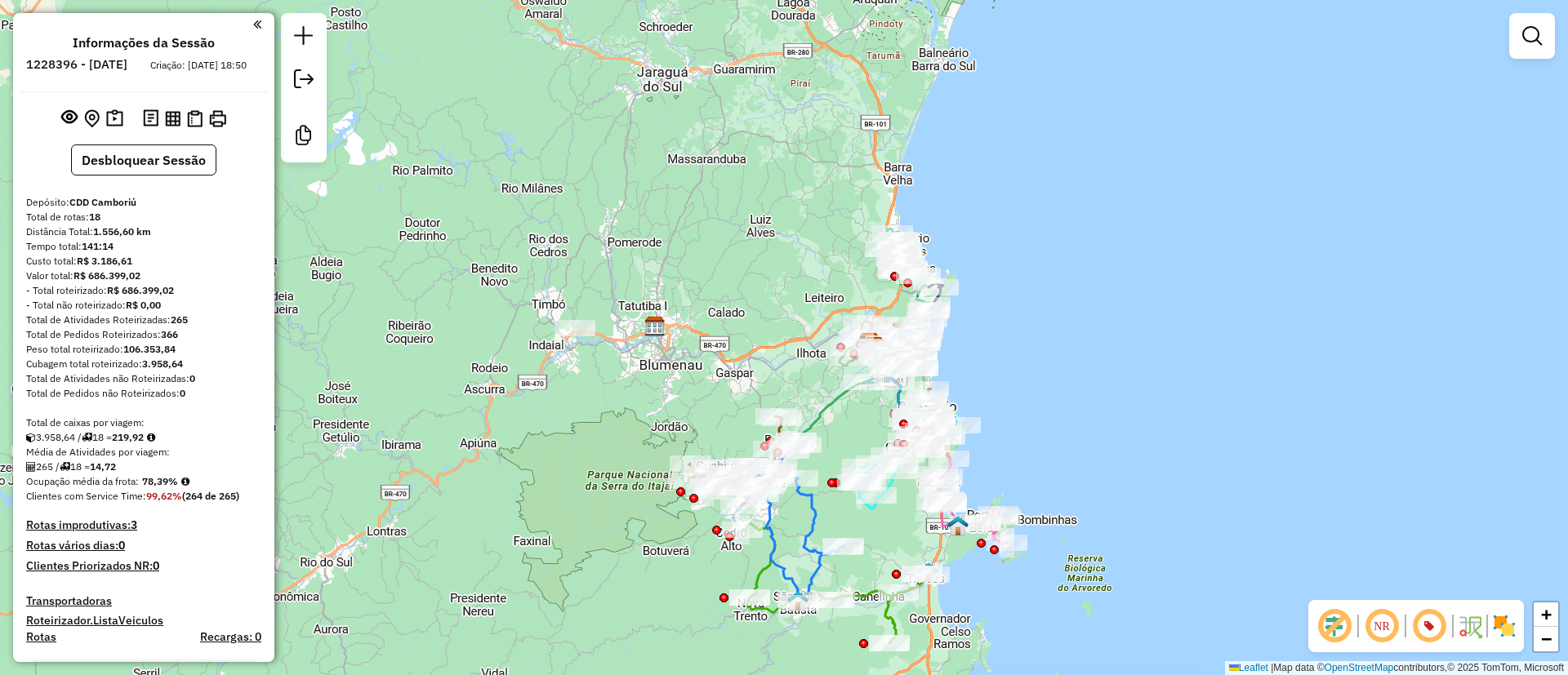
drag, startPoint x: 1260, startPoint y: 342, endPoint x: 1261, endPoint y: 429, distance: 87.0
click at [1261, 429] on div "Janela de atendimento Grade de atendimento Capacidade Transportadoras Veículos …" at bounding box center [784, 337] width 1568 height 675
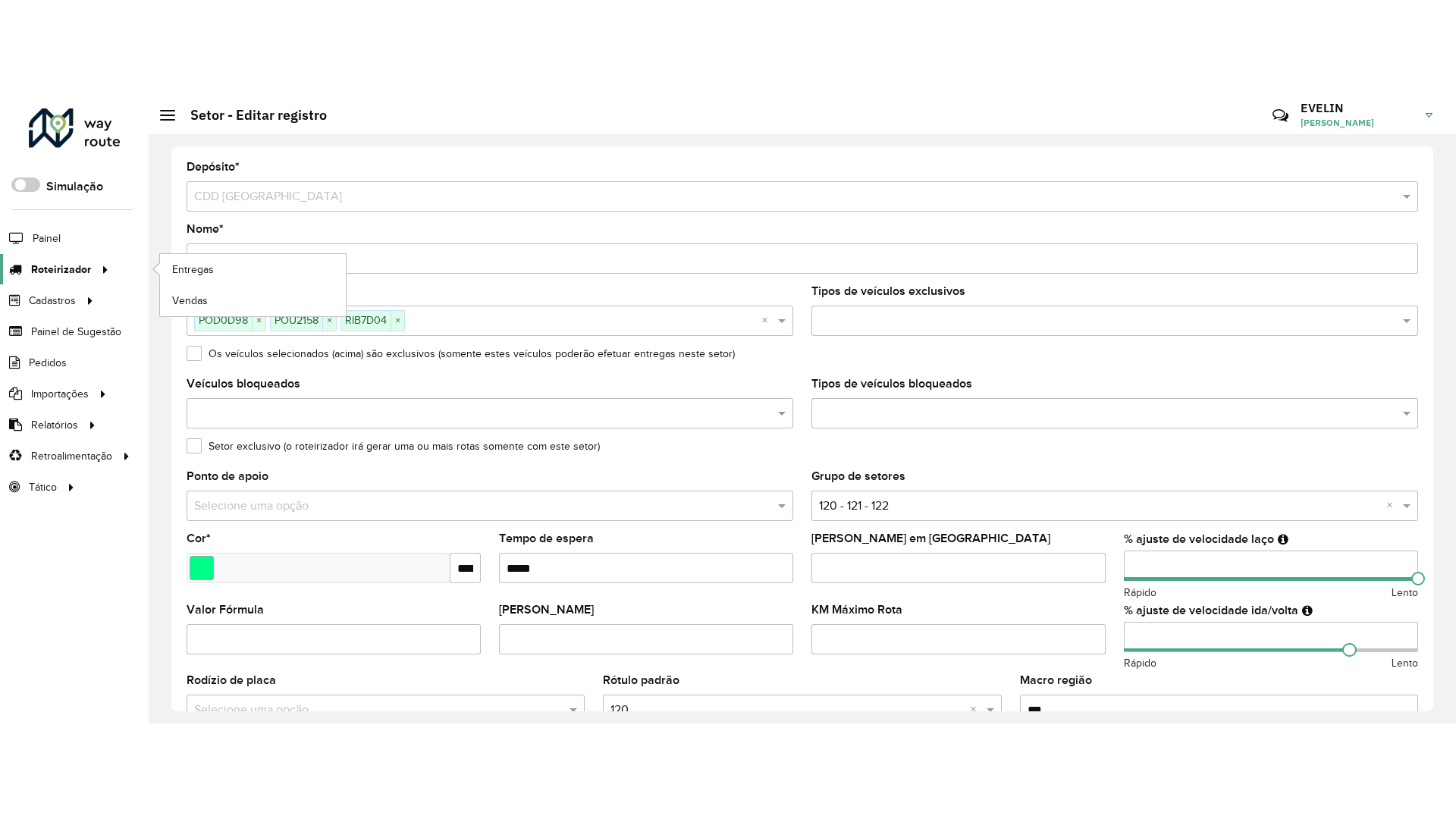
scroll to position [341, 0]
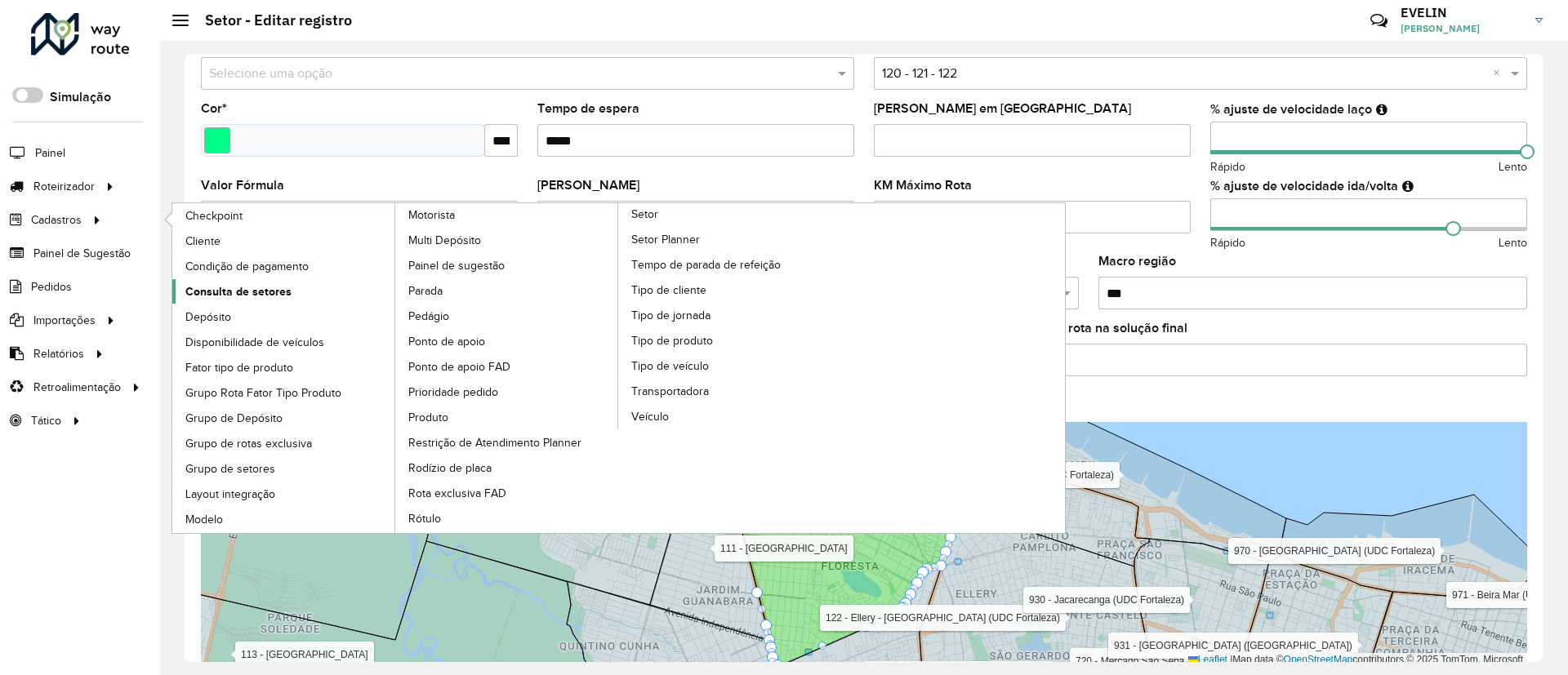
click at [247, 288] on span "Consulta de setores" at bounding box center [239, 291] width 106 height 17
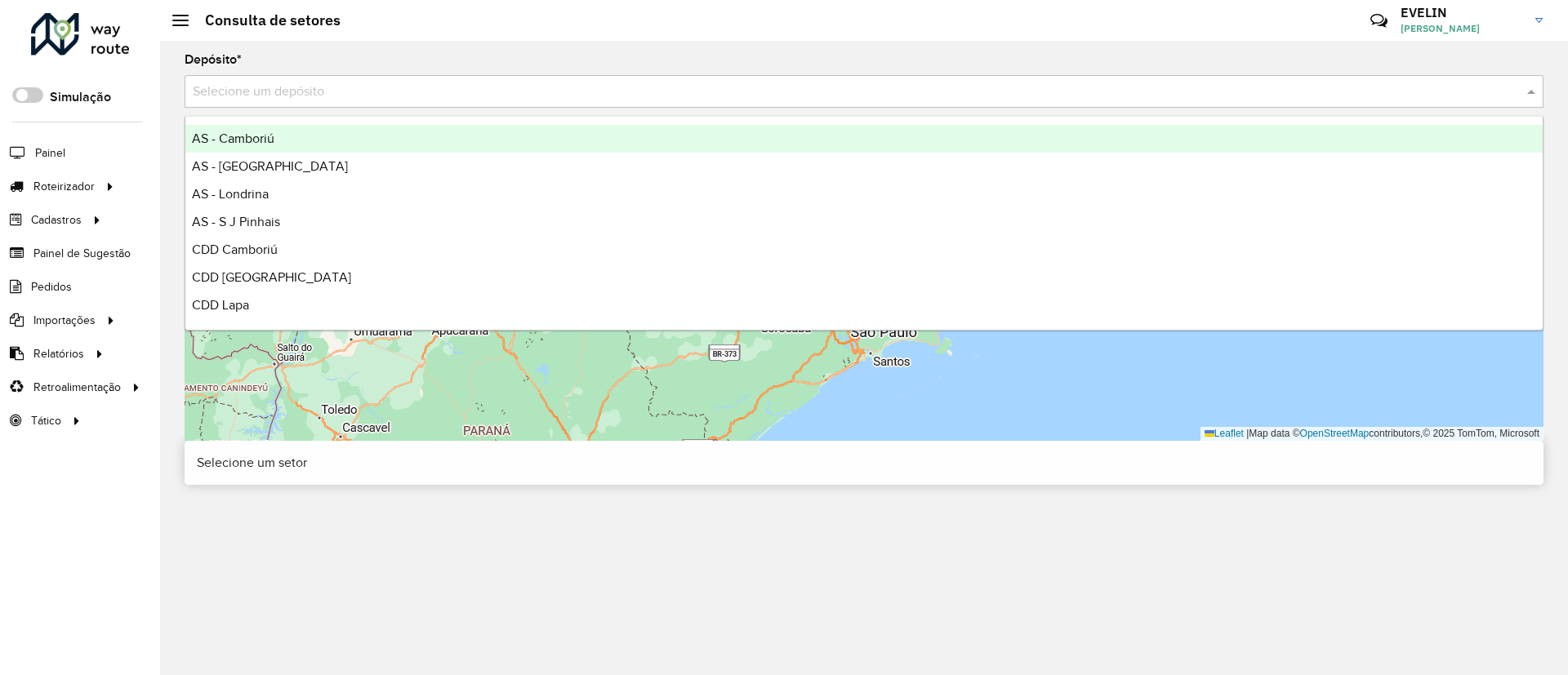
click at [272, 98] on input "text" at bounding box center [848, 93] width 1310 height 20
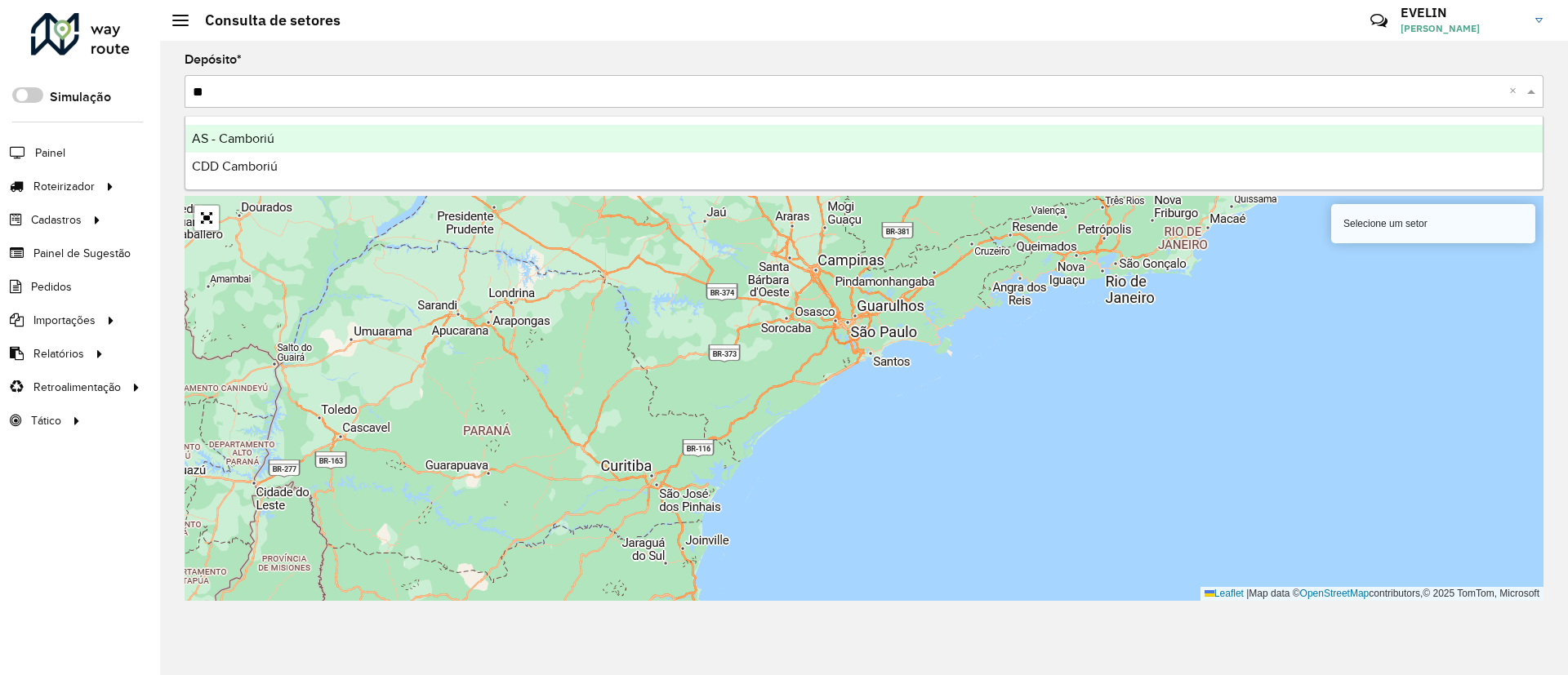
type input "***"
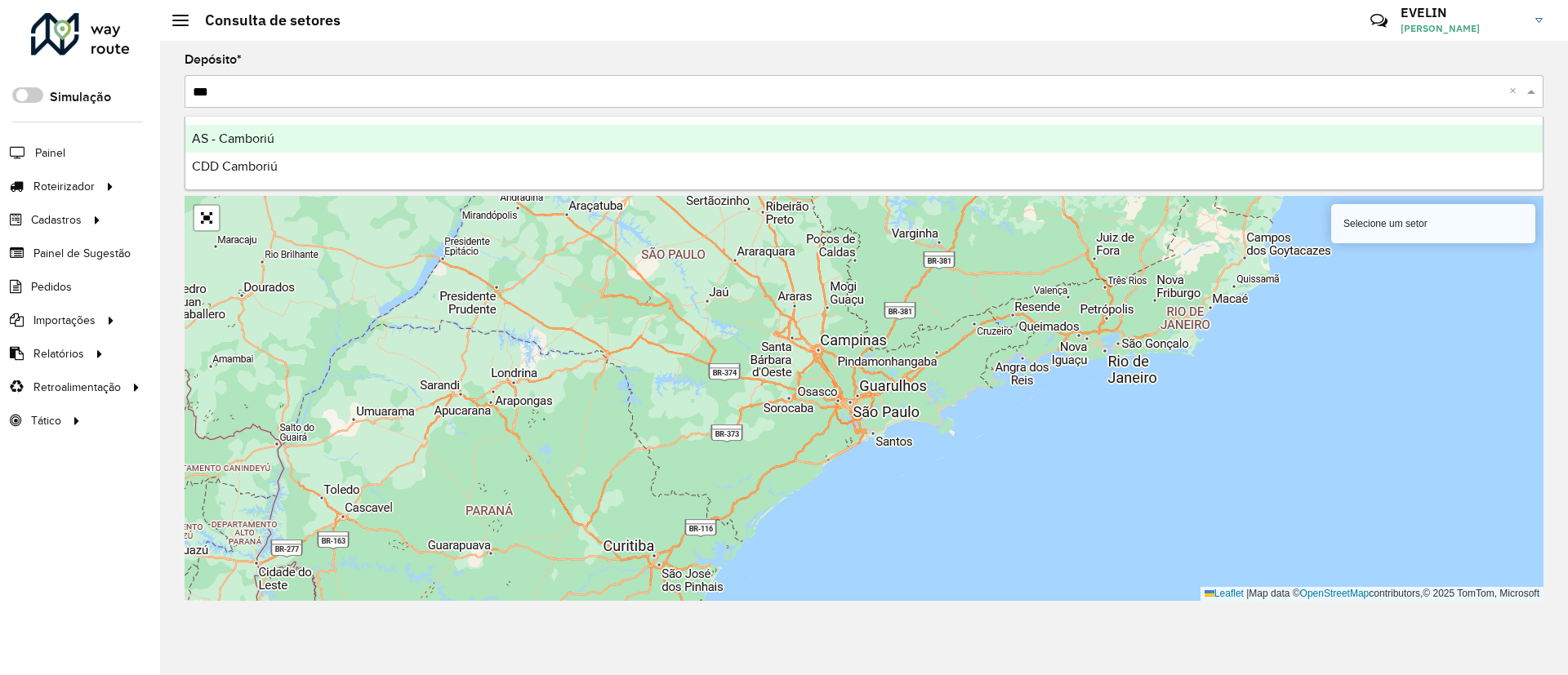
click at [277, 165] on span "CDD Camboriú" at bounding box center [235, 167] width 86 height 14
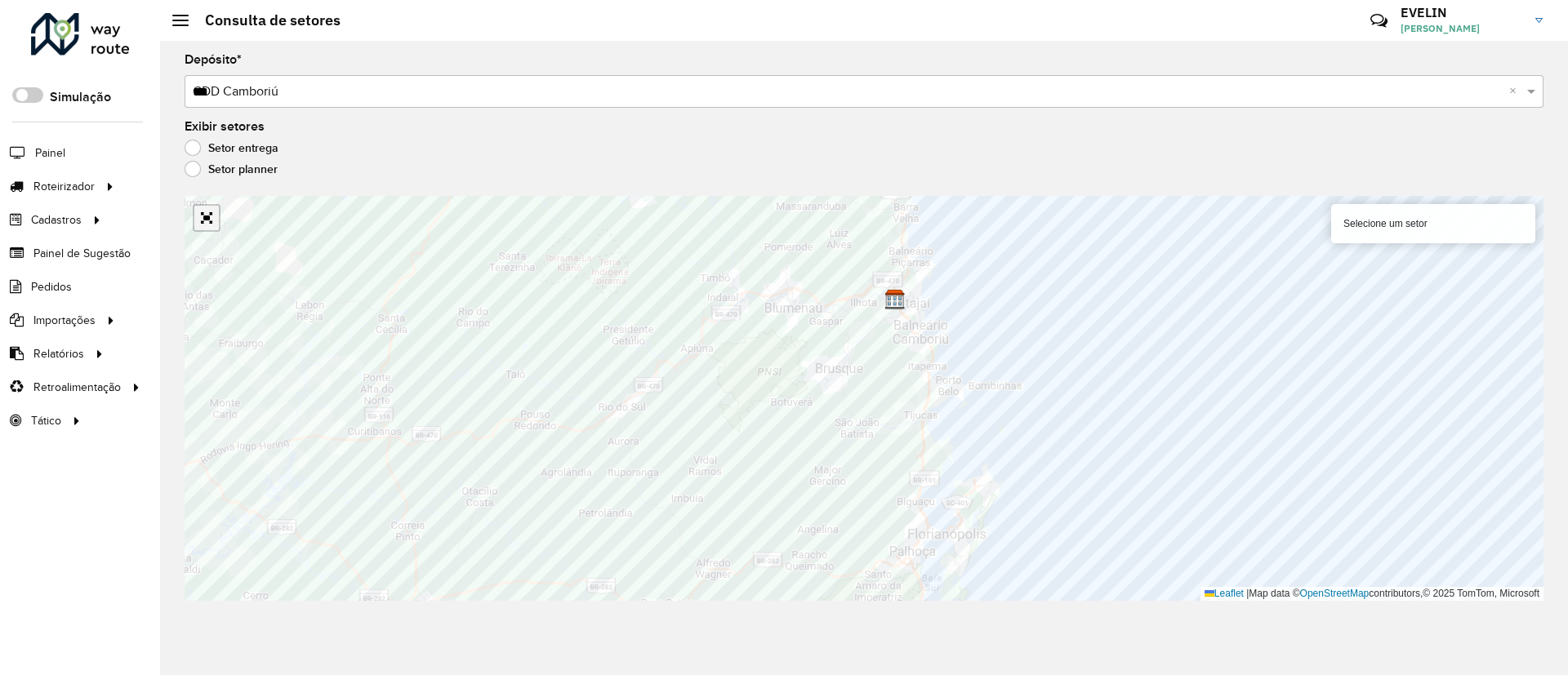
click at [199, 223] on link "Abrir mapa em tela cheia" at bounding box center [206, 218] width 25 height 25
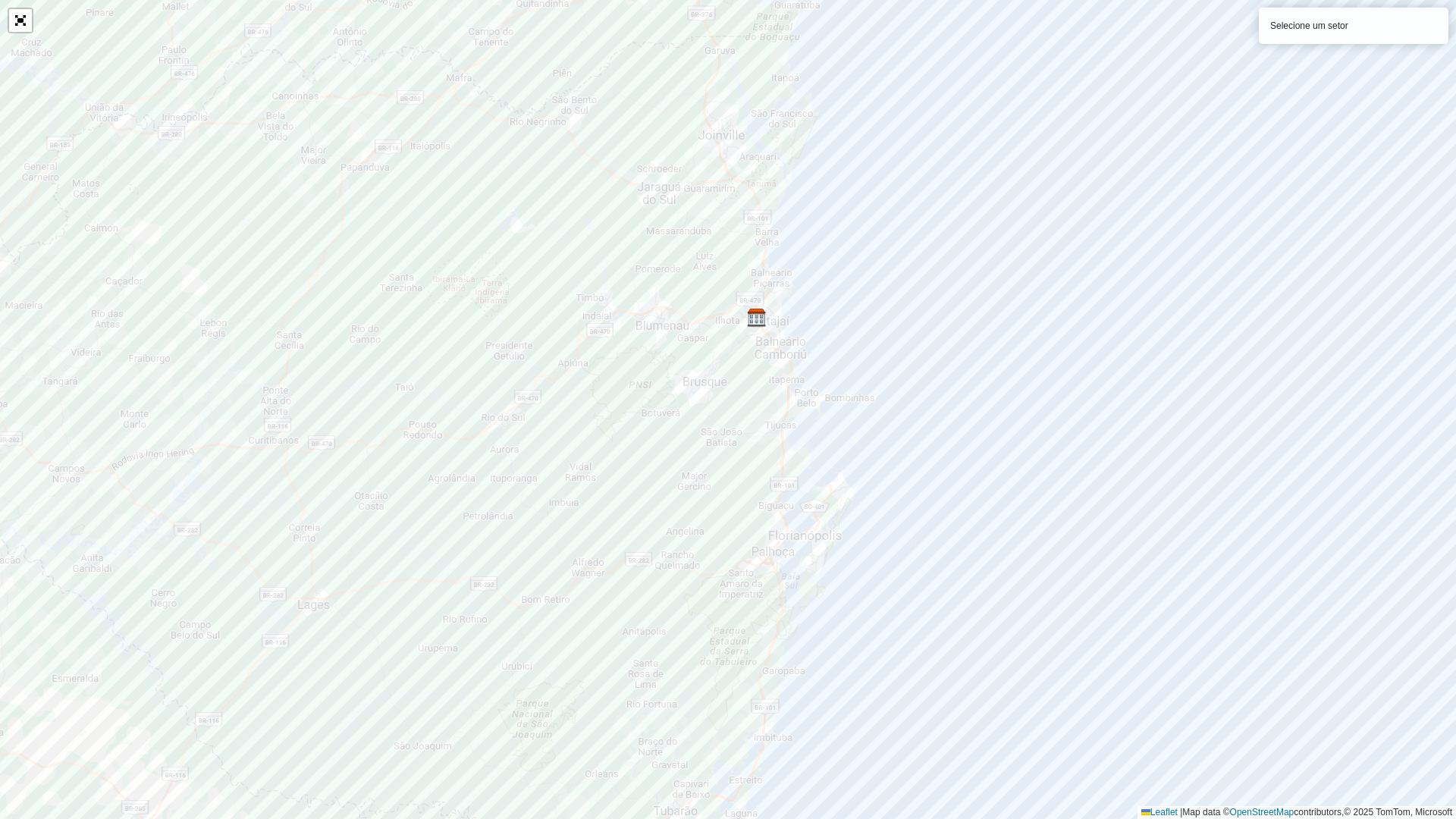
click at [1419, 16] on div "Selecione um setor" at bounding box center [1353, 26] width 189 height 37
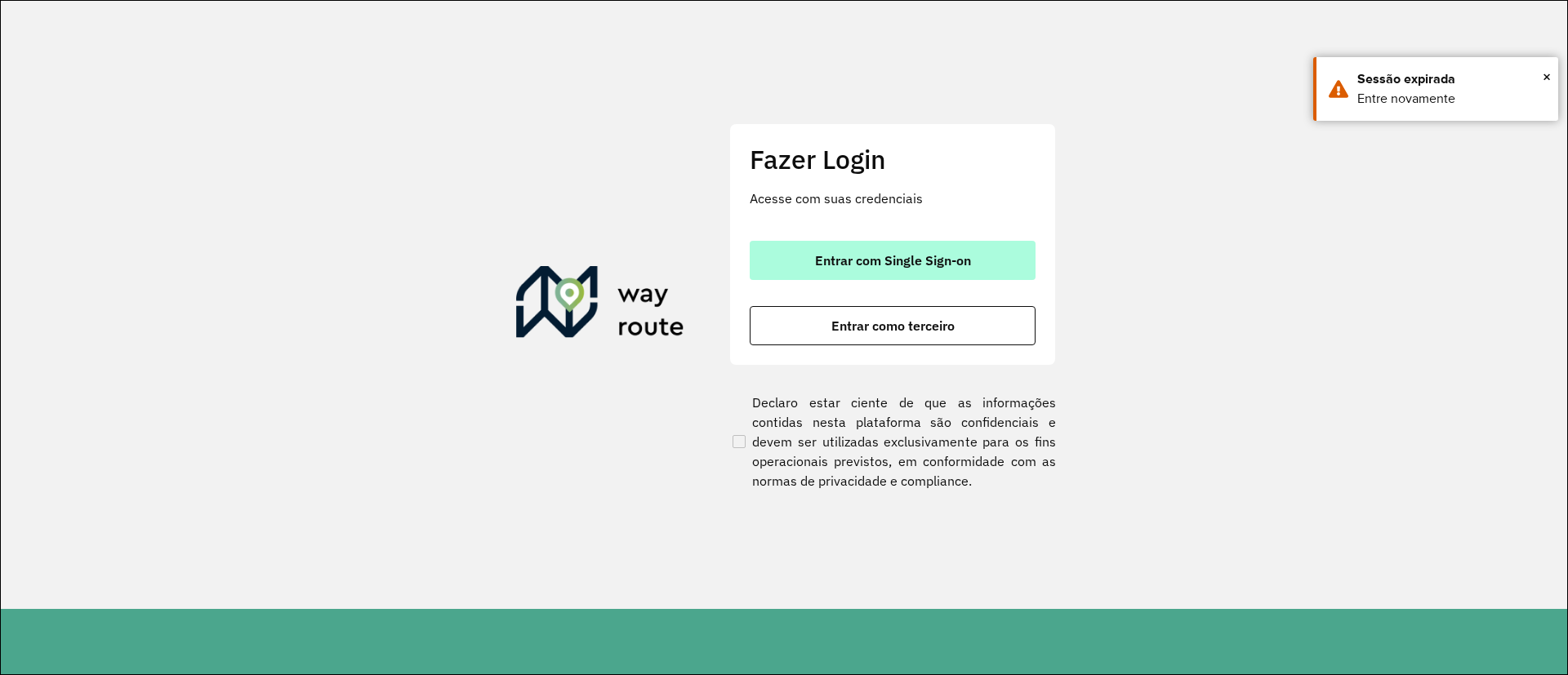
click at [907, 264] on span "Entrar com Single Sign-on" at bounding box center [893, 260] width 156 height 13
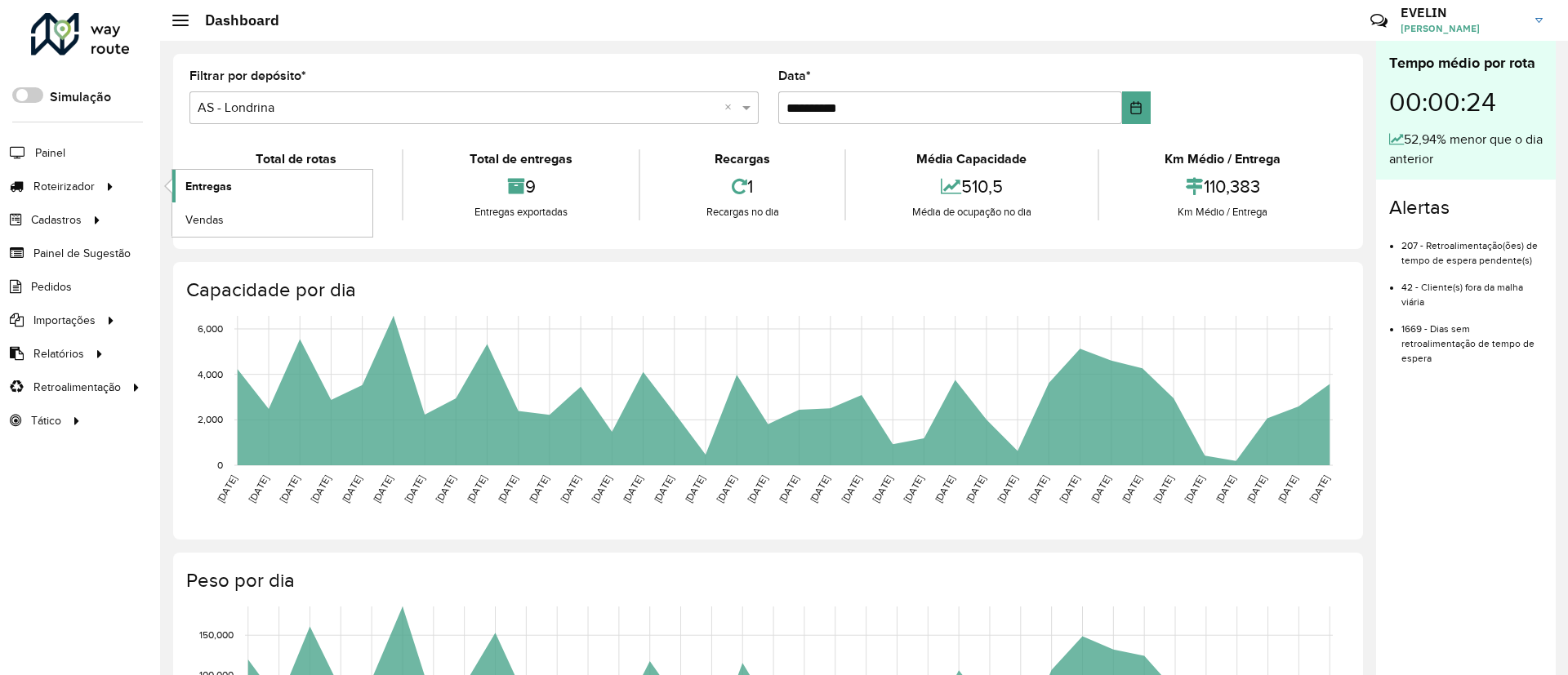
click at [229, 179] on span "Entregas" at bounding box center [208, 186] width 46 height 17
click at [225, 173] on link "Entregas" at bounding box center [272, 185] width 200 height 33
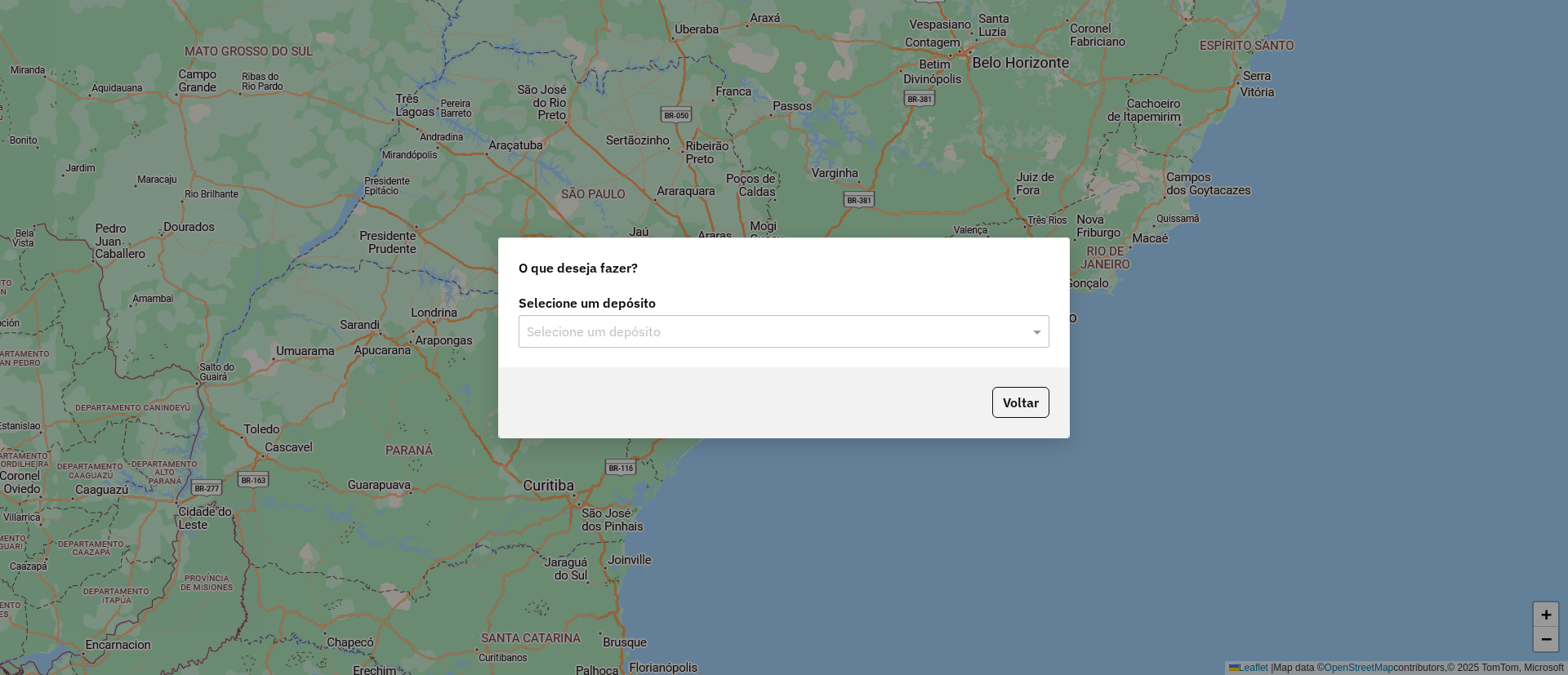
click at [638, 321] on div "Selecione um depósito" at bounding box center [784, 331] width 531 height 33
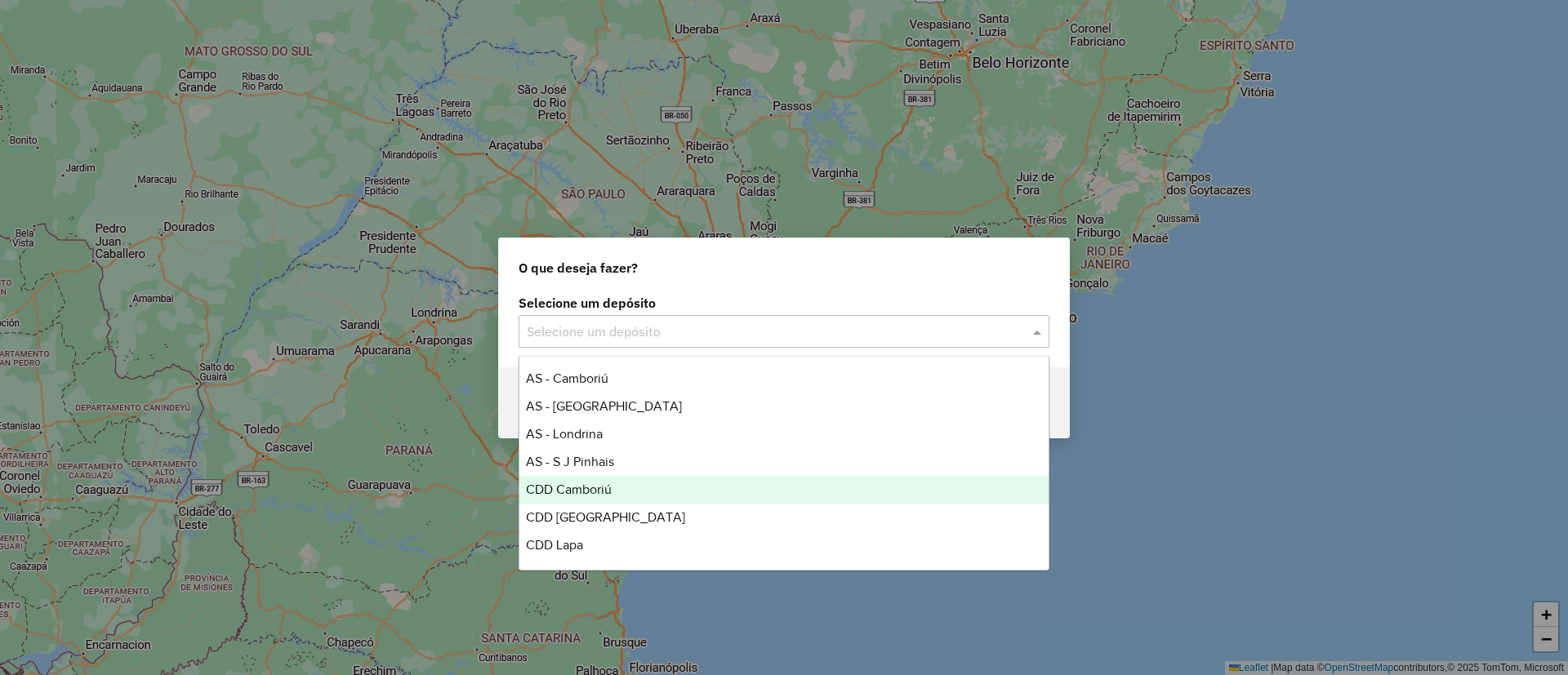
click at [634, 493] on div "CDD Camboriú" at bounding box center [784, 490] width 529 height 28
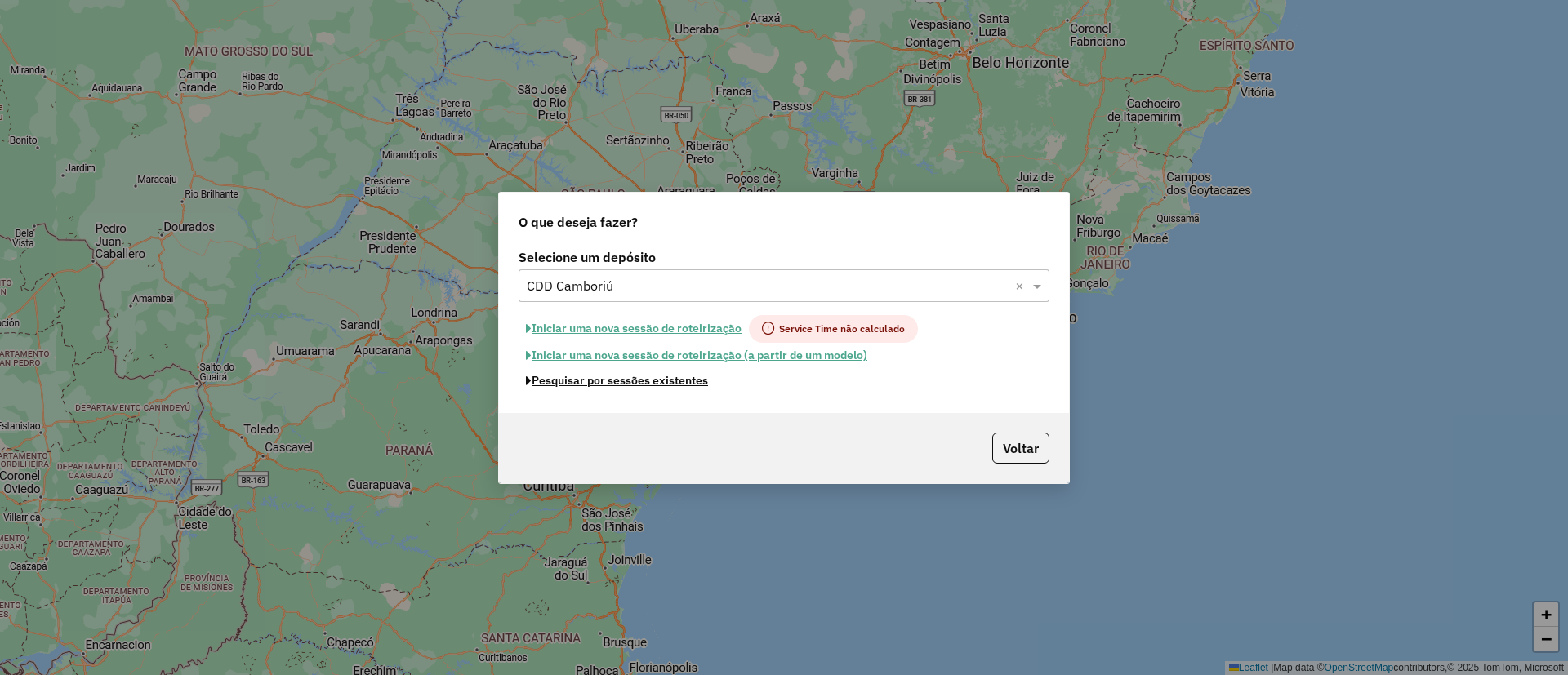
click at [657, 378] on button "Pesquisar por sessões existentes" at bounding box center [617, 381] width 197 height 26
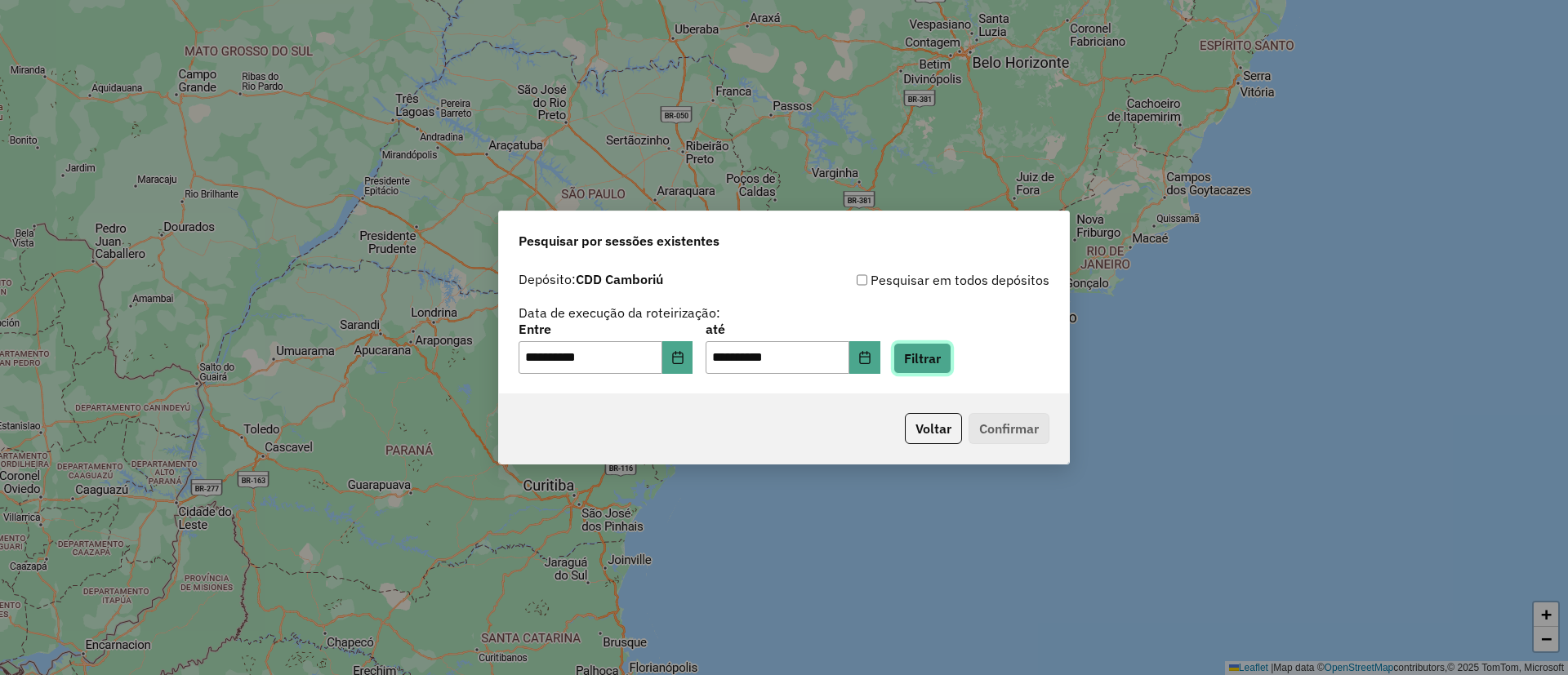
click at [930, 349] on button "Filtrar" at bounding box center [921, 358] width 58 height 31
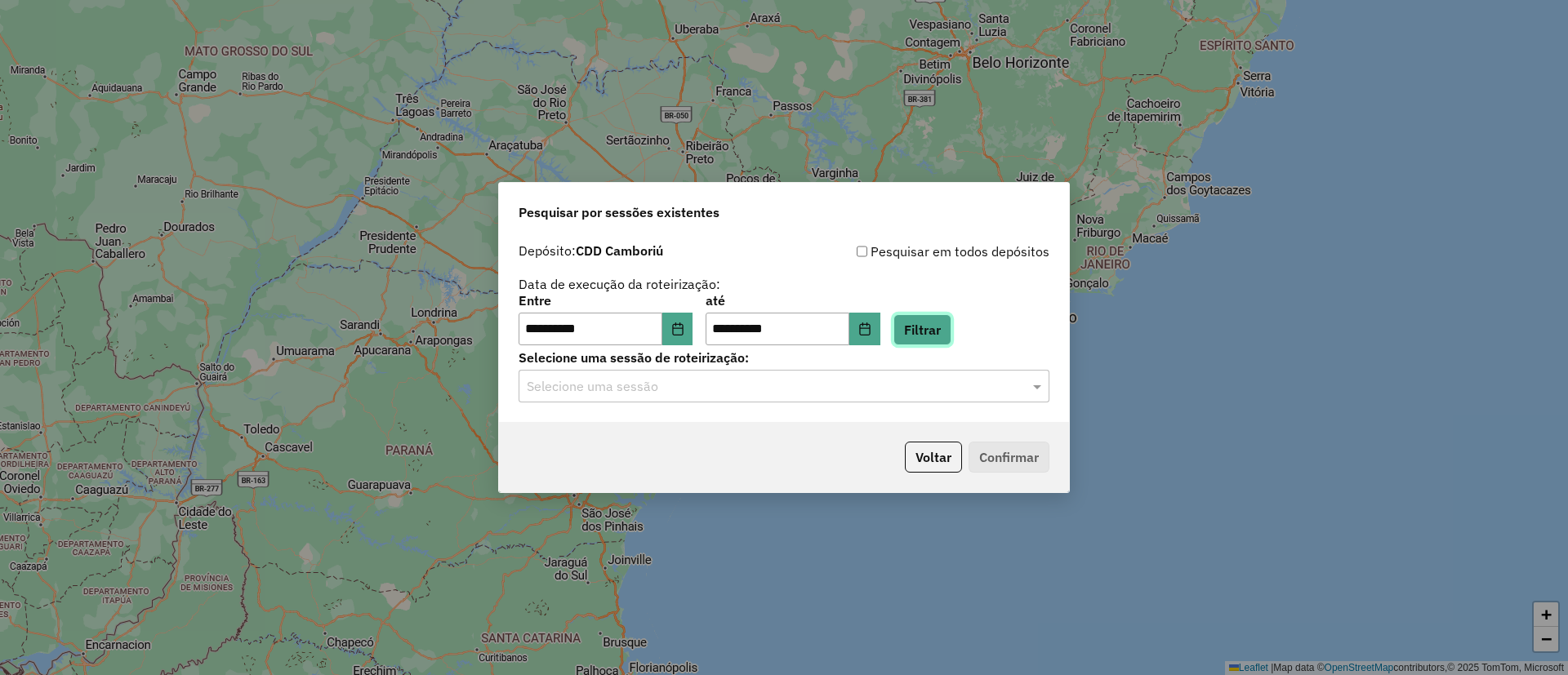
click at [939, 321] on button "Filtrar" at bounding box center [921, 329] width 58 height 31
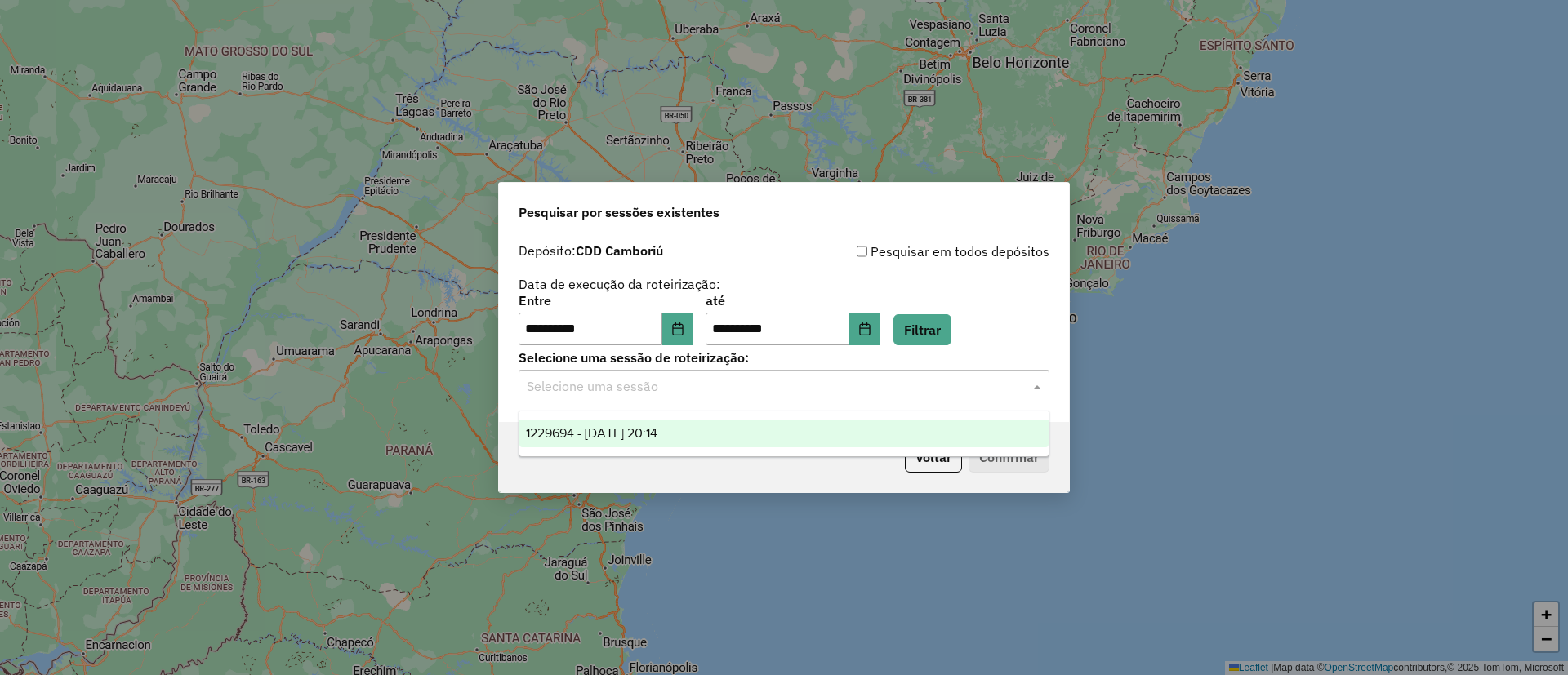
click at [862, 400] on div "Selecione uma sessão" at bounding box center [784, 385] width 531 height 33
click at [716, 432] on div "1229694 - [DATE] 20:14" at bounding box center [784, 434] width 529 height 28
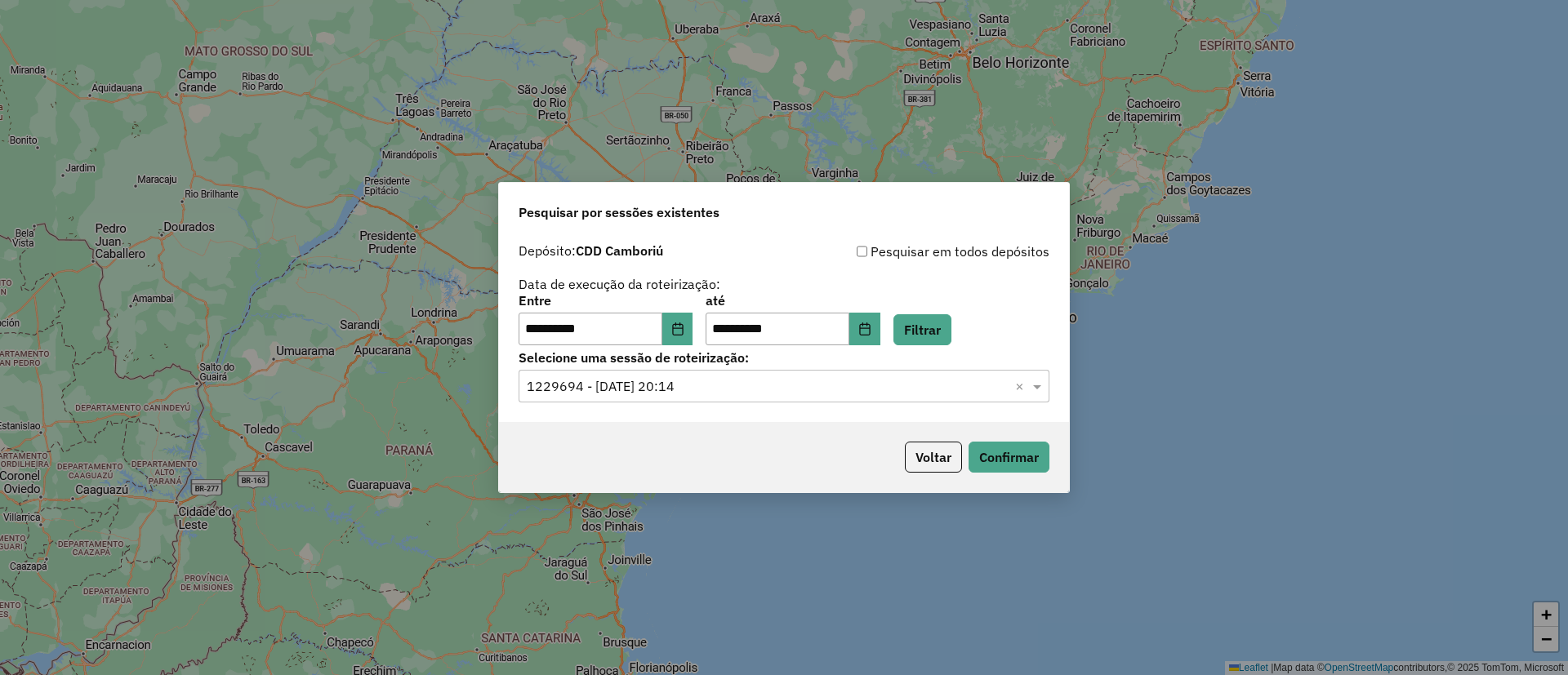
click at [1021, 434] on div "Voltar Confirmar" at bounding box center [784, 456] width 570 height 70
click at [1016, 460] on button "Confirmar" at bounding box center [1009, 456] width 81 height 31
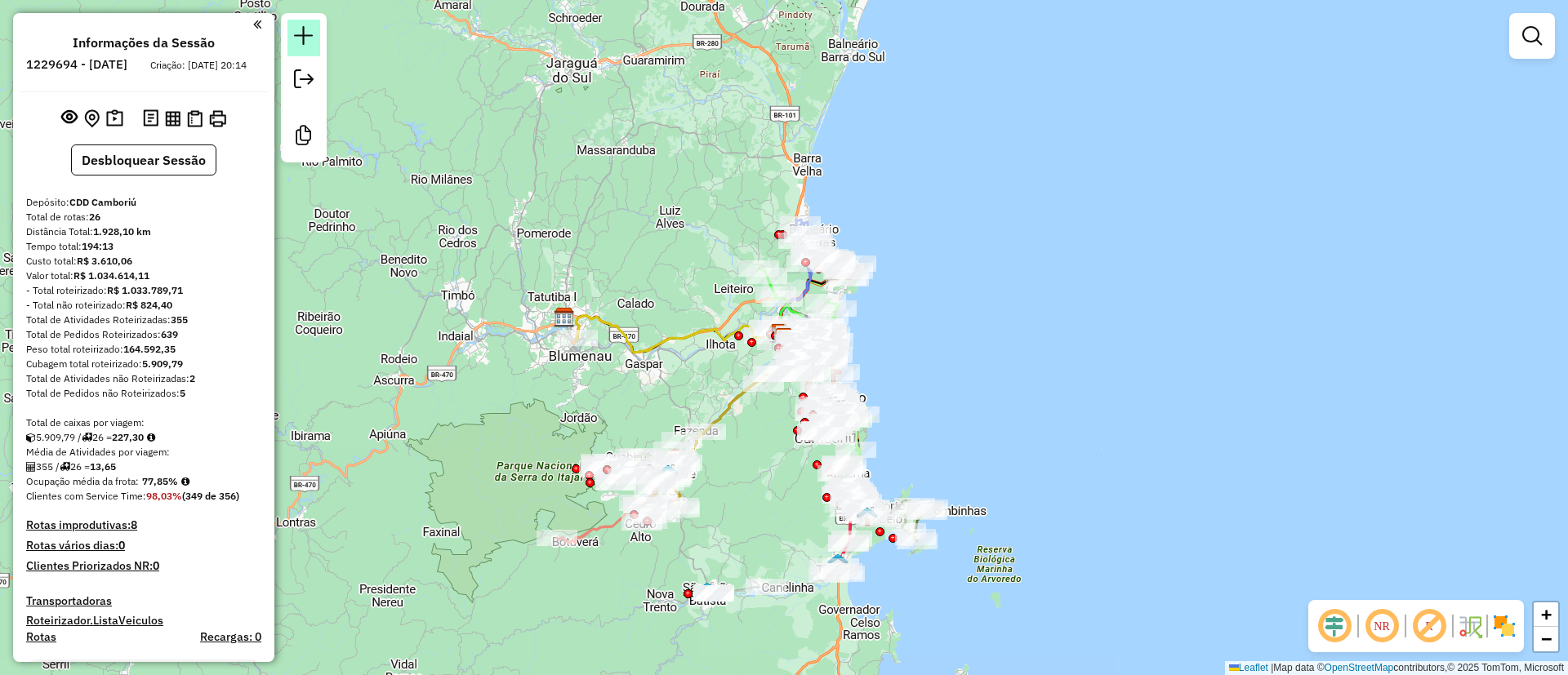
click at [300, 33] on em at bounding box center [304, 36] width 20 height 20
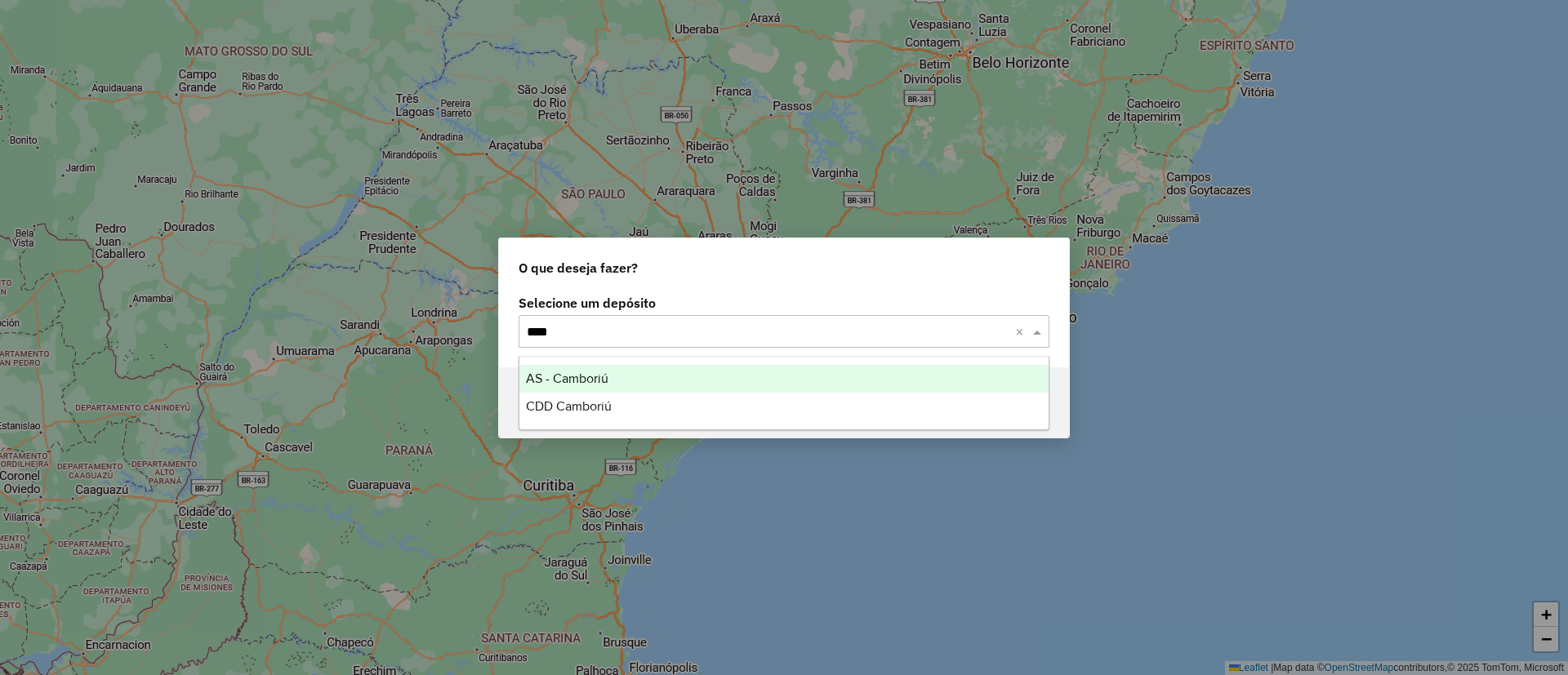
type input "*****"
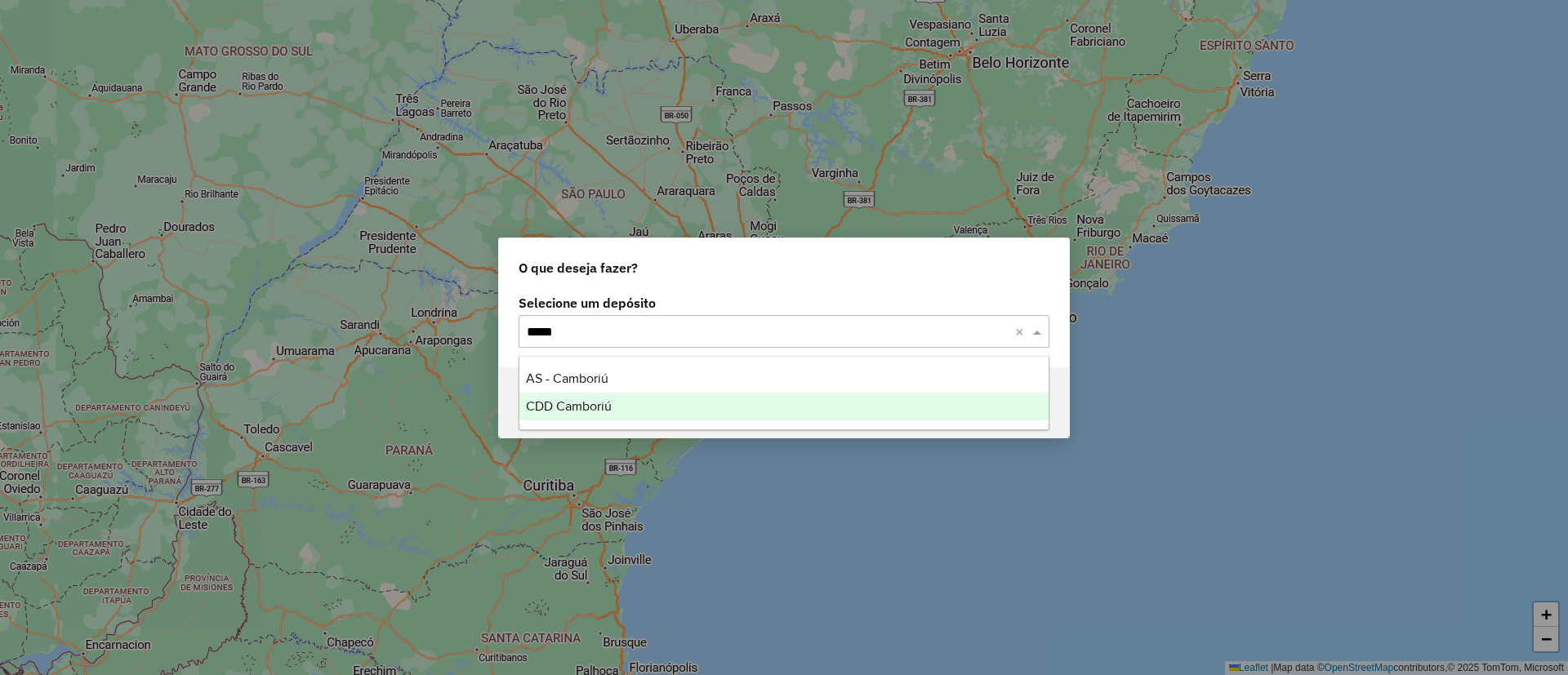
click at [800, 401] on div "CDD Camboriú" at bounding box center [784, 406] width 529 height 28
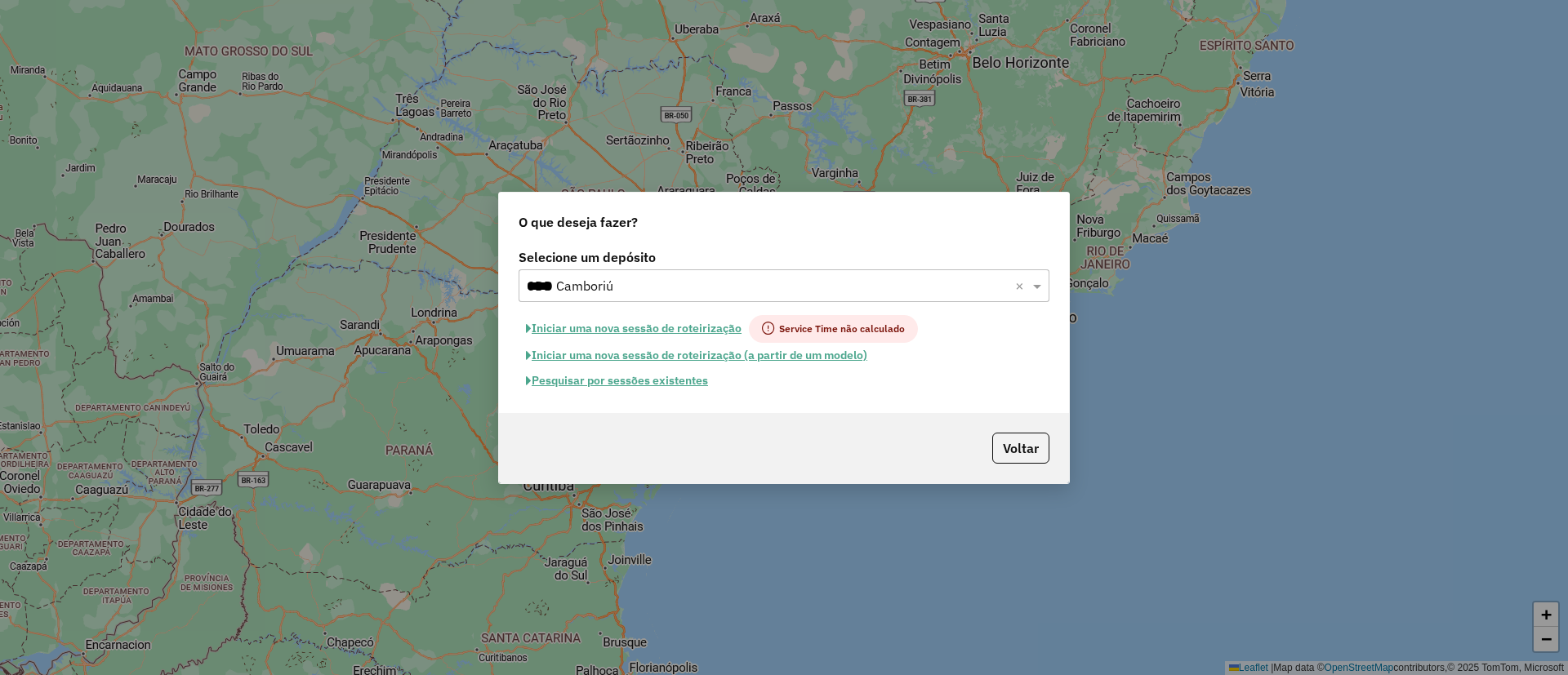
click at [654, 373] on button "Pesquisar por sessões existentes" at bounding box center [617, 381] width 197 height 26
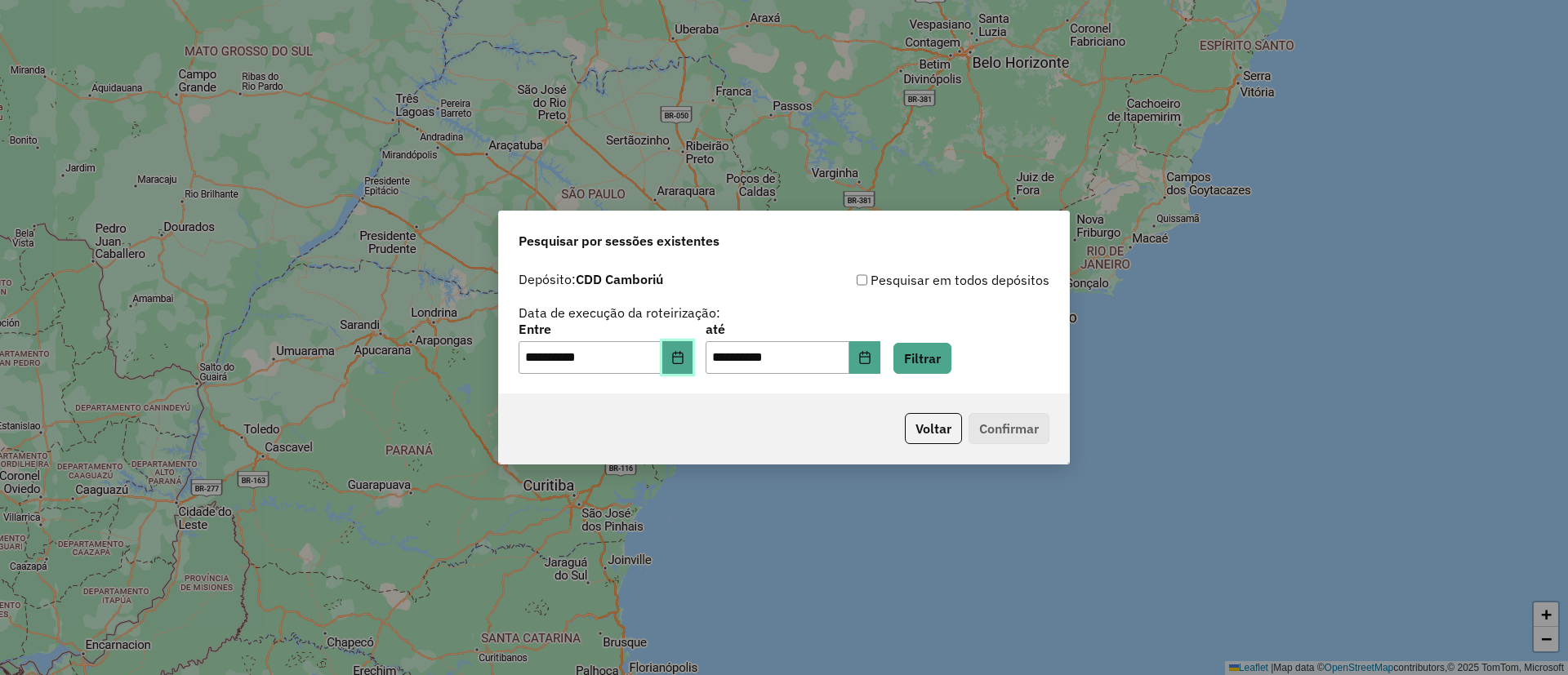
click at [693, 343] on button "Choose Date" at bounding box center [677, 357] width 31 height 33
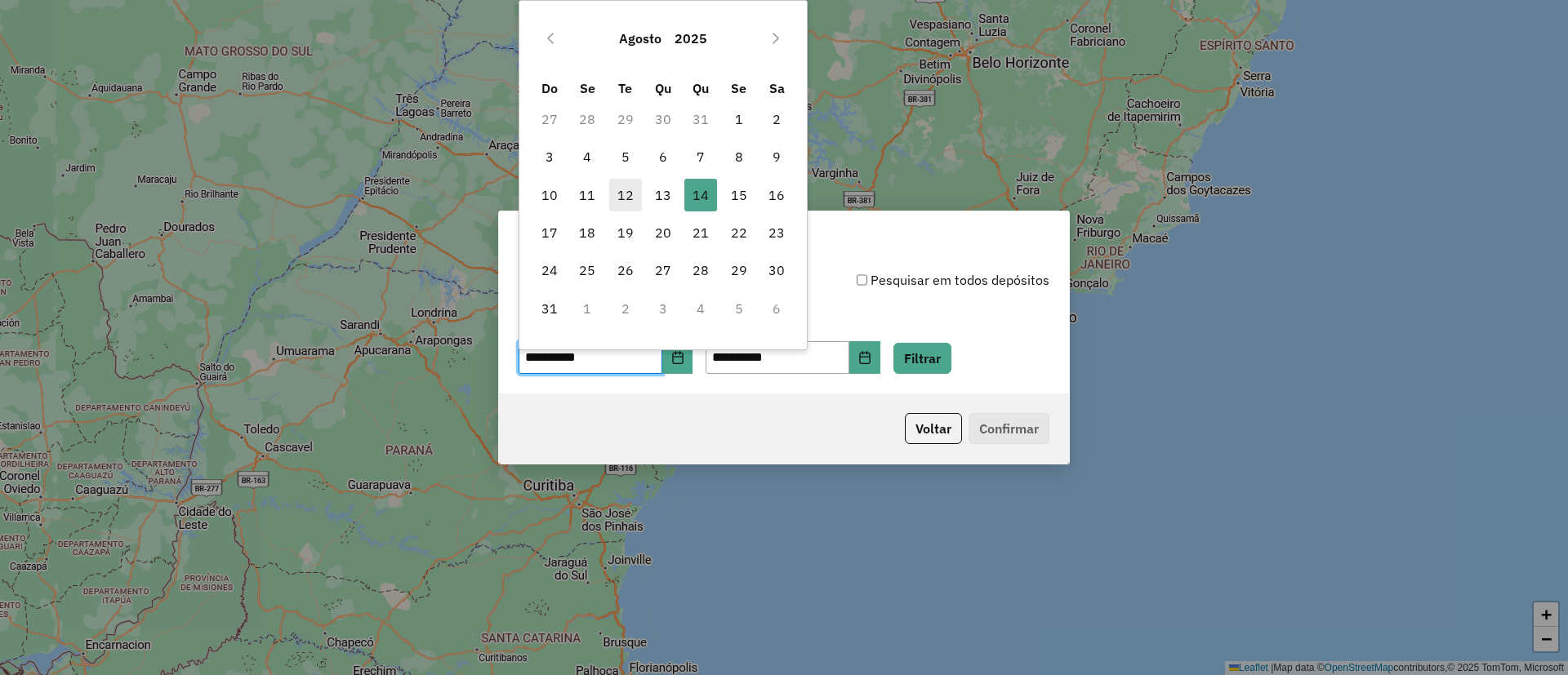
click at [629, 194] on span "12" at bounding box center [625, 194] width 33 height 33
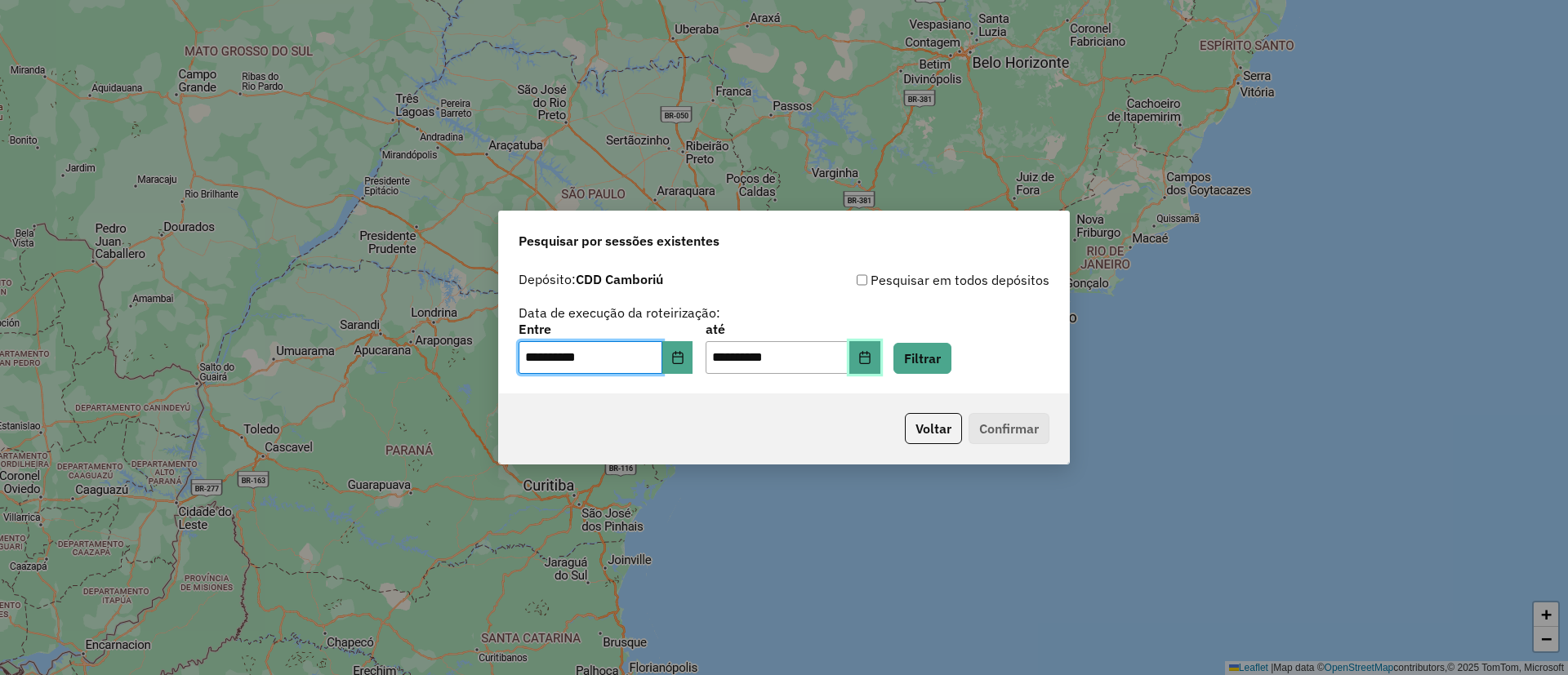
click at [880, 355] on button "Choose Date" at bounding box center [864, 357] width 31 height 33
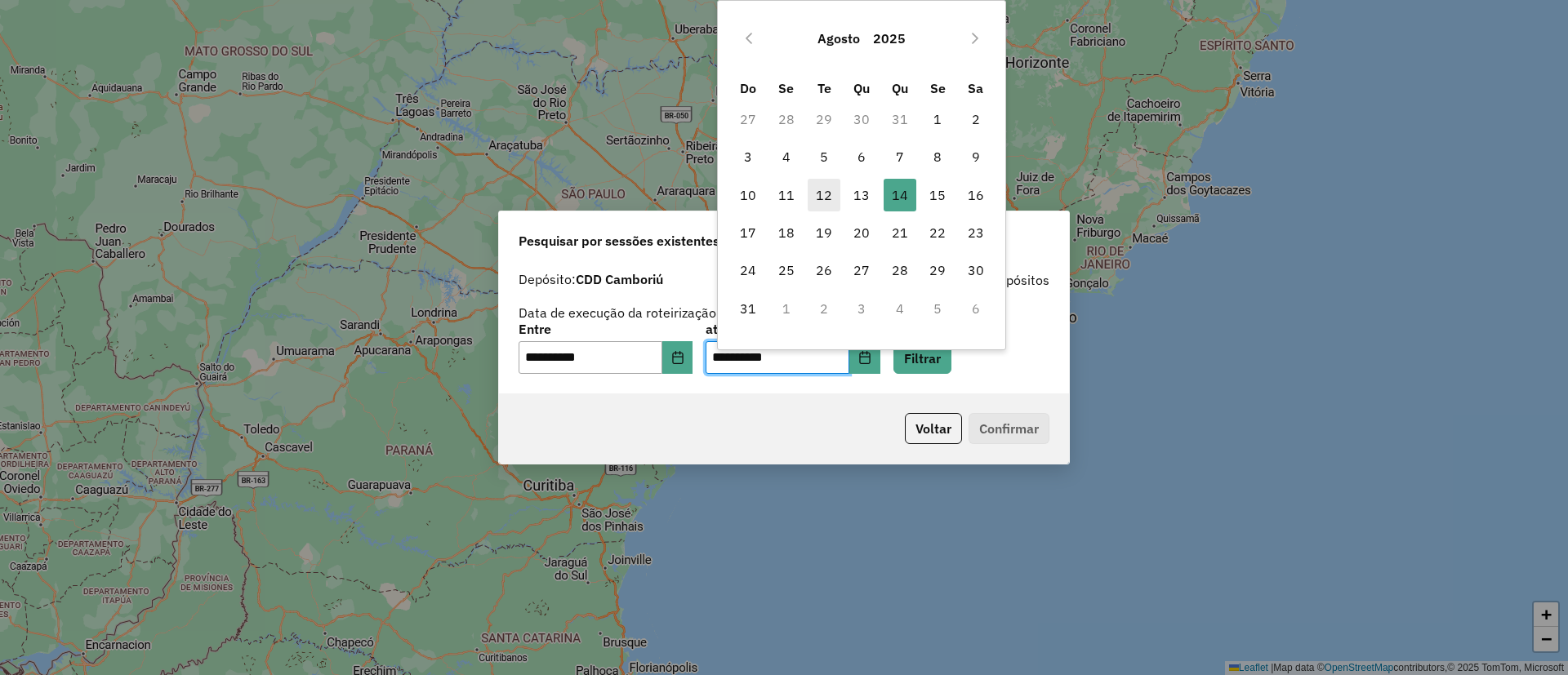
click at [817, 195] on span "12" at bounding box center [823, 194] width 33 height 33
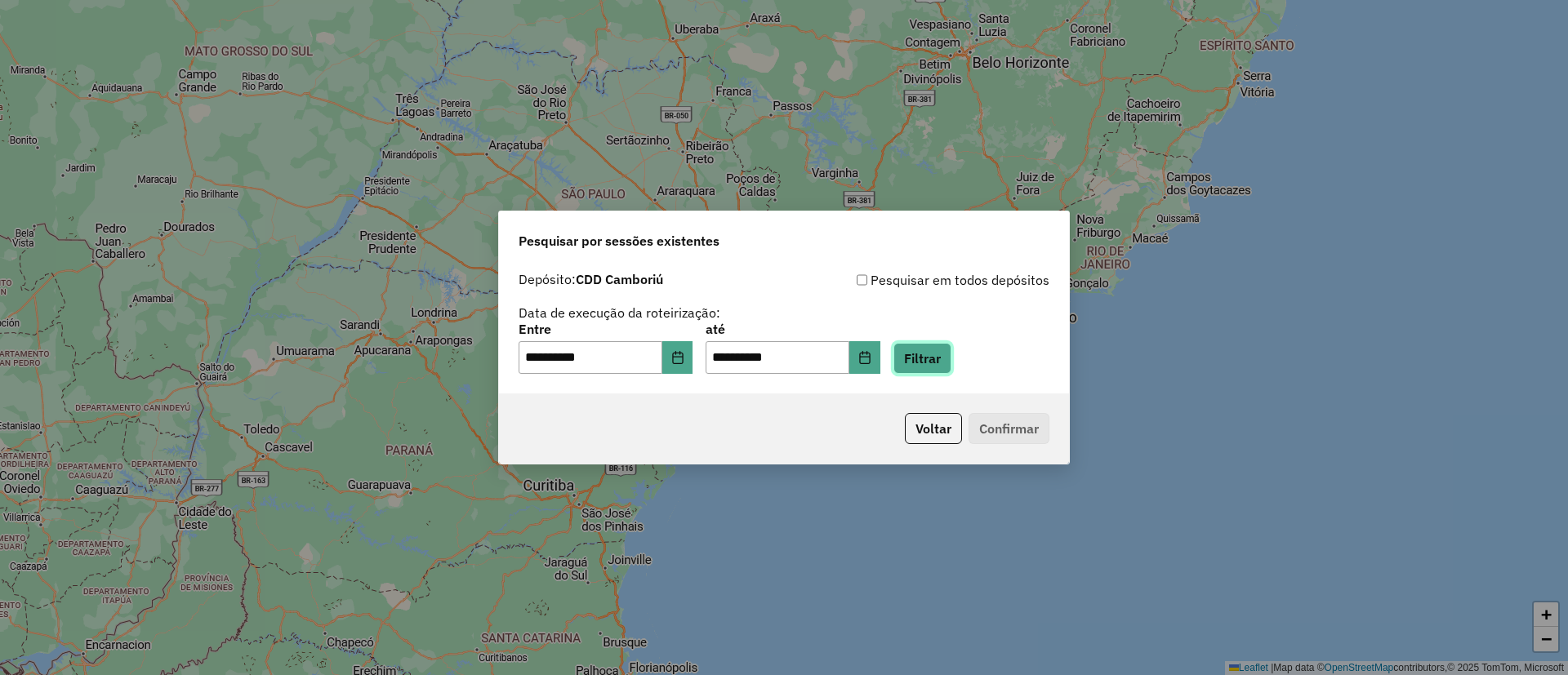
click at [935, 360] on button "Filtrar" at bounding box center [921, 358] width 58 height 31
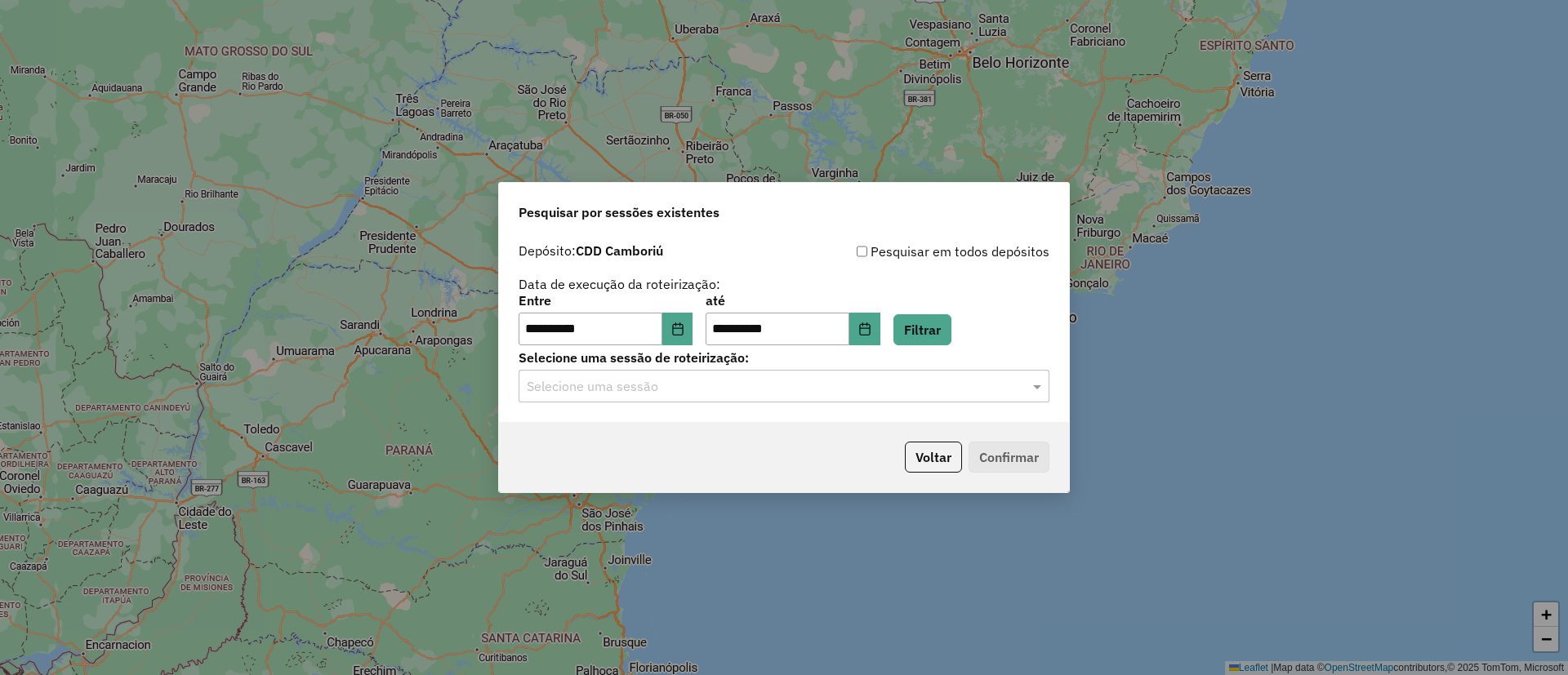
click at [649, 391] on input "text" at bounding box center [767, 387] width 482 height 20
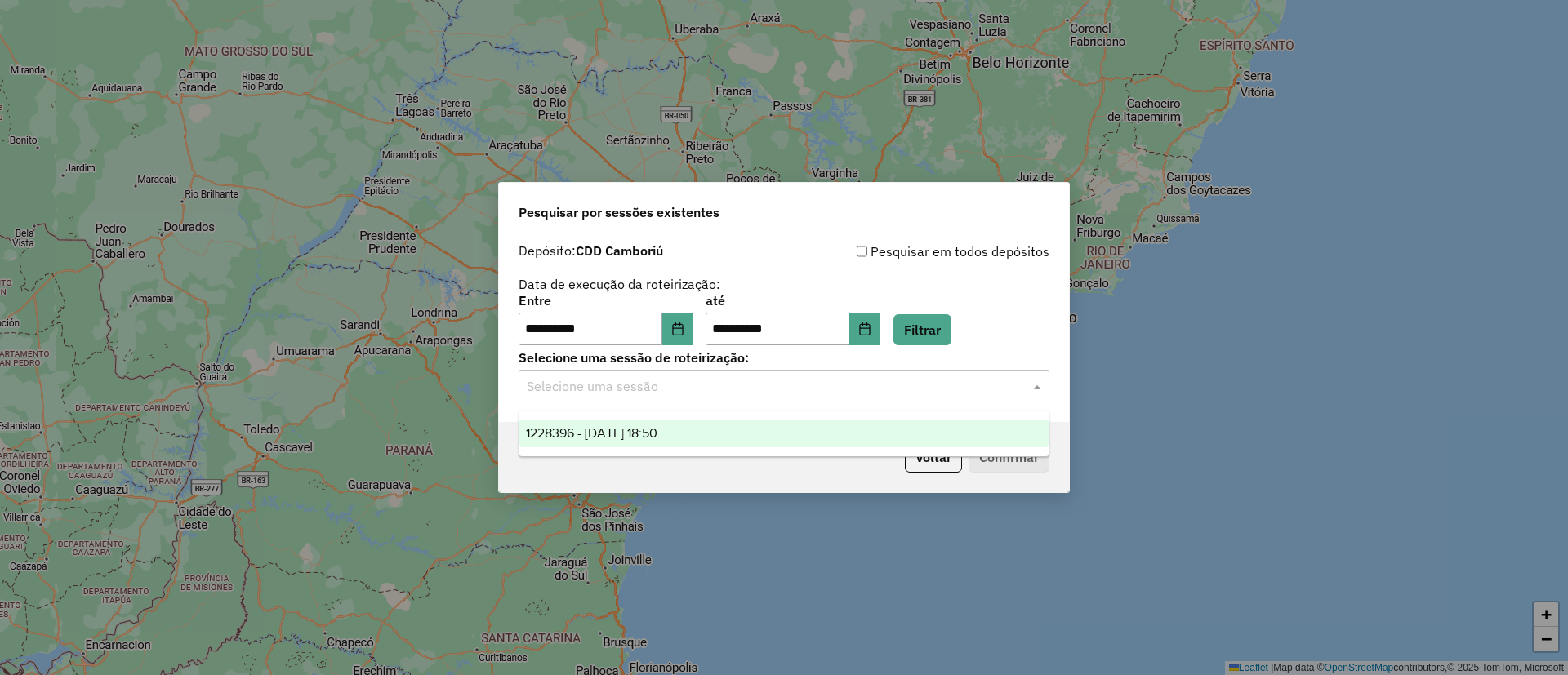
click at [637, 433] on span "1228396 - [DATE] 18:50" at bounding box center [591, 433] width 131 height 14
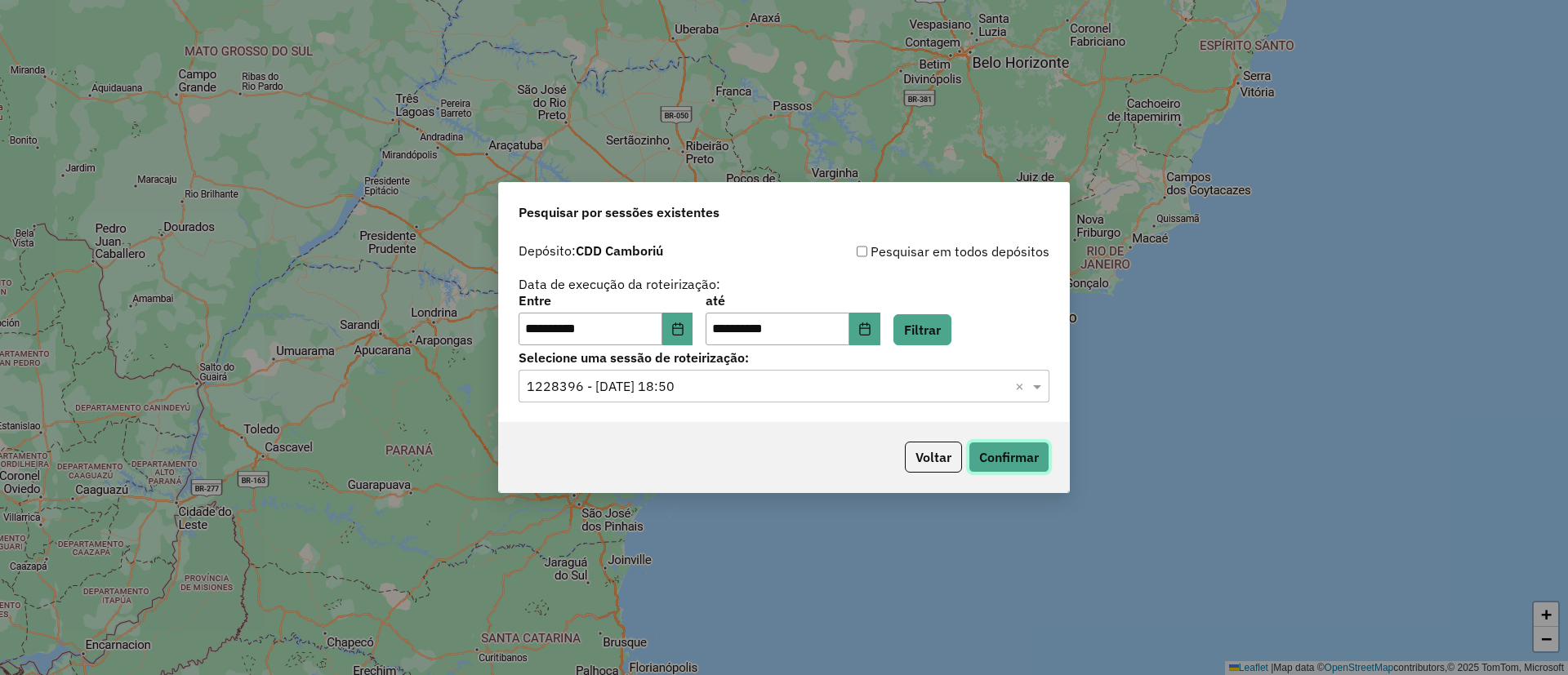
click at [992, 451] on button "Confirmar" at bounding box center [1009, 456] width 81 height 31
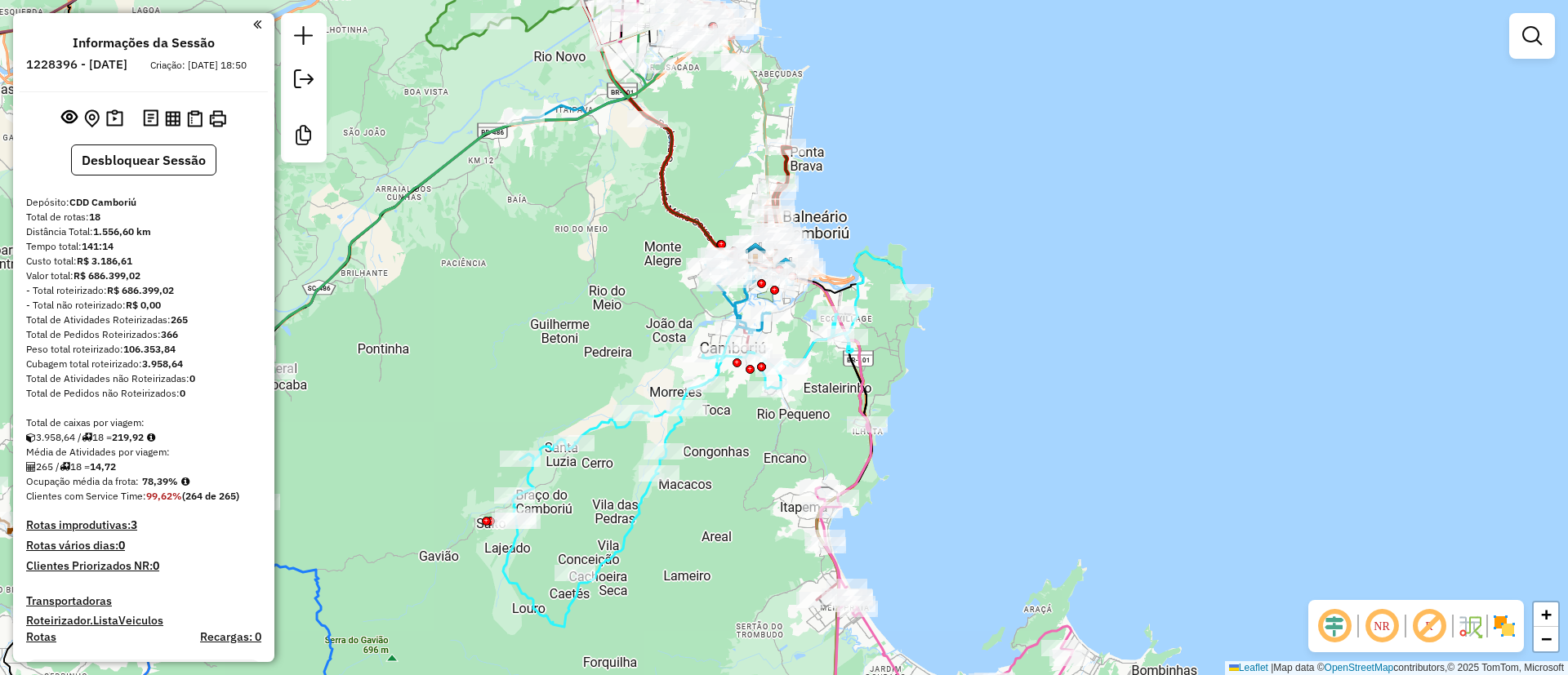
click at [864, 383] on icon at bounding box center [718, 202] width 303 height 454
select select "**********"
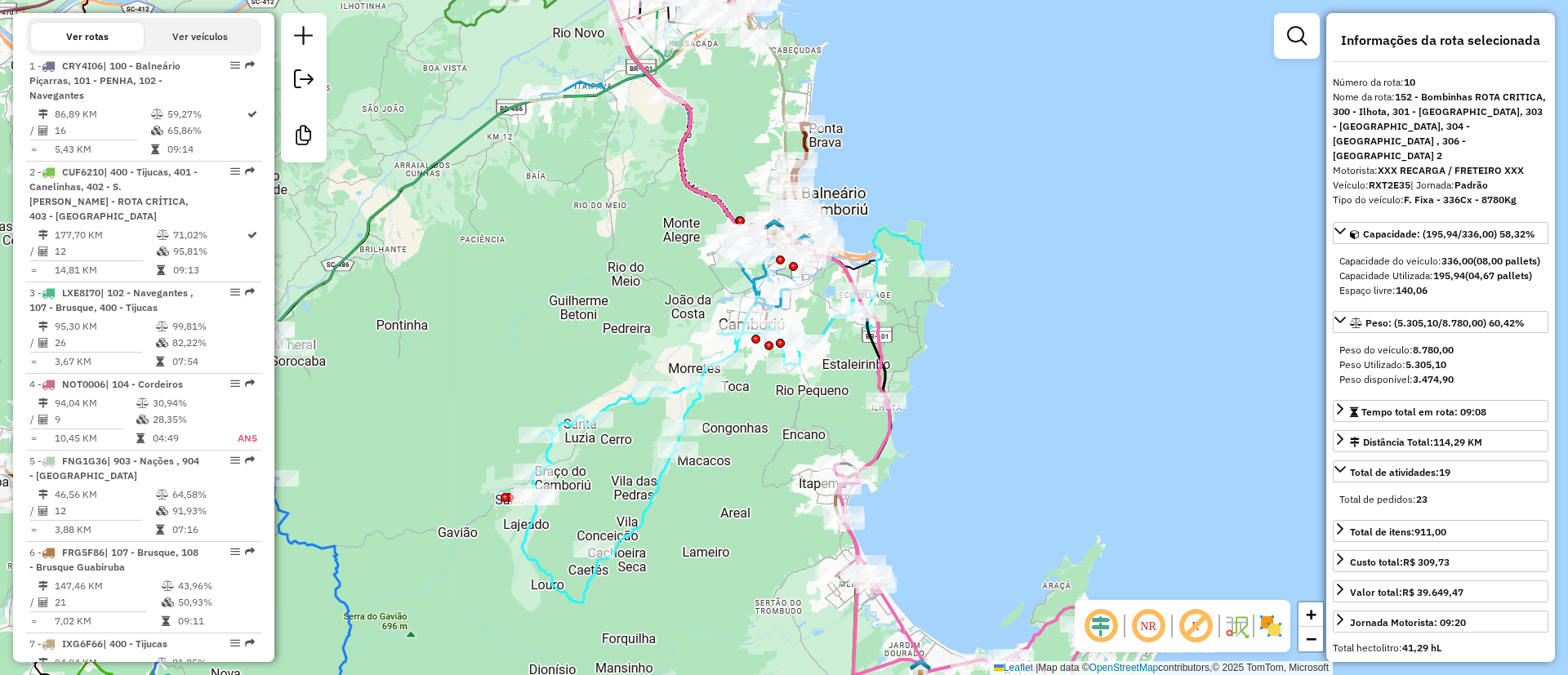
drag, startPoint x: 977, startPoint y: 364, endPoint x: 989, endPoint y: 351, distance: 17.7
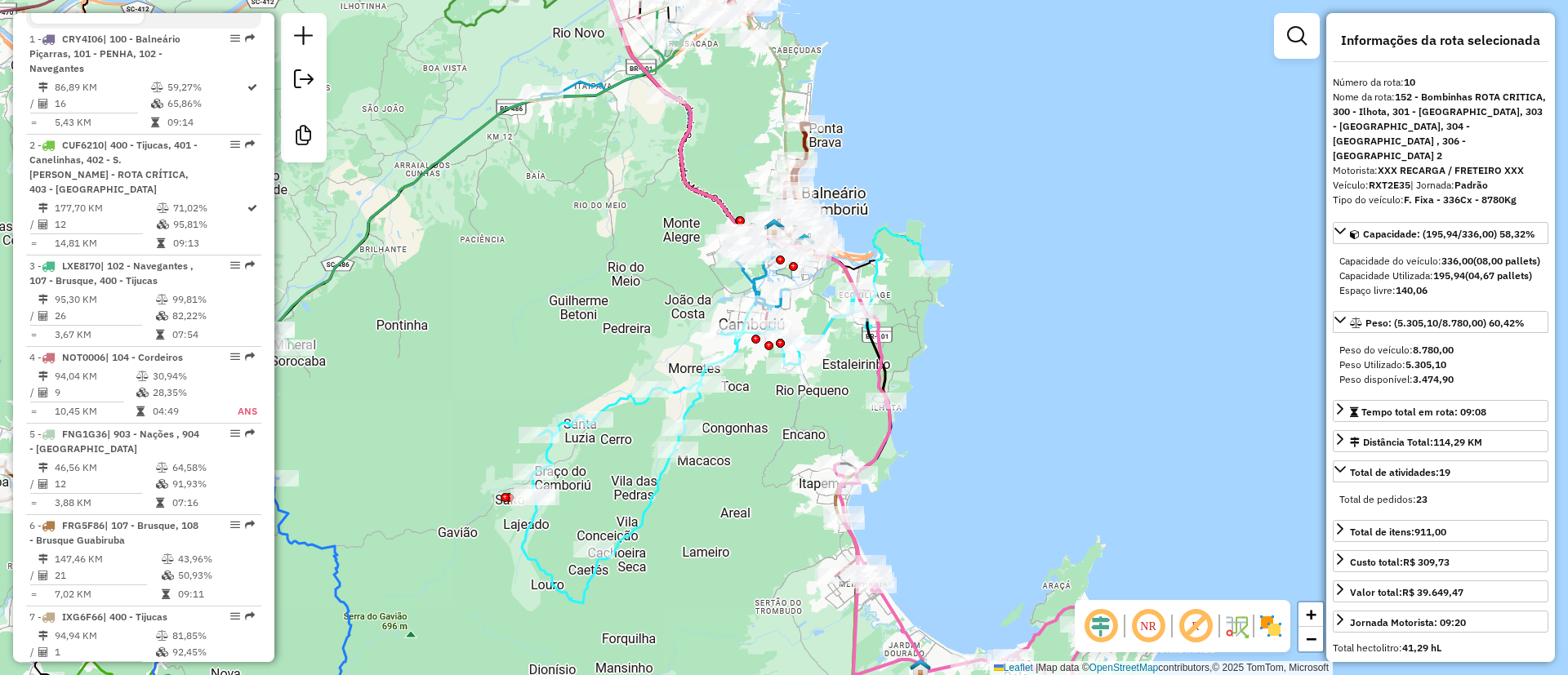
click at [989, 351] on div "Janela de atendimento Grade de atendimento Capacidade Transportadoras Veículos …" at bounding box center [784, 337] width 1568 height 675
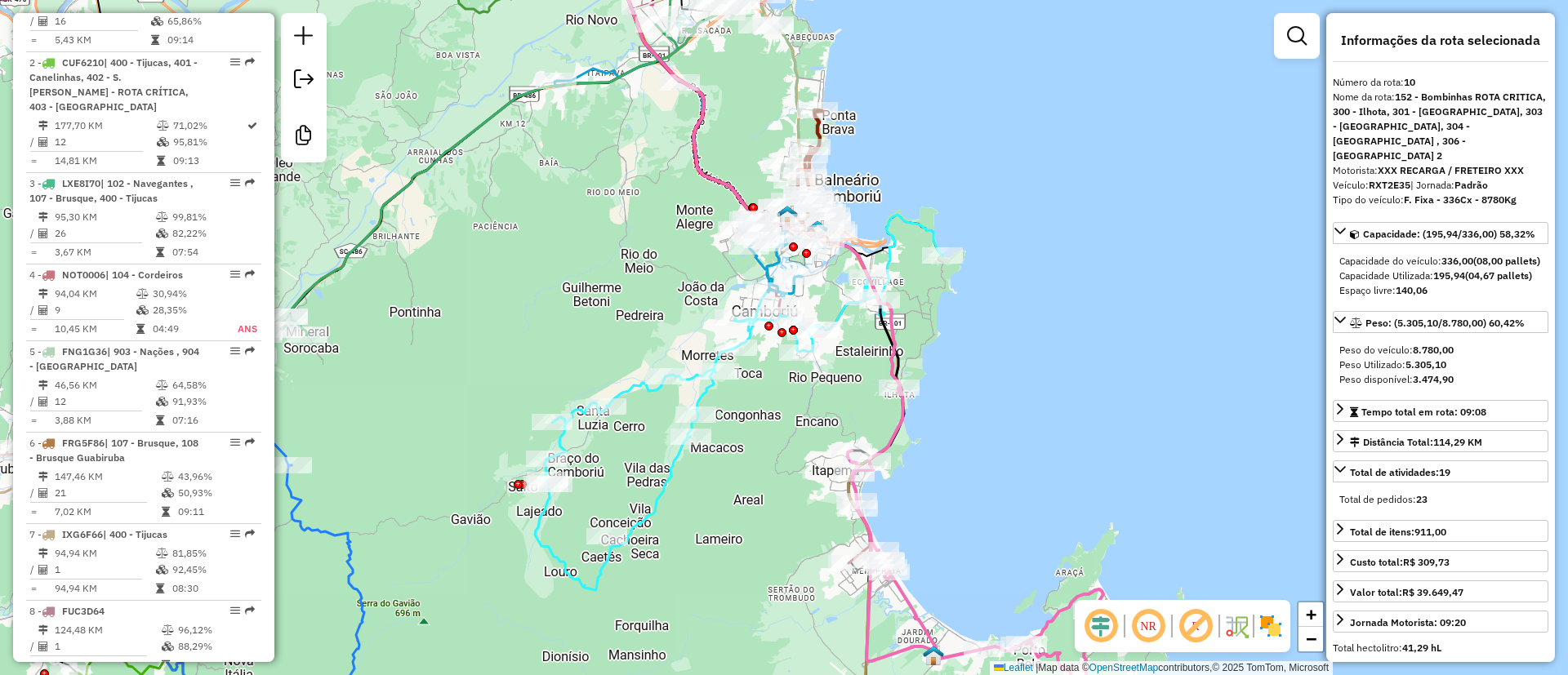
scroll to position [1507, 0]
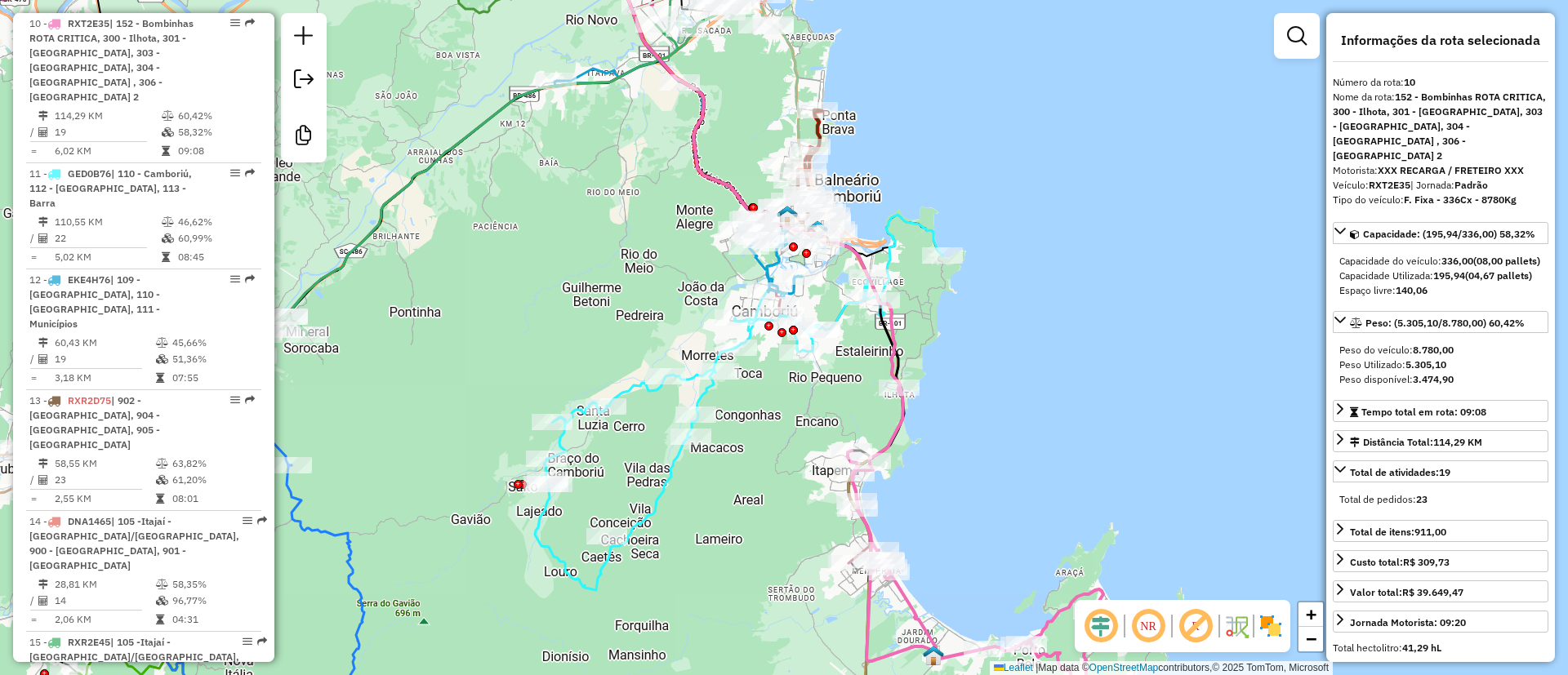
click at [1272, 618] on img at bounding box center [1270, 626] width 27 height 27
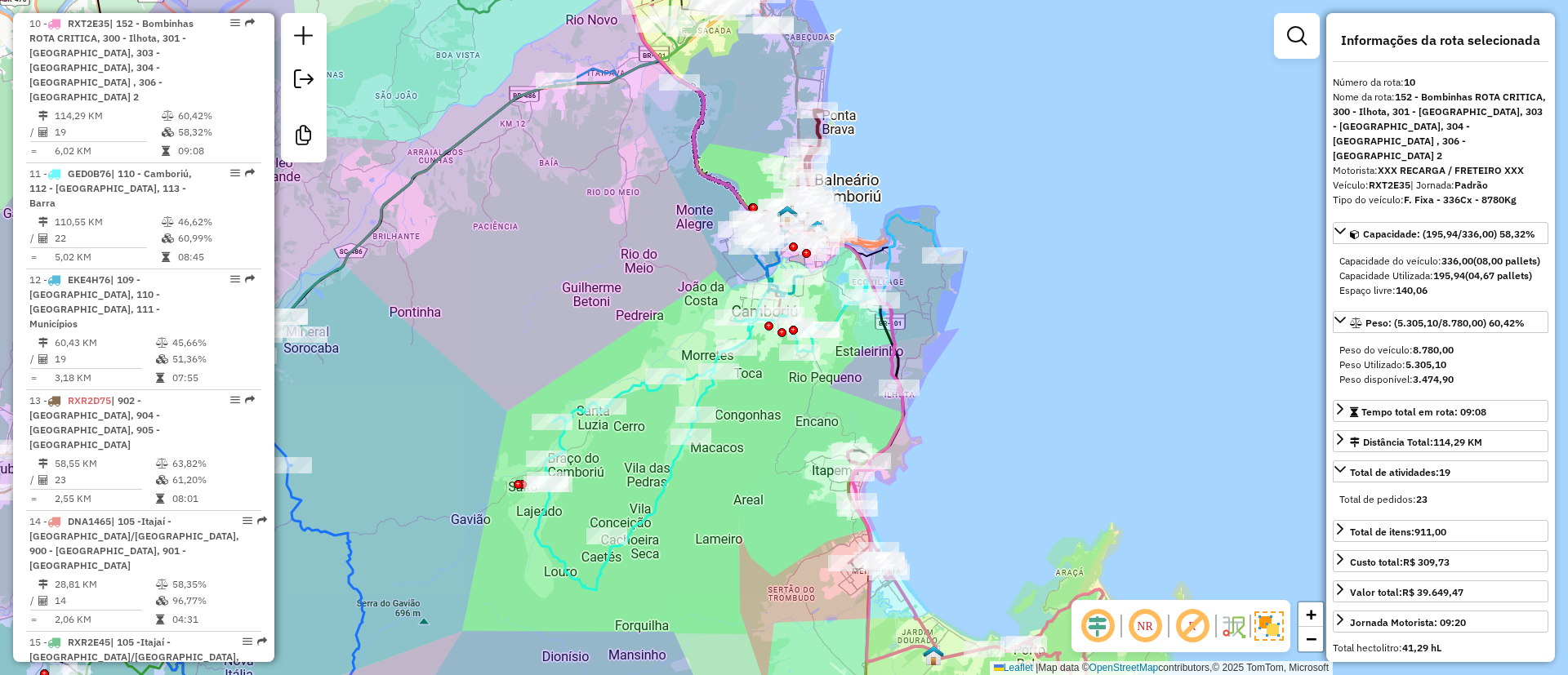
click at [1089, 623] on em at bounding box center [1098, 627] width 39 height 39
click at [1184, 626] on em at bounding box center [1193, 627] width 39 height 39
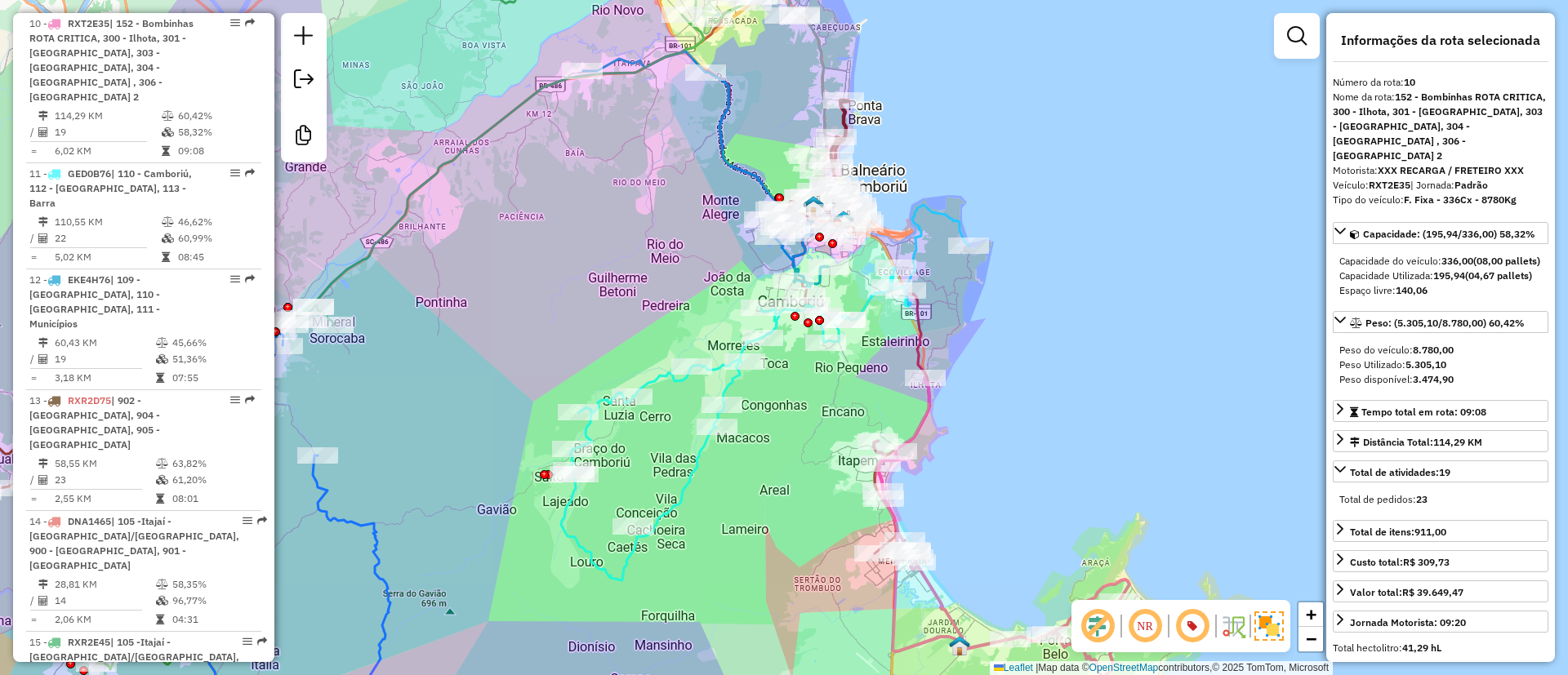
drag, startPoint x: 987, startPoint y: 371, endPoint x: 1016, endPoint y: 363, distance: 30.1
click at [1016, 363] on div "Janela de atendimento Grade de atendimento Capacidade Transportadoras Veículos …" at bounding box center [784, 337] width 1568 height 675
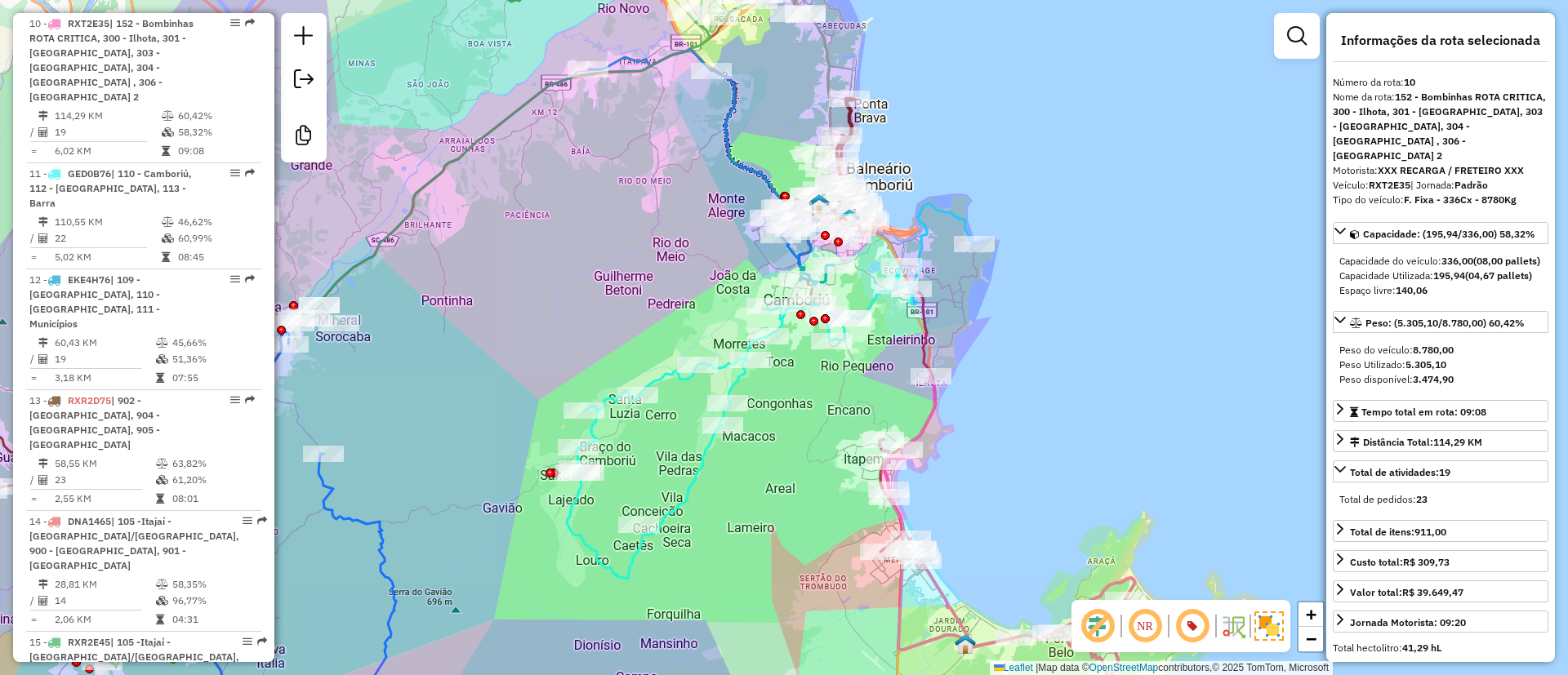
drag, startPoint x: 511, startPoint y: 155, endPoint x: 559, endPoint y: 263, distance: 118.2
click at [559, 263] on div "Janela de atendimento Grade de atendimento Capacidade Transportadoras Veículos …" at bounding box center [784, 337] width 1568 height 675
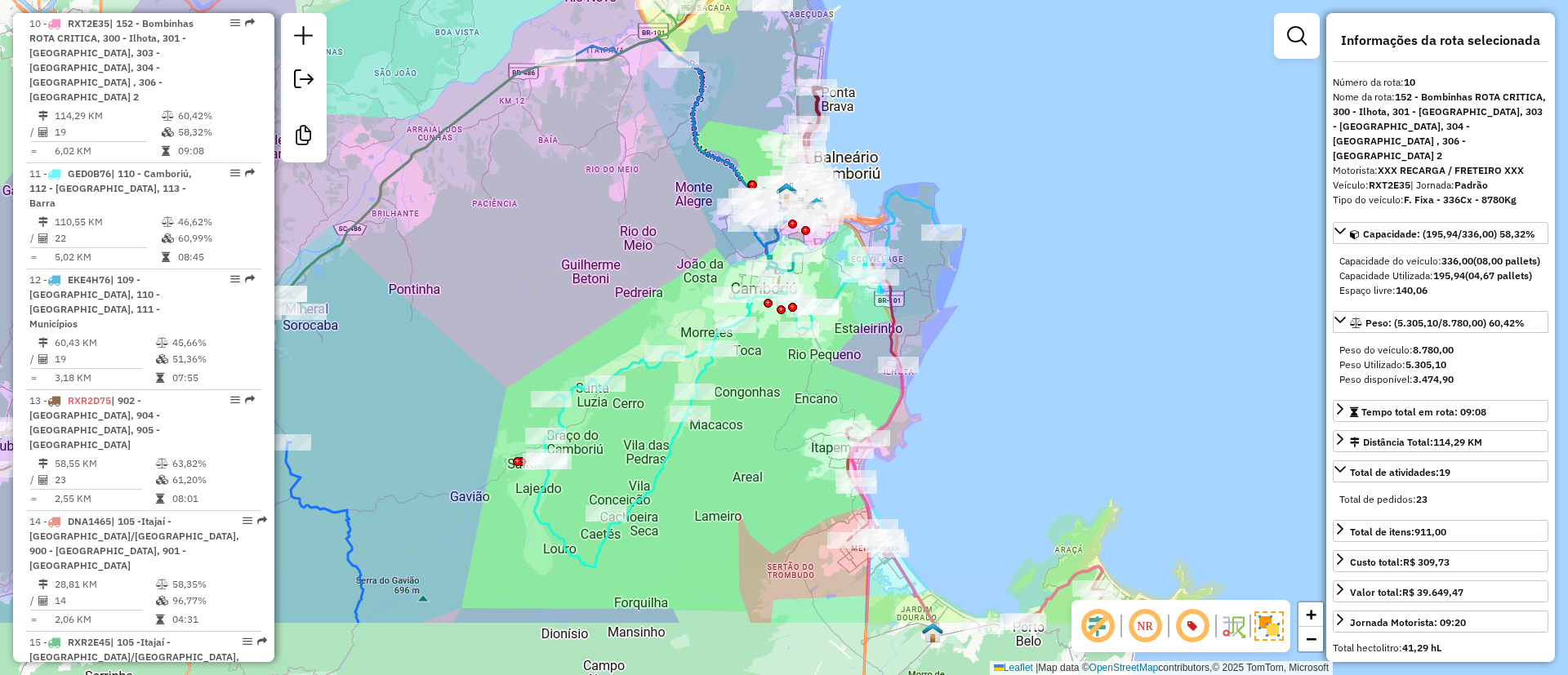
drag, startPoint x: 488, startPoint y: 274, endPoint x: 392, endPoint y: 133, distance: 170.6
click at [392, 133] on icon at bounding box center [503, 134] width 482 height 356
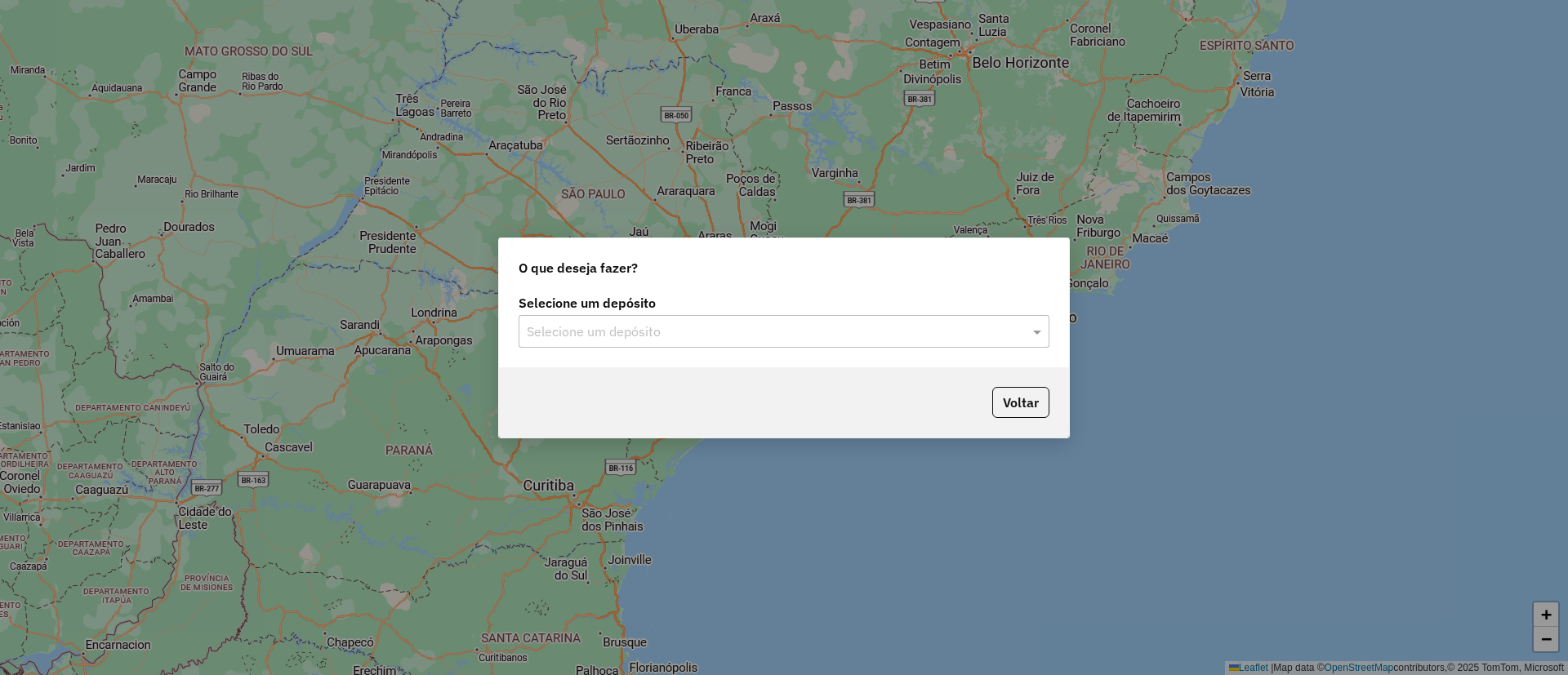
click at [694, 332] on input "text" at bounding box center [767, 332] width 482 height 20
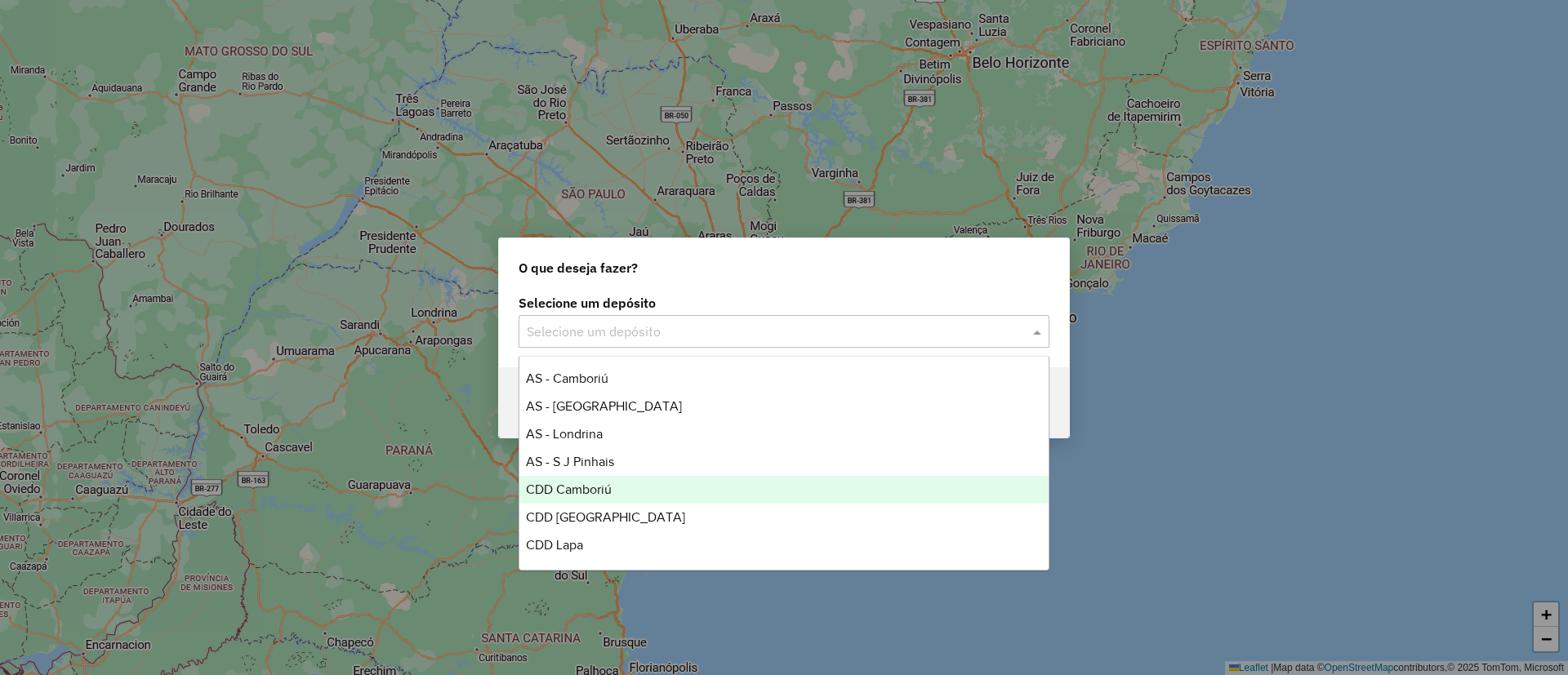
click at [595, 486] on span "CDD Camboriú" at bounding box center [569, 490] width 86 height 14
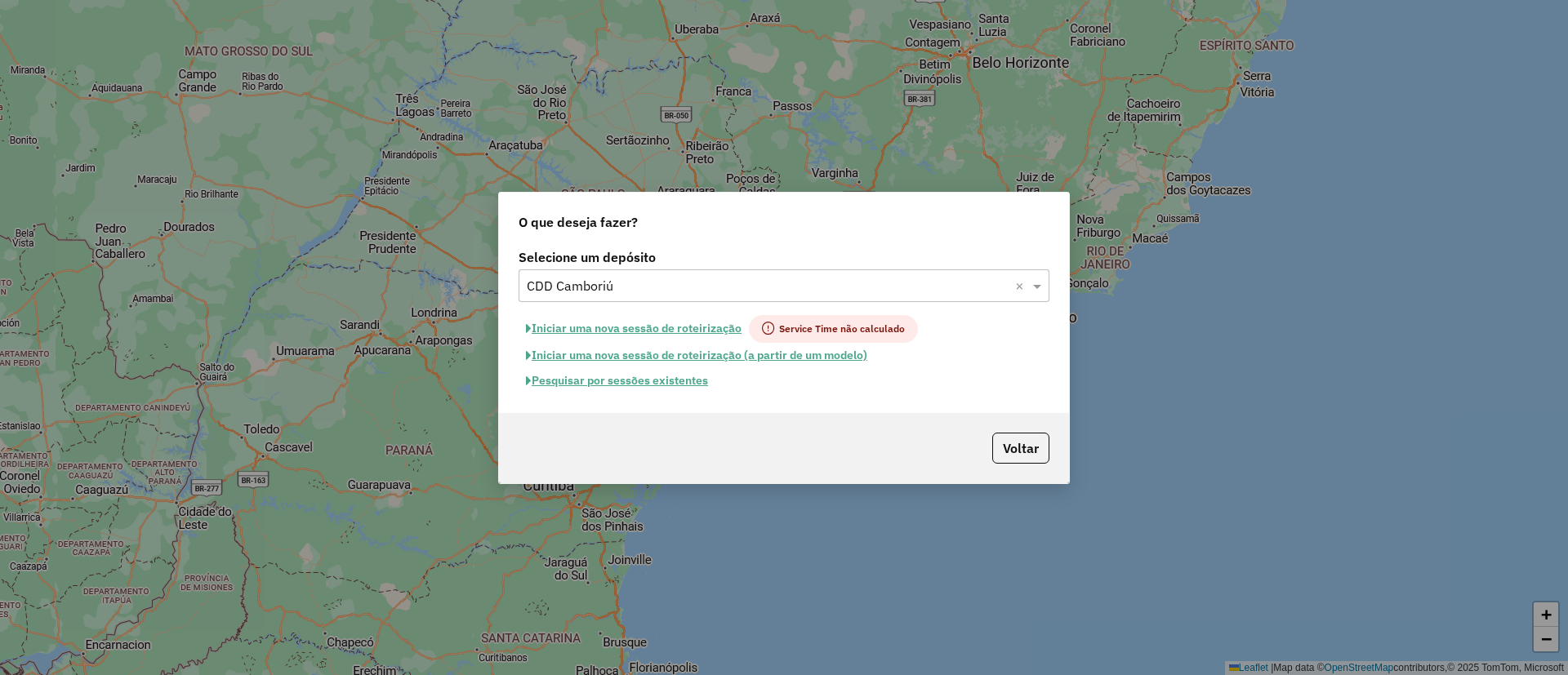
click at [657, 378] on button "Pesquisar por sessões existentes" at bounding box center [617, 381] width 197 height 26
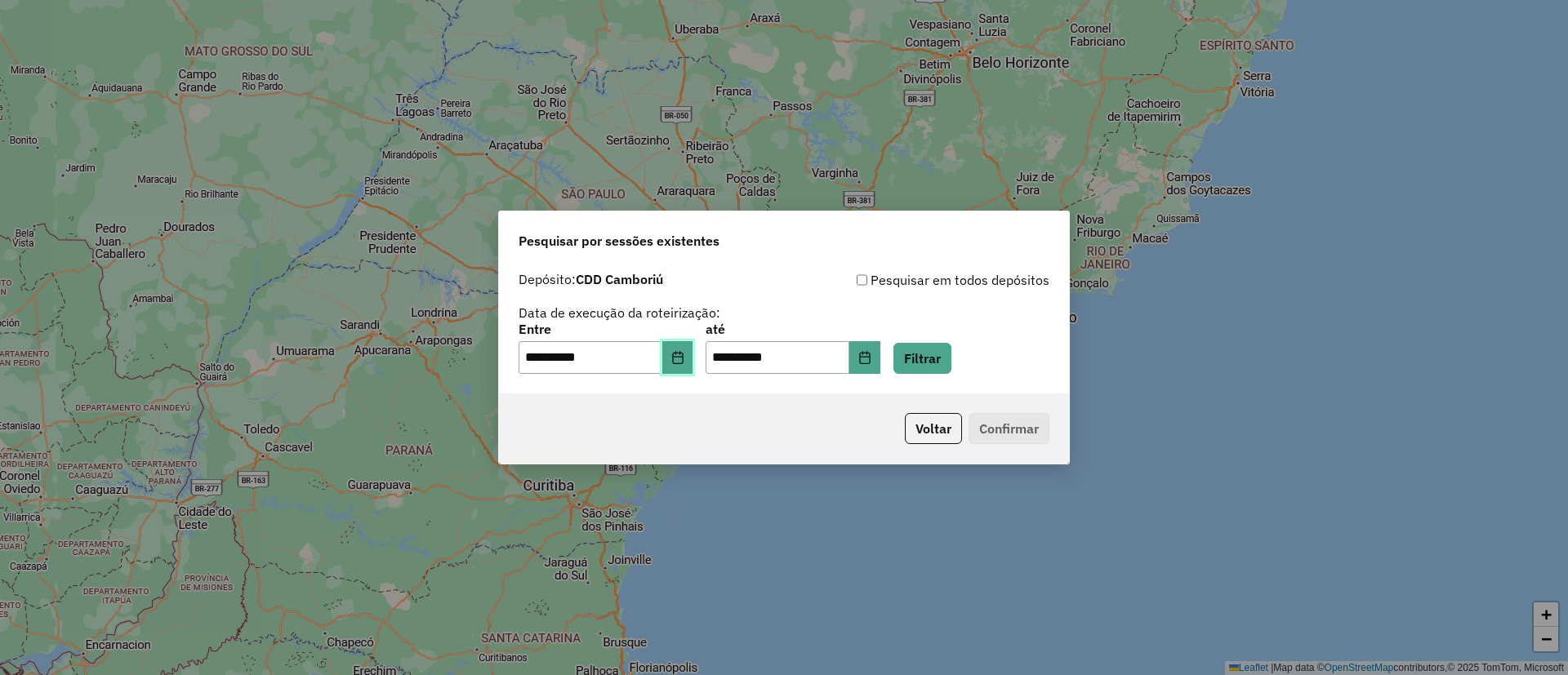
click at [682, 362] on icon "Choose Date" at bounding box center [677, 357] width 13 height 13
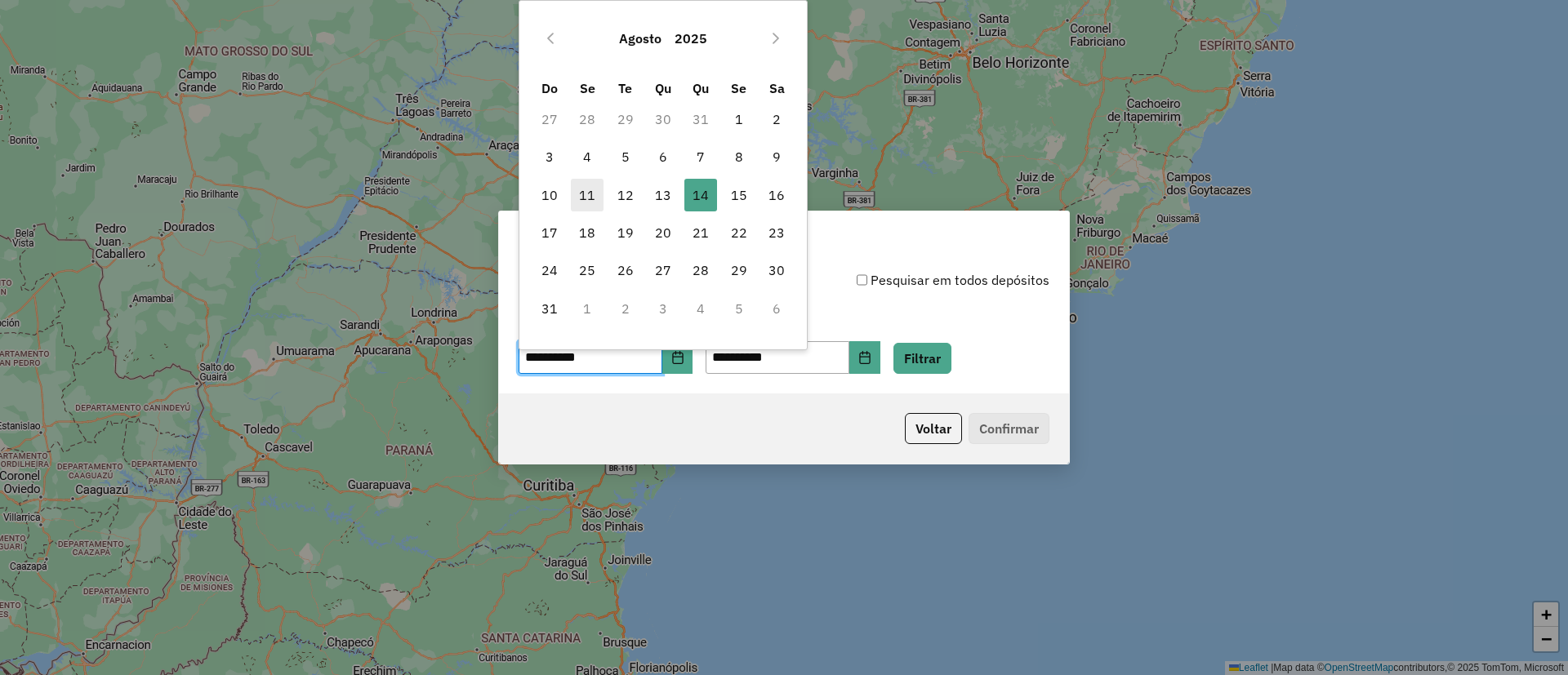
click at [588, 193] on span "11" at bounding box center [586, 194] width 33 height 33
type input "**********"
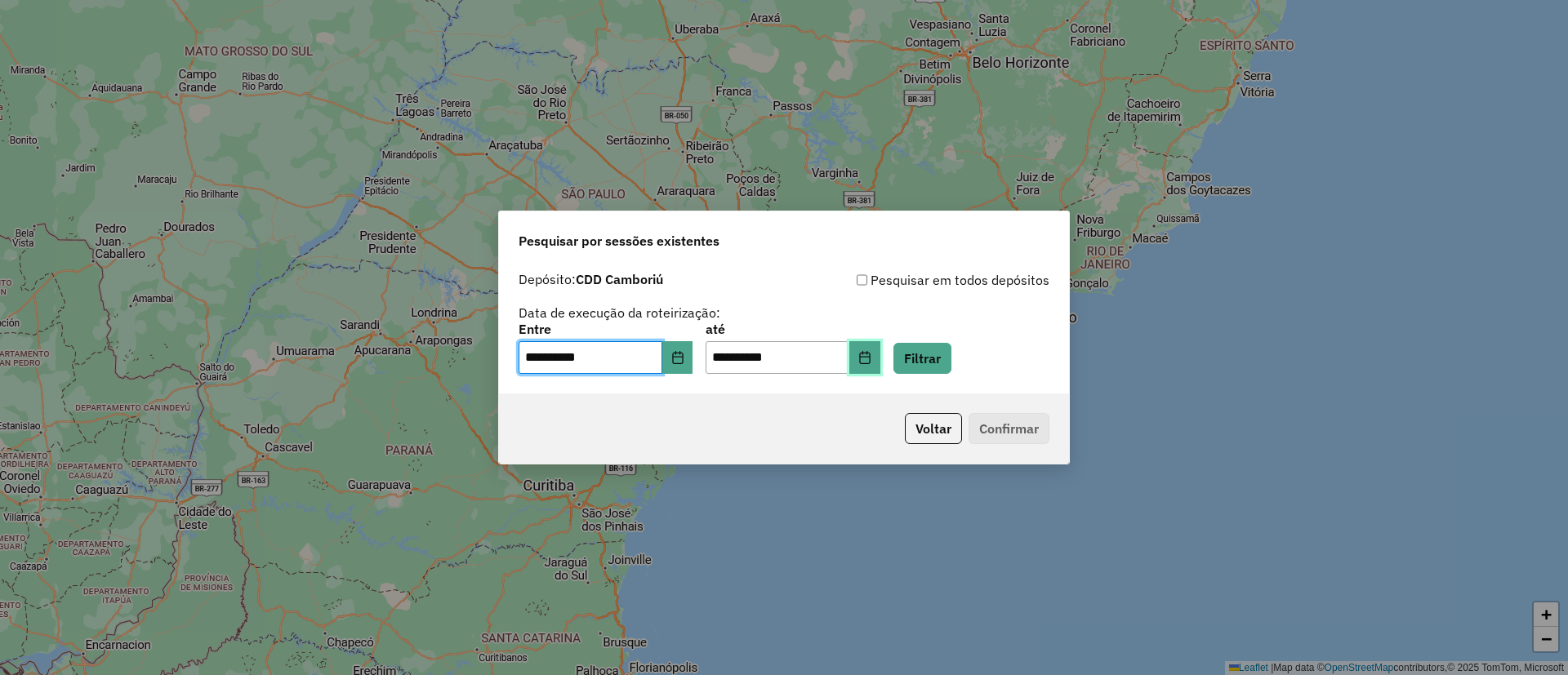
click at [871, 359] on icon "Choose Date" at bounding box center [864, 357] width 13 height 13
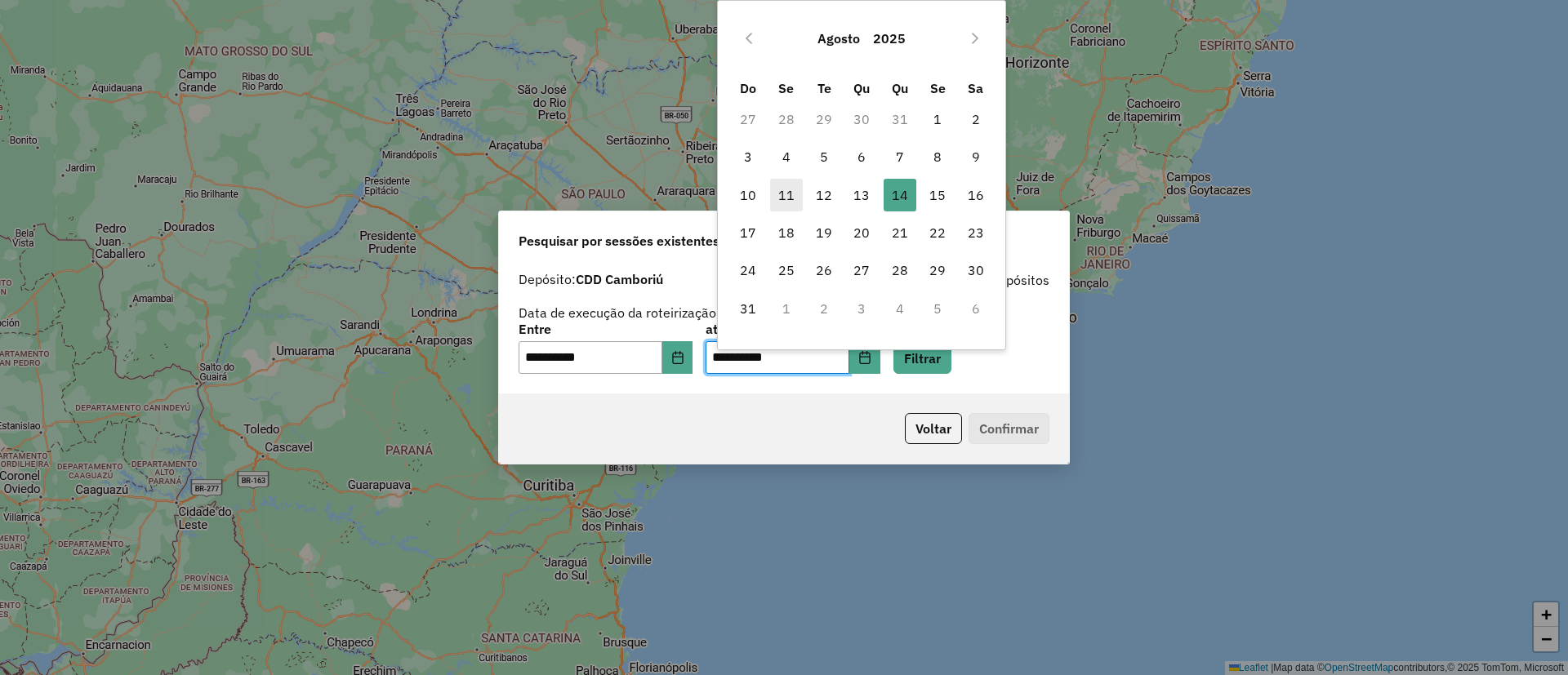
click at [787, 193] on span "11" at bounding box center [785, 194] width 33 height 33
type input "**********"
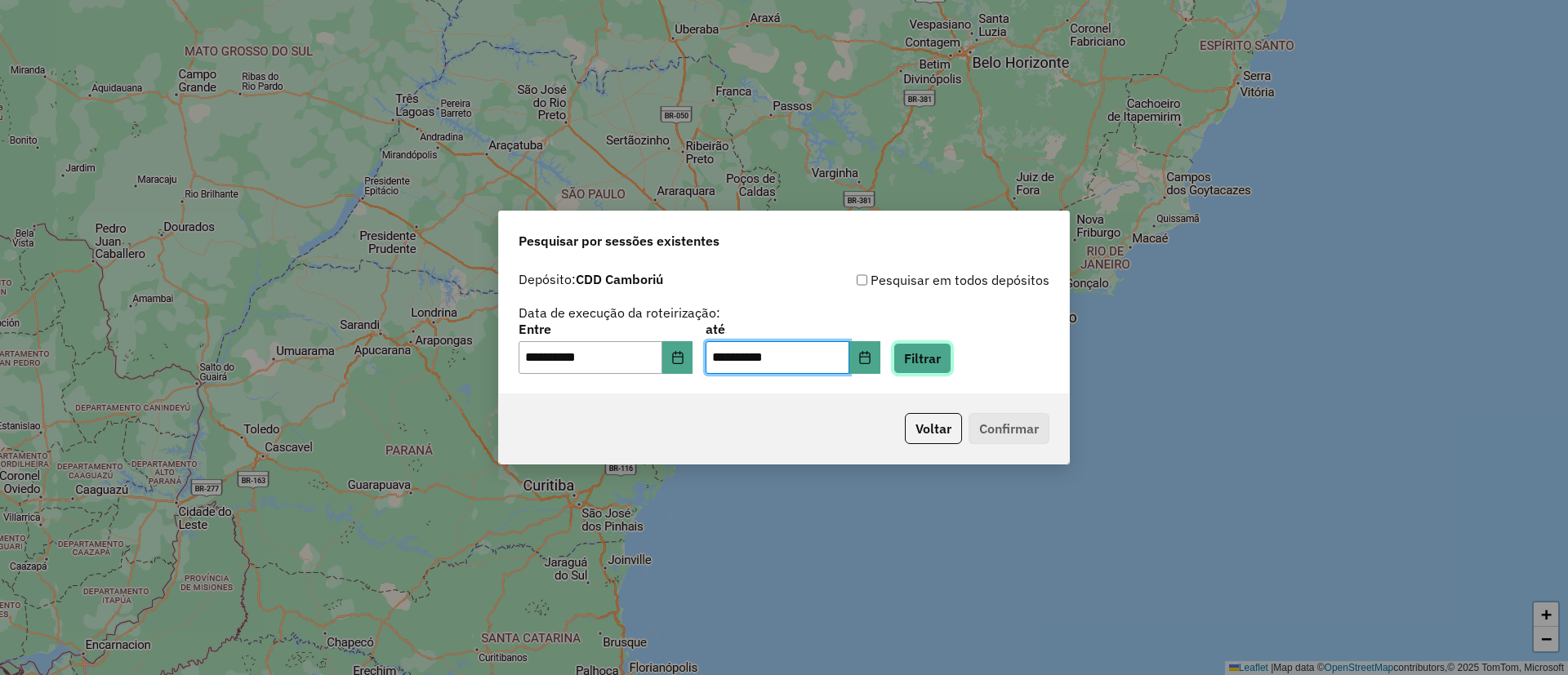
click at [945, 371] on button "Filtrar" at bounding box center [921, 358] width 58 height 31
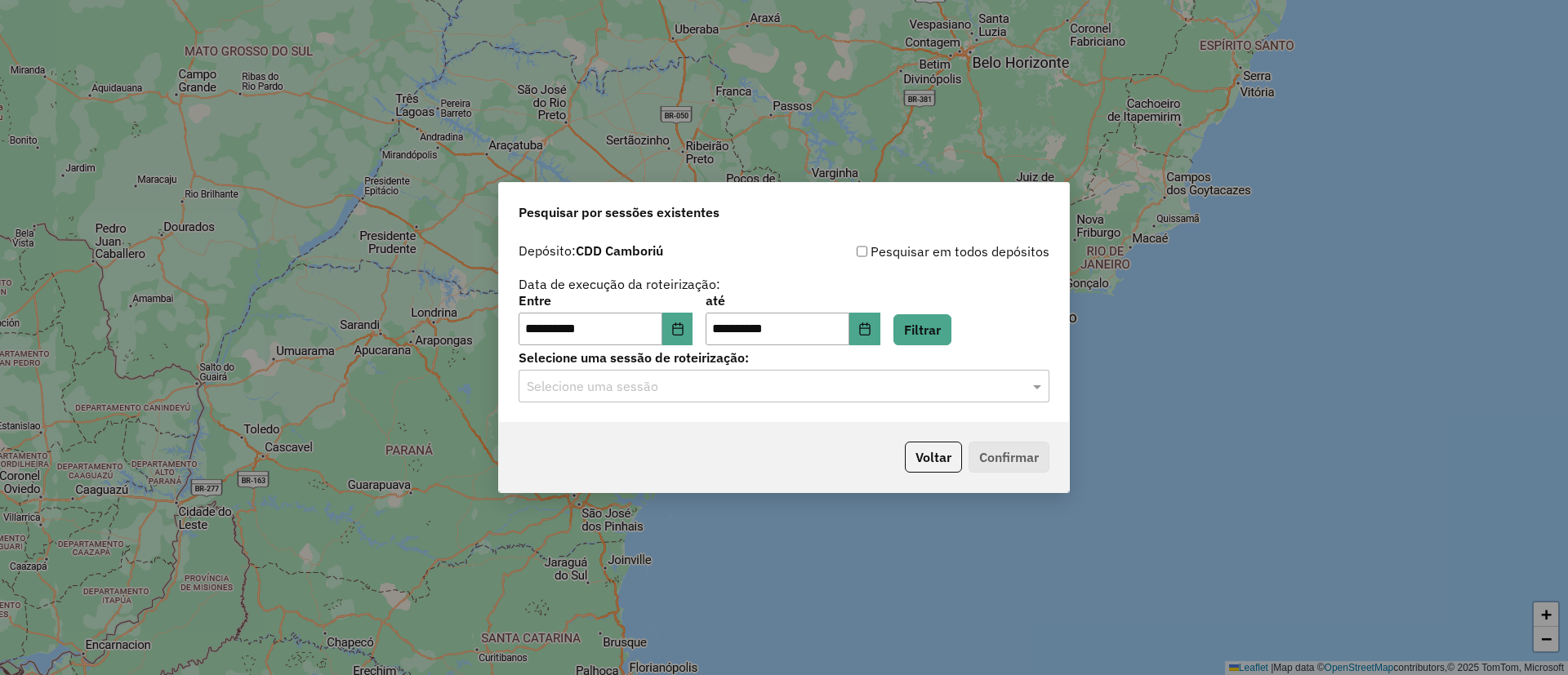
click at [735, 390] on input "text" at bounding box center [767, 387] width 482 height 20
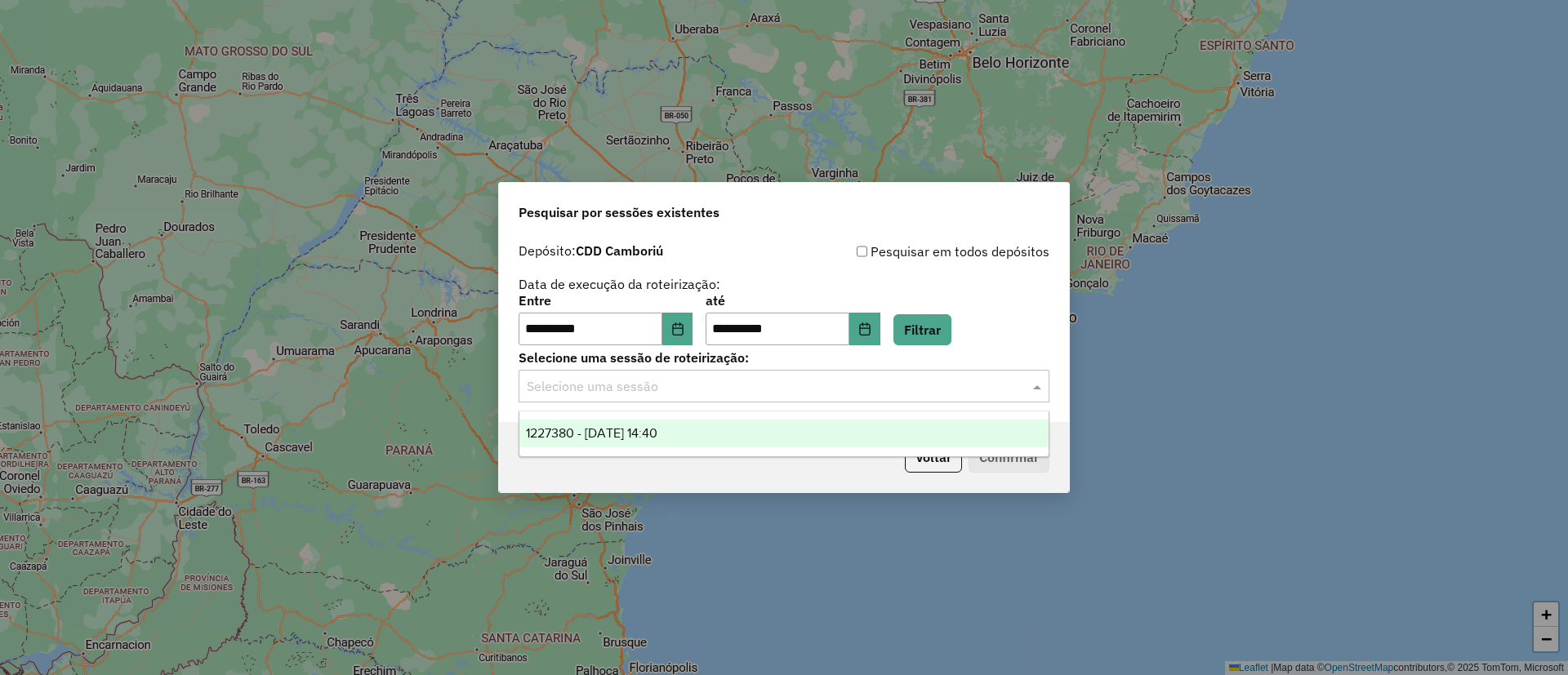
click at [716, 430] on div "1227380 - [DATE] 14:40" at bounding box center [784, 434] width 529 height 28
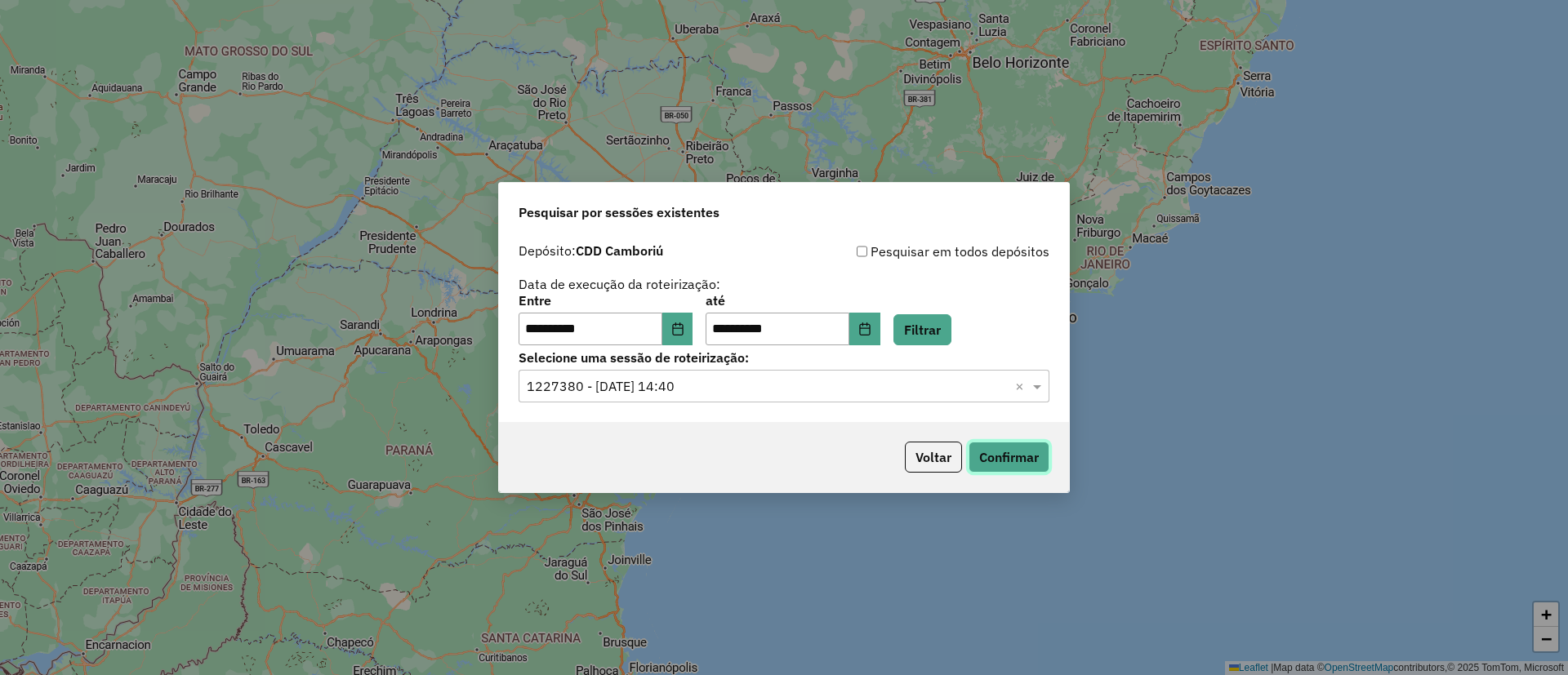
click at [990, 456] on button "Confirmar" at bounding box center [1009, 456] width 81 height 31
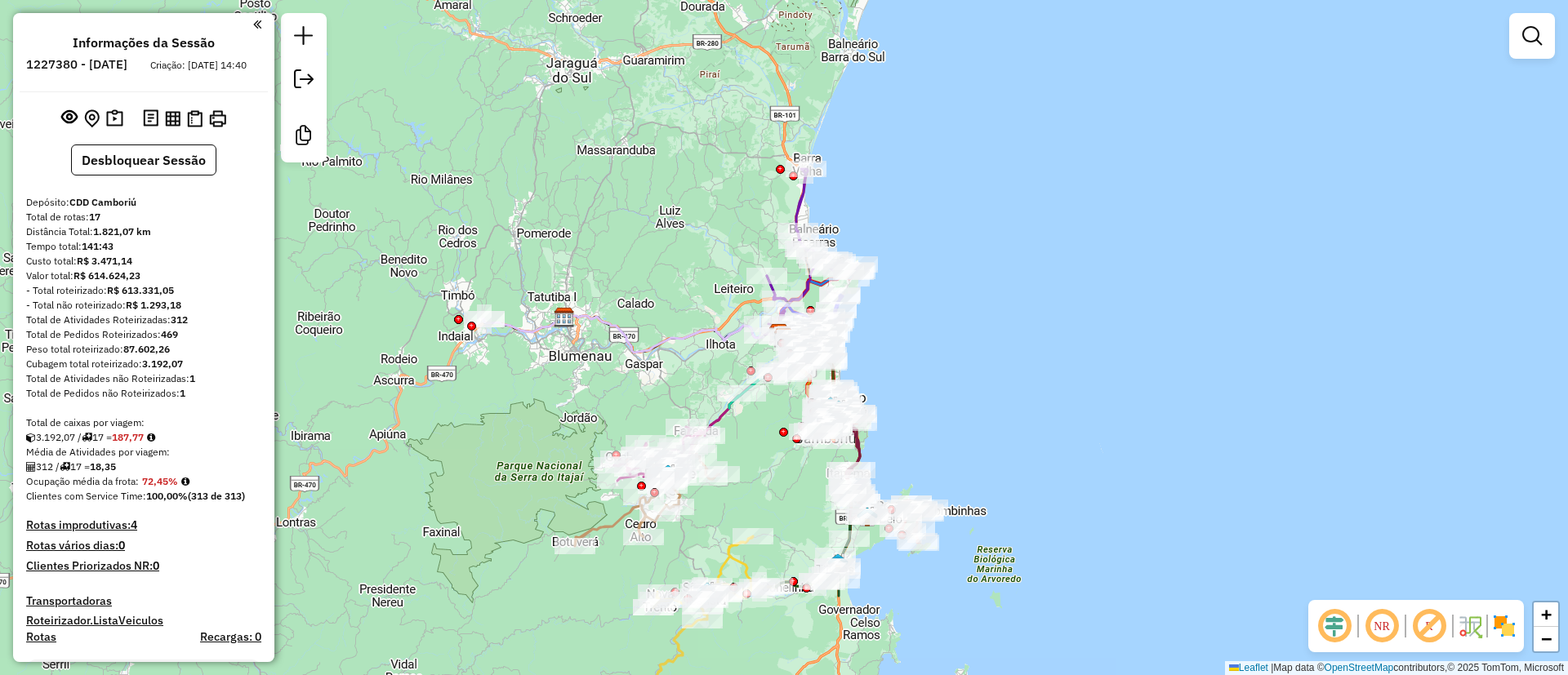
click at [1505, 627] on img at bounding box center [1504, 626] width 27 height 27
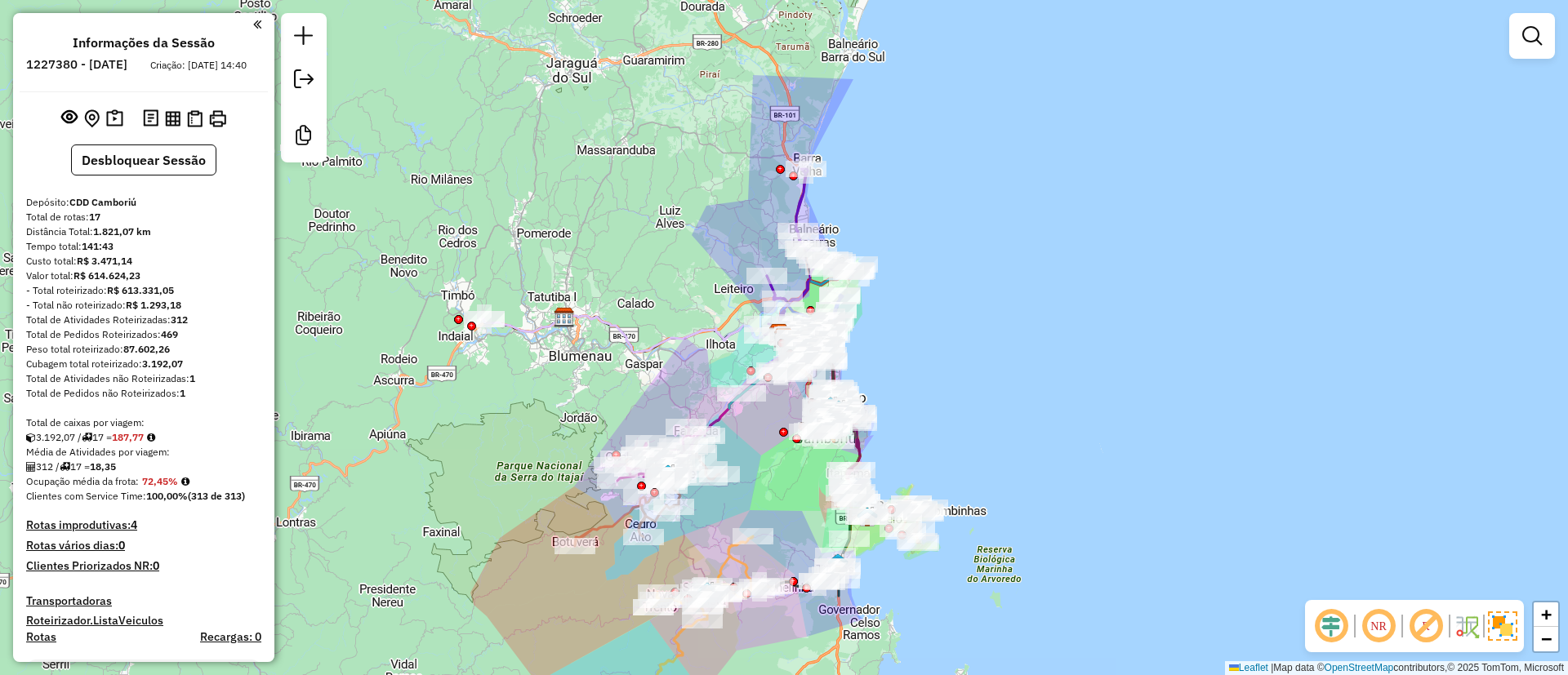
click at [1333, 623] on em at bounding box center [1331, 627] width 39 height 39
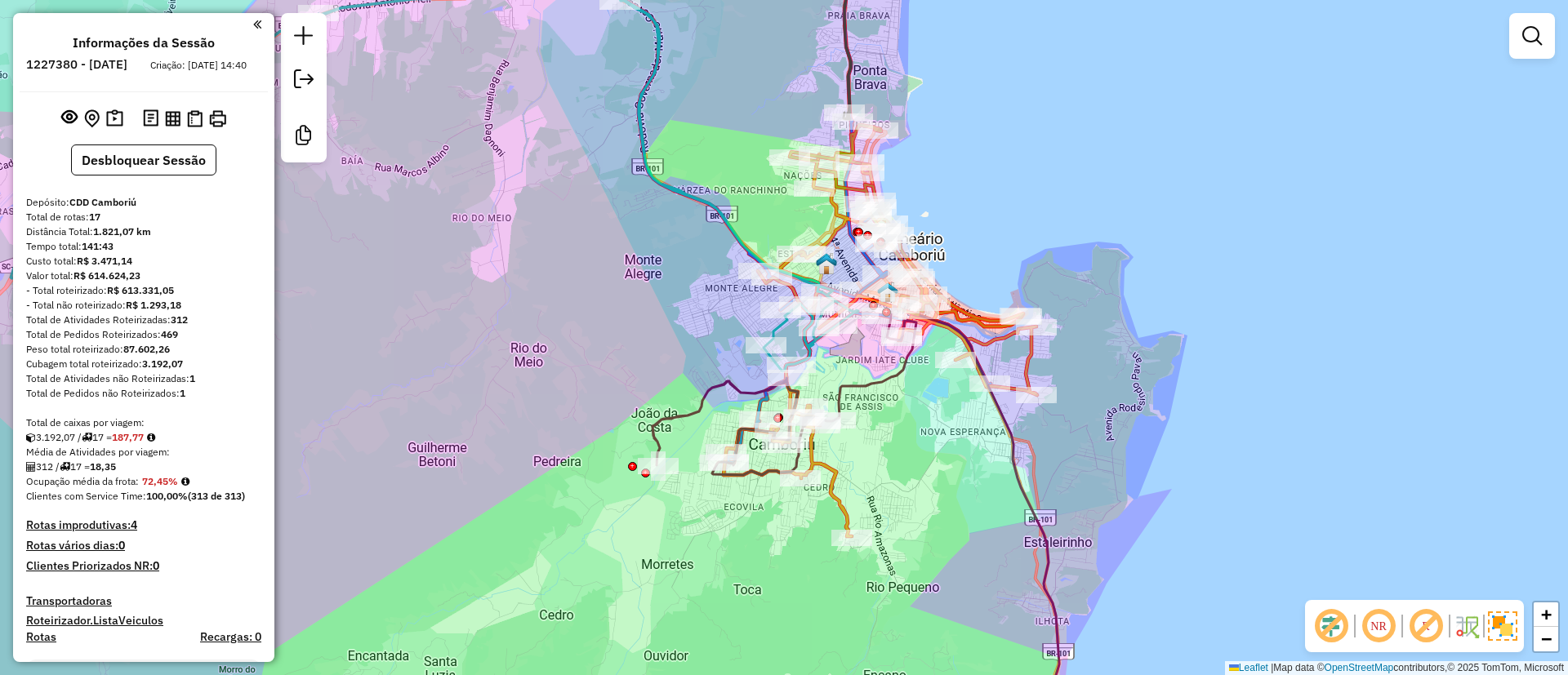
click at [878, 388] on icon at bounding box center [855, 525] width 407 height 436
select select "**********"
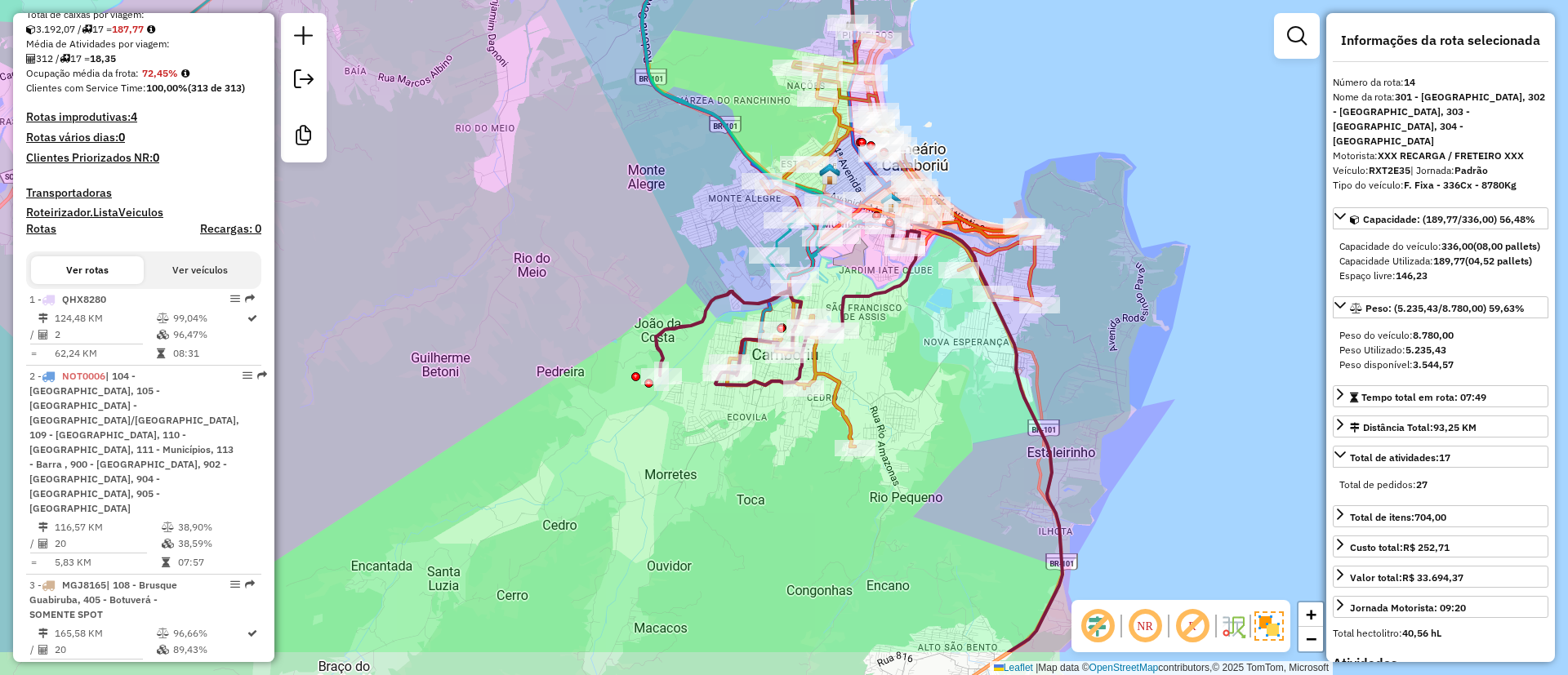
drag, startPoint x: 921, startPoint y: 521, endPoint x: 921, endPoint y: 402, distance: 119.0
click at [921, 402] on div "Janela de atendimento Grade de atendimento Capacidade Transportadoras Veículos …" at bounding box center [784, 337] width 1568 height 675
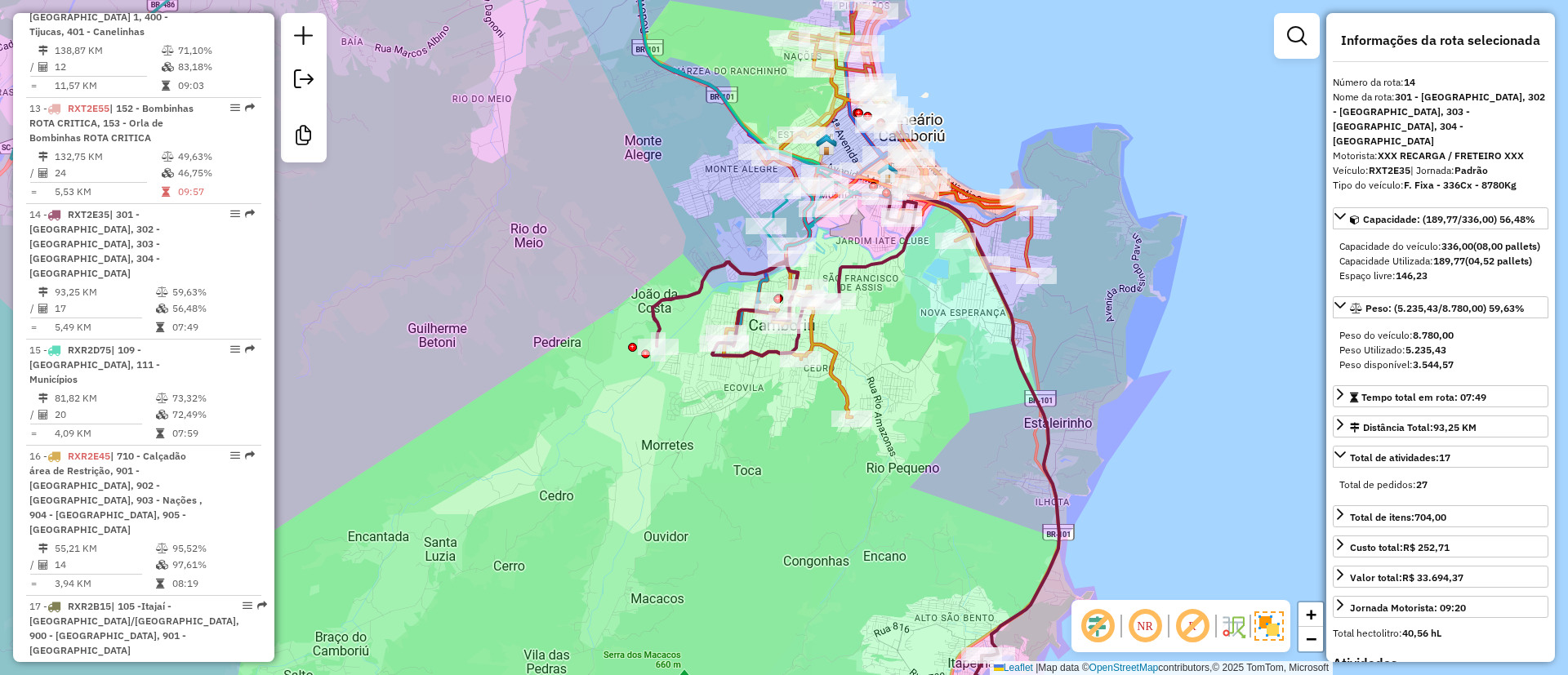
scroll to position [2049, 0]
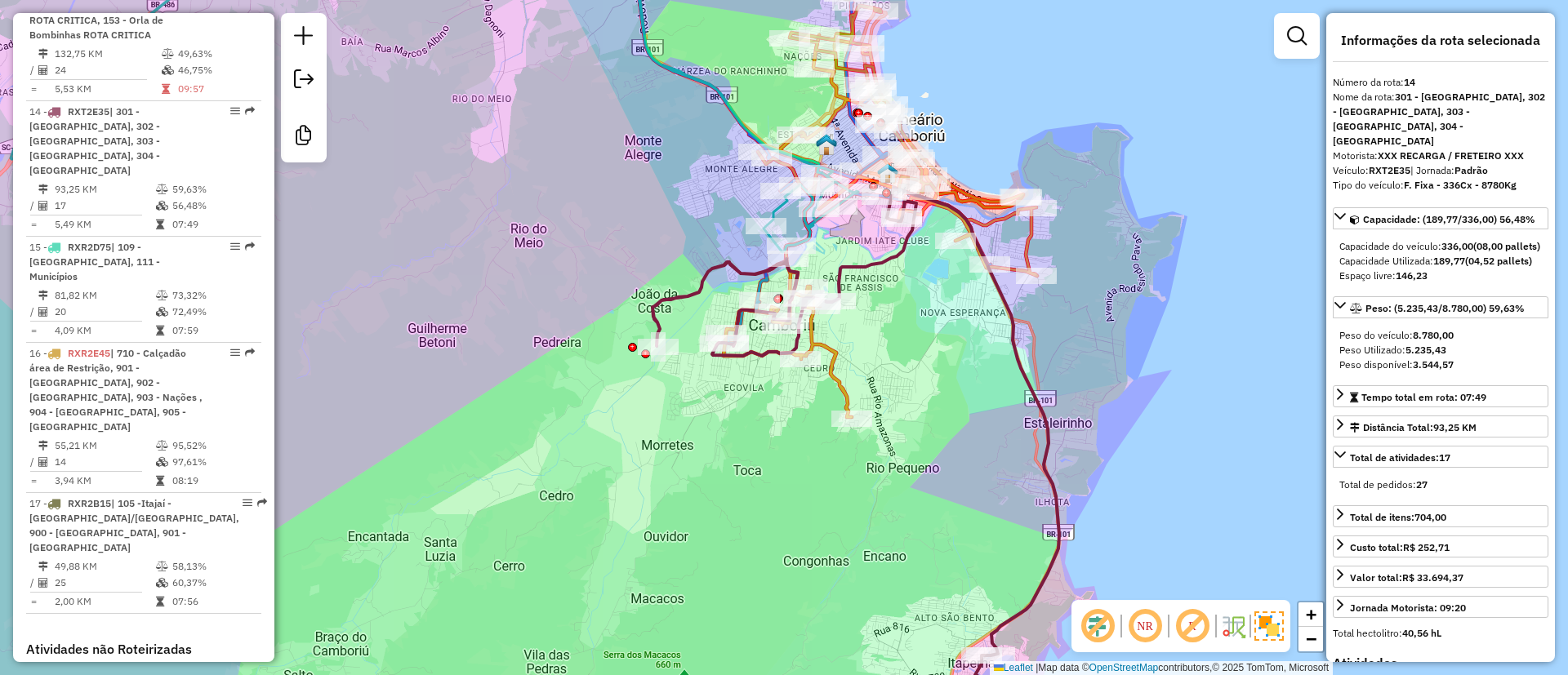
click at [1018, 360] on icon at bounding box center [855, 465] width 407 height 555
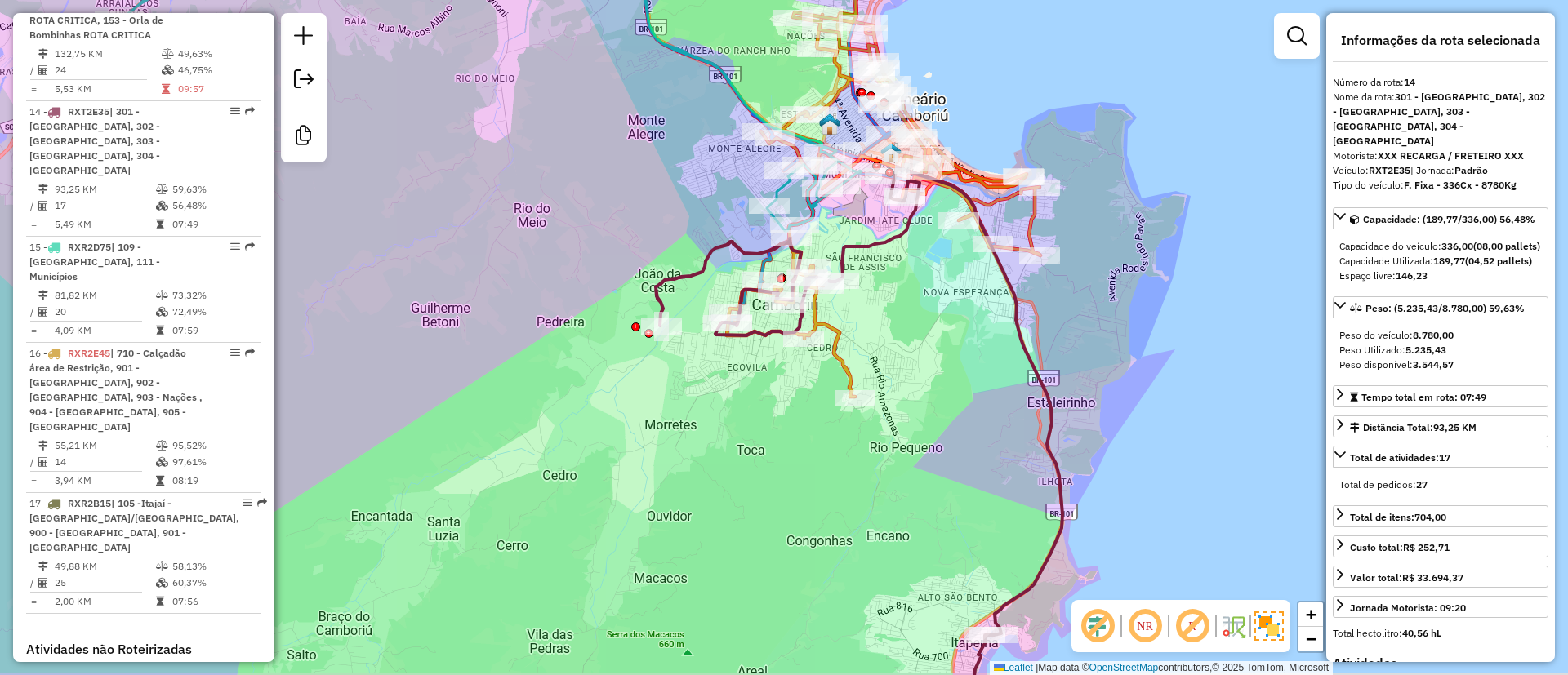
drag, startPoint x: 1125, startPoint y: 449, endPoint x: 1125, endPoint y: 438, distance: 11.0
click at [1125, 438] on div "Janela de atendimento Grade de atendimento Capacidade Transportadoras Veículos …" at bounding box center [784, 337] width 1568 height 675
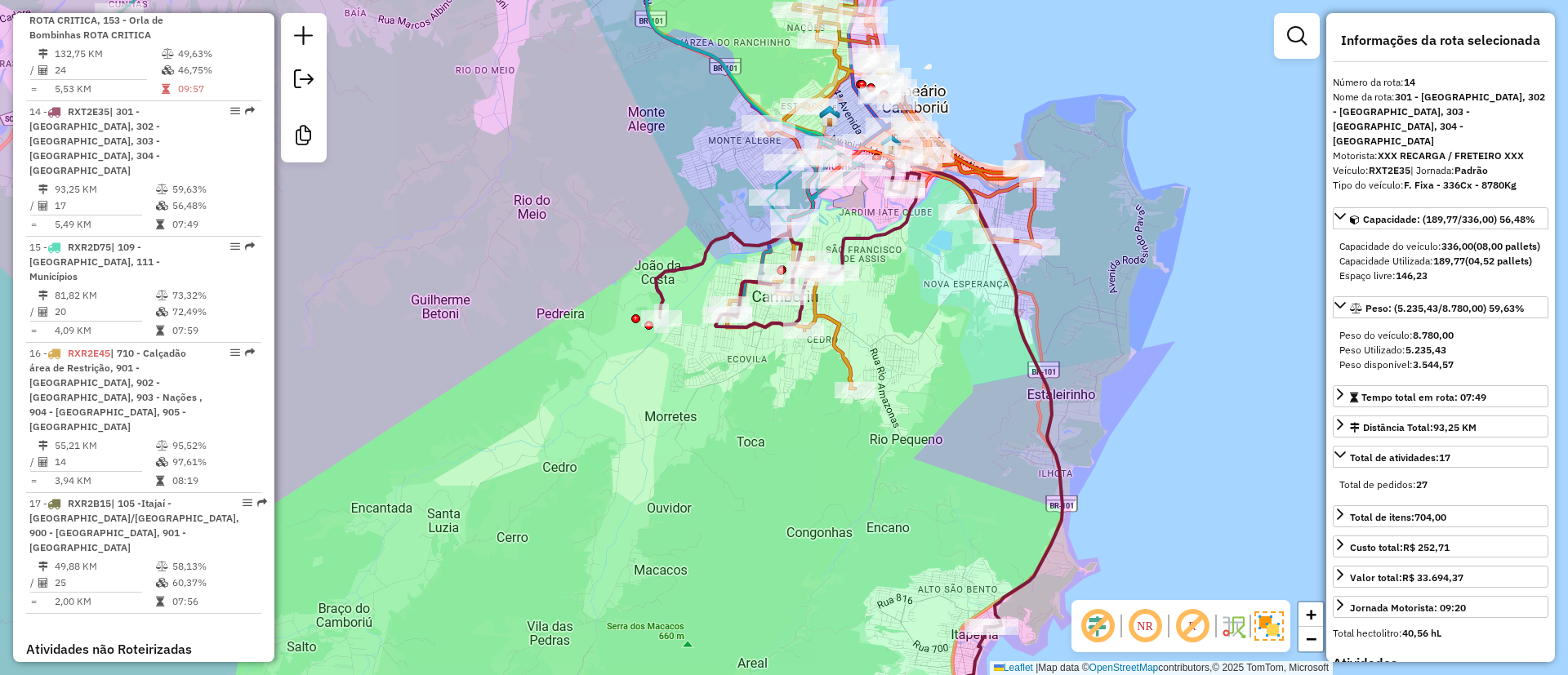
click at [1196, 622] on em at bounding box center [1193, 627] width 39 height 39
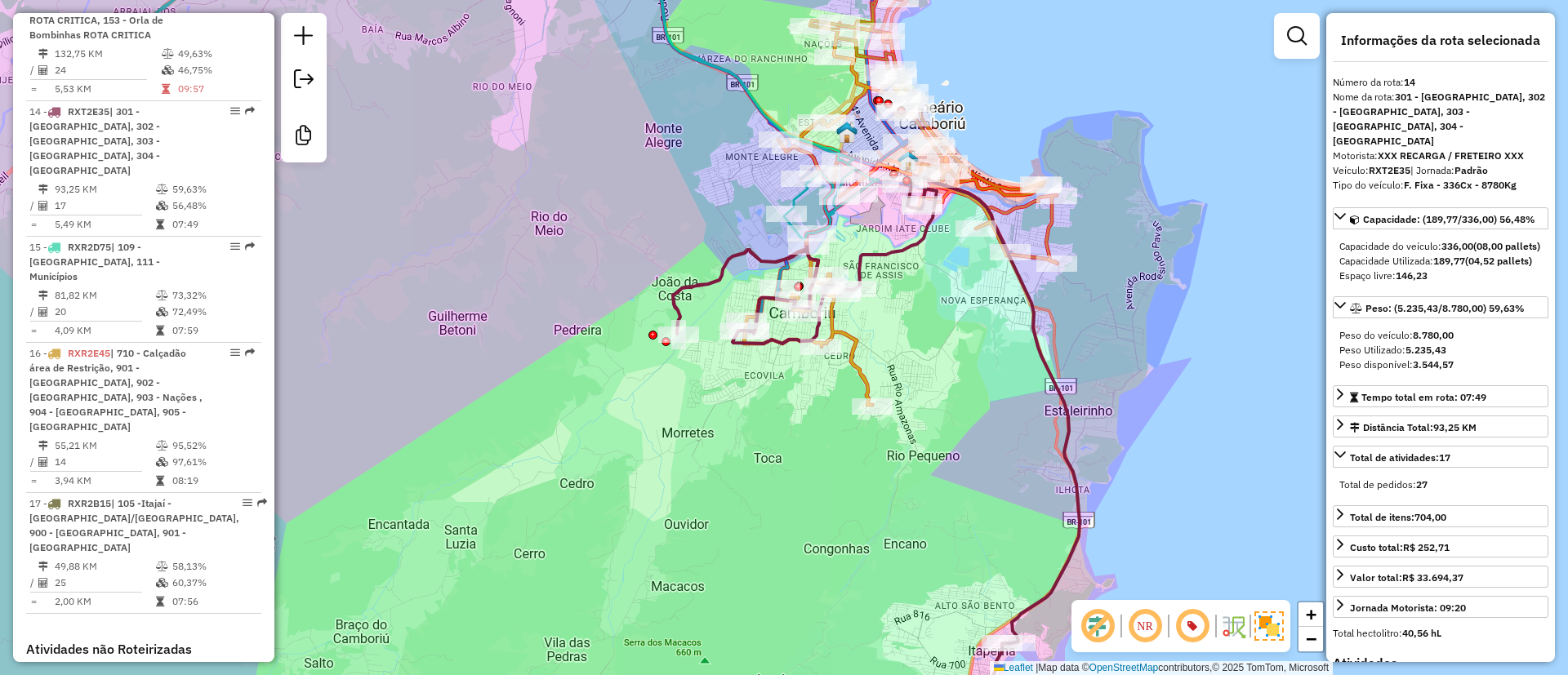
drag, startPoint x: 945, startPoint y: 428, endPoint x: 969, endPoint y: 454, distance: 35.4
click at [969, 454] on div "Janela de atendimento Grade de atendimento Capacidade Transportadoras Veículos …" at bounding box center [784, 337] width 1568 height 675
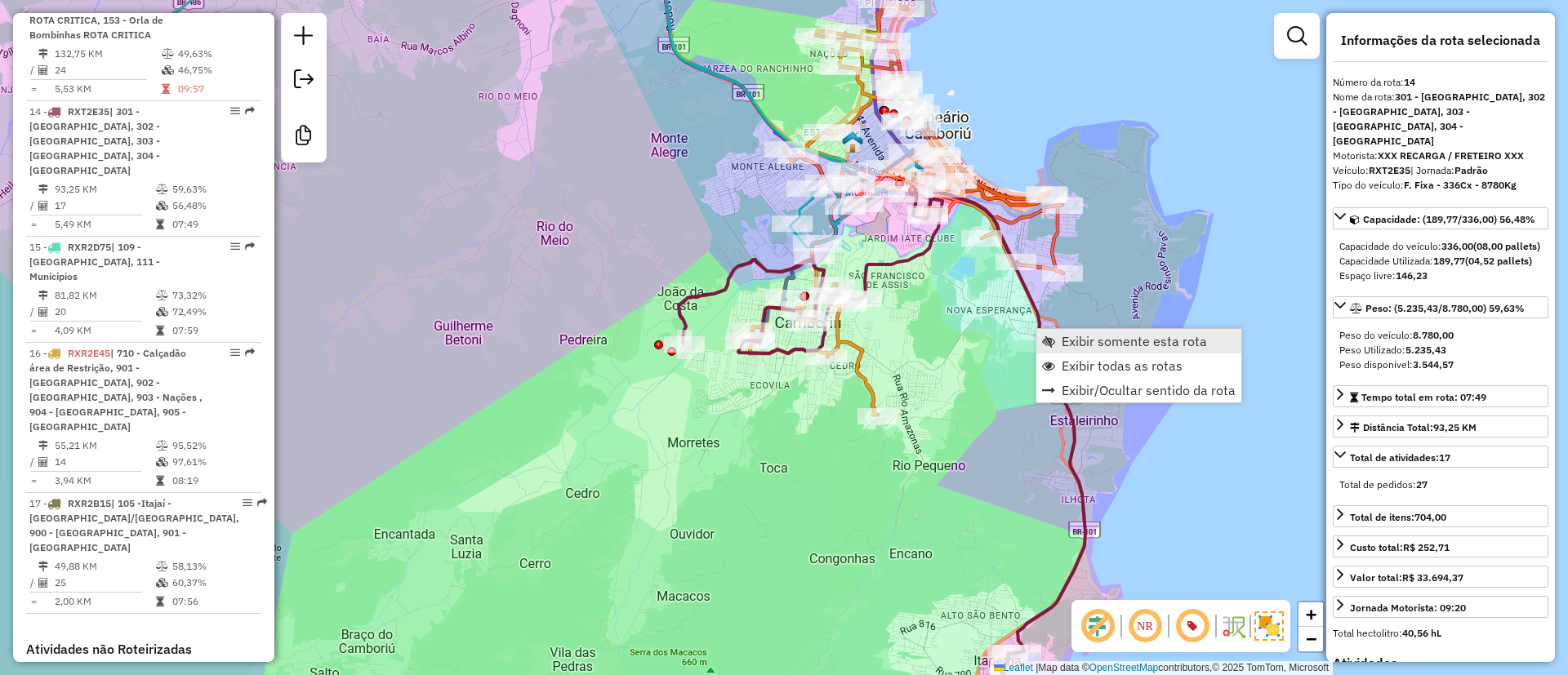
click at [1087, 338] on span "Exibir somente esta rota" at bounding box center [1133, 341] width 145 height 13
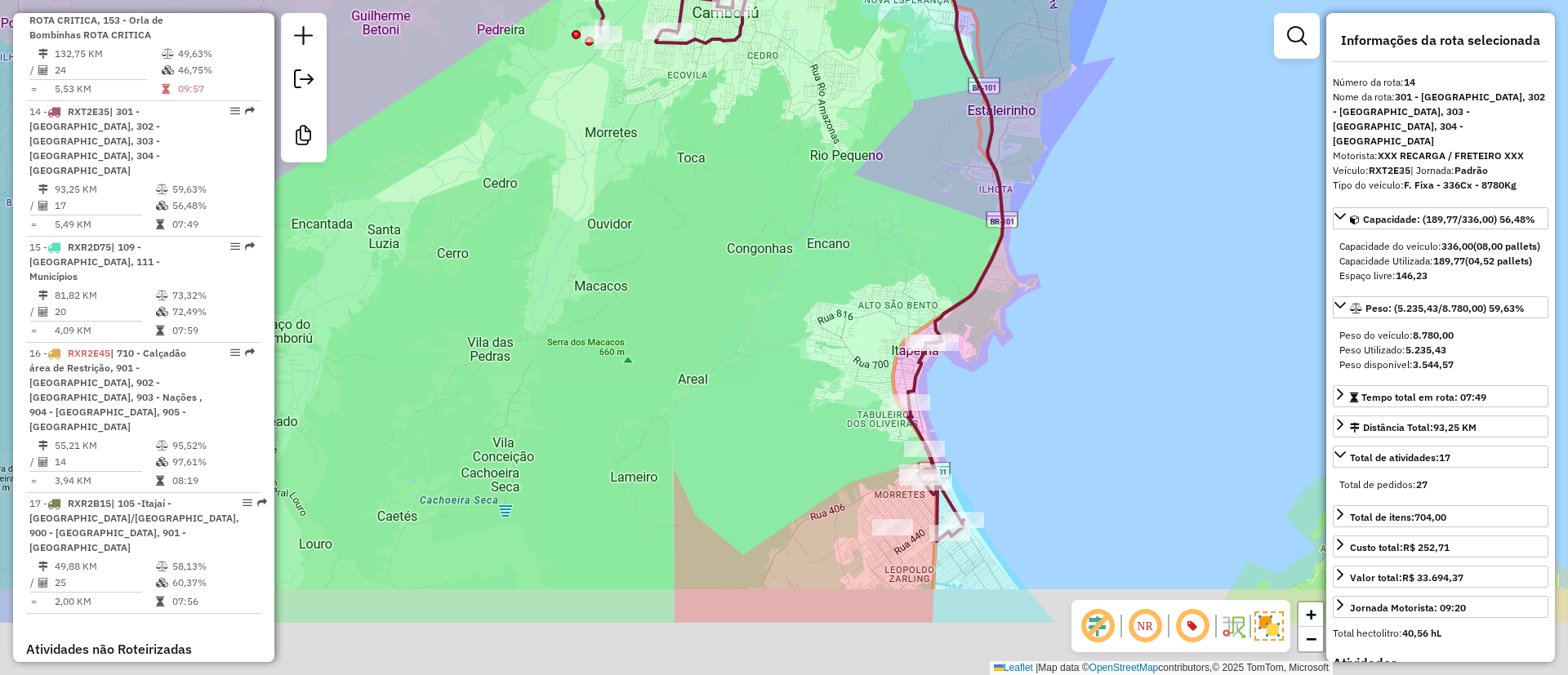
drag, startPoint x: 1045, startPoint y: 226, endPoint x: 1038, endPoint y: 181, distance: 45.5
click at [1041, 190] on div "Janela de atendimento Grade de atendimento Capacidade Transportadoras Veículos …" at bounding box center [784, 337] width 1568 height 675
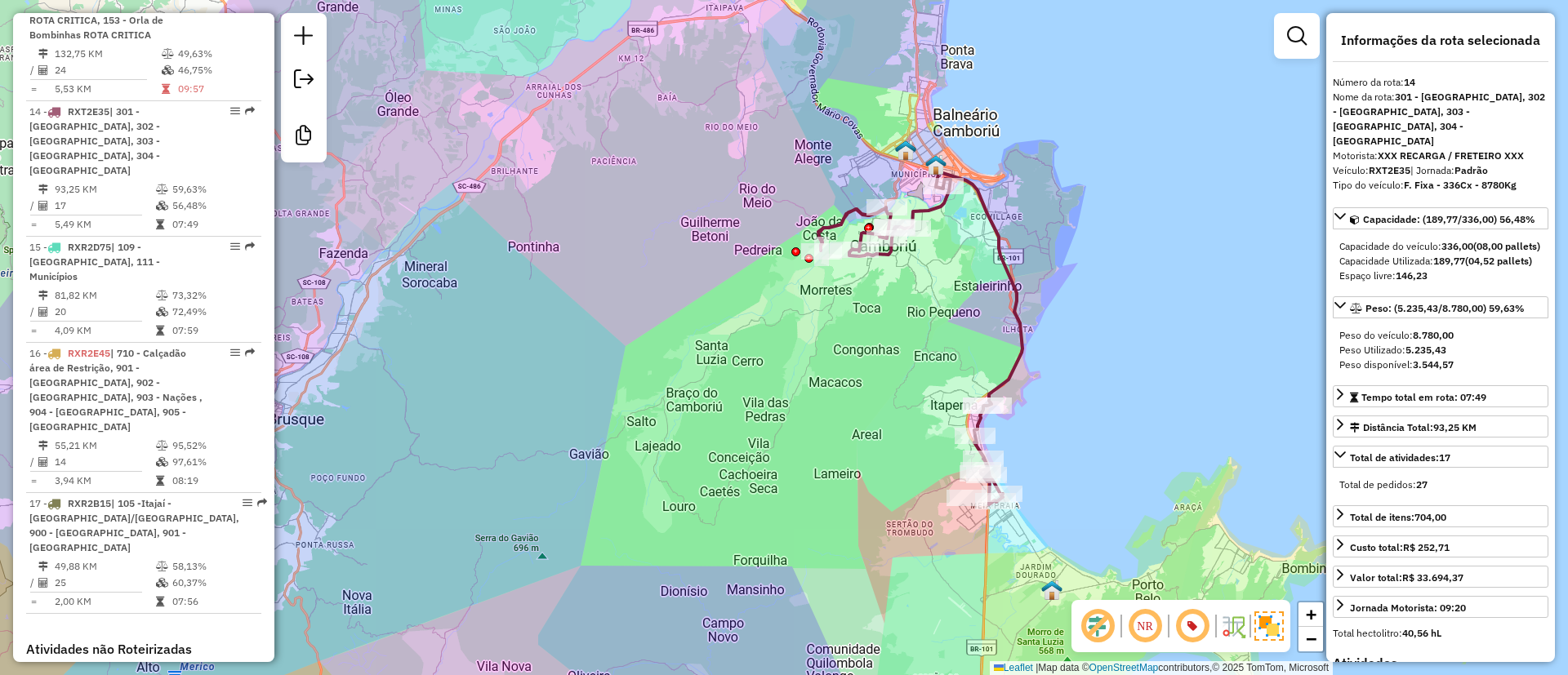
drag, startPoint x: 1089, startPoint y: 300, endPoint x: 1091, endPoint y: 250, distance: 50.0
click at [1091, 250] on div "Janela de atendimento Grade de atendimento Capacidade Transportadoras Veículos …" at bounding box center [784, 337] width 1568 height 675
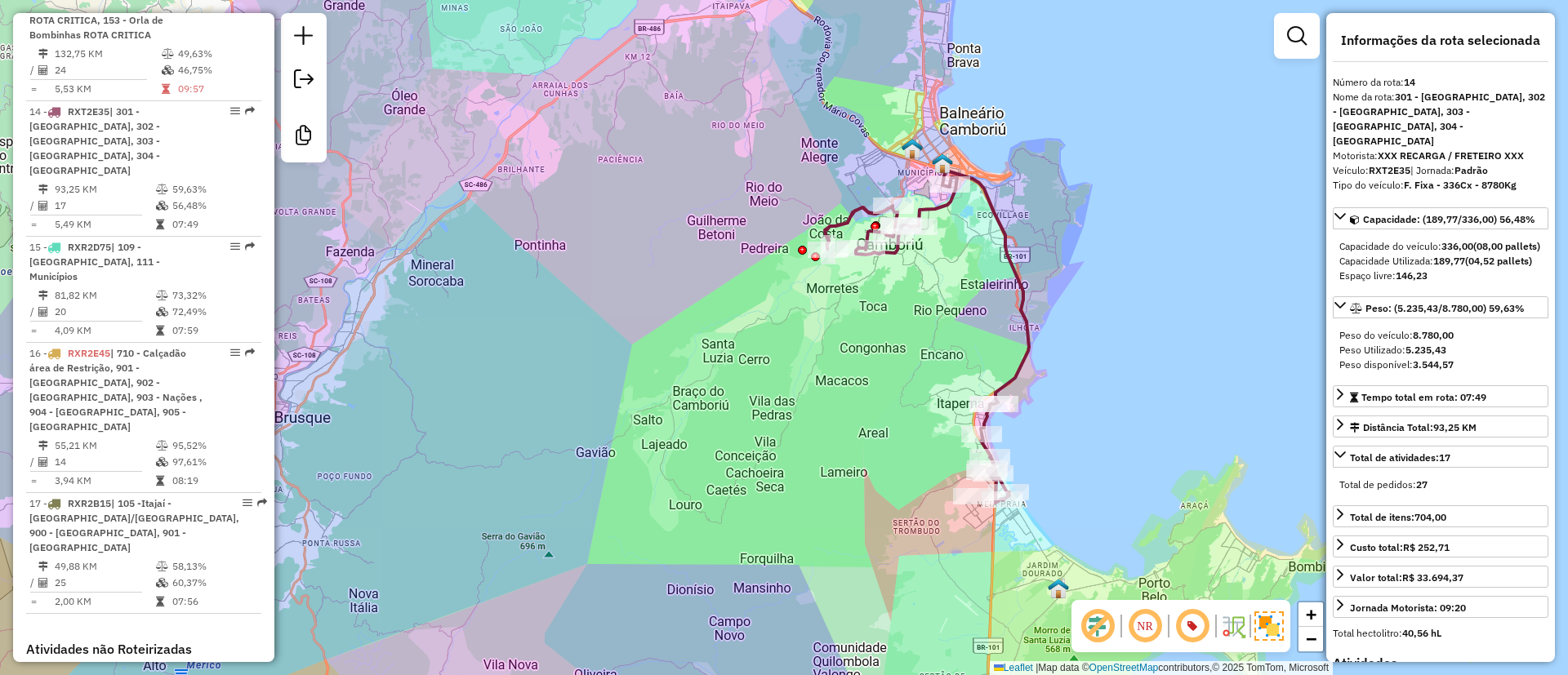
drag, startPoint x: 953, startPoint y: 304, endPoint x: 958, endPoint y: 352, distance: 48.3
click at [958, 352] on div "Janela de atendimento Grade de atendimento Capacidade Transportadoras Veículos …" at bounding box center [784, 337] width 1568 height 675
click at [1202, 619] on em at bounding box center [1193, 627] width 39 height 39
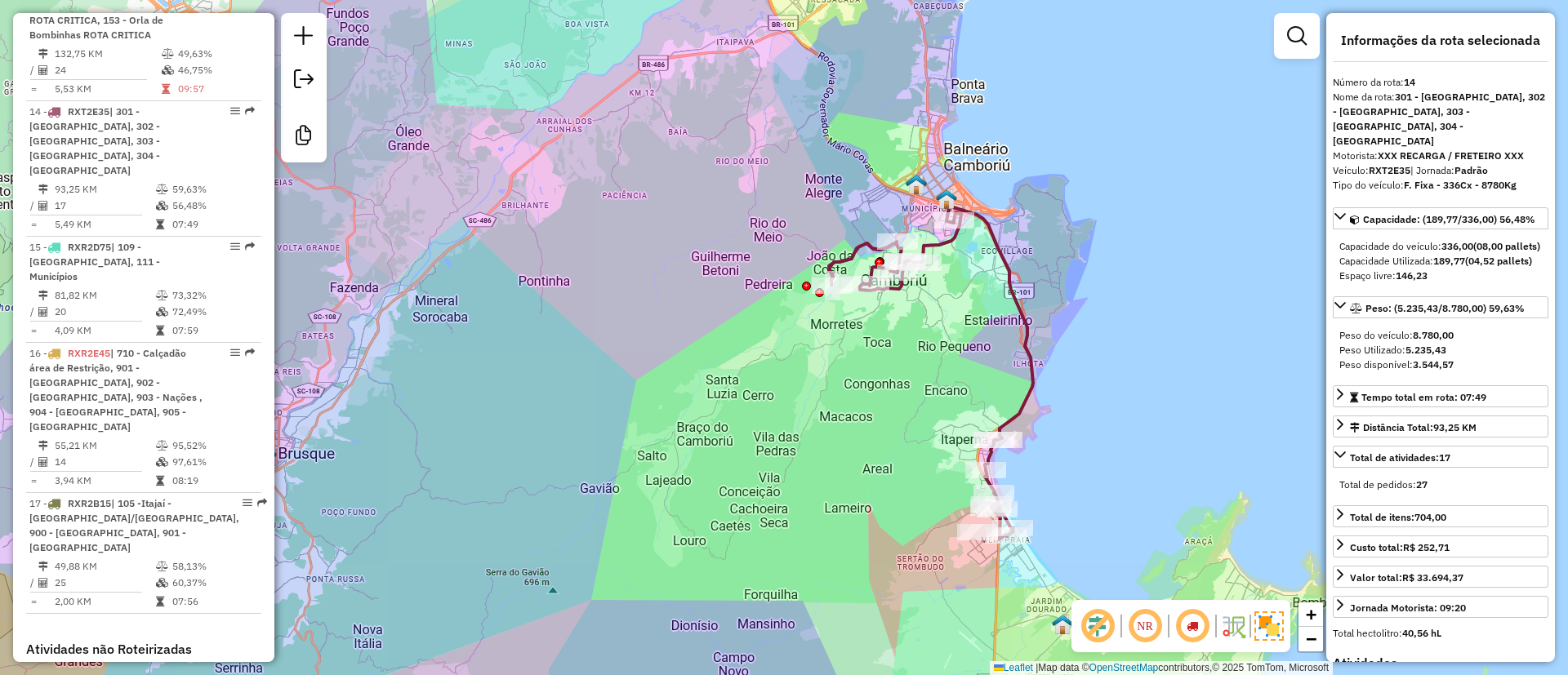
drag, startPoint x: 1119, startPoint y: 447, endPoint x: 1127, endPoint y: 496, distance: 49.6
click at [1127, 496] on div "Janela de atendimento Grade de atendimento Capacidade Transportadoras Veículos …" at bounding box center [784, 337] width 1568 height 675
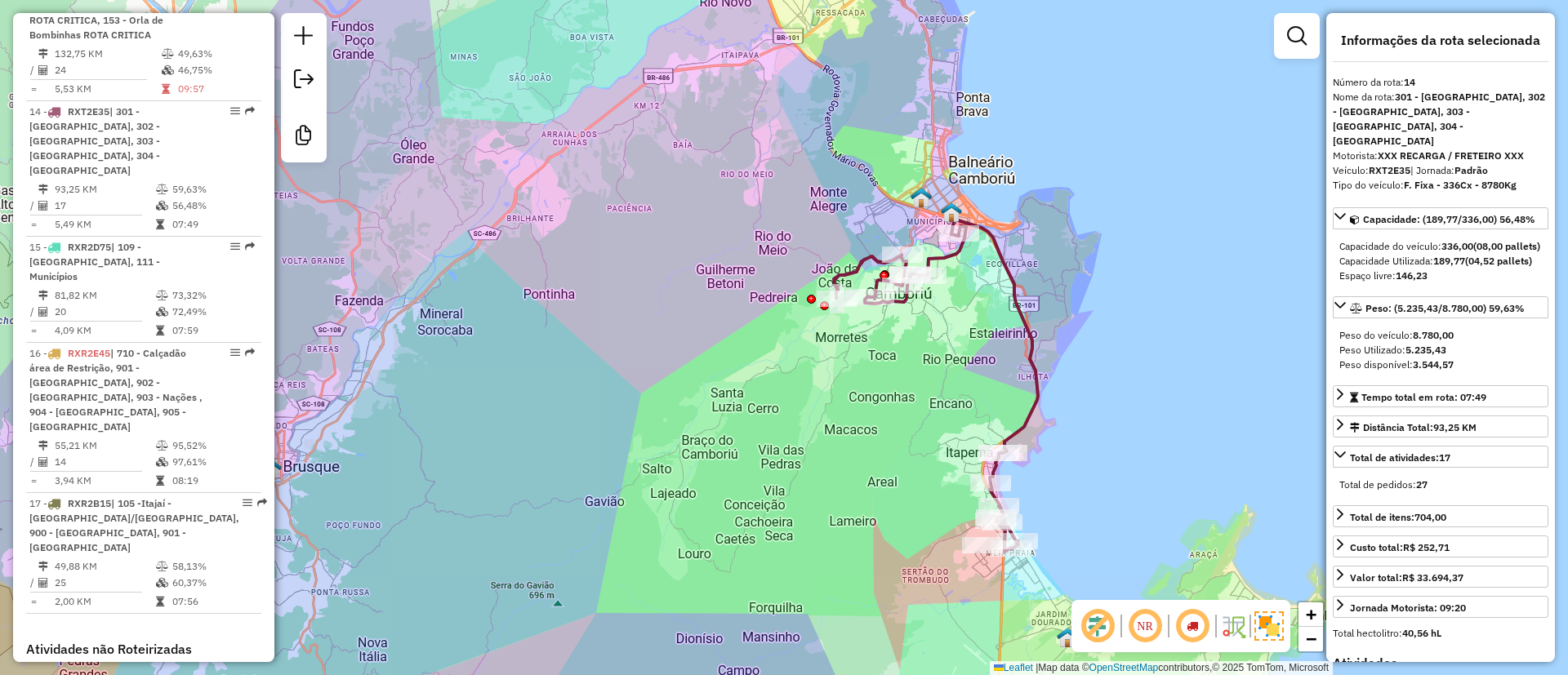
click at [1186, 614] on em at bounding box center [1193, 627] width 39 height 39
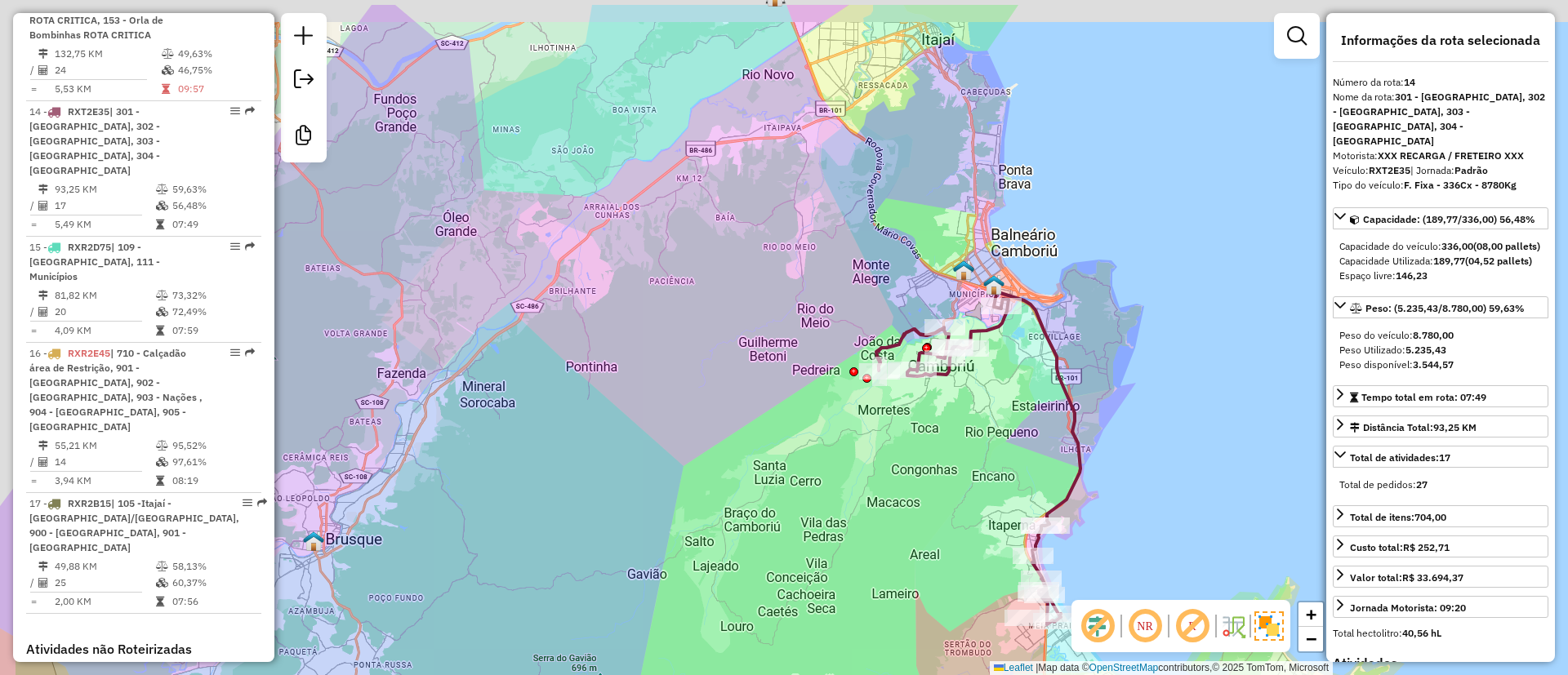
drag, startPoint x: 1021, startPoint y: 379, endPoint x: 1064, endPoint y: 452, distance: 84.7
click at [1064, 452] on div "Janela de atendimento Grade de atendimento Capacidade Transportadoras Veículos …" at bounding box center [784, 337] width 1568 height 675
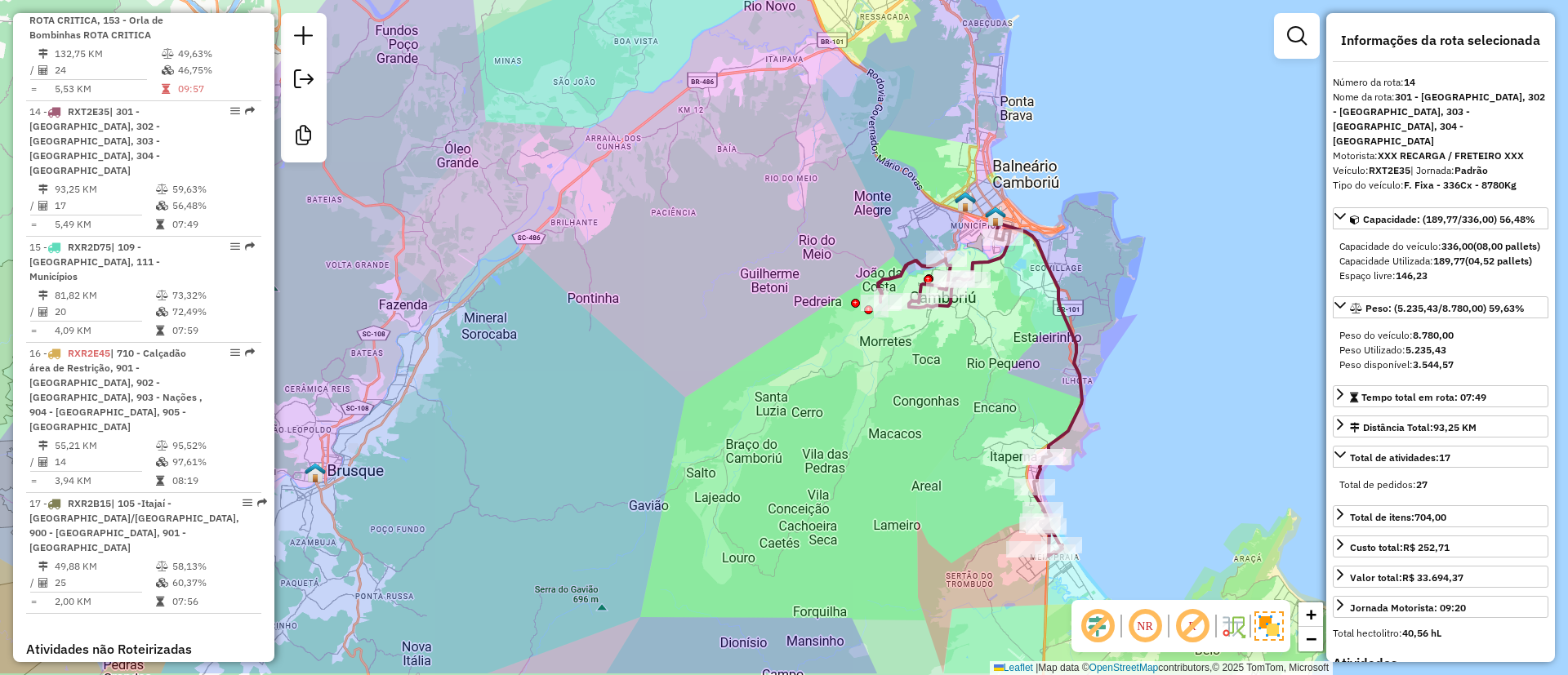
drag, startPoint x: 1030, startPoint y: 376, endPoint x: 1023, endPoint y: 432, distance: 56.4
click at [1023, 339] on div "Janela de atendimento Grade de atendimento Capacidade Transportadoras Veículos …" at bounding box center [784, 337] width 1568 height 675
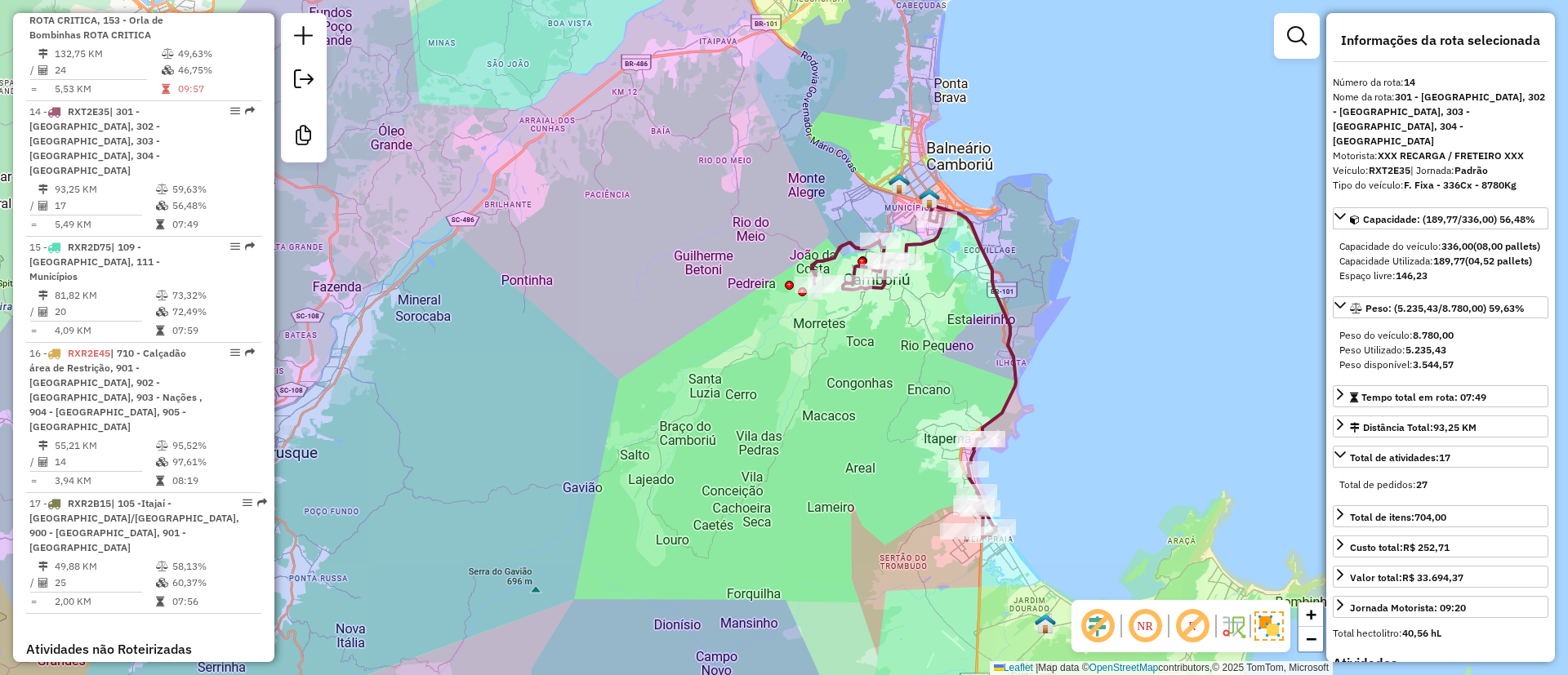
drag, startPoint x: 1001, startPoint y: 315, endPoint x: 940, endPoint y: 333, distance: 63.6
click at [940, 333] on div "Janela de atendimento Grade de atendimento Capacidade Transportadoras Veículos …" at bounding box center [784, 337] width 1568 height 675
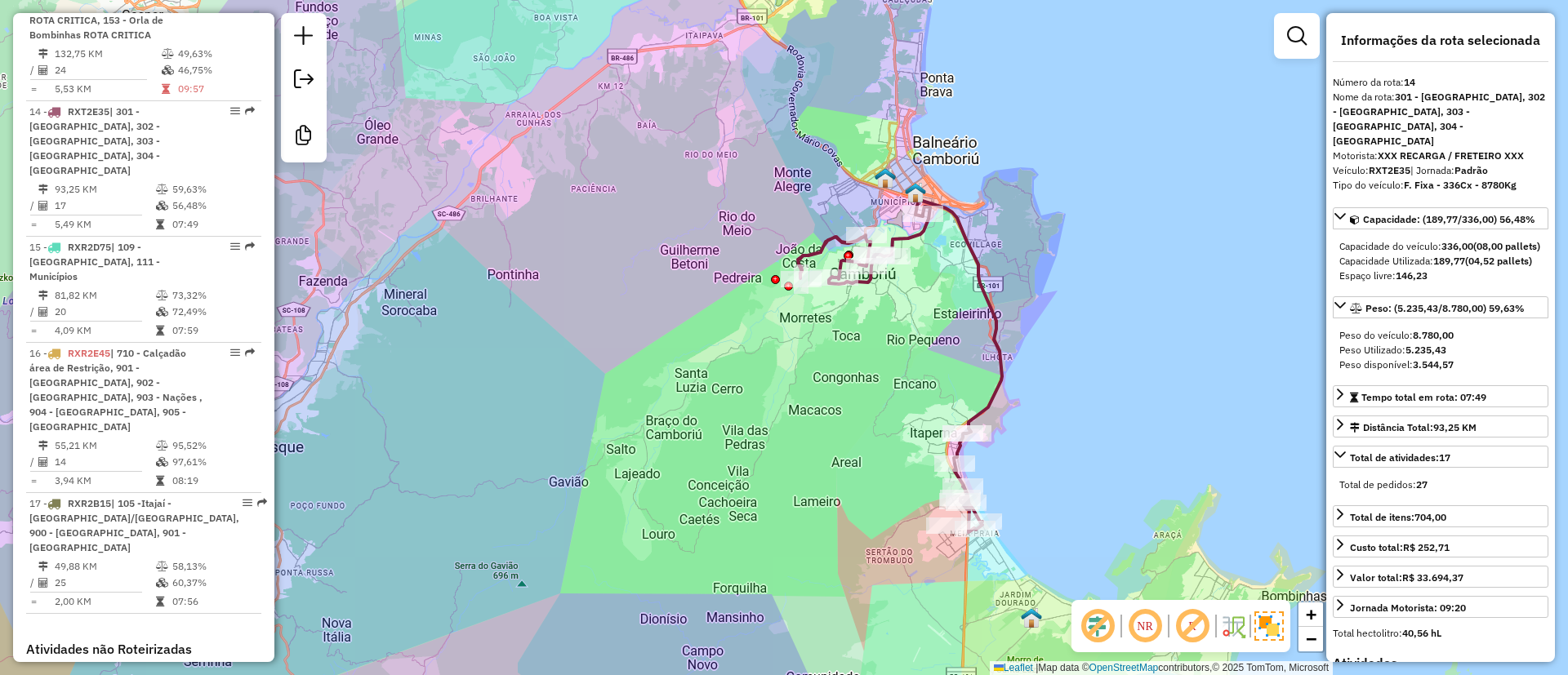
drag, startPoint x: 1226, startPoint y: 361, endPoint x: 1205, endPoint y: 315, distance: 50.6
click at [1205, 315] on div "Janela de atendimento Grade de atendimento Capacidade Transportadoras Veículos …" at bounding box center [784, 337] width 1568 height 675
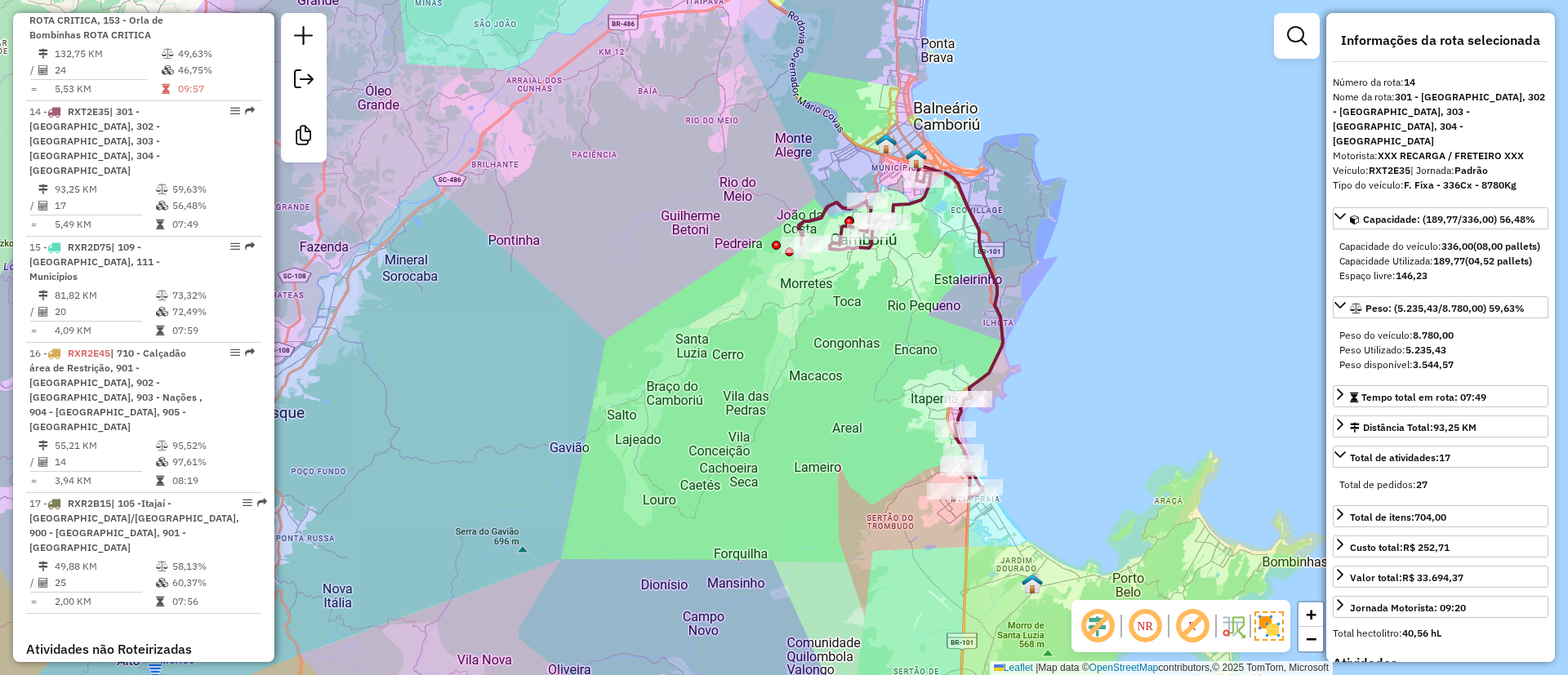
drag, startPoint x: 1134, startPoint y: 421, endPoint x: 1176, endPoint y: 433, distance: 43.7
click at [1193, 436] on div "Janela de atendimento Grade de atendimento Capacidade Transportadoras Veículos …" at bounding box center [784, 337] width 1568 height 675
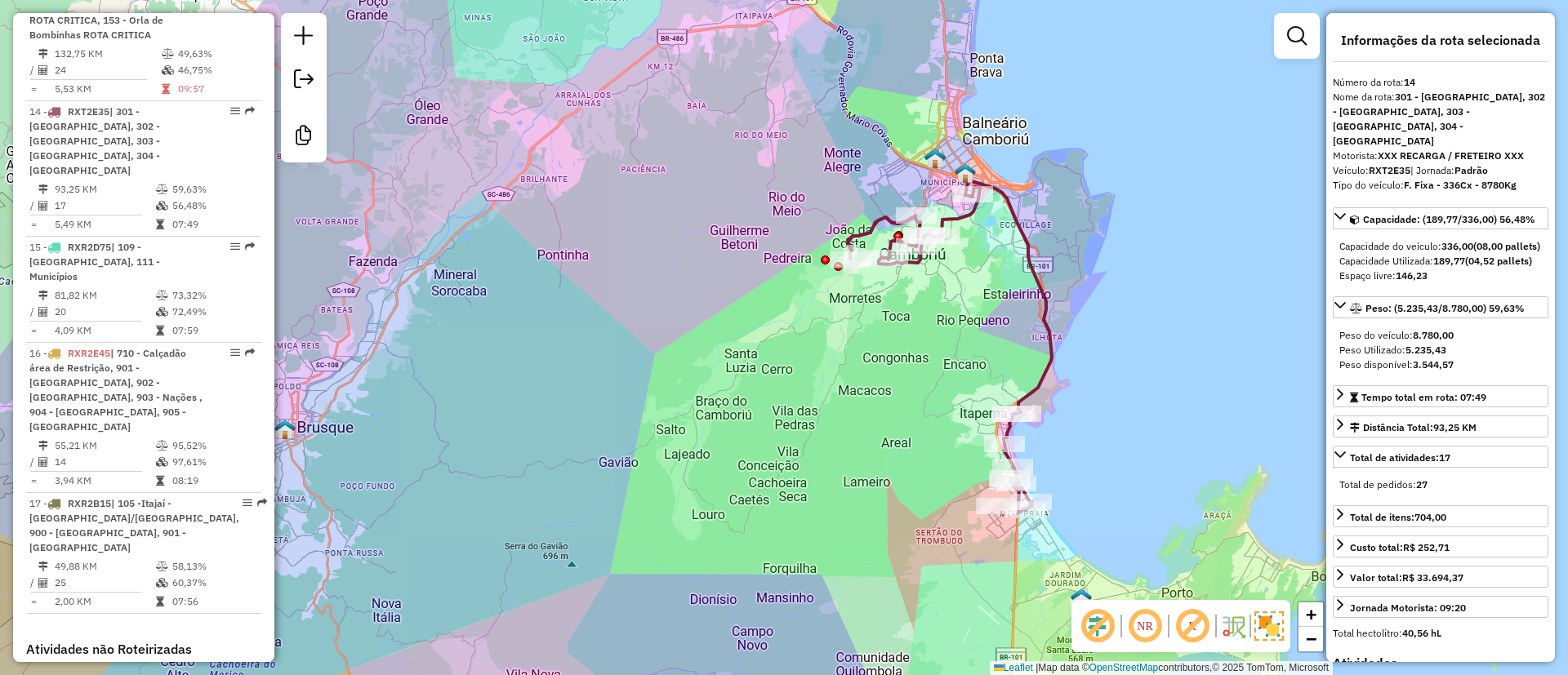
drag, startPoint x: 1040, startPoint y: 283, endPoint x: 1240, endPoint y: 671, distance: 436.5
click at [1040, 283] on icon at bounding box center [949, 346] width 204 height 332
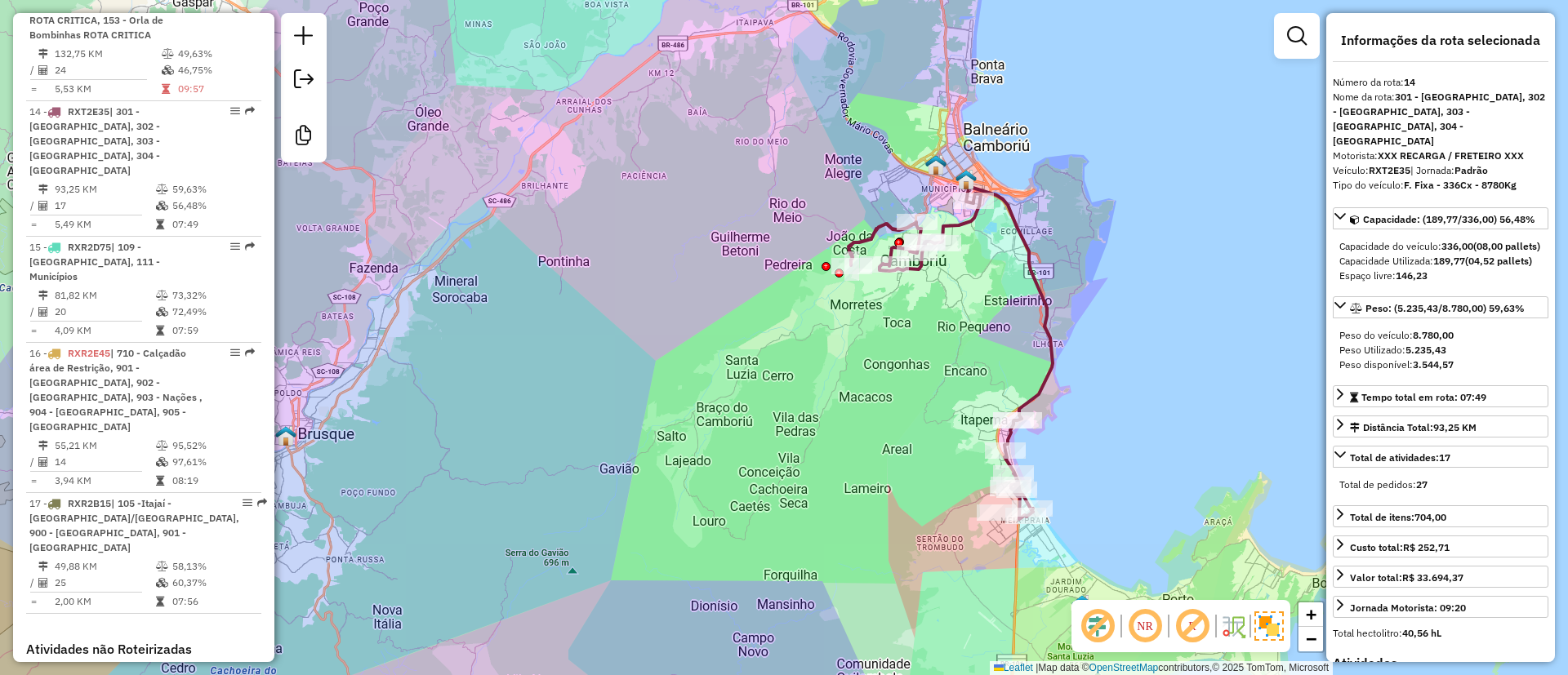
drag, startPoint x: 1045, startPoint y: 193, endPoint x: 1055, endPoint y: 213, distance: 22.4
click at [1055, 213] on div "Janela de atendimento Grade de atendimento Capacidade Transportadoras Veículos …" at bounding box center [784, 337] width 1568 height 675
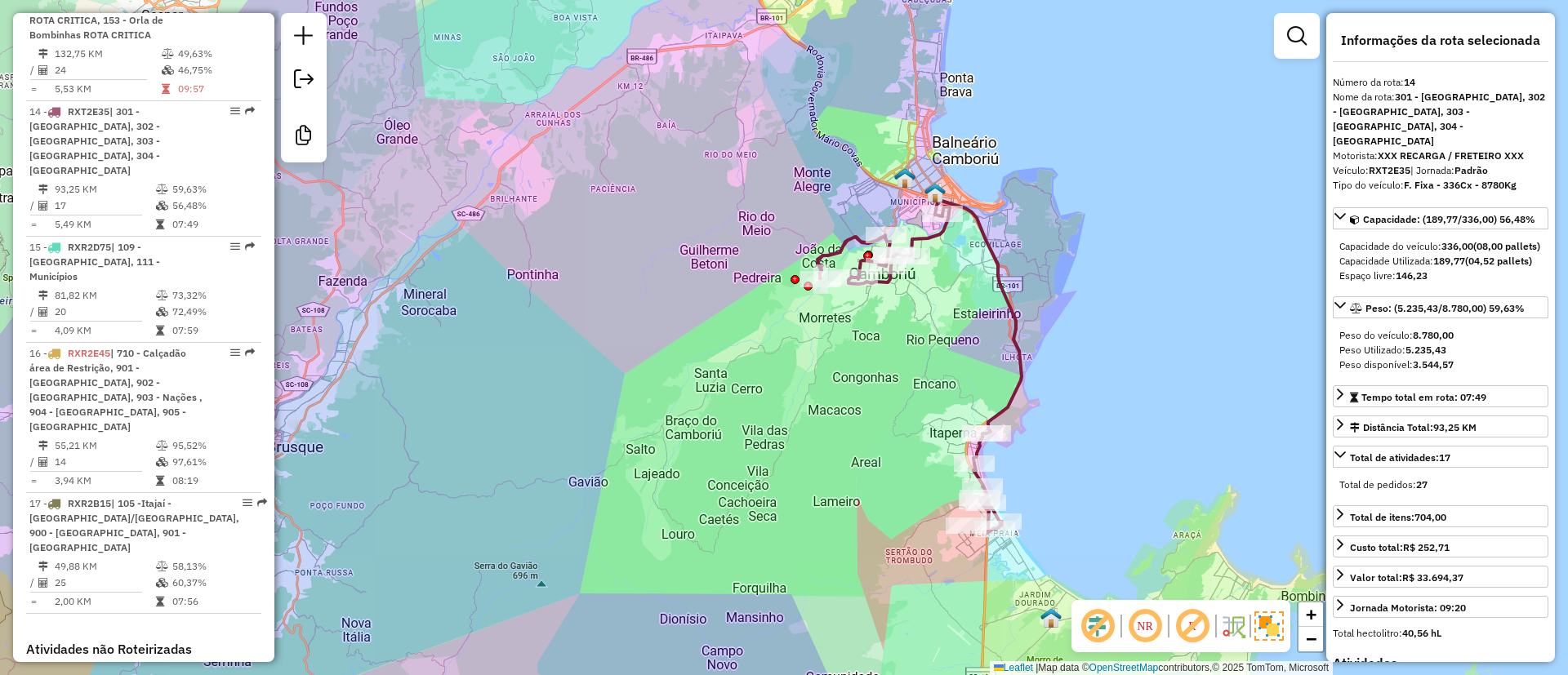
drag, startPoint x: 1010, startPoint y: 411, endPoint x: 958, endPoint y: 411, distance: 52.0
click at [958, 411] on div "Janela de atendimento Grade de atendimento Capacidade Transportadoras Veículos …" at bounding box center [784, 337] width 1568 height 675
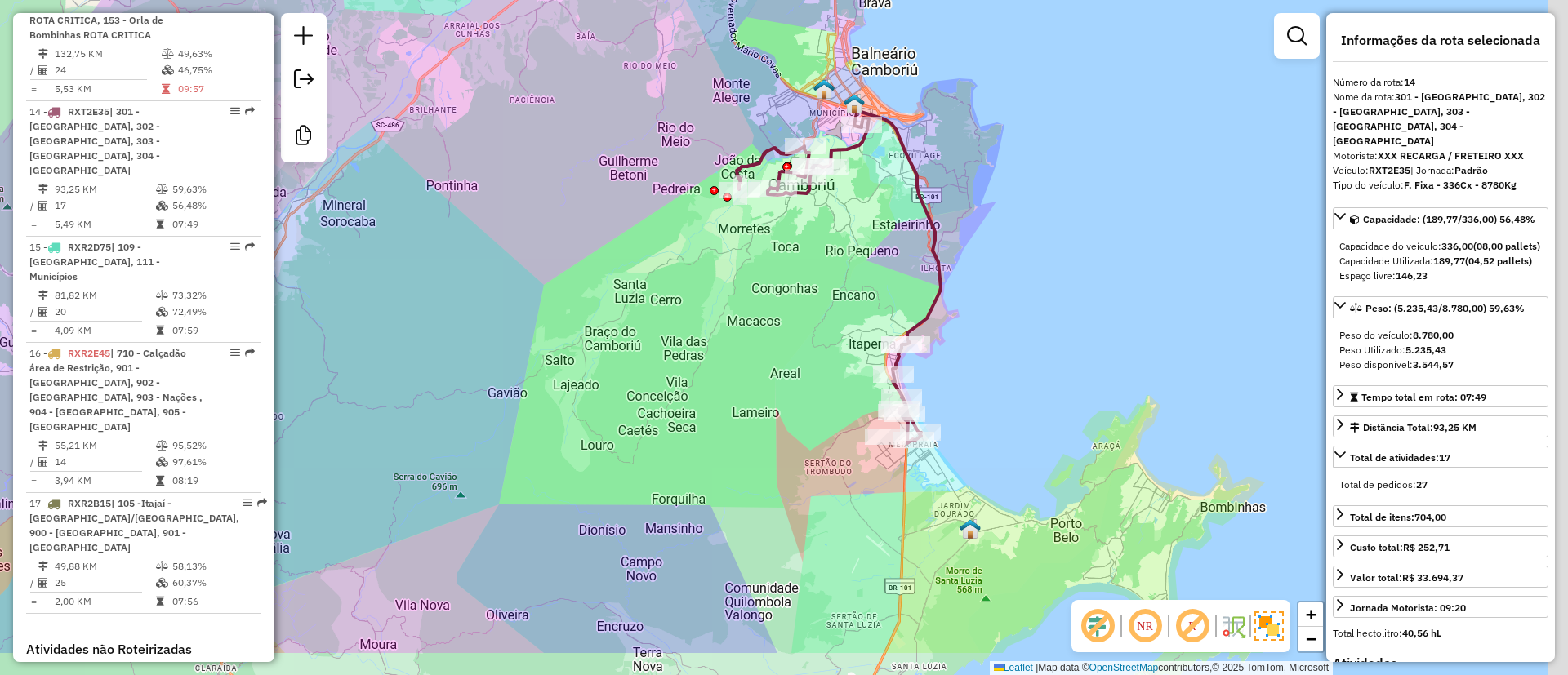
drag, startPoint x: 1178, startPoint y: 436, endPoint x: 1110, endPoint y: 346, distance: 112.8
click at [1110, 346] on div "Janela de atendimento Grade de atendimento Capacidade Transportadoras Veículos …" at bounding box center [784, 337] width 1568 height 675
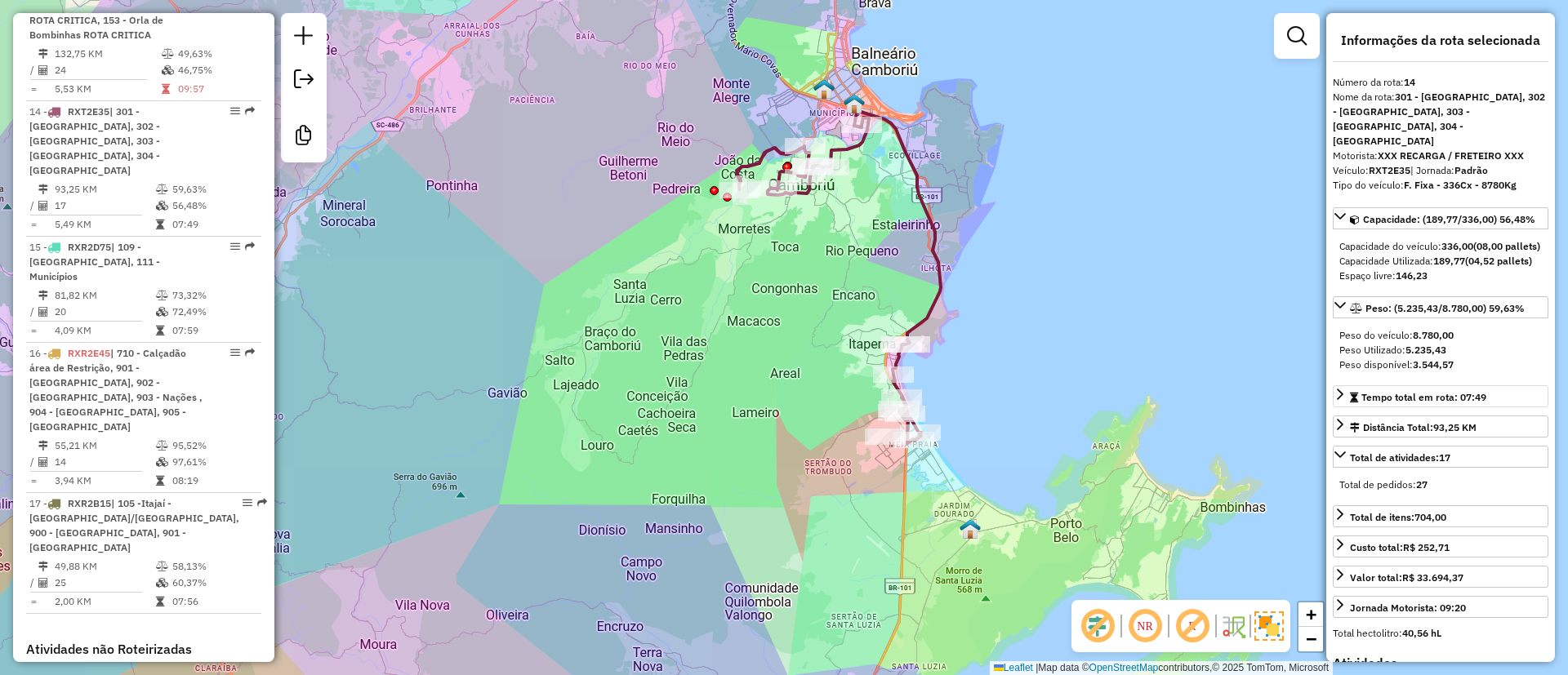
drag, startPoint x: 1450, startPoint y: 379, endPoint x: 1466, endPoint y: 396, distance: 23.3
click at [1466, 396] on div "Capacidade: (189,77/336,00) 56,48% Capacidade do veículo: 336,00 (08,00 pallets…" at bounding box center [1440, 415] width 216 height 417
drag, startPoint x: 1491, startPoint y: 396, endPoint x: 1468, endPoint y: 401, distance: 23.5
click at [1467, 402] on link "Tempo total em rota: 07:49" at bounding box center [1440, 396] width 216 height 22
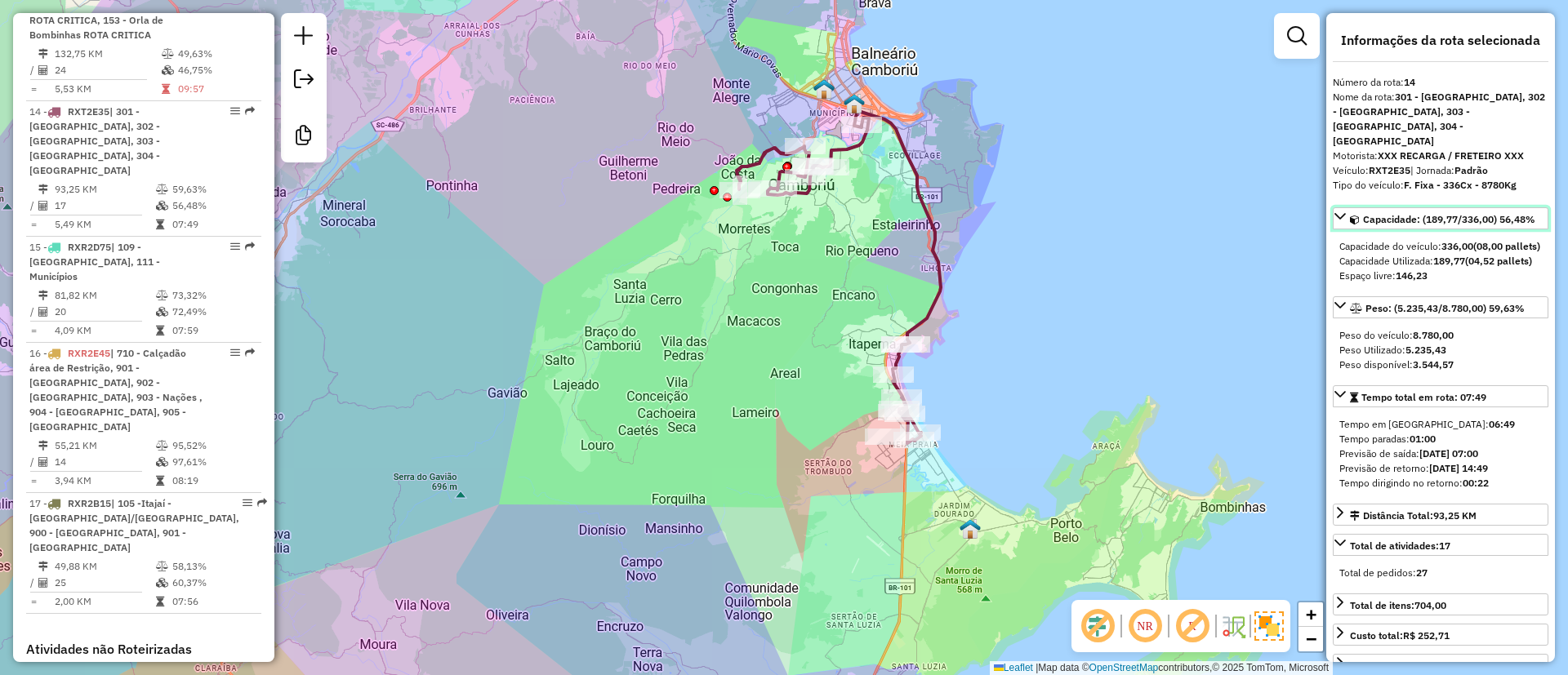
drag, startPoint x: 1501, startPoint y: 189, endPoint x: 1527, endPoint y: 188, distance: 26.0
click at [1523, 213] on span "Capacidade: (189,77/336,00) 56,48%" at bounding box center [1449, 219] width 172 height 12
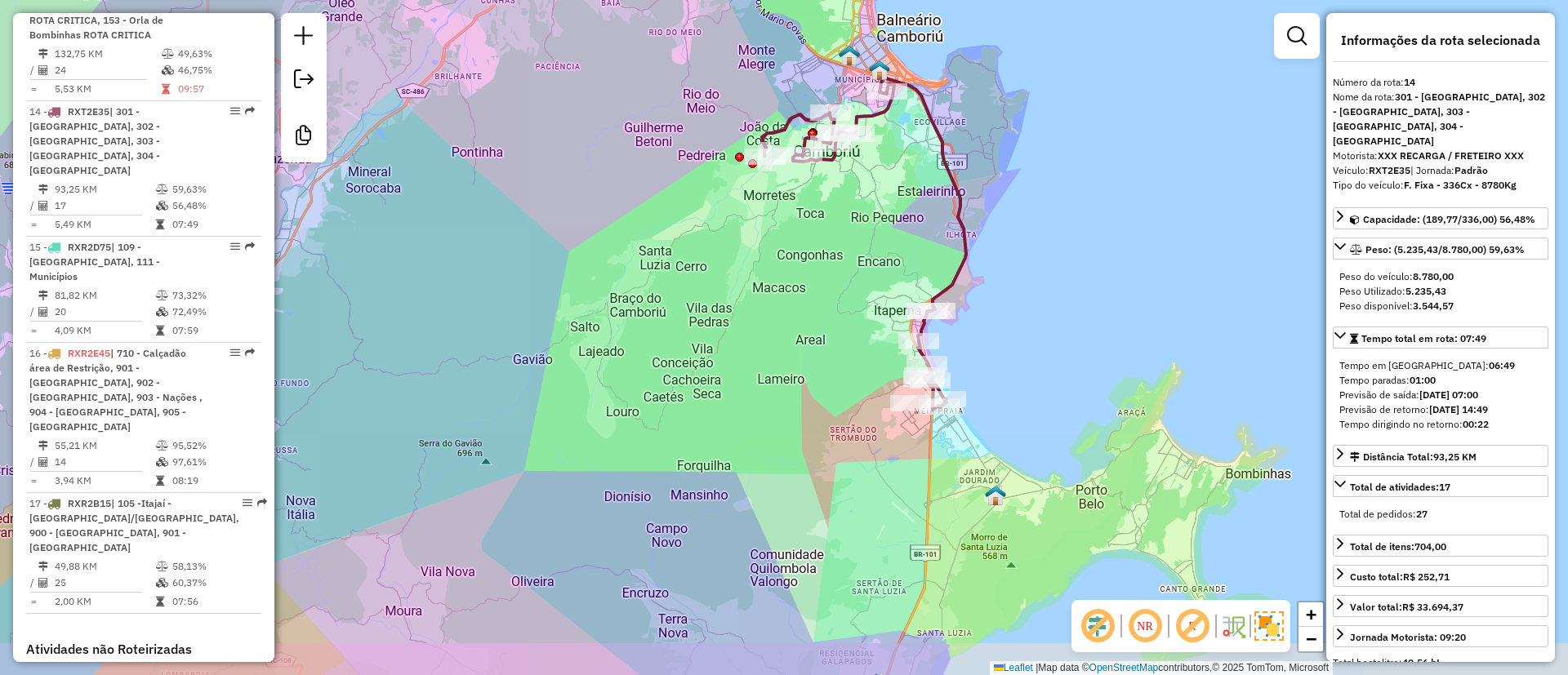
drag, startPoint x: 1147, startPoint y: 291, endPoint x: 1154, endPoint y: 283, distance: 10.6
click at [1154, 283] on div "Janela de atendimento Grade de atendimento Capacidade Transportadoras Veículos …" at bounding box center [784, 337] width 1568 height 675
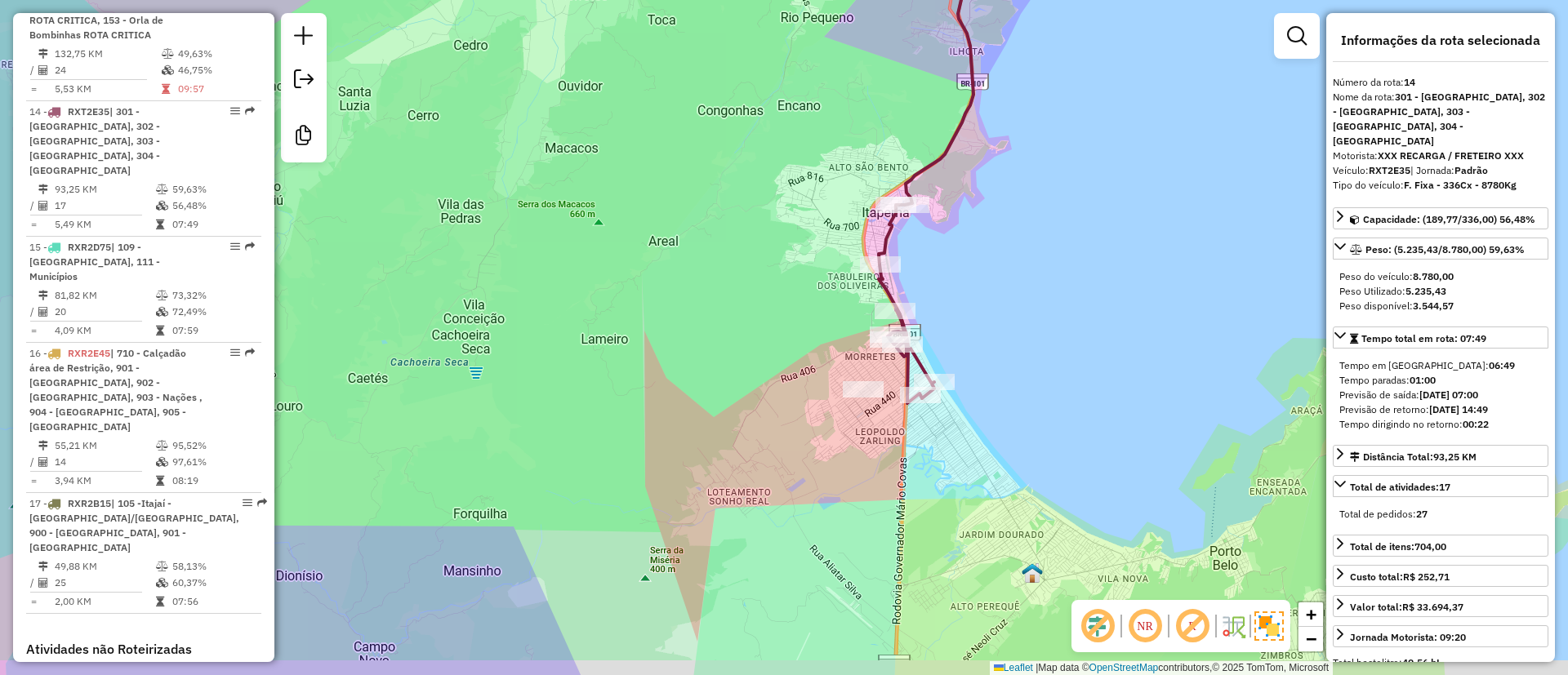
drag, startPoint x: 1052, startPoint y: 368, endPoint x: 1121, endPoint y: 458, distance: 113.4
click at [1050, 353] on div "Janela de atendimento Grade de atendimento Capacidade Transportadoras Veículos …" at bounding box center [784, 337] width 1568 height 675
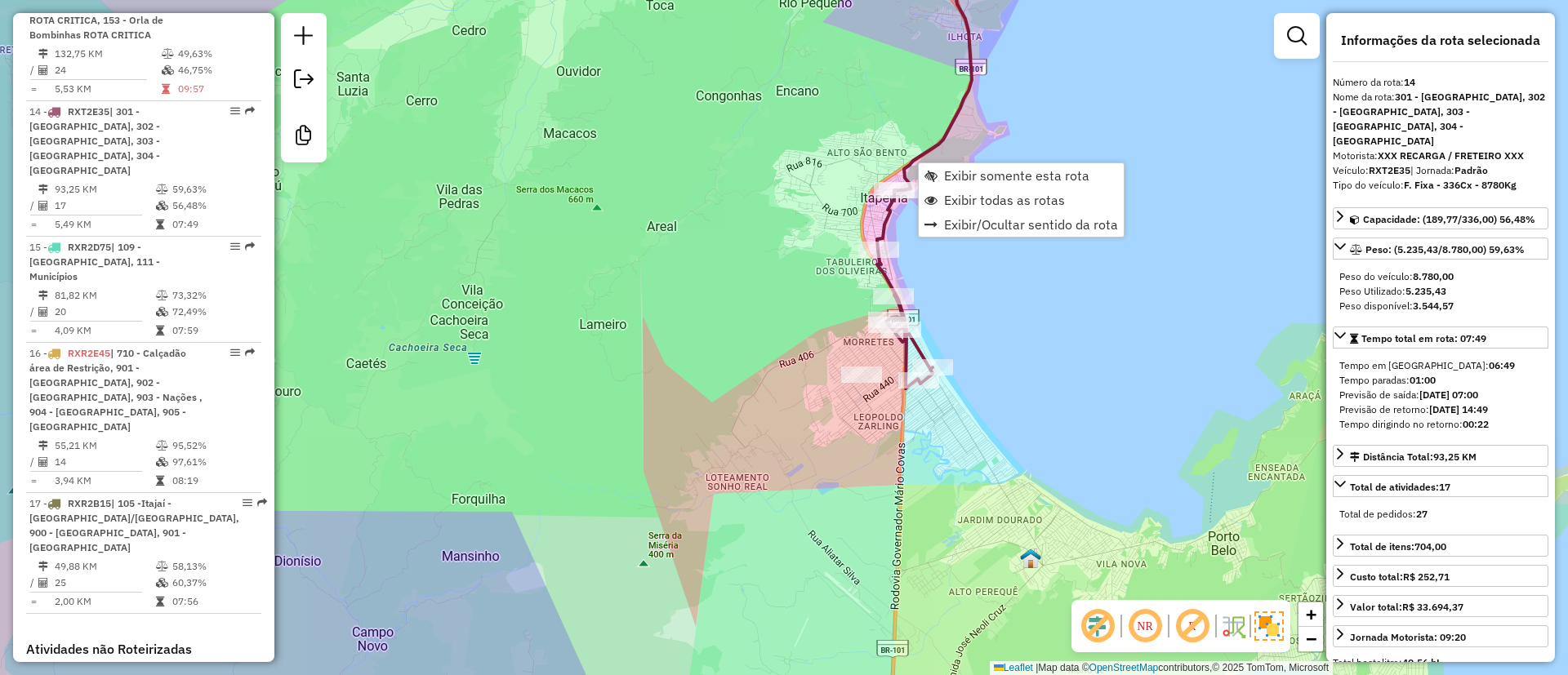
drag, startPoint x: 994, startPoint y: 193, endPoint x: 917, endPoint y: 655, distance: 468.4
click at [994, 193] on span "Exibir todas as rotas" at bounding box center [1004, 199] width 121 height 13
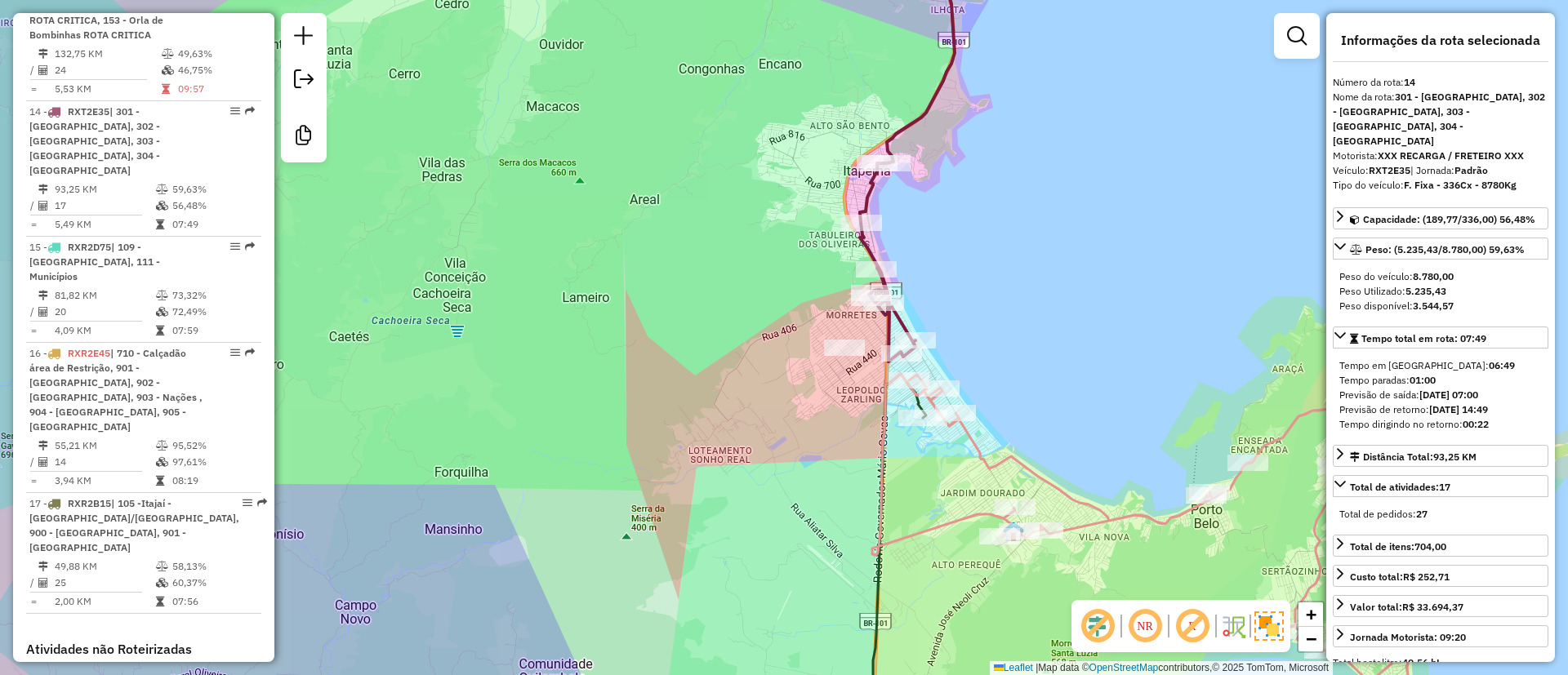
drag, startPoint x: 1052, startPoint y: 345, endPoint x: 982, endPoint y: 274, distance: 99.7
click at [982, 274] on div "Janela de atendimento Grade de atendimento Capacidade Transportadoras Veículos …" at bounding box center [784, 337] width 1568 height 675
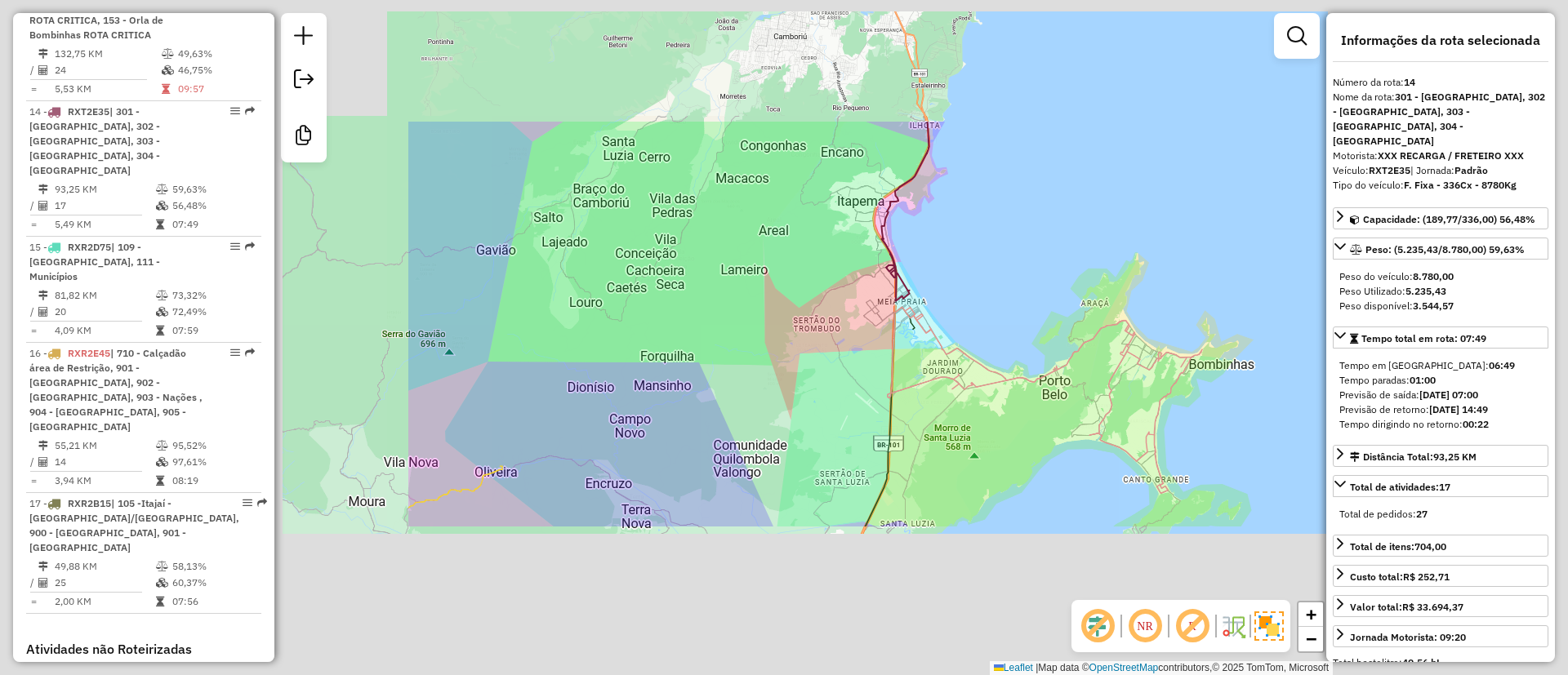
click at [1072, 150] on div "Janela de atendimento Grade de atendimento Capacidade Transportadoras Veículos …" at bounding box center [784, 337] width 1568 height 675
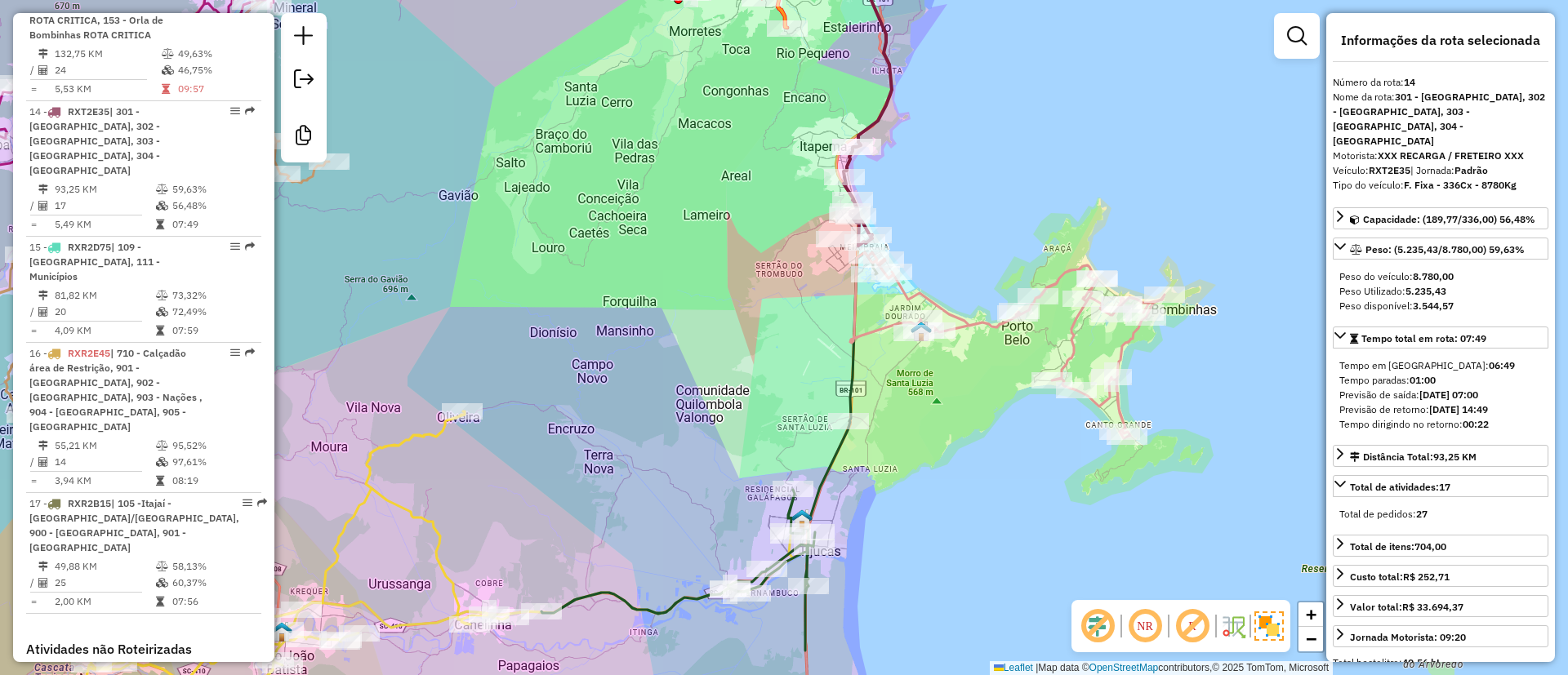
click at [1074, 336] on icon at bounding box center [1006, 345] width 314 height 186
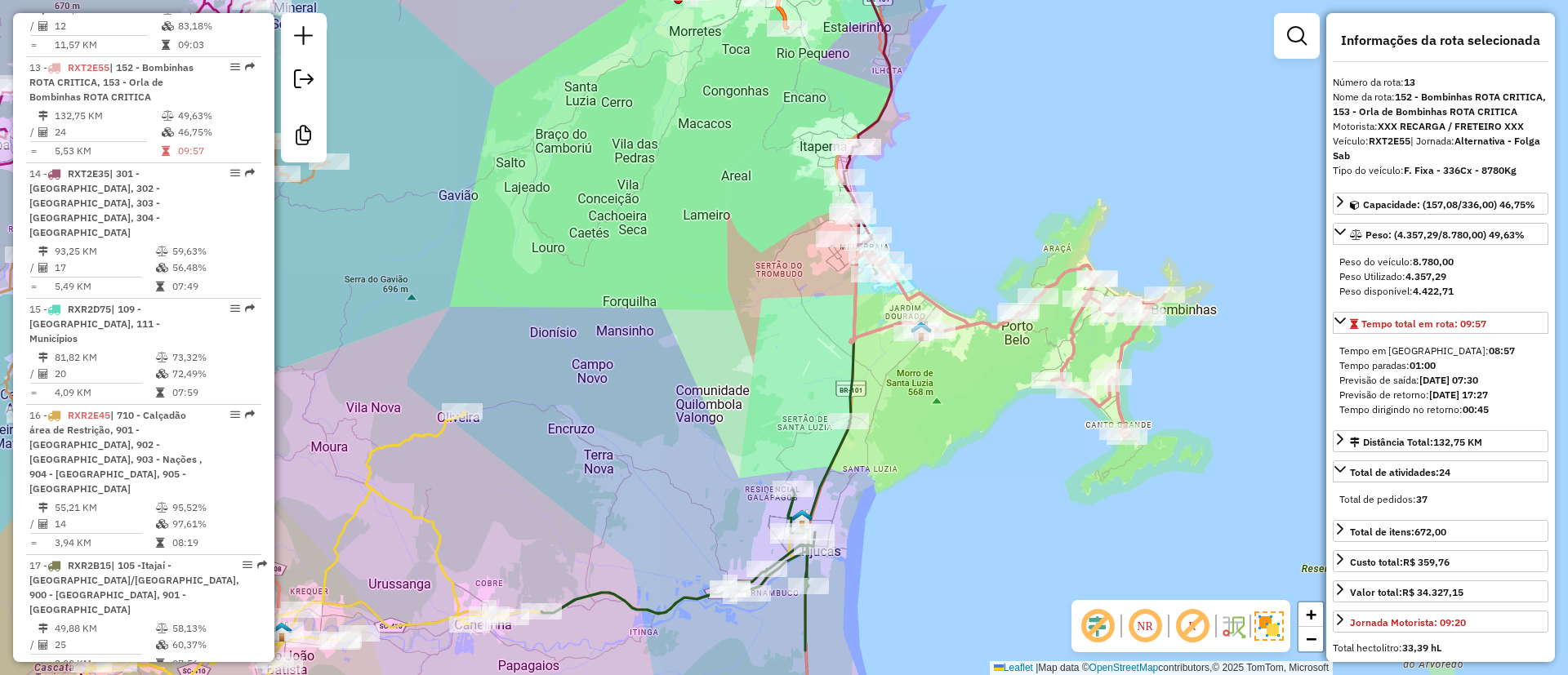
scroll to position [1943, 0]
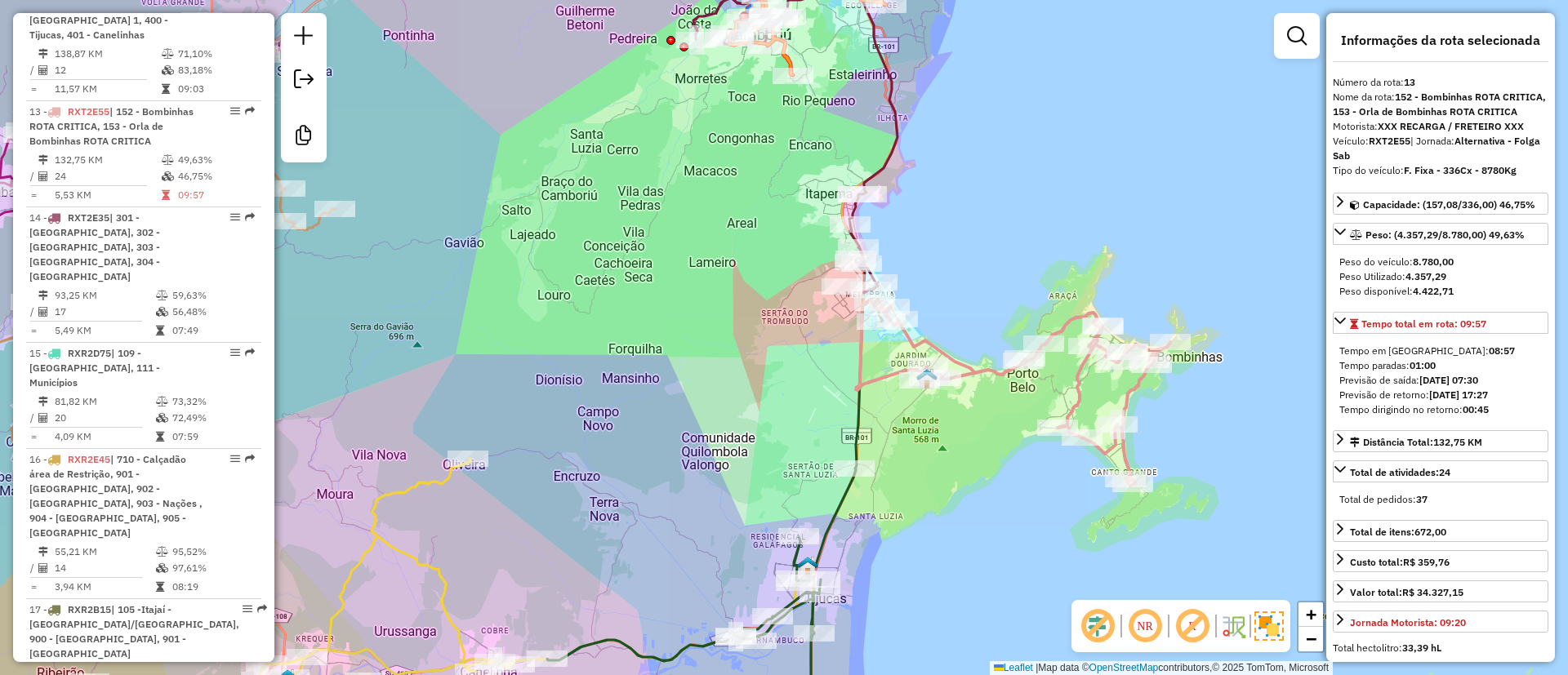
drag, startPoint x: 1038, startPoint y: 374, endPoint x: 1046, endPoint y: 394, distance: 21.5
click at [1046, 394] on div "Janela de atendimento Grade de atendimento Capacidade Transportadoras Veículos …" at bounding box center [784, 337] width 1568 height 675
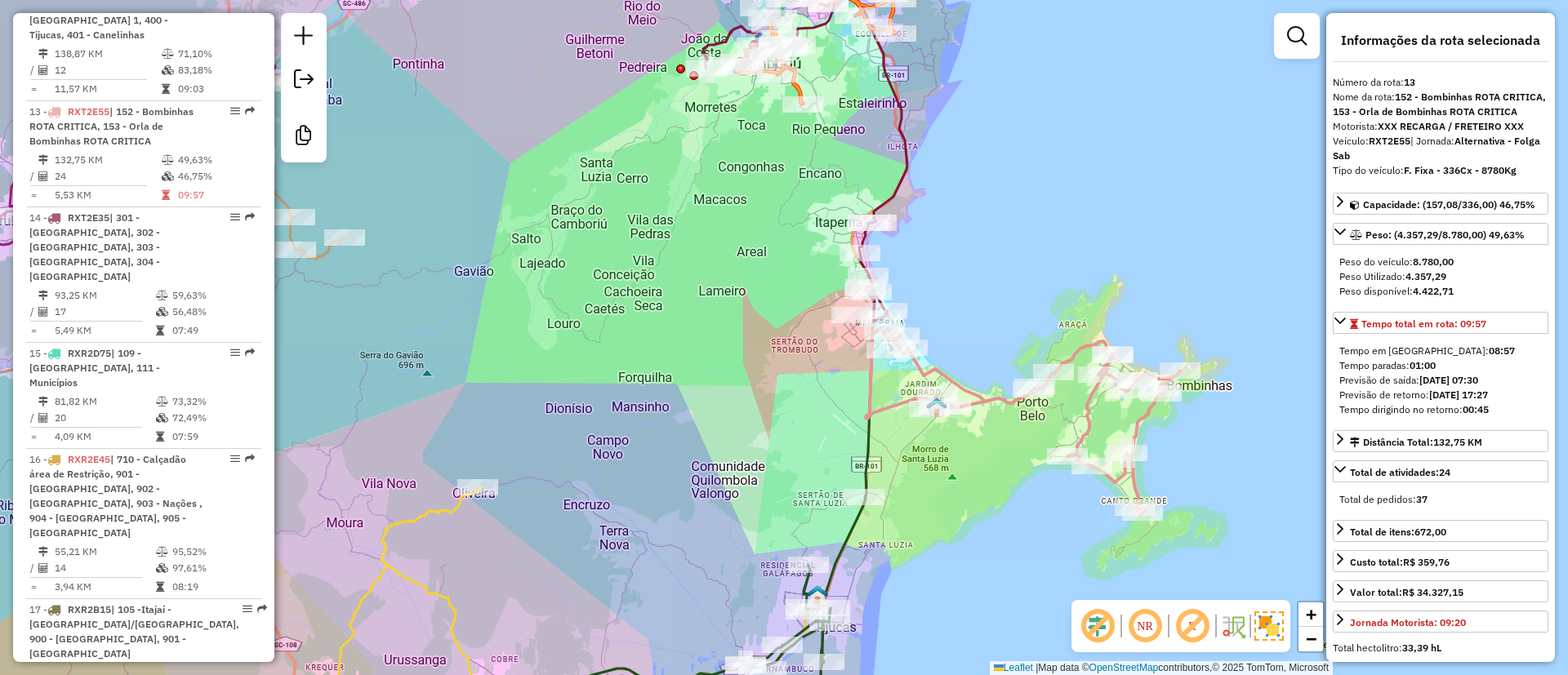
drag, startPoint x: 1031, startPoint y: 240, endPoint x: 1042, endPoint y: 279, distance: 40.5
click at [1042, 279] on div "Janela de atendimento Grade de atendimento Capacidade Transportadoras Veículos …" at bounding box center [784, 337] width 1568 height 675
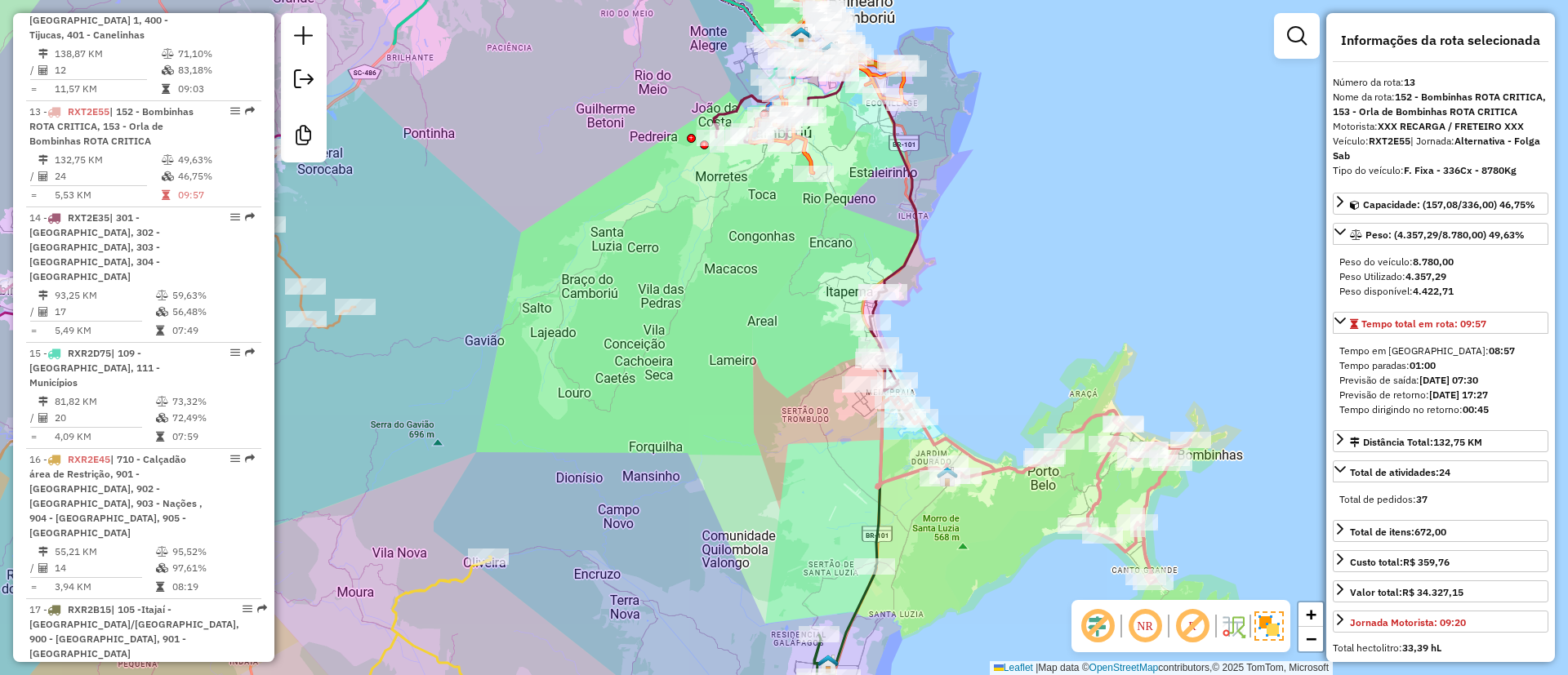
click at [1052, 347] on div "Janela de atendimento Grade de atendimento Capacidade Transportadoras Veículos …" at bounding box center [784, 337] width 1568 height 675
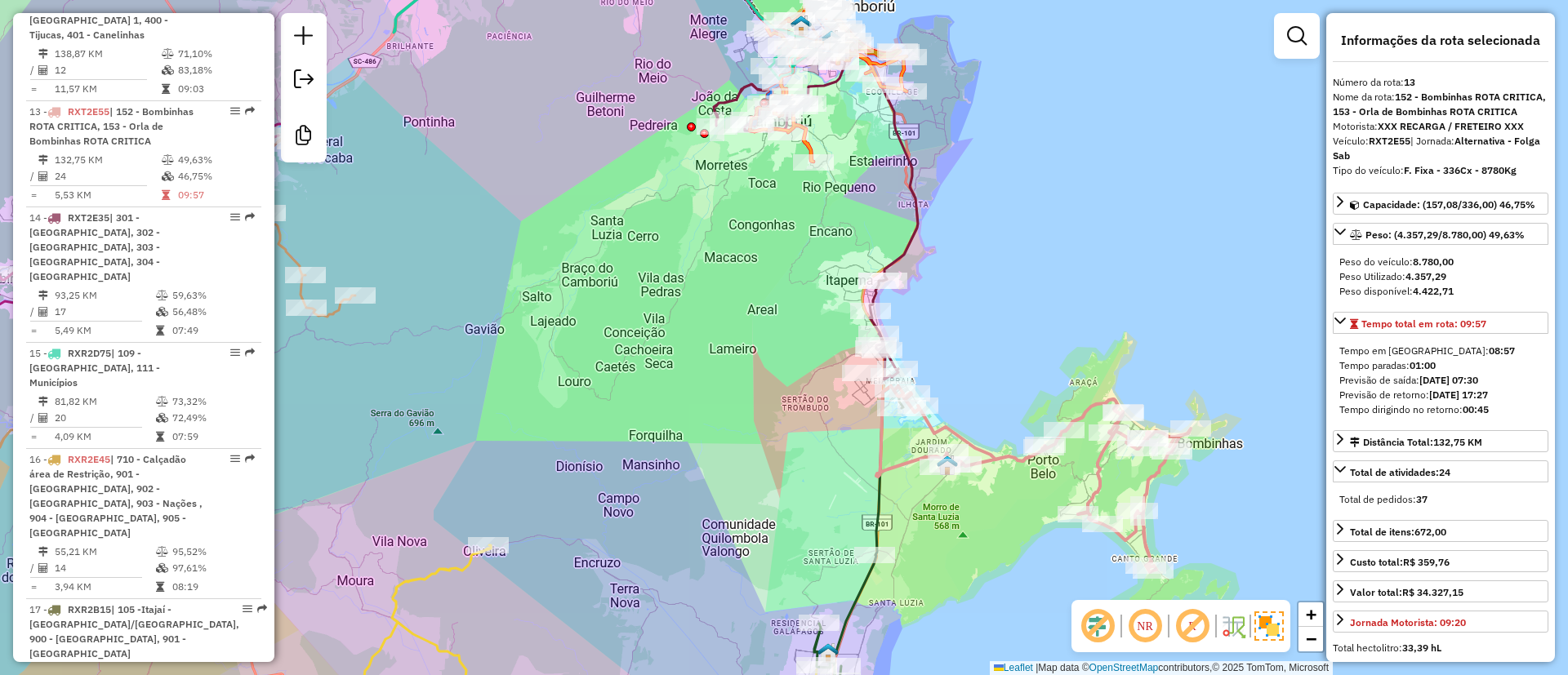
click at [1063, 321] on div "Janela de atendimento Grade de atendimento Capacidade Transportadoras Veículos …" at bounding box center [784, 337] width 1568 height 675
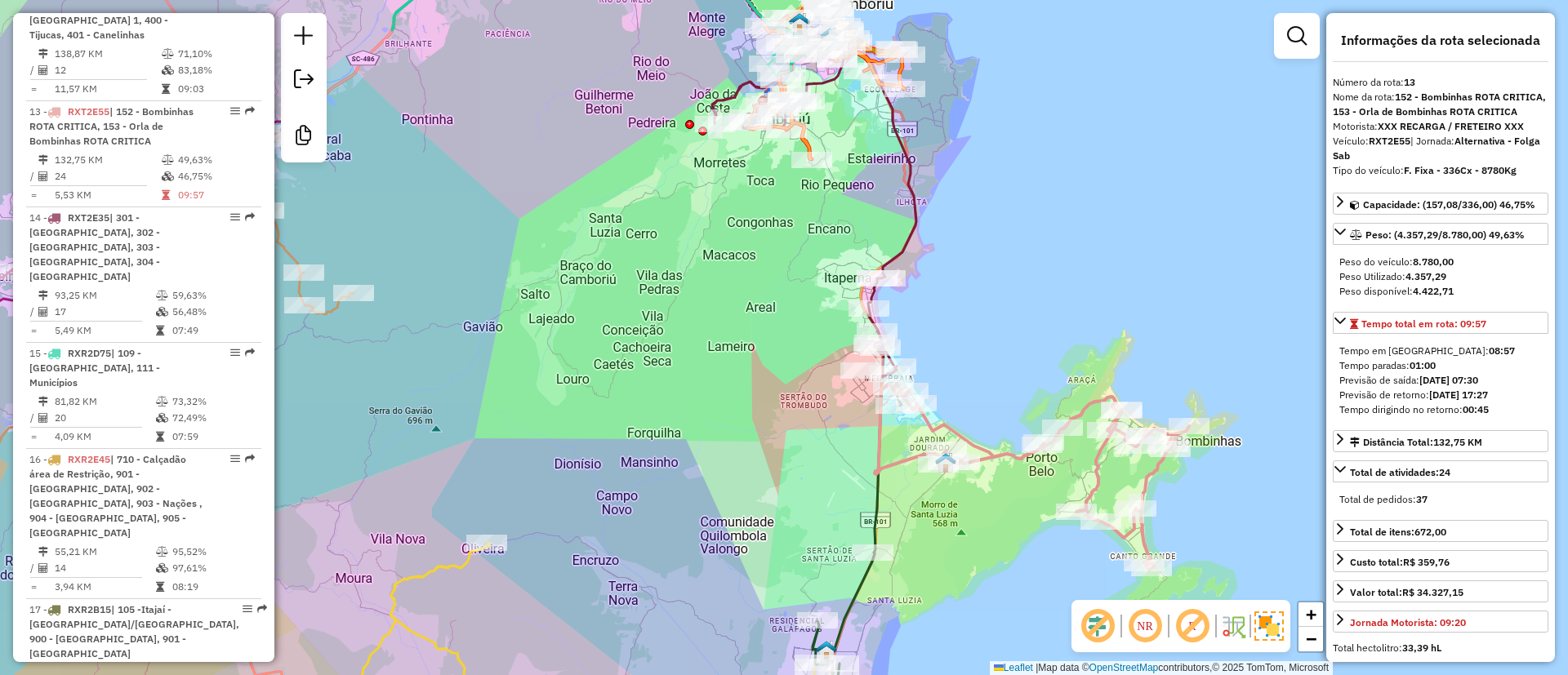
click at [909, 200] on icon at bounding box center [813, 211] width 204 height 332
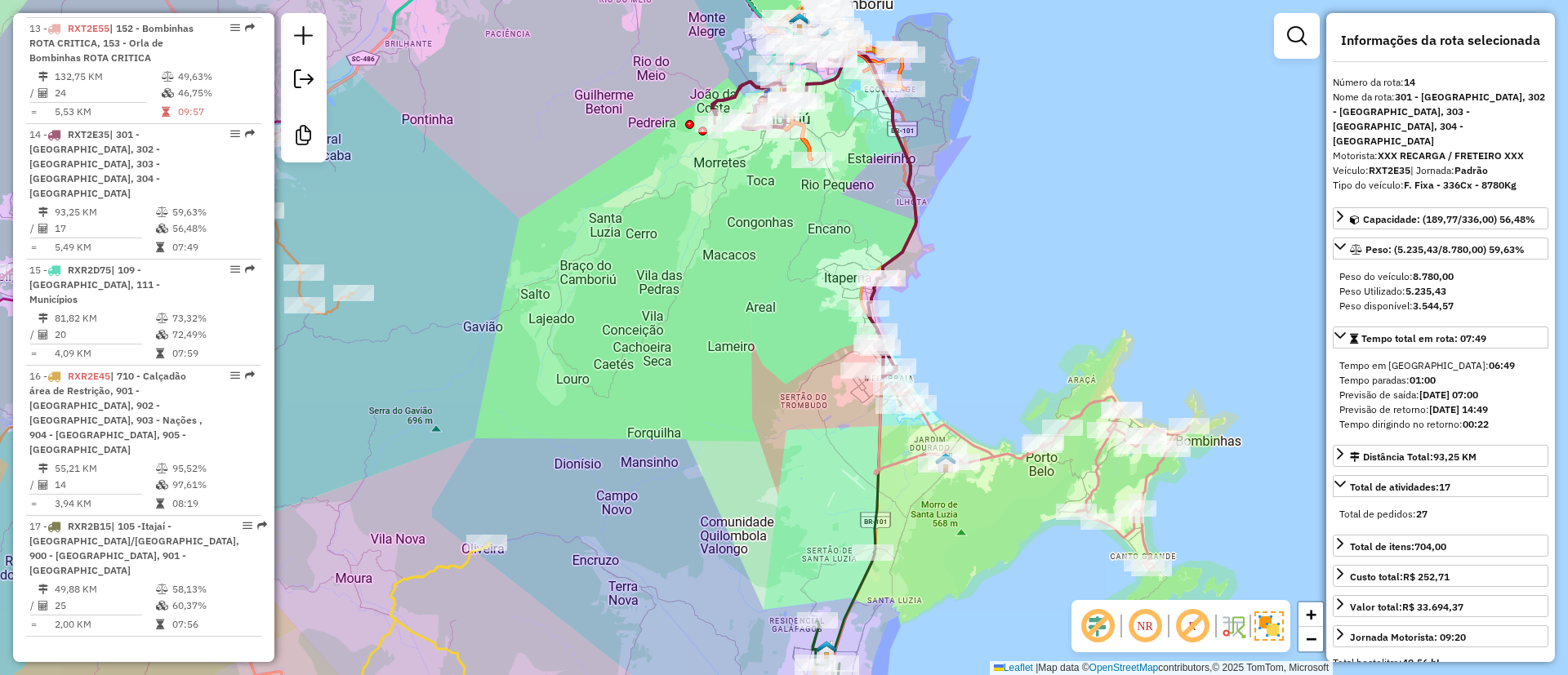
scroll to position [2049, 0]
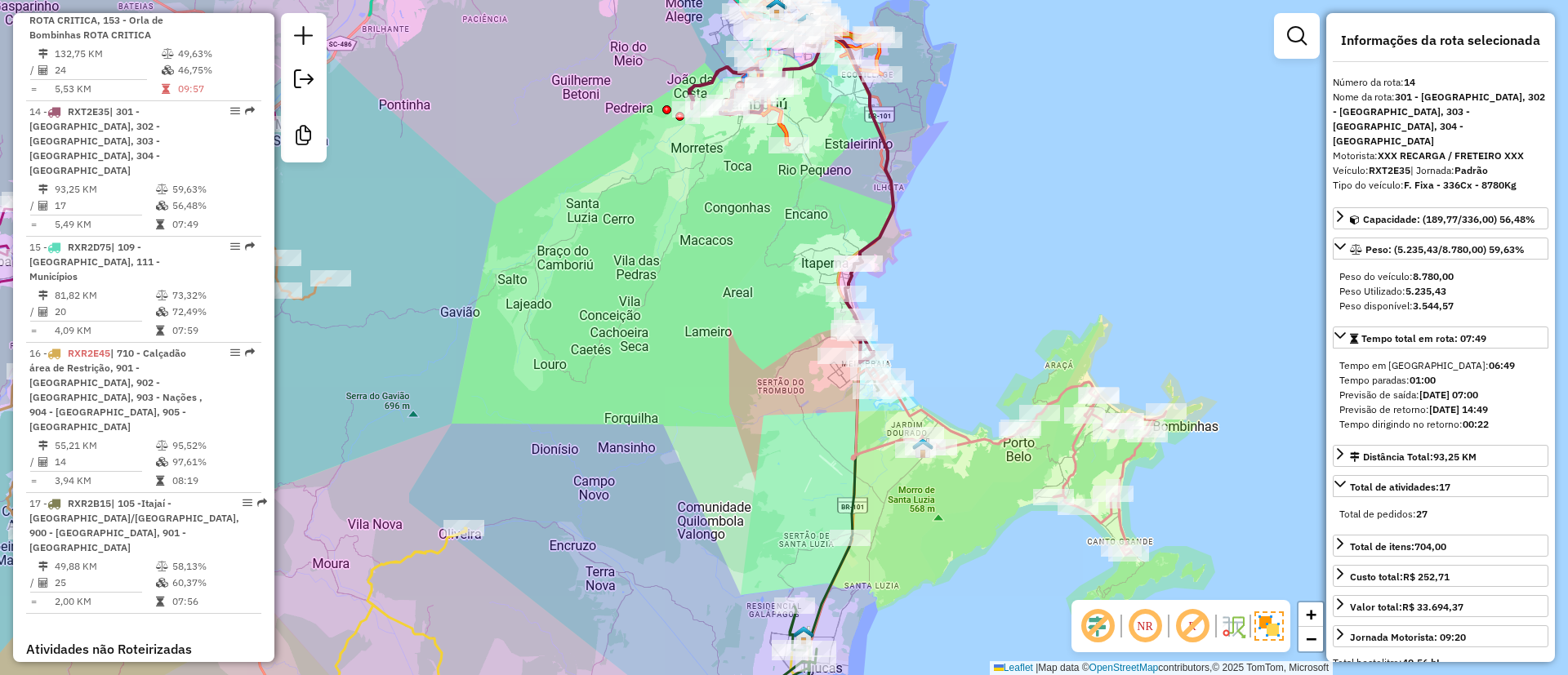
drag, startPoint x: 1036, startPoint y: 274, endPoint x: 1008, endPoint y: 270, distance: 28.3
click at [1010, 258] on div "Janela de atendimento Grade de atendimento Capacidade Transportadoras Veículos …" at bounding box center [784, 337] width 1568 height 675
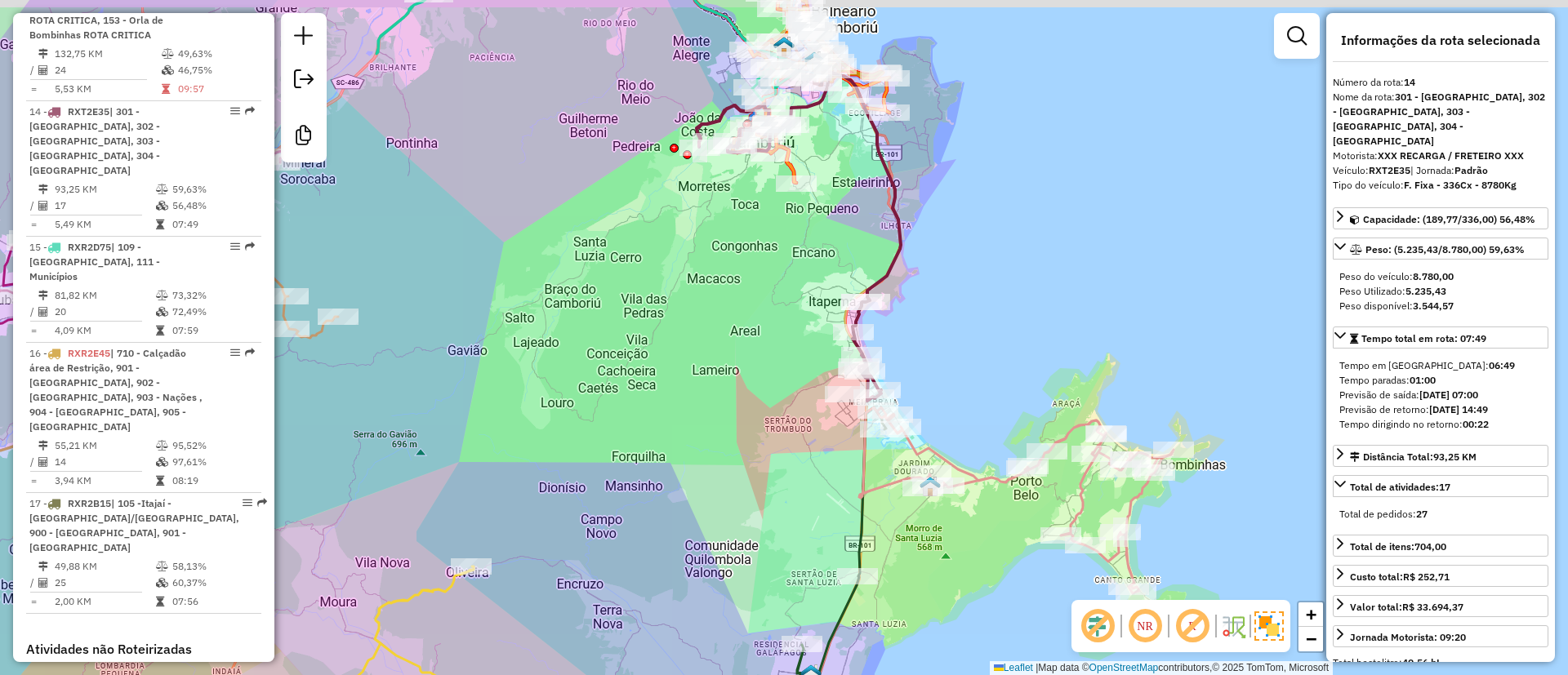
drag, startPoint x: 1005, startPoint y: 332, endPoint x: 1009, endPoint y: 348, distance: 16.5
click at [1009, 348] on div "Janela de atendimento Grade de atendimento Capacidade Transportadoras Veículos …" at bounding box center [784, 337] width 1568 height 675
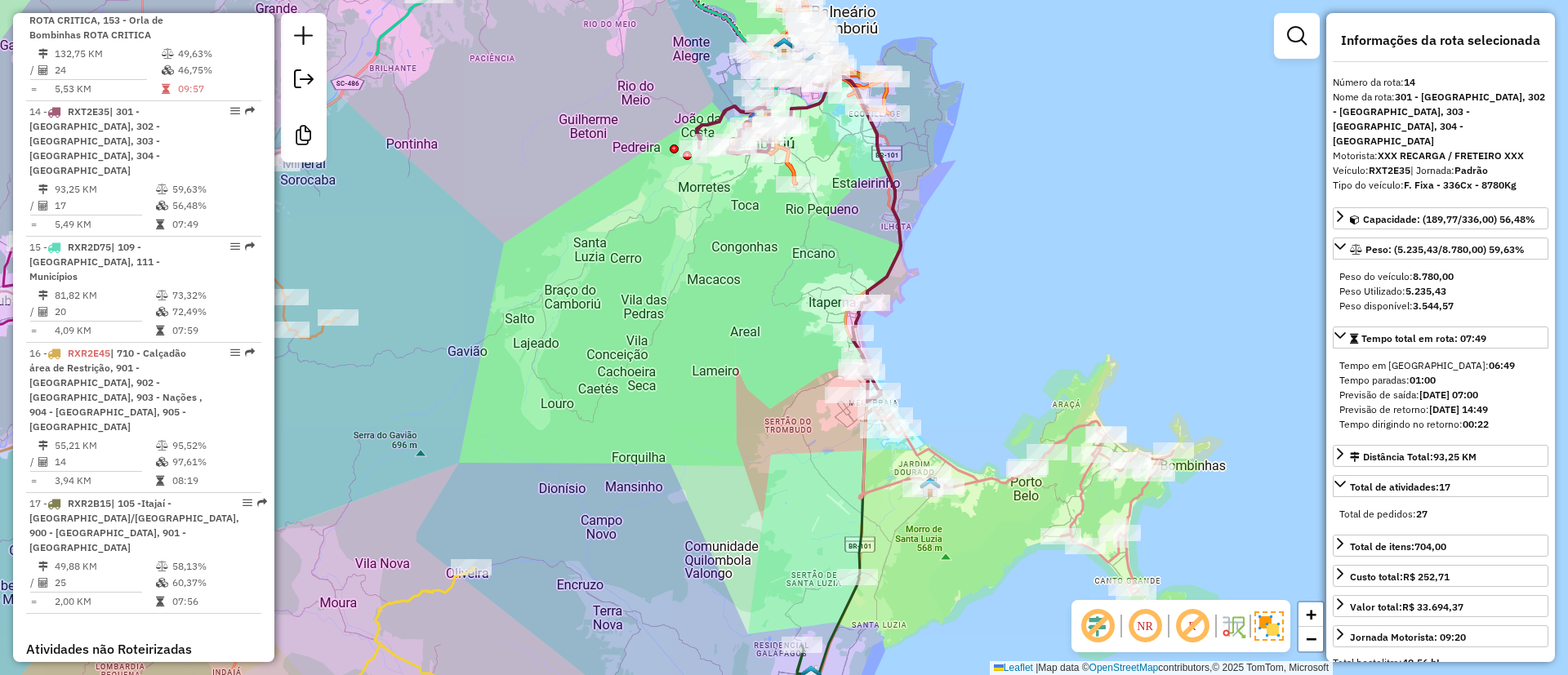
click at [983, 482] on icon at bounding box center [1016, 501] width 314 height 186
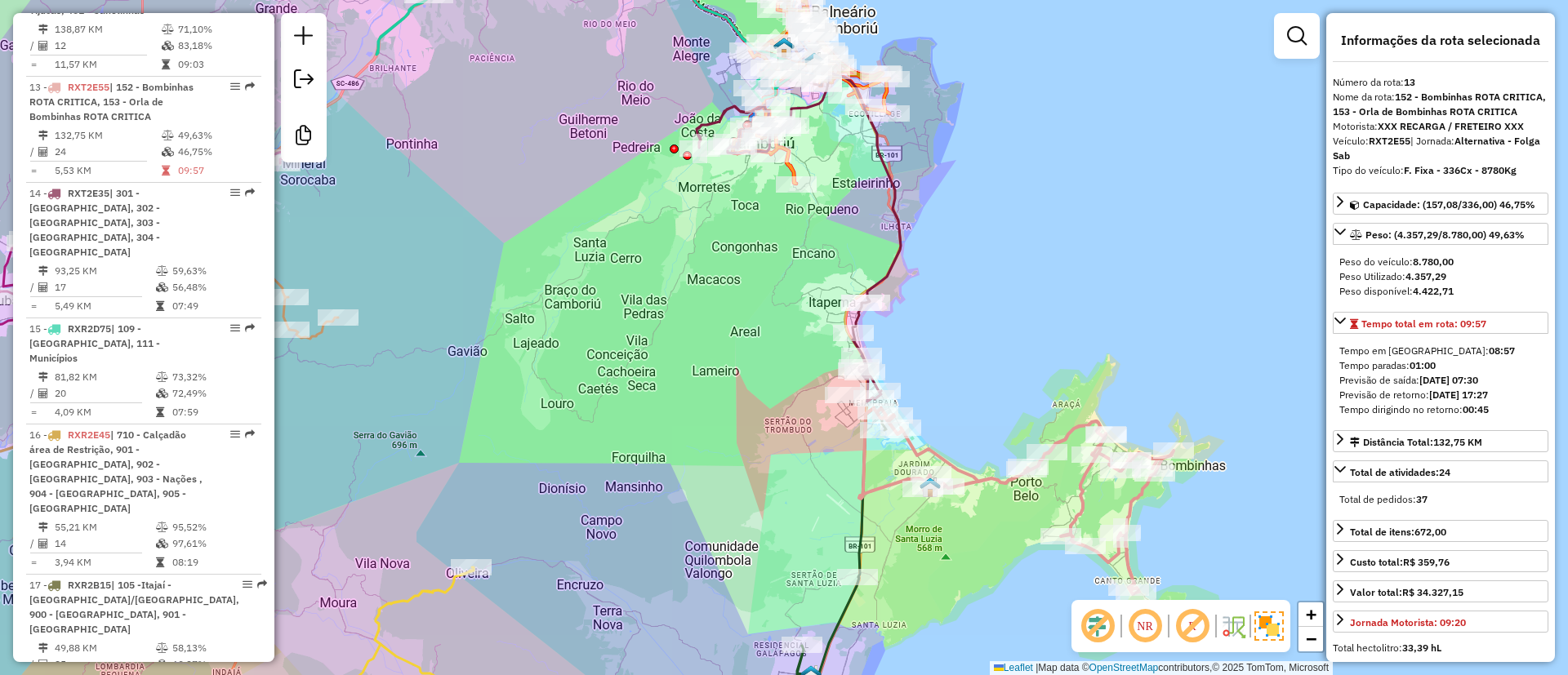
scroll to position [1943, 0]
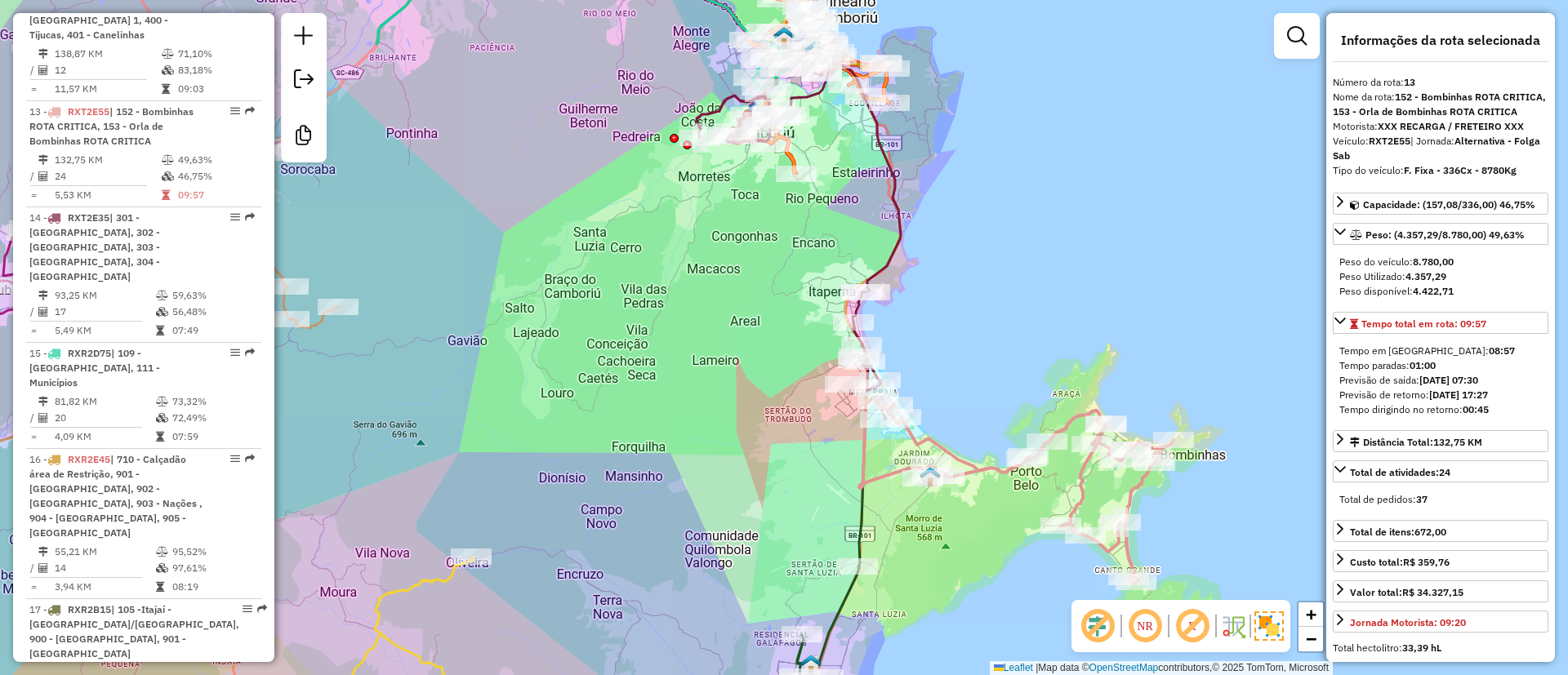
drag, startPoint x: 940, startPoint y: 285, endPoint x: 943, endPoint y: 267, distance: 18.2
click at [943, 267] on div "Janela de atendimento Grade de atendimento Capacidade Transportadoras Veículos …" at bounding box center [784, 337] width 1568 height 675
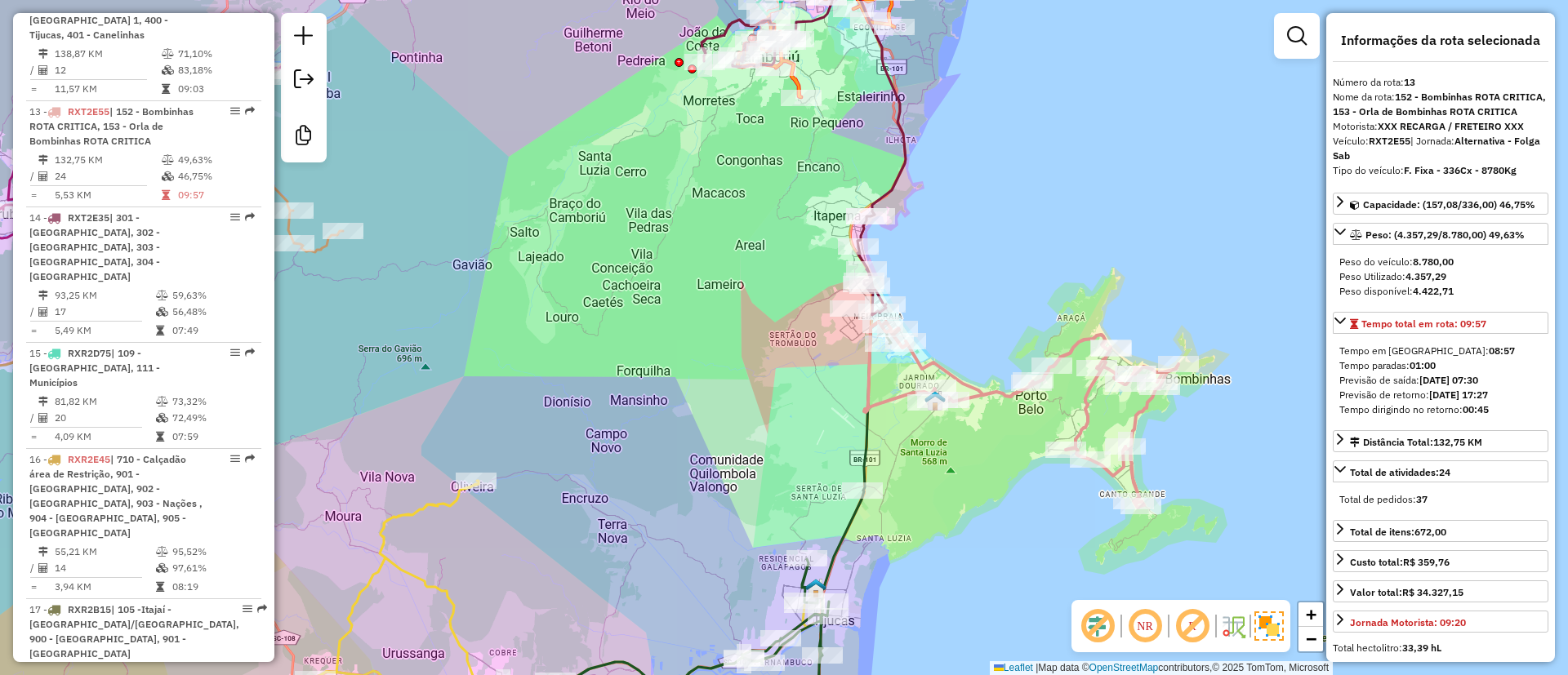
drag, startPoint x: 990, startPoint y: 574, endPoint x: 1000, endPoint y: 421, distance: 153.3
click at [1000, 421] on div "Janela de atendimento Grade de atendimento Capacidade Transportadoras Veículos …" at bounding box center [784, 337] width 1568 height 675
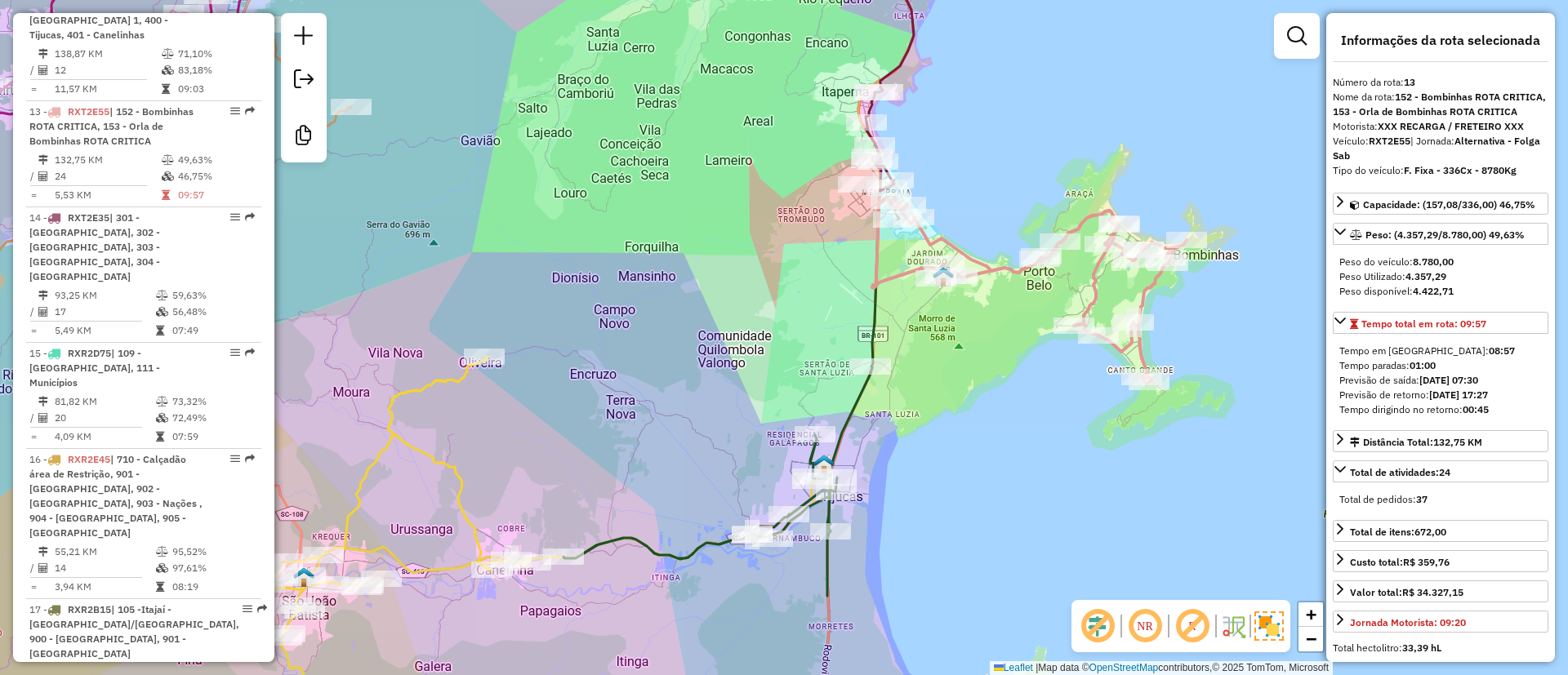
drag, startPoint x: 1055, startPoint y: 454, endPoint x: 1043, endPoint y: 518, distance: 65.1
click at [1043, 518] on div "Janela de atendimento Grade de atendimento Capacidade Transportadoras Veículos …" at bounding box center [784, 337] width 1568 height 675
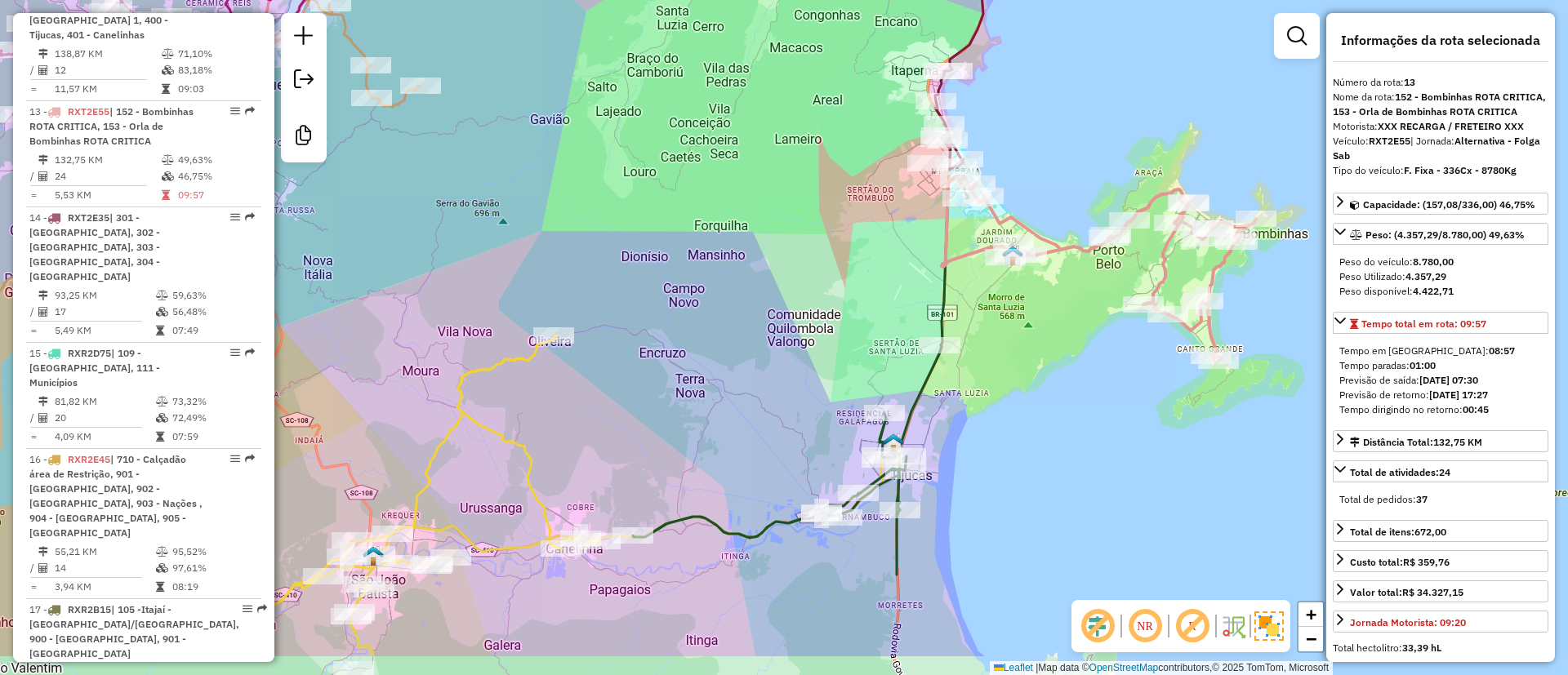
drag, startPoint x: 963, startPoint y: 467, endPoint x: 1033, endPoint y: 398, distance: 98.3
click at [1030, 401] on div "Janela de atendimento Grade de atendimento Capacidade Transportadoras Veículos …" at bounding box center [784, 337] width 1568 height 675
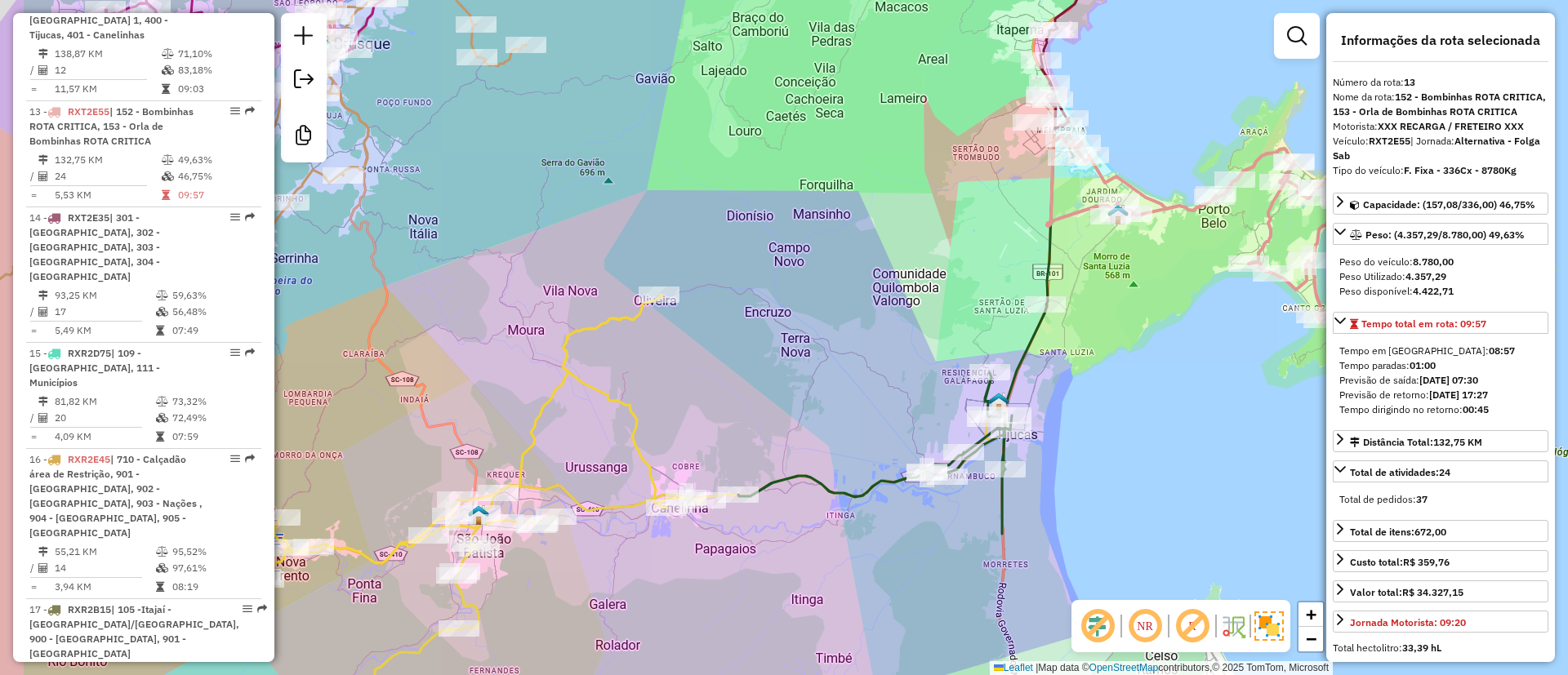
drag, startPoint x: 802, startPoint y: 426, endPoint x: 899, endPoint y: 396, distance: 101.5
click at [897, 397] on div "Janela de atendimento Grade de atendimento Capacidade Transportadoras Veículos …" at bounding box center [784, 337] width 1568 height 675
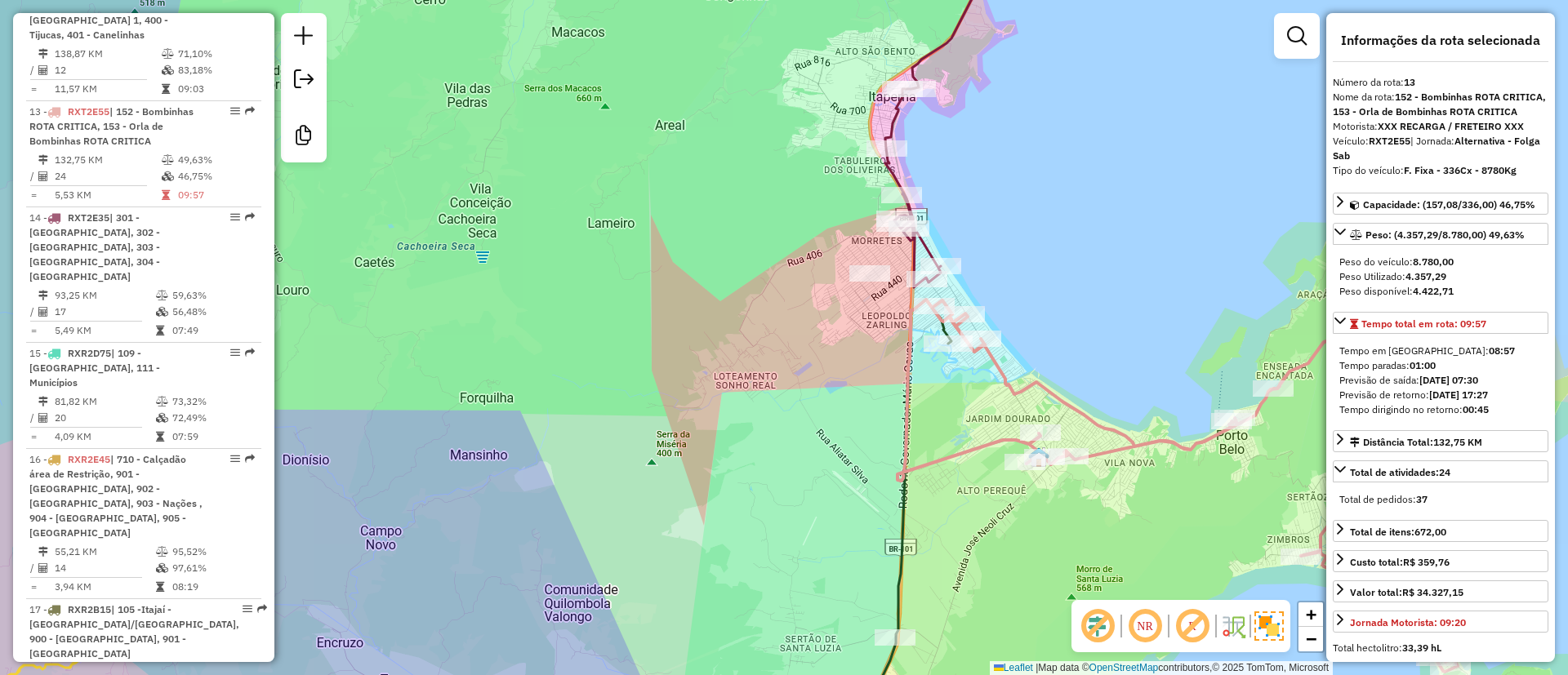
click at [932, 43] on icon at bounding box center [932, 109] width 95 height 355
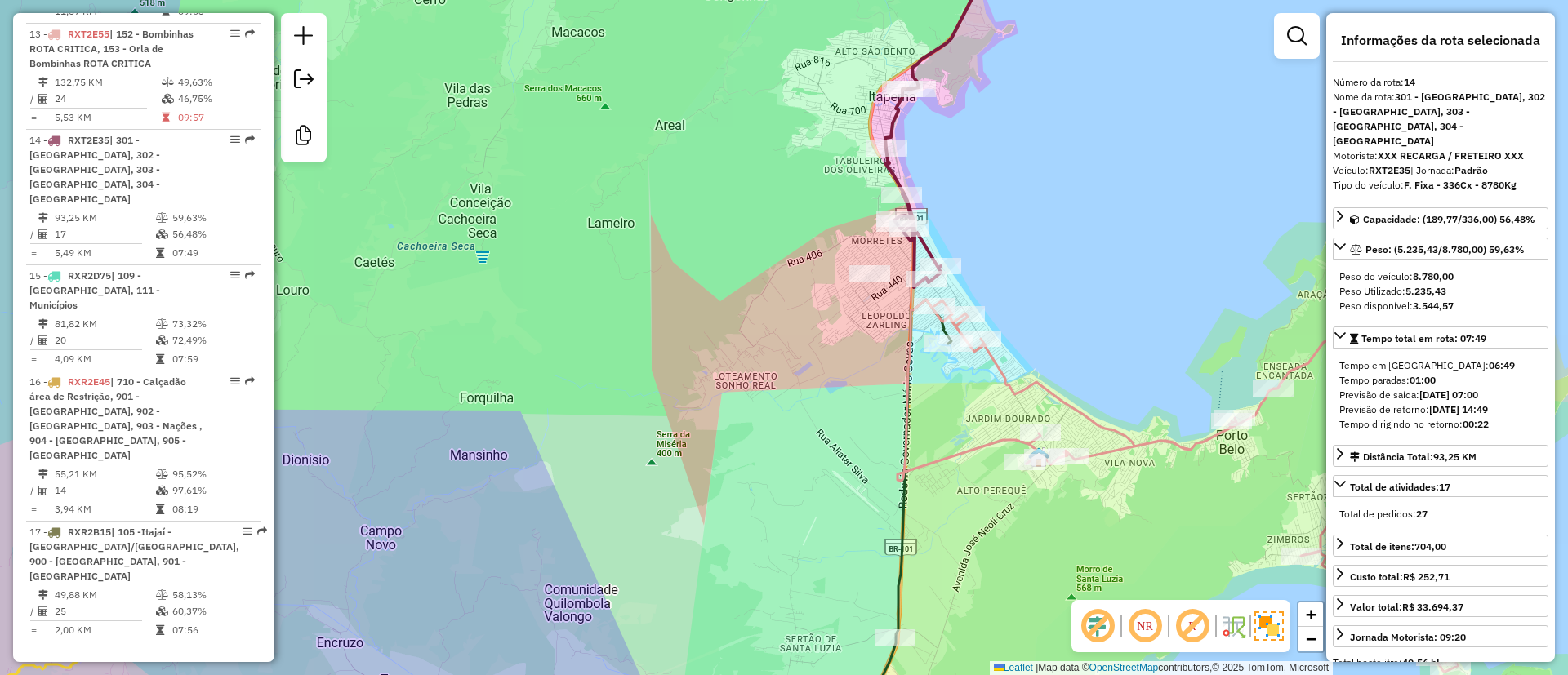
scroll to position [2049, 0]
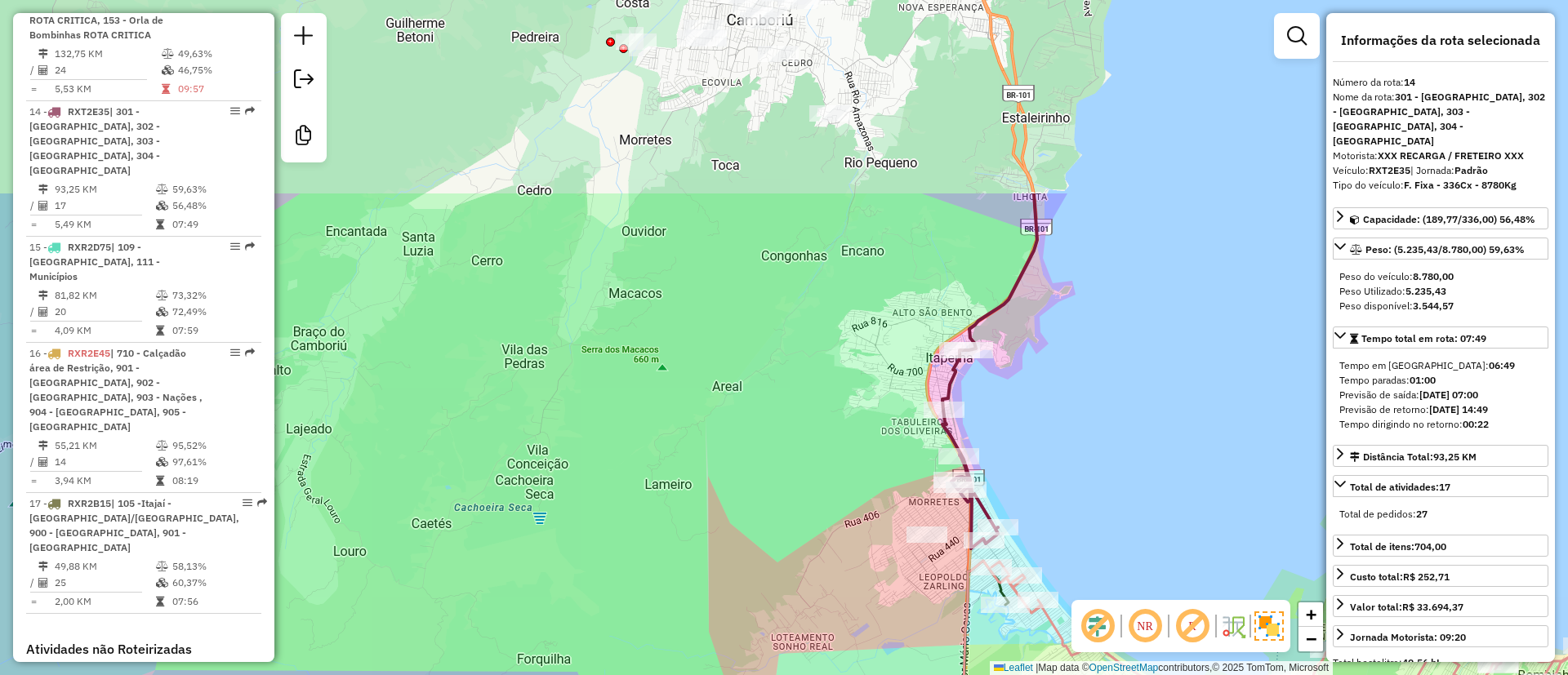
drag, startPoint x: 1021, startPoint y: 138, endPoint x: 1057, endPoint y: 360, distance: 224.9
click at [1057, 360] on div "Janela de atendimento Grade de atendimento Capacidade Transportadoras Veículos …" at bounding box center [784, 337] width 1568 height 675
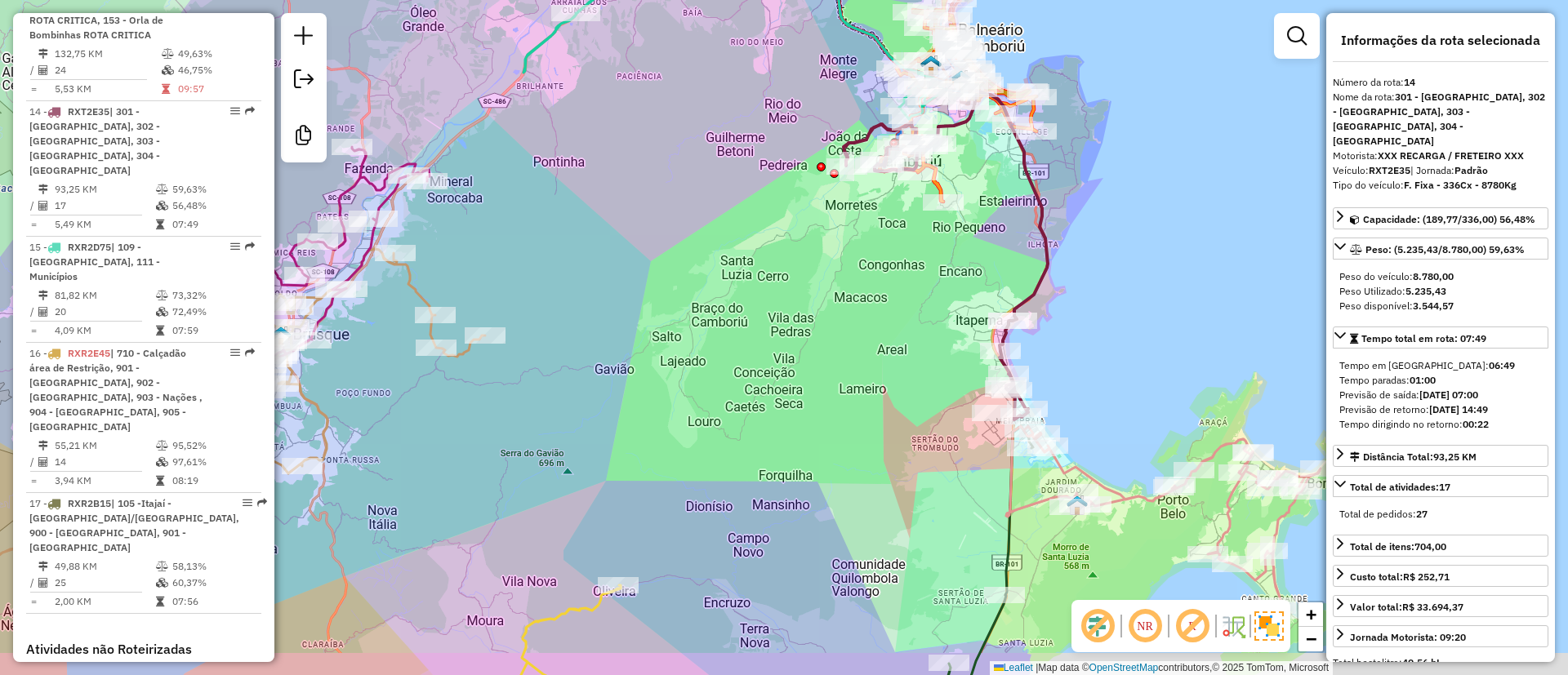
click at [1117, 323] on div "Janela de atendimento Grade de atendimento Capacidade Transportadoras Veículos …" at bounding box center [784, 337] width 1568 height 675
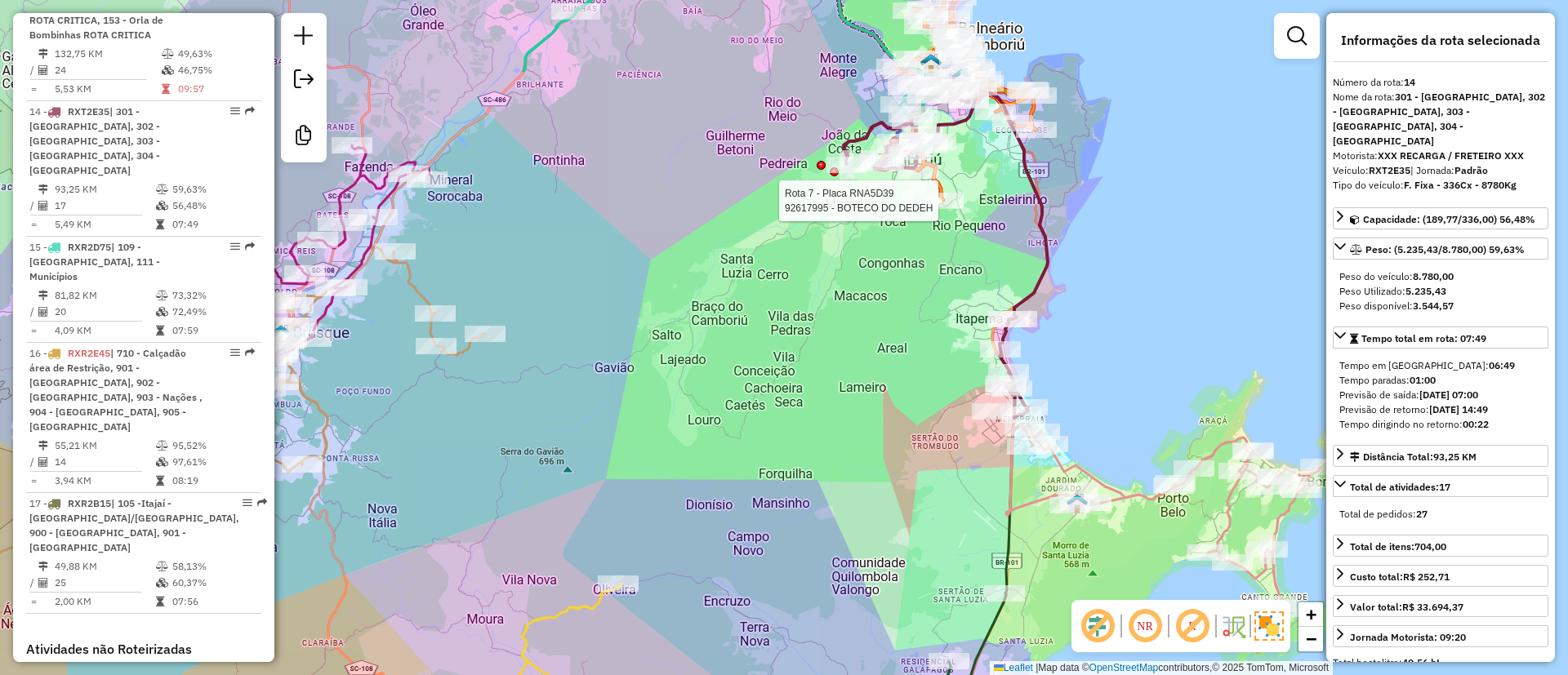
click at [949, 209] on div at bounding box center [942, 201] width 40 height 17
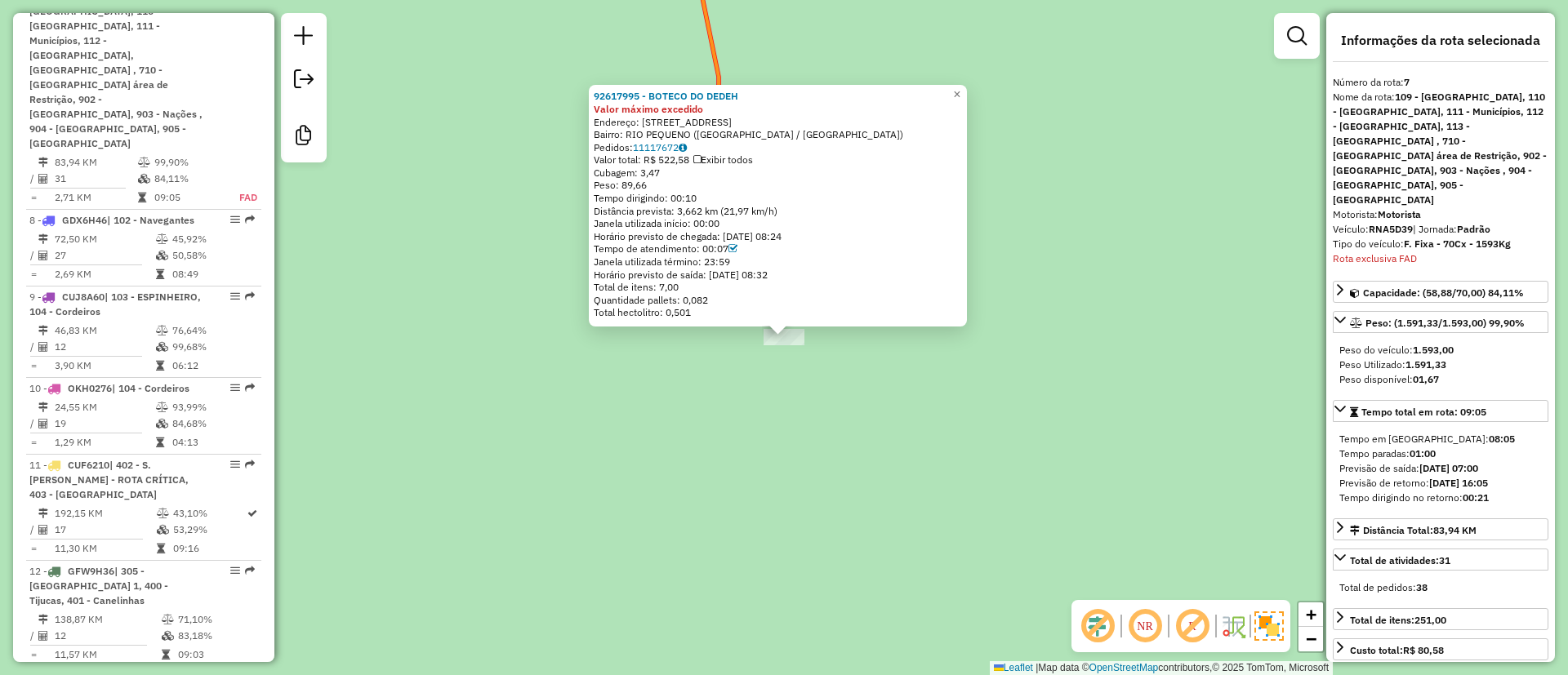
scroll to position [1320, 0]
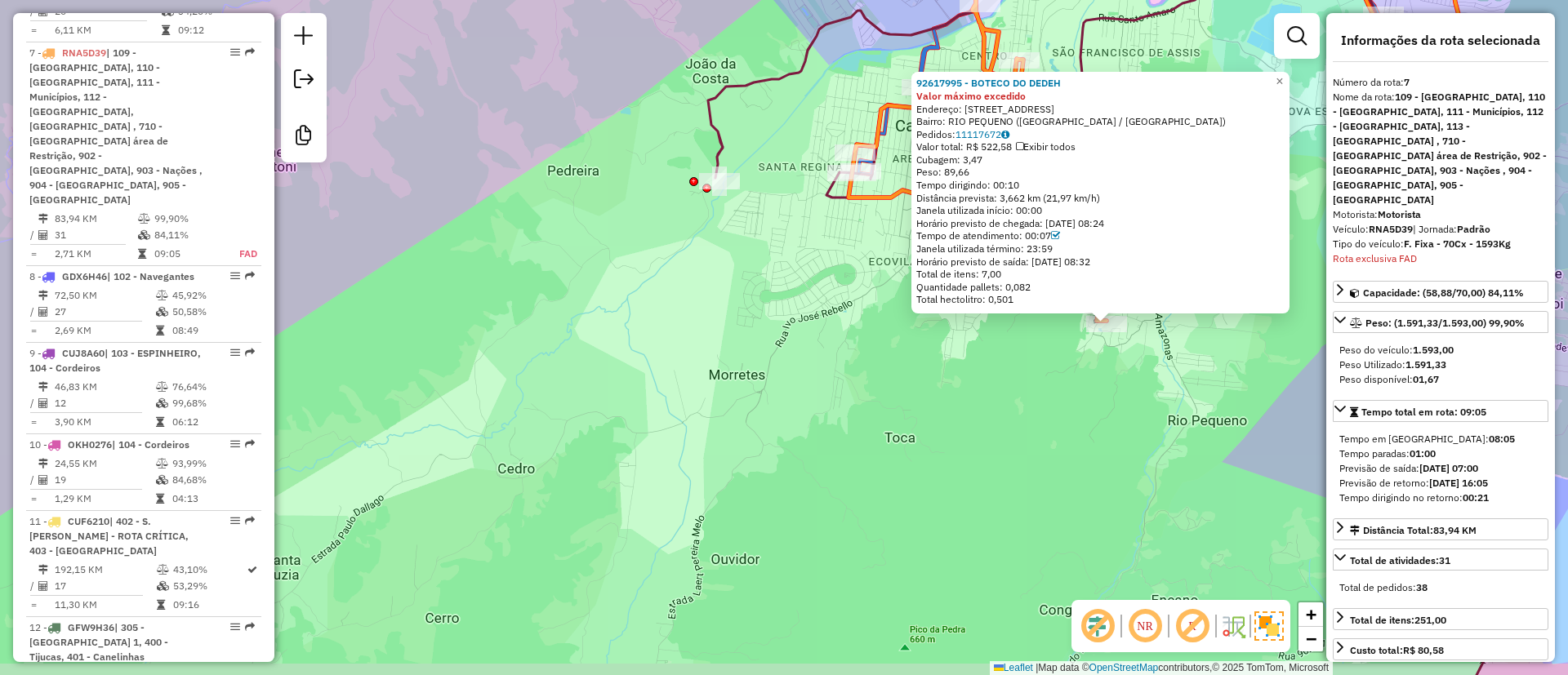
drag, startPoint x: 935, startPoint y: 418, endPoint x: 703, endPoint y: 422, distance: 232.0
click at [710, 426] on div "92617995 - BOTECO DO DEDEH Valor máximo excedido Endereço: [STREET_ADDRESS] Bai…" at bounding box center [784, 337] width 1568 height 675
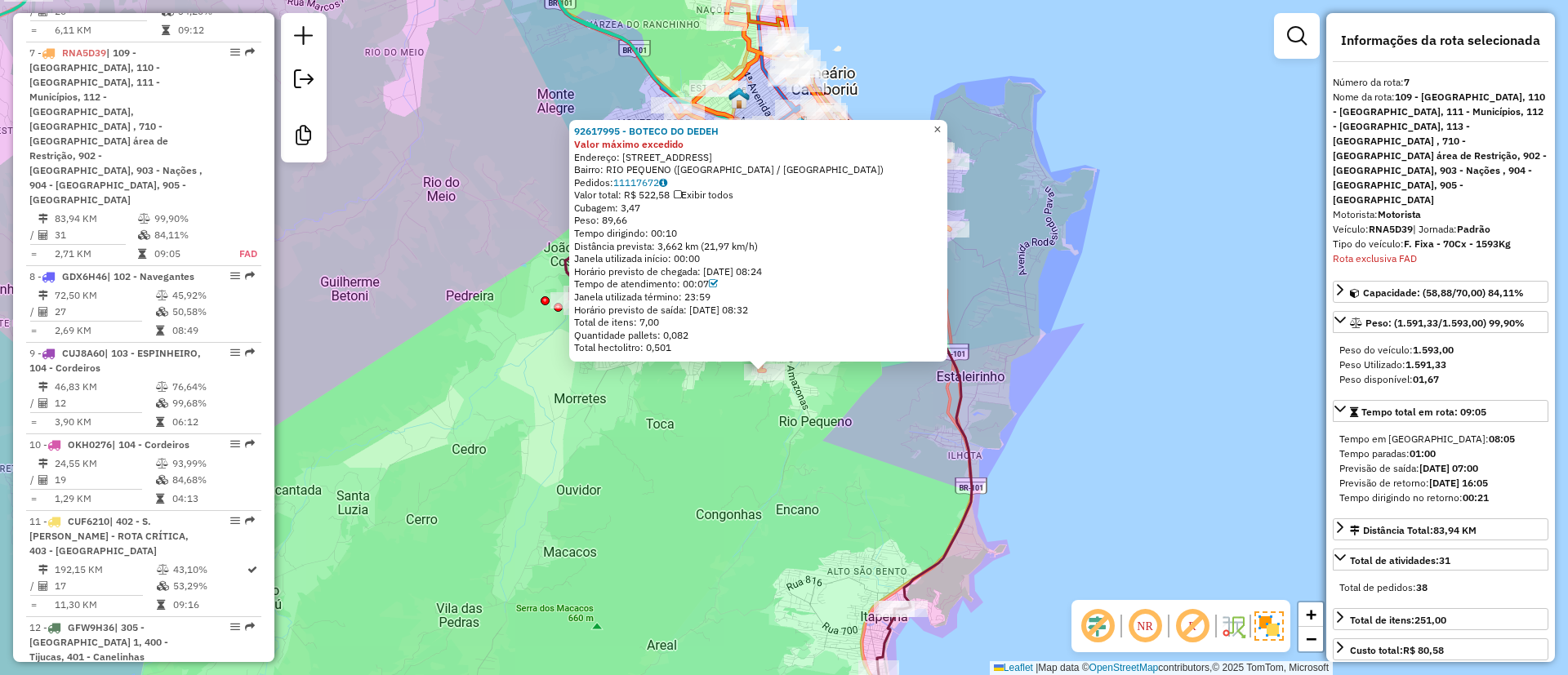
click at [940, 122] on span "×" at bounding box center [936, 129] width 7 height 14
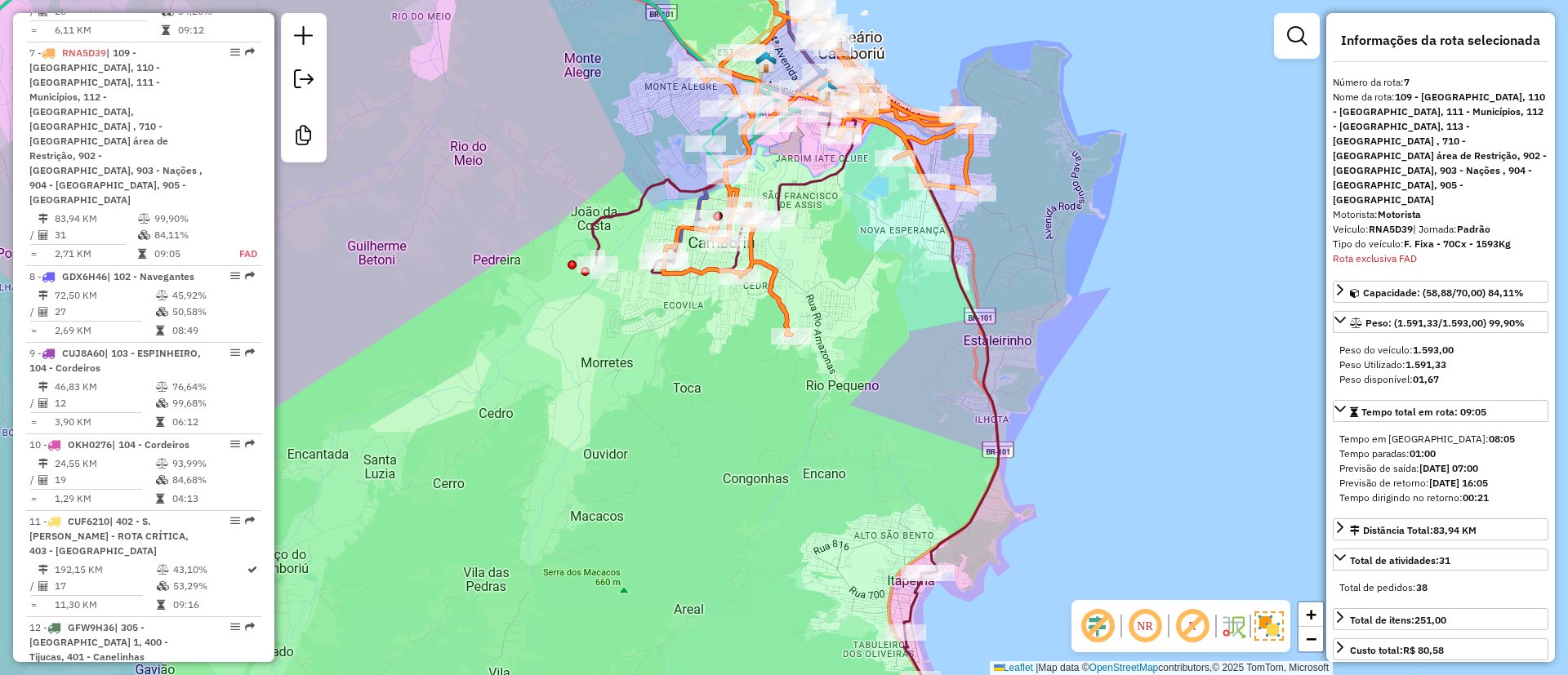
drag, startPoint x: 1073, startPoint y: 140, endPoint x: 1083, endPoint y: 133, distance: 12.2
click at [1083, 133] on div "Janela de atendimento Grade de atendimento Capacidade Transportadoras Veículos …" at bounding box center [784, 337] width 1568 height 675
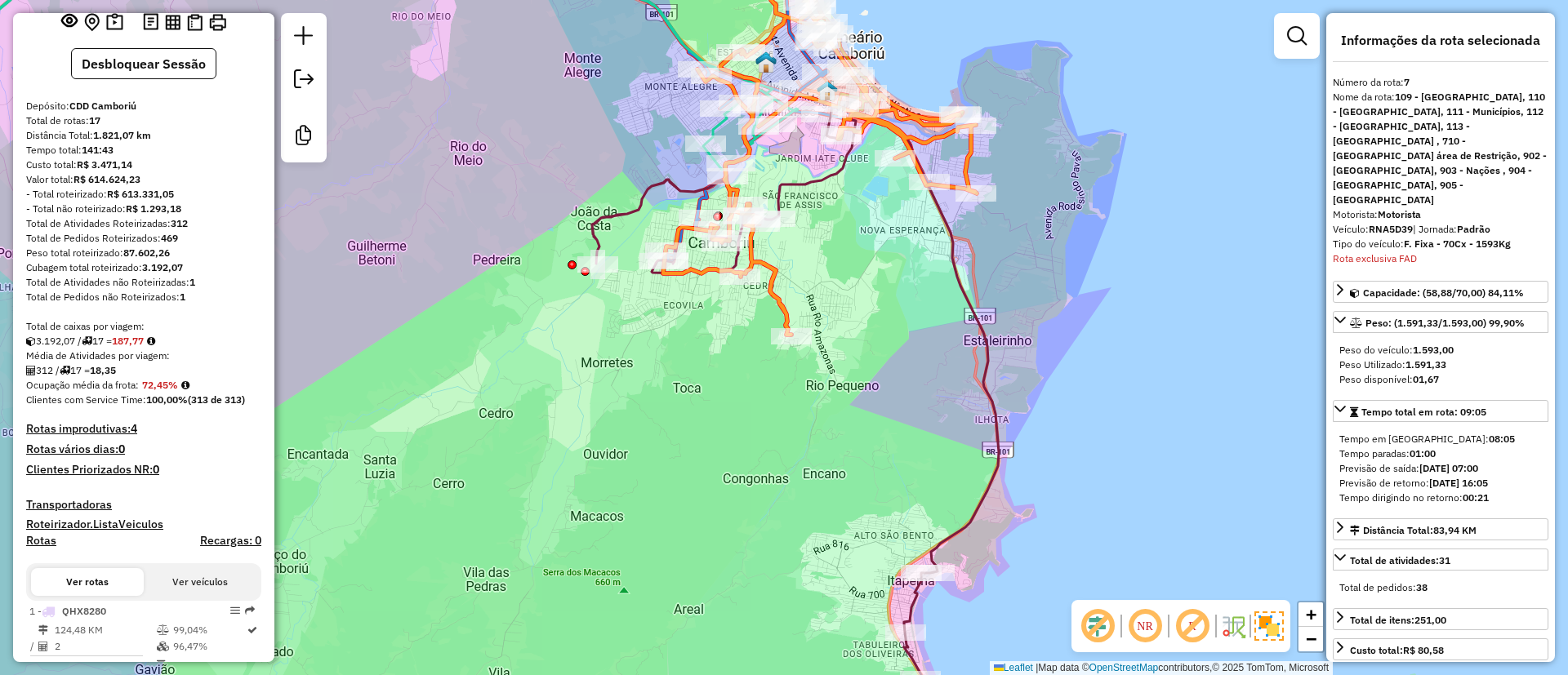
scroll to position [0, 0]
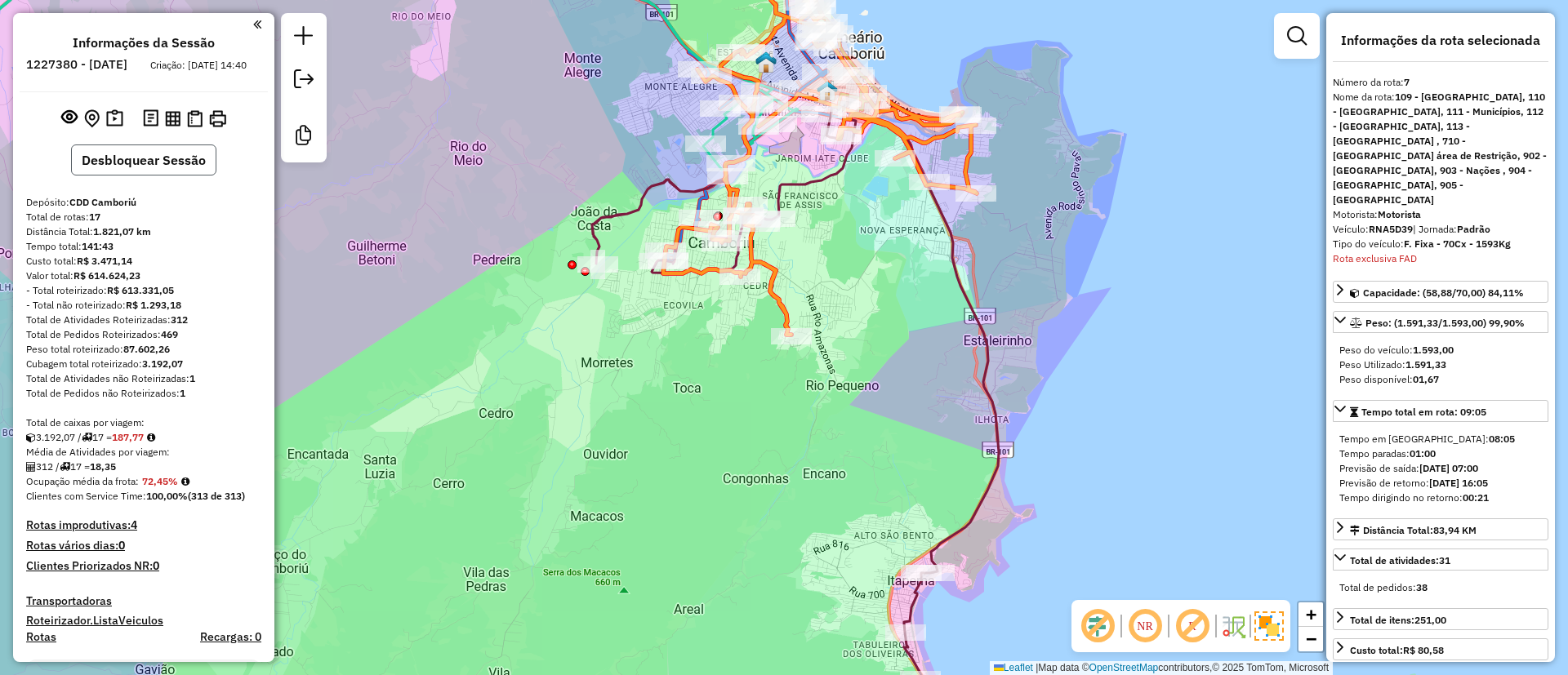
click at [168, 165] on button "Desbloquear Sessão" at bounding box center [143, 160] width 145 height 31
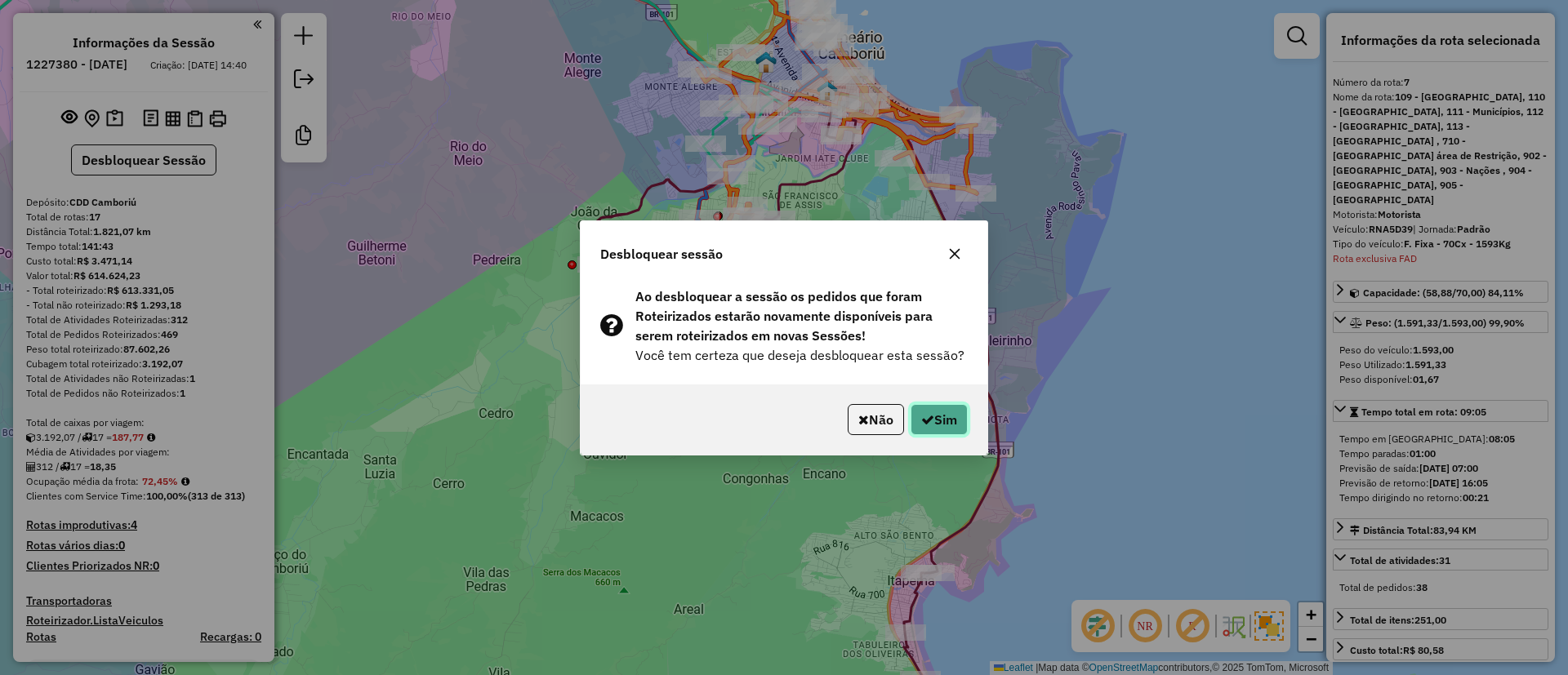
click at [951, 417] on button "Sim" at bounding box center [939, 419] width 57 height 31
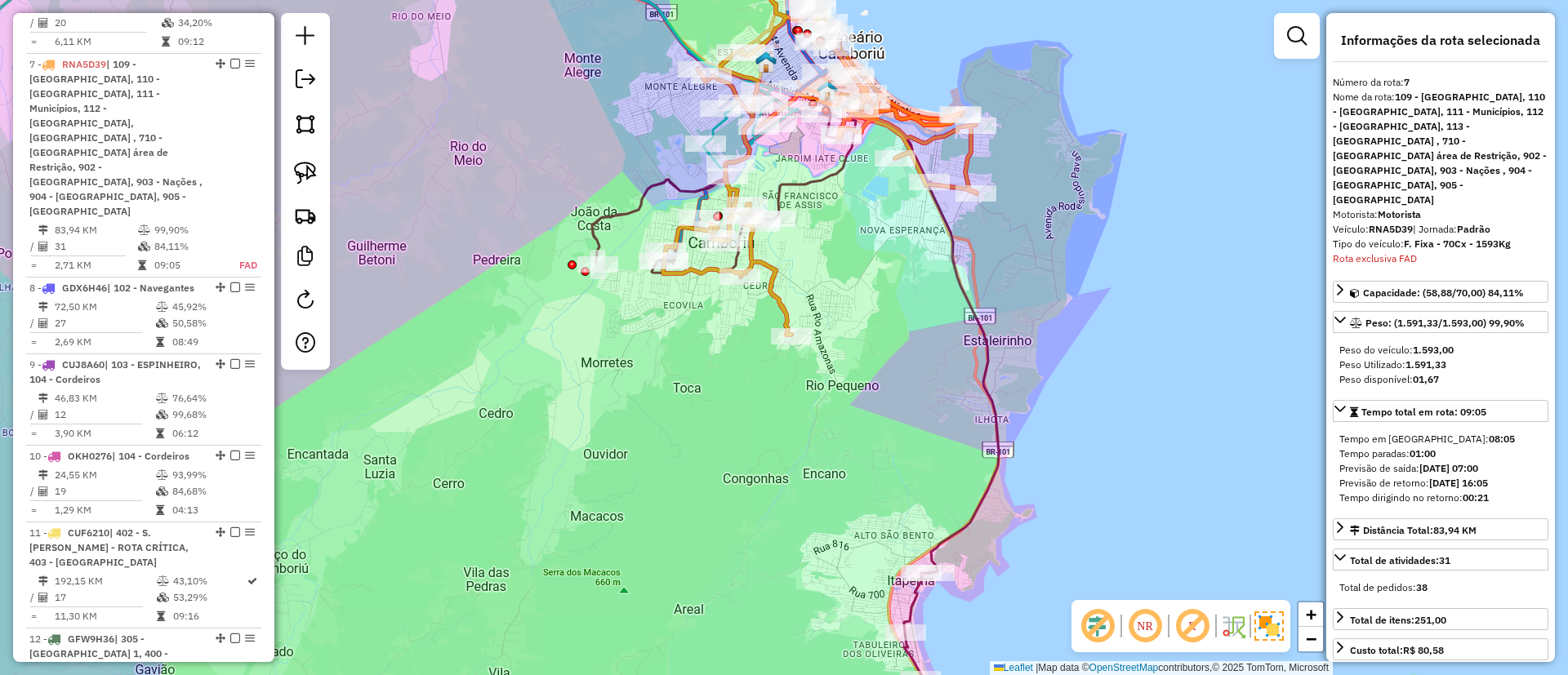
scroll to position [1314, 0]
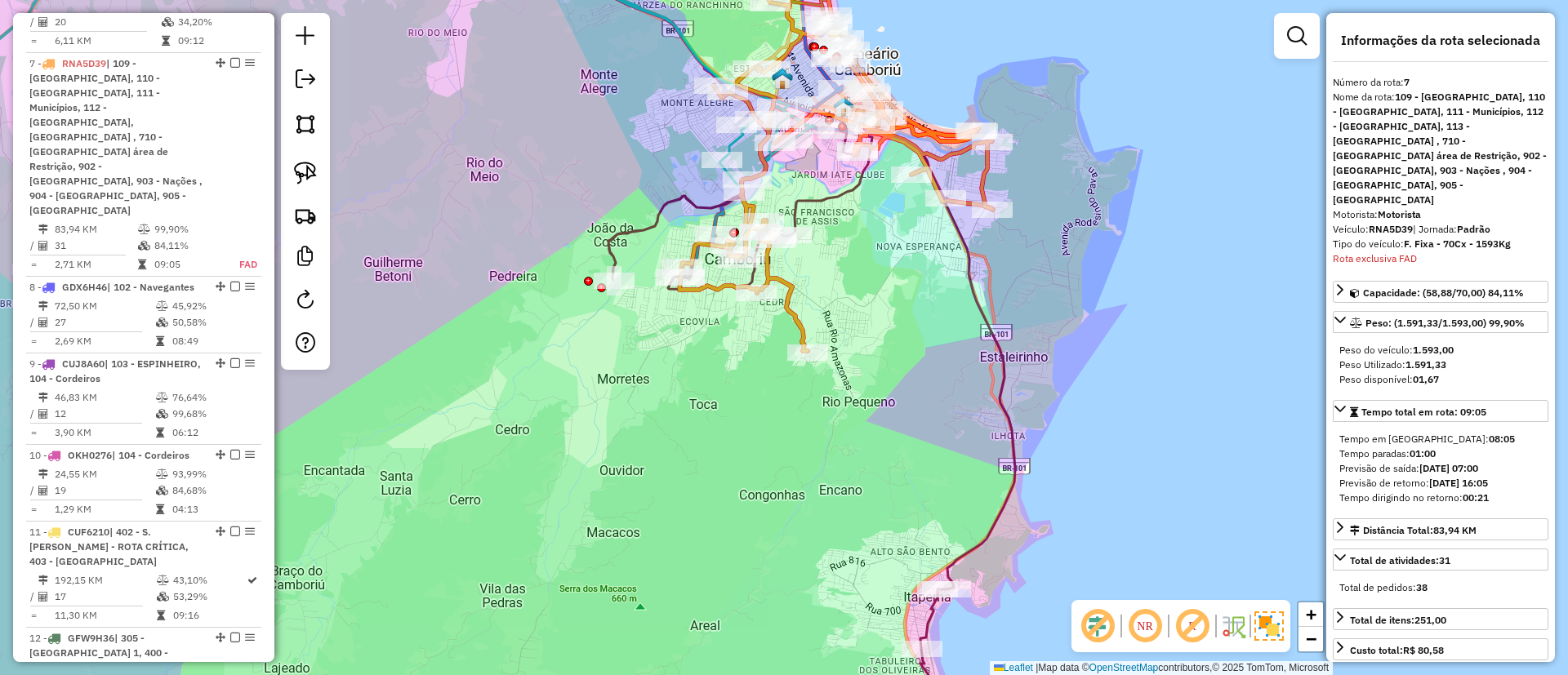
drag, startPoint x: 849, startPoint y: 231, endPoint x: 854, endPoint y: 238, distance: 8.6
click at [854, 238] on div "Janela de atendimento Grade de atendimento Capacidade Transportadoras Veículos …" at bounding box center [784, 337] width 1568 height 675
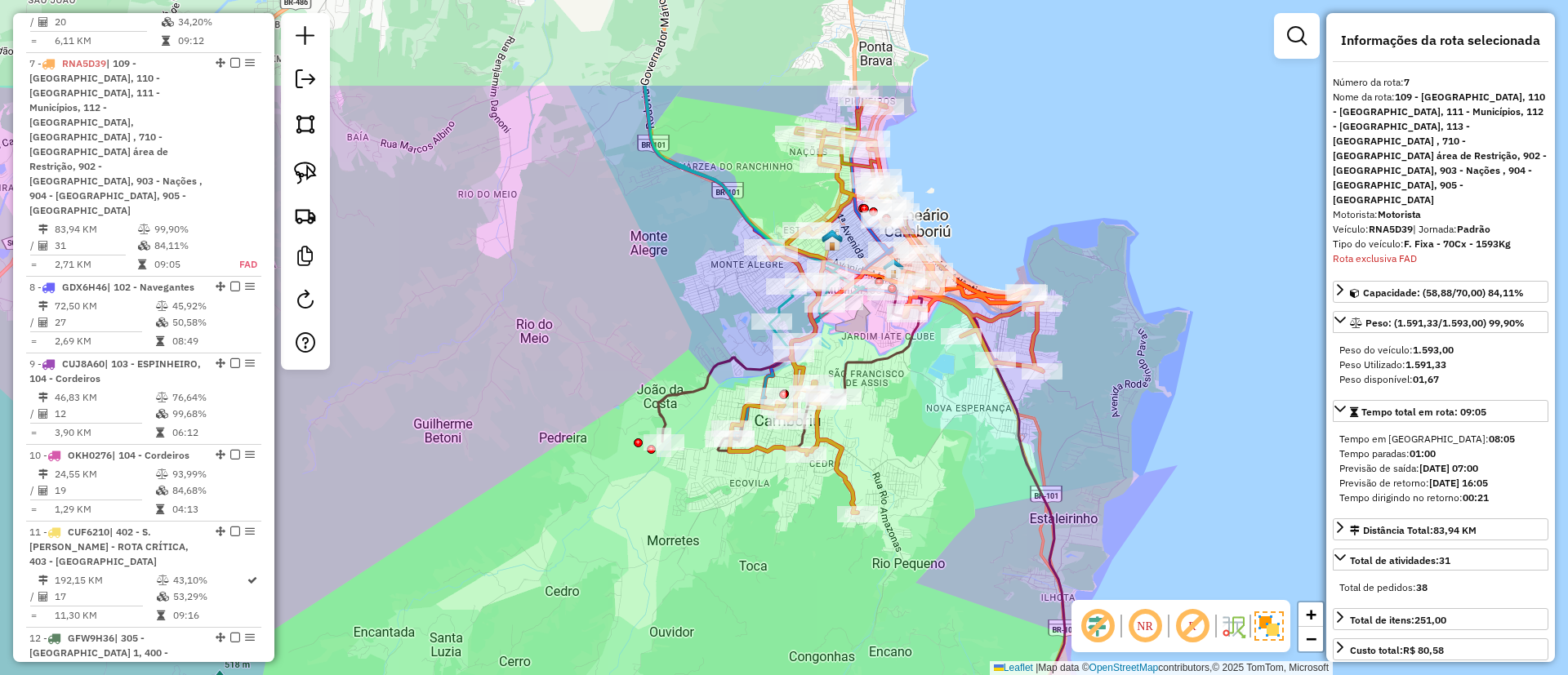
drag, startPoint x: 878, startPoint y: 331, endPoint x: 898, endPoint y: 393, distance: 65.1
click at [898, 393] on div "Janela de atendimento Grade de atendimento Capacidade Transportadoras Veículos …" at bounding box center [784, 337] width 1568 height 675
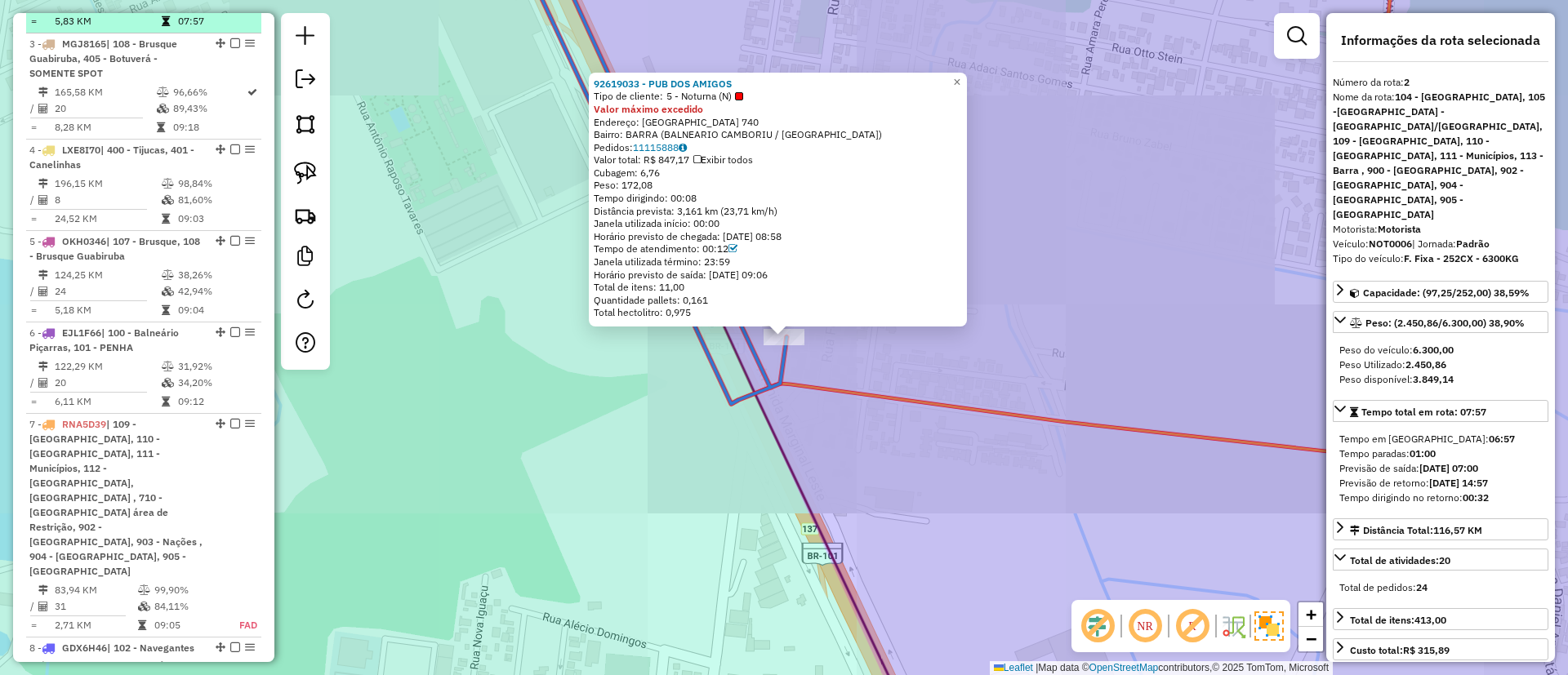
scroll to position [764, 0]
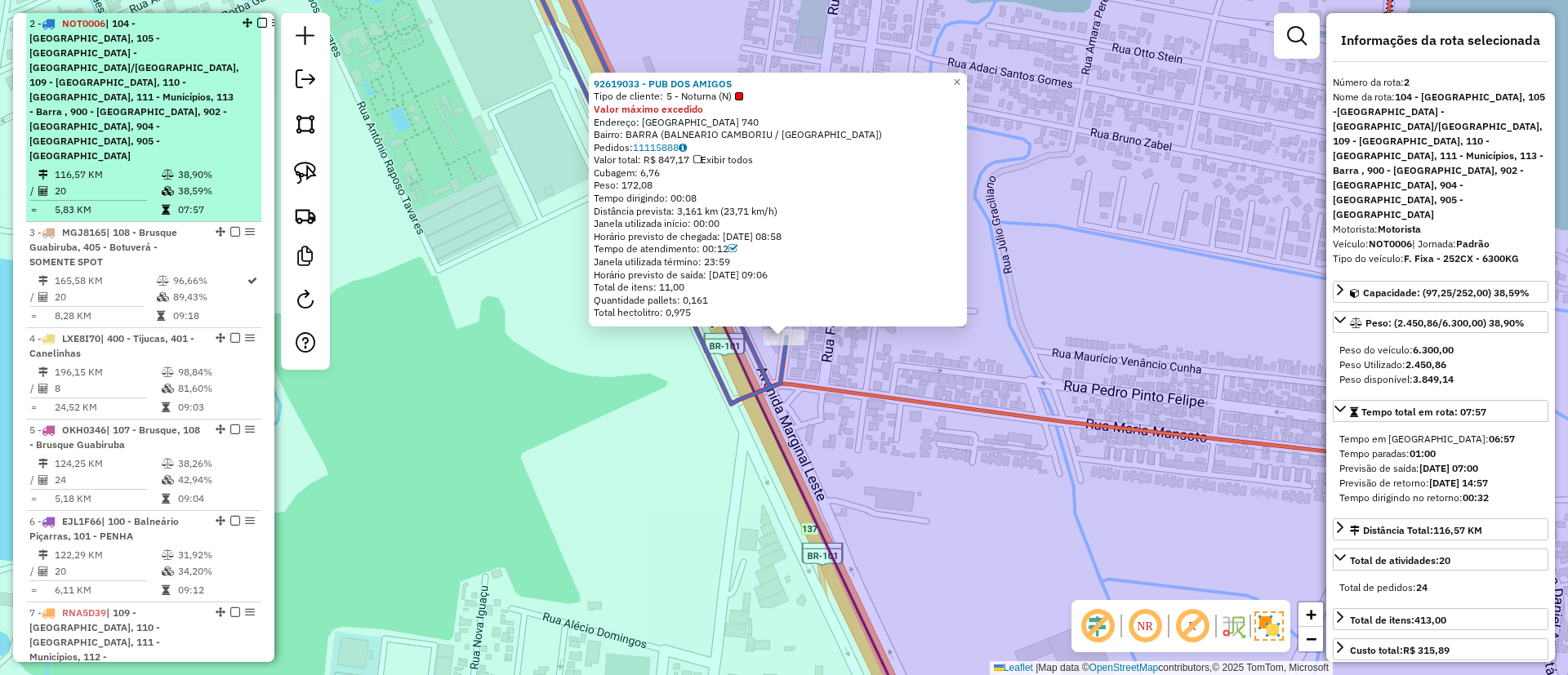
click at [242, 23] on div at bounding box center [262, 23] width 39 height 10
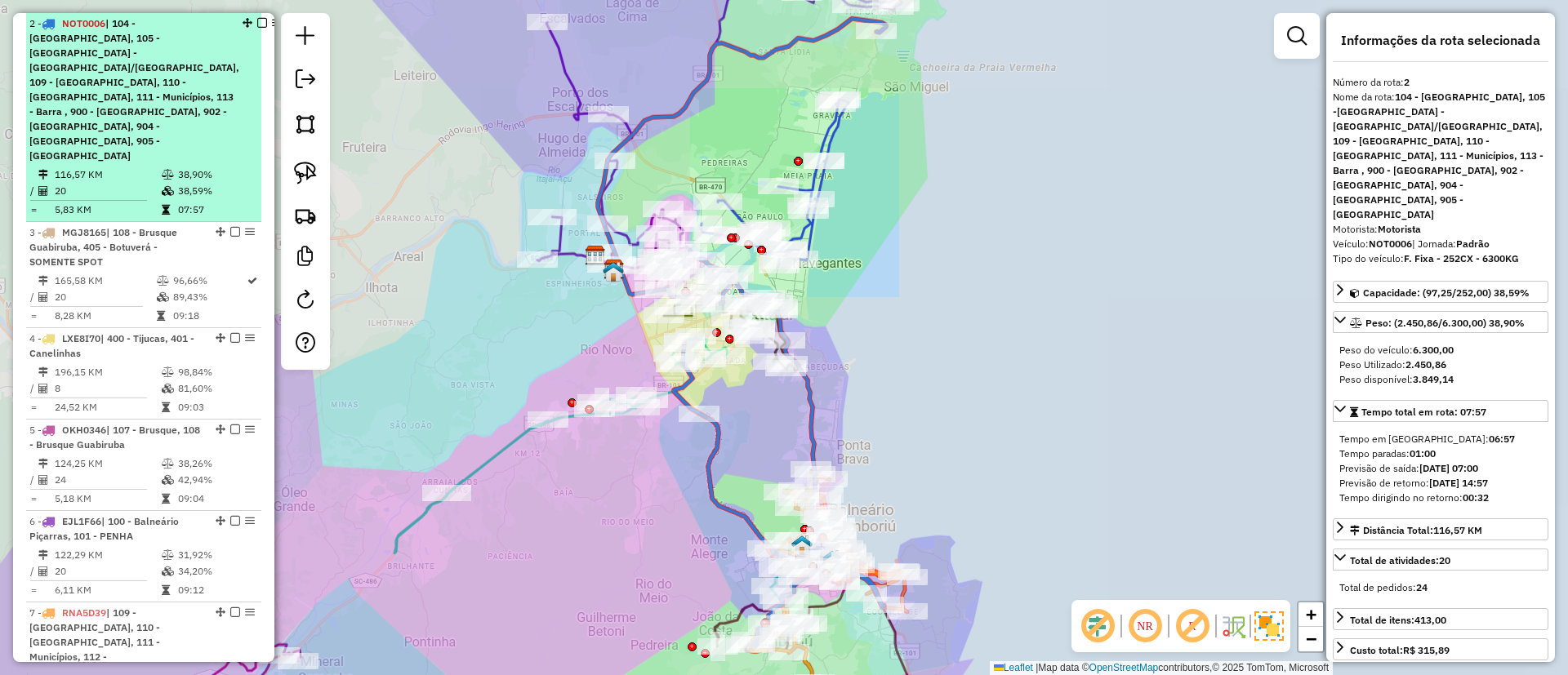
click at [257, 22] on em at bounding box center [262, 23] width 10 height 10
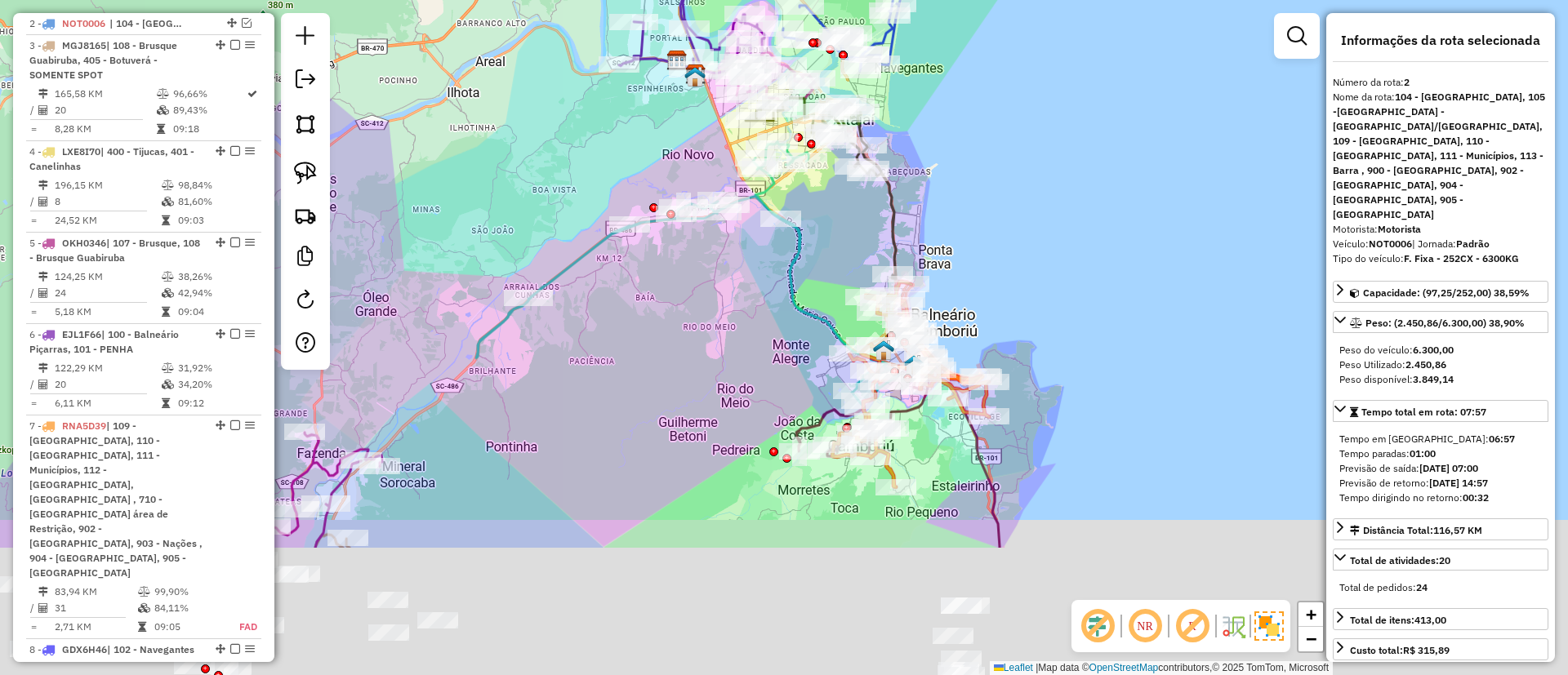
drag, startPoint x: 859, startPoint y: 325, endPoint x: 892, endPoint y: 209, distance: 120.6
click at [887, 162] on icon at bounding box center [820, 188] width 150 height 181
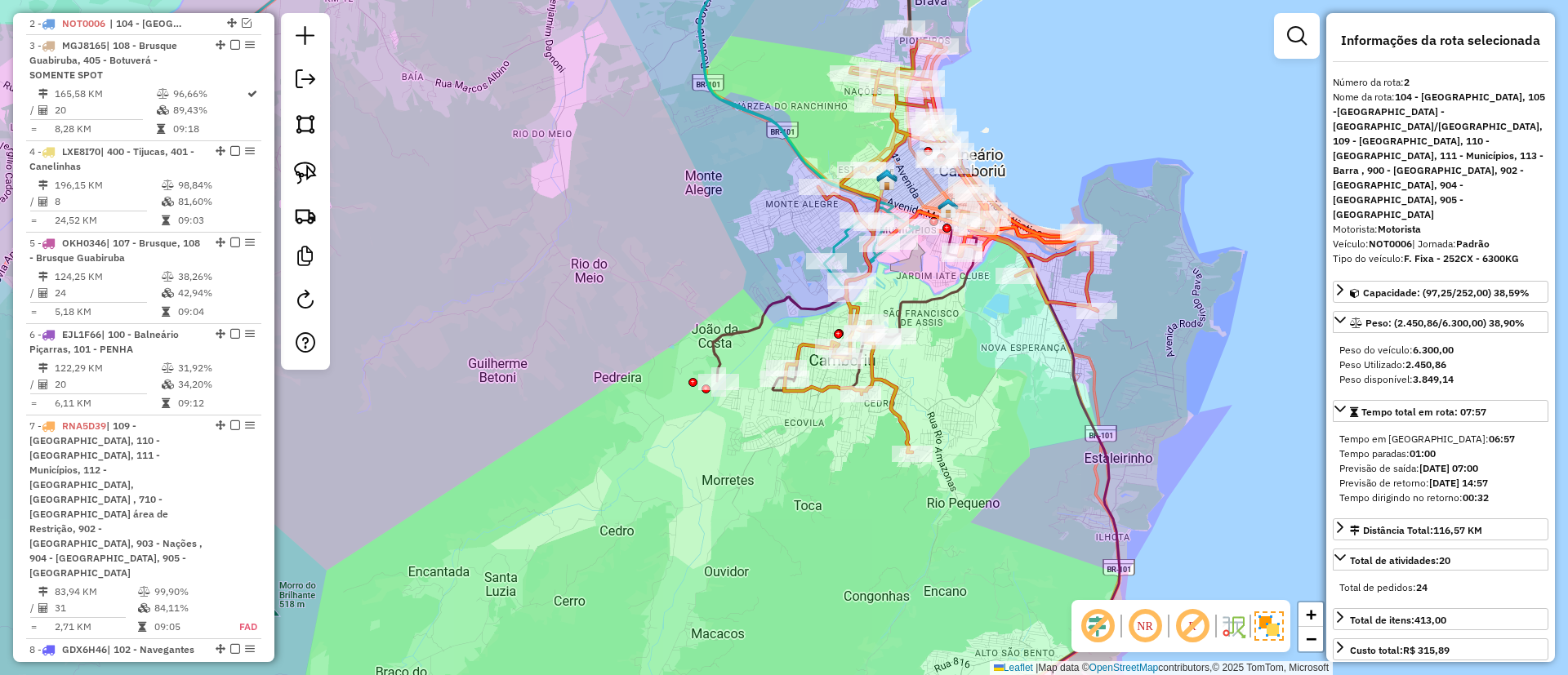
drag, startPoint x: 816, startPoint y: 391, endPoint x: 823, endPoint y: 373, distance: 19.3
click at [817, 389] on div "Janela de atendimento Grade de atendimento Capacidade Transportadoras Veículos …" at bounding box center [784, 337] width 1568 height 675
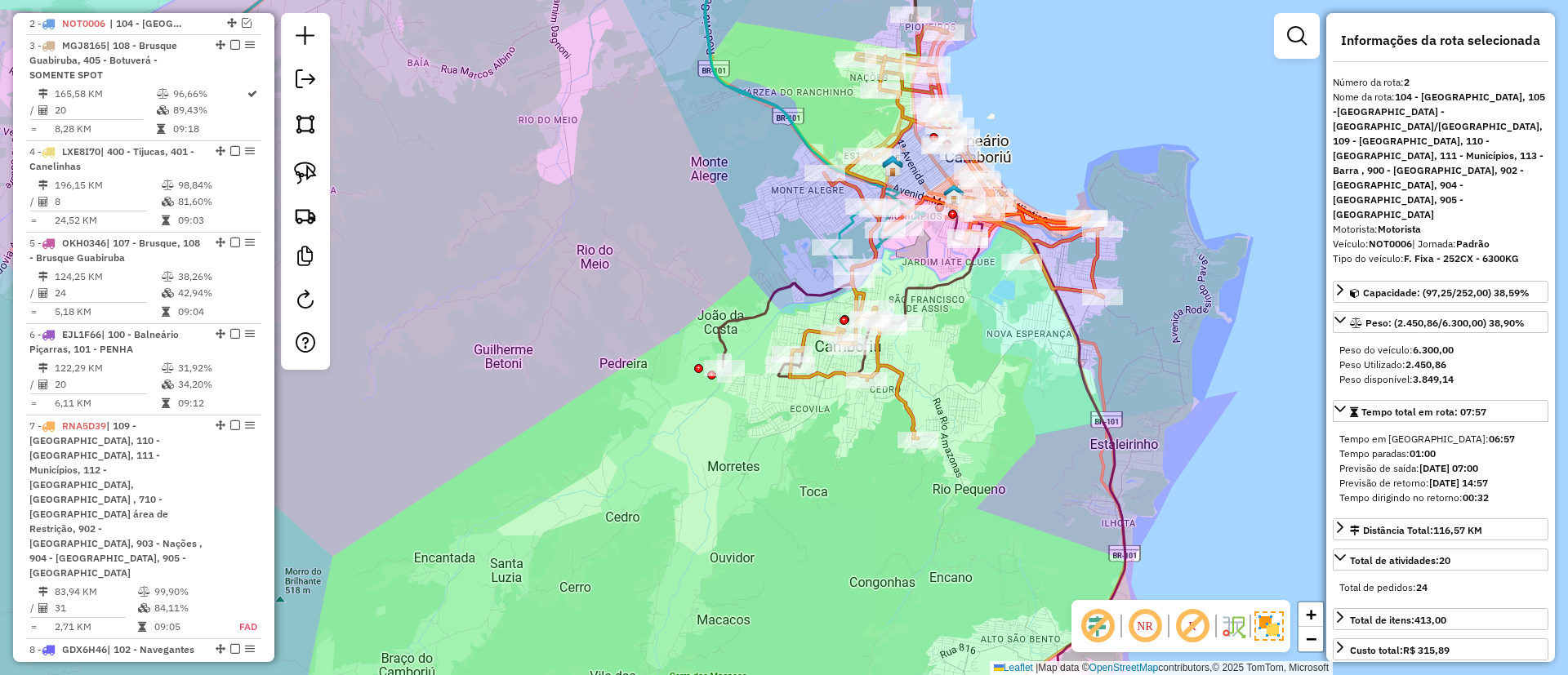
click at [825, 372] on icon at bounding box center [946, 247] width 313 height 382
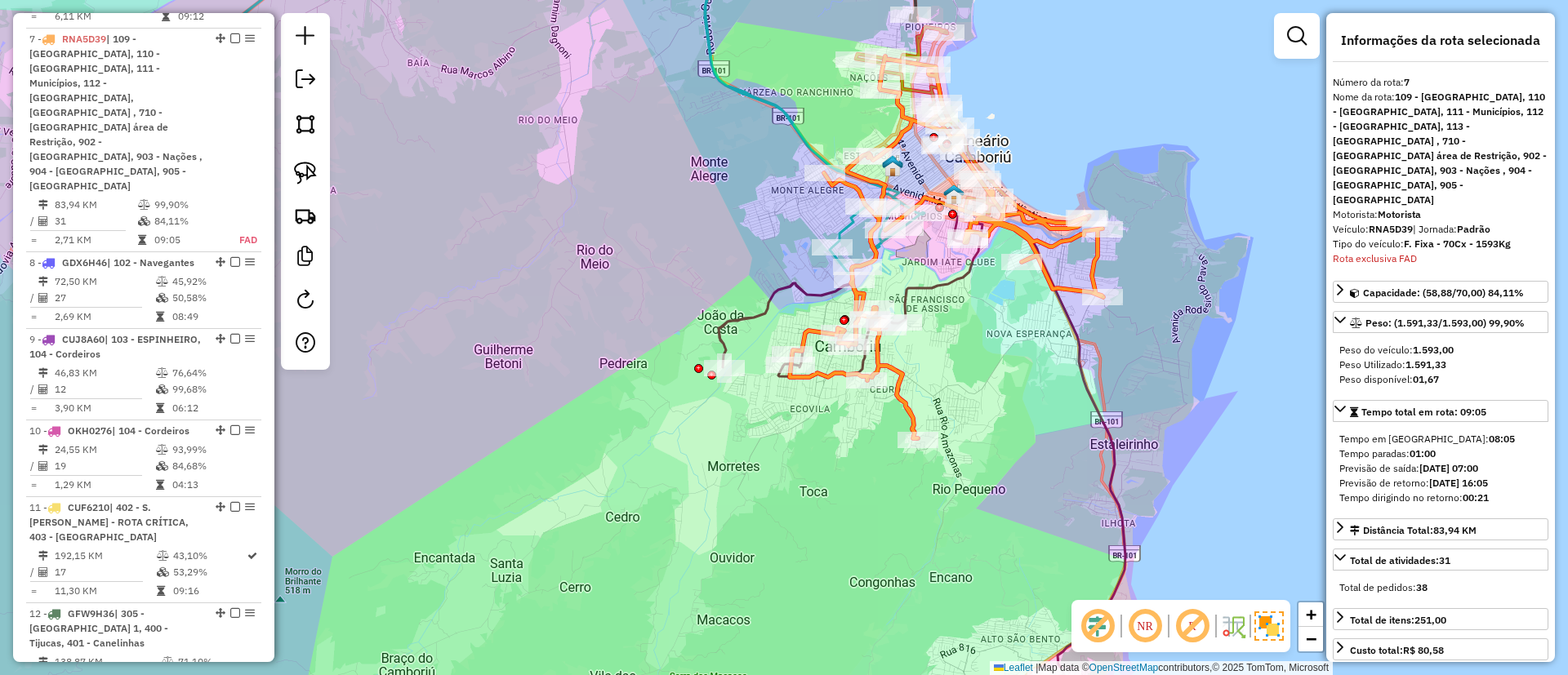
scroll to position [1167, 0]
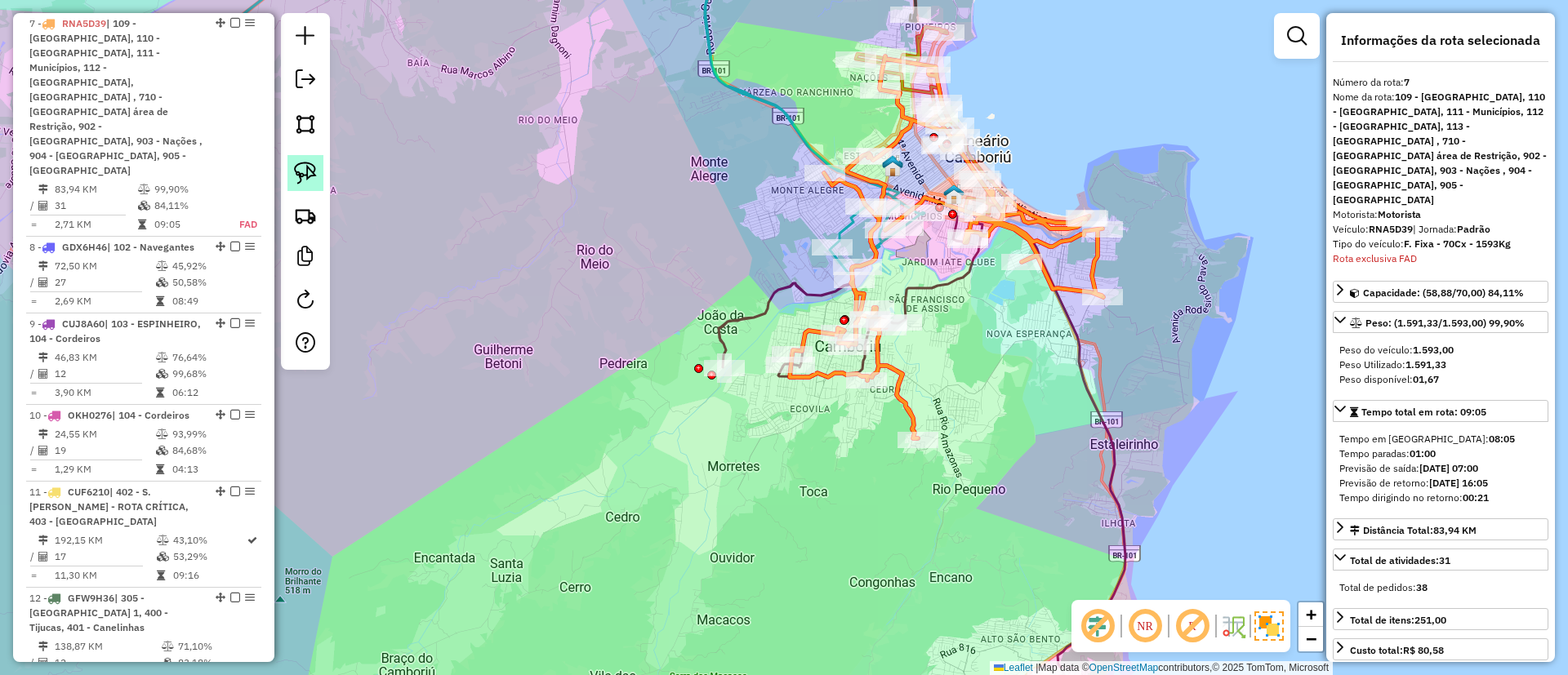
click at [305, 172] on img at bounding box center [305, 172] width 23 height 23
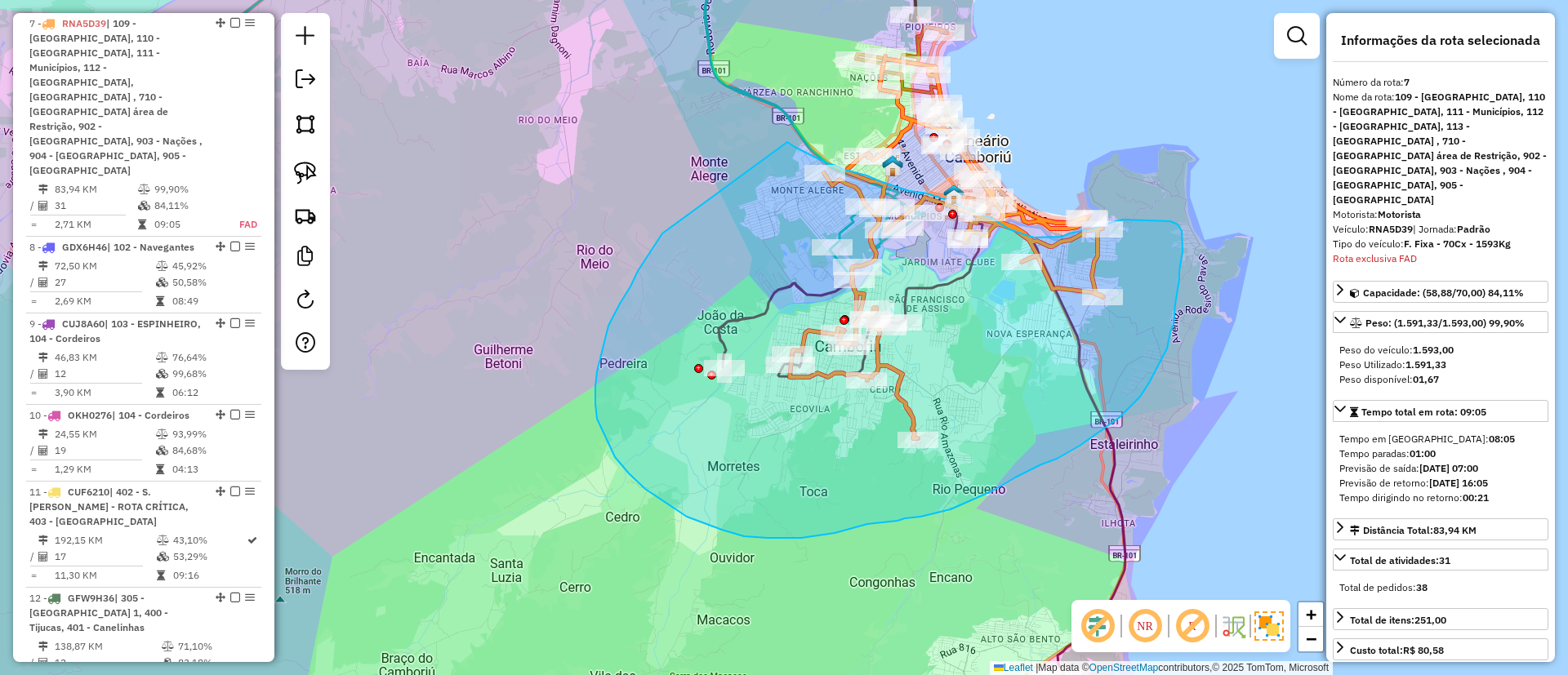
drag, startPoint x: 620, startPoint y: 304, endPoint x: 782, endPoint y: 140, distance: 230.5
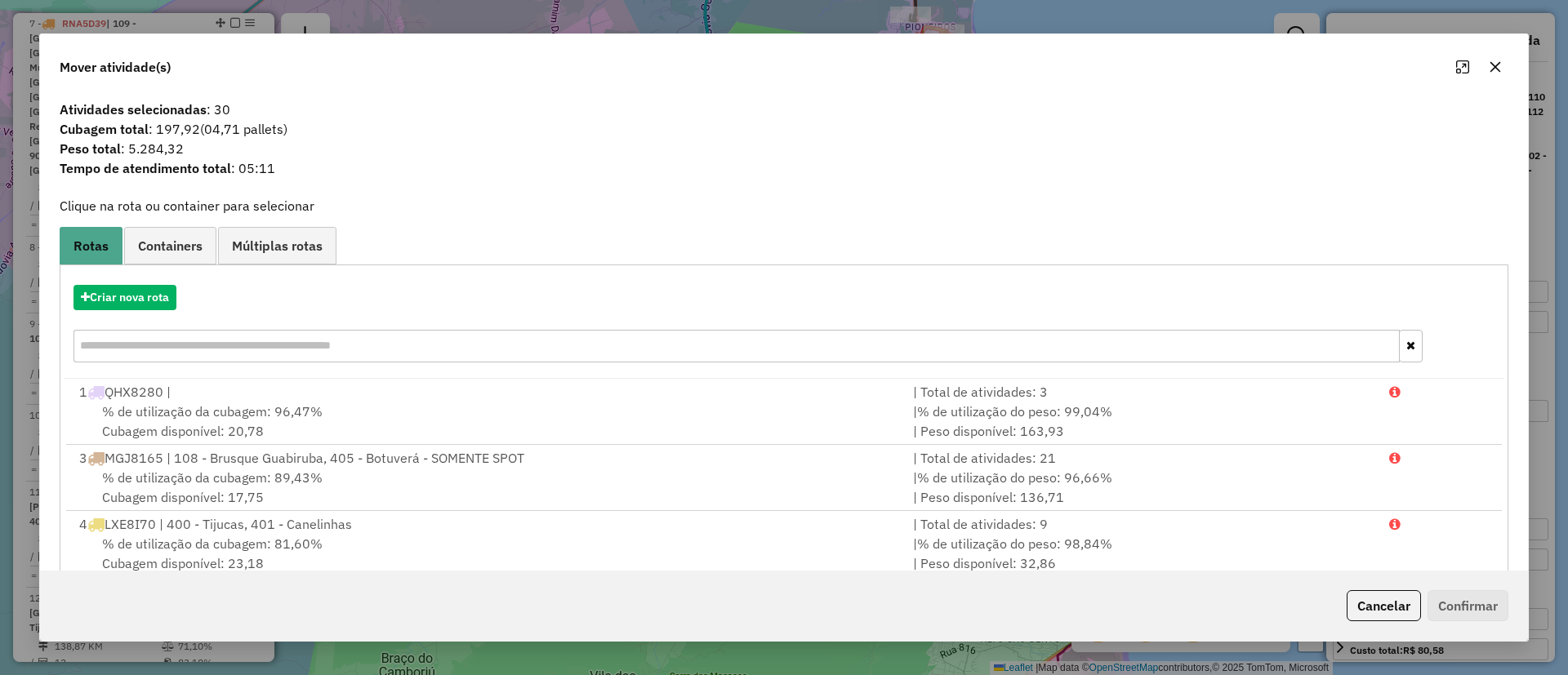
drag, startPoint x: 207, startPoint y: 111, endPoint x: 262, endPoint y: 118, distance: 55.4
click at [262, 118] on div "Atividades selecionadas : 30 Cubagem total : 197,92 (04,71 pallets) Peso total …" at bounding box center [784, 144] width 1468 height 90
click at [1496, 78] on button "button" at bounding box center [1495, 67] width 27 height 27
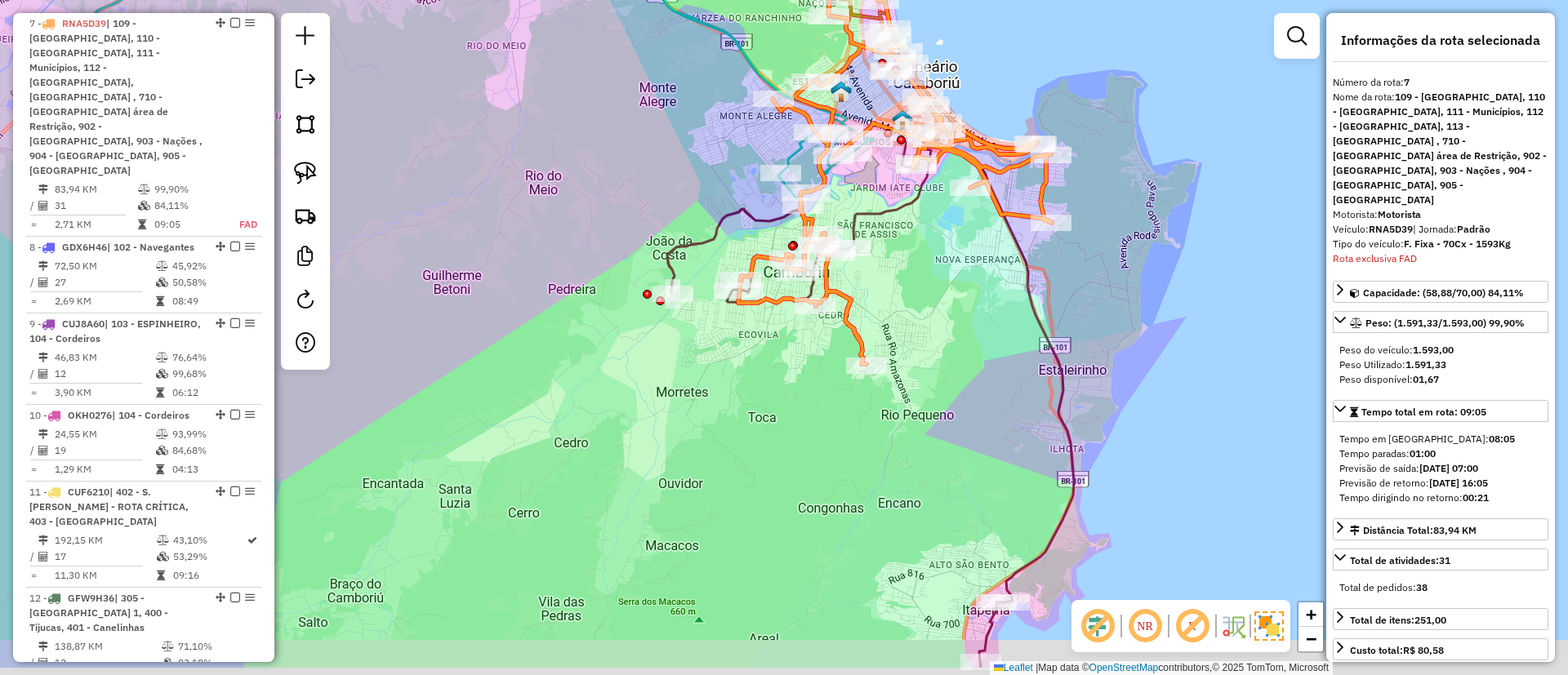
drag, startPoint x: 1004, startPoint y: 417, endPoint x: 911, endPoint y: 270, distance: 173.9
click at [953, 340] on div "Janela de atendimento Grade de atendimento Capacidade Transportadoras Veículos …" at bounding box center [784, 337] width 1568 height 675
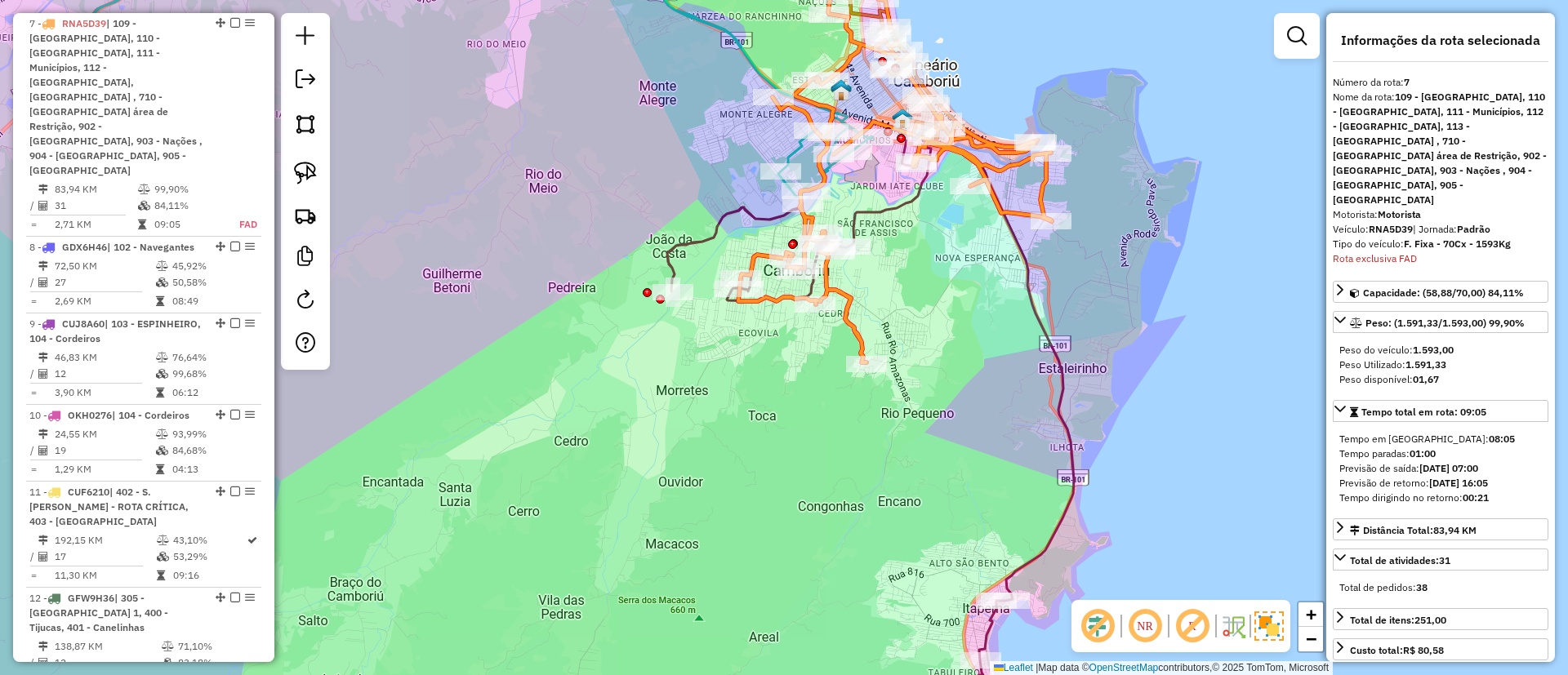
click at [790, 155] on icon at bounding box center [449, 64] width 848 height 265
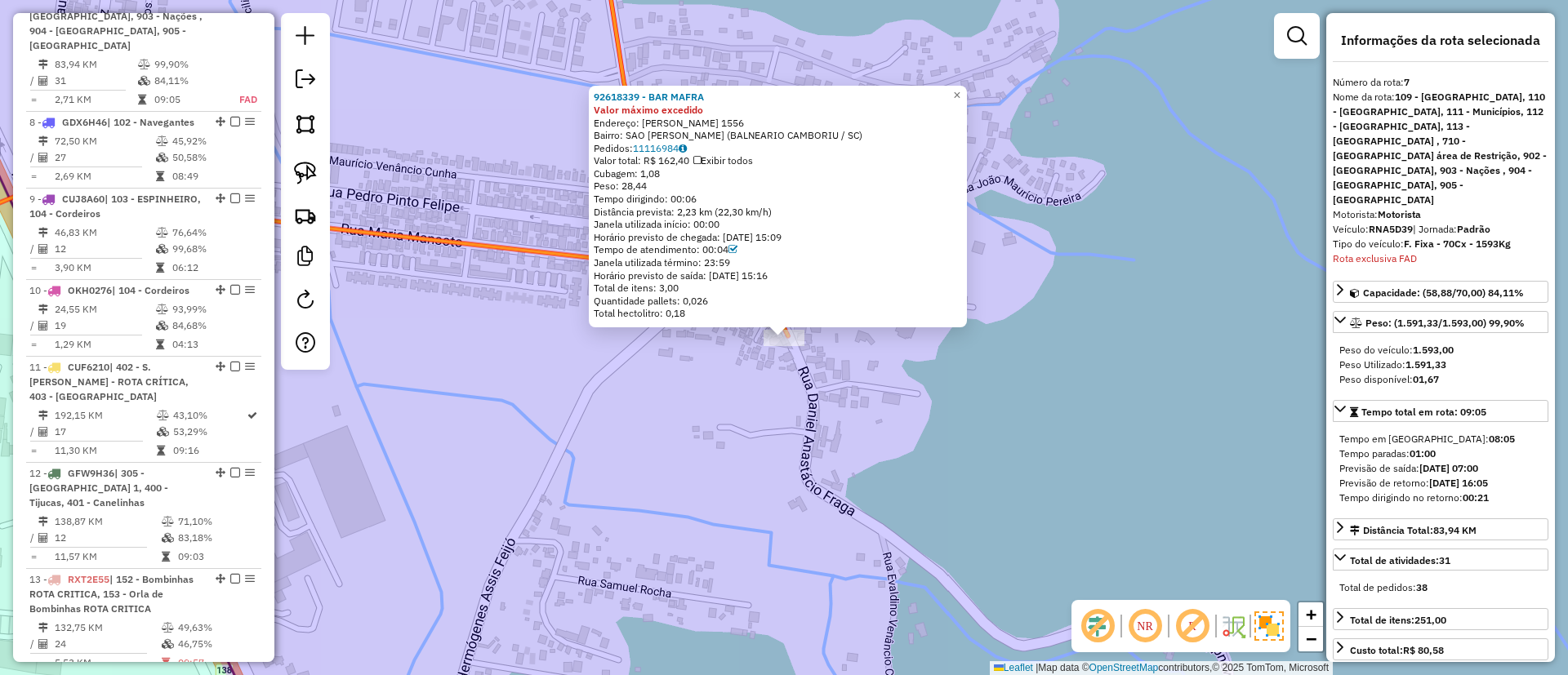
scroll to position [1169, 0]
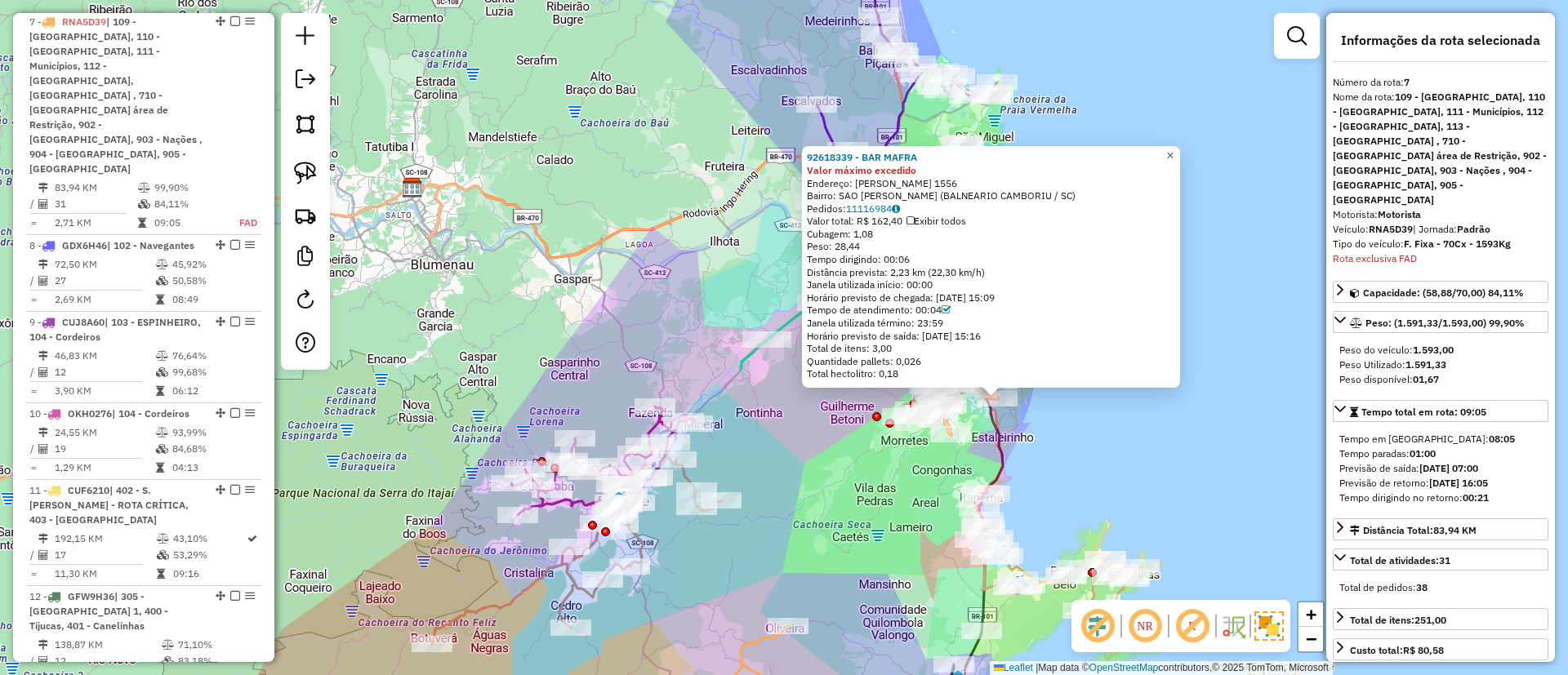
click at [1174, 150] on span "×" at bounding box center [1169, 156] width 7 height 14
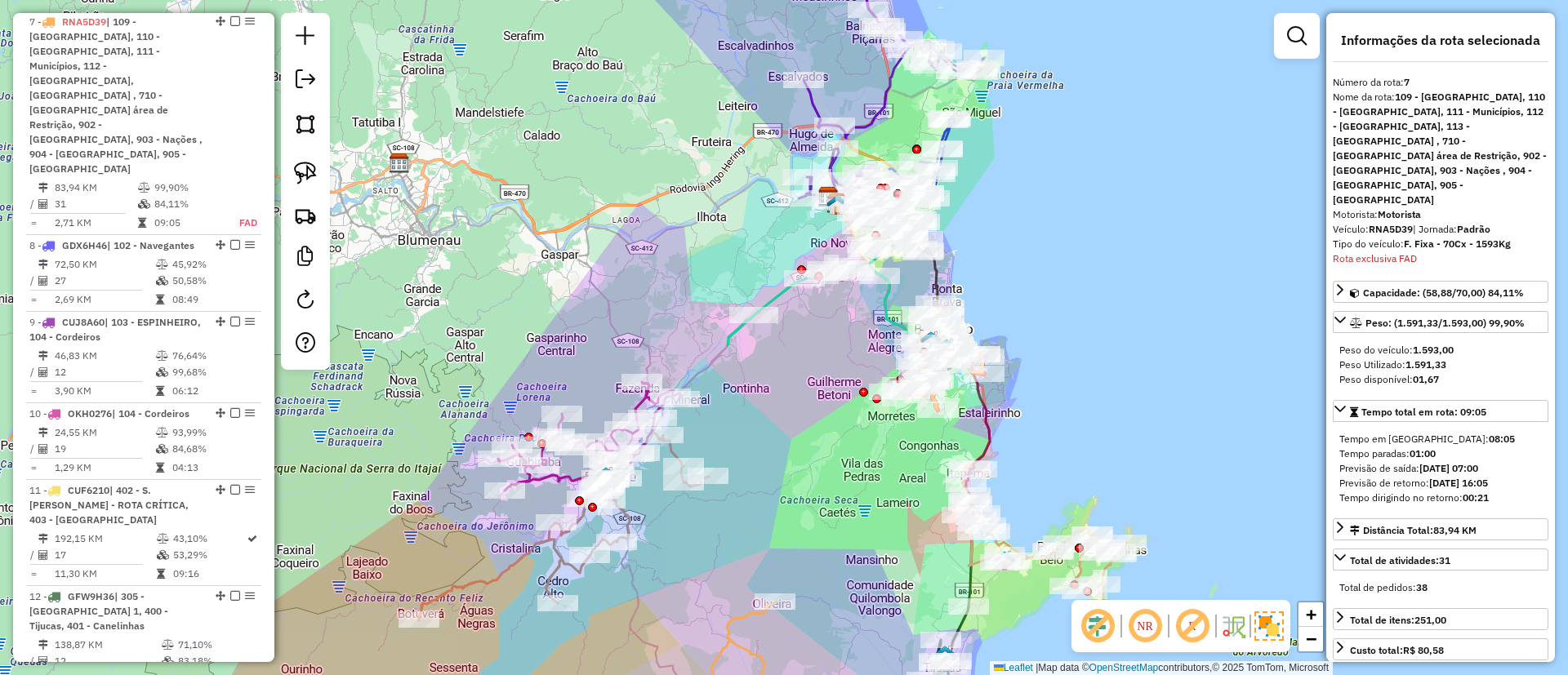
drag, startPoint x: 1040, startPoint y: 412, endPoint x: 997, endPoint y: 344, distance: 80.5
click at [1000, 346] on div "Janela de atendimento Grade de atendimento Capacidade Transportadoras Veículos …" at bounding box center [784, 337] width 1568 height 675
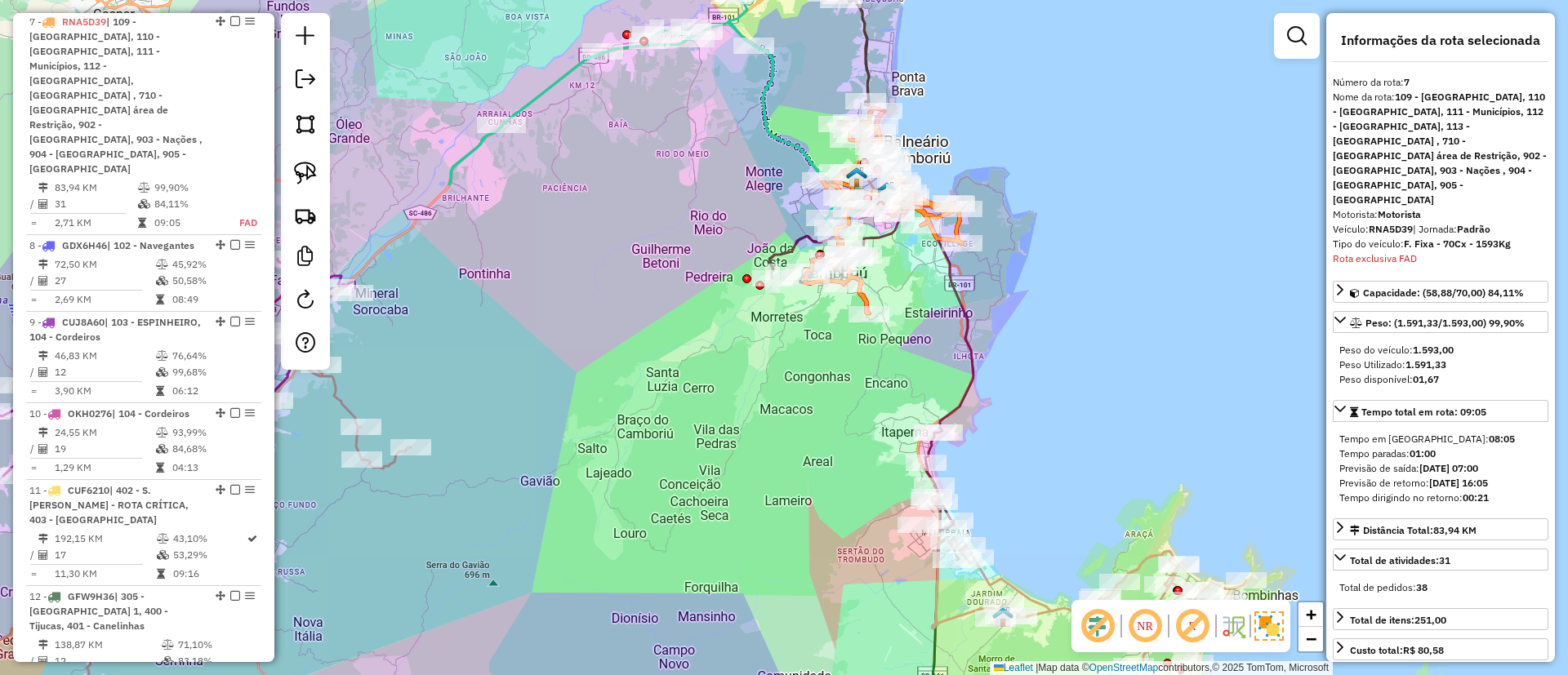
drag, startPoint x: 1057, startPoint y: 364, endPoint x: 1054, endPoint y: 349, distance: 15.3
click at [1054, 350] on div "Janela de atendimento Grade de atendimento Capacidade Transportadoras Veículos …" at bounding box center [784, 337] width 1568 height 675
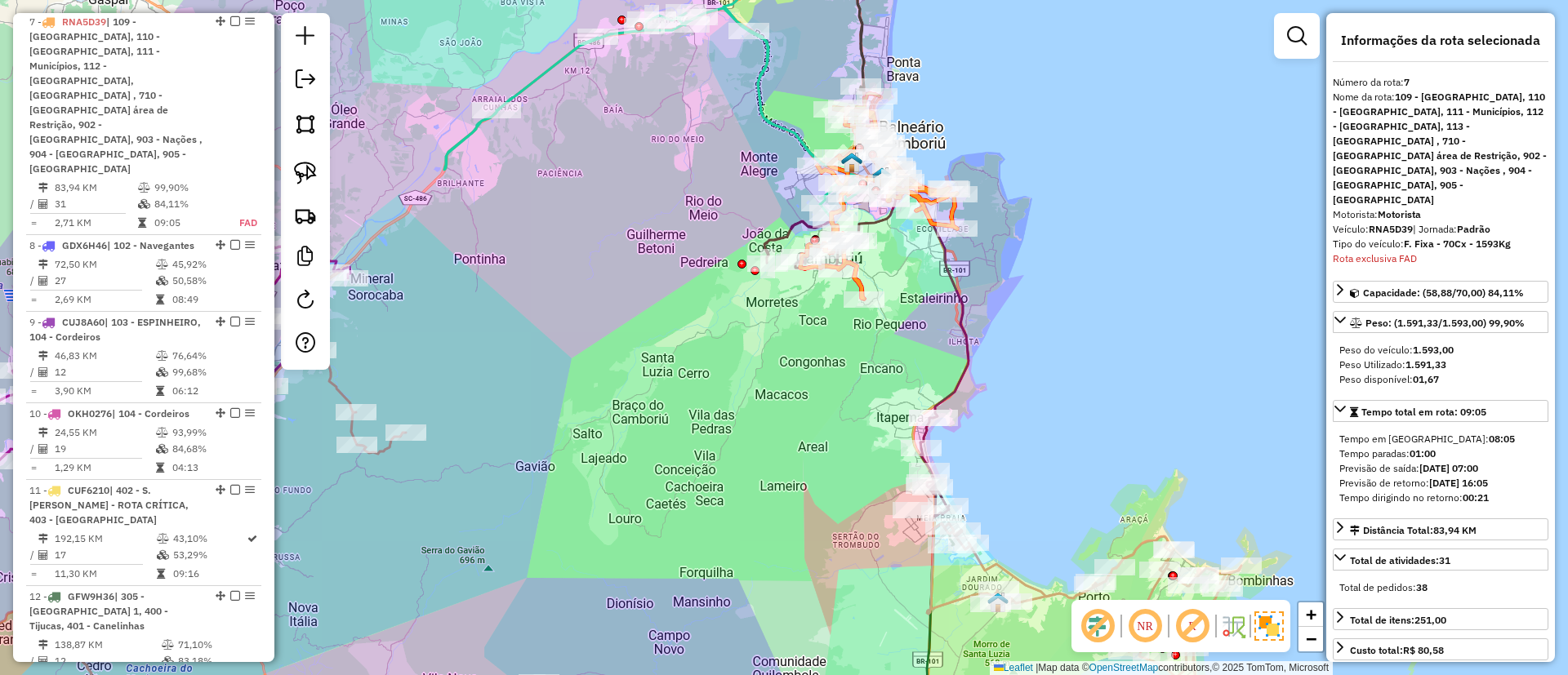
click at [968, 361] on icon at bounding box center [865, 350] width 204 height 332
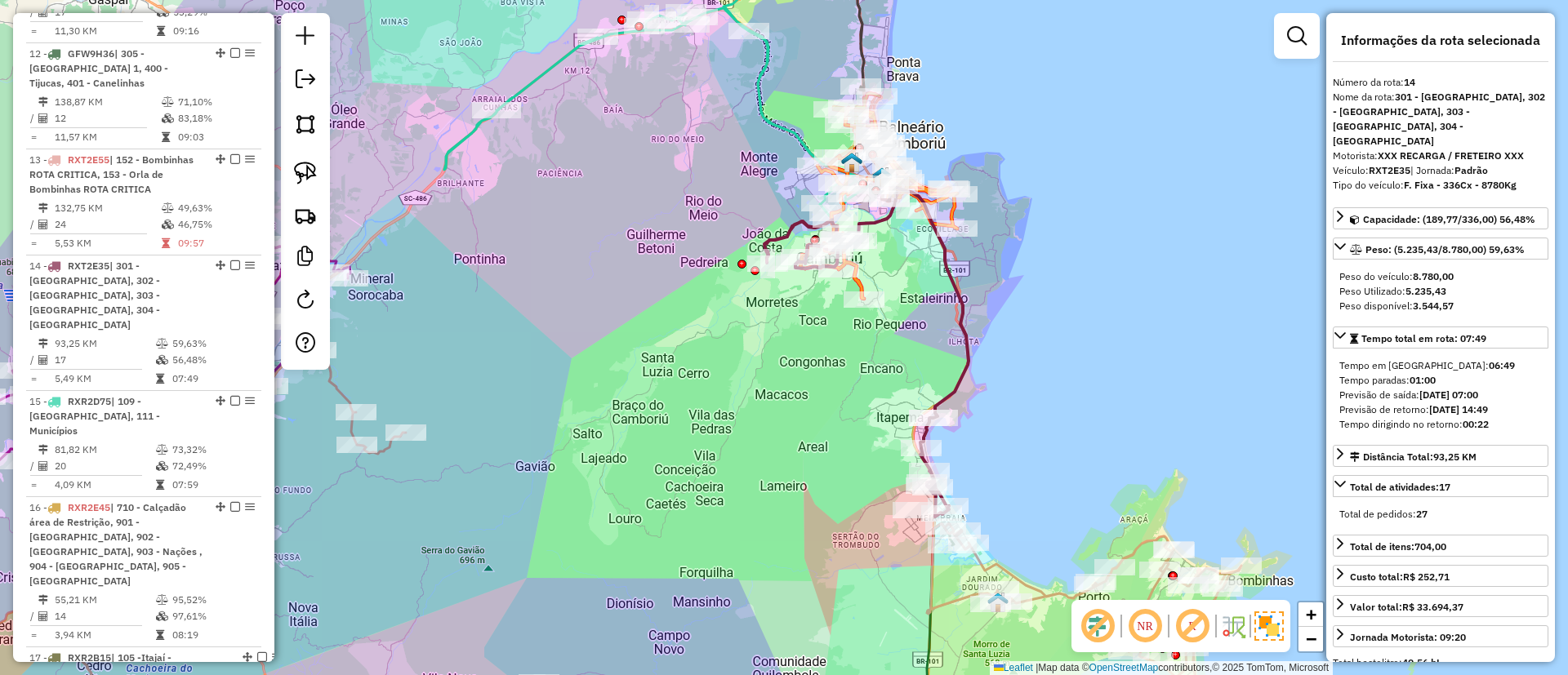
scroll to position [1895, 0]
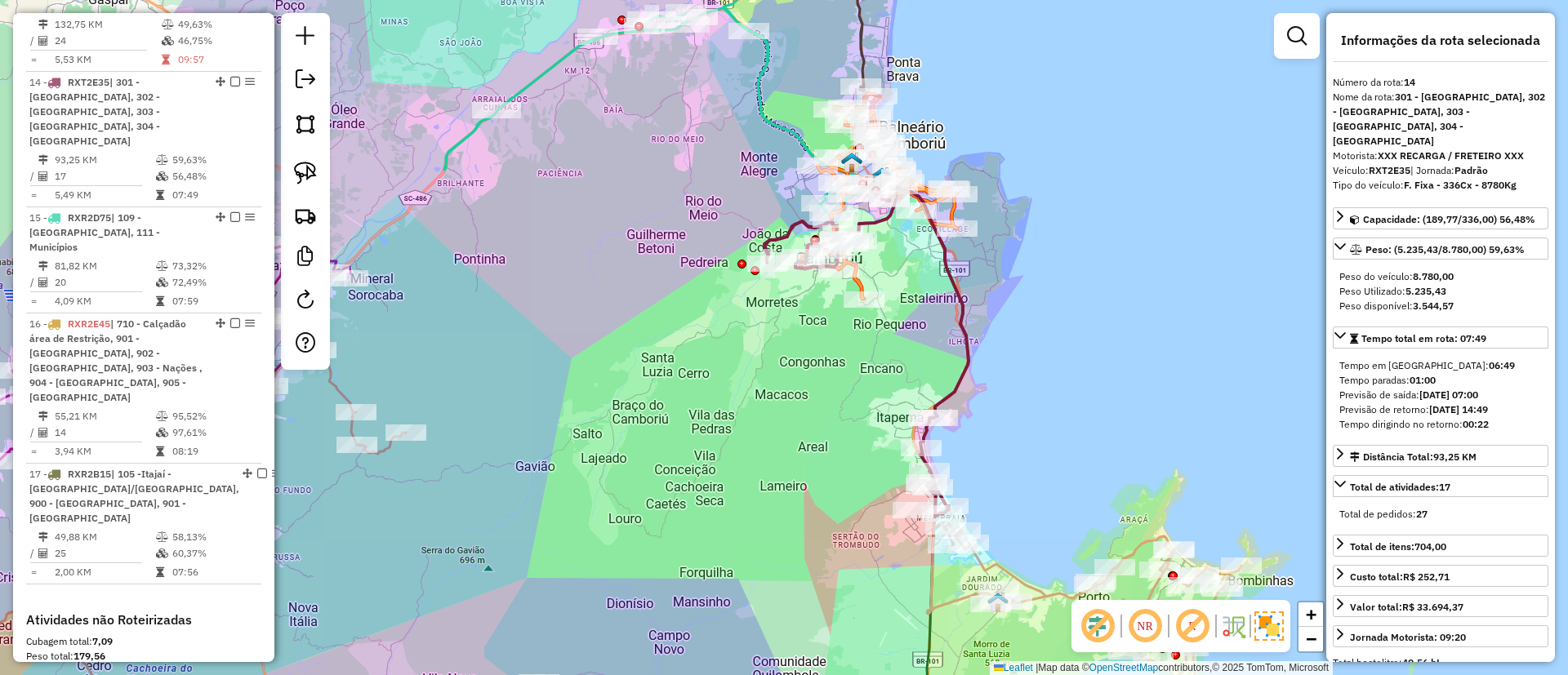
click at [770, 116] on icon at bounding box center [655, 85] width 423 height 263
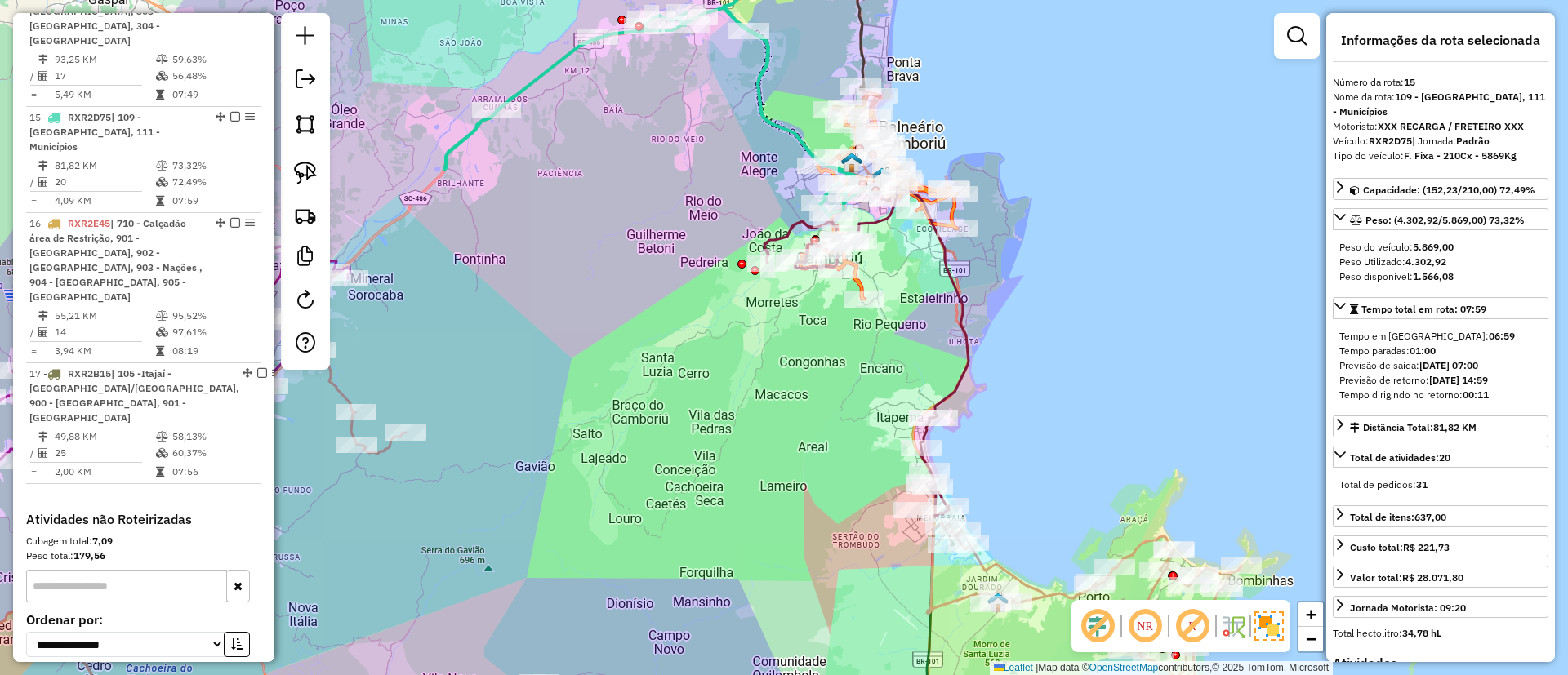
scroll to position [2001, 0]
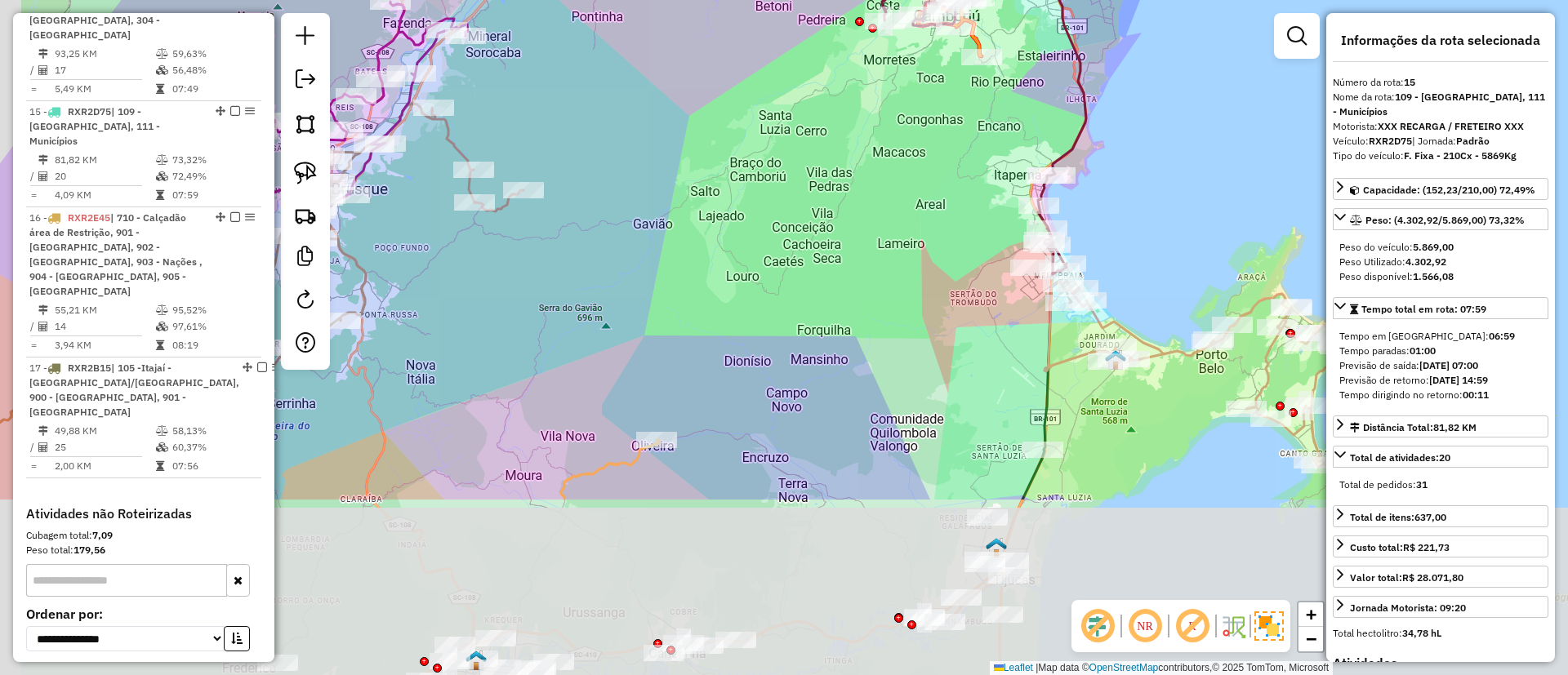
drag, startPoint x: 654, startPoint y: 488, endPoint x: 804, endPoint y: 236, distance: 293.3
click at [787, 222] on div "Janela de atendimento Grade de atendimento Capacidade Transportadoras Veículos …" at bounding box center [784, 337] width 1568 height 675
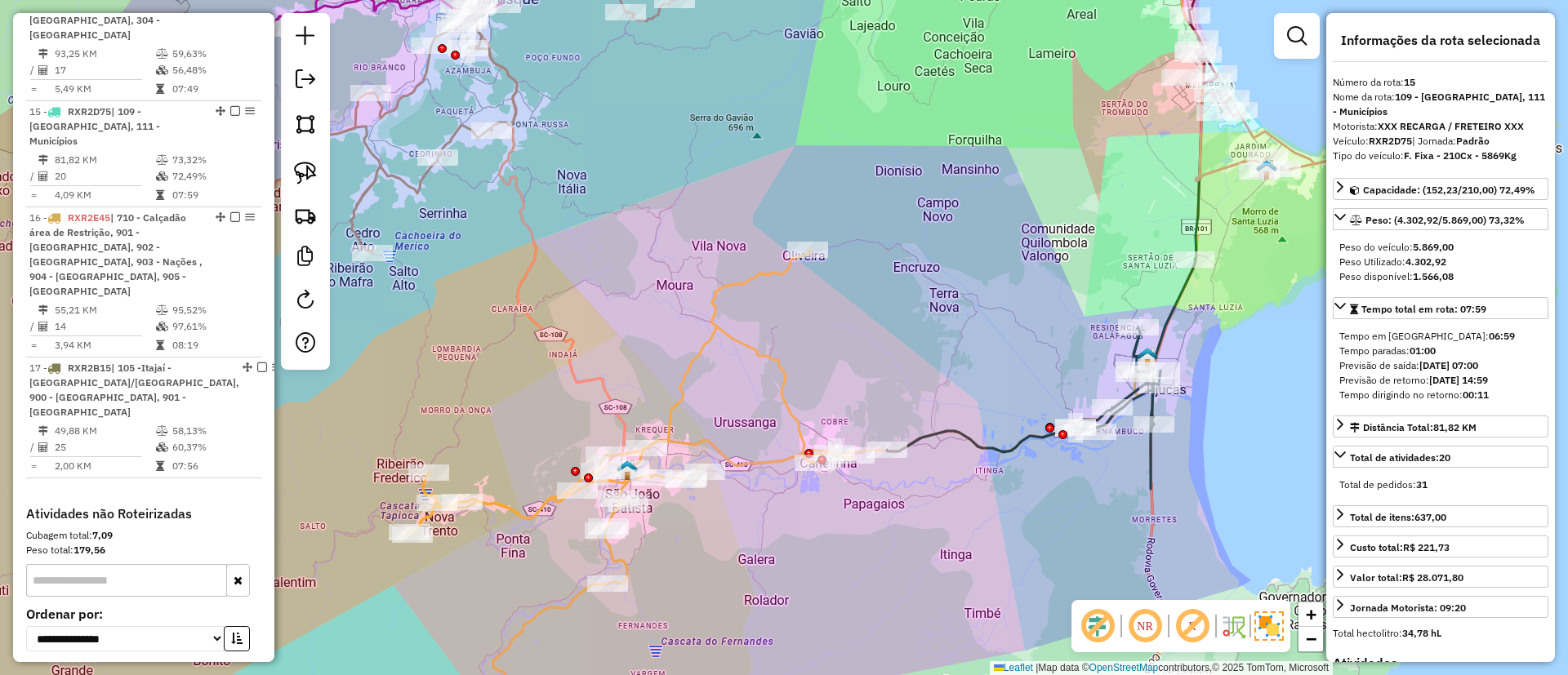
click at [730, 329] on icon at bounding box center [631, 392] width 444 height 284
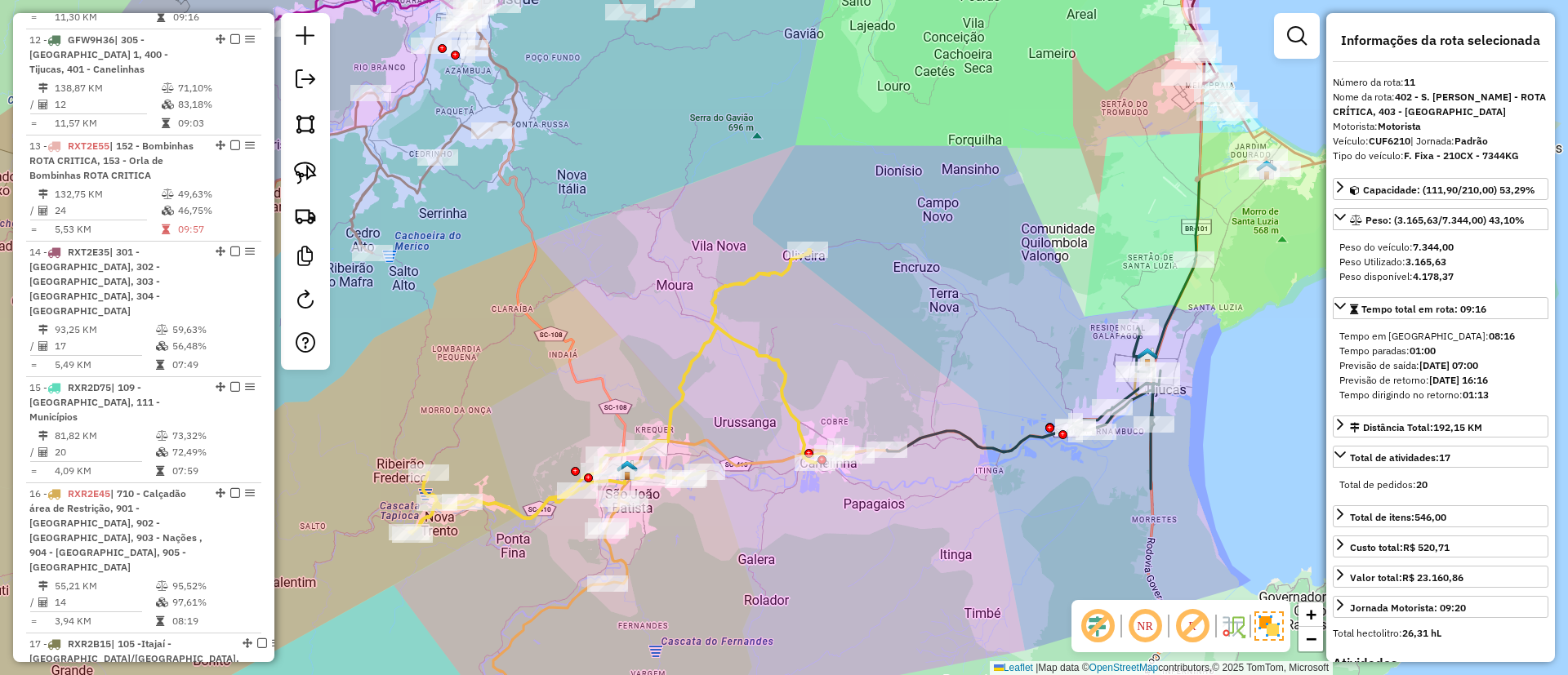
scroll to position [1577, 0]
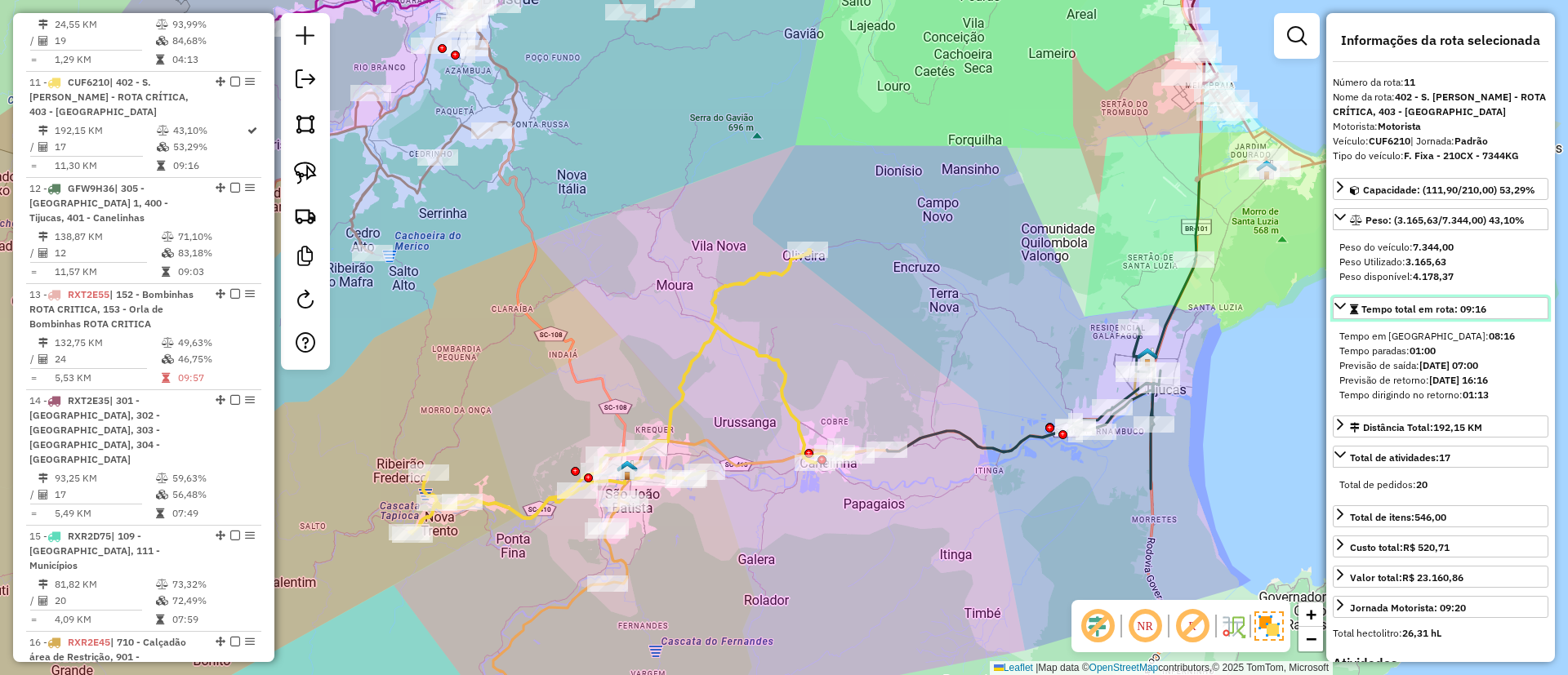
drag, startPoint x: 1459, startPoint y: 311, endPoint x: 1485, endPoint y: 306, distance: 26.5
click at [1483, 307] on span "Tempo total em rota: 09:16" at bounding box center [1423, 308] width 125 height 12
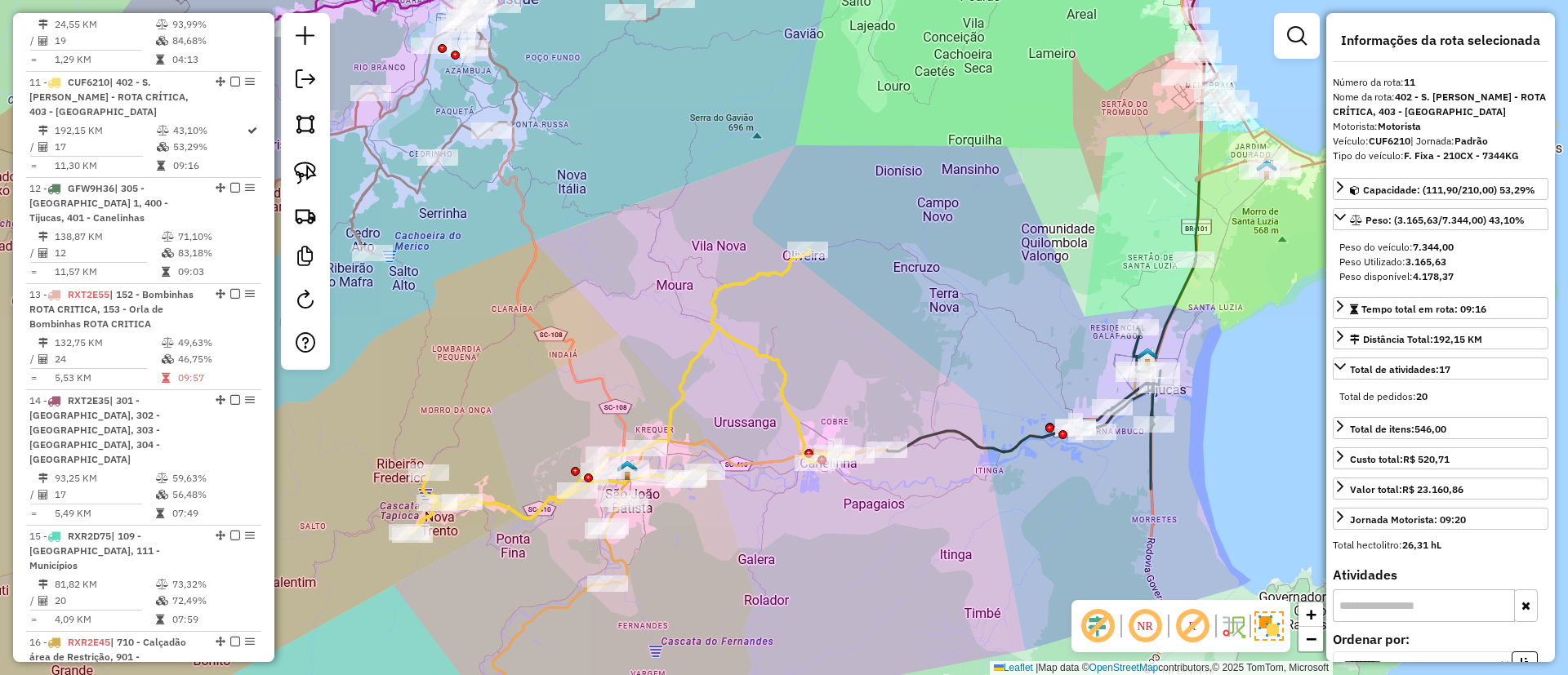
click at [994, 438] on div "Janela de atendimento Grade de atendimento Capacidade Transportadoras Veículos …" at bounding box center [784, 337] width 1568 height 675
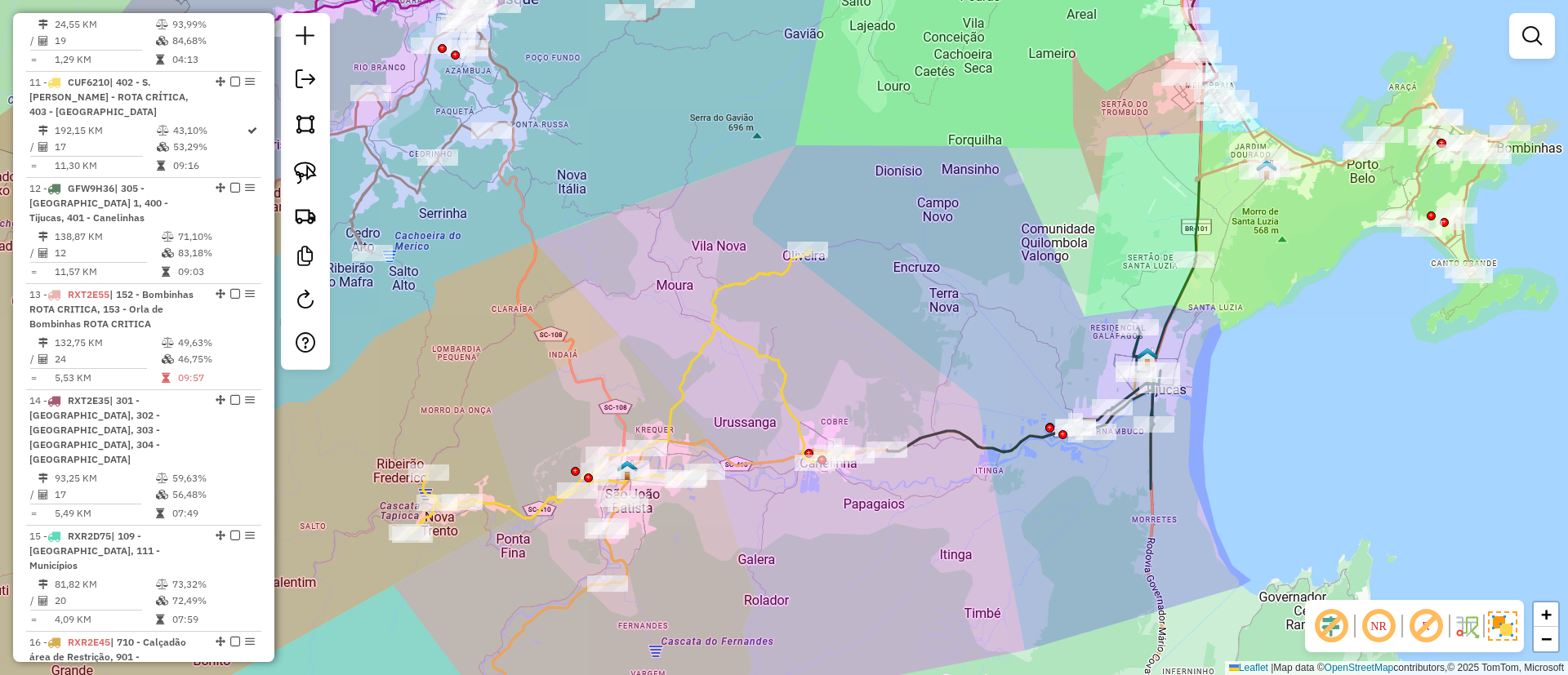
click at [995, 444] on icon at bounding box center [1055, 290] width 336 height 398
select select "**********"
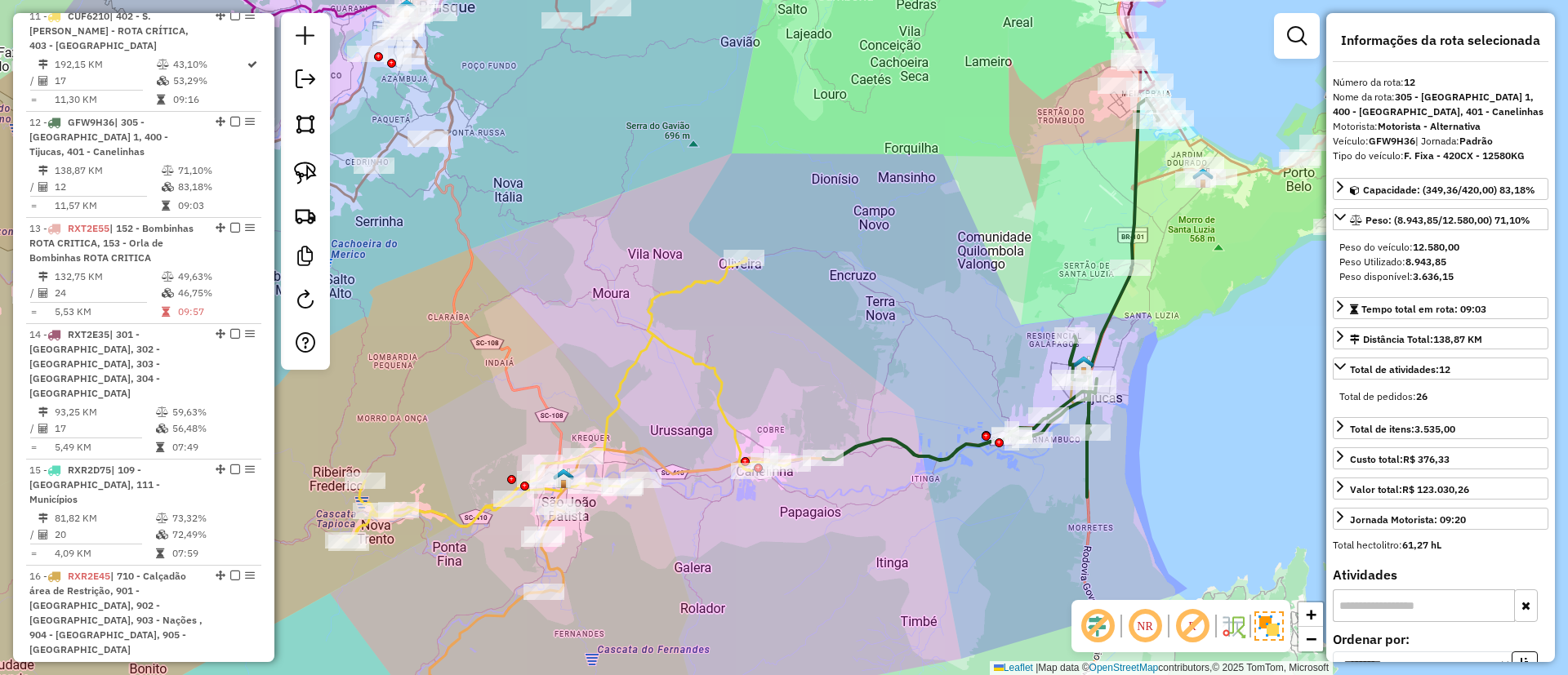
scroll to position [1682, 0]
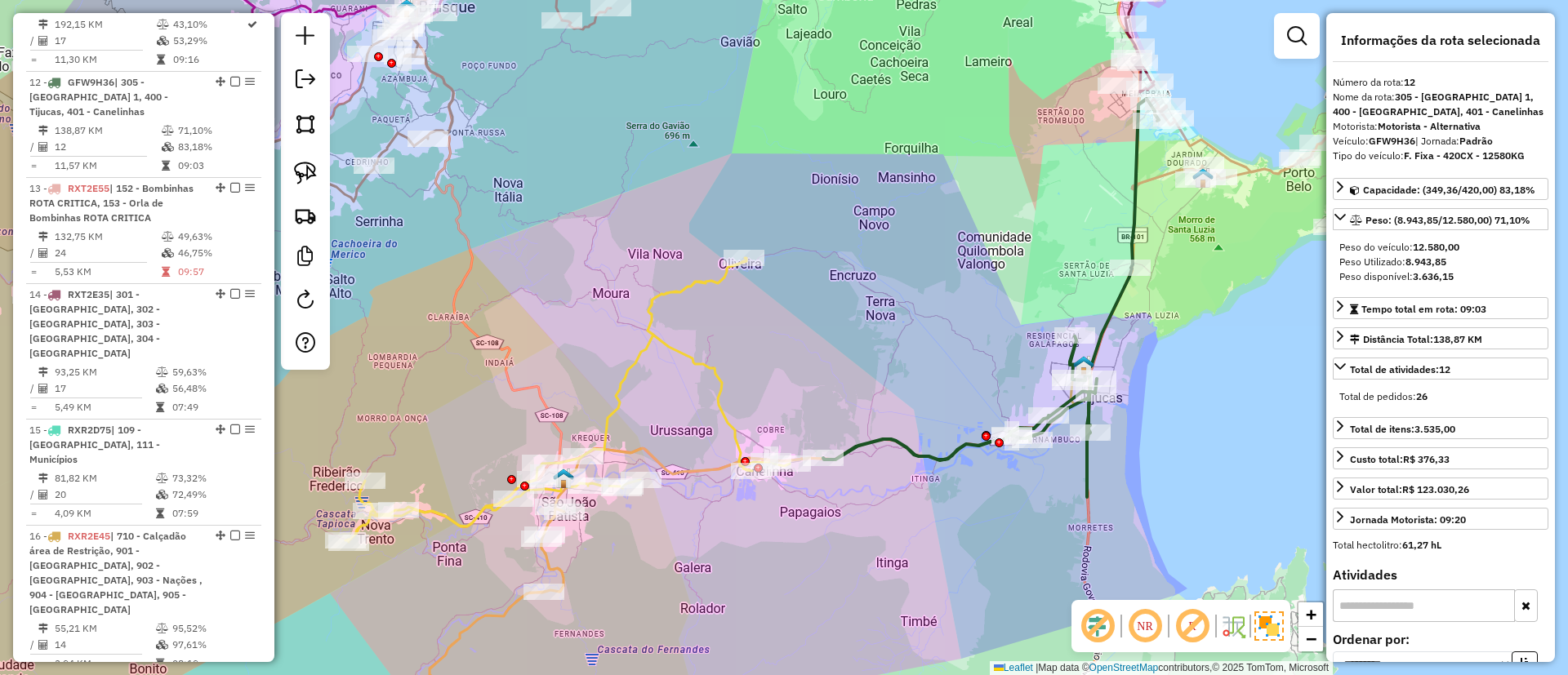
drag, startPoint x: 982, startPoint y: 358, endPoint x: 918, endPoint y: 356, distance: 64.0
click at [910, 363] on div "Janela de atendimento Grade de atendimento Capacidade Transportadoras Veículos …" at bounding box center [784, 337] width 1568 height 675
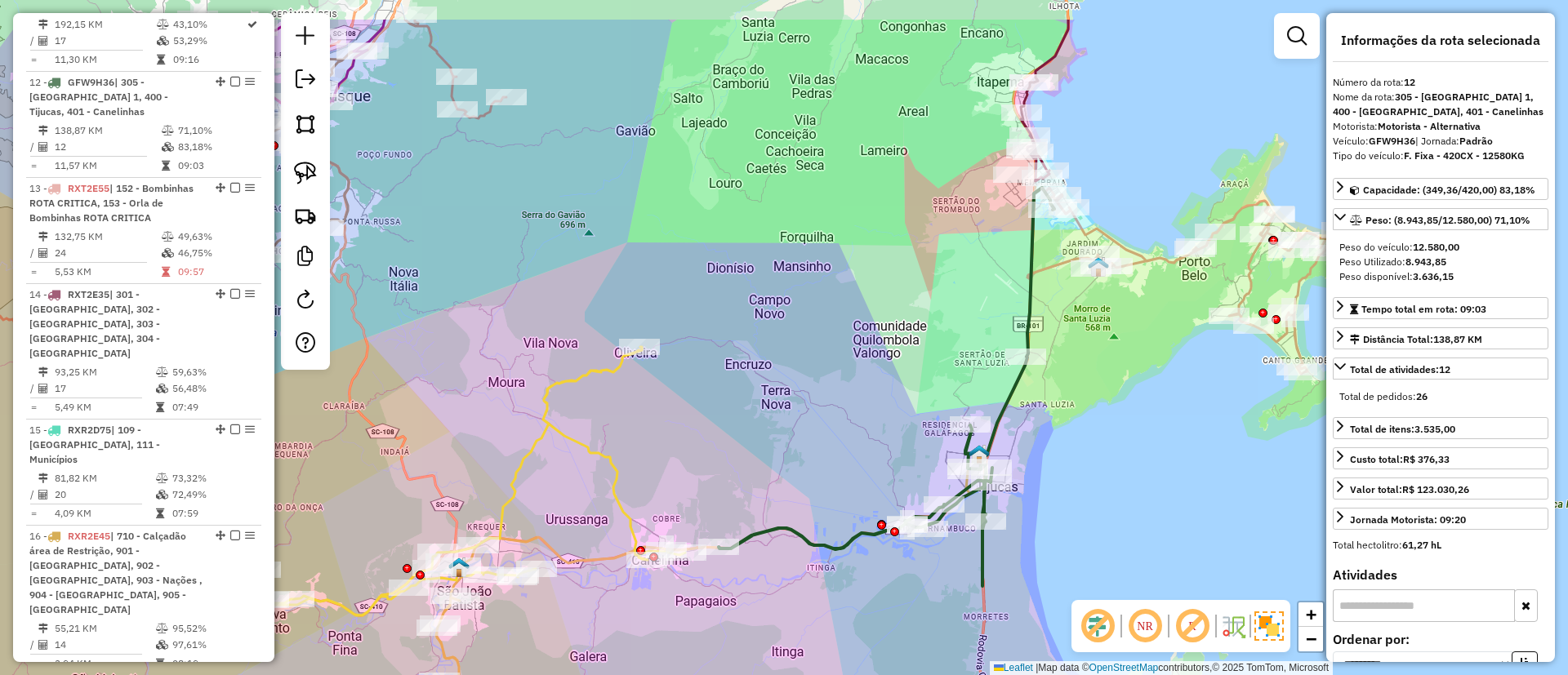
drag, startPoint x: 1059, startPoint y: 190, endPoint x: 964, endPoint y: 288, distance: 136.5
click at [976, 280] on div "Janela de atendimento Grade de atendimento Capacidade Transportadoras Veículos …" at bounding box center [784, 337] width 1568 height 675
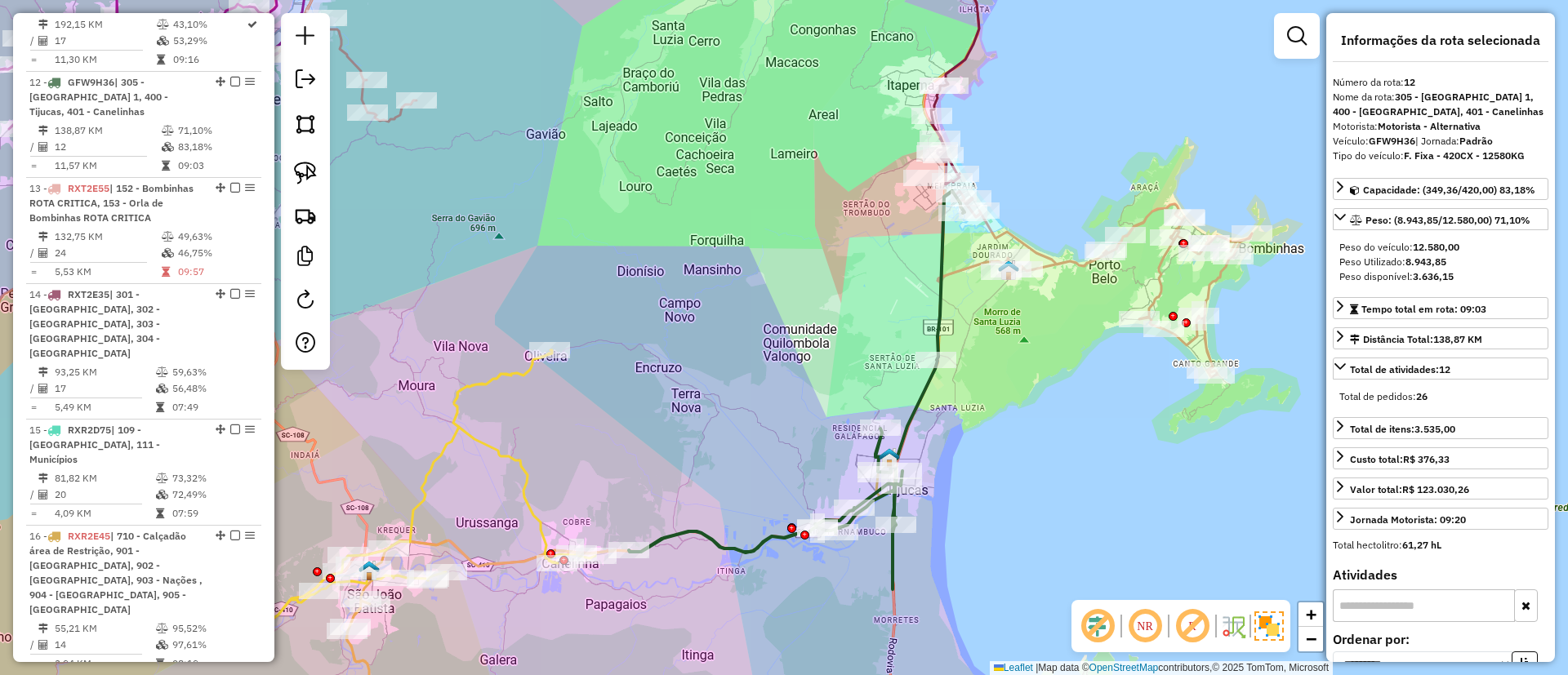
drag, startPoint x: 915, startPoint y: 337, endPoint x: 812, endPoint y: 337, distance: 103.0
click at [813, 340] on div "Janela de atendimento Grade de atendimento Capacidade Transportadoras Veículos …" at bounding box center [784, 337] width 1568 height 675
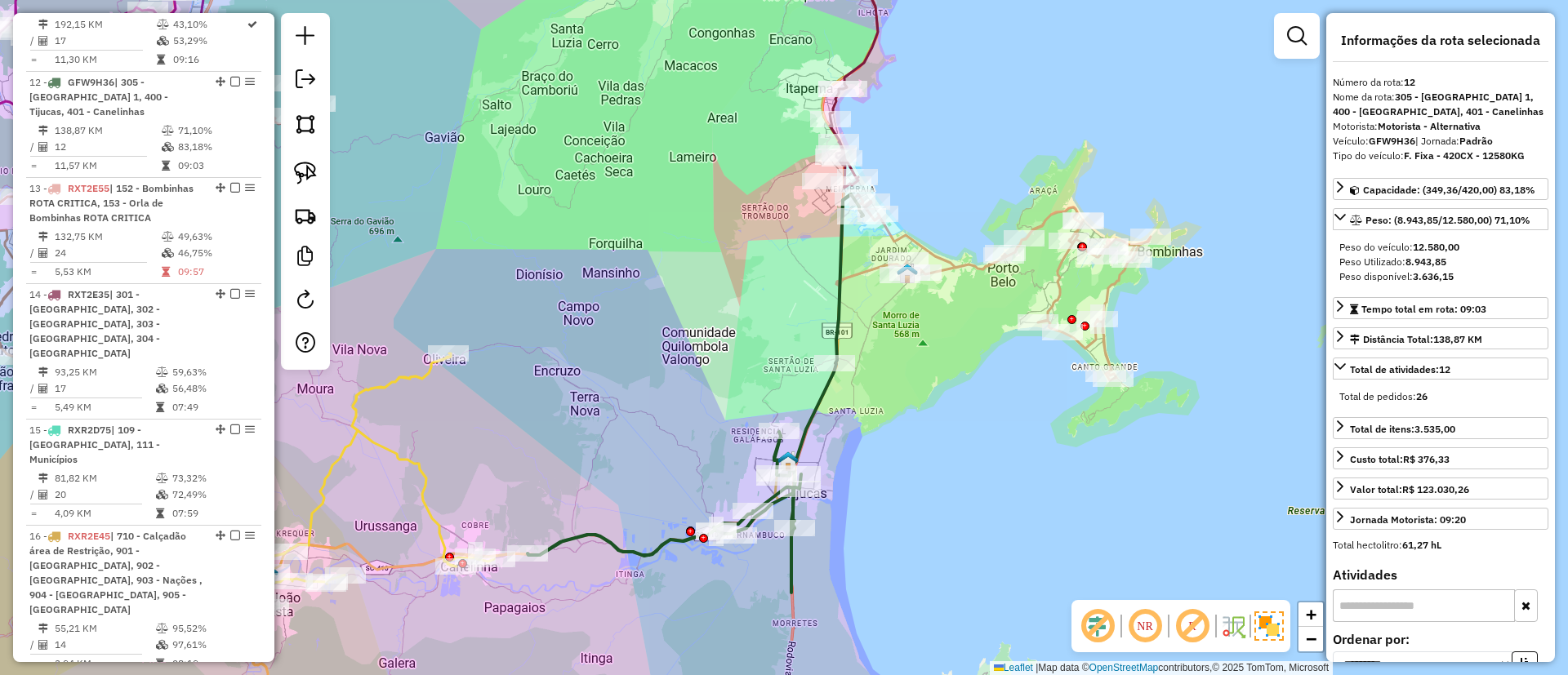
click at [1057, 288] on icon at bounding box center [992, 287] width 314 height 186
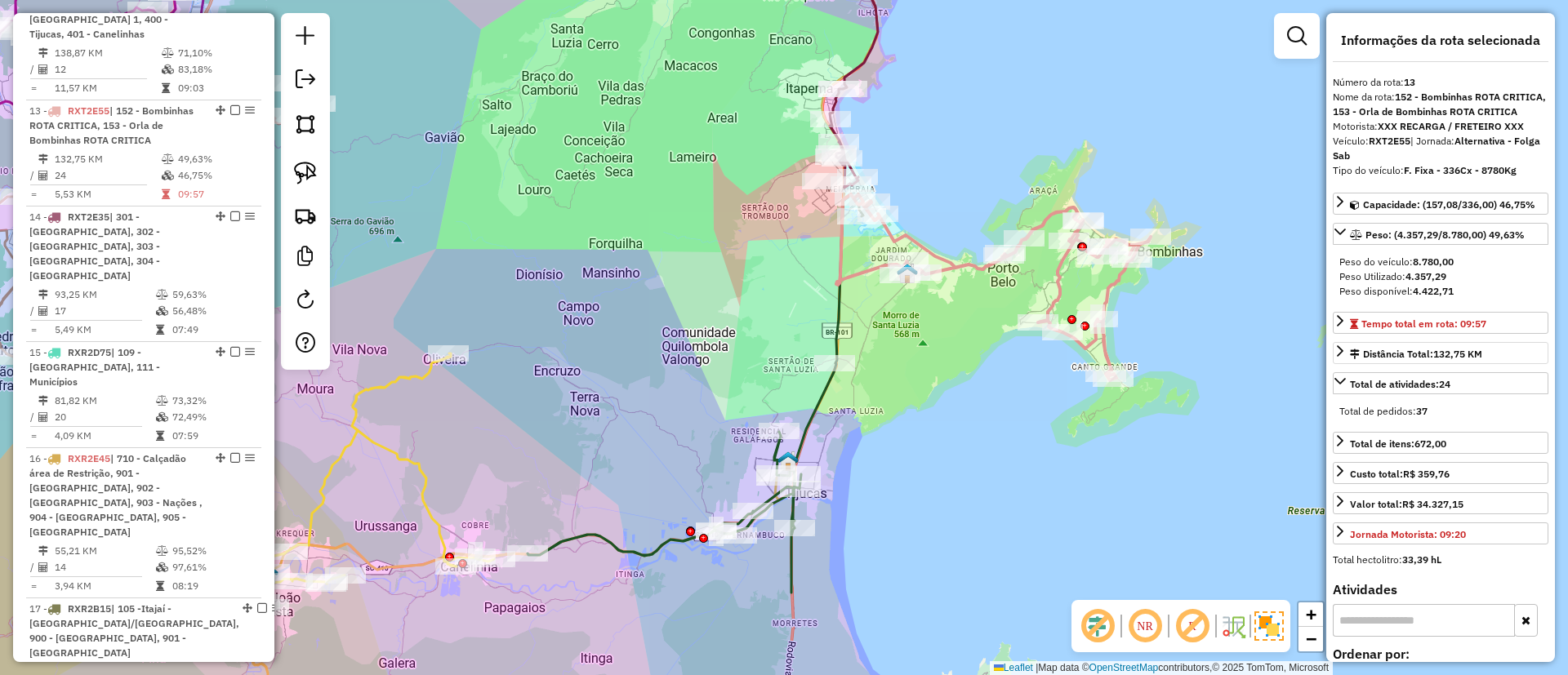
scroll to position [1789, 0]
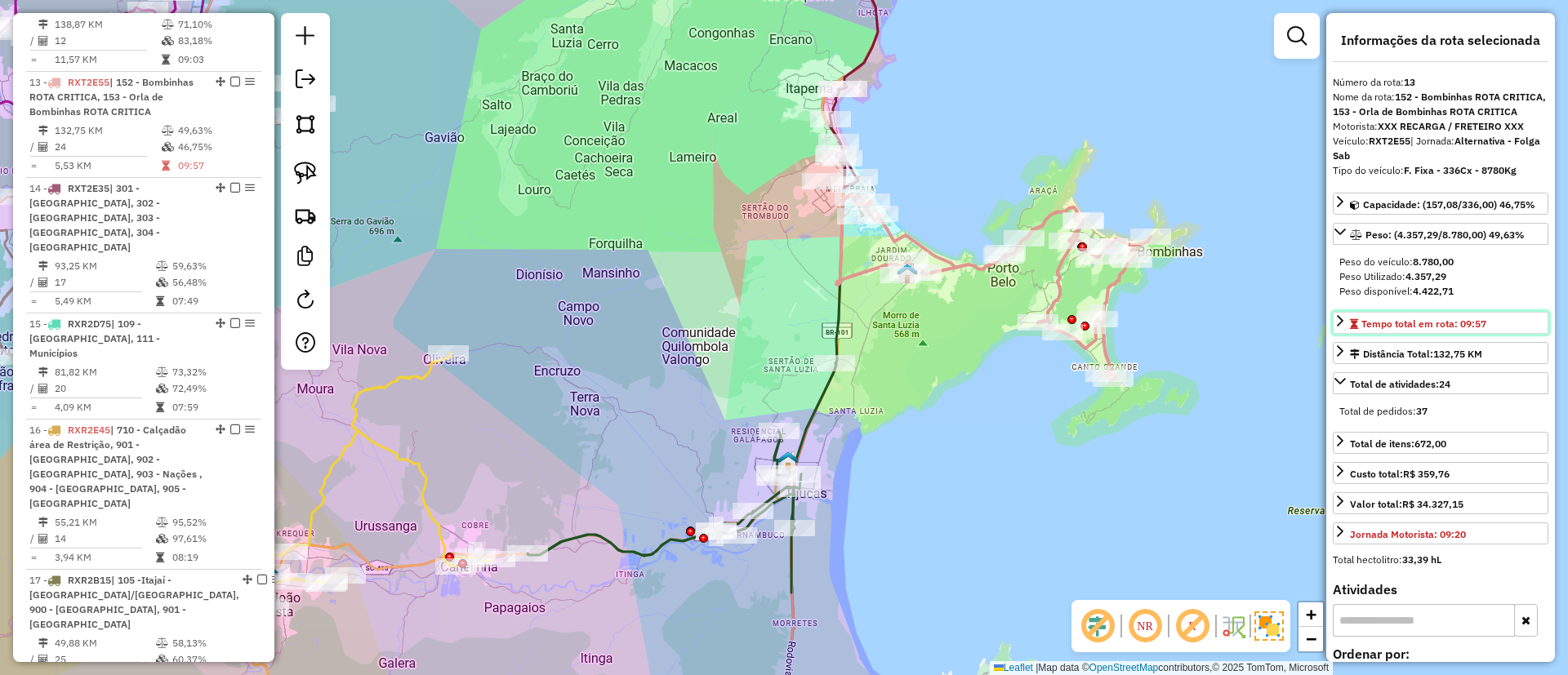
drag, startPoint x: 1505, startPoint y: 329, endPoint x: 1444, endPoint y: 329, distance: 61.0
click at [1444, 329] on link "Tempo total em rota: 09:57" at bounding box center [1440, 322] width 216 height 22
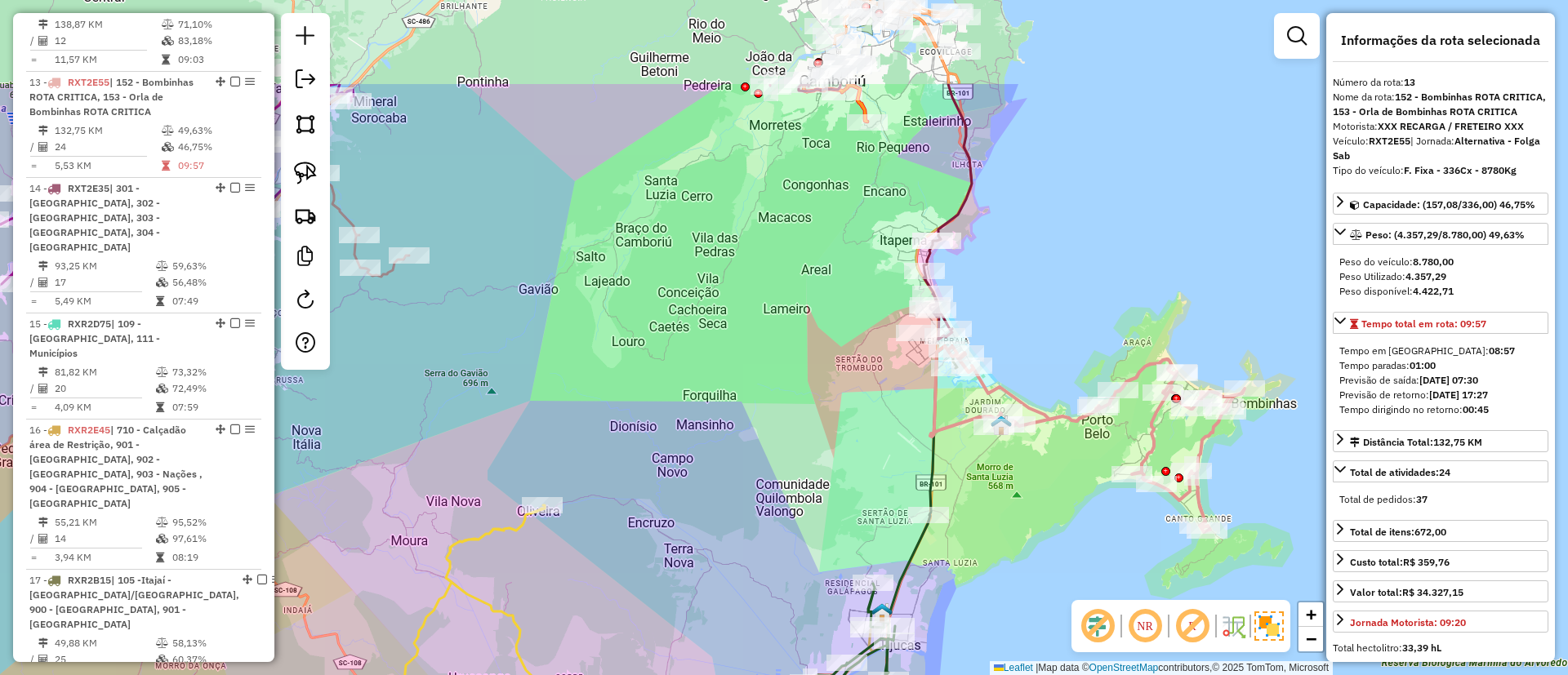
drag, startPoint x: 1089, startPoint y: 150, endPoint x: 1183, endPoint y: 303, distance: 179.6
click at [1183, 303] on div "Janela de atendimento Grade de atendimento Capacidade Transportadoras Veículos …" at bounding box center [784, 337] width 1568 height 675
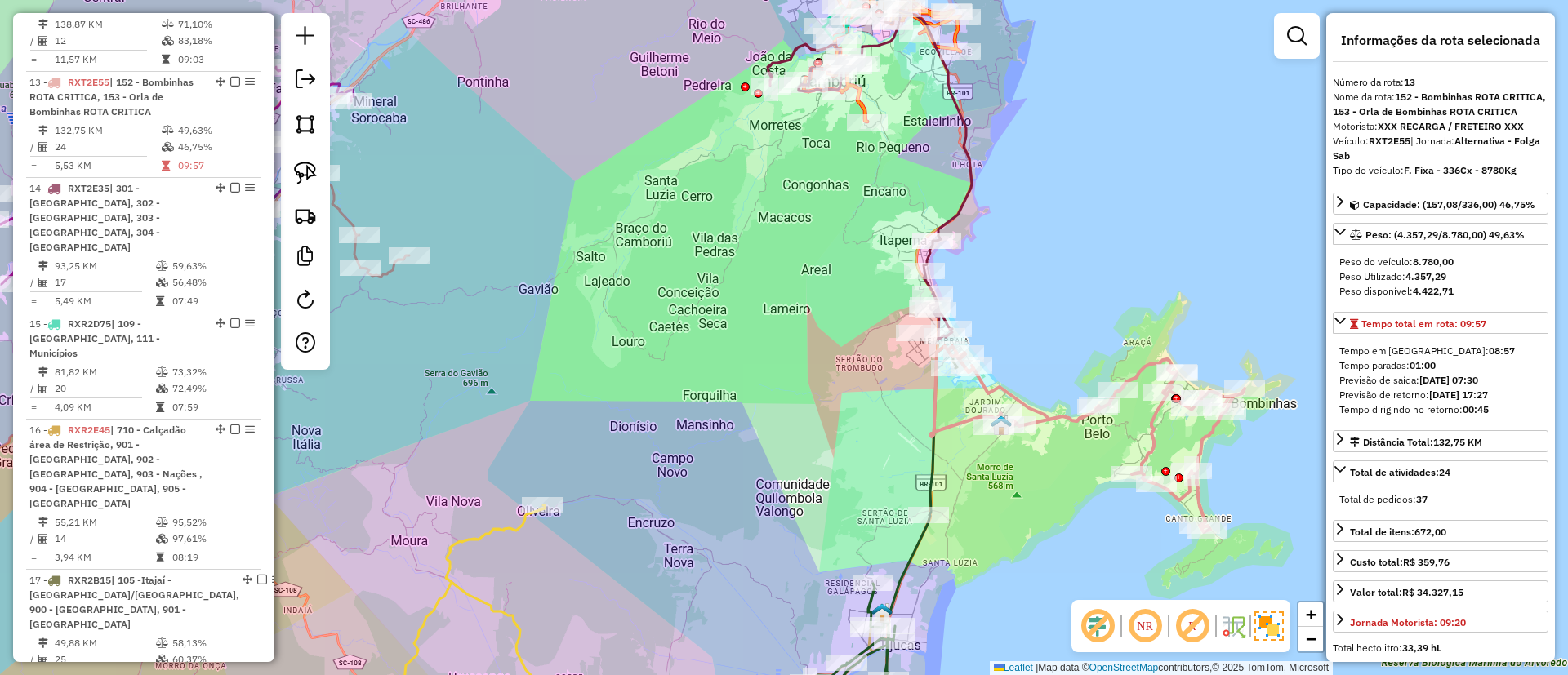
click at [959, 201] on icon at bounding box center [869, 172] width 204 height 332
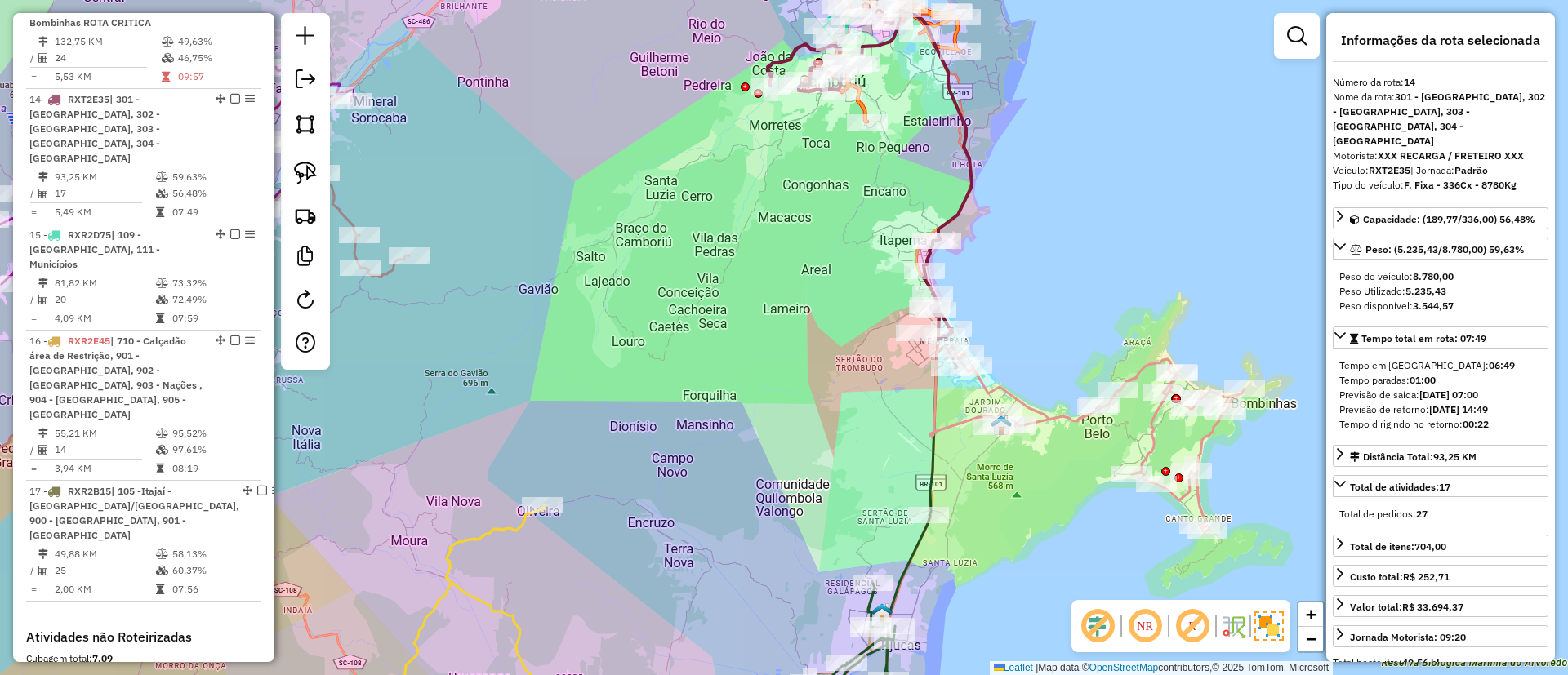
scroll to position [1895, 0]
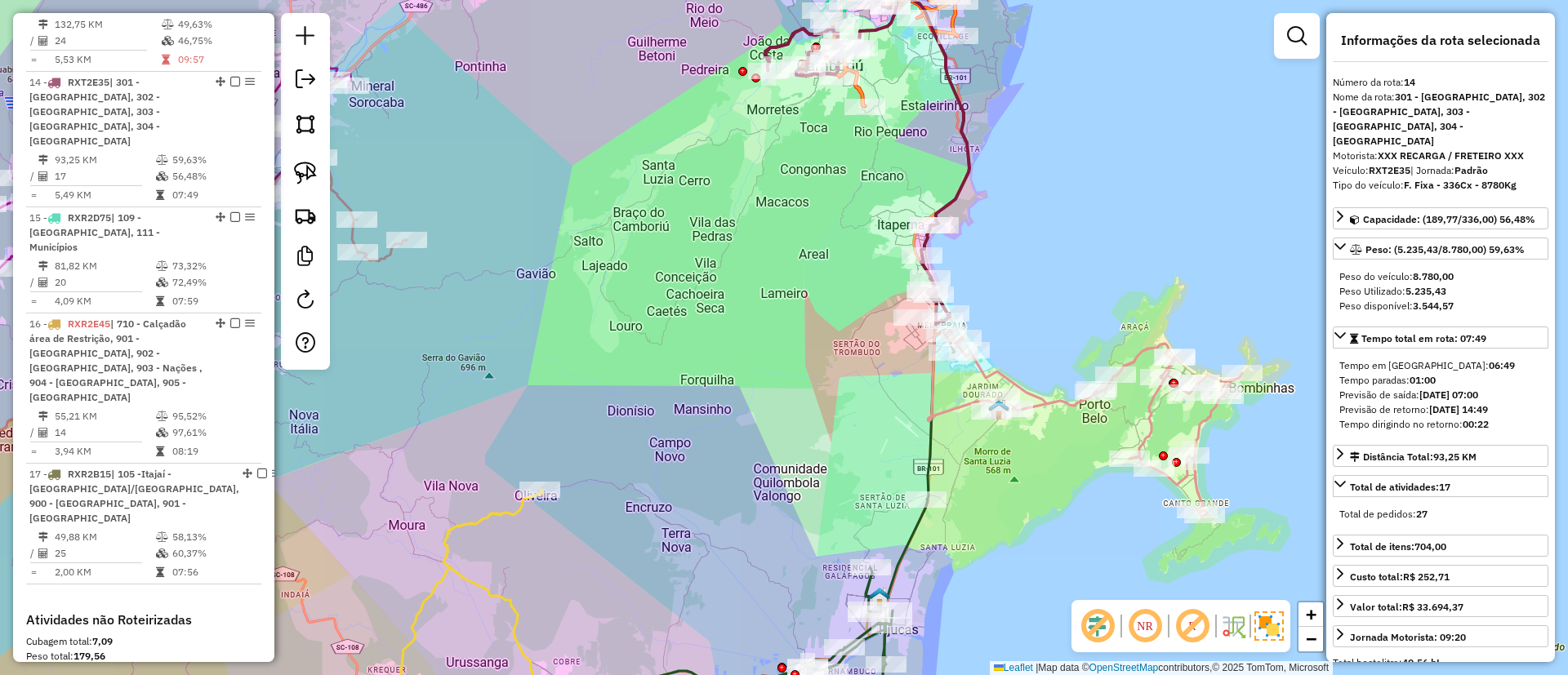
drag, startPoint x: 964, startPoint y: 225, endPoint x: 884, endPoint y: 216, distance: 80.5
click at [958, 217] on div "Janela de atendimento Grade de atendimento Capacidade Transportadoras Veículos …" at bounding box center [784, 337] width 1568 height 675
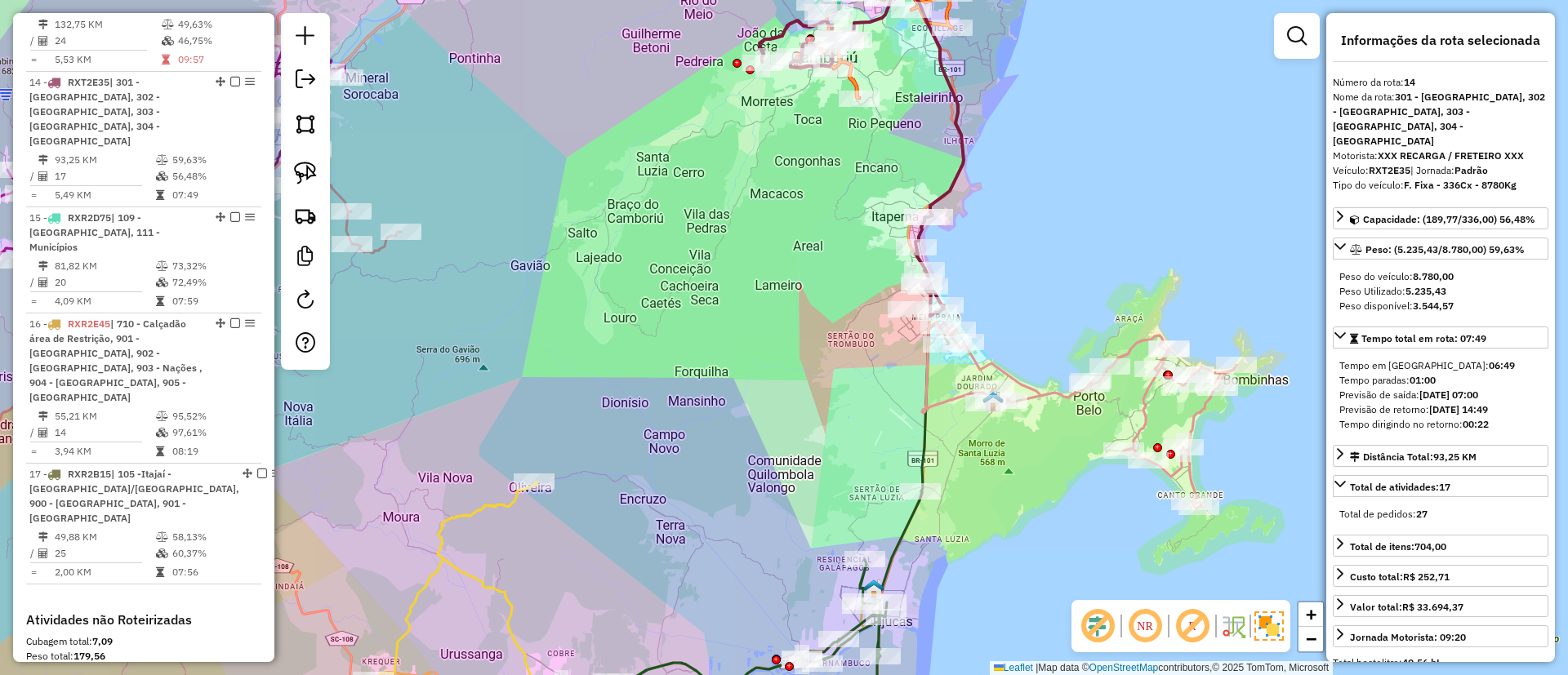
click at [300, 169] on img at bounding box center [305, 172] width 23 height 23
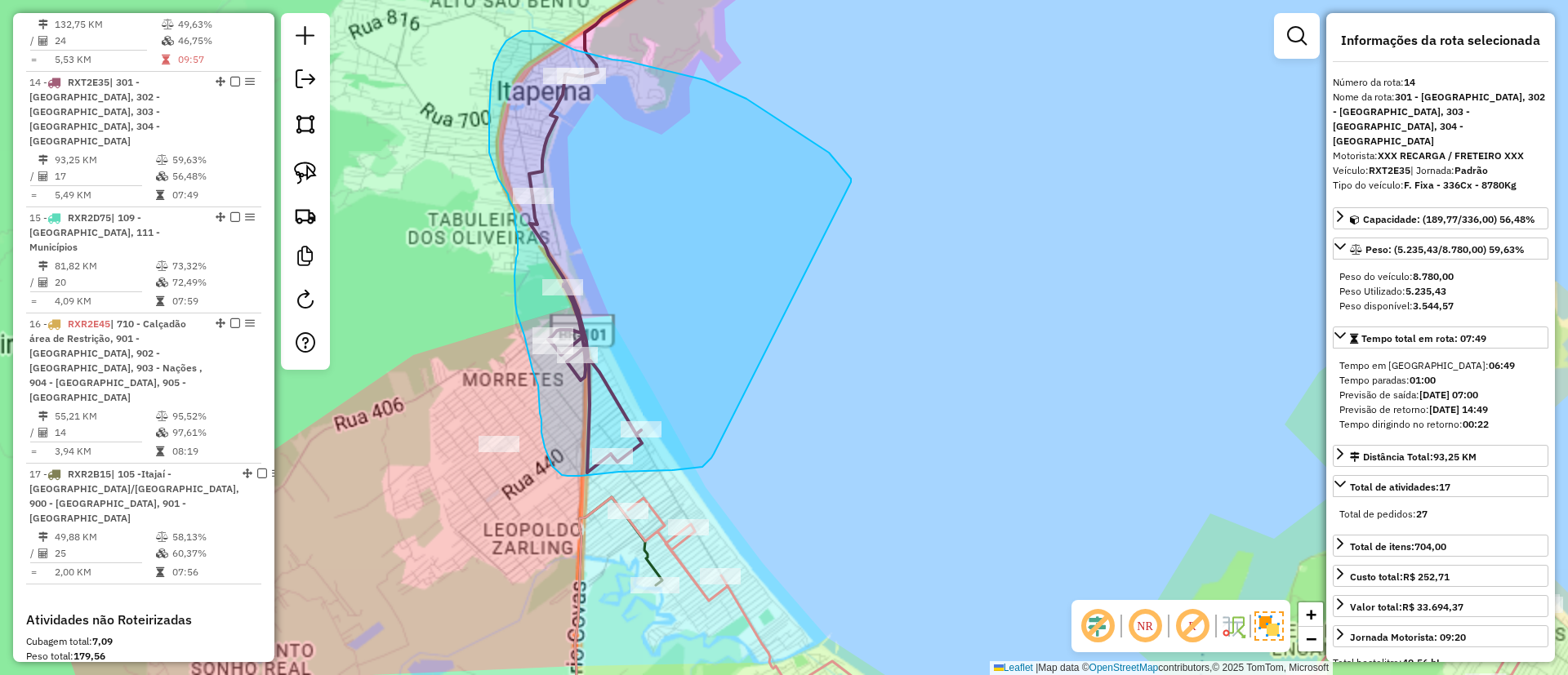
drag, startPoint x: 829, startPoint y: 153, endPoint x: 716, endPoint y: 434, distance: 302.9
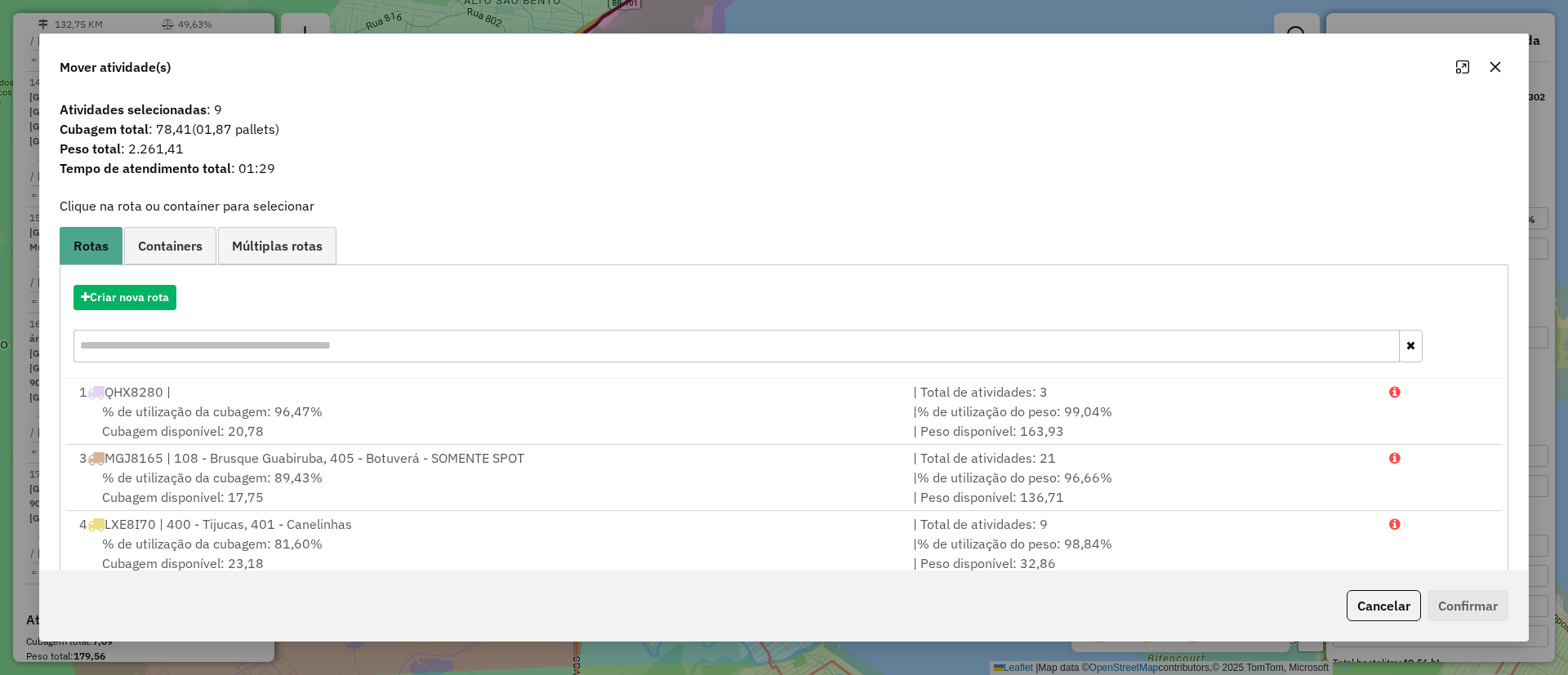
drag, startPoint x: 160, startPoint y: 129, endPoint x: 307, endPoint y: 136, distance: 147.2
click at [303, 140] on div "Atividades selecionadas : 9 Cubagem total : 78,41 (01,87 pallets) Peso total : …" at bounding box center [784, 144] width 1468 height 90
click at [1392, 604] on button "Cancelar" at bounding box center [1383, 605] width 74 height 31
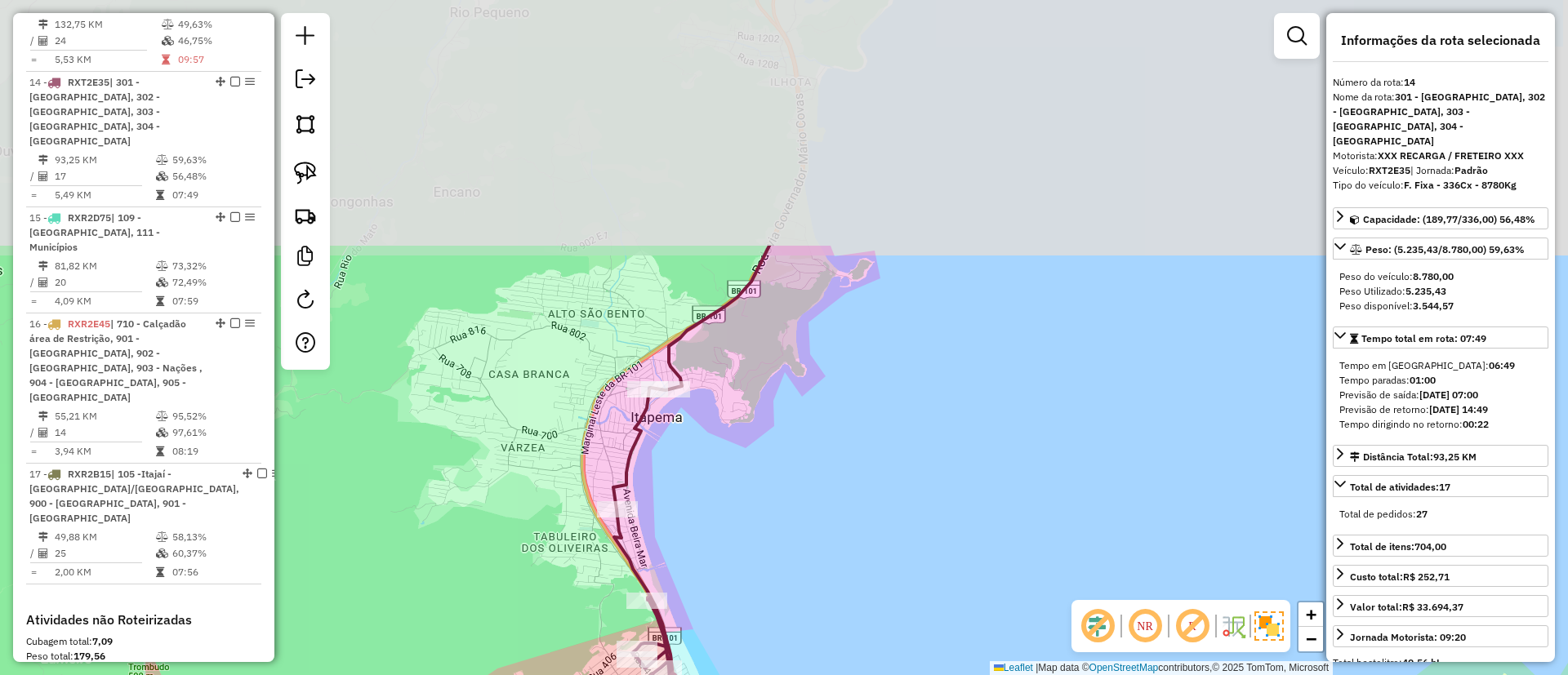
drag, startPoint x: 910, startPoint y: 373, endPoint x: 961, endPoint y: 548, distance: 182.3
click at [961, 548] on div "Janela de atendimento Grade de atendimento Capacidade Transportadoras Veículos …" at bounding box center [784, 337] width 1568 height 675
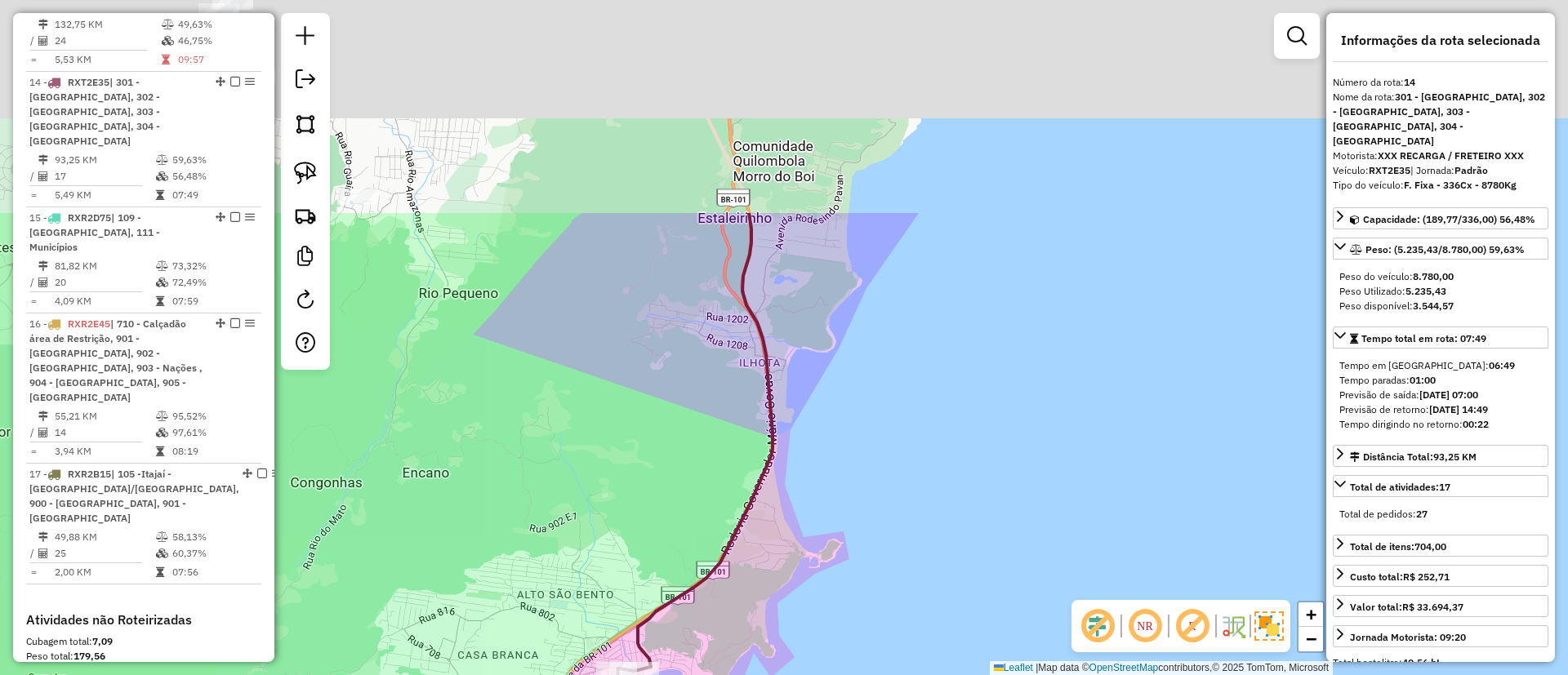
drag, startPoint x: 735, startPoint y: 320, endPoint x: 710, endPoint y: 511, distance: 192.6
click at [703, 532] on div "Janela de atendimento Grade de atendimento Capacidade Transportadoras Veículos …" at bounding box center [784, 337] width 1568 height 675
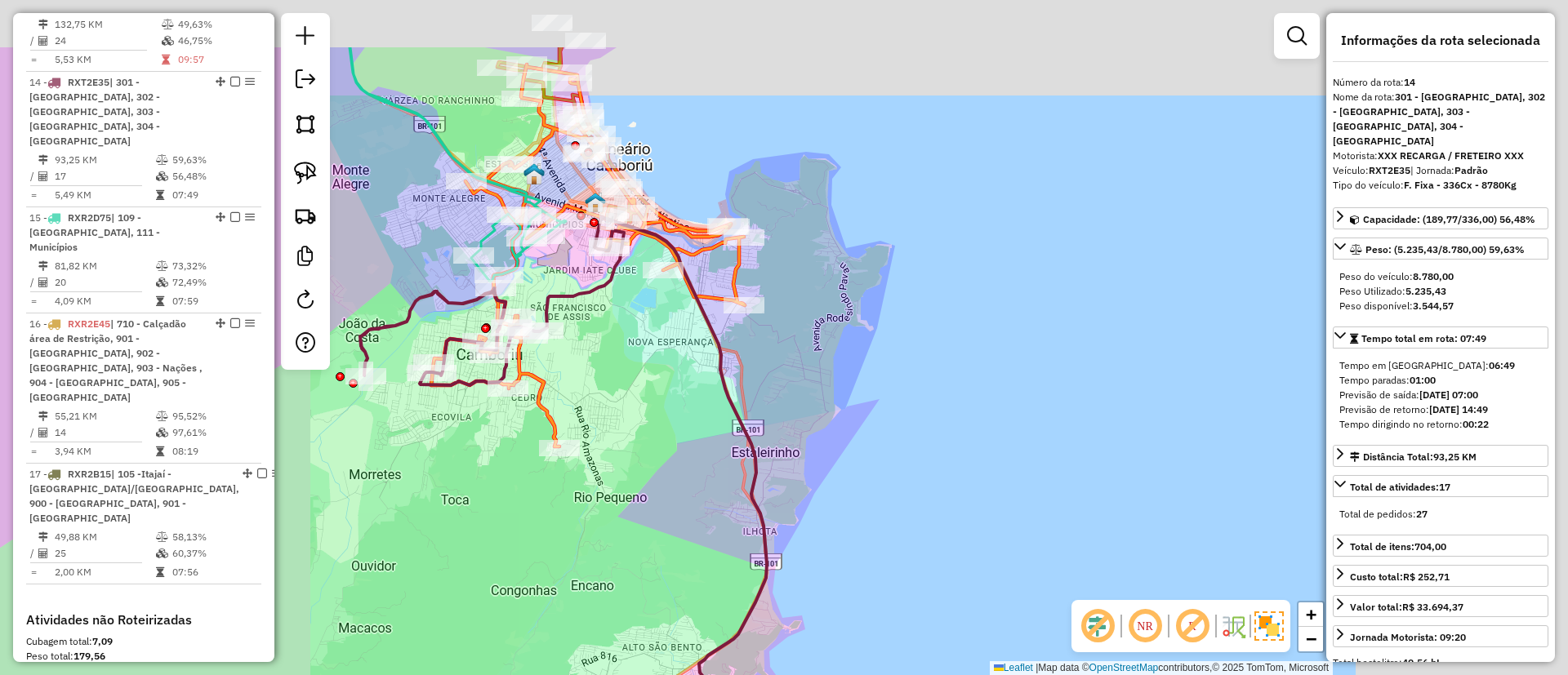
drag, startPoint x: 784, startPoint y: 449, endPoint x: 797, endPoint y: 372, distance: 78.1
click at [784, 452] on div "Janela de atendimento Grade de atendimento Capacidade Transportadoras Veículos …" at bounding box center [784, 337] width 1568 height 675
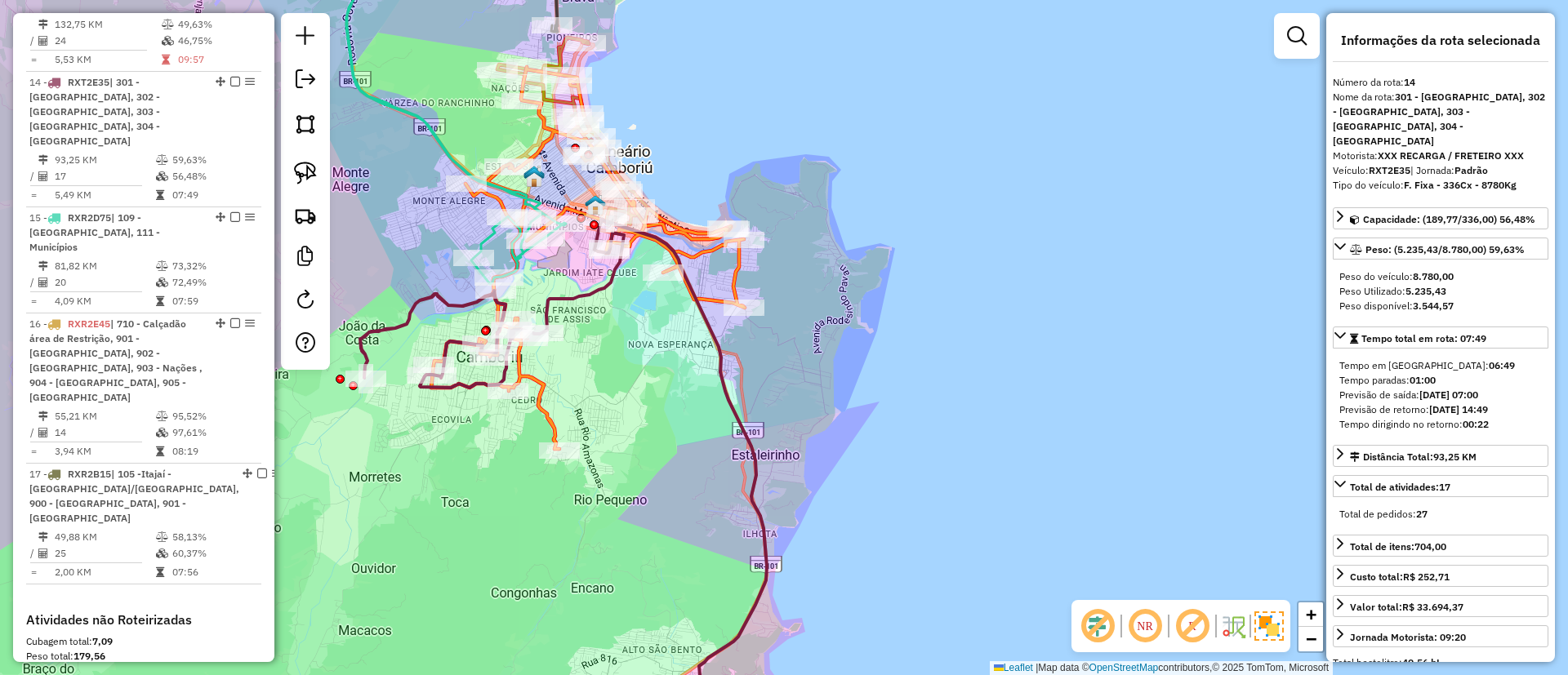
click at [735, 276] on icon at bounding box center [587, 258] width 313 height 382
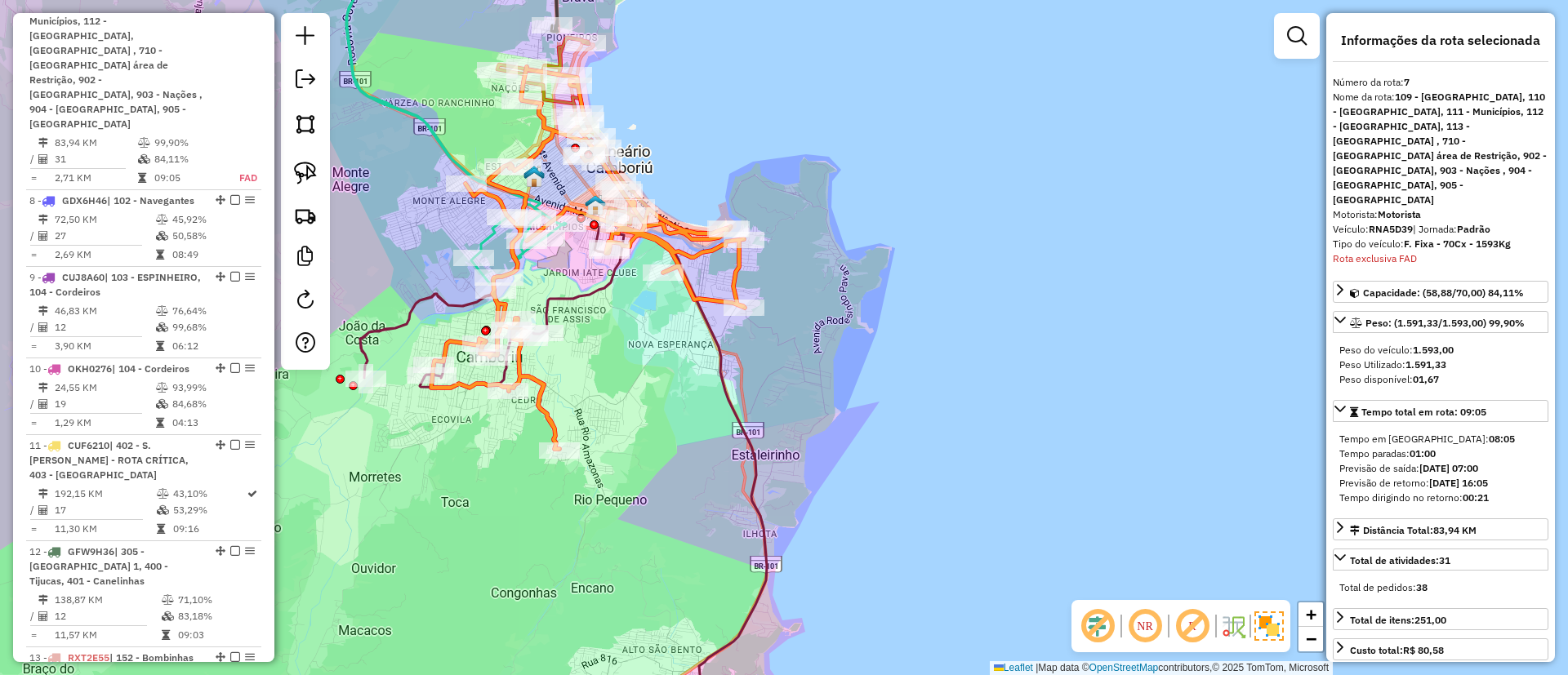
scroll to position [1167, 0]
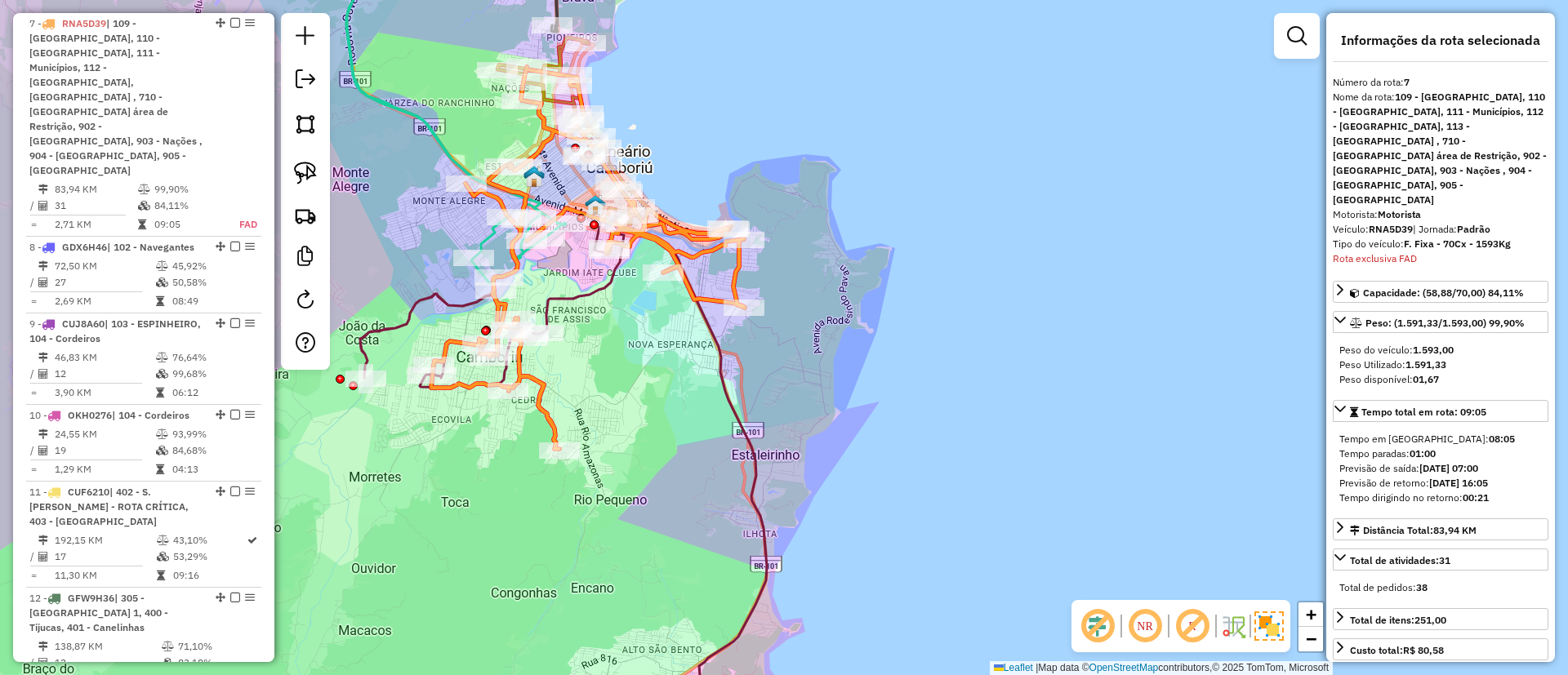
click at [731, 378] on icon at bounding box center [563, 481] width 407 height 522
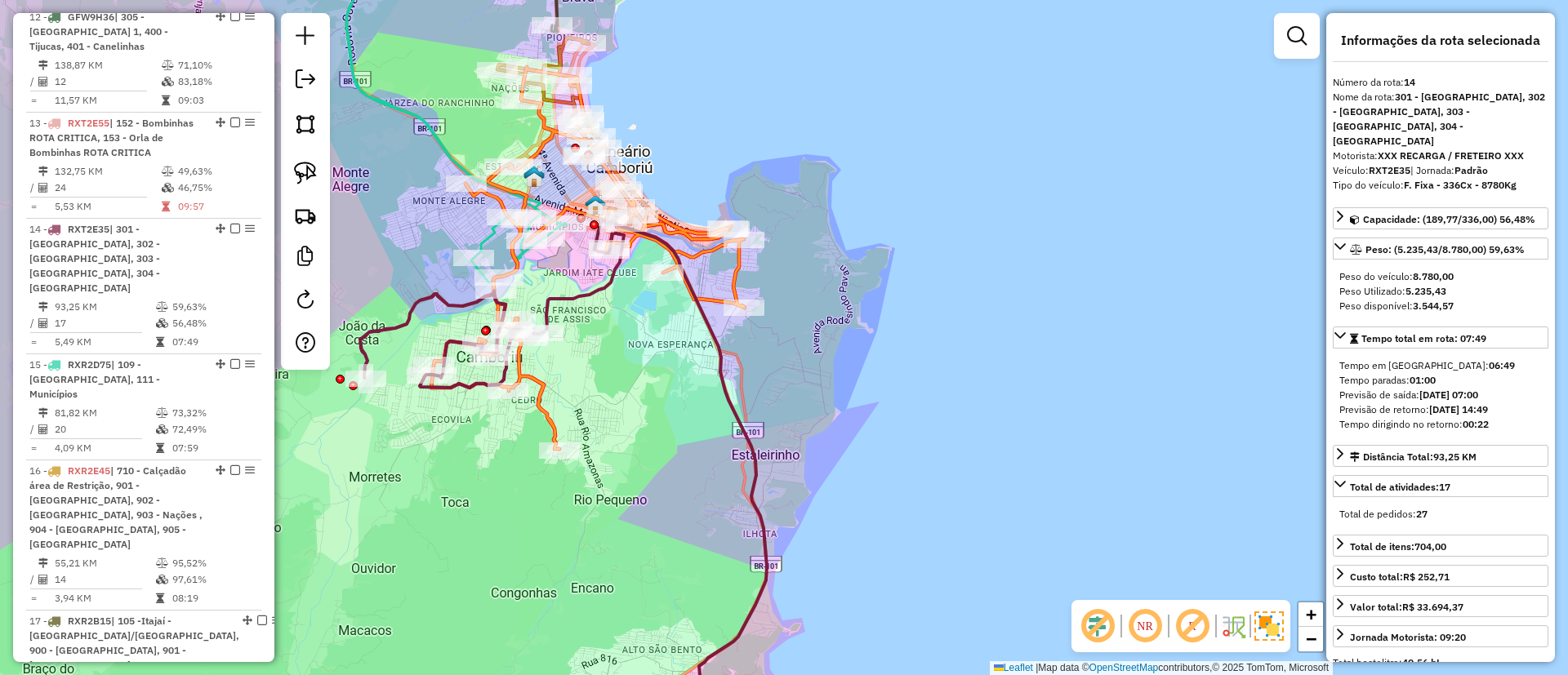
scroll to position [1895, 0]
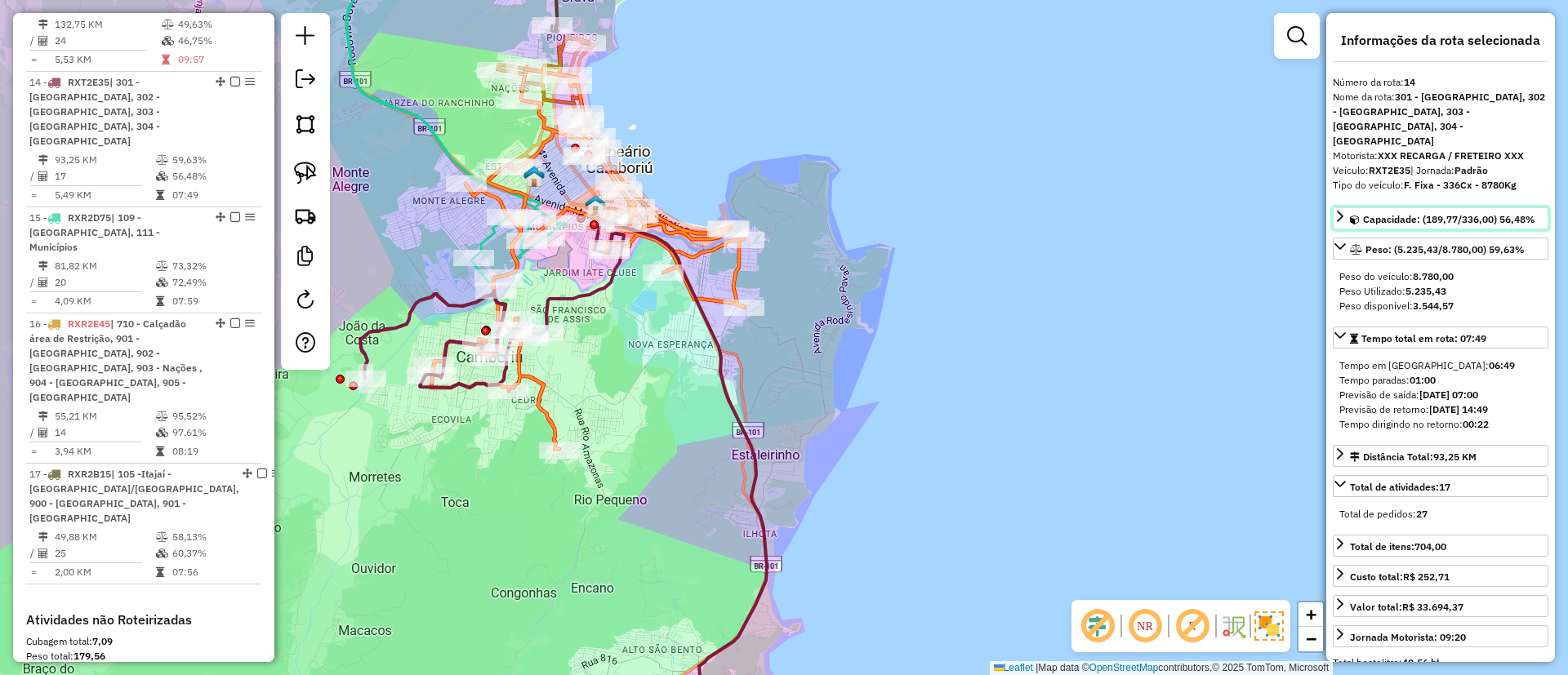
click at [1344, 210] on icon at bounding box center [1339, 216] width 13 height 13
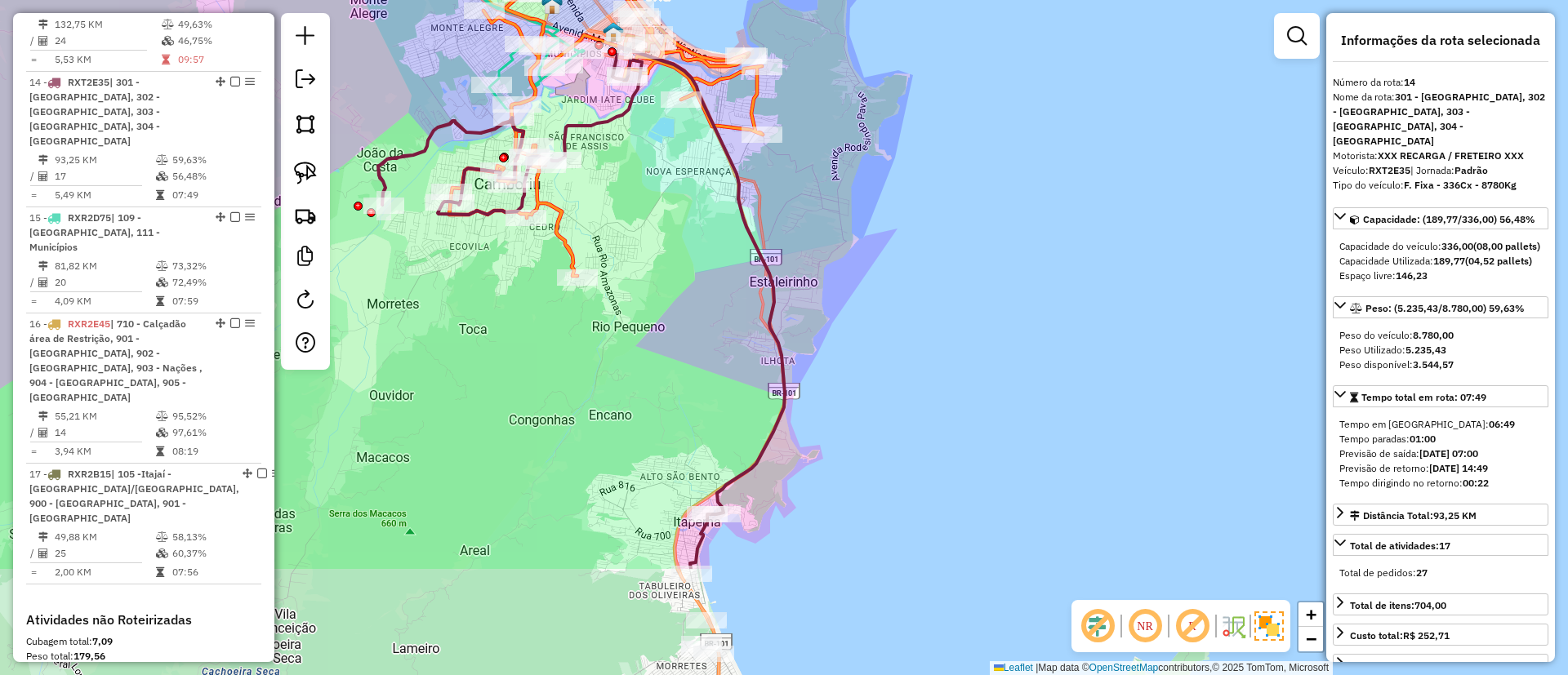
drag, startPoint x: 808, startPoint y: 403, endPoint x: 826, endPoint y: 311, distance: 93.7
click at [822, 320] on div "Janela de atendimento Grade de atendimento Capacidade Transportadoras Veículos …" at bounding box center [784, 337] width 1568 height 675
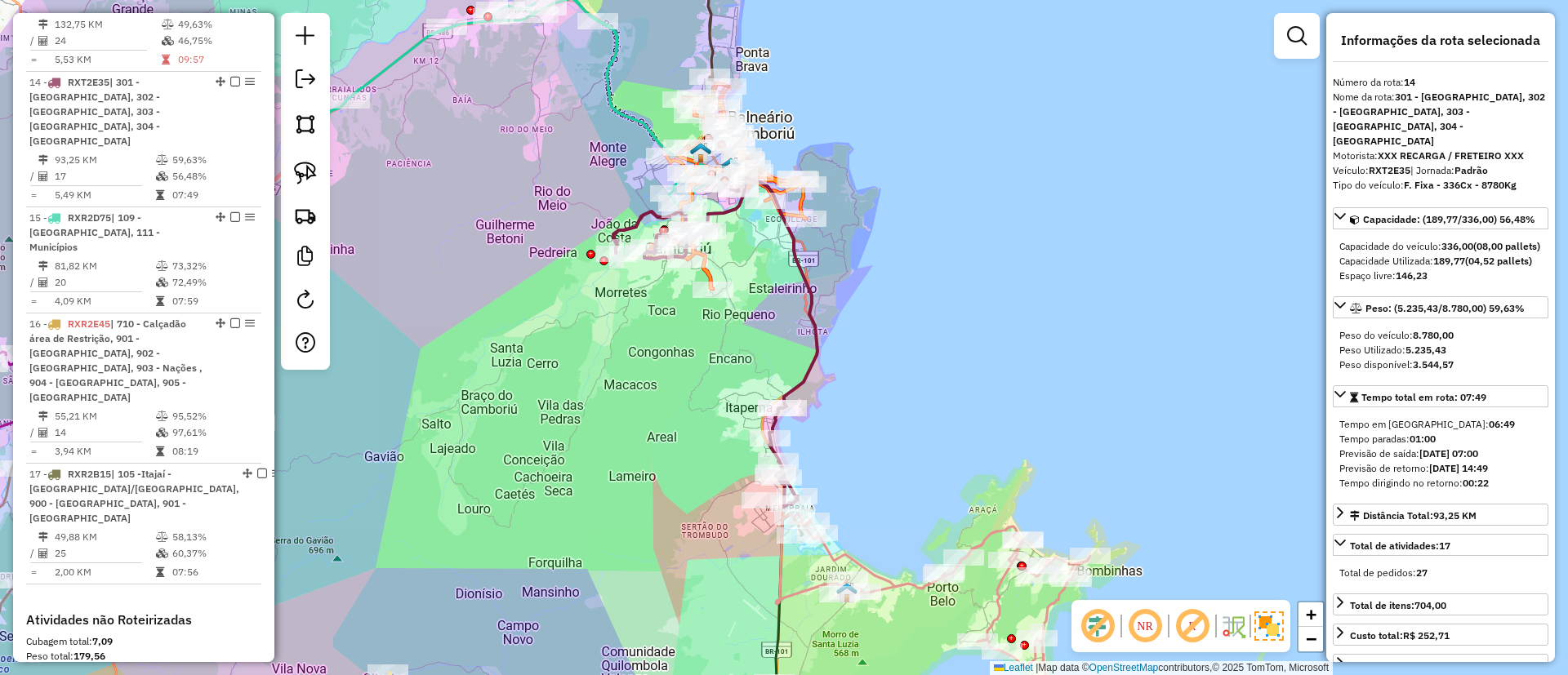
click at [892, 585] on icon at bounding box center [932, 606] width 314 height 186
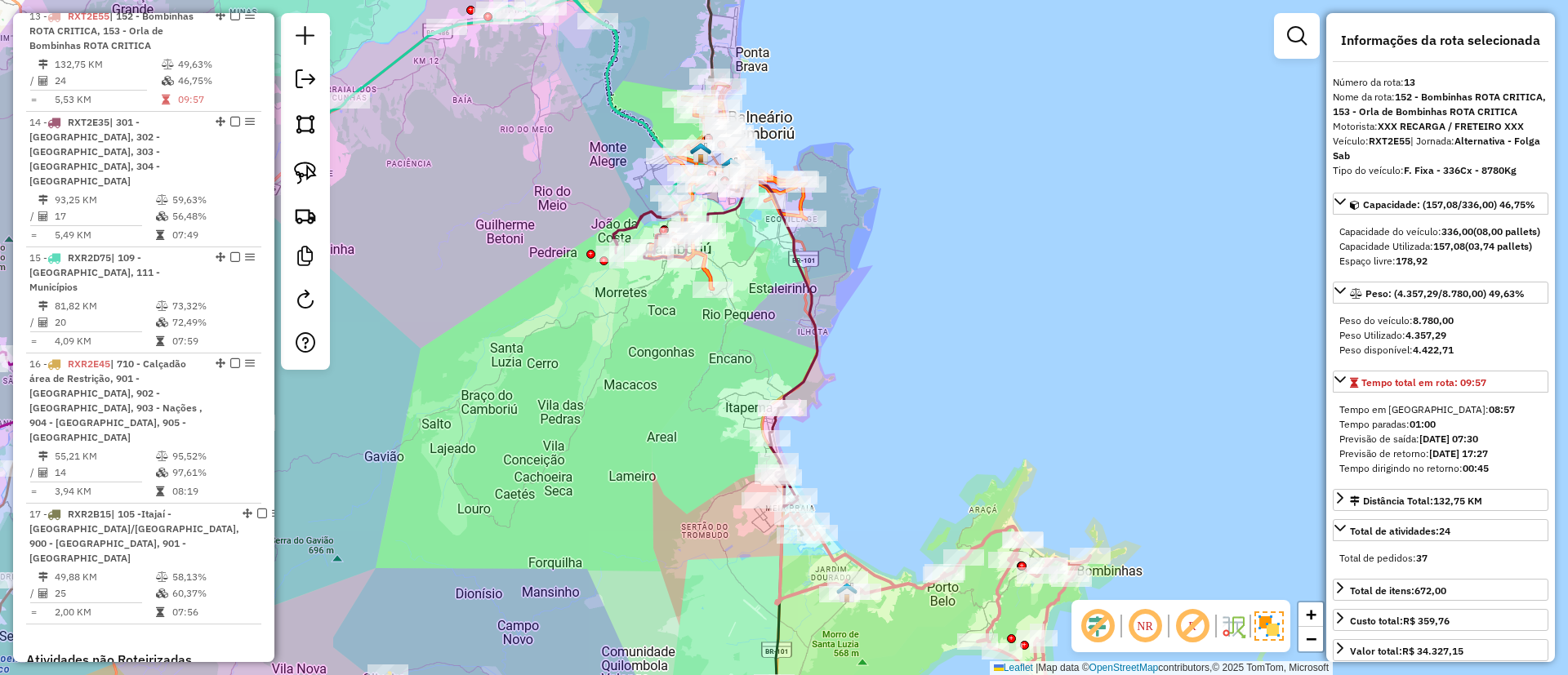
scroll to position [1789, 0]
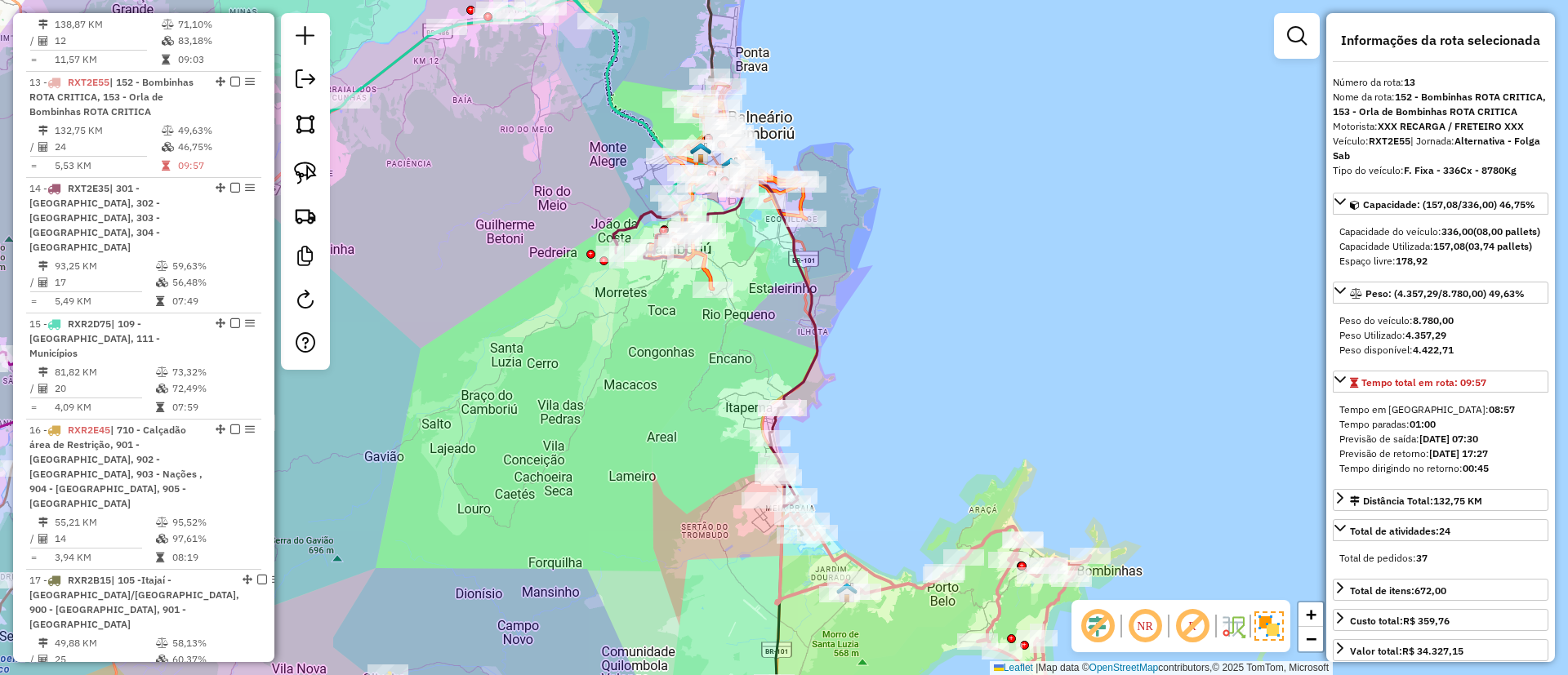
click at [808, 301] on icon at bounding box center [715, 340] width 204 height 332
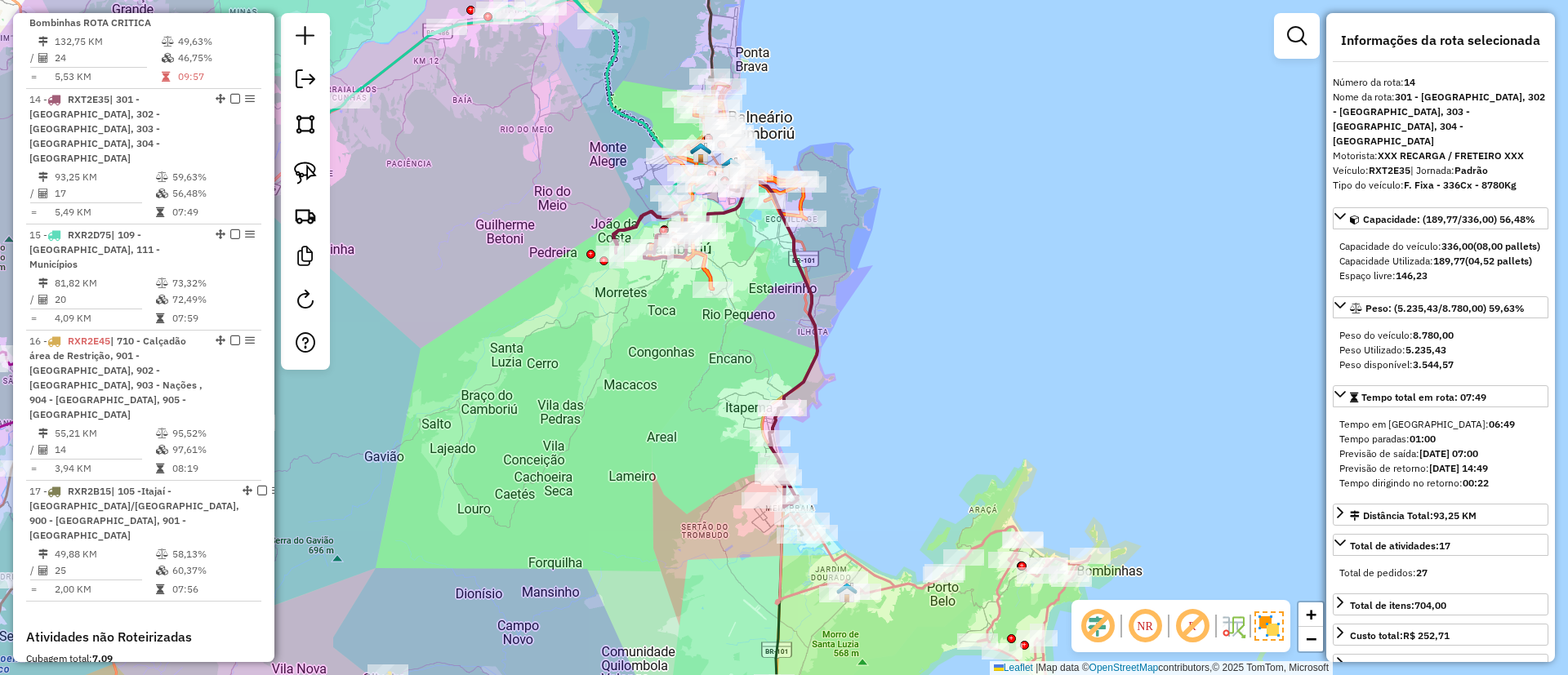
scroll to position [1895, 0]
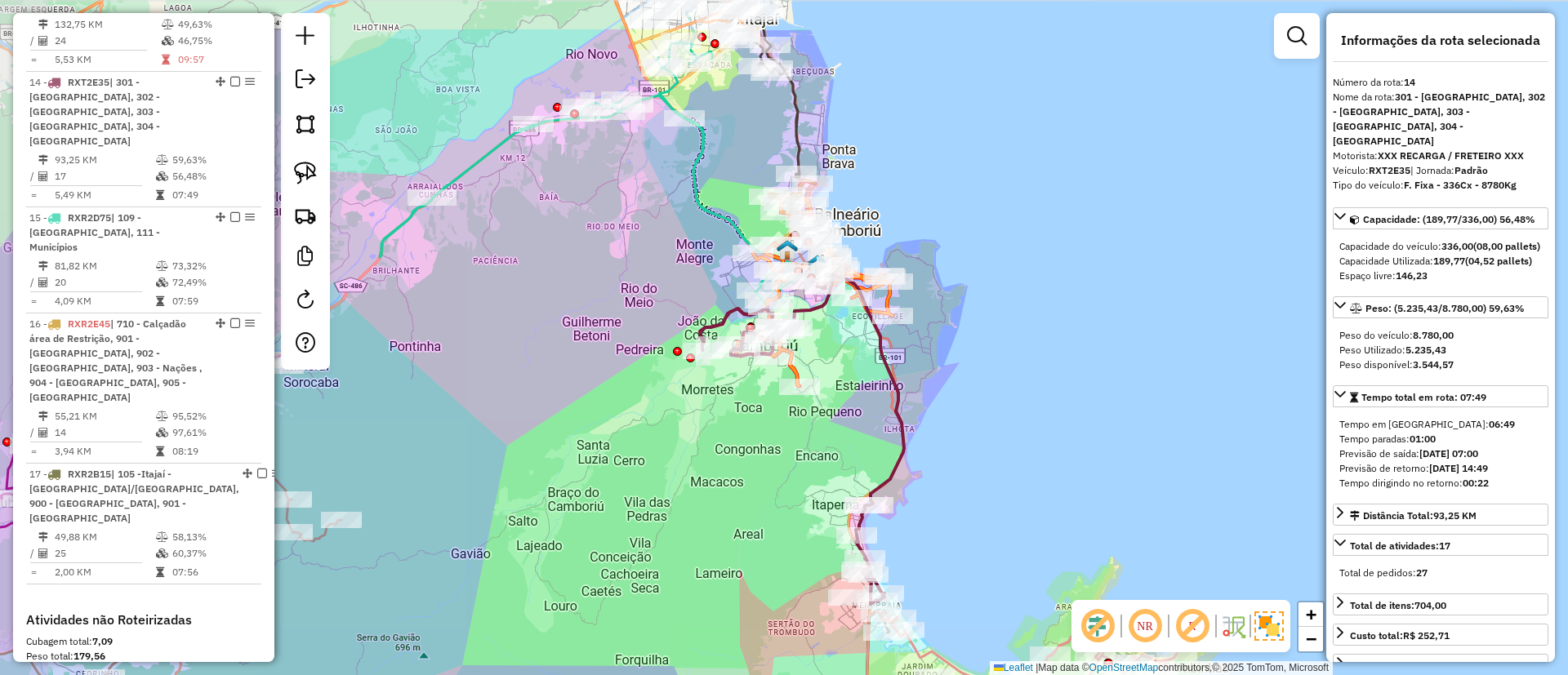
drag, startPoint x: 853, startPoint y: 305, endPoint x: 922, endPoint y: 389, distance: 108.7
click at [922, 389] on div "Janela de atendimento Grade de atendimento Capacidade Transportadoras Veículos …" at bounding box center [784, 337] width 1568 height 675
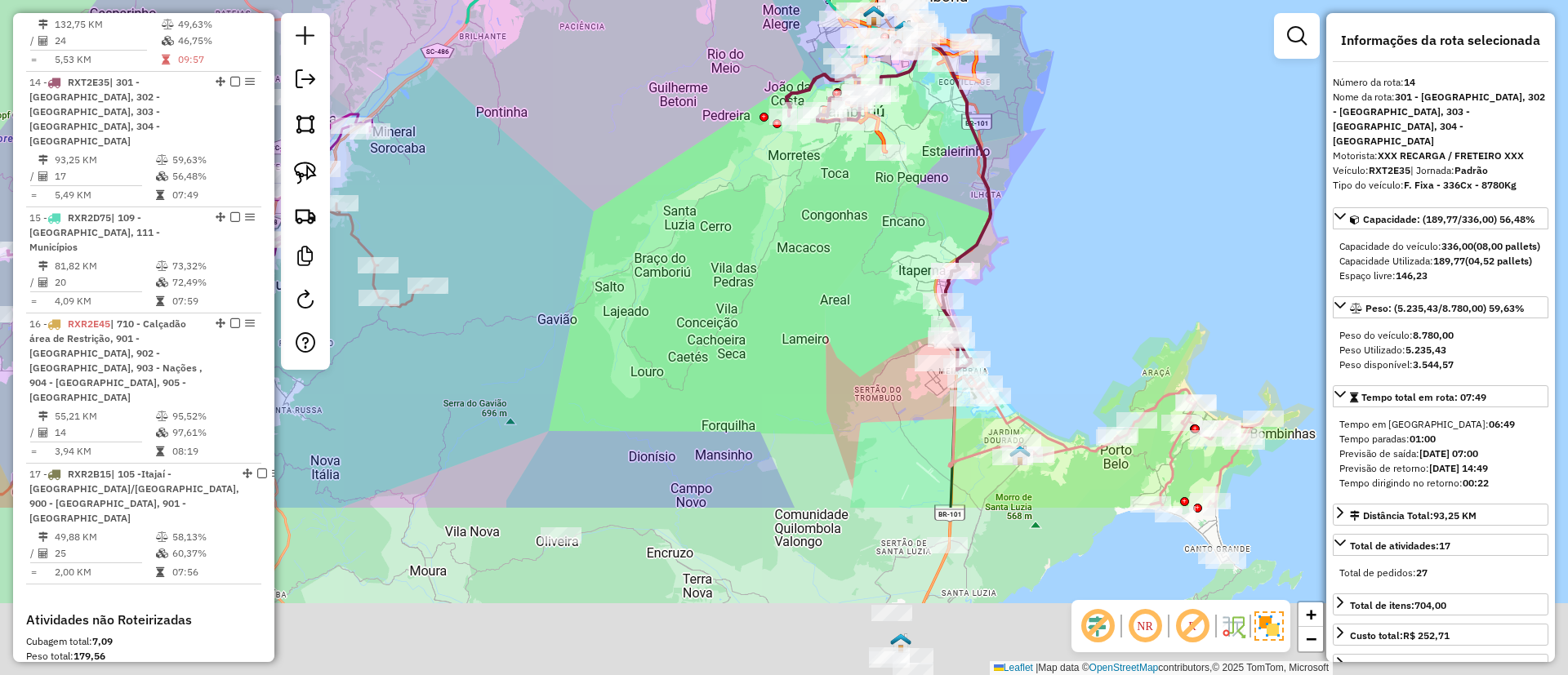
drag, startPoint x: 732, startPoint y: 406, endPoint x: 781, endPoint y: 266, distance: 148.3
click at [786, 270] on div "Janela de atendimento Grade de atendimento Capacidade Transportadoras Veículos …" at bounding box center [784, 337] width 1568 height 675
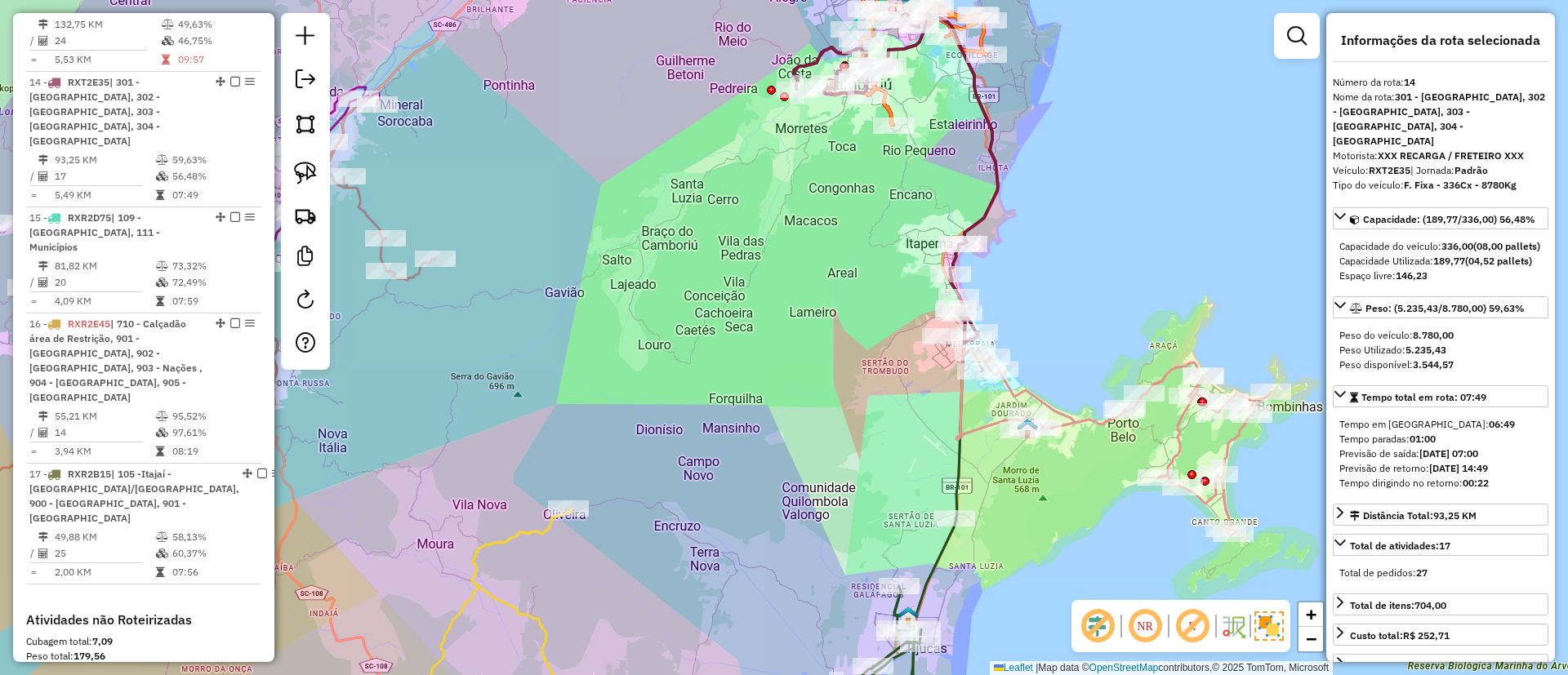
drag, startPoint x: 636, startPoint y: 375, endPoint x: 761, endPoint y: 274, distance: 160.7
click at [729, 264] on div "Janela de atendimento Grade de atendimento Capacidade Transportadoras Veículos …" at bounding box center [784, 337] width 1568 height 675
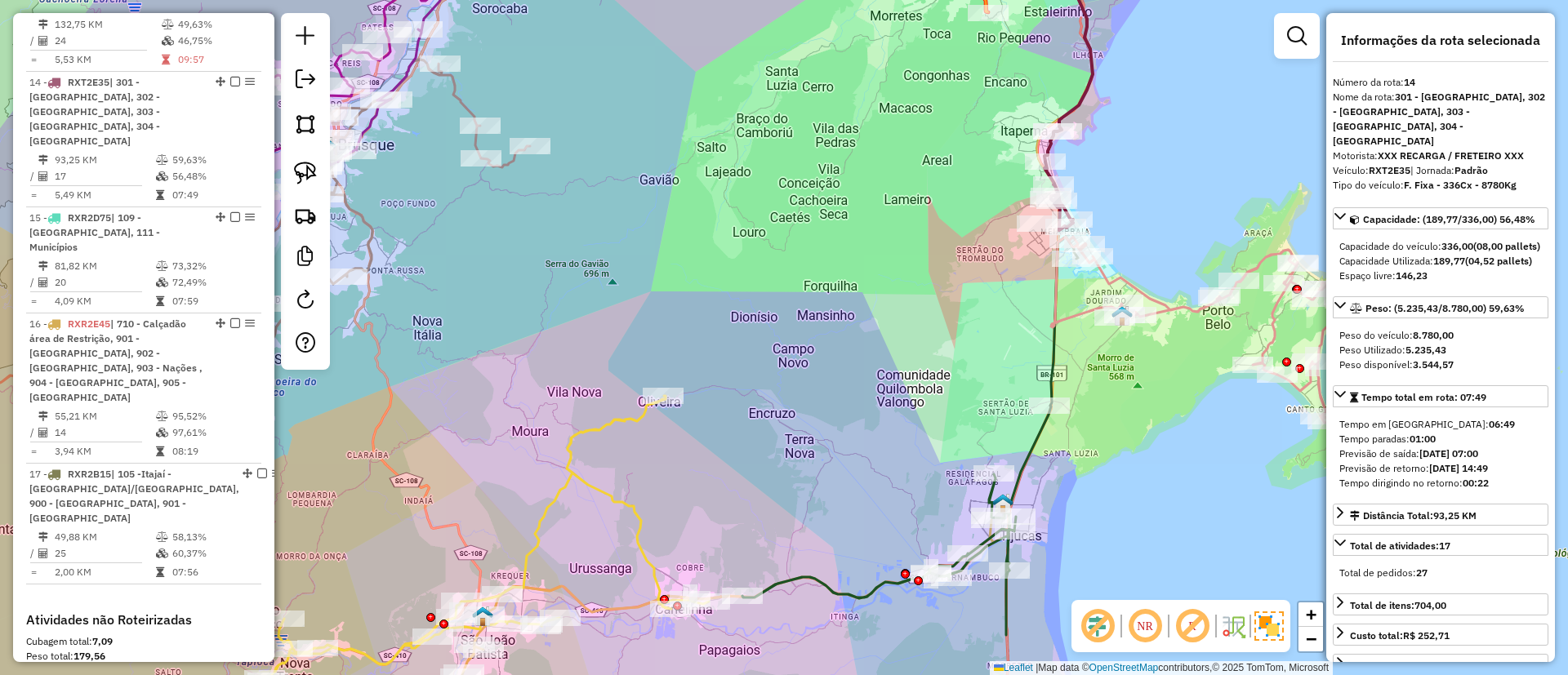
click at [603, 518] on div "Janela de atendimento Grade de atendimento Capacidade Transportadoras Veículos …" at bounding box center [784, 337] width 1568 height 675
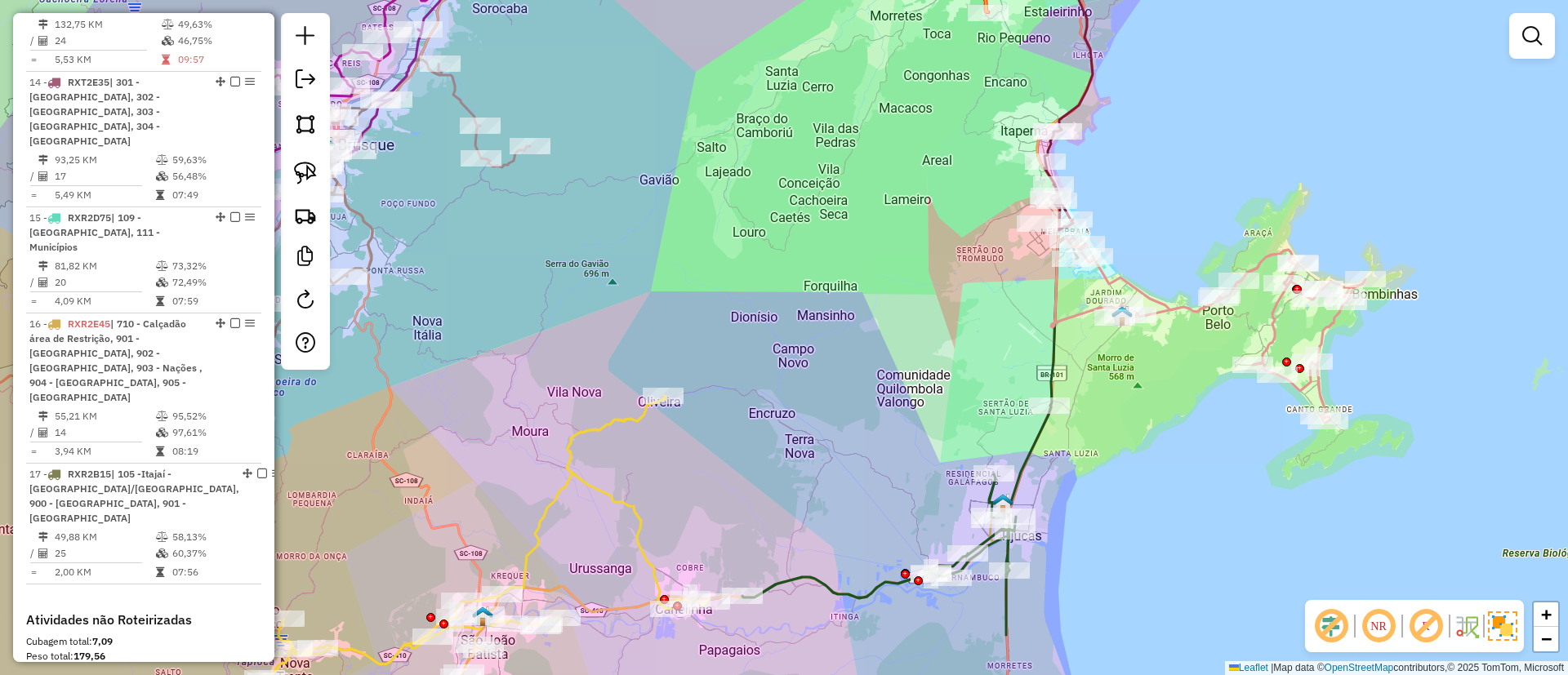
click at [613, 498] on icon at bounding box center [486, 538] width 444 height 284
select select "**********"
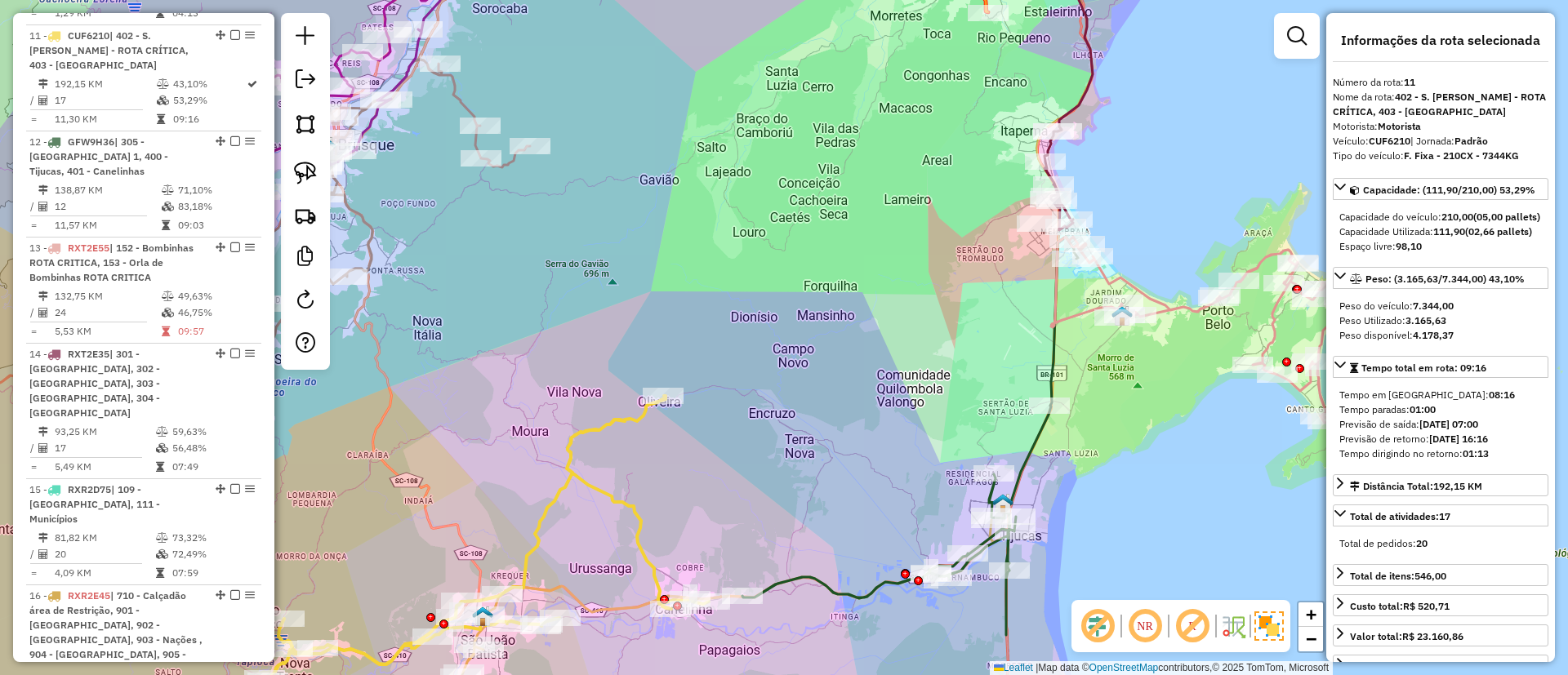
scroll to position [1577, 0]
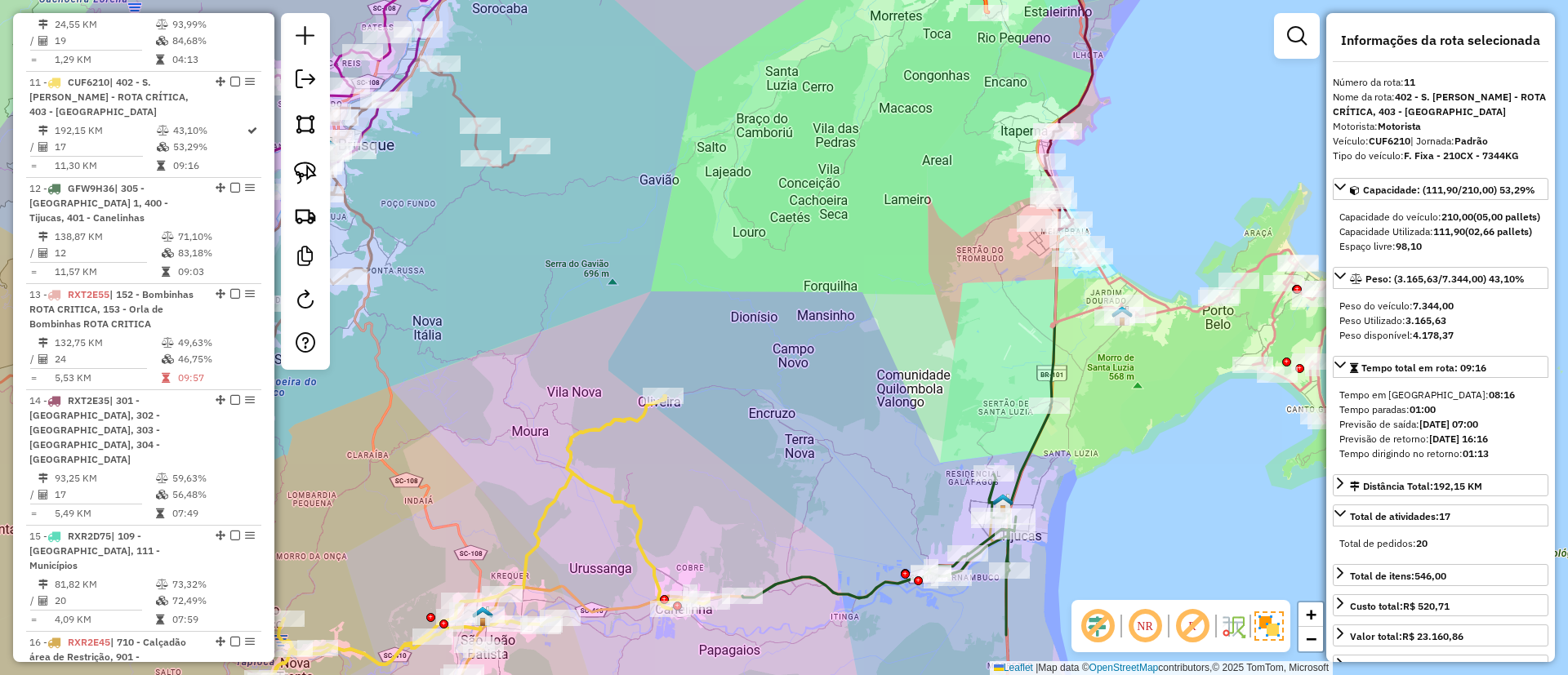
drag, startPoint x: 1459, startPoint y: 245, endPoint x: 1497, endPoint y: 245, distance: 38.0
click at [1497, 239] on div "Capacidade Utilizada: 111,90 (02,66 pallets)" at bounding box center [1440, 232] width 202 height 15
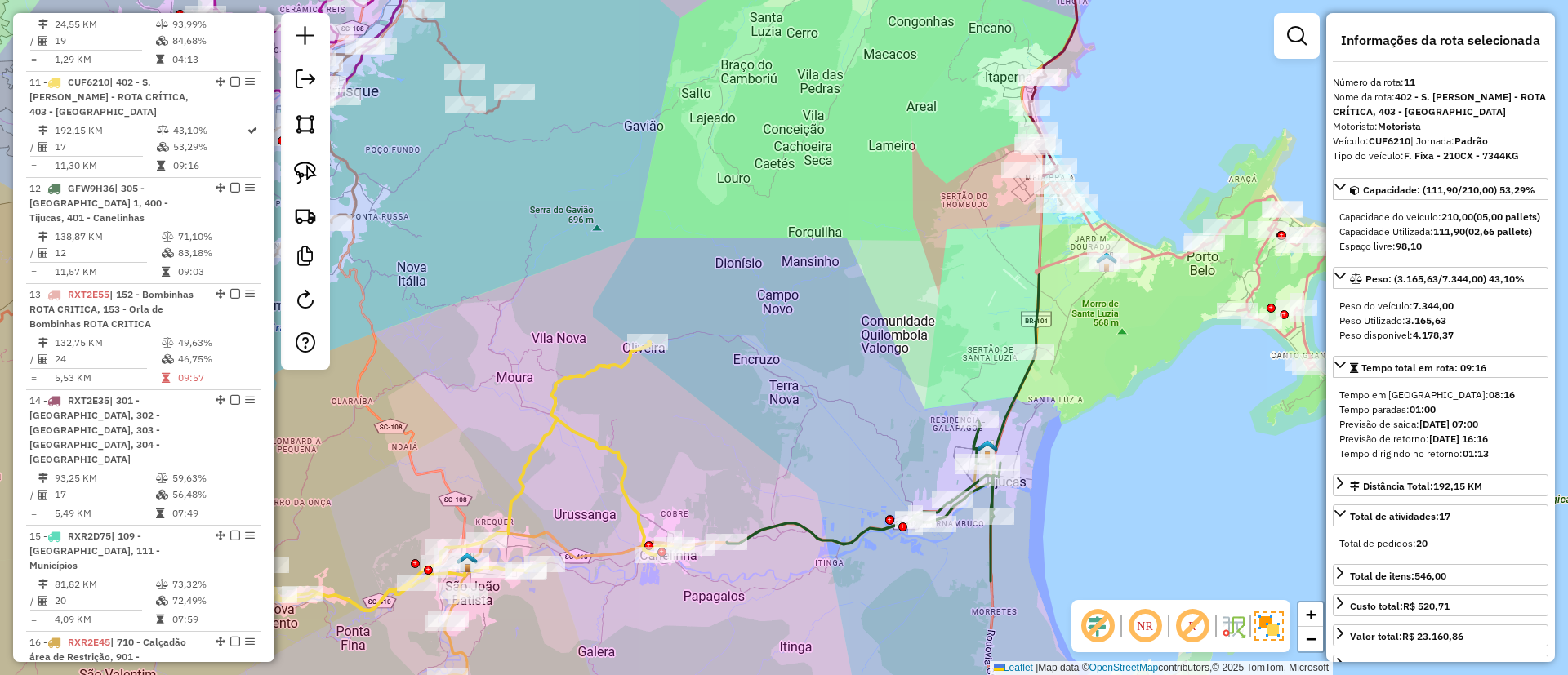
drag, startPoint x: 1036, startPoint y: 506, endPoint x: 1020, endPoint y: 450, distance: 58.2
click at [1020, 450] on div "Janela de atendimento Grade de atendimento Capacidade Transportadoras Veículos …" at bounding box center [784, 337] width 1568 height 675
click at [1017, 403] on icon at bounding box center [894, 379] width 336 height 398
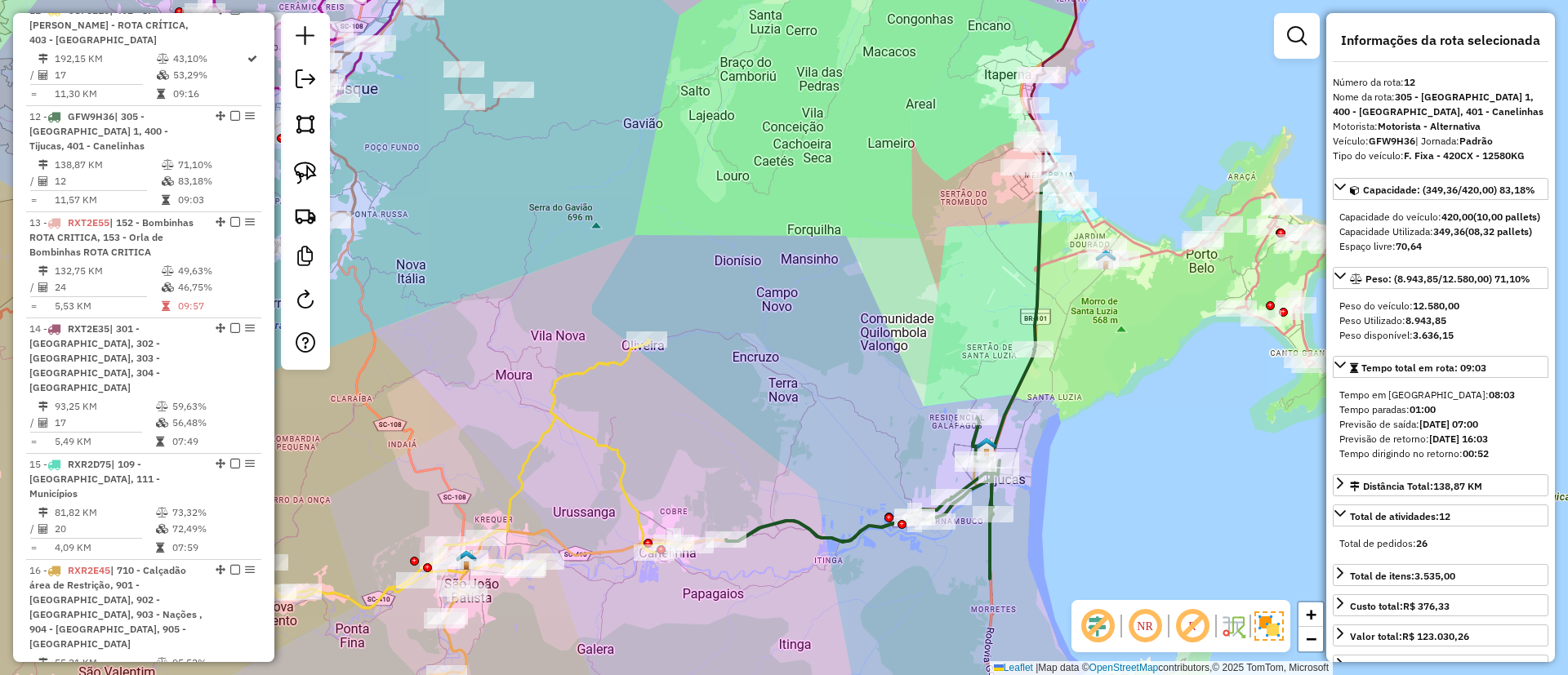
scroll to position [1682, 0]
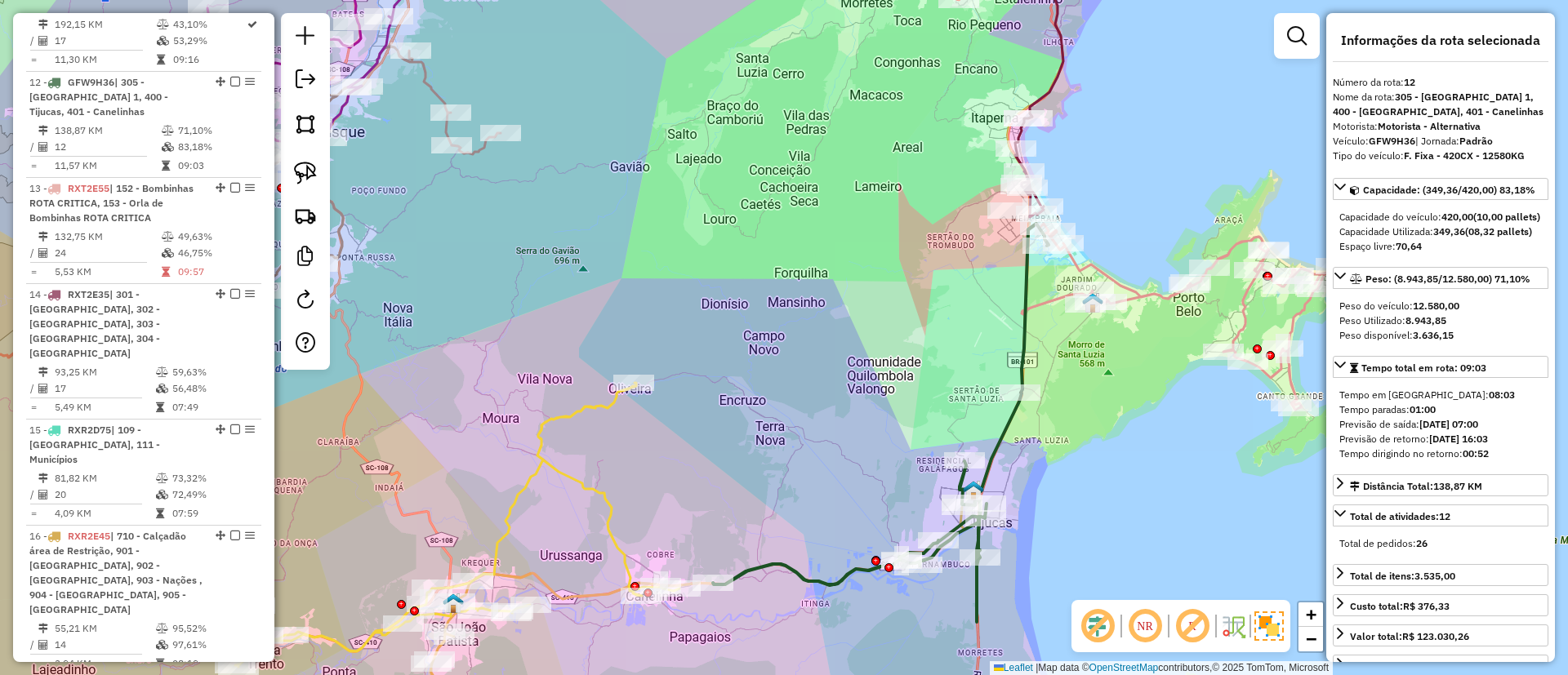
drag, startPoint x: 1053, startPoint y: 305, endPoint x: 1040, endPoint y: 321, distance: 20.6
click at [1040, 321] on div "Janela de atendimento Grade de atendimento Capacidade Transportadoras Veículos …" at bounding box center [784, 337] width 1568 height 675
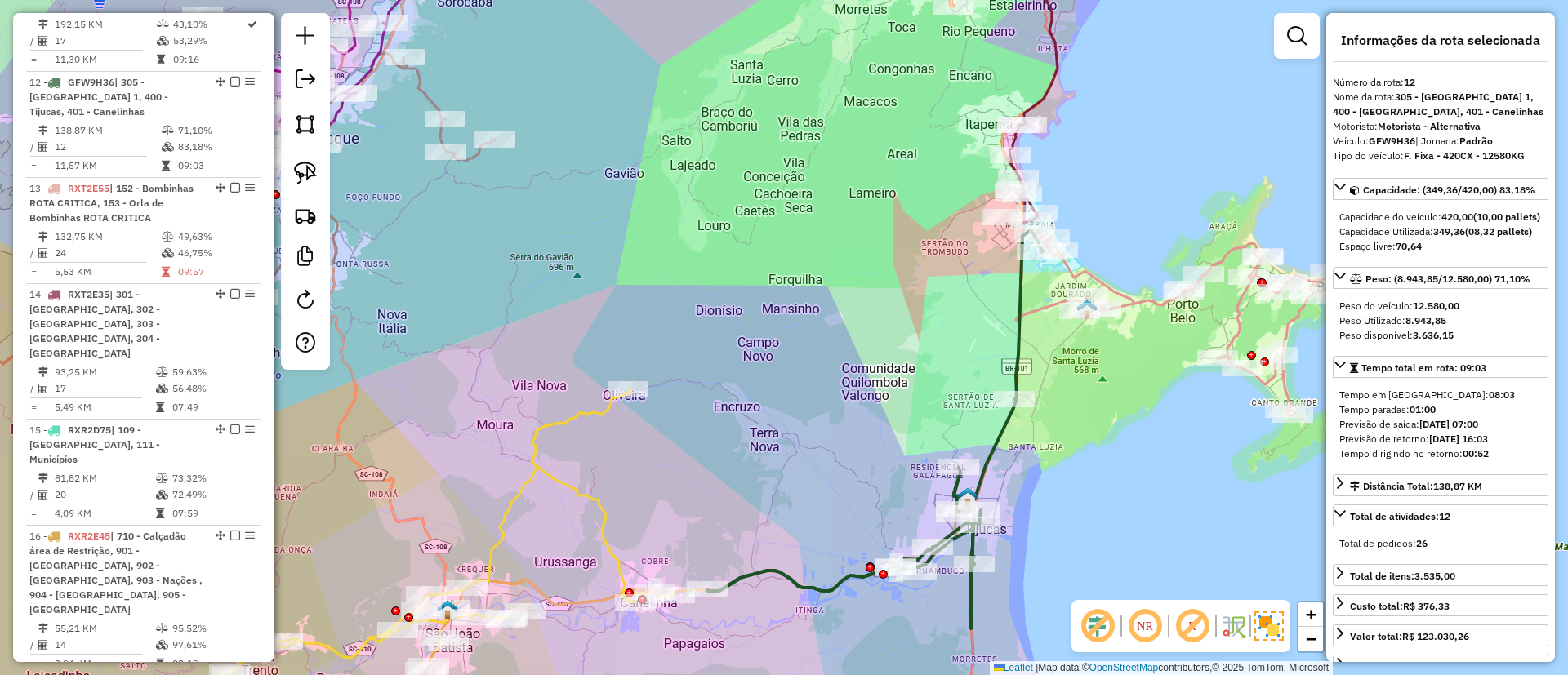
drag, startPoint x: 1434, startPoint y: 250, endPoint x: 1476, endPoint y: 252, distance: 42.0
click at [1476, 239] on div "Capacidade Utilizada: 349,36 (08,32 pallets)" at bounding box center [1440, 232] width 202 height 15
drag, startPoint x: 1434, startPoint y: 546, endPoint x: 1455, endPoint y: 545, distance: 21.0
click at [1455, 526] on link "Total de atividades: 12" at bounding box center [1440, 515] width 216 height 22
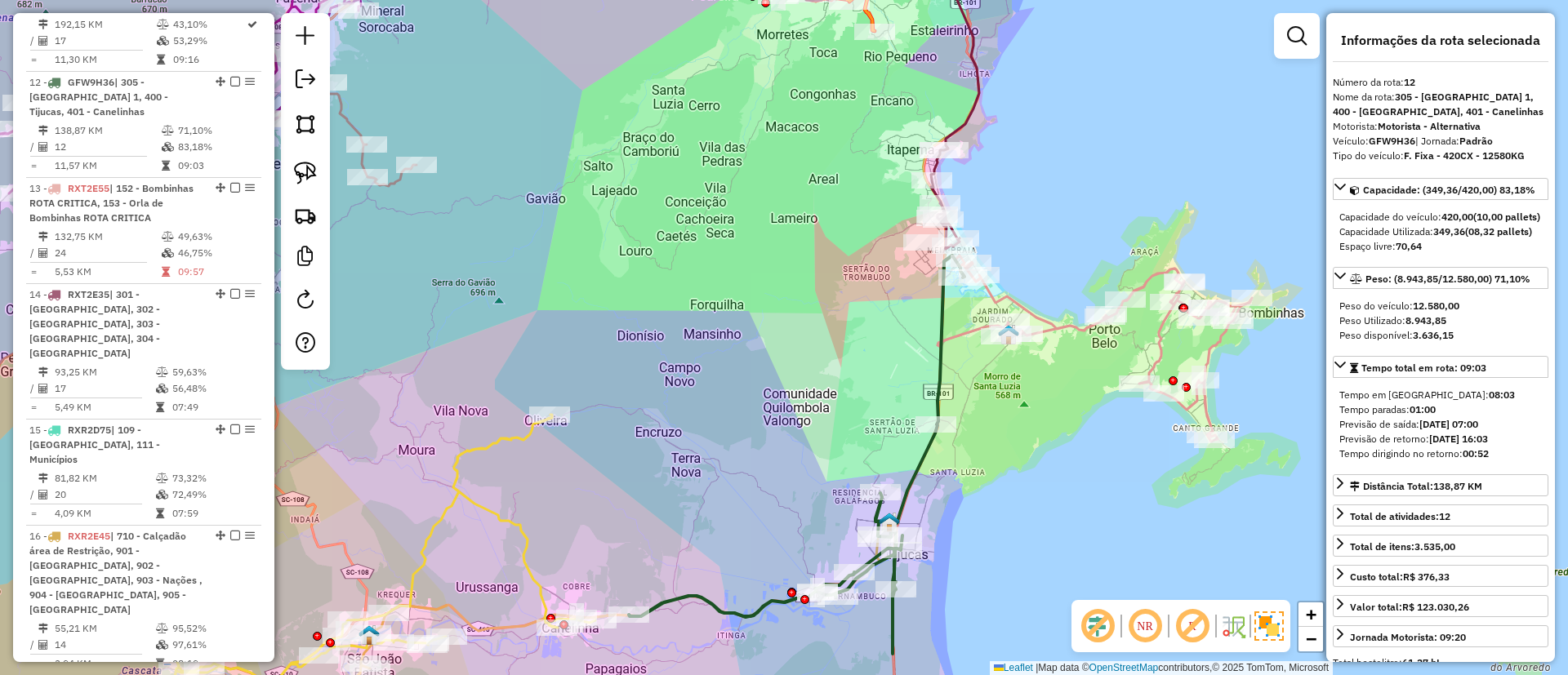
drag, startPoint x: 841, startPoint y: 416, endPoint x: 754, endPoint y: 421, distance: 87.1
click at [701, 440] on div "Janela de atendimento Grade de atendimento Capacidade Transportadoras Veículos …" at bounding box center [784, 337] width 1568 height 675
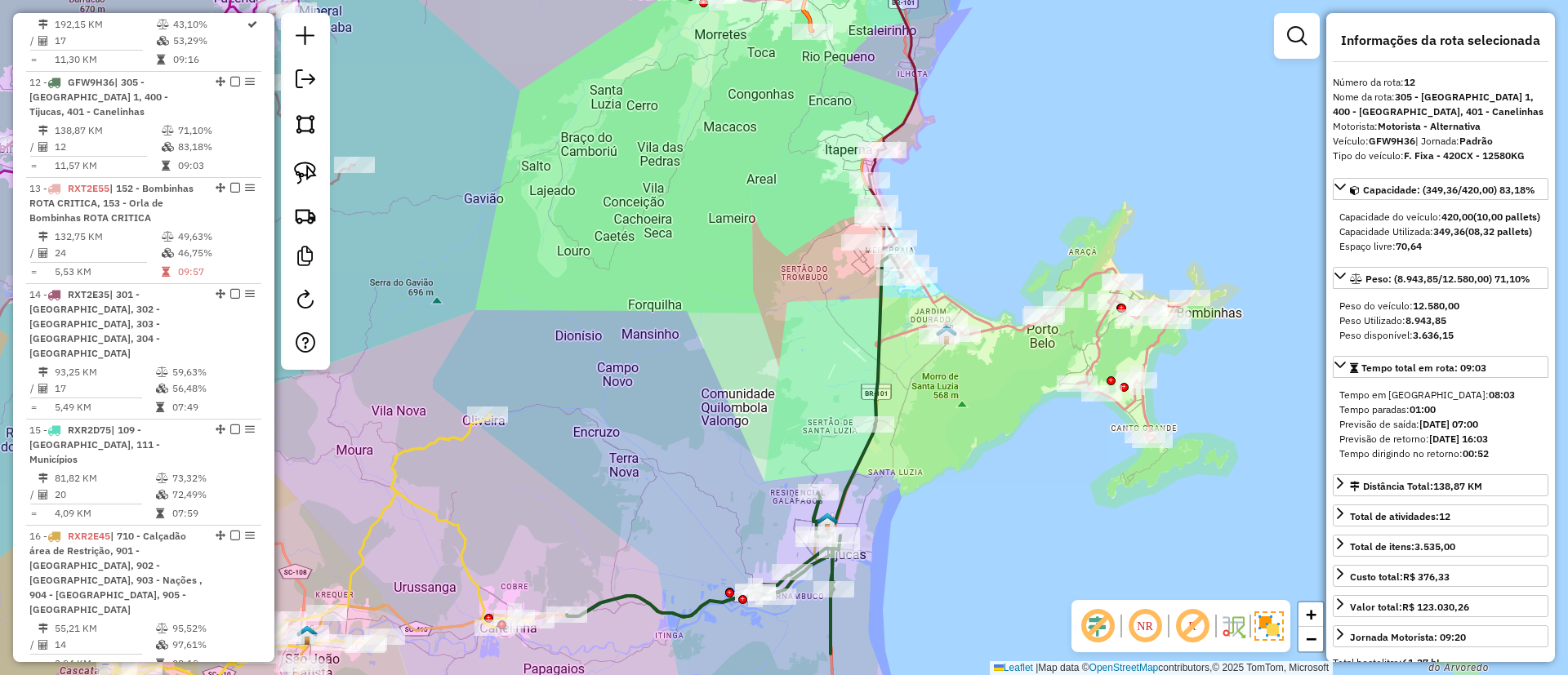
click at [1007, 322] on icon at bounding box center [1032, 348] width 314 height 186
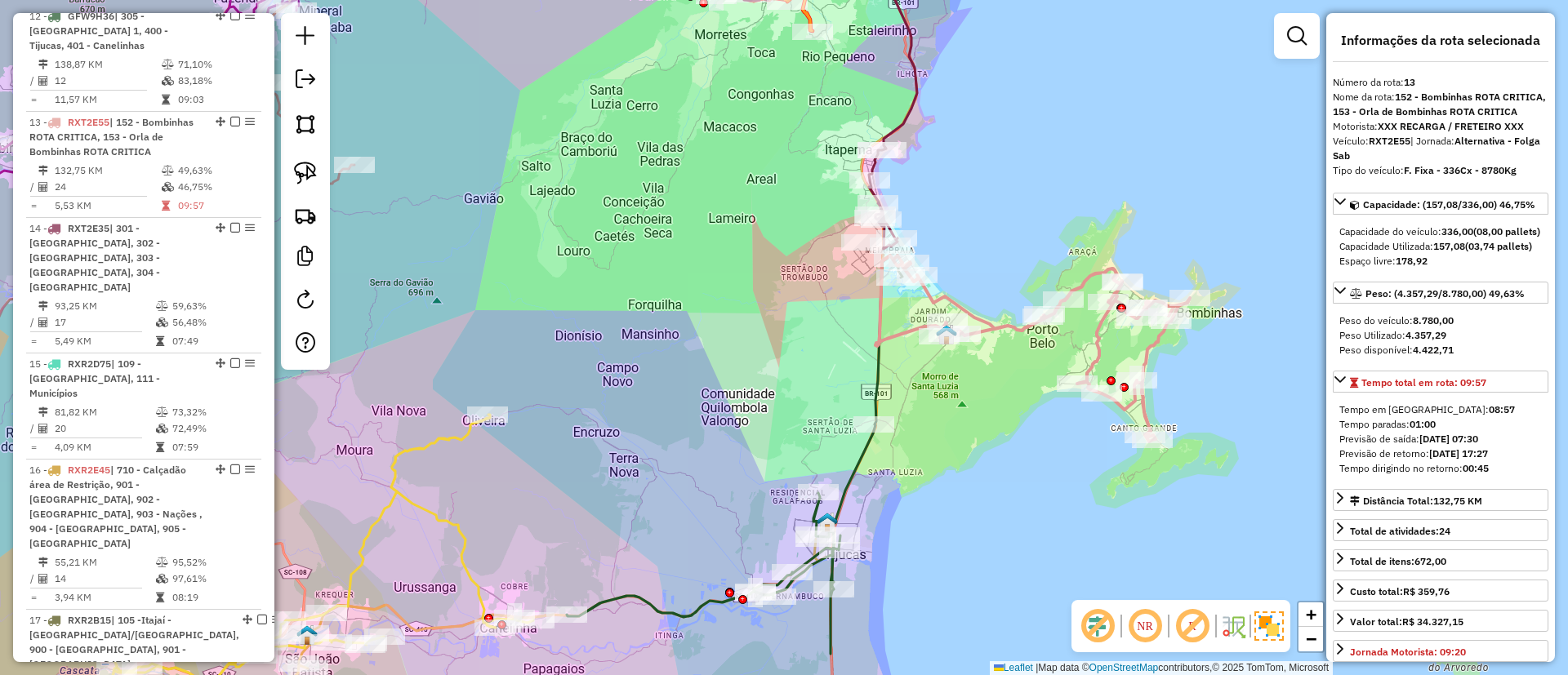
scroll to position [1789, 0]
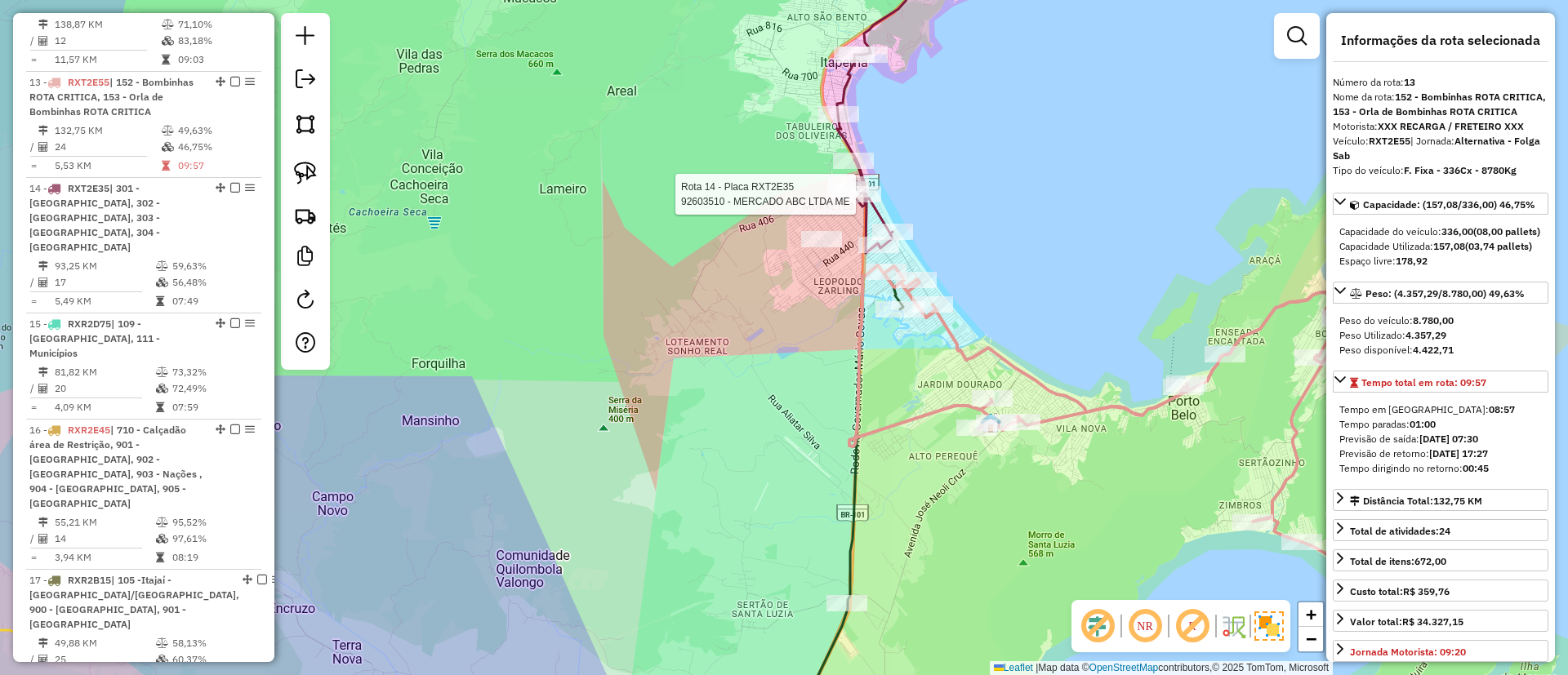
click at [877, 202] on div at bounding box center [859, 194] width 40 height 17
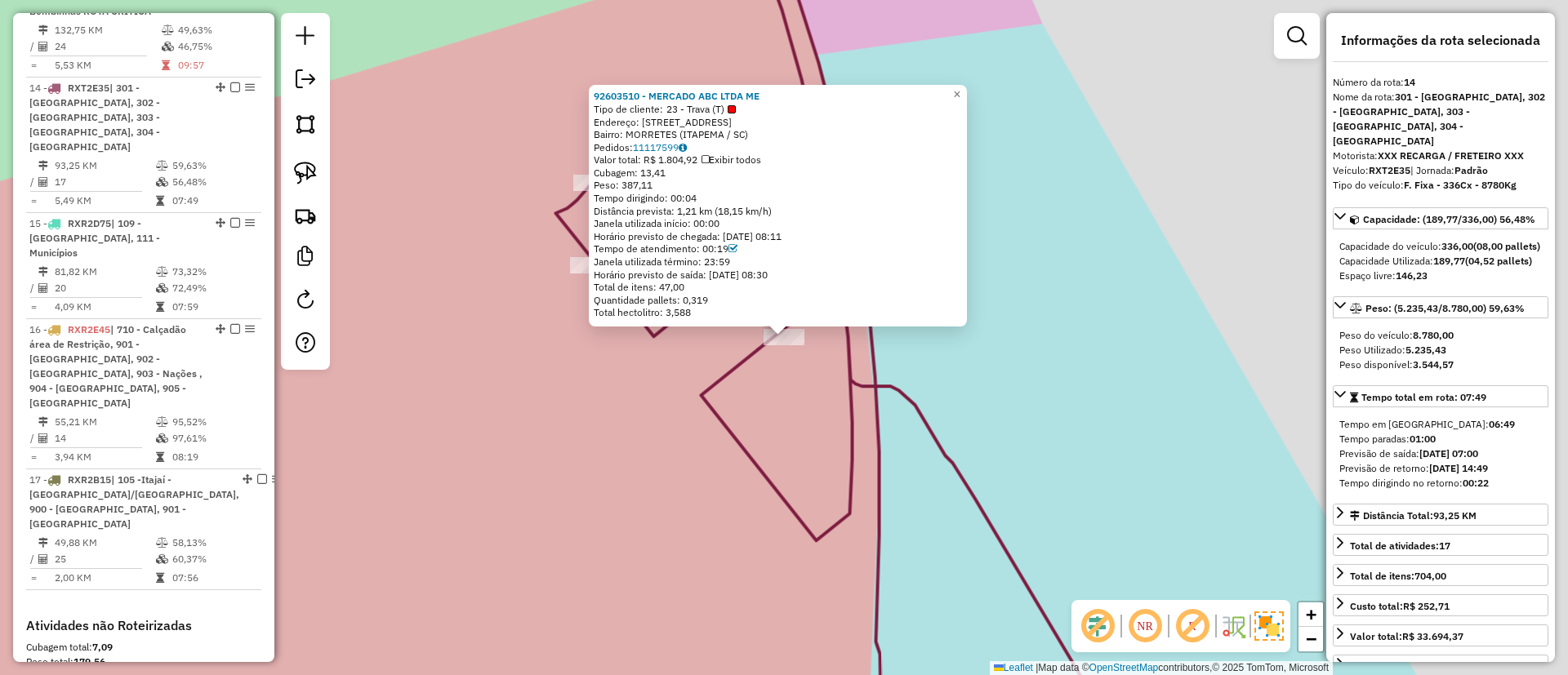
scroll to position [1895, 0]
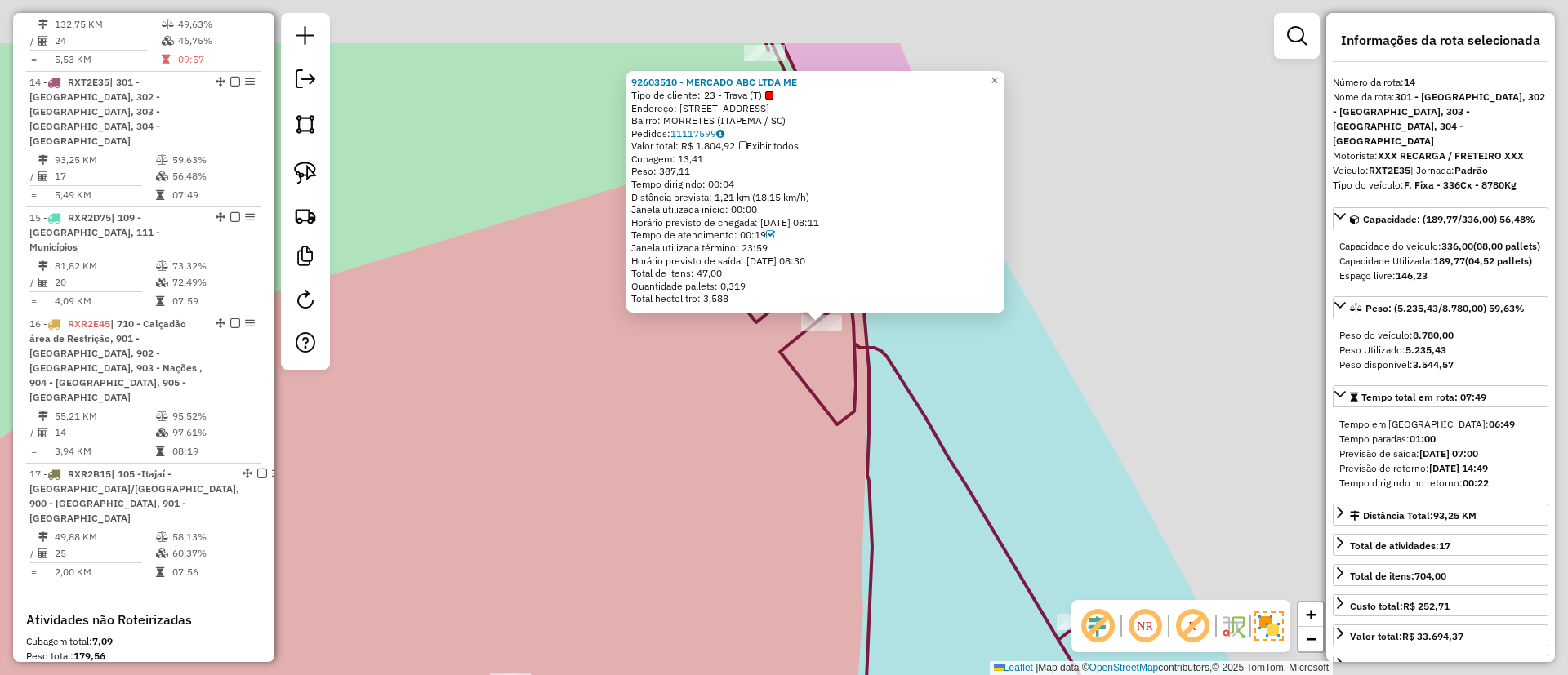
drag, startPoint x: 781, startPoint y: 365, endPoint x: 723, endPoint y: 465, distance: 115.6
click at [722, 478] on div "92603510 - MERCADO ABC LTDA ME Tipo de cliente: 23 - Trava (T) Endereço: AV mar…" at bounding box center [784, 337] width 1568 height 675
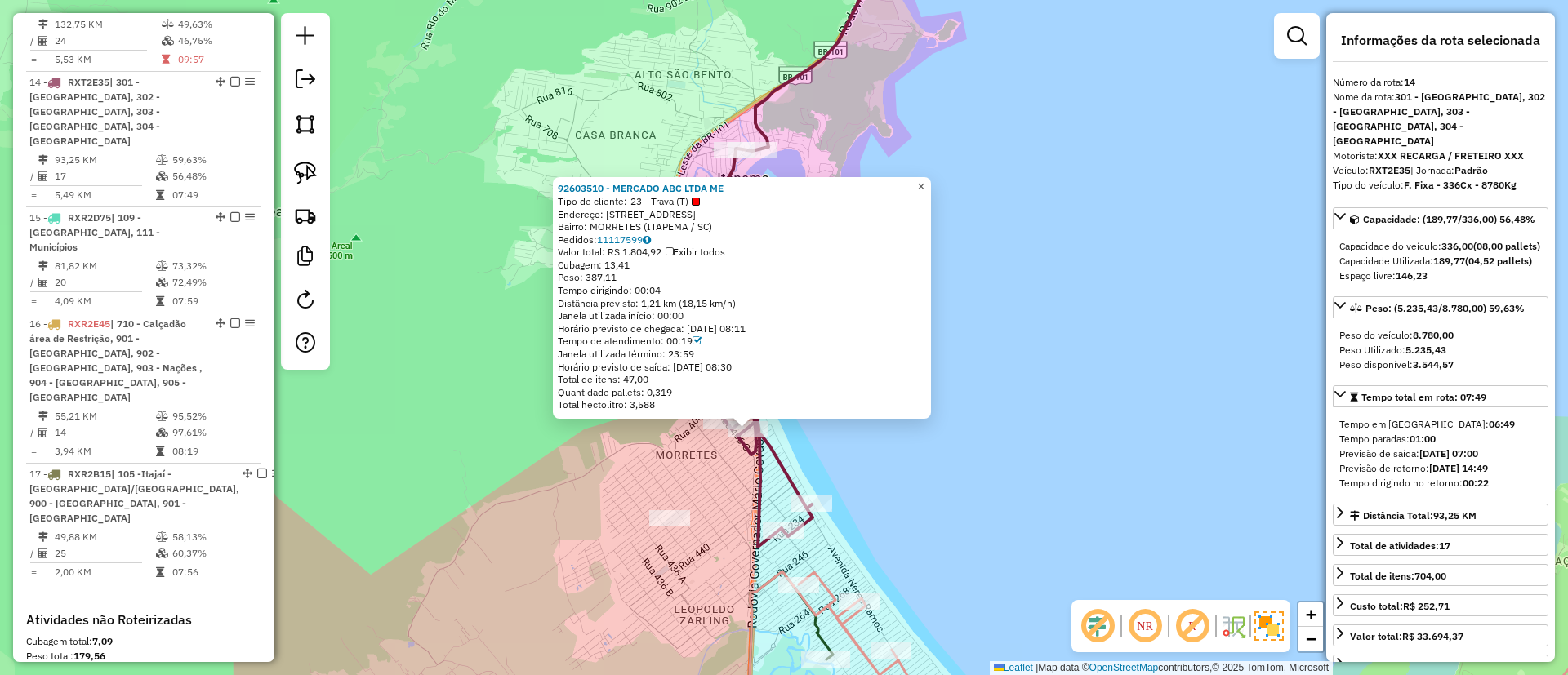
click at [924, 184] on span "×" at bounding box center [920, 186] width 7 height 14
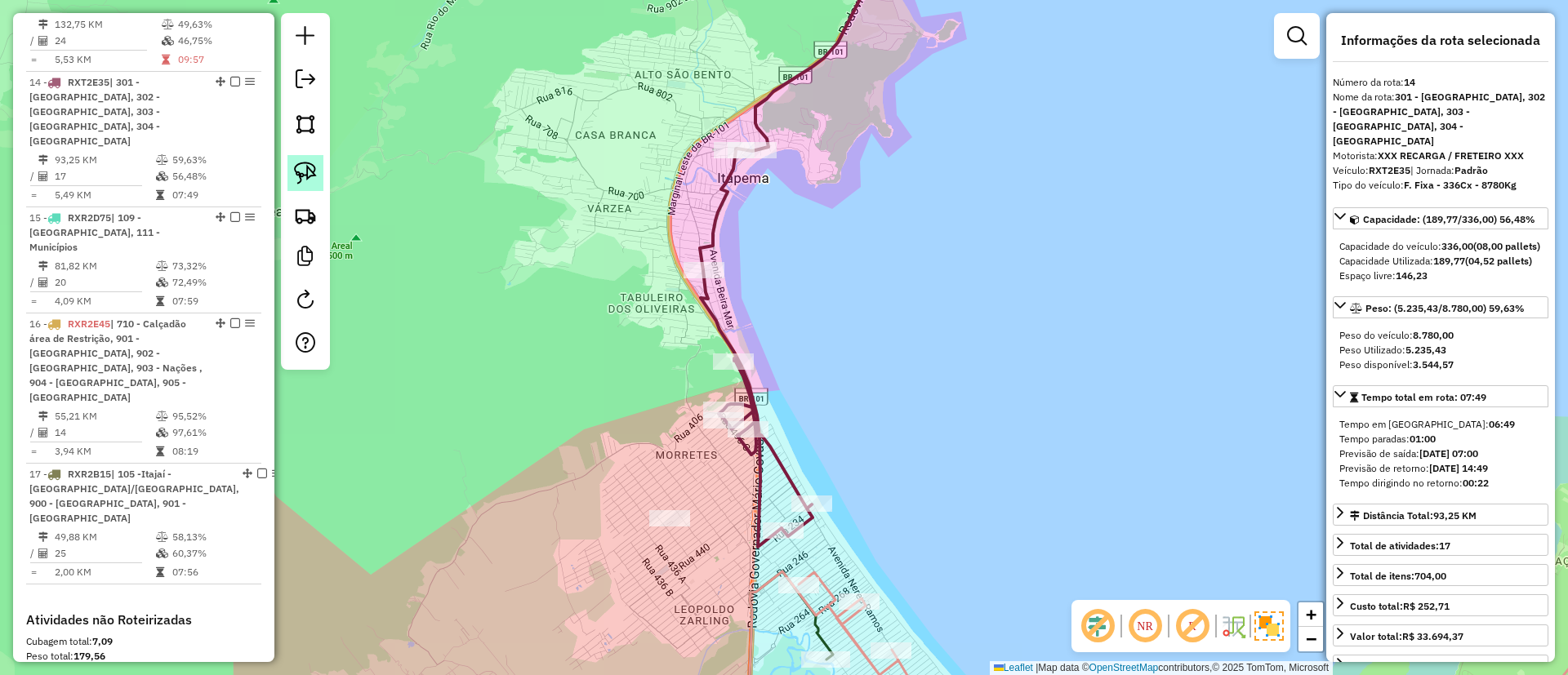
click at [289, 170] on link at bounding box center [306, 172] width 35 height 35
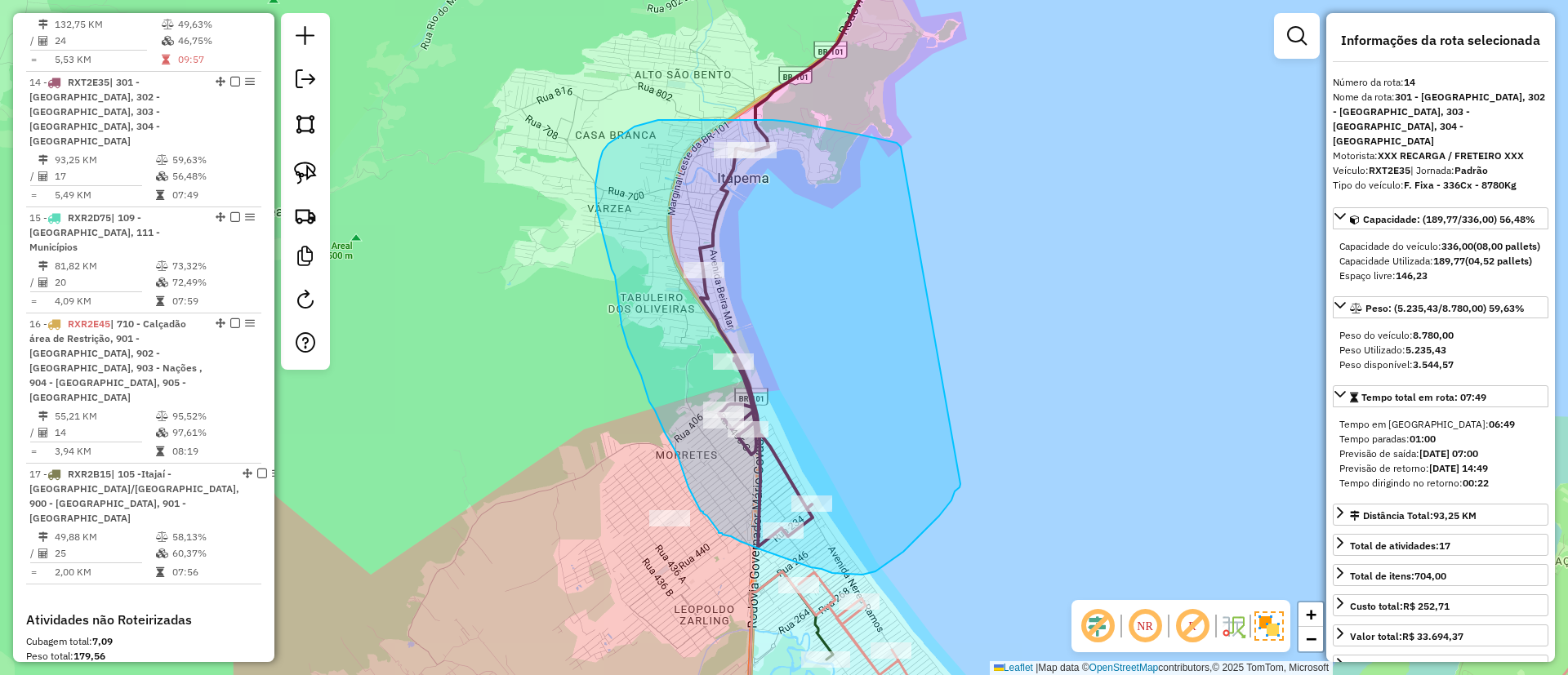
drag, startPoint x: 901, startPoint y: 147, endPoint x: 960, endPoint y: 484, distance: 342.1
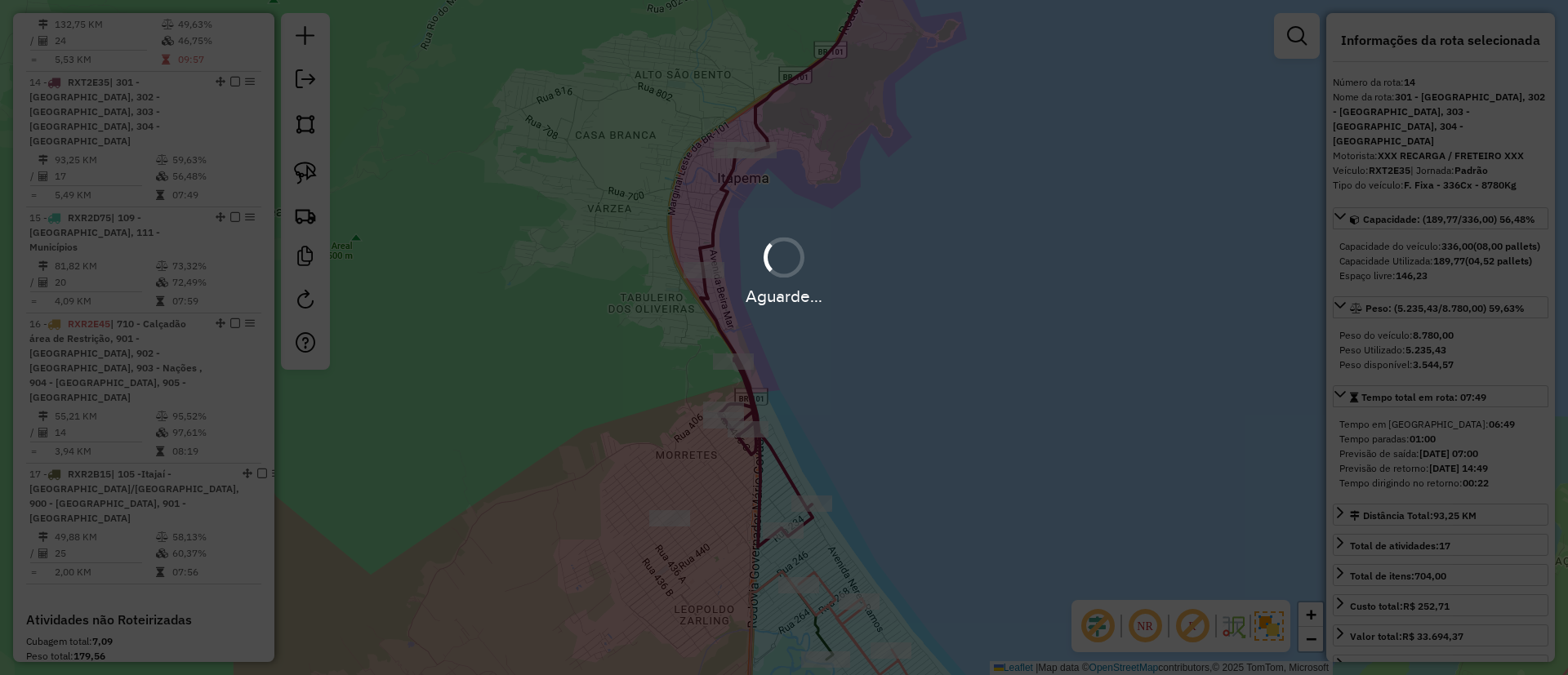
drag, startPoint x: 990, startPoint y: 167, endPoint x: 988, endPoint y: 213, distance: 46.0
click at [988, 213] on div "Aguarde..." at bounding box center [784, 337] width 1568 height 675
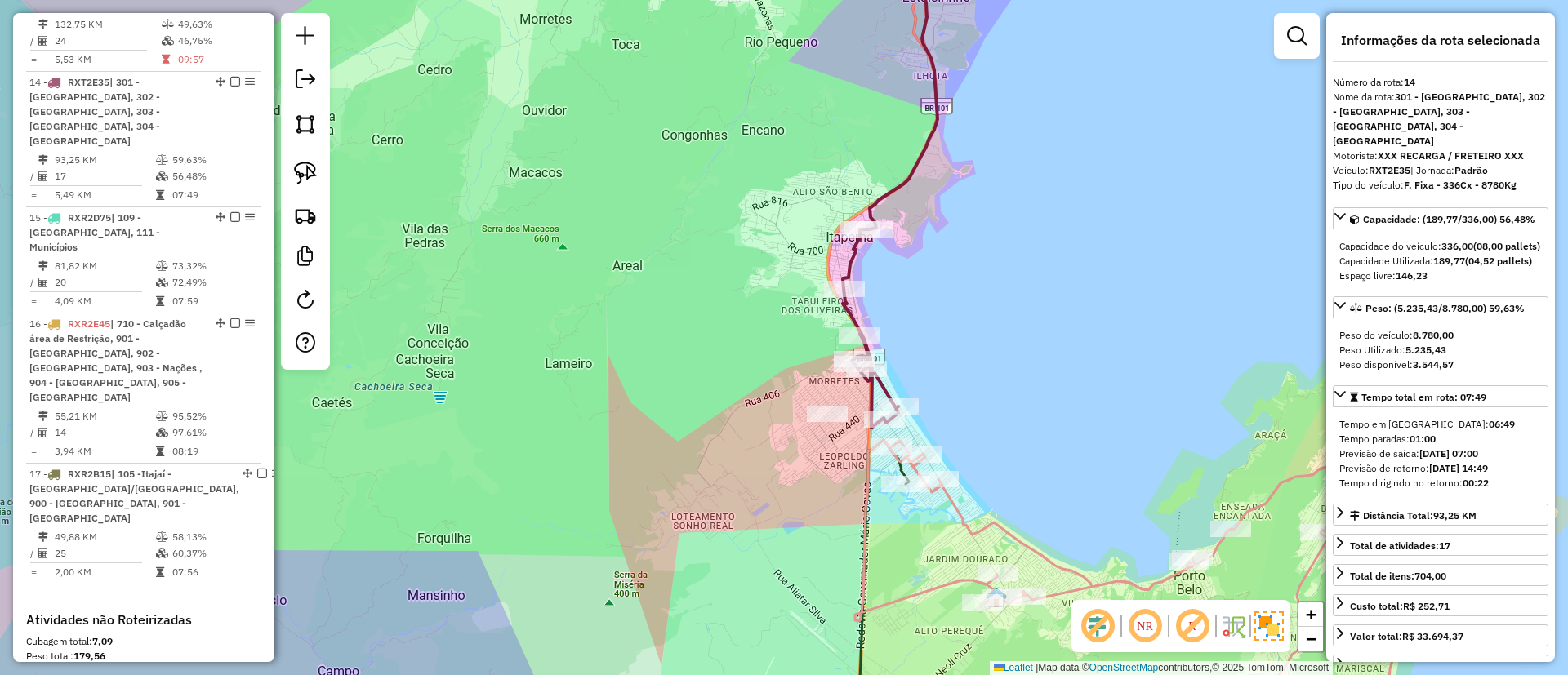
drag, startPoint x: 990, startPoint y: 267, endPoint x: 990, endPoint y: 279, distance: 12.0
click at [990, 279] on div "Janela de atendimento Grade de atendimento Capacidade Transportadoras Veículos …" at bounding box center [784, 337] width 1568 height 675
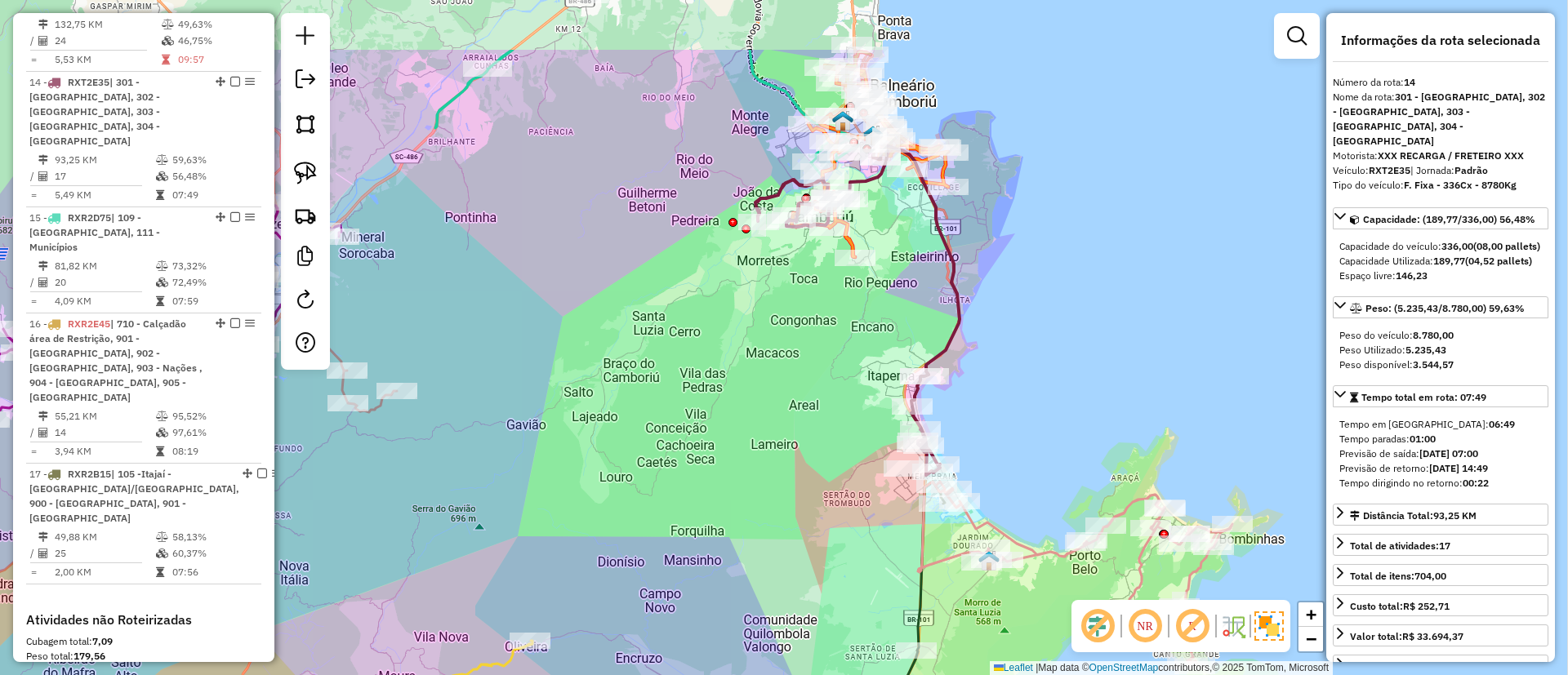
drag, startPoint x: 1010, startPoint y: 231, endPoint x: 1006, endPoint y: 350, distance: 119.1
click at [1006, 350] on div "Janela de atendimento Grade de atendimento Capacidade Transportadoras Veículos …" at bounding box center [784, 337] width 1568 height 675
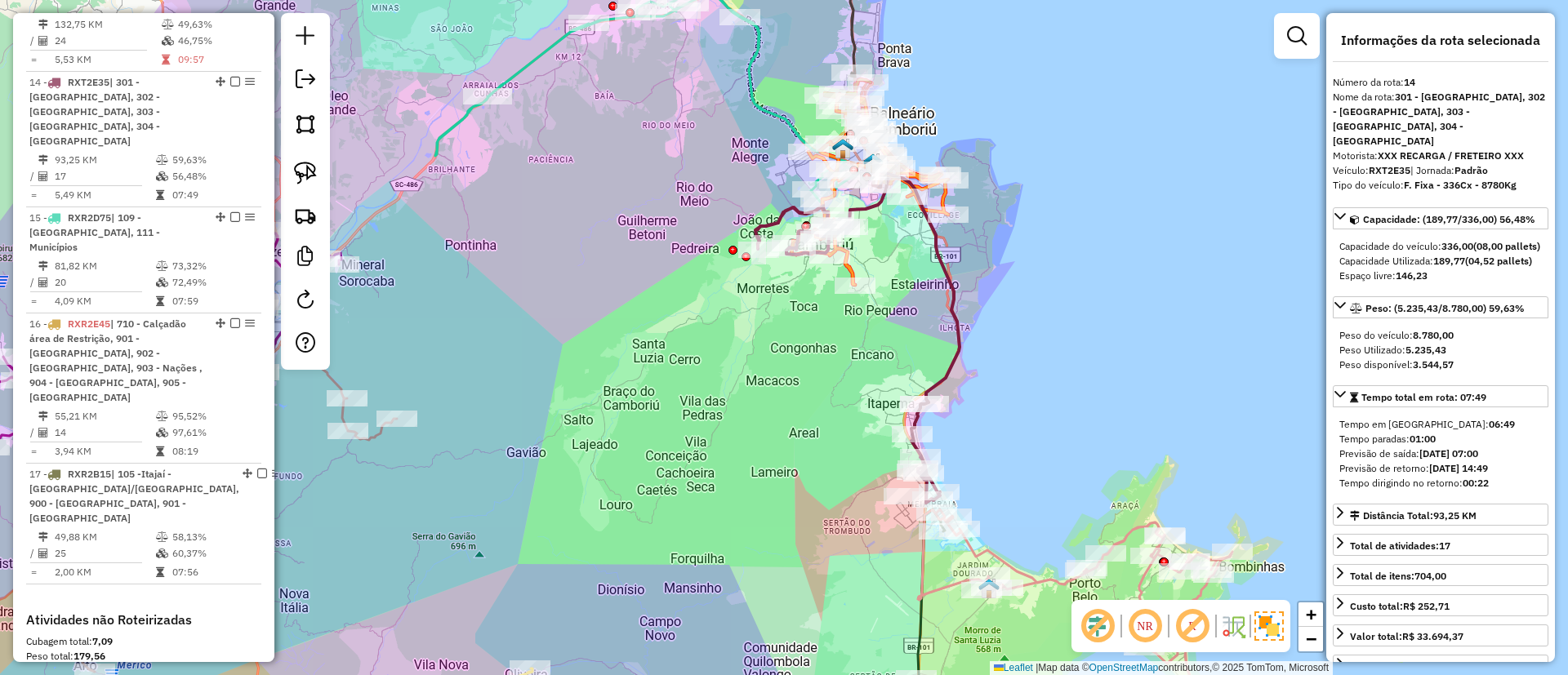
drag, startPoint x: 1036, startPoint y: 452, endPoint x: 1034, endPoint y: 486, distance: 34.1
click at [1034, 486] on div "Janela de atendimento Grade de atendimento Capacidade Transportadoras Veículos …" at bounding box center [784, 337] width 1568 height 675
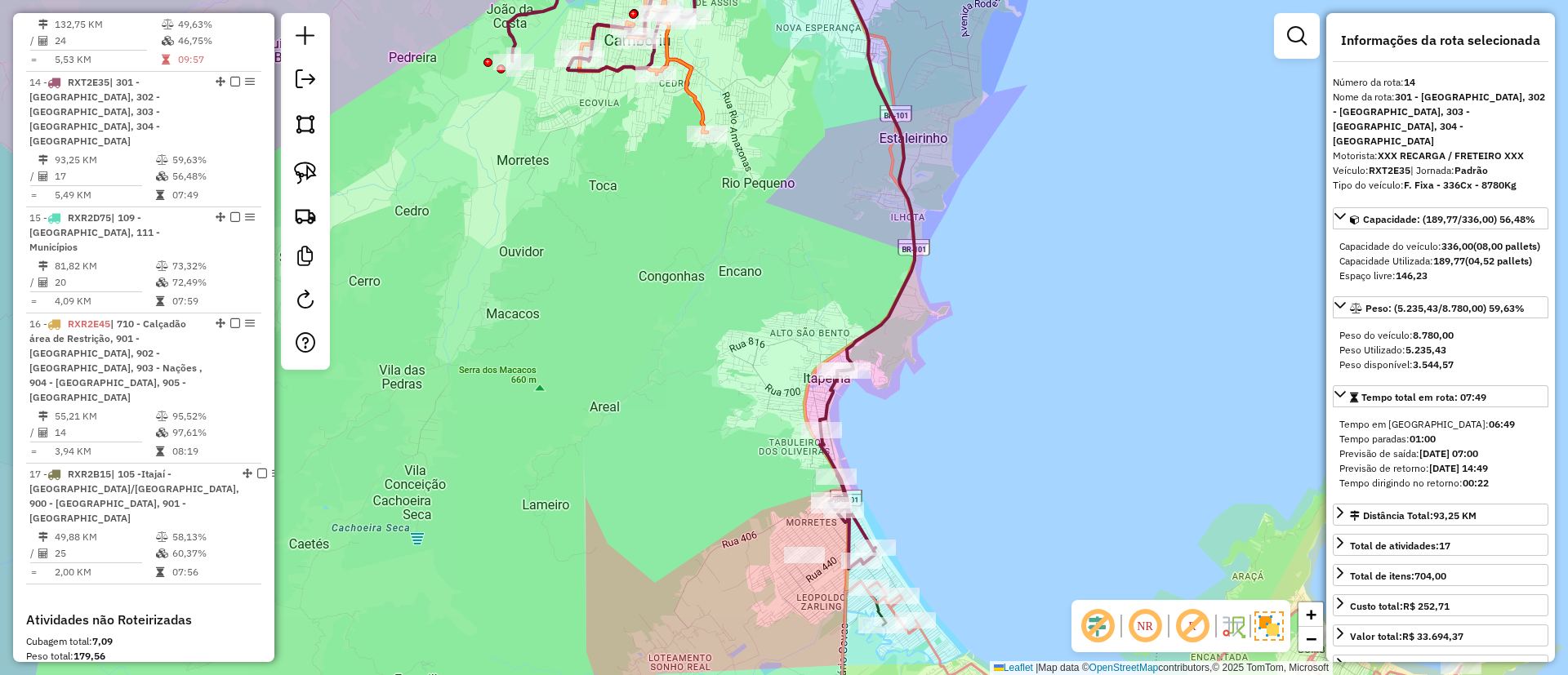
drag, startPoint x: 986, startPoint y: 427, endPoint x: 984, endPoint y: 462, distance: 35.1
click at [984, 462] on div "Janela de atendimento Grade de atendimento Capacidade Transportadoras Veículos …" at bounding box center [784, 337] width 1568 height 675
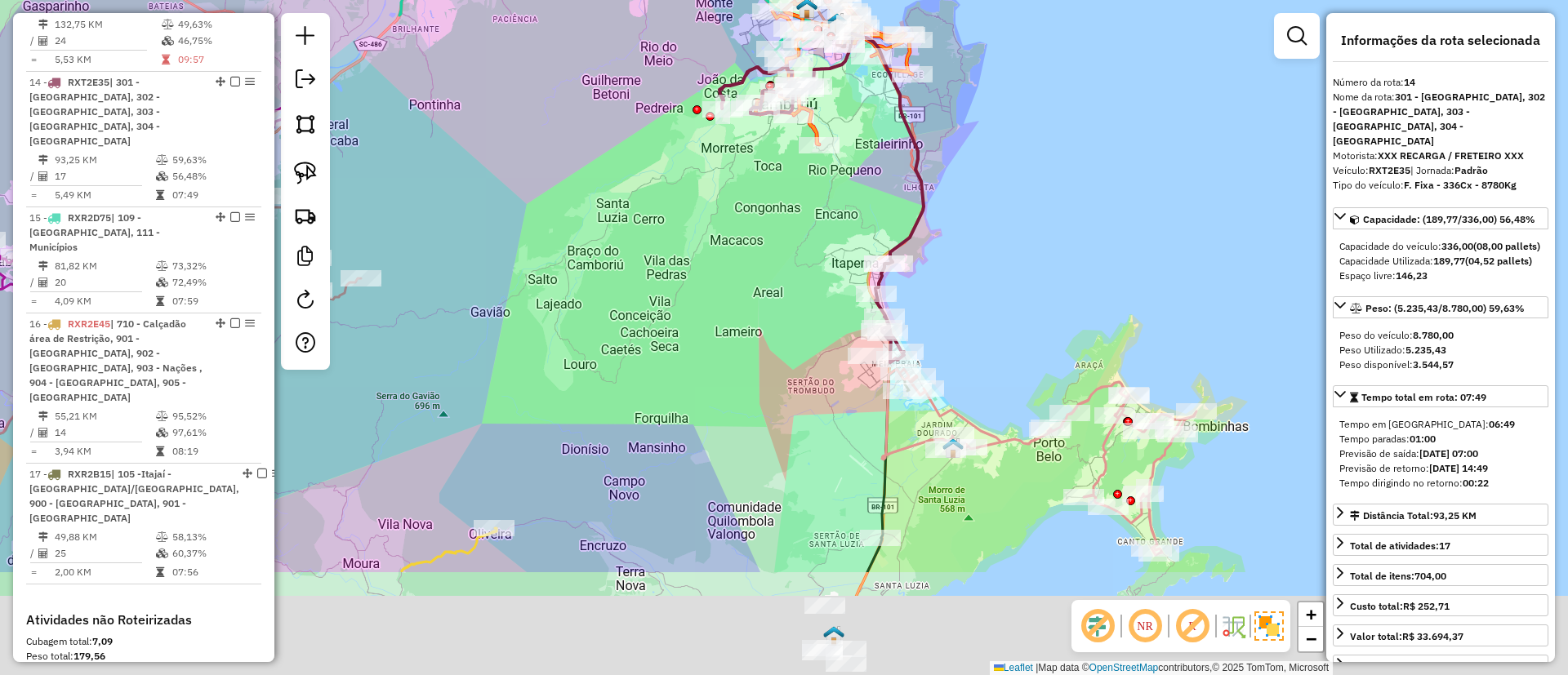
drag, startPoint x: 797, startPoint y: 498, endPoint x: 781, endPoint y: 349, distance: 149.9
click at [784, 350] on div "Janela de atendimento Grade de atendimento Capacidade Transportadoras Veículos …" at bounding box center [784, 337] width 1568 height 675
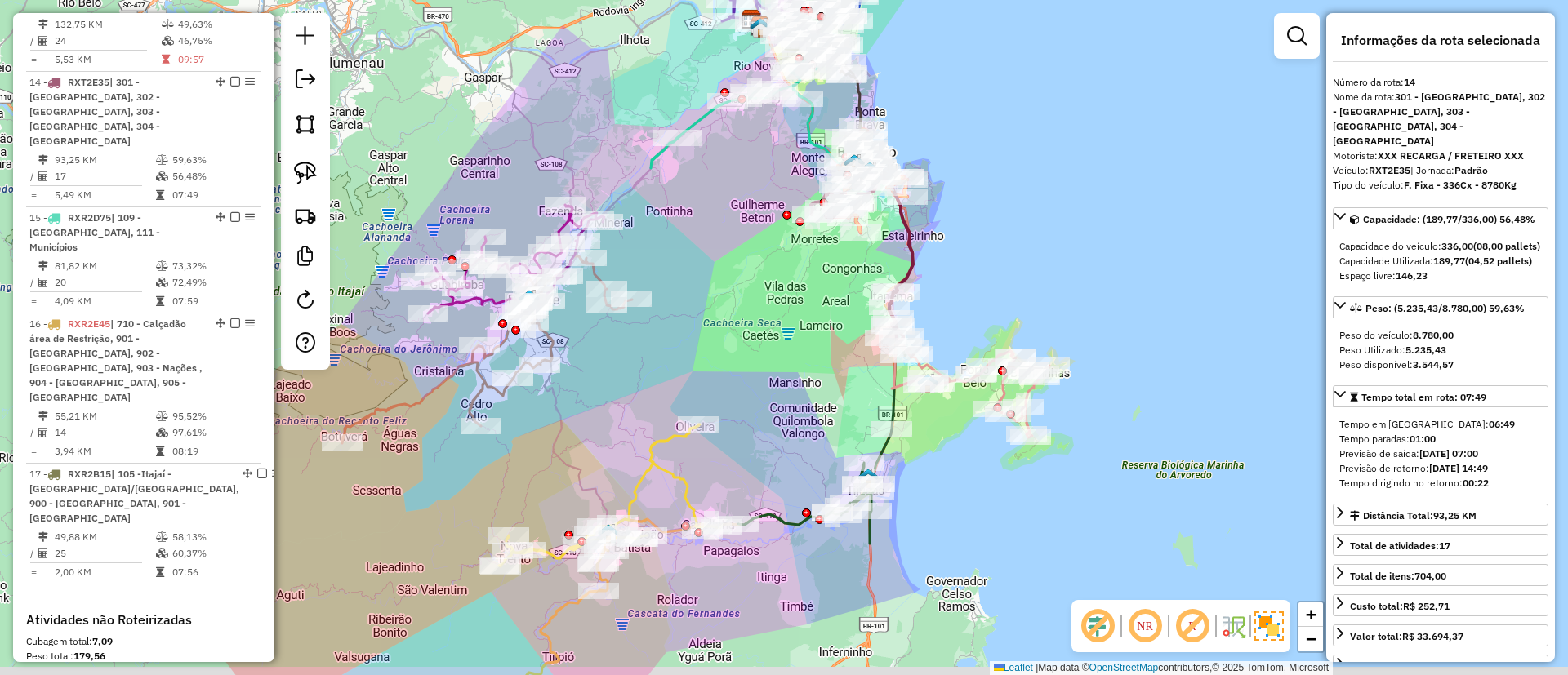
drag, startPoint x: 716, startPoint y: 442, endPoint x: 791, endPoint y: 407, distance: 82.8
click at [845, 391] on div "Janela de atendimento Grade de atendimento Capacidade Transportadoras Veículos …" at bounding box center [784, 337] width 1568 height 675
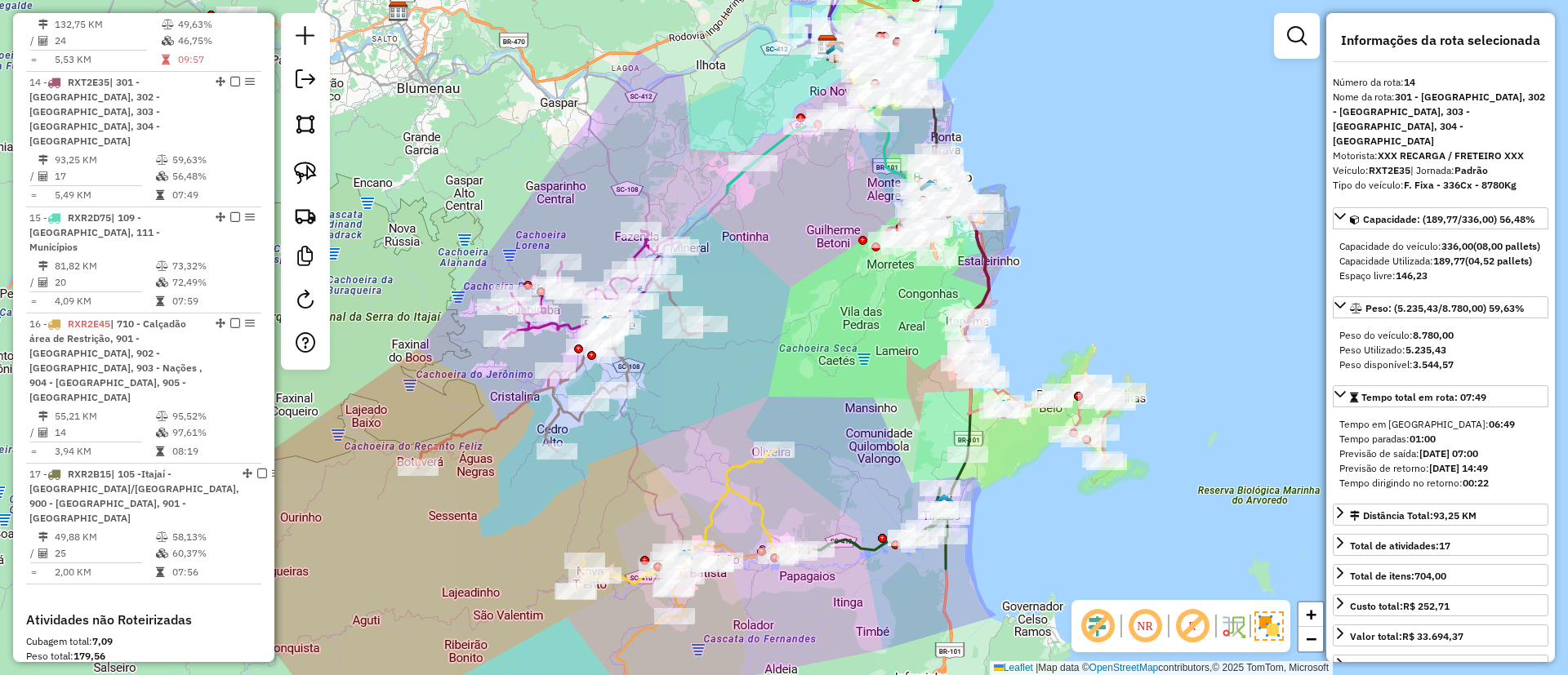
drag, startPoint x: 858, startPoint y: 316, endPoint x: 859, endPoint y: 344, distance: 28.0
click at [859, 344] on div "Janela de atendimento Grade de atendimento Capacidade Transportadoras Veículos …" at bounding box center [784, 337] width 1568 height 675
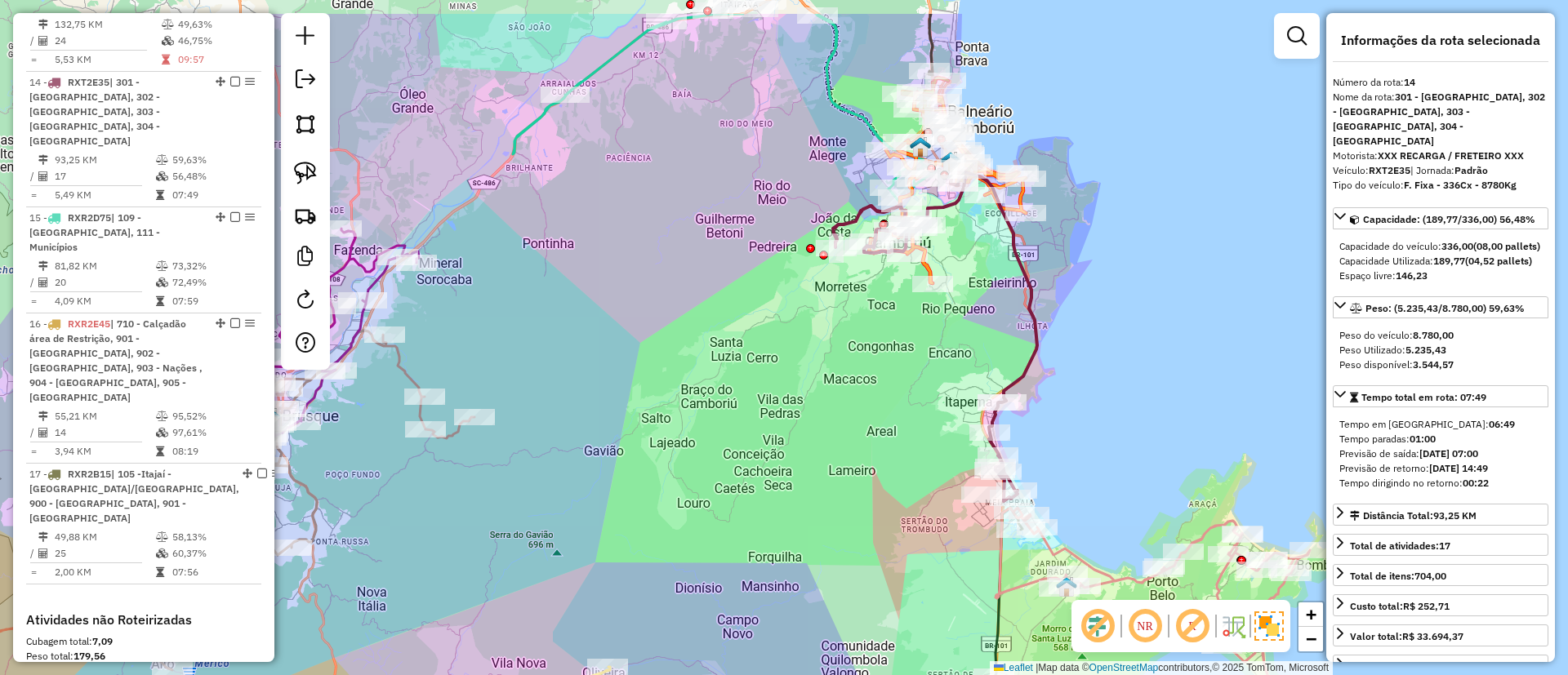
drag, startPoint x: 1080, startPoint y: 397, endPoint x: 1089, endPoint y: 427, distance: 31.3
click at [1089, 427] on div "Janela de atendimento Grade de atendimento Capacidade Transportadoras Veículos …" at bounding box center [784, 337] width 1568 height 675
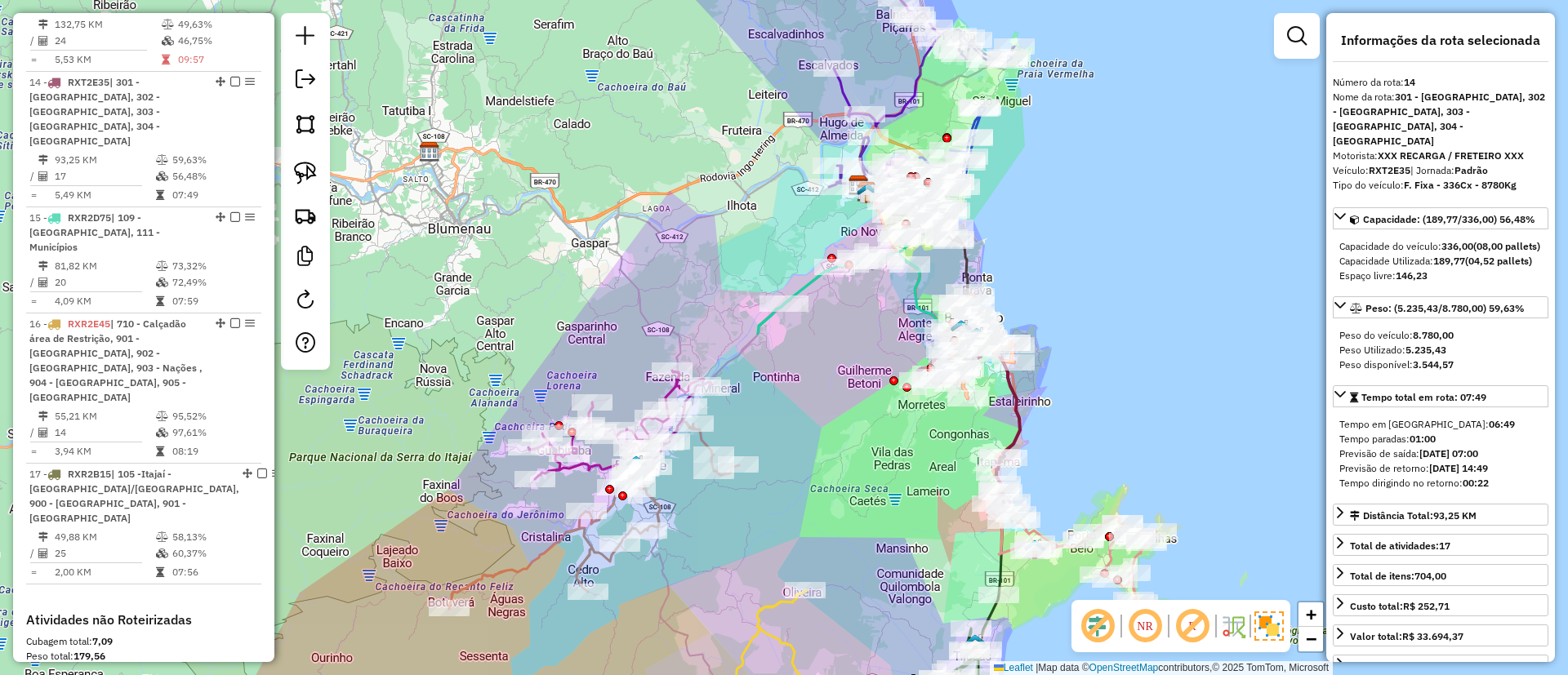
drag, startPoint x: 1122, startPoint y: 358, endPoint x: 1137, endPoint y: 436, distance: 79.4
click at [1137, 436] on div "Janela de atendimento Grade de atendimento Capacidade Transportadoras Veículos …" at bounding box center [784, 337] width 1568 height 675
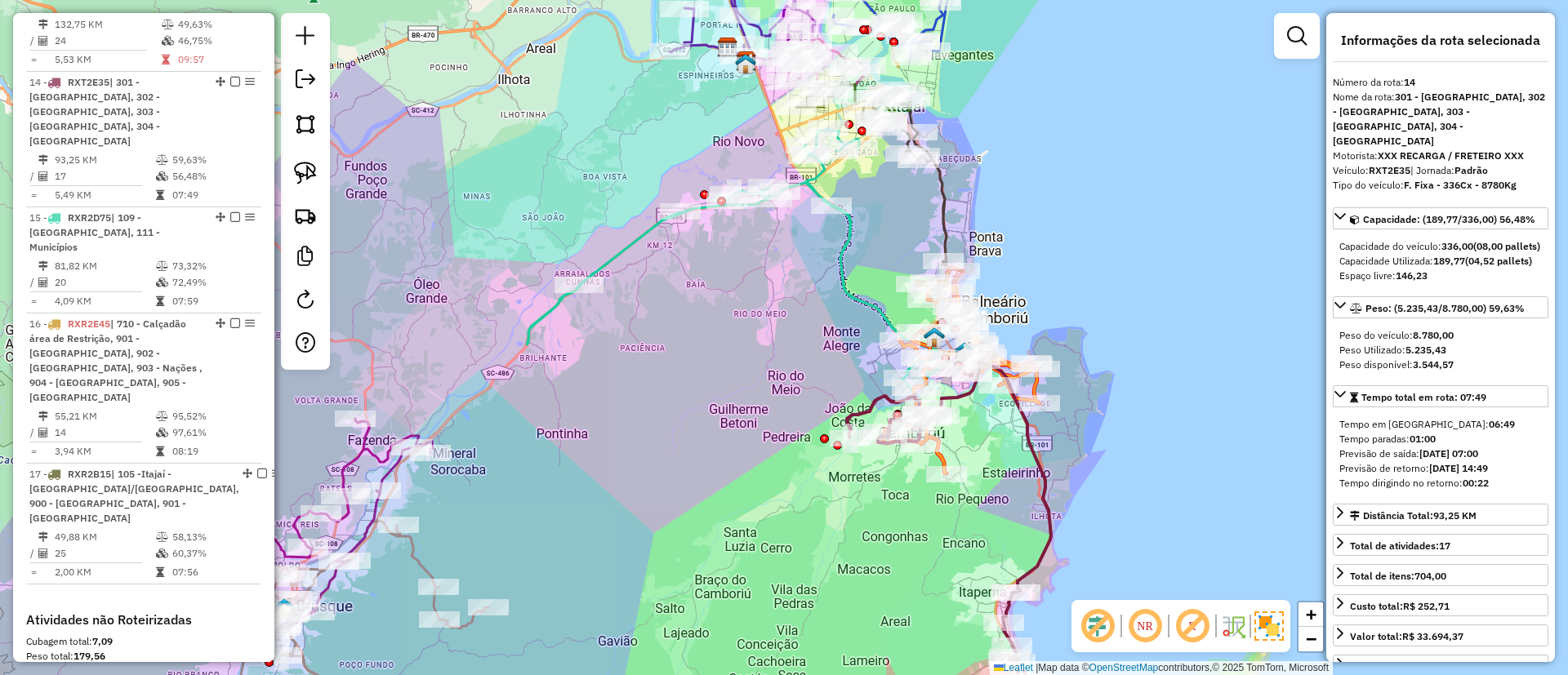
drag, startPoint x: 989, startPoint y: 439, endPoint x: 981, endPoint y: 437, distance: 8.2
click at [980, 445] on div "Janela de atendimento Grade de atendimento Capacidade Transportadoras Veículos …" at bounding box center [784, 337] width 1568 height 675
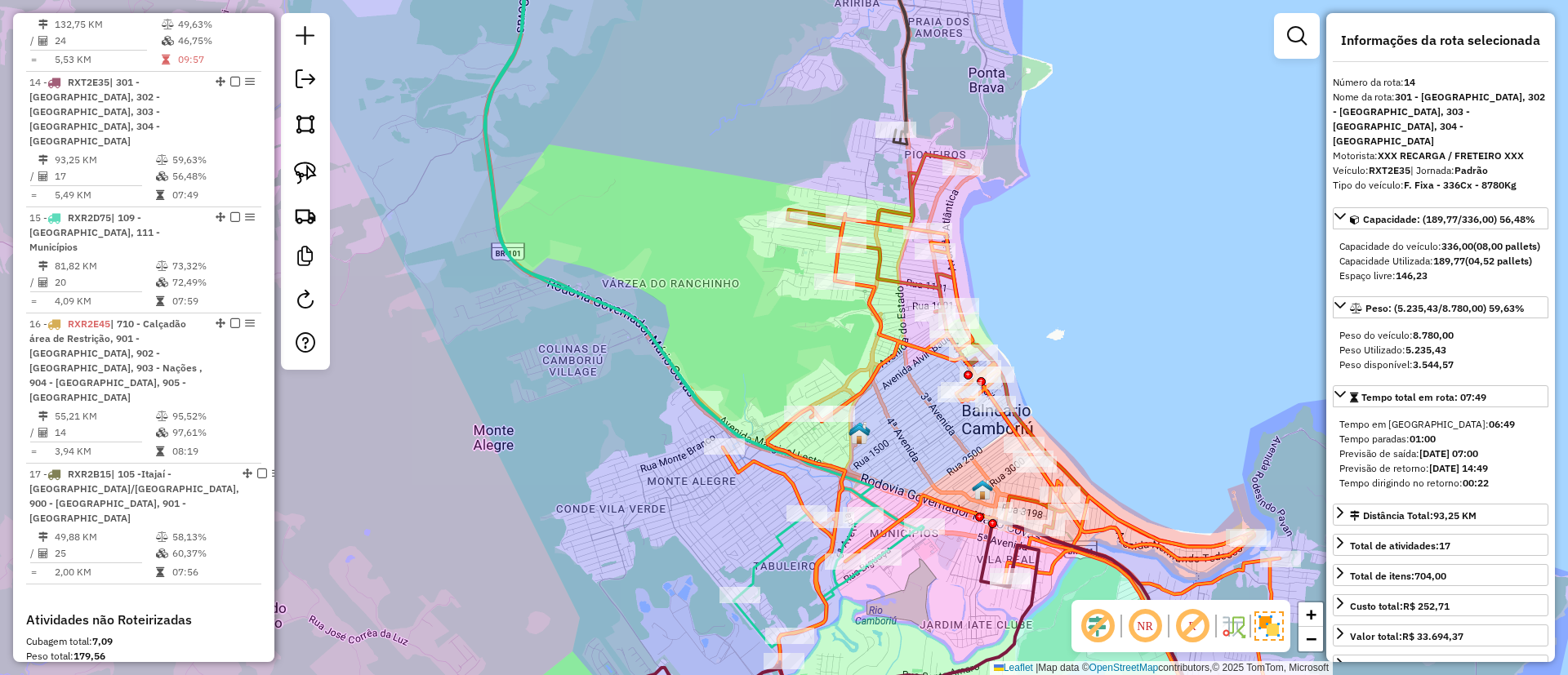
drag, startPoint x: 986, startPoint y: 142, endPoint x: 990, endPoint y: 182, distance: 40.2
click at [990, 182] on div "Janela de atendimento Grade de atendimento Capacidade Transportadoras Veículos …" at bounding box center [784, 337] width 1568 height 675
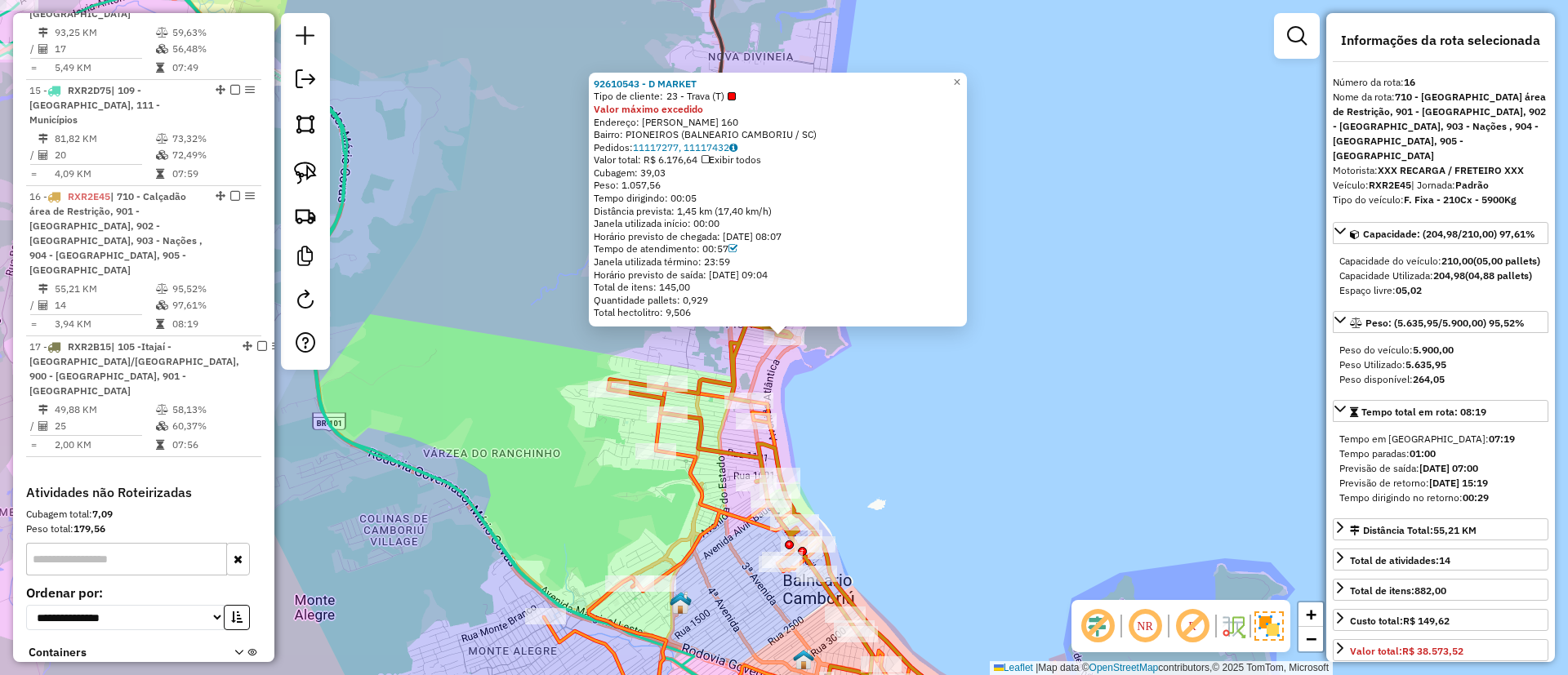
scroll to position [2092, 0]
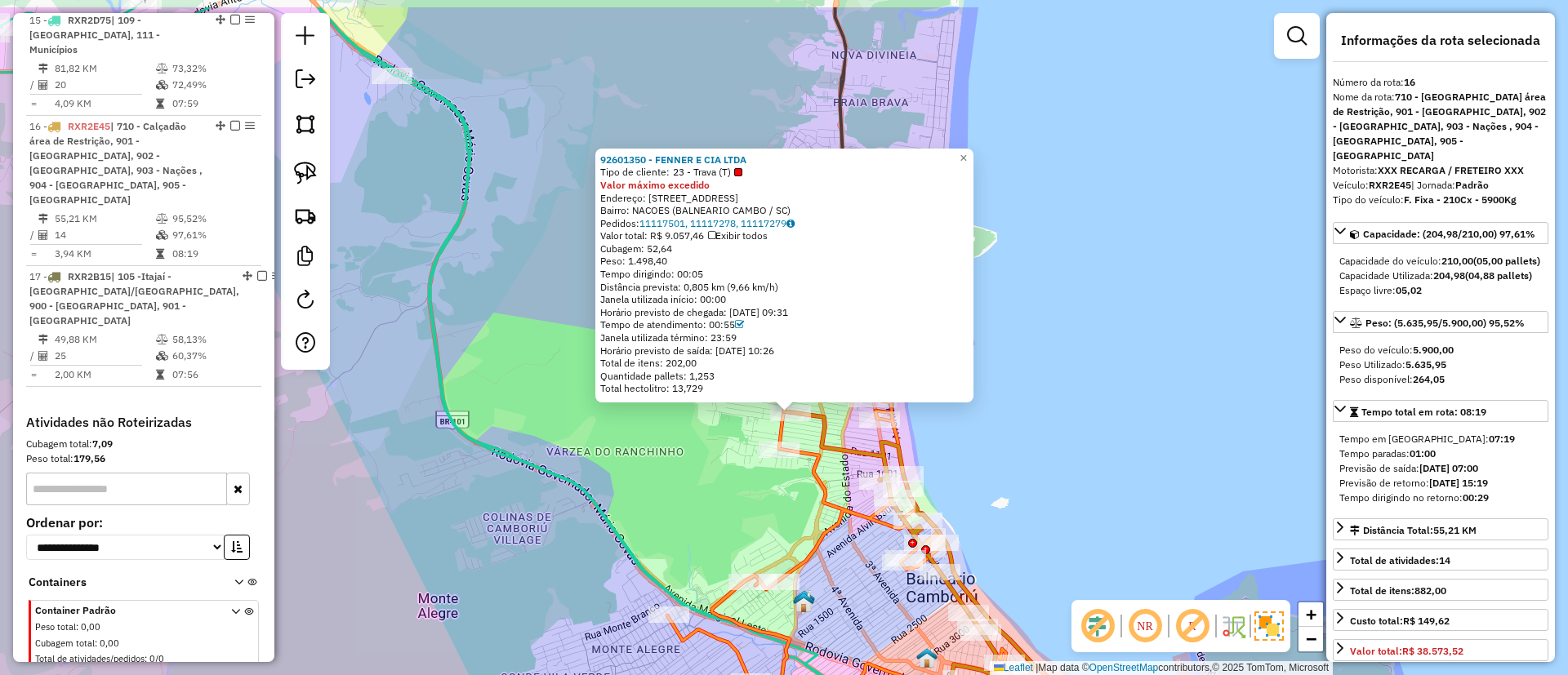
drag, startPoint x: 1104, startPoint y: 453, endPoint x: 1107, endPoint y: 464, distance: 11.4
click at [1107, 465] on div "92601350 - FENNER E CIA LTDA Tipo de cliente: 23 - Trava (T) Valor máximo exced…" at bounding box center [784, 337] width 1568 height 675
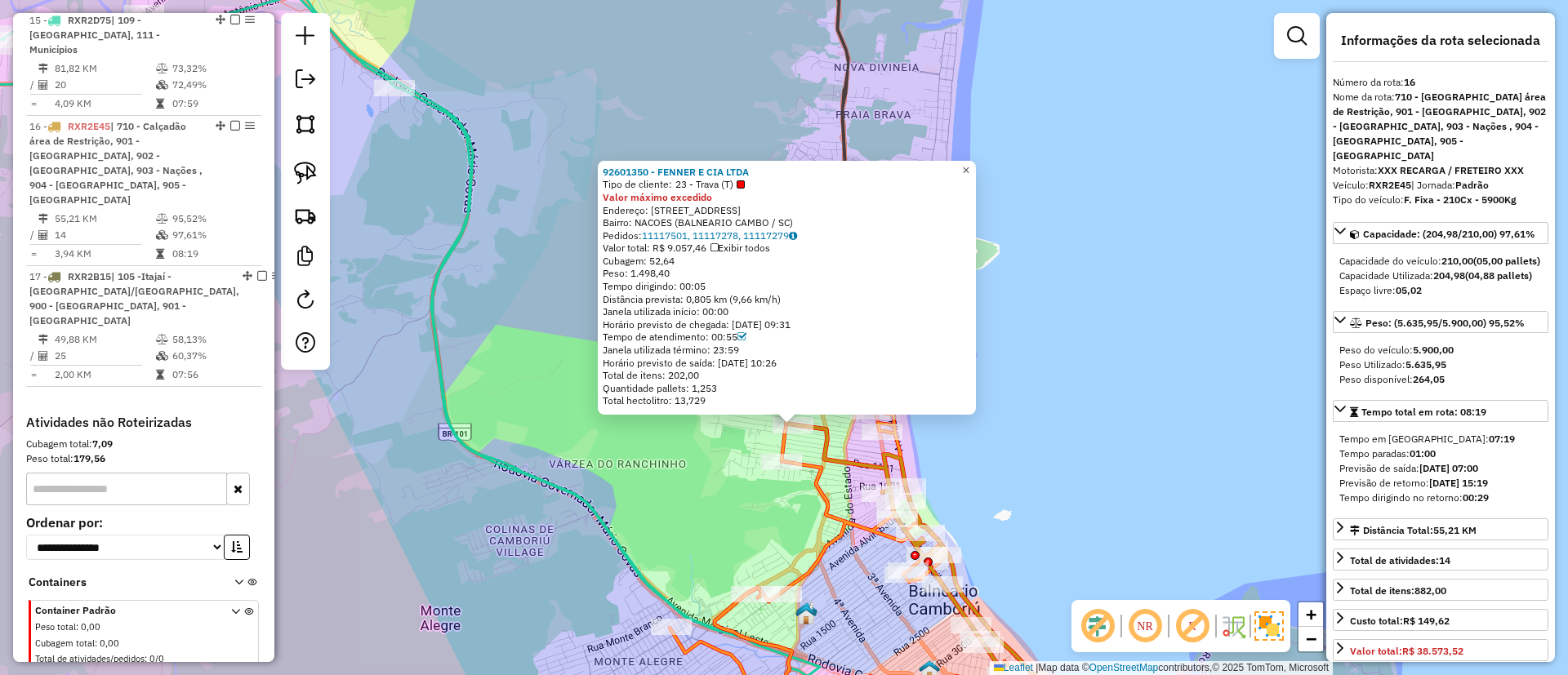
click at [969, 164] on span "×" at bounding box center [965, 170] width 7 height 14
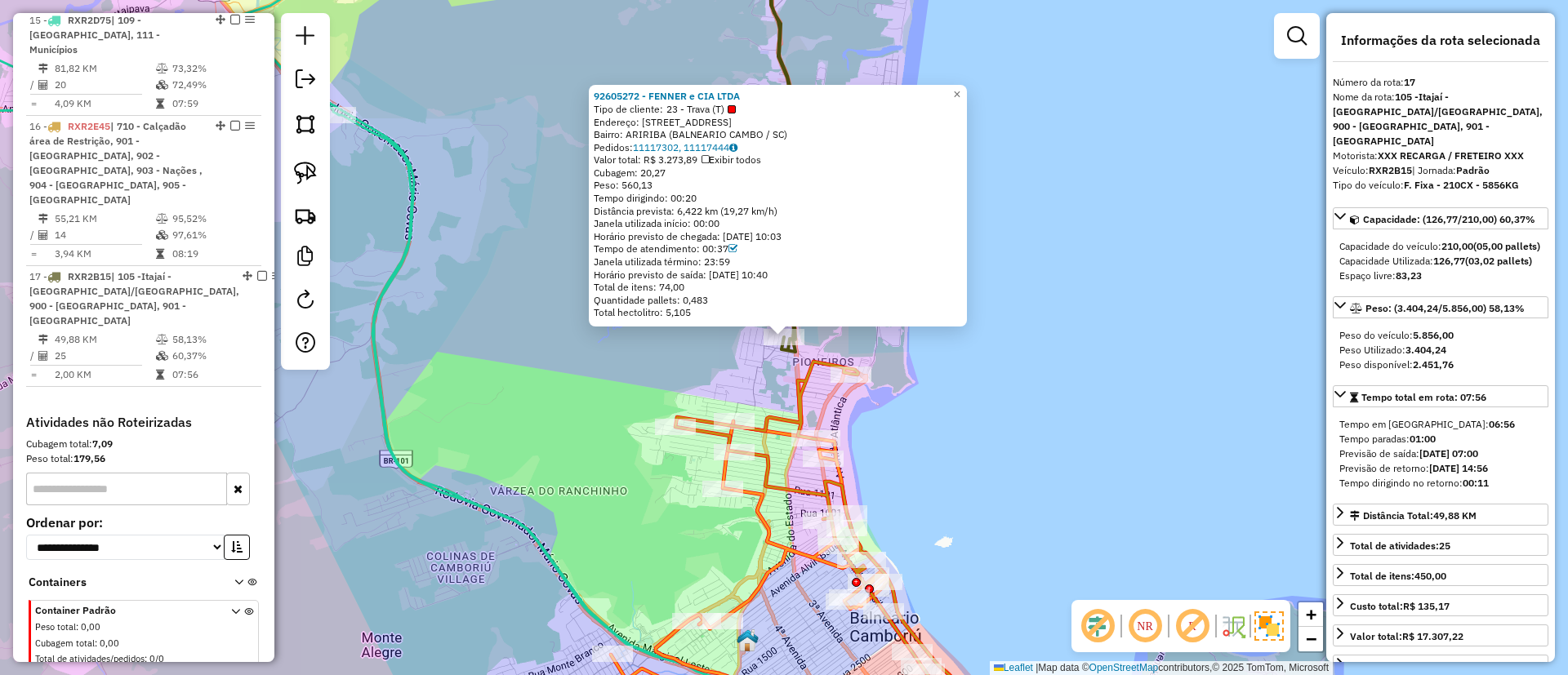
scroll to position [2124, 0]
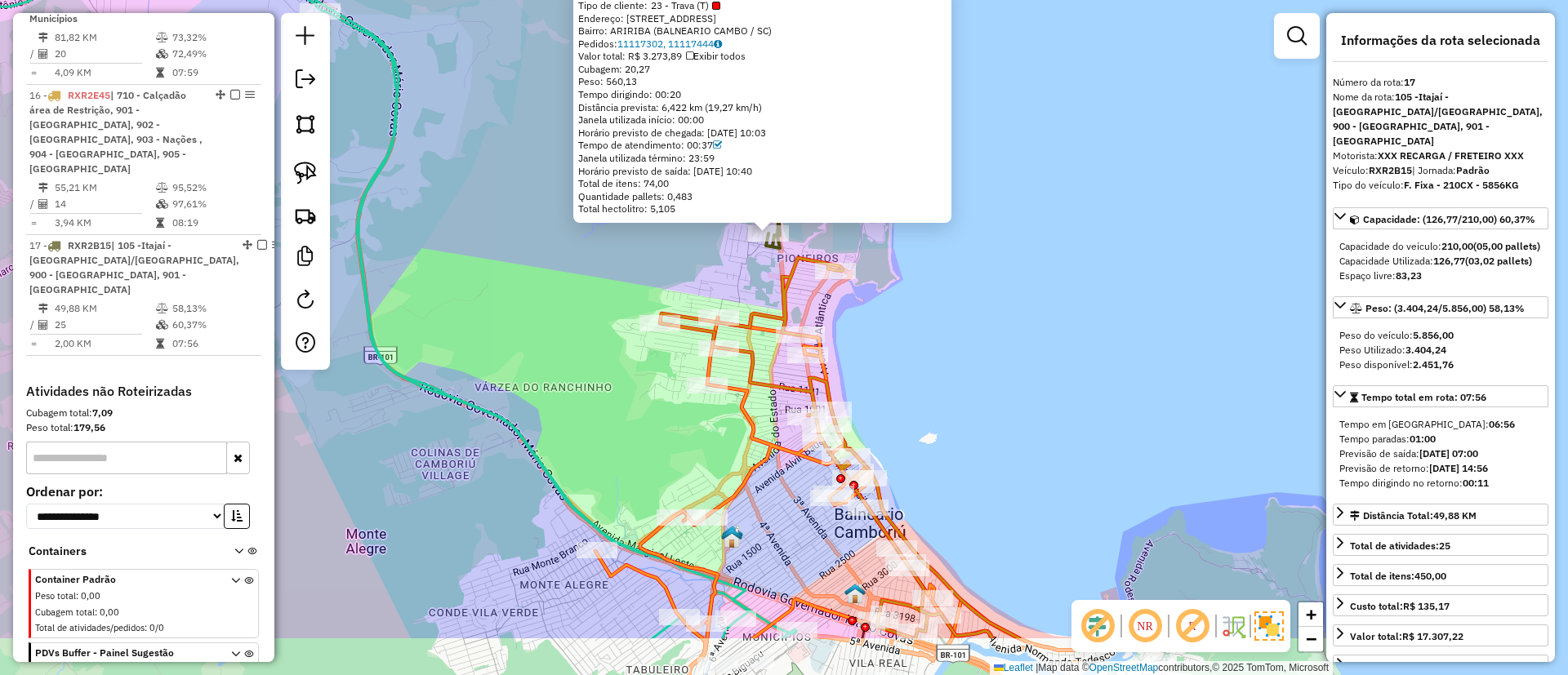
drag, startPoint x: 984, startPoint y: 296, endPoint x: 950, endPoint y: 184, distance: 117.0
click at [950, 185] on div "92605272 - FENNER e CIA LTDA Tipo de cliente: 23 - Trava (T) Endereço: R GRALHA…" at bounding box center [784, 337] width 1568 height 675
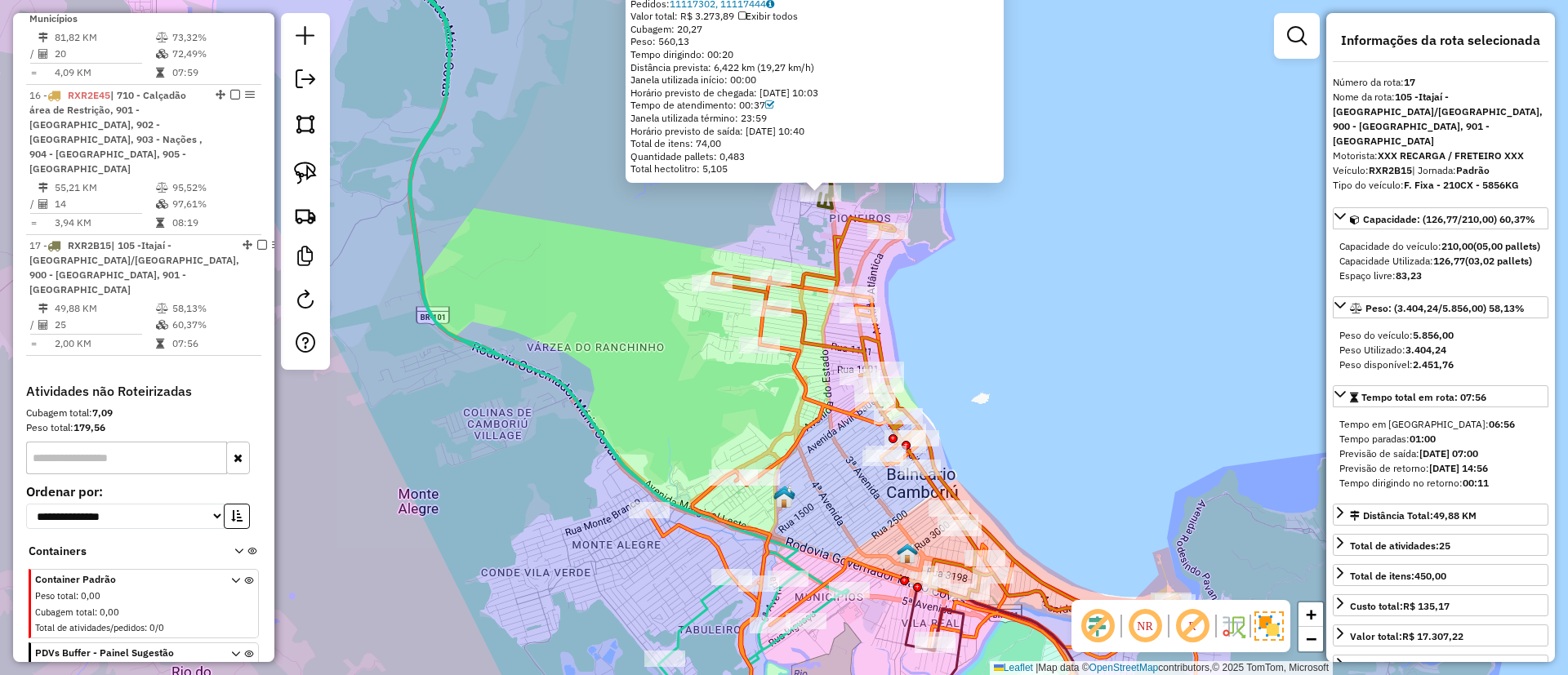
drag, startPoint x: 1104, startPoint y: 319, endPoint x: 1102, endPoint y: 387, distance: 68.0
click at [1102, 387] on div "92605272 - FENNER e CIA LTDA Tipo de cliente: 23 - Trava (T) Endereço: R GRALHA…" at bounding box center [784, 337] width 1568 height 675
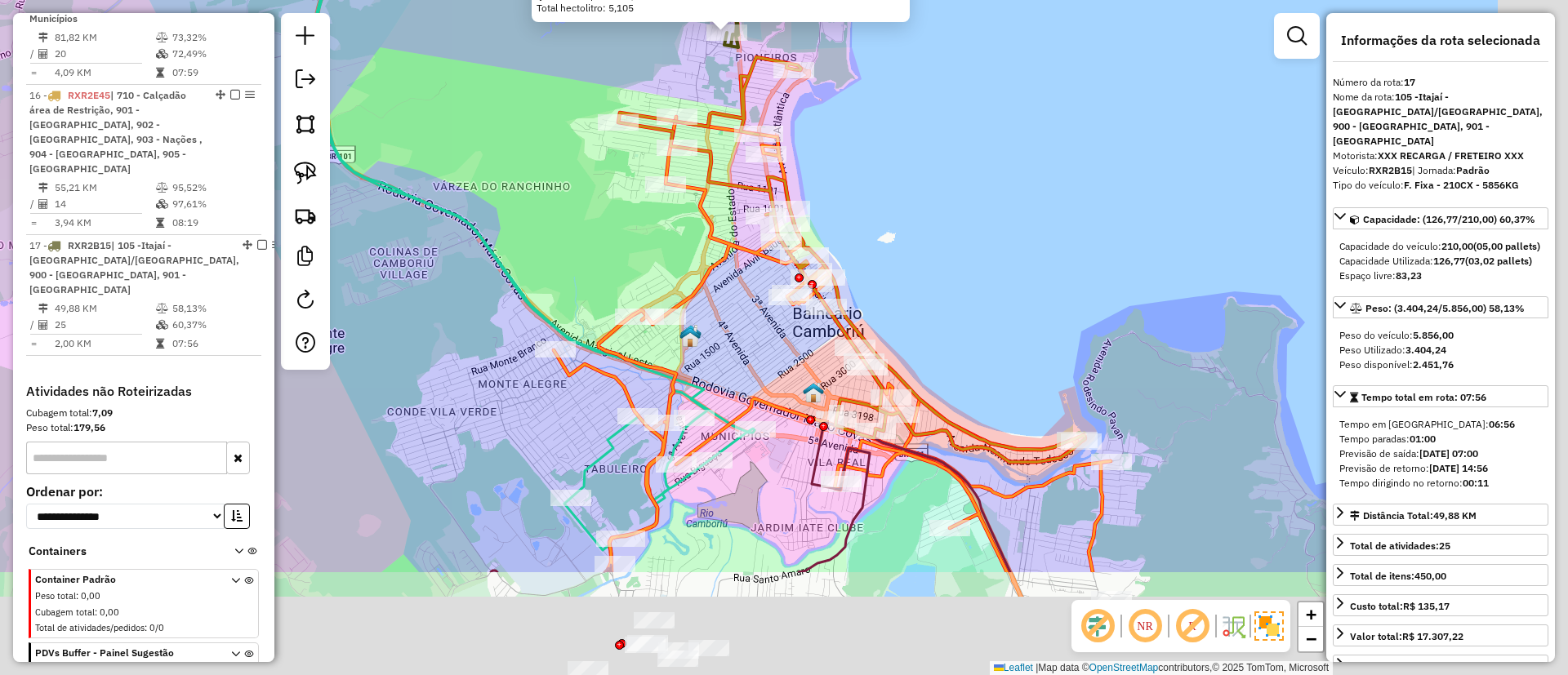
drag, startPoint x: 1053, startPoint y: 338, endPoint x: 907, endPoint y: 64, distance: 310.5
click at [907, 66] on div "92605272 - FENNER e CIA LTDA Tipo de cliente: 23 - Trava (T) Endereço: R GRALHA…" at bounding box center [784, 337] width 1568 height 675
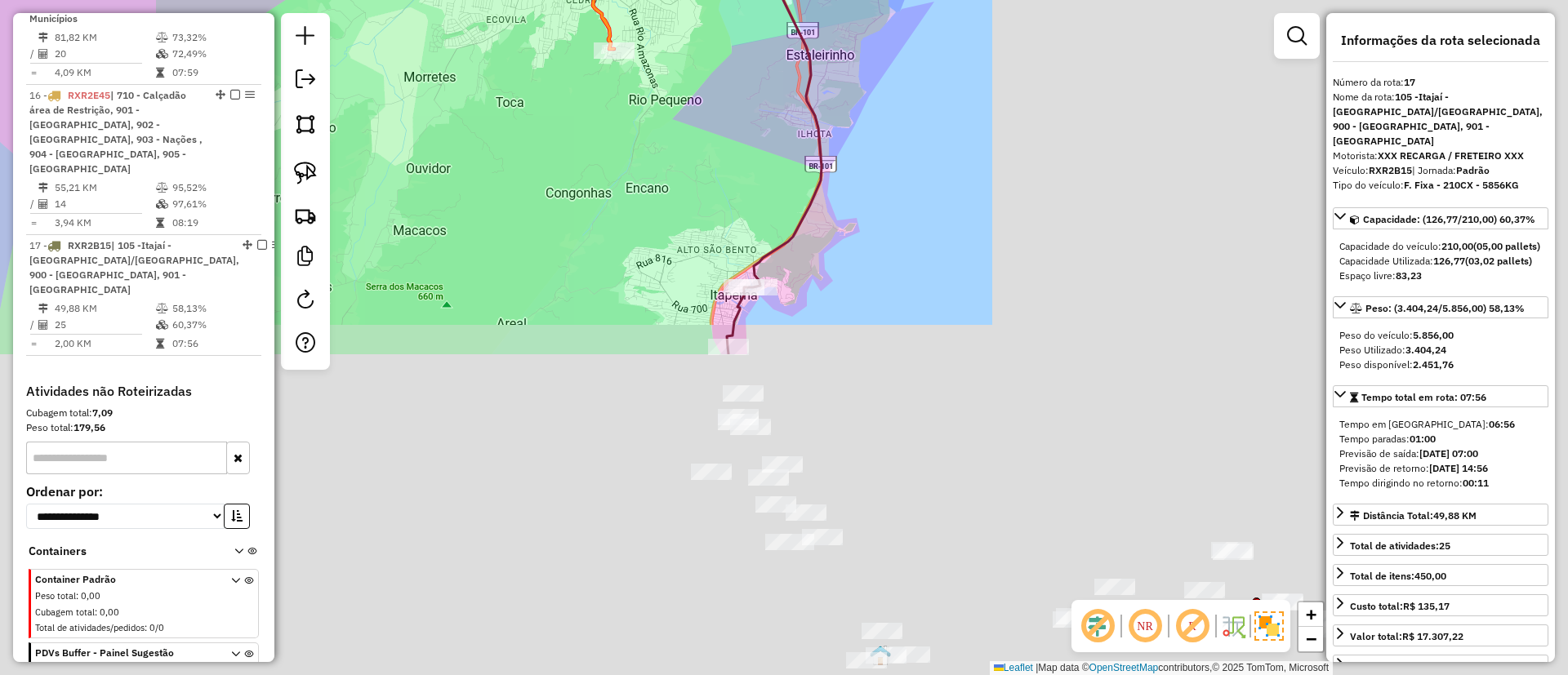
click at [938, 0] on html "Aguarde... Pop-up bloqueado! Seu navegador bloqueou automáticamente a abertura …" at bounding box center [784, 337] width 1568 height 675
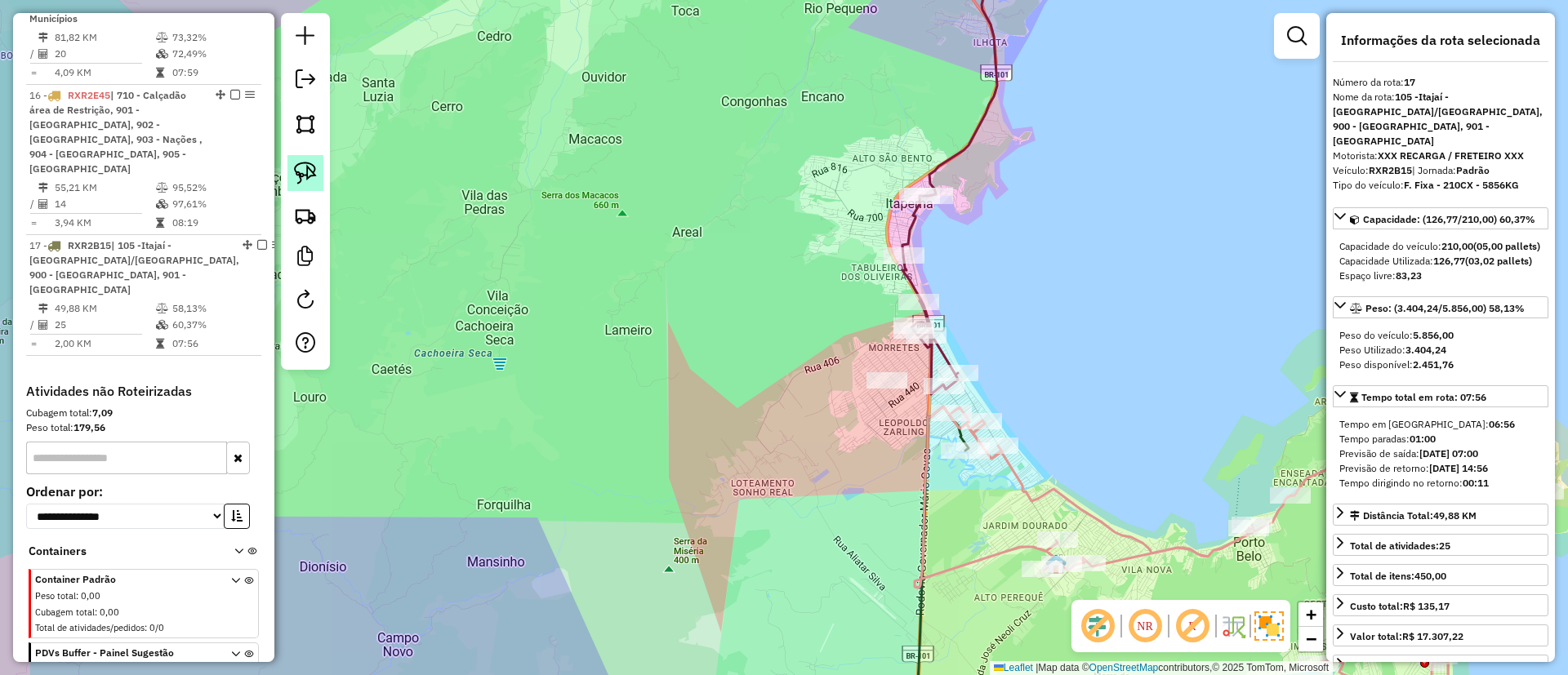
click at [307, 169] on img at bounding box center [305, 172] width 23 height 23
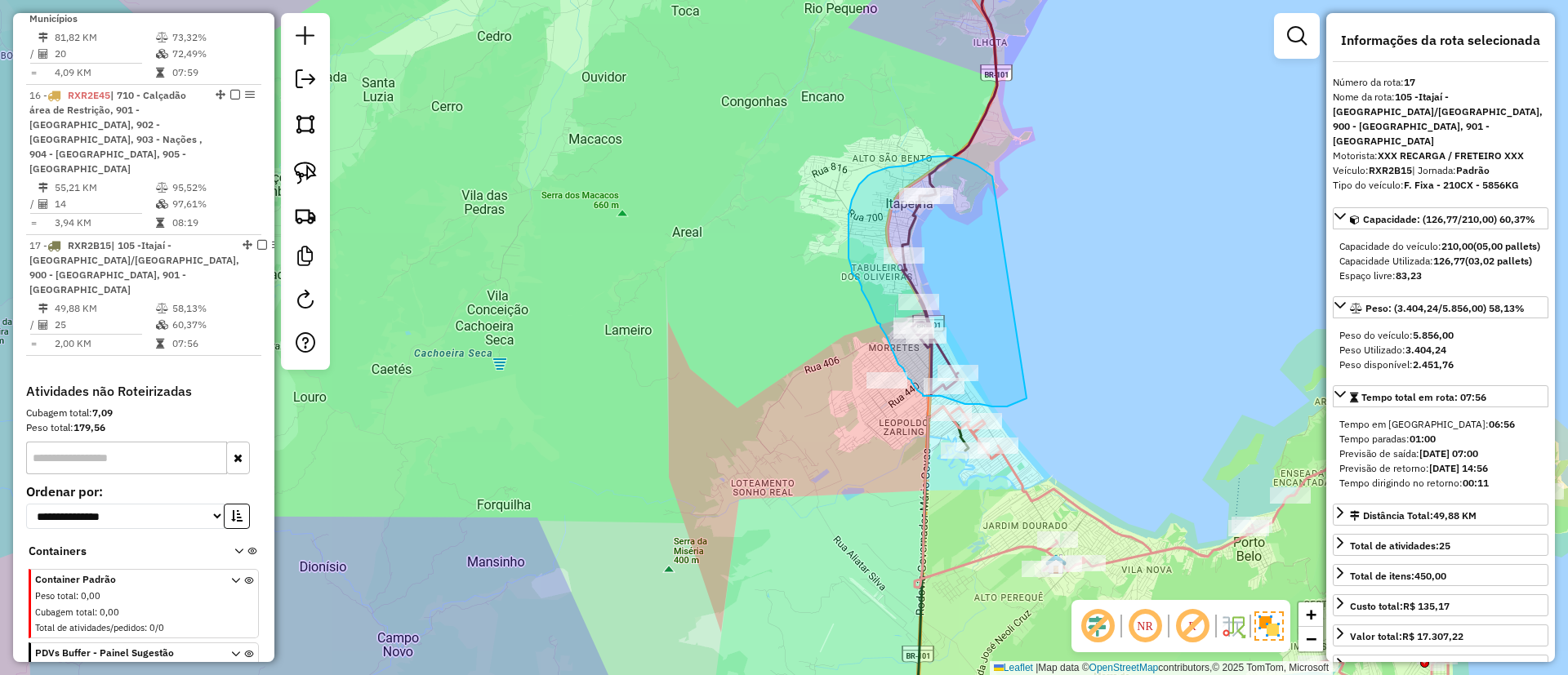
drag, startPoint x: 992, startPoint y: 176, endPoint x: 1026, endPoint y: 398, distance: 224.6
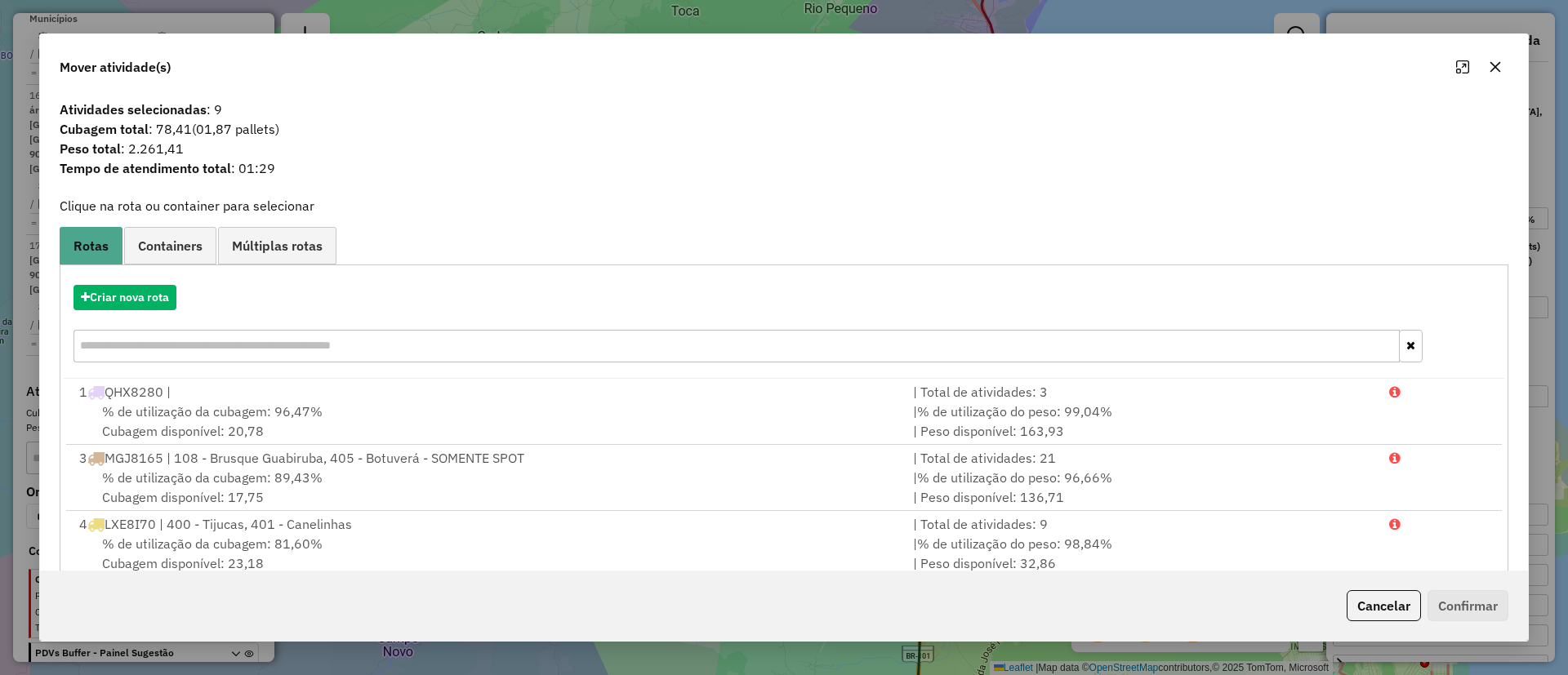
drag, startPoint x: 157, startPoint y: 128, endPoint x: 540, endPoint y: 160, distance: 384.3
click at [293, 126] on span "Cubagem total : 78,41 (01,87 pallets)" at bounding box center [784, 129] width 1468 height 20
click at [1493, 68] on icon "button" at bounding box center [1495, 67] width 11 height 11
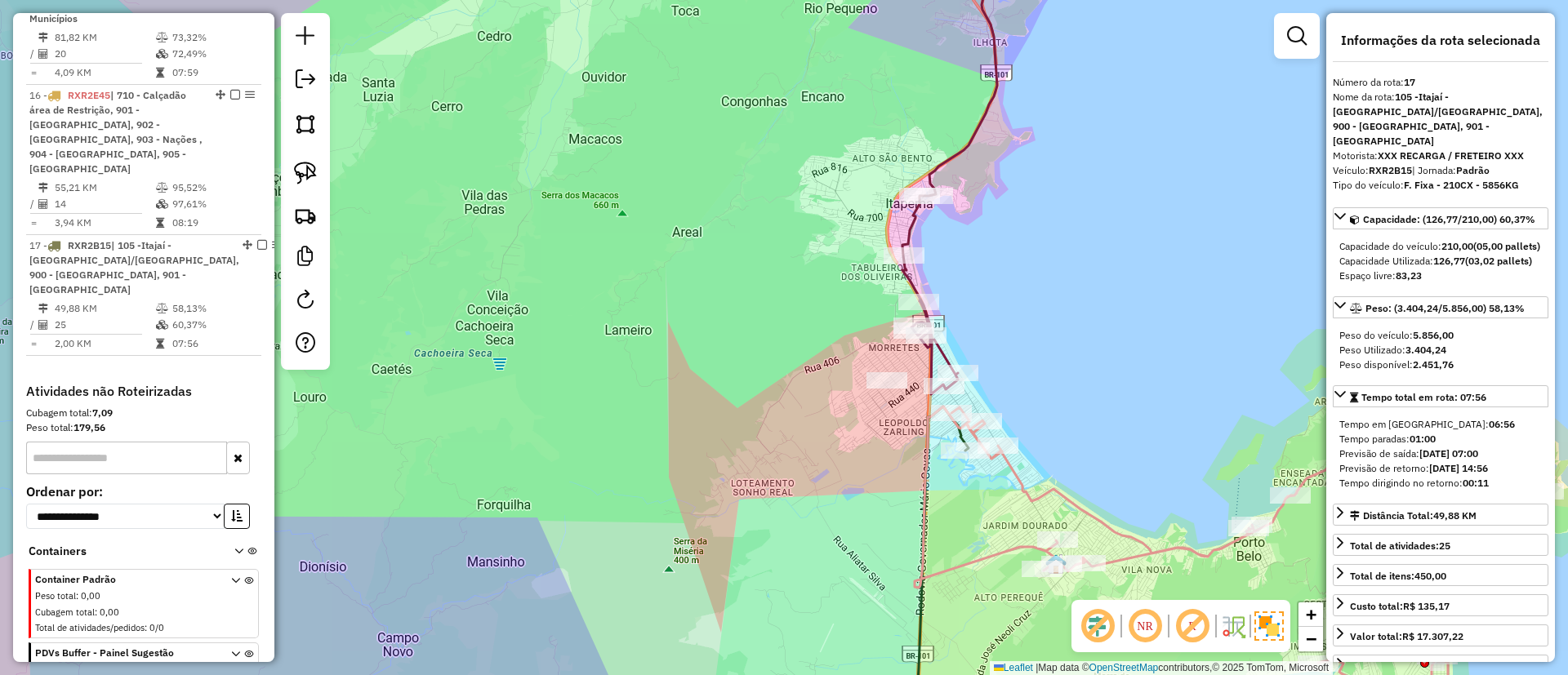
drag, startPoint x: 1036, startPoint y: 292, endPoint x: 974, endPoint y: 210, distance: 102.8
click at [974, 210] on div "92605272 - FENNER e CIA LTDA Tipo de cliente: 23 - Trava (T) Endereço: R GRALHA…" at bounding box center [784, 337] width 1568 height 675
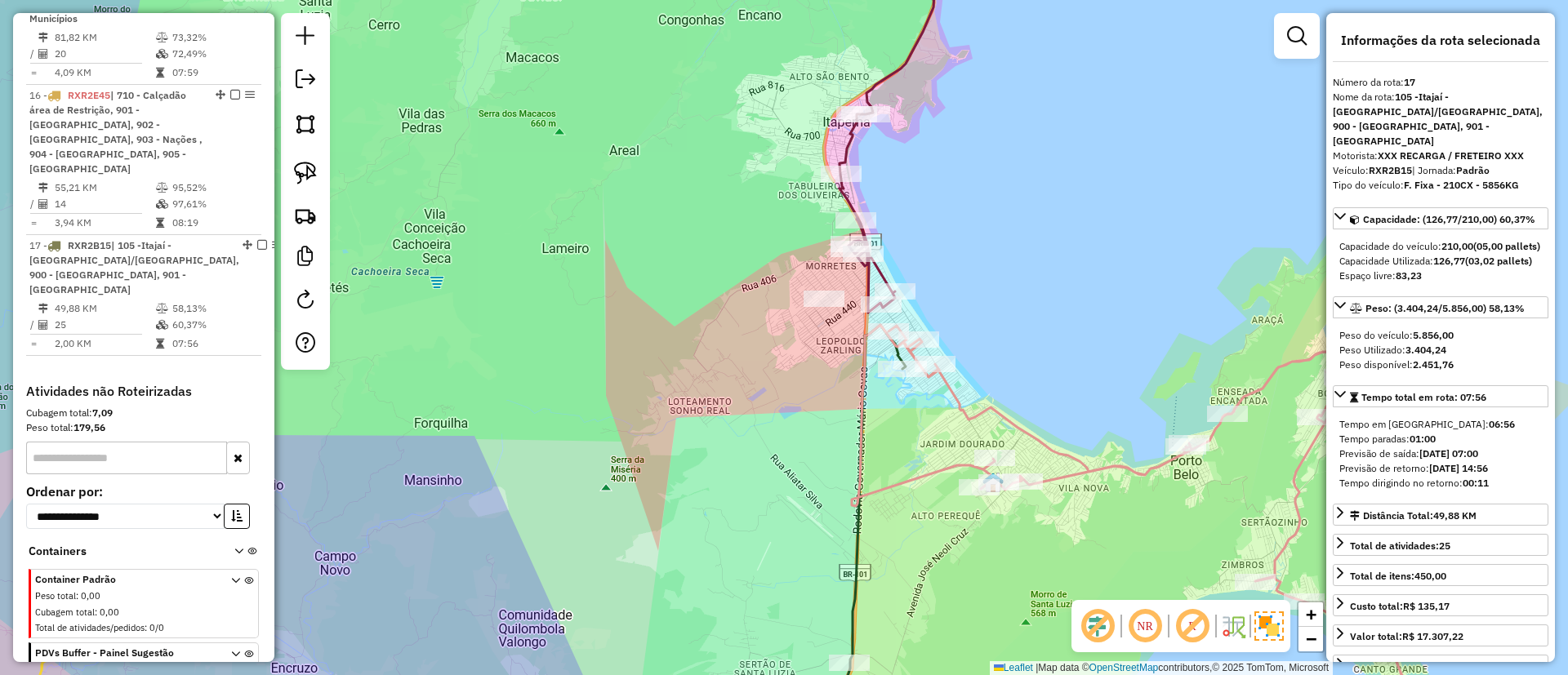
click at [879, 54] on div "92605272 - FENNER e CIA LTDA Tipo de cliente: 23 - Trava (T) Endereço: R GRALHA…" at bounding box center [784, 337] width 1568 height 675
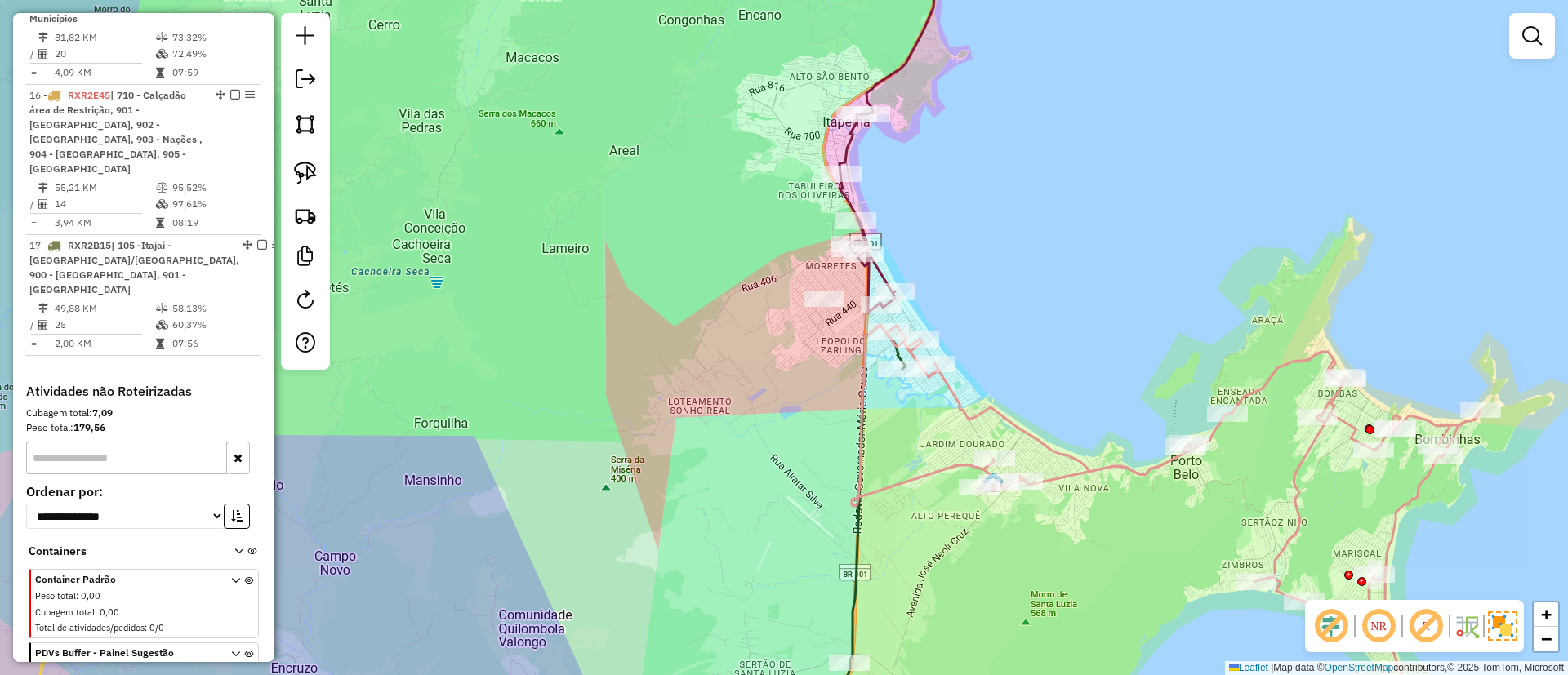
click at [878, 77] on icon at bounding box center [887, 122] width 95 height 380
select select "**********"
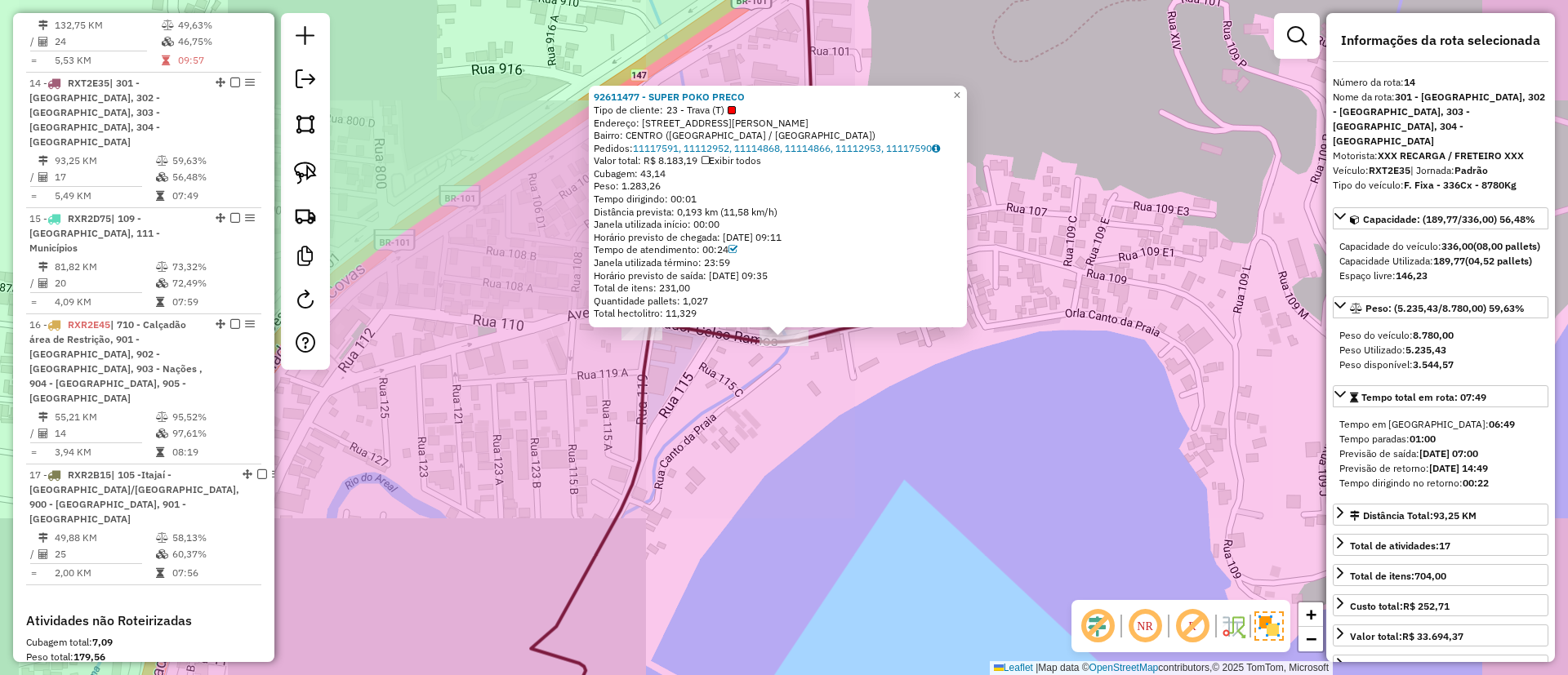
scroll to position [1895, 0]
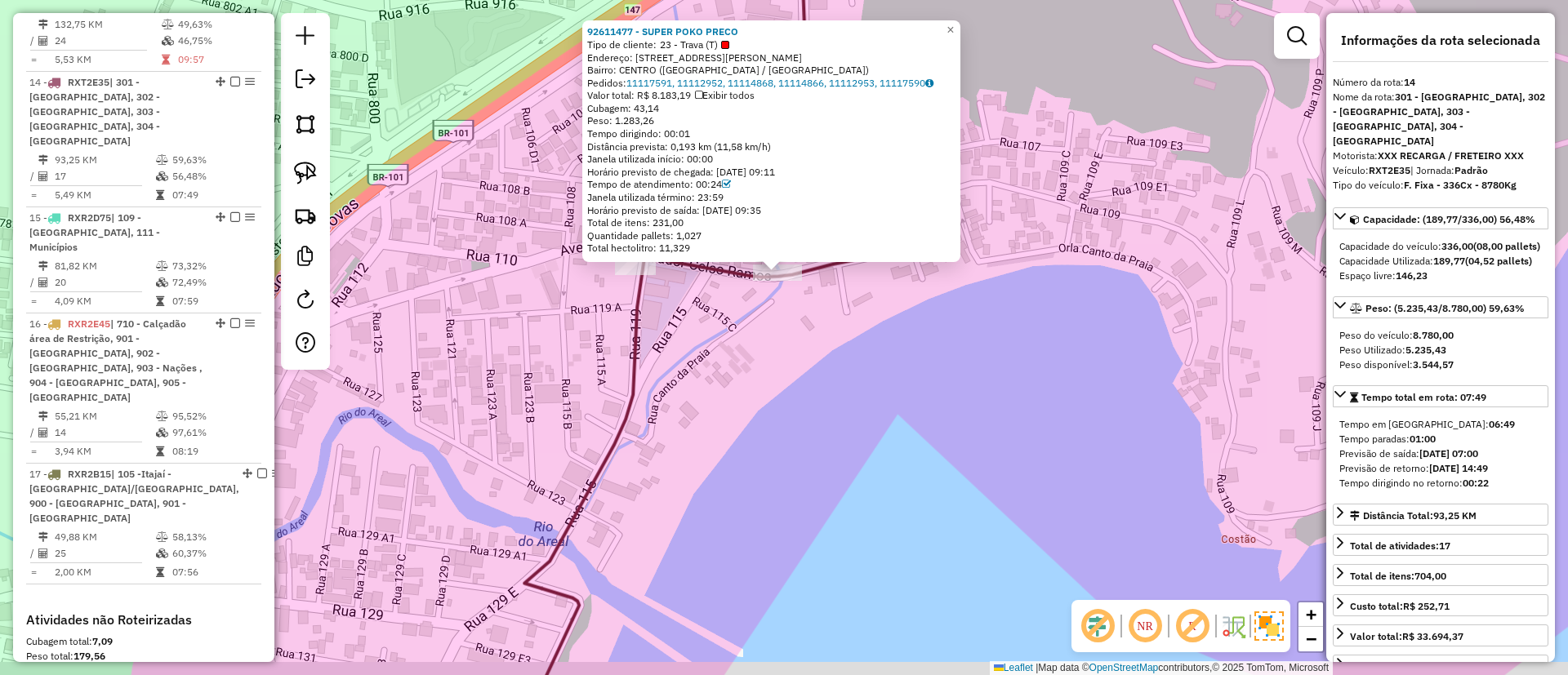
drag, startPoint x: 1056, startPoint y: 317, endPoint x: 1050, endPoint y: 255, distance: 62.3
click at [1050, 255] on div "92611477 - SUPER POKO PRECO Tipo de cliente: 23 - Trava (T) Endereço: [STREET_A…" at bounding box center [784, 337] width 1568 height 675
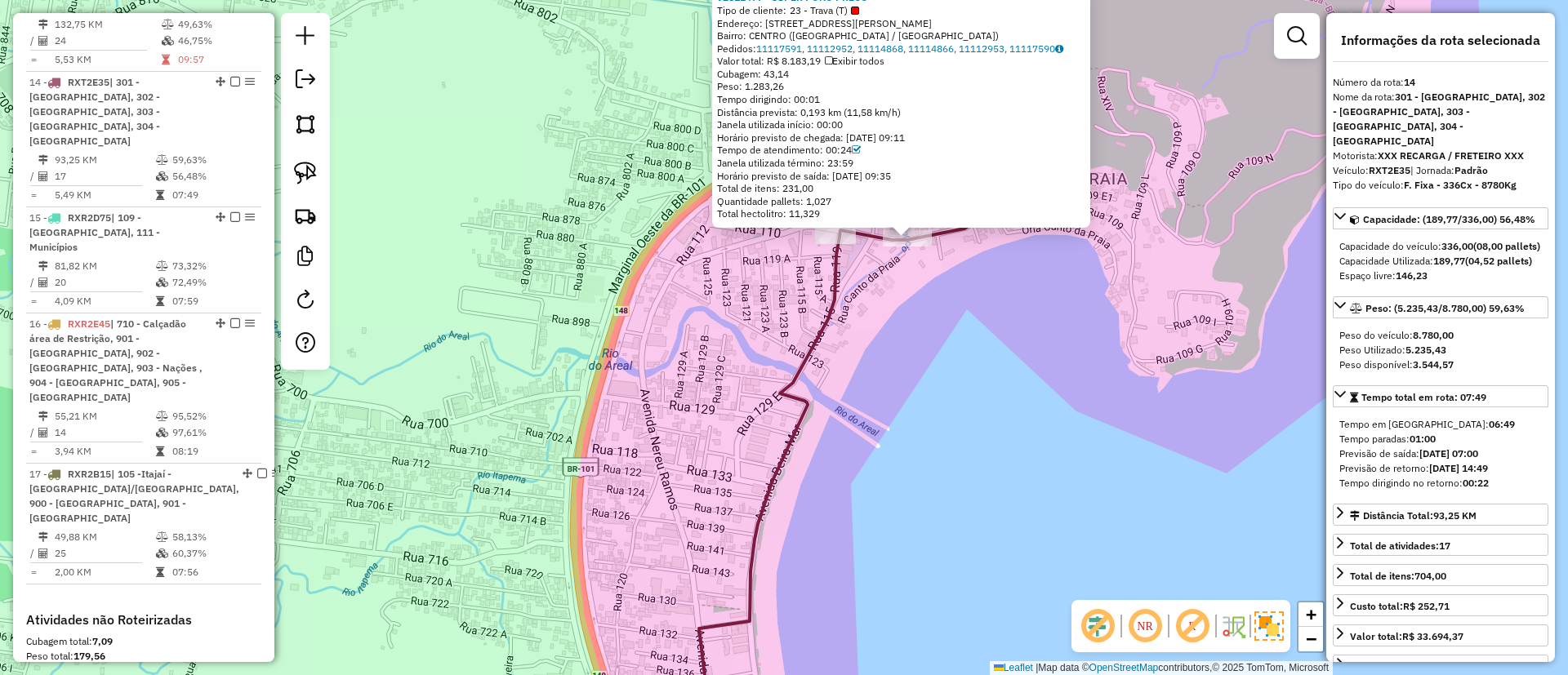
drag, startPoint x: 820, startPoint y: 152, endPoint x: 902, endPoint y: 145, distance: 82.3
click at [902, 145] on div "Tempo de atendimento: 00:24" at bounding box center [901, 150] width 369 height 13
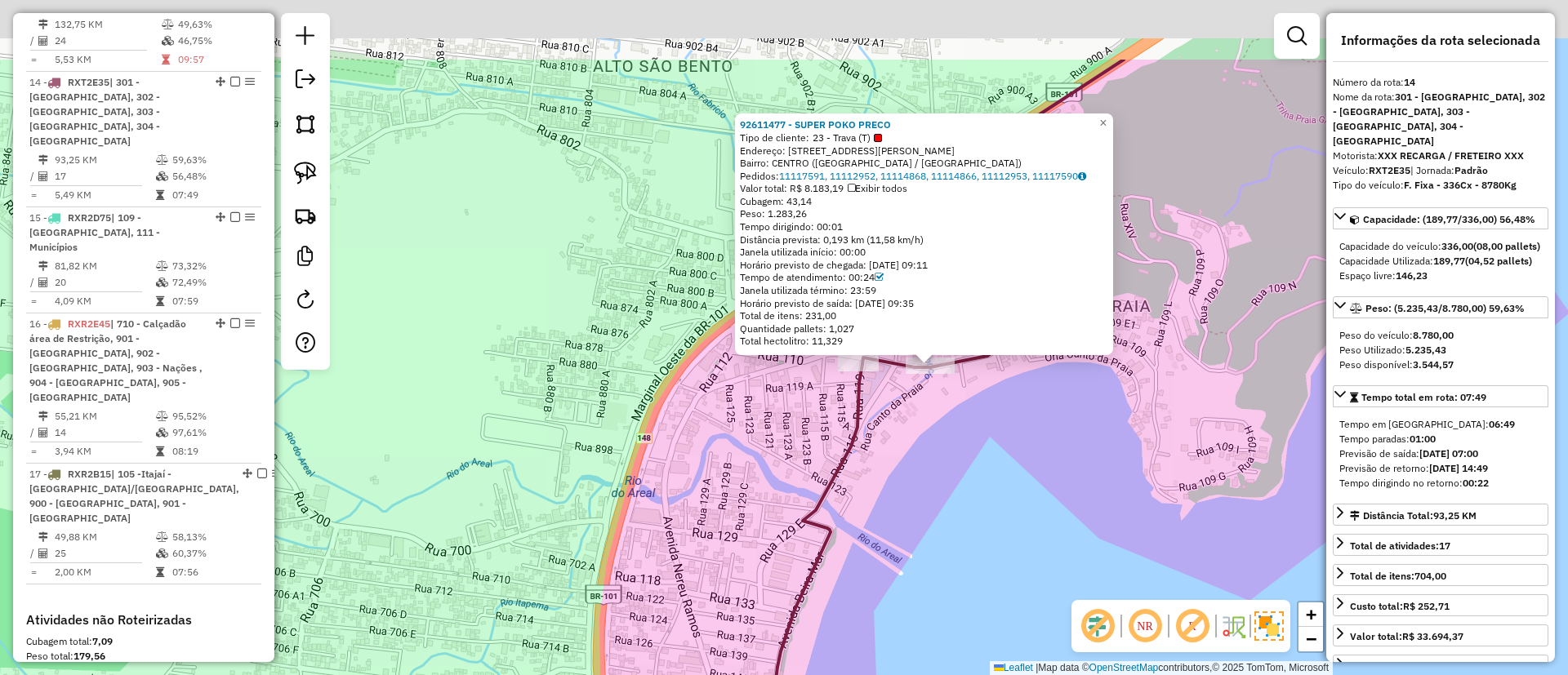
drag, startPoint x: 956, startPoint y: 414, endPoint x: 961, endPoint y: 445, distance: 31.4
click at [961, 445] on div "92611477 - SUPER POKO PRECO Tipo de cliente: 23 - Trava (T) Endereço: [STREET_A…" at bounding box center [784, 337] width 1568 height 675
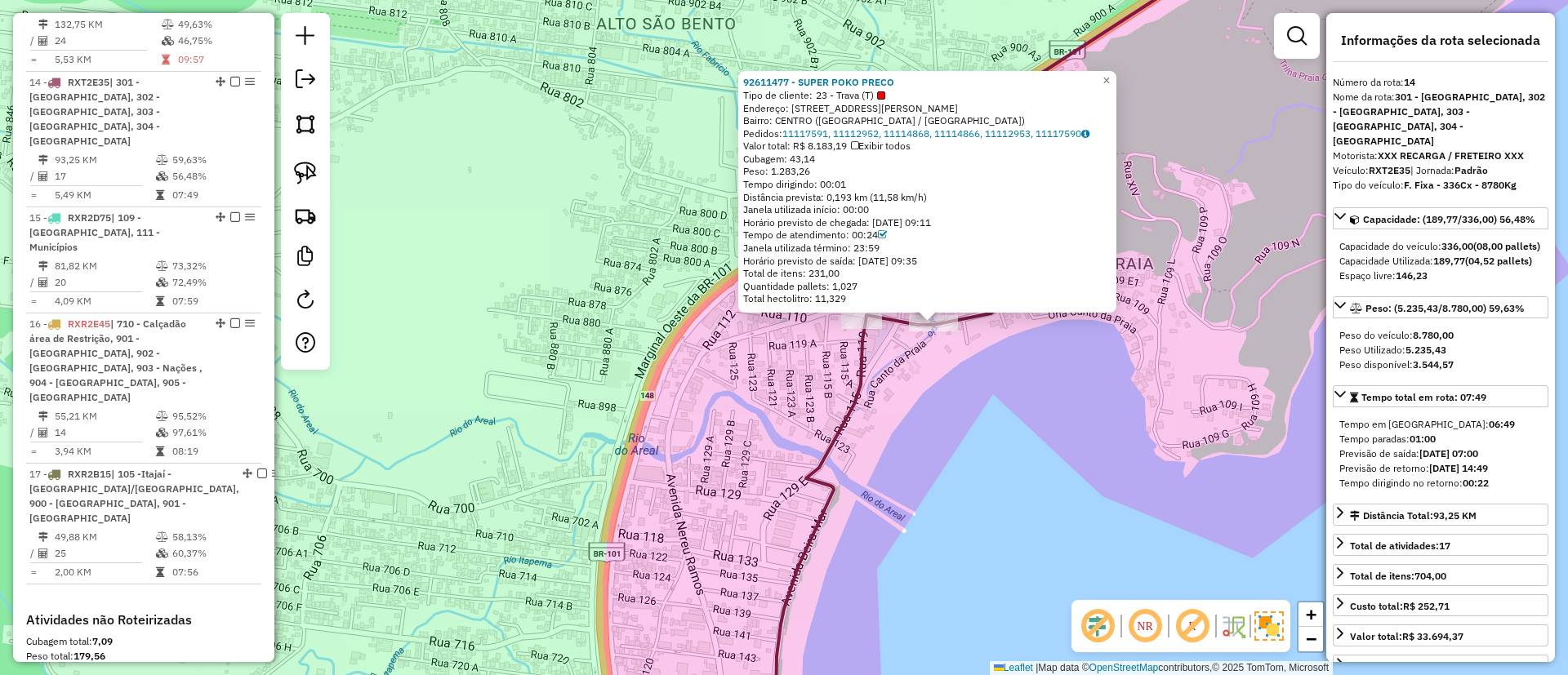
drag, startPoint x: 976, startPoint y: 436, endPoint x: 973, endPoint y: 370, distance: 66.1
click at [973, 370] on div "92611477 - SUPER POKO PRECO Tipo de cliente: 23 - Trava (T) Endereço: [STREET_A…" at bounding box center [784, 337] width 1568 height 675
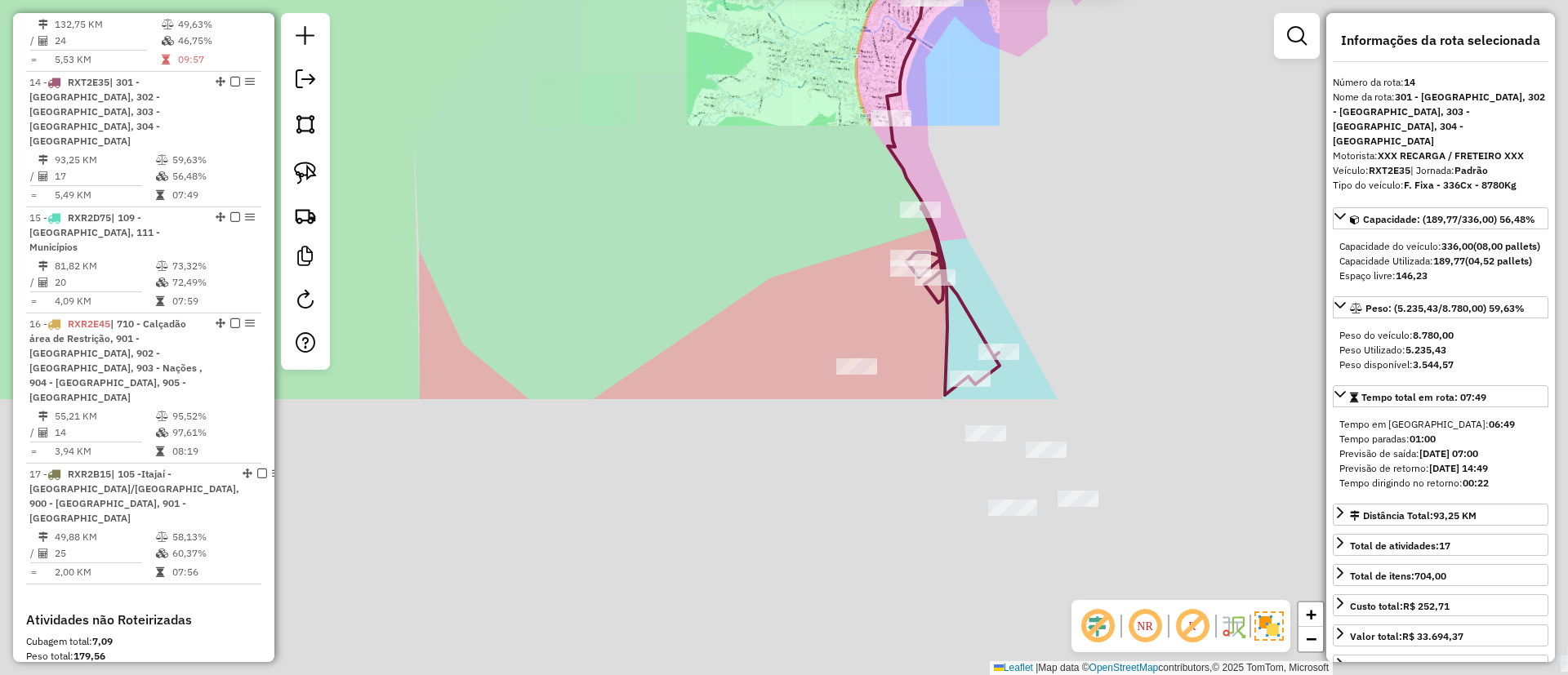
drag, startPoint x: 977, startPoint y: 142, endPoint x: 966, endPoint y: 160, distance: 21.1
click at [975, 131] on div "92611477 - SUPER POKO PRECO Tipo de cliente: 23 - Trava (T) Endereço: [STREET_A…" at bounding box center [784, 337] width 1568 height 675
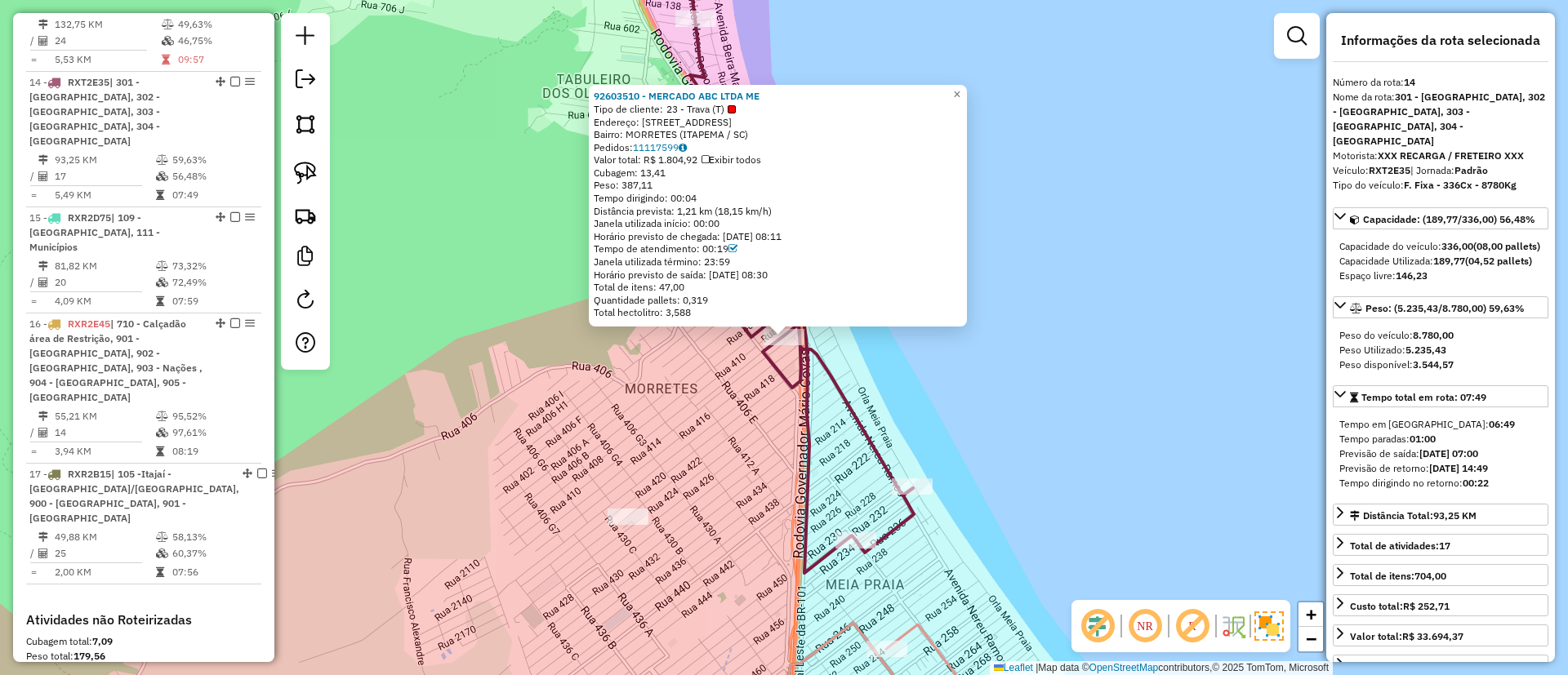
drag, startPoint x: 1060, startPoint y: 203, endPoint x: 1068, endPoint y: 222, distance: 20.6
click at [1068, 222] on div "92603510 - MERCADO ABC LTDA ME Tipo de cliente: 23 - Trava (T) Endereço: AV mar…" at bounding box center [784, 337] width 1568 height 675
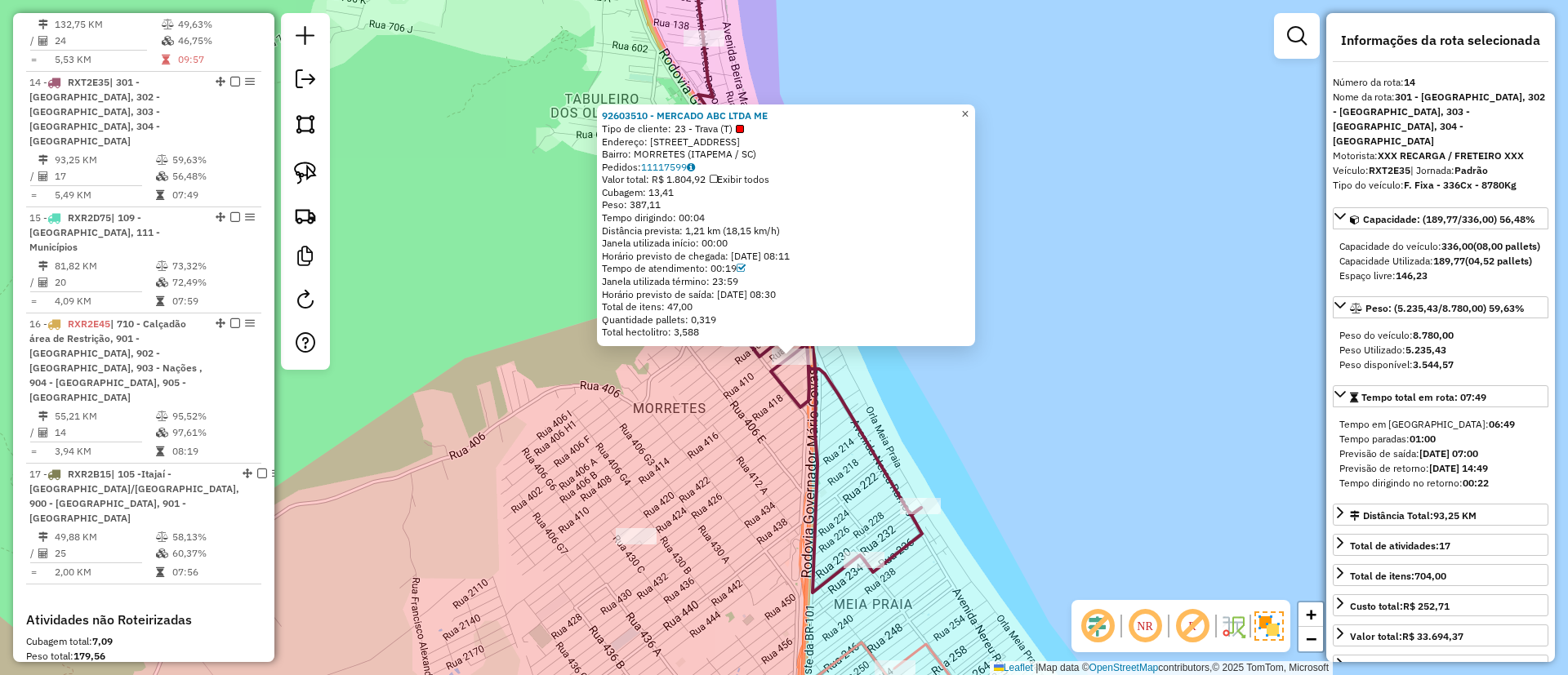
click at [969, 107] on span "×" at bounding box center [964, 114] width 7 height 14
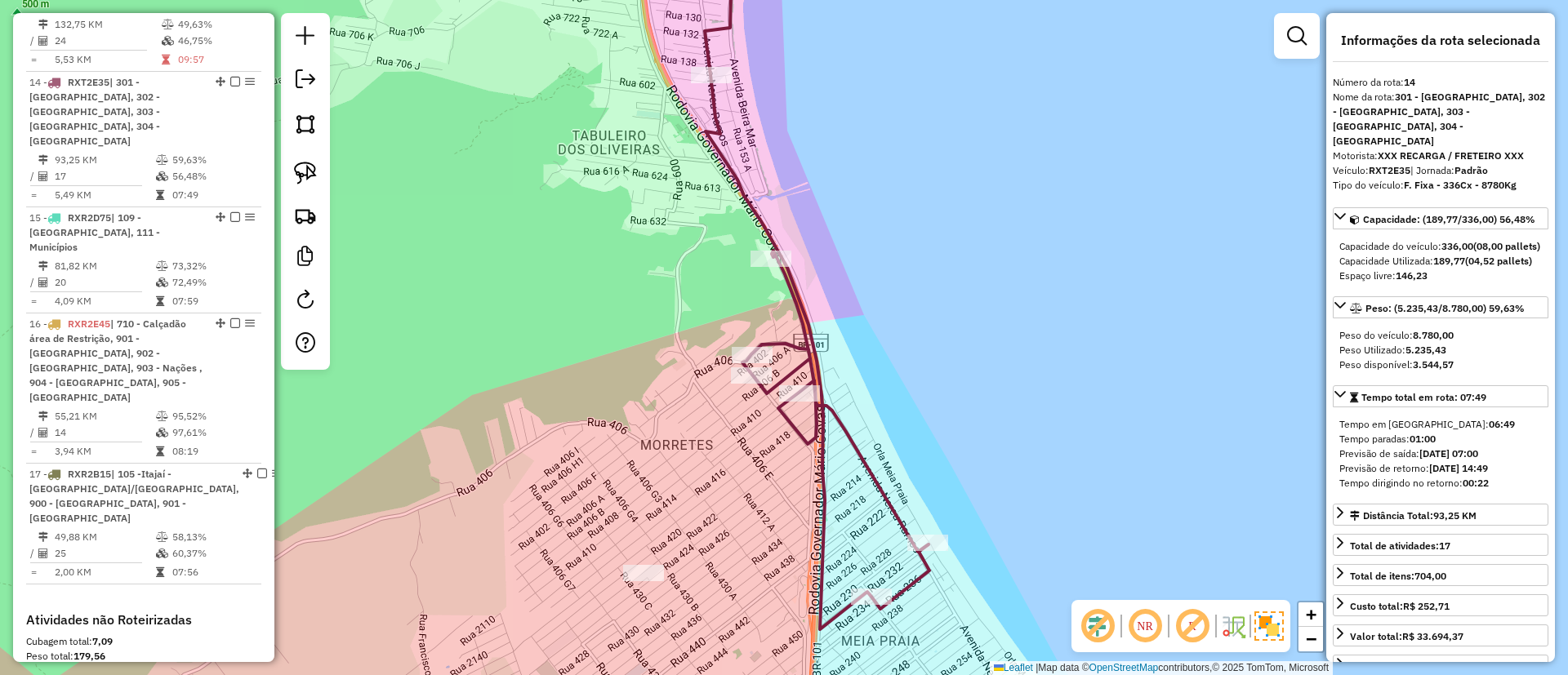
drag, startPoint x: 1003, startPoint y: 202, endPoint x: 1011, endPoint y: 303, distance: 101.3
click at [1011, 300] on div "Janela de atendimento Grade de atendimento Capacidade Transportadoras Veículos …" at bounding box center [784, 337] width 1568 height 675
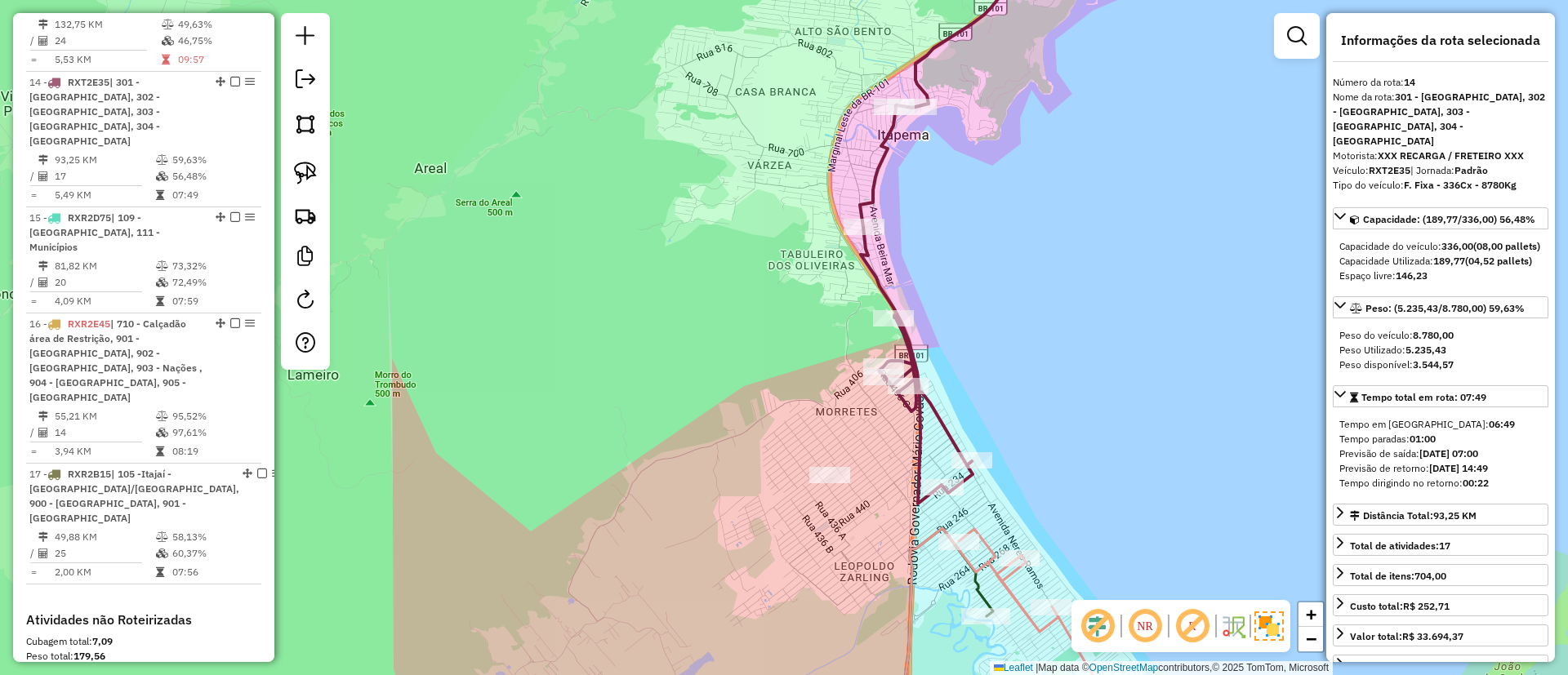
drag, startPoint x: 1013, startPoint y: 303, endPoint x: 974, endPoint y: 331, distance: 48.0
click at [1008, 394] on div "Janela de atendimento Grade de atendimento Capacidade Transportadoras Veículos …" at bounding box center [784, 337] width 1568 height 675
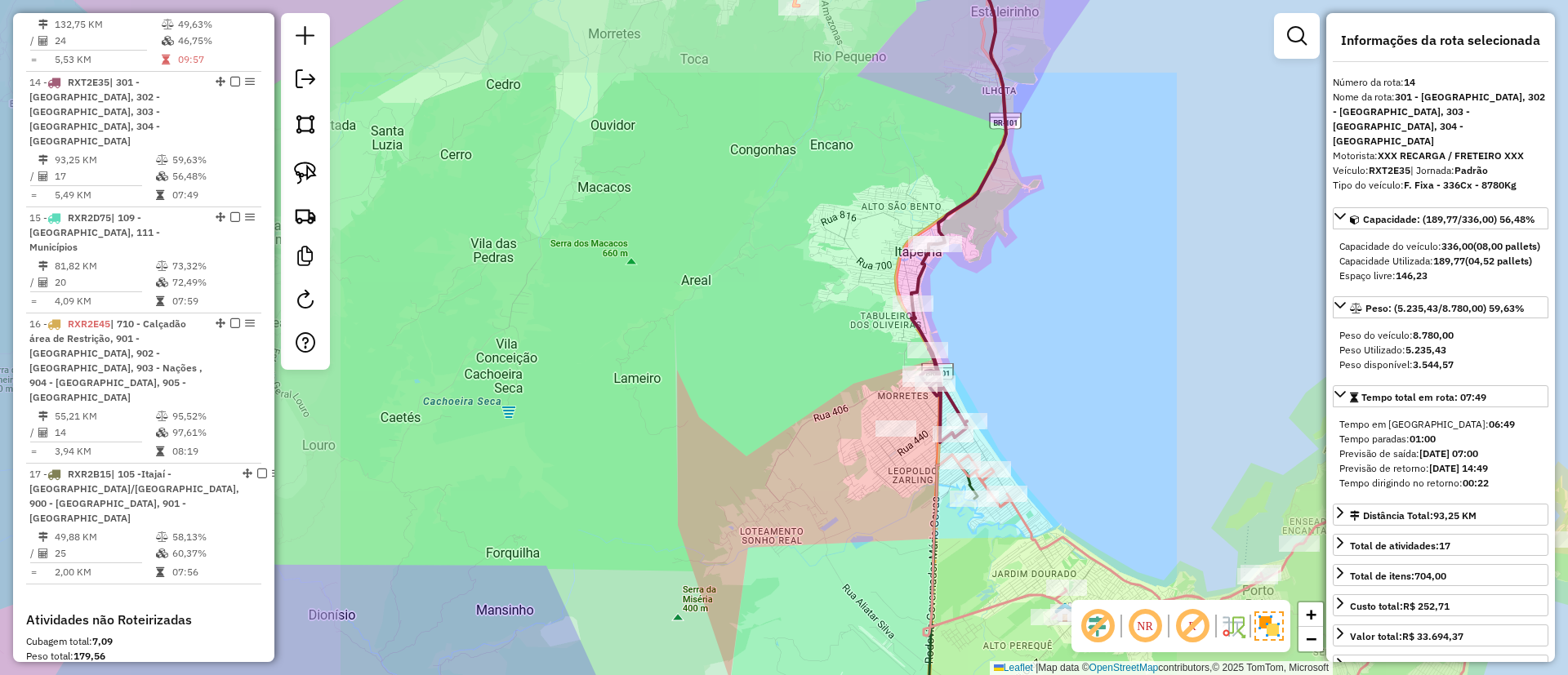
click at [974, 190] on icon at bounding box center [804, 187] width 402 height 510
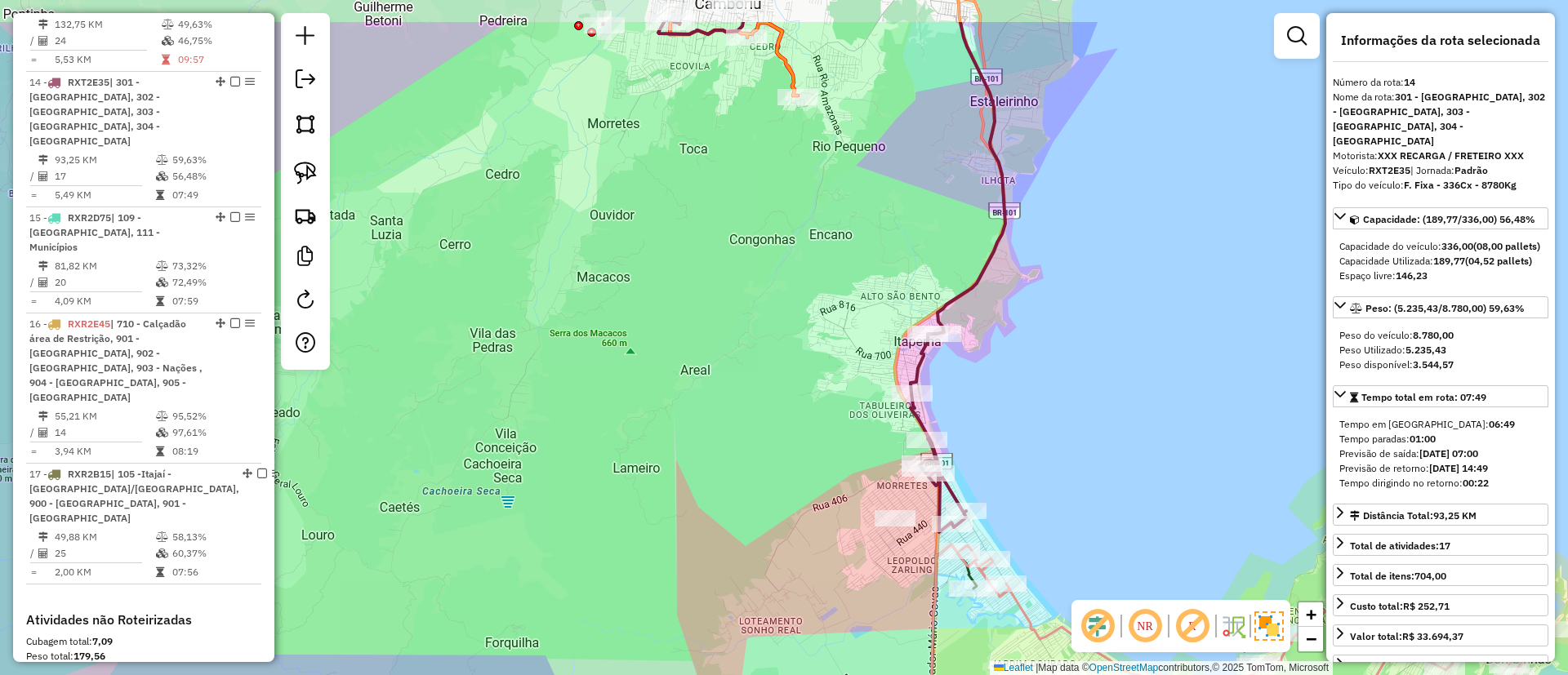
drag, startPoint x: 1007, startPoint y: 205, endPoint x: 1001, endPoint y: 273, distance: 68.3
click at [1001, 273] on div "Janela de atendimento Grade de atendimento Capacidade Transportadoras Veículos …" at bounding box center [784, 337] width 1568 height 675
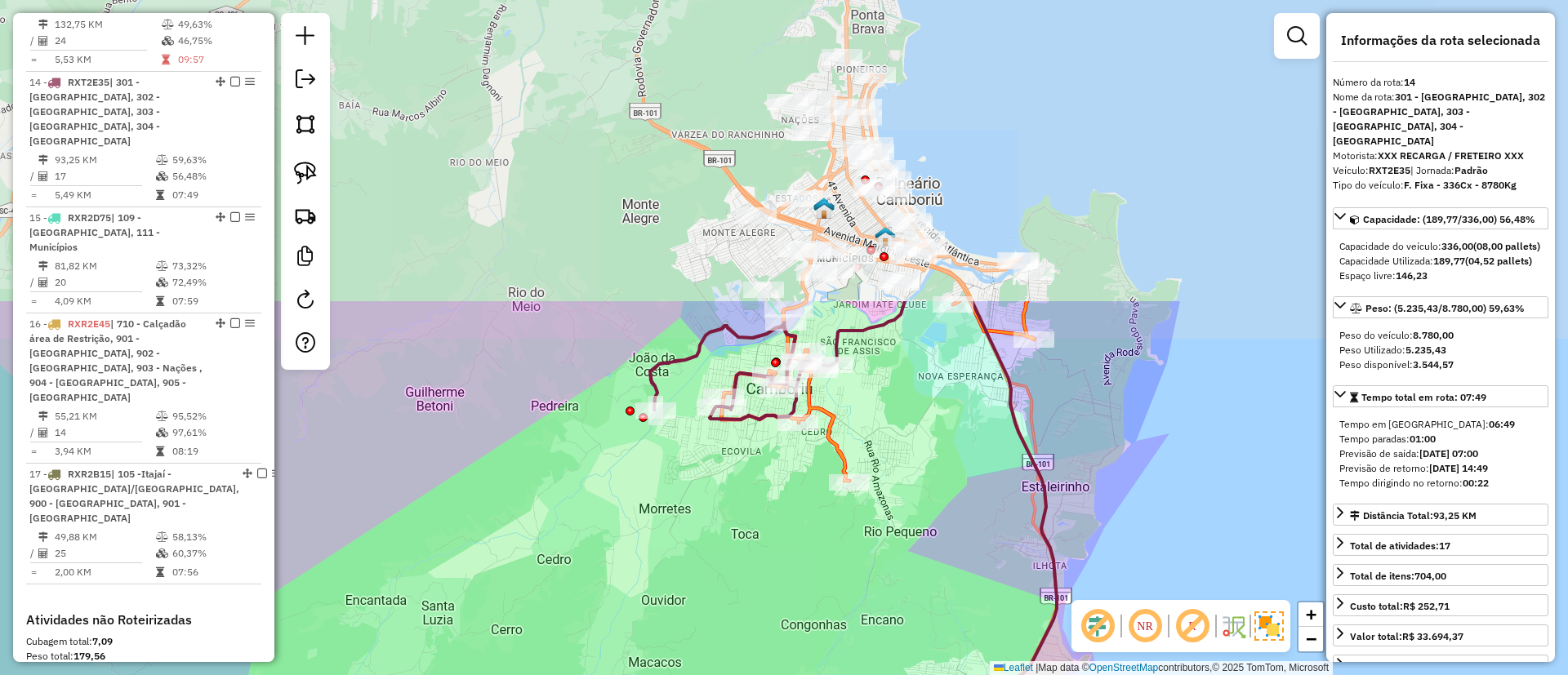
drag, startPoint x: 904, startPoint y: 147, endPoint x: 959, endPoint y: 516, distance: 373.1
click at [959, 516] on div "Janela de atendimento Grade de atendimento Capacidade Transportadoras Veículos …" at bounding box center [784, 337] width 1568 height 675
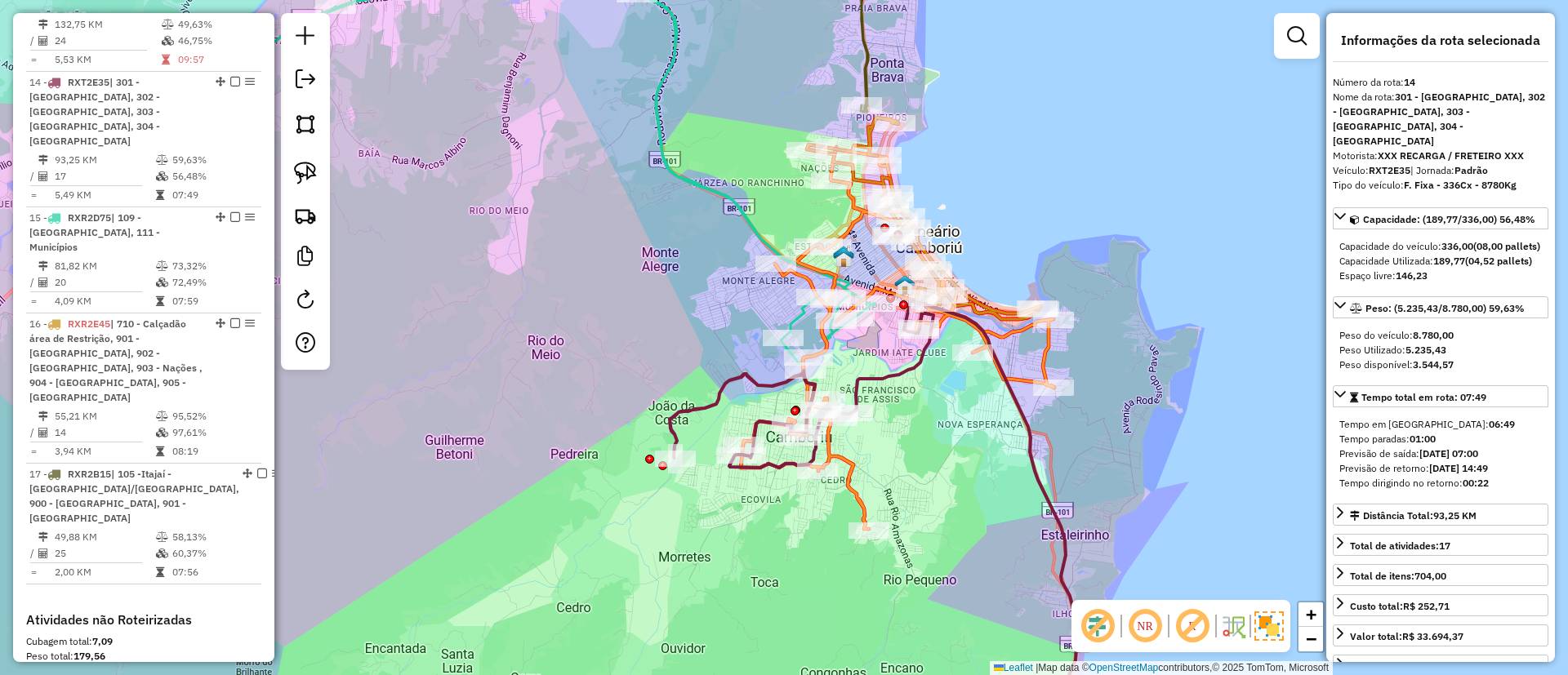
drag, startPoint x: 818, startPoint y: 199, endPoint x: 935, endPoint y: 246, distance: 126.1
click at [908, 264] on icon at bounding box center [897, 338] width 313 height 382
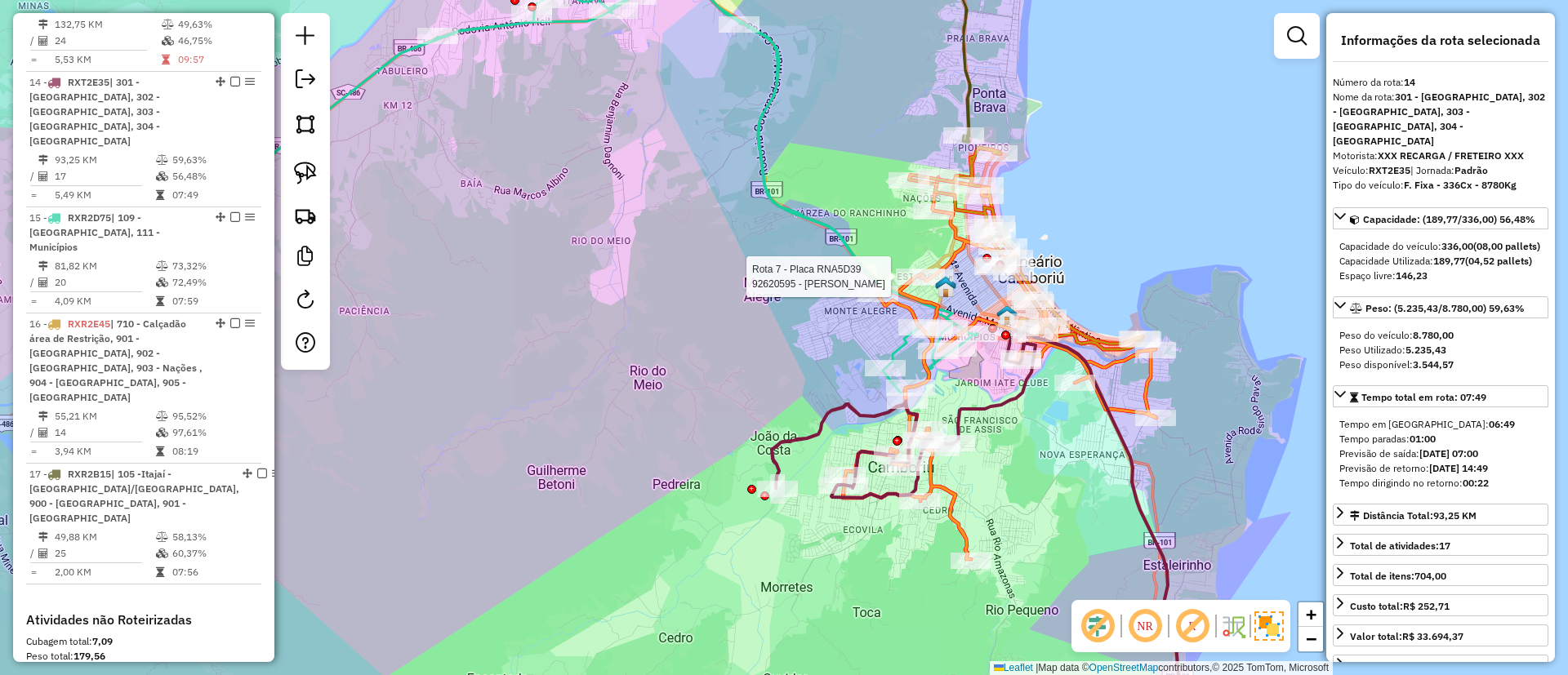
click at [776, 154] on div "Rota 7 - Placa RNA5D39 92620595 - [PERSON_NAME] Rota 7 - Placa RNA5D39 92603002…" at bounding box center [784, 337] width 1568 height 675
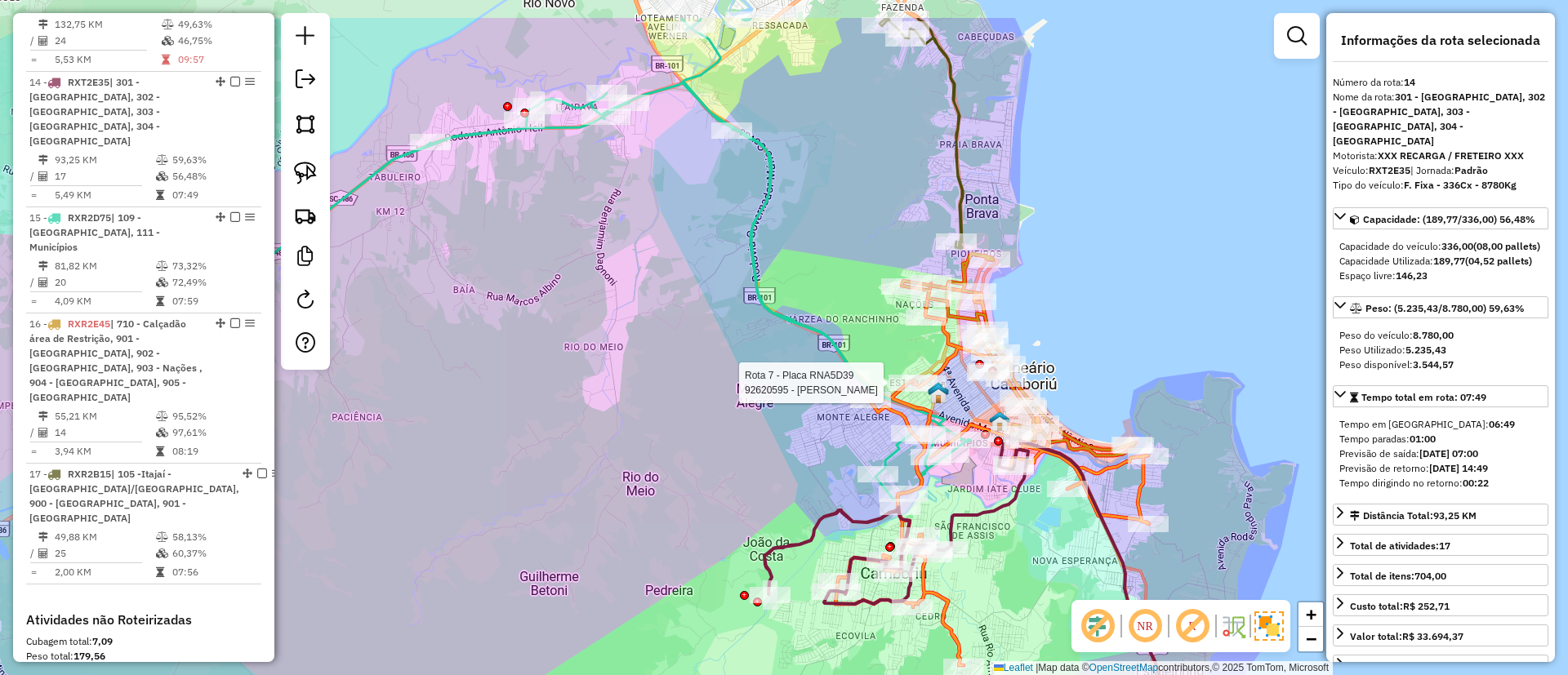
drag, startPoint x: 825, startPoint y: 48, endPoint x: 829, endPoint y: 135, distance: 87.1
click at [829, 135] on div "Rota 7 - Placa RNA5D39 92620595 - [PERSON_NAME] de atendimento Grade de atendim…" at bounding box center [784, 337] width 1568 height 675
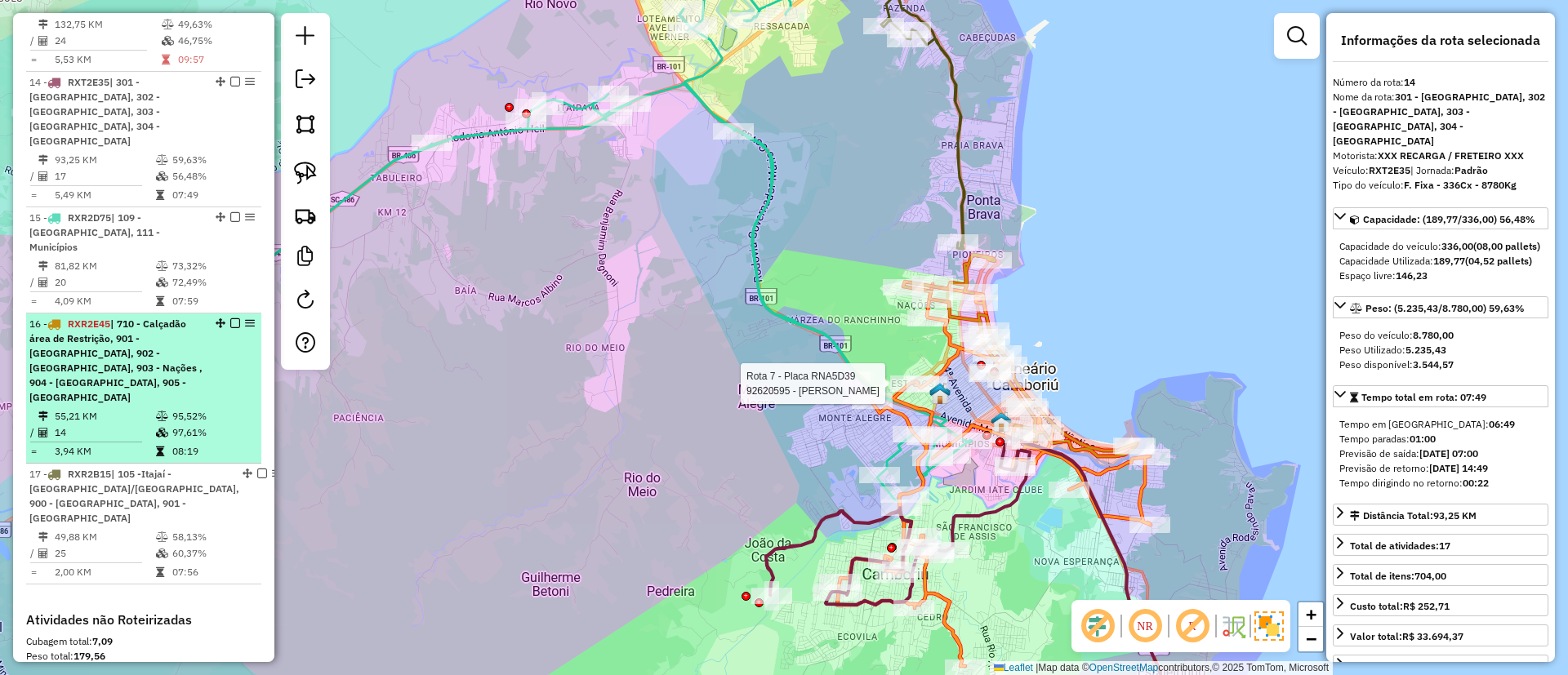
click at [225, 316] on div "16 - RXR2E45 | 710 - Calçadão área de Restrição, 901 - [GEOGRAPHIC_DATA], 902 -…" at bounding box center [144, 360] width 229 height 88
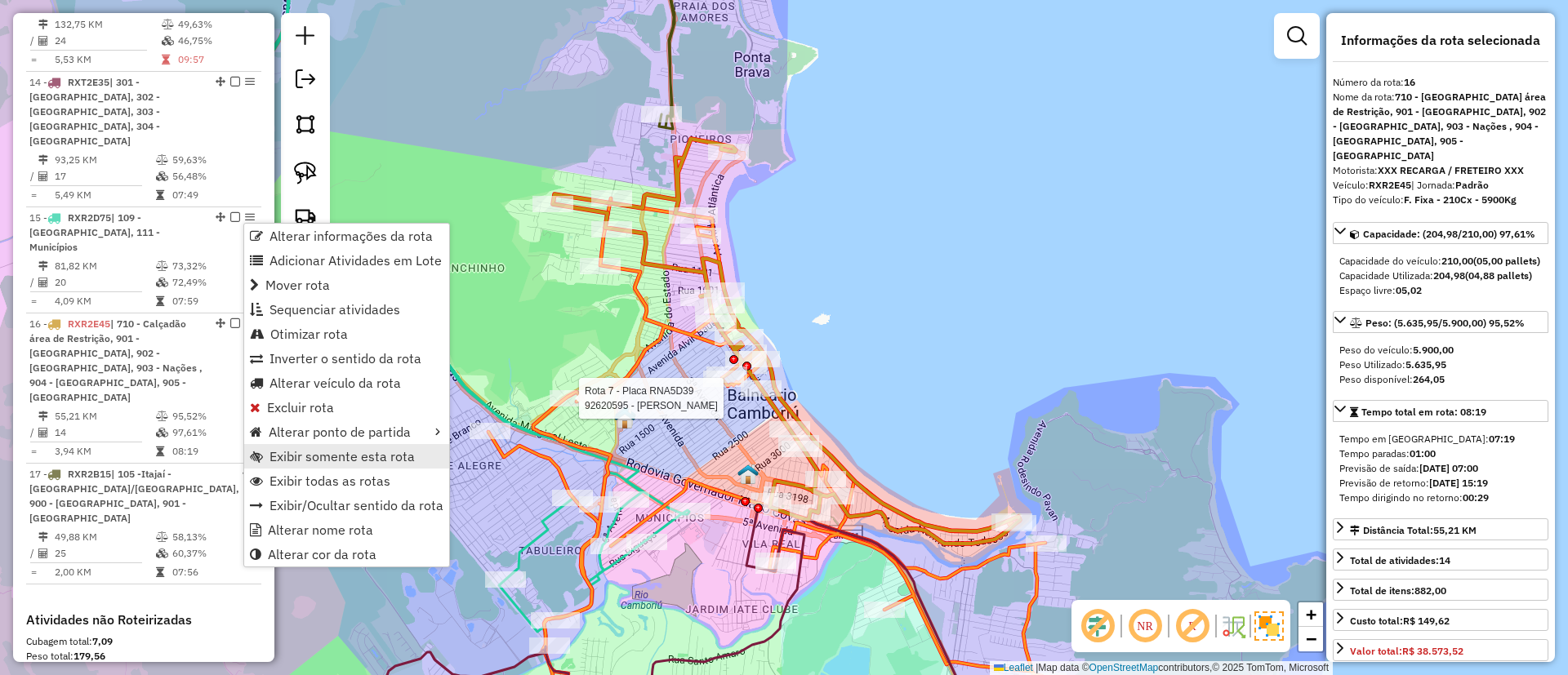
click at [320, 452] on span "Exibir somente esta rota" at bounding box center [341, 455] width 145 height 13
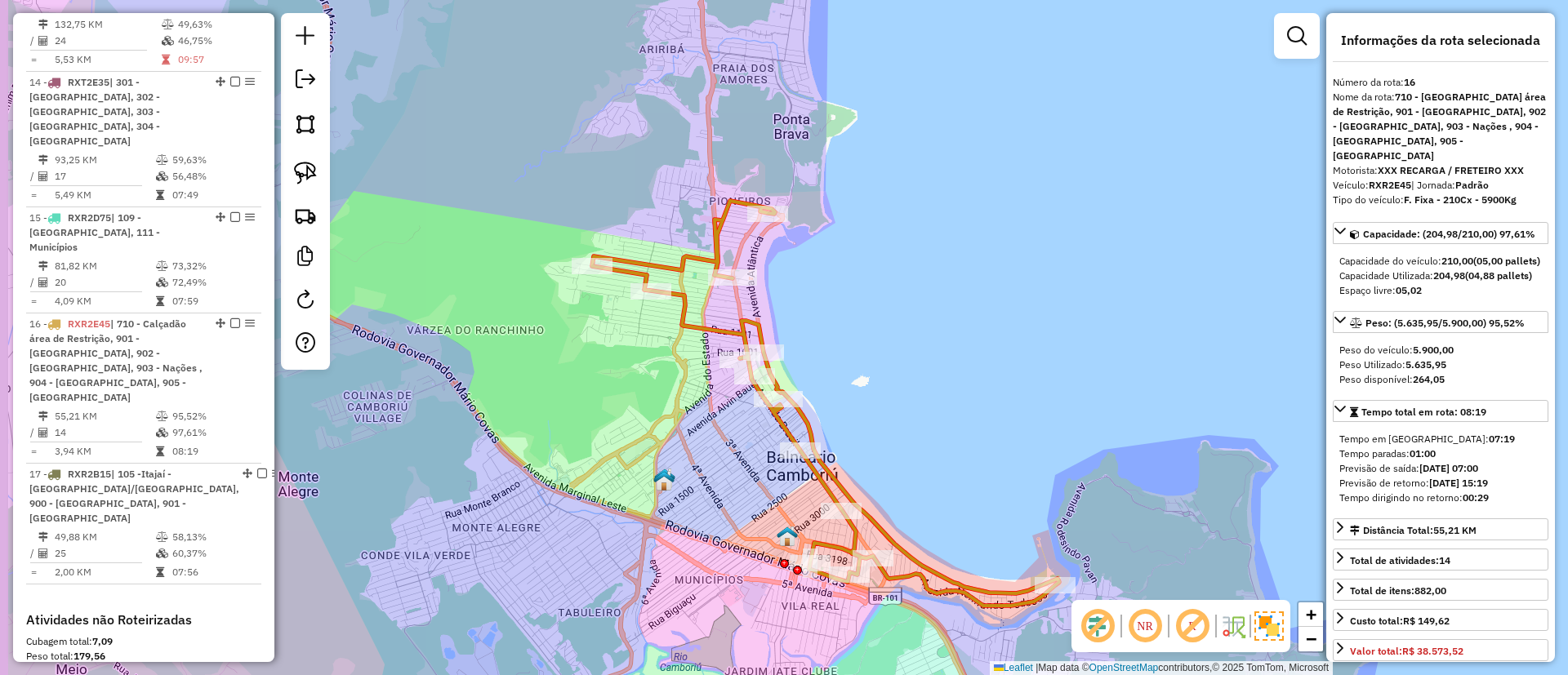
drag, startPoint x: 1015, startPoint y: 321, endPoint x: 1063, endPoint y: 381, distance: 76.8
click at [1059, 386] on div "Janela de atendimento Grade de atendimento Capacidade Transportadoras Veículos …" at bounding box center [784, 337] width 1568 height 675
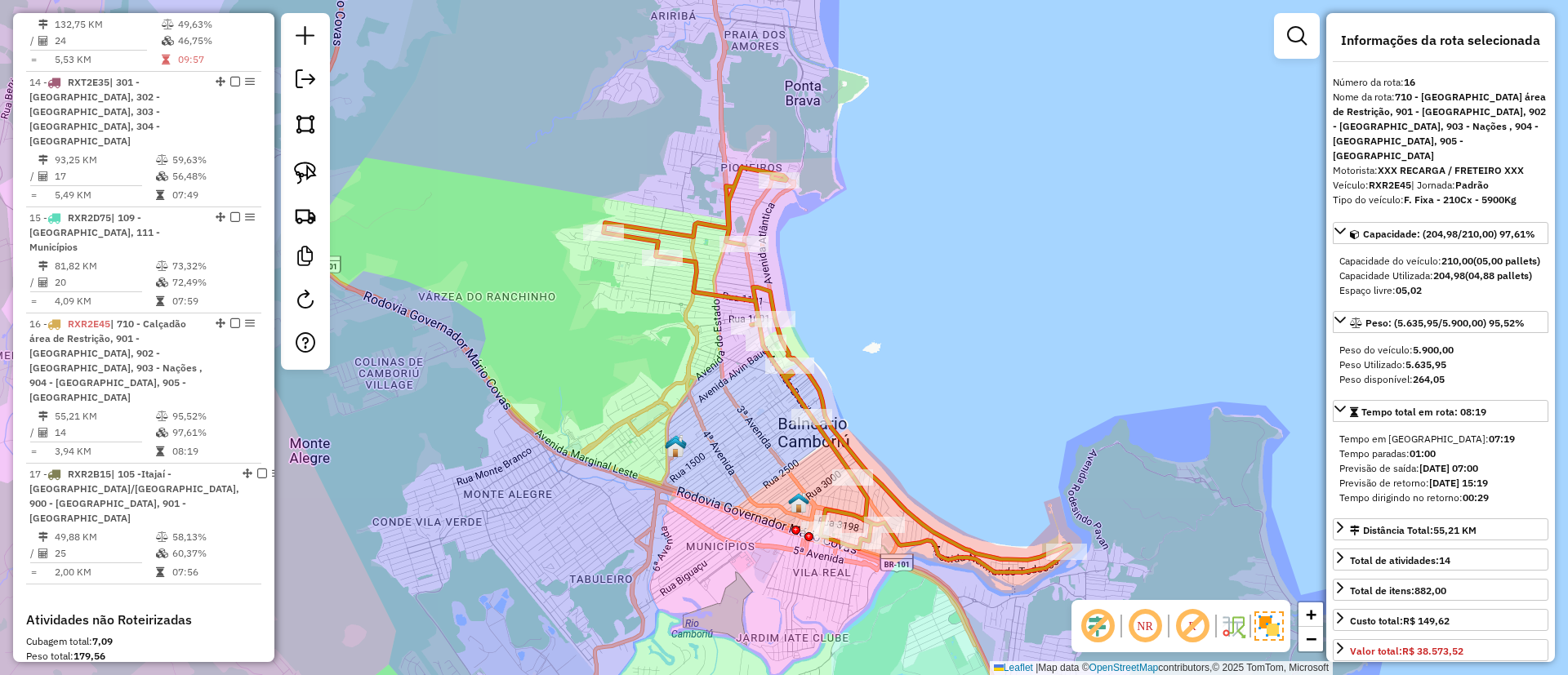
drag, startPoint x: 678, startPoint y: 396, endPoint x: 684, endPoint y: 352, distance: 44.4
click at [684, 352] on div "Janela de atendimento Grade de atendimento Capacidade Transportadoras Veículos …" at bounding box center [784, 337] width 1568 height 675
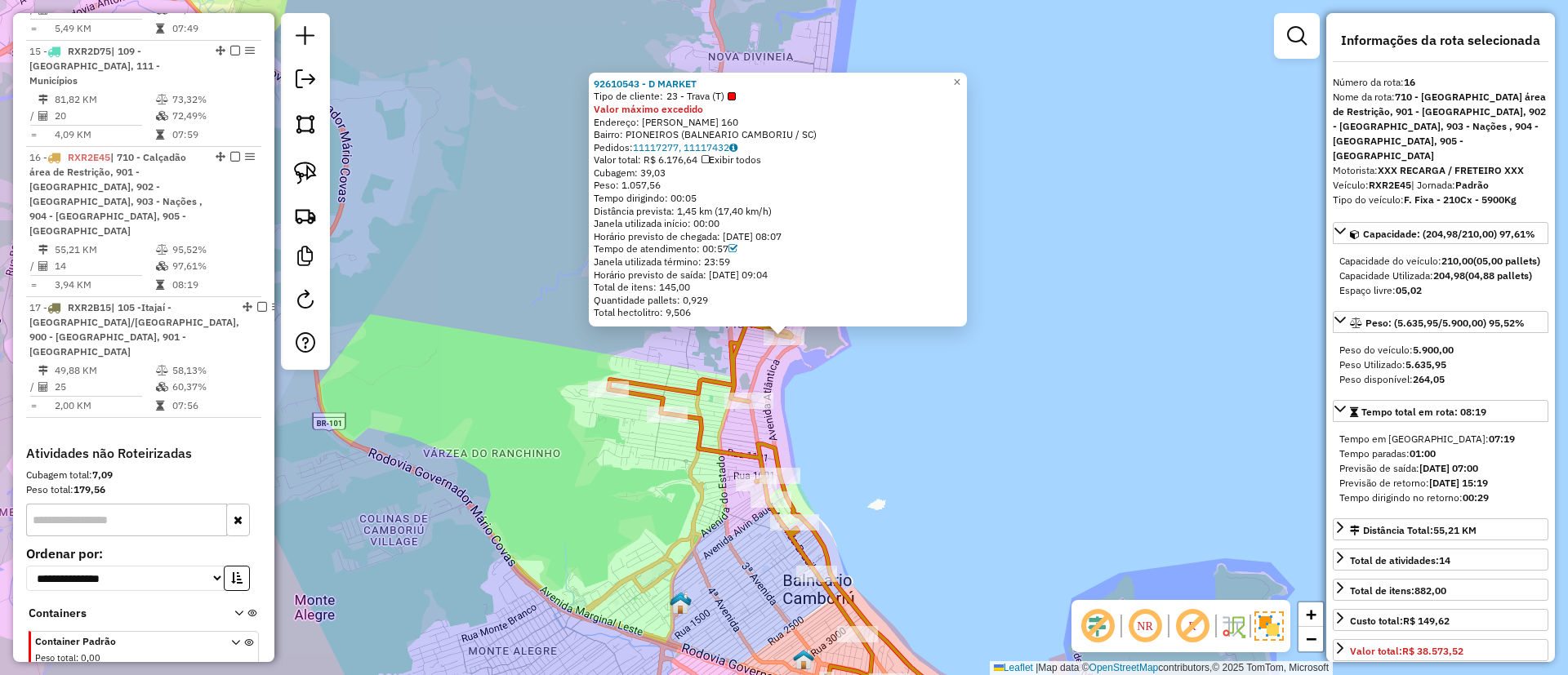
scroll to position [2092, 0]
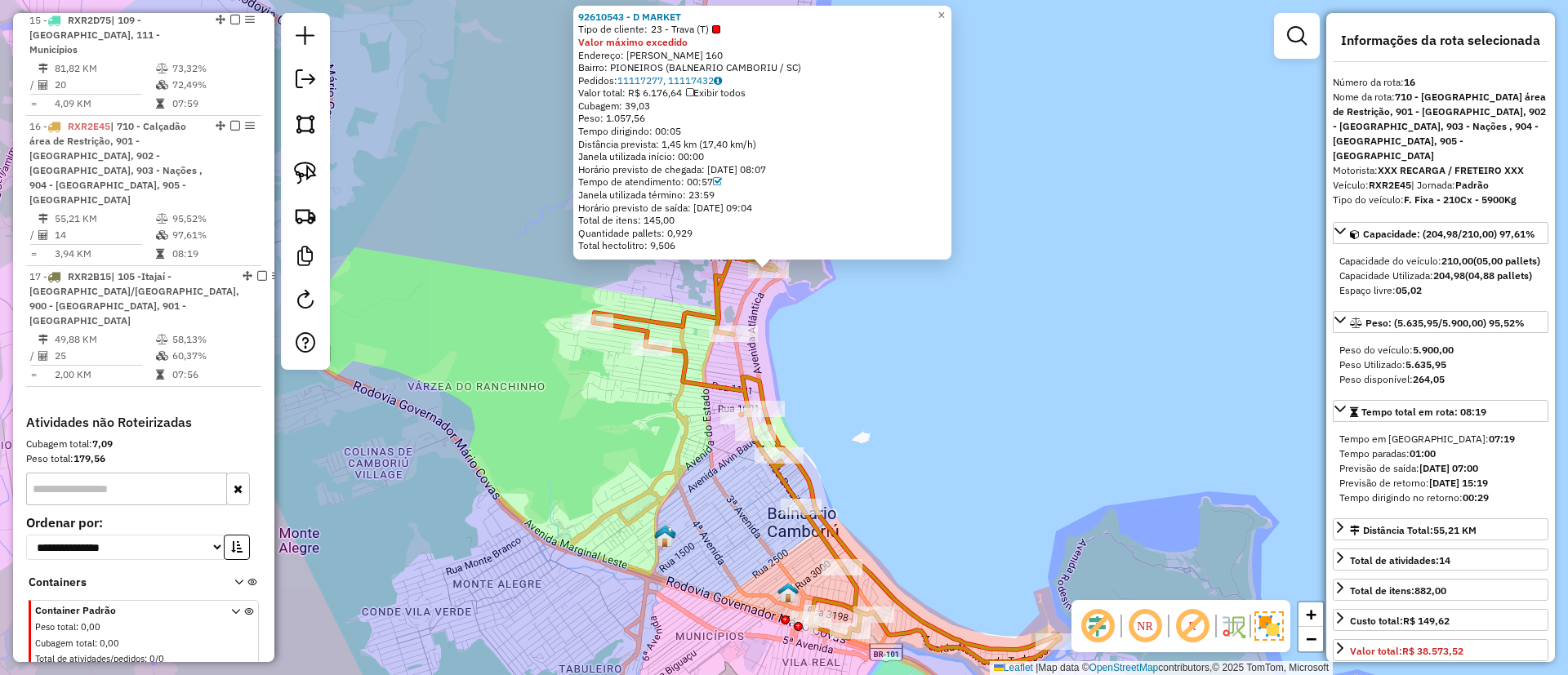
drag, startPoint x: 853, startPoint y: 491, endPoint x: 838, endPoint y: 422, distance: 70.6
click at [838, 422] on div "92610543 - D MARKET Tipo de cliente: 23 - Trava (T) Valor máximo excedido Ender…" at bounding box center [784, 337] width 1568 height 675
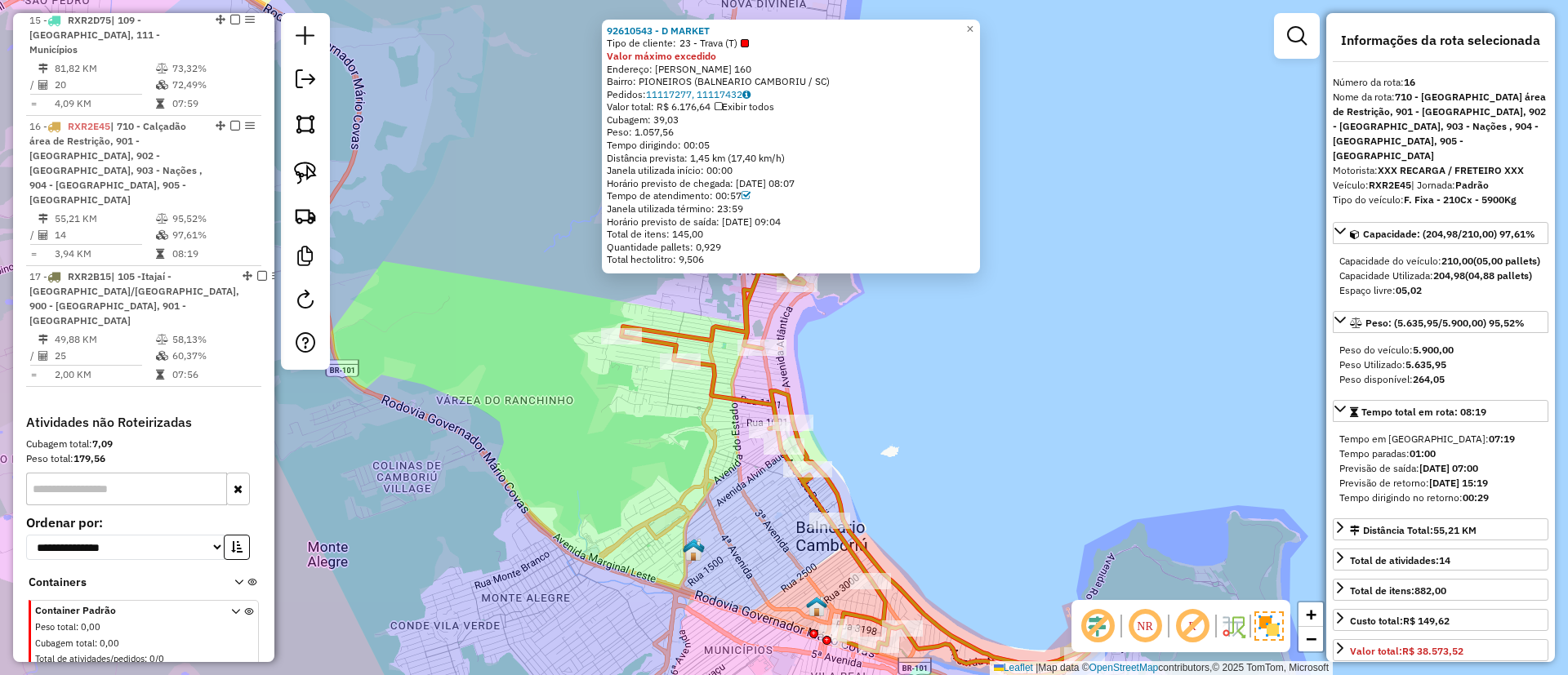
drag, startPoint x: 836, startPoint y: 402, endPoint x: 864, endPoint y: 417, distance: 31.8
click at [864, 417] on div "92610543 - D MARKET Tipo de cliente: 23 - Trava (T) Valor máximo excedido Ender…" at bounding box center [784, 337] width 1568 height 675
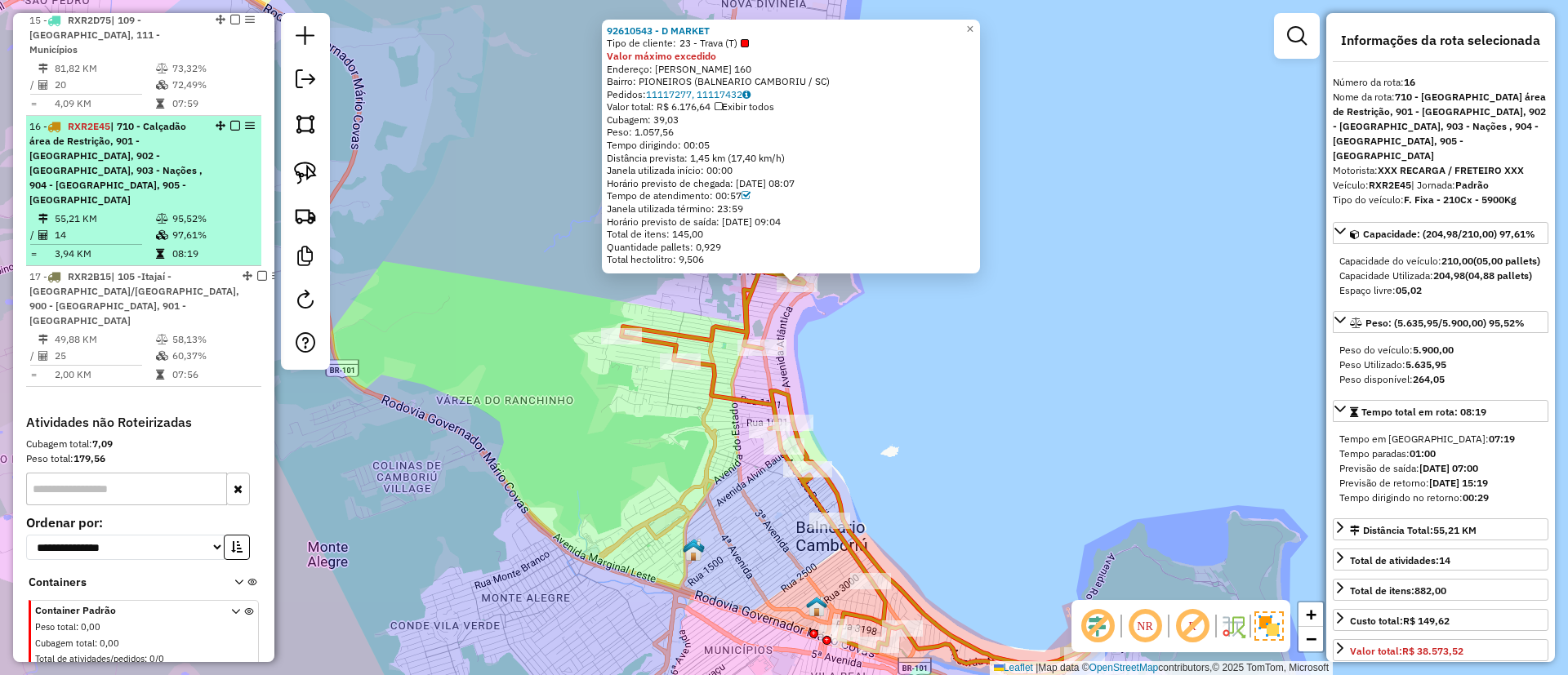
click at [160, 120] on span "| 710 - Calçadão área de Restrição, 901 - [GEOGRAPHIC_DATA], 902 - [GEOGRAPHIC_…" at bounding box center [116, 163] width 173 height 86
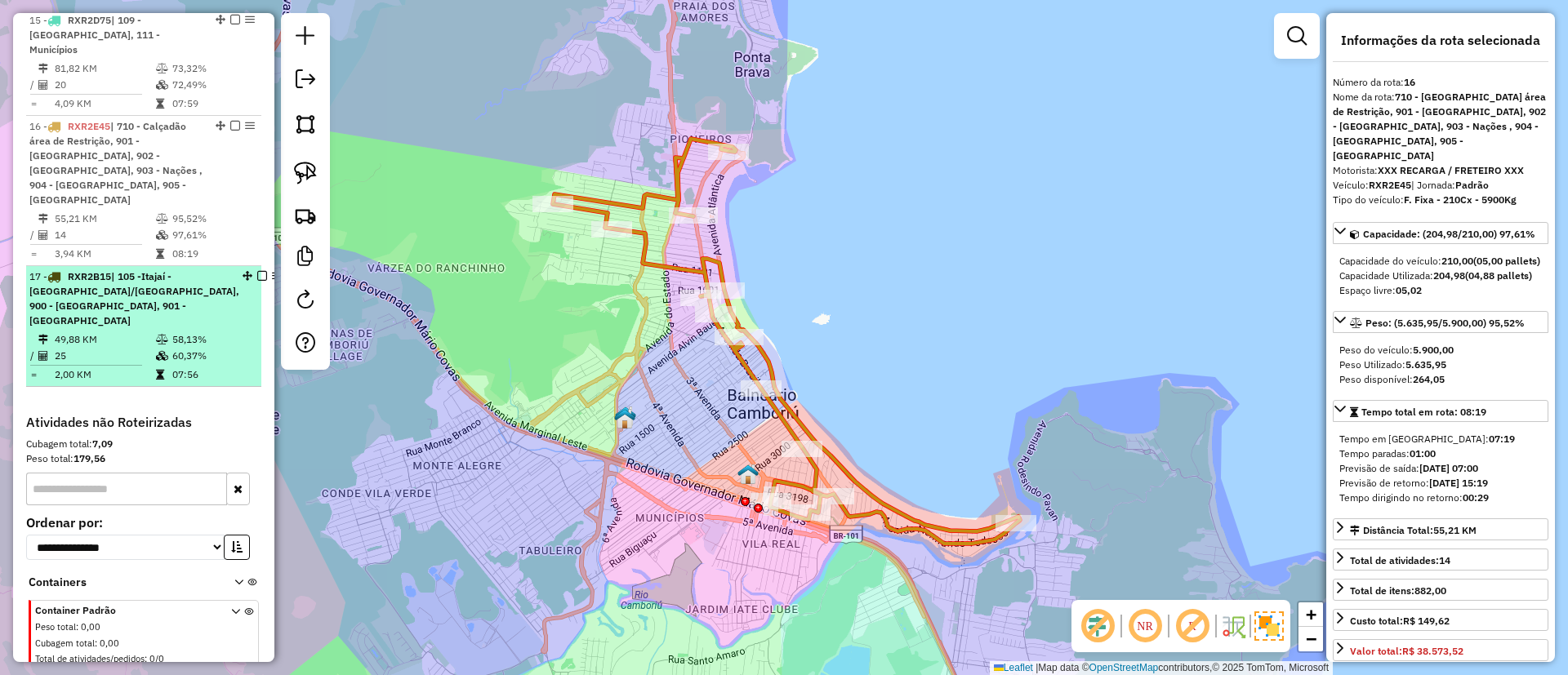
click at [166, 331] on td at bounding box center [163, 339] width 17 height 17
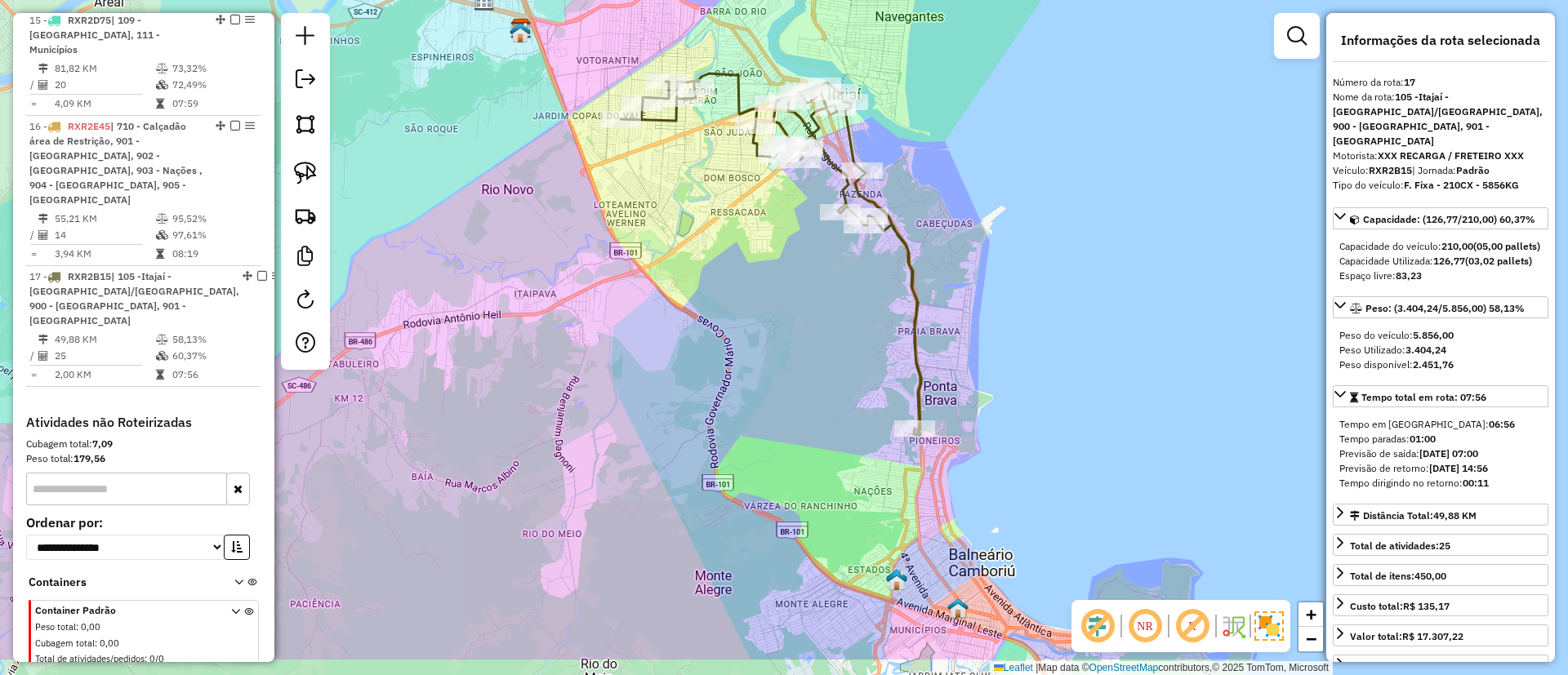
drag, startPoint x: 883, startPoint y: 461, endPoint x: 864, endPoint y: 373, distance: 90.0
click at [864, 373] on div "Janela de atendimento Grade de atendimento Capacidade Transportadoras Veículos …" at bounding box center [784, 337] width 1568 height 675
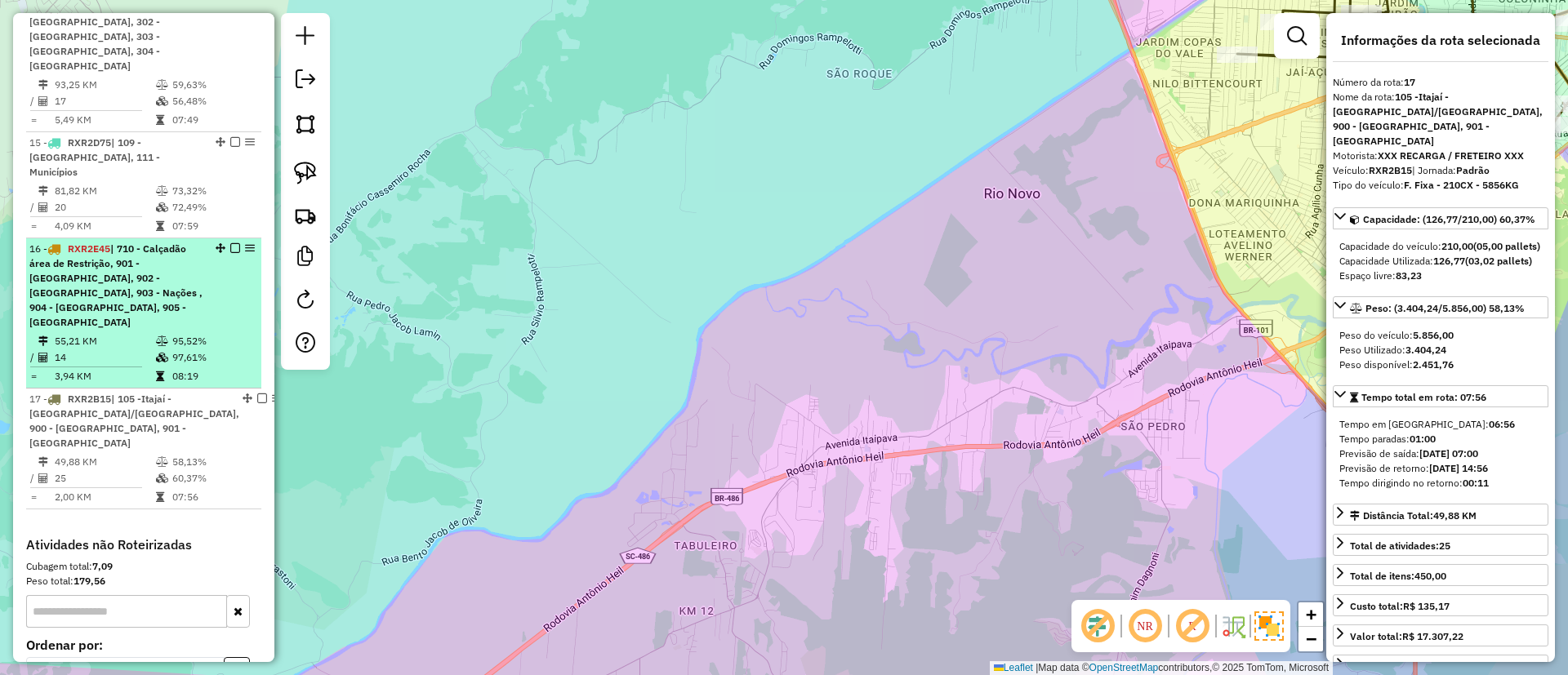
scroll to position [1848, 0]
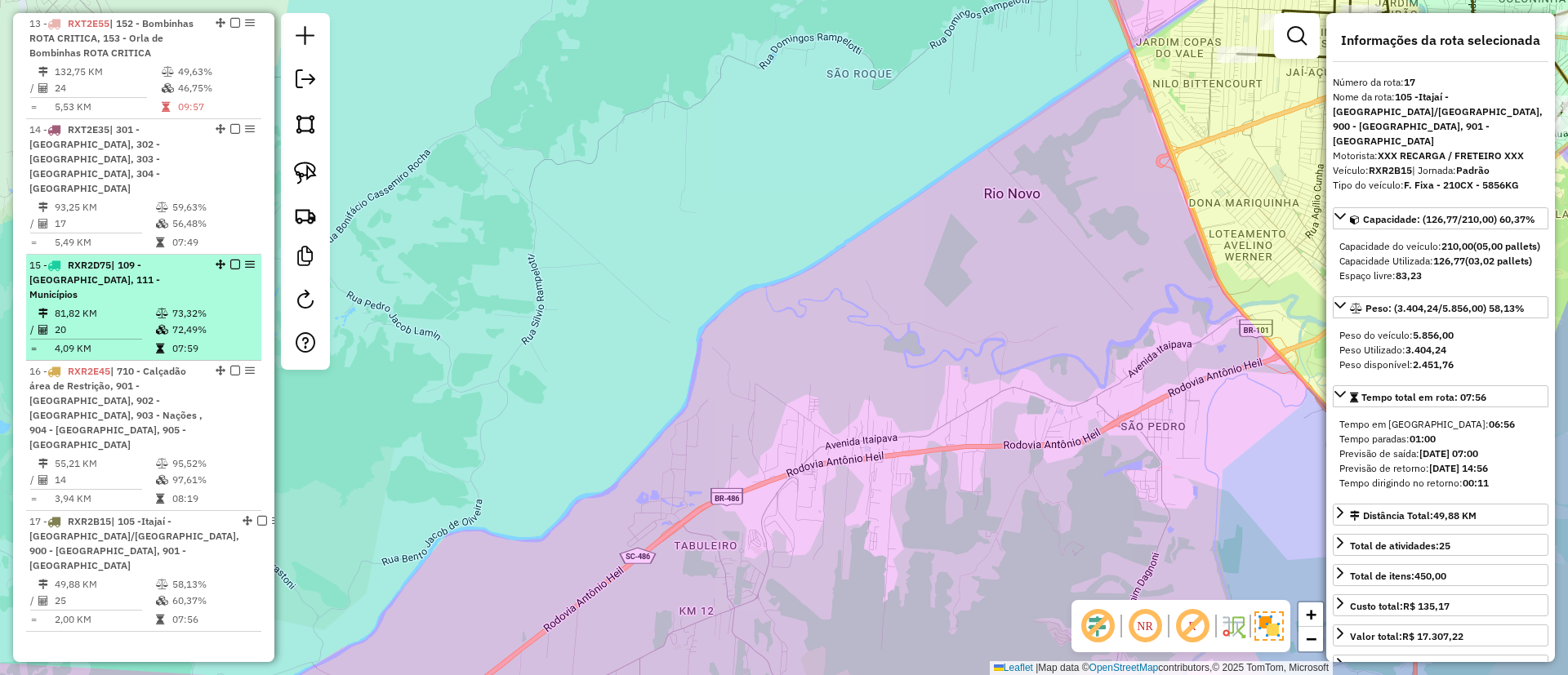
click at [183, 305] on td "73,32%" at bounding box center [213, 313] width 83 height 17
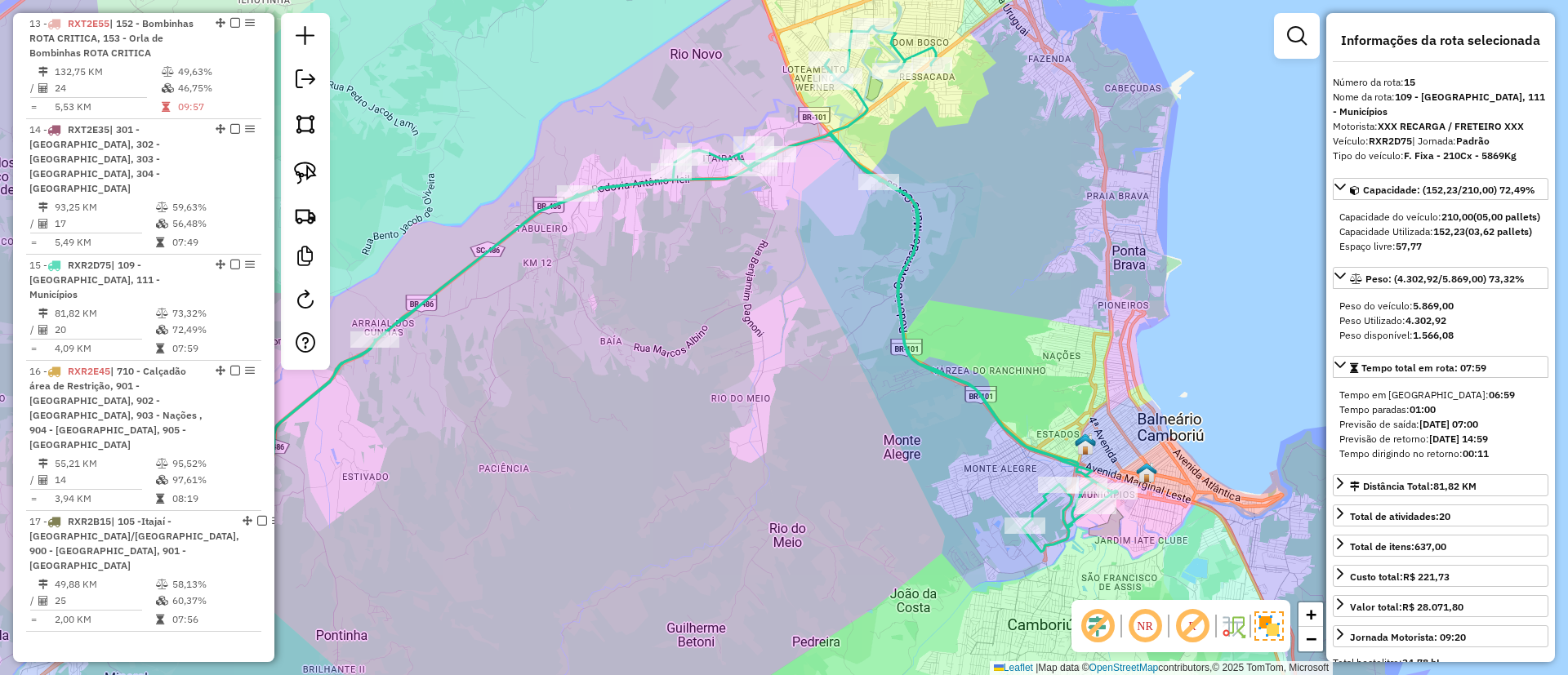
drag, startPoint x: 758, startPoint y: 321, endPoint x: 649, endPoint y: 194, distance: 167.4
click at [652, 197] on div "Janela de atendimento Grade de atendimento Capacidade Transportadoras Veículos …" at bounding box center [784, 337] width 1568 height 675
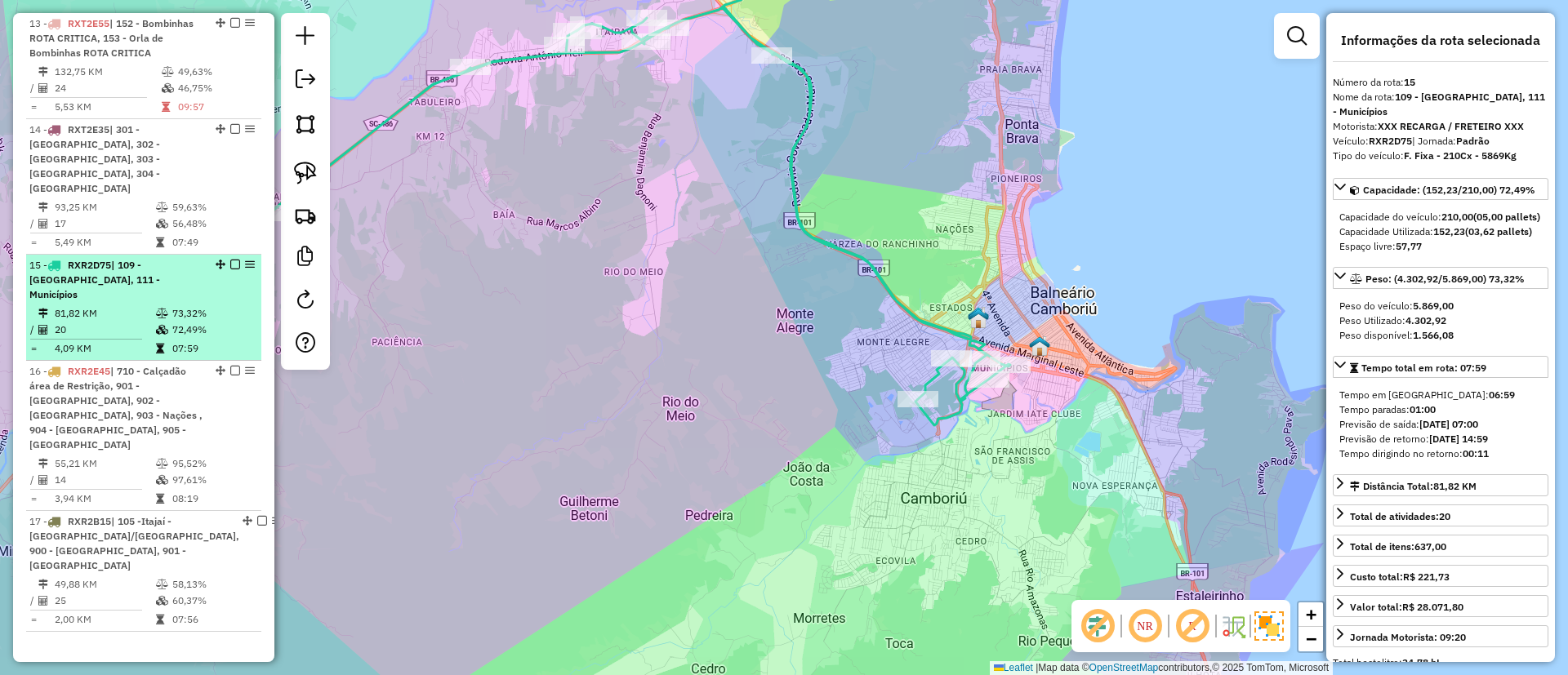
click at [163, 308] on icon at bounding box center [162, 313] width 12 height 10
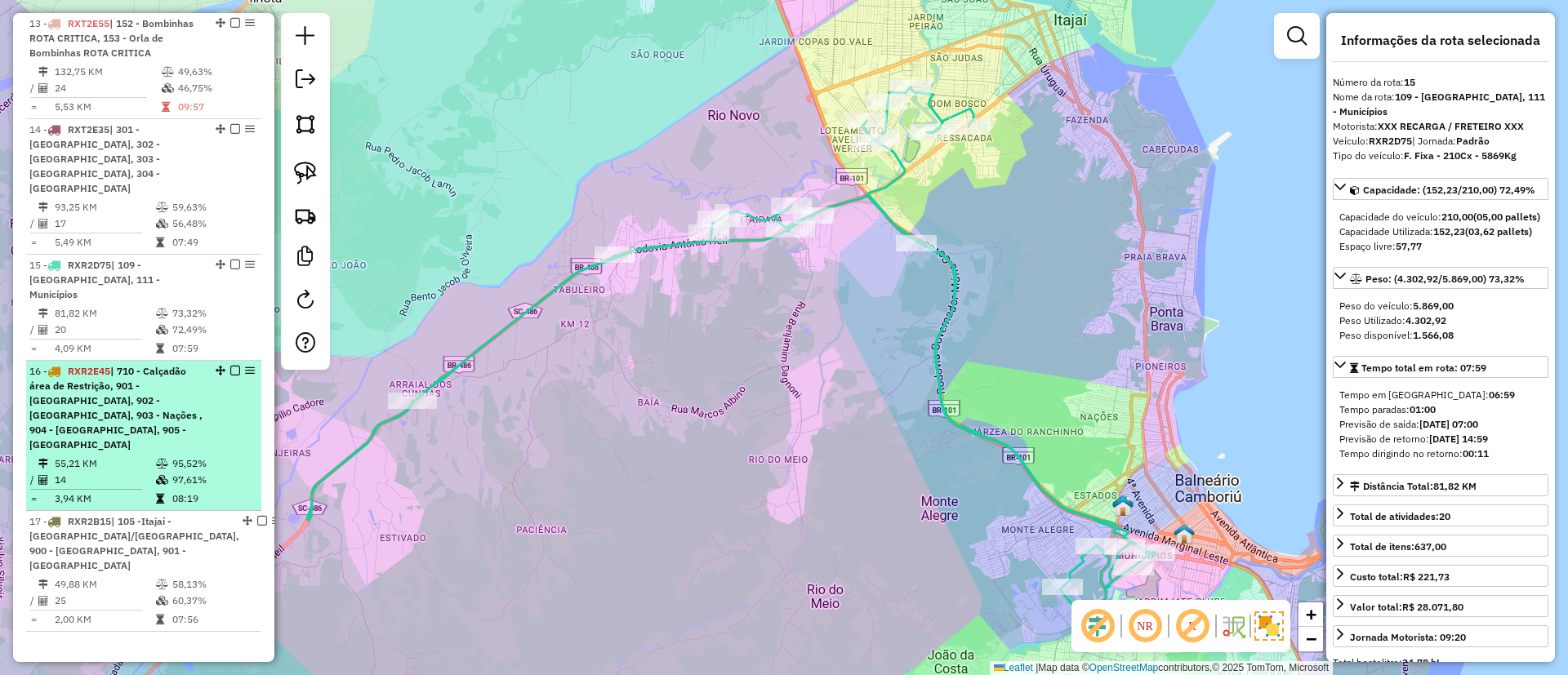
click at [137, 361] on li "16 - RXR2E45 | 710 - Calçadão área de Restrição, 901 - [GEOGRAPHIC_DATA], 902 -…" at bounding box center [144, 436] width 236 height 150
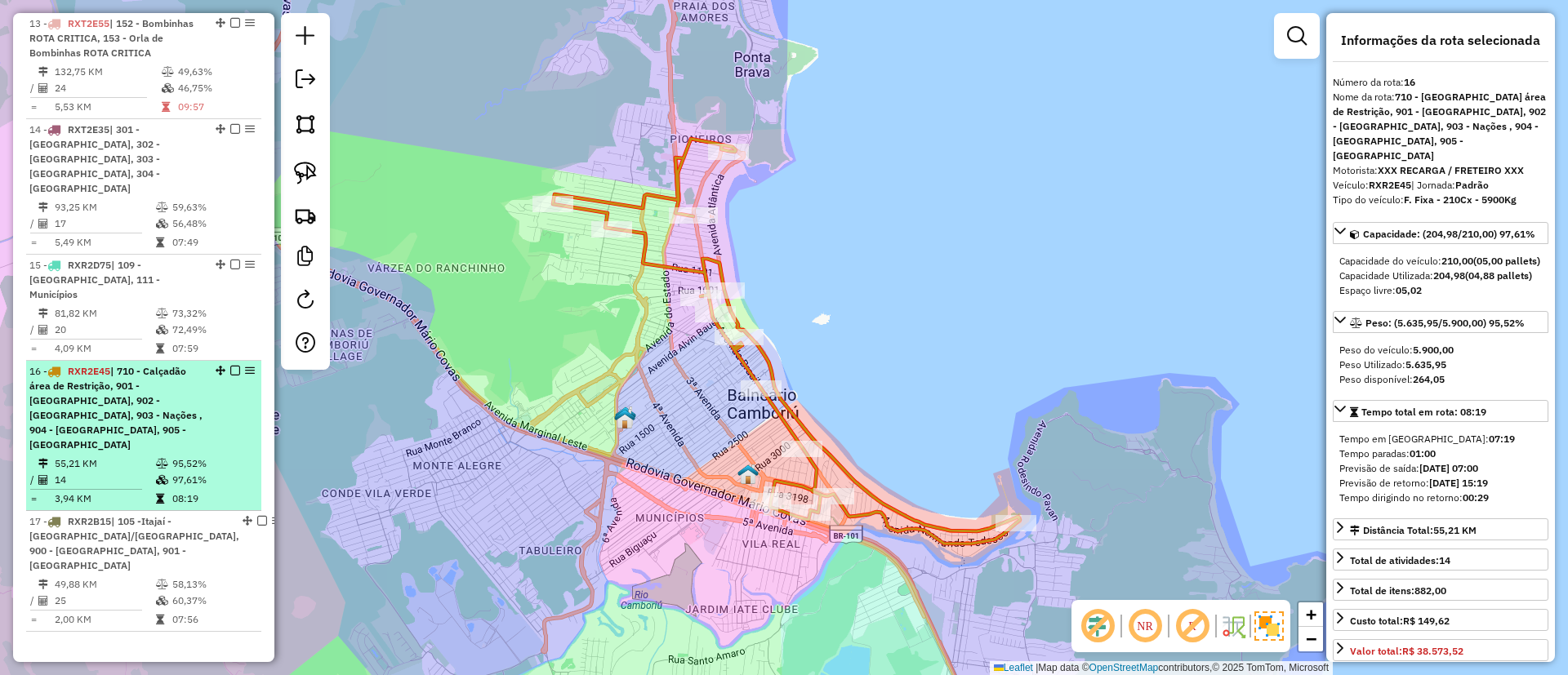
drag, startPoint x: 250, startPoint y: 270, endPoint x: 244, endPoint y: 260, distance: 11.7
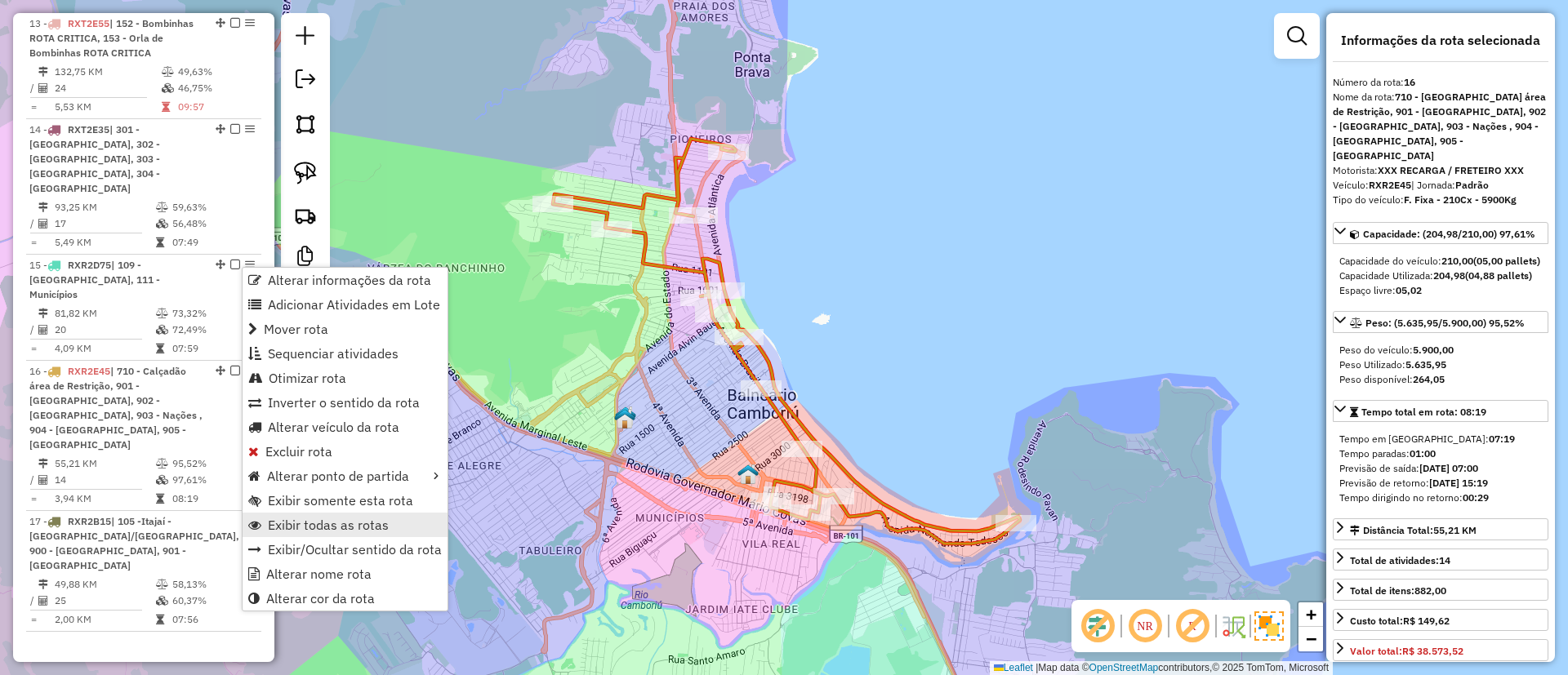
click at [321, 518] on span "Exibir todas as rotas" at bounding box center [328, 524] width 121 height 13
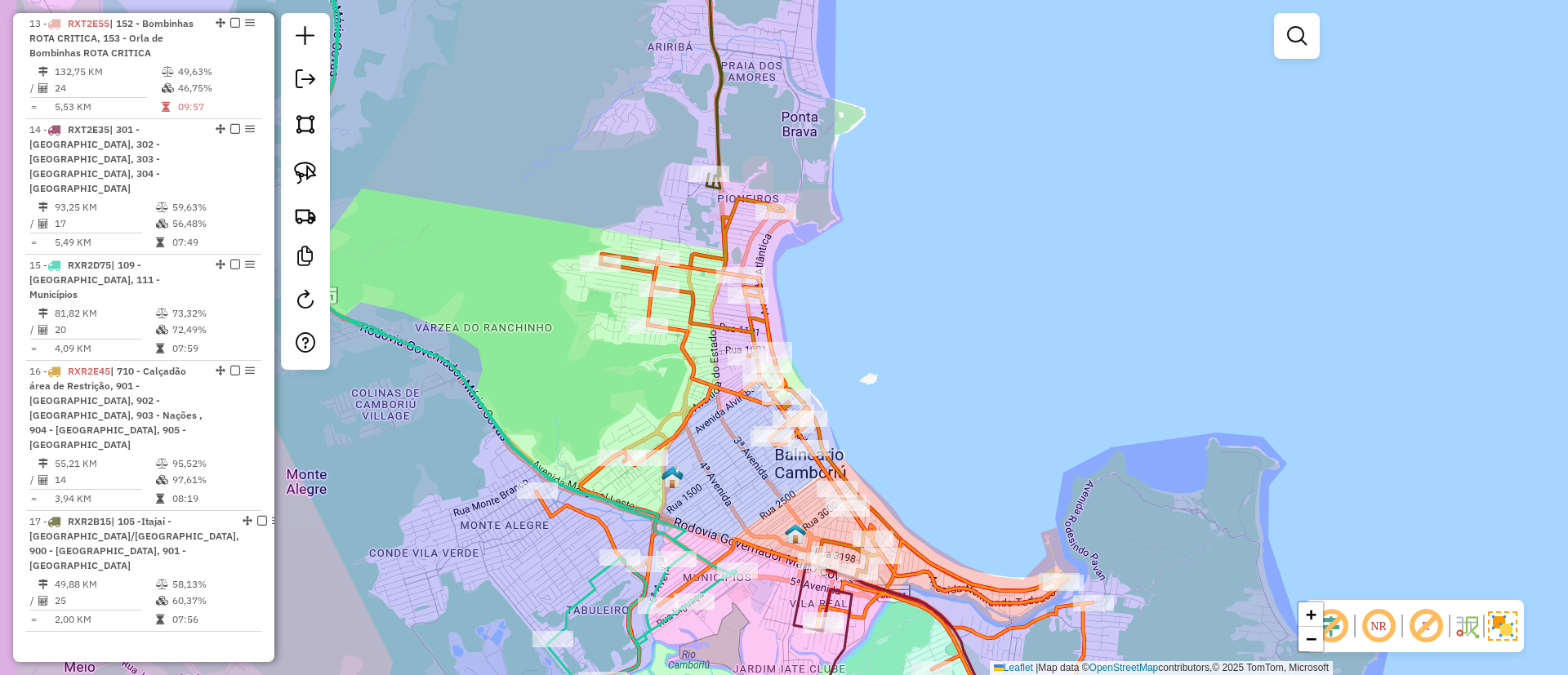
click at [1003, 326] on div "Janela de atendimento Grade de atendimento Capacidade Transportadoras Veículos …" at bounding box center [784, 337] width 1568 height 675
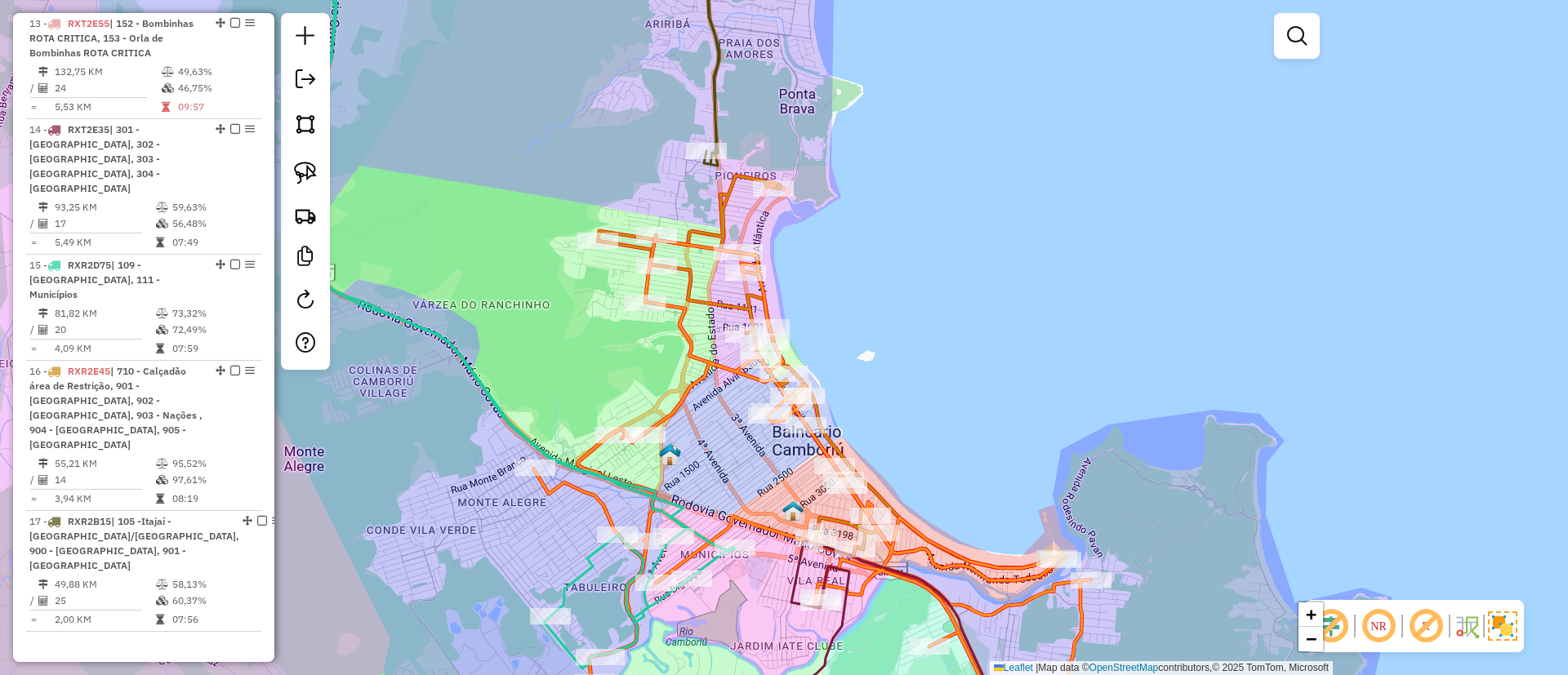
drag, startPoint x: 922, startPoint y: 363, endPoint x: 912, endPoint y: 278, distance: 85.6
click at [912, 278] on div "Janela de atendimento Grade de atendimento Capacidade Transportadoras Veículos …" at bounding box center [784, 337] width 1568 height 675
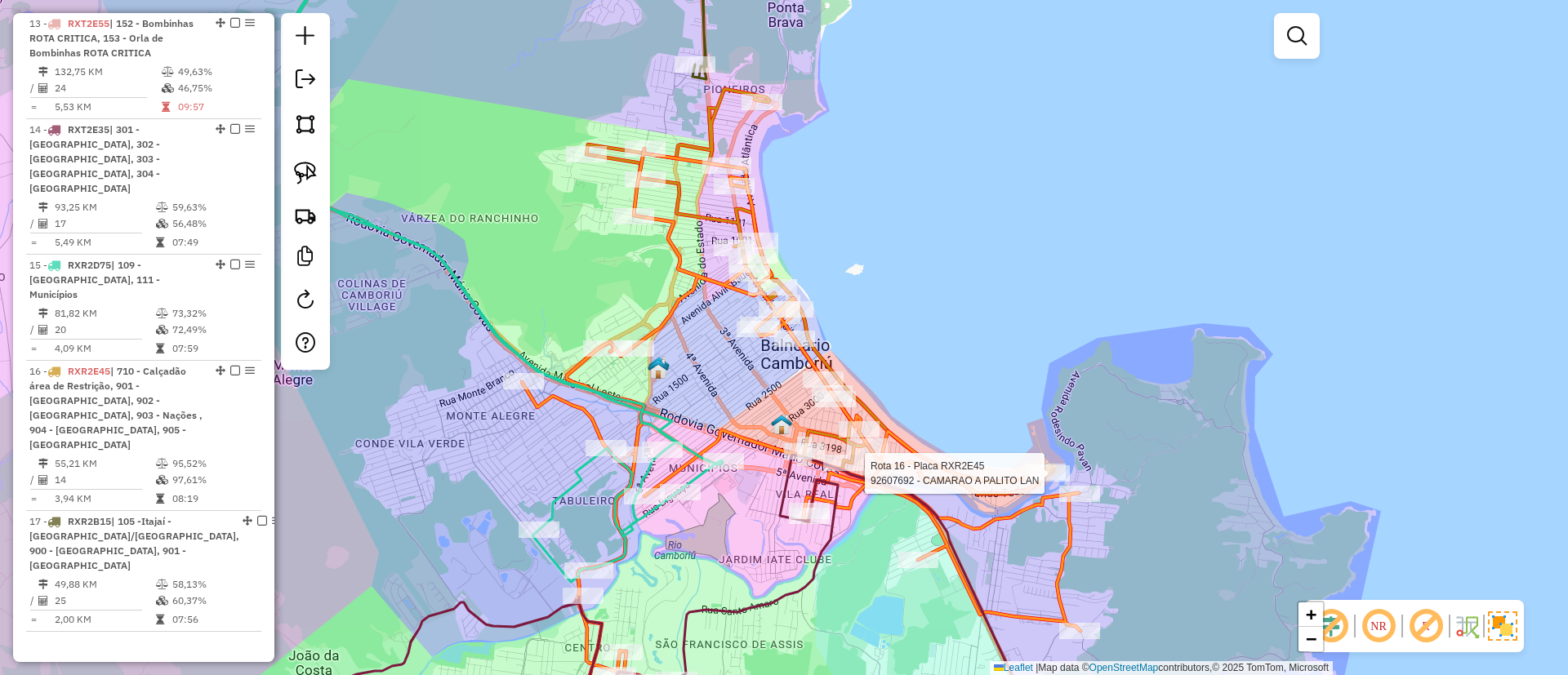
select select "**********"
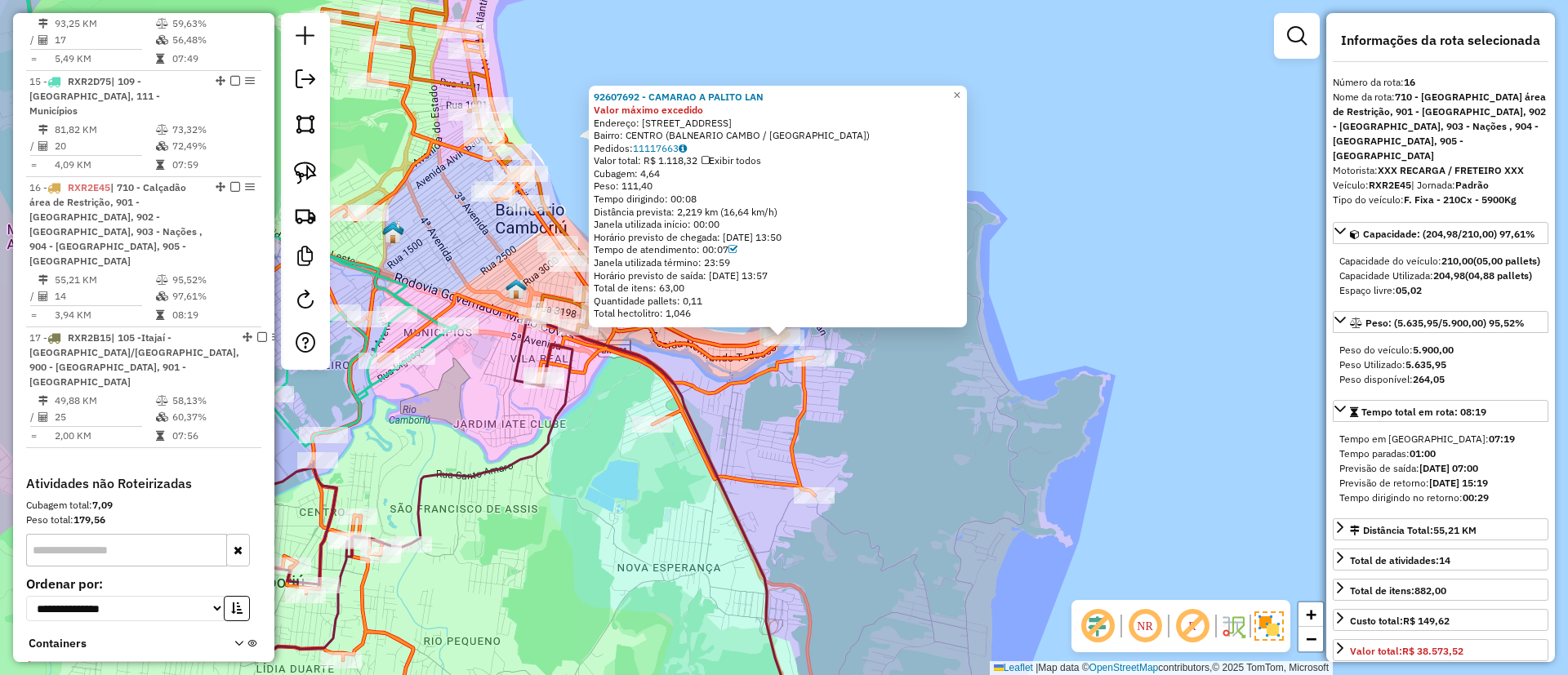
scroll to position [2092, 0]
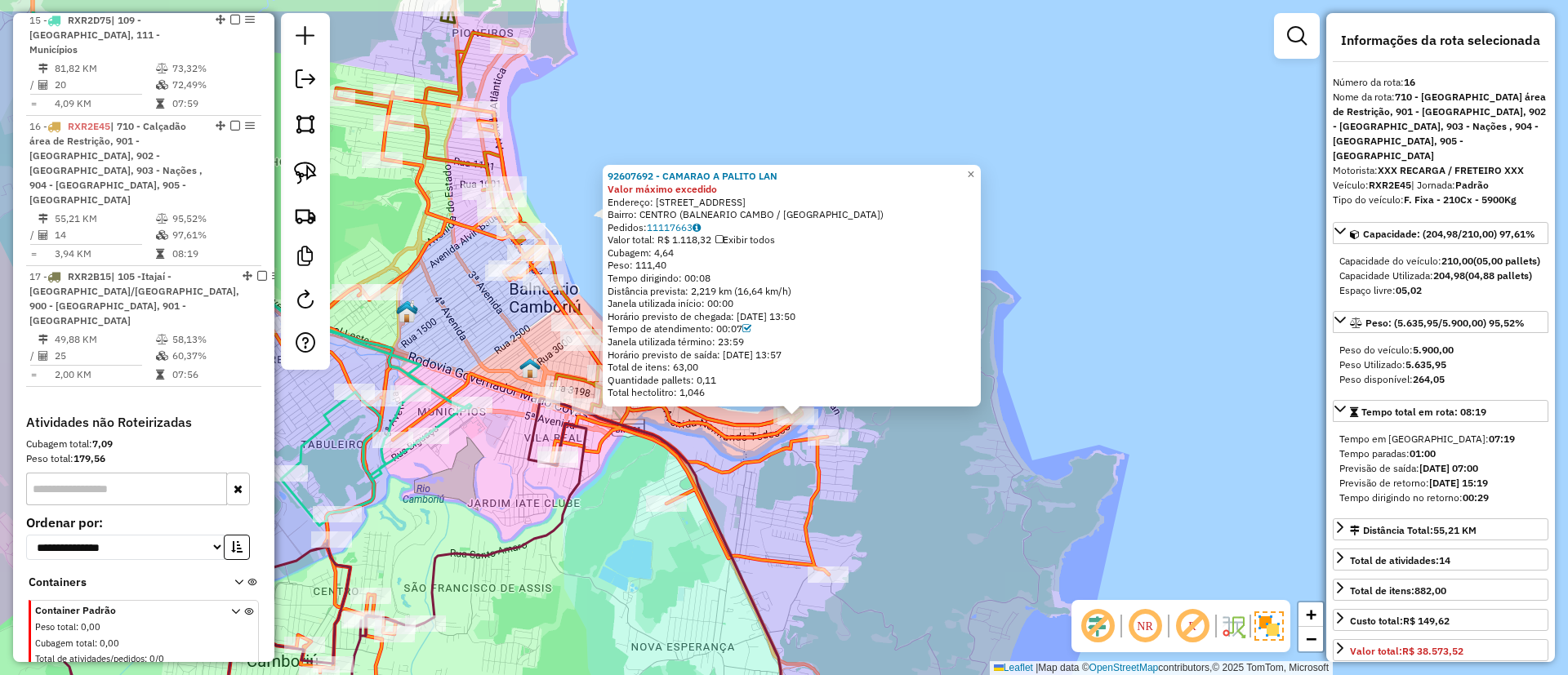
drag, startPoint x: 1103, startPoint y: 413, endPoint x: 1117, endPoint y: 493, distance: 81.2
click at [1117, 493] on div "92607692 - CAMARAO A PALITO LAN Valor máximo excedido Endereço: 008 AV ATLANTIC…" at bounding box center [784, 337] width 1568 height 675
click at [974, 169] on span "×" at bounding box center [970, 175] width 7 height 14
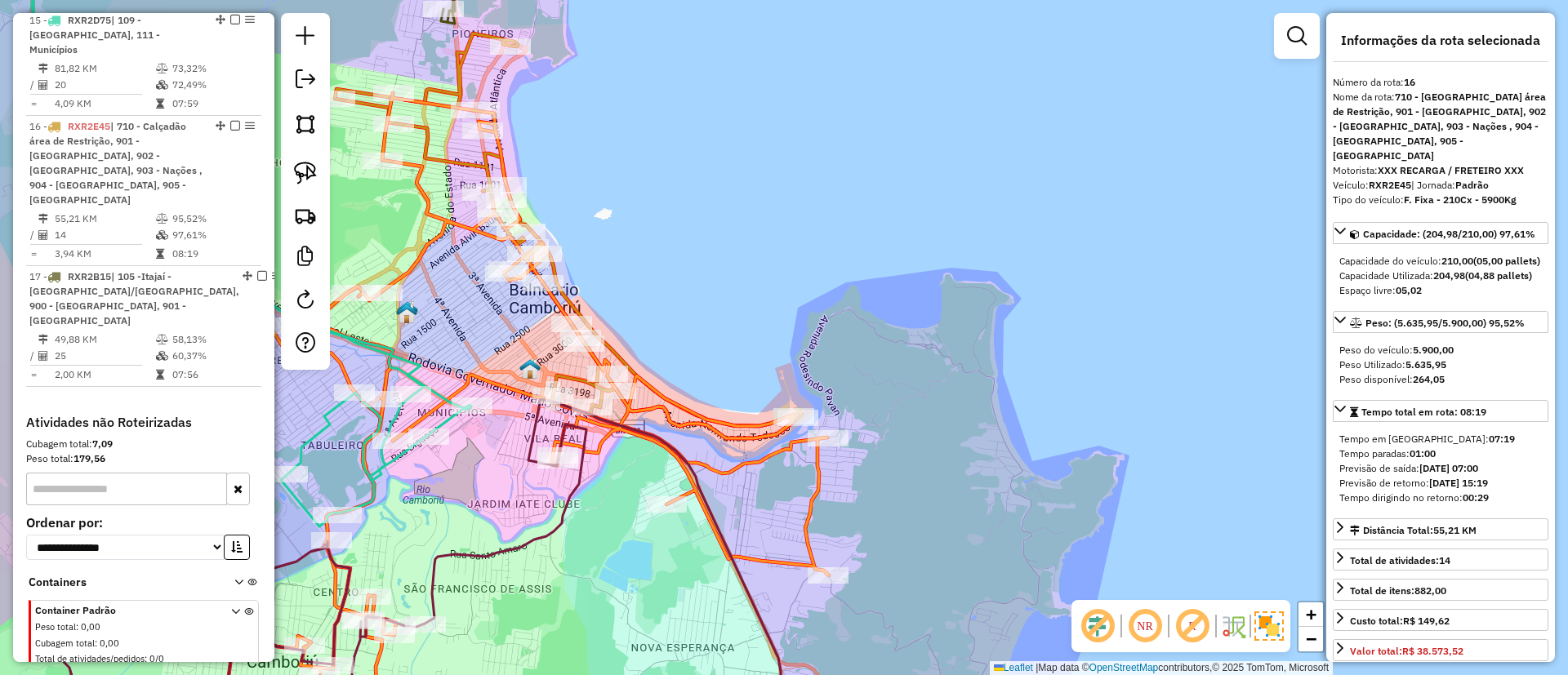
drag, startPoint x: 949, startPoint y: 219, endPoint x: 1033, endPoint y: 199, distance: 86.3
click at [1026, 199] on div "Janela de atendimento Grade de atendimento Capacidade Transportadoras Veículos …" at bounding box center [784, 337] width 1568 height 675
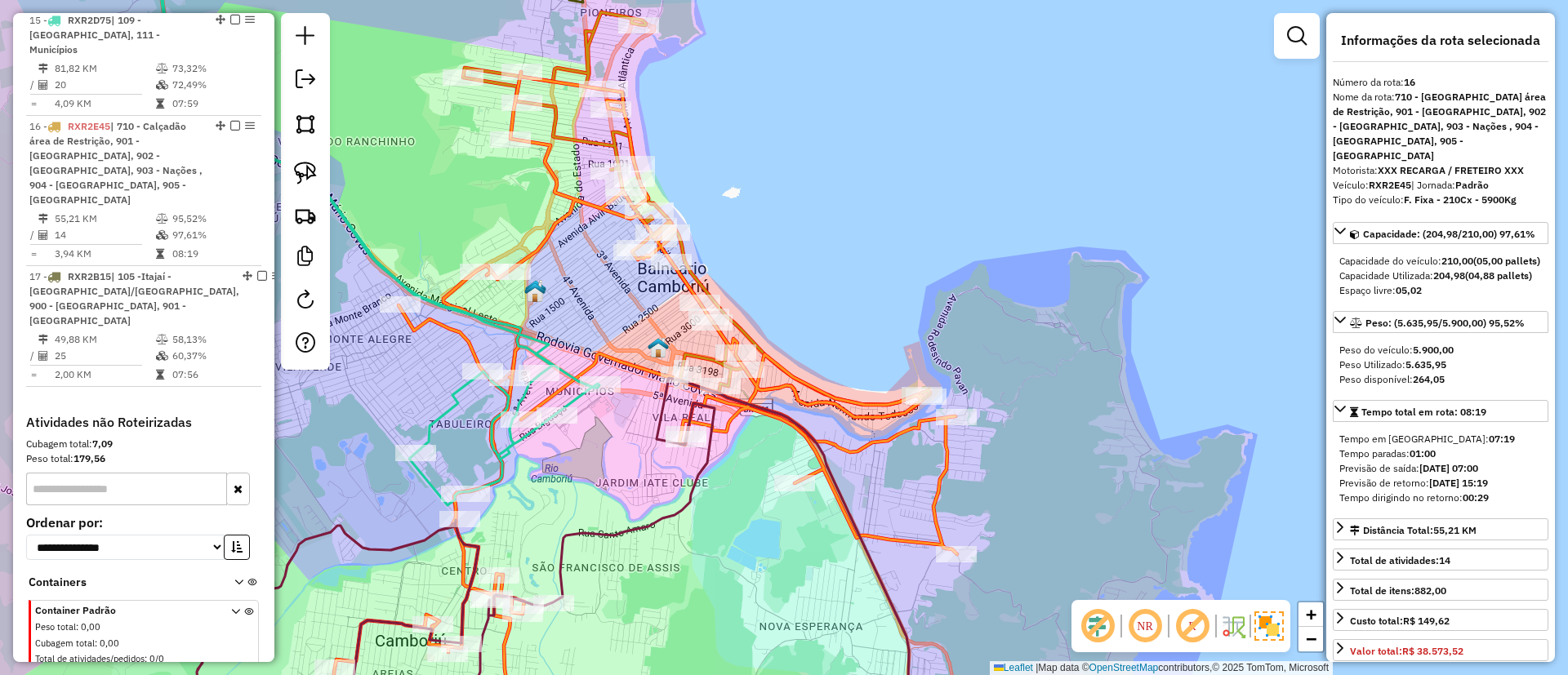
drag, startPoint x: 824, startPoint y: 318, endPoint x: 888, endPoint y: 303, distance: 65.7
click at [888, 304] on div "Janela de atendimento Grade de atendimento Capacidade Transportadoras Veículos …" at bounding box center [784, 337] width 1568 height 675
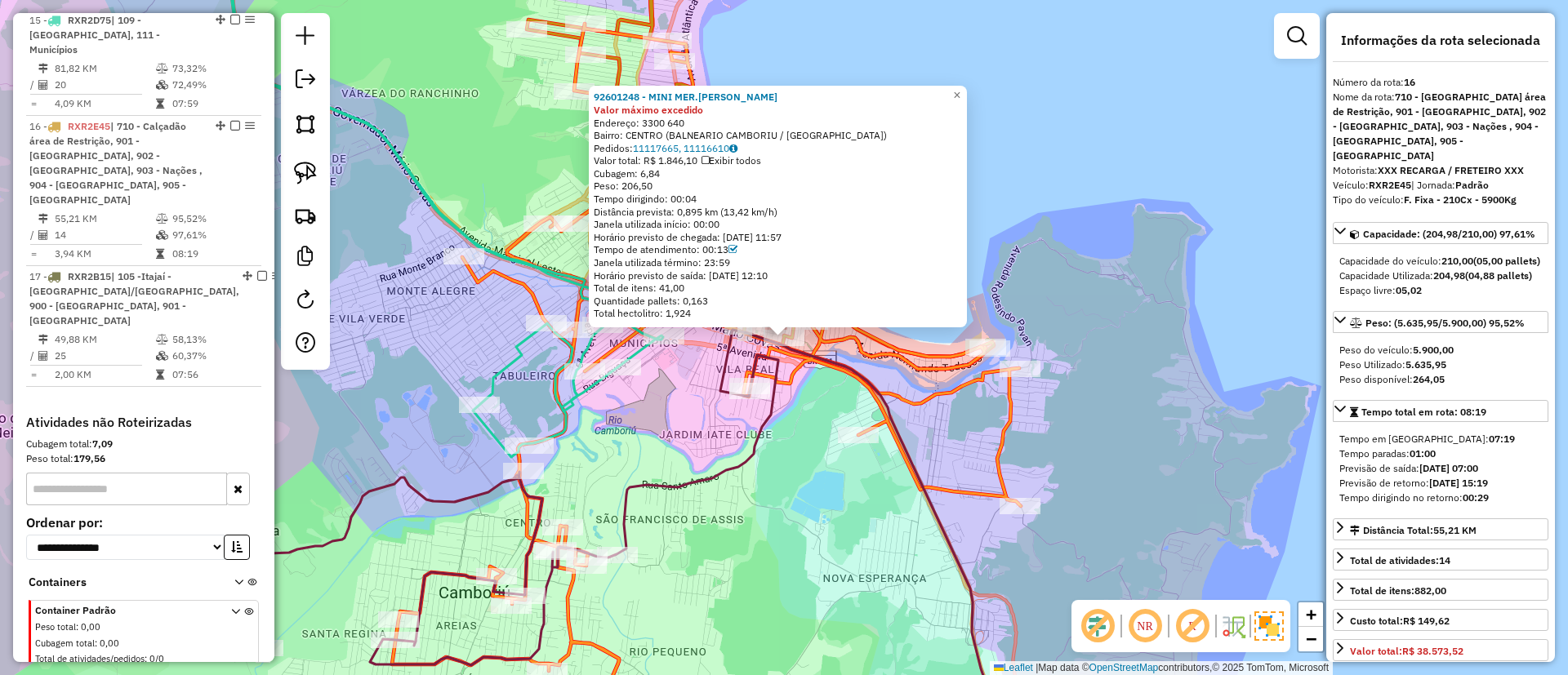
click at [968, 390] on icon at bounding box center [707, 382] width 629 height 718
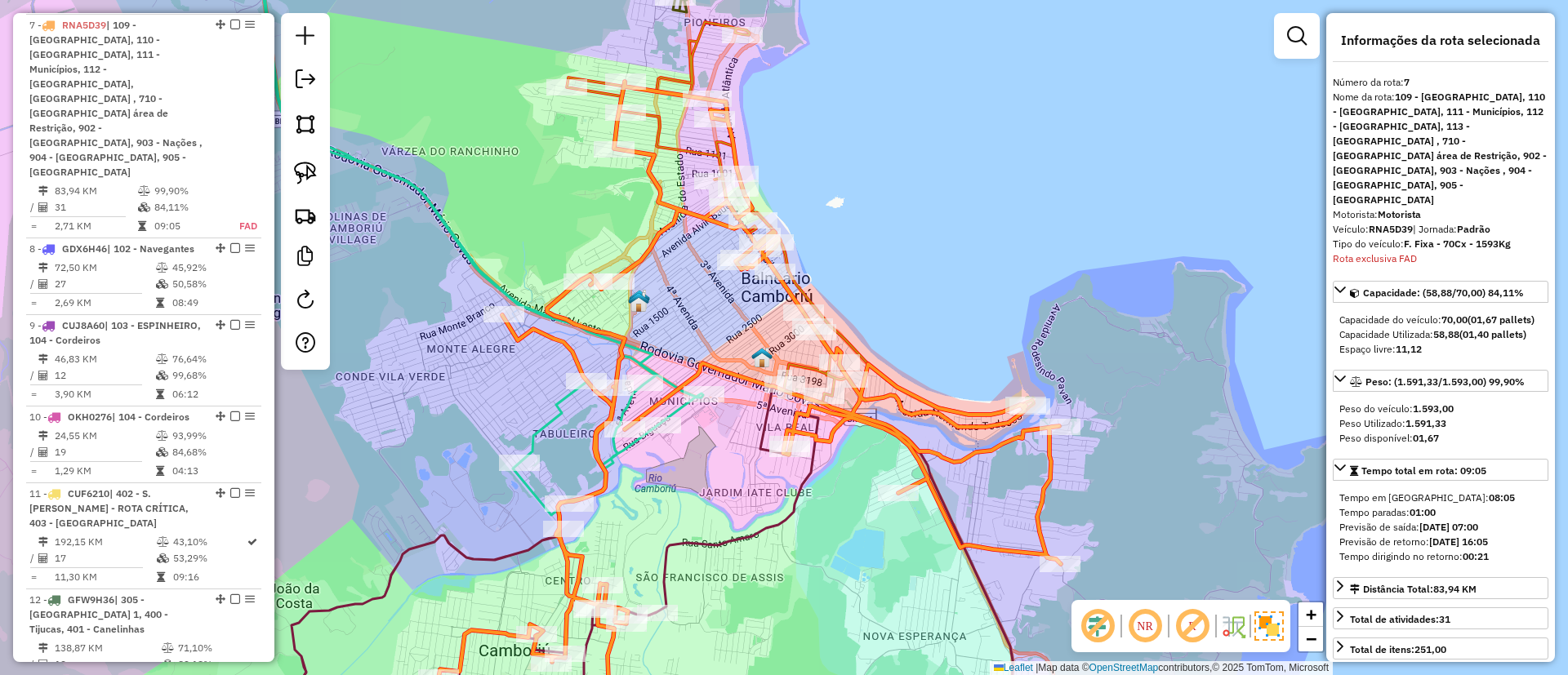
drag, startPoint x: 965, startPoint y: 477, endPoint x: 990, endPoint y: 513, distance: 43.8
click at [990, 513] on div "Janela de atendimento Grade de atendimento Capacidade Transportadoras Veículos …" at bounding box center [784, 337] width 1568 height 675
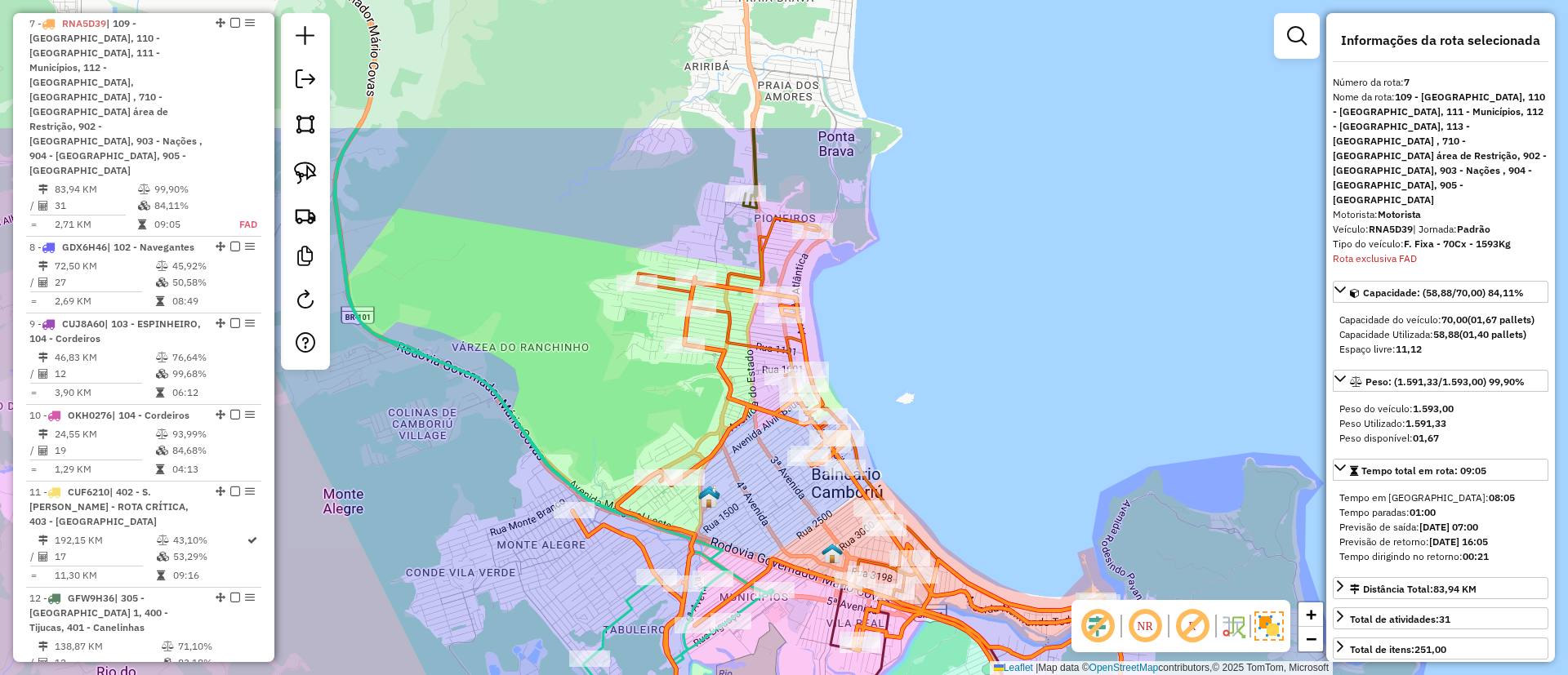
drag, startPoint x: 808, startPoint y: 236, endPoint x: 828, endPoint y: 299, distance: 66.1
click at [828, 299] on div "Janela de atendimento Grade de atendimento Capacidade Transportadoras Veículos …" at bounding box center [784, 337] width 1568 height 675
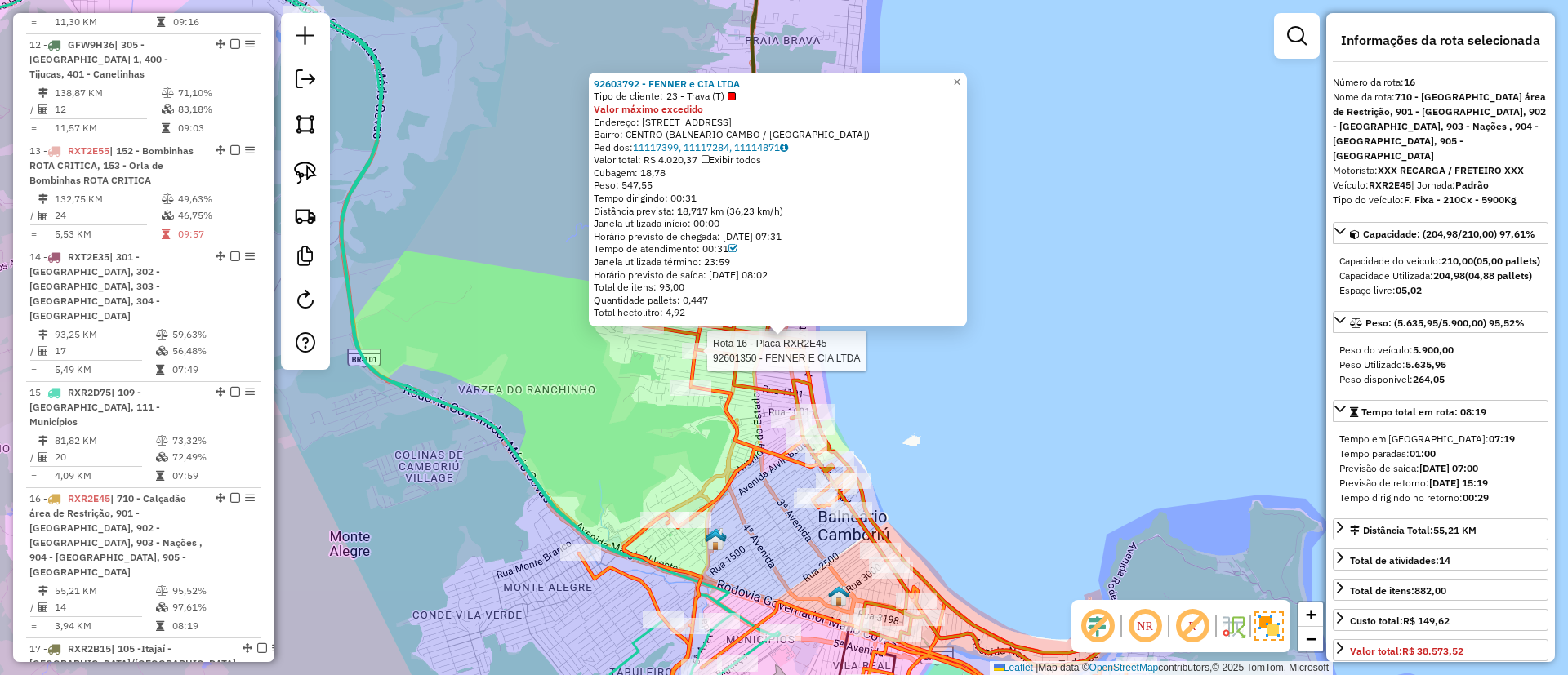
scroll to position [2092, 0]
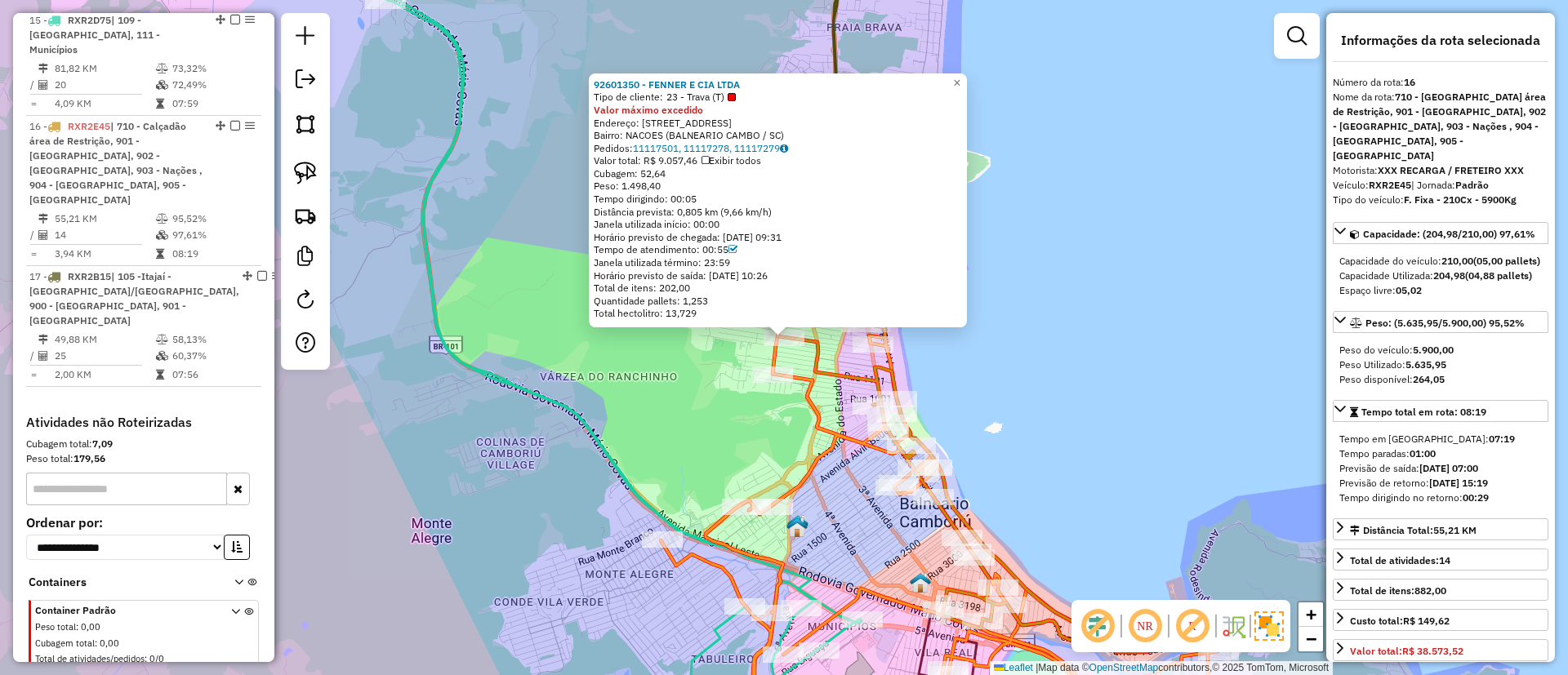
drag, startPoint x: 964, startPoint y: 321, endPoint x: 955, endPoint y: 347, distance: 27.5
click at [955, 347] on div "92601350 - FENNER E CIA LTDA Tipo de cliente: 23 - Trava (T) Valor máximo exced…" at bounding box center [784, 337] width 1568 height 675
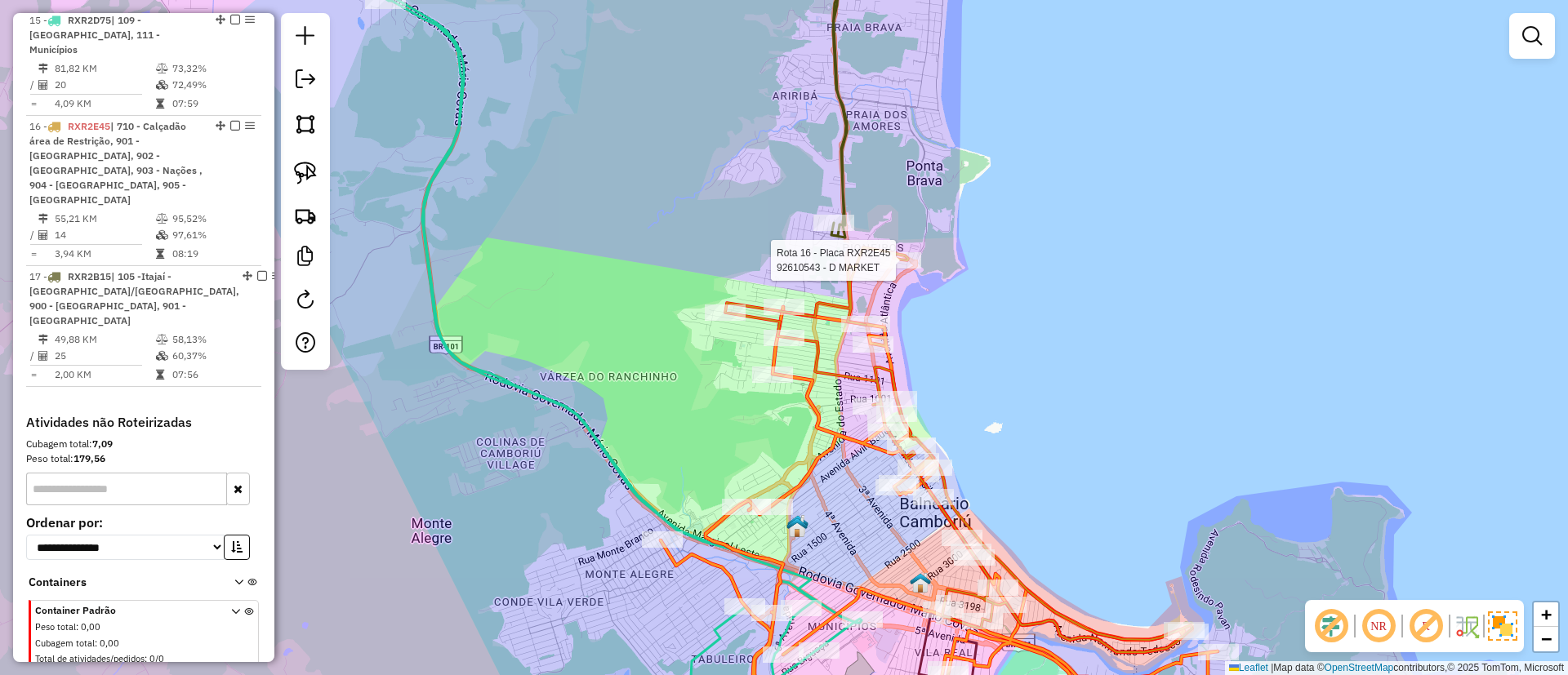
select select "**********"
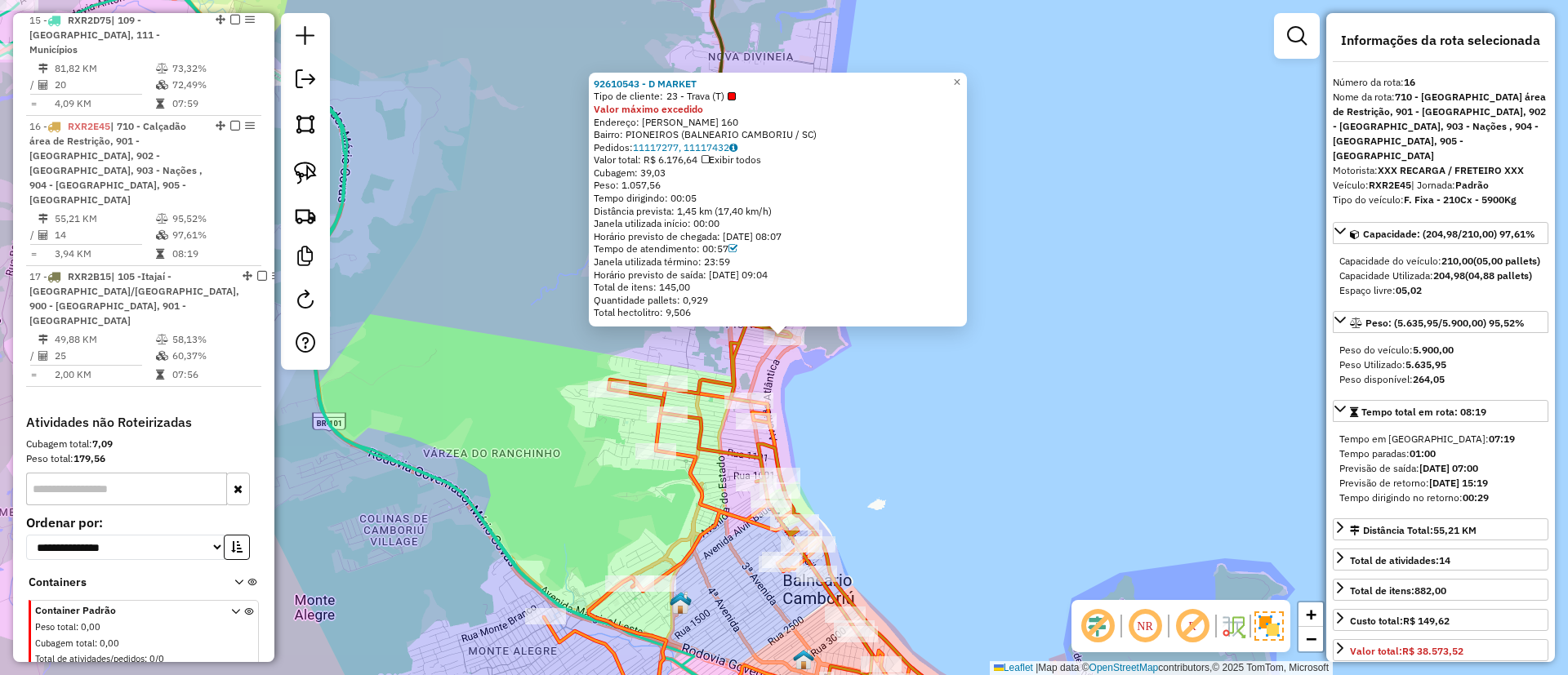
drag, startPoint x: 1123, startPoint y: 209, endPoint x: 1125, endPoint y: 184, distance: 25.1
click at [1125, 184] on div "92610543 - D MARKET Tipo de cliente: 23 - Trava (T) Valor máximo excedido Ender…" at bounding box center [784, 337] width 1568 height 675
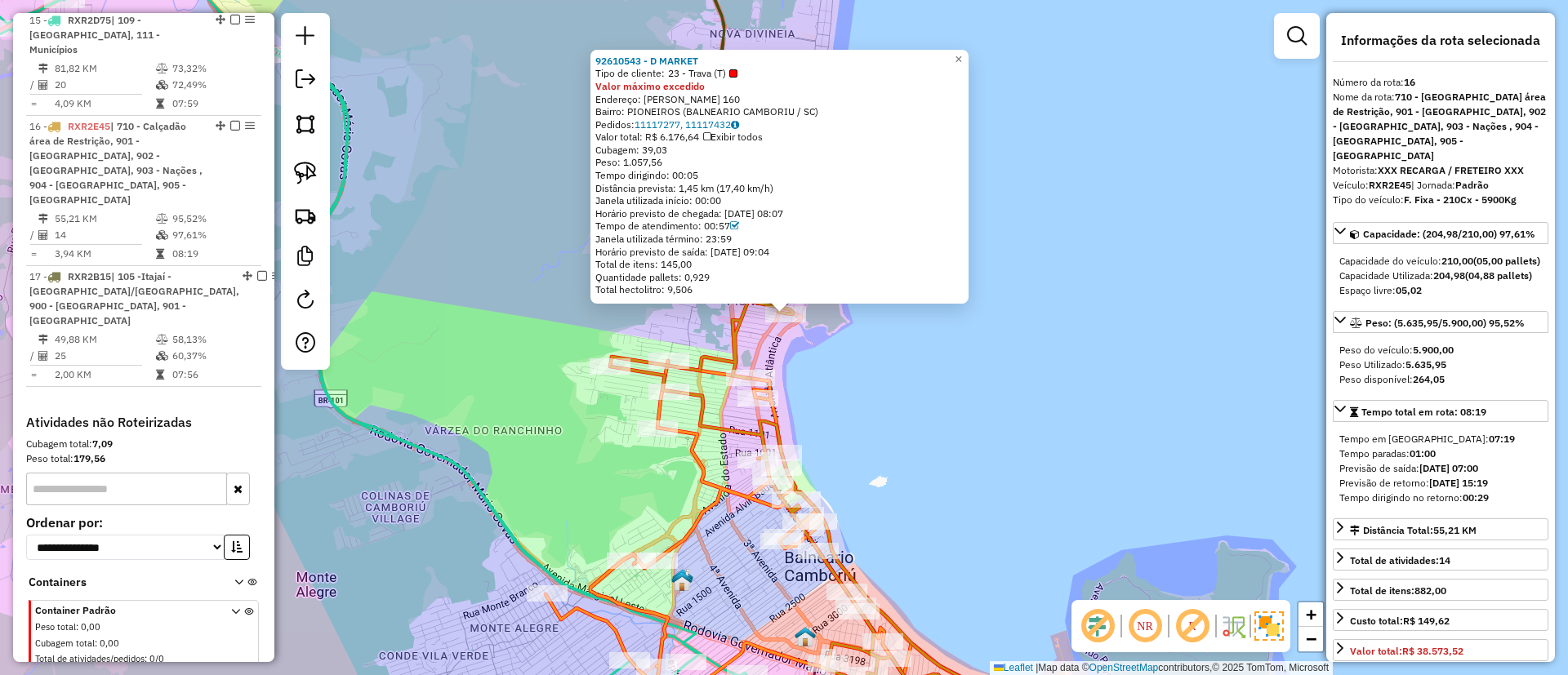
click at [964, 70] on div "Tipo de cliente: 23 - Trava (T)" at bounding box center [780, 73] width 369 height 13
click at [992, 408] on div "Rota 7 - Placa RNA5D39 92619756 - FERDU AZ CONVENIENCI 92610543 - D MARKET Tipo…" at bounding box center [784, 337] width 1568 height 675
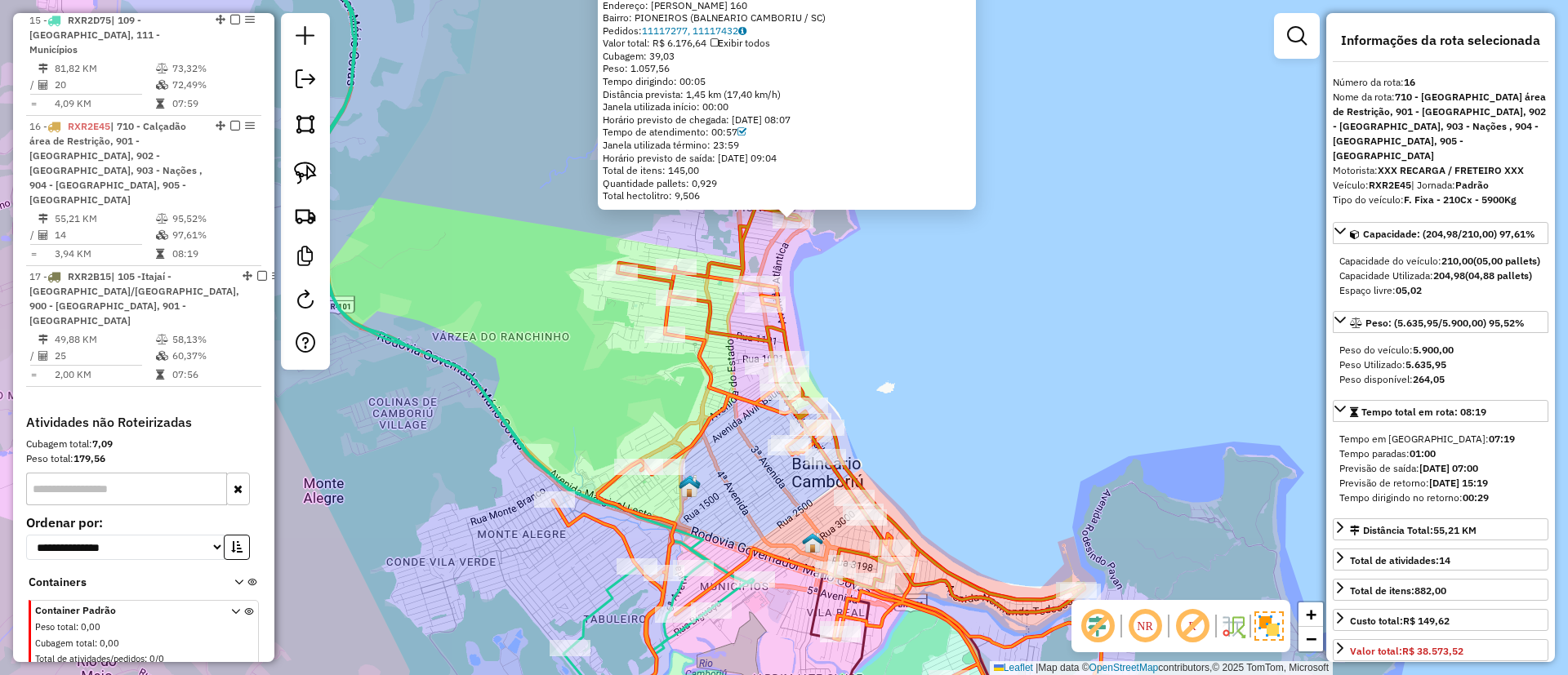
drag, startPoint x: 662, startPoint y: 491, endPoint x: 670, endPoint y: 499, distance: 11.3
click at [670, 498] on div "92610543 - D MARKET Tipo de cliente: 23 - Trava (T) Valor máximo excedido Ender…" at bounding box center [784, 337] width 1568 height 675
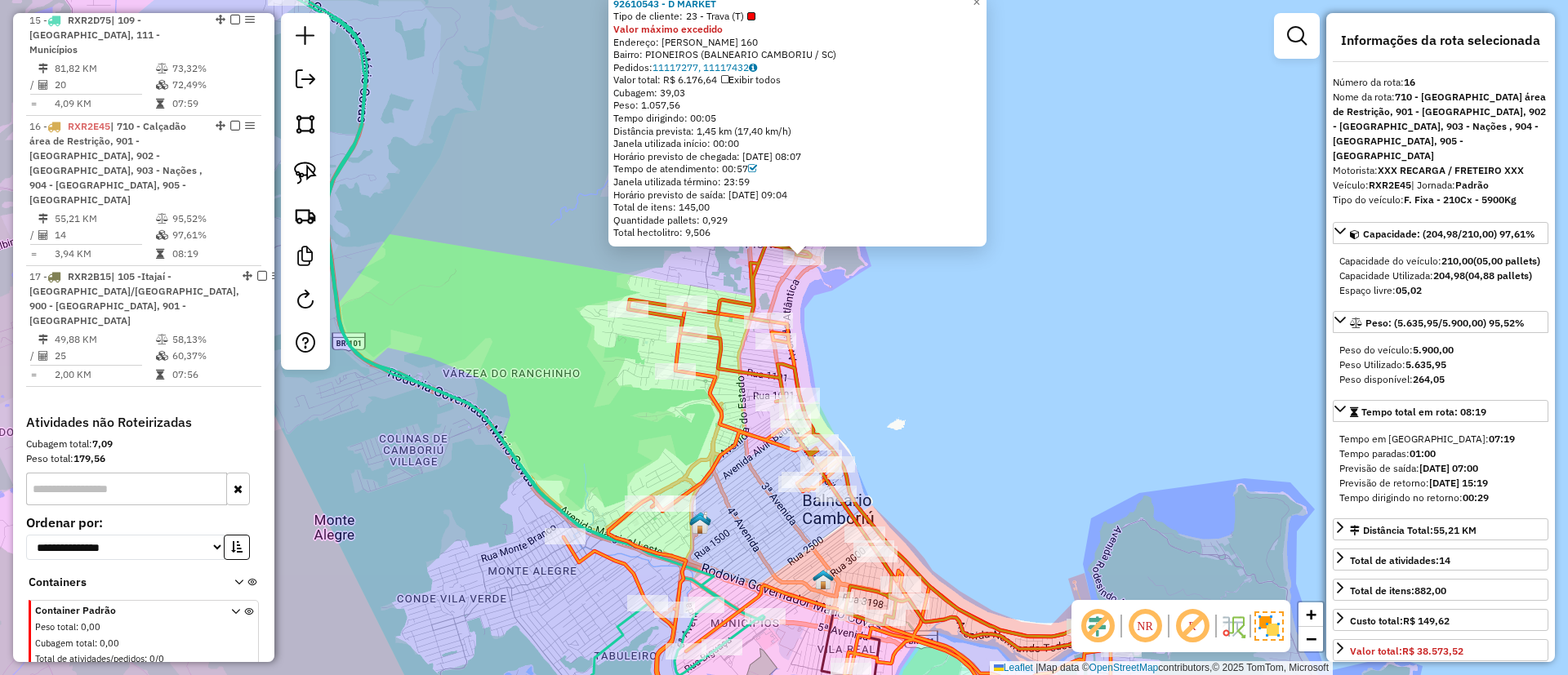
drag, startPoint x: 564, startPoint y: 344, endPoint x: 550, endPoint y: 402, distance: 59.7
click at [555, 399] on div "92610543 - D MARKET Tipo de cliente: 23 - Trava (T) Valor máximo excedido Ender…" at bounding box center [784, 337] width 1568 height 675
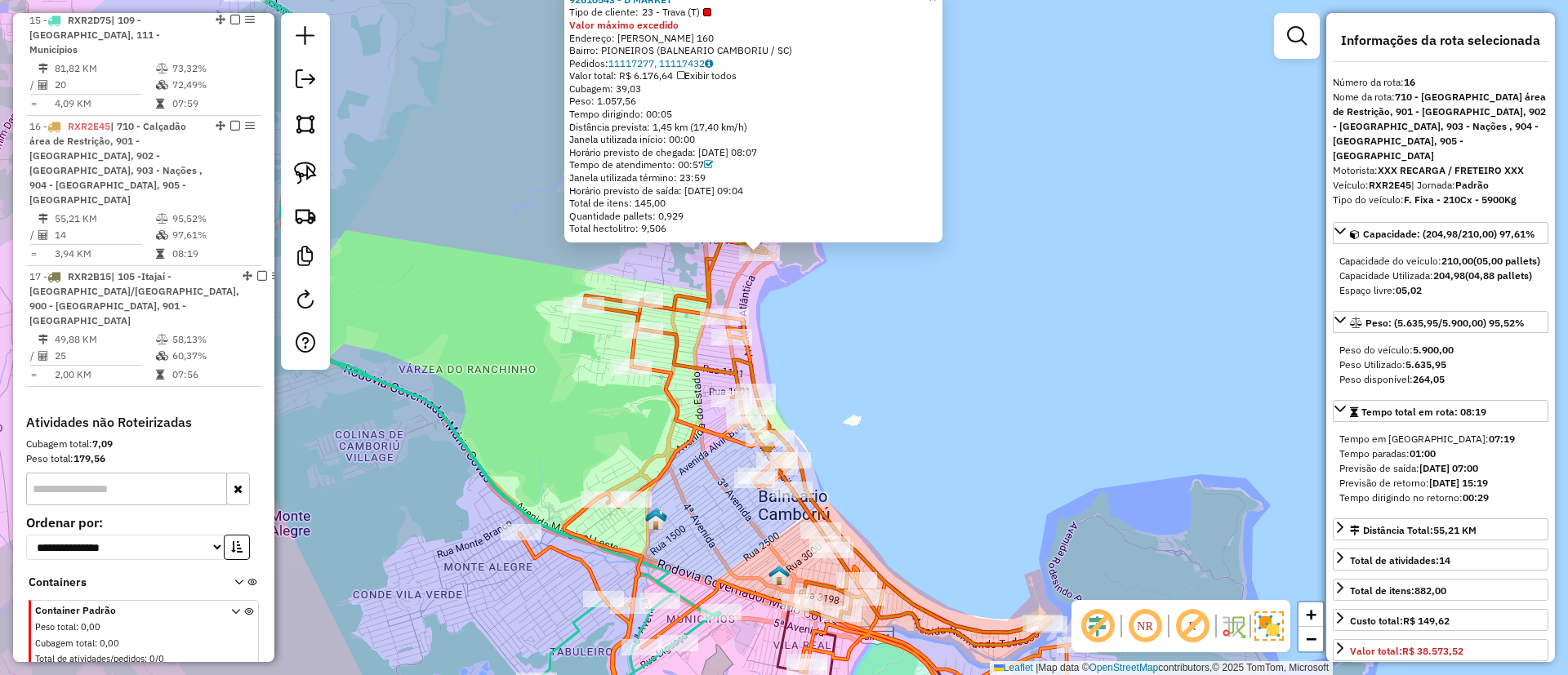
drag, startPoint x: 985, startPoint y: 374, endPoint x: 903, endPoint y: 316, distance: 100.4
click at [905, 316] on div "92610543 - D MARKET Tipo de cliente: 23 - Trava (T) Valor máximo excedido Ender…" at bounding box center [784, 337] width 1568 height 675
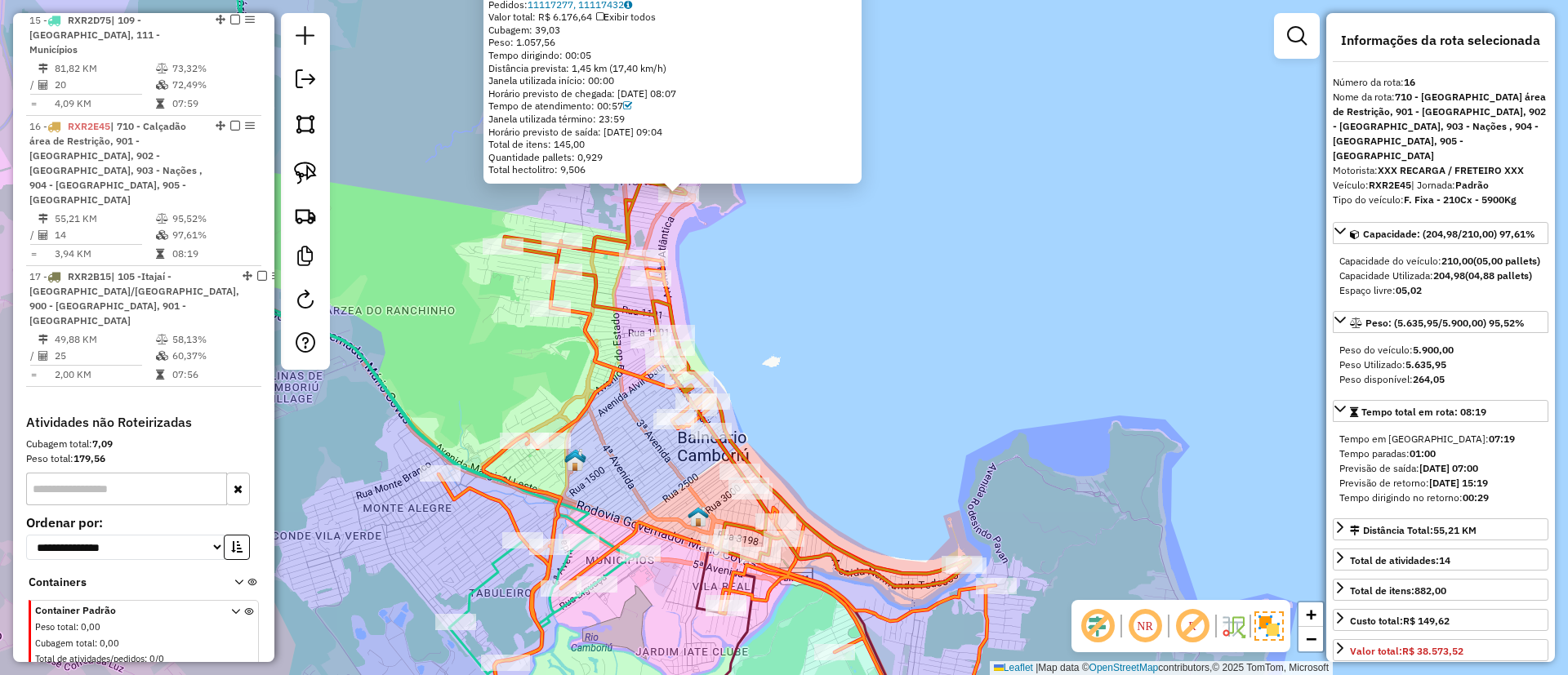
click at [954, 603] on icon at bounding box center [717, 491] width 559 height 502
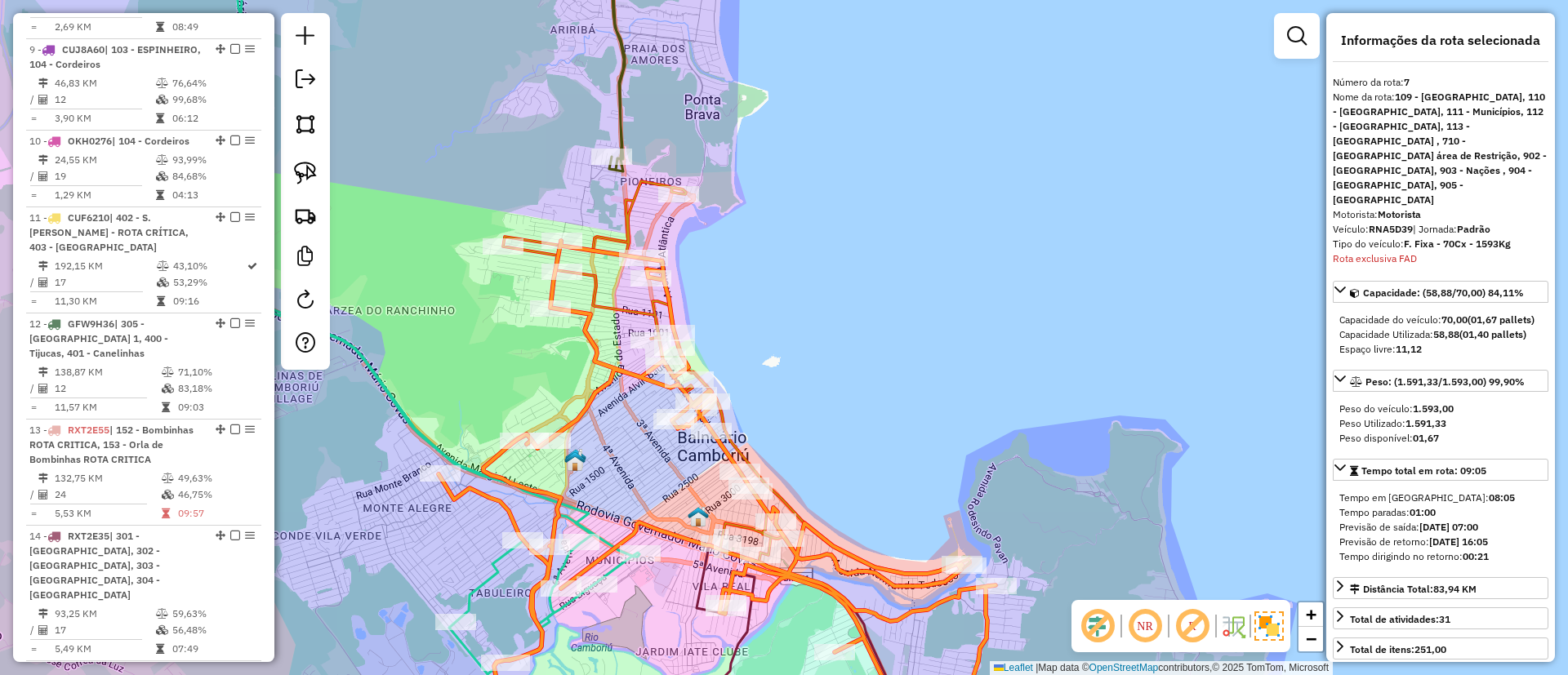
scroll to position [1167, 0]
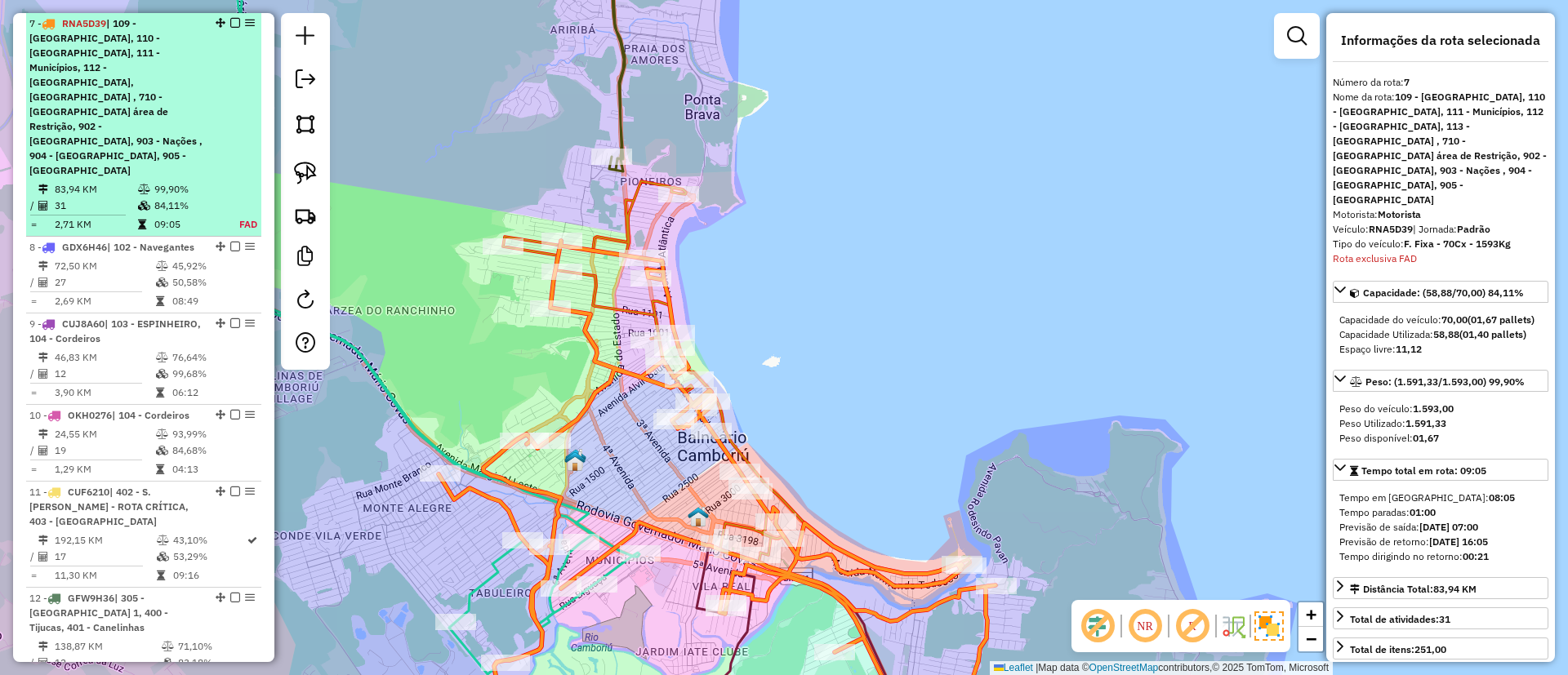
click at [231, 28] on div "7 - RNA5D39 | 109 - [GEOGRAPHIC_DATA], 110 - [GEOGRAPHIC_DATA], 111 - Município…" at bounding box center [144, 98] width 229 height 162
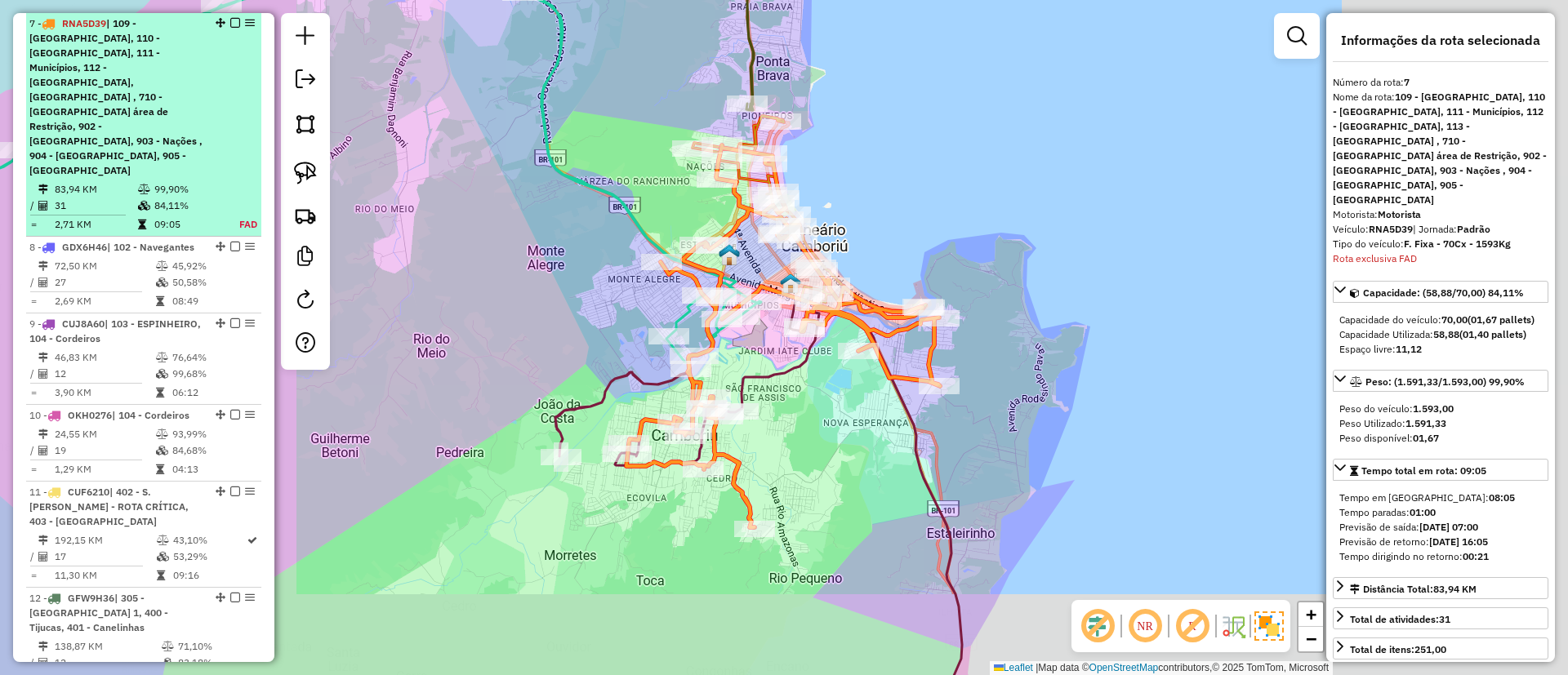
click at [231, 21] on em at bounding box center [236, 23] width 10 height 10
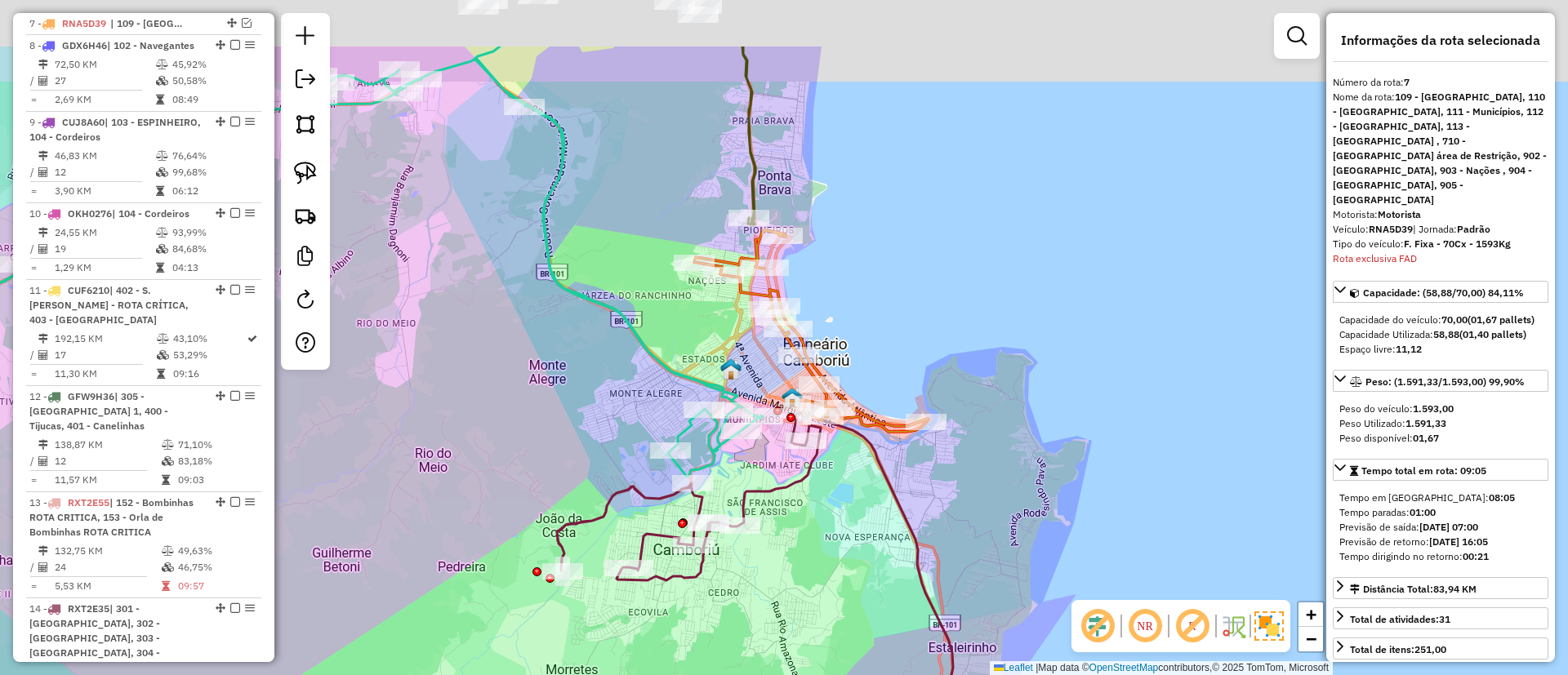
drag, startPoint x: 924, startPoint y: 212, endPoint x: 925, endPoint y: 317, distance: 105.0
click at [925, 316] on div "Janela de atendimento Grade de atendimento Capacidade Transportadoras Veículos …" at bounding box center [784, 337] width 1568 height 675
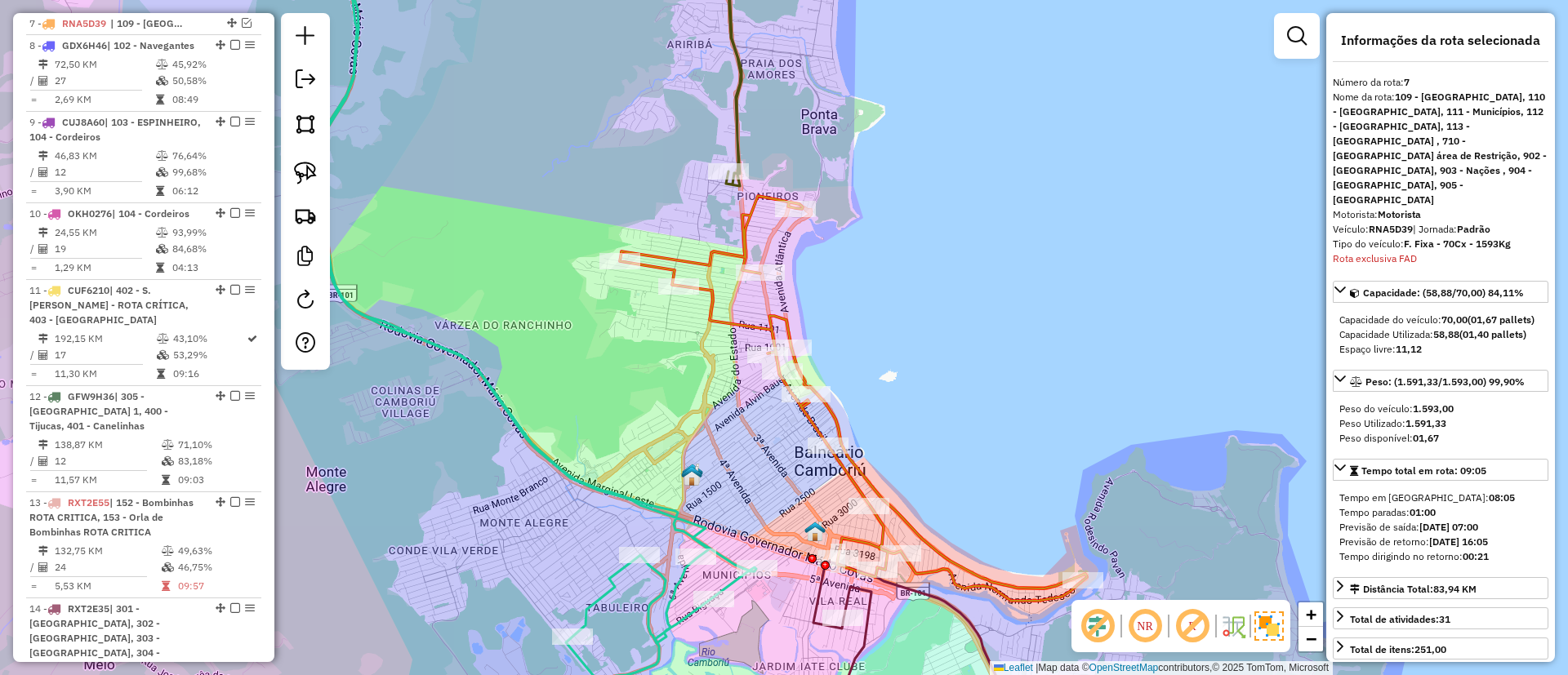
click at [719, 310] on icon at bounding box center [853, 398] width 467 height 405
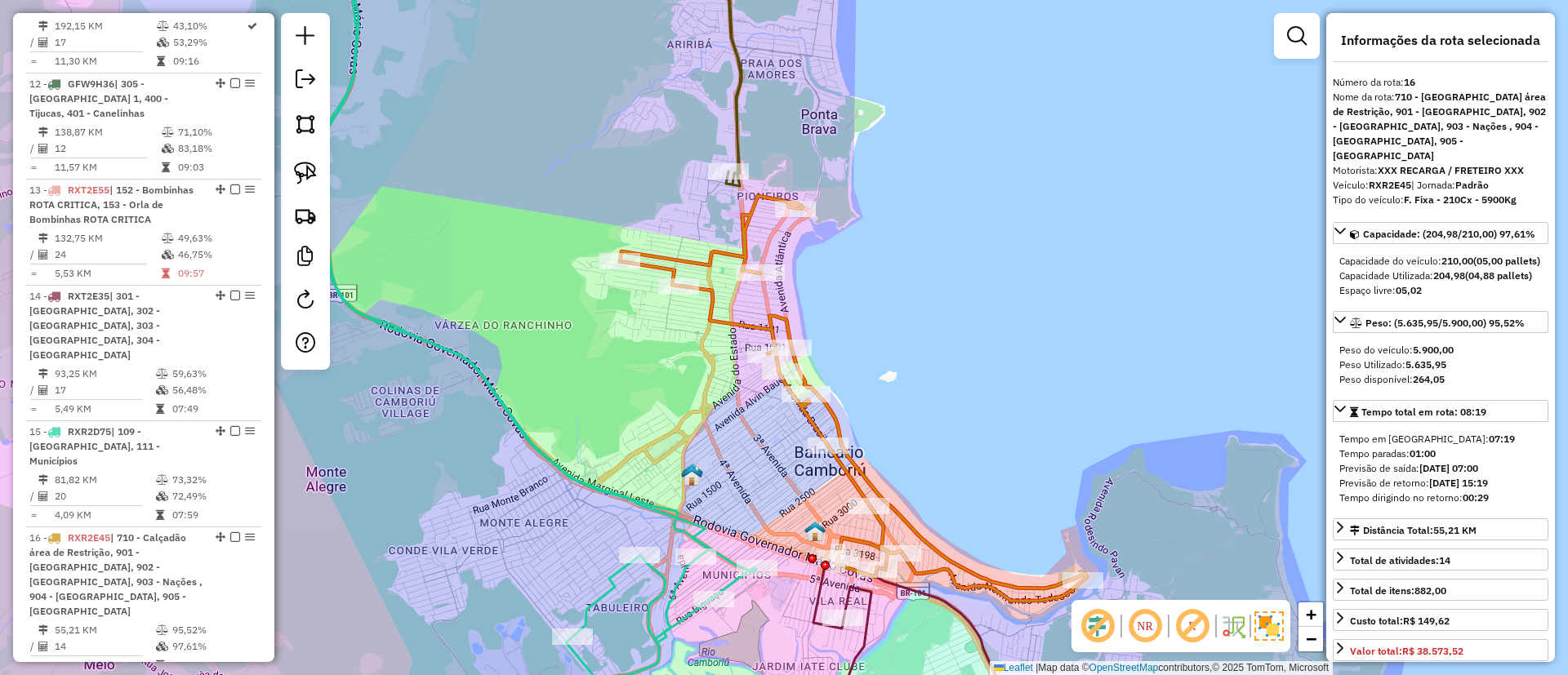
scroll to position [1949, 0]
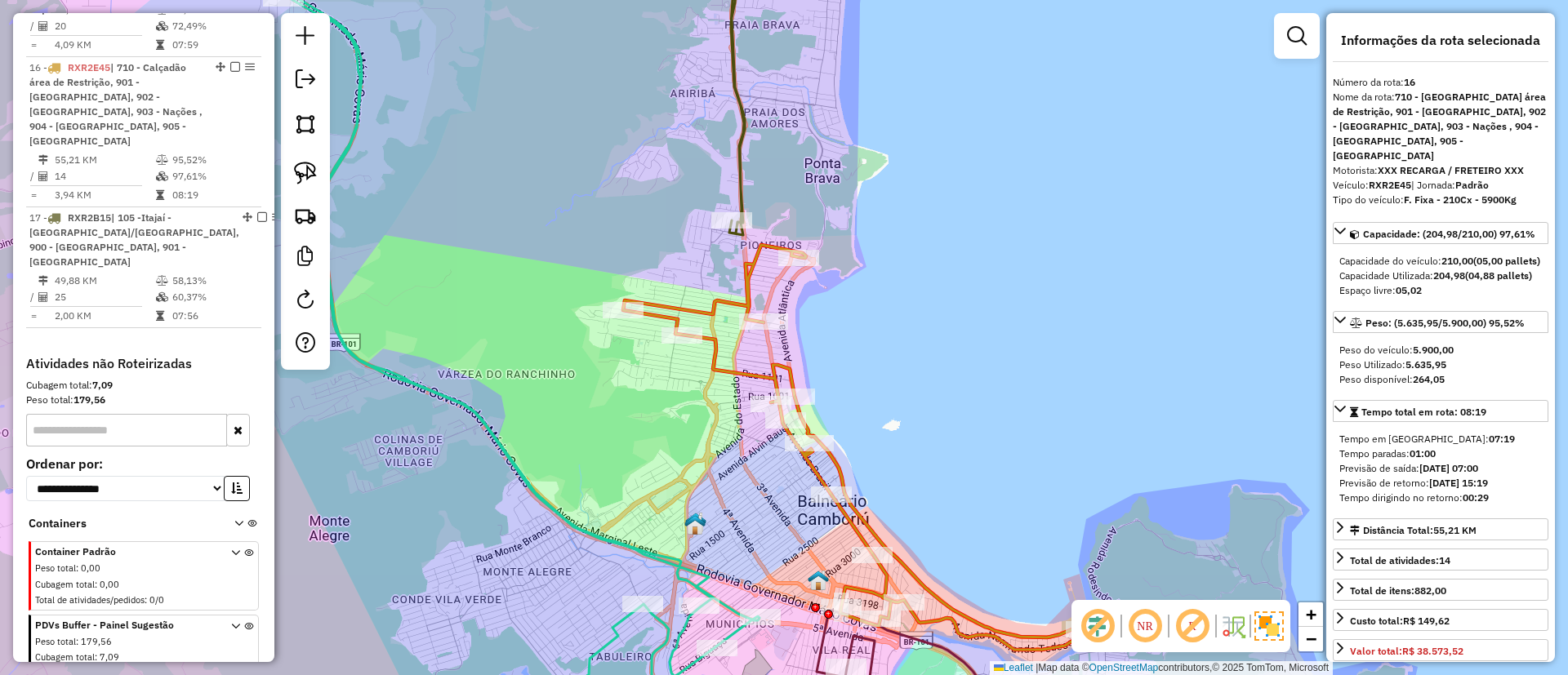
drag, startPoint x: 887, startPoint y: 347, endPoint x: 898, endPoint y: 425, distance: 78.8
click at [898, 425] on div "Janela de atendimento Grade de atendimento Capacidade Transportadoras Veículos …" at bounding box center [784, 337] width 1568 height 675
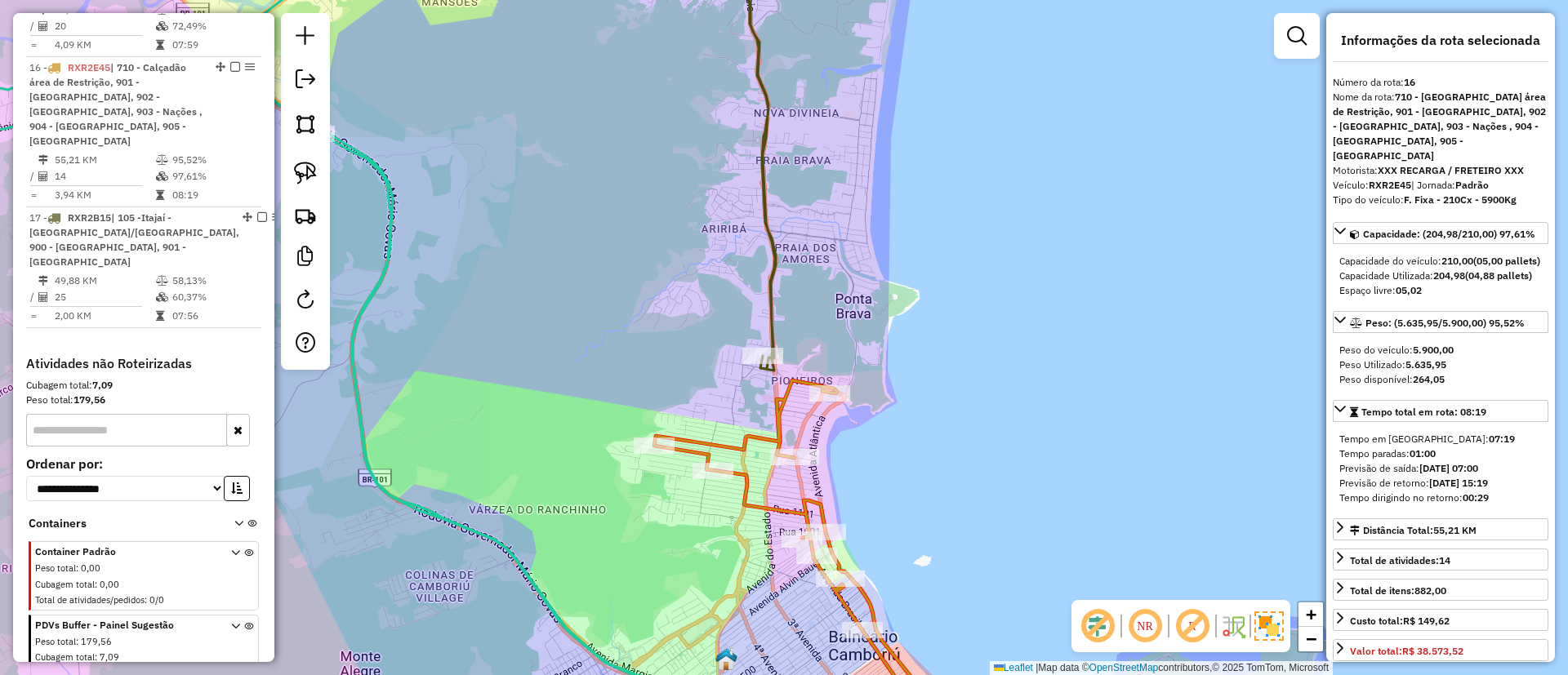
drag, startPoint x: 736, startPoint y: 494, endPoint x: 762, endPoint y: 555, distance: 66.3
click at [759, 555] on div "Janela de atendimento Grade de atendimento Capacidade Transportadoras Veículos …" at bounding box center [784, 337] width 1568 height 675
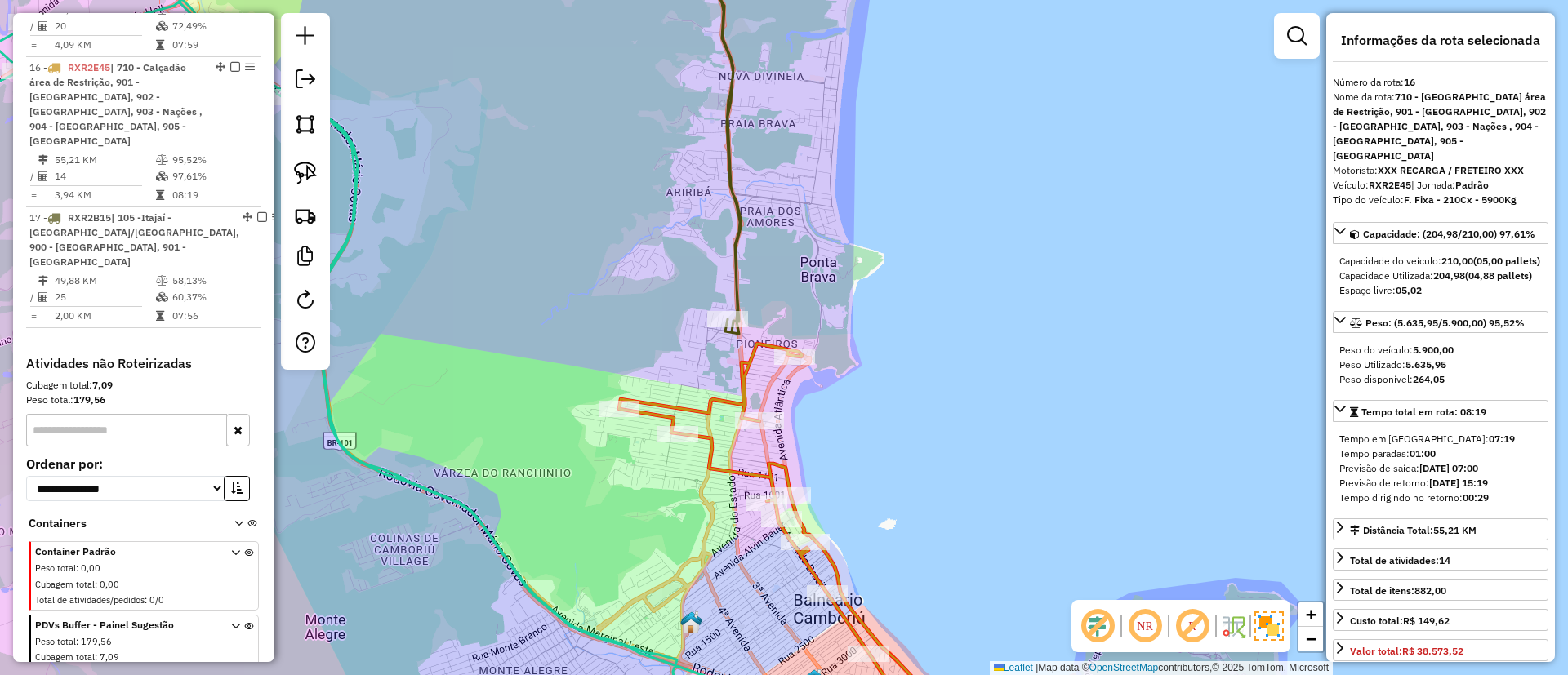
drag, startPoint x: 641, startPoint y: 356, endPoint x: 615, endPoint y: 321, distance: 43.6
click at [615, 321] on div "Janela de atendimento Grade de atendimento Capacidade Transportadoras Veículos …" at bounding box center [784, 337] width 1568 height 675
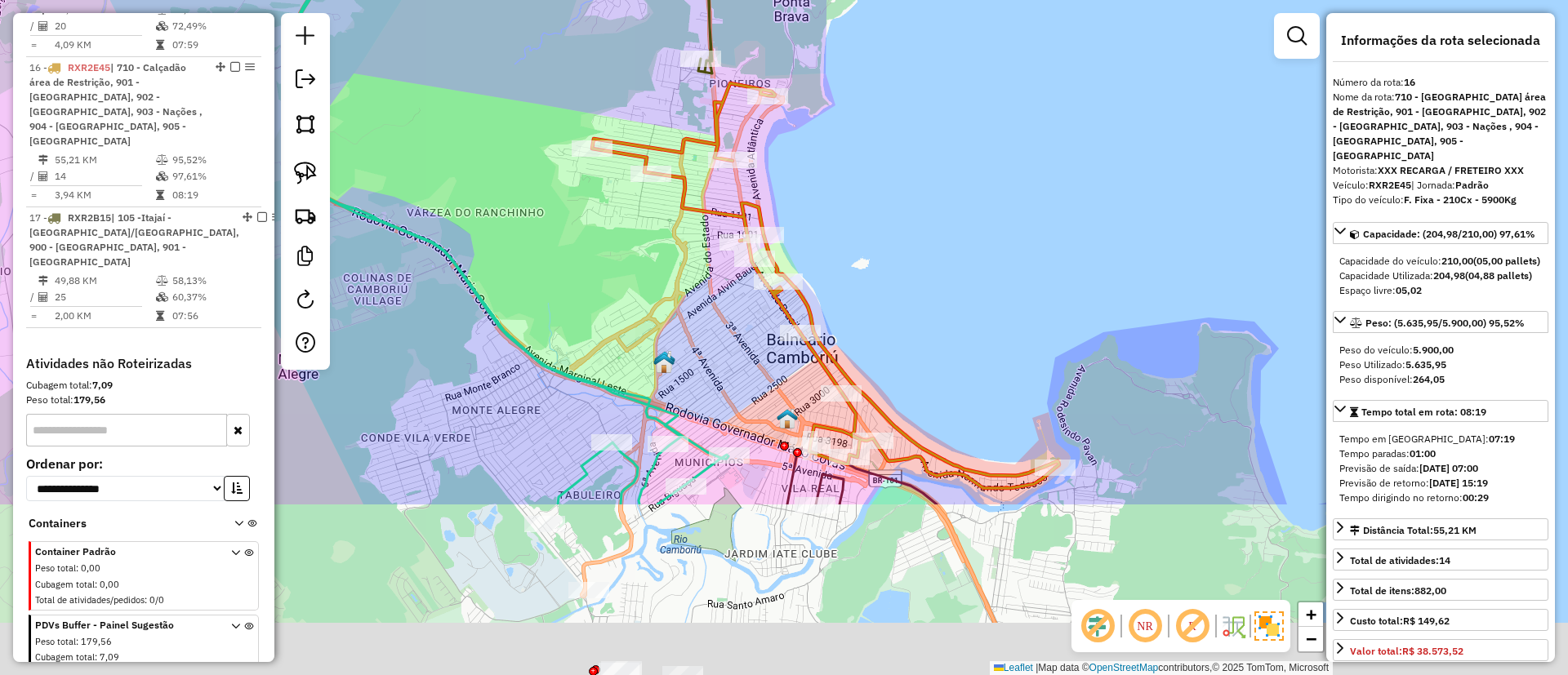
drag, startPoint x: 830, startPoint y: 382, endPoint x: 809, endPoint y: 221, distance: 162.4
click at [811, 224] on div "Janela de atendimento Grade de atendimento Capacidade Transportadoras Veículos …" at bounding box center [784, 337] width 1568 height 675
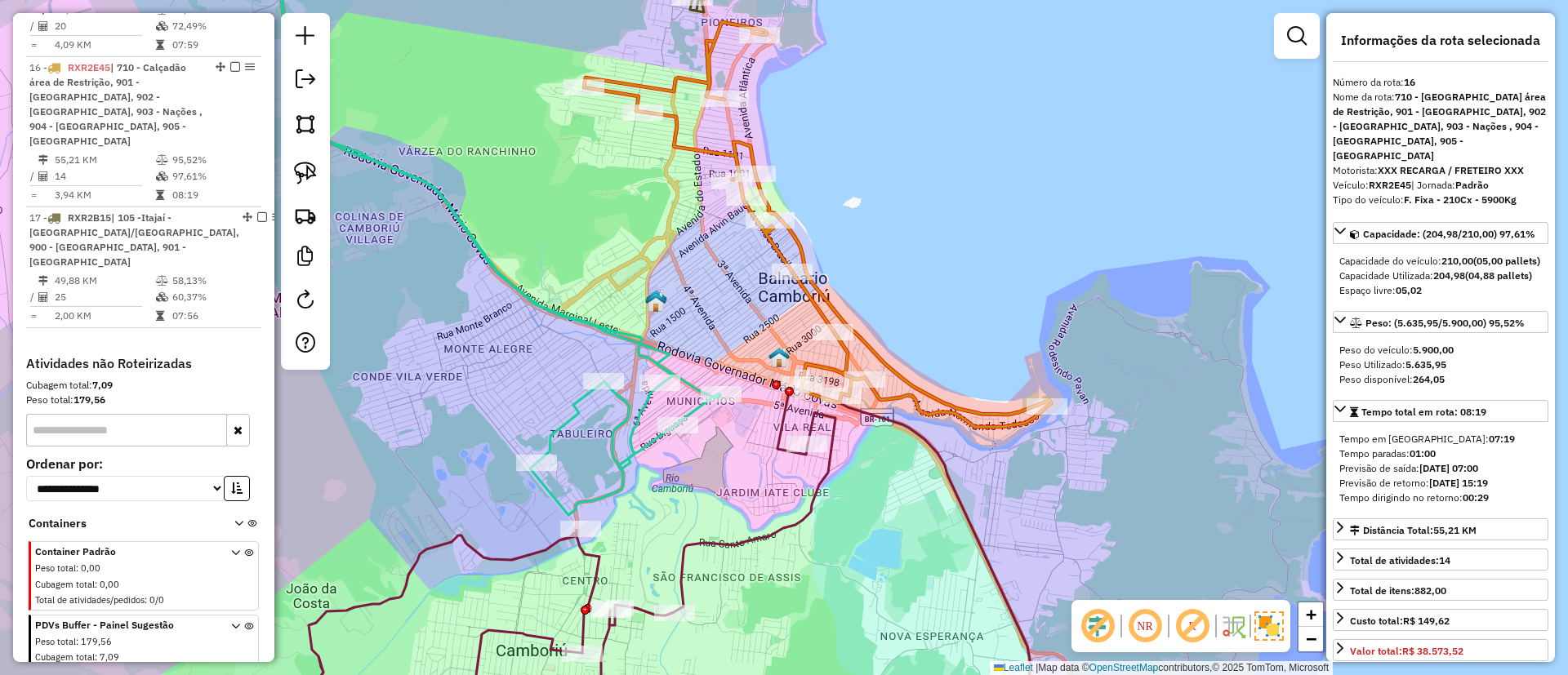
click at [906, 378] on icon at bounding box center [817, 224] width 467 height 405
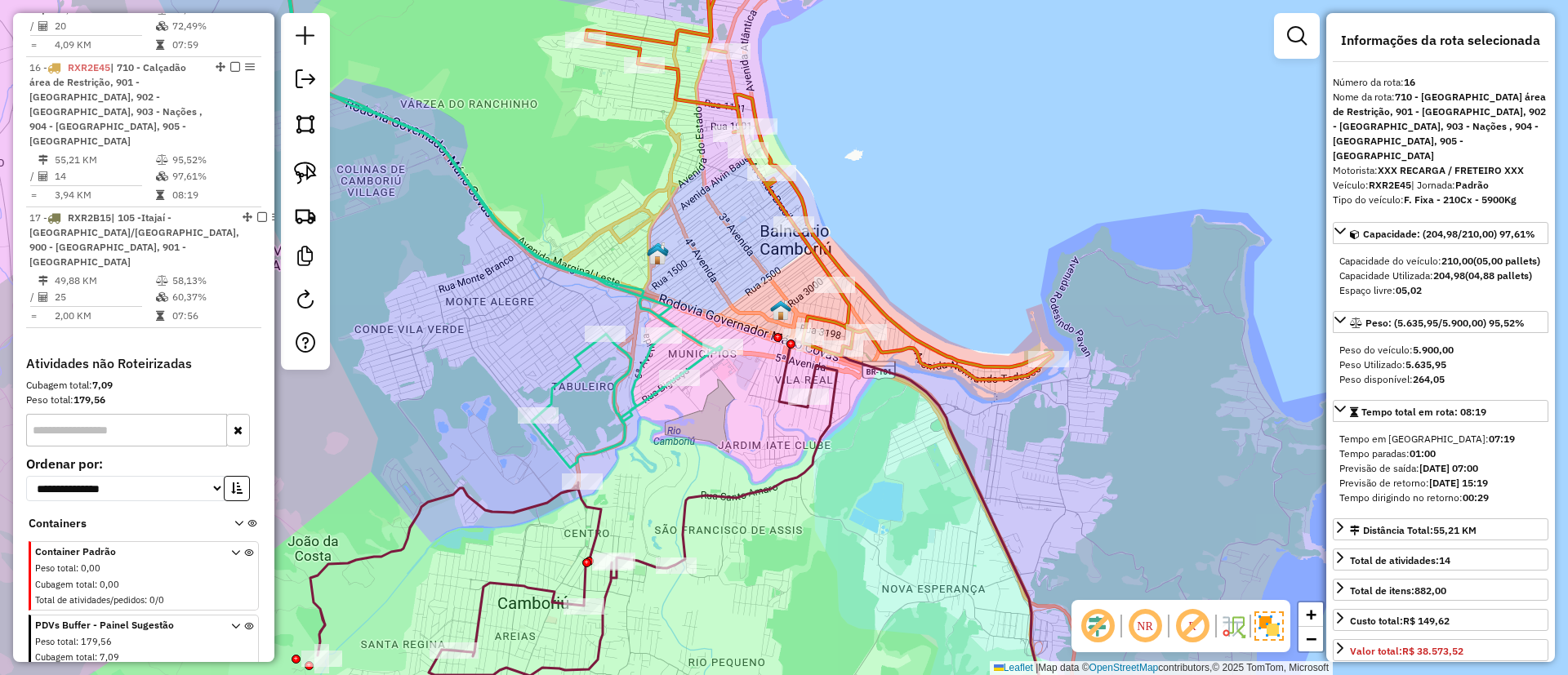
drag, startPoint x: 927, startPoint y: 271, endPoint x: 928, endPoint y: 208, distance: 63.0
click at [928, 208] on div "Janela de atendimento Grade de atendimento Capacidade Transportadoras Veículos …" at bounding box center [784, 337] width 1568 height 675
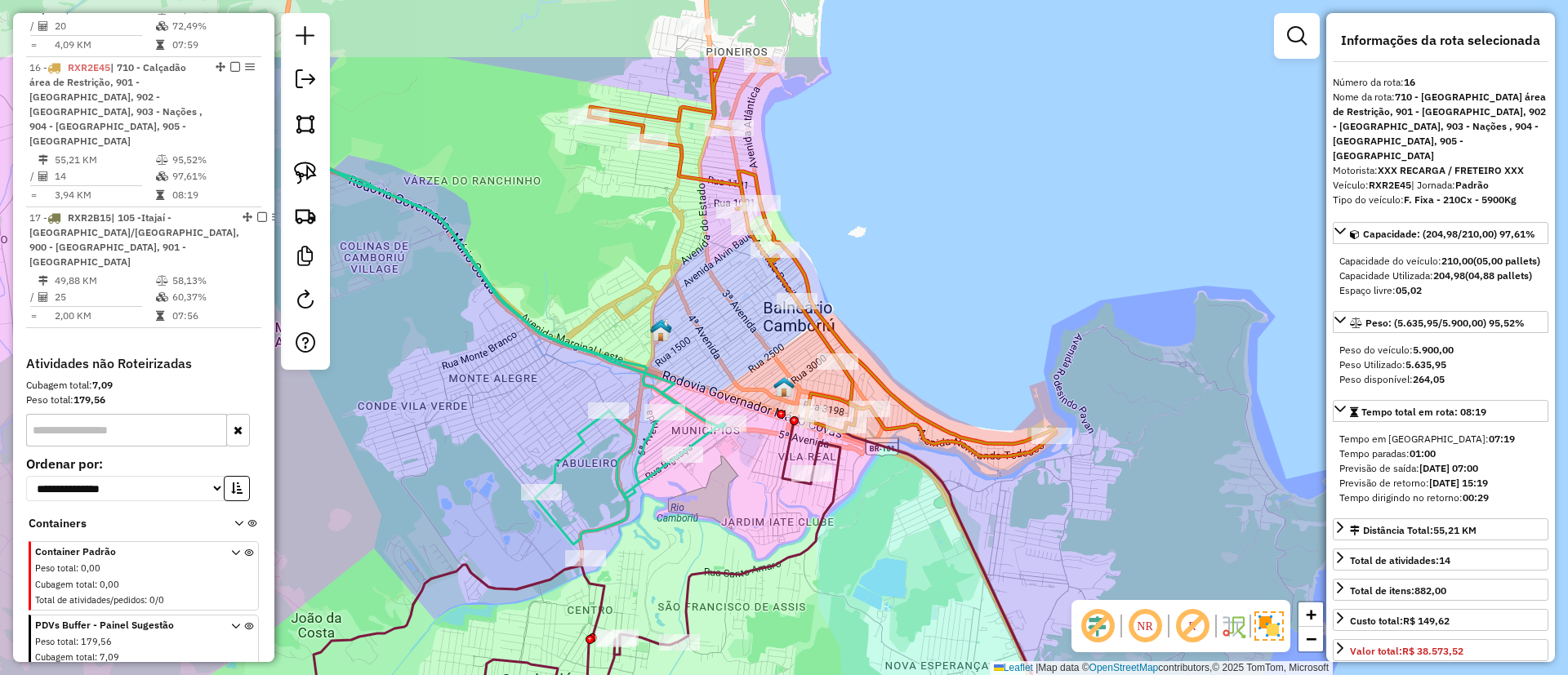
drag, startPoint x: 636, startPoint y: 251, endPoint x: 641, endPoint y: 373, distance: 122.1
click at [641, 373] on icon at bounding box center [508, 301] width 436 height 488
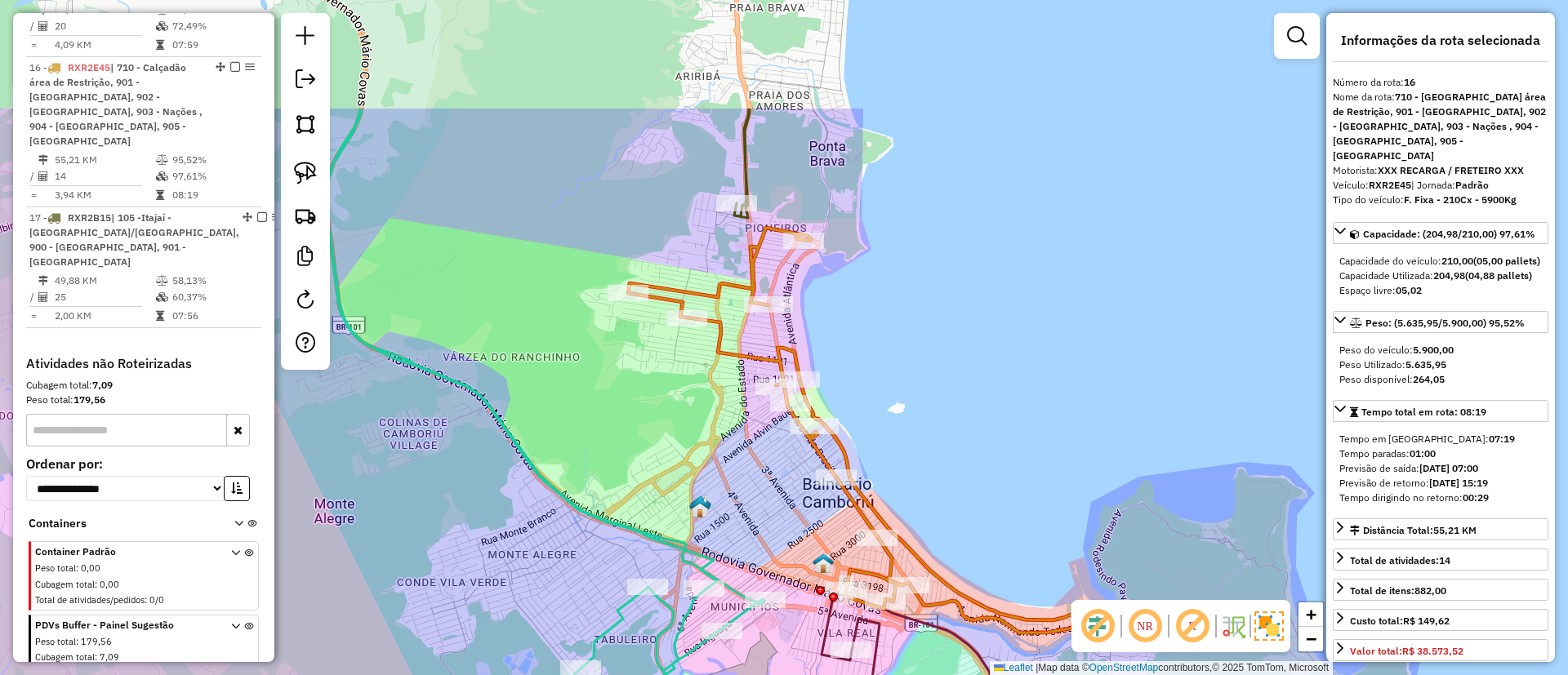
drag, startPoint x: 893, startPoint y: 144, endPoint x: 893, endPoint y: 273, distance: 129.0
click at [943, 316] on div "Janela de atendimento Grade de atendimento Capacidade Transportadoras Veículos …" at bounding box center [784, 337] width 1568 height 675
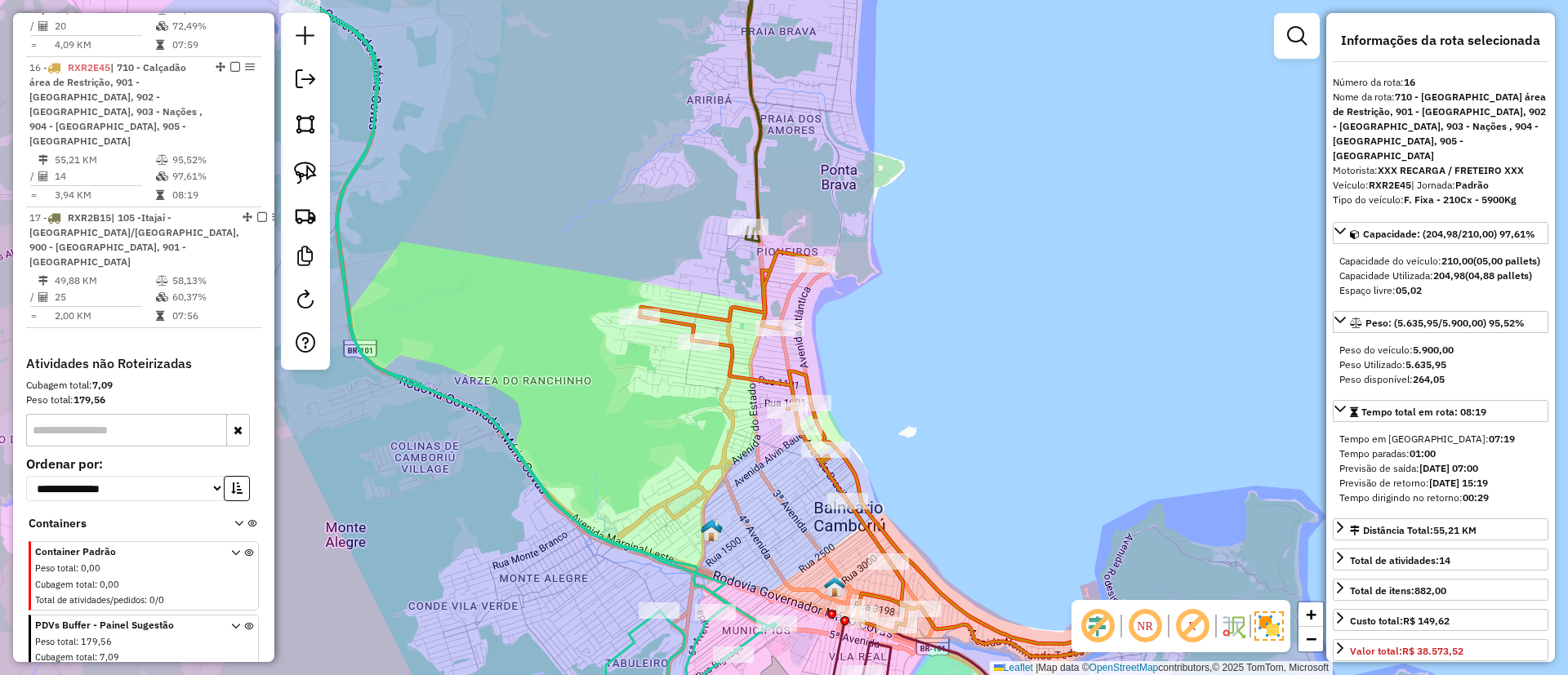
click at [761, 124] on icon at bounding box center [751, 87] width 19 height 309
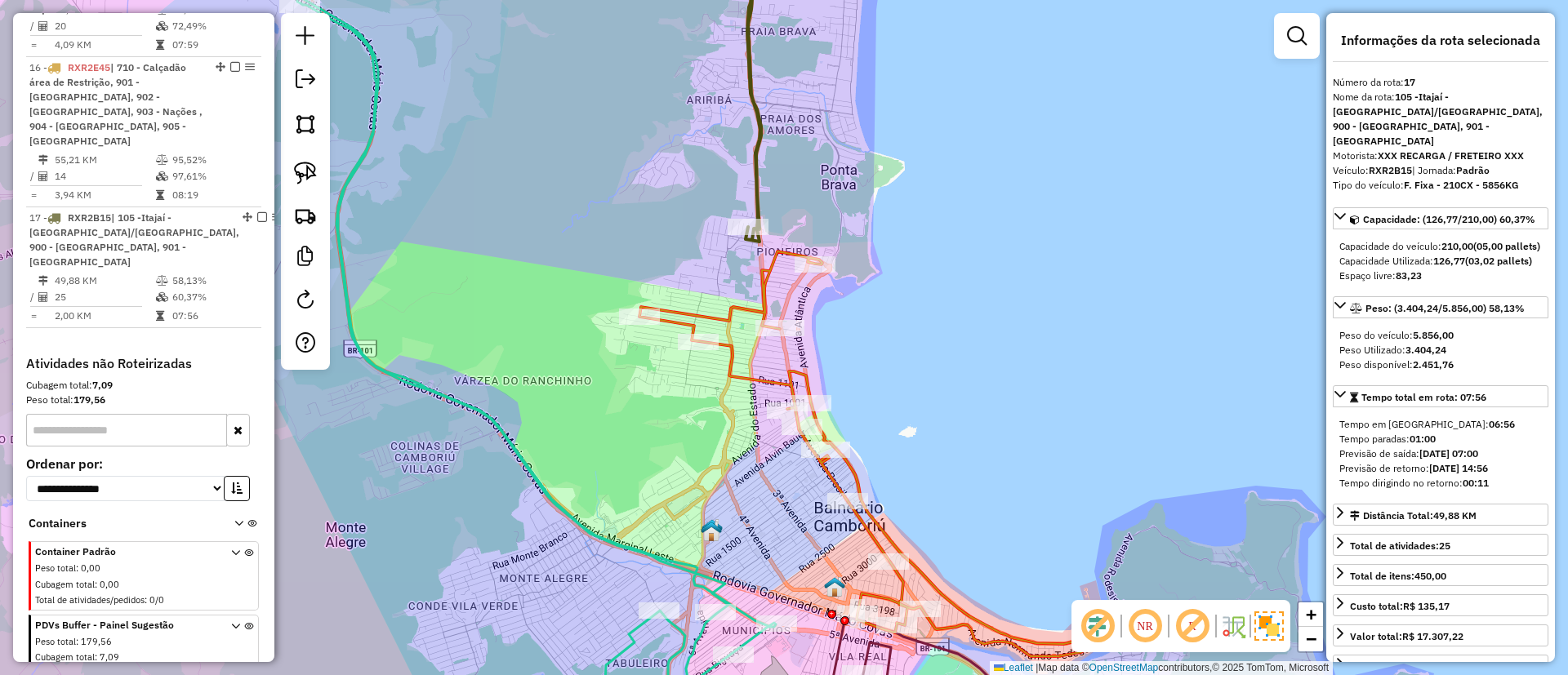
scroll to position [1981, 0]
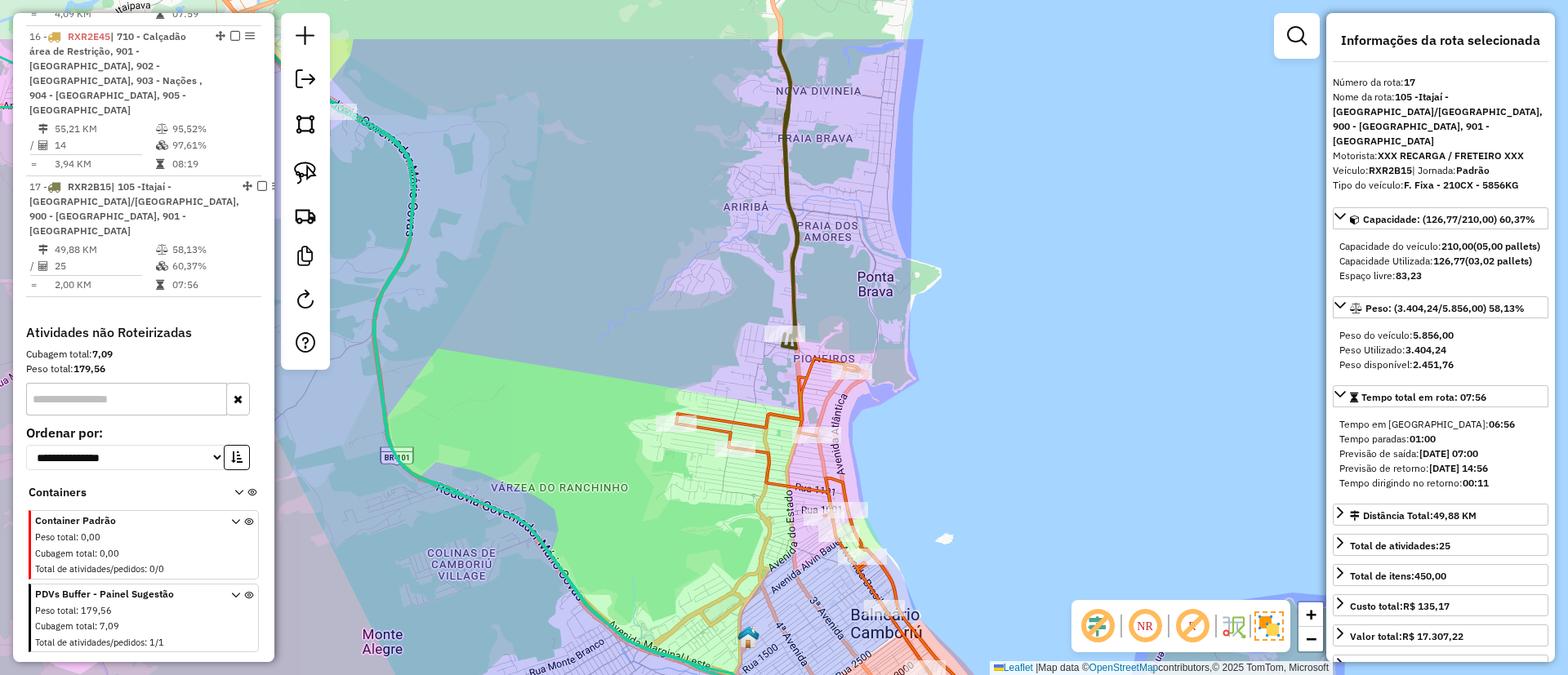
drag, startPoint x: 812, startPoint y: 175, endPoint x: 853, endPoint y: 245, distance: 81.1
click at [831, 207] on div "Janela de atendimento Grade de atendimento Capacidade Transportadoras Veículos …" at bounding box center [784, 337] width 1568 height 675
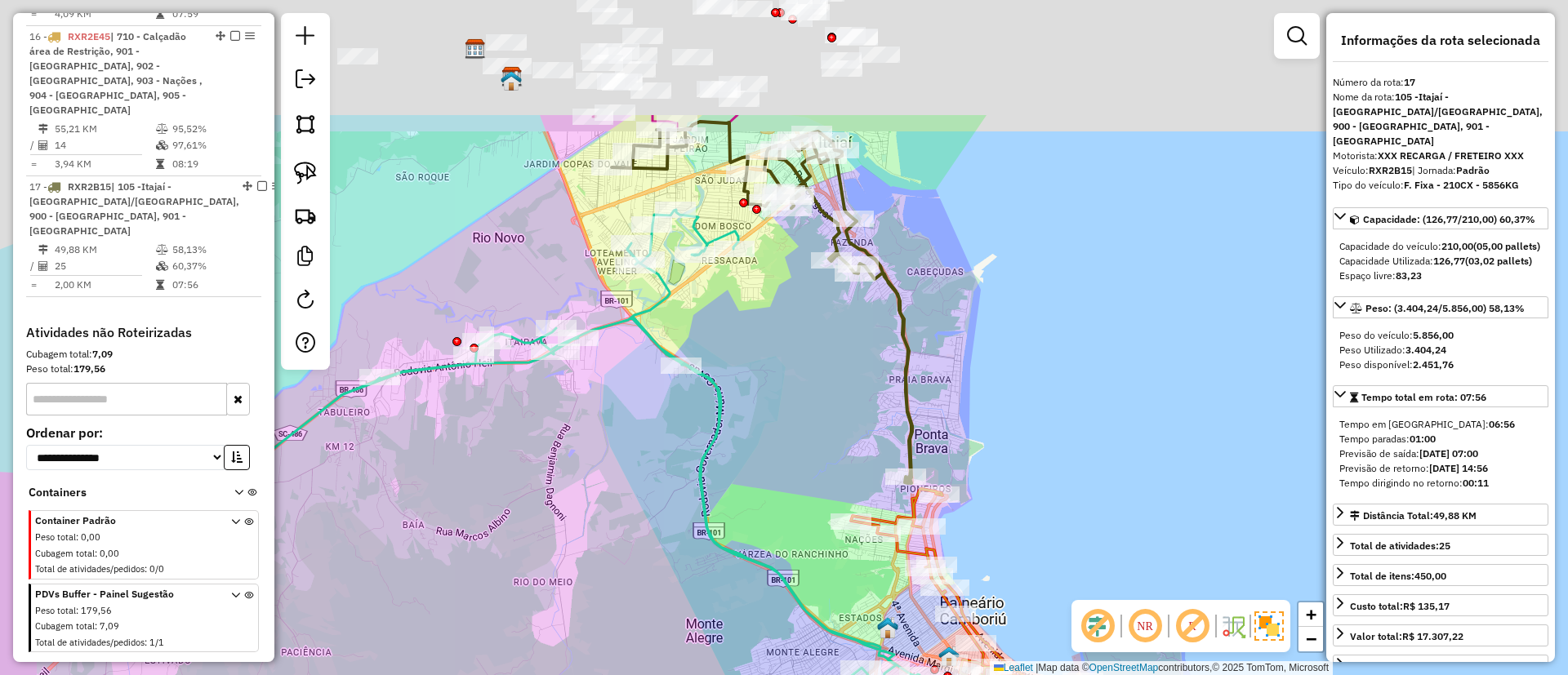
drag, startPoint x: 952, startPoint y: 291, endPoint x: 896, endPoint y: 201, distance: 106.0
click at [954, 291] on div "Janela de atendimento Grade de atendimento Capacidade Transportadoras Veículos …" at bounding box center [784, 337] width 1568 height 675
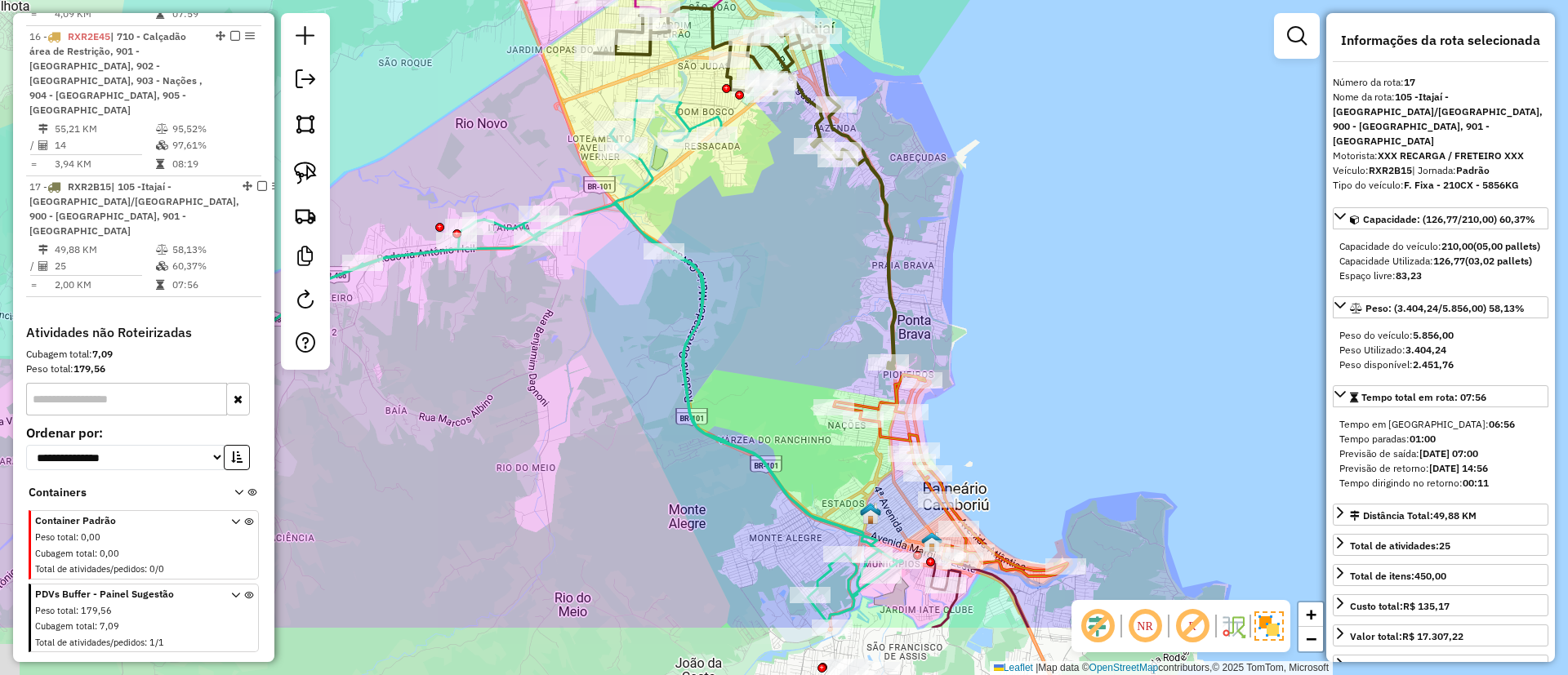
drag, startPoint x: 927, startPoint y: 223, endPoint x: 907, endPoint y: 184, distance: 43.8
click at [898, 138] on div "Janela de atendimento Grade de atendimento Capacidade Transportadoras Veículos …" at bounding box center [784, 337] width 1568 height 675
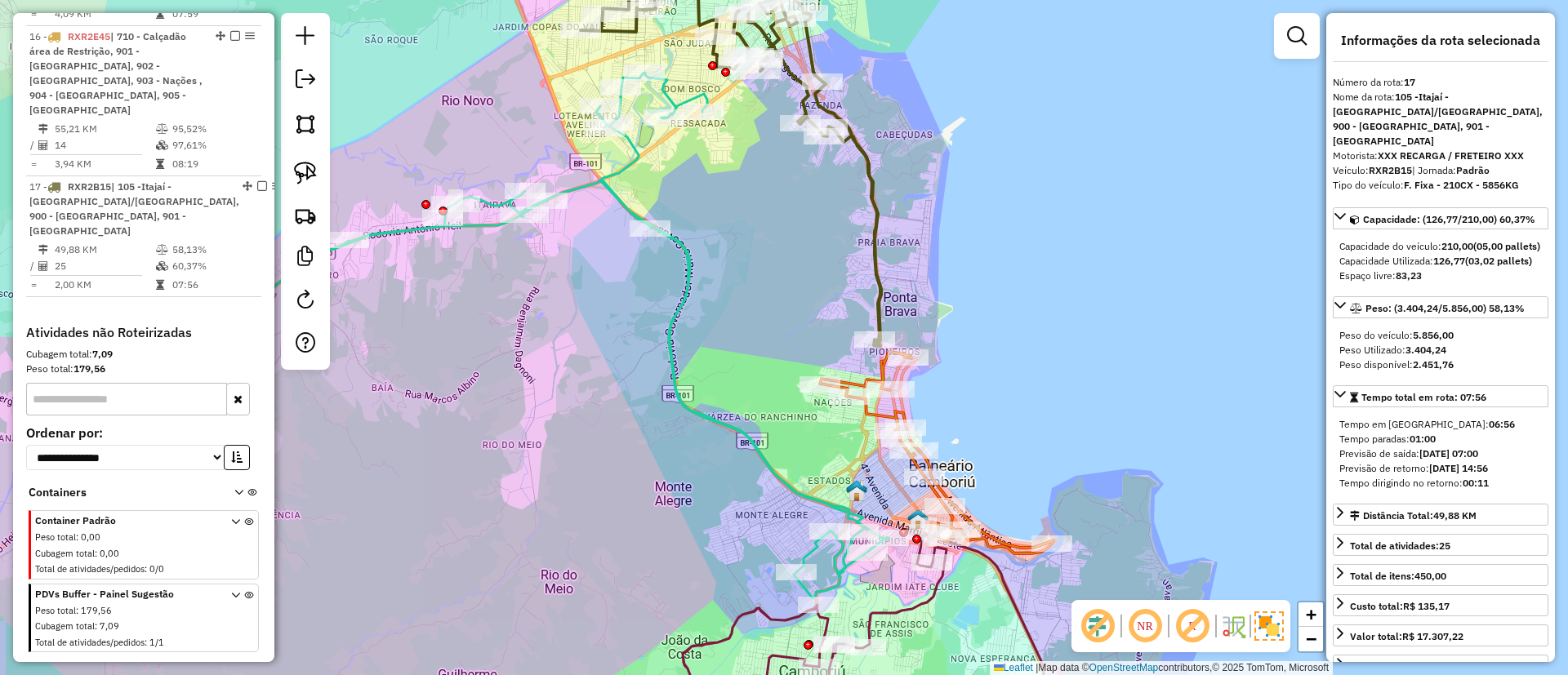
drag, startPoint x: 875, startPoint y: 156, endPoint x: 894, endPoint y: 224, distance: 70.6
click at [894, 224] on div "Janela de atendimento Grade de atendimento Capacidade Transportadoras Veículos …" at bounding box center [784, 337] width 1568 height 675
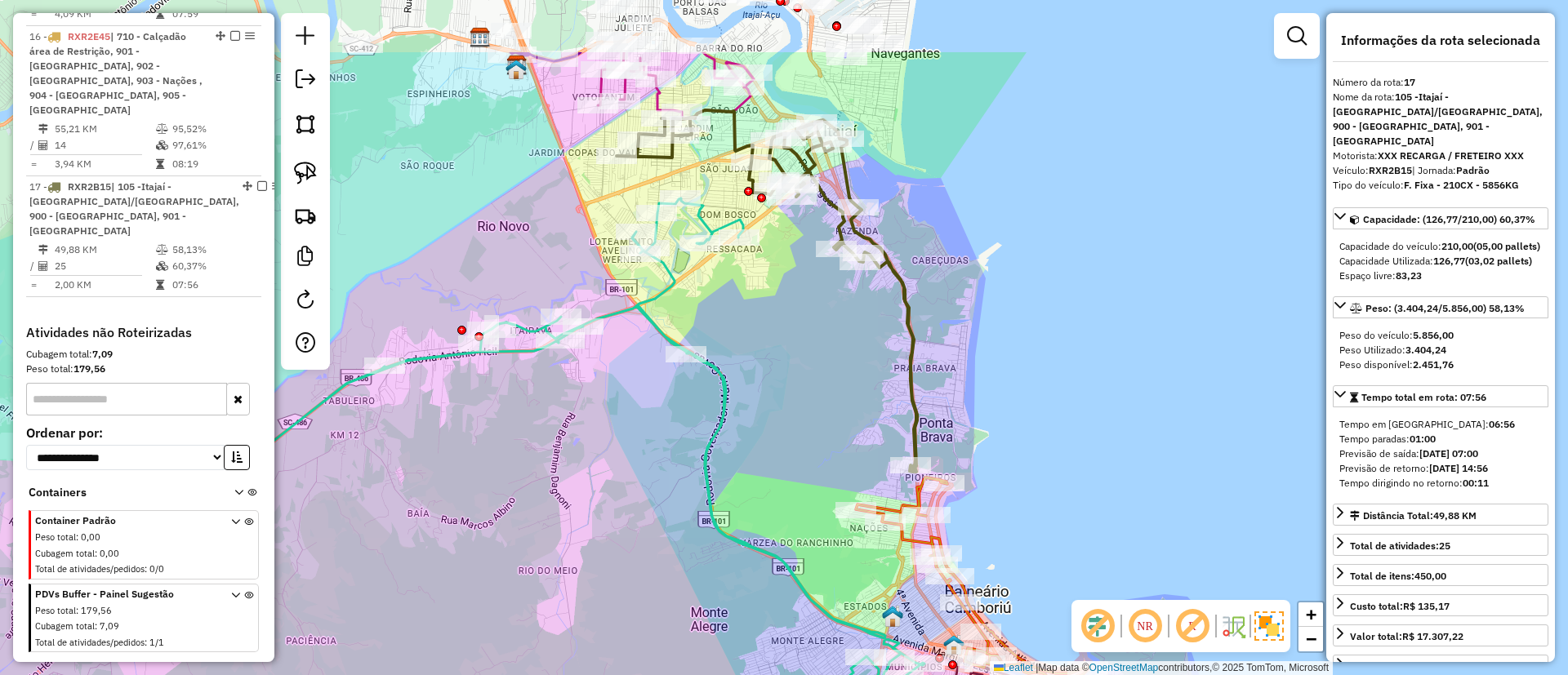
drag, startPoint x: 919, startPoint y: 197, endPoint x: 966, endPoint y: 345, distance: 155.3
click at [966, 345] on div "Janela de atendimento Grade de atendimento Capacidade Transportadoras Veículos …" at bounding box center [784, 337] width 1568 height 675
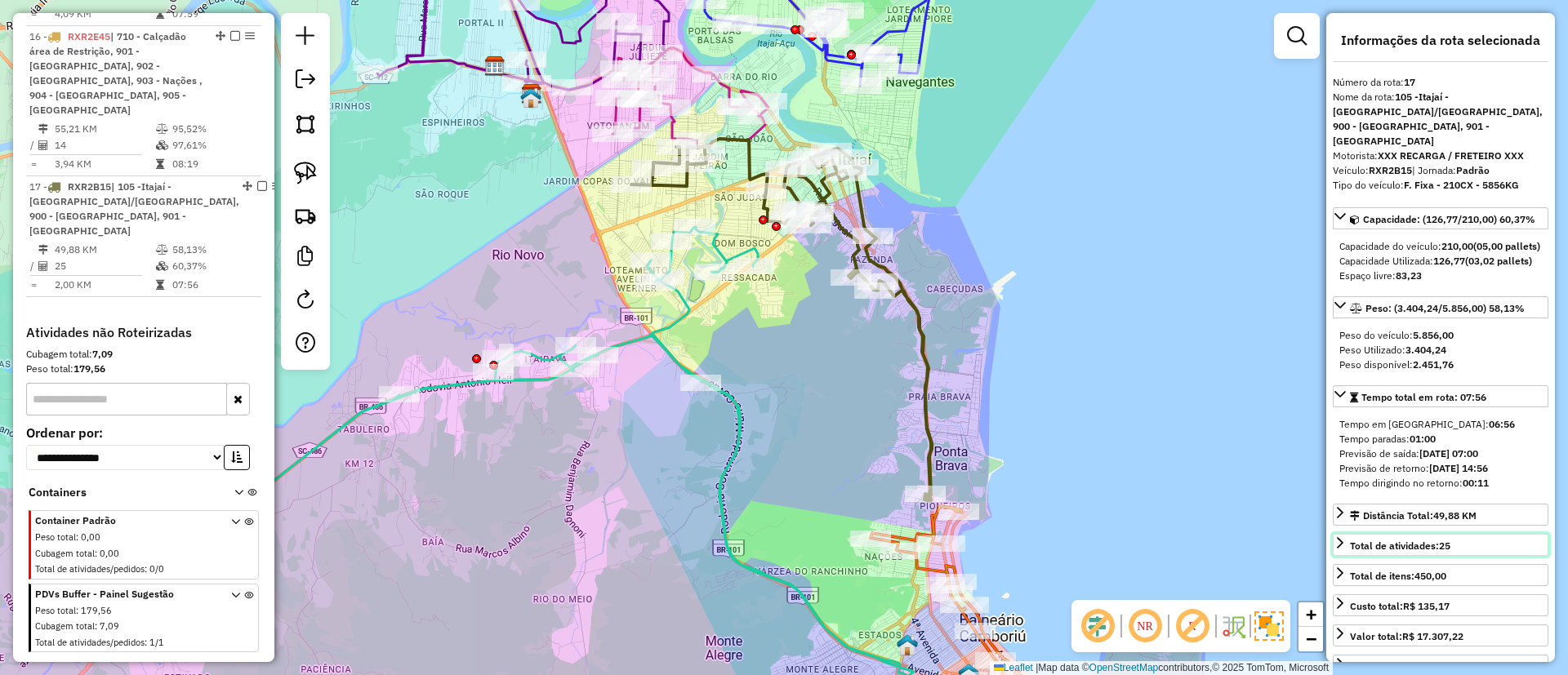
drag, startPoint x: 1473, startPoint y: 559, endPoint x: 1442, endPoint y: 562, distance: 31.1
click at [1442, 556] on link "Total de atividades: 25" at bounding box center [1440, 545] width 216 height 22
click at [921, 333] on icon at bounding box center [781, 319] width 301 height 362
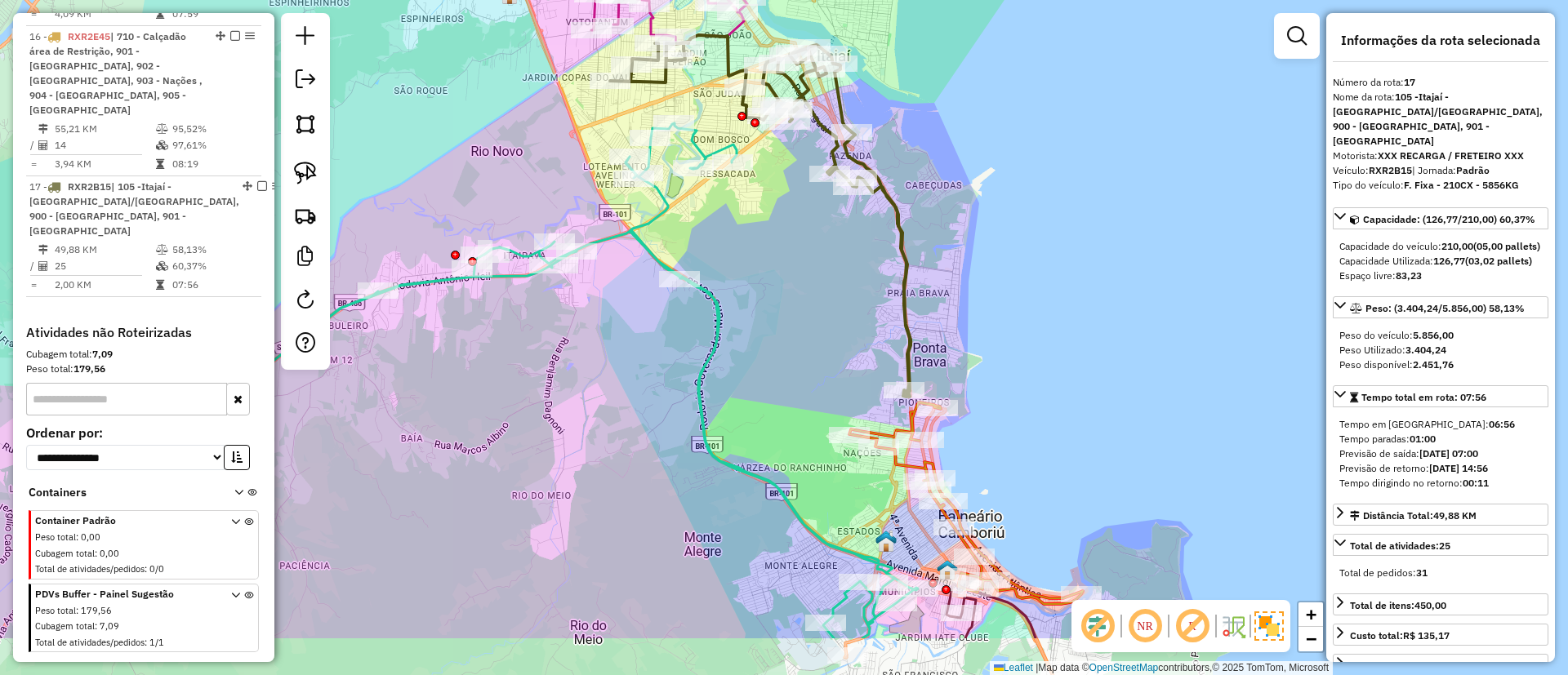
drag, startPoint x: 987, startPoint y: 359, endPoint x: 964, endPoint y: 248, distance: 113.4
click at [964, 248] on div "Janela de atendimento Grade de atendimento Capacidade Transportadoras Veículos …" at bounding box center [784, 337] width 1568 height 675
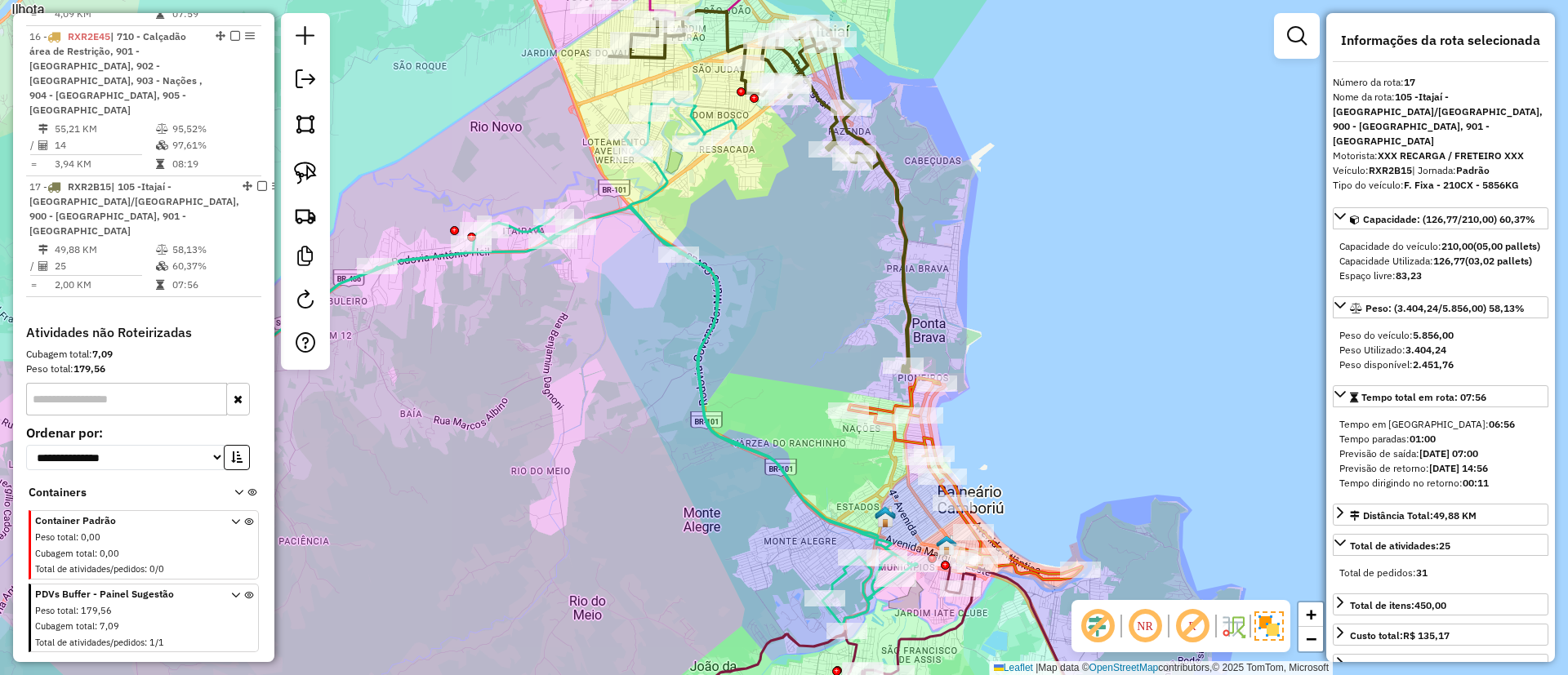
drag, startPoint x: 997, startPoint y: 381, endPoint x: 987, endPoint y: 318, distance: 63.8
click at [987, 318] on div "Janela de atendimento Grade de atendimento Capacidade Transportadoras Veículos …" at bounding box center [784, 337] width 1568 height 675
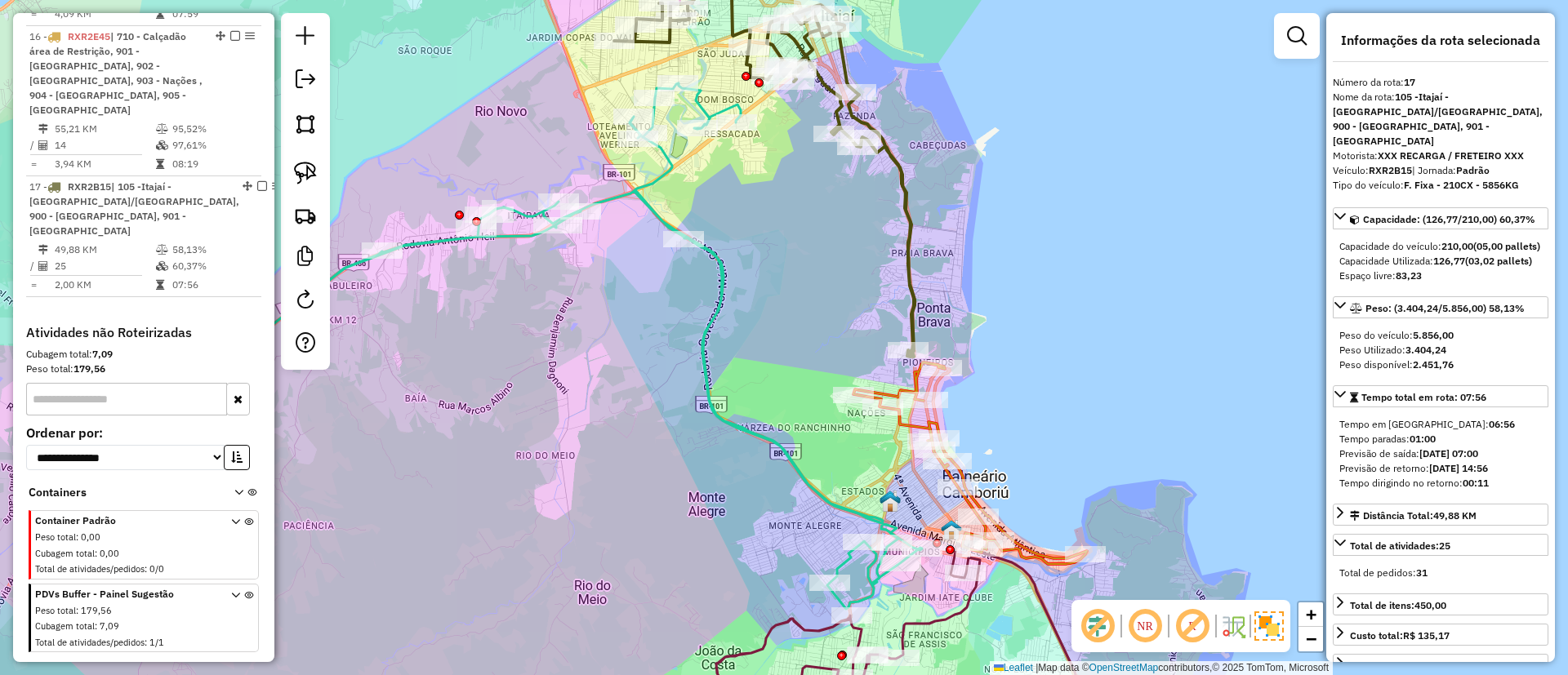
drag, startPoint x: 1031, startPoint y: 318, endPoint x: 1044, endPoint y: 358, distance: 42.1
click at [1044, 358] on div "Janela de atendimento Grade de atendimento Capacidade Transportadoras Veículos …" at bounding box center [784, 337] width 1568 height 675
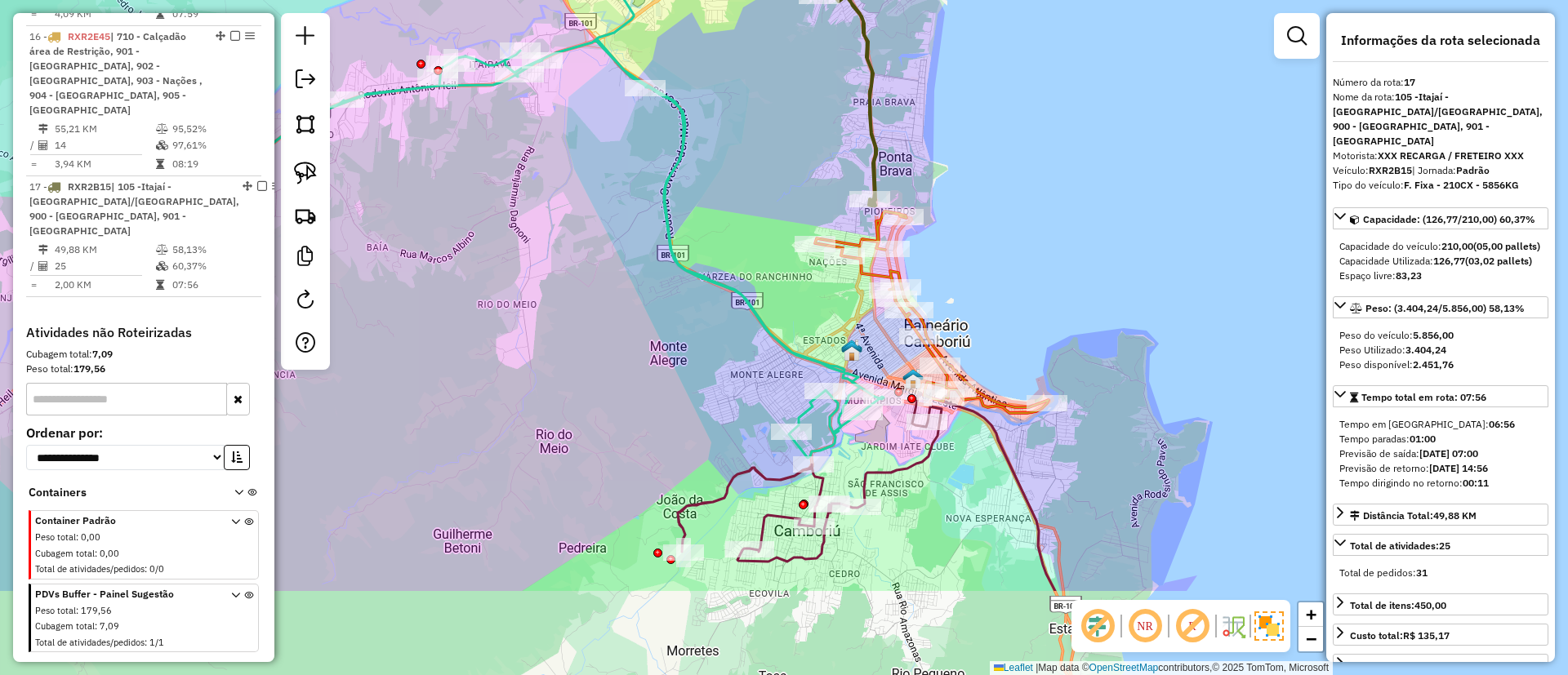
drag, startPoint x: 1060, startPoint y: 318, endPoint x: 1024, endPoint y: 246, distance: 80.5
click at [1024, 246] on div "Janela de atendimento Grade de atendimento Capacidade Transportadoras Veículos …" at bounding box center [784, 337] width 1568 height 675
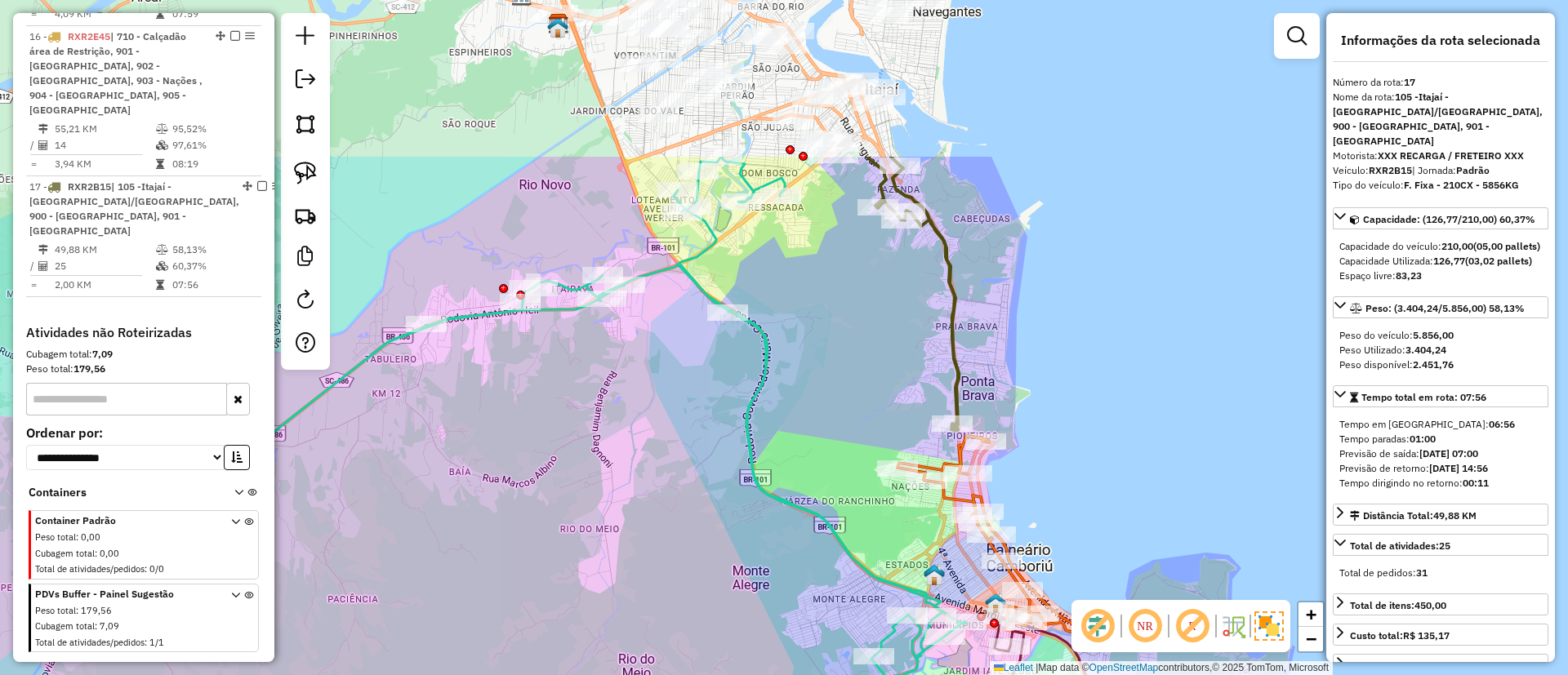
drag, startPoint x: 948, startPoint y: 347, endPoint x: 956, endPoint y: 364, distance: 18.8
click at [956, 364] on icon at bounding box center [913, 294] width 92 height 274
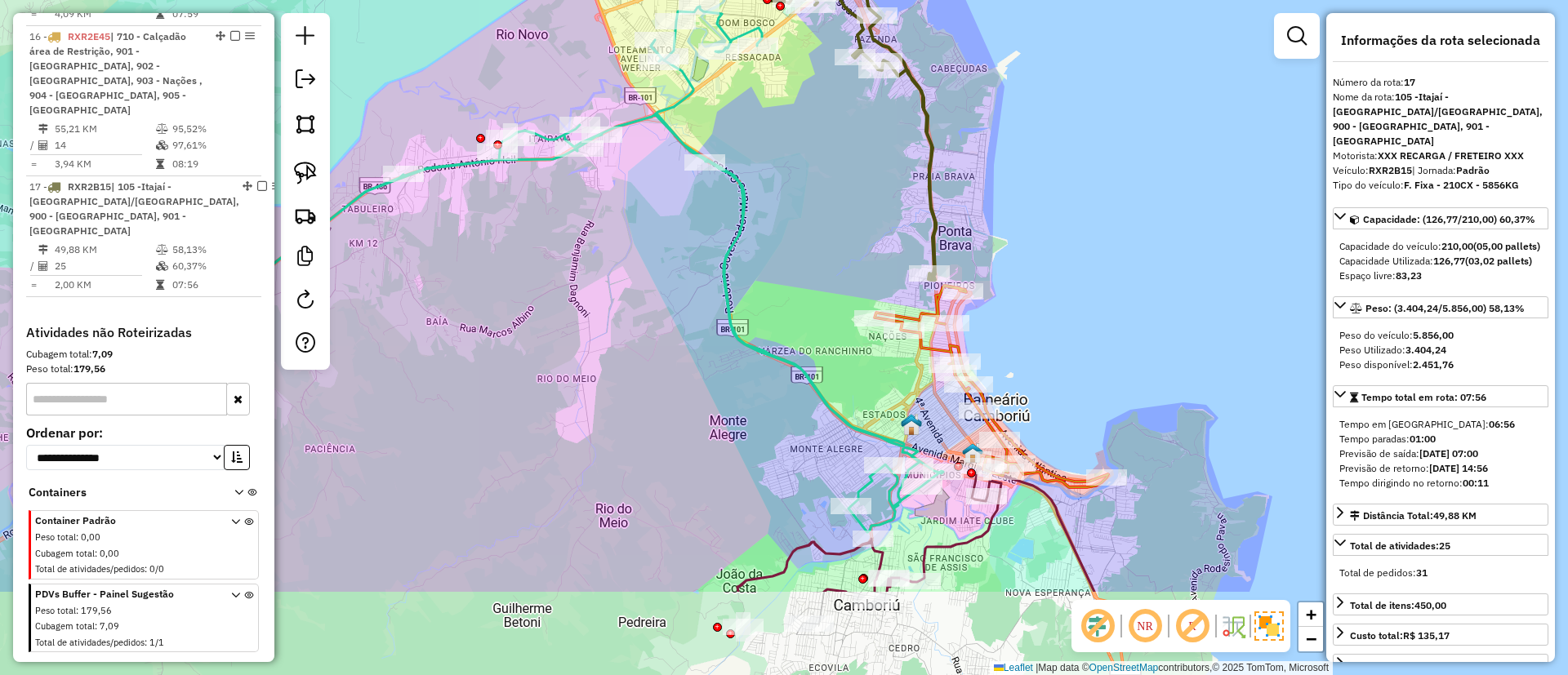
drag, startPoint x: 1090, startPoint y: 519, endPoint x: 1067, endPoint y: 369, distance: 151.8
click at [1067, 369] on div "Janela de atendimento Grade de atendimento Capacidade Transportadoras Veículos …" at bounding box center [784, 337] width 1568 height 675
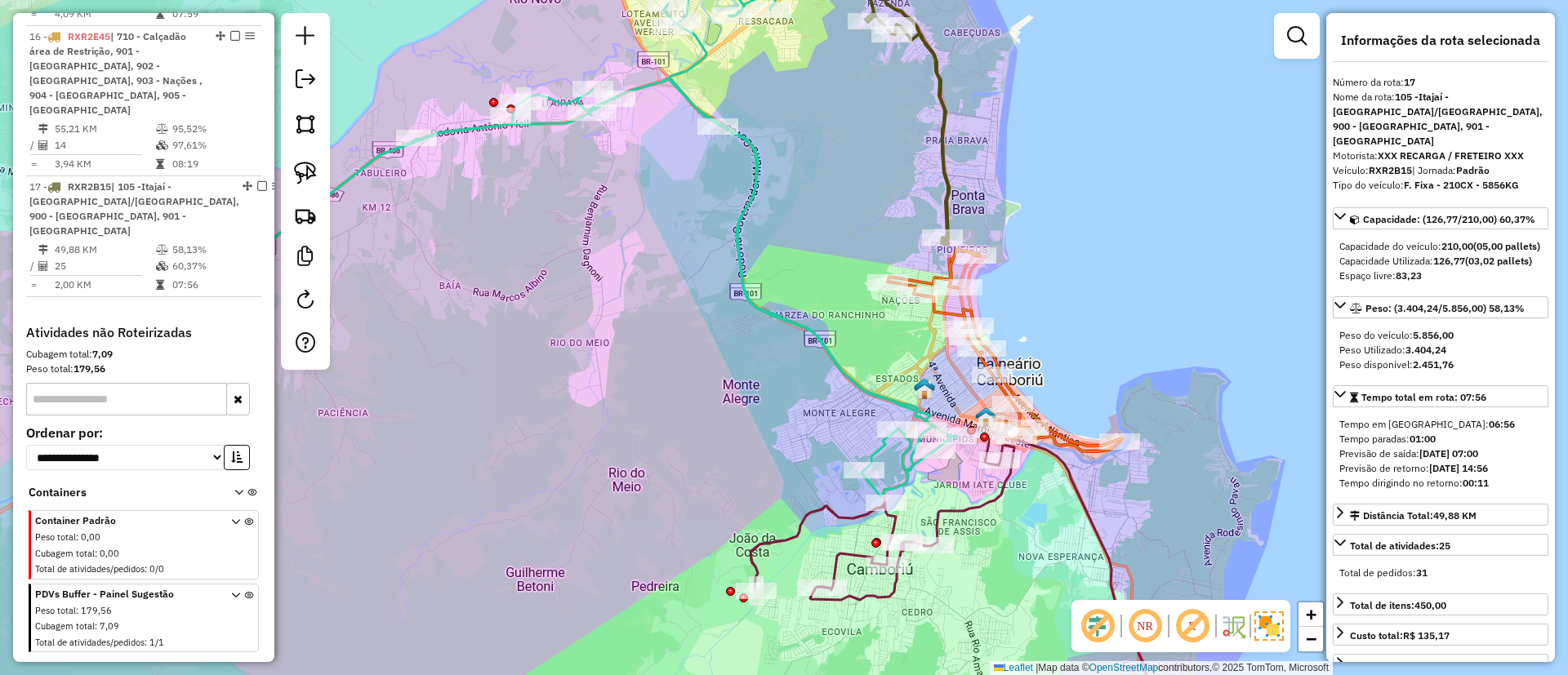
drag, startPoint x: 1109, startPoint y: 307, endPoint x: 1110, endPoint y: 300, distance: 7.1
click at [1110, 300] on div "Janela de atendimento Grade de atendimento Capacidade Transportadoras Veículos …" at bounding box center [784, 337] width 1568 height 675
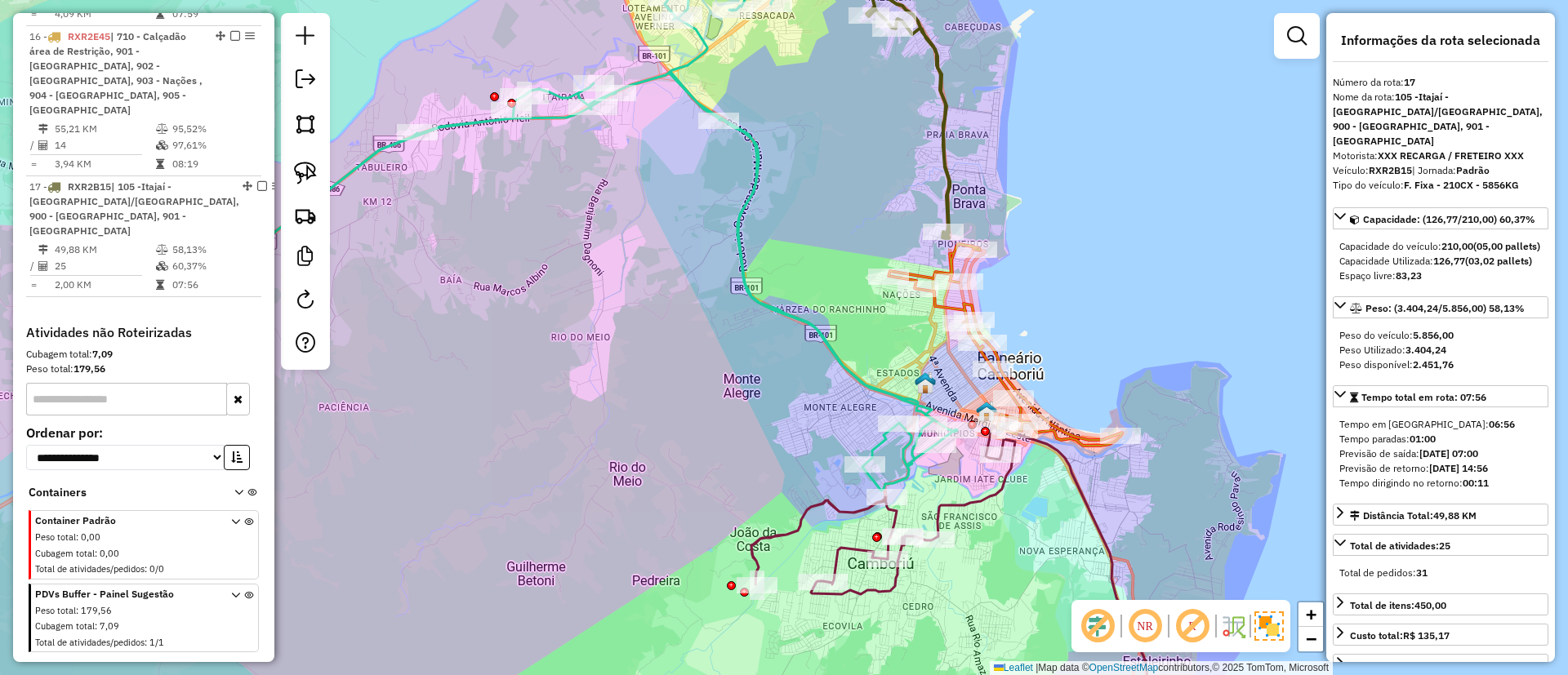
click at [758, 311] on icon at bounding box center [533, 228] width 848 height 526
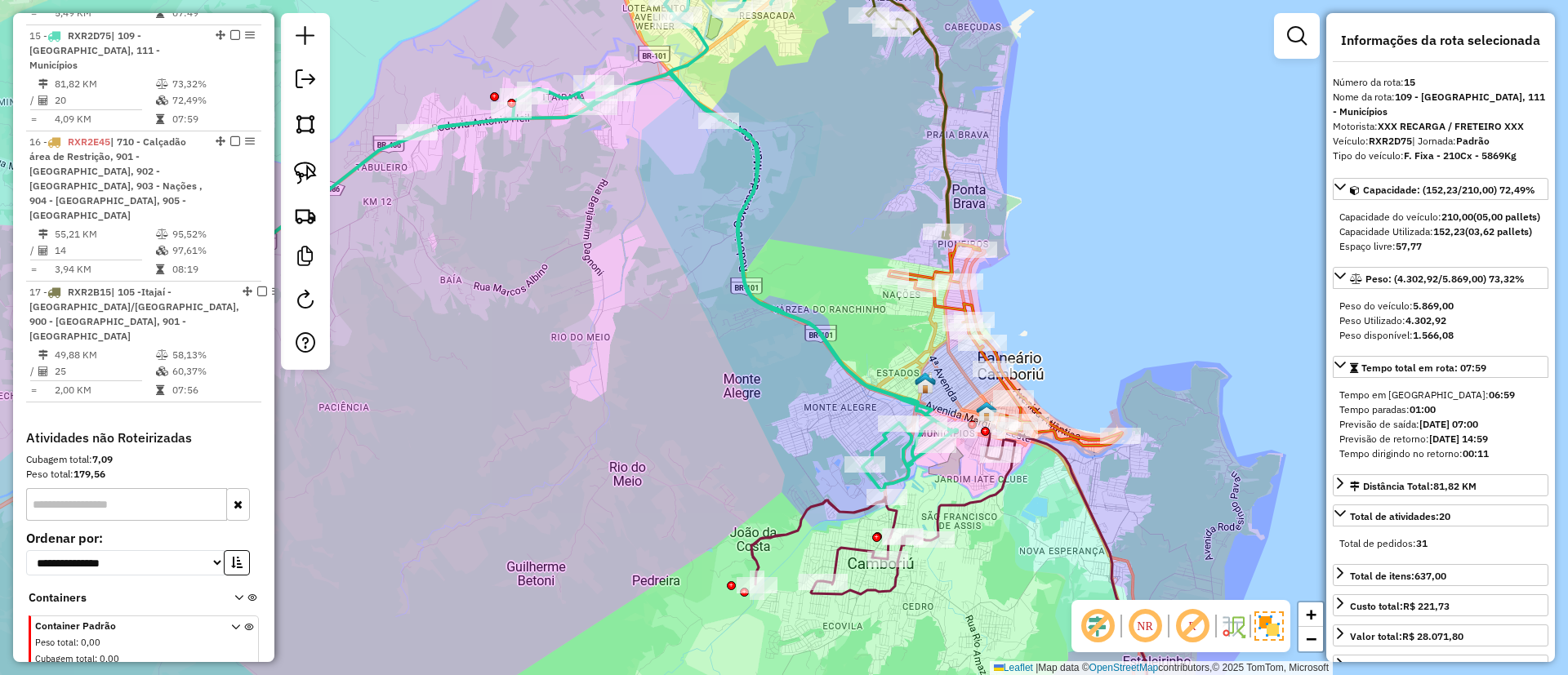
scroll to position [1858, 0]
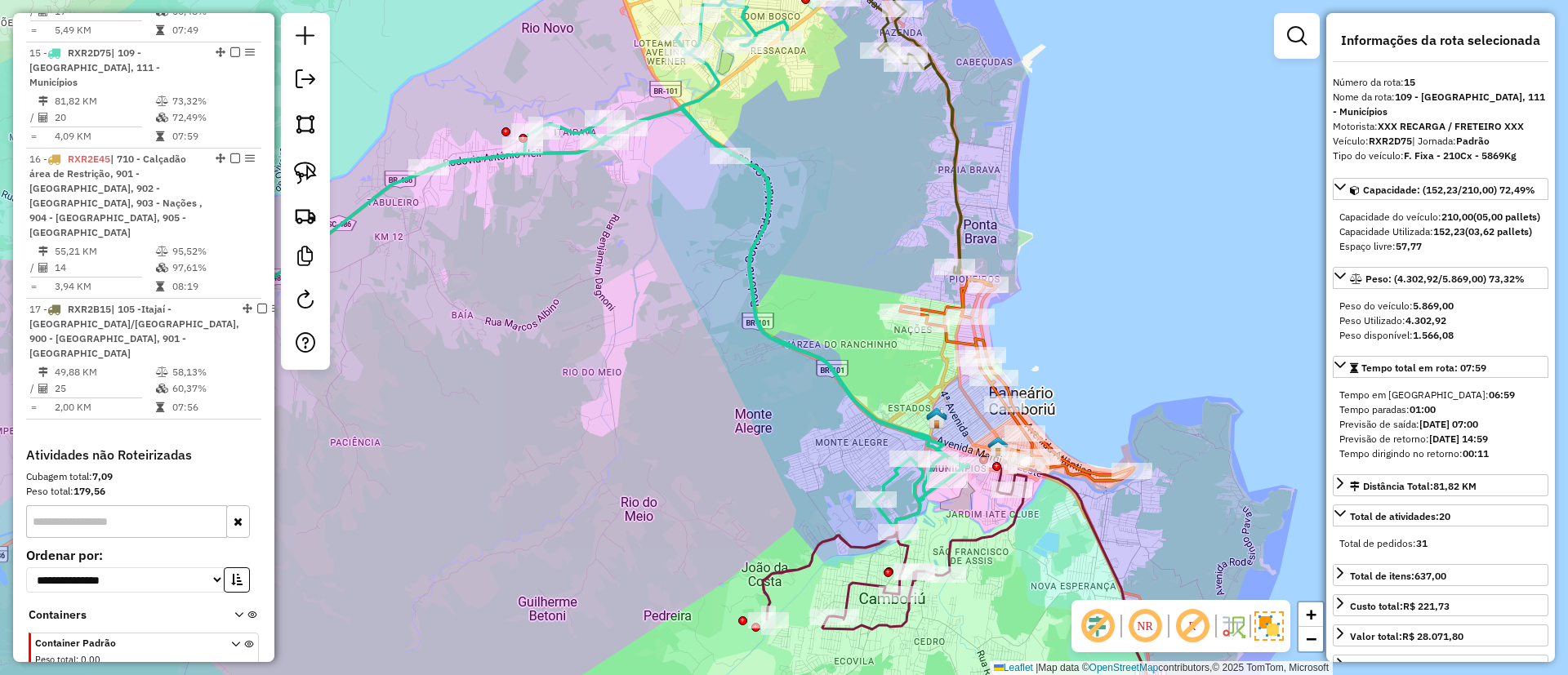
drag, startPoint x: 1007, startPoint y: 293, endPoint x: 1018, endPoint y: 328, distance: 36.7
click at [1018, 328] on div "Janela de atendimento Grade de atendimento Capacidade Transportadoras Veículos …" at bounding box center [784, 337] width 1568 height 675
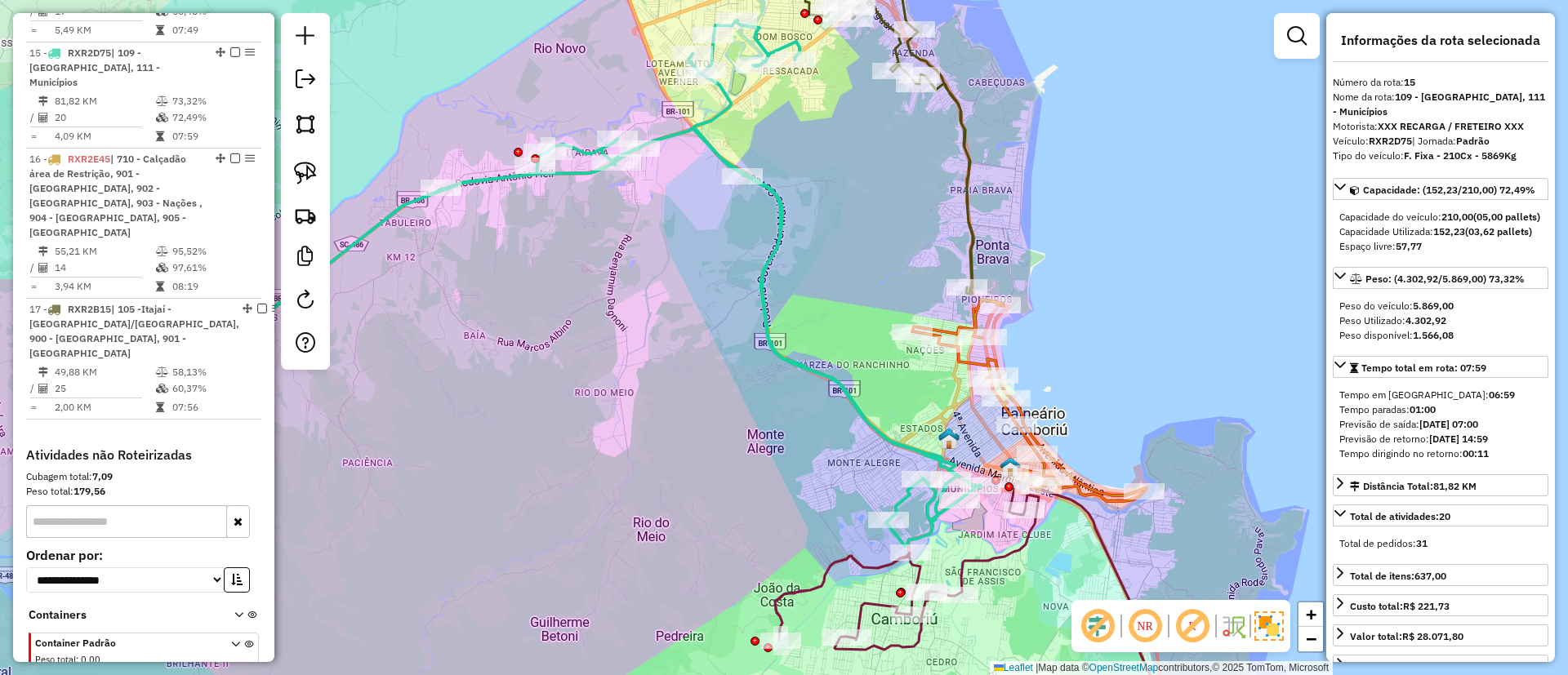
click at [1051, 372] on div "Janela de atendimento Grade de atendimento Capacidade Transportadoras Veículos …" at bounding box center [784, 337] width 1568 height 675
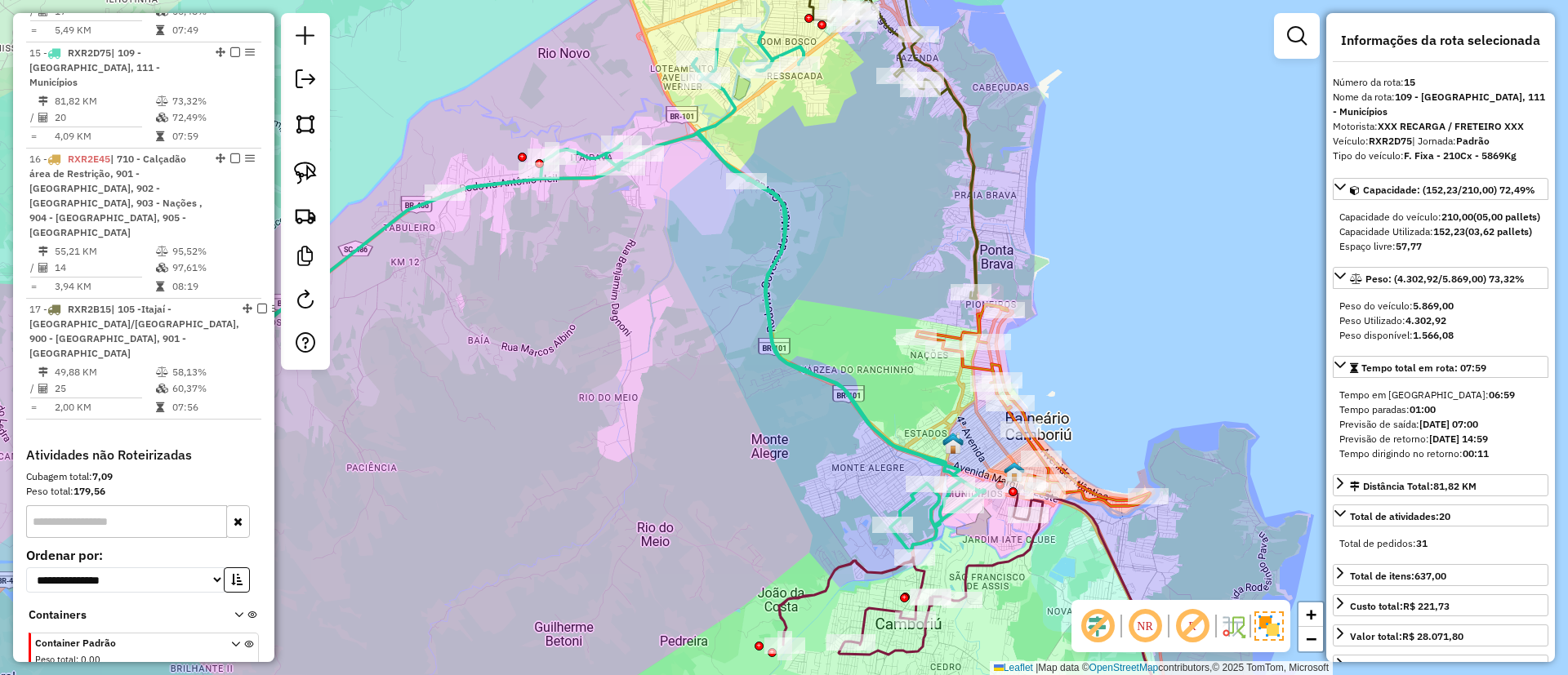
click at [946, 364] on div "Rota 16 - Placa RXR2E45 92600234 - OLIVEIRA e MADRUGA L Rota 16 - Placa RXR2E45…" at bounding box center [784, 337] width 1568 height 675
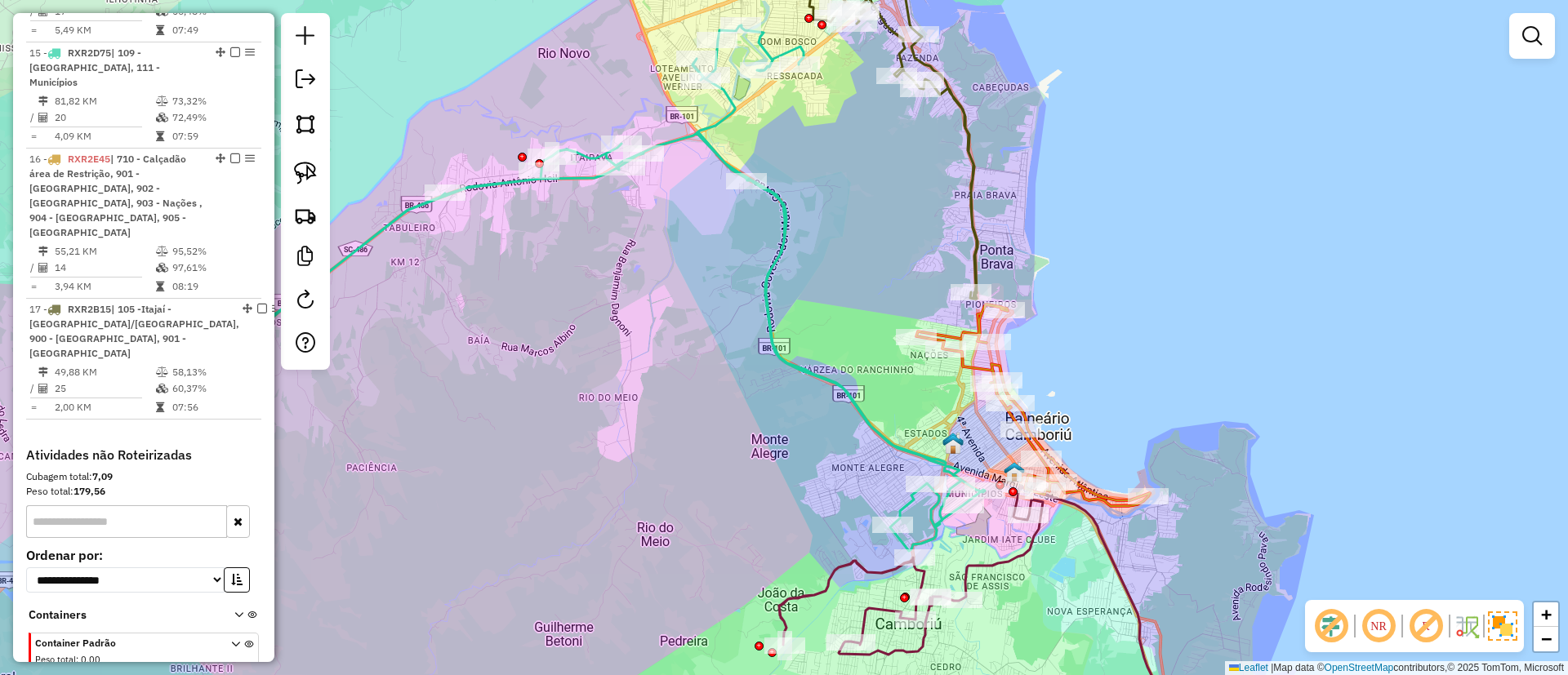
click at [964, 368] on icon at bounding box center [1033, 405] width 234 height 202
select select "**********"
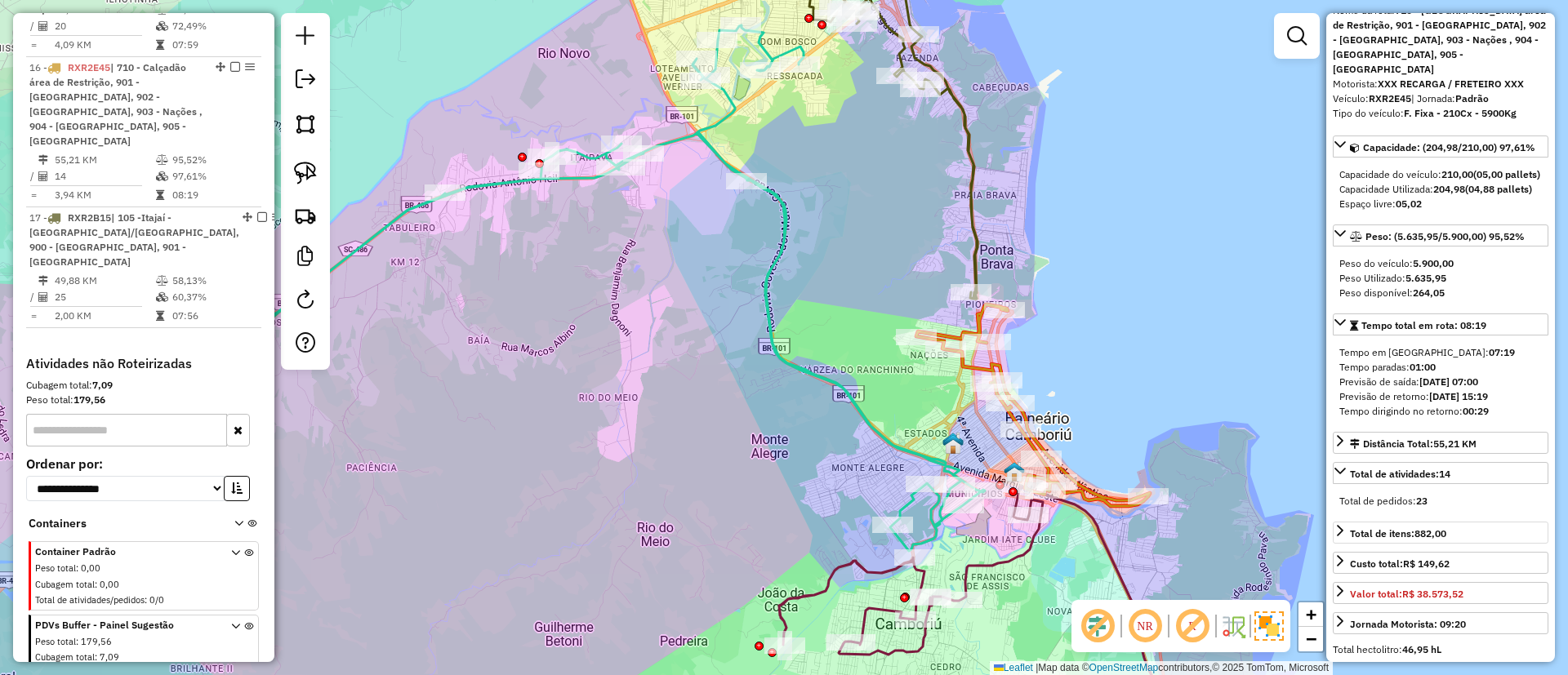
scroll to position [122, 0]
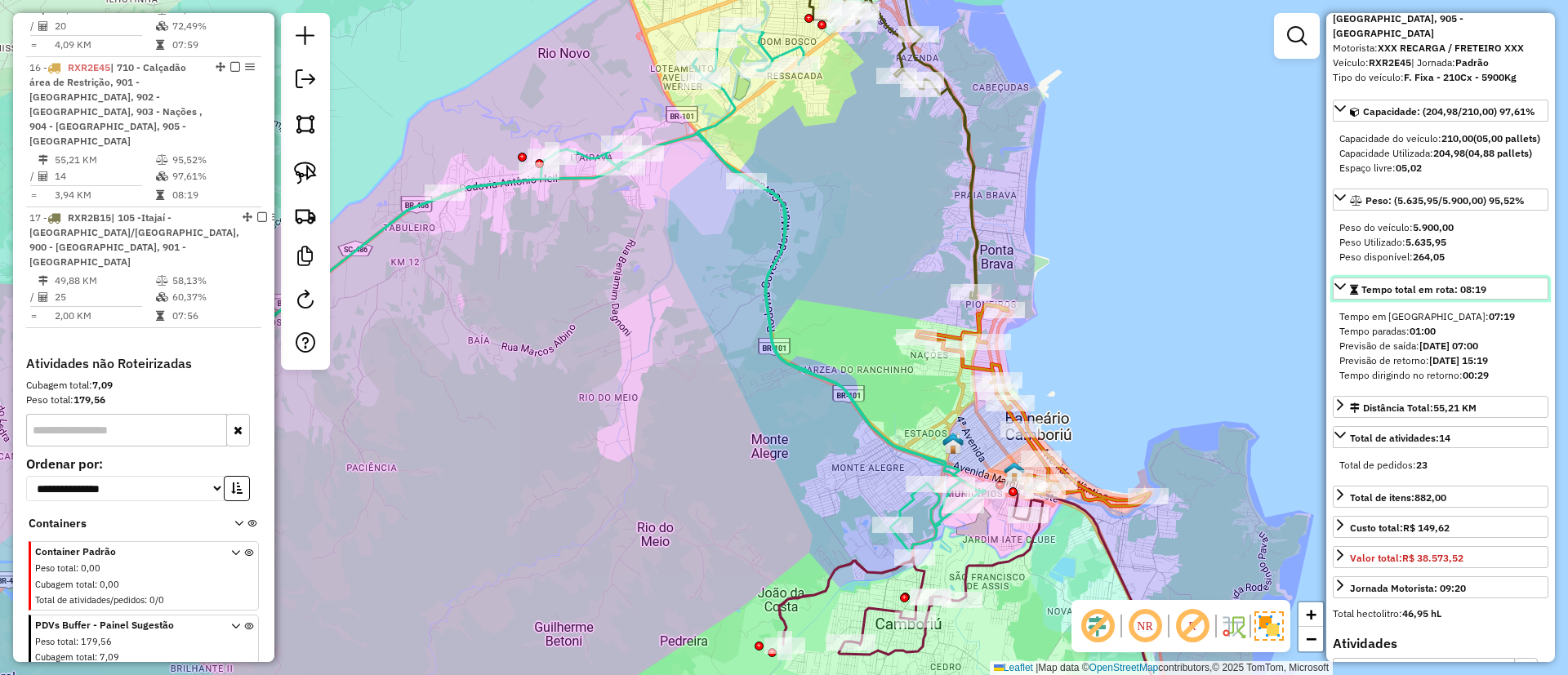
drag, startPoint x: 1464, startPoint y: 306, endPoint x: 1520, endPoint y: 304, distance: 56.0
click at [1520, 300] on link "Tempo total em rota: 08:19" at bounding box center [1440, 289] width 216 height 22
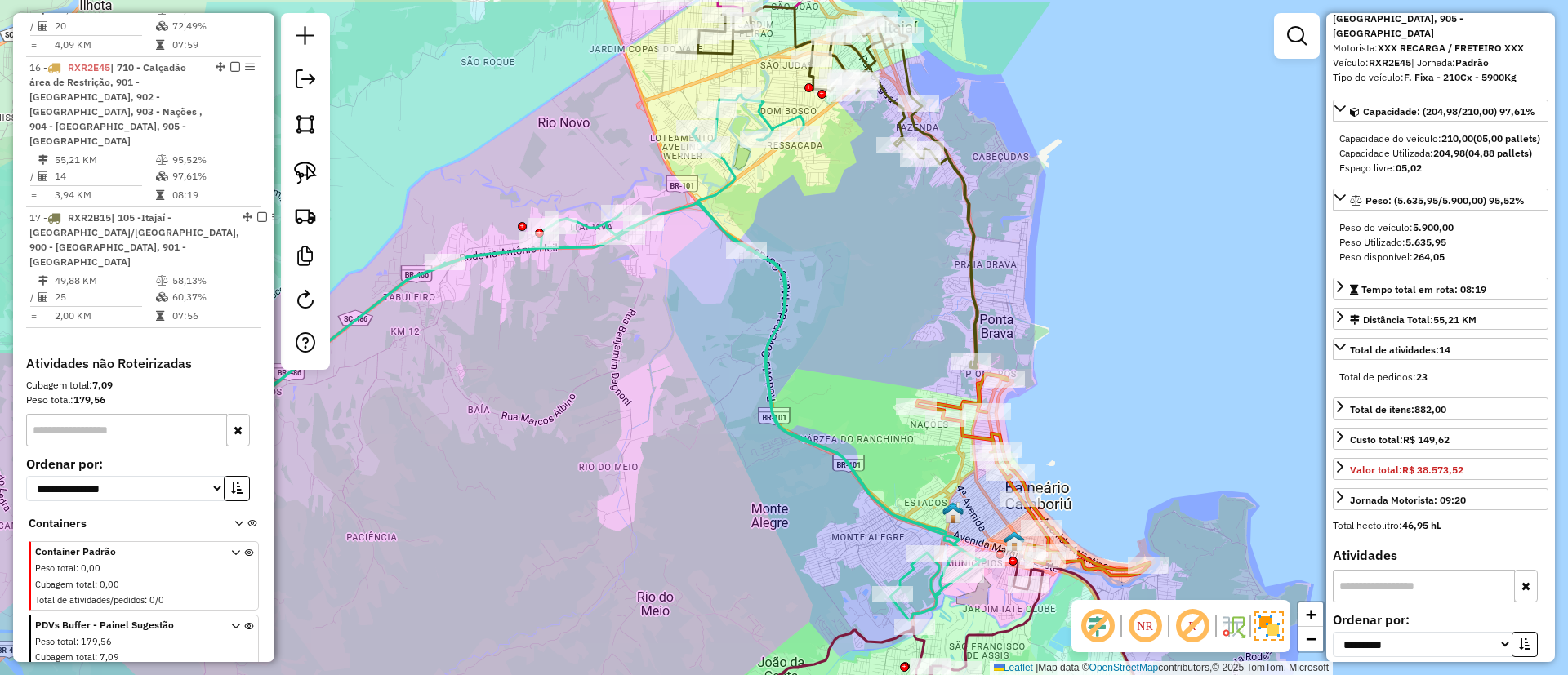
drag, startPoint x: 1078, startPoint y: 392, endPoint x: 1078, endPoint y: 419, distance: 27.0
click at [1078, 419] on div "Janela de atendimento Grade de atendimento Capacidade Transportadoras Veículos …" at bounding box center [784, 337] width 1568 height 675
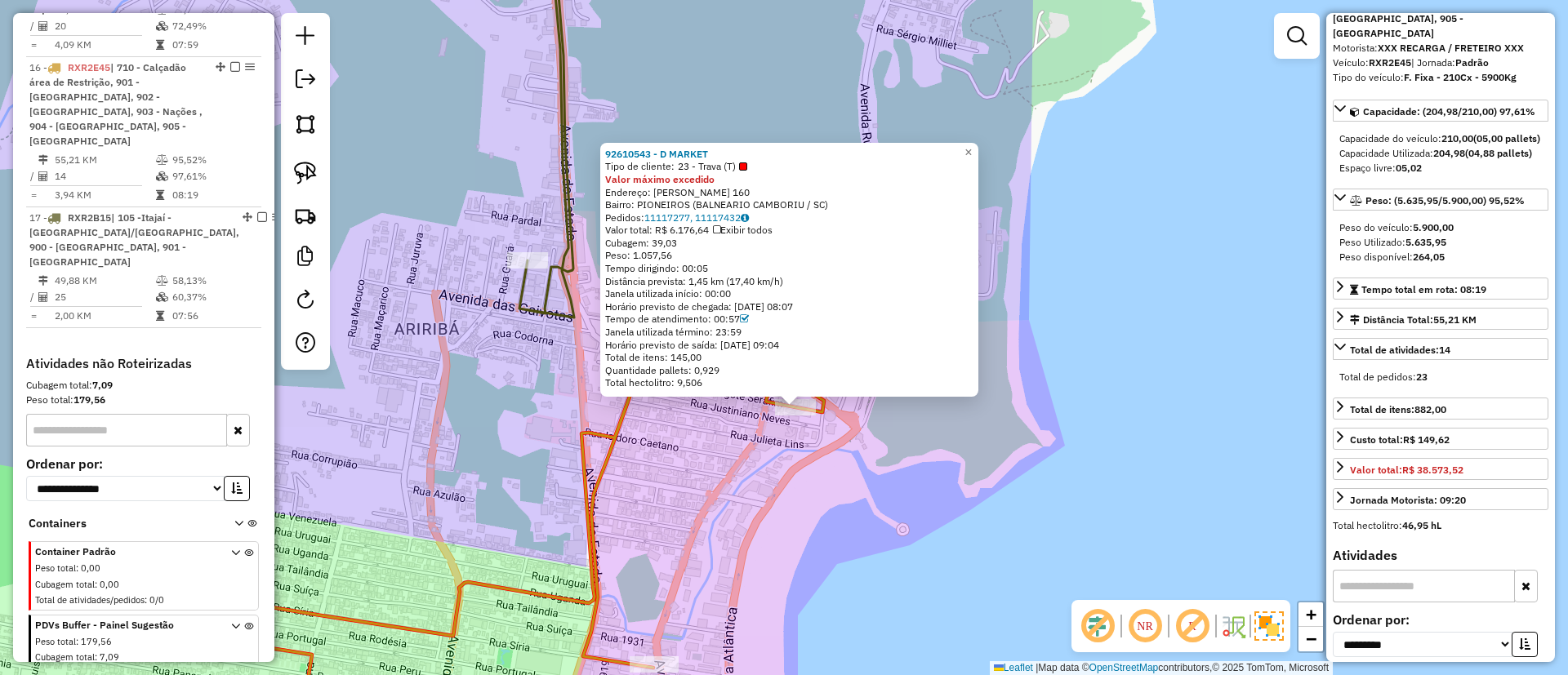
drag, startPoint x: 652, startPoint y: 240, endPoint x: 715, endPoint y: 240, distance: 63.0
click at [715, 240] on div "Cubagem: 39,03" at bounding box center [789, 242] width 369 height 13
drag, startPoint x: 721, startPoint y: 316, endPoint x: 802, endPoint y: 382, distance: 104.5
click at [776, 316] on div "Tempo de atendimento: 00:57" at bounding box center [789, 318] width 369 height 13
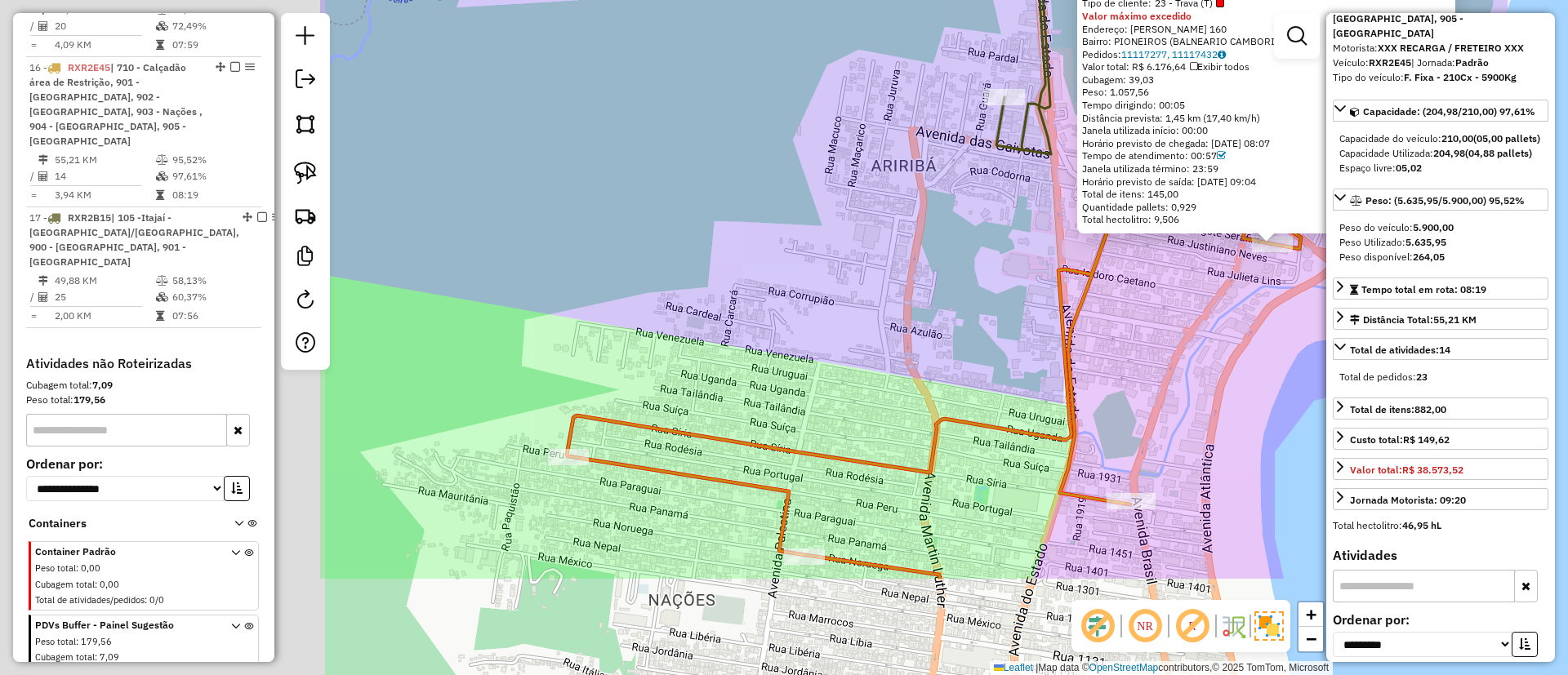
drag, startPoint x: 842, startPoint y: 486, endPoint x: 1316, endPoint y: 307, distance: 506.7
click at [1322, 316] on div "92610543 - D MARKET Tipo de cliente: 23 - Trava (T) Valor máximo excedido Ender…" at bounding box center [784, 337] width 1568 height 675
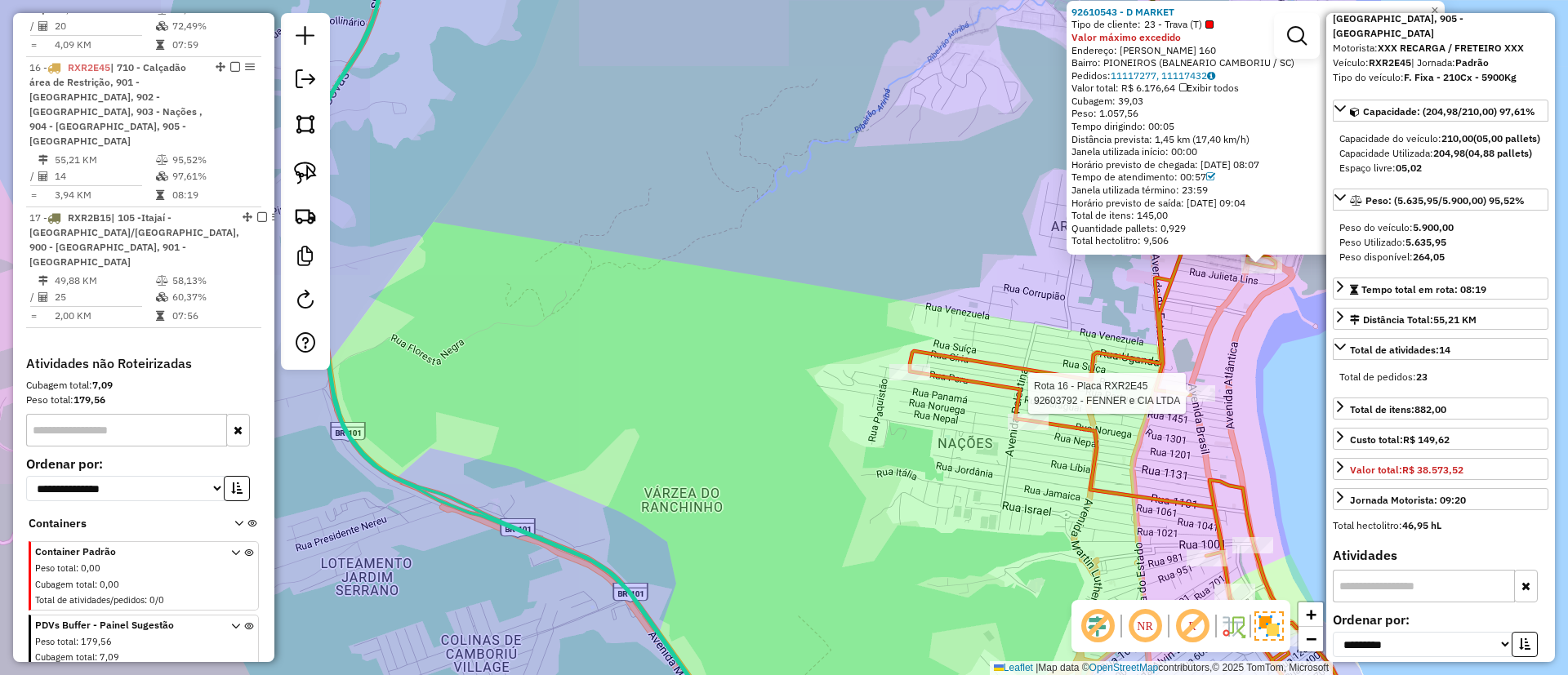
click at [1193, 402] on div at bounding box center [1191, 393] width 49 height 17
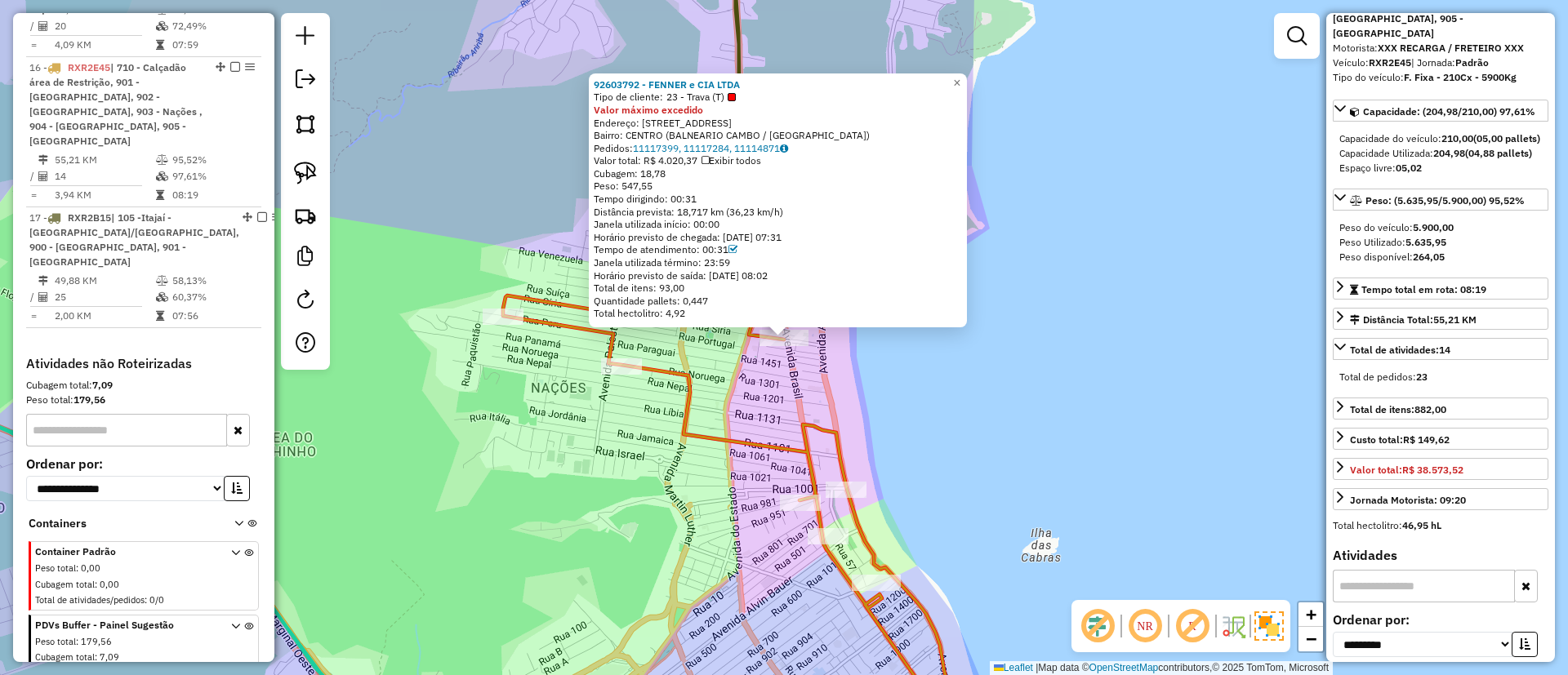
drag, startPoint x: 704, startPoint y: 391, endPoint x: 726, endPoint y: 422, distance: 38.0
click at [726, 422] on div "92603792 - FENNER e CIA LTDA Tipo de cliente: 23 - Trava (T) Valor máximo exced…" at bounding box center [784, 337] width 1568 height 675
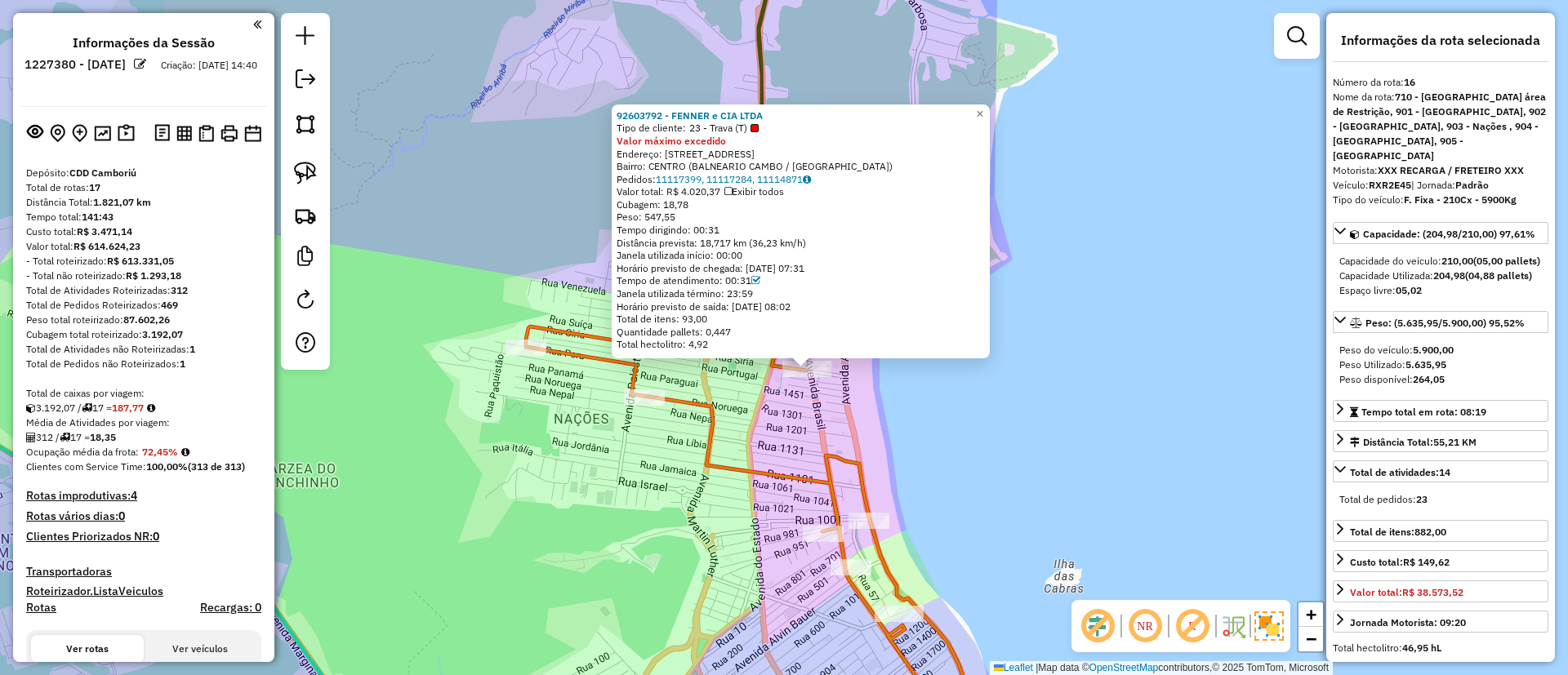
select select "**********"
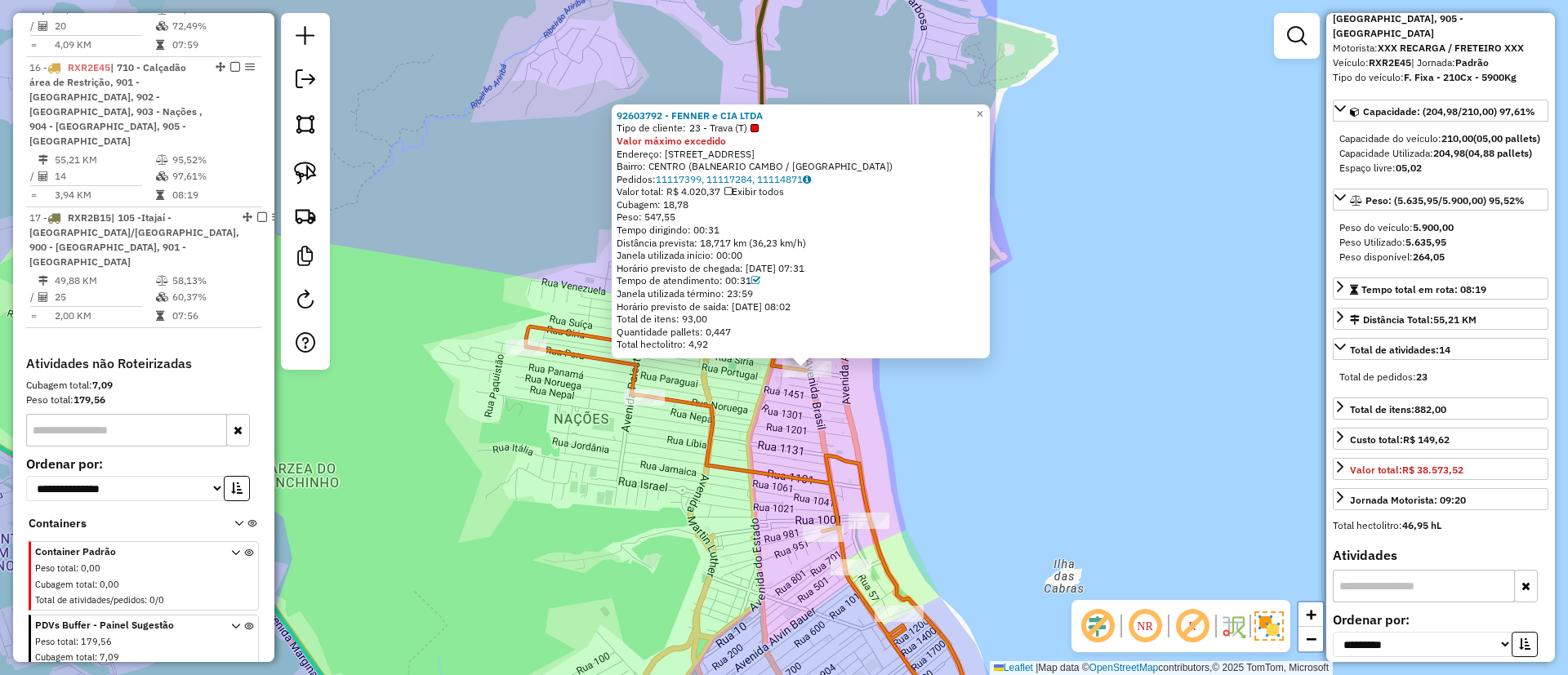
drag, startPoint x: 730, startPoint y: 280, endPoint x: 787, endPoint y: 288, distance: 57.6
click at [787, 288] on div "92603792 - FENNER e CIA LTDA Tipo de cliente: 23 - Trava (T) Valor máximo exced…" at bounding box center [800, 230] width 369 height 241
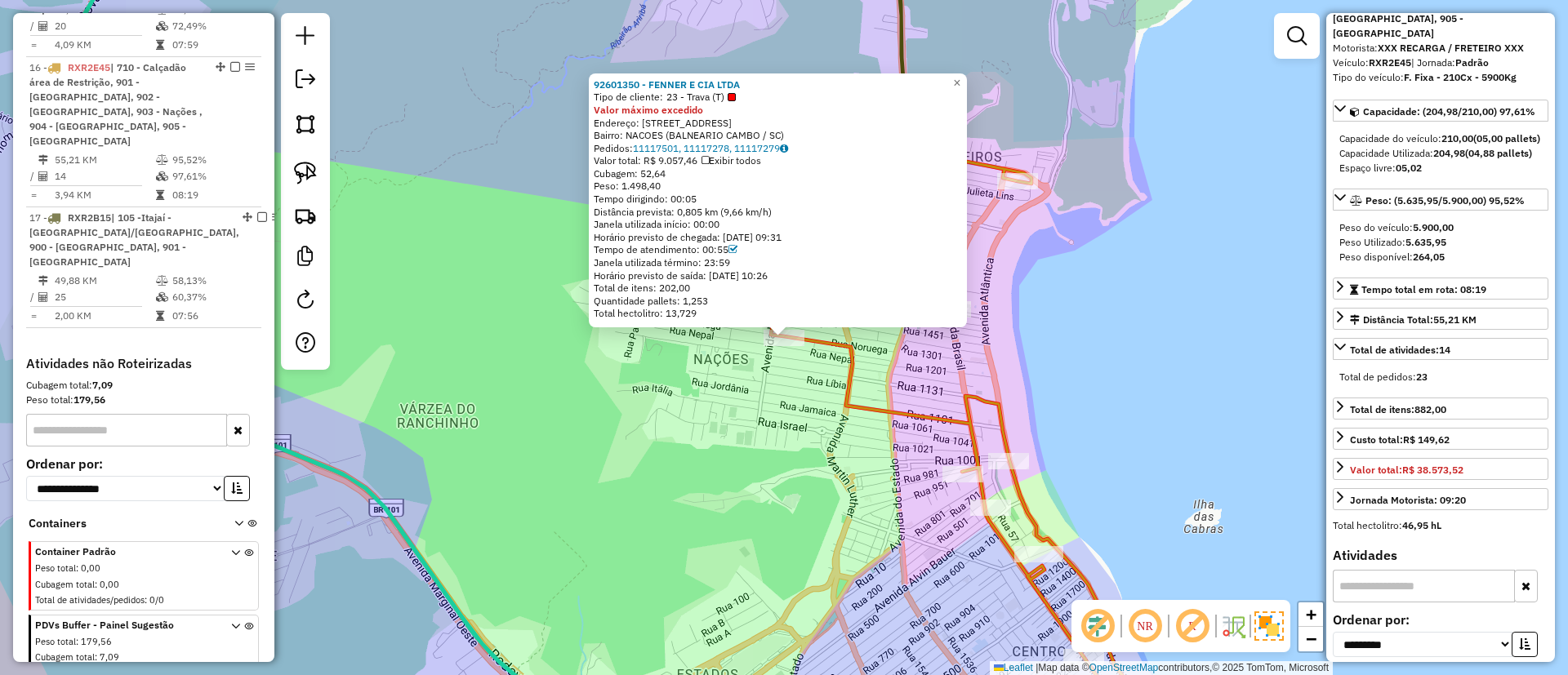
drag, startPoint x: 647, startPoint y: 171, endPoint x: 688, endPoint y: 168, distance: 41.1
click at [688, 168] on div "Cubagem: 52,64" at bounding box center [778, 173] width 369 height 13
drag, startPoint x: 710, startPoint y: 250, endPoint x: 759, endPoint y: 249, distance: 49.0
click at [759, 249] on div "Tempo de atendimento: 00:55" at bounding box center [778, 249] width 369 height 13
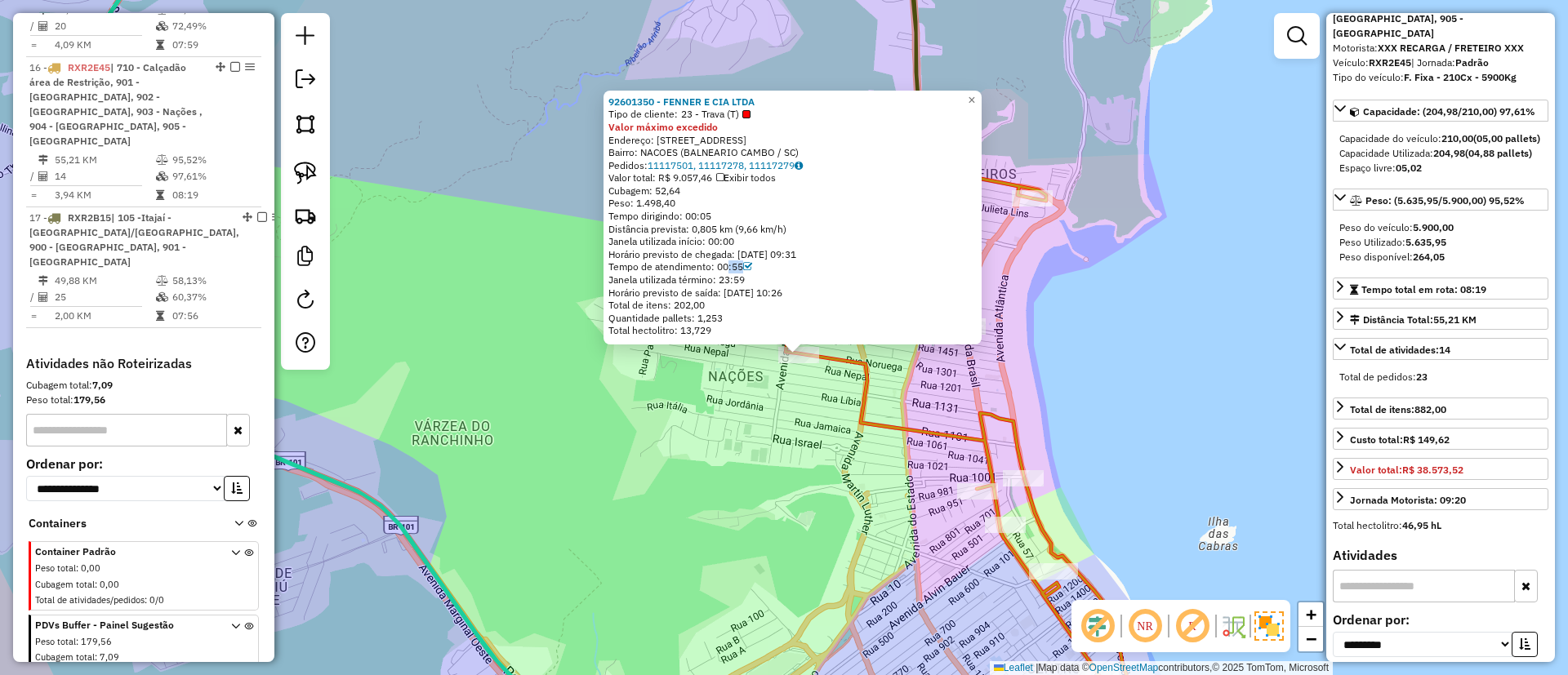
drag, startPoint x: 1064, startPoint y: 326, endPoint x: 1080, endPoint y: 346, distance: 25.6
click at [1080, 346] on div "92601350 - FENNER E CIA LTDA Tipo de cliente: 23 - Trava (T) Valor máximo exced…" at bounding box center [784, 337] width 1568 height 675
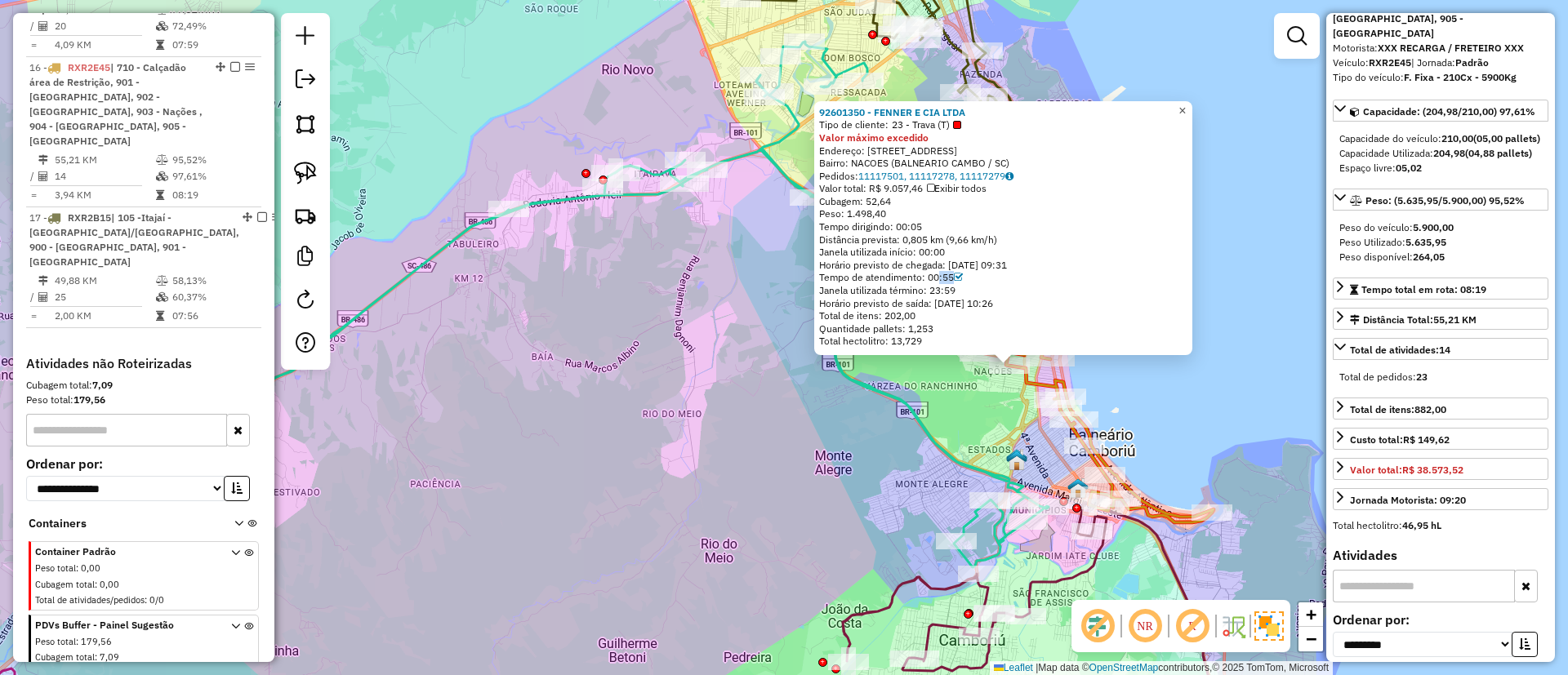
click at [1186, 103] on span "×" at bounding box center [1181, 110] width 7 height 14
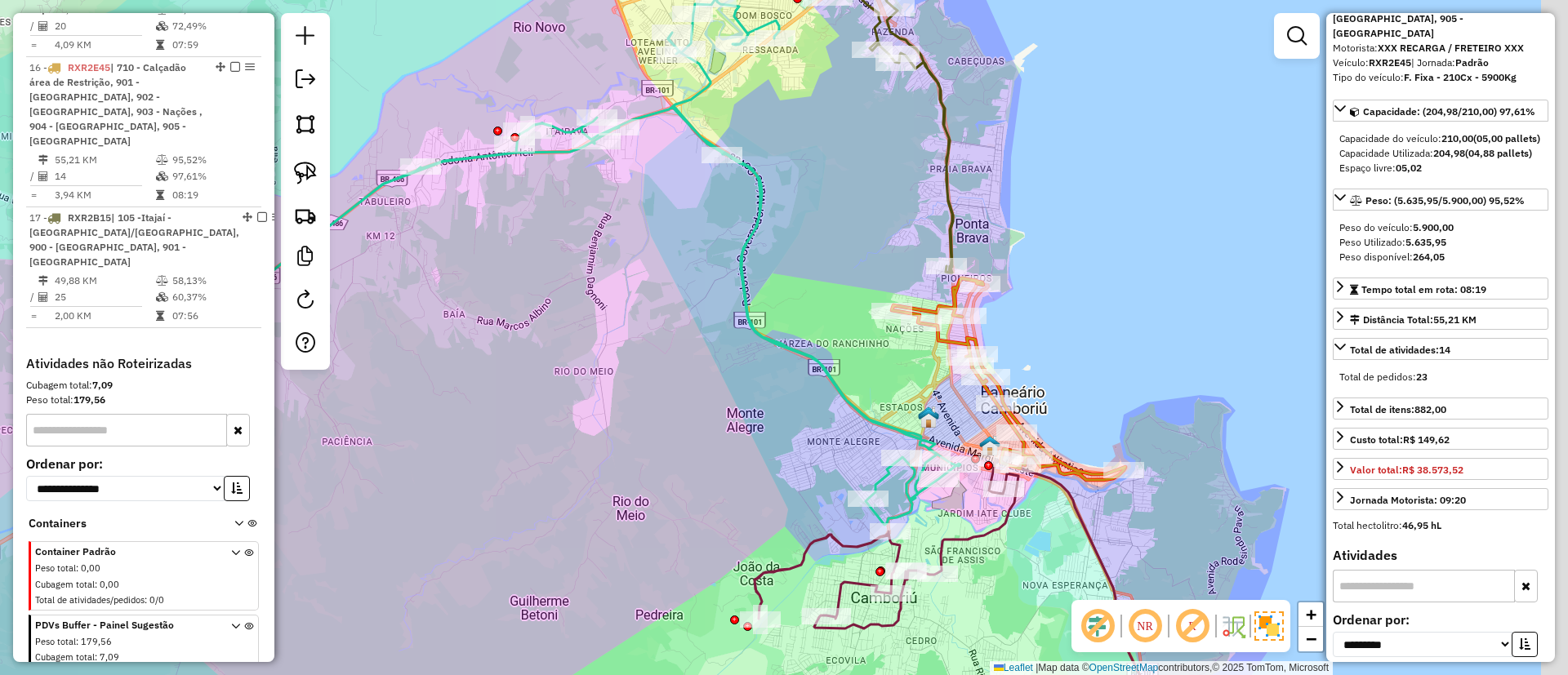
drag, startPoint x: 1209, startPoint y: 374, endPoint x: 1005, endPoint y: 413, distance: 207.7
click at [1111, 326] on div "Janela de atendimento Grade de atendimento Capacidade Transportadoras Veículos …" at bounding box center [784, 337] width 1568 height 675
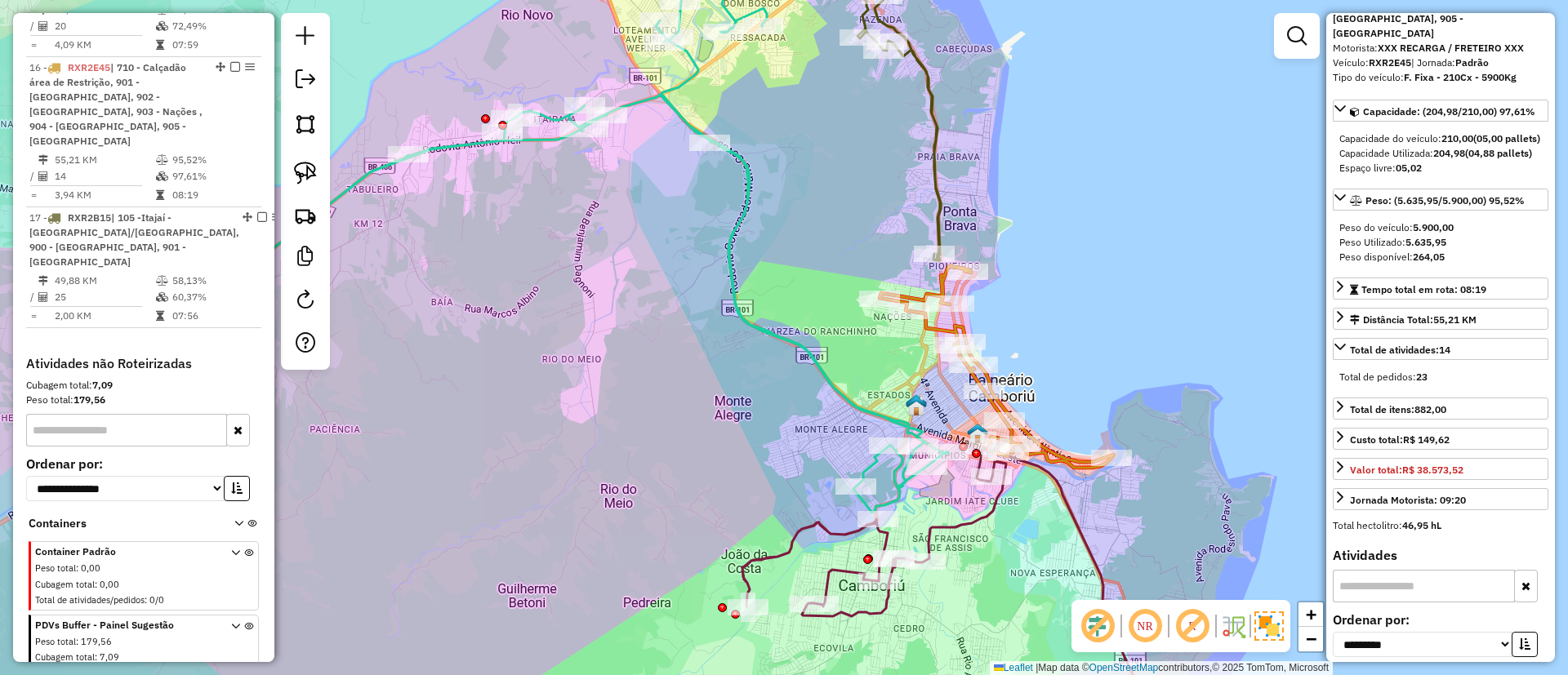
drag, startPoint x: 1121, startPoint y: 350, endPoint x: 1084, endPoint y: 285, distance: 74.8
click at [1088, 291] on div "Janela de atendimento Grade de atendimento Capacidade Transportadoras Veículos …" at bounding box center [784, 337] width 1568 height 675
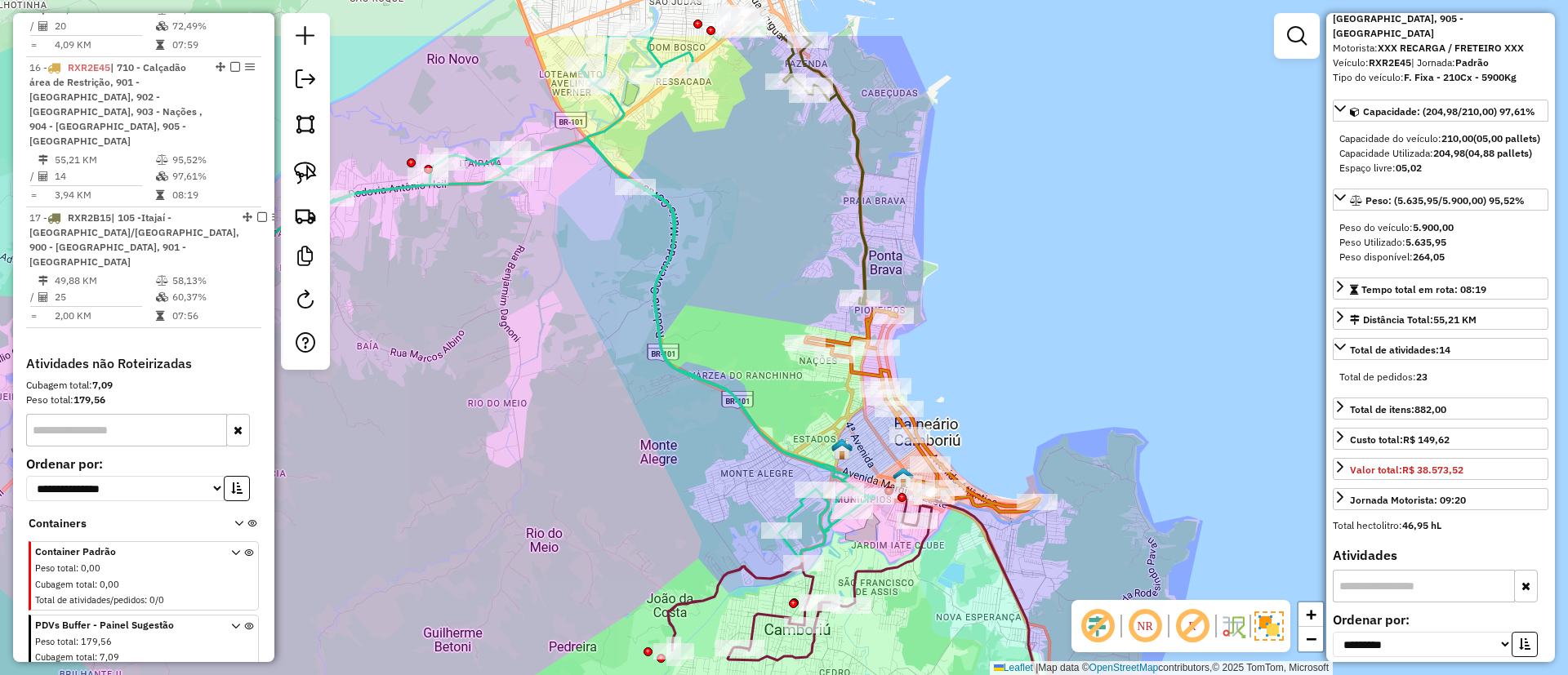
drag, startPoint x: 859, startPoint y: 329, endPoint x: 792, endPoint y: 403, distance: 99.8
click at [814, 440] on div "Janela de atendimento Grade de atendimento Capacidade Transportadoras Veículos …" at bounding box center [784, 337] width 1568 height 675
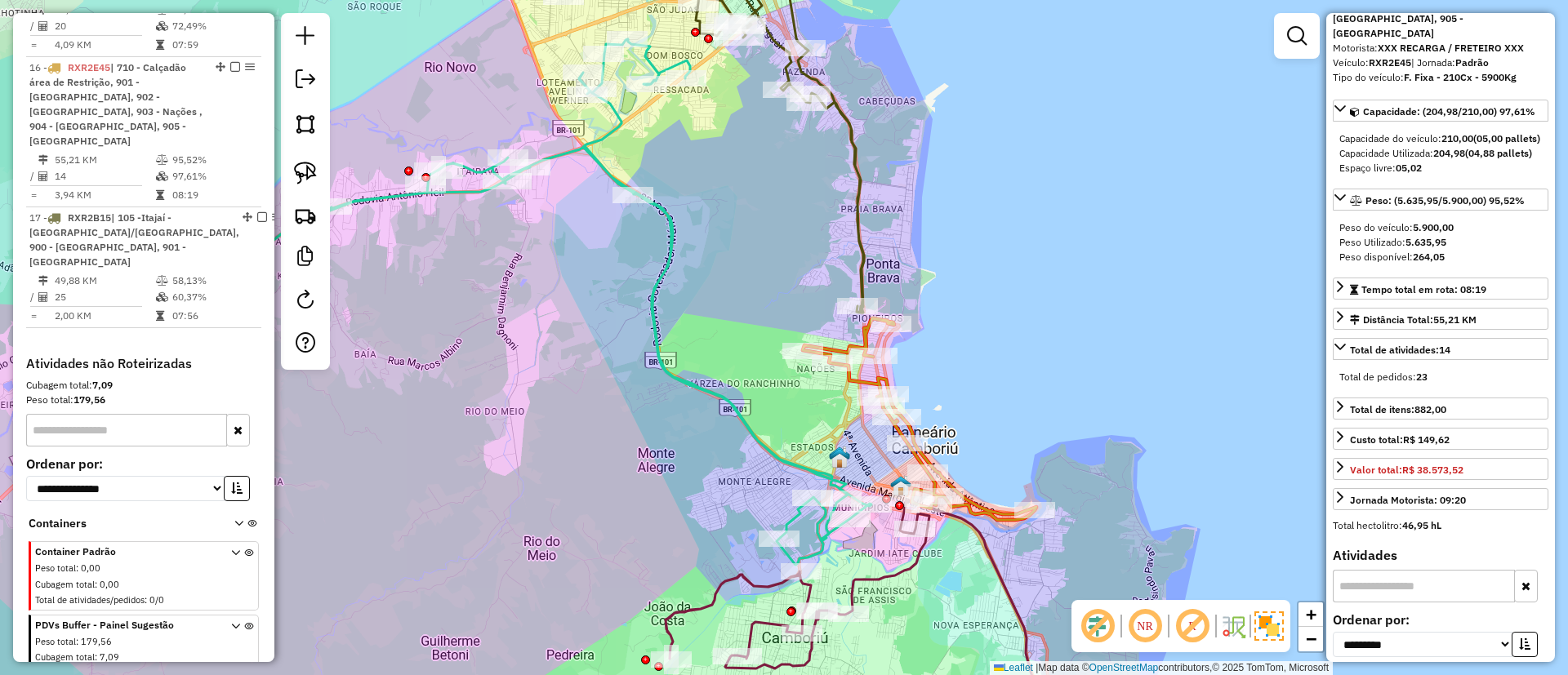
drag, startPoint x: 895, startPoint y: 222, endPoint x: 966, endPoint y: 302, distance: 107.0
click at [966, 302] on div "Janela de atendimento Grade de atendimento Capacidade Transportadoras Veículos …" at bounding box center [784, 337] width 1568 height 675
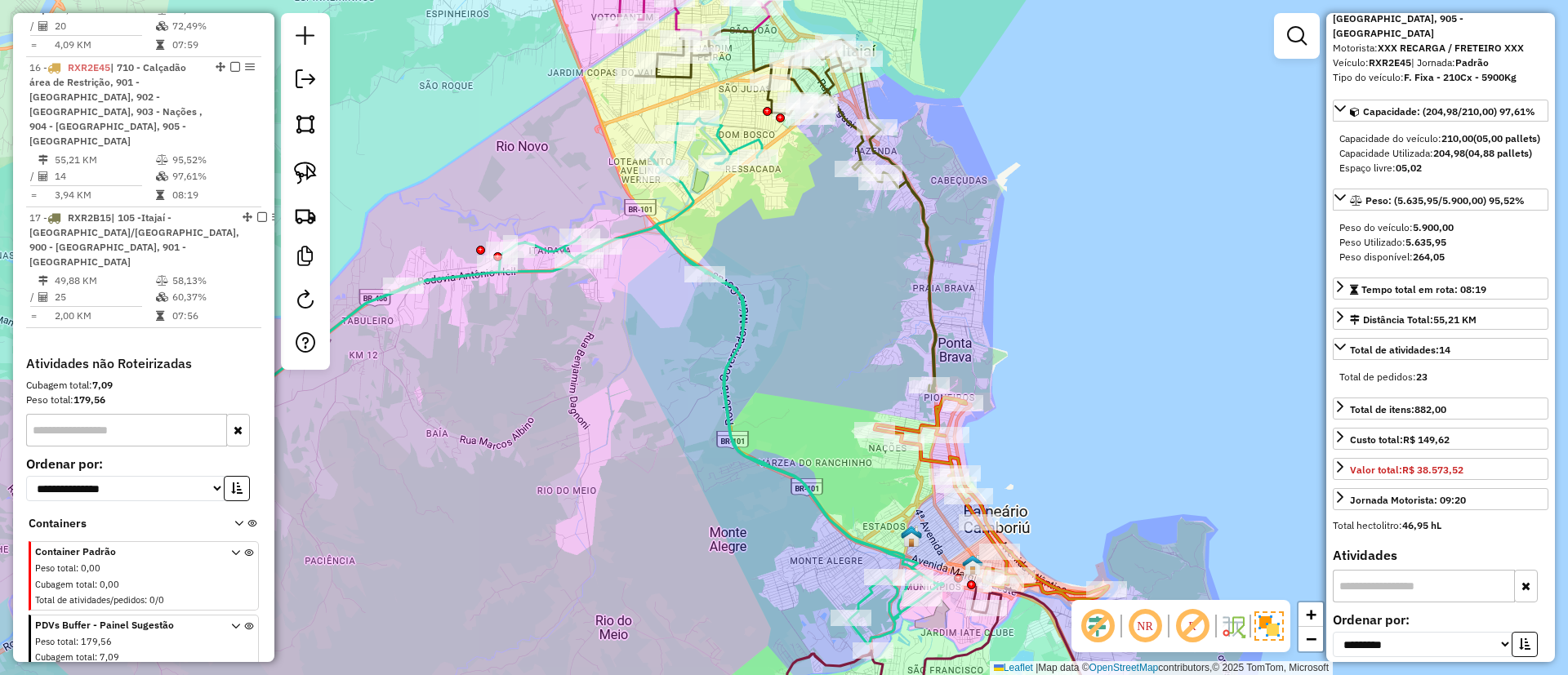
drag, startPoint x: 1126, startPoint y: 371, endPoint x: 1098, endPoint y: 316, distance: 61.7
click at [1098, 316] on div "Janela de atendimento Grade de atendimento Capacidade Transportadoras Veículos …" at bounding box center [784, 337] width 1568 height 675
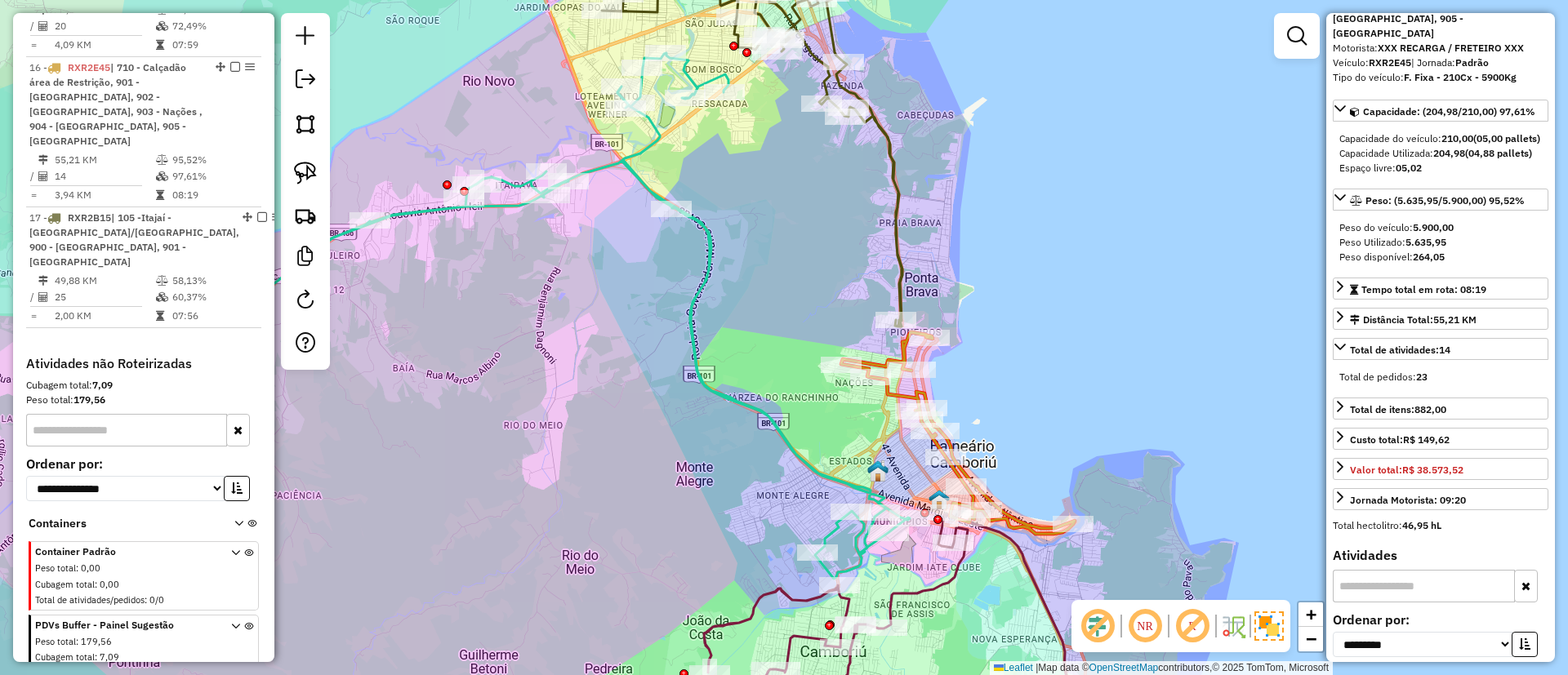
drag, startPoint x: 901, startPoint y: 583, endPoint x: 879, endPoint y: 523, distance: 63.9
click at [879, 523] on icon at bounding box center [900, 628] width 392 height 228
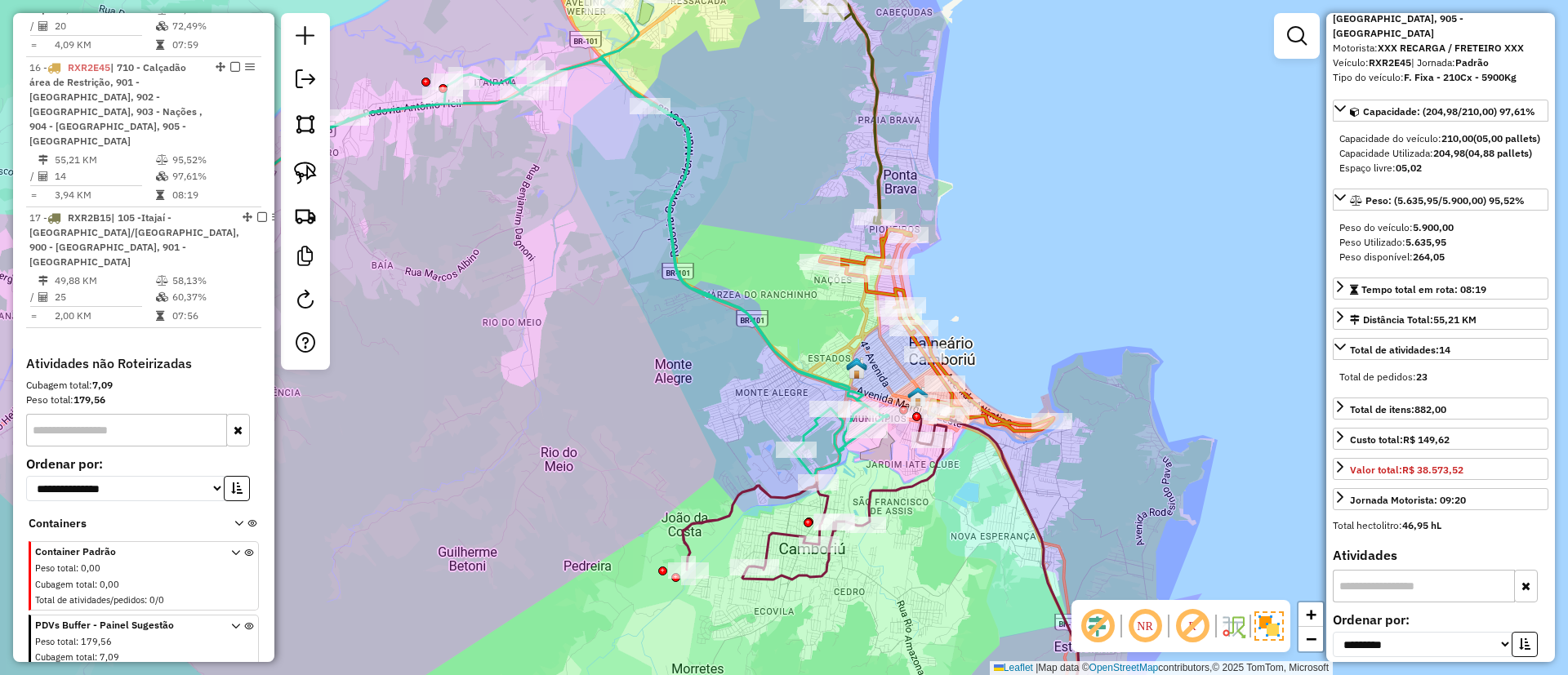
drag, startPoint x: 612, startPoint y: 395, endPoint x: 686, endPoint y: -46, distance: 447.2
click at [686, 0] on html "Aguarde... Pop-up bloqueado! Seu navegador bloqueou automáticamente a abertura …" at bounding box center [784, 337] width 1568 height 675
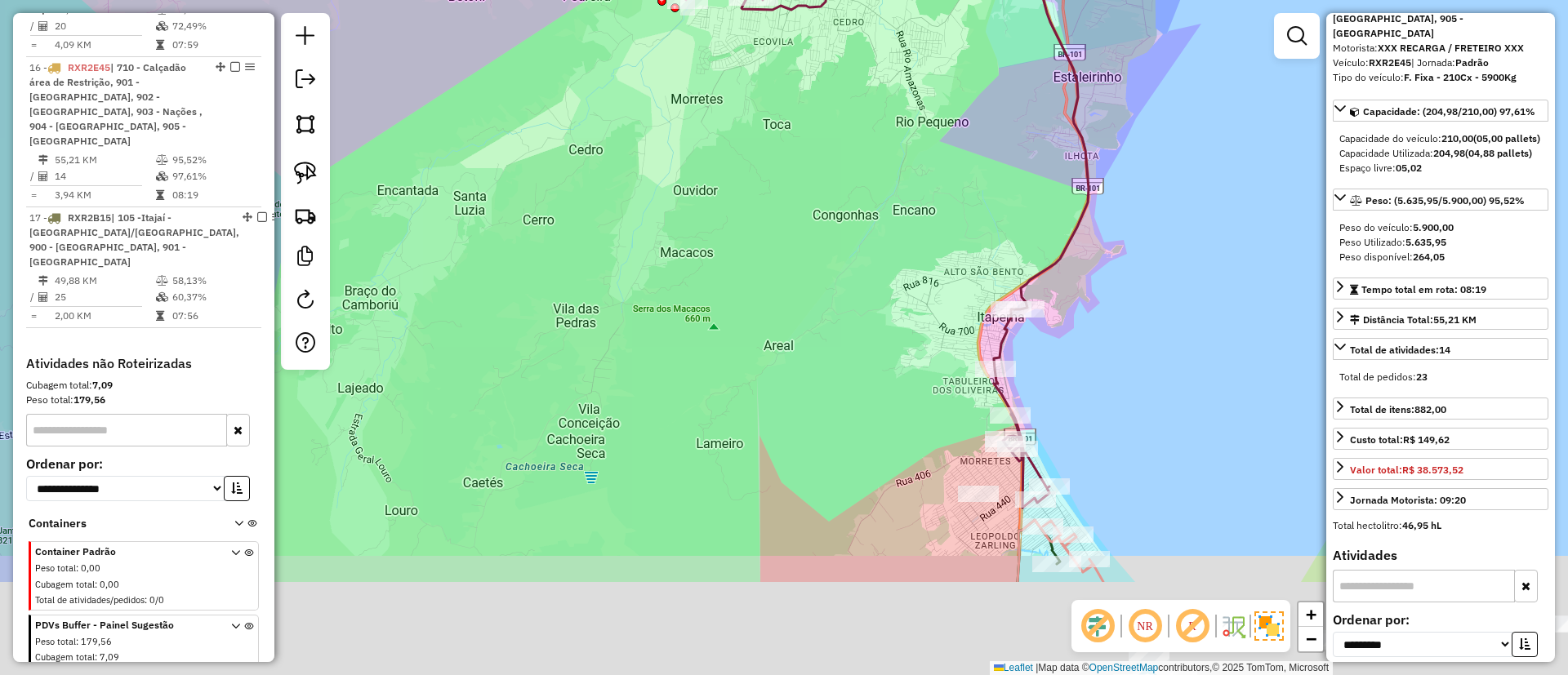
click at [1072, 278] on div "Janela de atendimento Grade de atendimento Capacidade Transportadoras Veículos …" at bounding box center [784, 337] width 1568 height 675
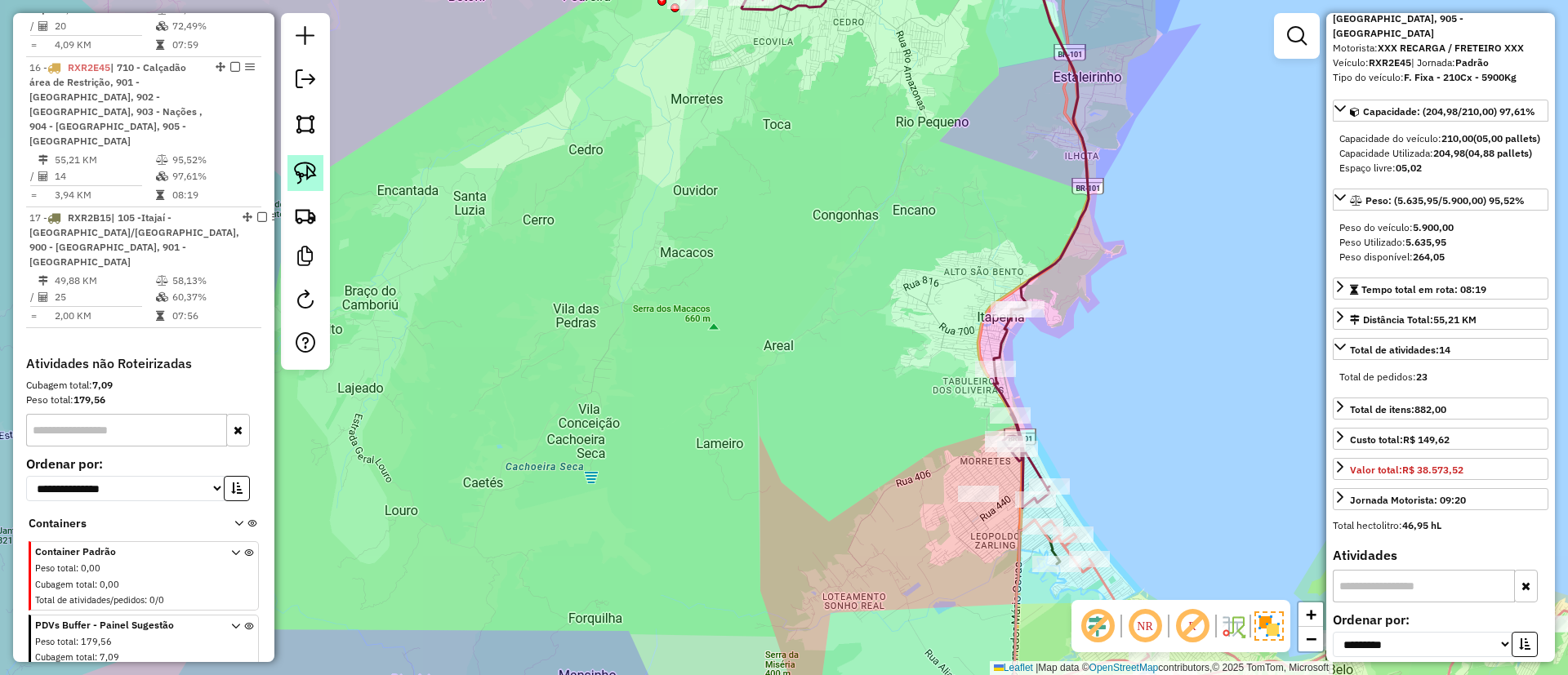
click at [321, 172] on link at bounding box center [306, 172] width 35 height 35
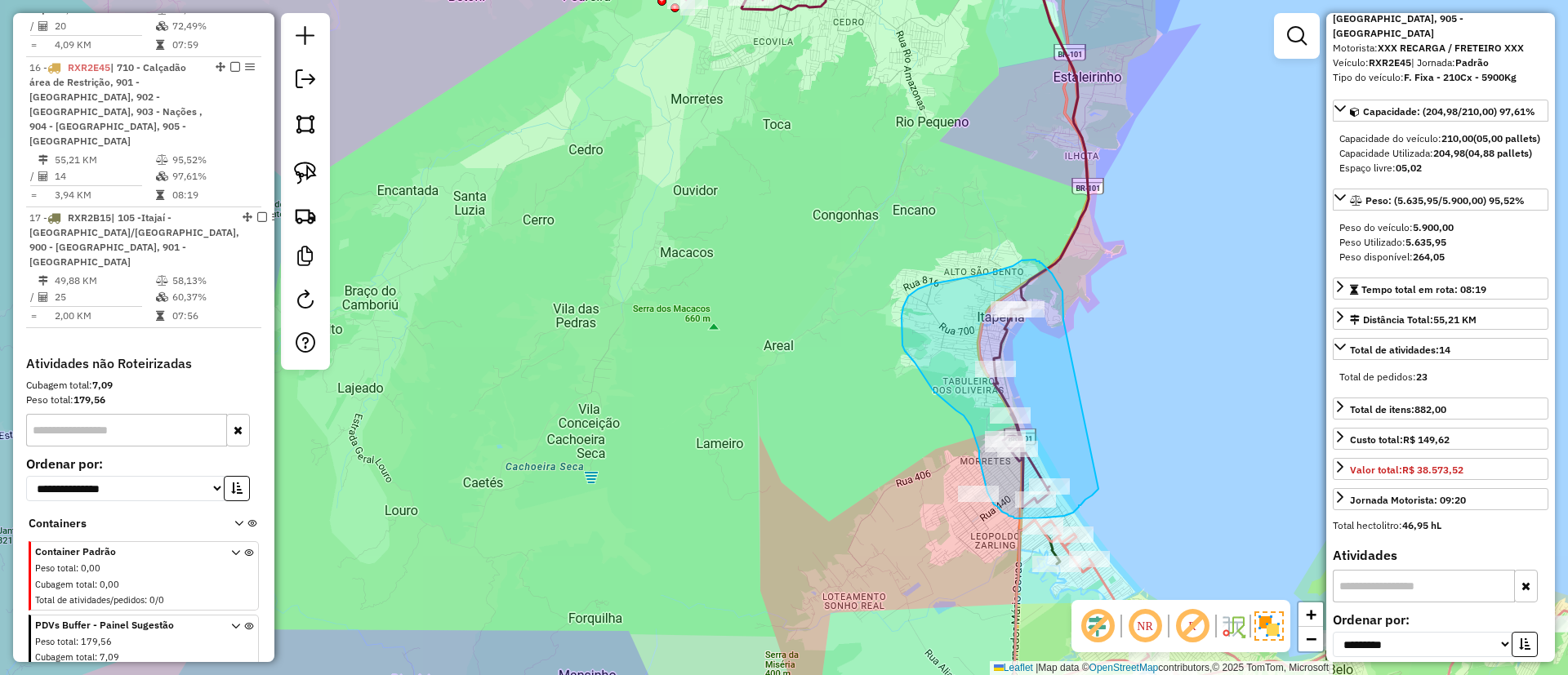
drag, startPoint x: 1063, startPoint y: 320, endPoint x: 1100, endPoint y: 488, distance: 172.0
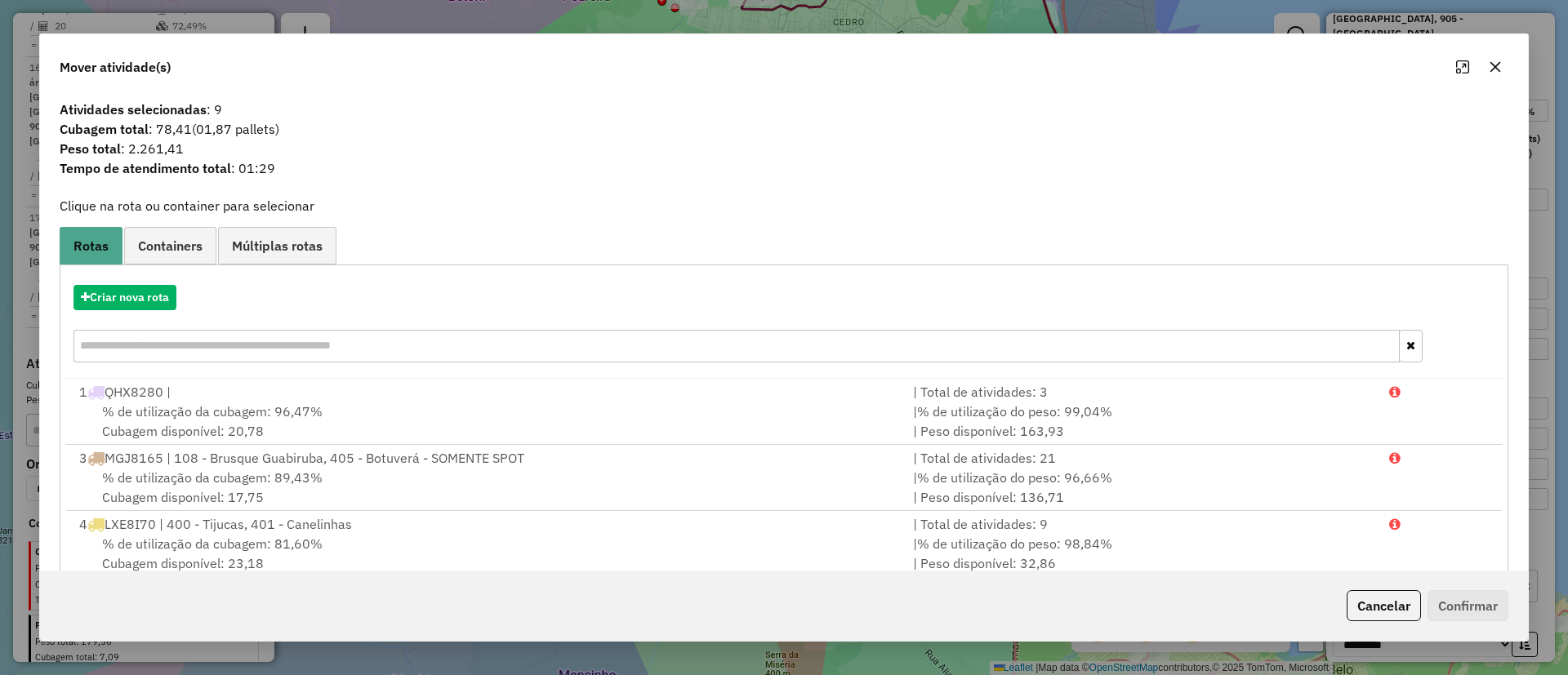
drag, startPoint x: 148, startPoint y: 138, endPoint x: 250, endPoint y: 132, distance: 102.2
click at [250, 132] on div "Atividades selecionadas : 9 Cubagem total : 78,41 (01,87 pallets) Peso total : …" at bounding box center [784, 144] width 1468 height 90
drag, startPoint x: 212, startPoint y: 112, endPoint x: 236, endPoint y: 113, distance: 24.0
click at [236, 113] on span "Atividades selecionadas : 9" at bounding box center [784, 109] width 1468 height 20
drag, startPoint x: 145, startPoint y: 126, endPoint x: 727, endPoint y: 169, distance: 583.6
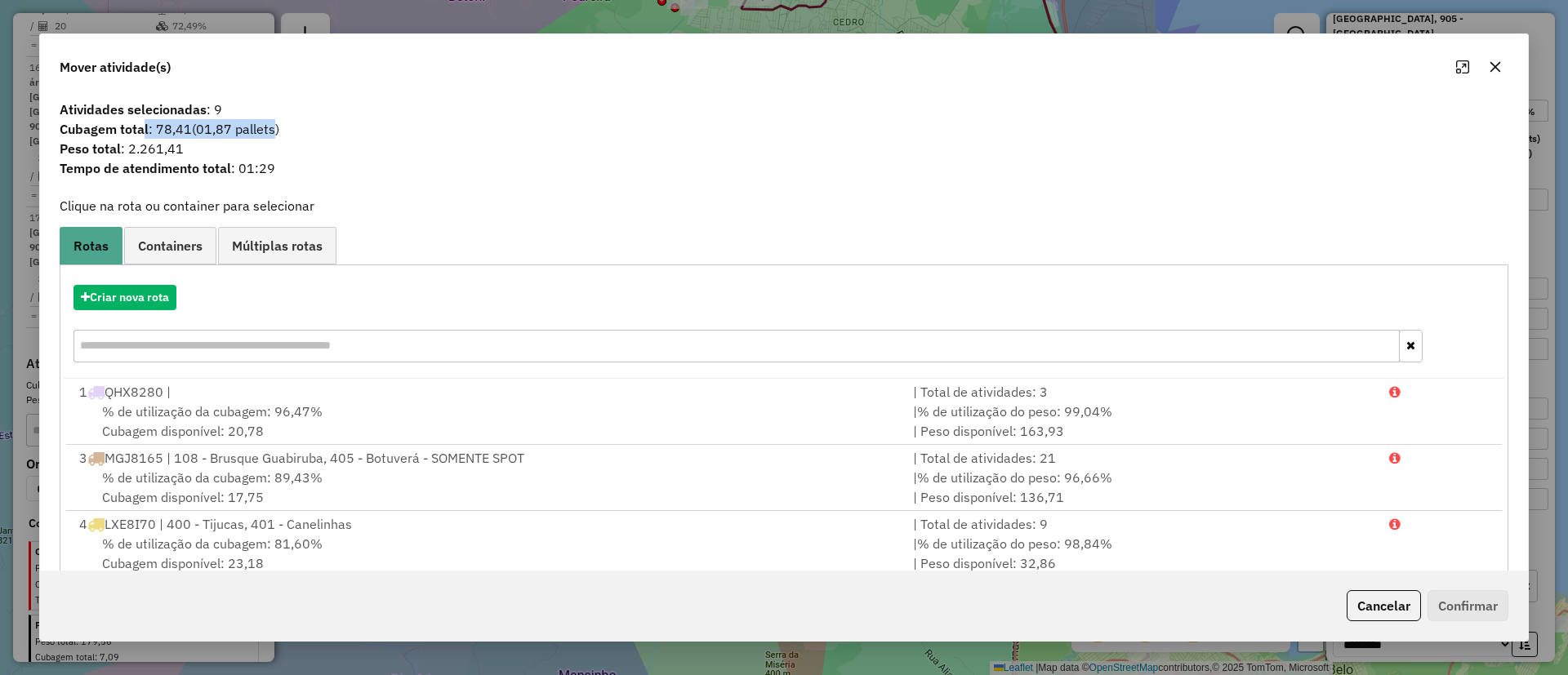
click at [301, 126] on span "Cubagem total : 78,41 (01,87 pallets)" at bounding box center [784, 129] width 1468 height 20
click at [1491, 66] on icon "button" at bounding box center [1494, 66] width 13 height 13
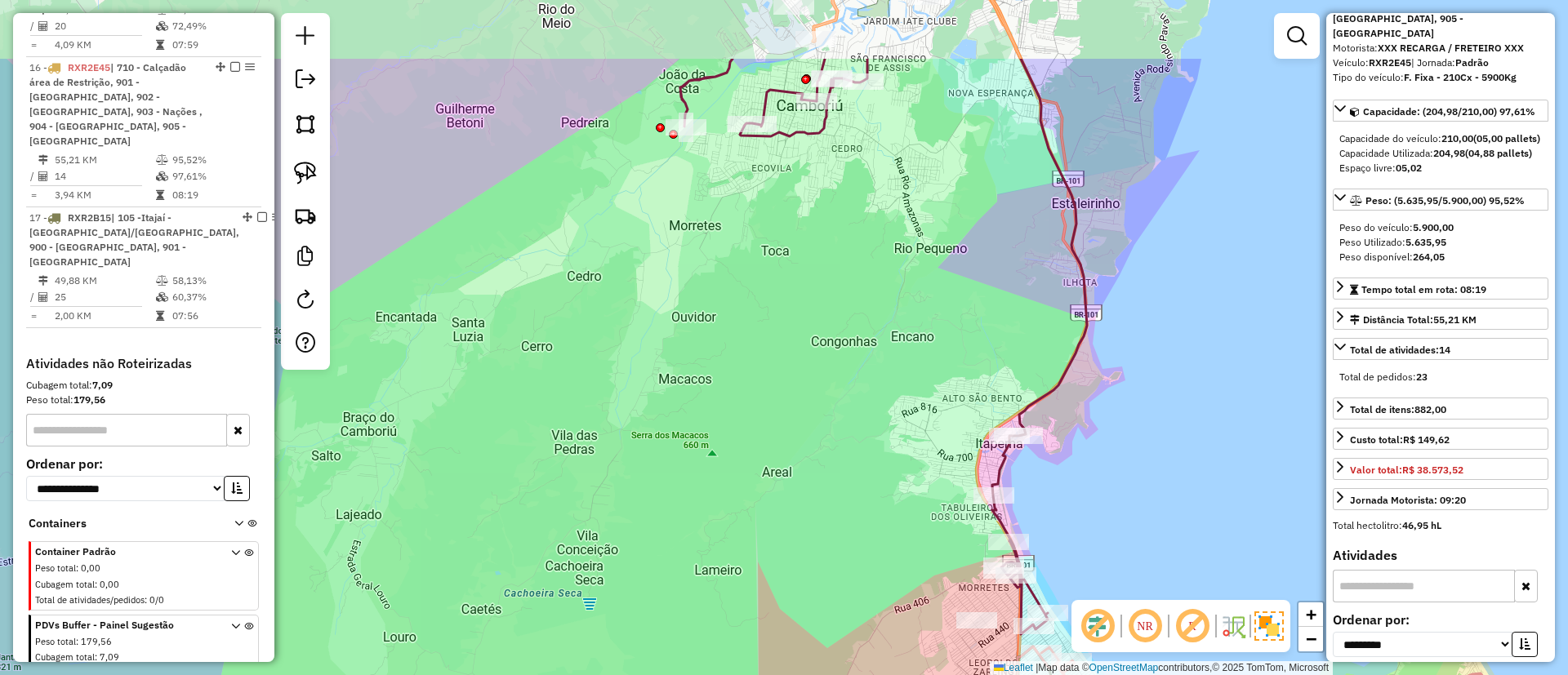
drag, startPoint x: 1180, startPoint y: 203, endPoint x: 1181, endPoint y: 294, distance: 91.0
click at [1181, 294] on div "Janela de atendimento Grade de atendimento Capacidade Transportadoras Veículos …" at bounding box center [784, 337] width 1568 height 675
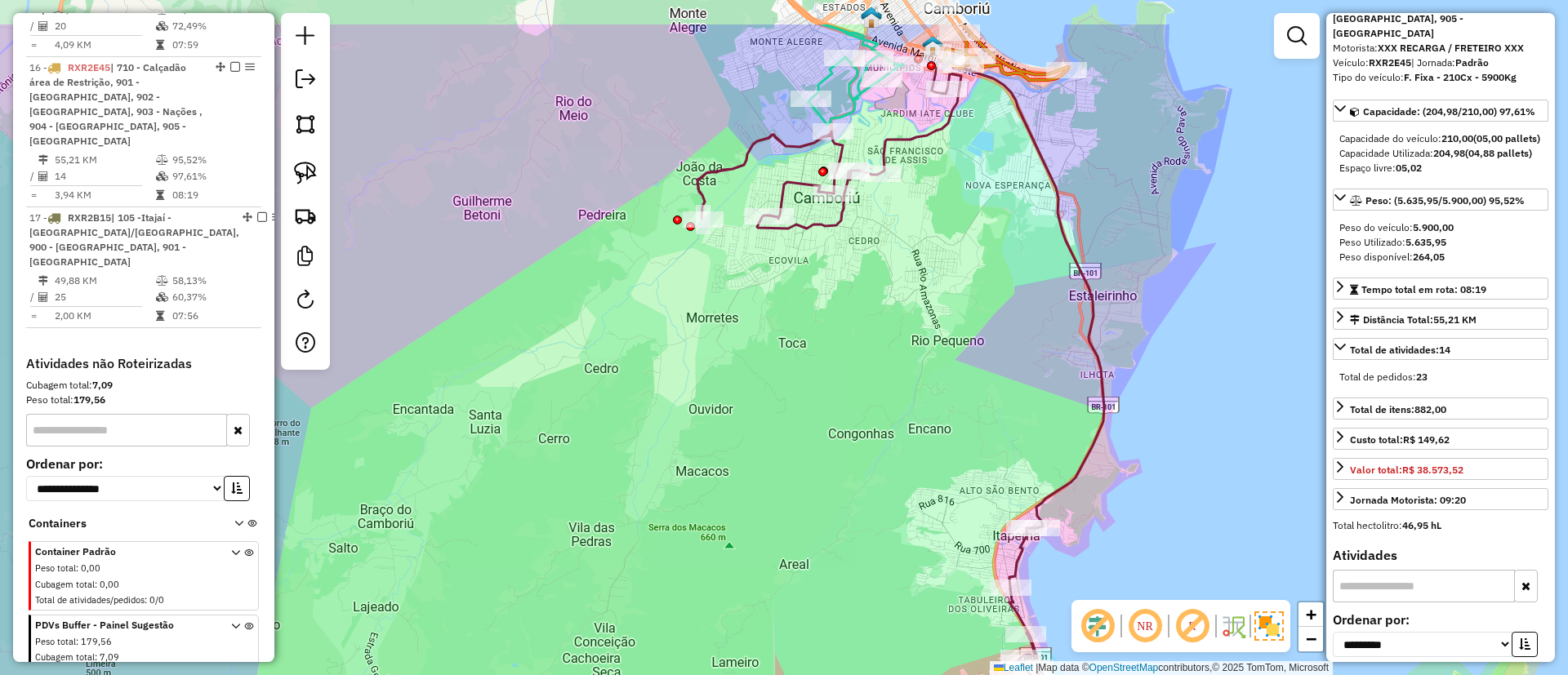
drag, startPoint x: 1097, startPoint y: 352, endPoint x: 1114, endPoint y: 443, distance: 92.6
click at [1114, 443] on div "Janela de atendimento Grade de atendimento Capacidade Transportadoras Veículos …" at bounding box center [784, 337] width 1568 height 675
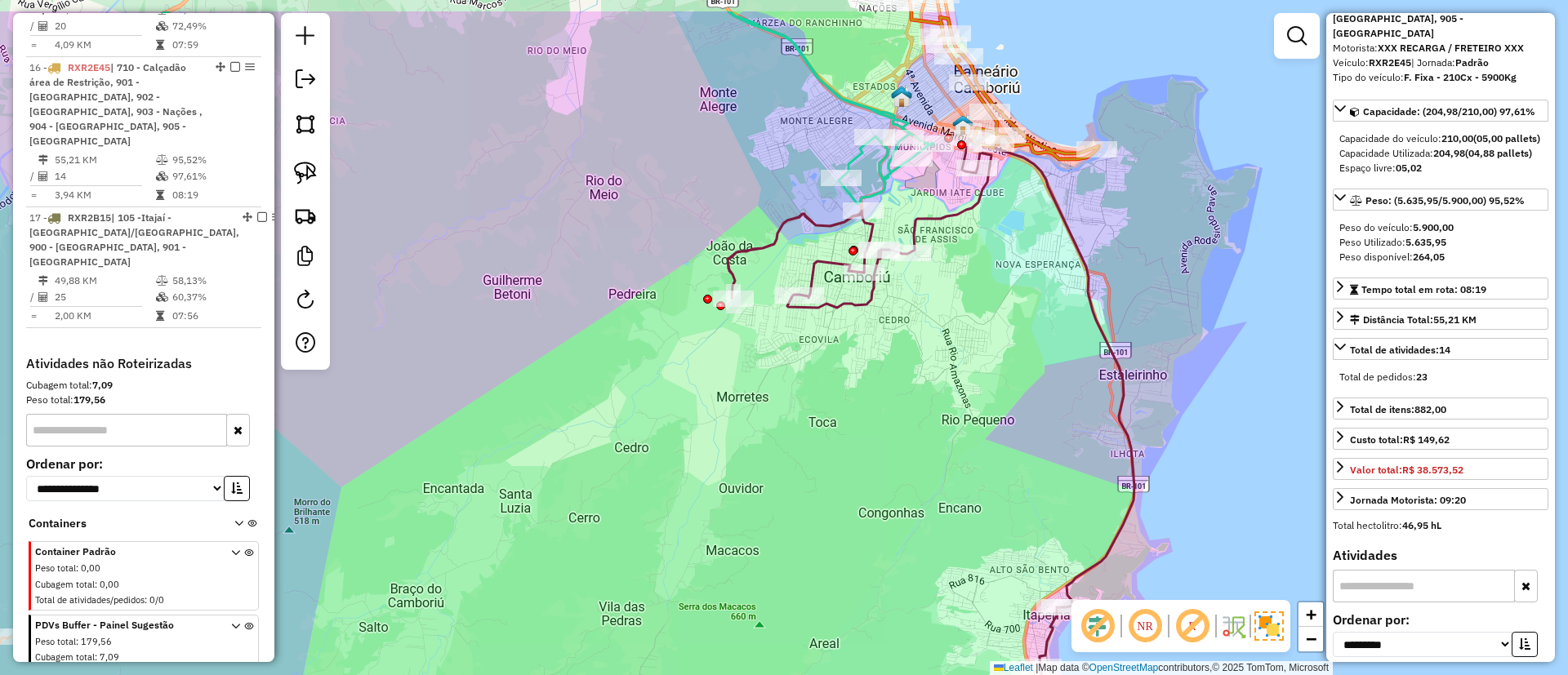
drag, startPoint x: 1125, startPoint y: 340, endPoint x: 1156, endPoint y: 419, distance: 84.9
click at [1156, 419] on div "Janela de atendimento Grade de atendimento Capacidade Transportadoras Veículos …" at bounding box center [784, 337] width 1568 height 675
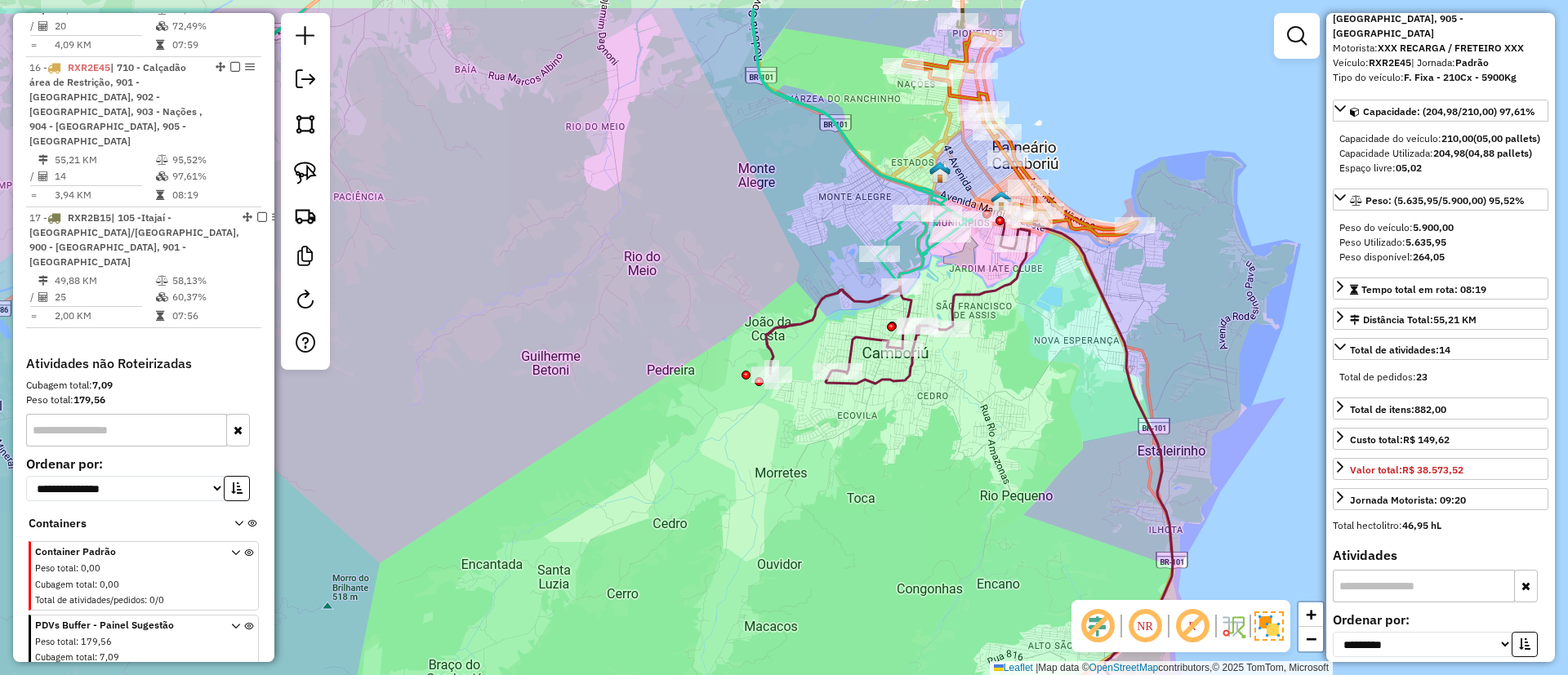
drag, startPoint x: 926, startPoint y: 307, endPoint x: 965, endPoint y: 383, distance: 85.4
click at [965, 383] on div "Janela de atendimento Grade de atendimento Capacidade Transportadoras Veículos …" at bounding box center [784, 337] width 1568 height 675
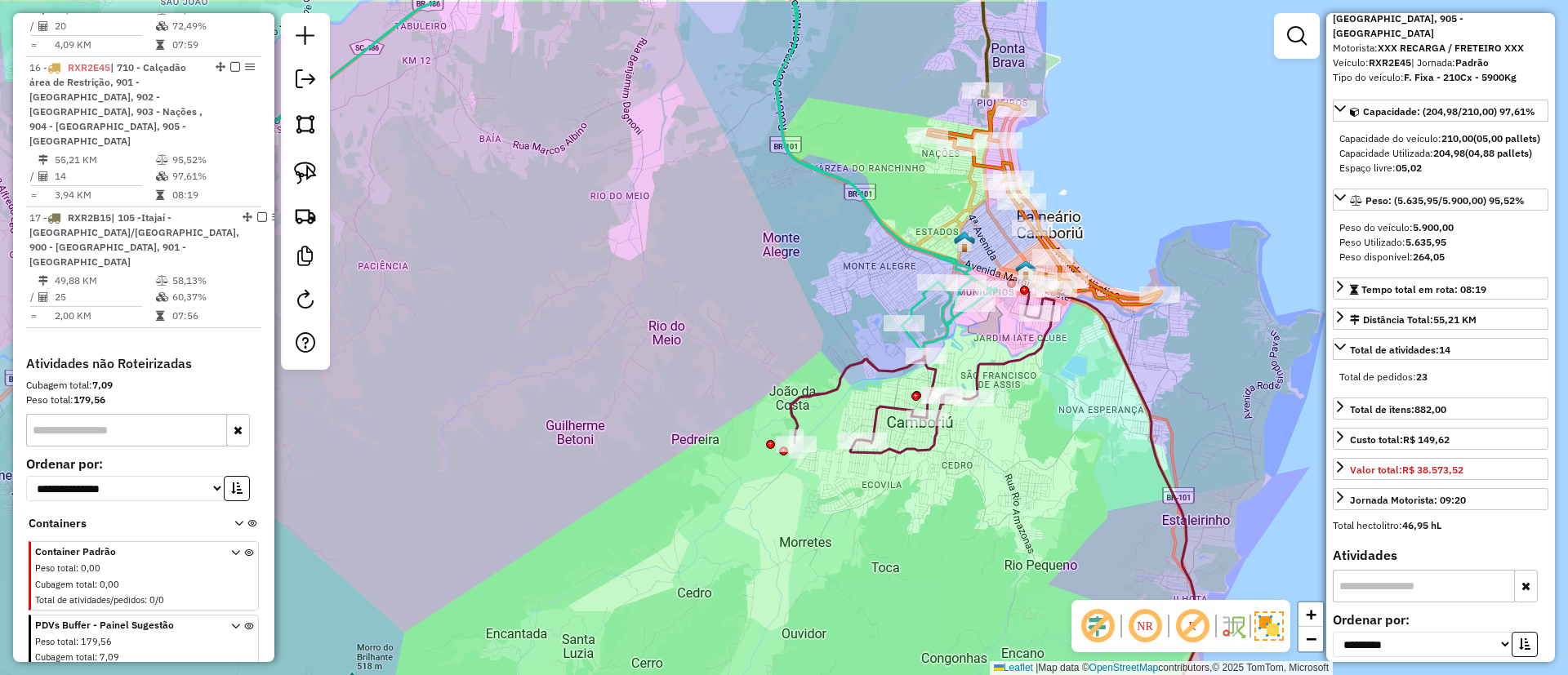
drag, startPoint x: 972, startPoint y: 292, endPoint x: 996, endPoint y: 361, distance: 73.1
click at [996, 361] on icon at bounding box center [993, 548] width 407 height 526
click at [291, 169] on link at bounding box center [306, 172] width 35 height 35
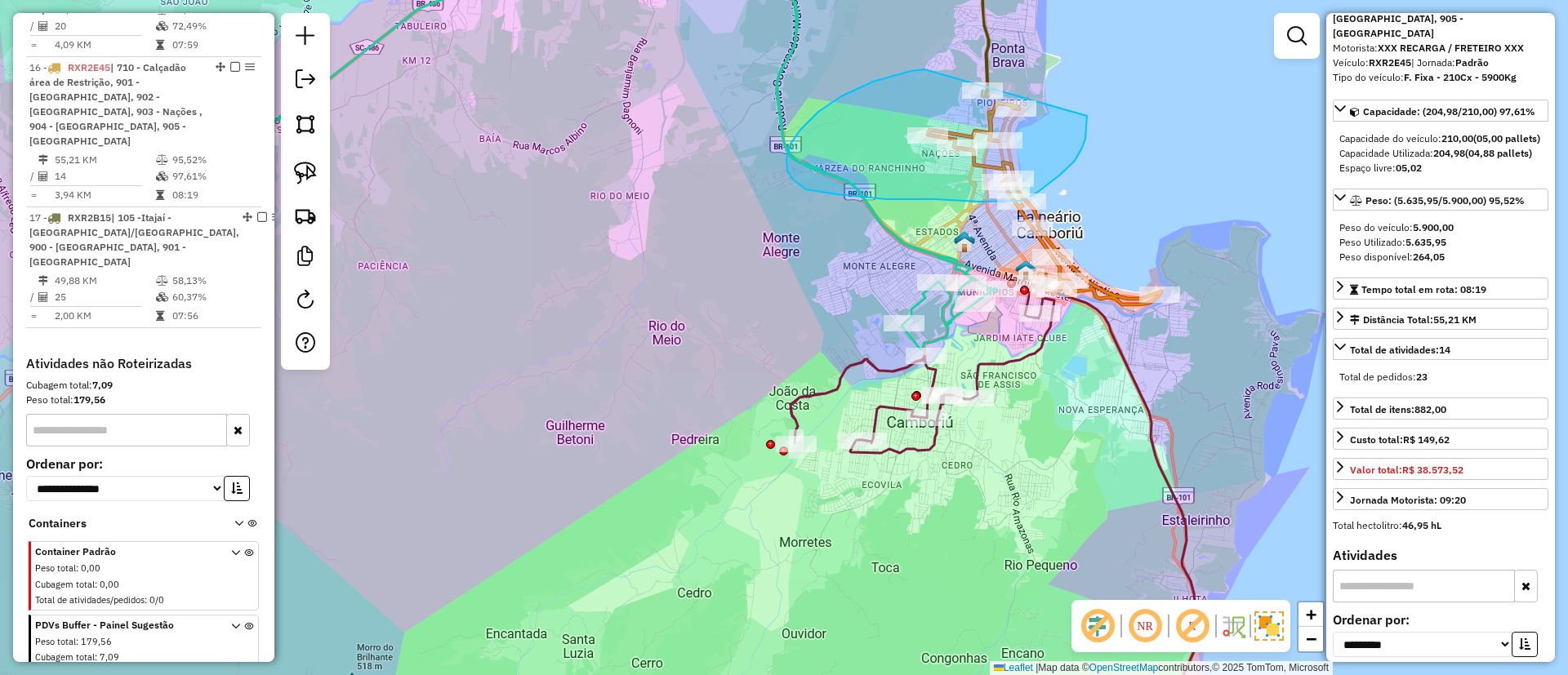
drag, startPoint x: 911, startPoint y: 71, endPoint x: 1087, endPoint y: 116, distance: 181.7
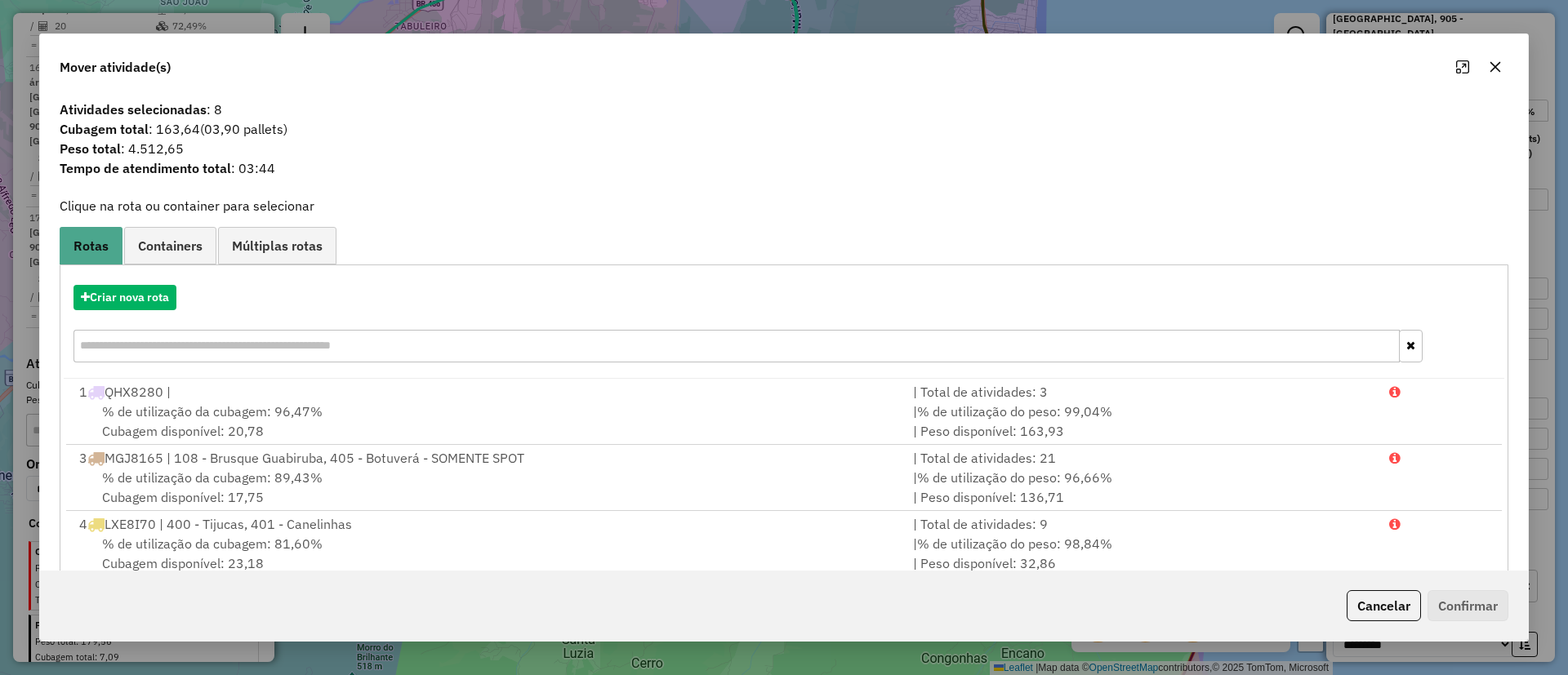
click at [1493, 65] on icon "button" at bounding box center [1495, 67] width 11 height 11
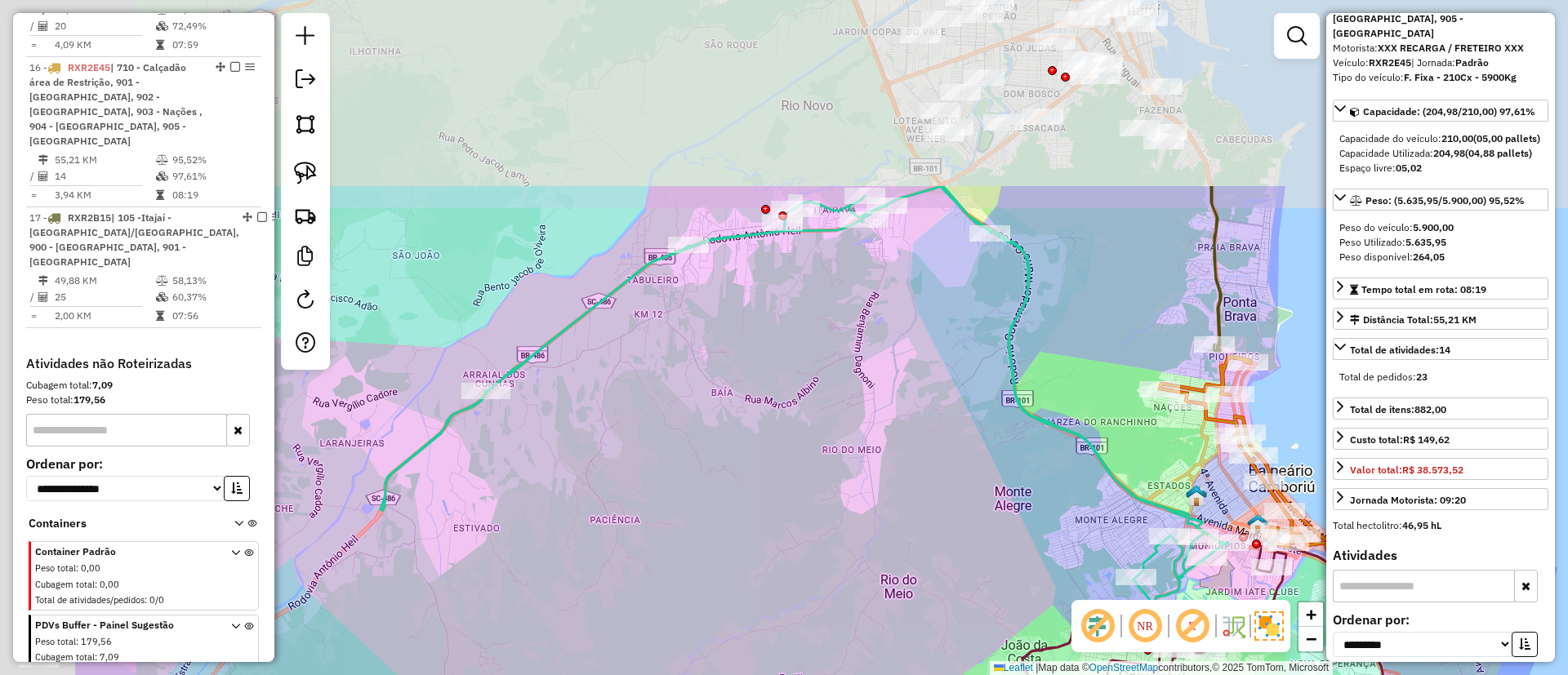
drag, startPoint x: 546, startPoint y: 183, endPoint x: 779, endPoint y: 437, distance: 344.7
click at [779, 437] on div "Janela de atendimento Grade de atendimento Capacidade Transportadoras Veículos …" at bounding box center [784, 337] width 1568 height 675
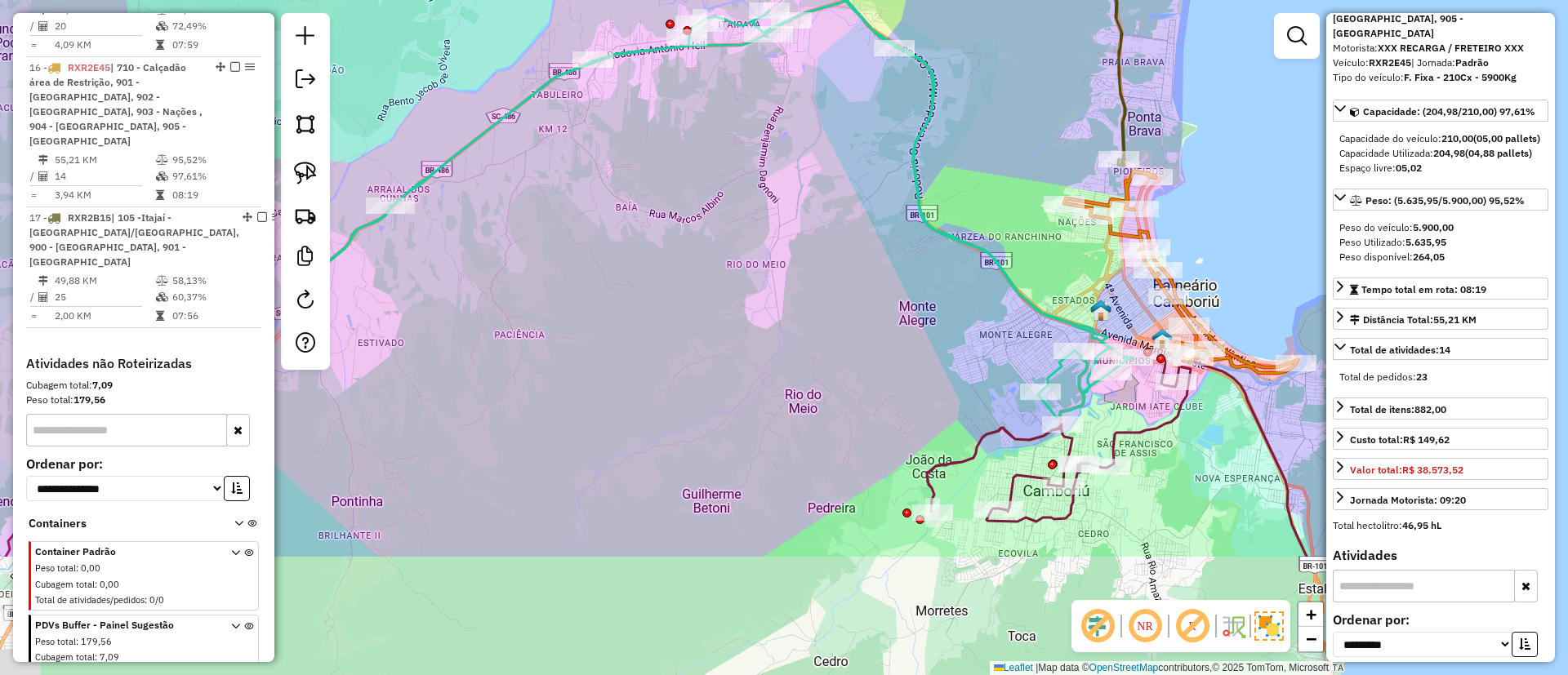
drag, startPoint x: 846, startPoint y: 172, endPoint x: 799, endPoint y: 115, distance: 73.9
click at [807, 116] on div "Janela de atendimento Grade de atendimento Capacidade Transportadoras Veículos …" at bounding box center [784, 337] width 1568 height 675
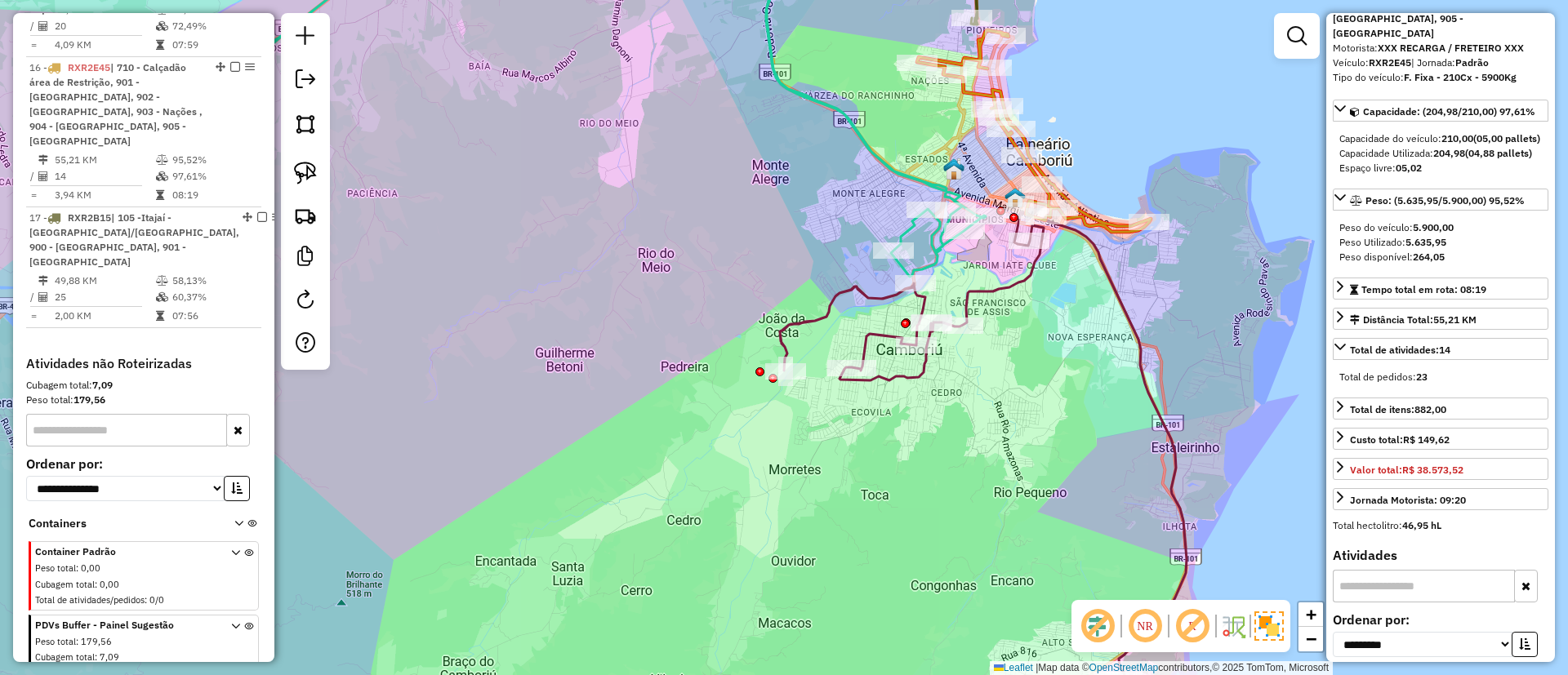
drag, startPoint x: 315, startPoint y: 164, endPoint x: 540, endPoint y: 186, distance: 226.1
click at [313, 164] on img at bounding box center [305, 172] width 23 height 23
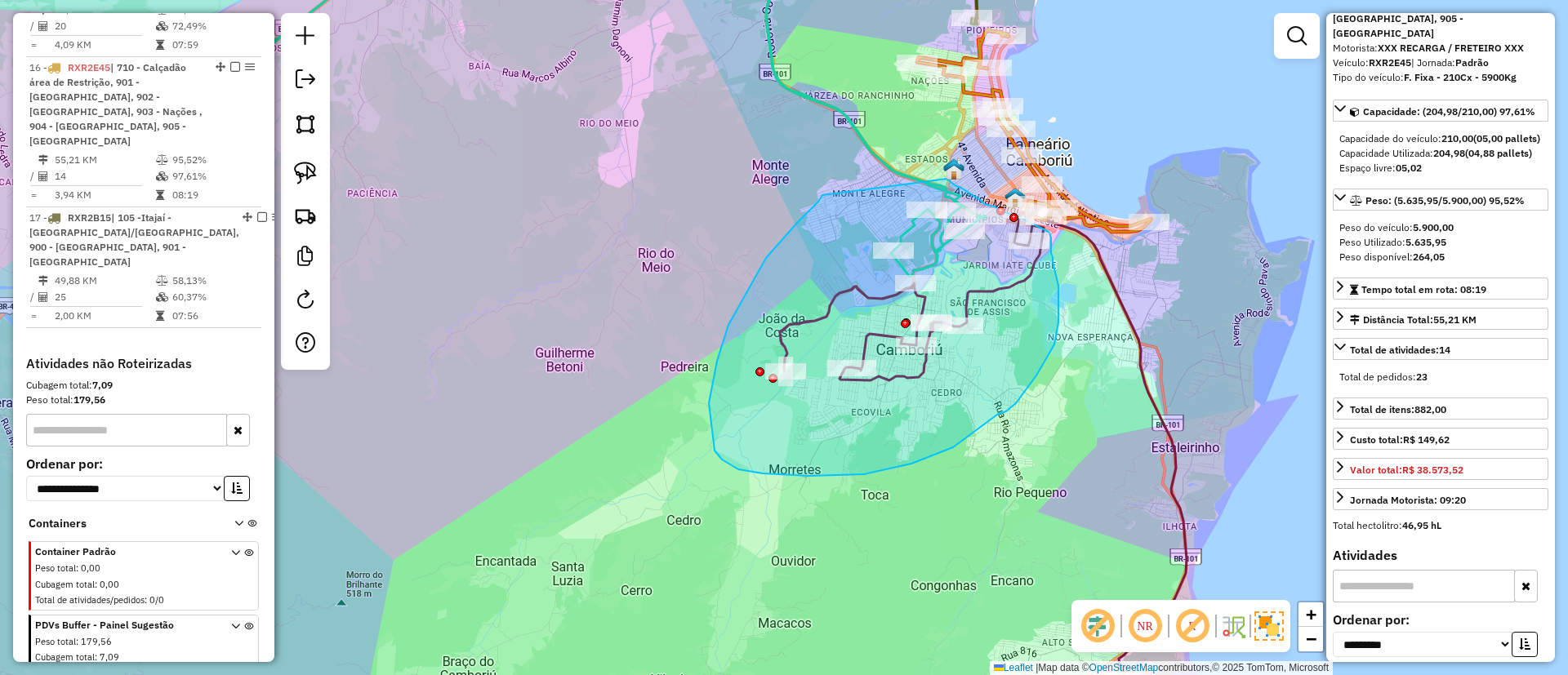
drag, startPoint x: 822, startPoint y: 195, endPoint x: 938, endPoint y: 169, distance: 118.9
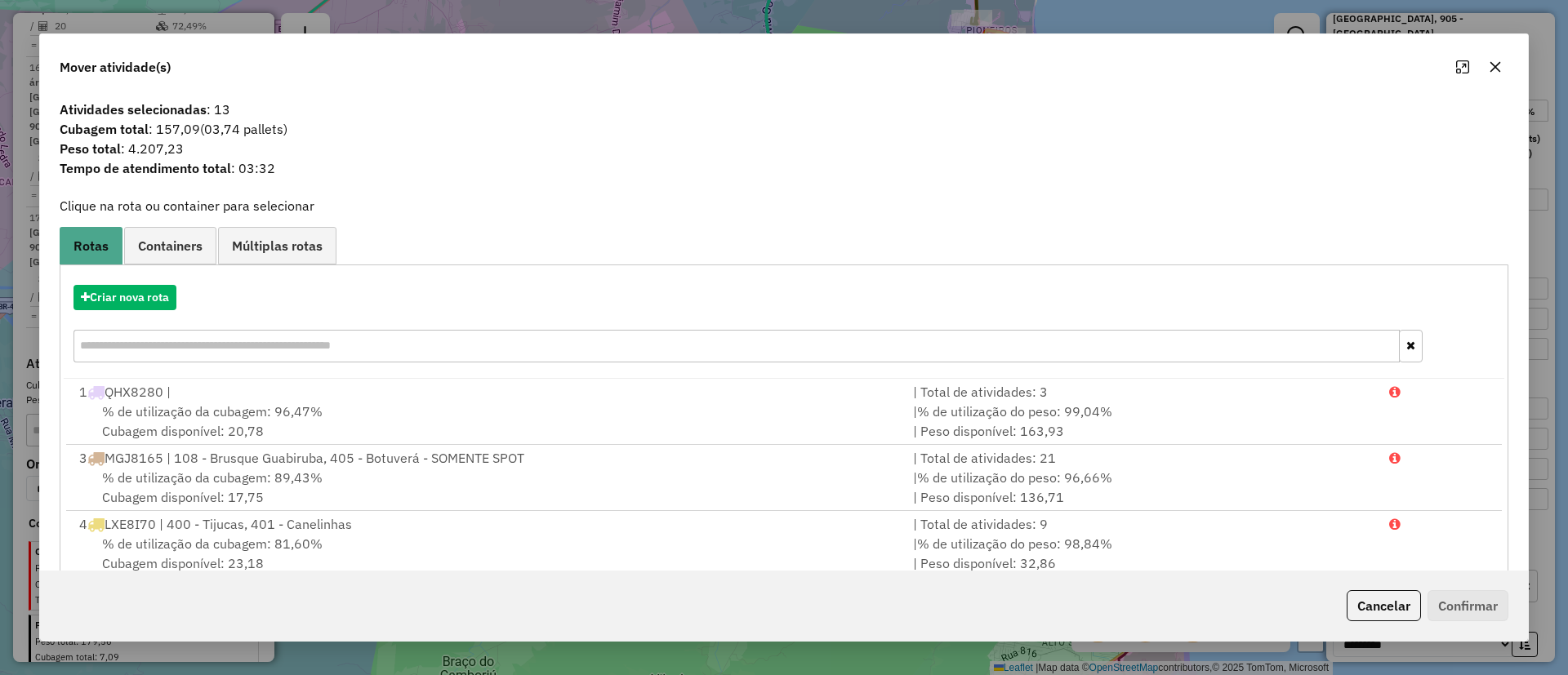
click at [1497, 62] on icon "button" at bounding box center [1494, 66] width 13 height 13
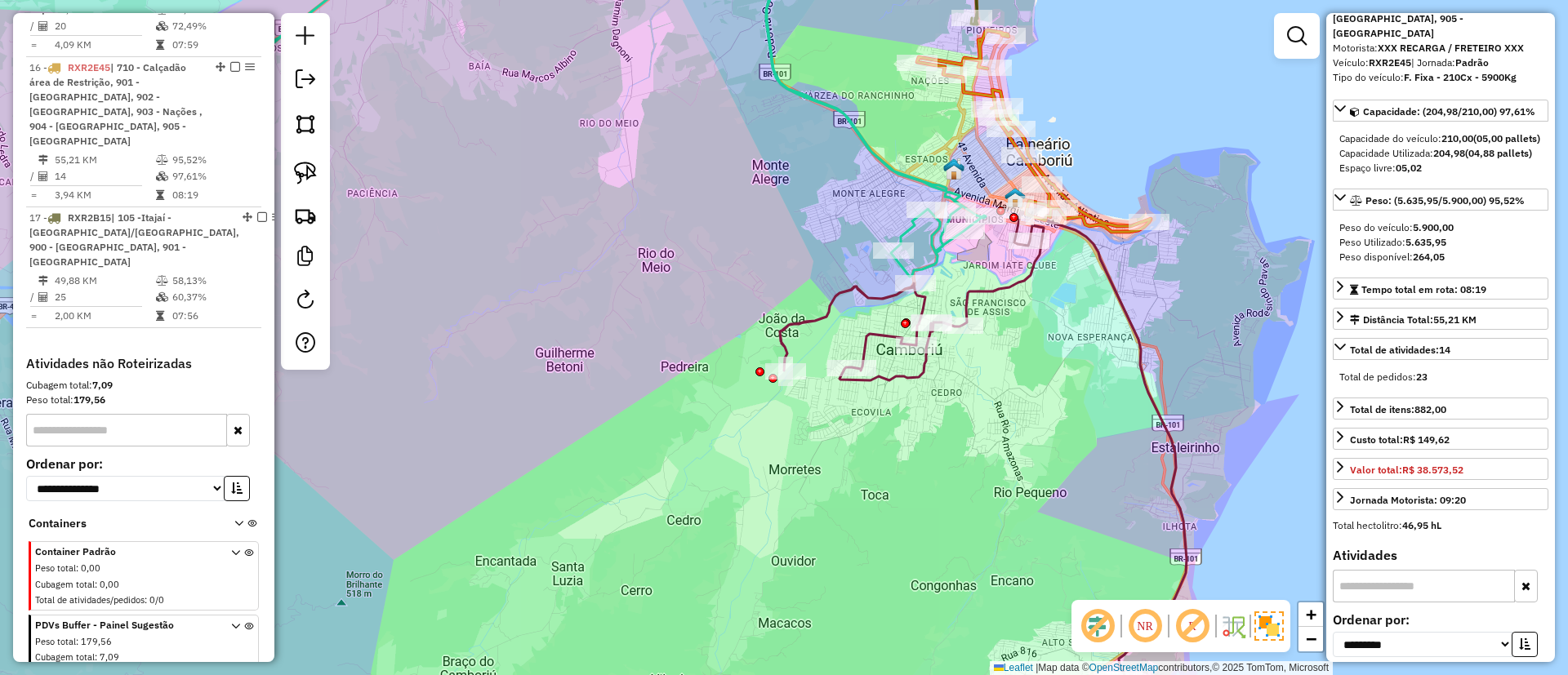
drag, startPoint x: 850, startPoint y: 177, endPoint x: 856, endPoint y: 230, distance: 53.3
click at [856, 230] on div "Janela de atendimento Grade de atendimento Capacidade Transportadoras Veículos …" at bounding box center [784, 337] width 1568 height 675
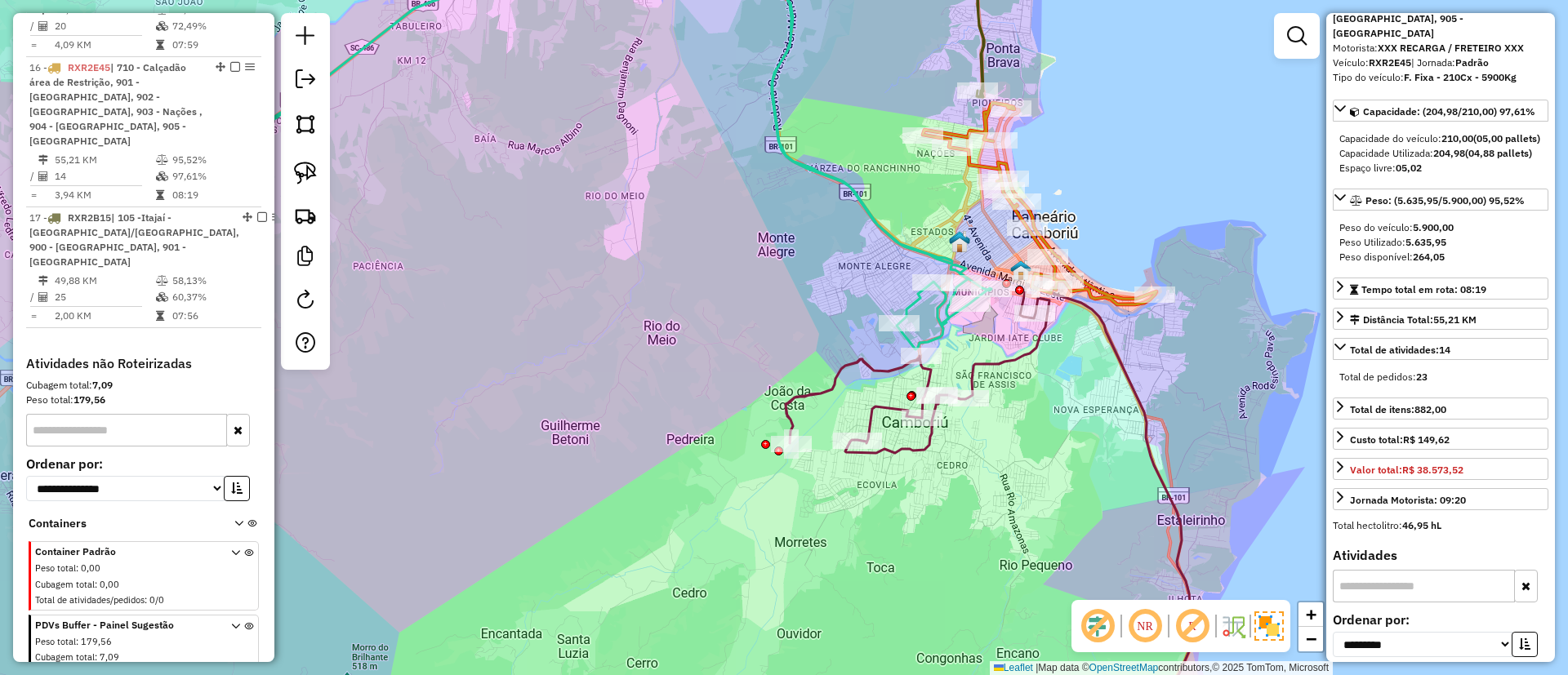
drag, startPoint x: 886, startPoint y: 169, endPoint x: 886, endPoint y: 217, distance: 48.0
click at [886, 217] on div "Janela de atendimento Grade de atendimento Capacidade Transportadoras Veículos …" at bounding box center [784, 337] width 1568 height 675
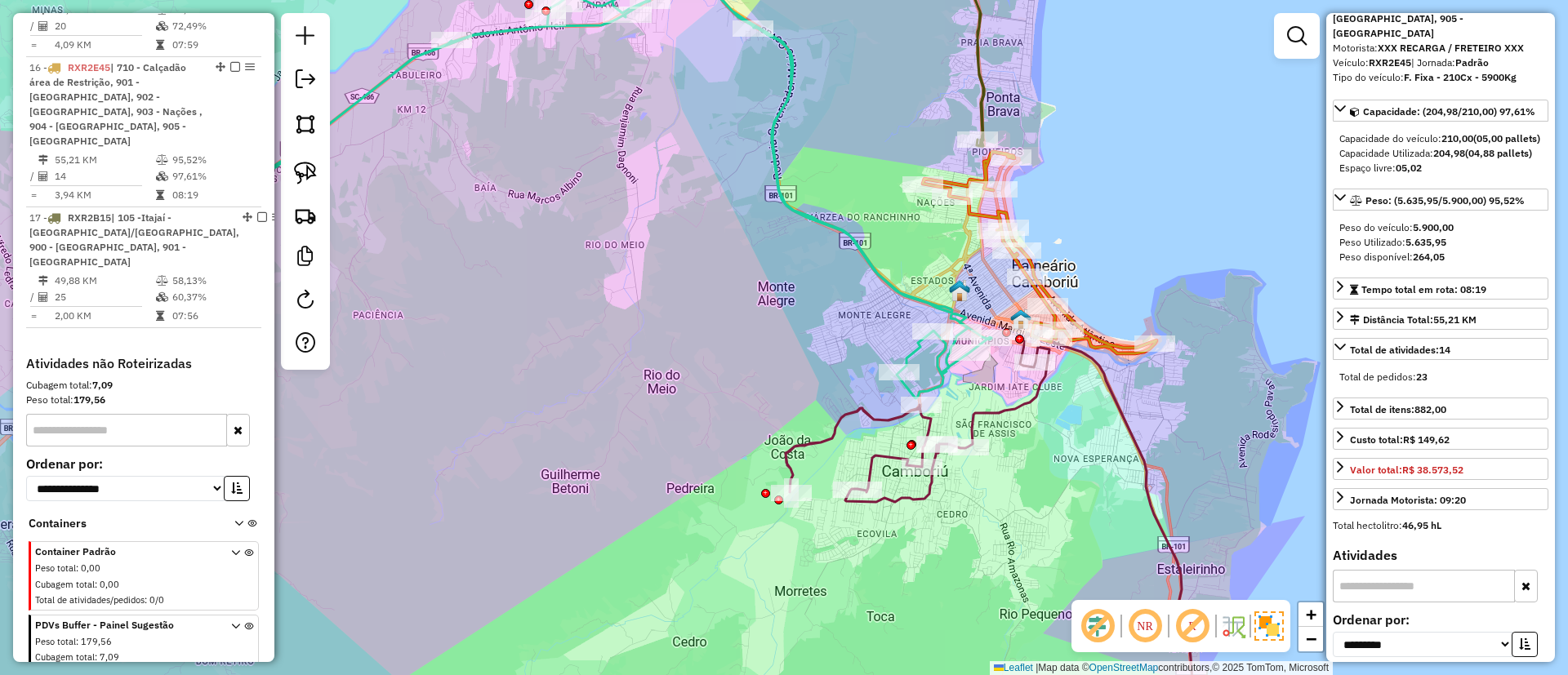
click at [783, 332] on div "Janela de atendimento Grade de atendimento Capacidade Transportadoras Veículos …" at bounding box center [784, 337] width 1568 height 675
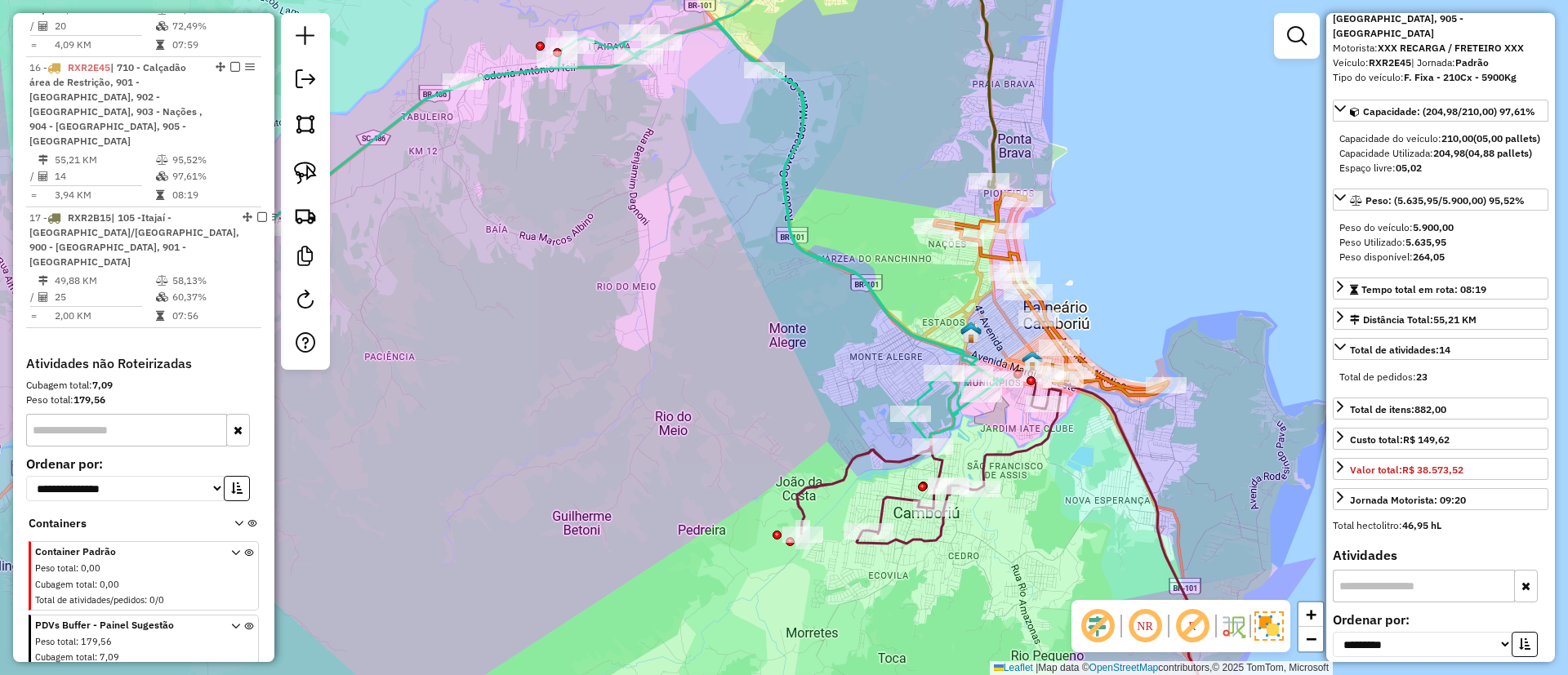
drag, startPoint x: 940, startPoint y: 342, endPoint x: 912, endPoint y: 323, distance: 33.8
click at [914, 325] on icon at bounding box center [579, 185] width 848 height 510
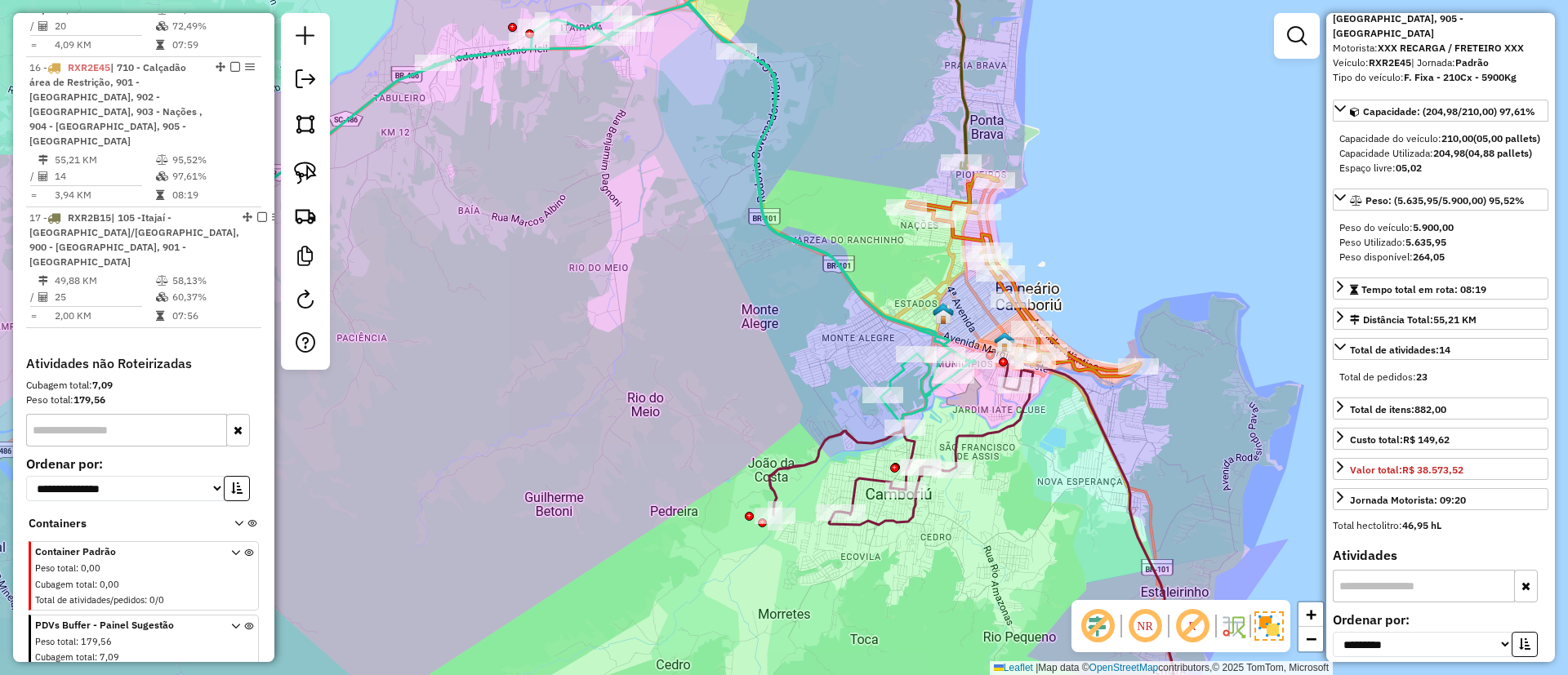
click at [303, 173] on img at bounding box center [305, 172] width 23 height 23
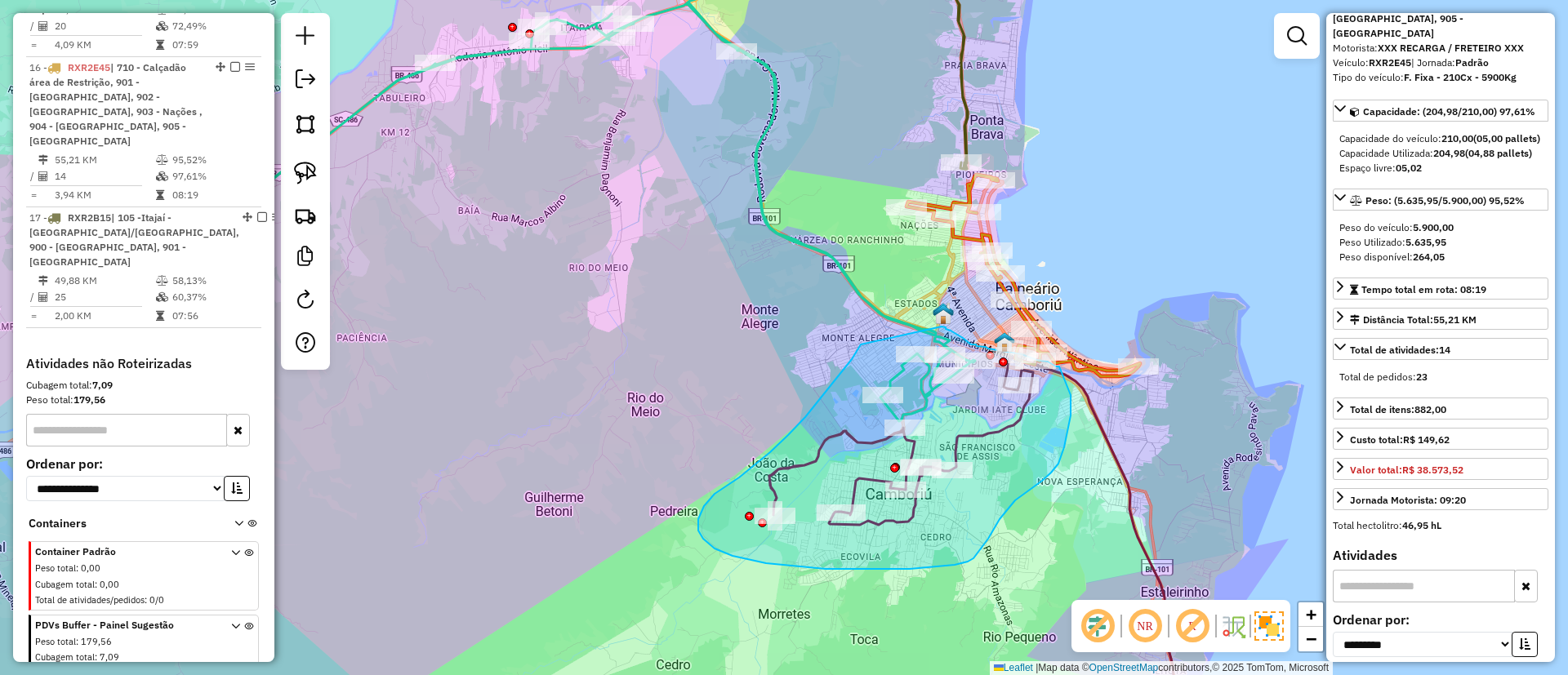
drag, startPoint x: 860, startPoint y: 345, endPoint x: 940, endPoint y: 325, distance: 82.5
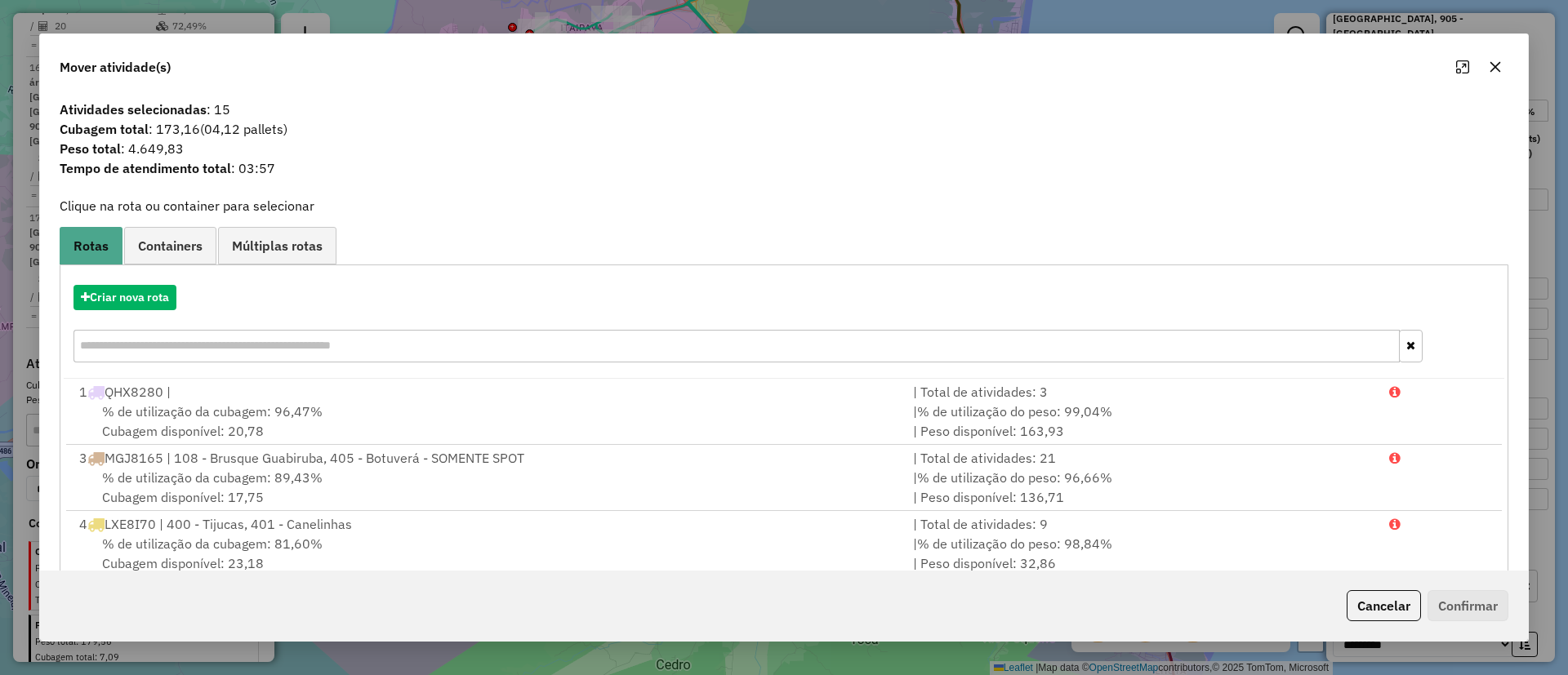
click at [1493, 69] on icon "button" at bounding box center [1495, 67] width 11 height 11
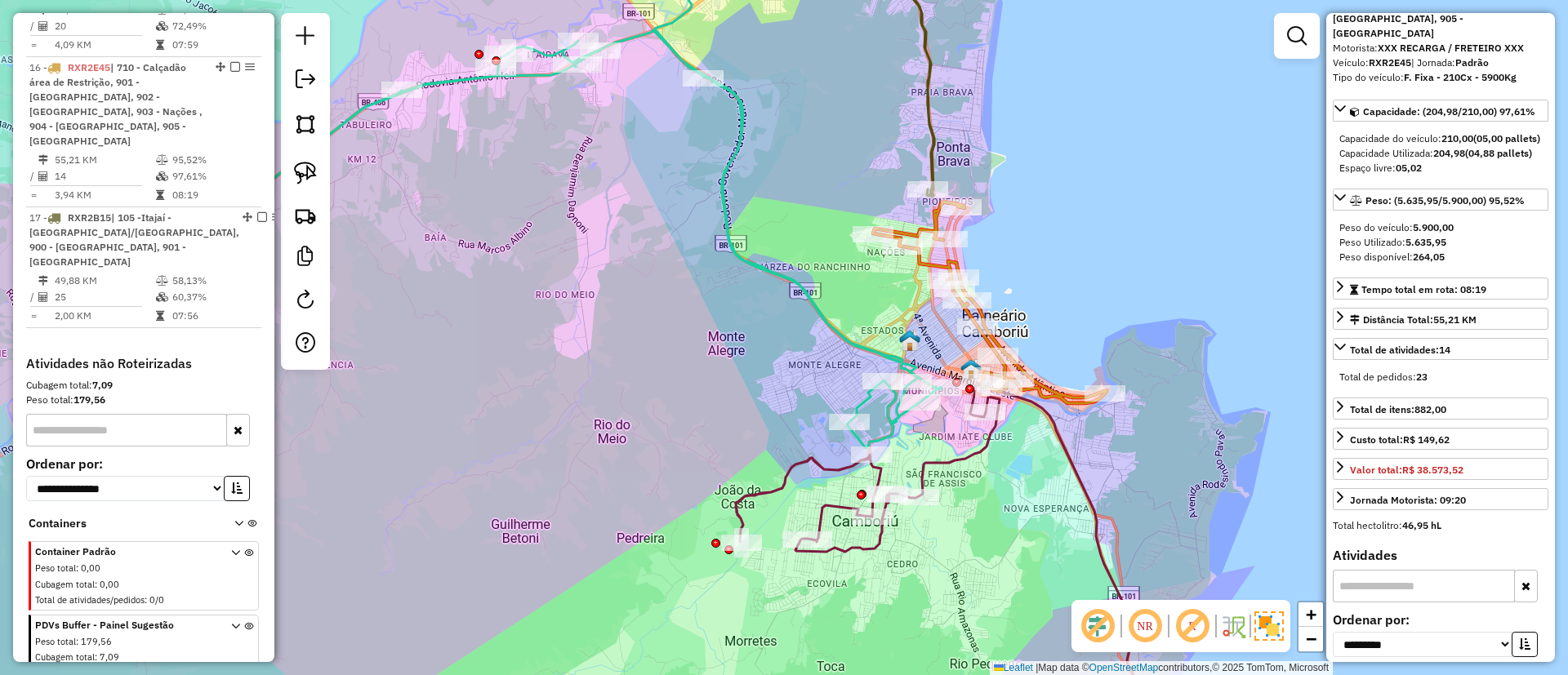
drag, startPoint x: 880, startPoint y: 242, endPoint x: 847, endPoint y: 269, distance: 42.6
click at [847, 269] on div "Janela de atendimento Grade de atendimento Capacidade Transportadoras Veículos …" at bounding box center [784, 337] width 1568 height 675
click at [318, 169] on link at bounding box center [306, 172] width 35 height 35
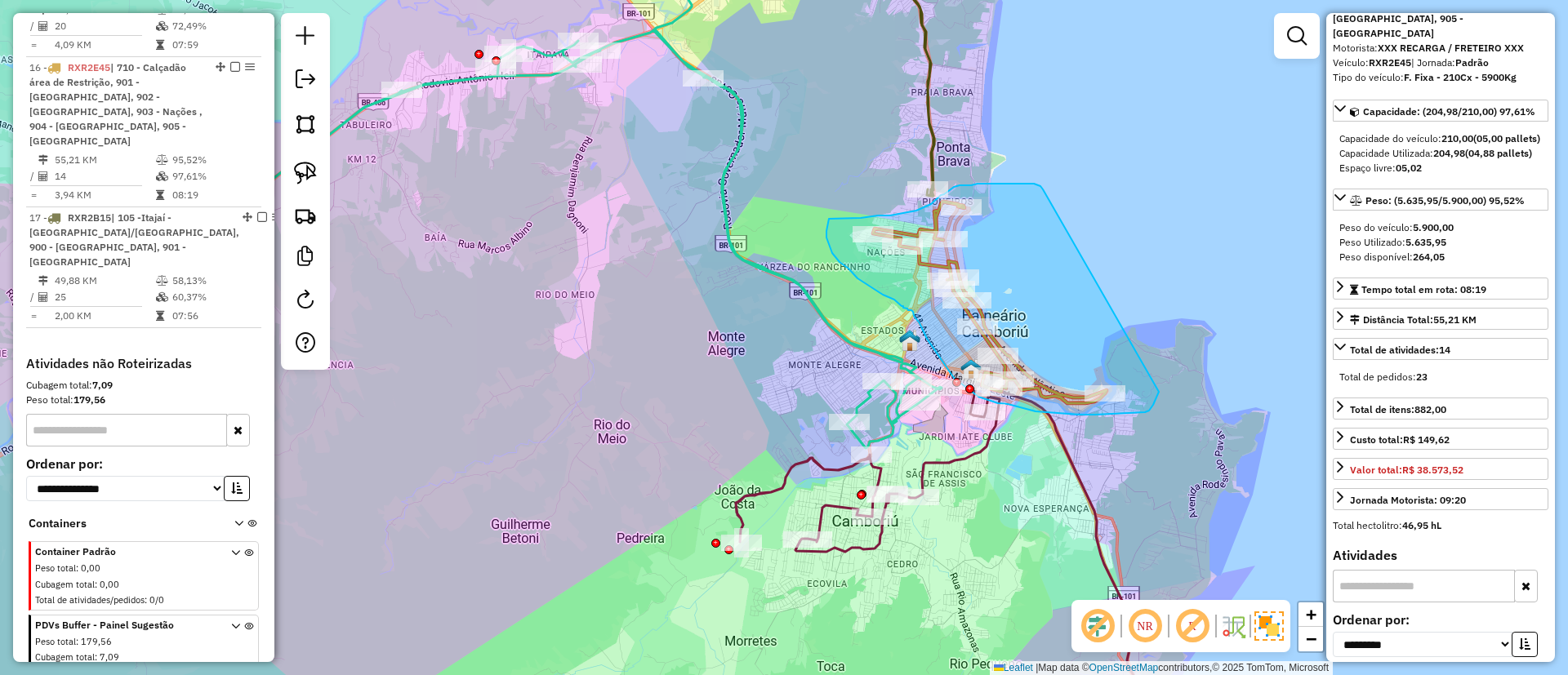
drag, startPoint x: 1043, startPoint y: 190, endPoint x: 1159, endPoint y: 392, distance: 232.9
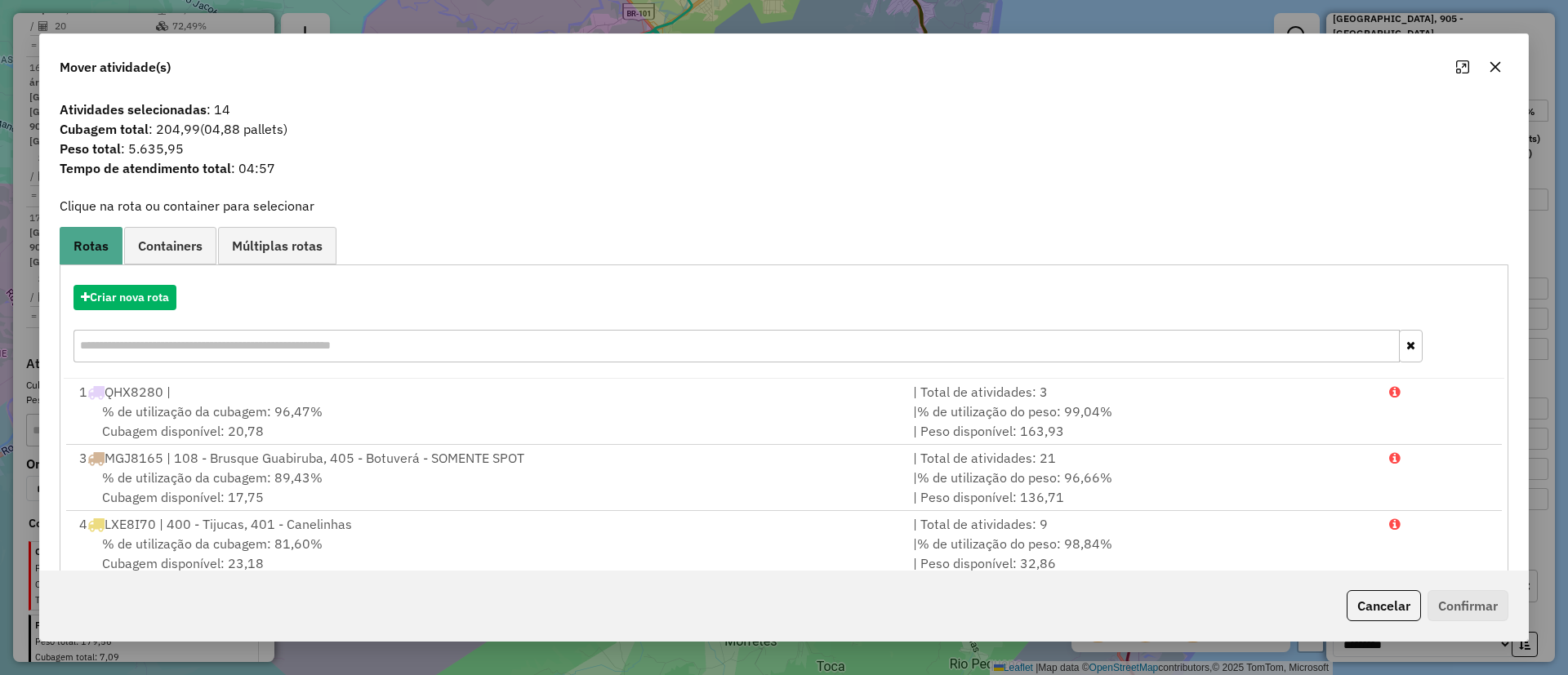
click at [1499, 65] on icon "button" at bounding box center [1494, 66] width 13 height 13
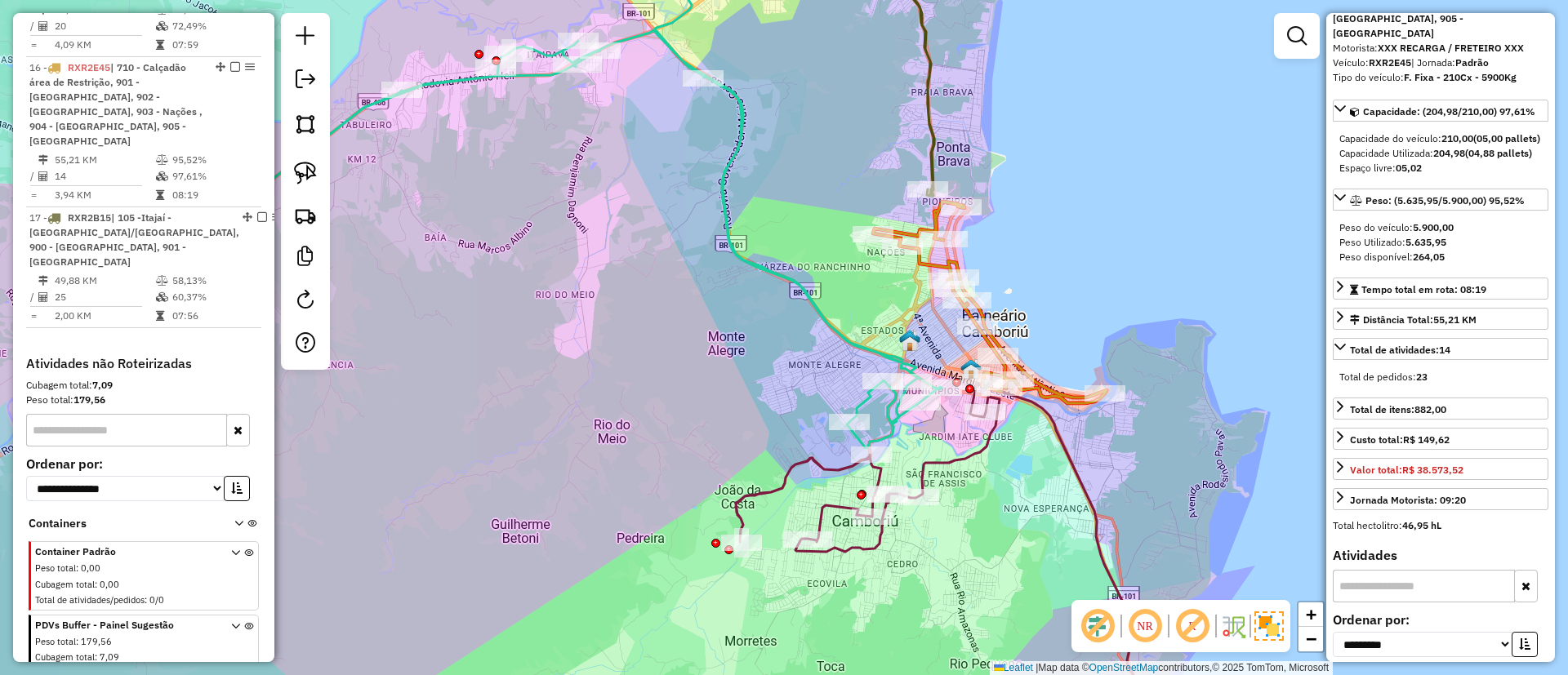
drag, startPoint x: 1078, startPoint y: 226, endPoint x: 1099, endPoint y: 295, distance: 72.1
click at [1099, 295] on div "Janela de atendimento Grade de atendimento Capacidade Transportadoras Veículos …" at bounding box center [784, 337] width 1568 height 675
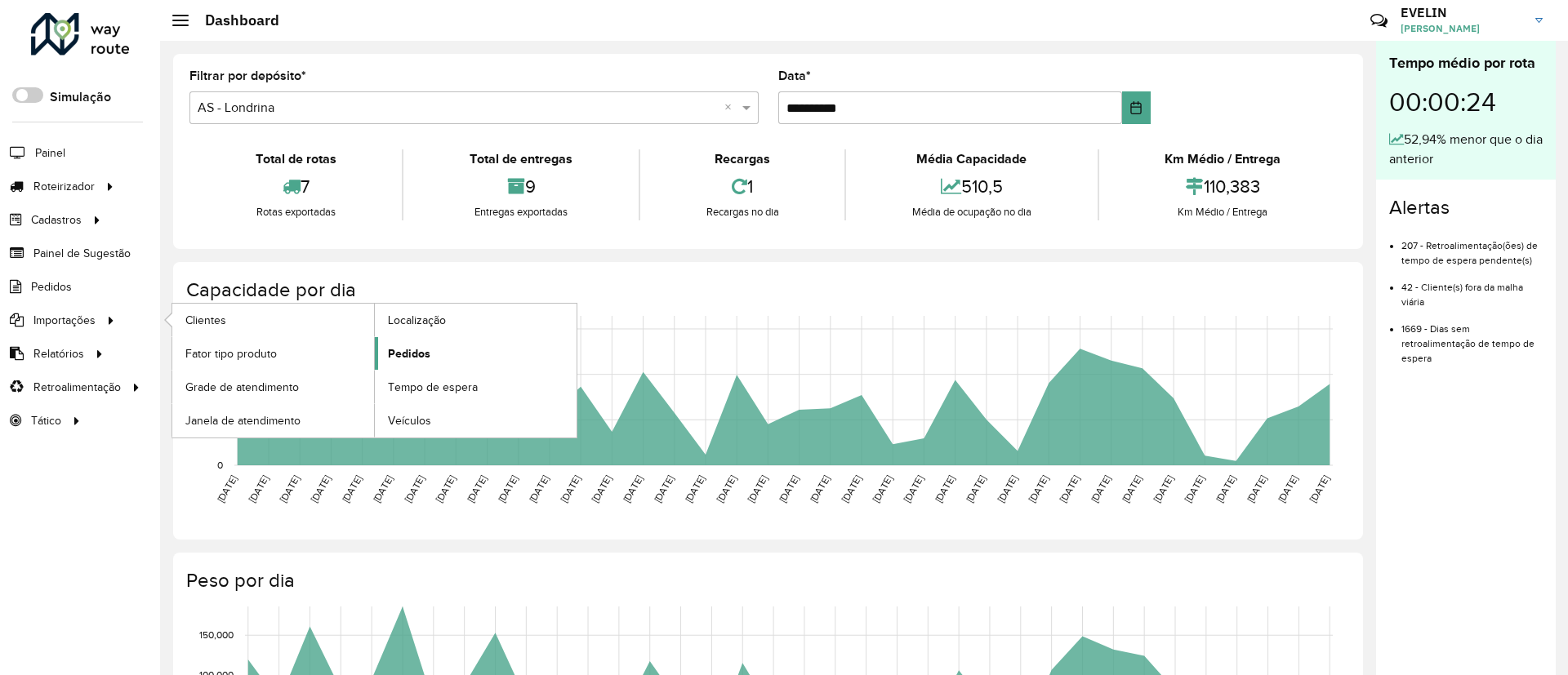
click at [428, 344] on link "Pedidos" at bounding box center [475, 353] width 202 height 33
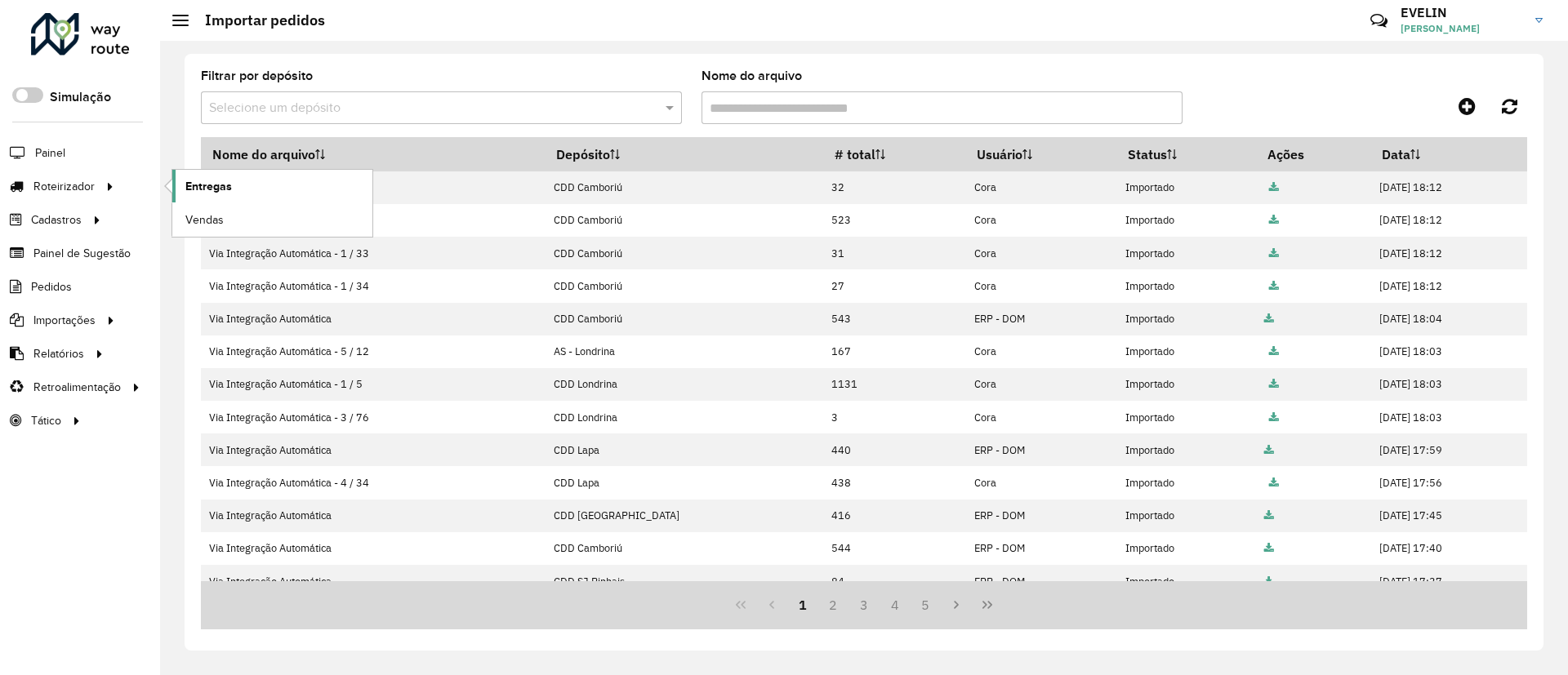
click at [221, 193] on span "Entregas" at bounding box center [208, 186] width 46 height 17
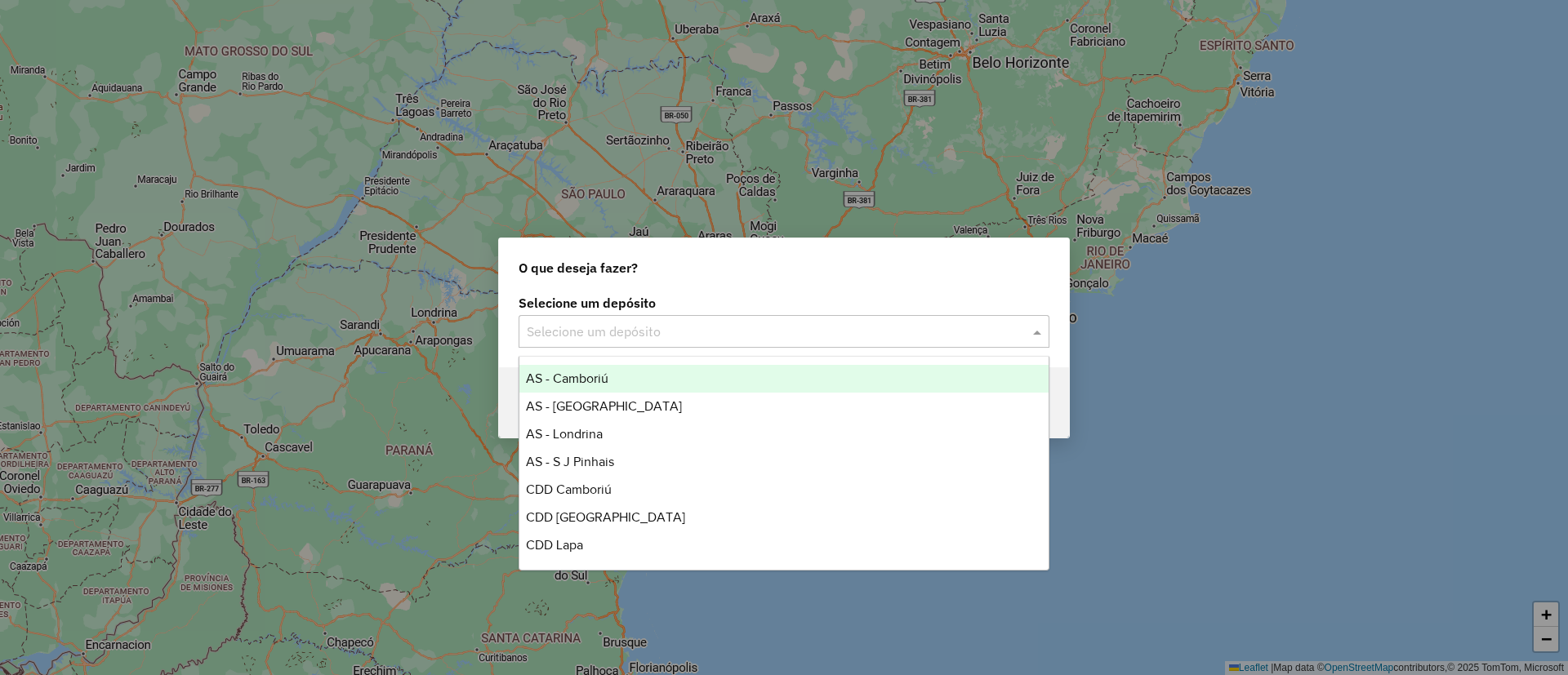
click at [718, 331] on input "text" at bounding box center [767, 332] width 482 height 20
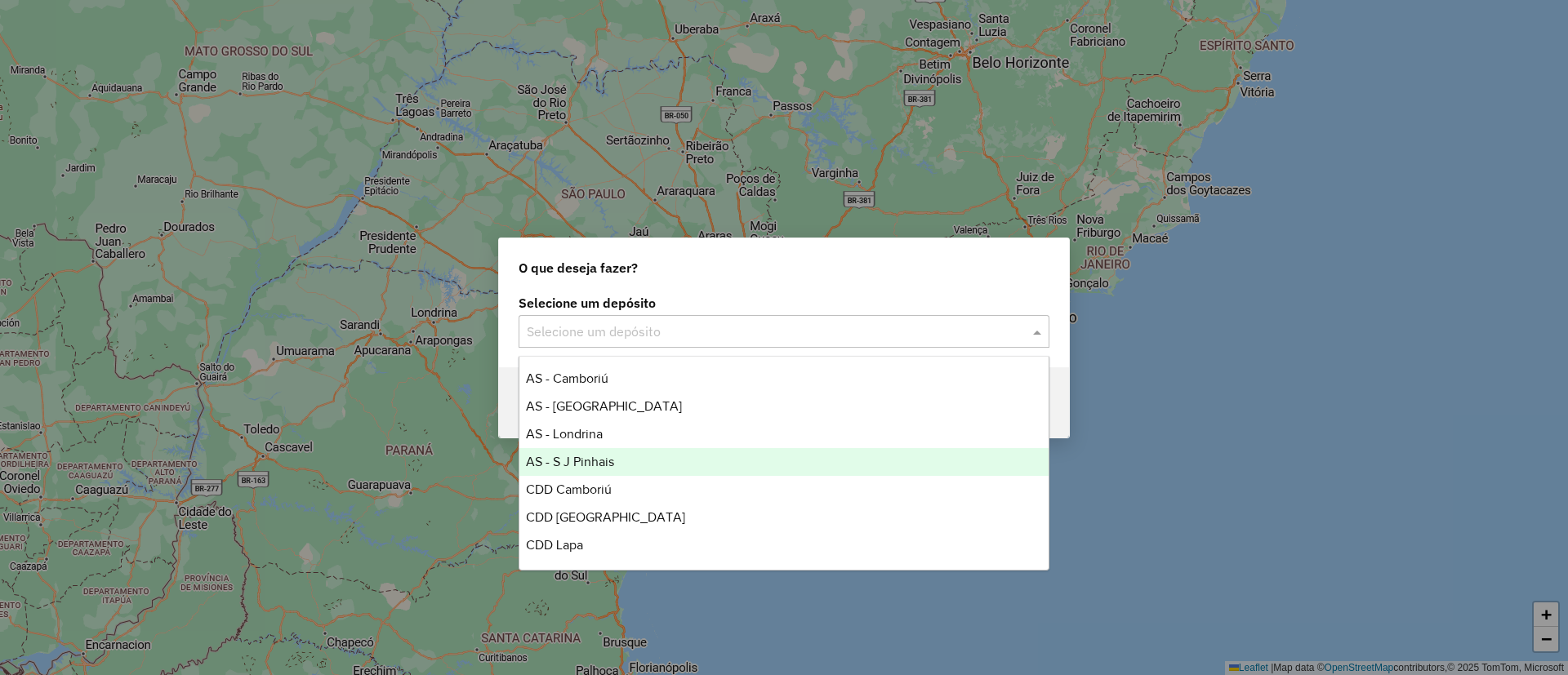
scroll to position [54, 0]
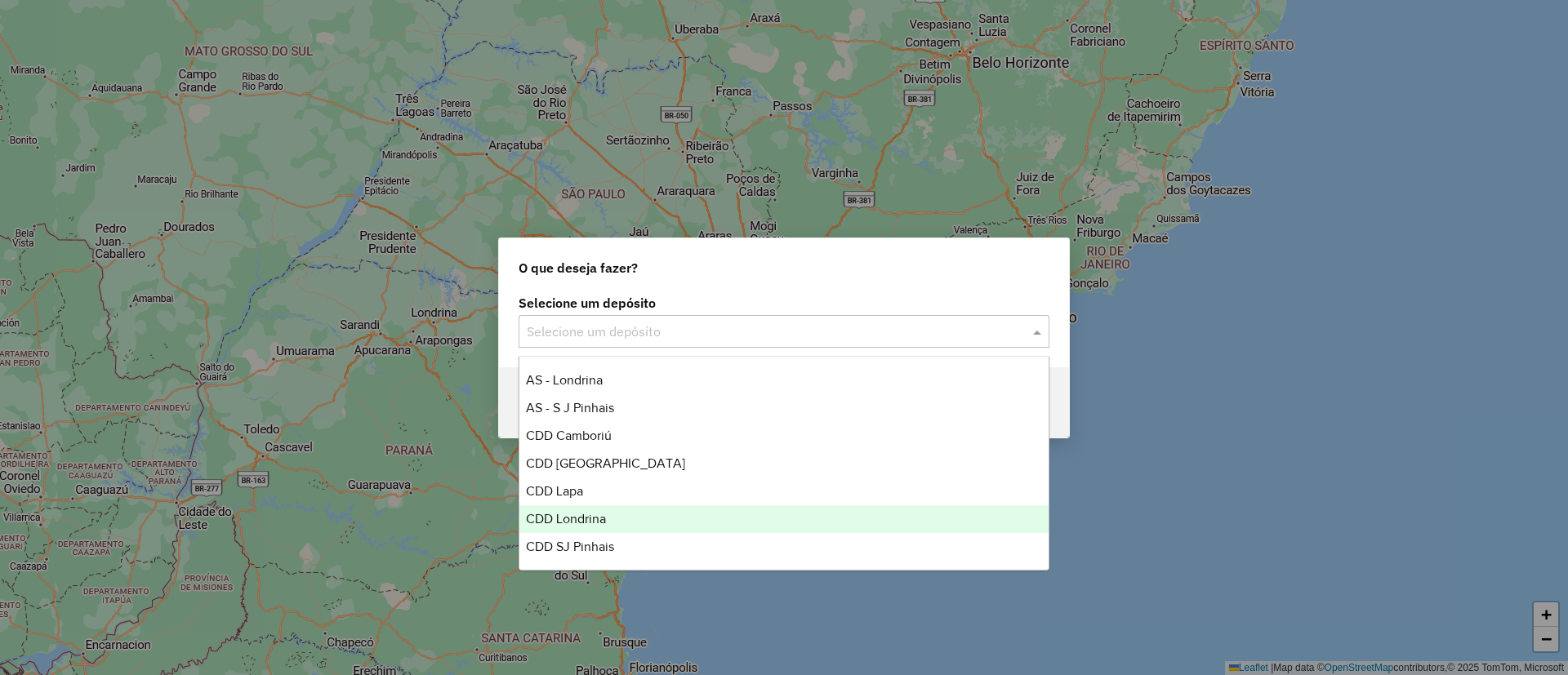
click at [592, 518] on span "CDD Londrina" at bounding box center [566, 518] width 80 height 14
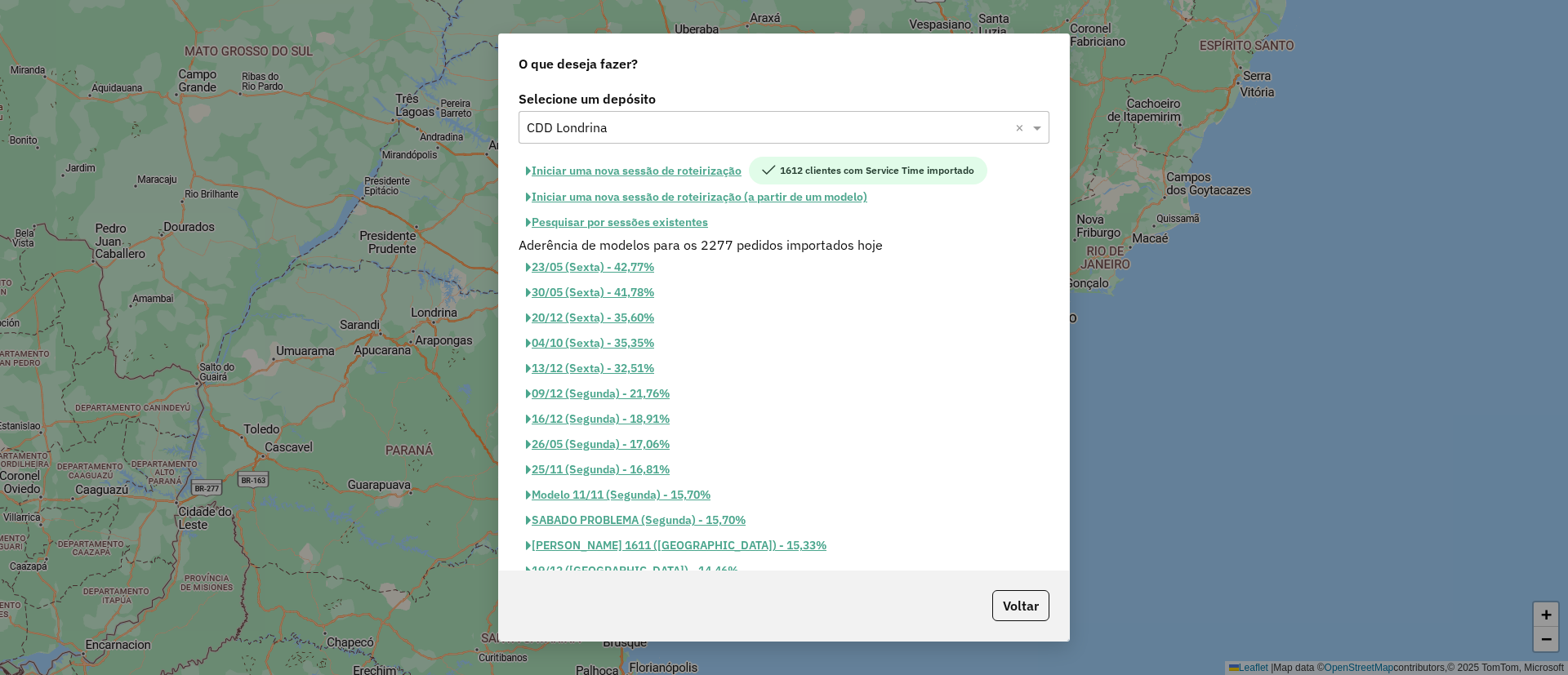
click at [650, 170] on button "Iniciar uma nova sessão de roteirização" at bounding box center [634, 170] width 231 height 28
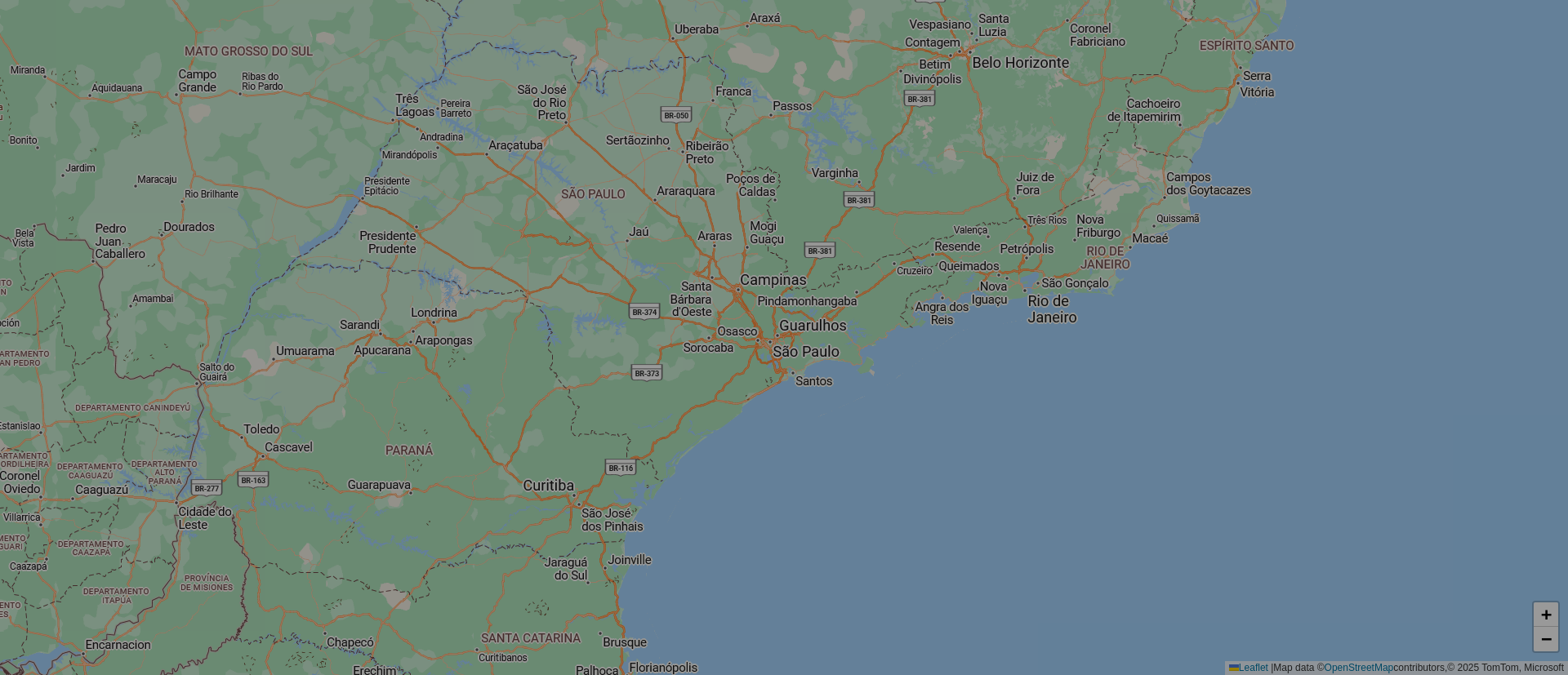
select select "*"
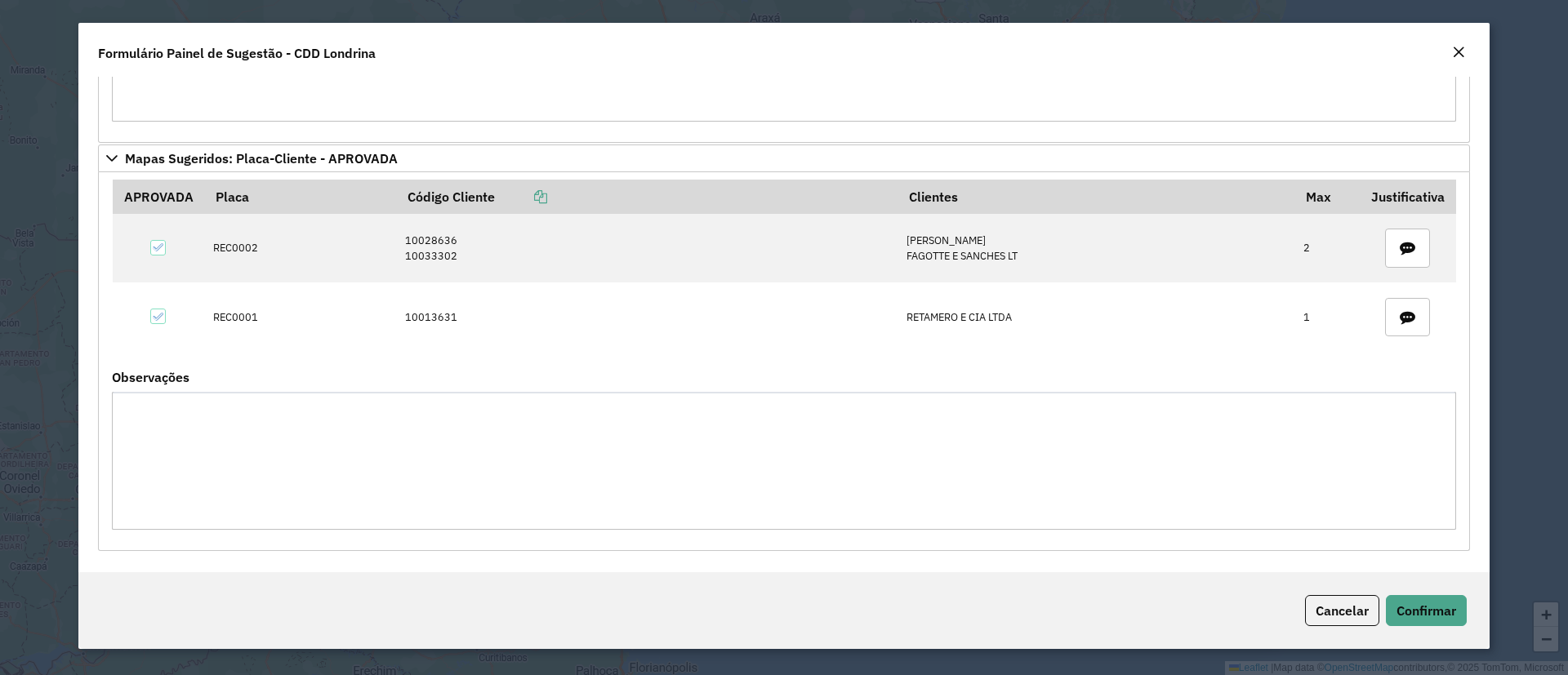
scroll to position [0, 0]
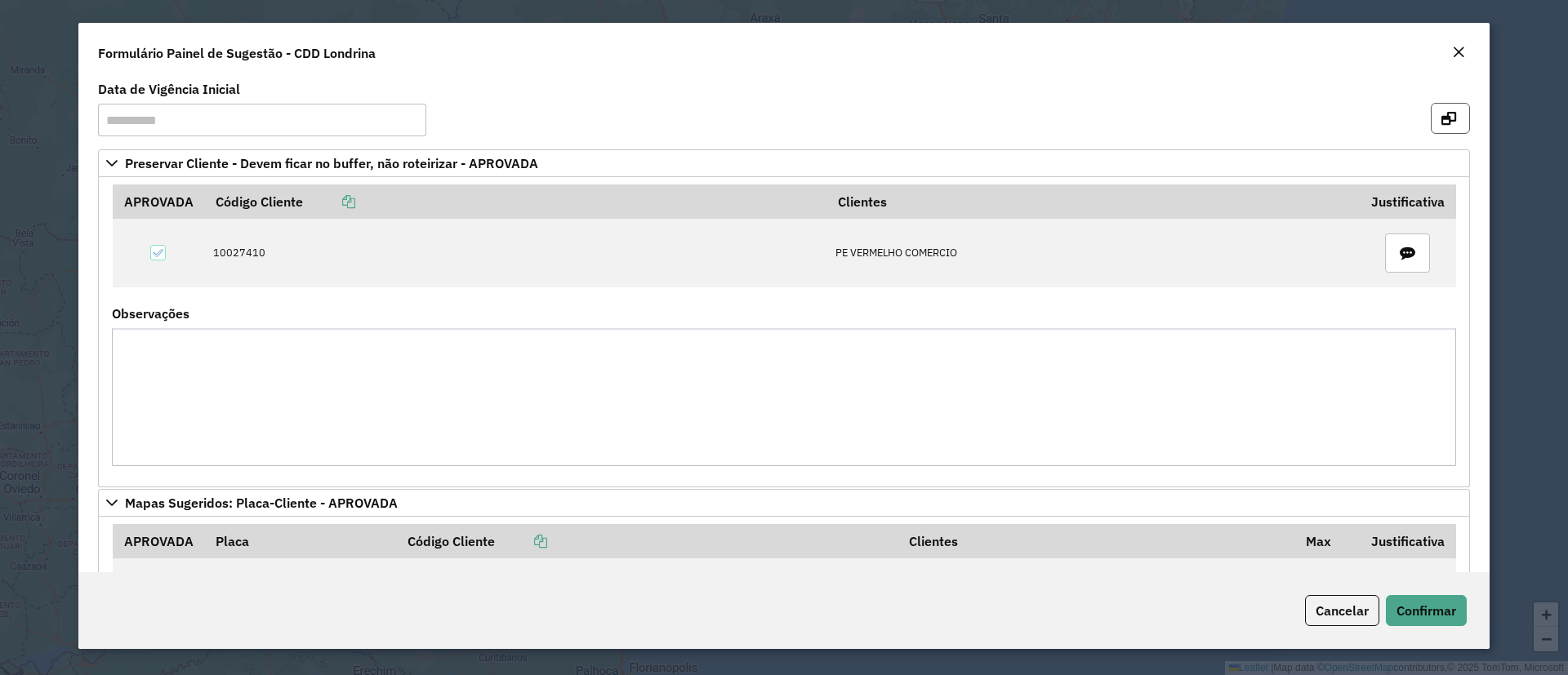
click at [1448, 115] on icon "button" at bounding box center [1448, 118] width 15 height 13
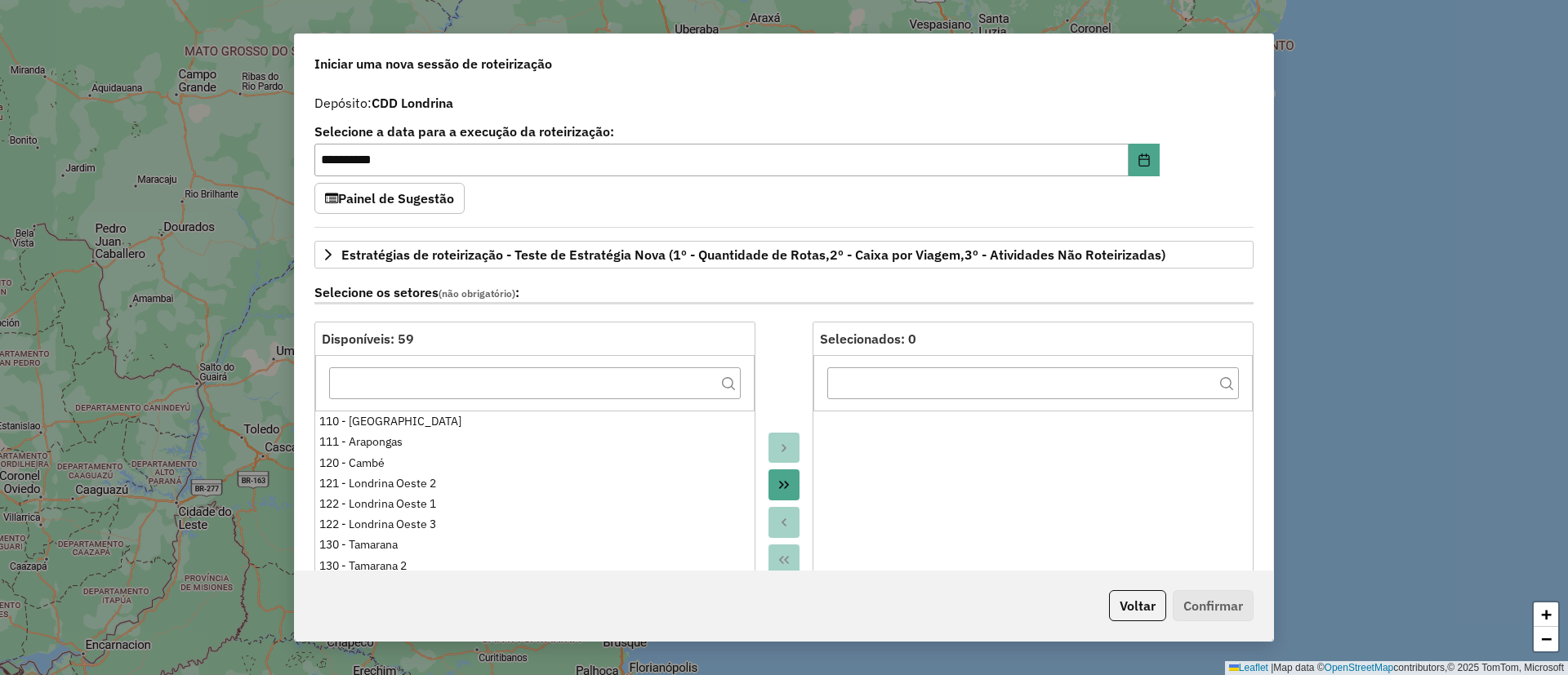
click at [781, 483] on icon "Move All to Target" at bounding box center [784, 484] width 13 height 13
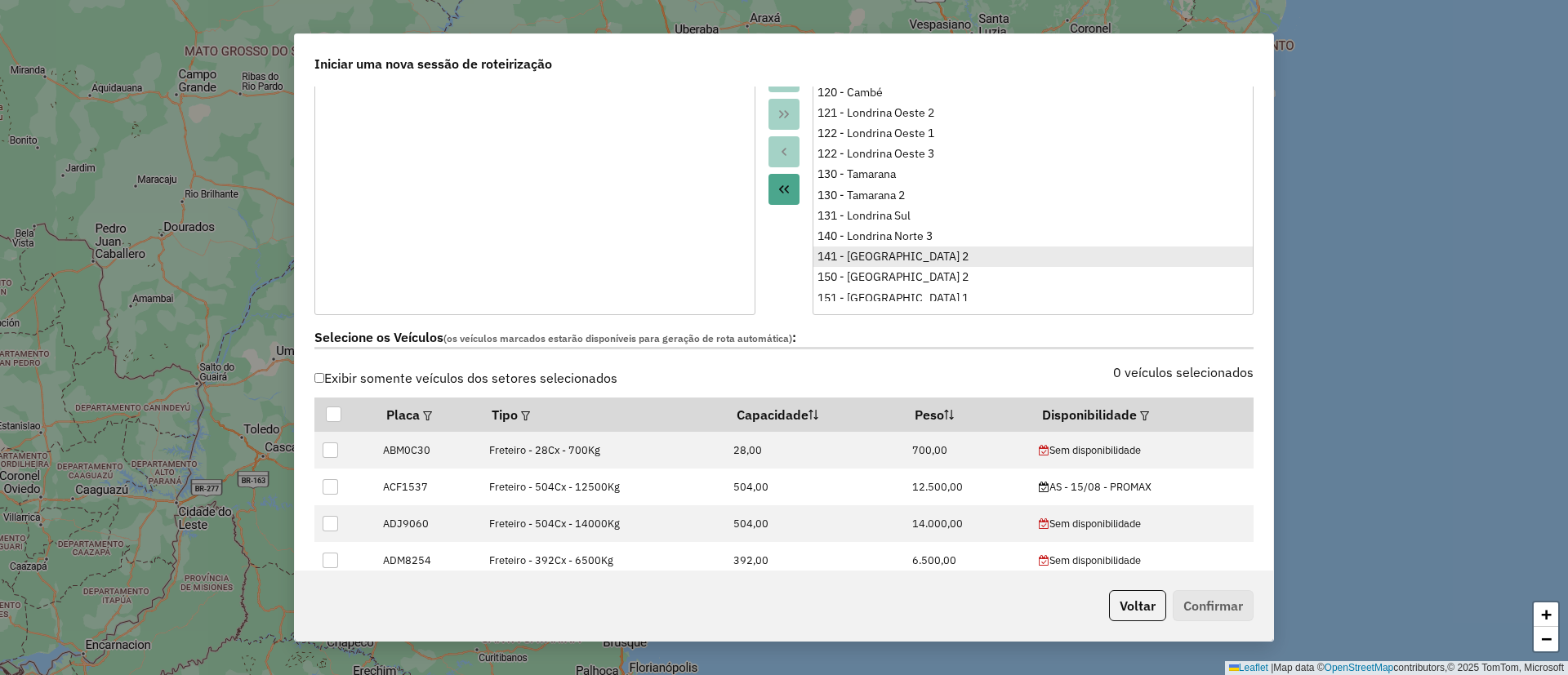
scroll to position [368, 0]
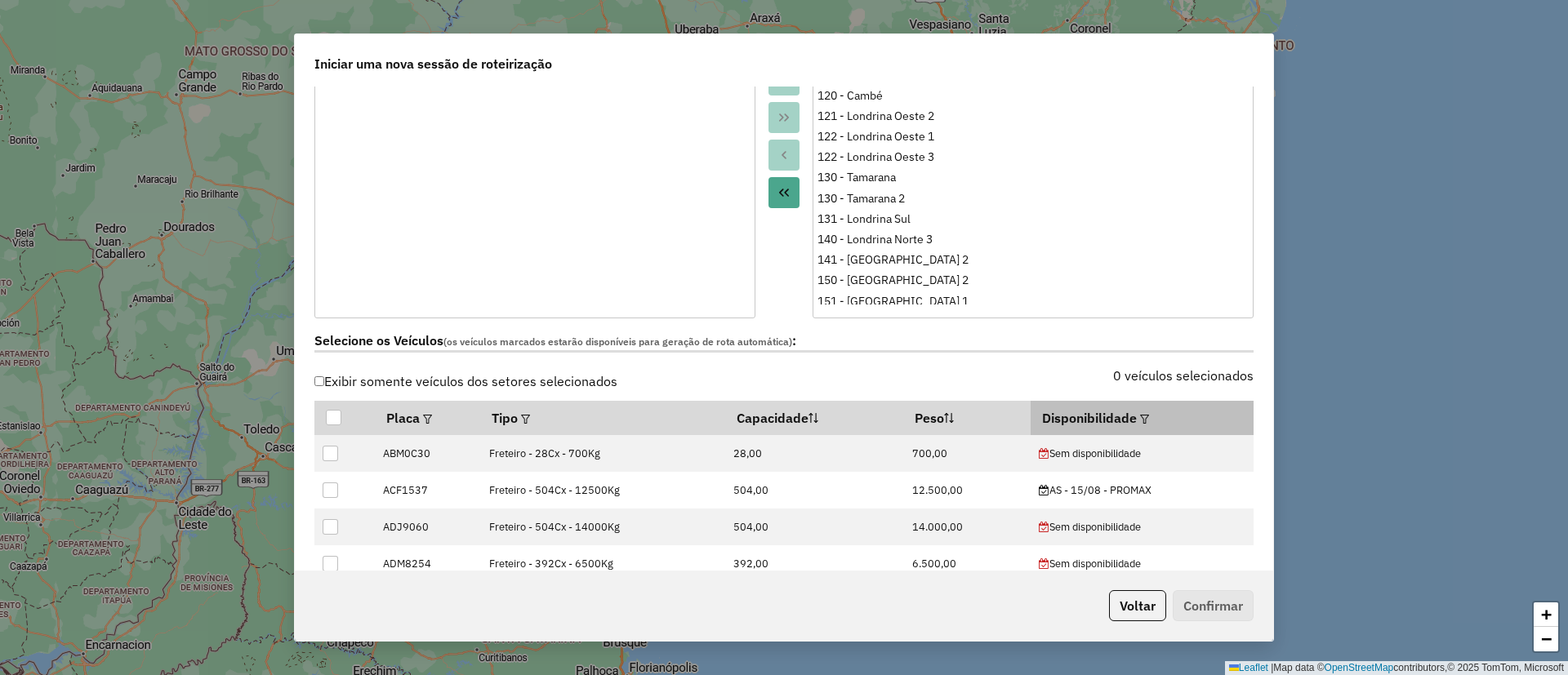
click at [1140, 412] on div at bounding box center [1142, 418] width 12 height 20
click at [1140, 419] on em at bounding box center [1144, 419] width 9 height 9
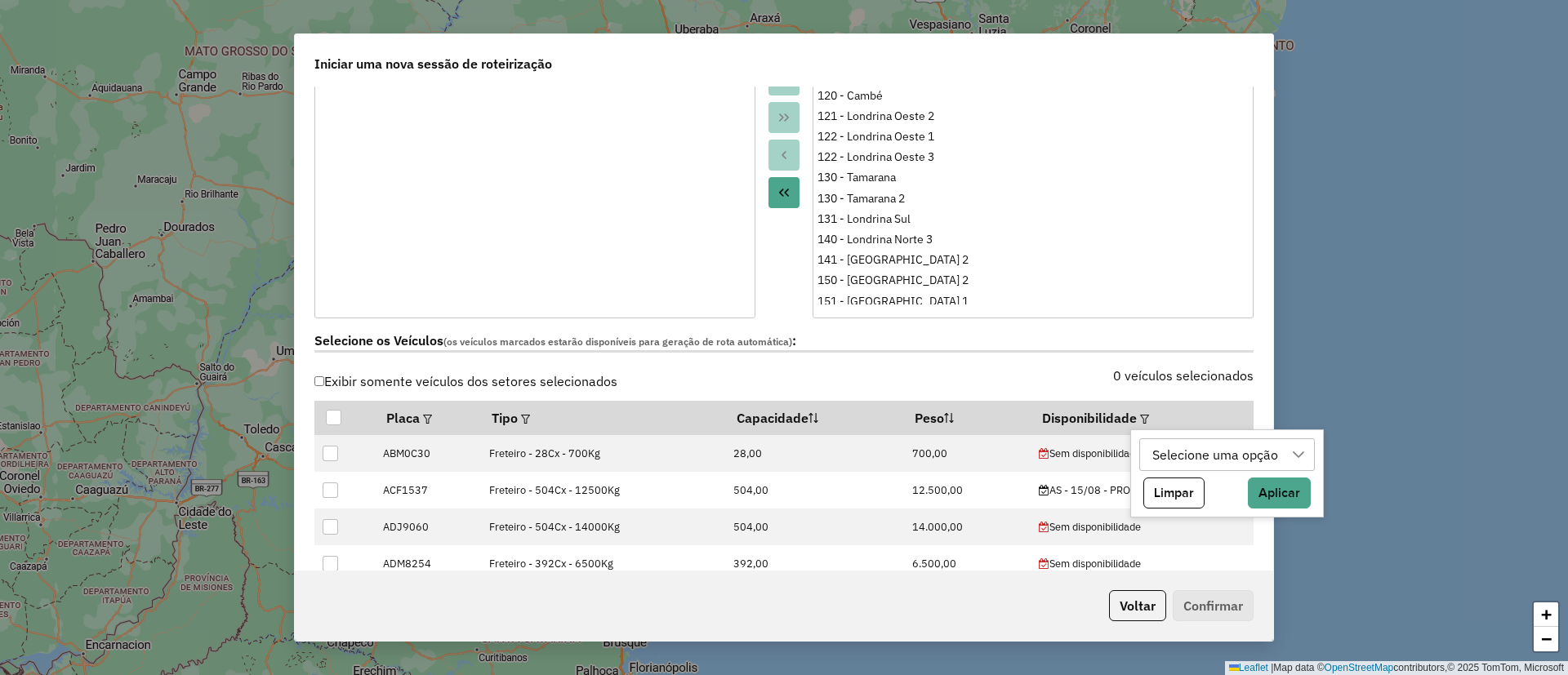
click at [1155, 454] on div "Selecione uma opção" at bounding box center [1214, 454] width 137 height 31
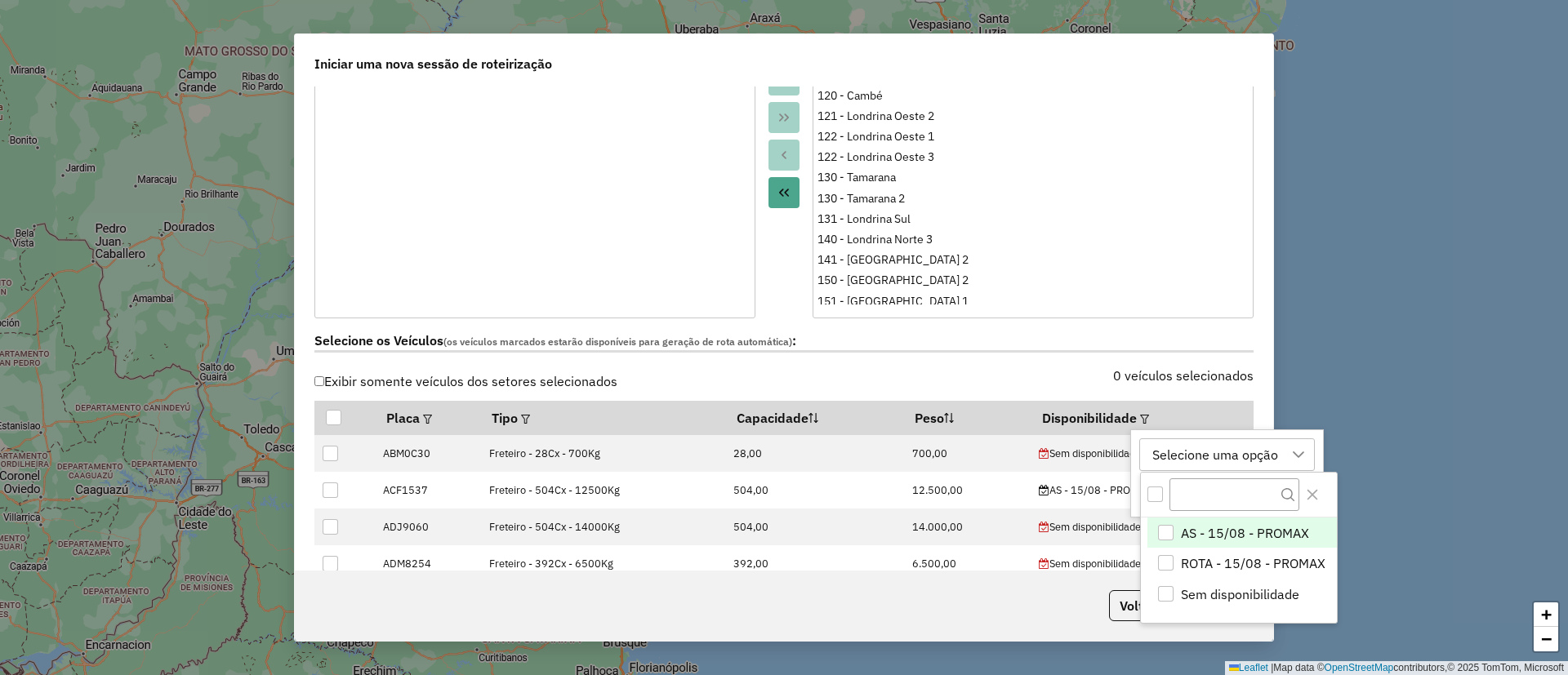
scroll to position [12, 74]
click at [1208, 558] on span "ROTA - 15/08 - PROMAX" at bounding box center [1253, 564] width 145 height 20
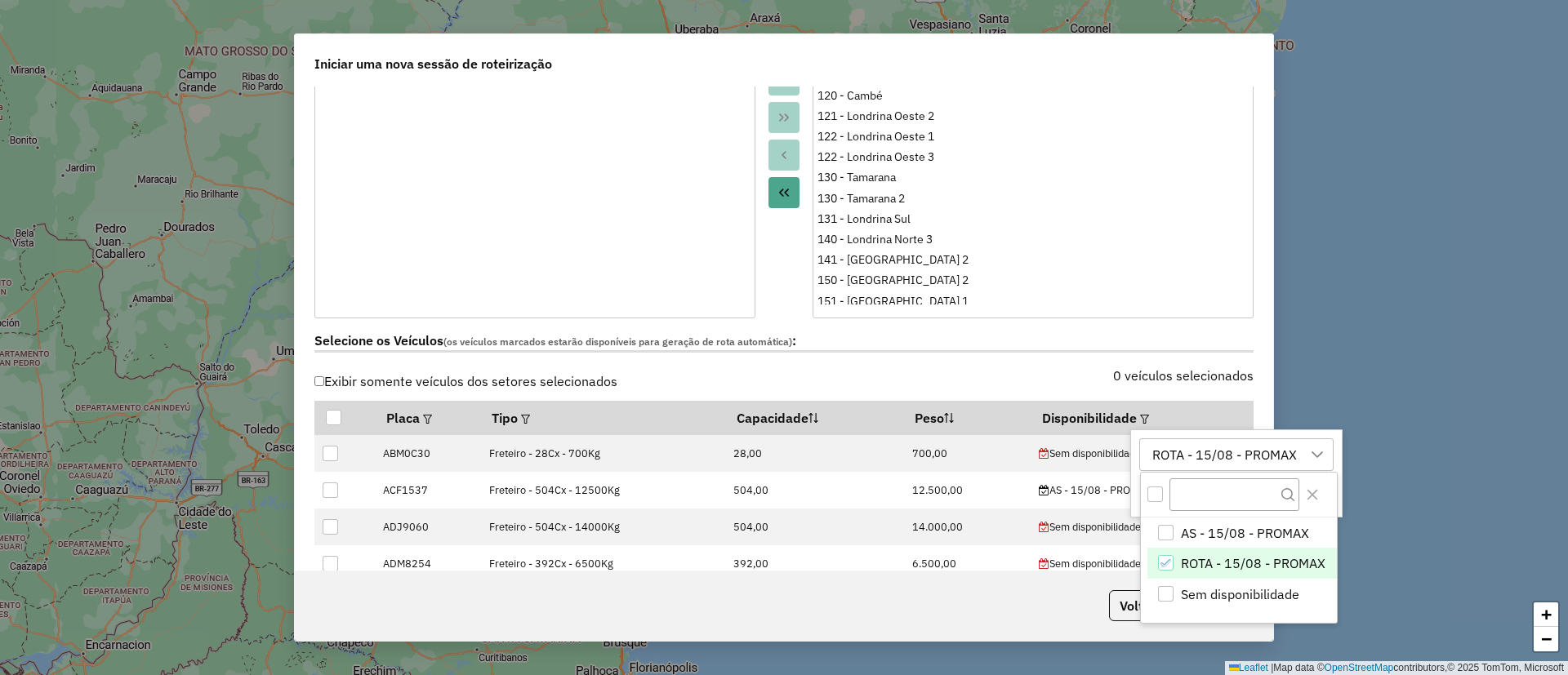
click at [1358, 510] on div "**********" at bounding box center [784, 337] width 1568 height 675
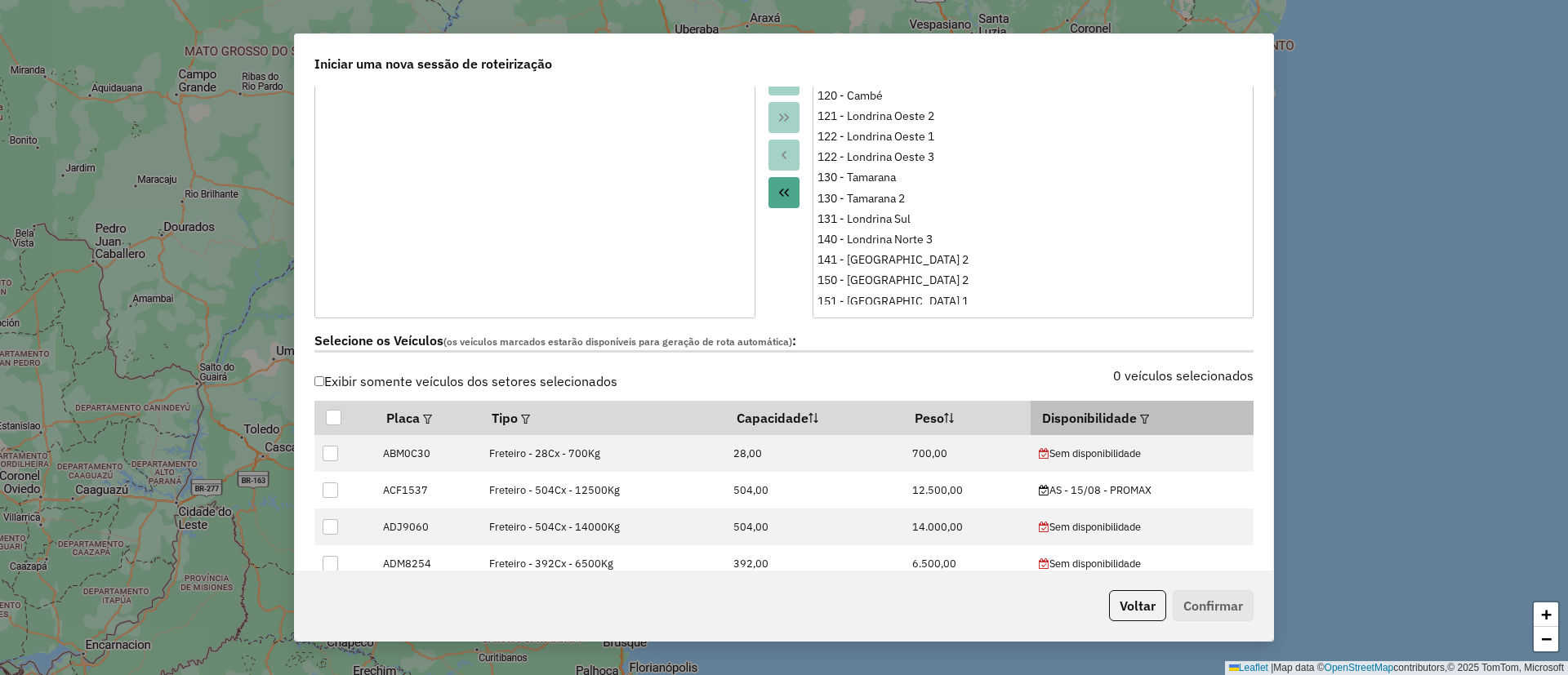
click at [1140, 422] on em at bounding box center [1144, 419] width 9 height 9
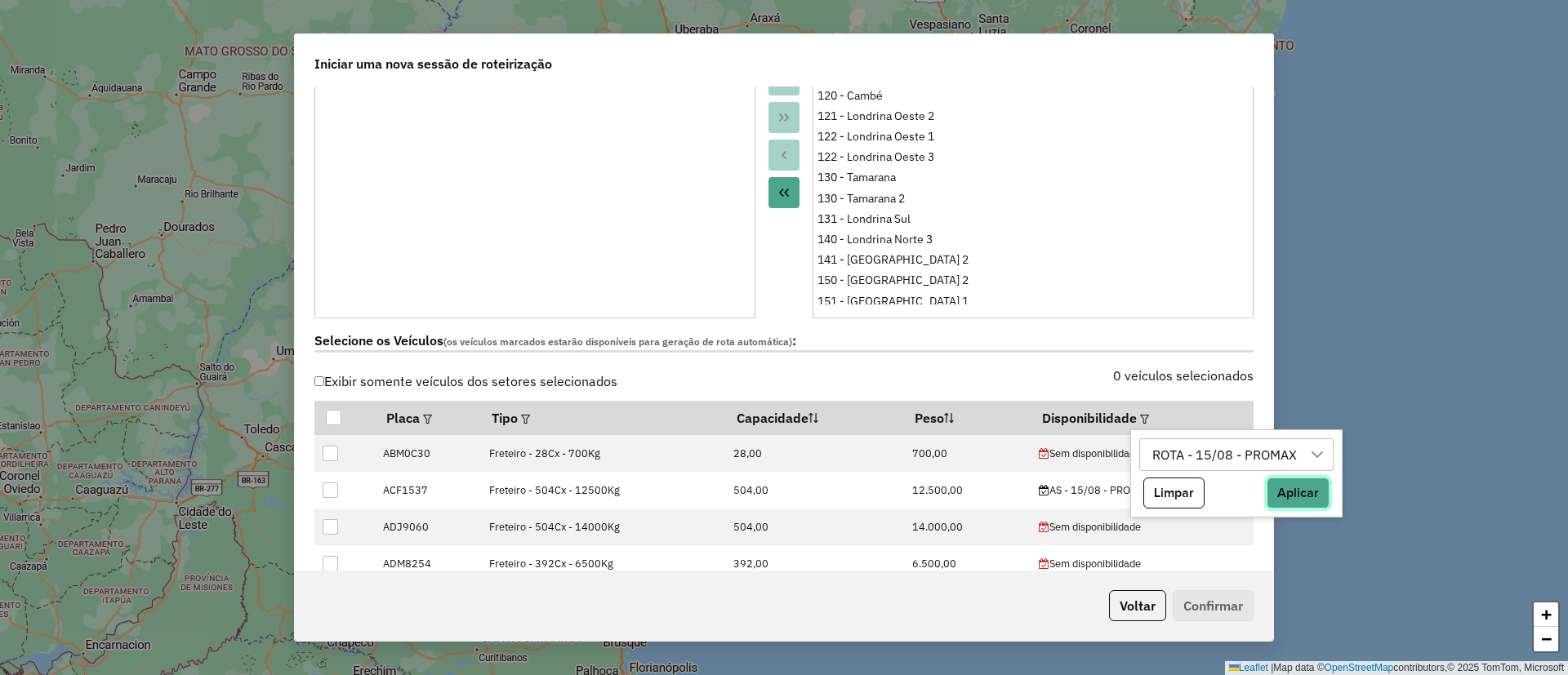
click at [1292, 490] on button "Aplicar" at bounding box center [1298, 493] width 63 height 31
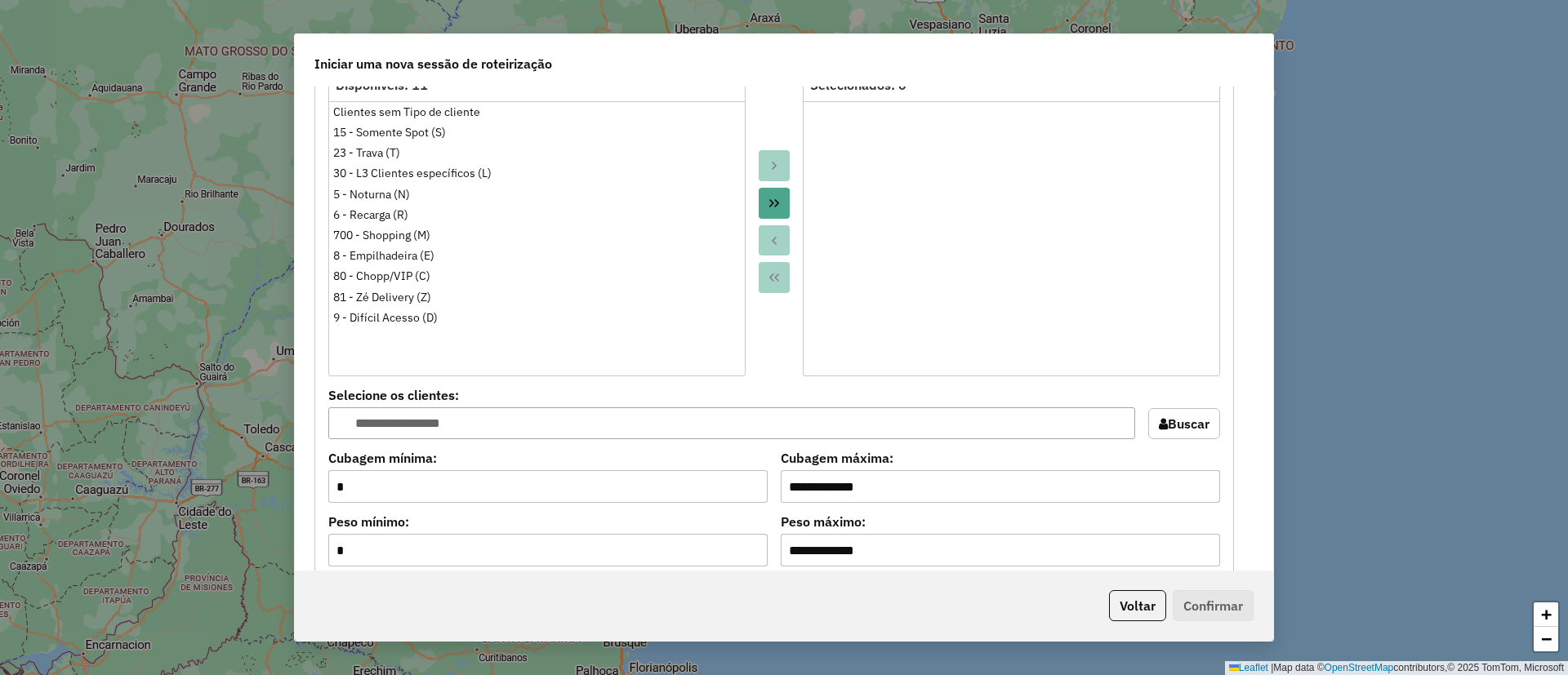
click at [770, 199] on icon "Move All to Target" at bounding box center [774, 203] width 13 height 13
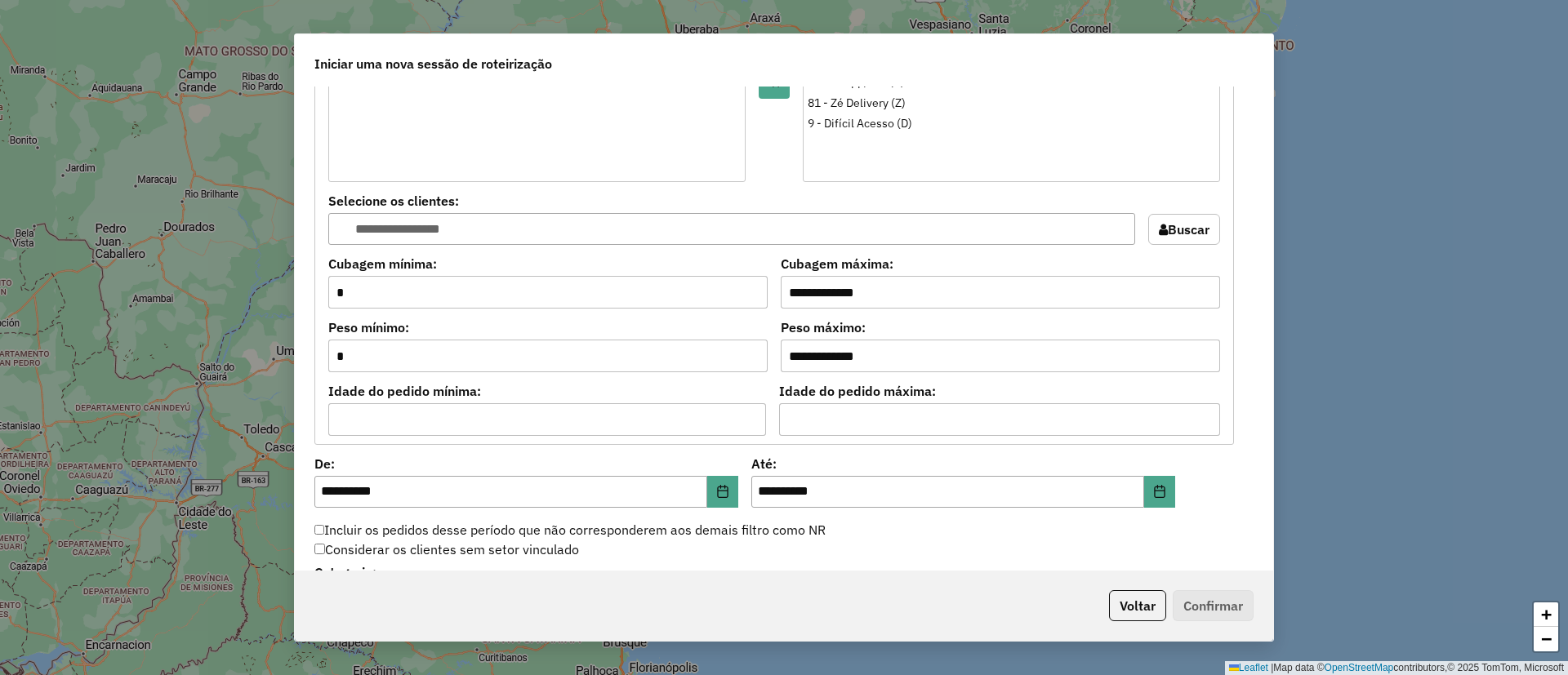
scroll to position [1592, 0]
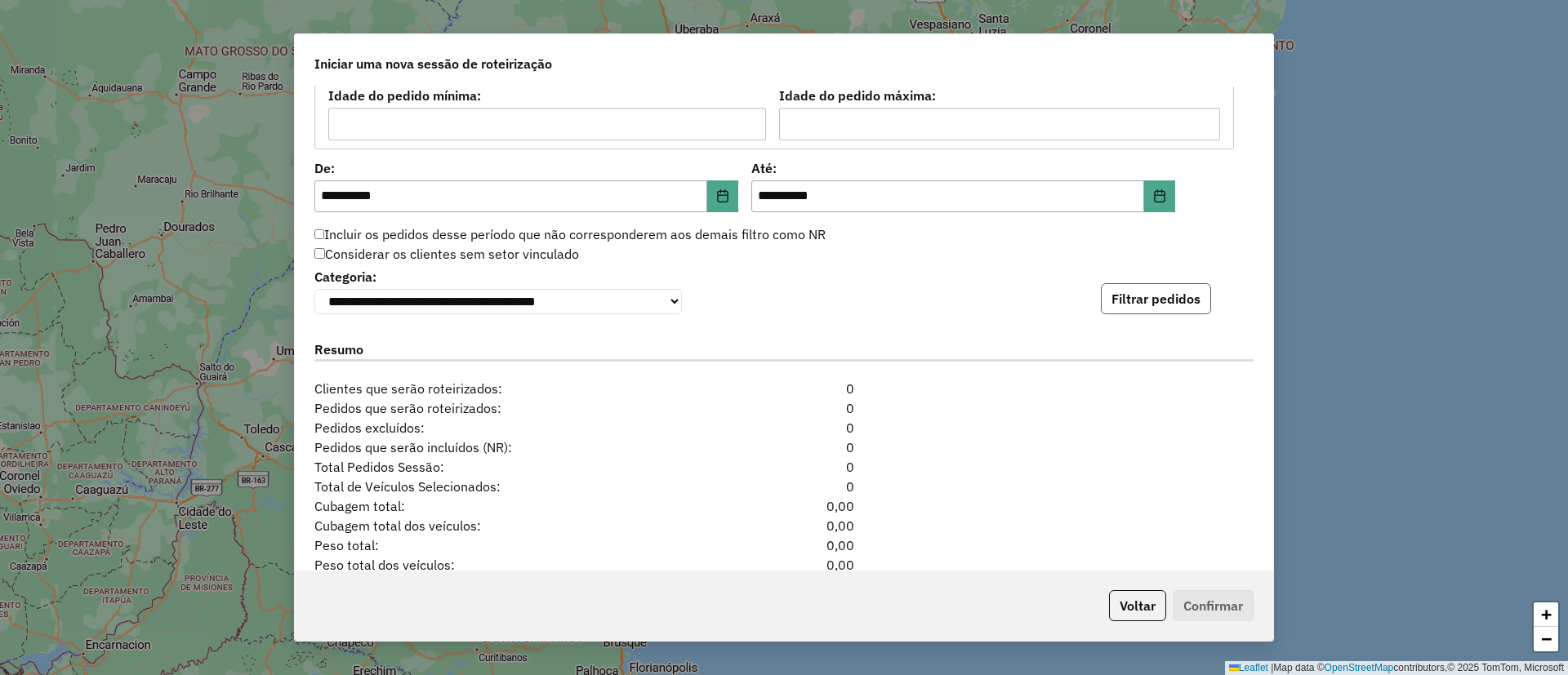
click at [1138, 291] on button "Filtrar pedidos" at bounding box center [1156, 298] width 110 height 31
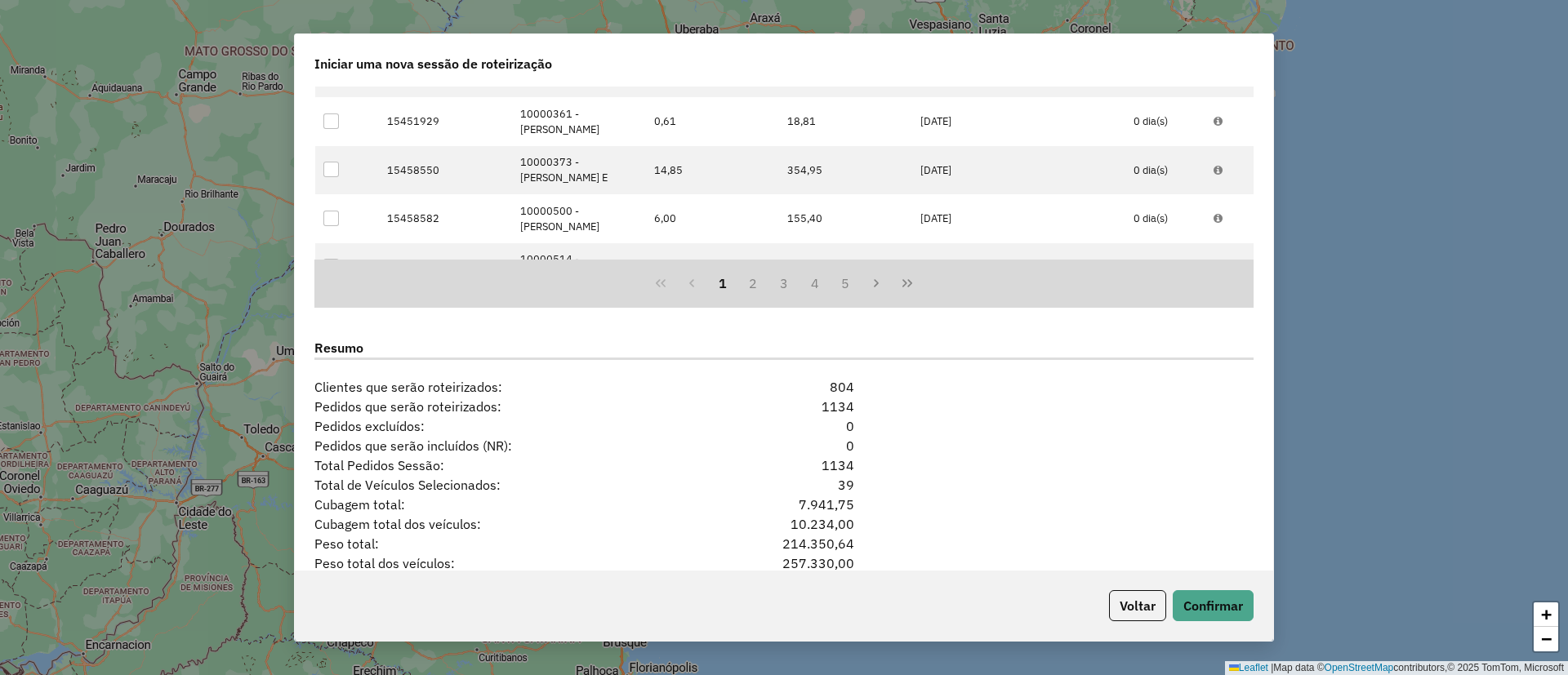
scroll to position [2066, 0]
